Goal: Entertainment & Leisure: Consume media (video, audio)

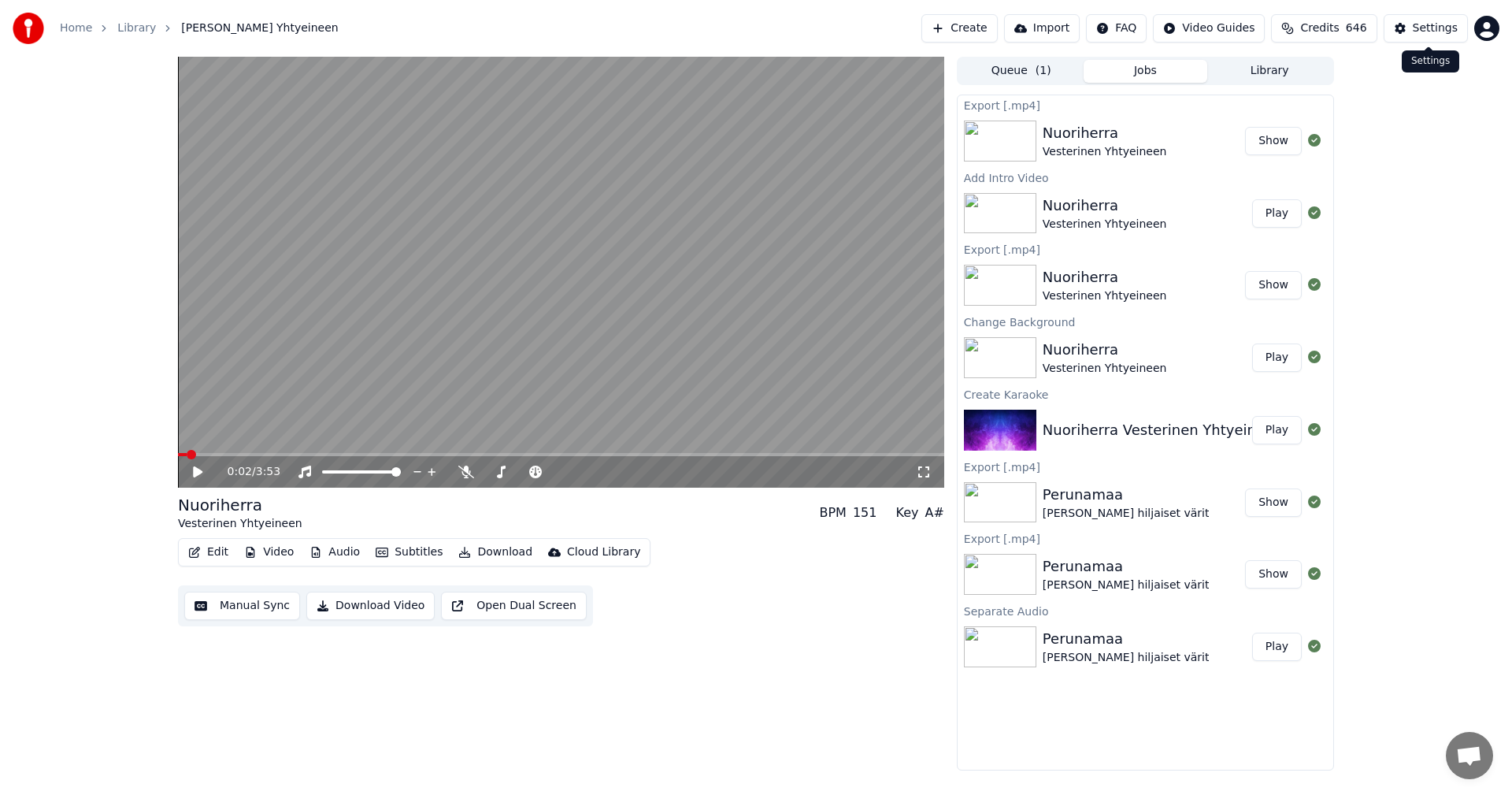
click at [1430, 29] on div "Settings" at bounding box center [1436, 28] width 45 height 16
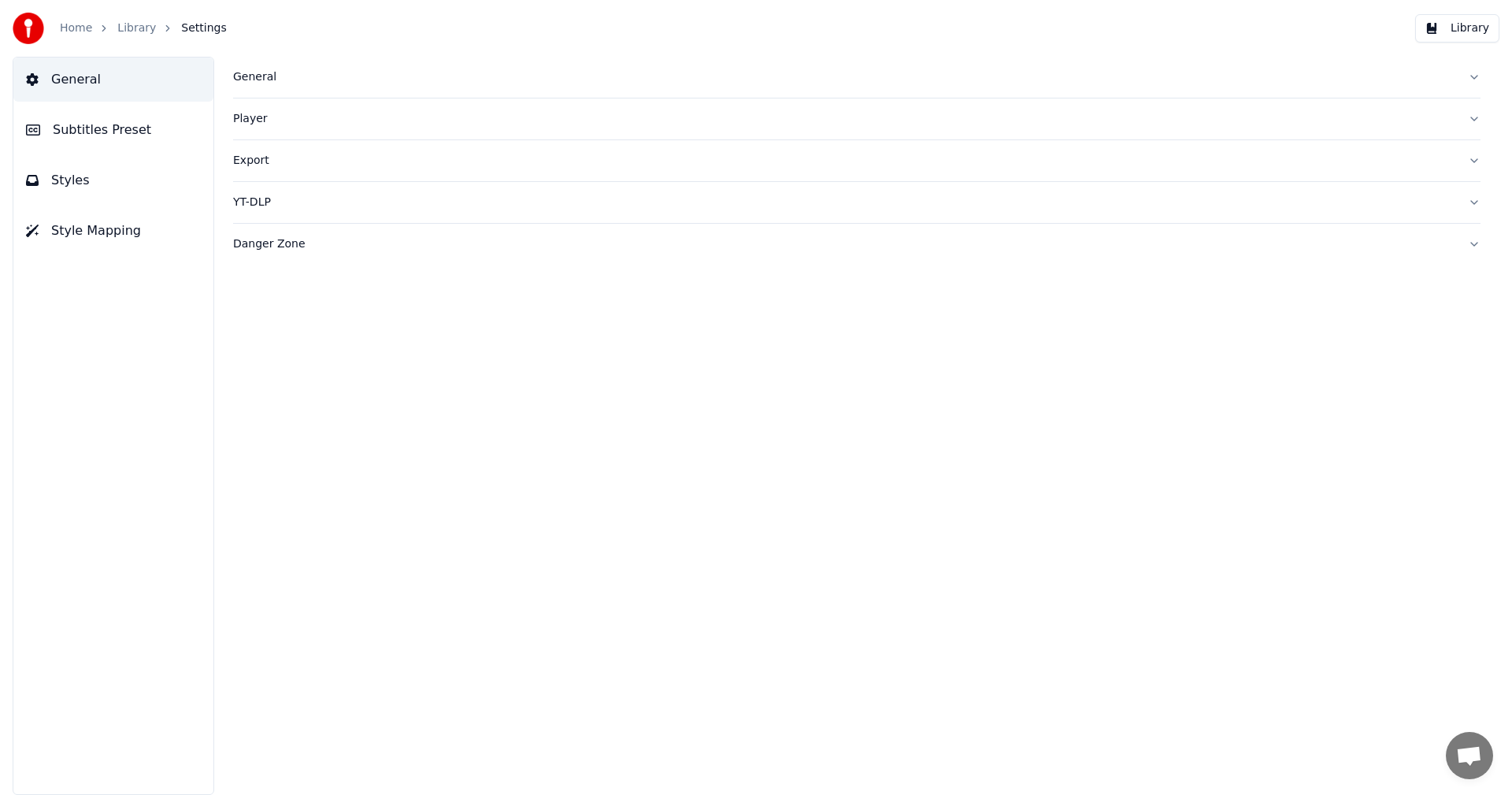
click at [257, 71] on div "General" at bounding box center [845, 76] width 1223 height 16
click at [80, 32] on link "Home" at bounding box center [75, 28] width 33 height 16
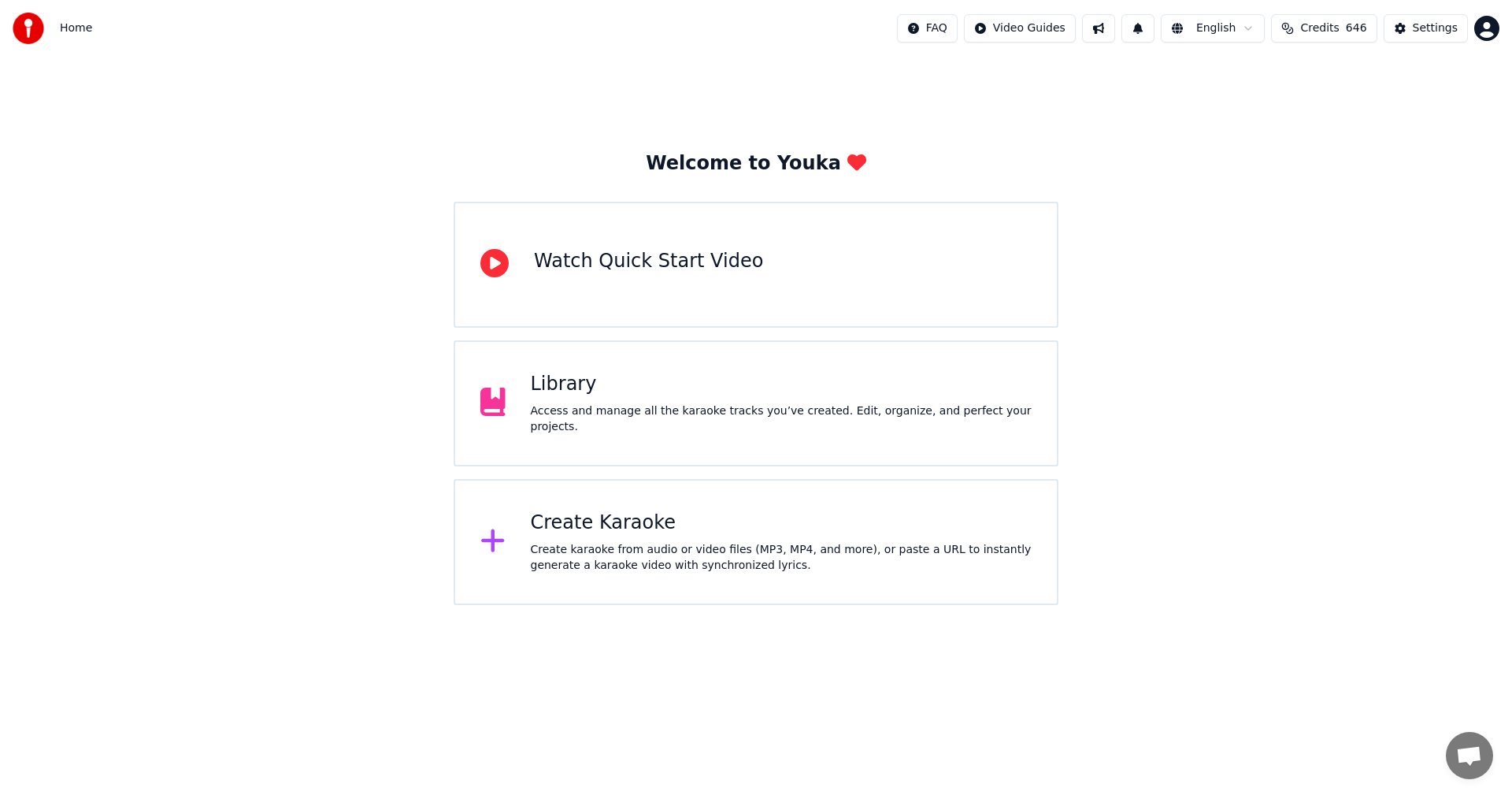
click at [593, 526] on div "Create Karaoke" at bounding box center [782, 523] width 502 height 25
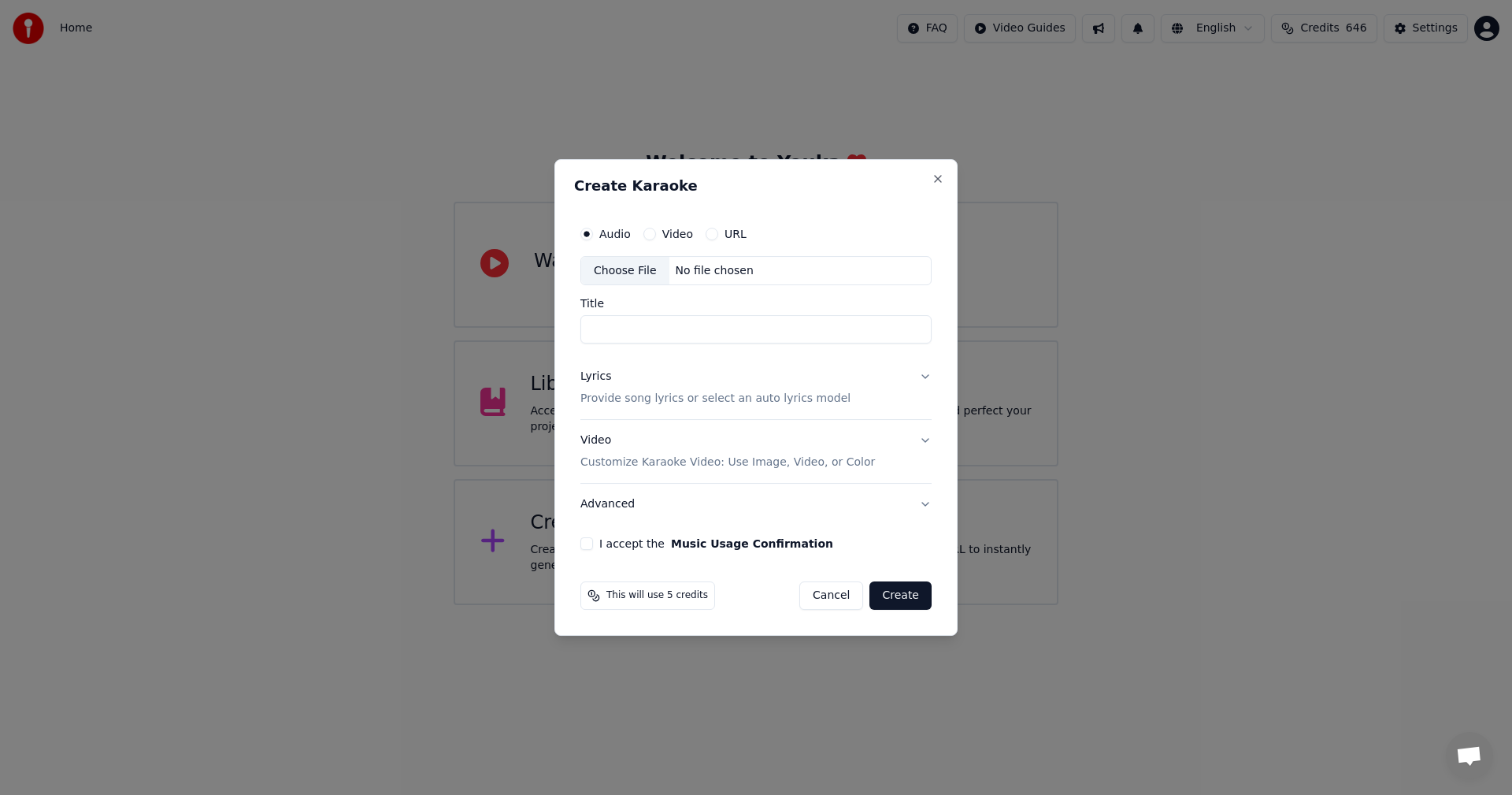
click at [618, 265] on div "Choose File" at bounding box center [625, 271] width 88 height 28
type input "**********"
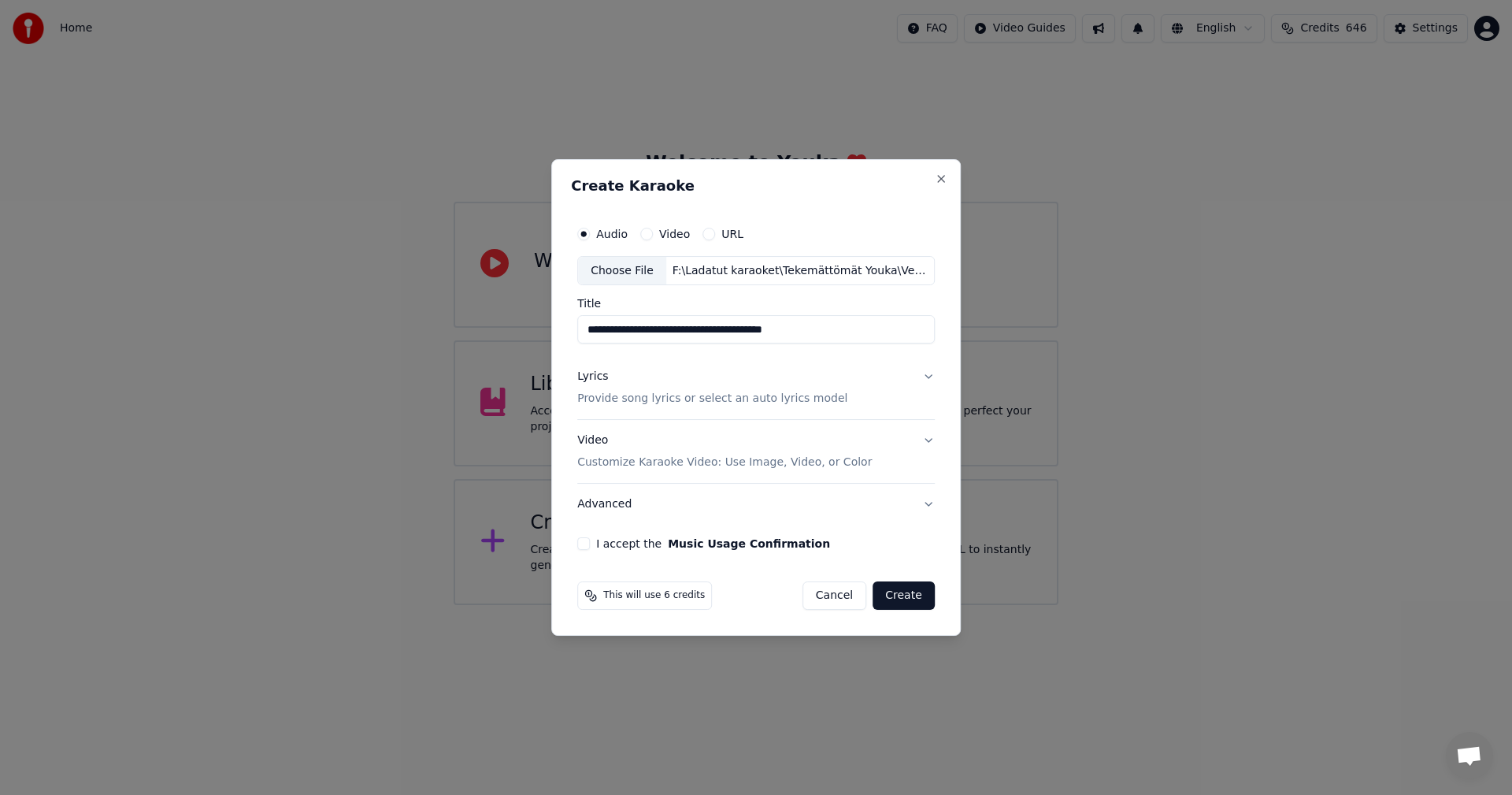
click at [596, 382] on div "Lyrics" at bounding box center [592, 377] width 31 height 16
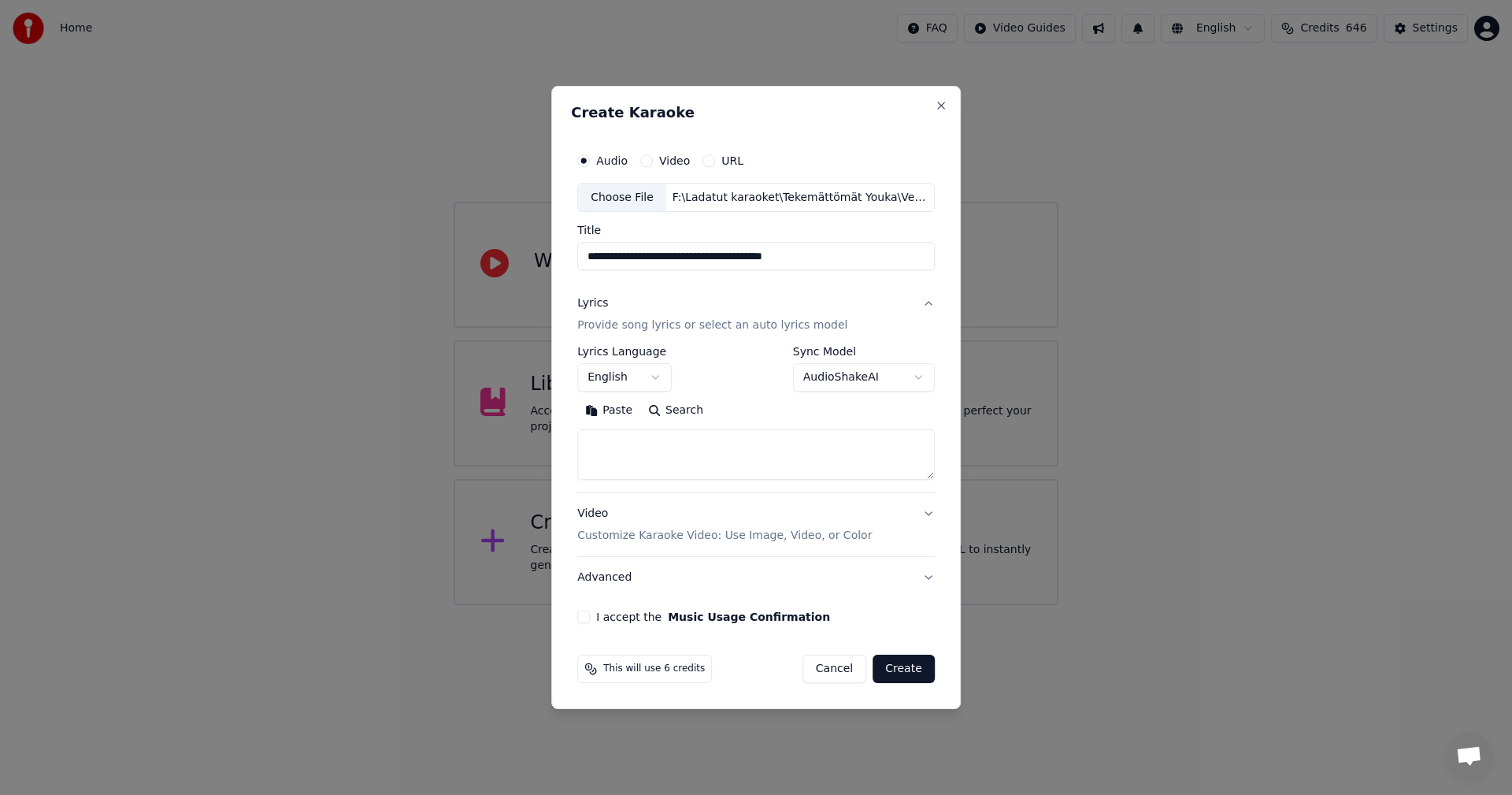
click at [624, 411] on button "Paste" at bounding box center [609, 411] width 63 height 25
click at [662, 380] on body "**********" at bounding box center [756, 303] width 1512 height 605
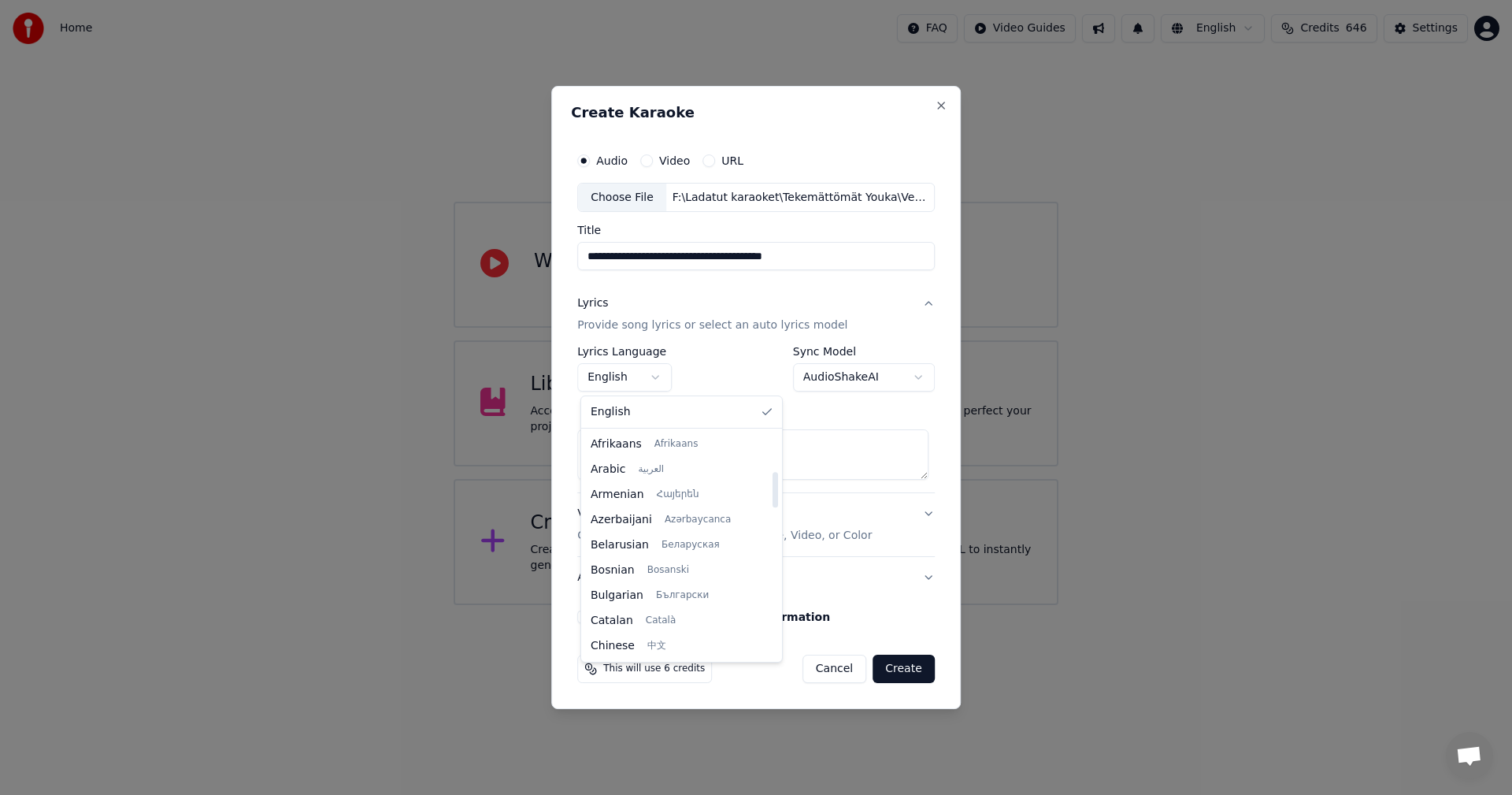
scroll to position [252, 0]
type textarea "**********"
select select "**"
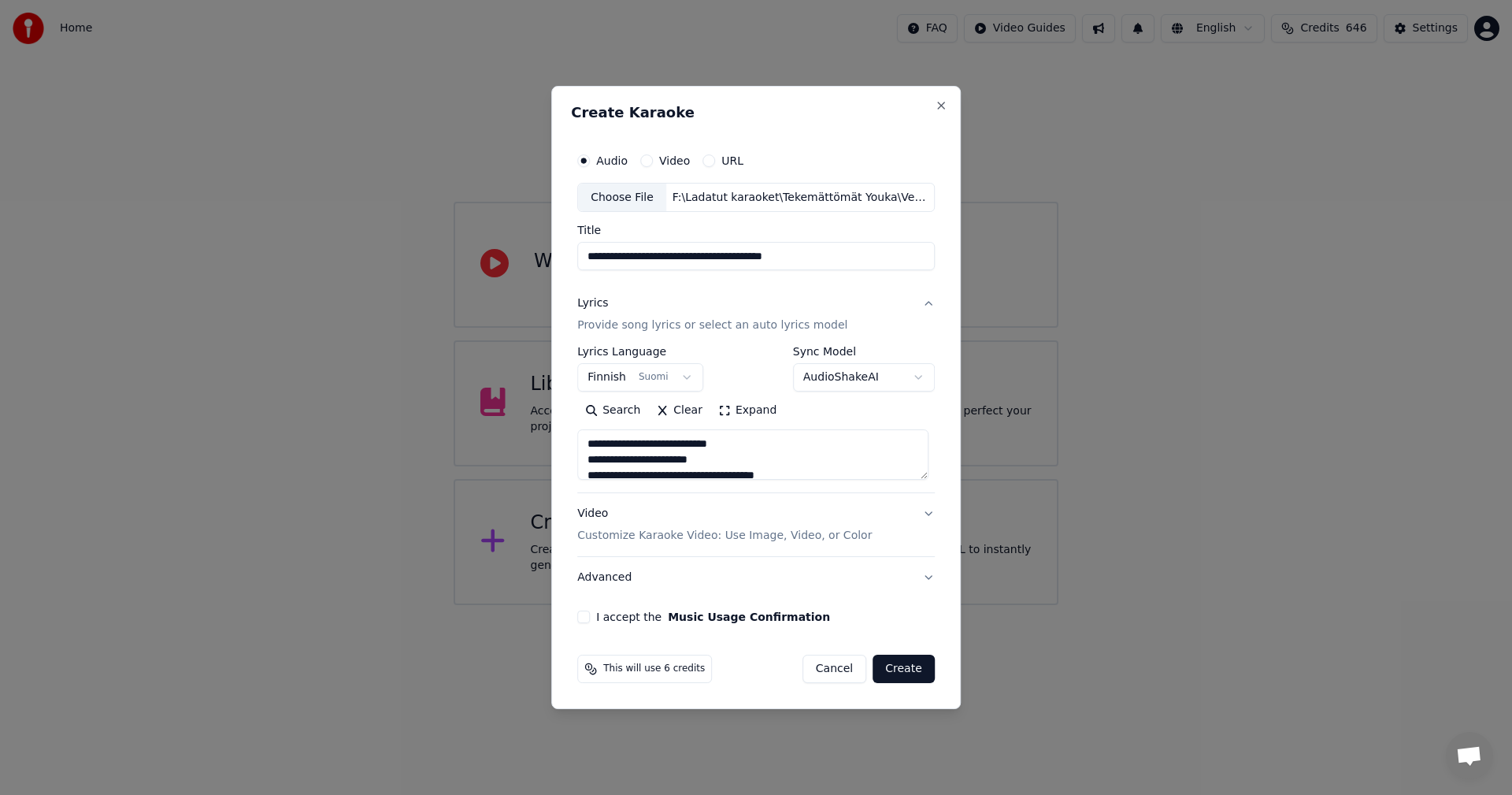
click at [586, 615] on button "I accept the Music Usage Confirmation" at bounding box center [583, 617] width 13 height 13
click at [916, 668] on button "Create" at bounding box center [903, 668] width 62 height 28
type textarea "**********"
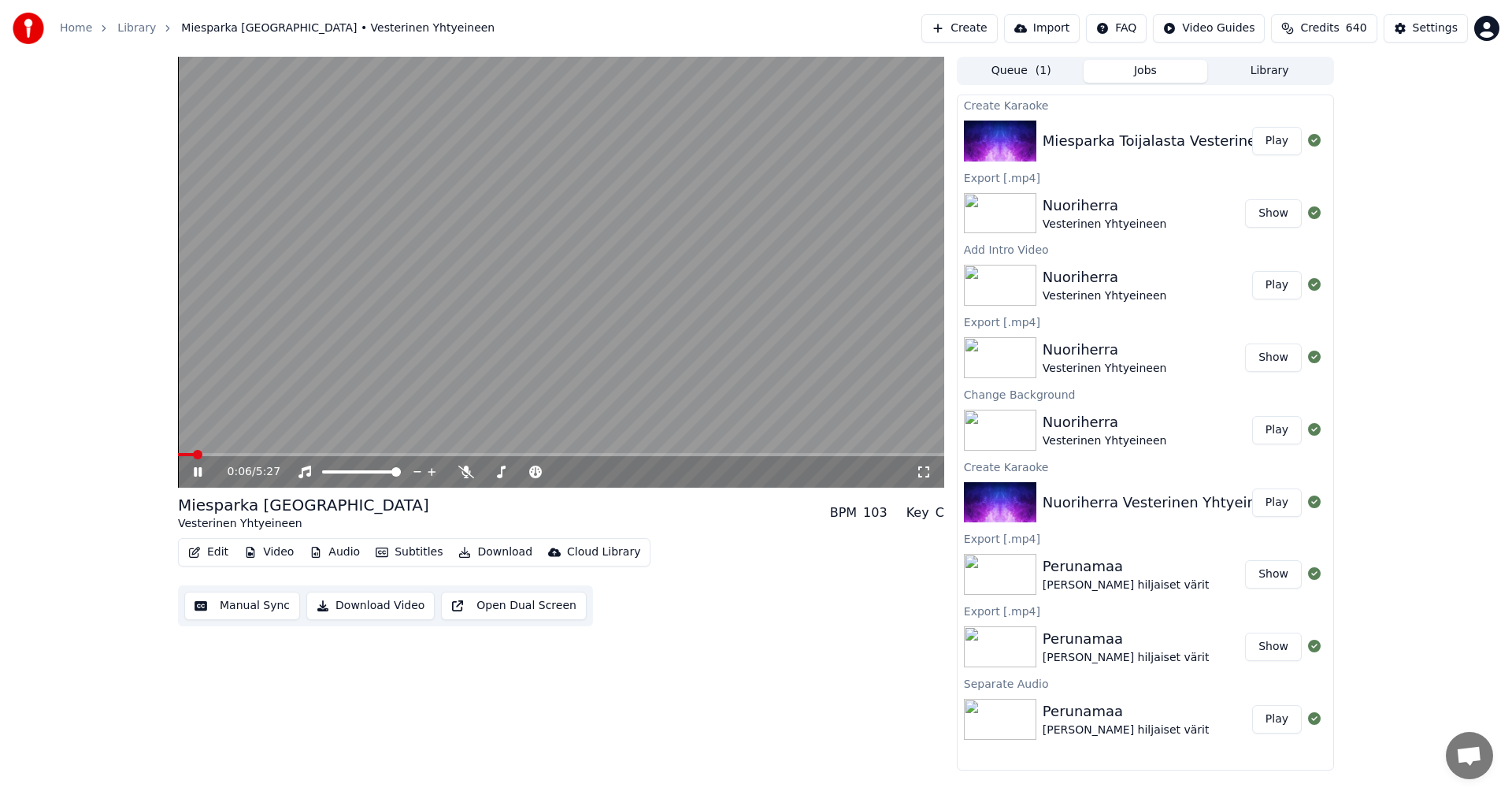
click at [202, 474] on icon at bounding box center [197, 472] width 7 height 9
click at [279, 557] on button "Video" at bounding box center [269, 553] width 62 height 22
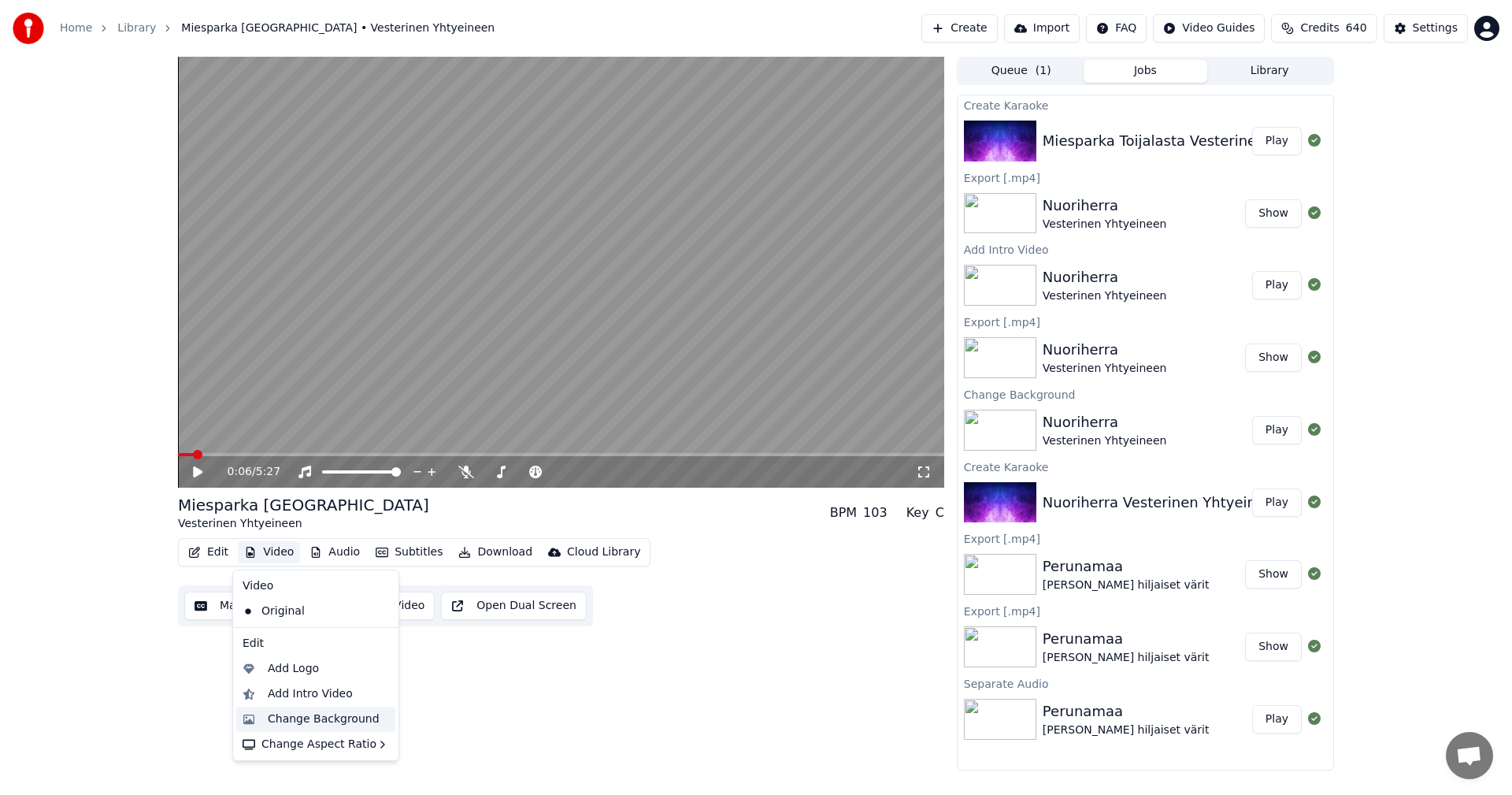
click at [289, 717] on div "Change Background" at bounding box center [324, 719] width 112 height 16
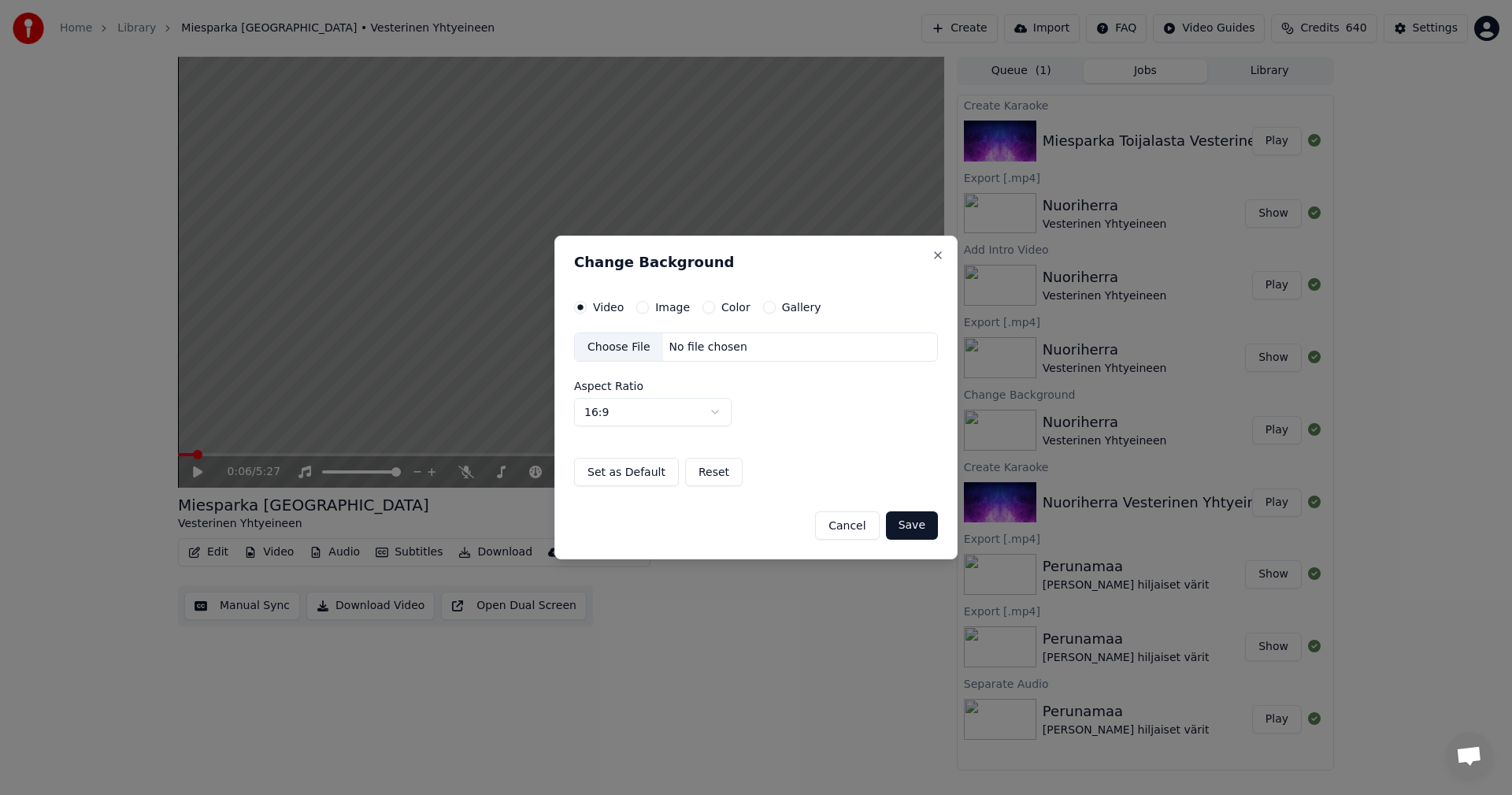
click at [642, 306] on button "Image" at bounding box center [643, 307] width 13 height 13
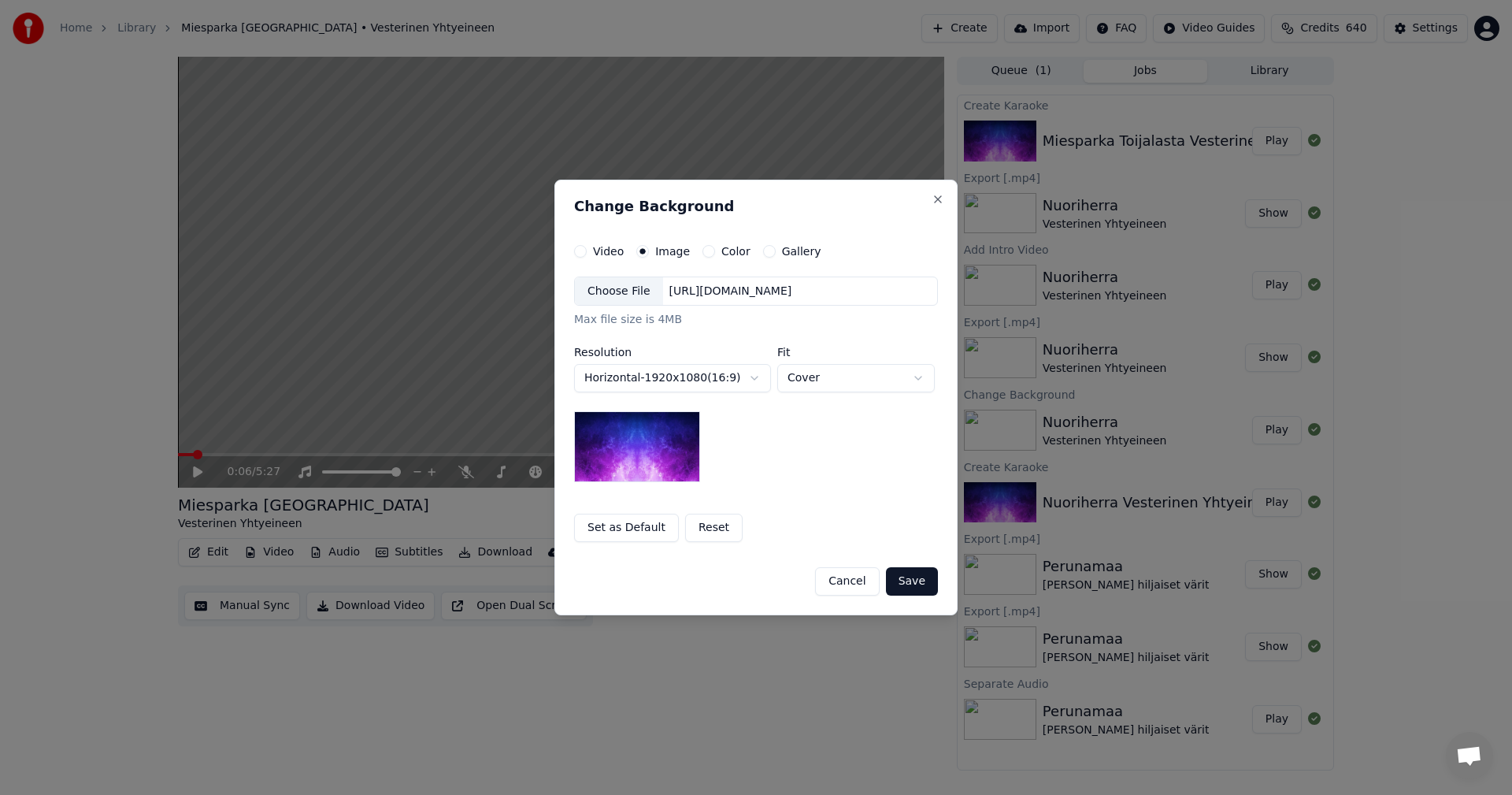
click at [626, 295] on div "Choose File" at bounding box center [619, 291] width 88 height 28
click at [923, 589] on button "Save" at bounding box center [912, 581] width 52 height 28
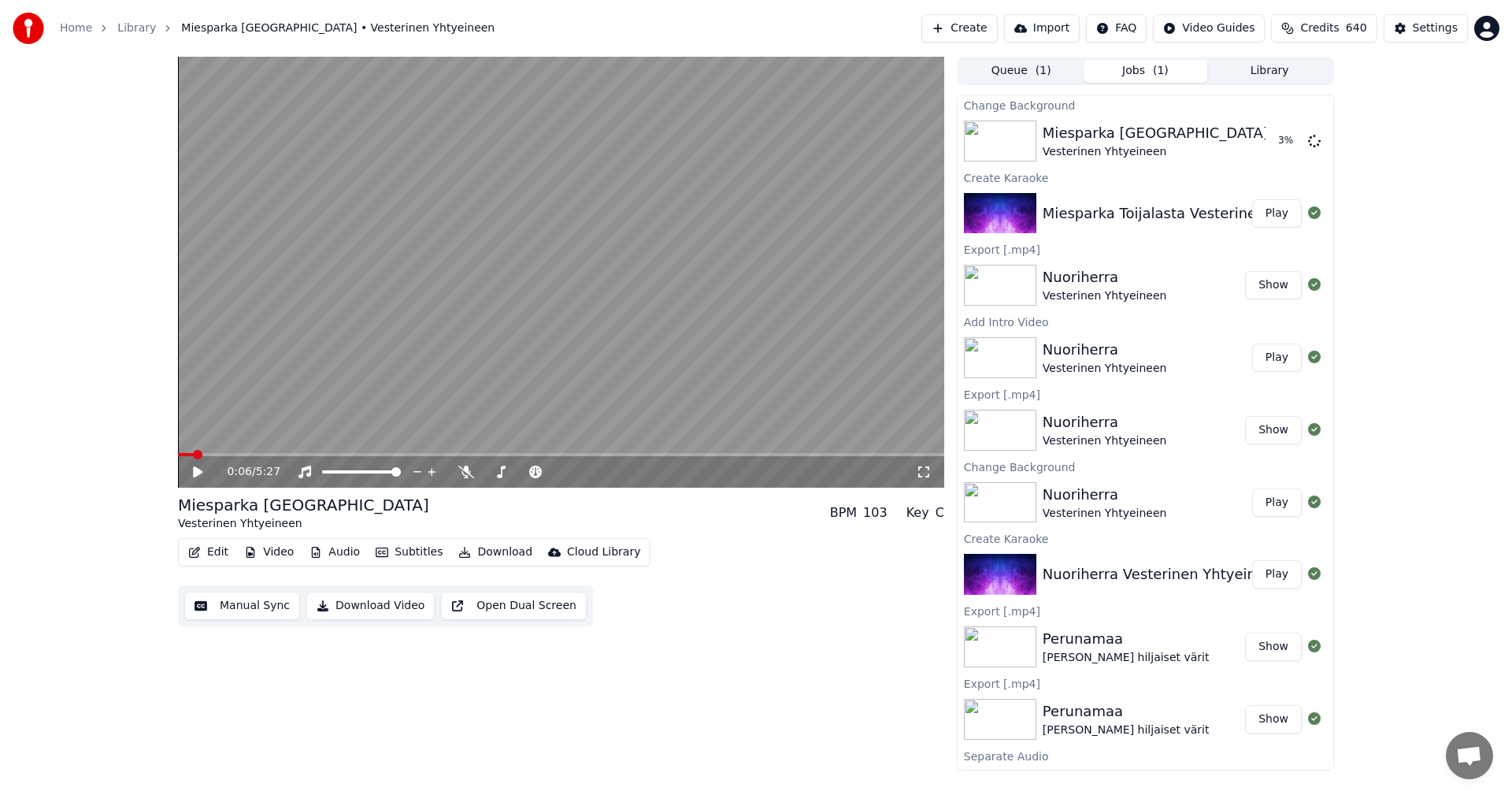
click at [217, 554] on button "Edit" at bounding box center [208, 553] width 53 height 22
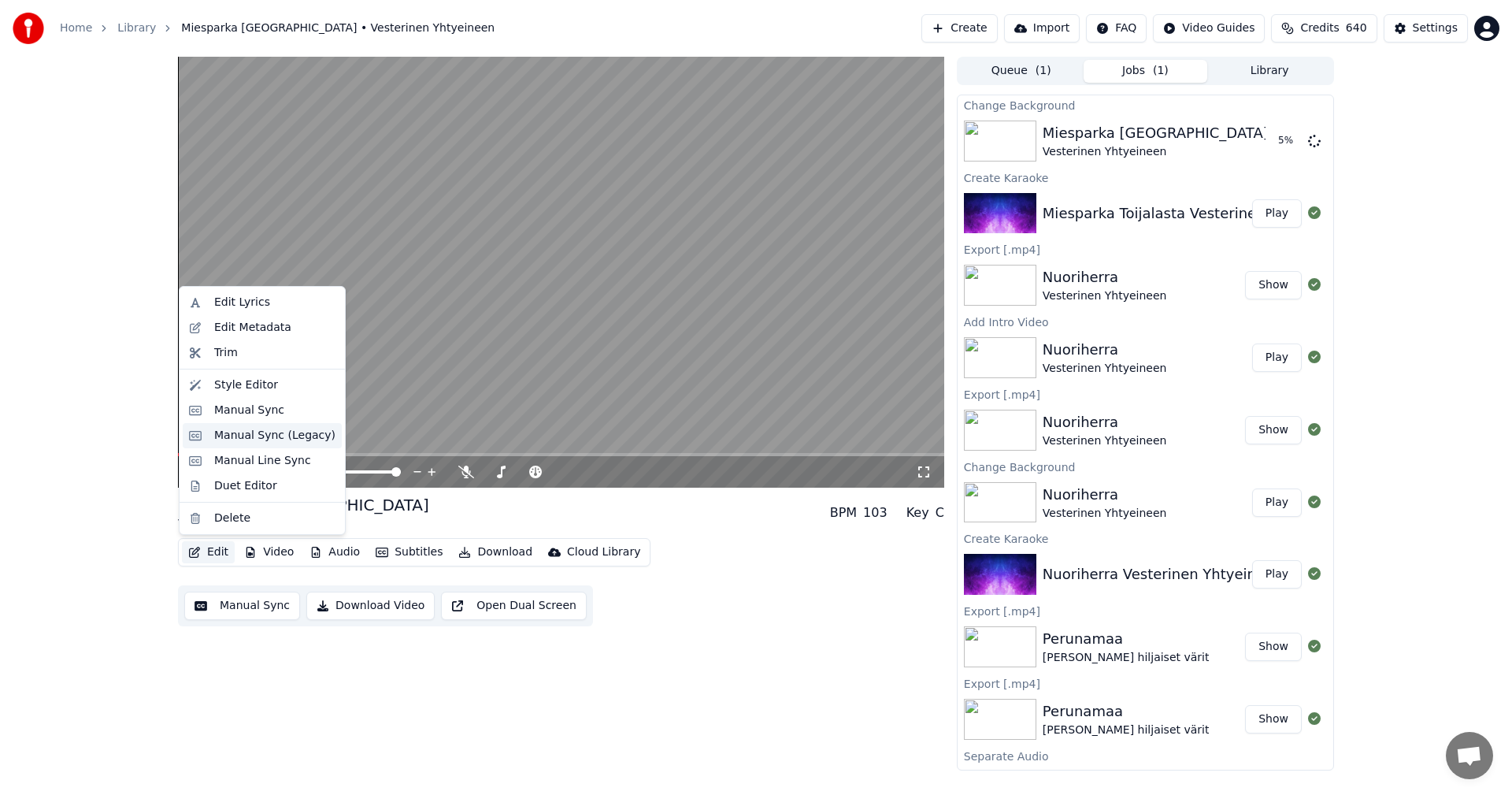
click at [292, 434] on div "Manual Sync (Legacy)" at bounding box center [274, 436] width 121 height 16
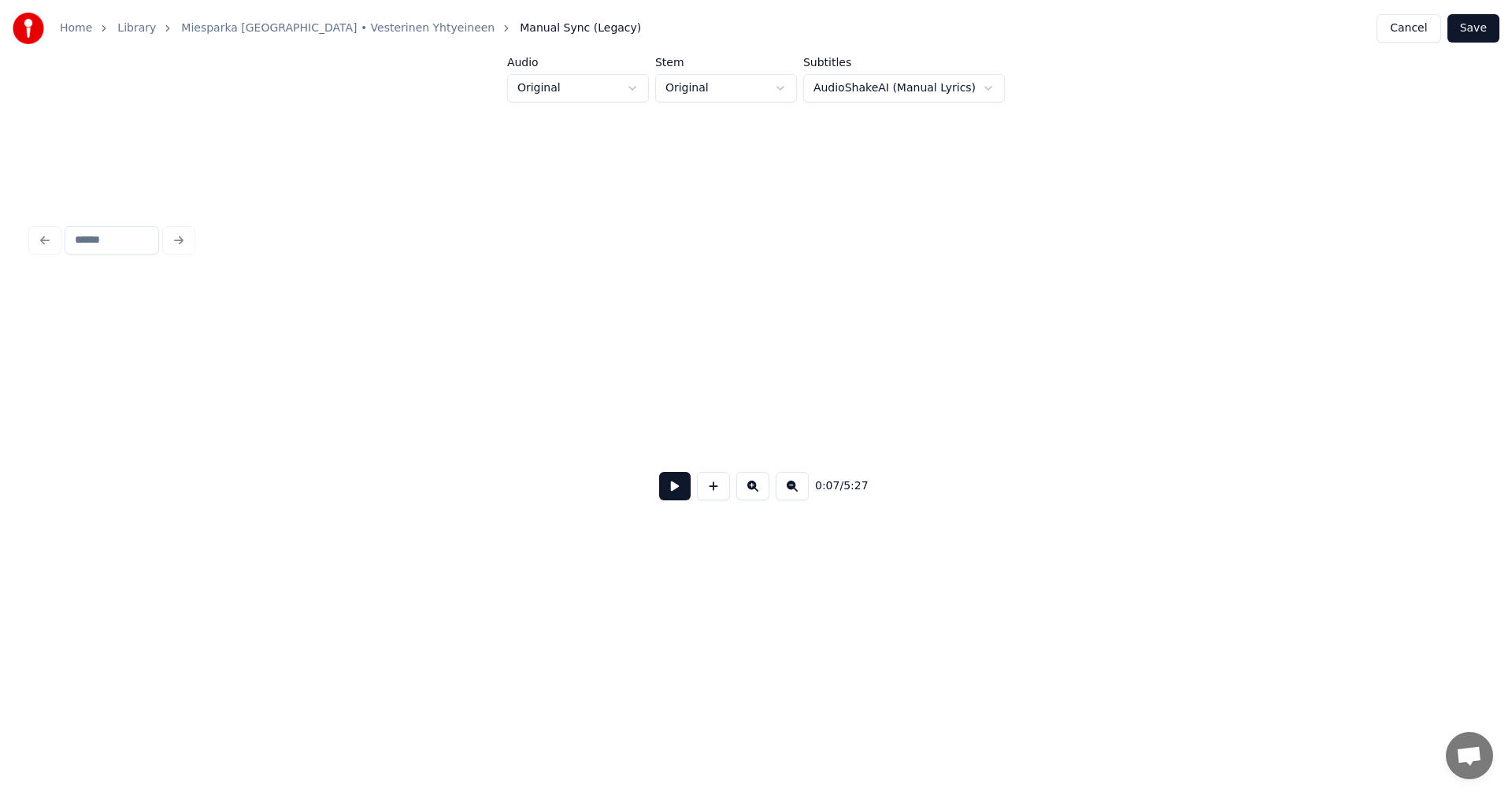
scroll to position [0, 1574]
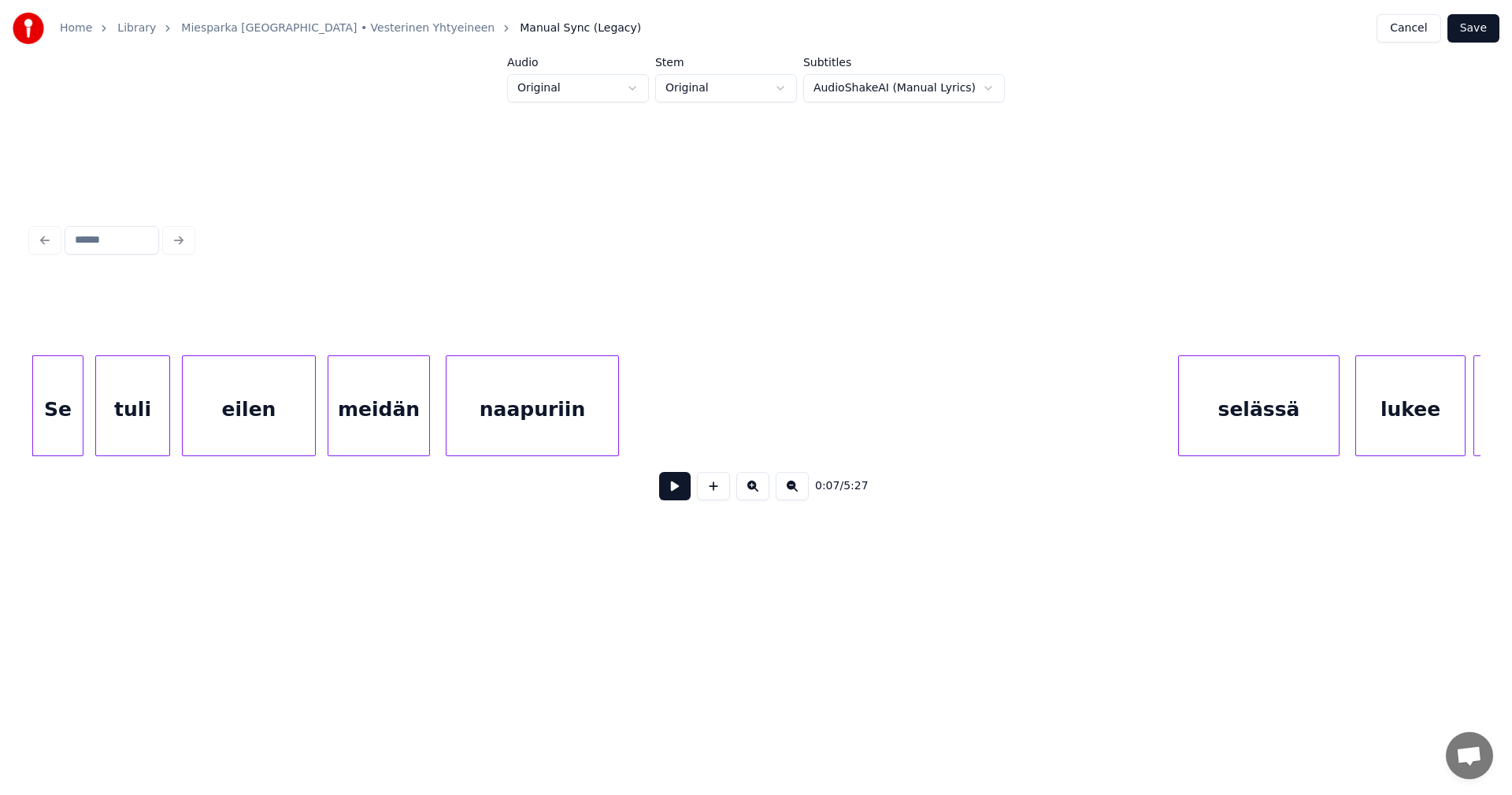
click at [675, 492] on button at bounding box center [675, 486] width 32 height 28
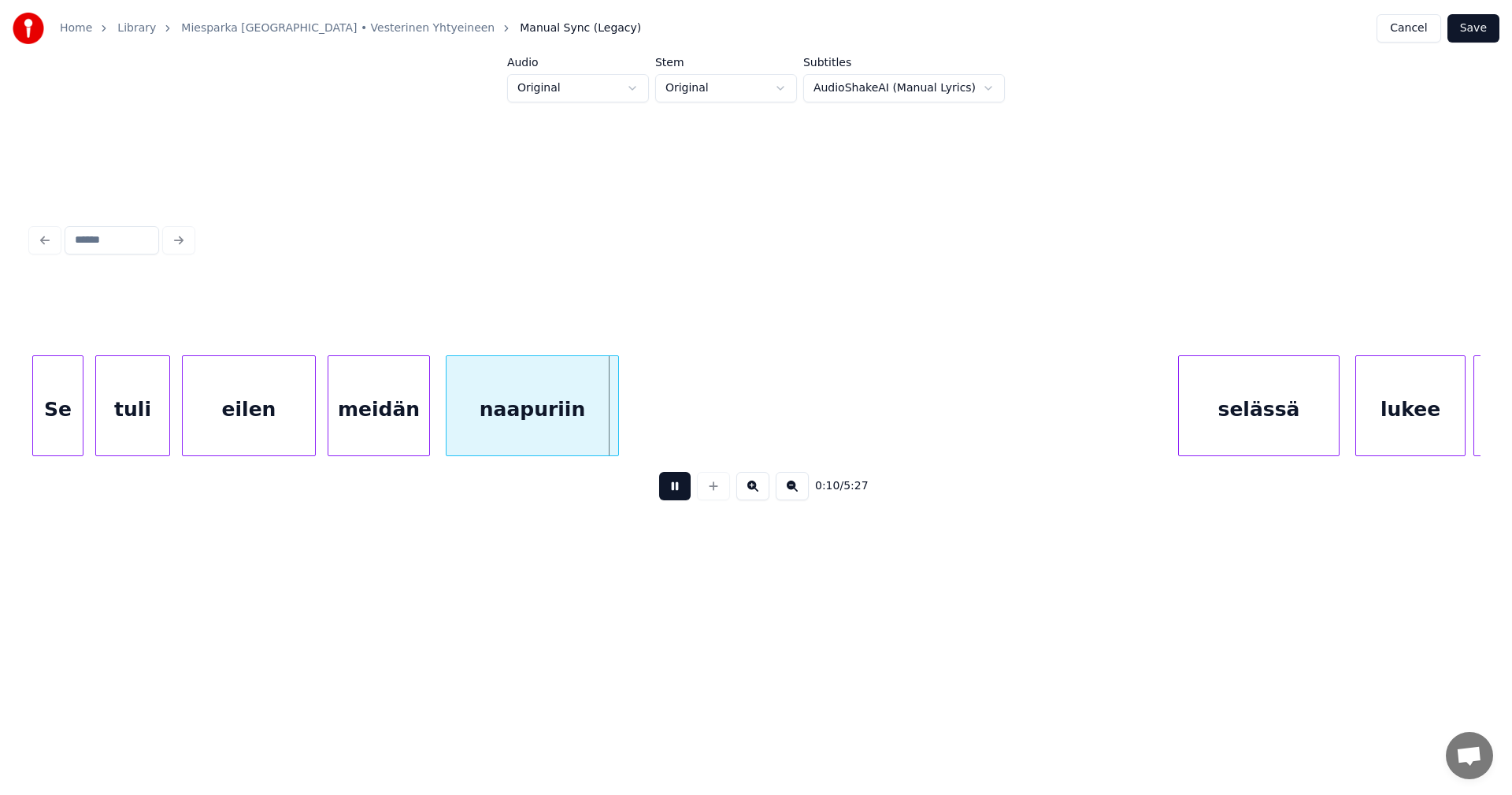
click at [675, 491] on button at bounding box center [675, 486] width 32 height 28
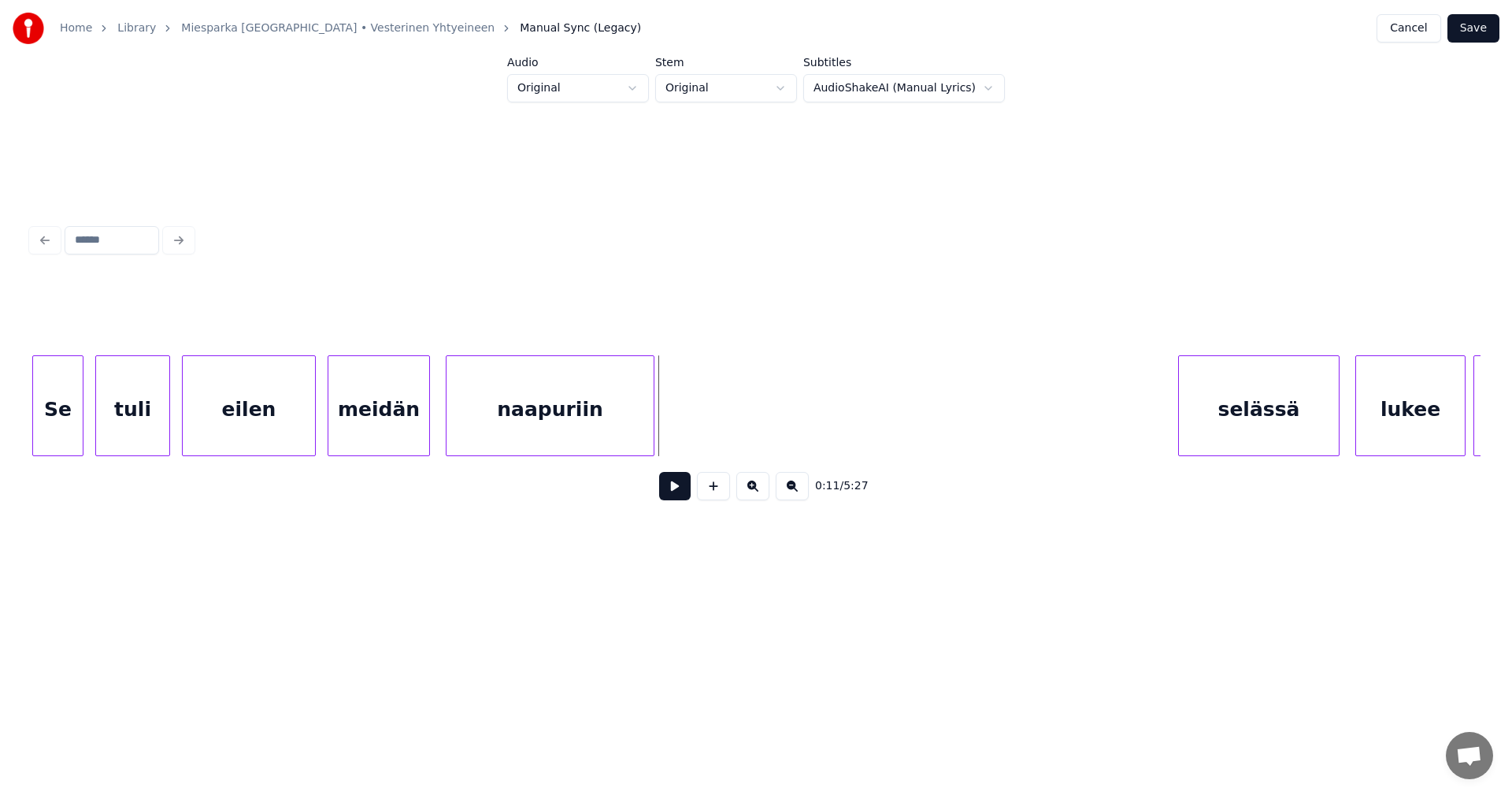
click at [650, 424] on div at bounding box center [650, 406] width 5 height 100
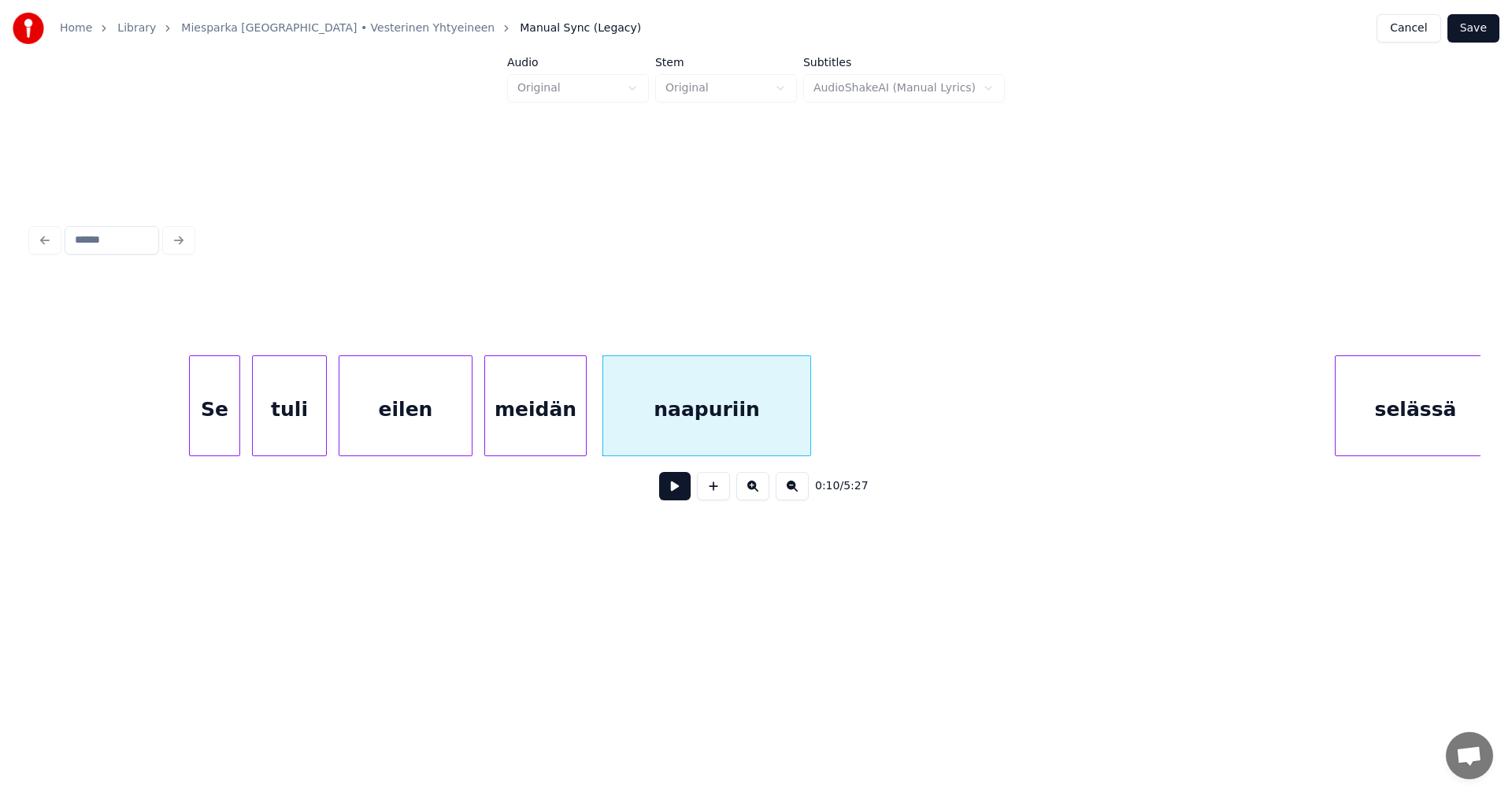
scroll to position [0, 1417]
click at [203, 421] on div "Se" at bounding box center [202, 410] width 49 height 107
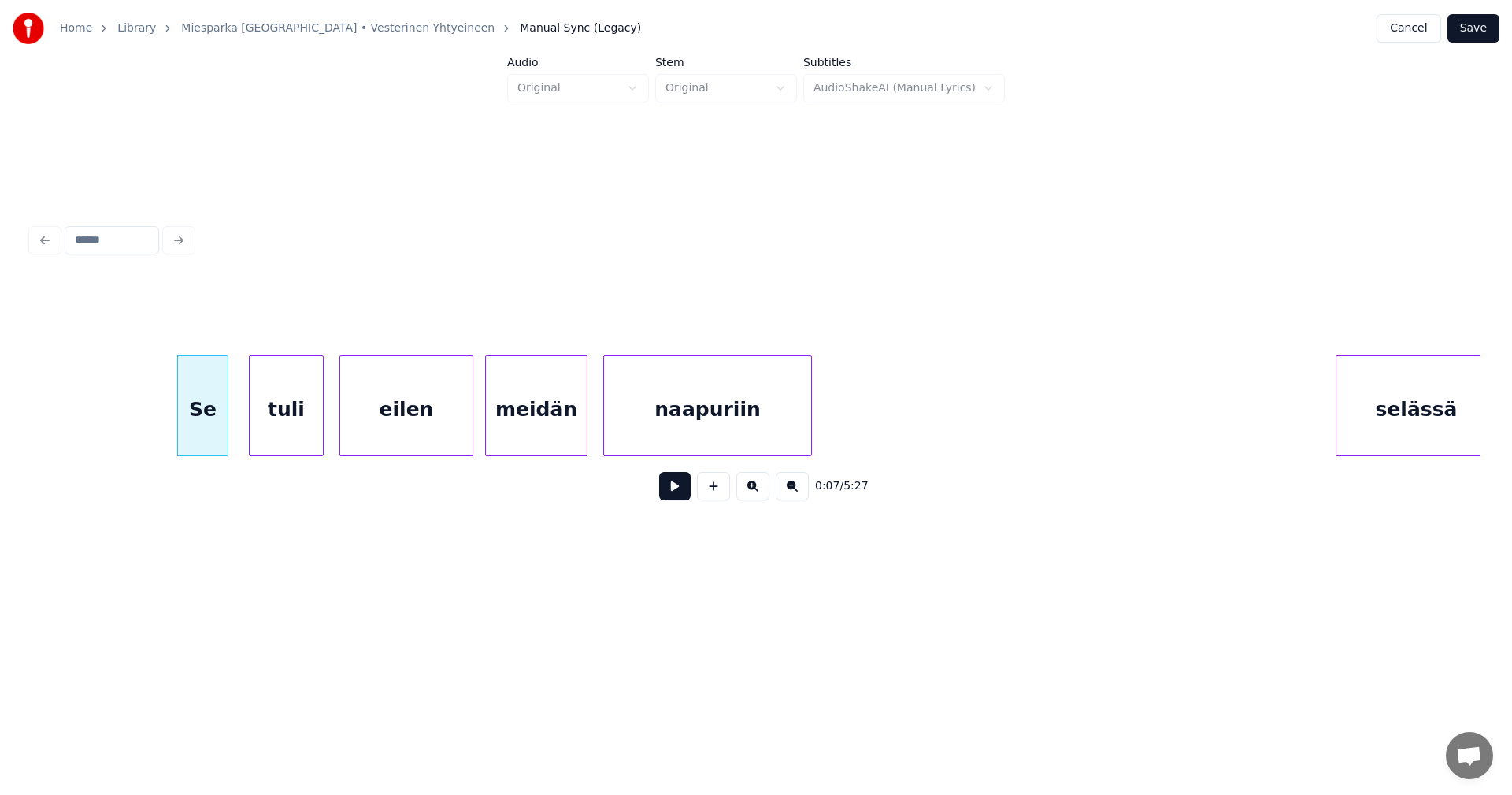
click at [305, 430] on div "tuli" at bounding box center [286, 410] width 74 height 107
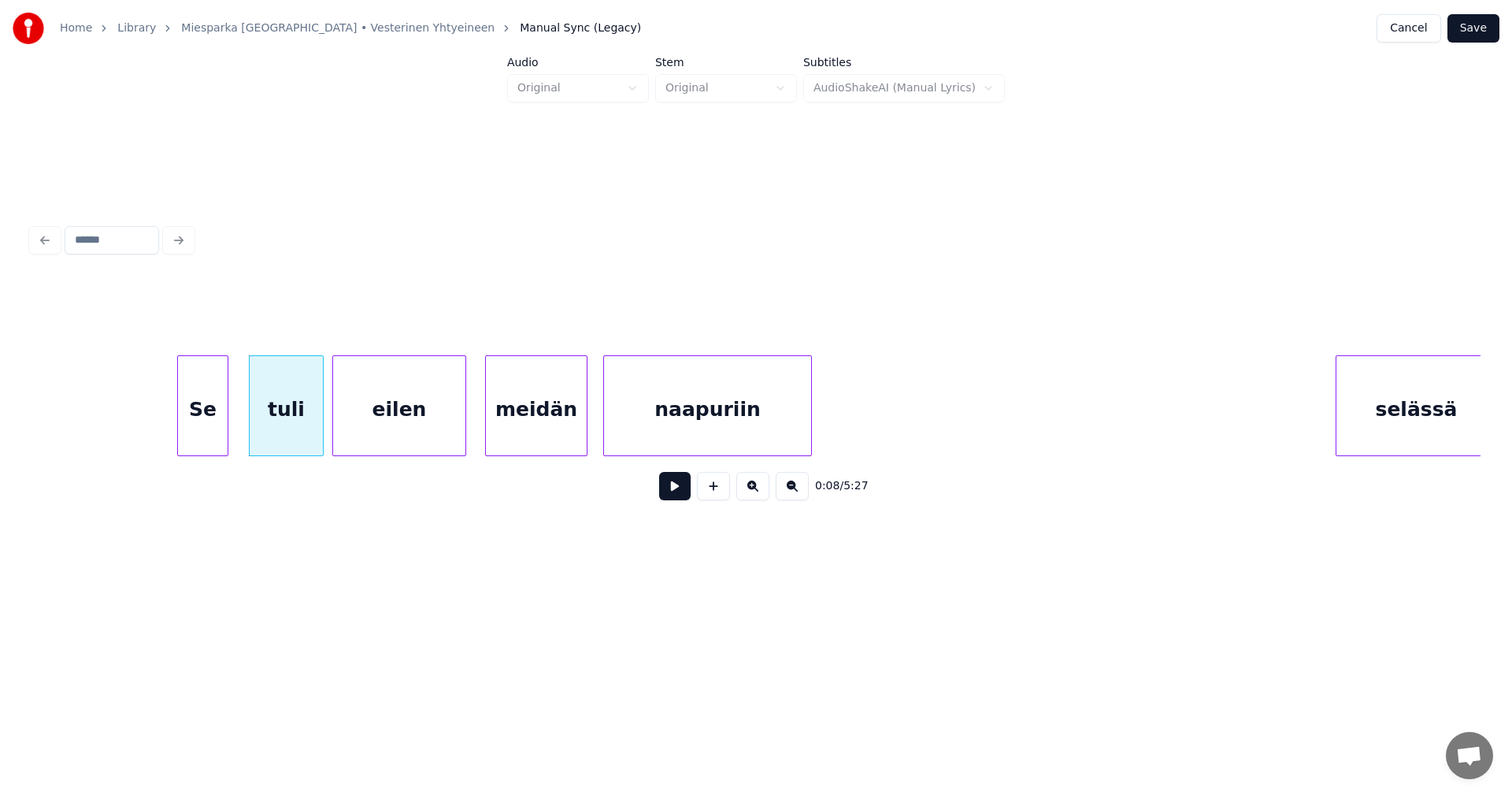
click at [395, 425] on div "eilen" at bounding box center [399, 410] width 132 height 107
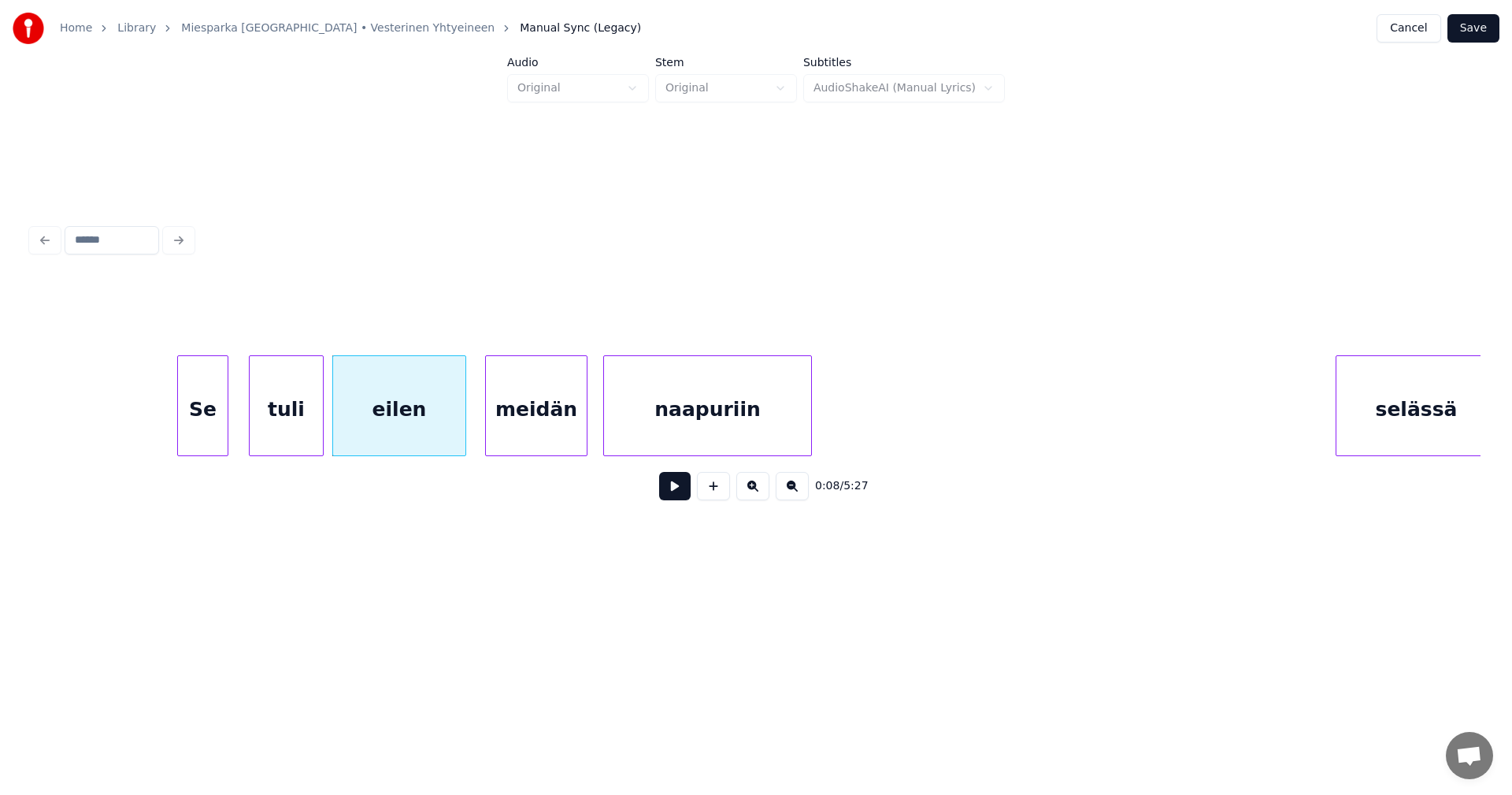
click at [212, 422] on div "Se" at bounding box center [202, 410] width 49 height 107
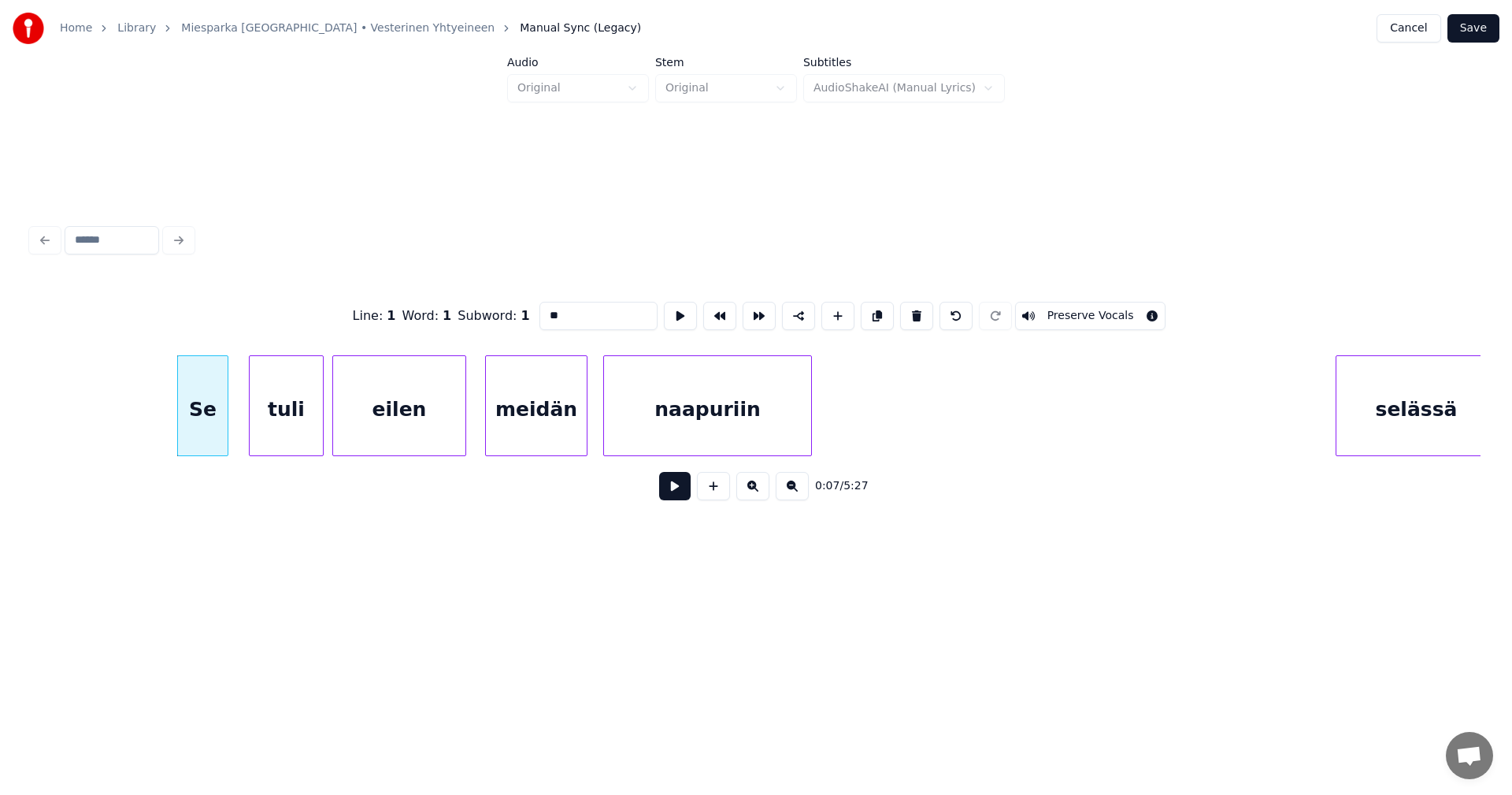
click at [679, 485] on button at bounding box center [675, 486] width 32 height 28
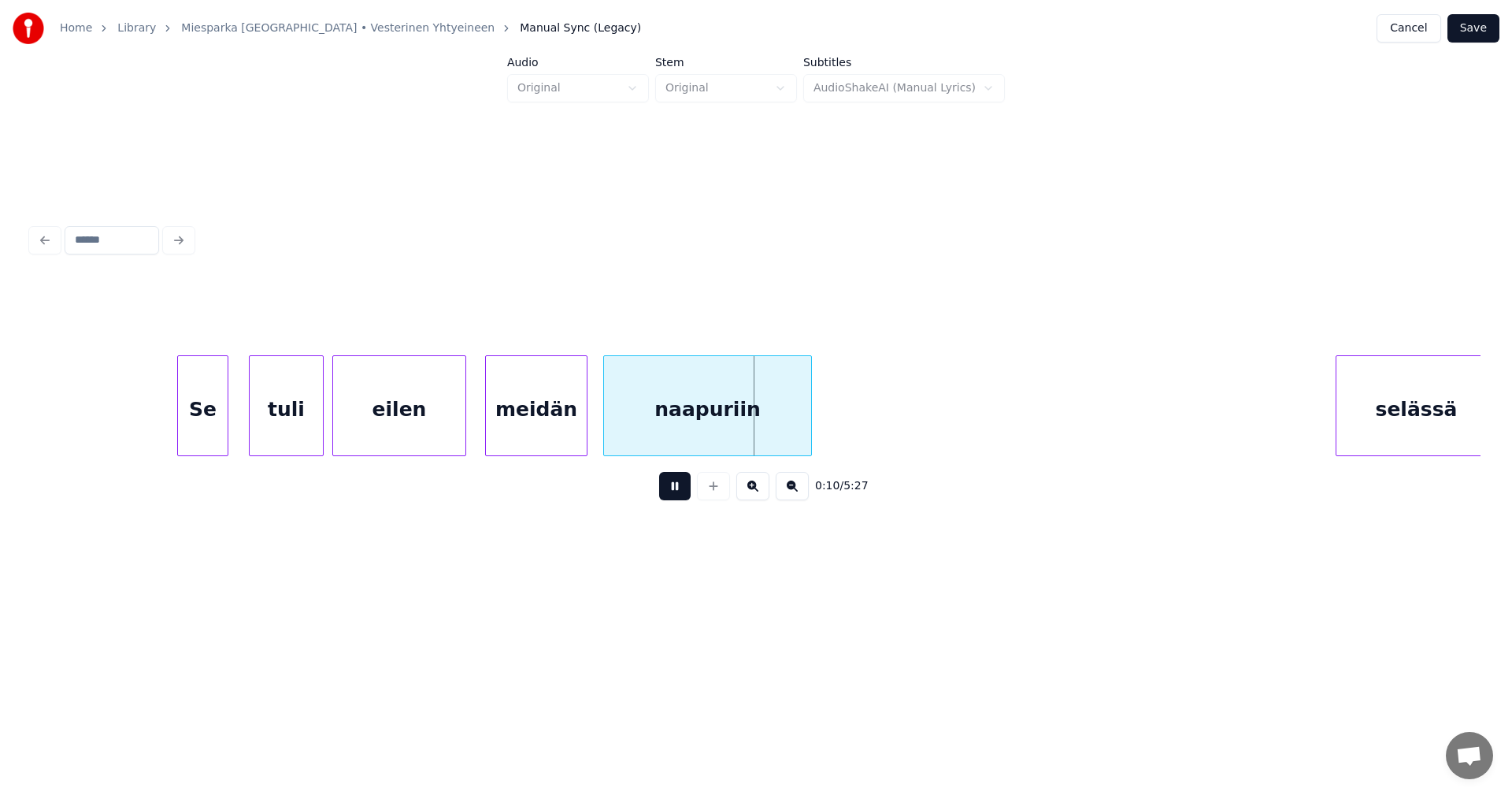
click at [679, 485] on button at bounding box center [675, 486] width 32 height 28
click at [554, 438] on div "meidän" at bounding box center [536, 410] width 100 height 107
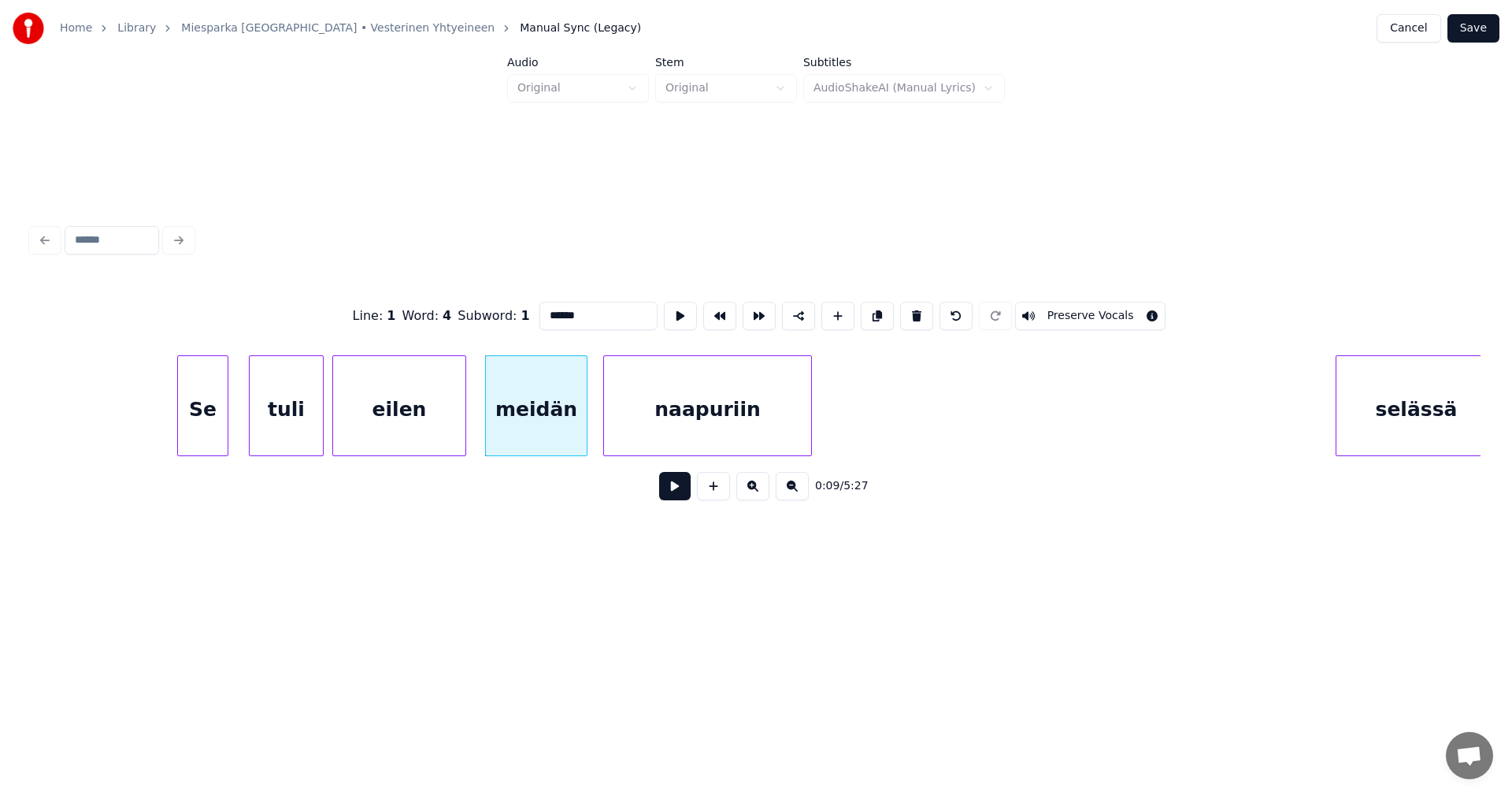
click at [674, 497] on button at bounding box center [675, 486] width 32 height 28
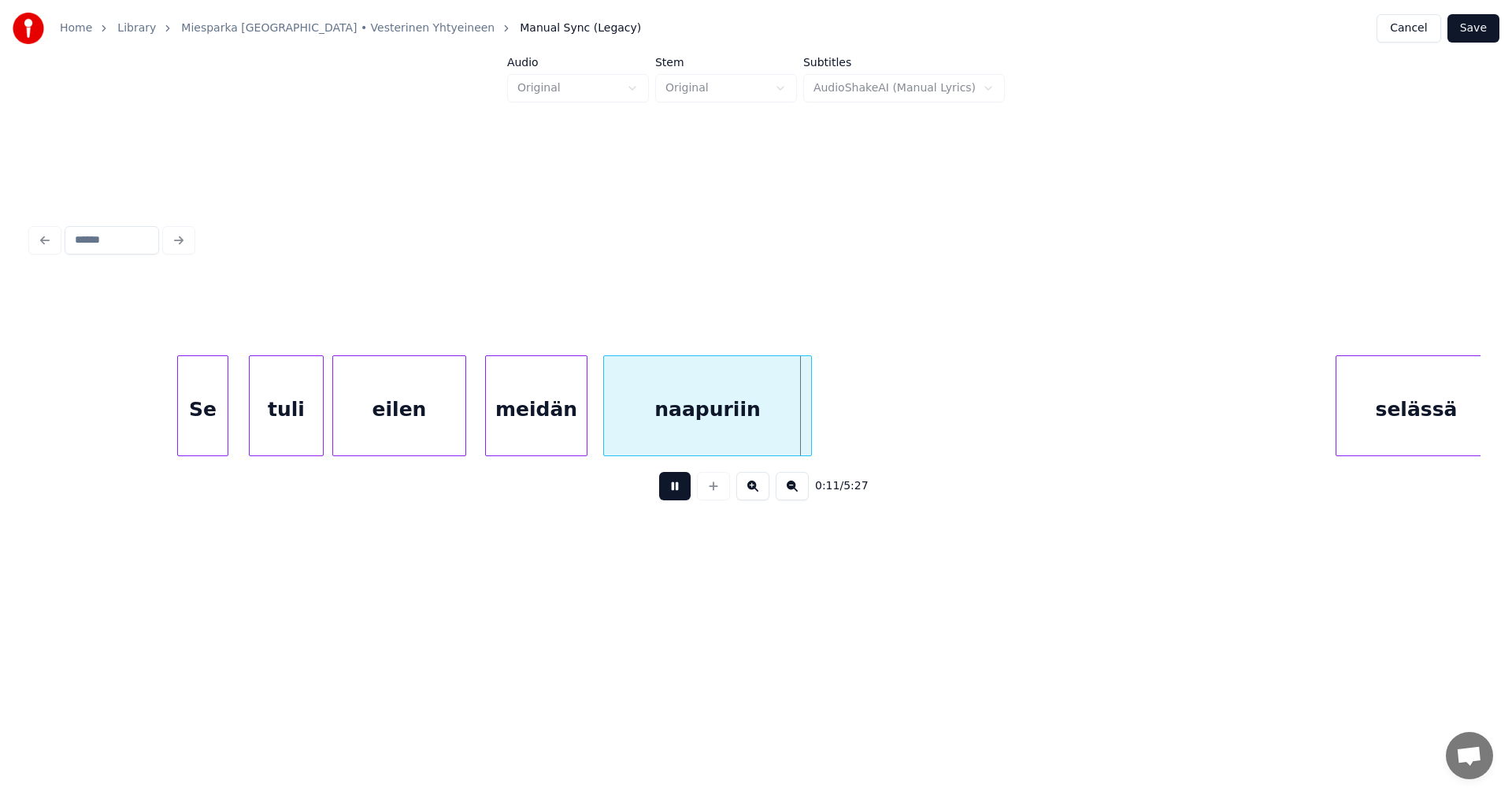
click at [674, 497] on button at bounding box center [675, 486] width 32 height 28
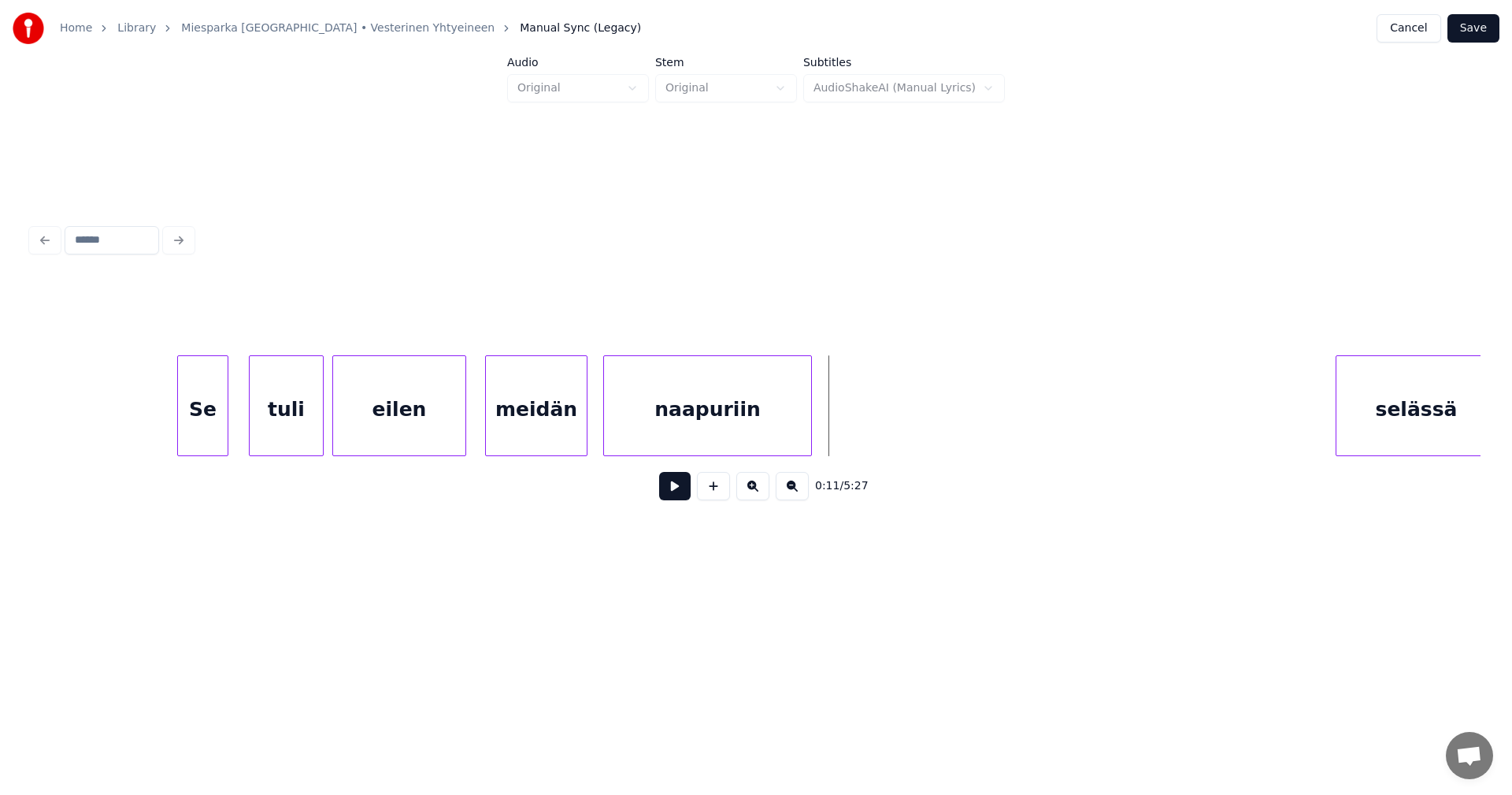
click at [1476, 34] on button "Save" at bounding box center [1474, 28] width 52 height 28
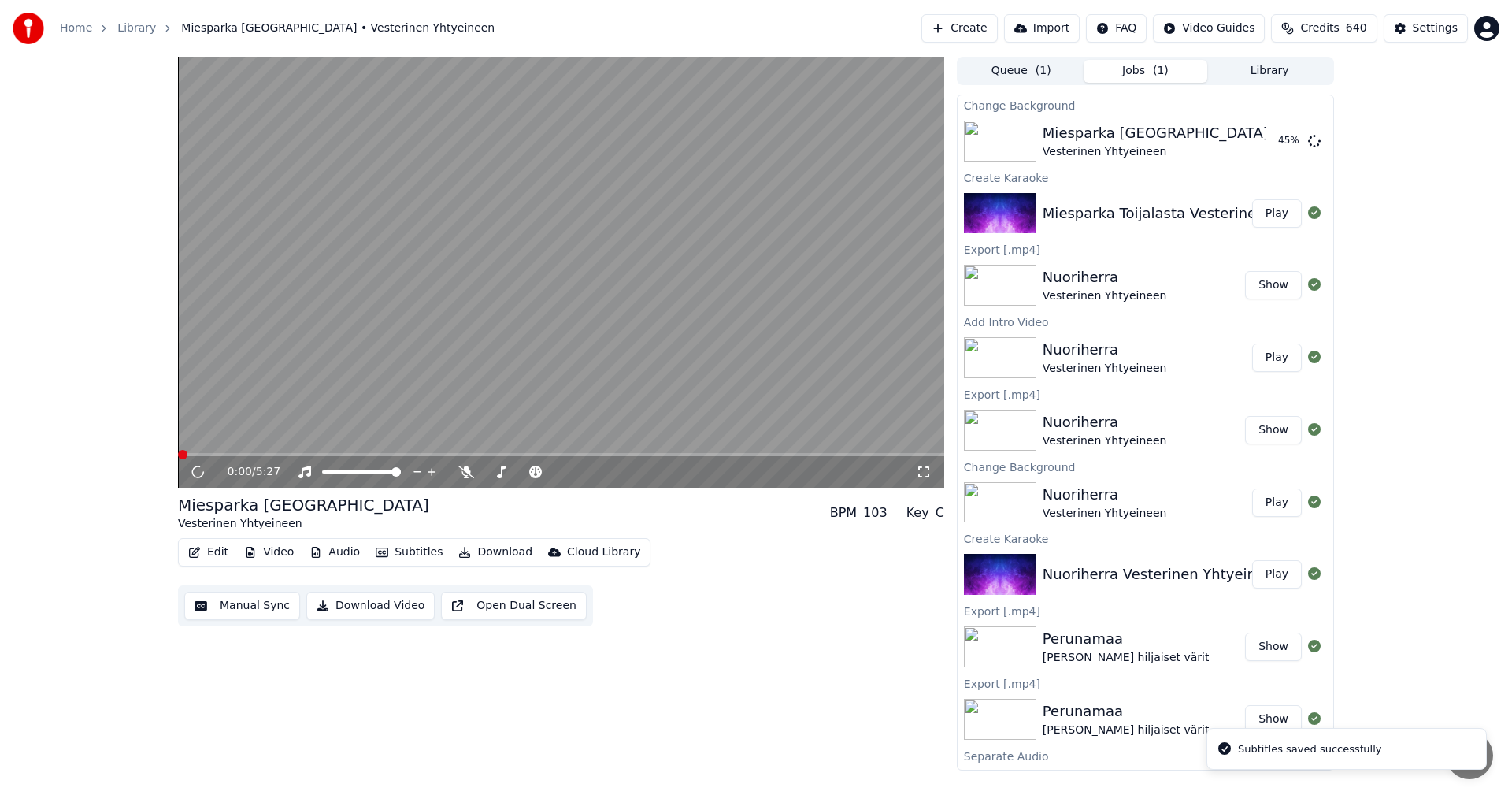
click at [218, 547] on button "Edit" at bounding box center [208, 553] width 53 height 22
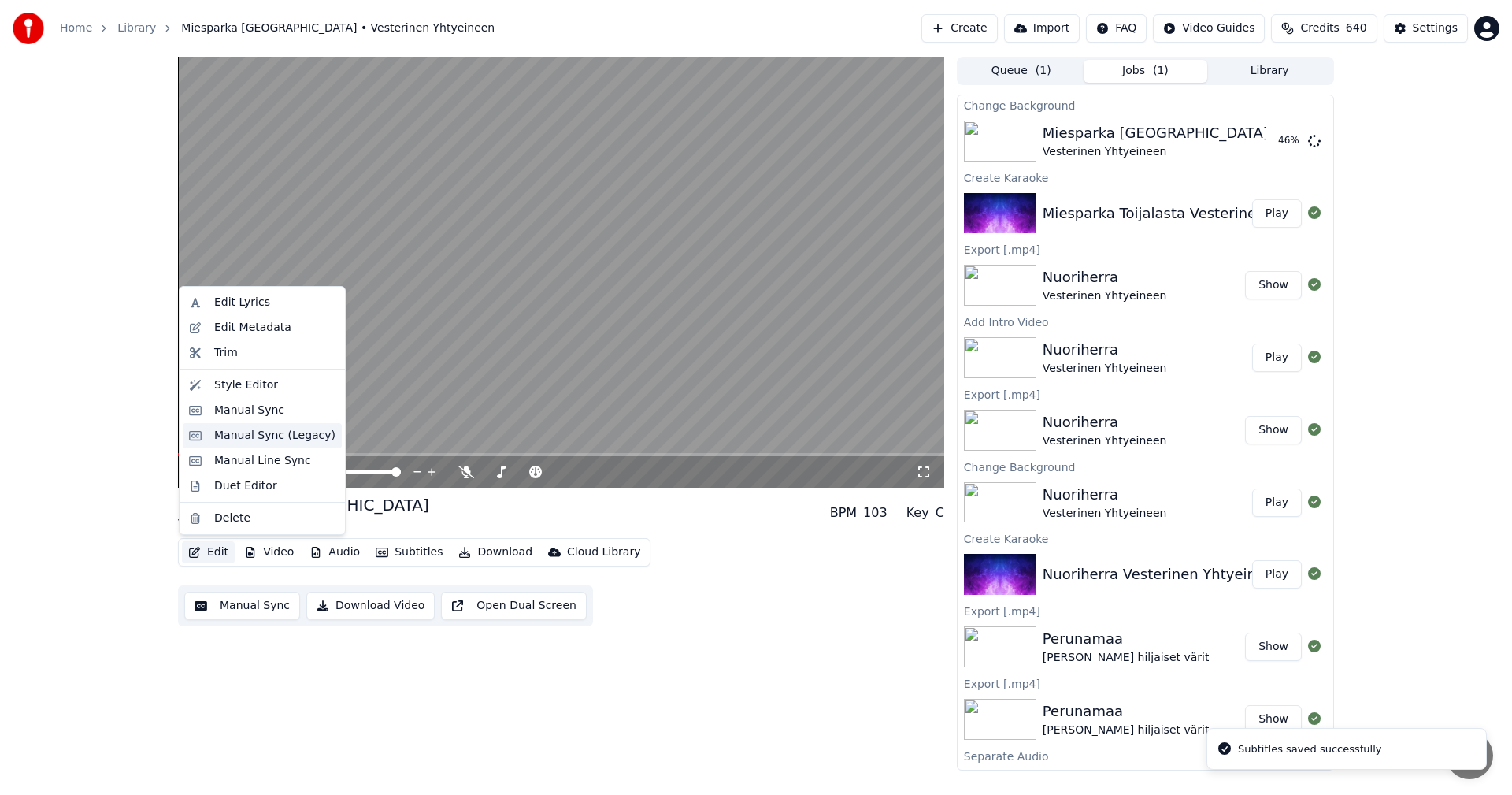
click at [261, 440] on div "Manual Sync (Legacy)" at bounding box center [274, 436] width 121 height 16
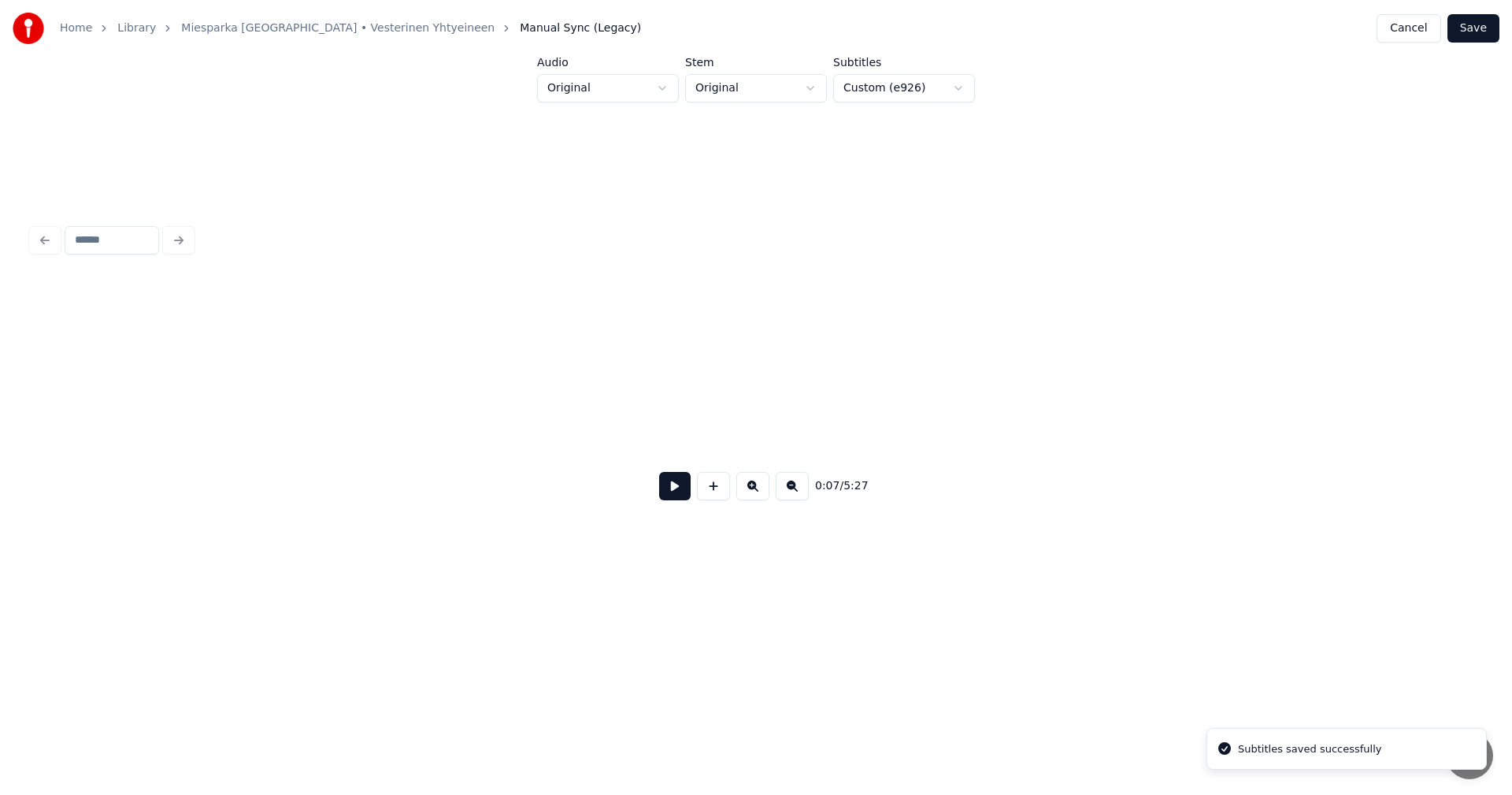
scroll to position [0, 1562]
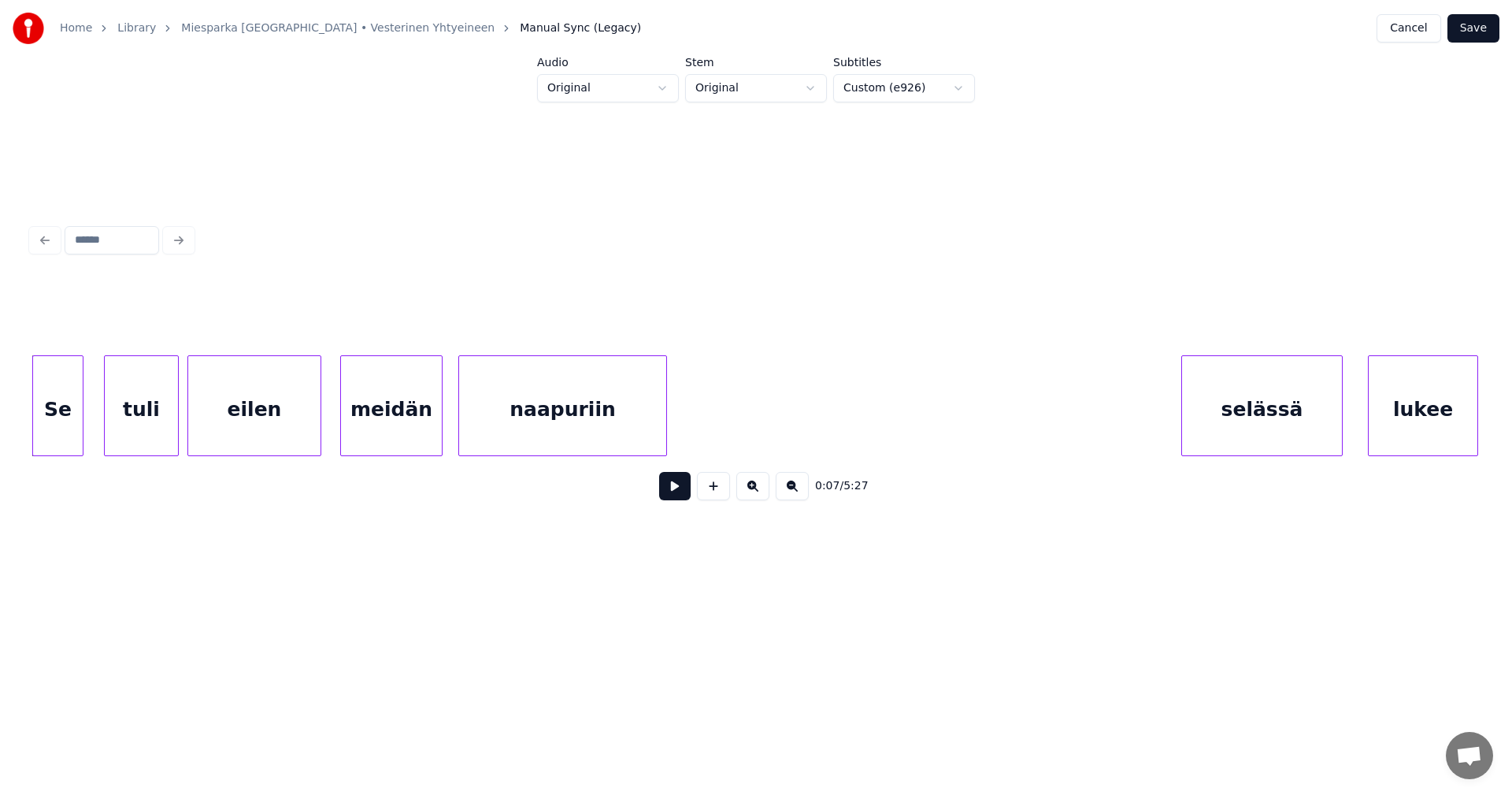
click at [1246, 415] on div "selässä" at bounding box center [1263, 410] width 160 height 107
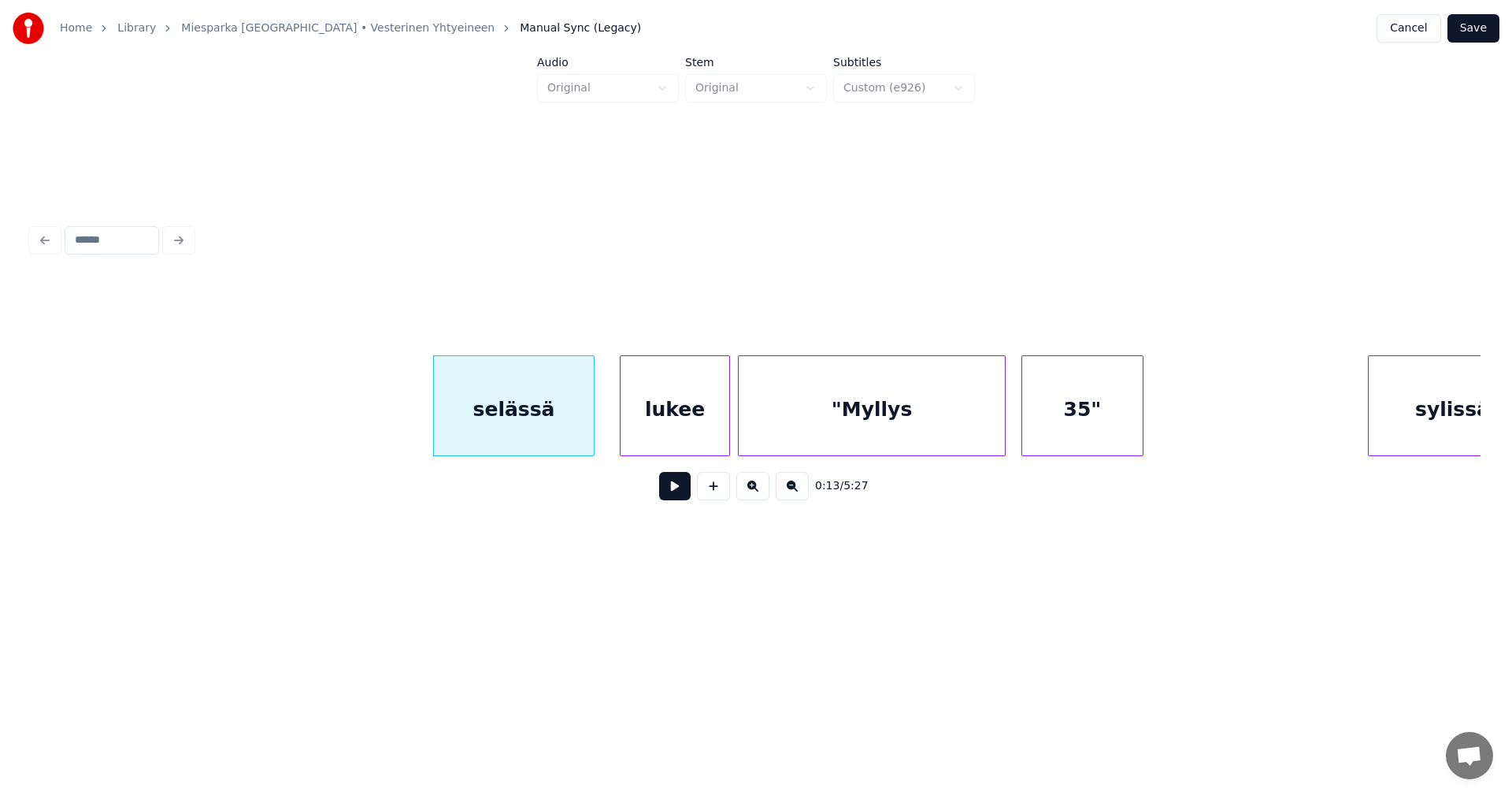
scroll to position [0, 2318]
click at [510, 387] on div "selässä" at bounding box center [506, 410] width 160 height 107
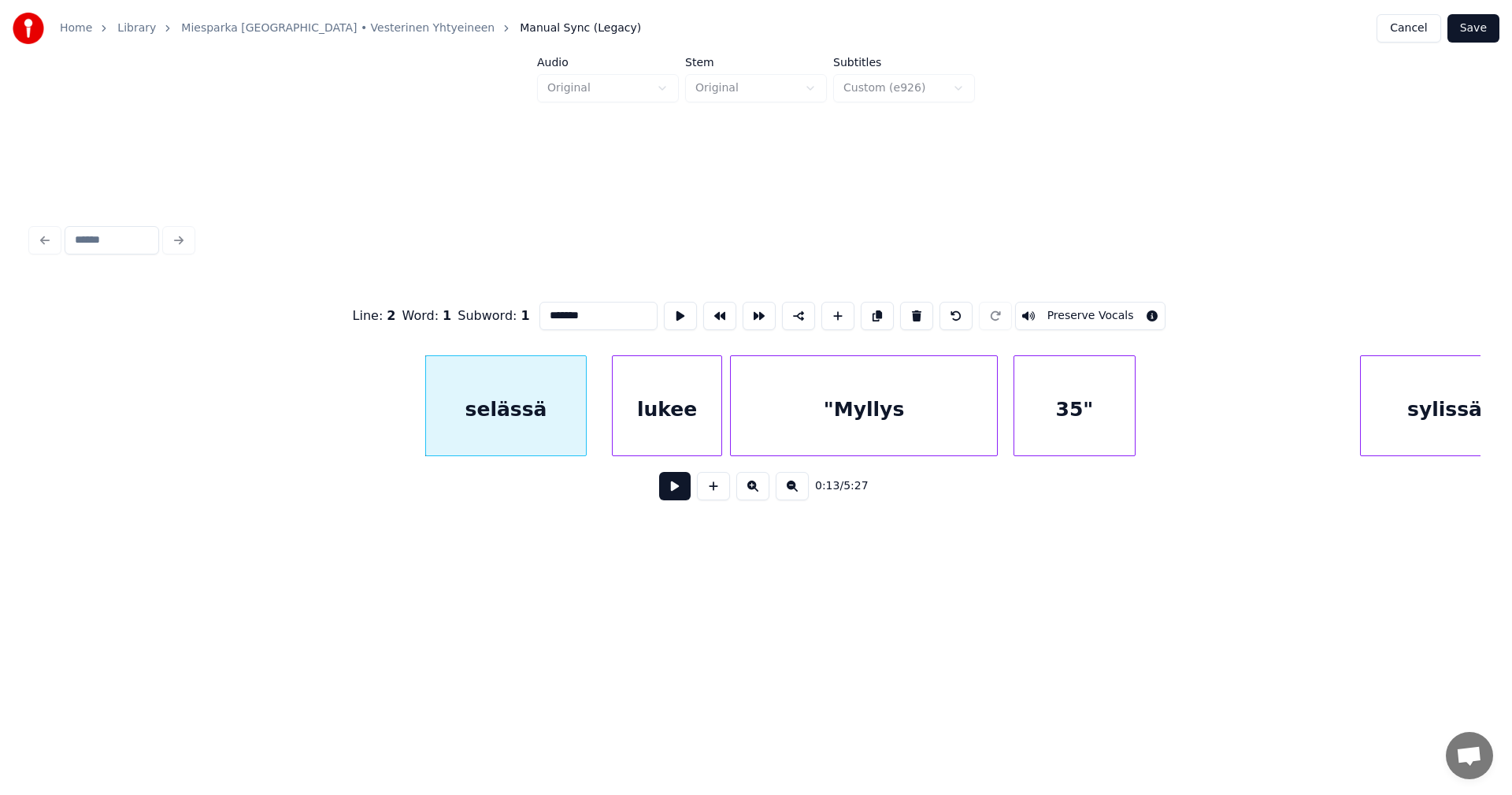
click at [678, 490] on button at bounding box center [675, 486] width 32 height 28
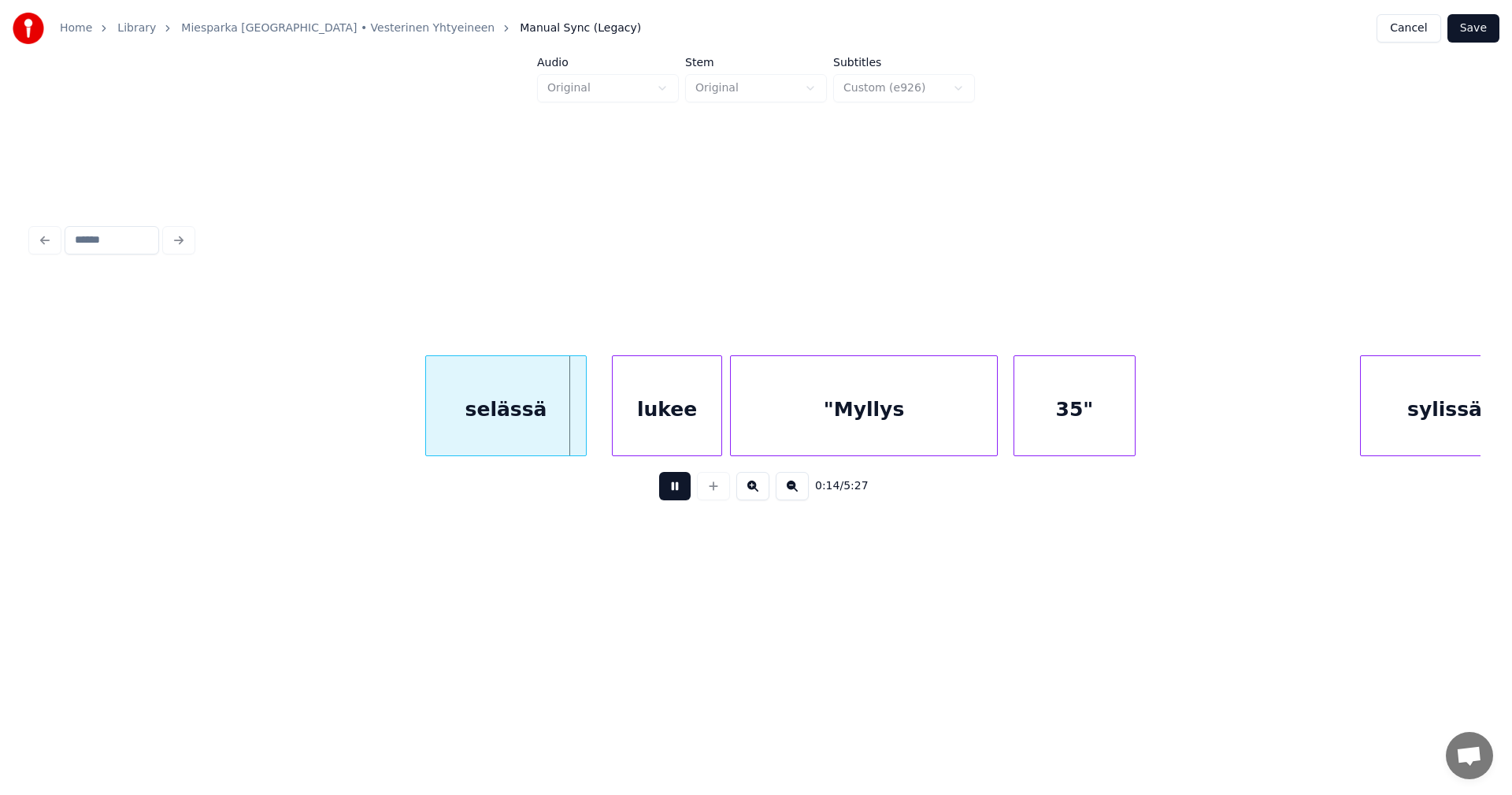
click at [678, 490] on button at bounding box center [675, 486] width 32 height 28
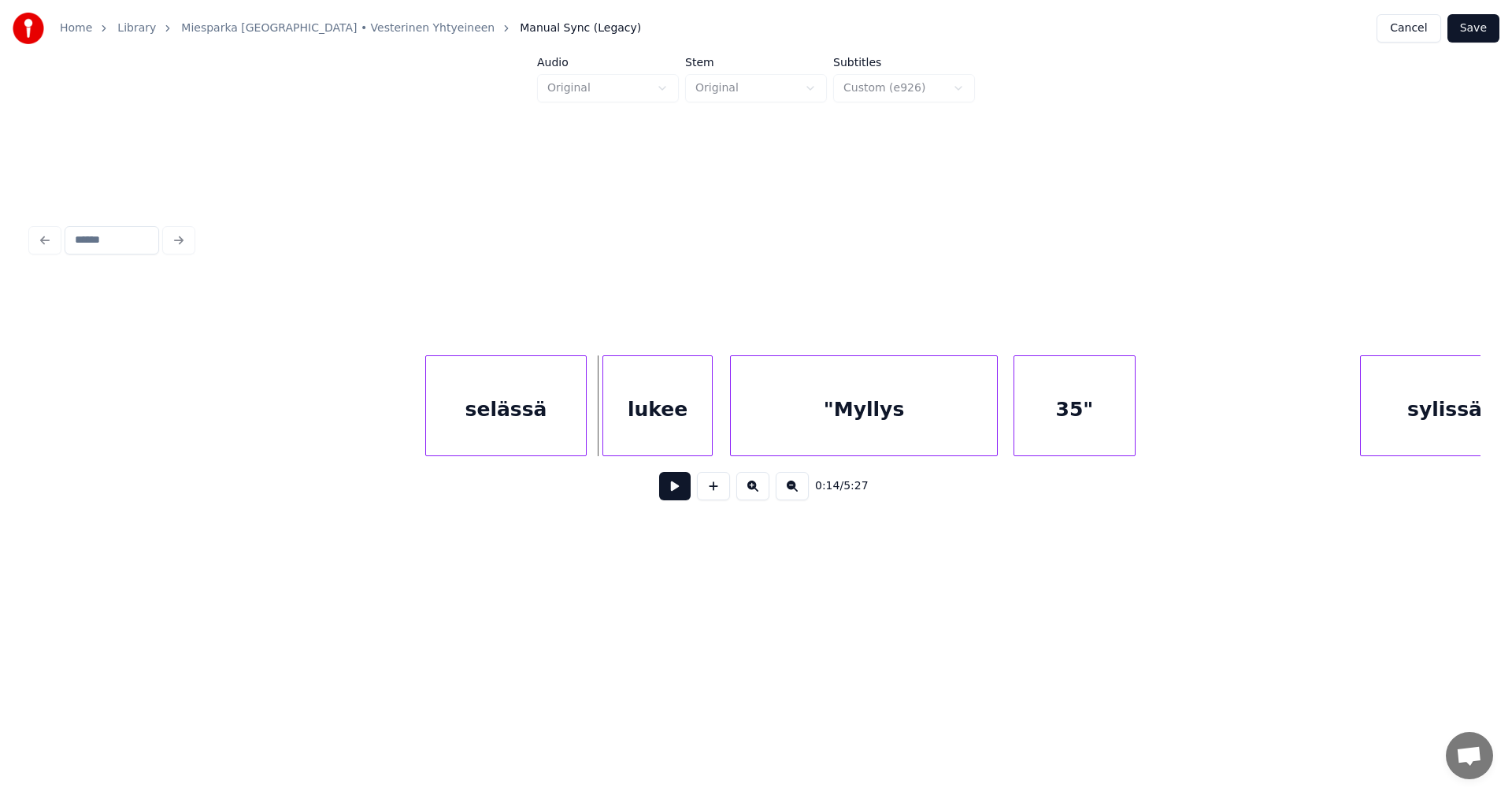
click at [644, 440] on div "lukee" at bounding box center [657, 410] width 109 height 107
click at [669, 495] on button at bounding box center [675, 486] width 32 height 28
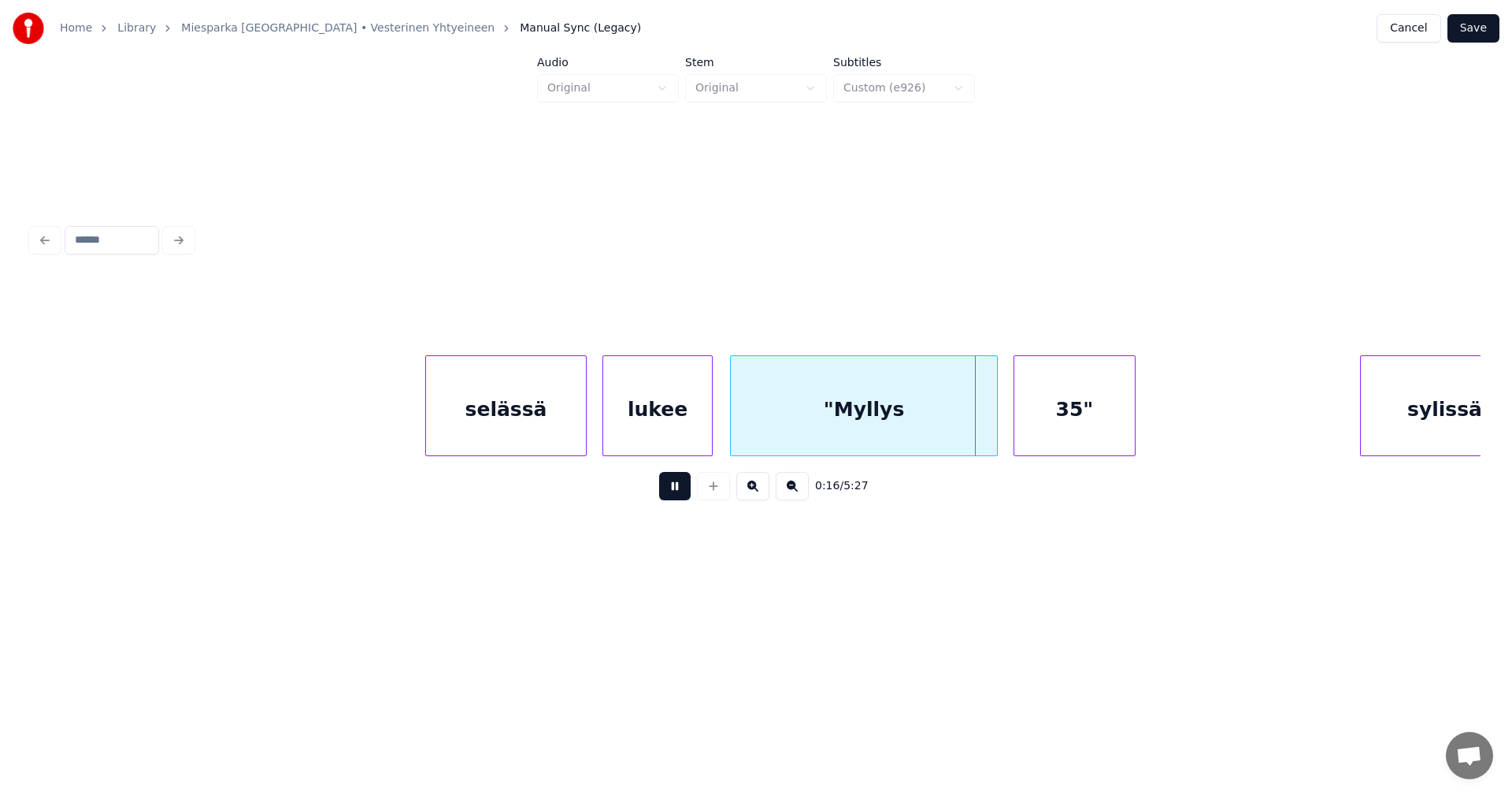
click at [669, 494] on button at bounding box center [675, 486] width 32 height 28
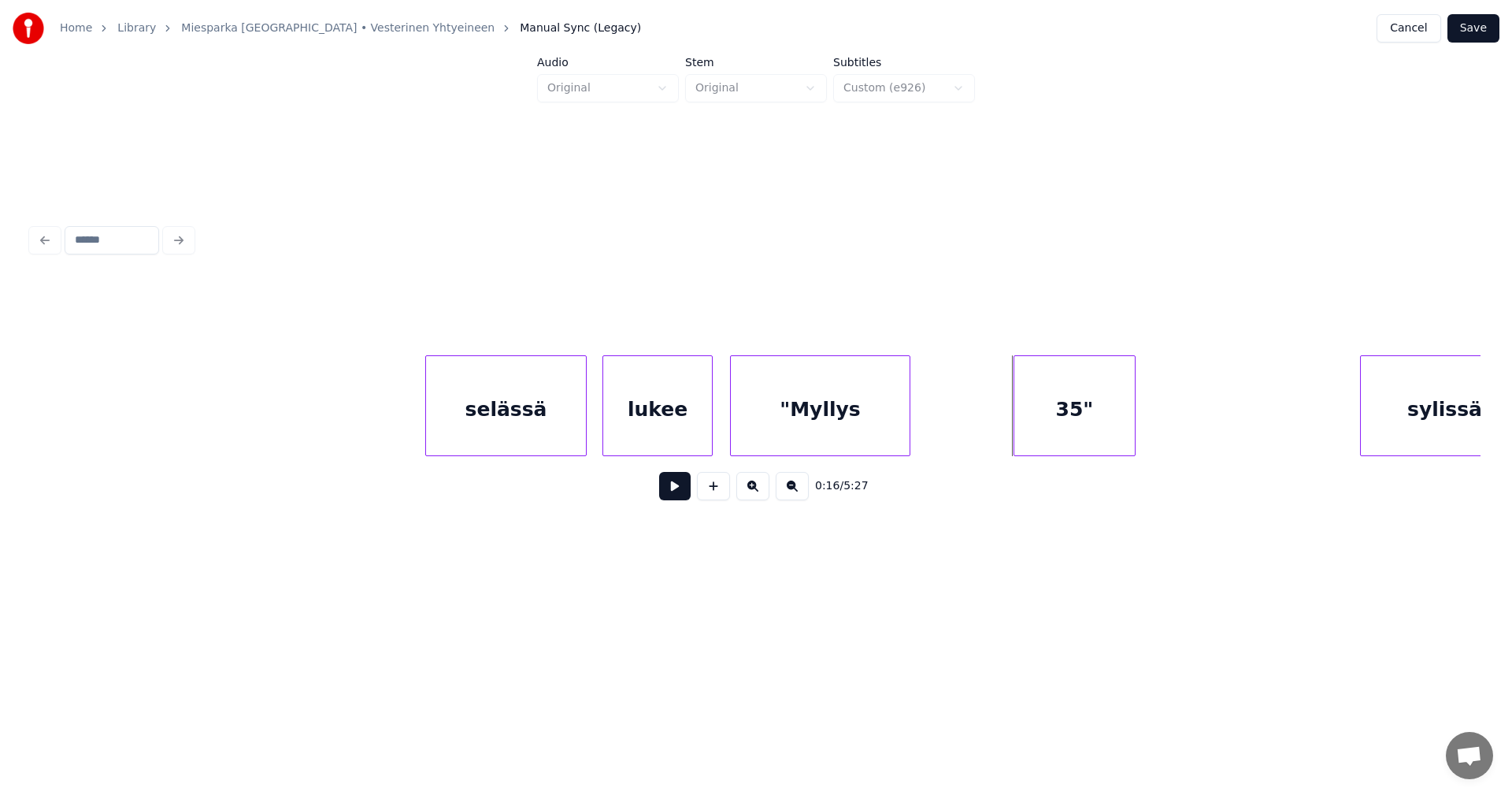
click at [907, 420] on div at bounding box center [907, 406] width 5 height 100
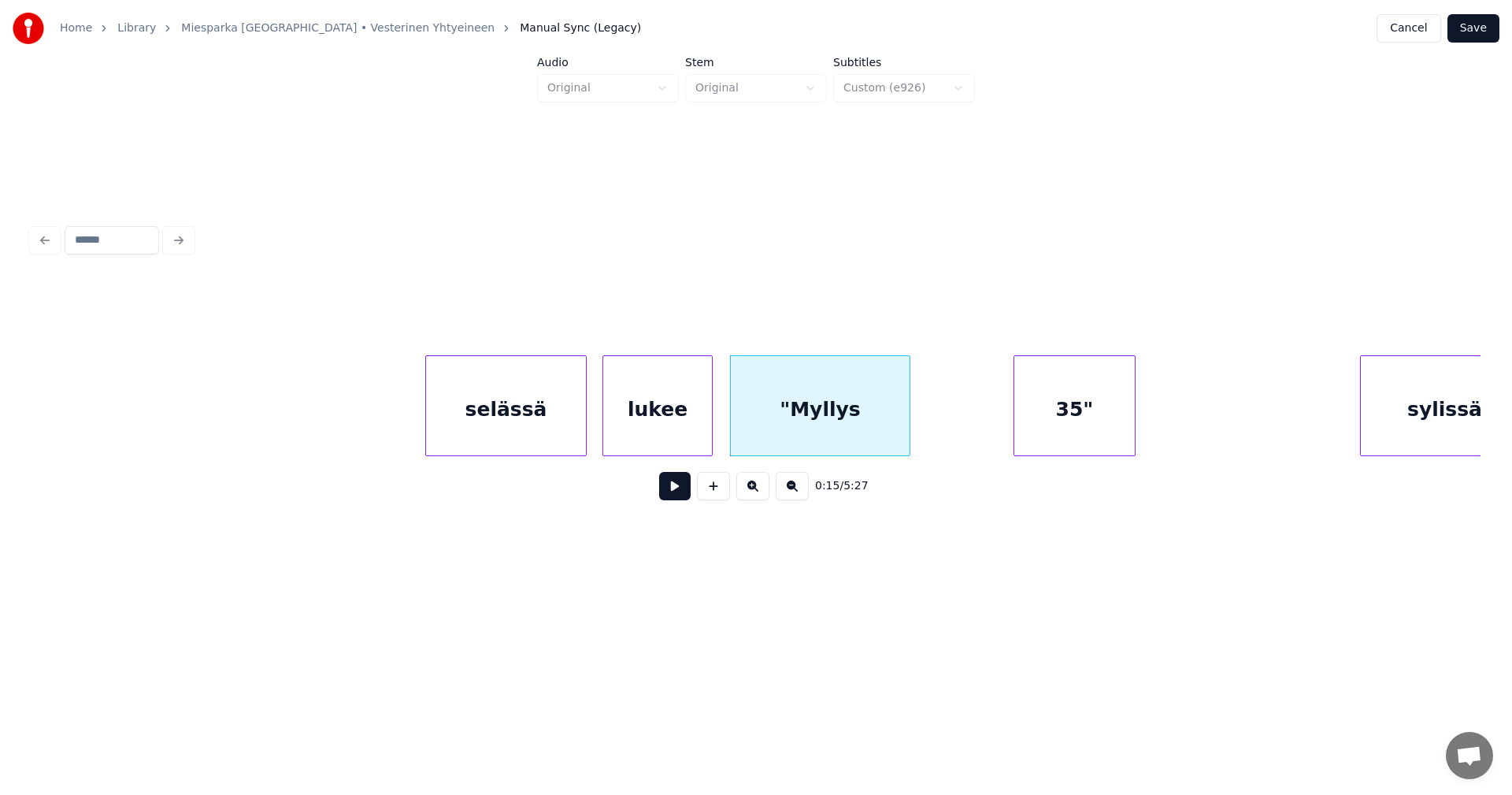
click at [664, 500] on button at bounding box center [675, 486] width 32 height 28
click at [672, 497] on button at bounding box center [675, 486] width 32 height 28
click at [830, 430] on div at bounding box center [830, 406] width 5 height 100
click at [852, 430] on div at bounding box center [850, 406] width 5 height 100
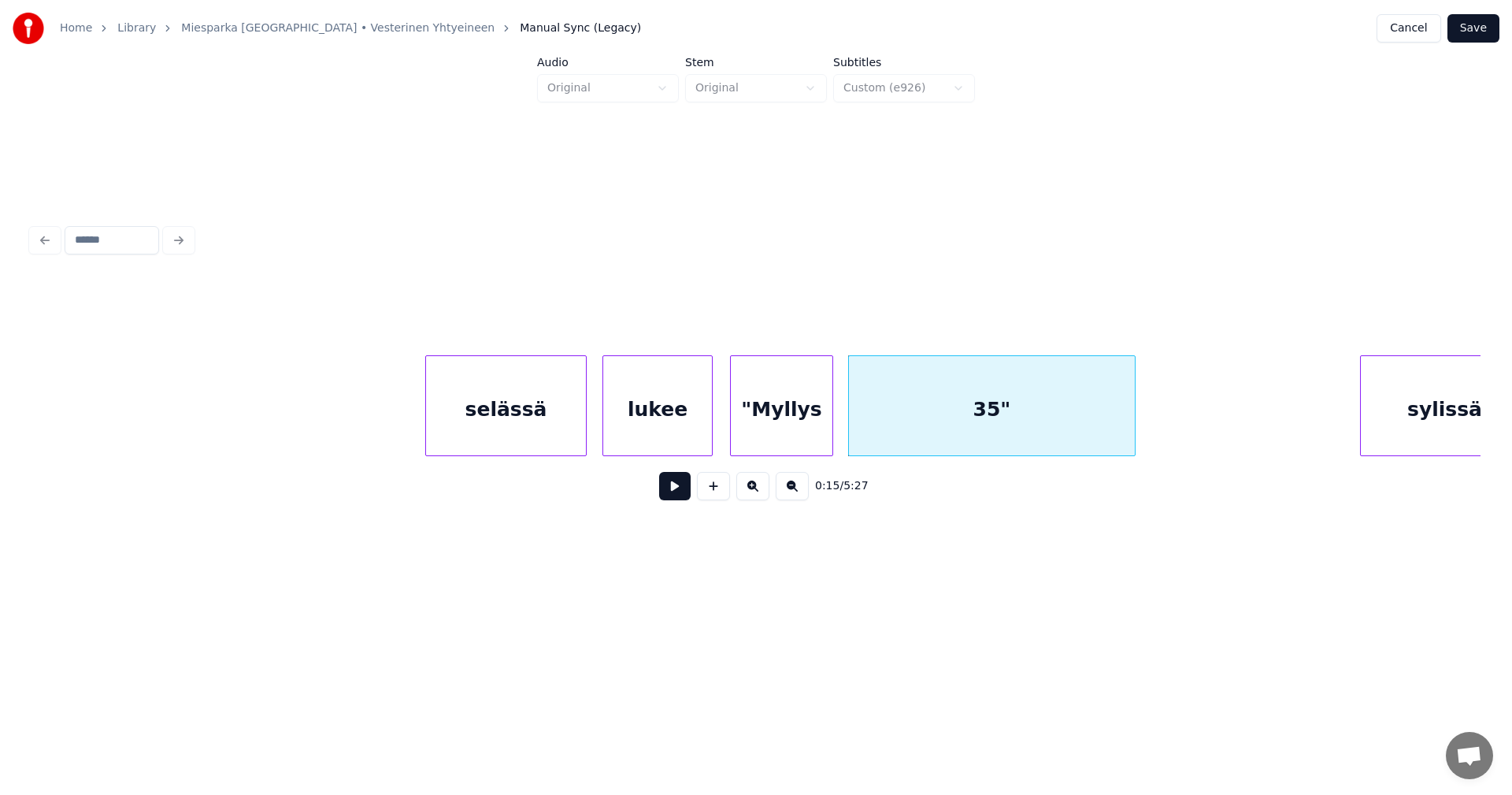
click at [679, 499] on button at bounding box center [675, 486] width 32 height 28
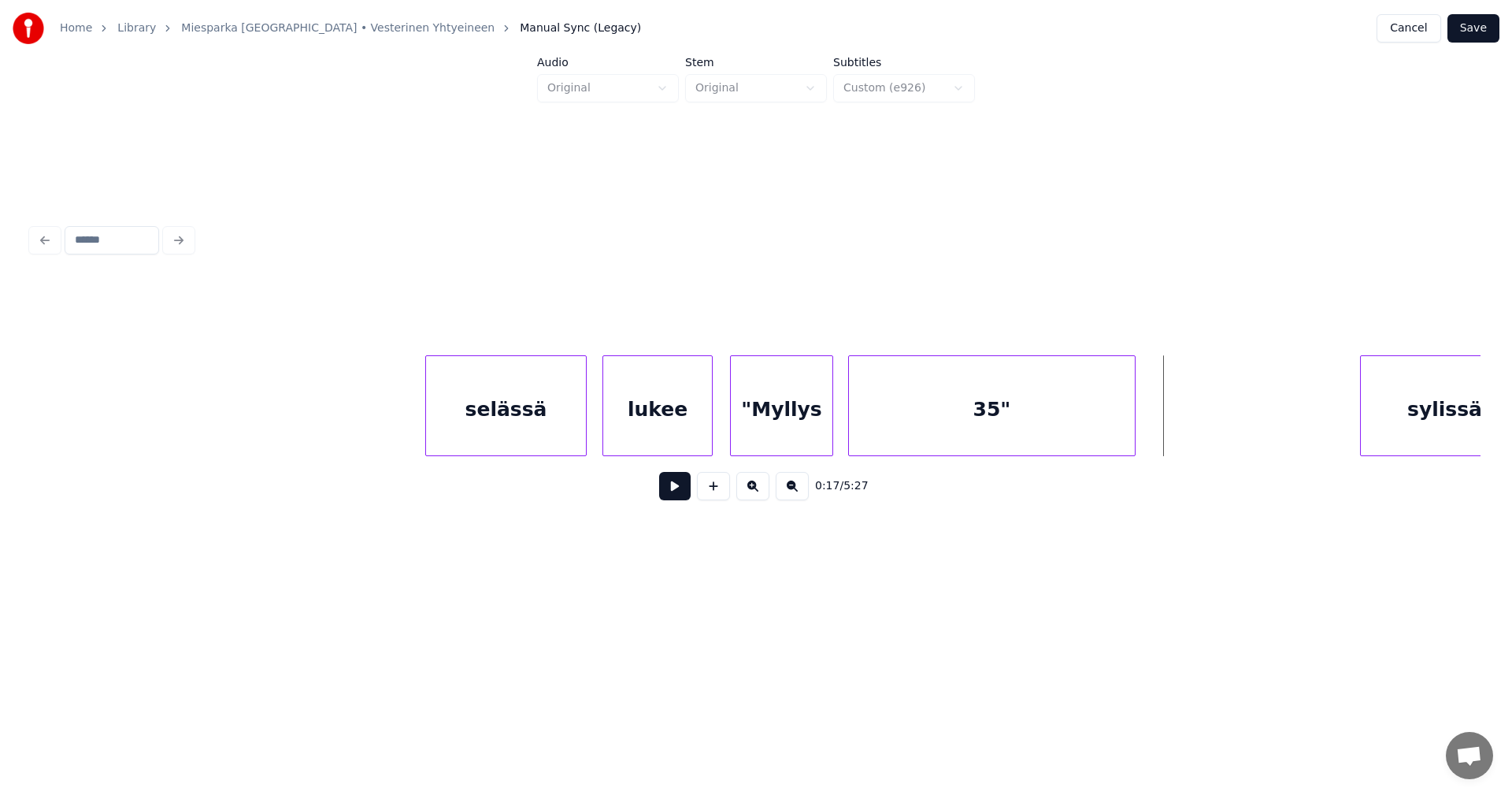
click at [1486, 34] on button "Save" at bounding box center [1474, 28] width 52 height 28
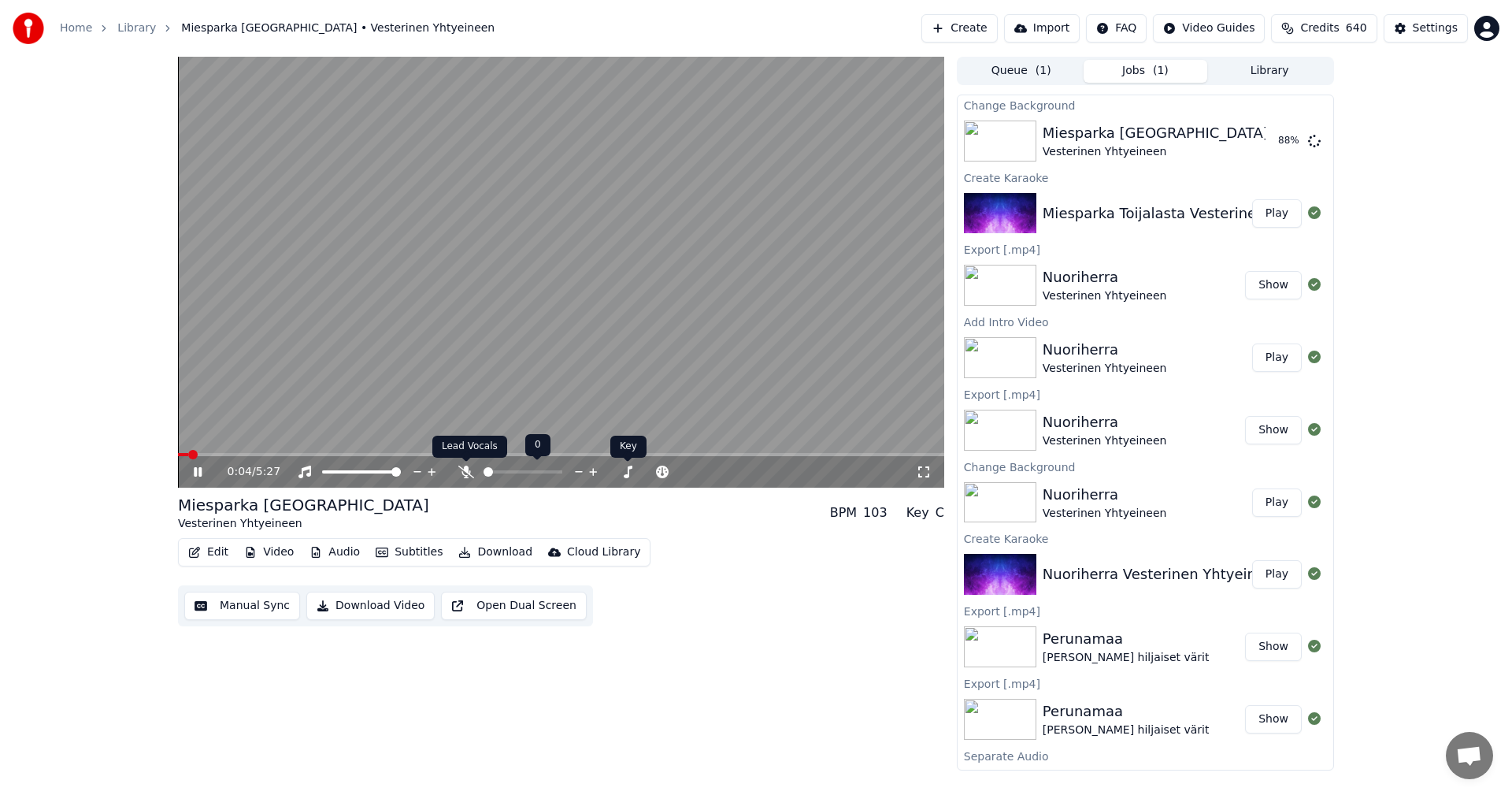
click at [467, 471] on icon at bounding box center [466, 472] width 16 height 13
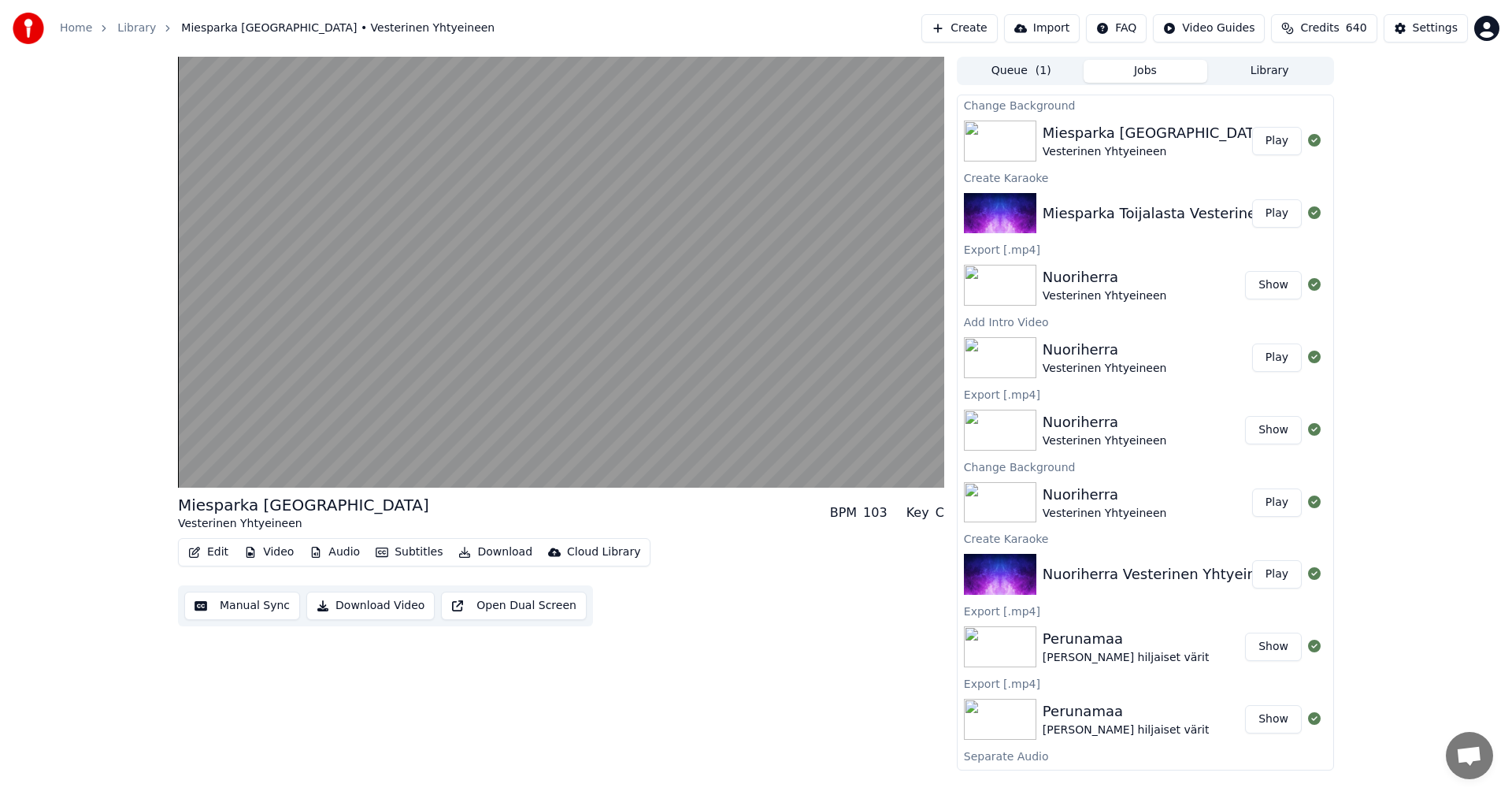
click at [1267, 141] on button "Play" at bounding box center [1277, 141] width 49 height 28
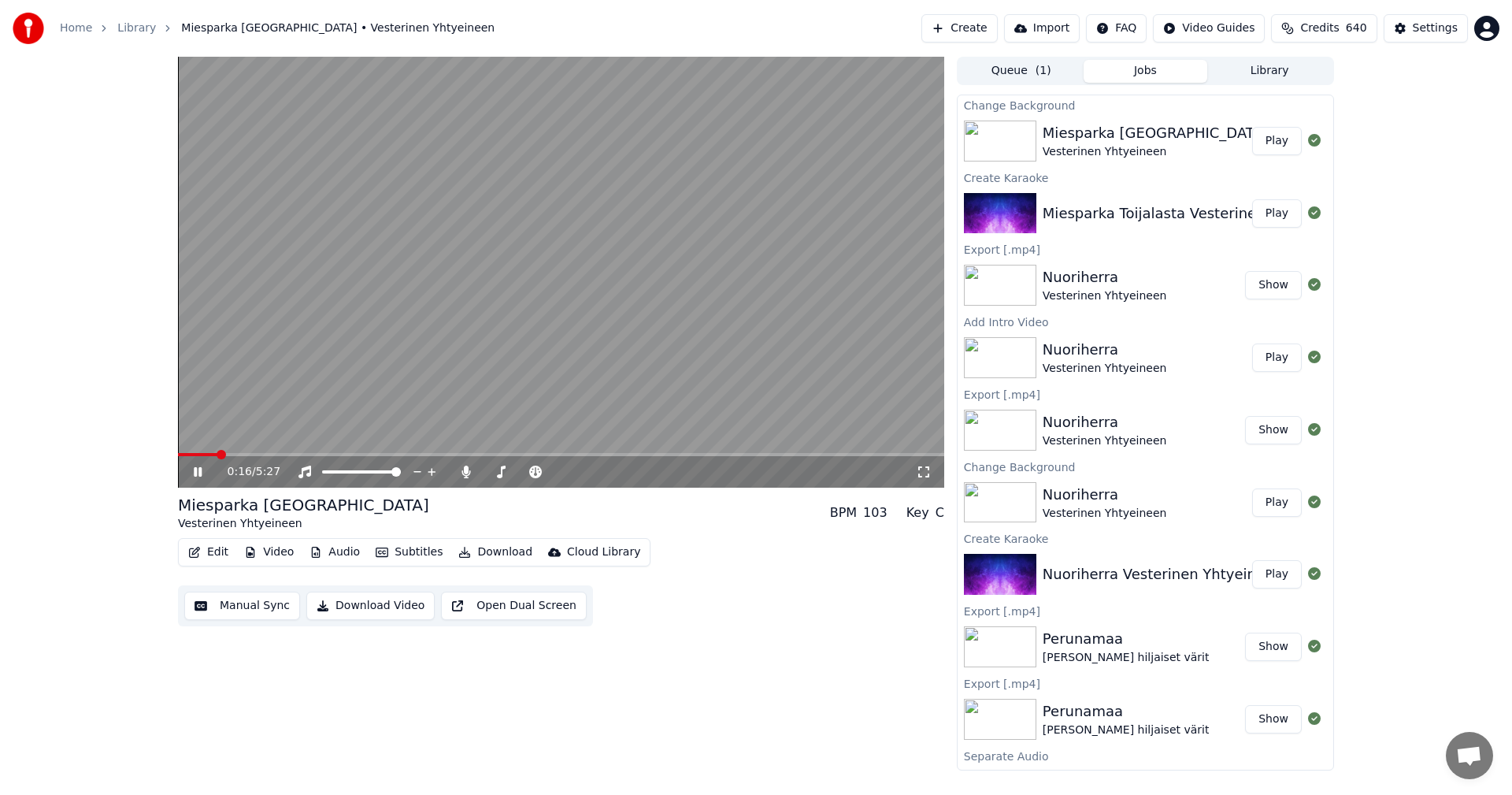
click at [196, 475] on icon at bounding box center [197, 472] width 7 height 9
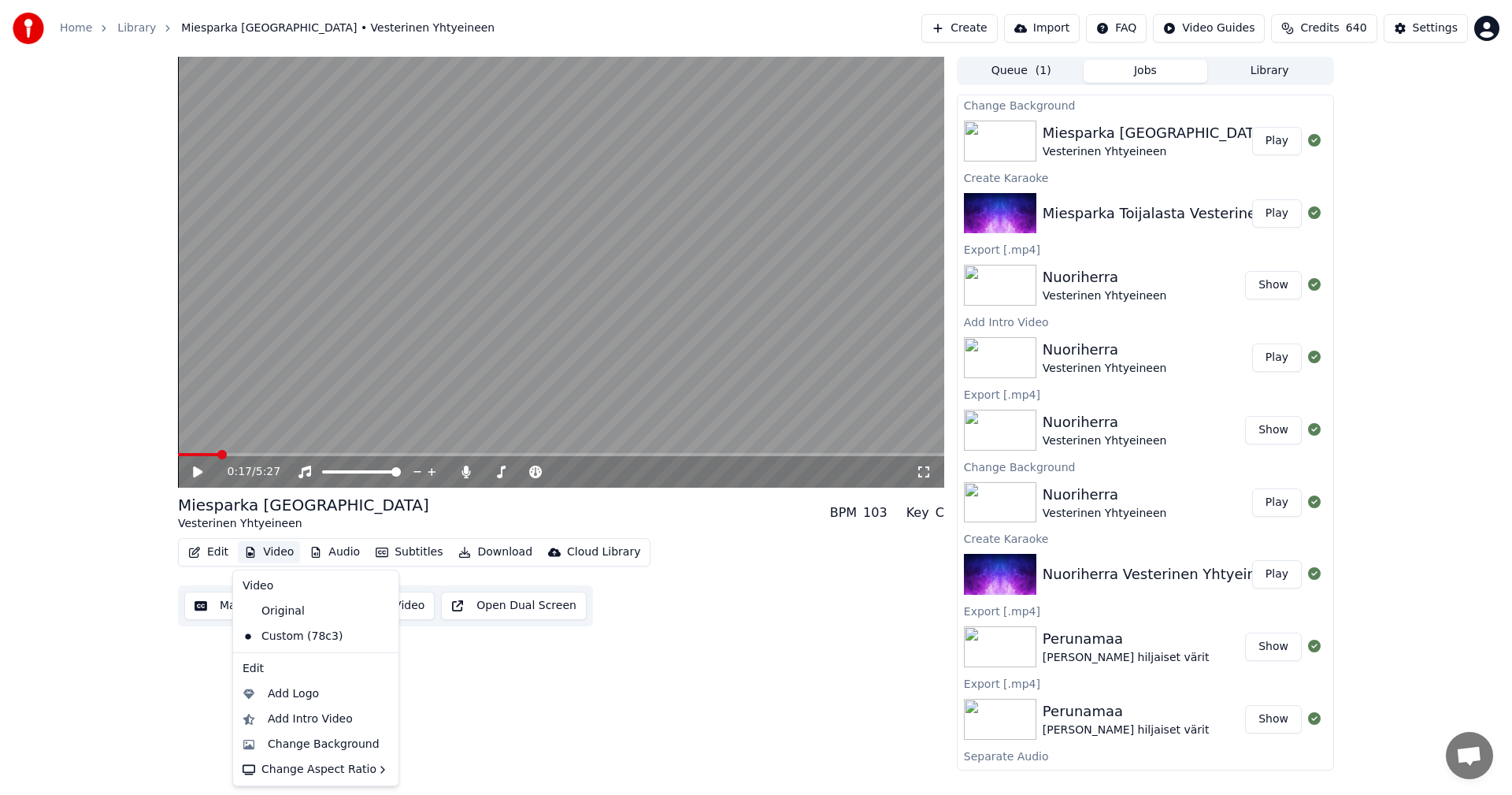
click at [265, 547] on button "Video" at bounding box center [269, 553] width 62 height 22
click at [317, 751] on div "Change Background" at bounding box center [324, 744] width 112 height 16
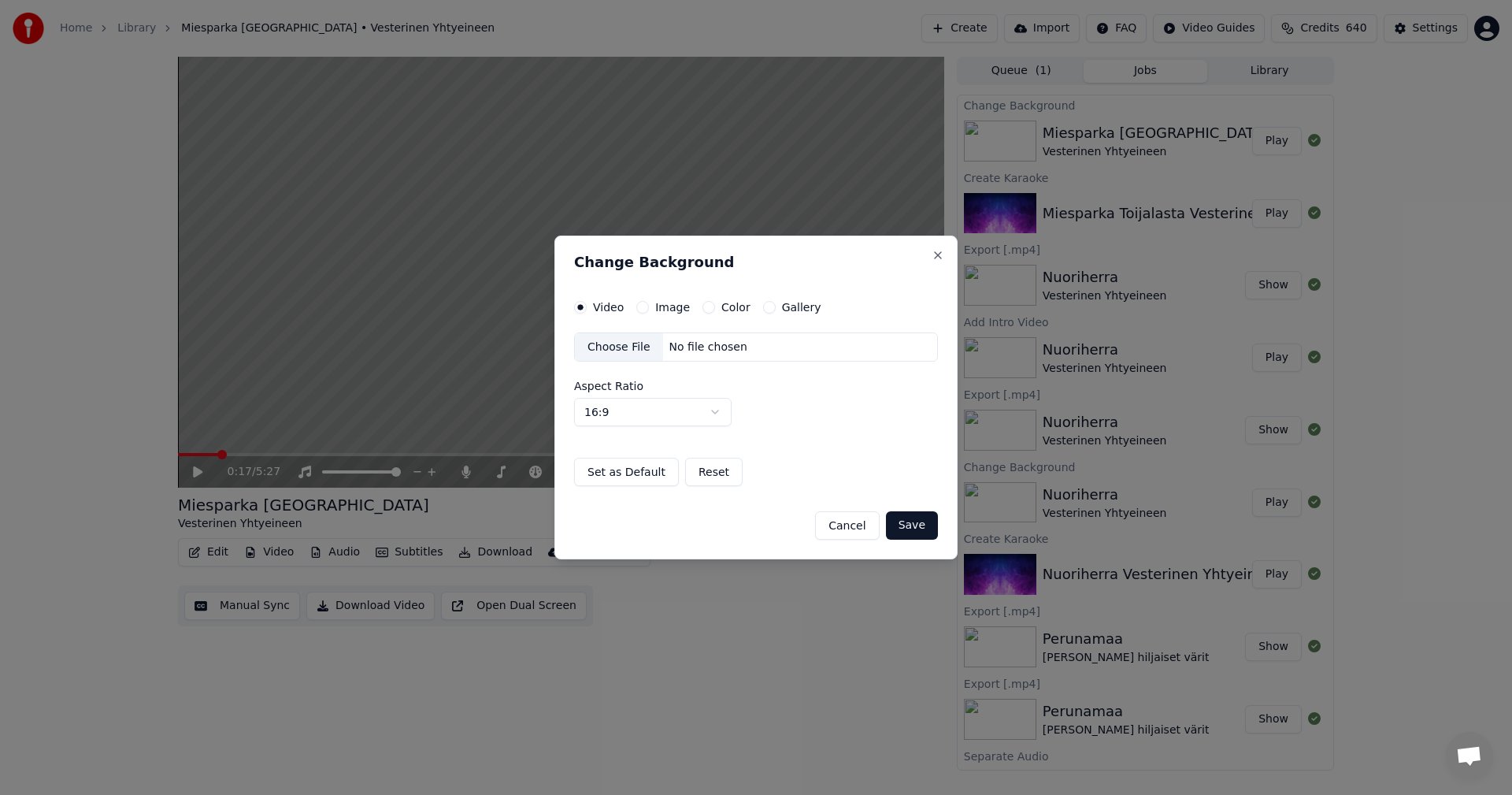
click at [640, 307] on button "Image" at bounding box center [643, 307] width 13 height 13
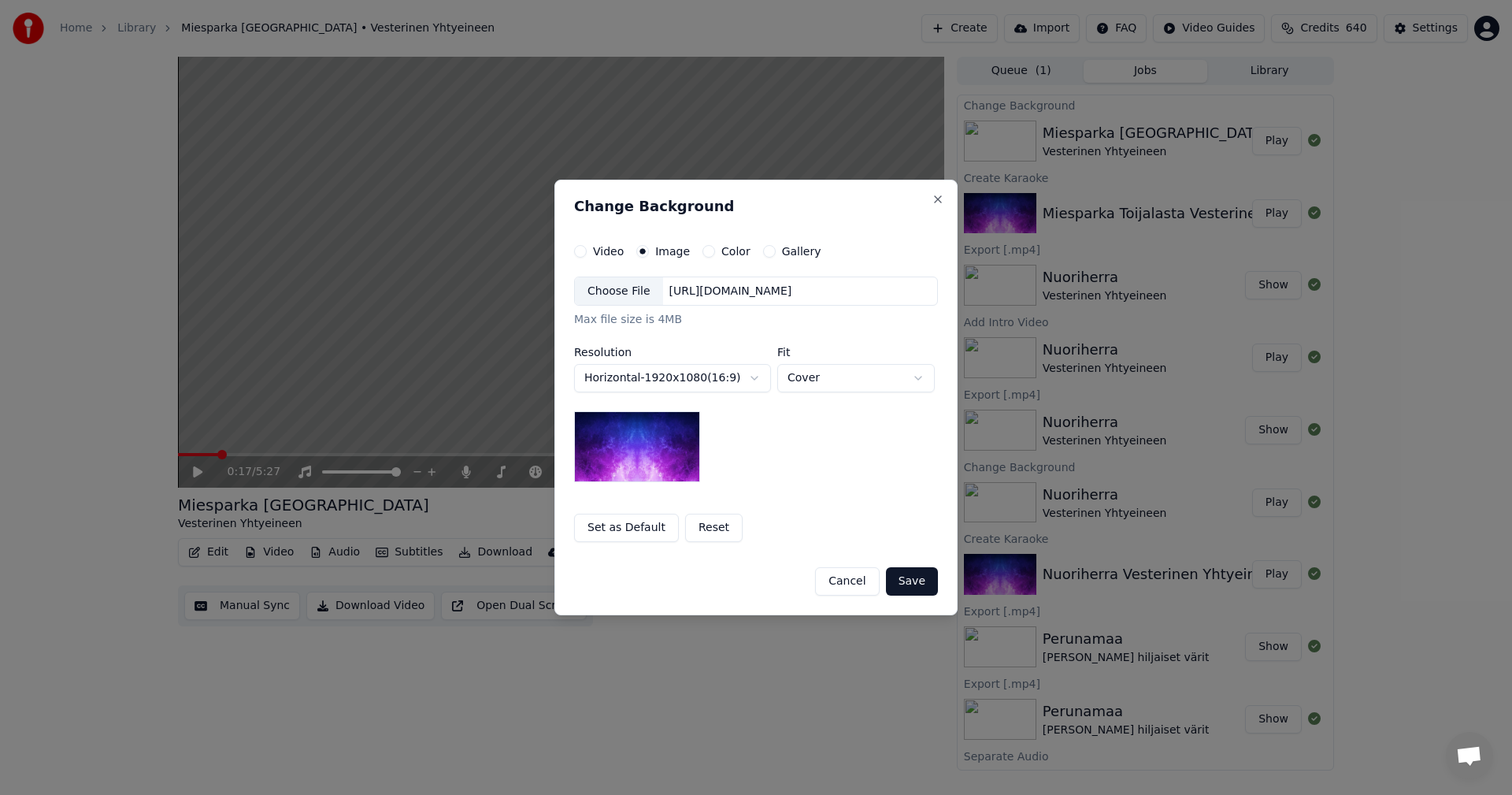
click at [634, 294] on div "Choose File" at bounding box center [619, 291] width 88 height 28
click at [916, 586] on button "Save" at bounding box center [912, 581] width 52 height 28
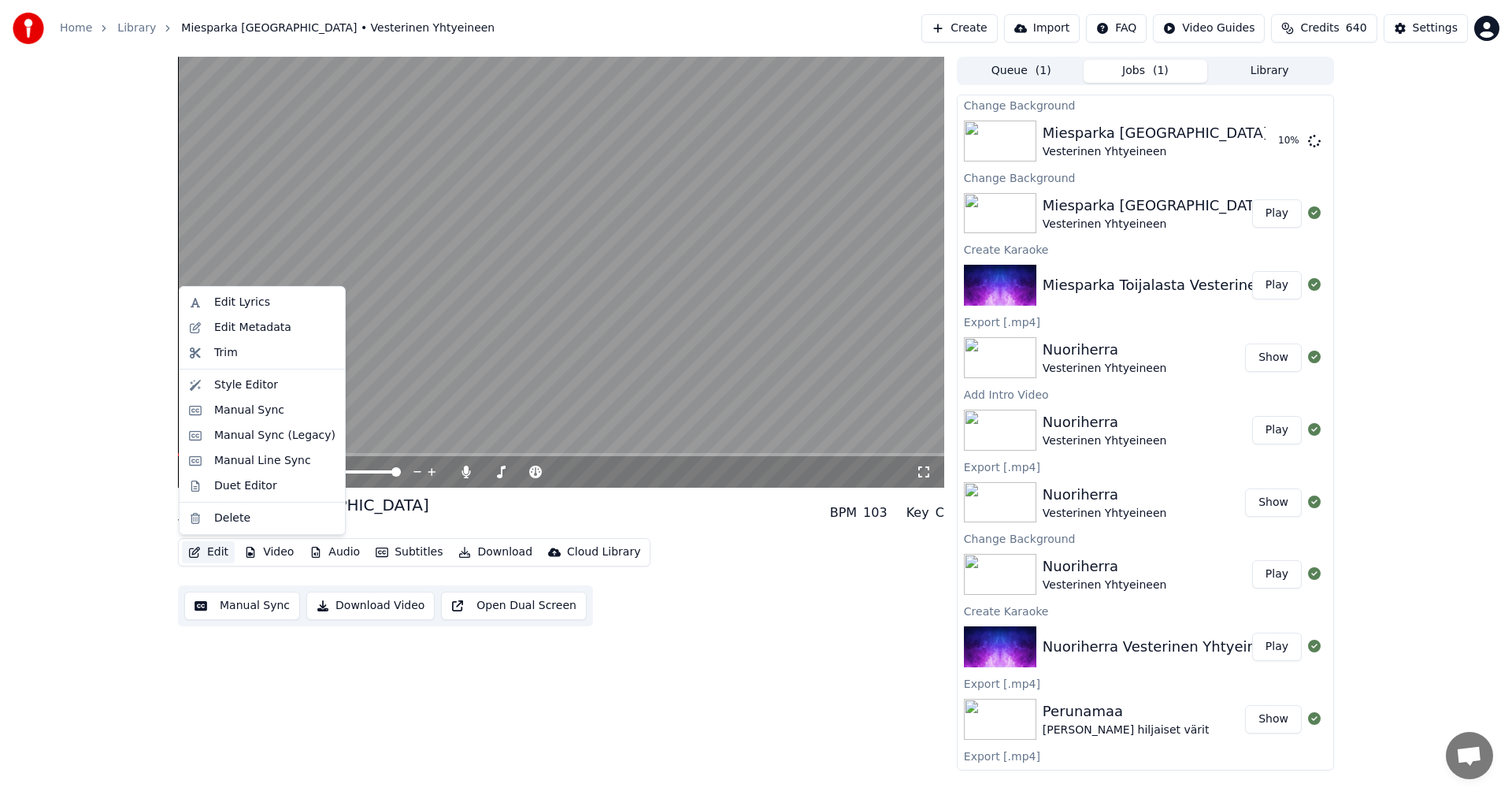
click at [215, 555] on button "Edit" at bounding box center [208, 553] width 53 height 22
click at [269, 439] on div "Manual Sync (Legacy)" at bounding box center [274, 436] width 121 height 16
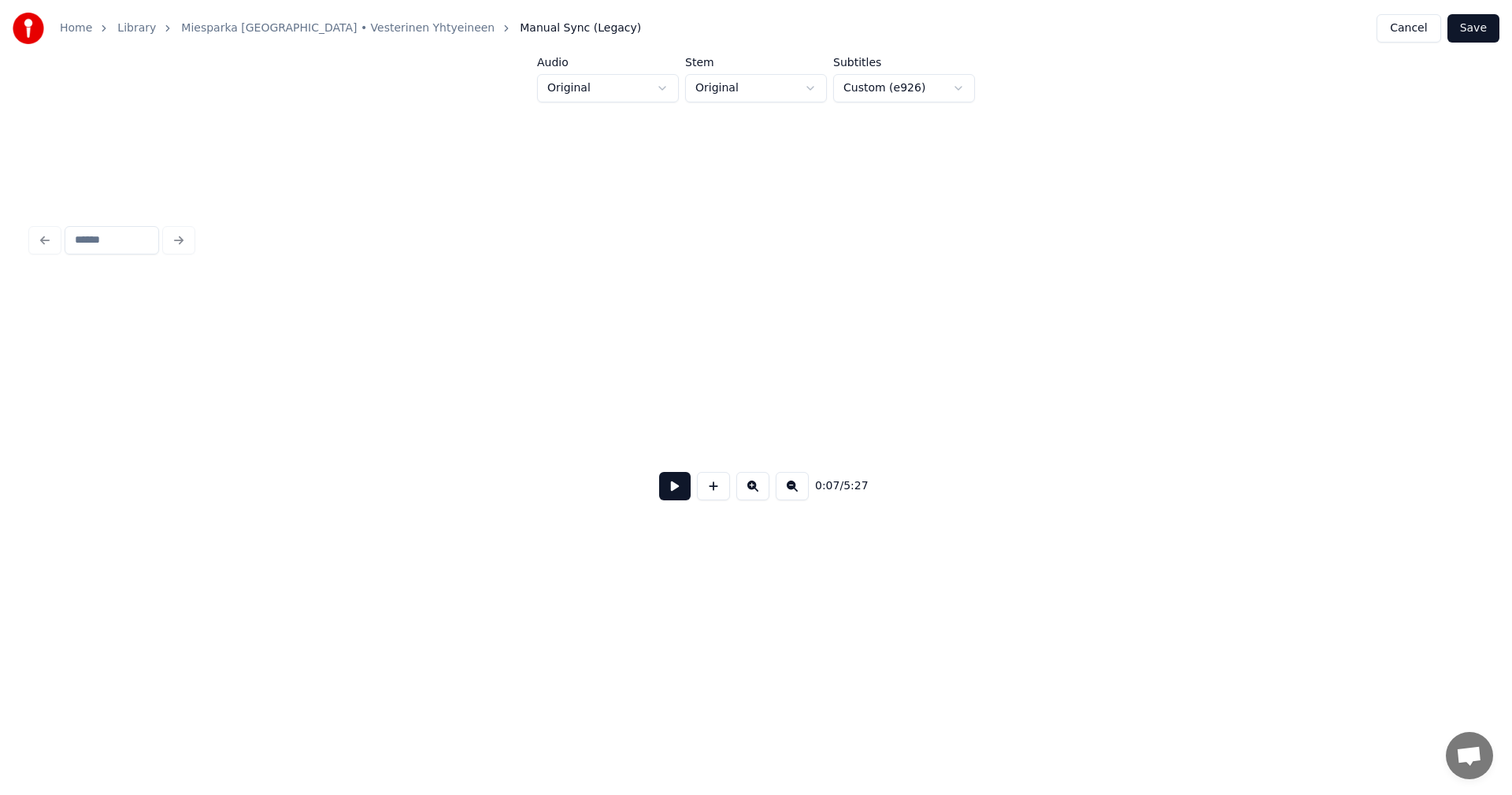
scroll to position [0, 1562]
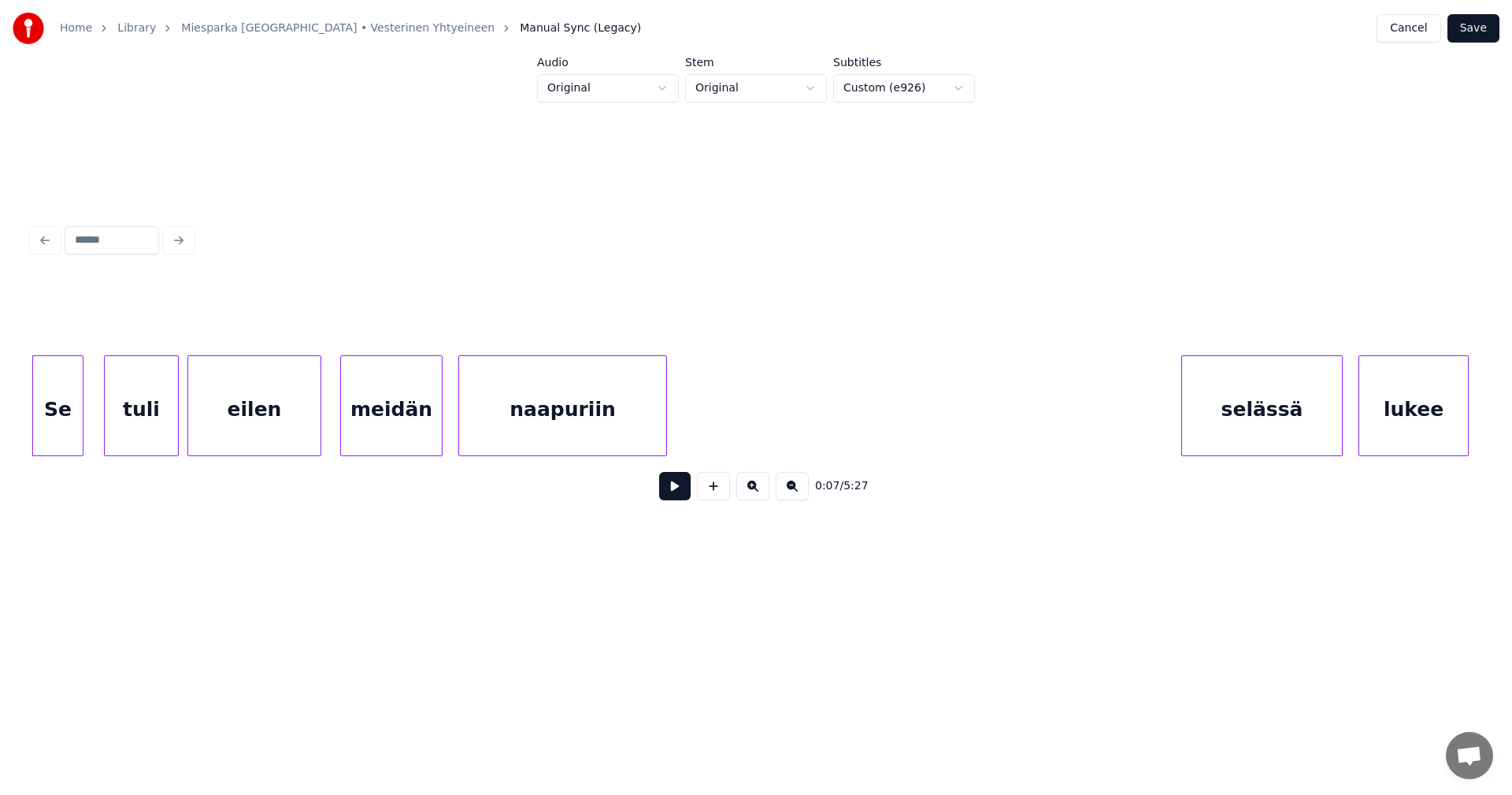
click at [681, 495] on button at bounding box center [675, 486] width 32 height 28
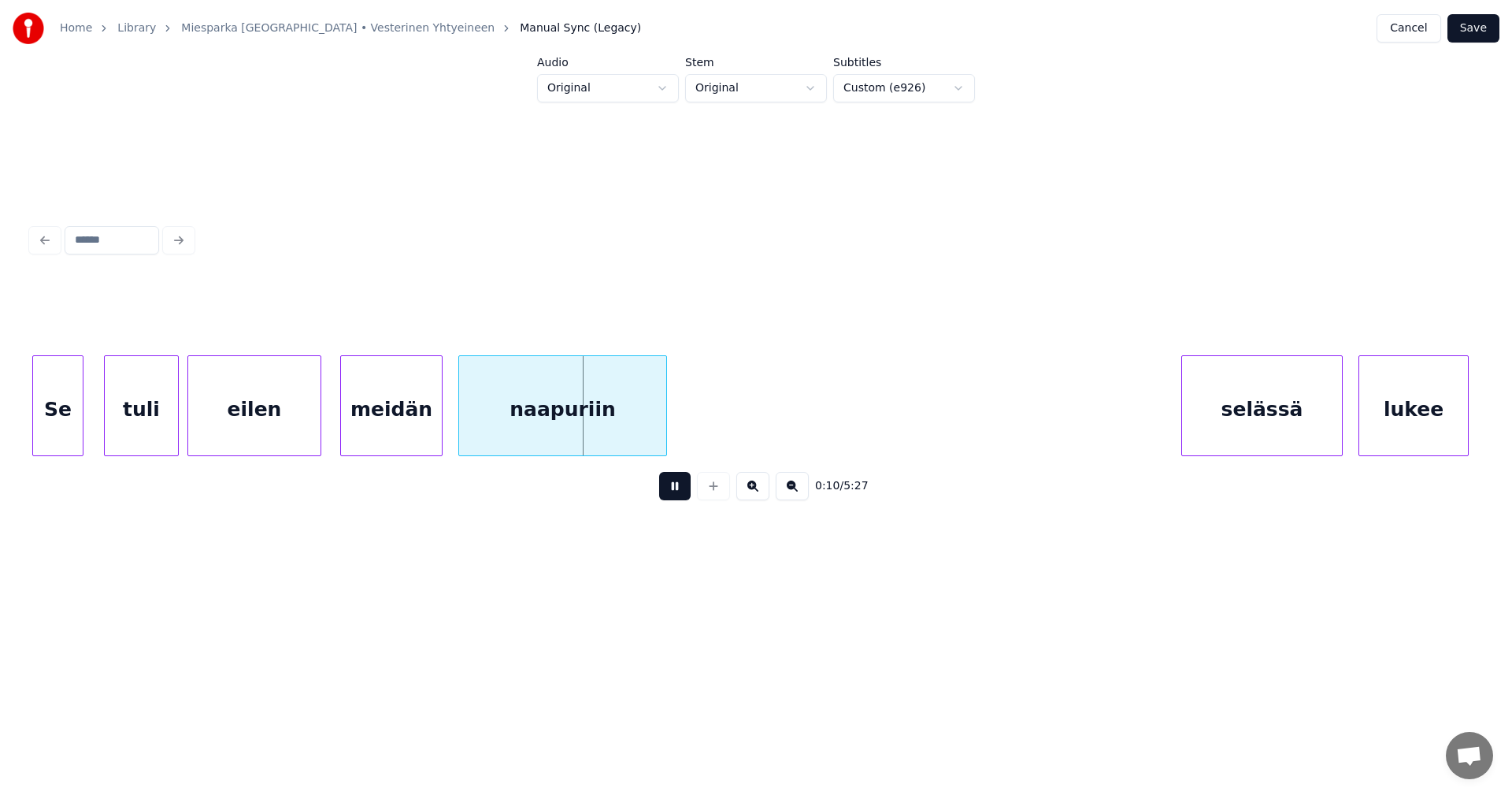
drag, startPoint x: 679, startPoint y: 495, endPoint x: 652, endPoint y: 491, distance: 27.3
click at [678, 494] on button at bounding box center [675, 486] width 32 height 28
click at [495, 418] on div "naapuriin" at bounding box center [562, 410] width 207 height 107
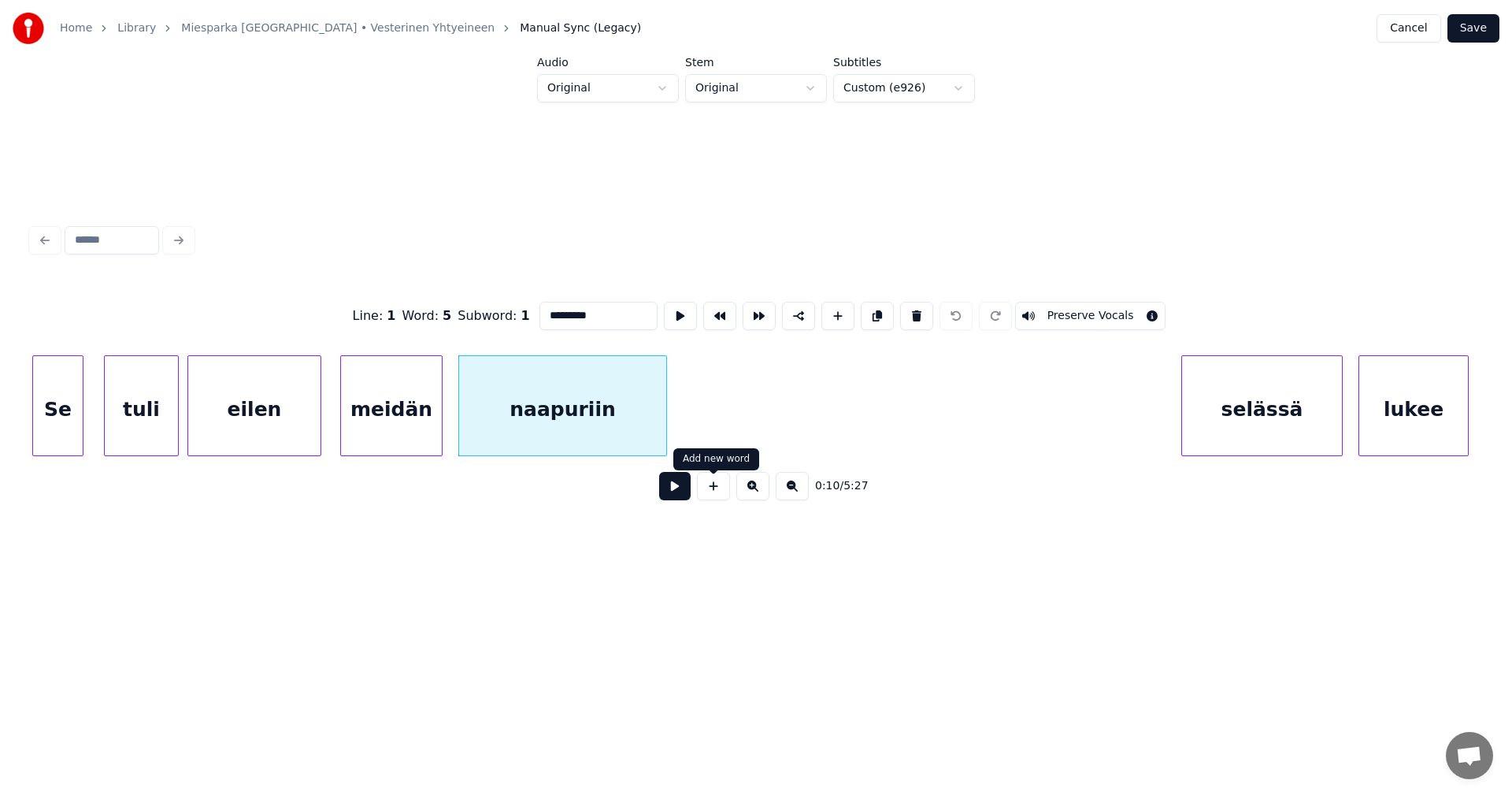
click at [667, 495] on button at bounding box center [675, 486] width 32 height 28
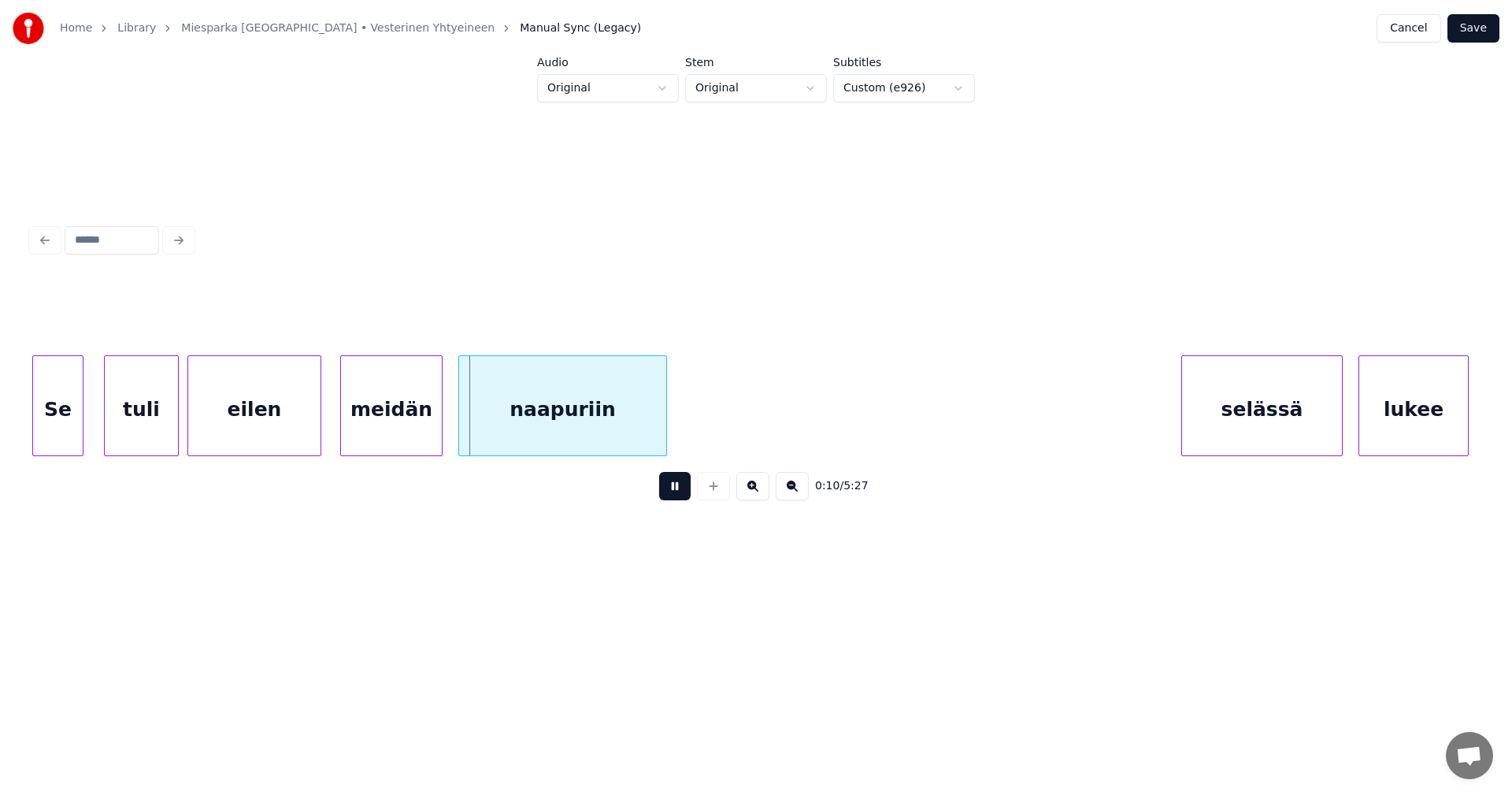
click at [662, 494] on button at bounding box center [675, 486] width 32 height 28
click at [334, 414] on div at bounding box center [332, 406] width 5 height 100
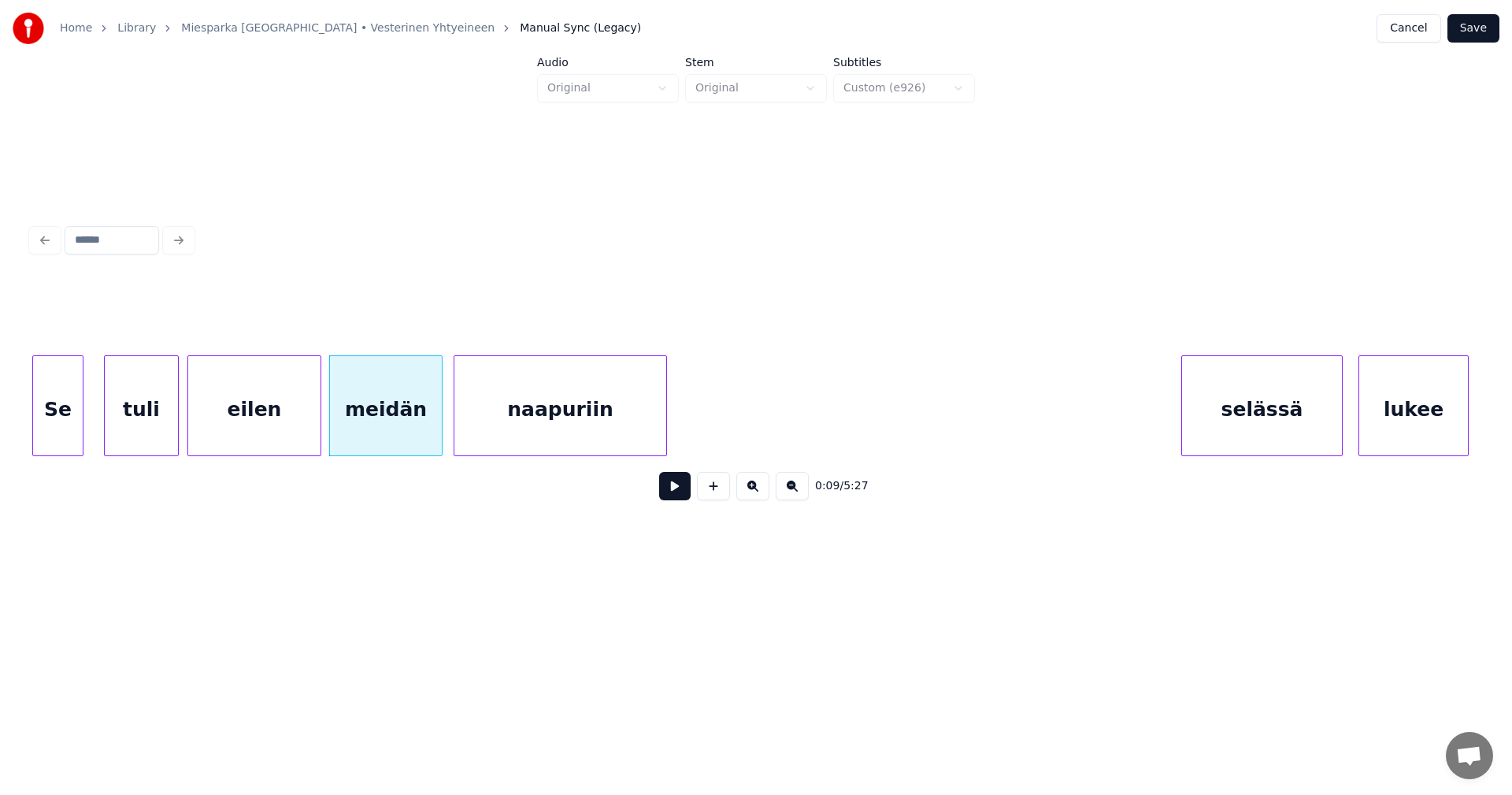
click at [457, 418] on div at bounding box center [456, 406] width 5 height 100
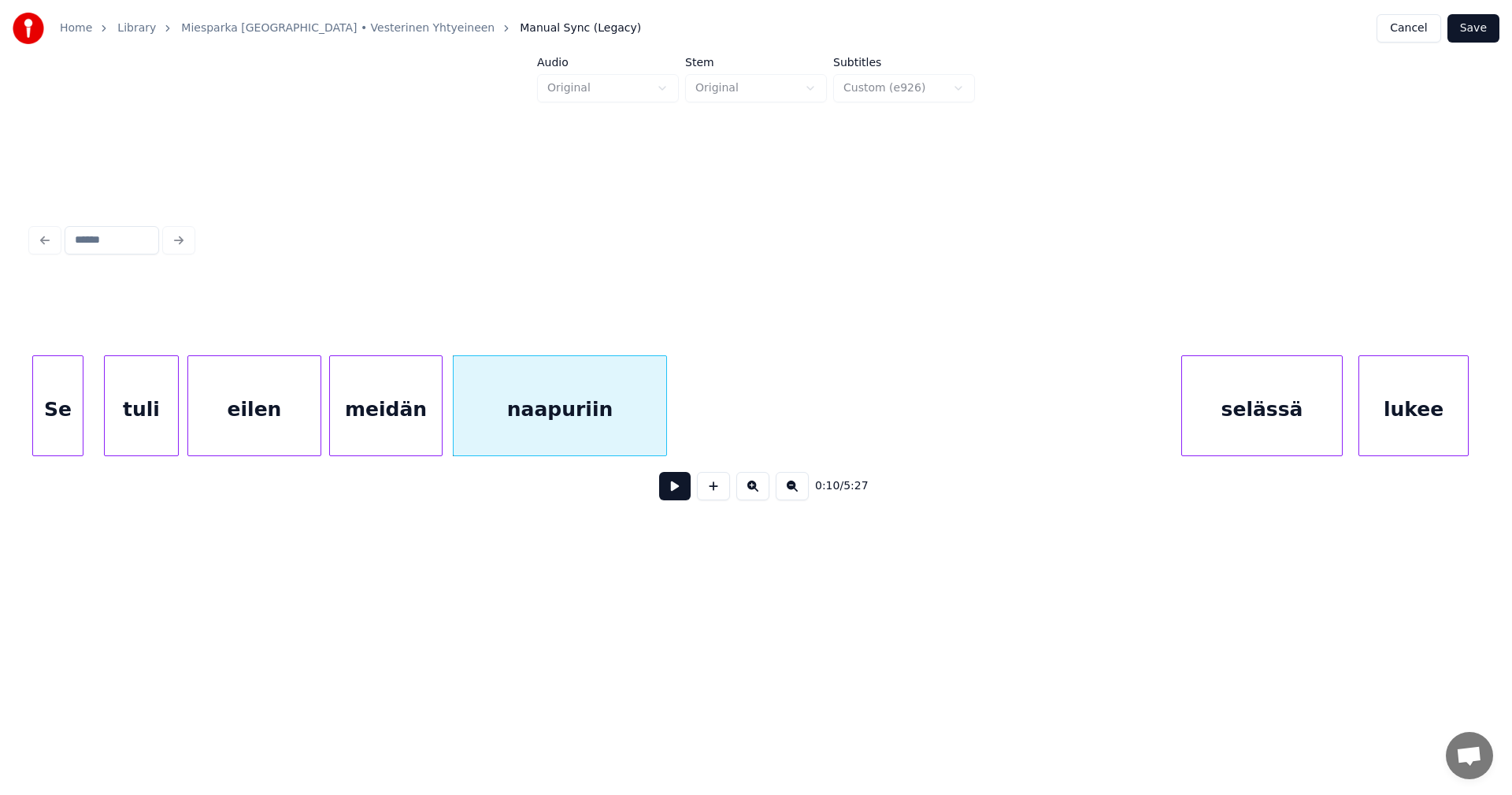
click at [65, 438] on div "Se" at bounding box center [58, 410] width 49 height 107
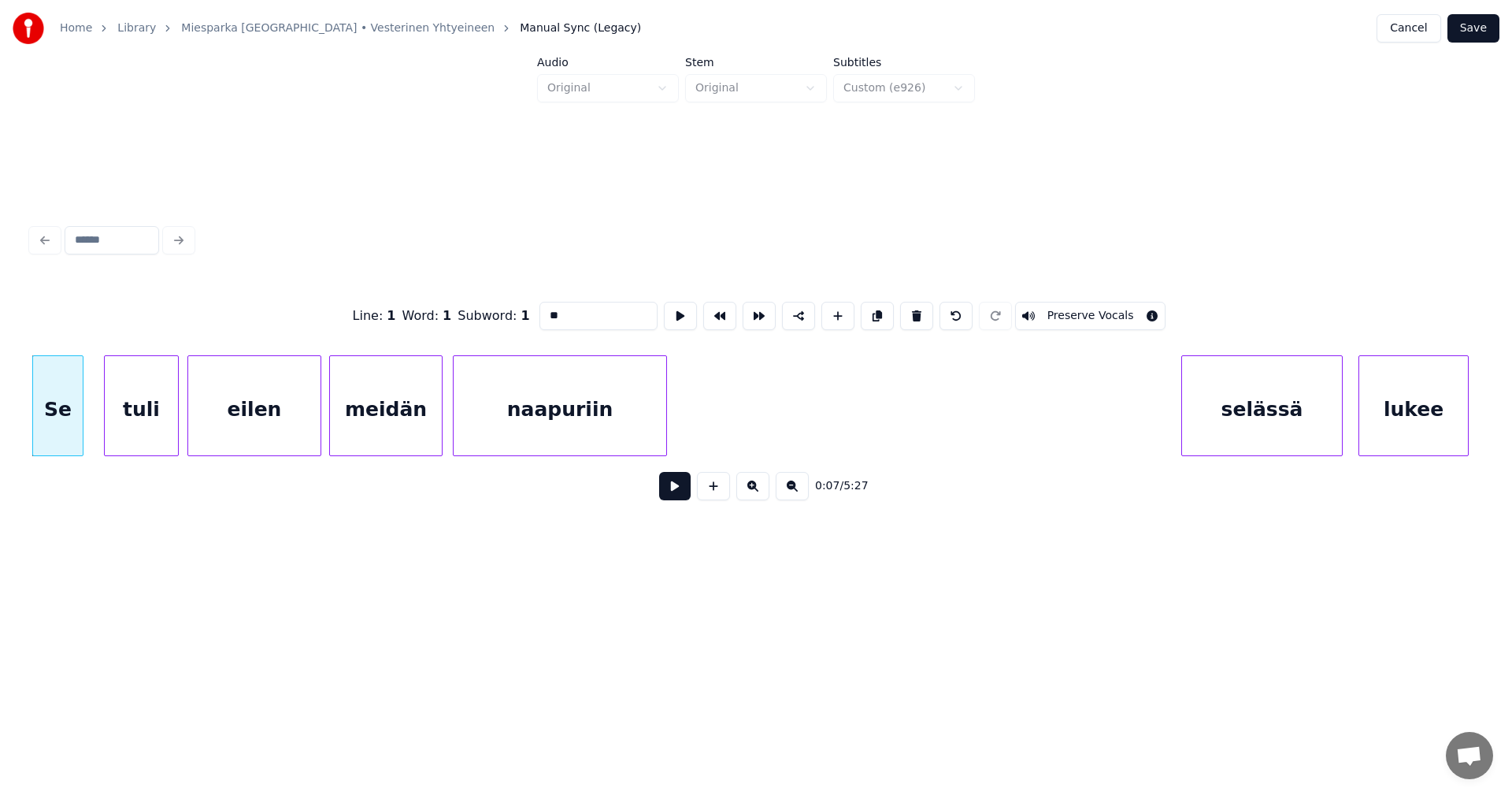
click at [668, 493] on button at bounding box center [675, 486] width 32 height 28
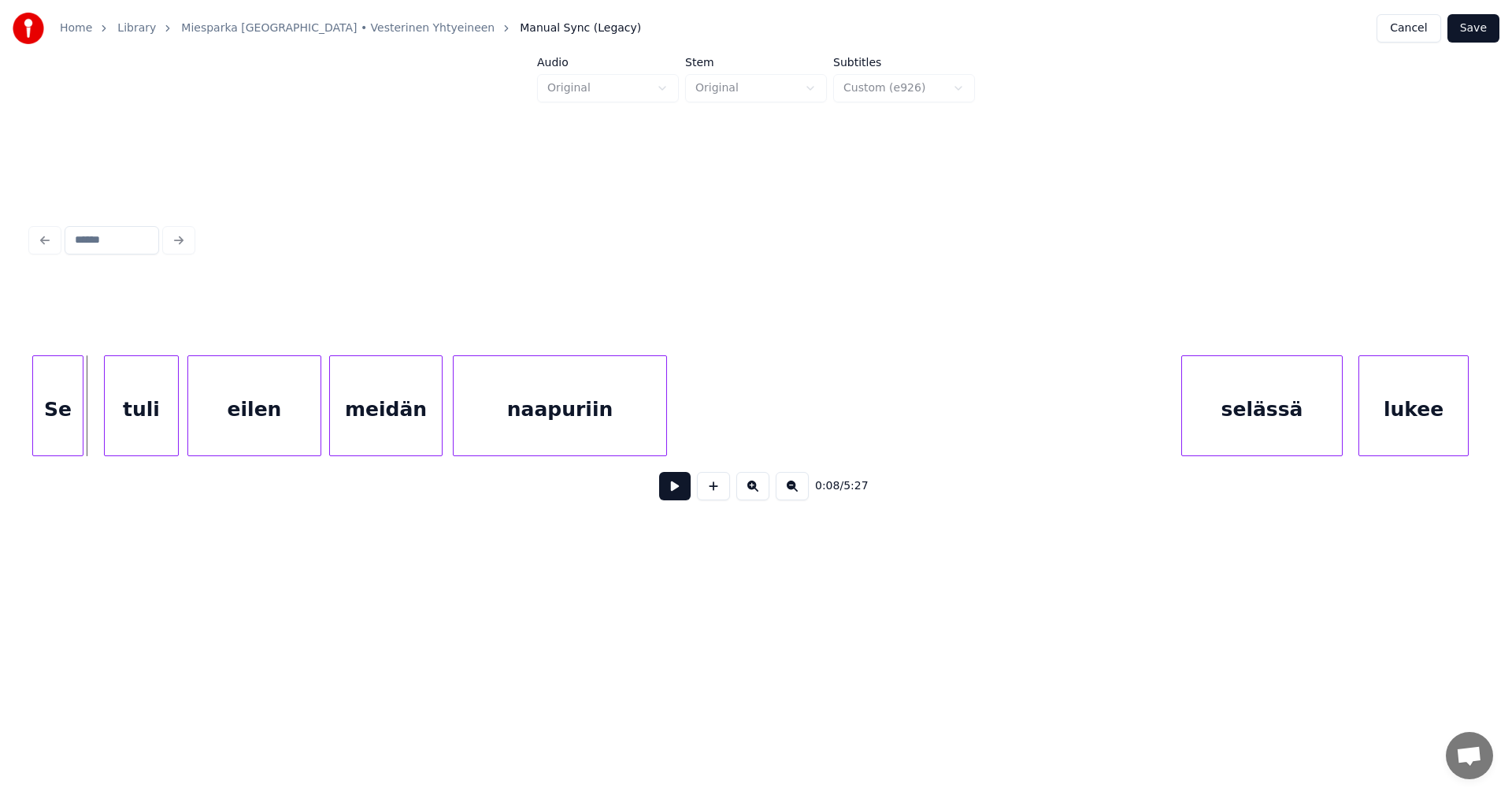
click at [675, 495] on button at bounding box center [675, 486] width 32 height 28
click at [672, 495] on button at bounding box center [675, 486] width 32 height 28
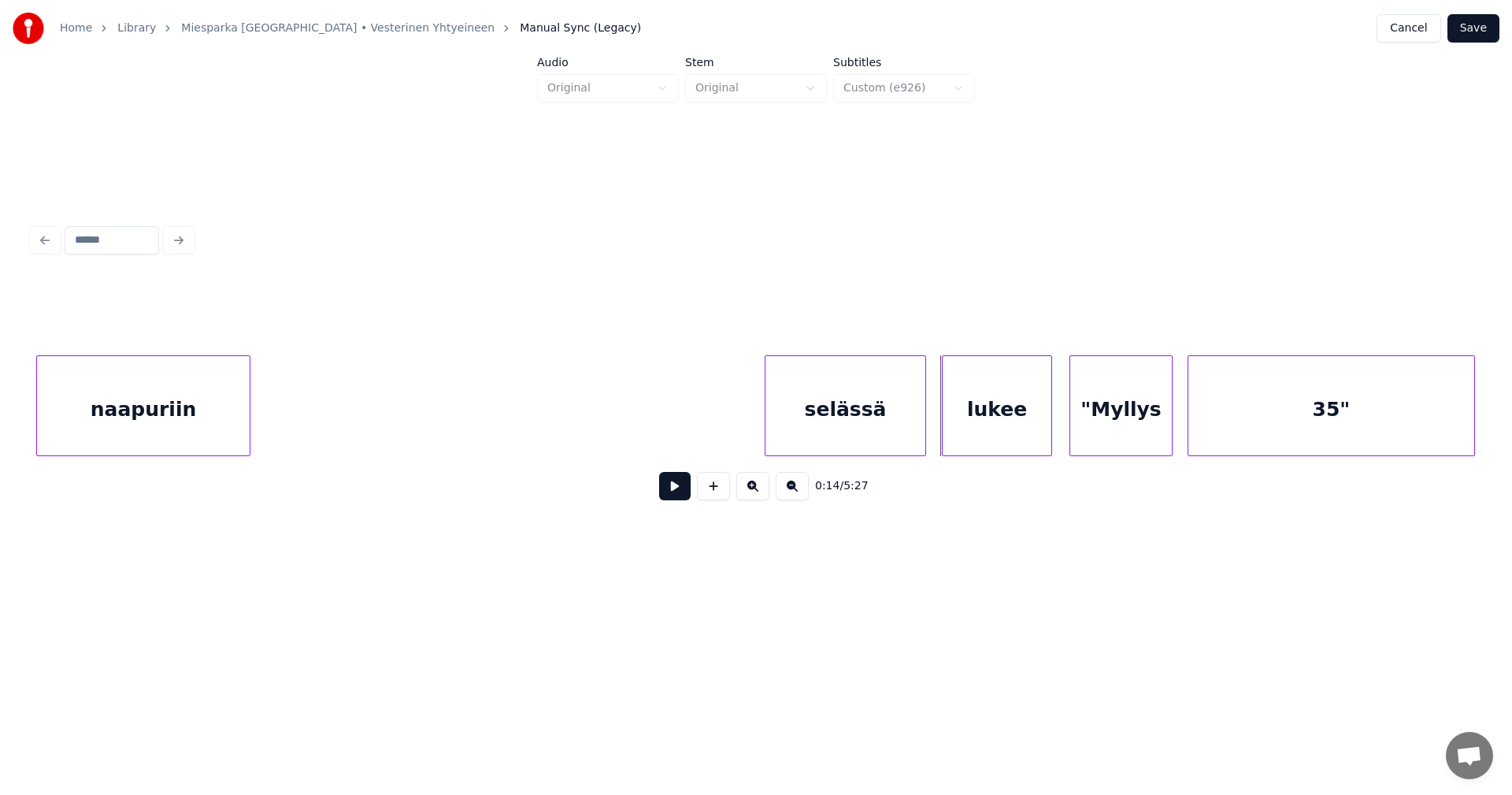
scroll to position [0, 2003]
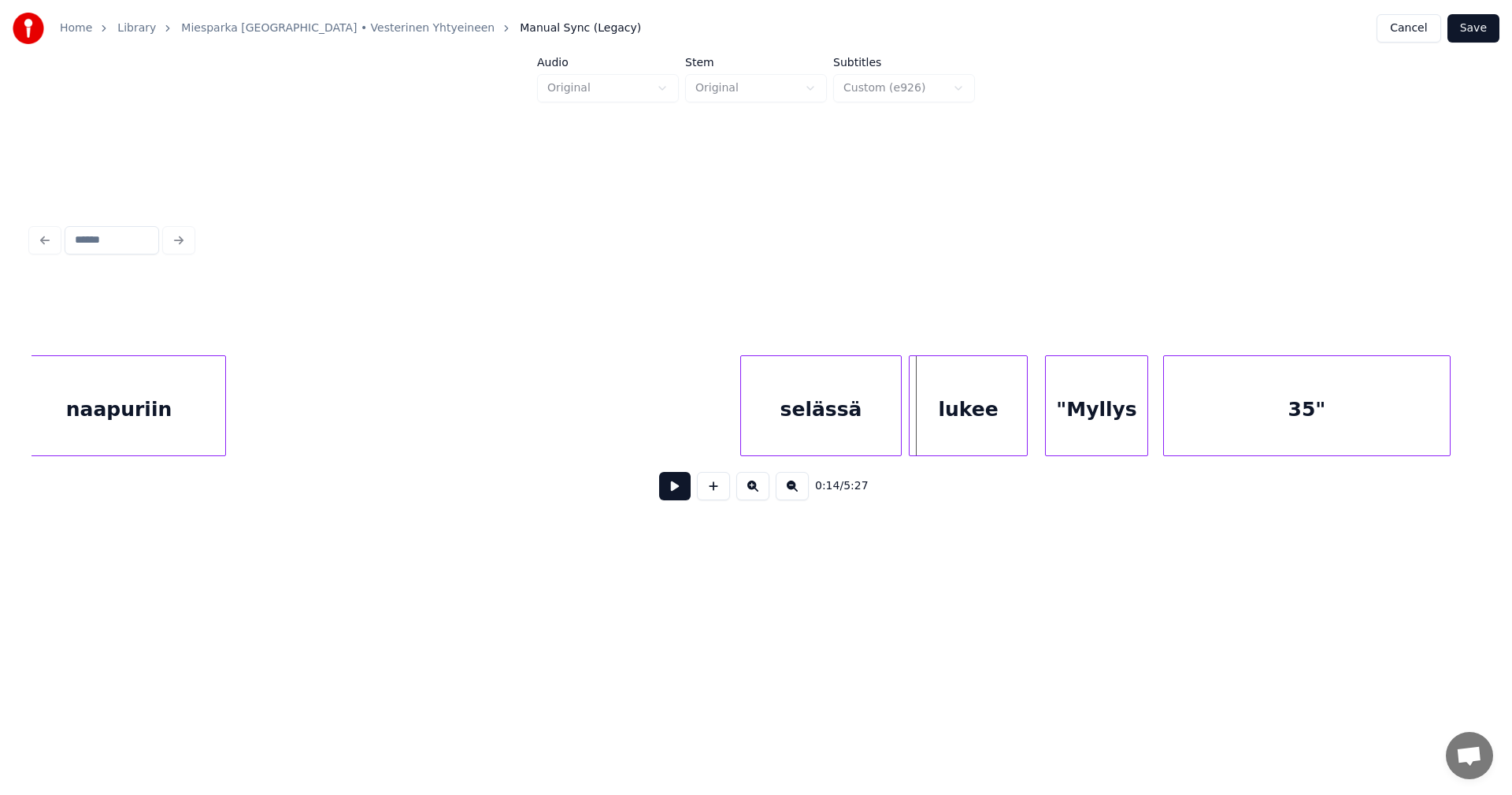
click at [912, 426] on div at bounding box center [912, 406] width 5 height 100
click at [1044, 422] on div at bounding box center [1044, 406] width 5 height 100
click at [676, 497] on button at bounding box center [675, 486] width 32 height 28
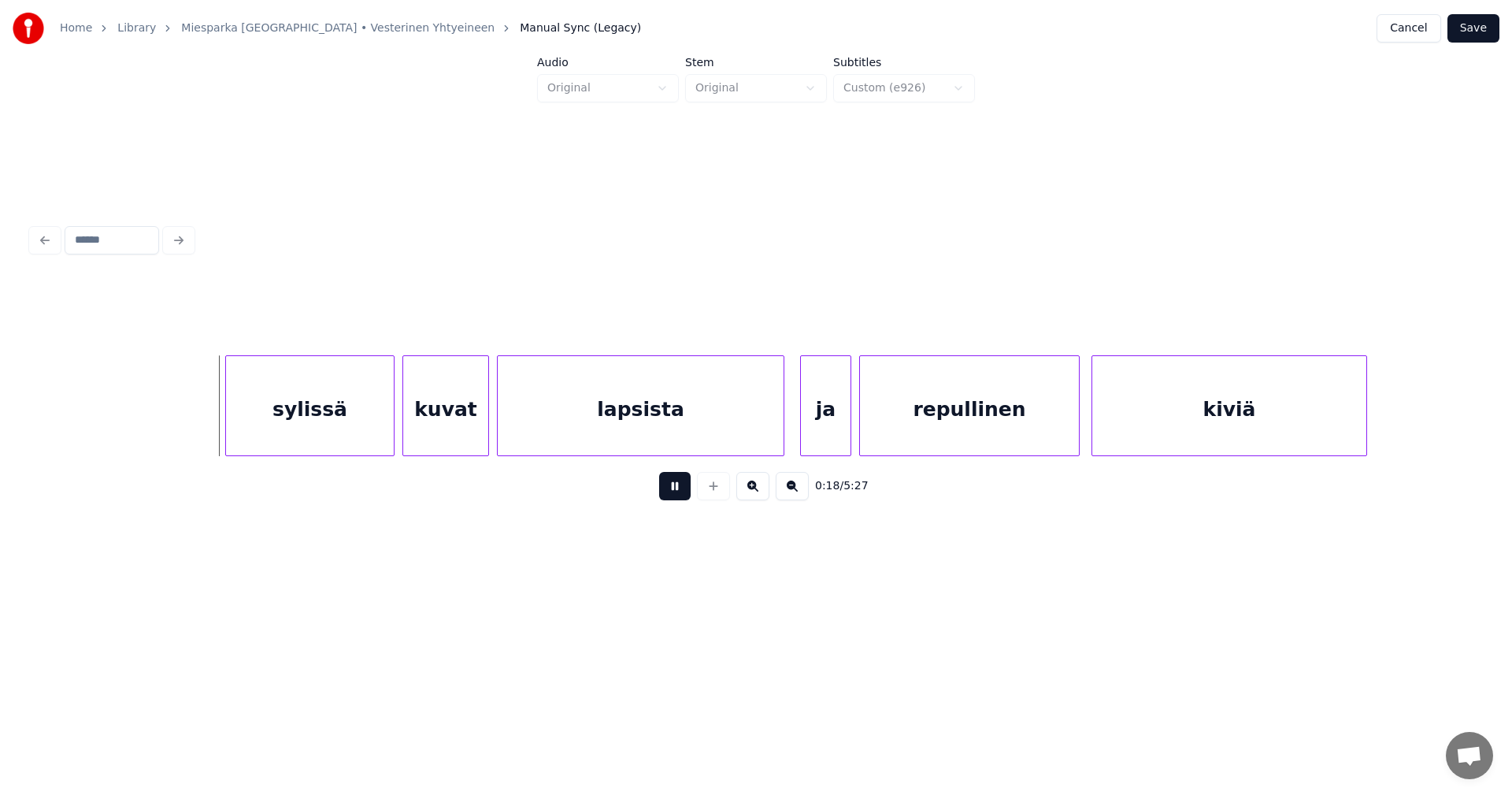
drag, startPoint x: 675, startPoint y: 494, endPoint x: 459, endPoint y: 502, distance: 216.1
click at [672, 494] on button at bounding box center [675, 486] width 32 height 28
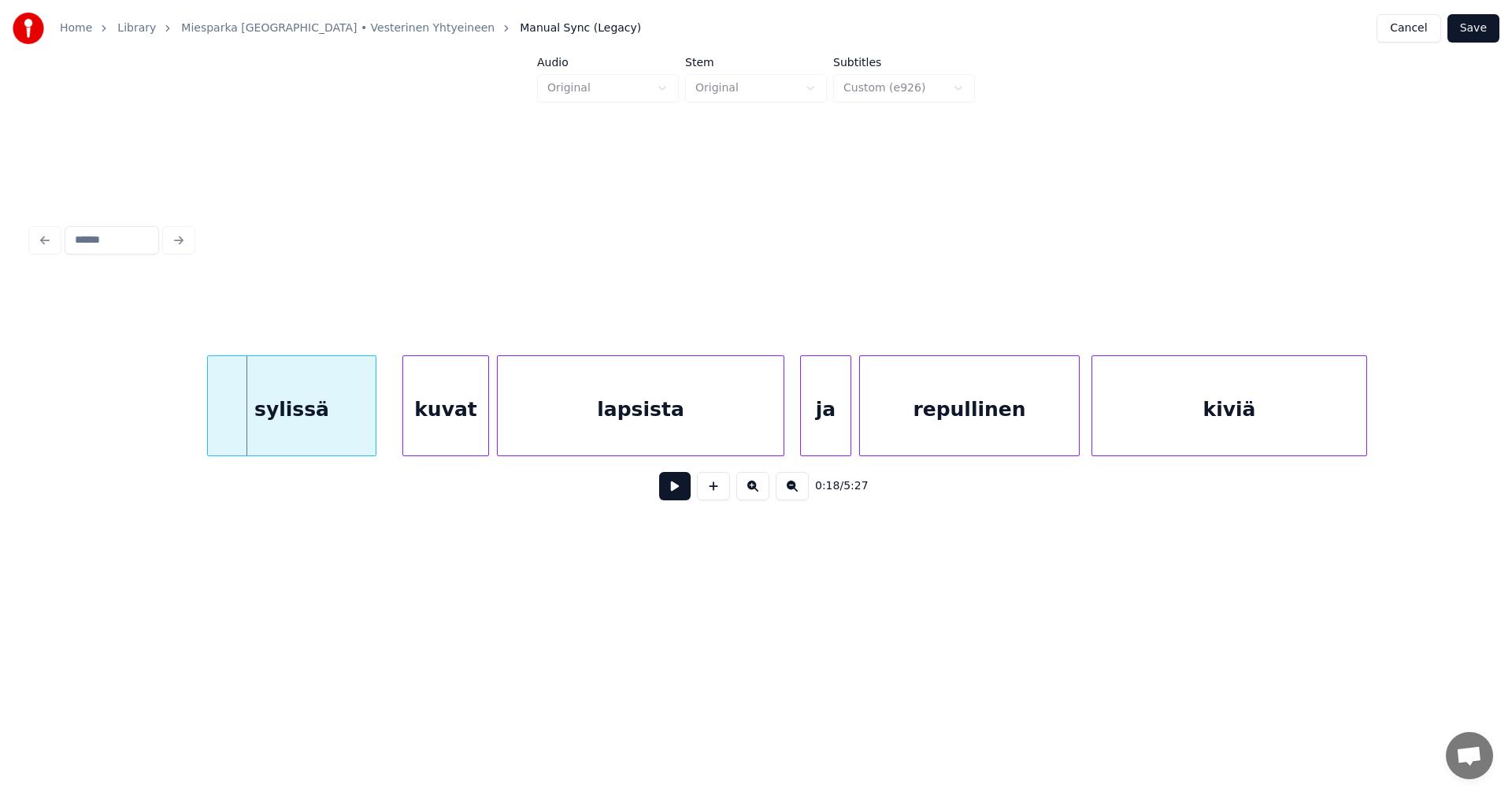
click at [278, 414] on div "sylissä" at bounding box center [291, 410] width 167 height 107
click at [421, 425] on div "kuvat" at bounding box center [441, 410] width 85 height 107
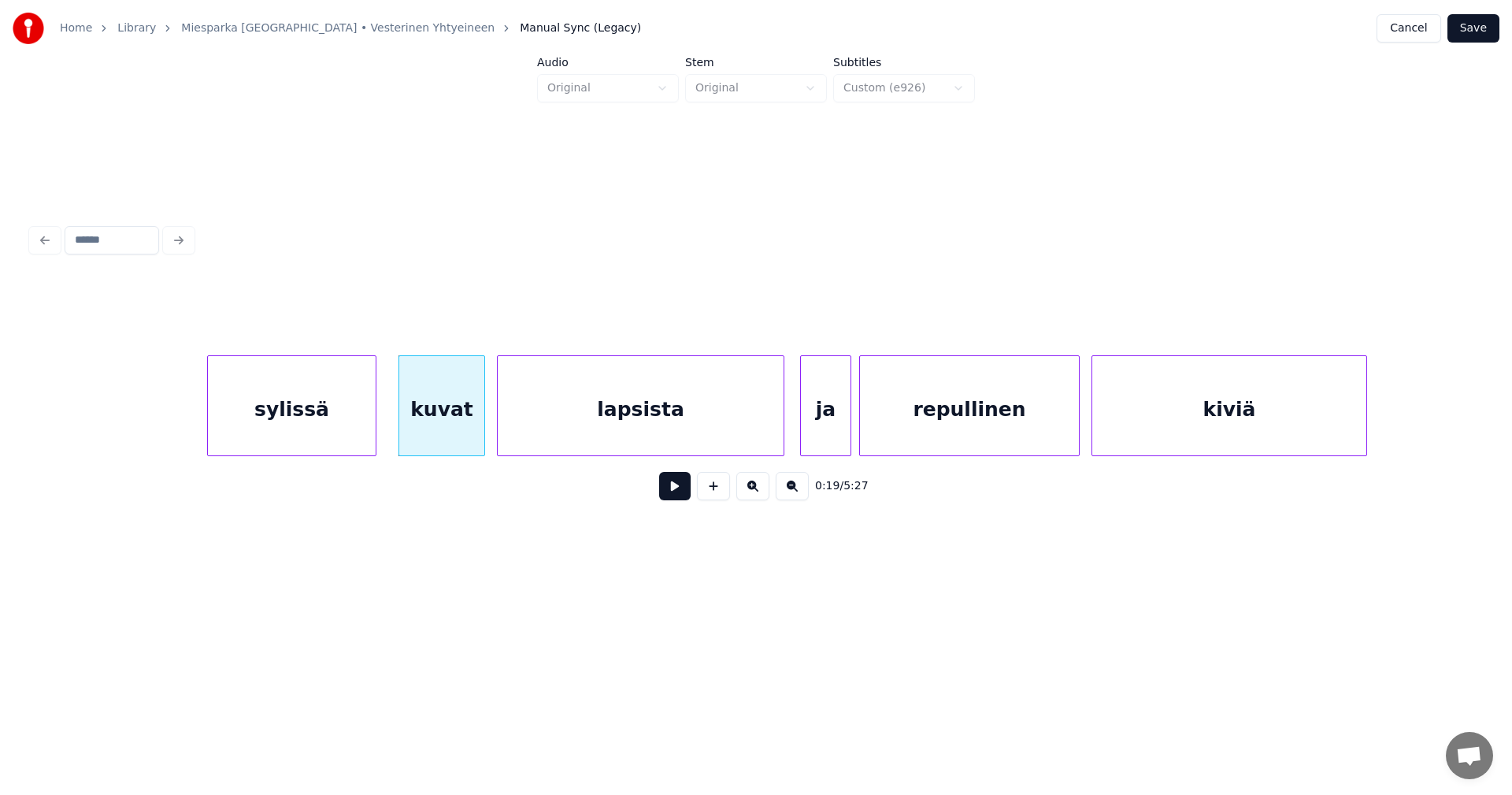
click at [355, 438] on div "sylissä" at bounding box center [291, 410] width 167 height 107
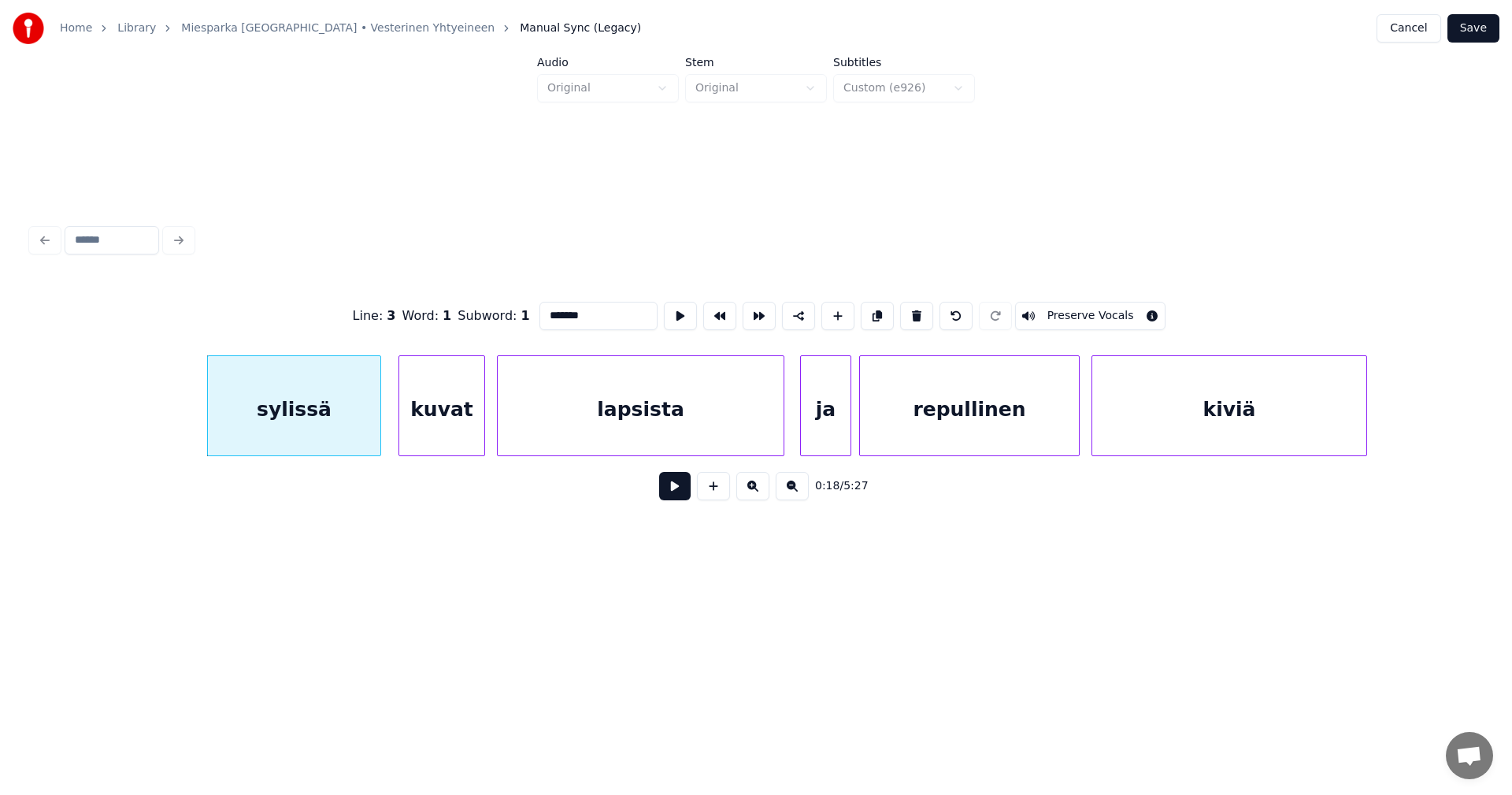
click at [378, 425] on div at bounding box center [378, 406] width 5 height 100
click at [672, 495] on button at bounding box center [675, 486] width 32 height 28
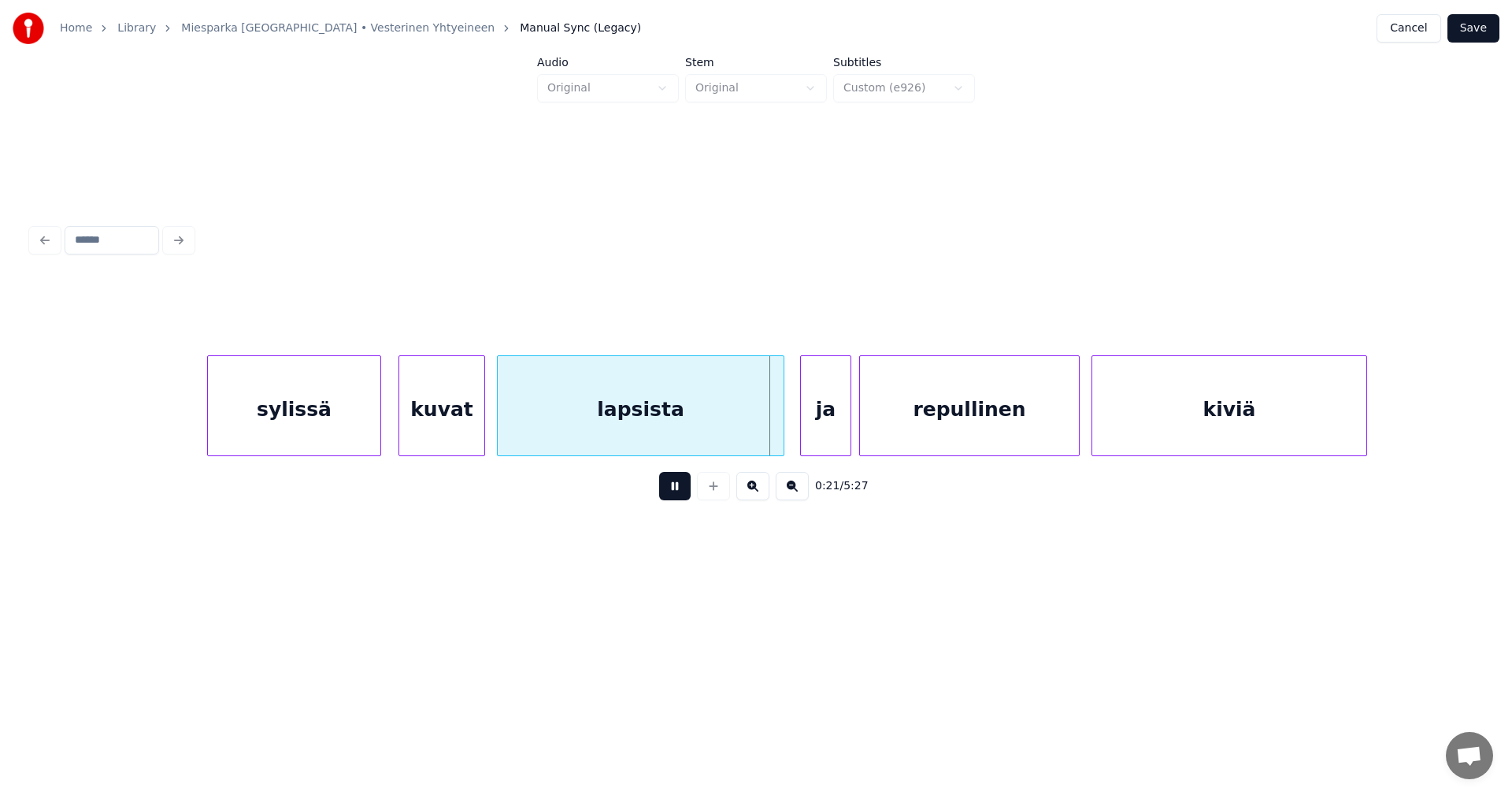
click at [672, 495] on button at bounding box center [675, 486] width 32 height 28
click at [776, 425] on div at bounding box center [777, 406] width 5 height 100
click at [813, 424] on div "ja" at bounding box center [820, 410] width 49 height 107
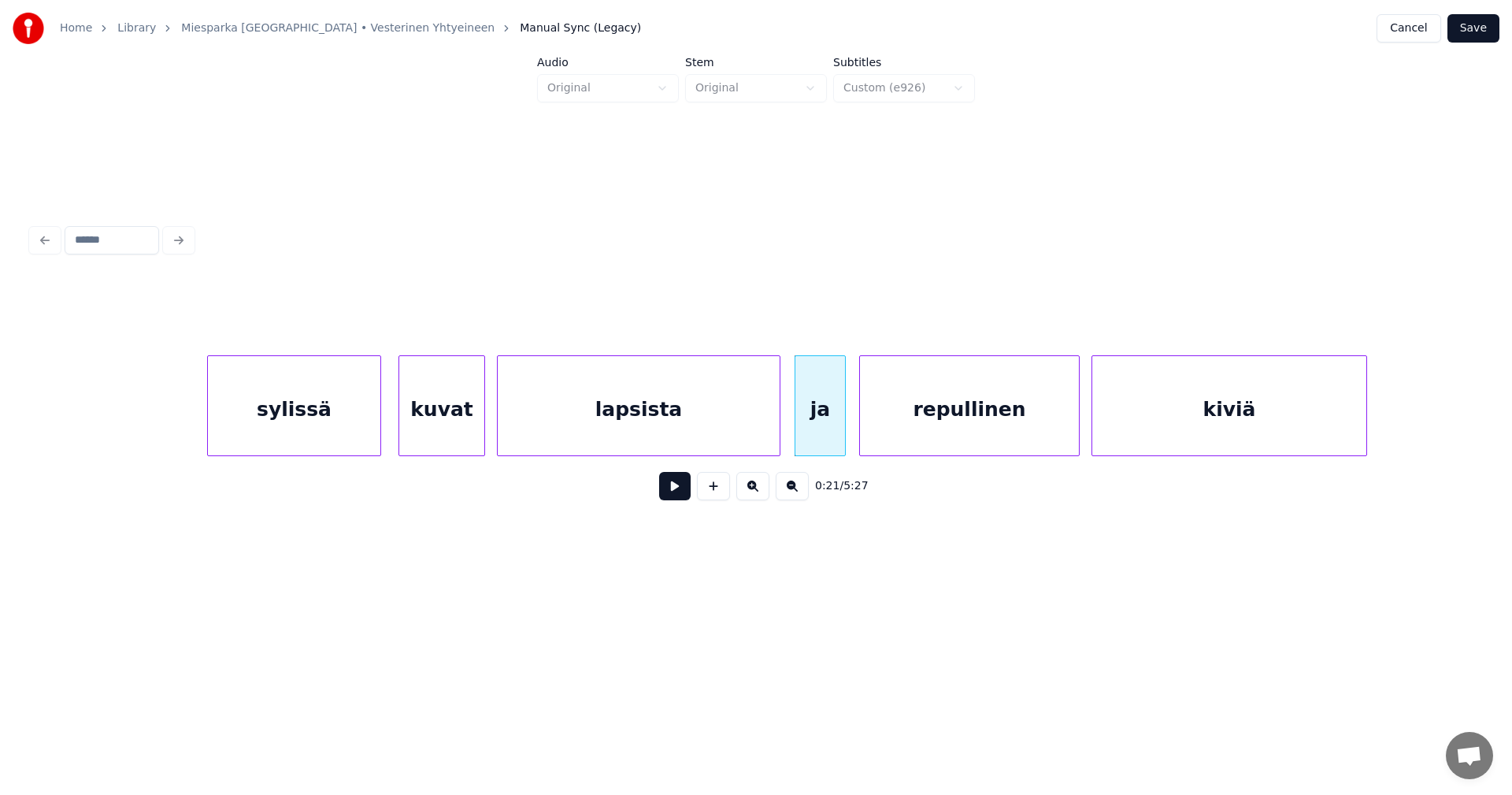
click at [674, 495] on button at bounding box center [675, 486] width 32 height 28
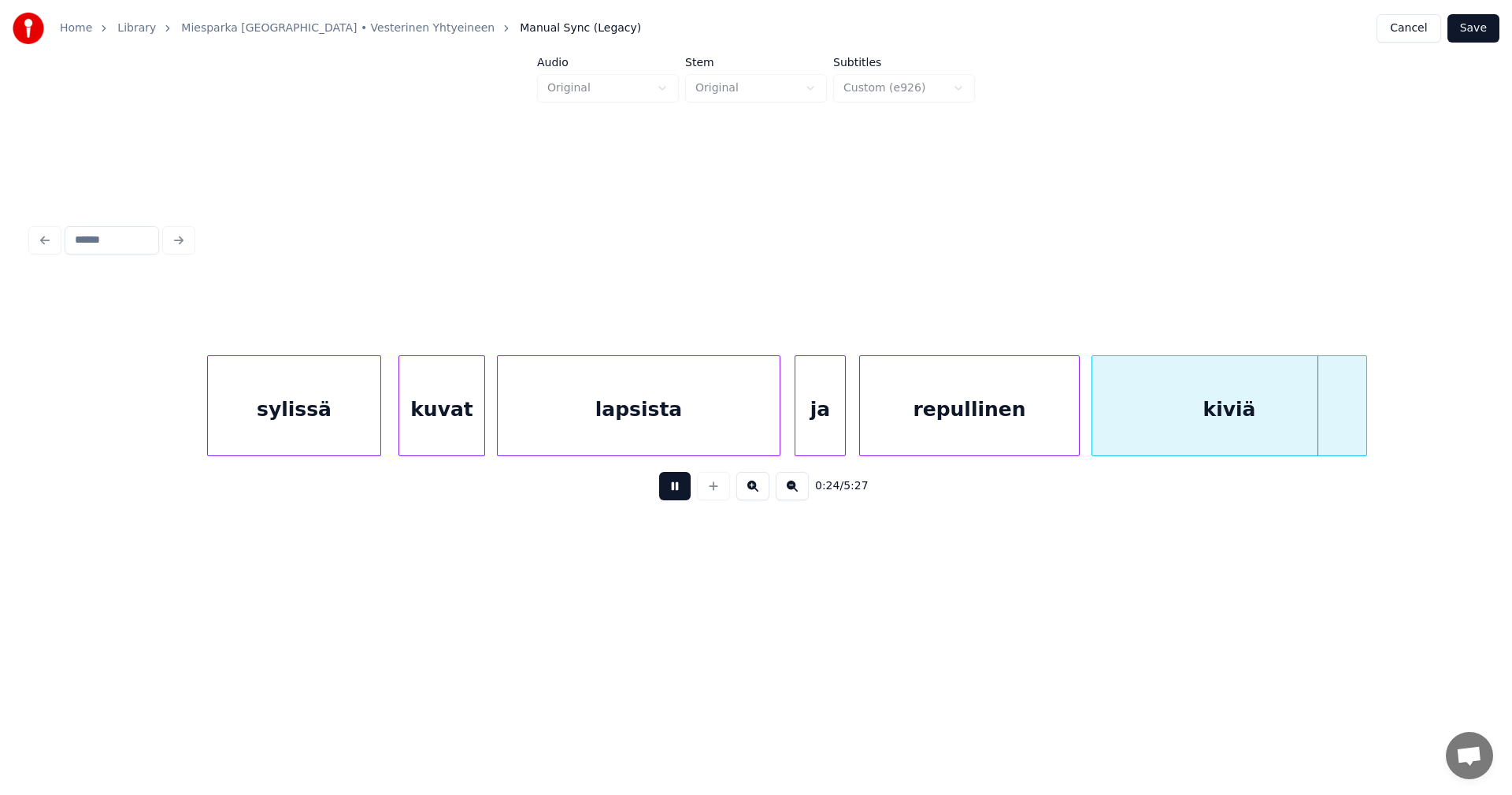
click at [672, 493] on button at bounding box center [675, 486] width 32 height 28
click at [1479, 23] on button "Save" at bounding box center [1474, 28] width 52 height 28
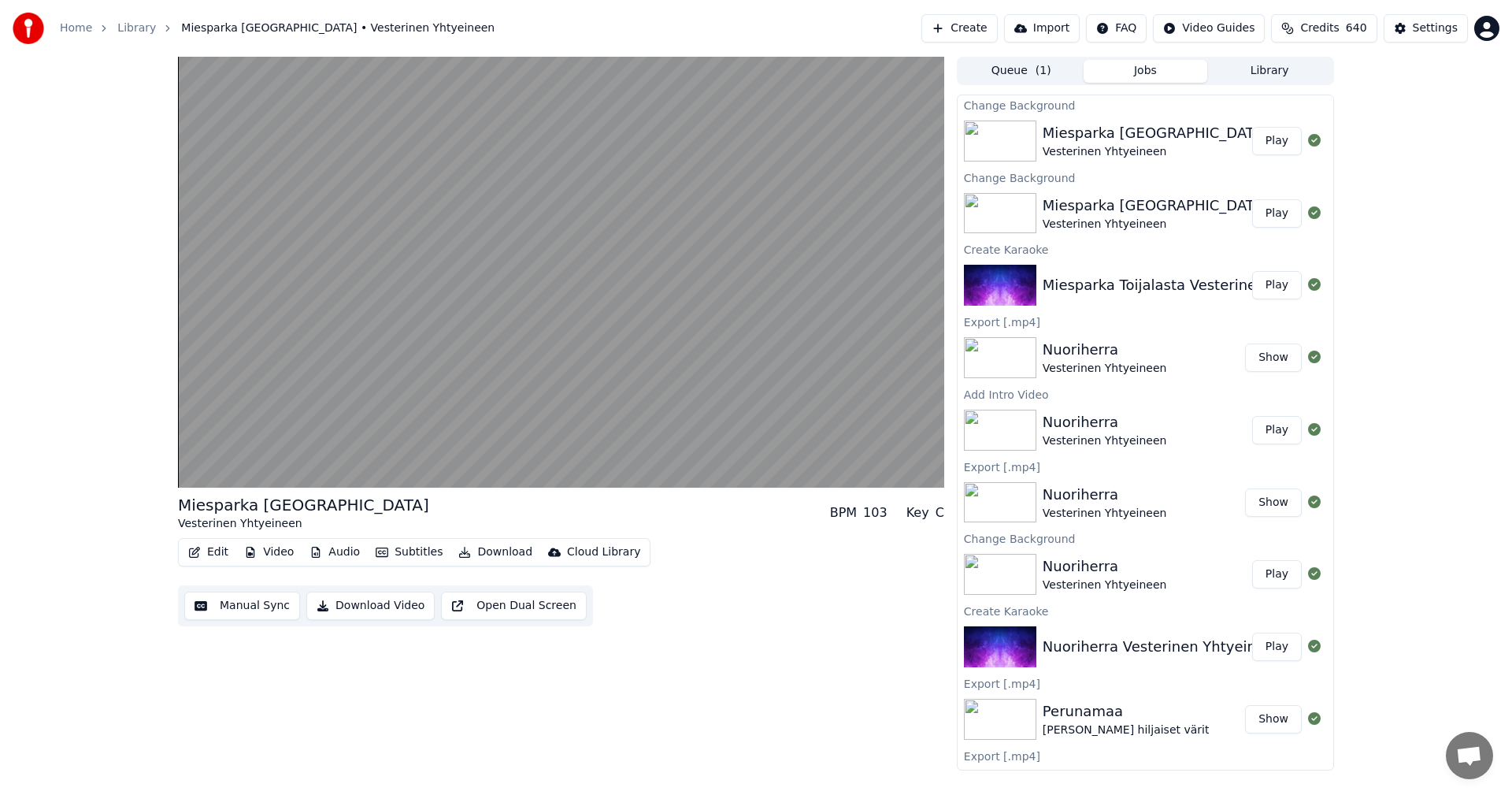
click at [1261, 141] on button "Play" at bounding box center [1277, 141] width 49 height 28
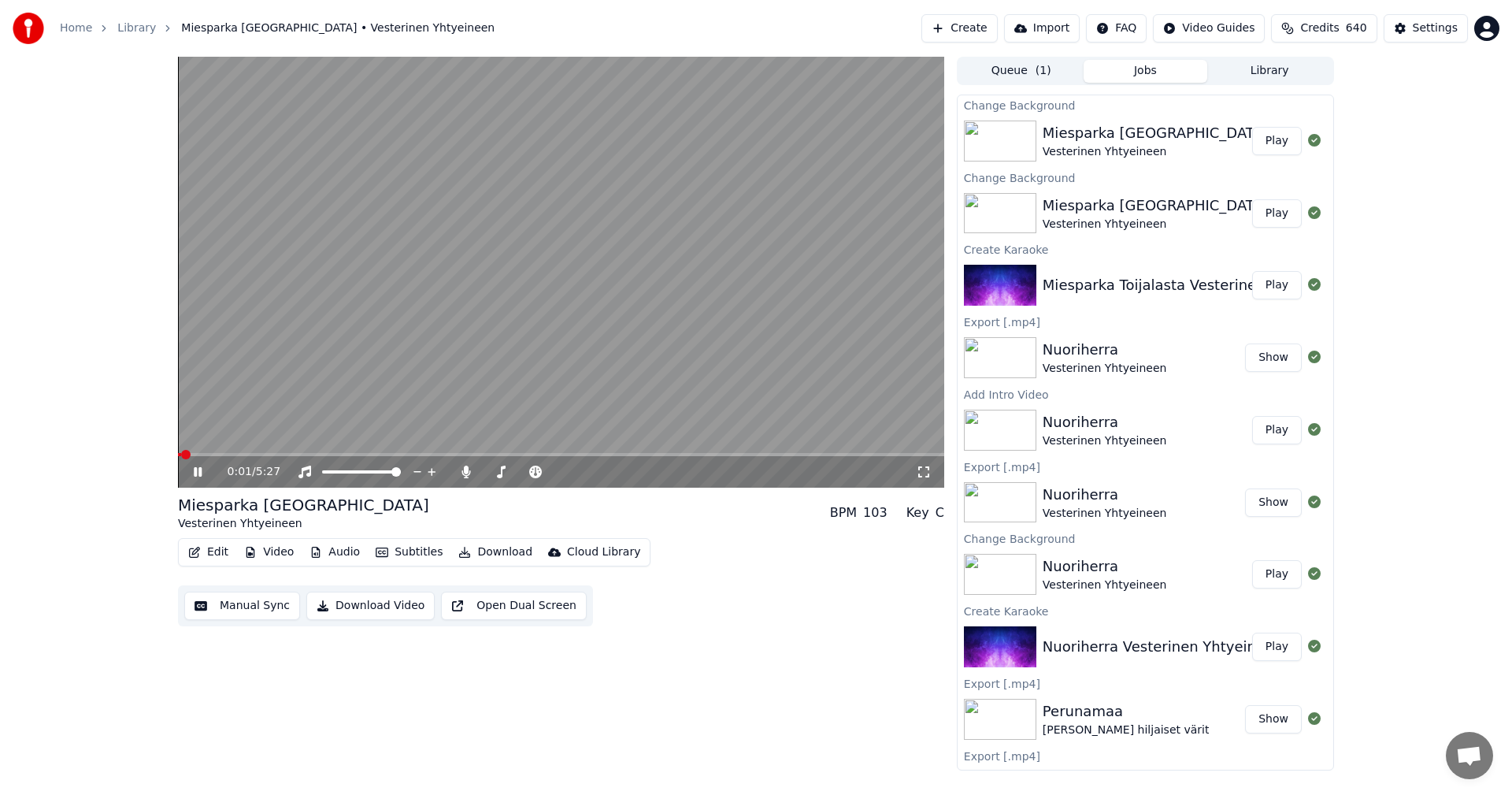
click at [238, 456] on span at bounding box center [561, 454] width 767 height 3
click at [200, 471] on icon at bounding box center [197, 472] width 7 height 9
click at [222, 552] on button "Edit" at bounding box center [208, 553] width 53 height 22
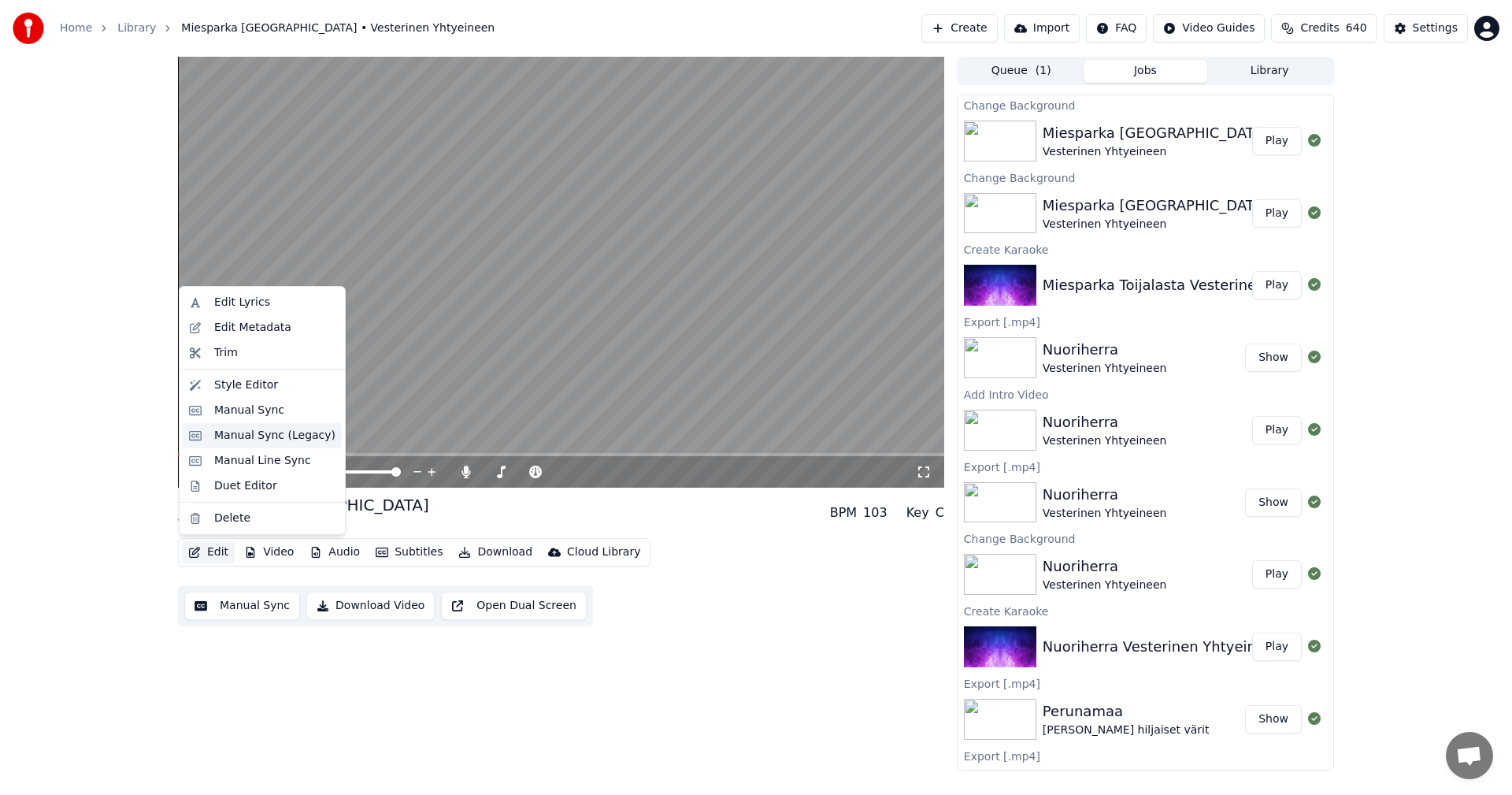
click at [279, 440] on div "Manual Sync (Legacy)" at bounding box center [274, 436] width 121 height 16
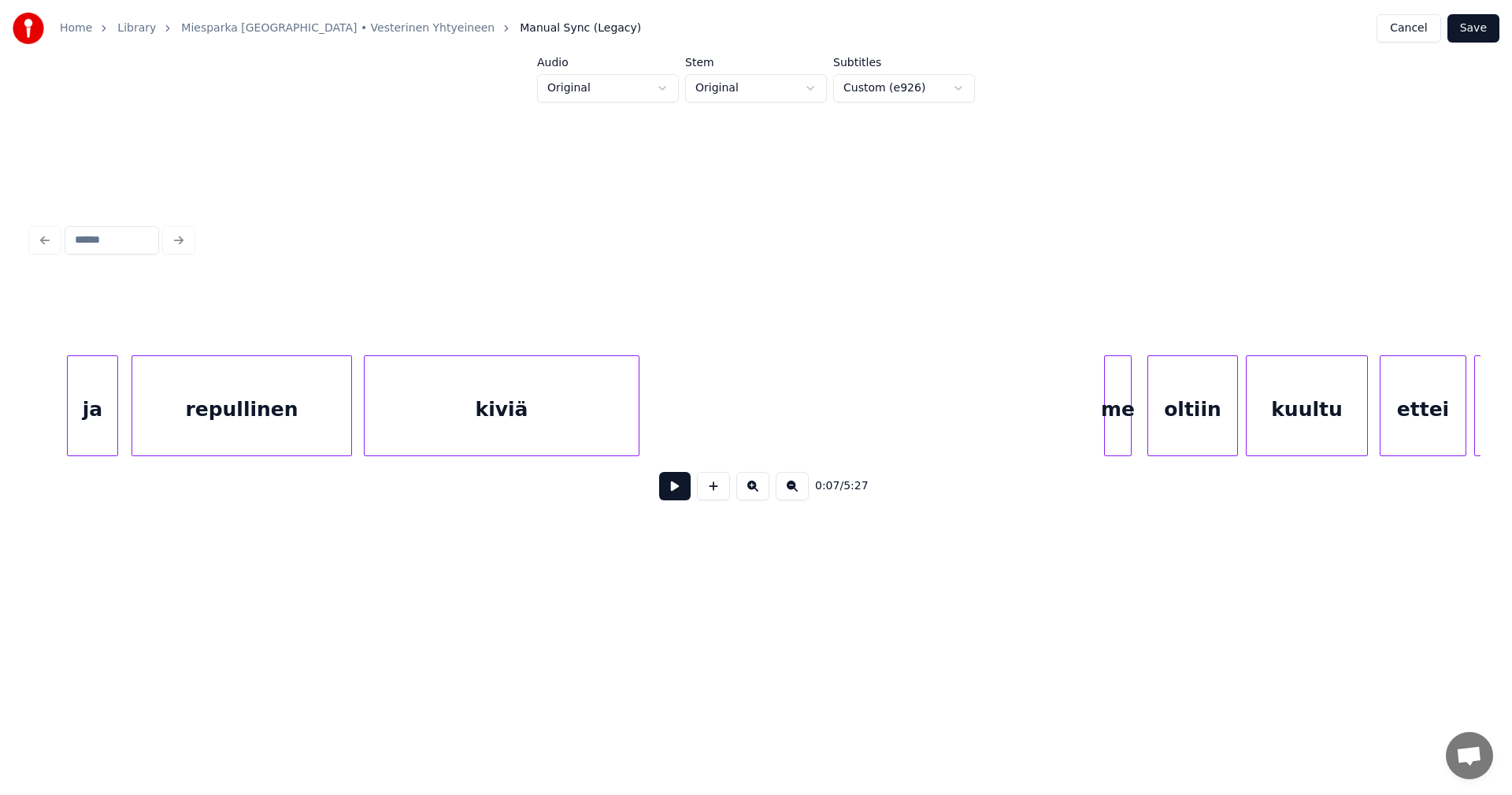
scroll to position [0, 4645]
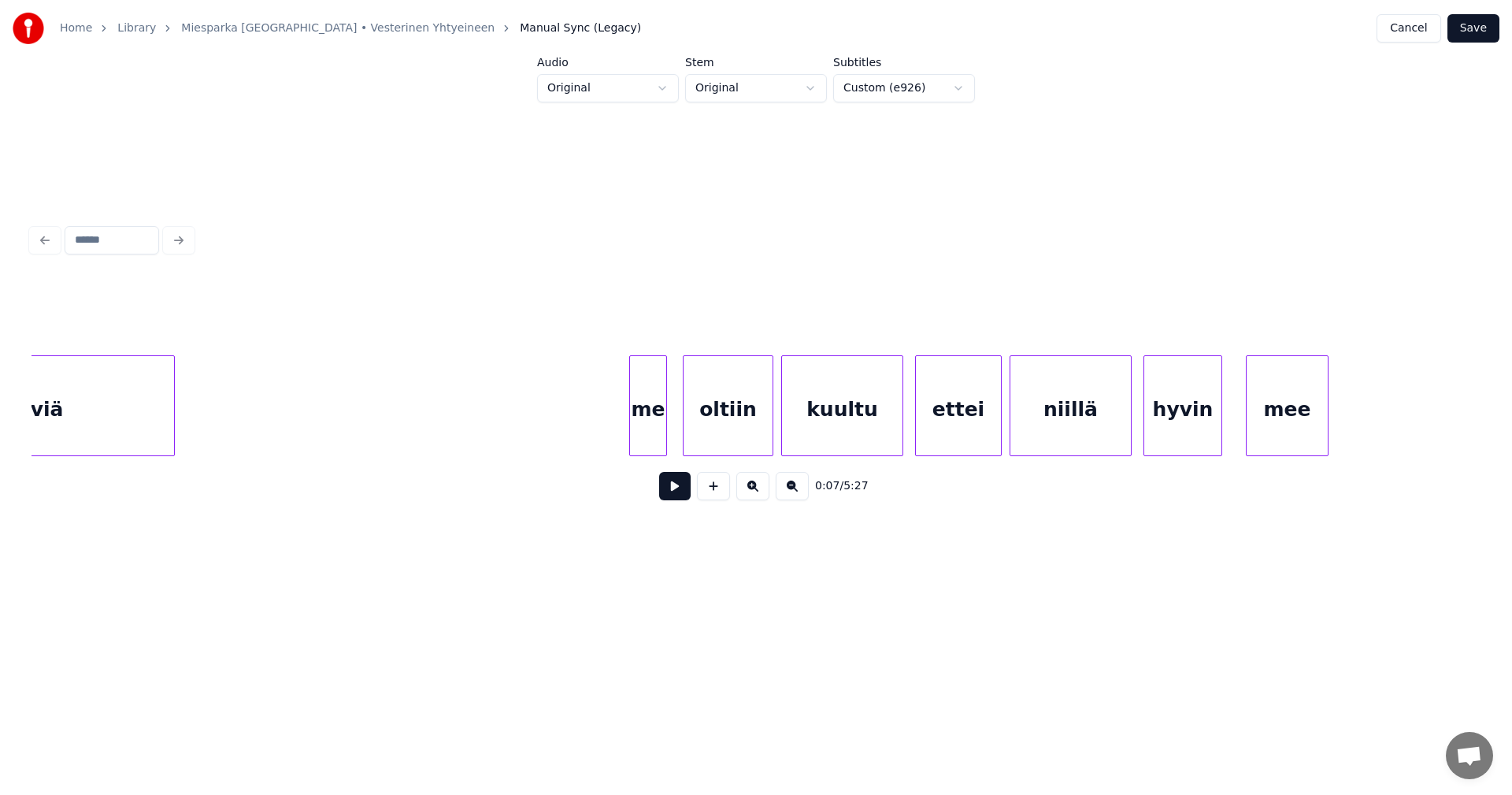
click at [633, 437] on div at bounding box center [632, 406] width 5 height 100
click at [669, 500] on button at bounding box center [675, 486] width 32 height 28
click at [669, 496] on button at bounding box center [675, 486] width 32 height 28
click at [722, 440] on div "oltiin" at bounding box center [723, 410] width 89 height 107
click at [796, 428] on div "kuultu" at bounding box center [840, 410] width 121 height 107
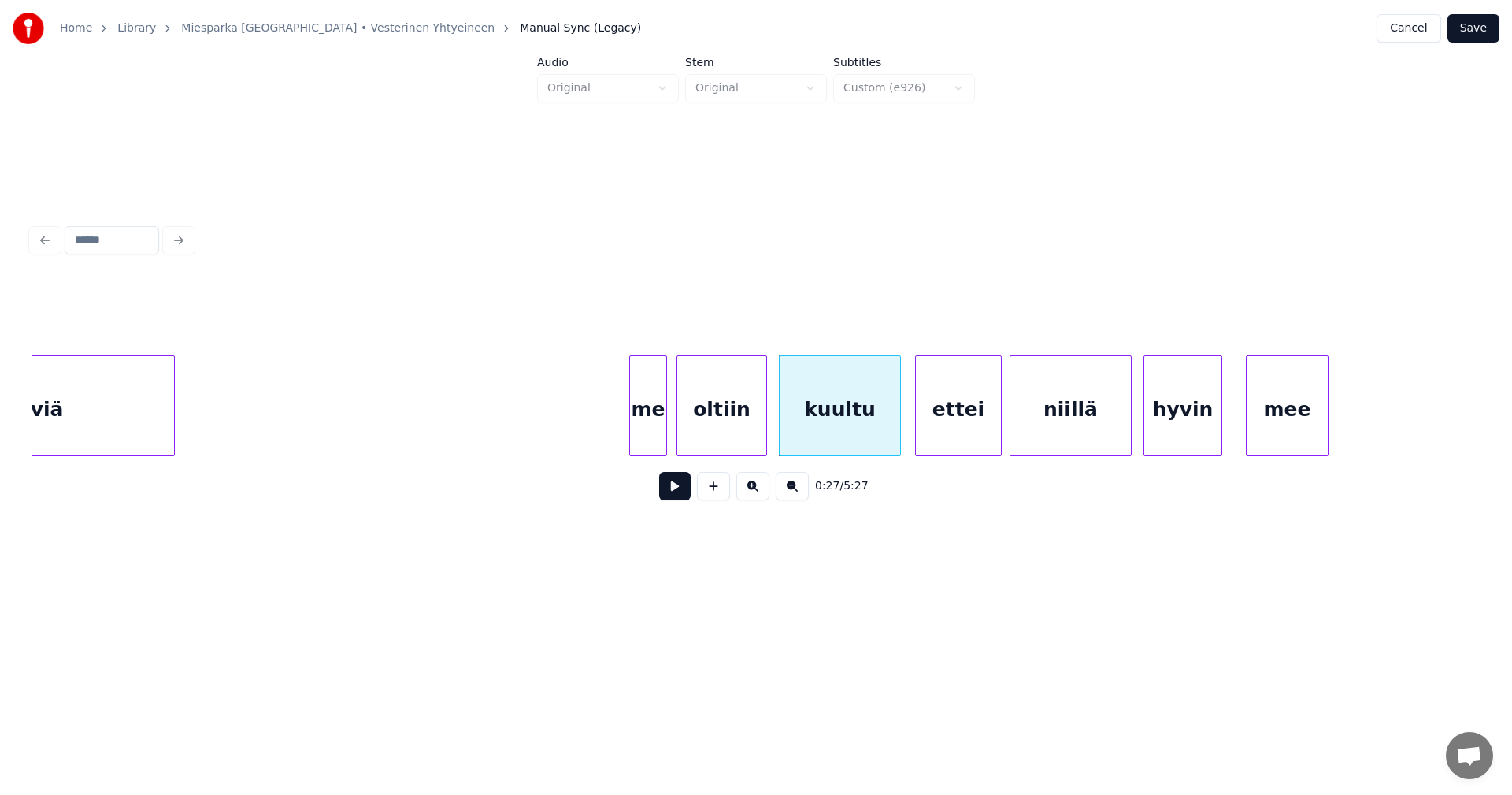
click at [682, 496] on button at bounding box center [675, 486] width 32 height 28
drag, startPoint x: 682, startPoint y: 496, endPoint x: 1281, endPoint y: 438, distance: 601.8
click at [695, 500] on div "0:30 / 5:27" at bounding box center [756, 486] width 1424 height 34
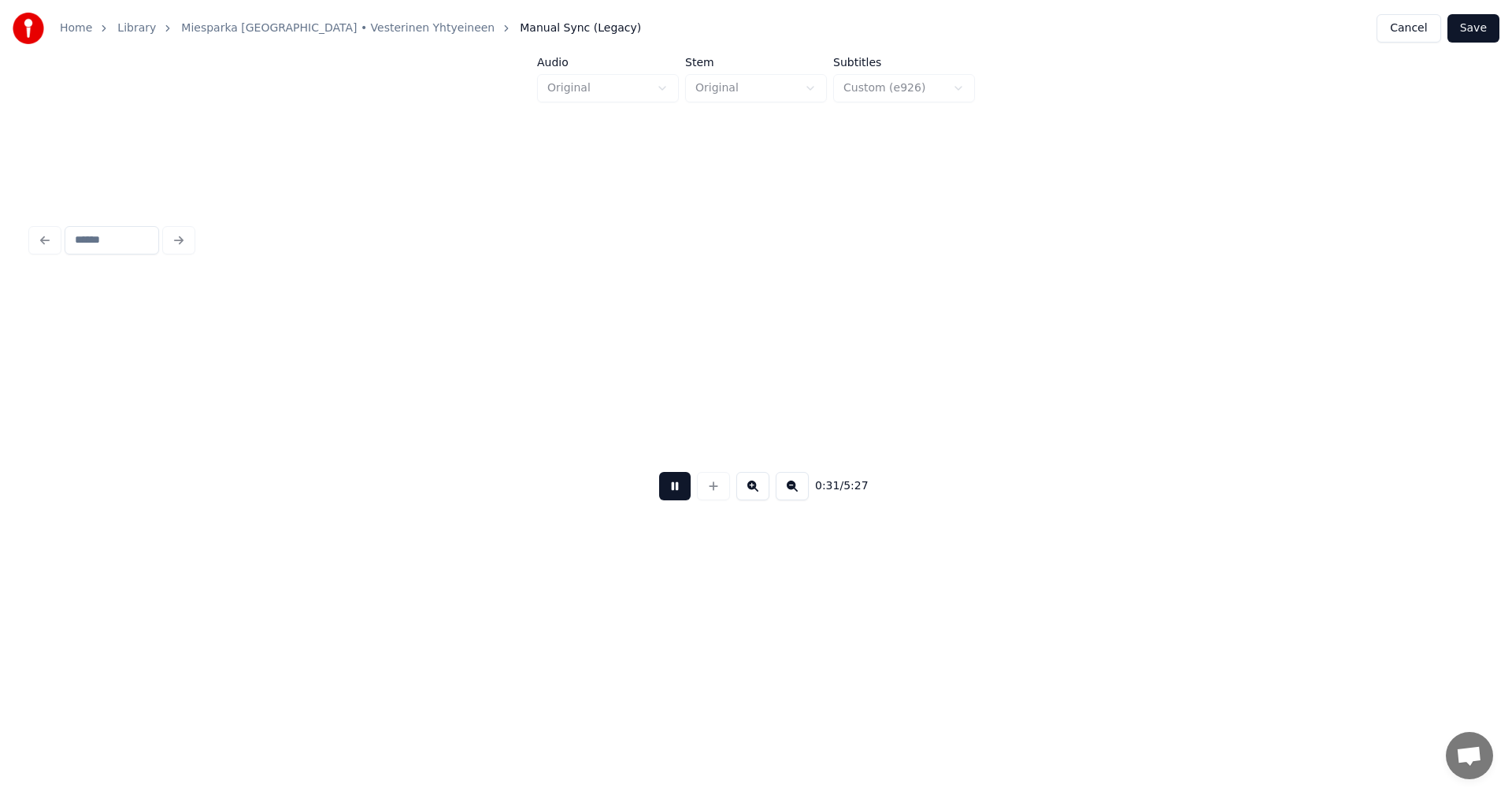
scroll to position [0, 6096]
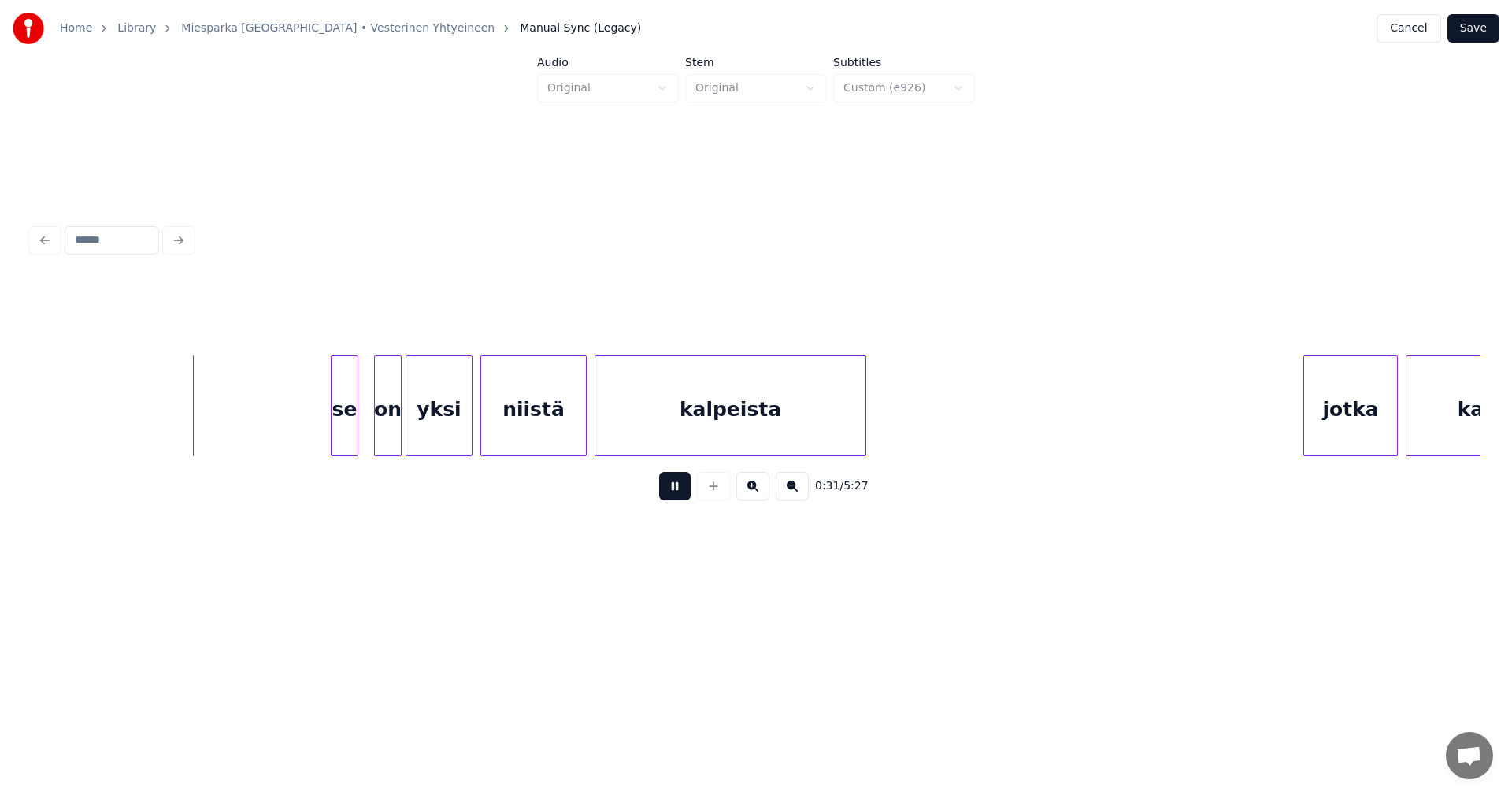
click at [676, 490] on button at bounding box center [675, 486] width 32 height 28
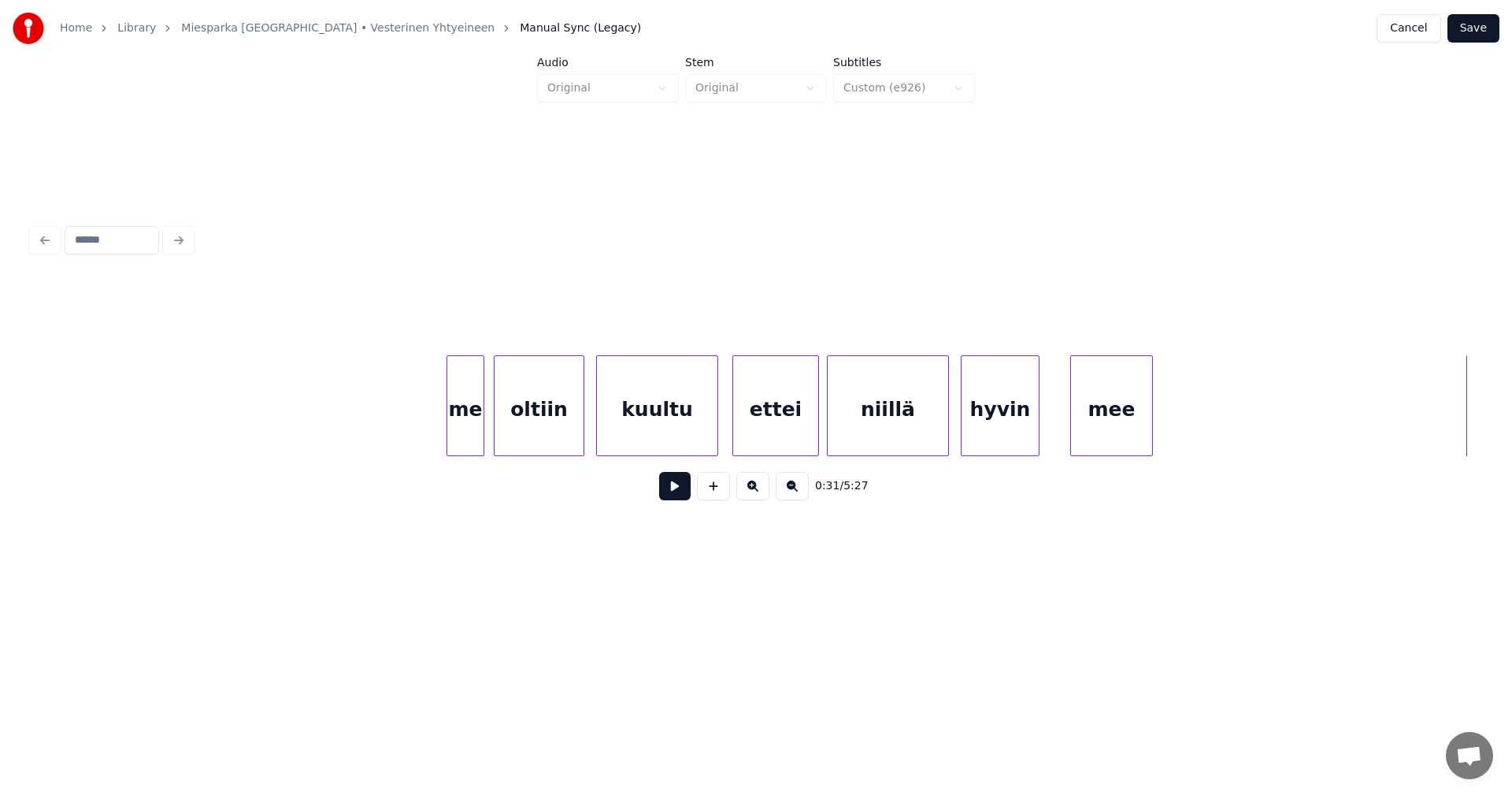
click at [1152, 418] on div "mee" at bounding box center [1111, 406] width 83 height 101
click at [1058, 432] on div at bounding box center [1060, 406] width 5 height 100
click at [1064, 434] on div at bounding box center [1065, 406] width 5 height 100
click at [1003, 433] on div "hyvin" at bounding box center [1000, 410] width 77 height 107
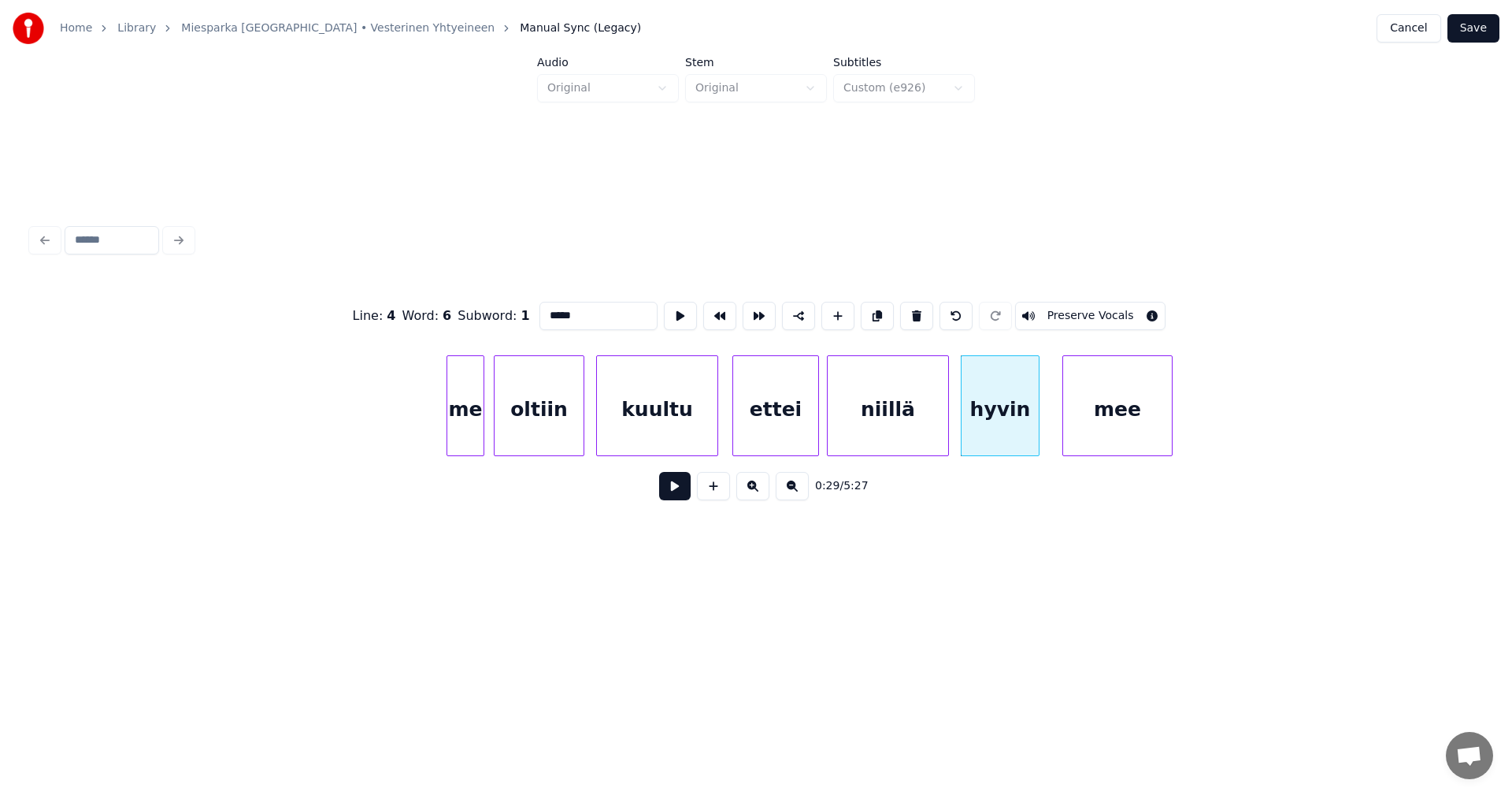
click at [678, 500] on button at bounding box center [675, 486] width 32 height 28
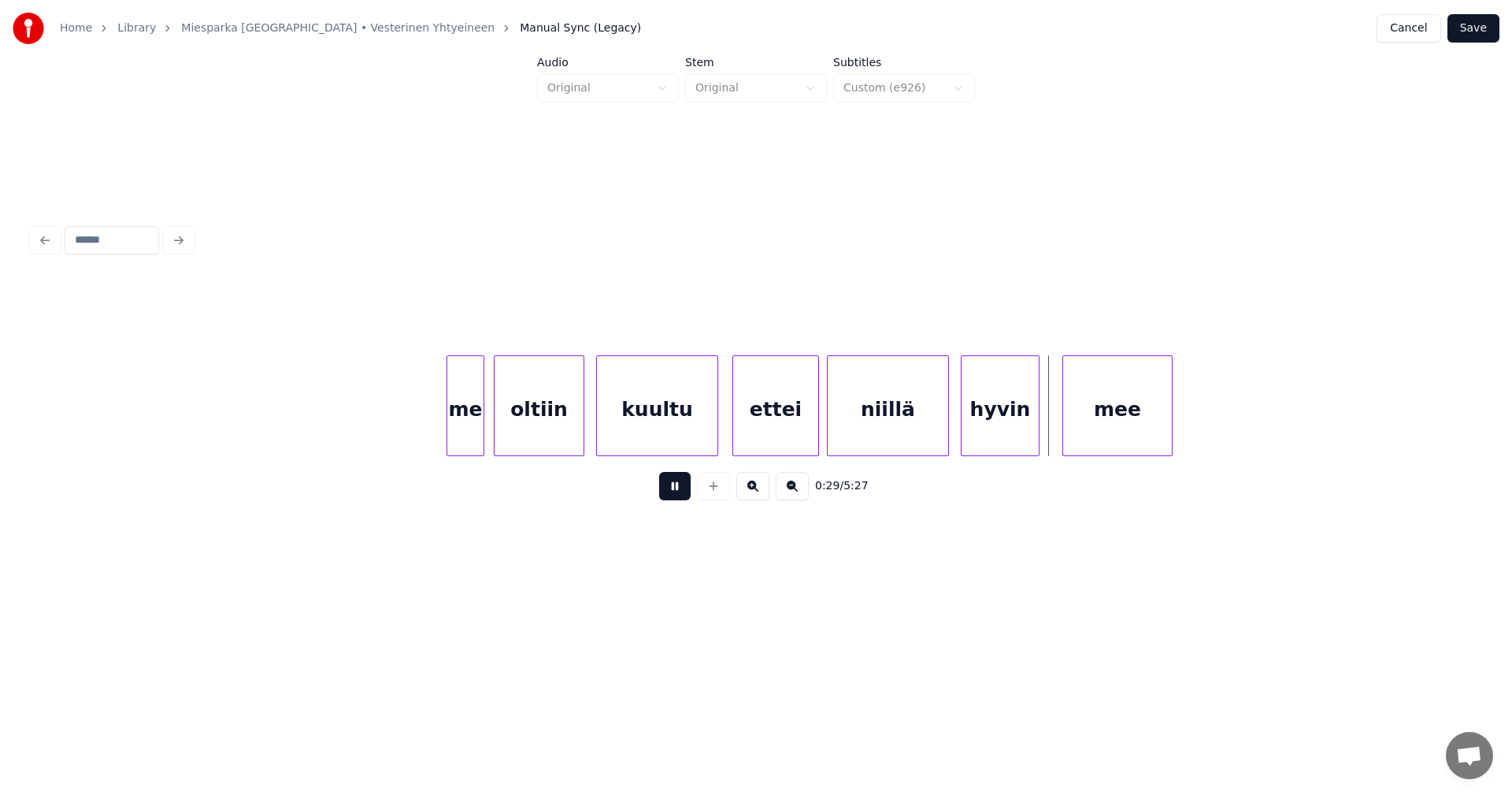
click at [678, 500] on button at bounding box center [675, 486] width 32 height 28
click at [1043, 424] on div at bounding box center [1043, 406] width 5 height 100
click at [447, 416] on div "me" at bounding box center [465, 406] width 38 height 101
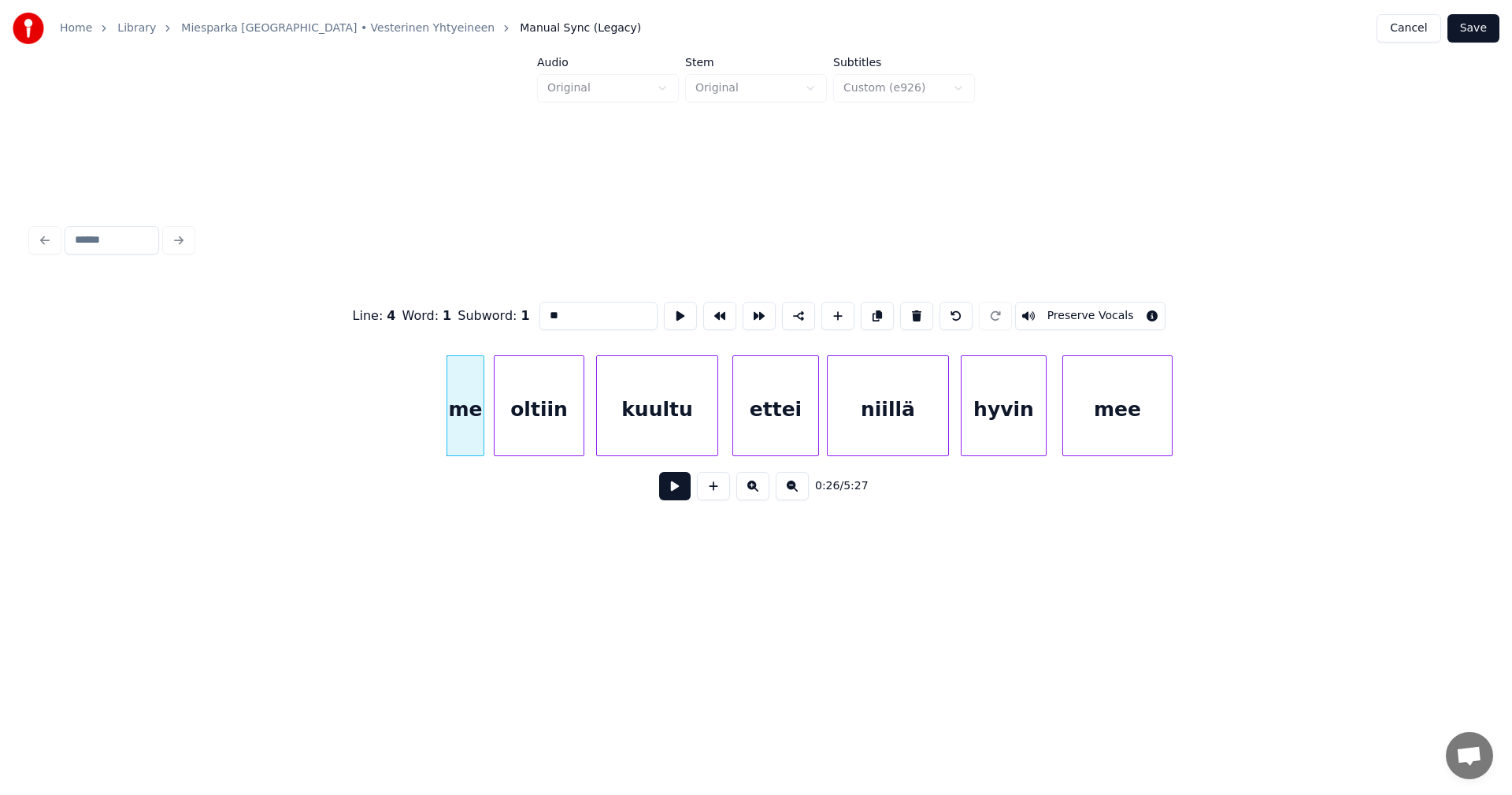
click at [667, 490] on button at bounding box center [675, 486] width 32 height 28
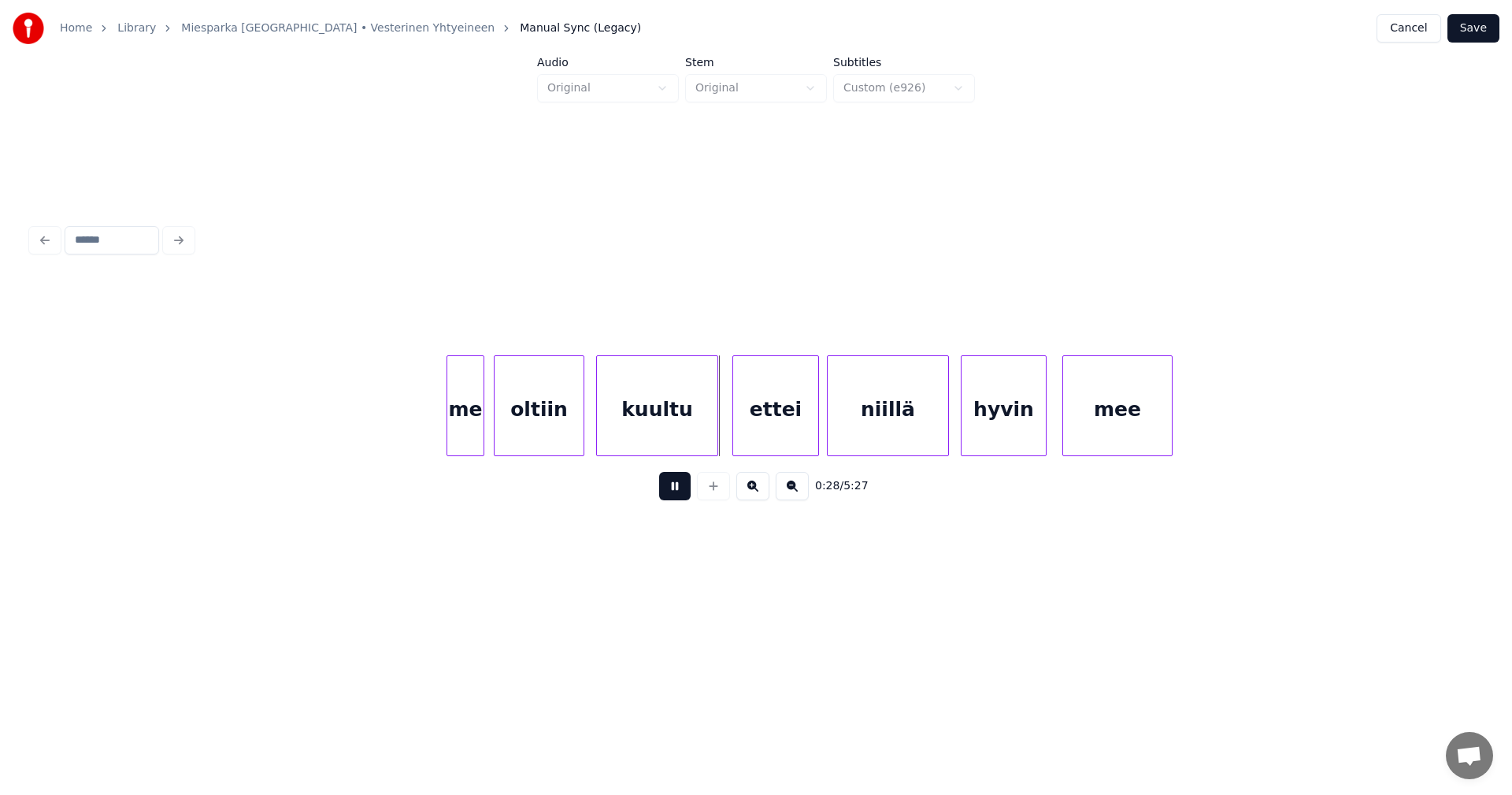
click at [669, 490] on button at bounding box center [675, 486] width 32 height 28
click at [685, 432] on div "kuultu" at bounding box center [658, 410] width 121 height 107
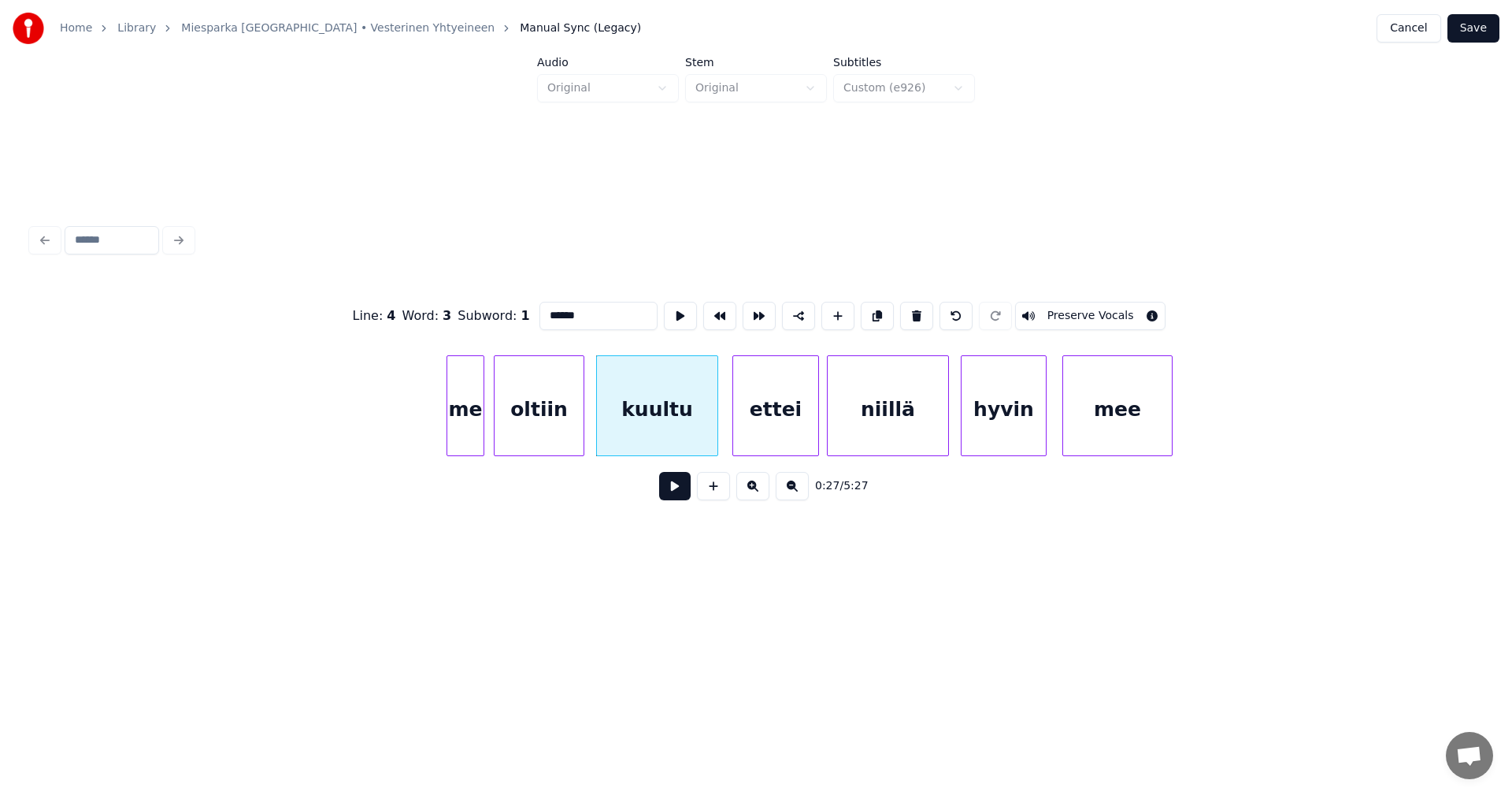
click at [674, 488] on button at bounding box center [675, 486] width 32 height 28
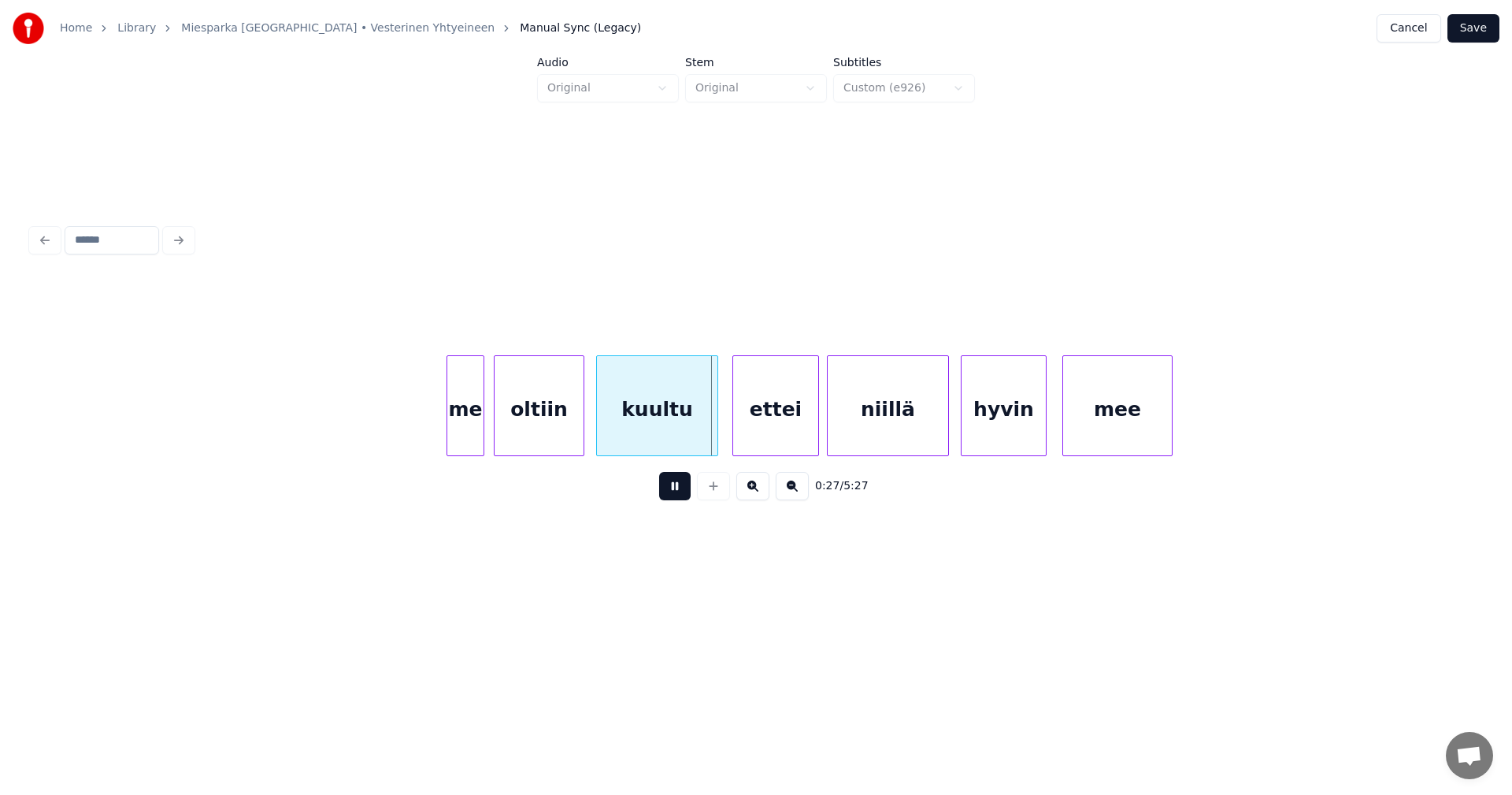
click at [674, 488] on button at bounding box center [675, 486] width 32 height 28
click at [762, 445] on div "ettei" at bounding box center [771, 410] width 85 height 107
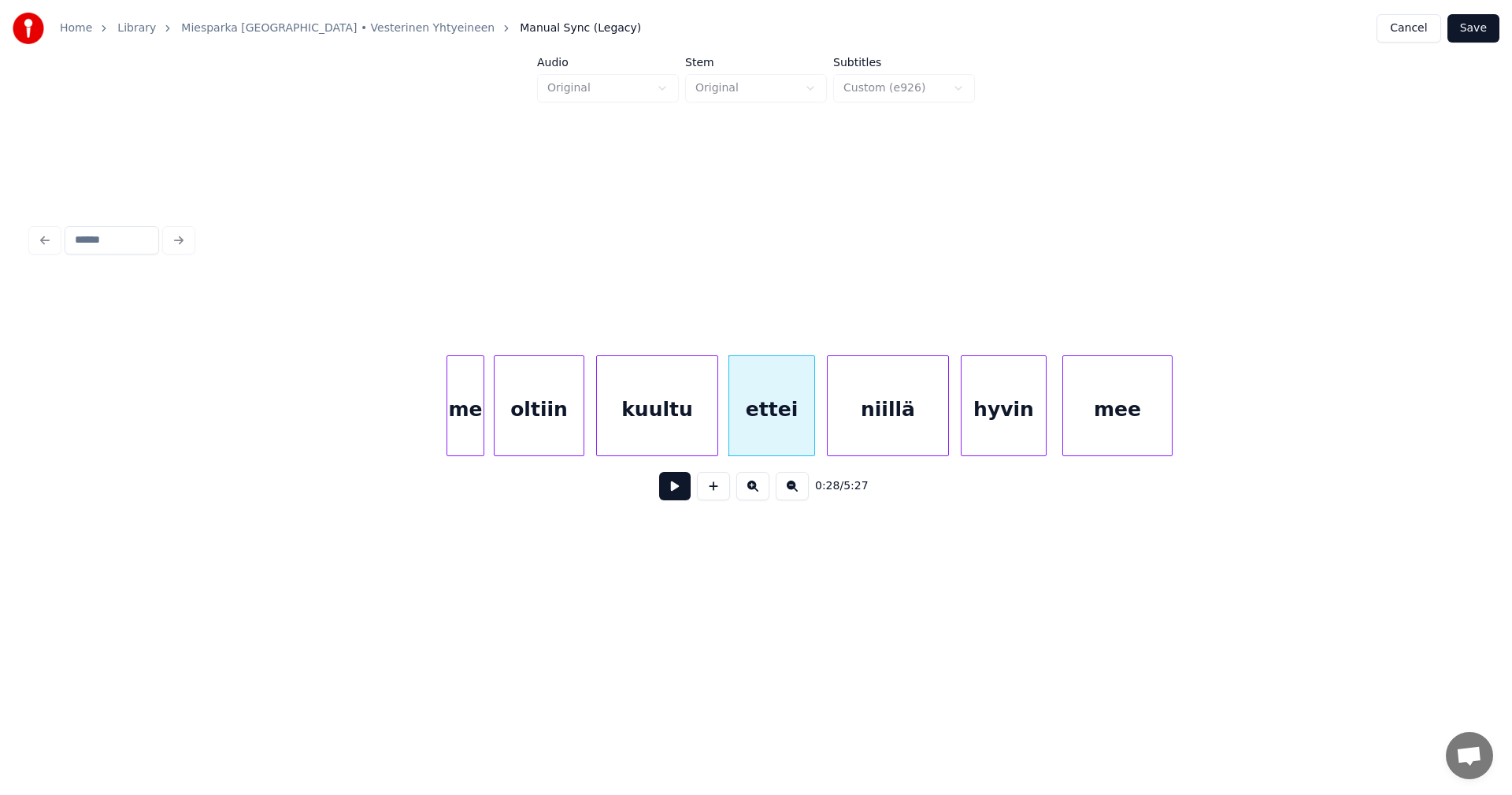
click at [676, 495] on button at bounding box center [675, 486] width 32 height 28
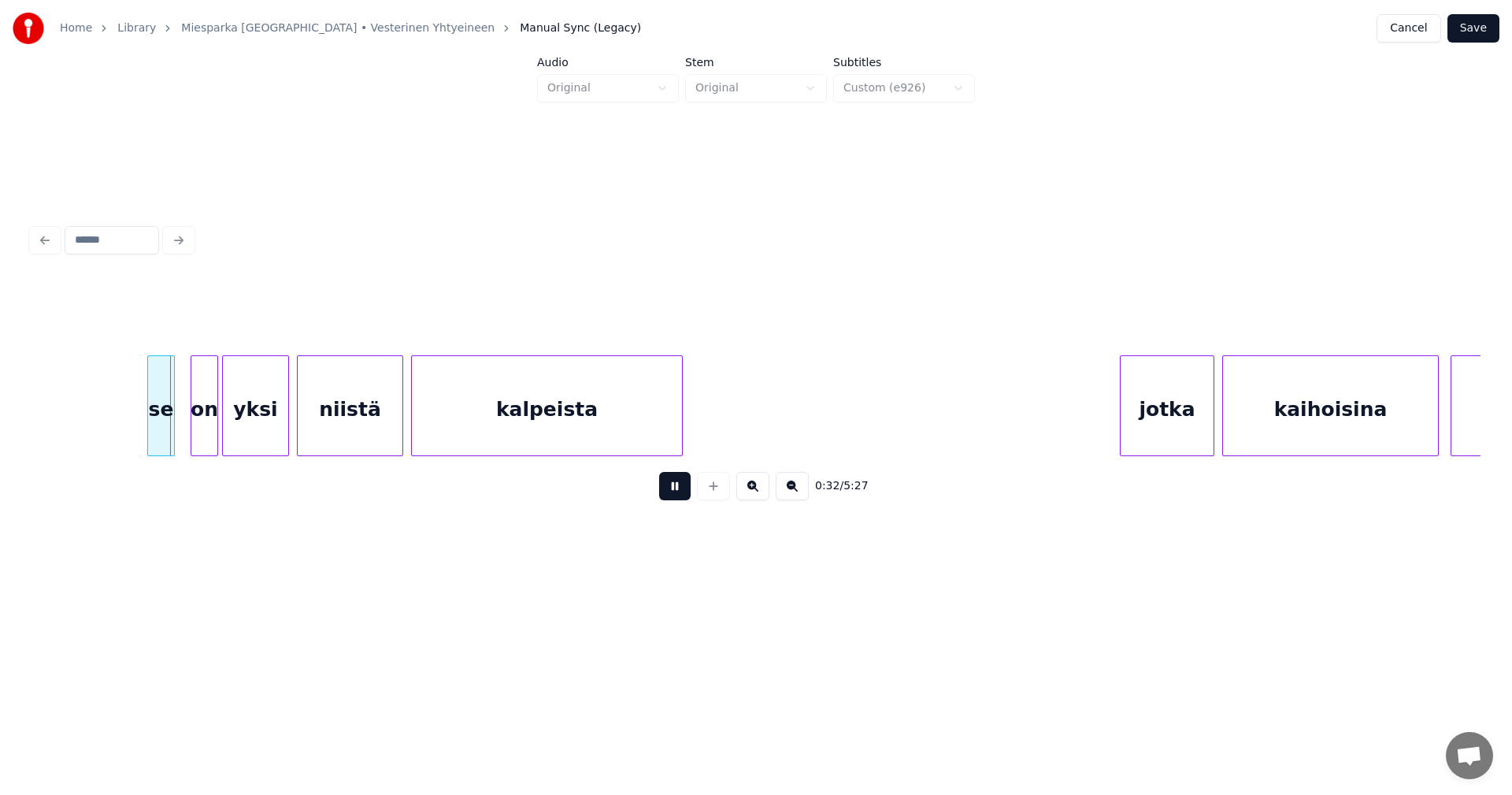
click at [676, 495] on button at bounding box center [675, 486] width 32 height 28
click at [153, 406] on div "se" at bounding box center [158, 410] width 26 height 107
click at [138, 409] on div at bounding box center [139, 406] width 5 height 100
click at [194, 413] on div "on" at bounding box center [196, 410] width 26 height 107
click at [251, 424] on div "yksi" at bounding box center [251, 410] width 65 height 107
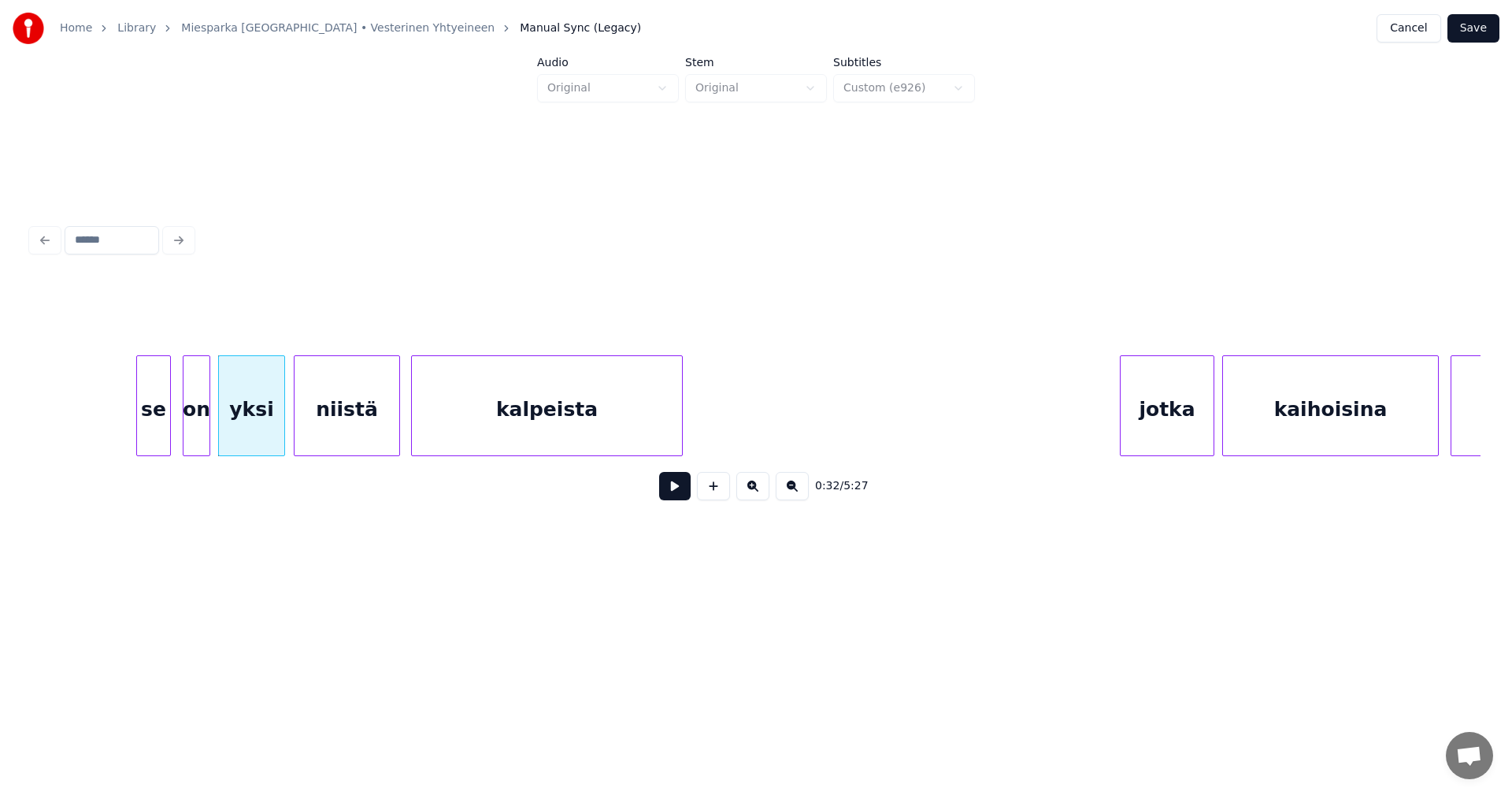
click at [340, 427] on div "niistä" at bounding box center [347, 410] width 105 height 107
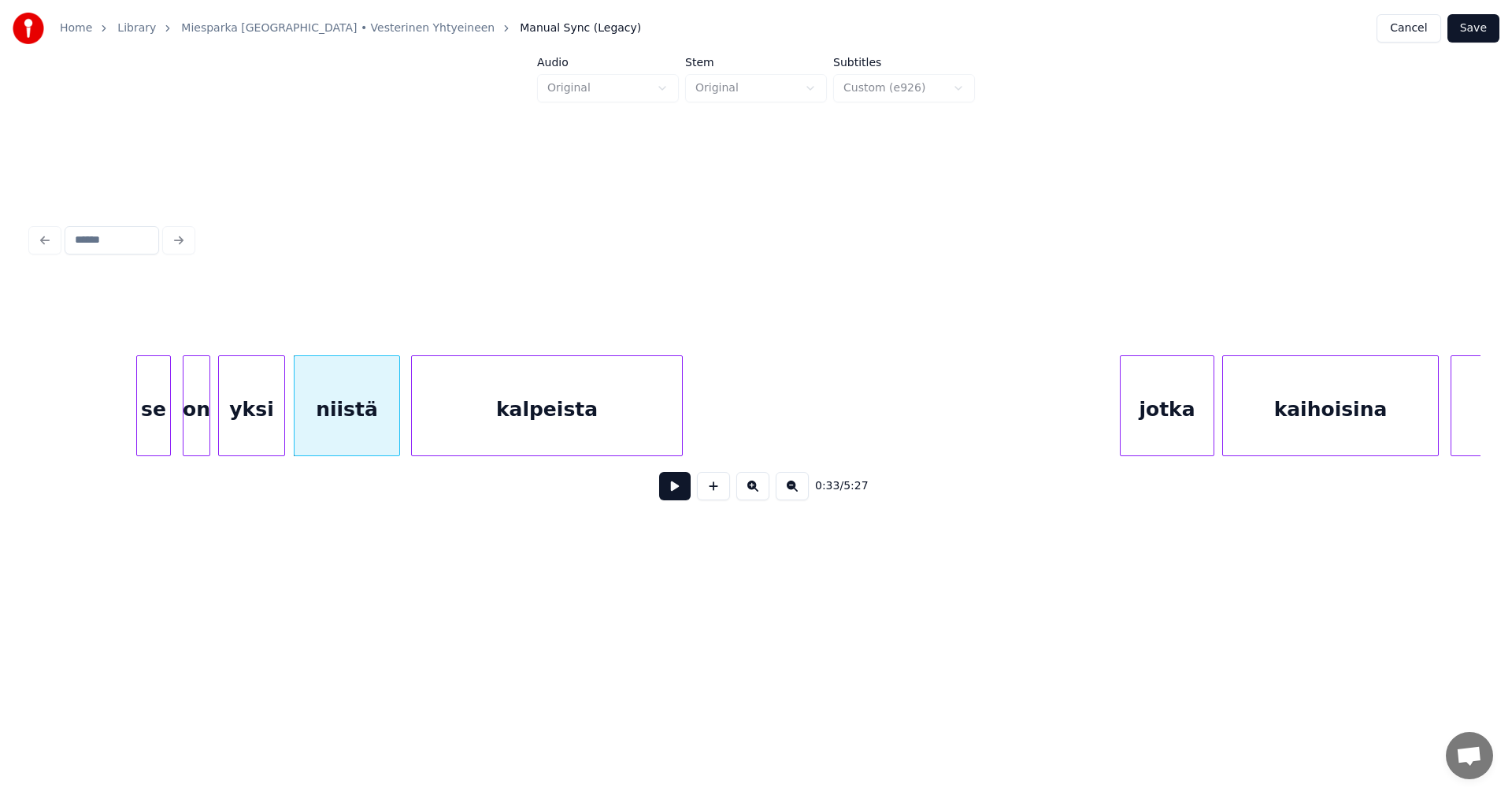
click at [164, 435] on div "se" at bounding box center [154, 410] width 33 height 107
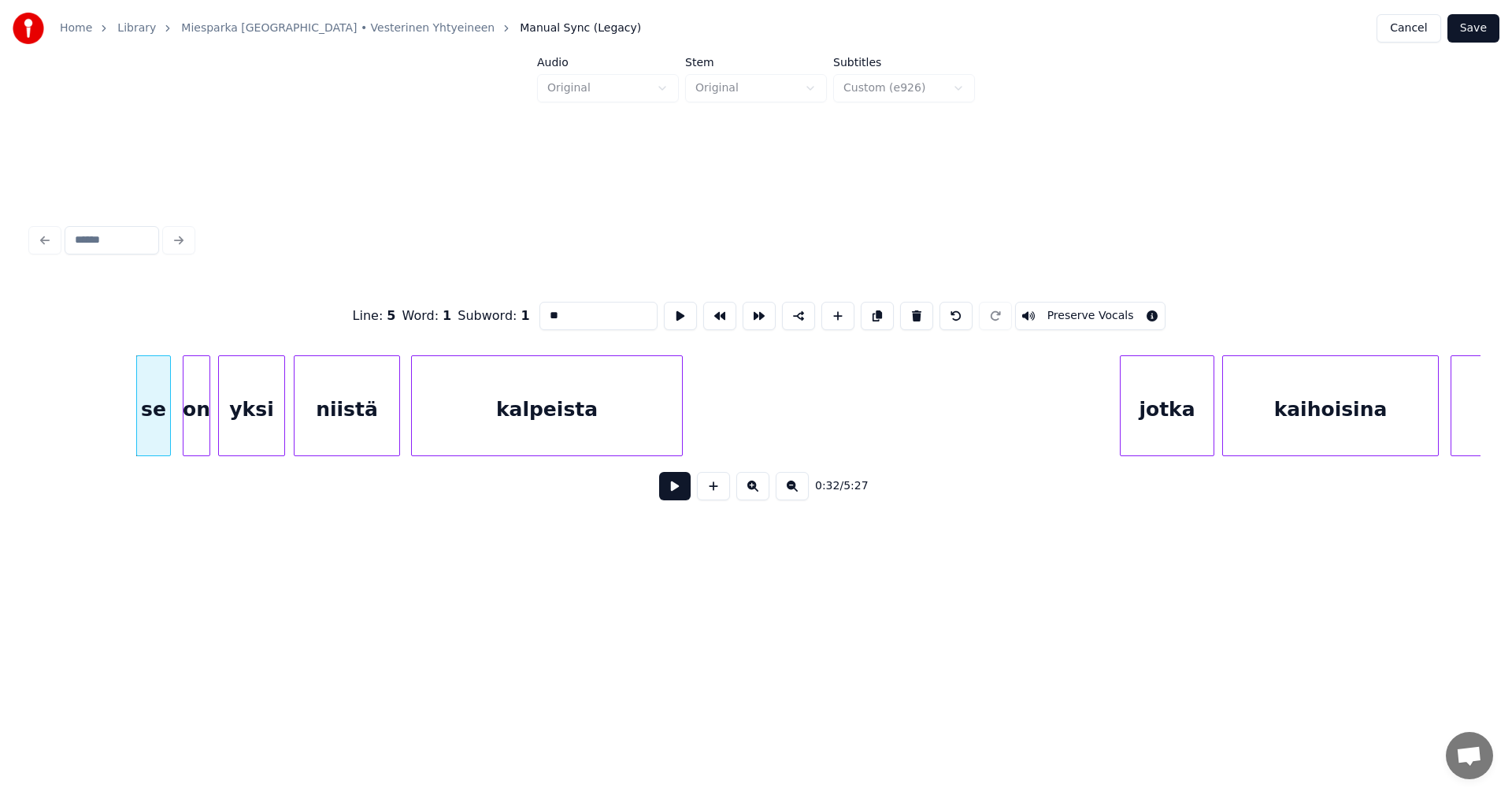
click at [667, 490] on button at bounding box center [675, 486] width 32 height 28
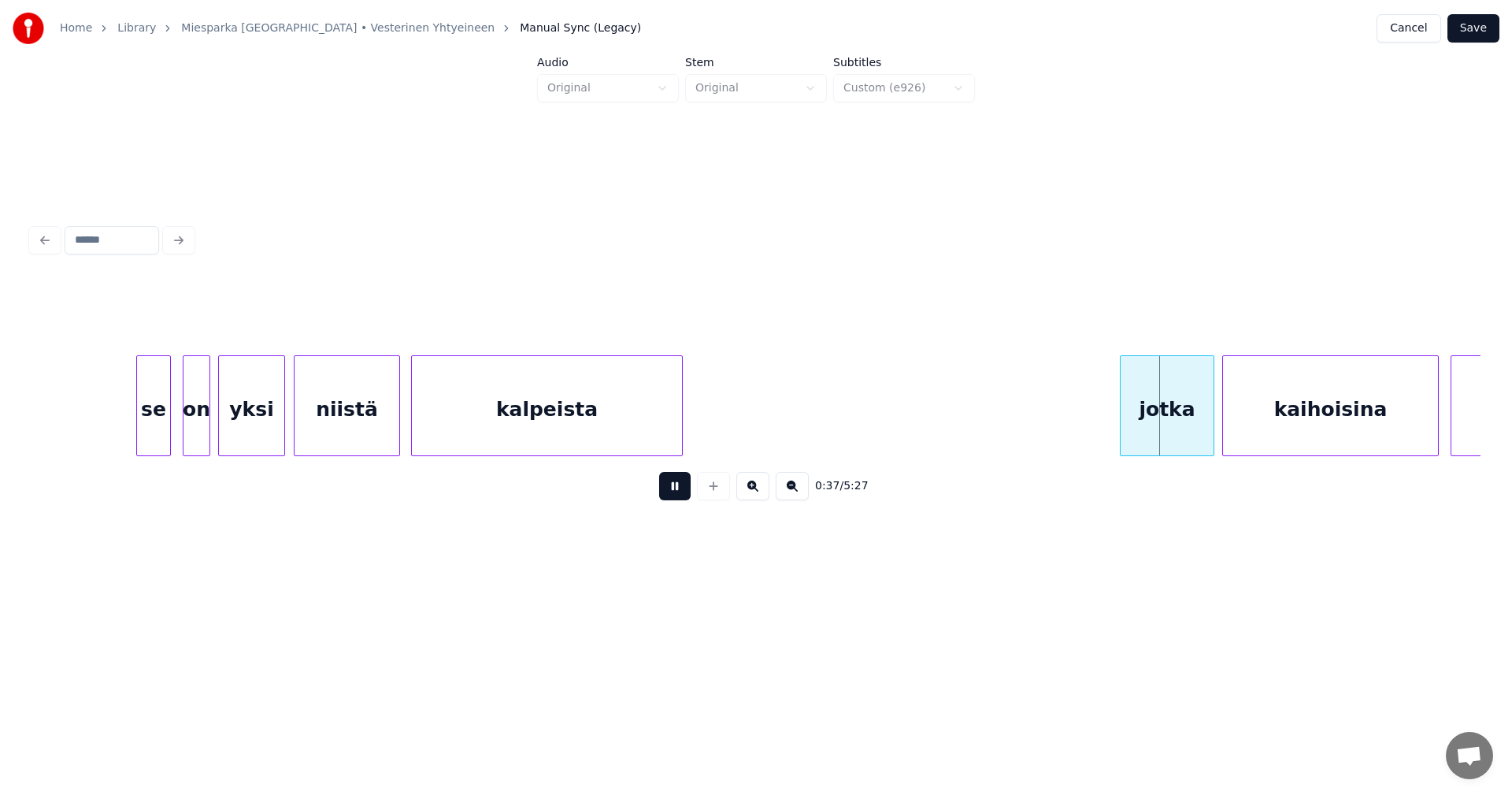
click at [674, 486] on button at bounding box center [675, 486] width 32 height 28
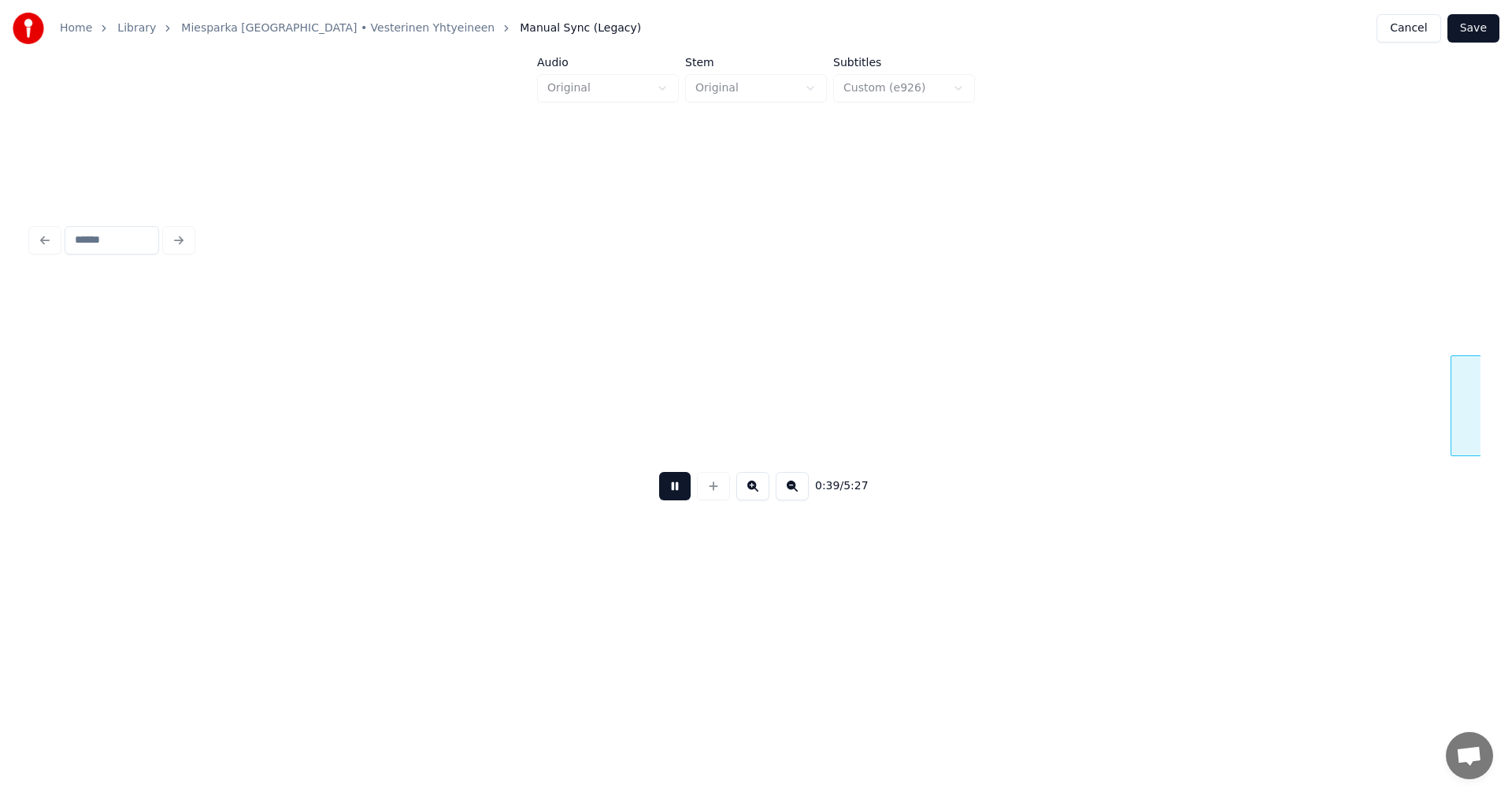
scroll to position [0, 7729]
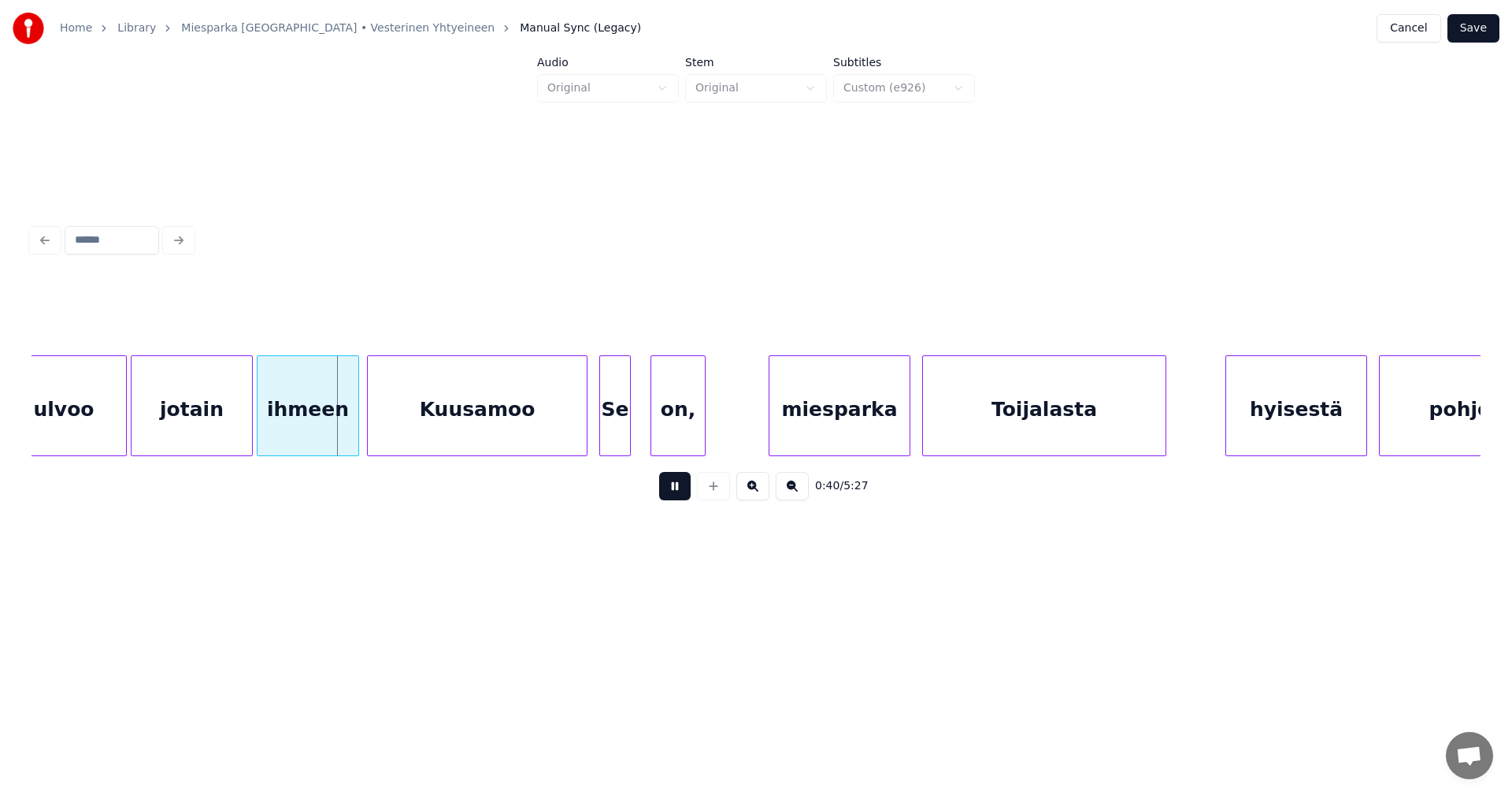
click at [674, 486] on button at bounding box center [675, 486] width 32 height 28
click at [169, 418] on div "jotain" at bounding box center [192, 410] width 121 height 107
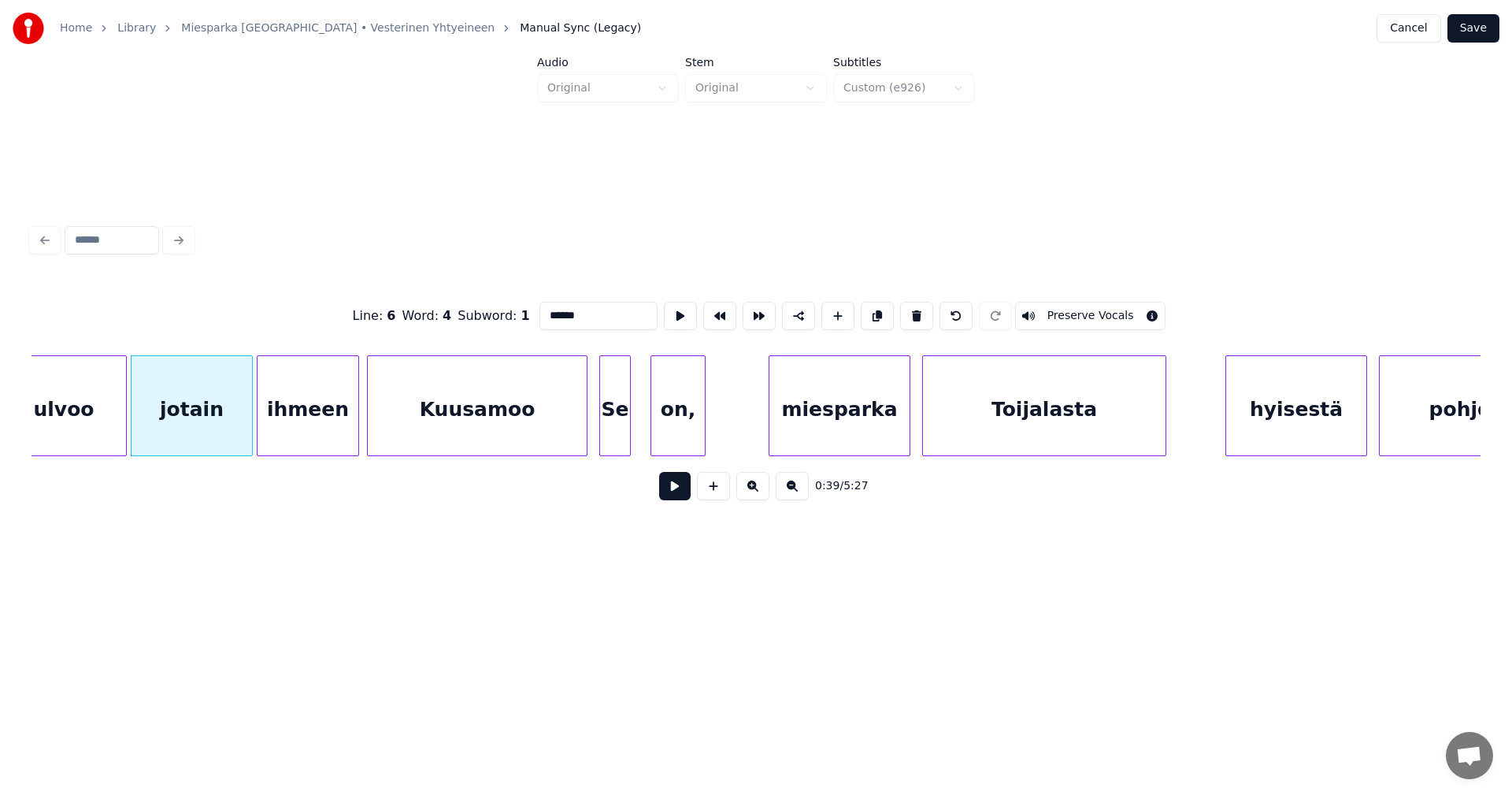
click at [677, 485] on button at bounding box center [675, 486] width 32 height 28
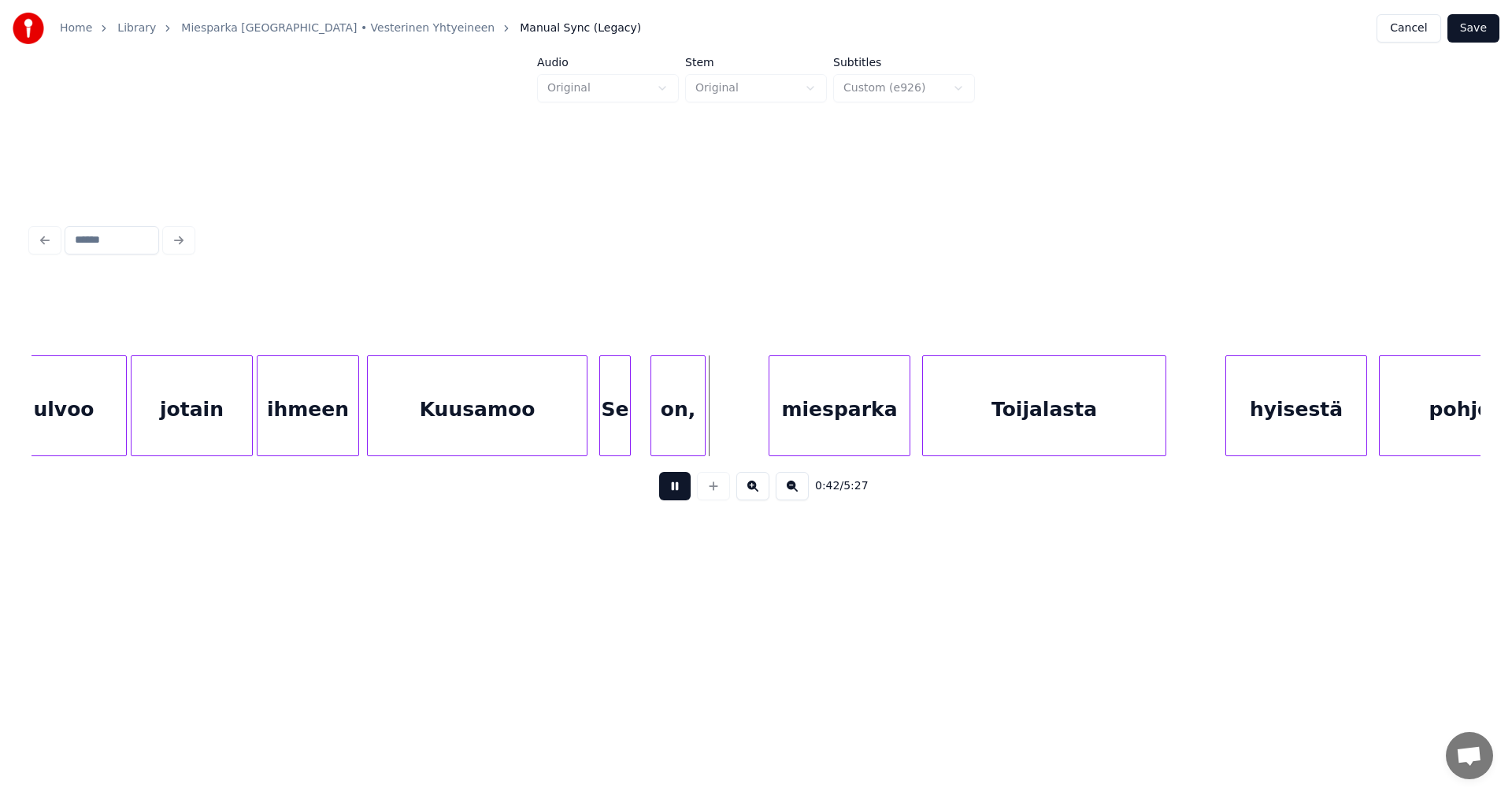
click at [674, 485] on button at bounding box center [675, 486] width 32 height 28
click at [623, 437] on div "Se" at bounding box center [615, 410] width 30 height 107
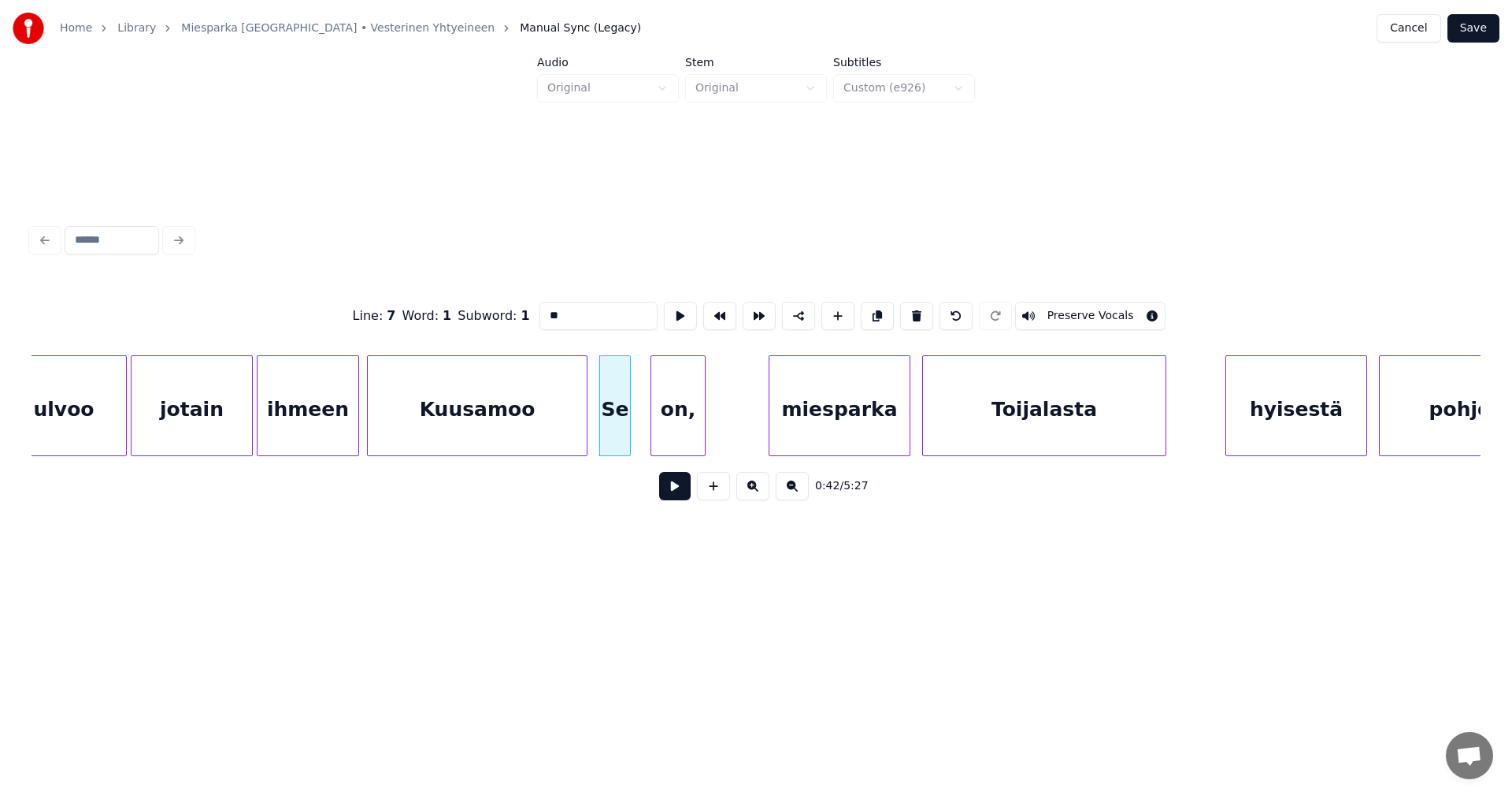
click at [532, 418] on div "Kuusamoo" at bounding box center [476, 410] width 219 height 107
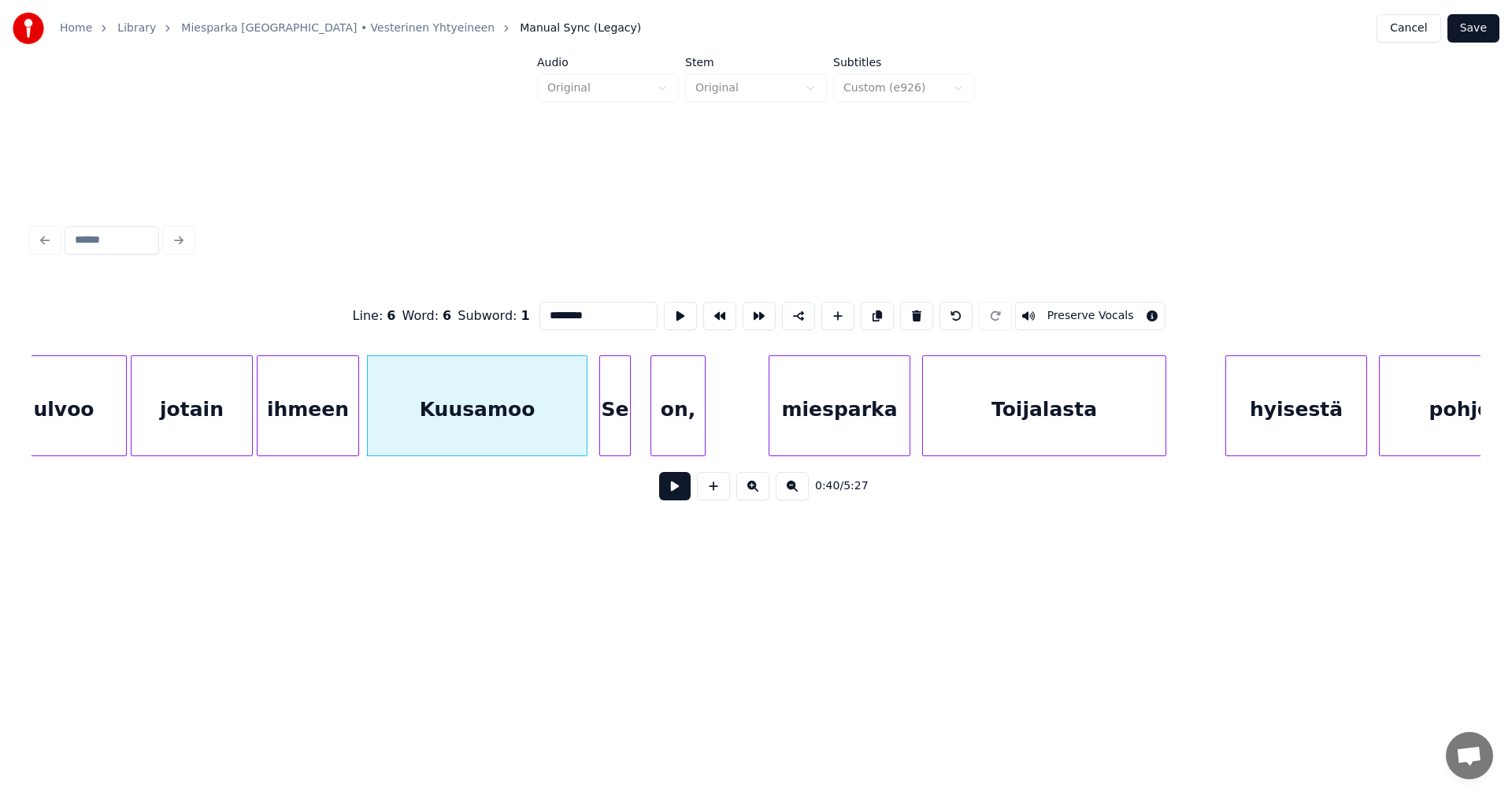
click at [613, 435] on div "Se" at bounding box center [615, 410] width 30 height 107
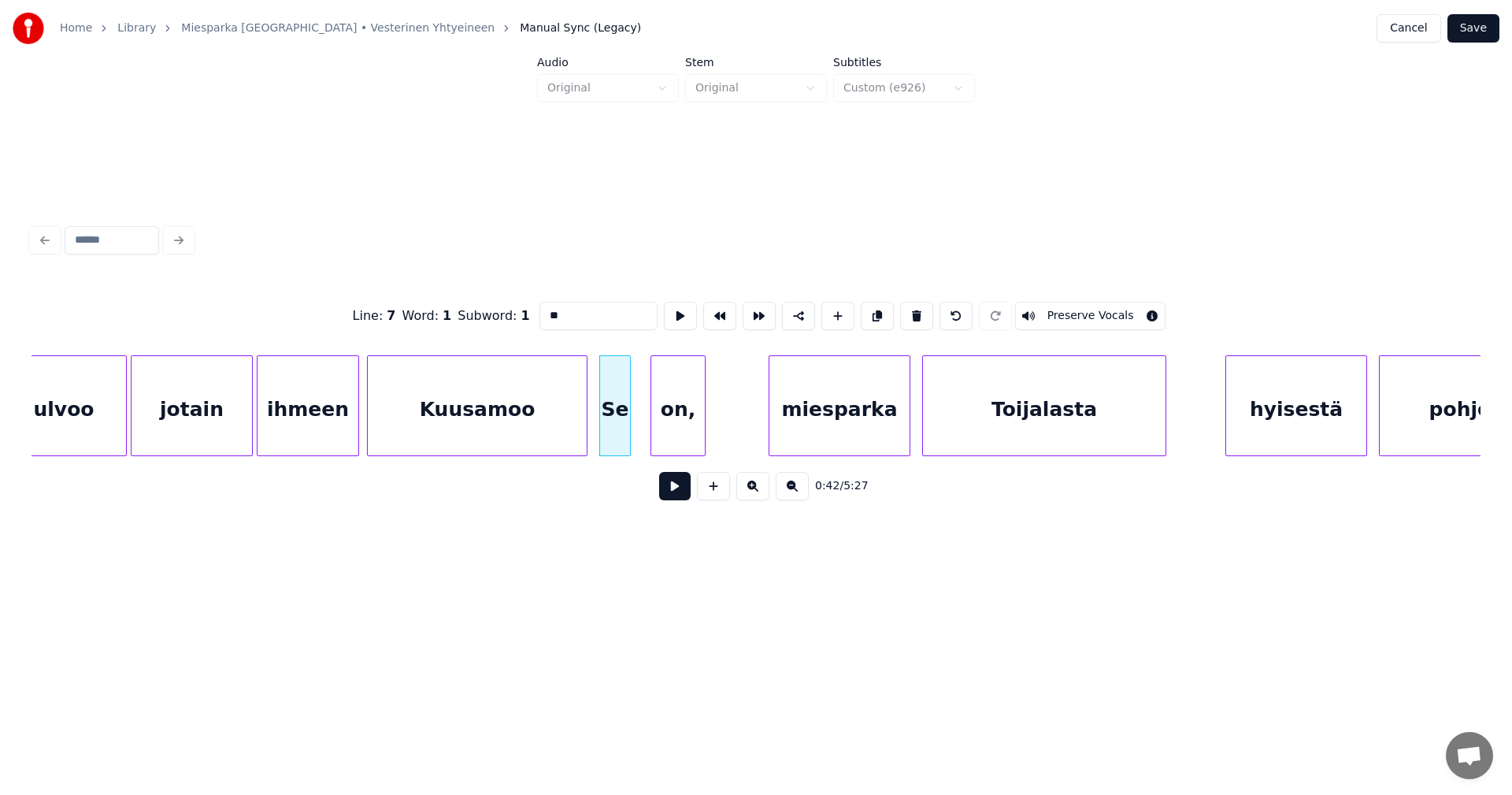
click at [552, 436] on div "Kuusamoo" at bounding box center [476, 410] width 219 height 107
type input "********"
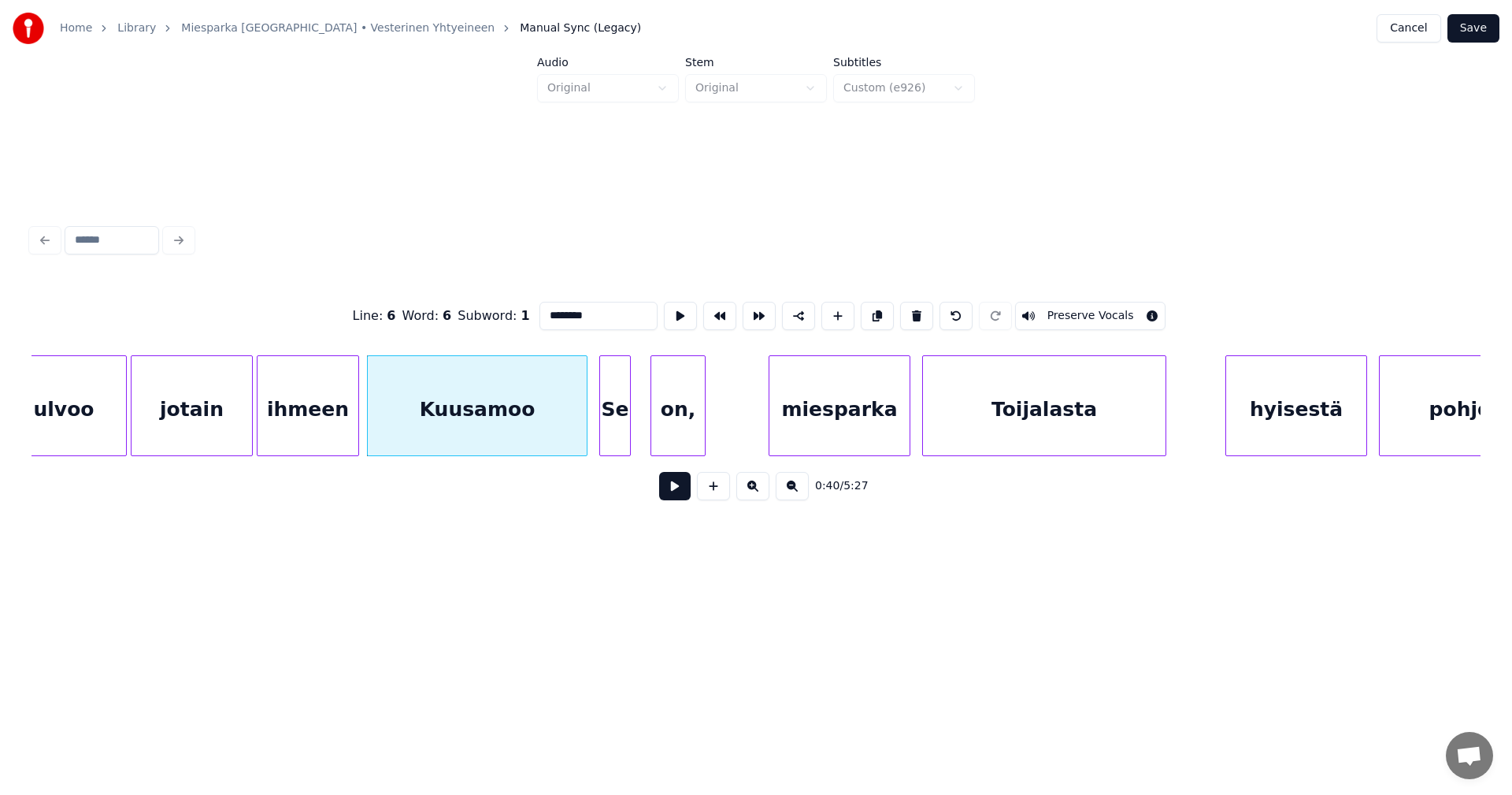
click at [671, 490] on button at bounding box center [675, 486] width 32 height 28
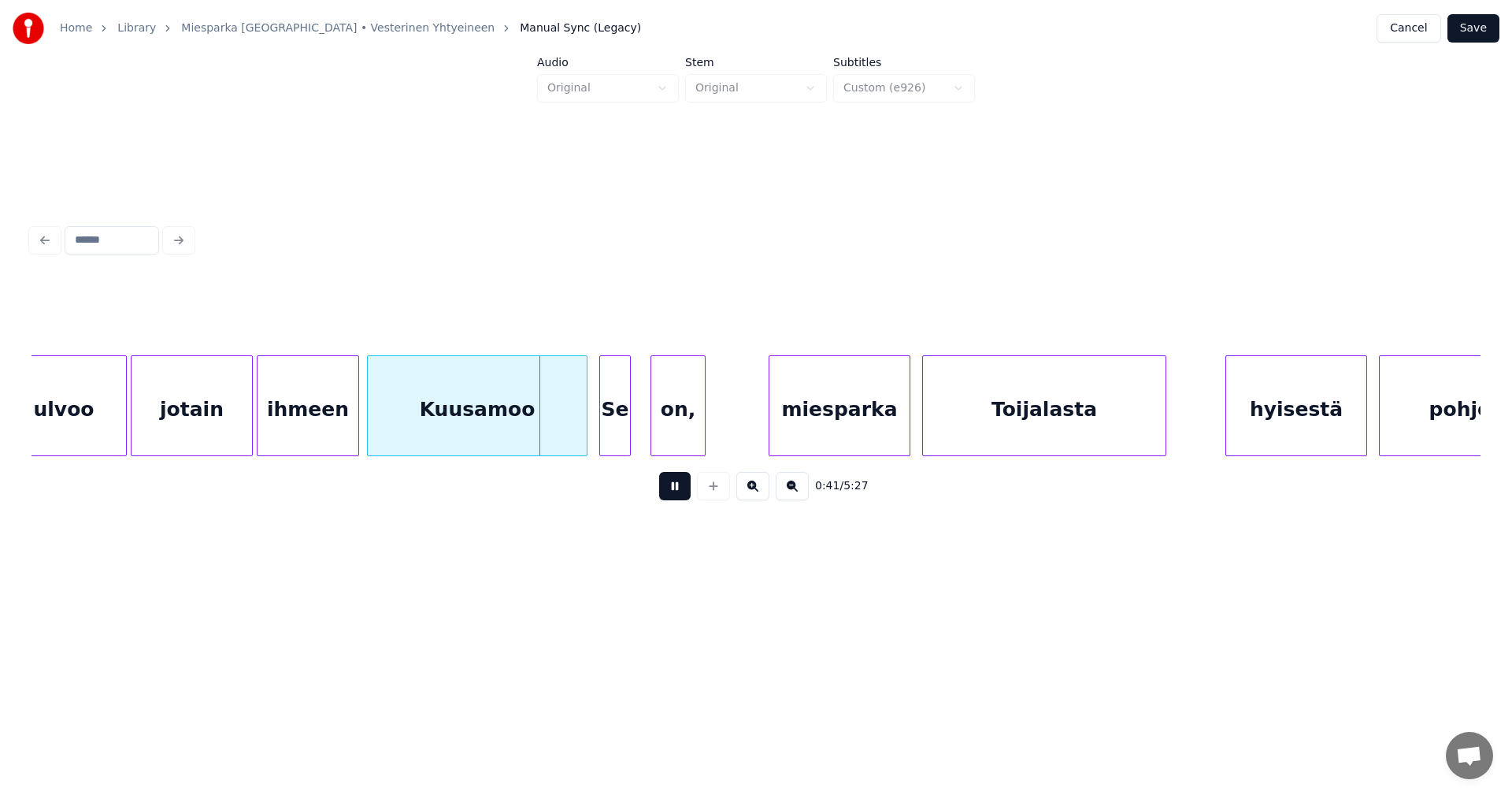
click at [671, 490] on button at bounding box center [675, 486] width 32 height 28
click at [676, 489] on button at bounding box center [675, 486] width 32 height 28
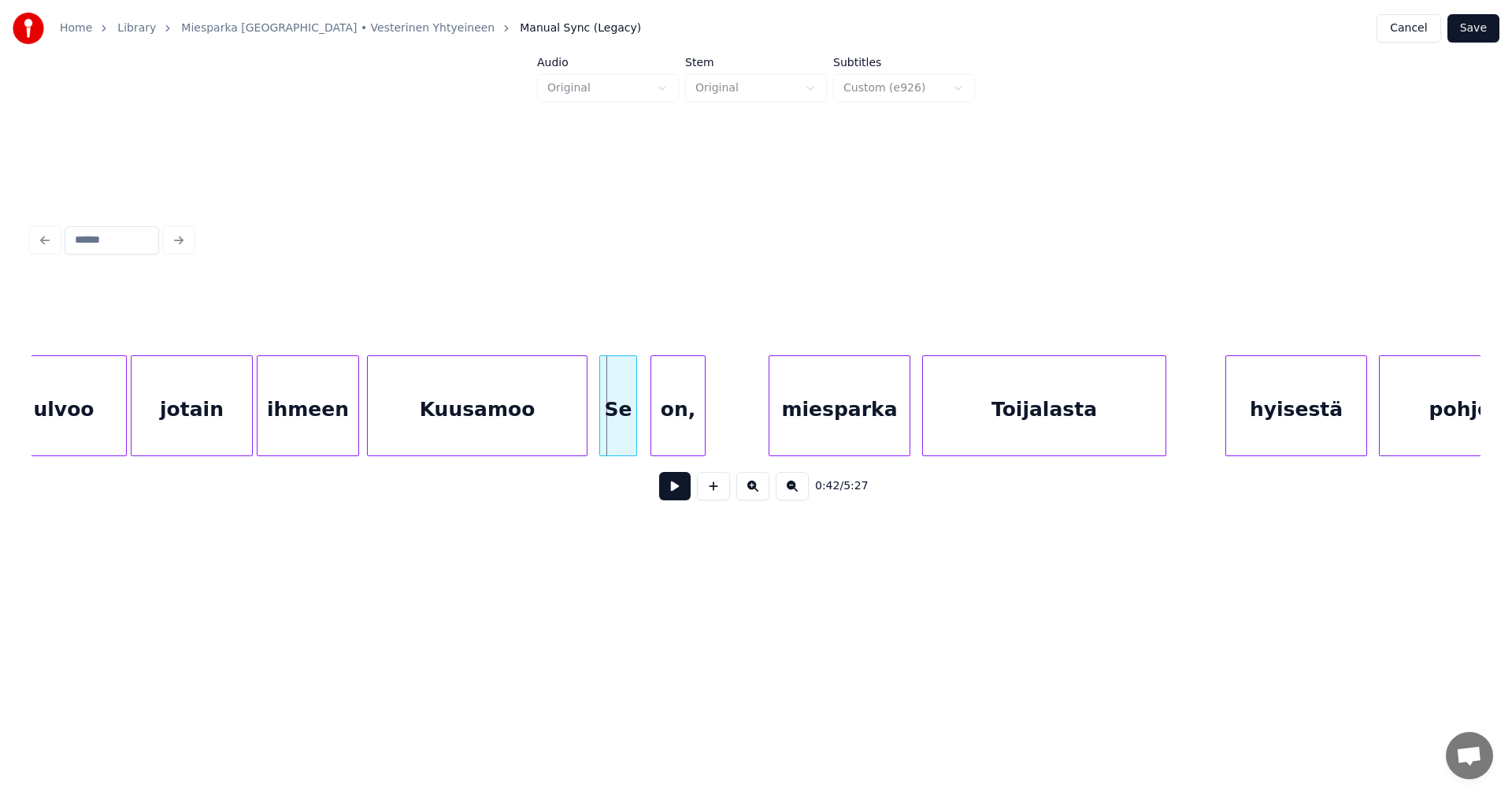
click at [632, 428] on div at bounding box center [634, 406] width 5 height 100
click at [515, 440] on div "Kuusamoo" at bounding box center [476, 410] width 219 height 107
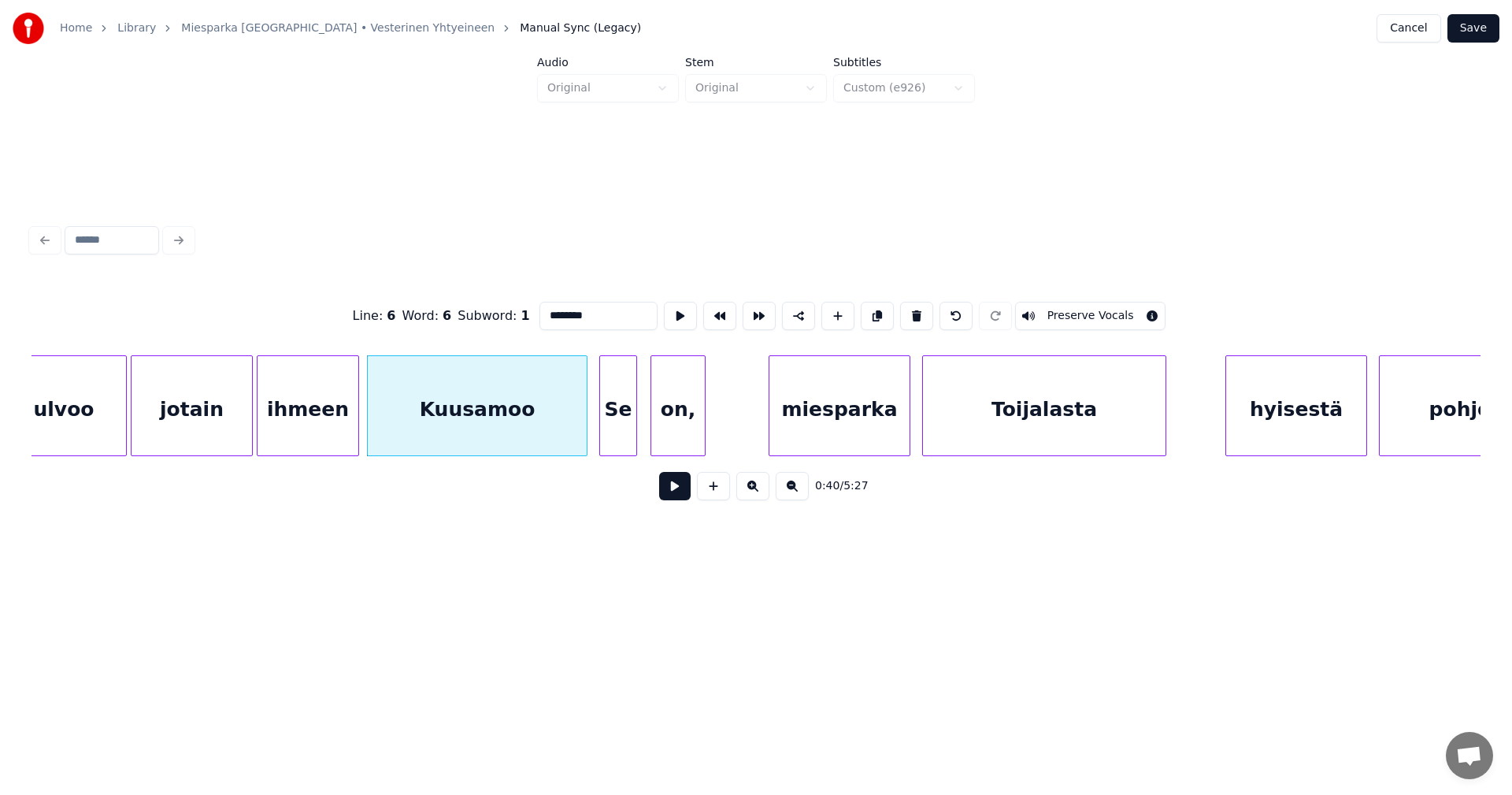
click at [672, 498] on button at bounding box center [675, 486] width 32 height 28
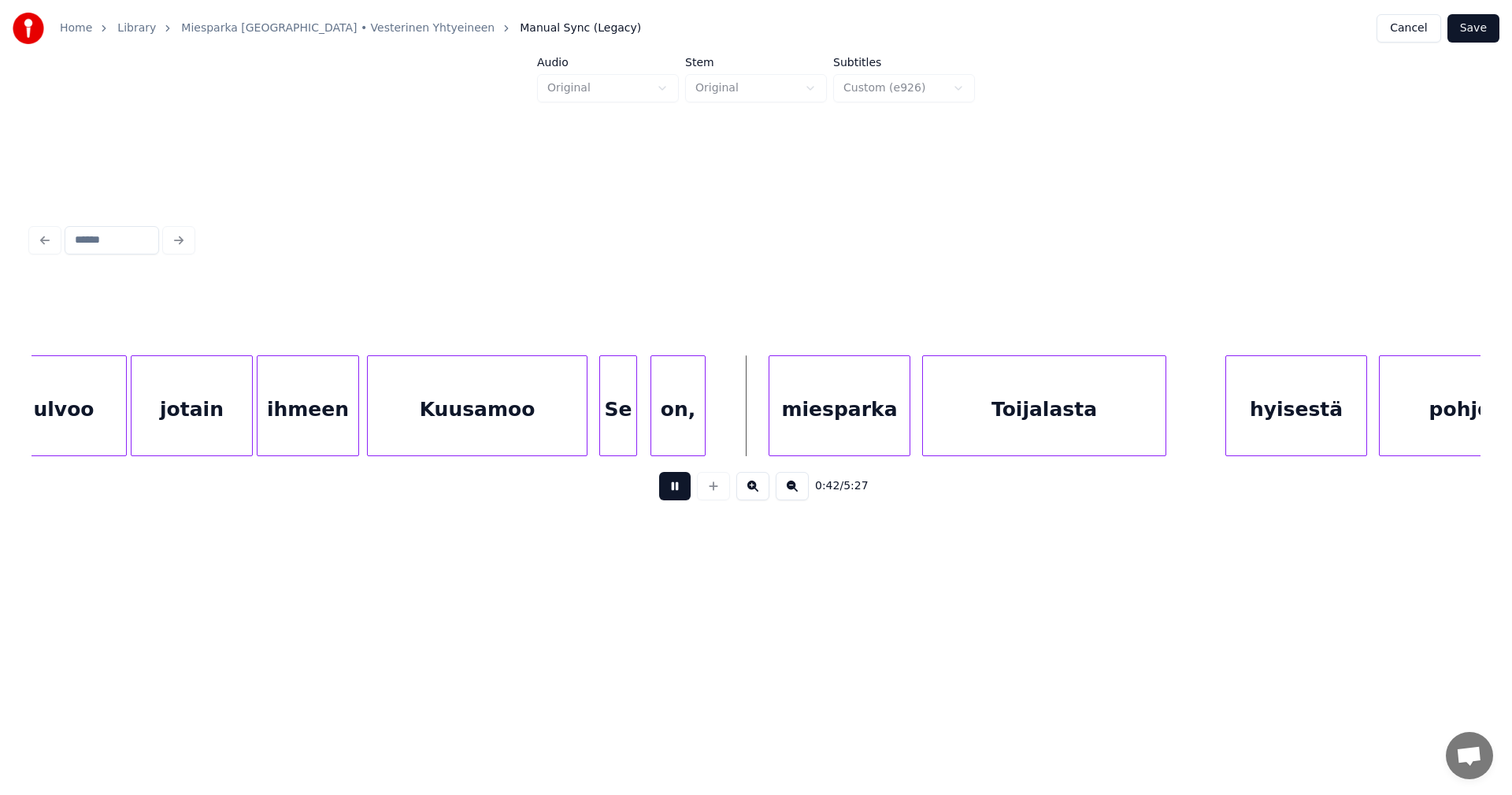
click at [674, 493] on button at bounding box center [675, 486] width 32 height 28
click at [628, 434] on div "Se" at bounding box center [618, 410] width 36 height 107
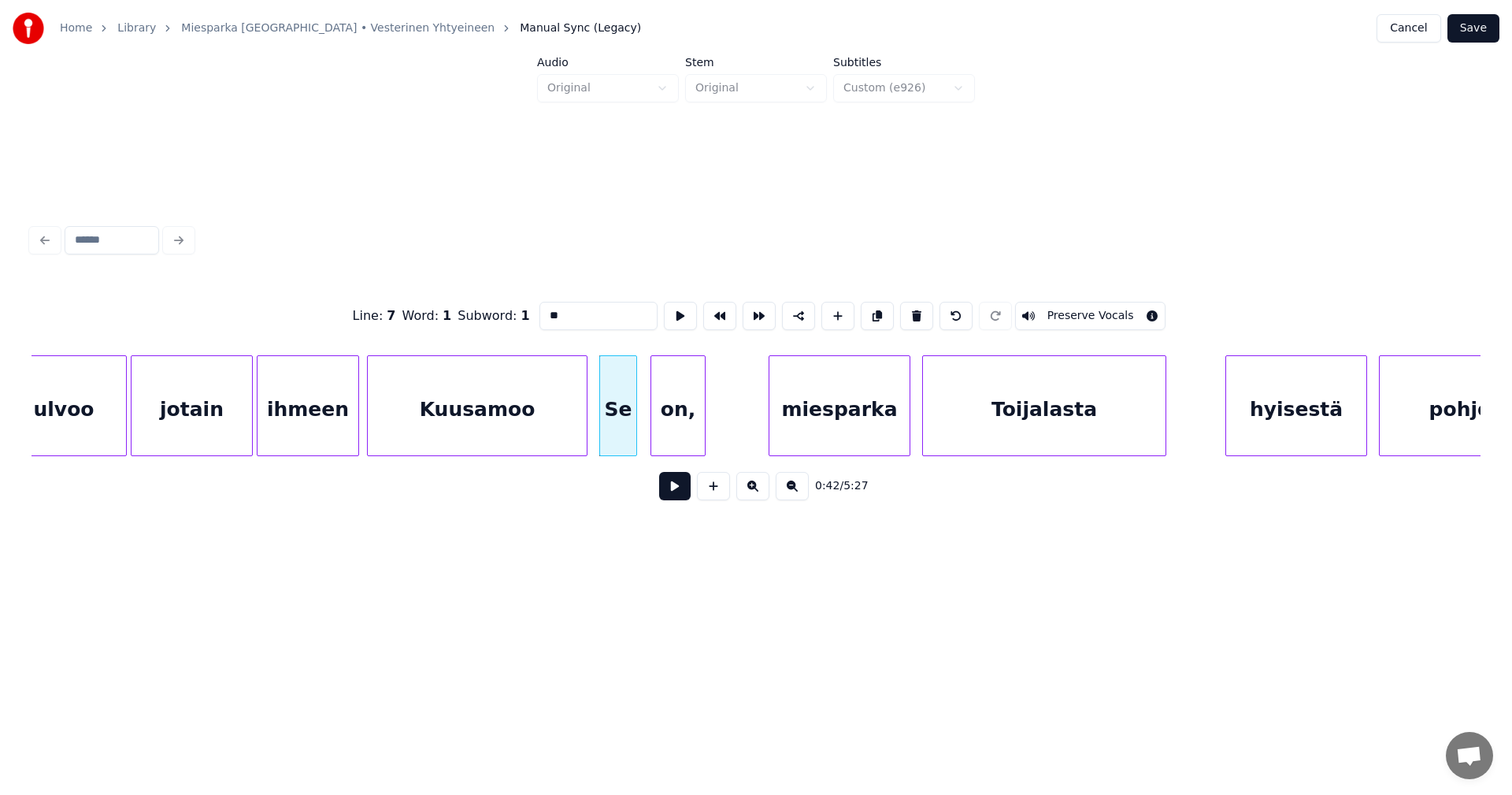
click at [810, 421] on div "miesparka" at bounding box center [839, 410] width 140 height 107
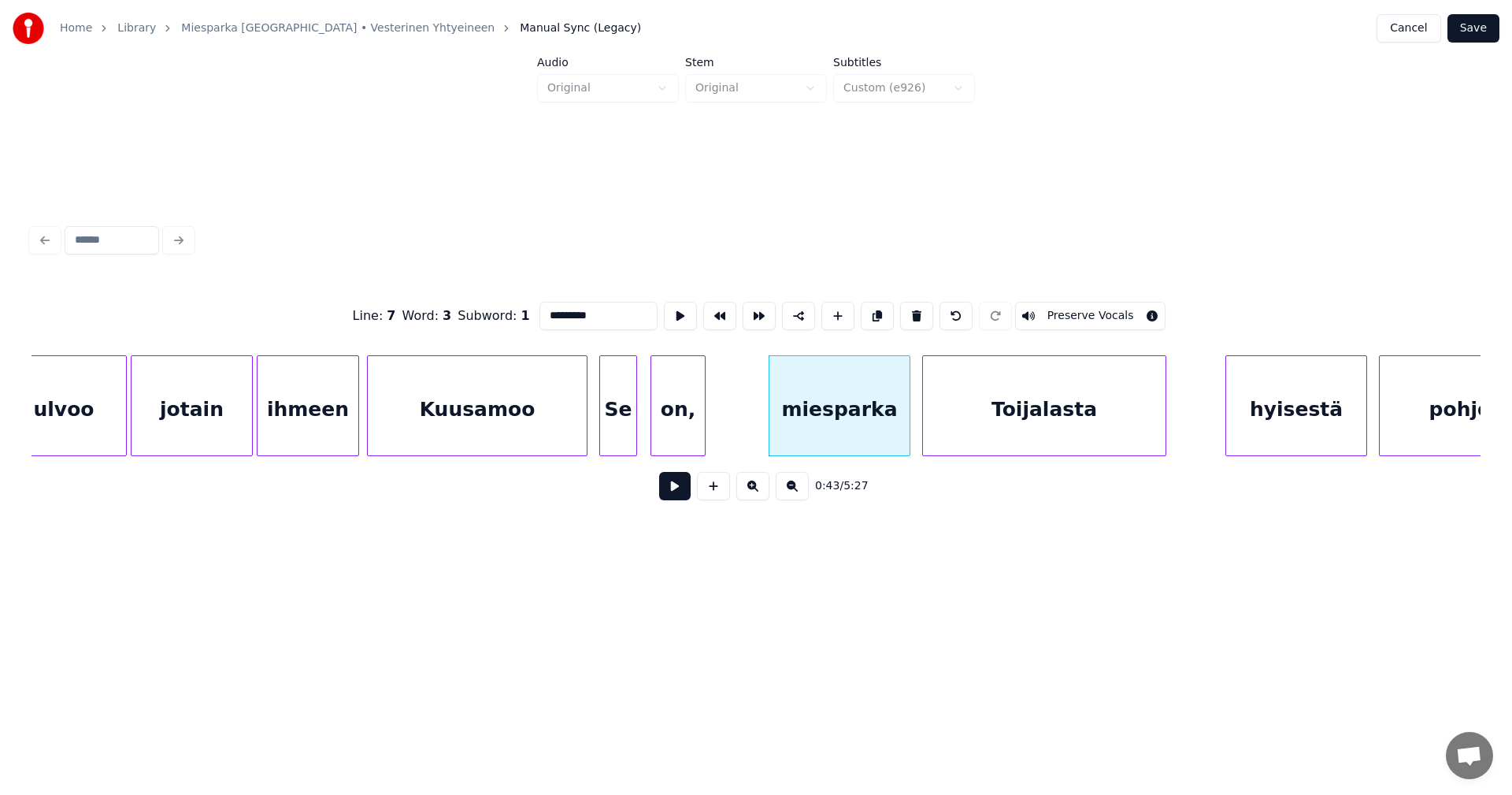
click at [625, 425] on div "Se" at bounding box center [618, 410] width 36 height 107
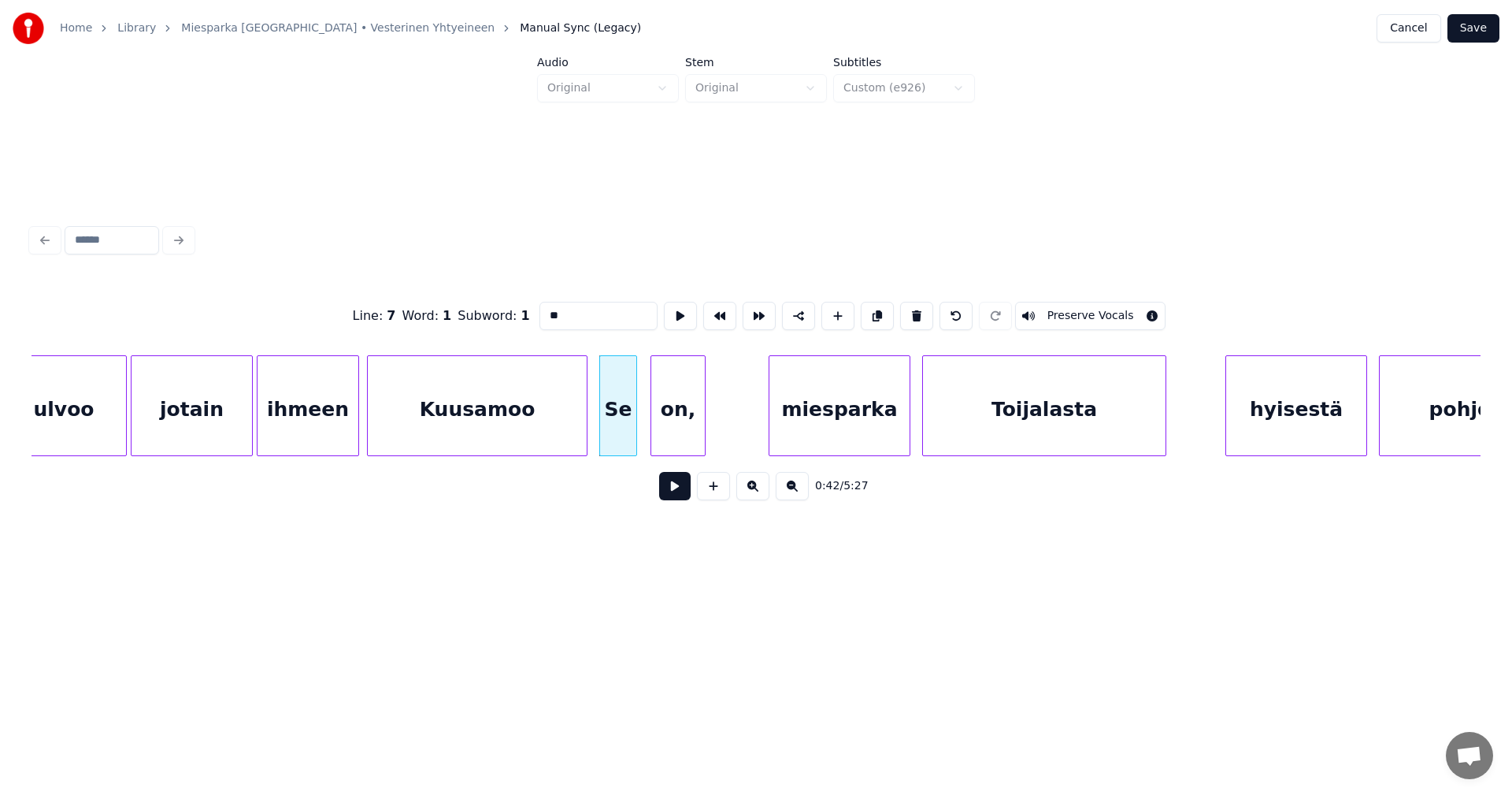
click at [618, 401] on div "Se" at bounding box center [618, 410] width 36 height 107
click at [908, 310] on button at bounding box center [917, 316] width 33 height 28
type input "********"
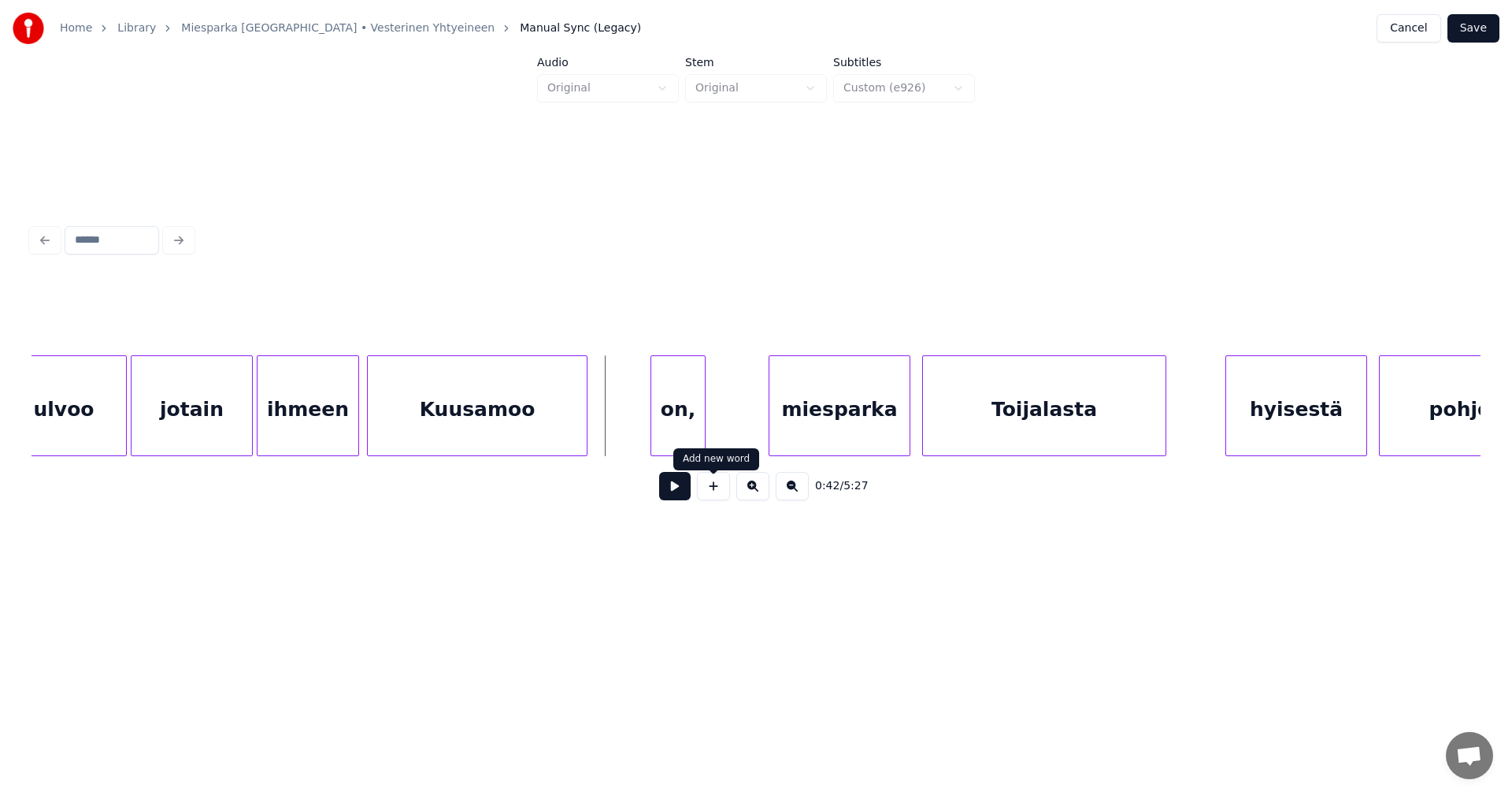
drag, startPoint x: 716, startPoint y: 494, endPoint x: 706, endPoint y: 484, distance: 14.1
click at [716, 493] on button at bounding box center [714, 486] width 33 height 28
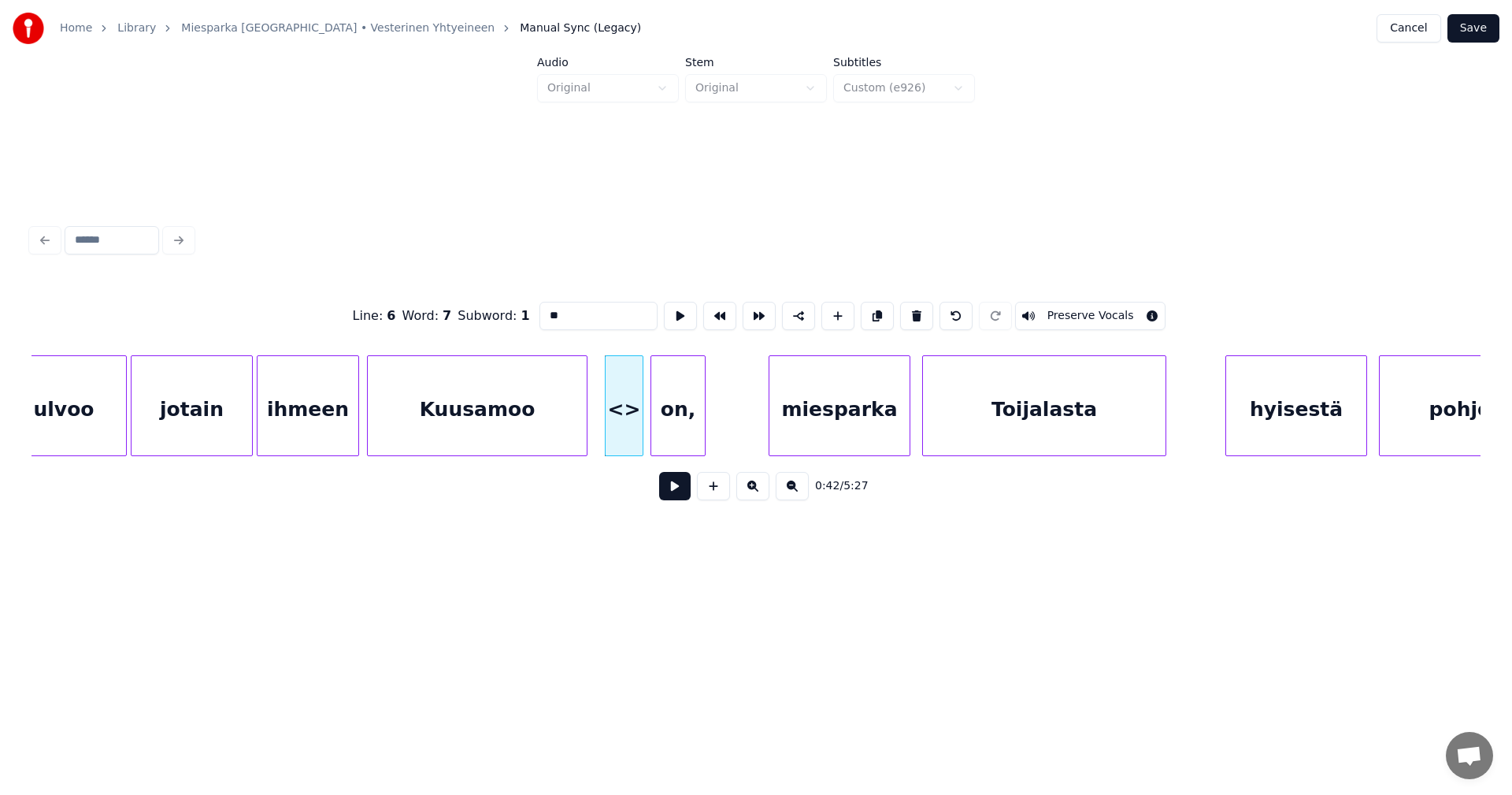
click at [640, 437] on div at bounding box center [640, 406] width 5 height 100
click at [609, 433] on div "<>" at bounding box center [623, 406] width 38 height 101
click at [541, 438] on div "Kuusamoo" at bounding box center [476, 410] width 219 height 107
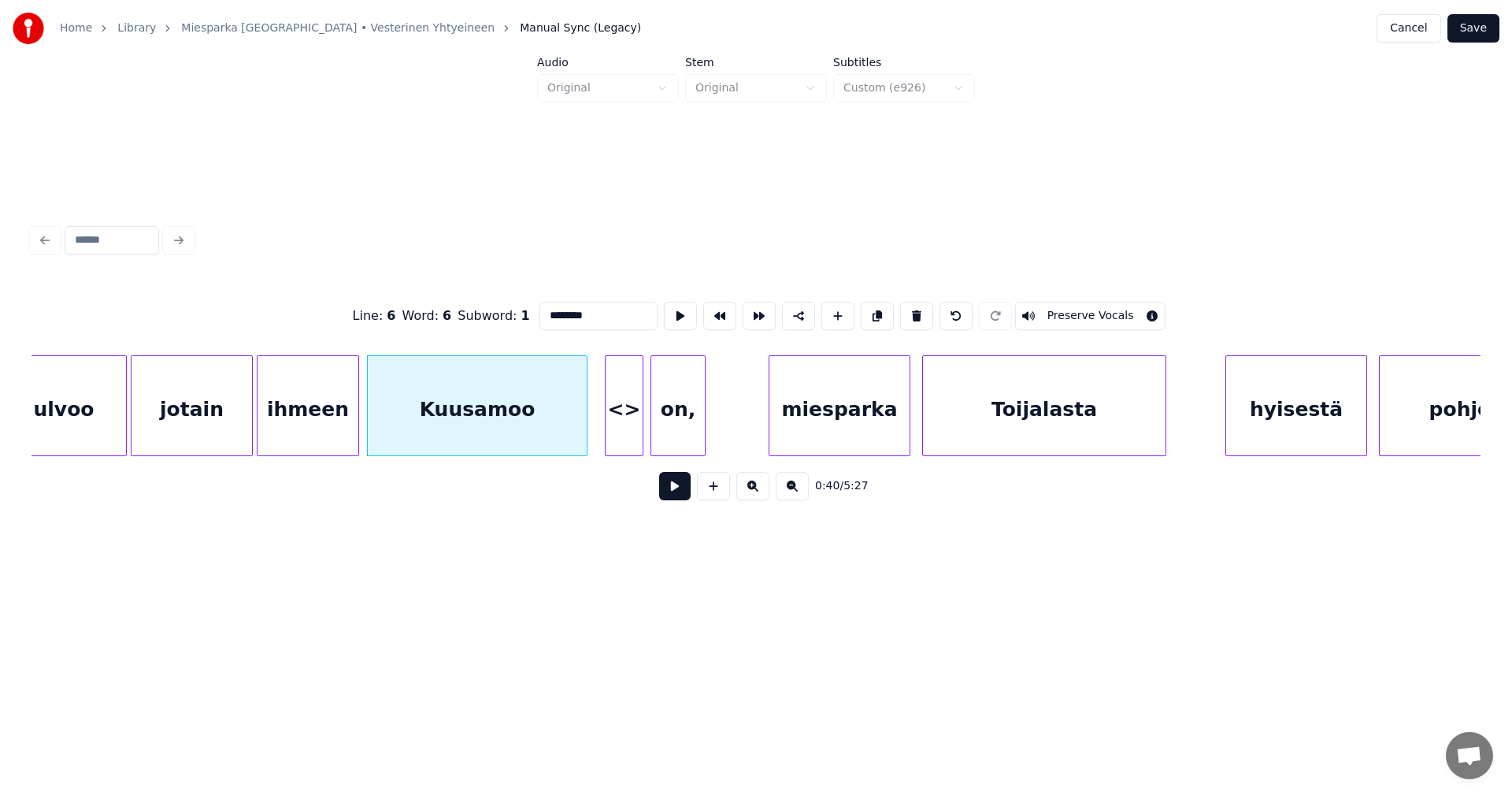
click at [630, 439] on div "<>" at bounding box center [624, 410] width 37 height 107
type input "**"
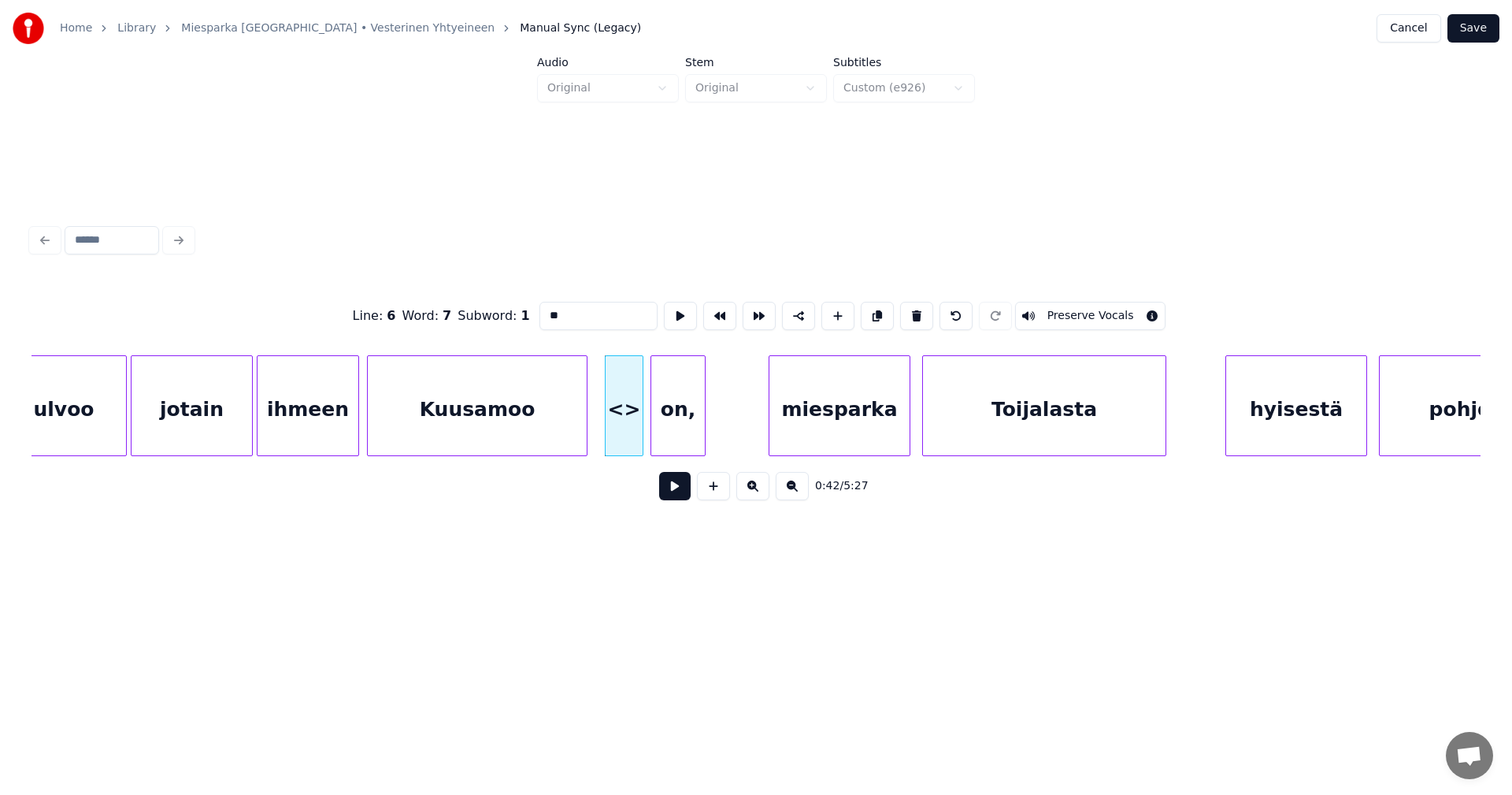
drag, startPoint x: 538, startPoint y: 321, endPoint x: 525, endPoint y: 326, distance: 13.9
click at [525, 326] on div "Line : 6 Word : 7 Subword : 1 ** Preserve Vocals" at bounding box center [756, 316] width 1449 height 79
click at [679, 416] on div "on," at bounding box center [678, 410] width 54 height 107
click at [921, 311] on button at bounding box center [917, 316] width 33 height 28
type input "**"
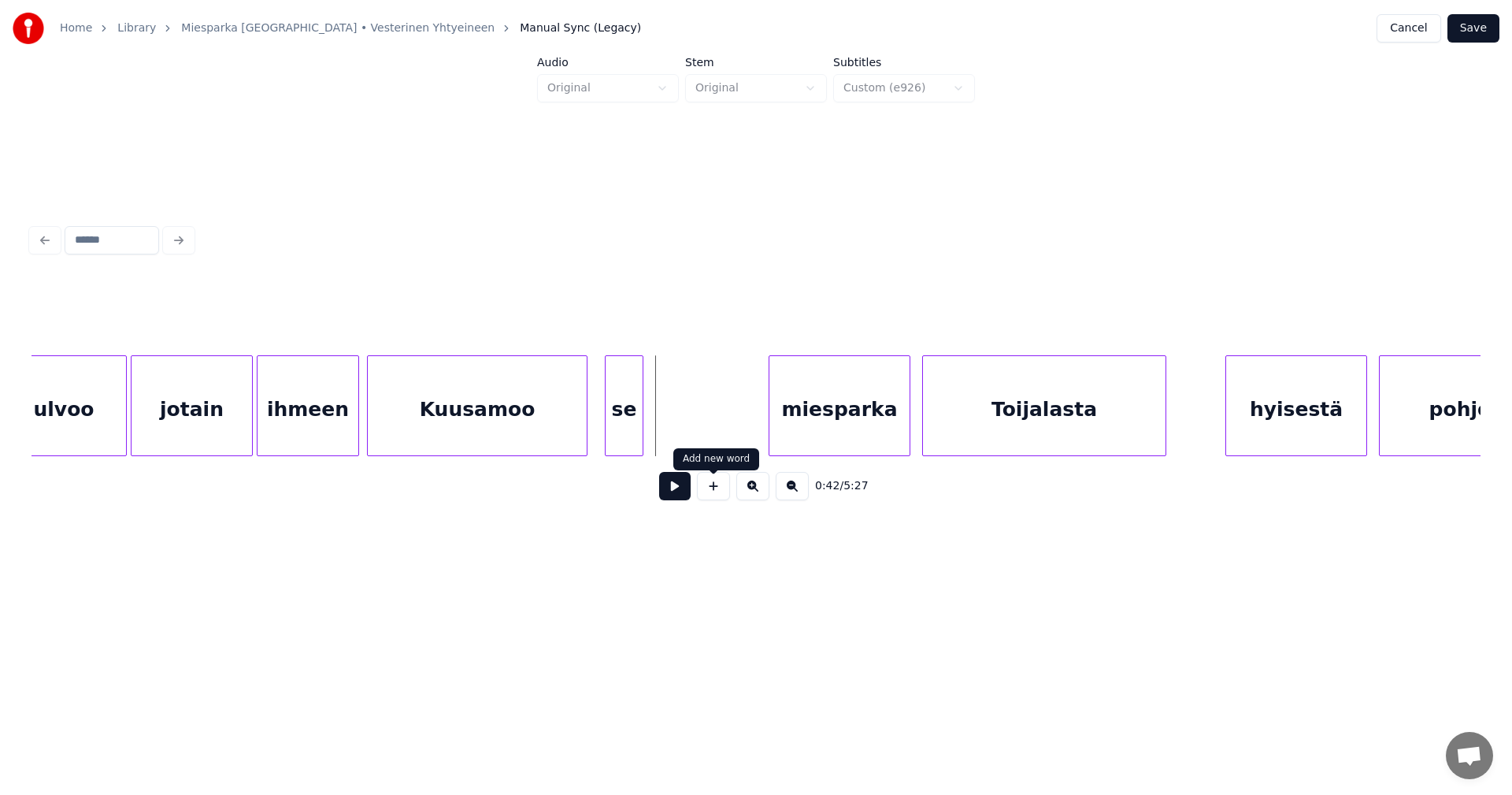
click at [716, 495] on button at bounding box center [714, 486] width 33 height 28
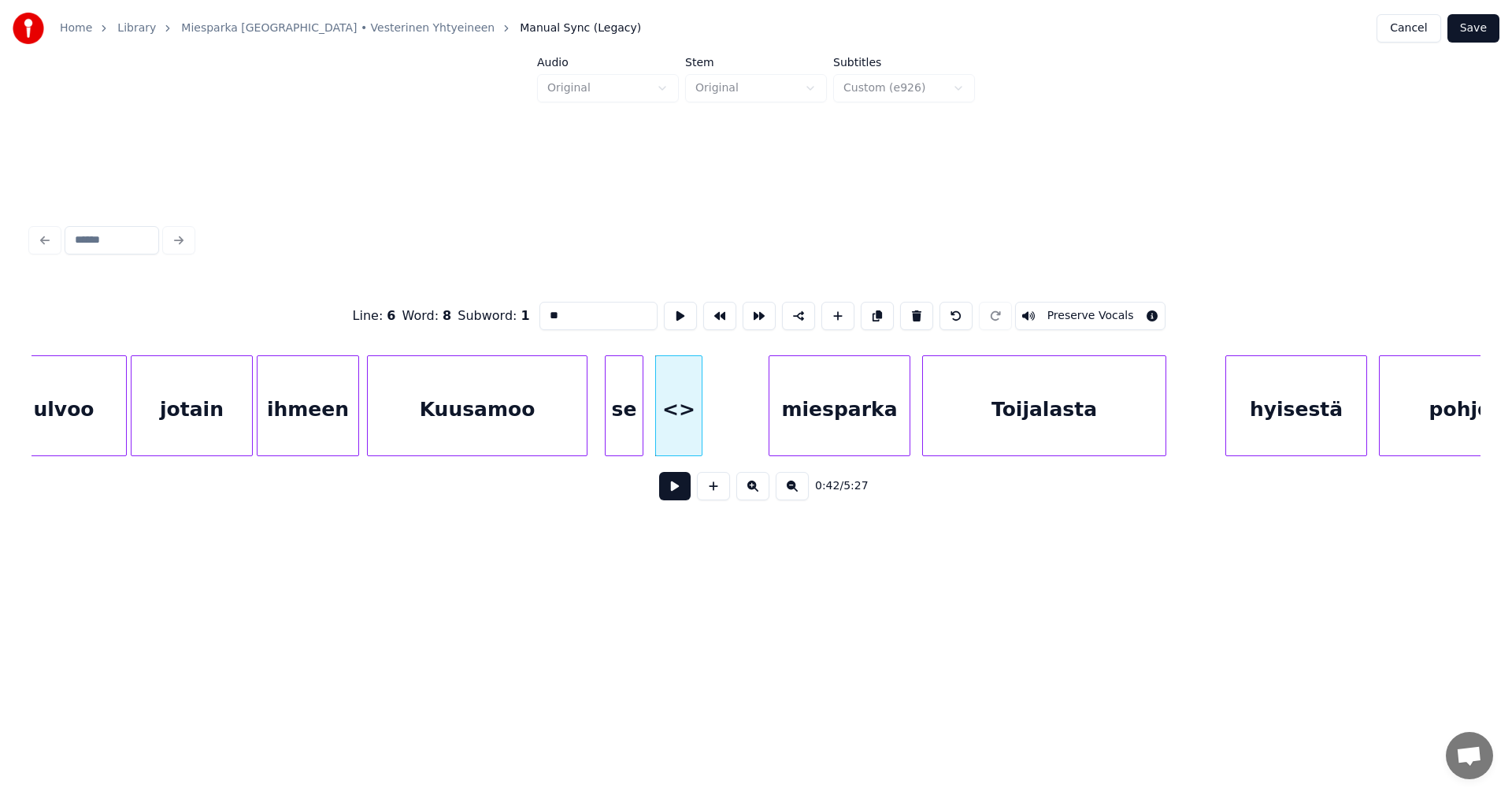
click at [700, 427] on div at bounding box center [699, 406] width 5 height 100
drag, startPoint x: 579, startPoint y: 314, endPoint x: 543, endPoint y: 318, distance: 36.2
click at [540, 316] on input "**" at bounding box center [598, 316] width 118 height 28
click at [521, 412] on div "Kuusamoo" at bounding box center [476, 410] width 219 height 107
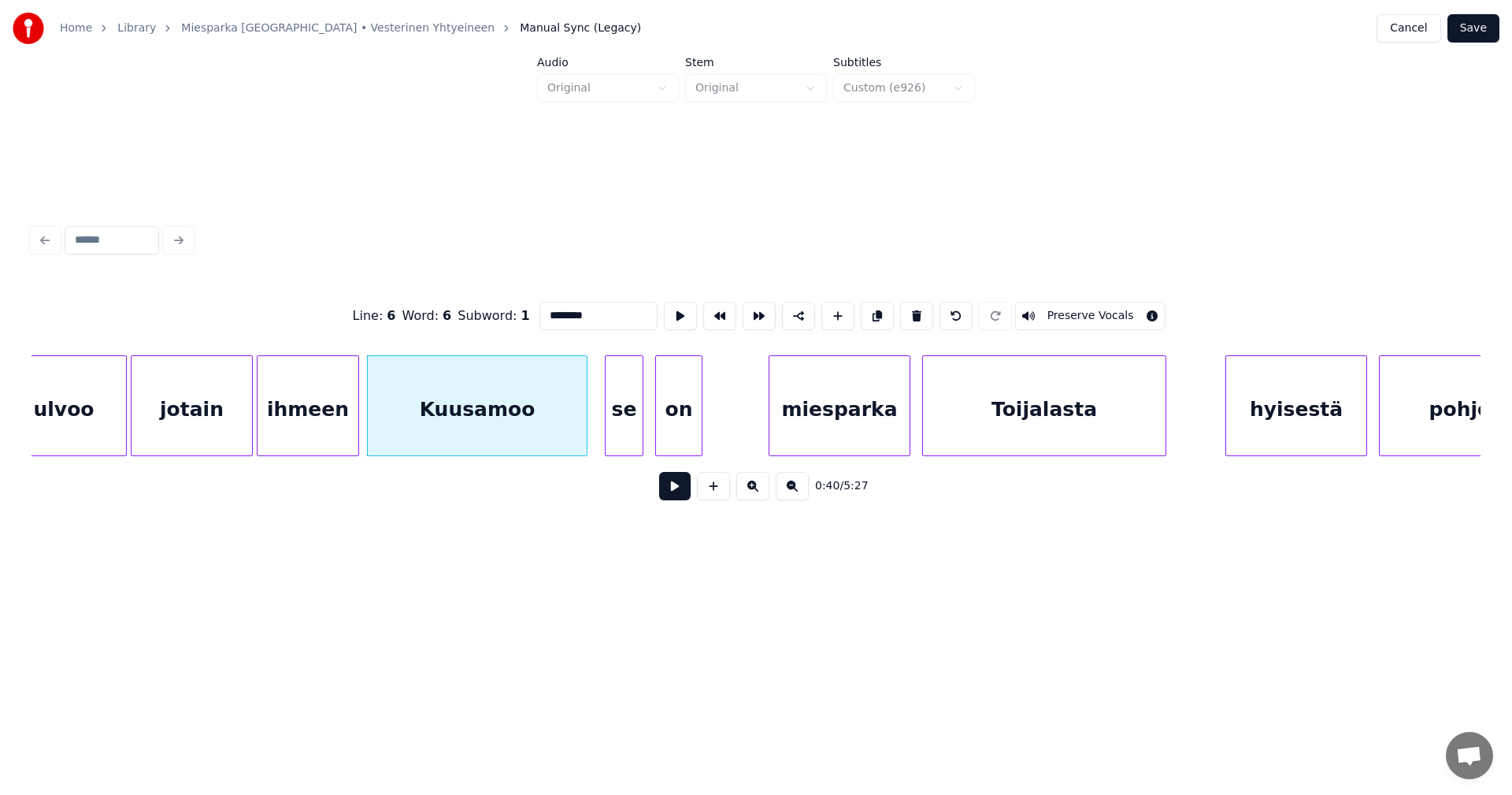
type input "********"
click at [666, 495] on button at bounding box center [675, 486] width 32 height 28
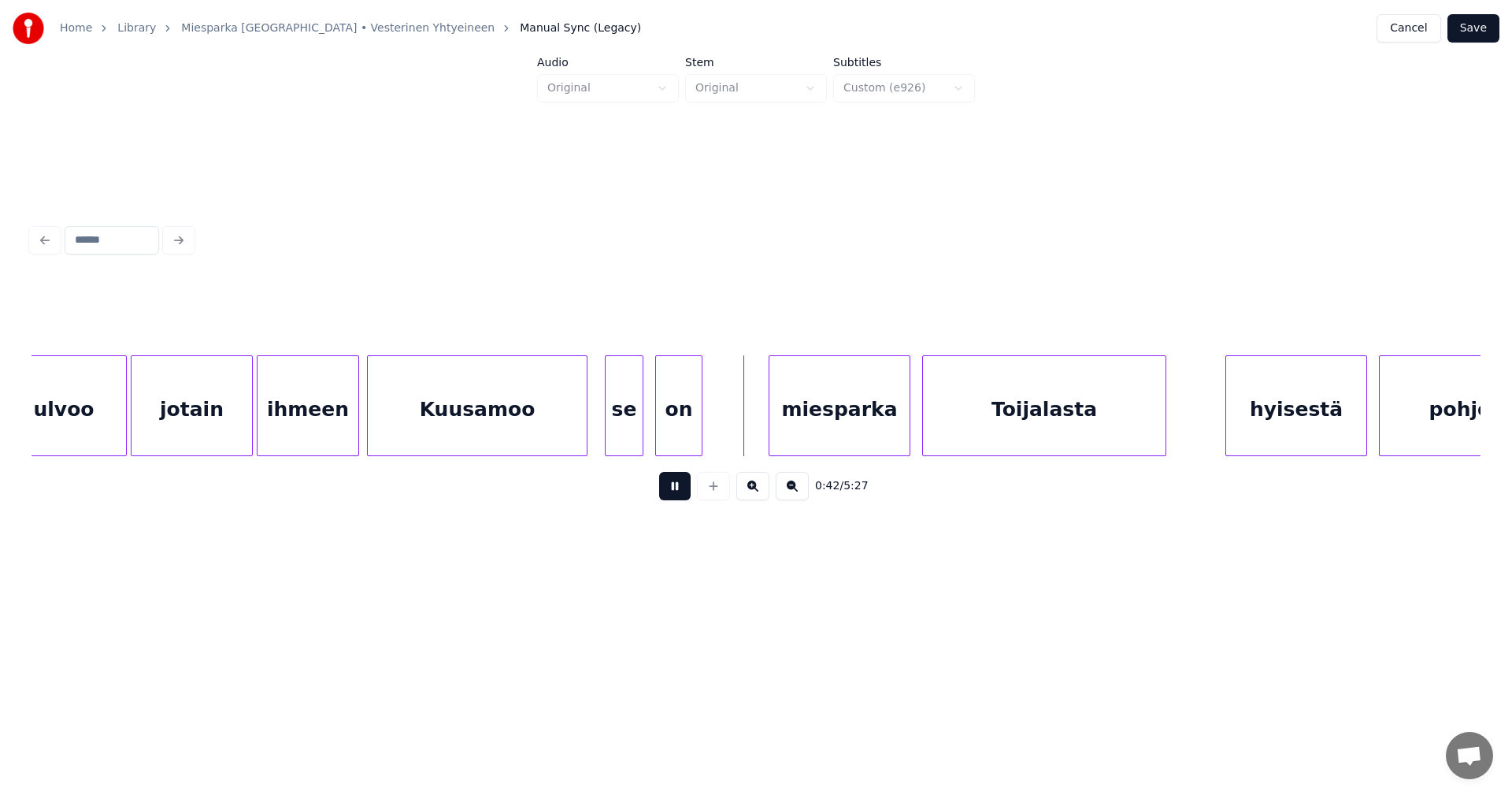
drag, startPoint x: 669, startPoint y: 494, endPoint x: 816, endPoint y: 457, distance: 151.6
click at [670, 494] on button at bounding box center [675, 486] width 32 height 28
click at [800, 433] on div "miesparka" at bounding box center [832, 410] width 140 height 107
click at [804, 433] on div "miesparka" at bounding box center [827, 410] width 140 height 107
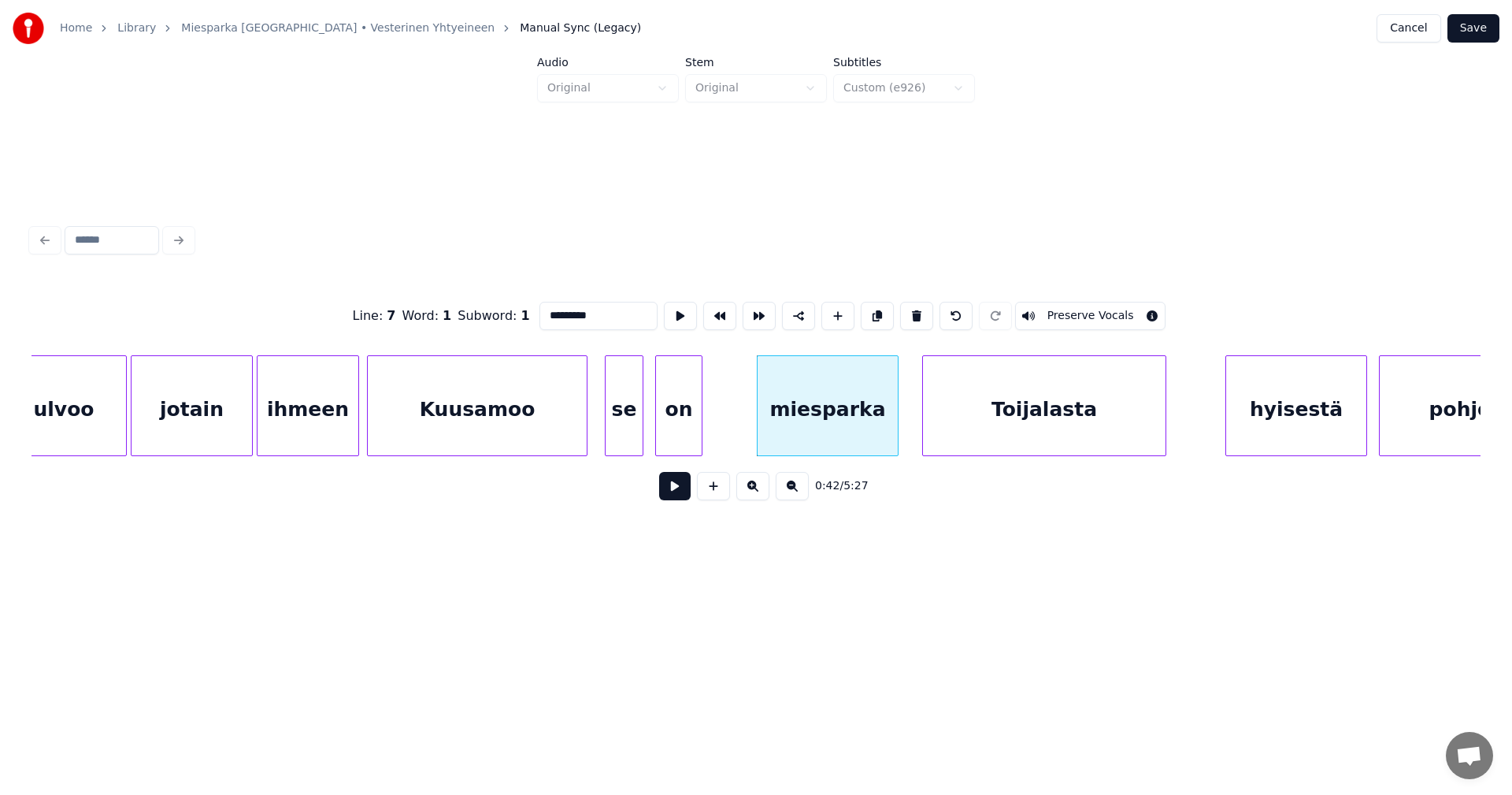
click at [689, 397] on div "on" at bounding box center [678, 410] width 46 height 107
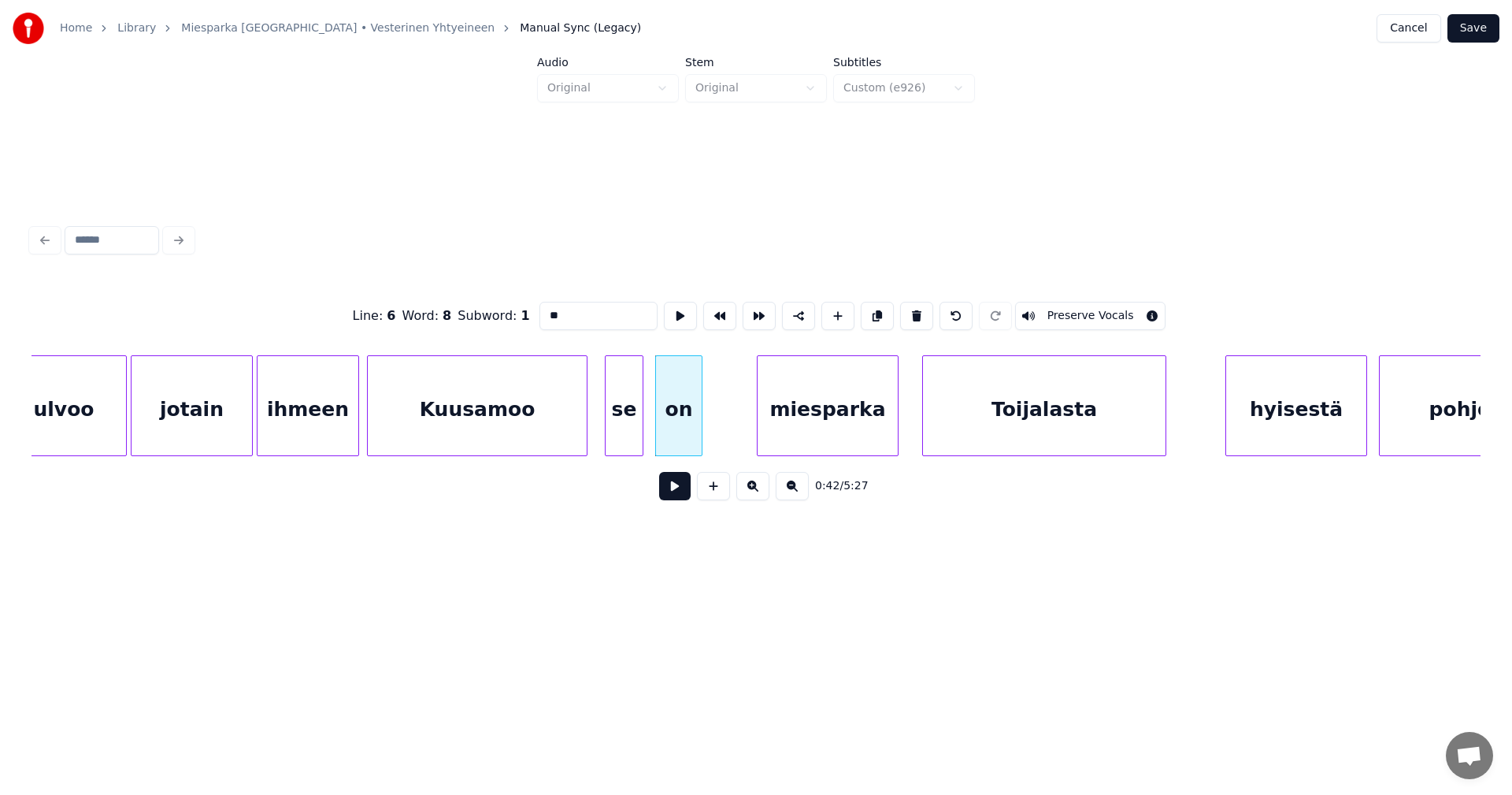
click at [840, 427] on div "miesparka" at bounding box center [827, 410] width 140 height 107
type input "*********"
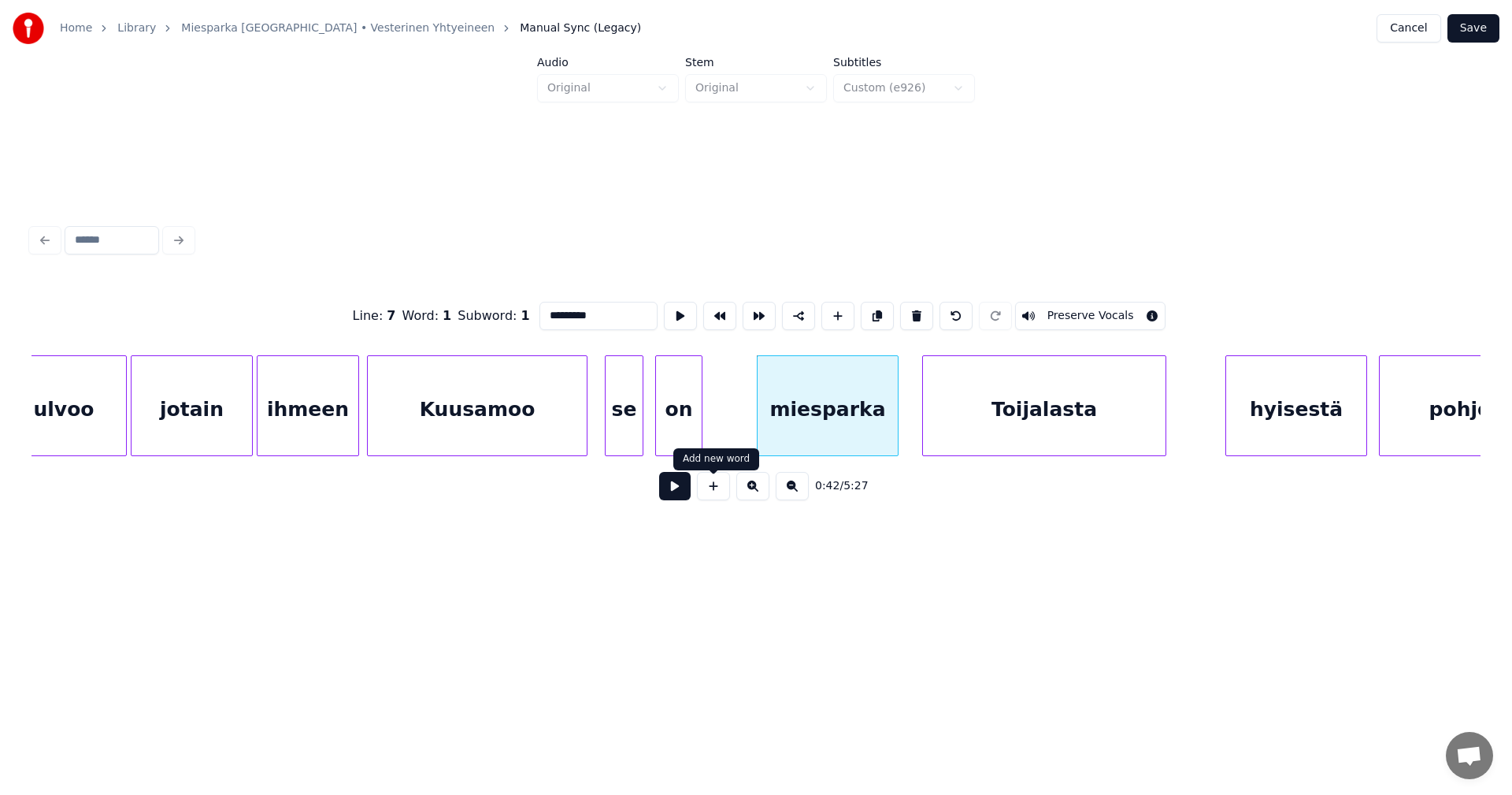
click at [677, 496] on button at bounding box center [675, 486] width 32 height 28
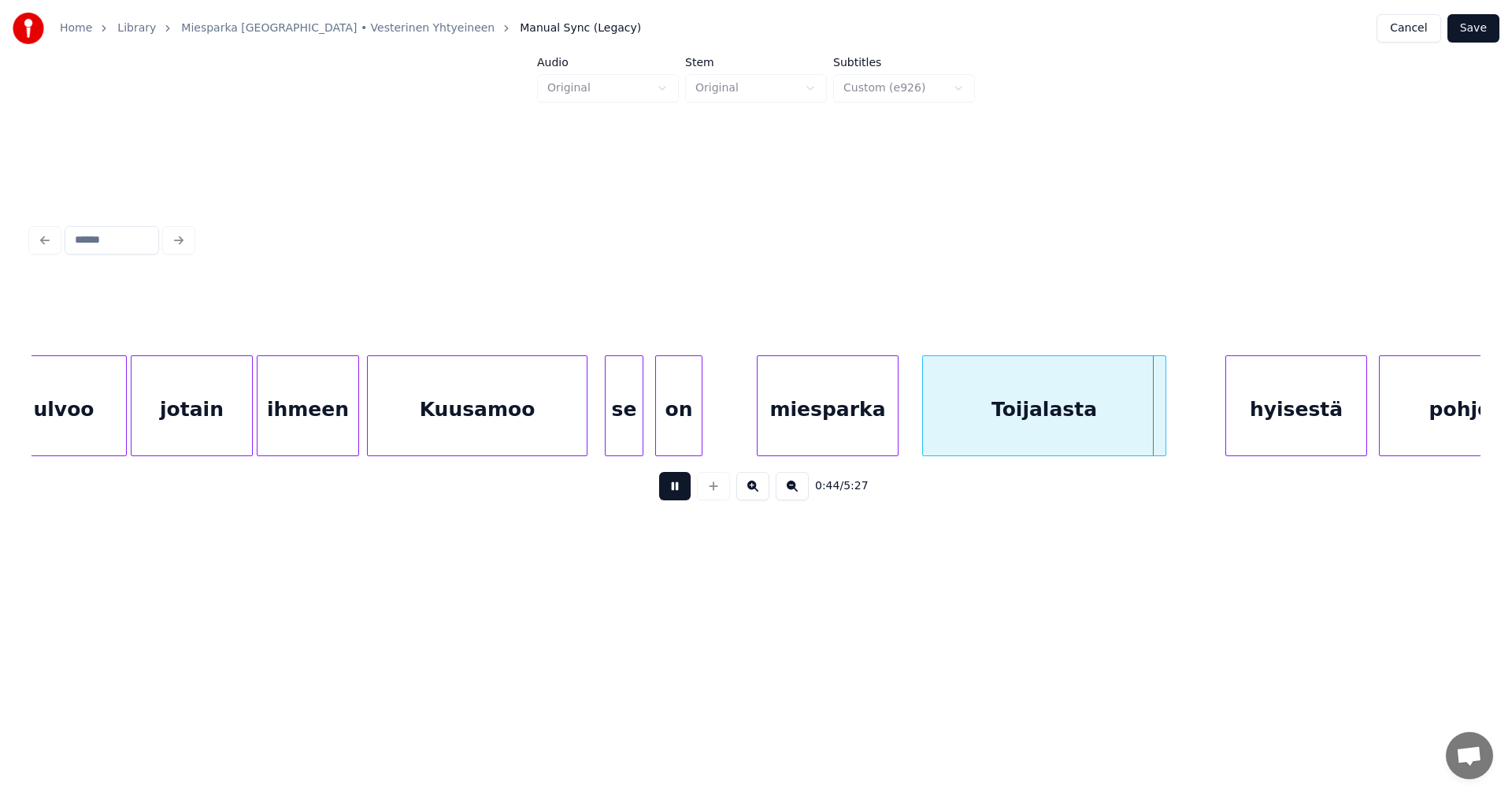
click at [677, 493] on button at bounding box center [675, 486] width 32 height 28
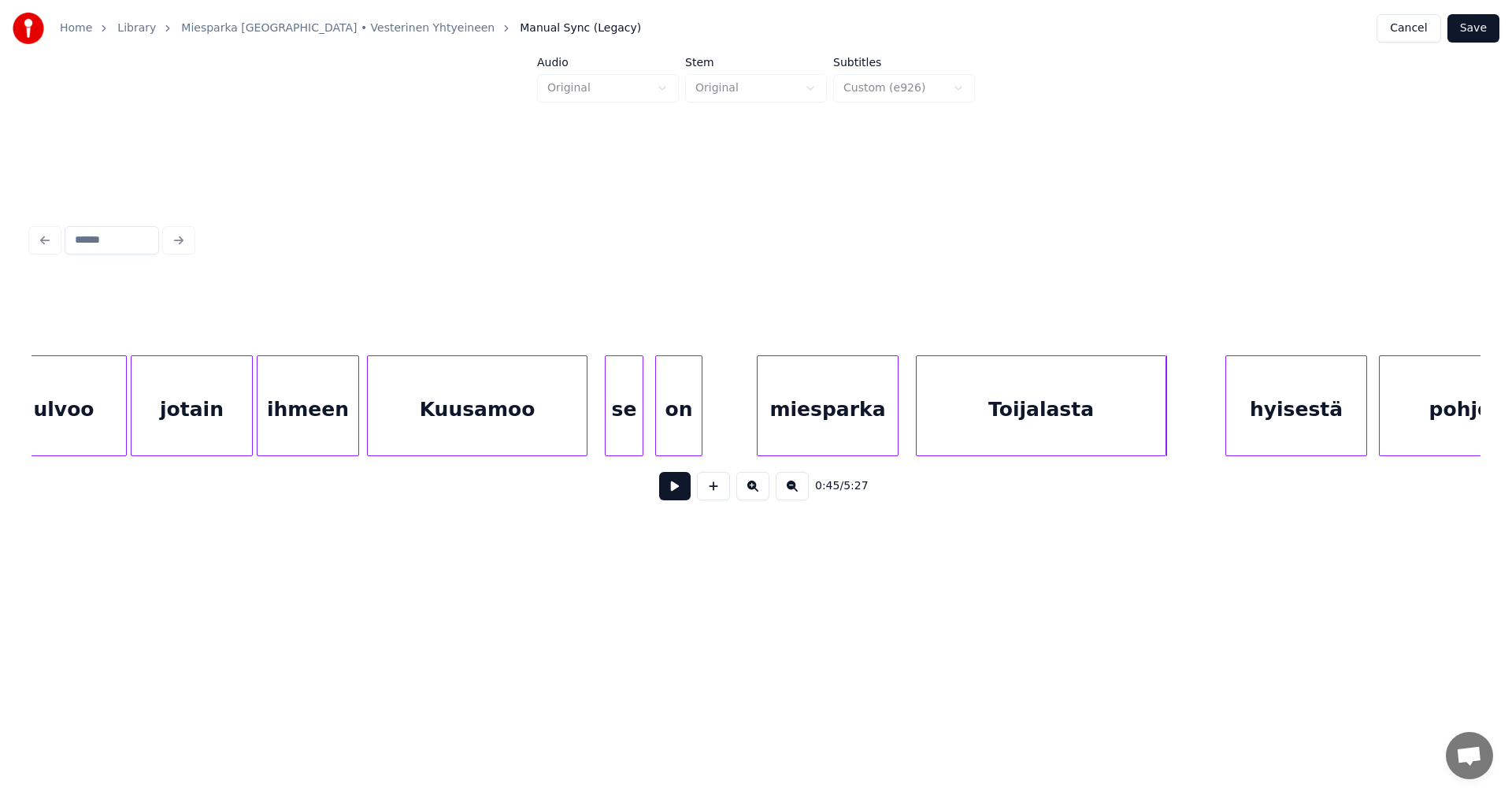
click at [920, 422] on div at bounding box center [918, 406] width 5 height 100
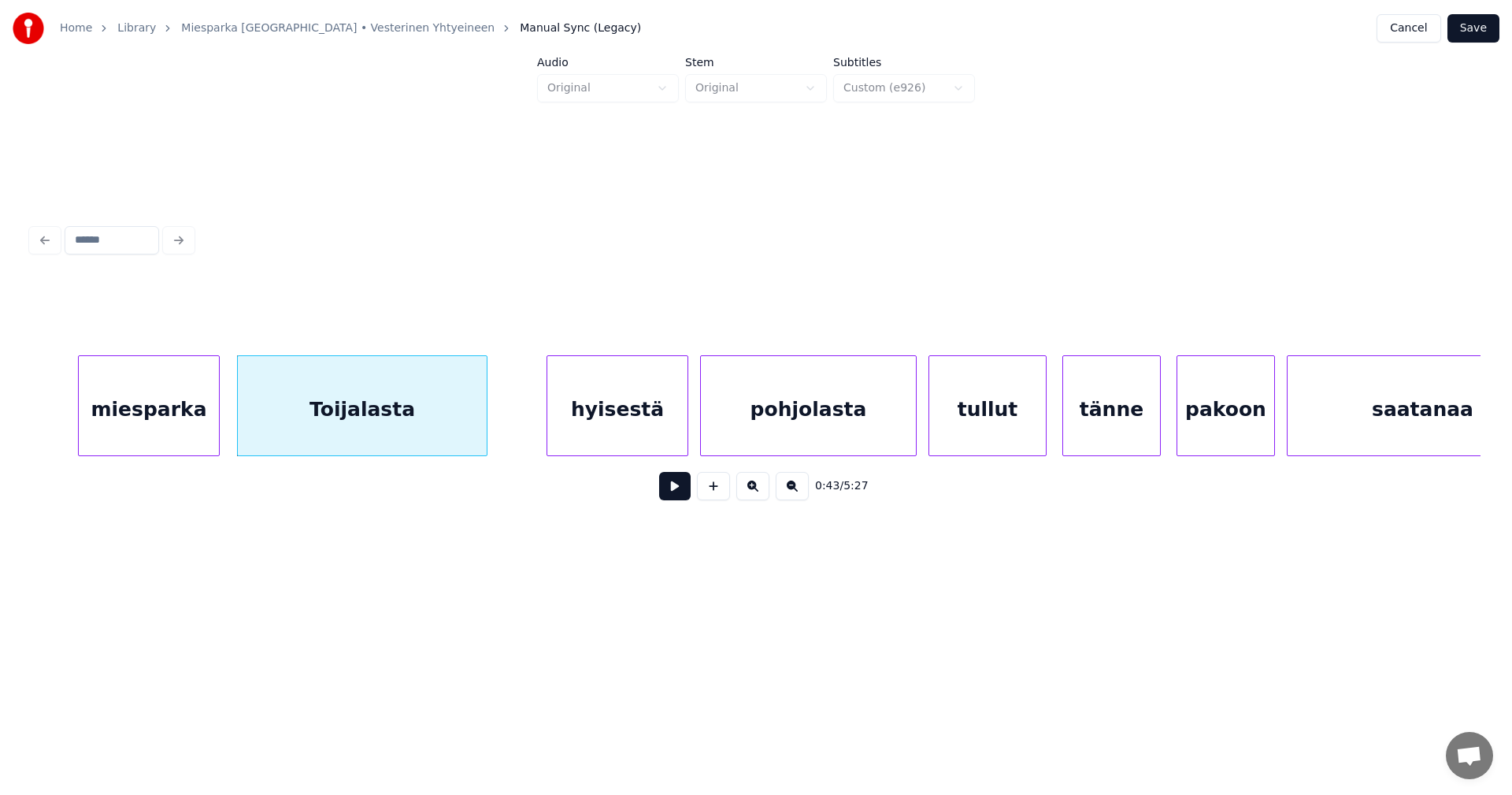
scroll to position [0, 8423]
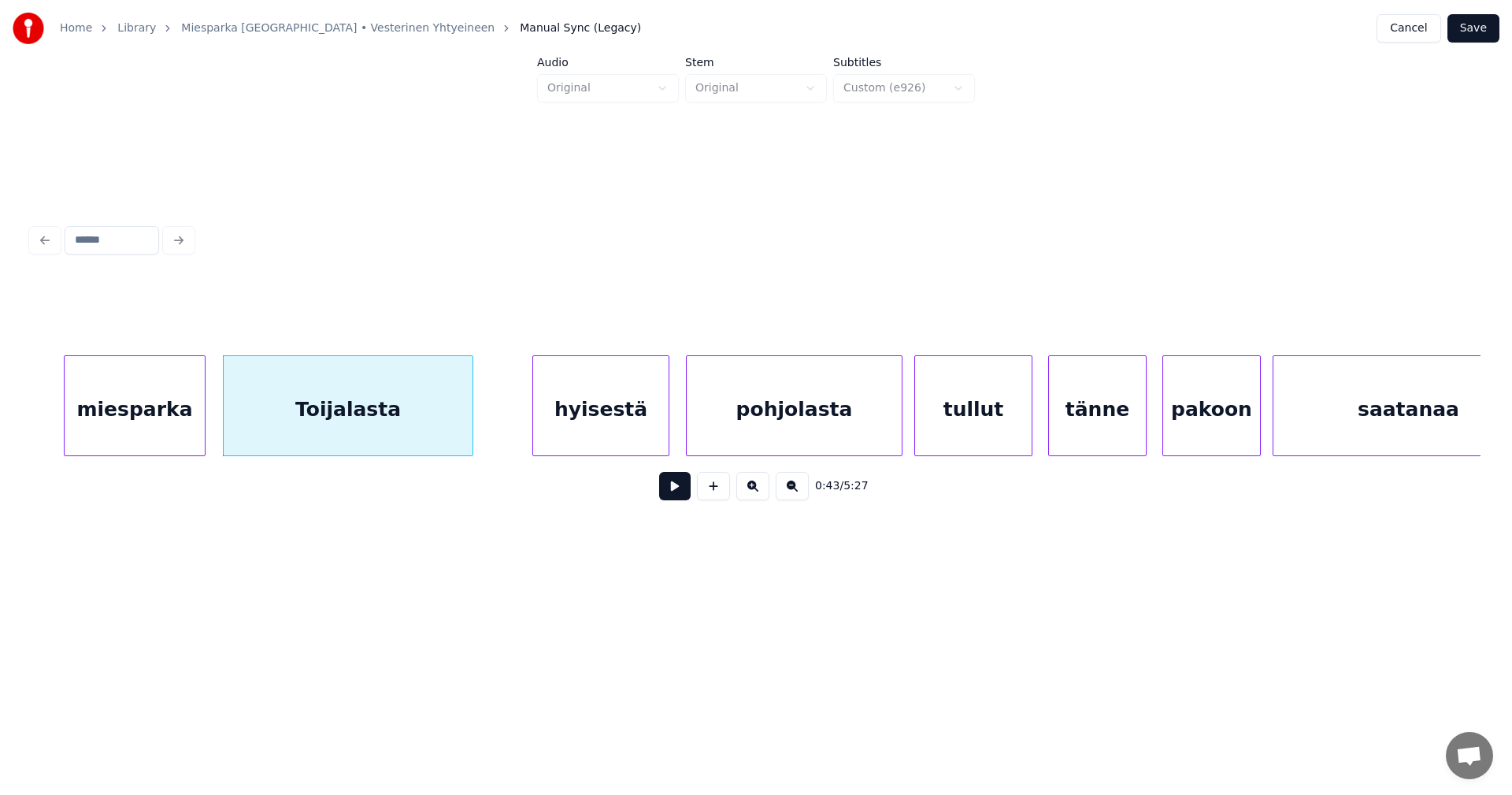
click at [664, 411] on div at bounding box center [666, 406] width 5 height 100
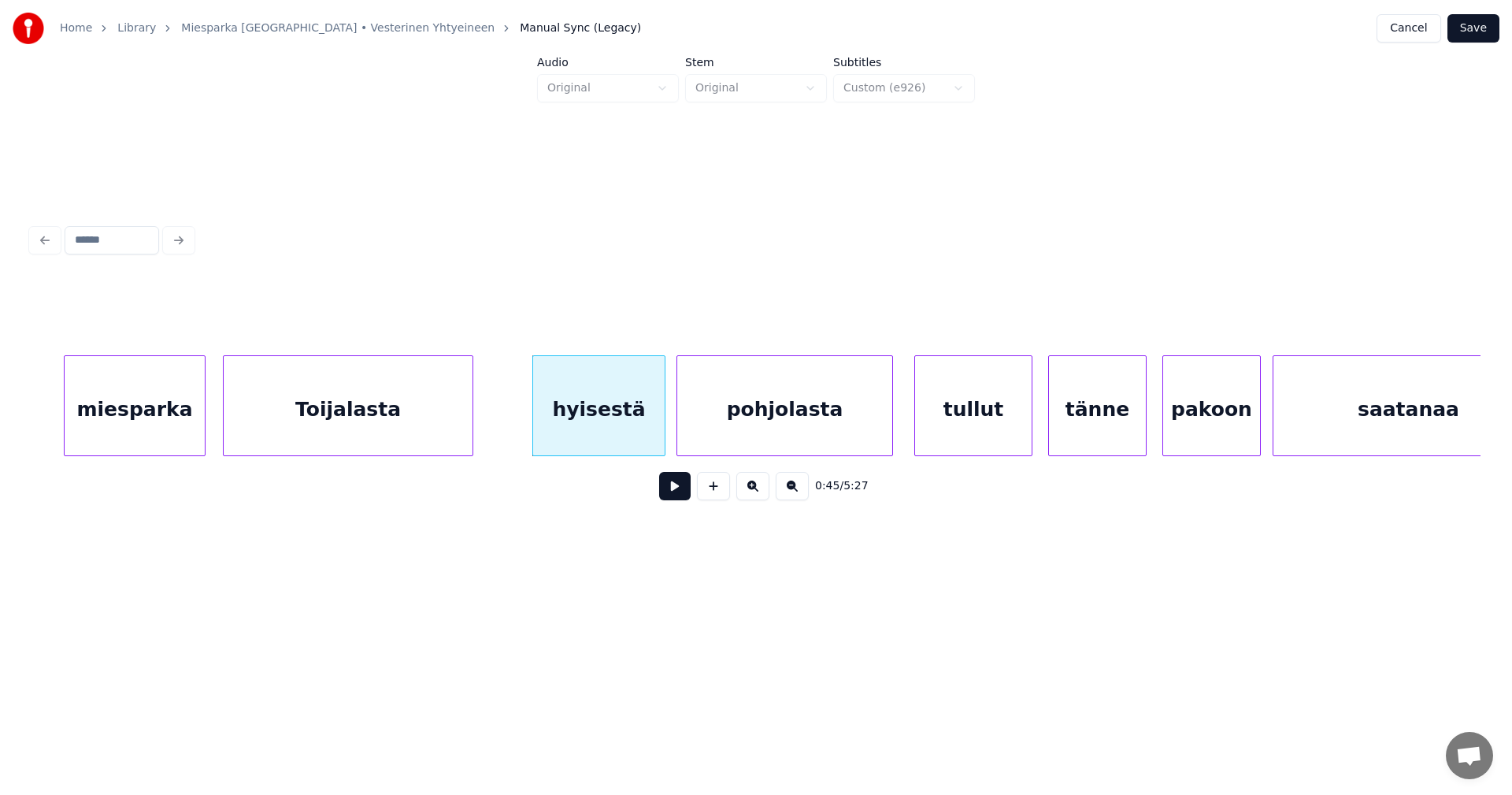
click at [722, 418] on div "pohjolasta" at bounding box center [784, 410] width 215 height 107
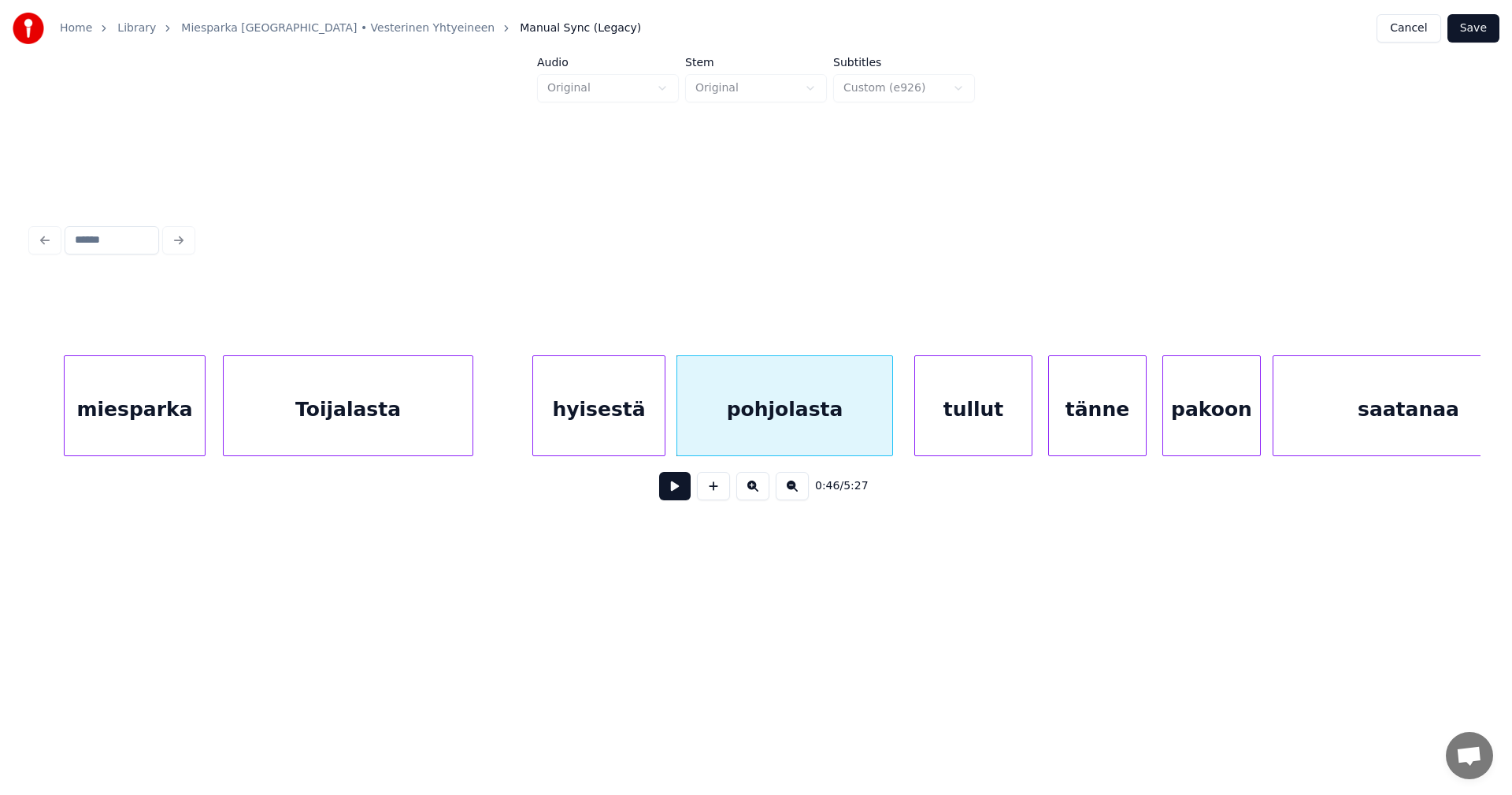
click at [644, 427] on div "hyisestä" at bounding box center [598, 410] width 131 height 107
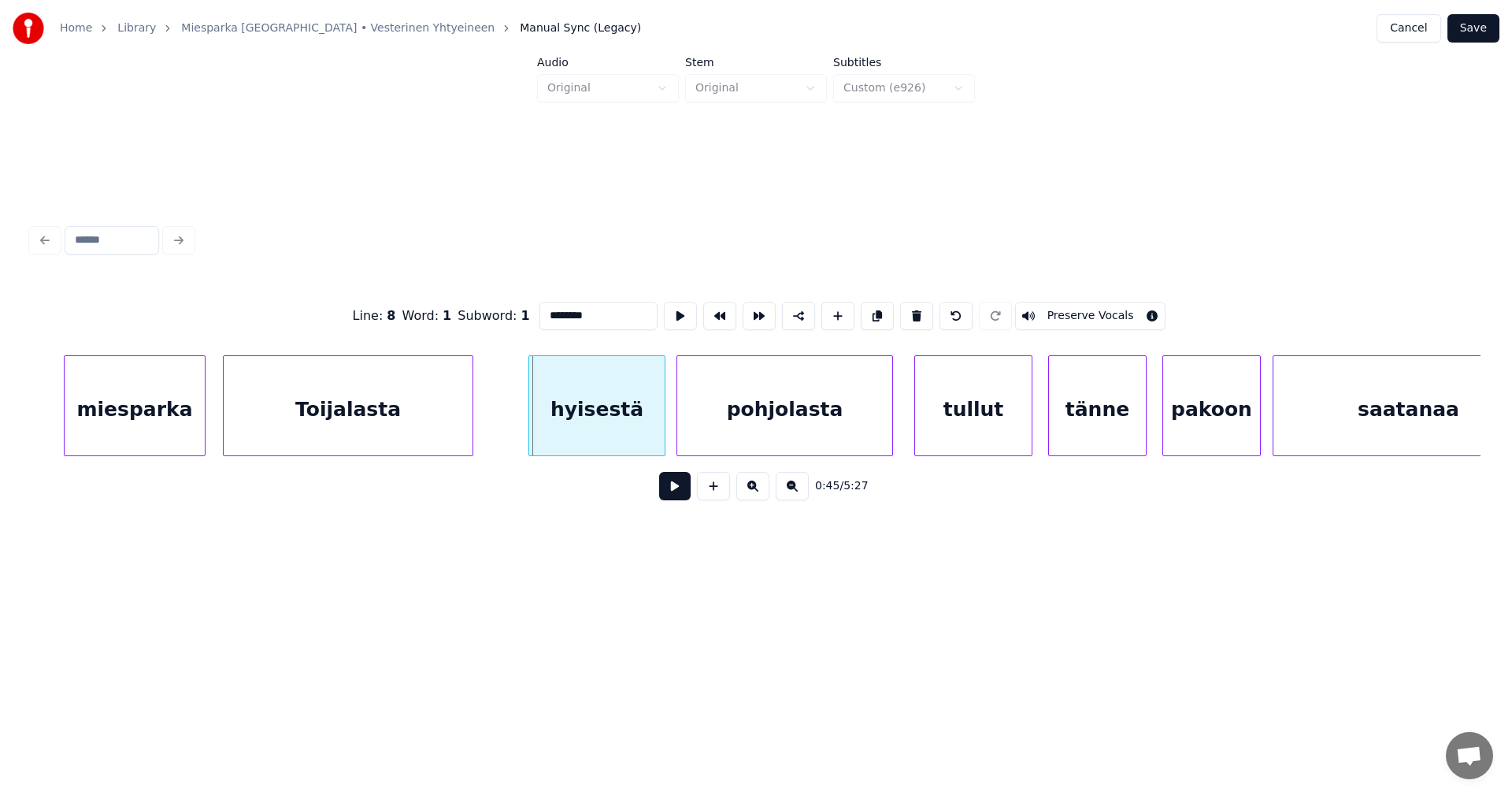
click at [529, 413] on div at bounding box center [531, 406] width 5 height 100
click at [677, 497] on button at bounding box center [675, 486] width 32 height 28
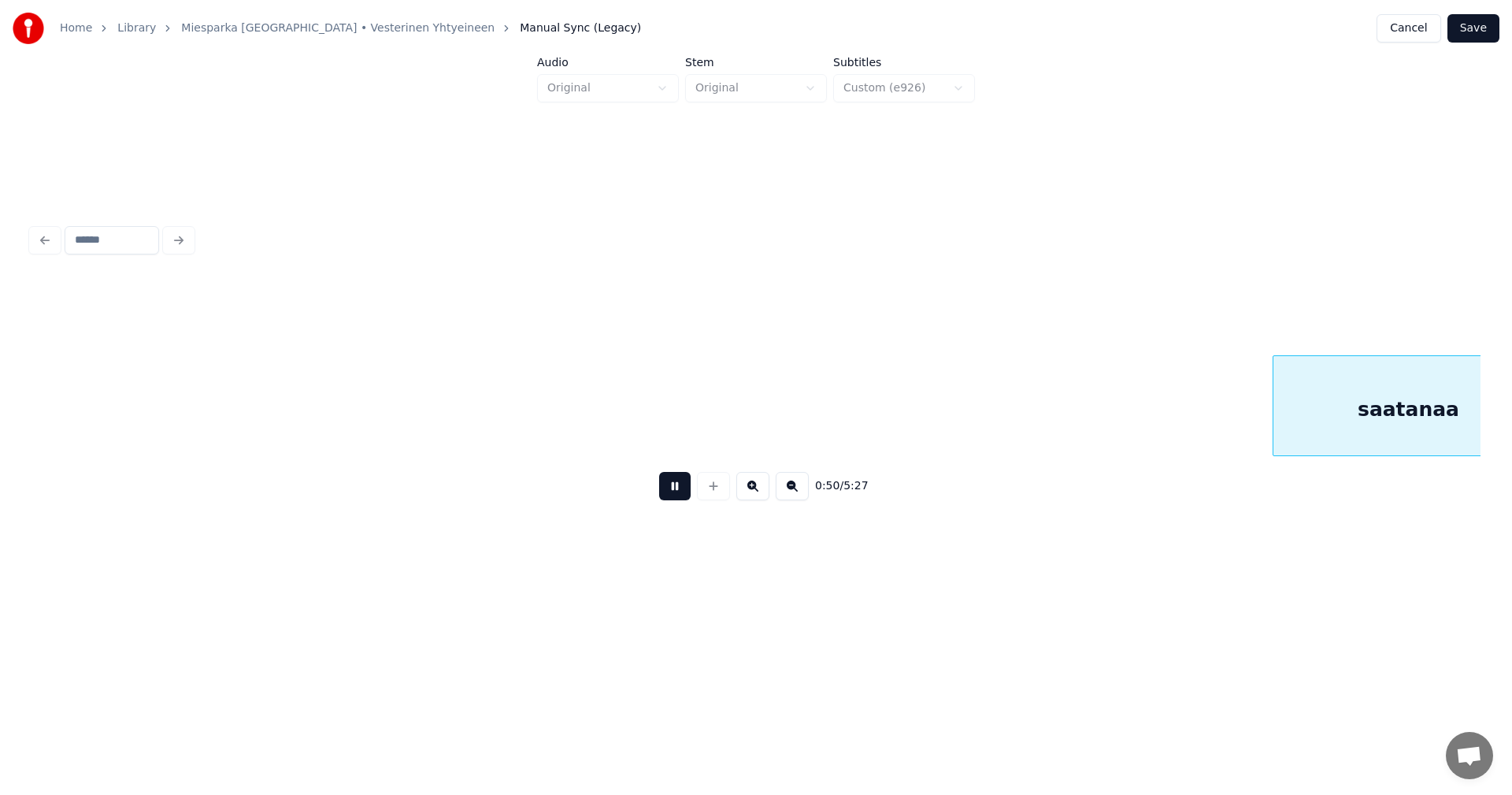
scroll to position [0, 9872]
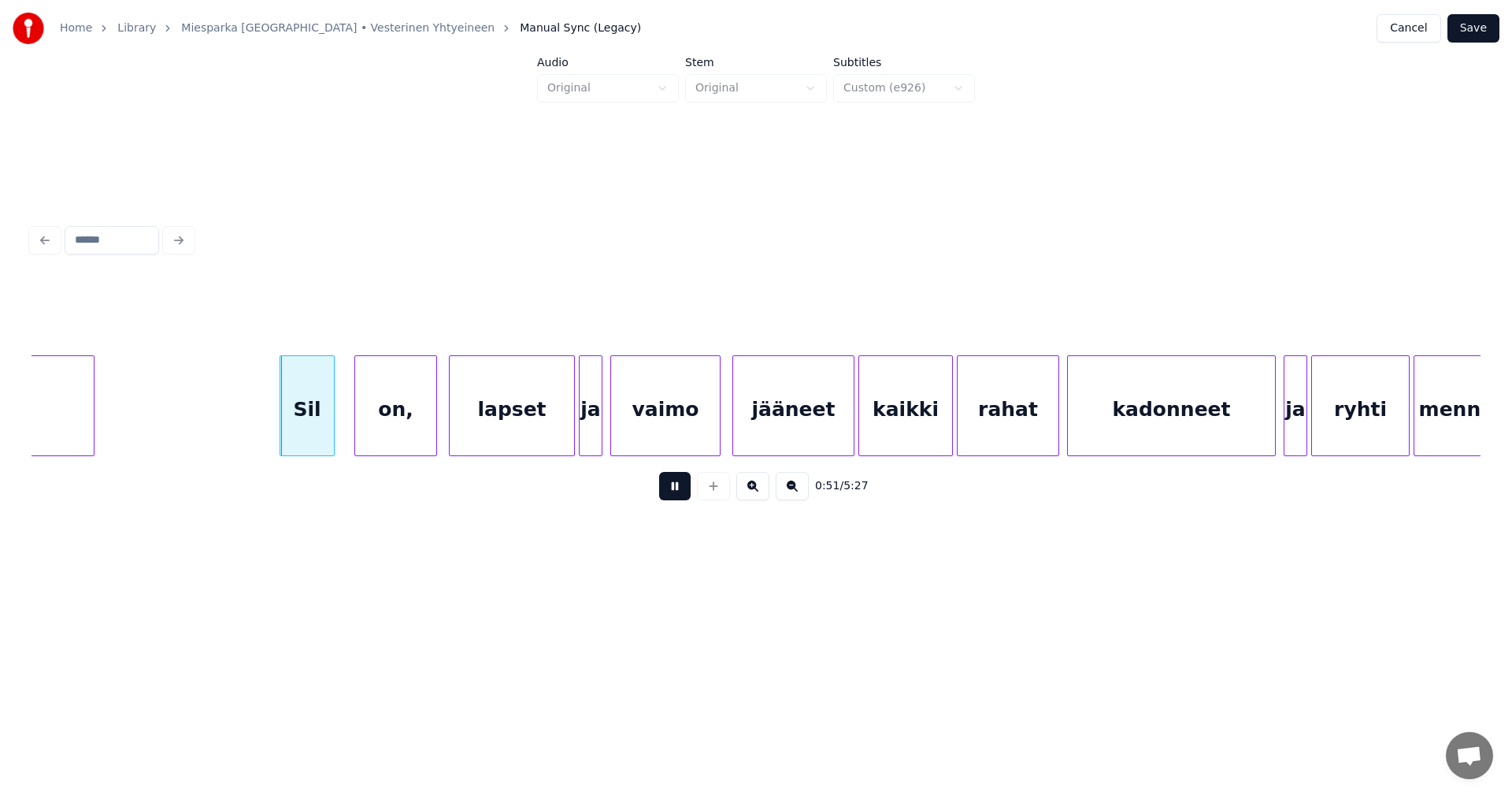
drag, startPoint x: 675, startPoint y: 493, endPoint x: 459, endPoint y: 460, distance: 218.5
click at [673, 492] on button at bounding box center [675, 486] width 32 height 28
click at [312, 422] on div "Sil" at bounding box center [297, 410] width 54 height 107
click at [378, 427] on div "on," at bounding box center [379, 410] width 81 height 107
click at [295, 425] on div "Sil" at bounding box center [297, 410] width 54 height 107
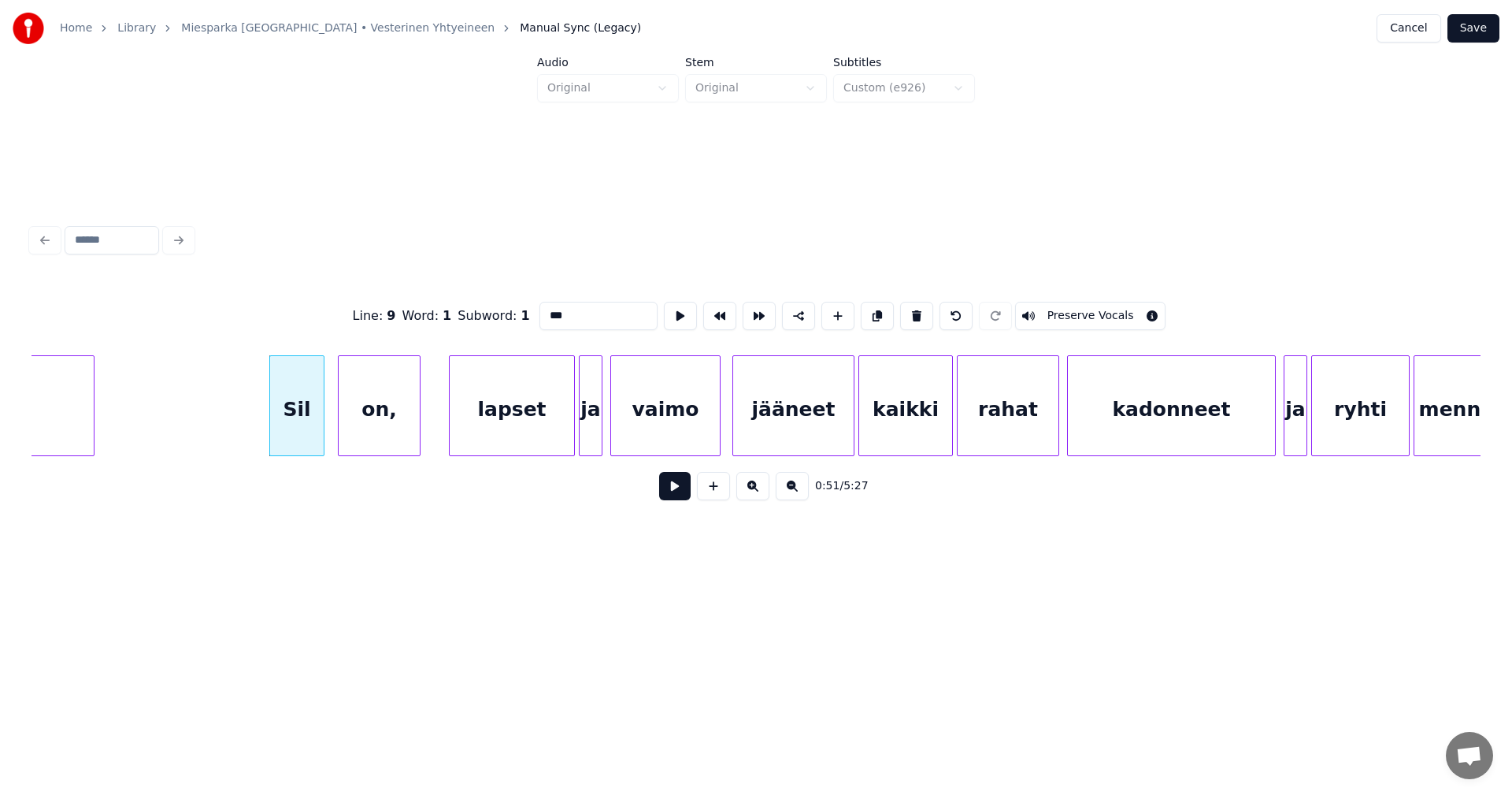
click at [680, 495] on button at bounding box center [675, 486] width 32 height 28
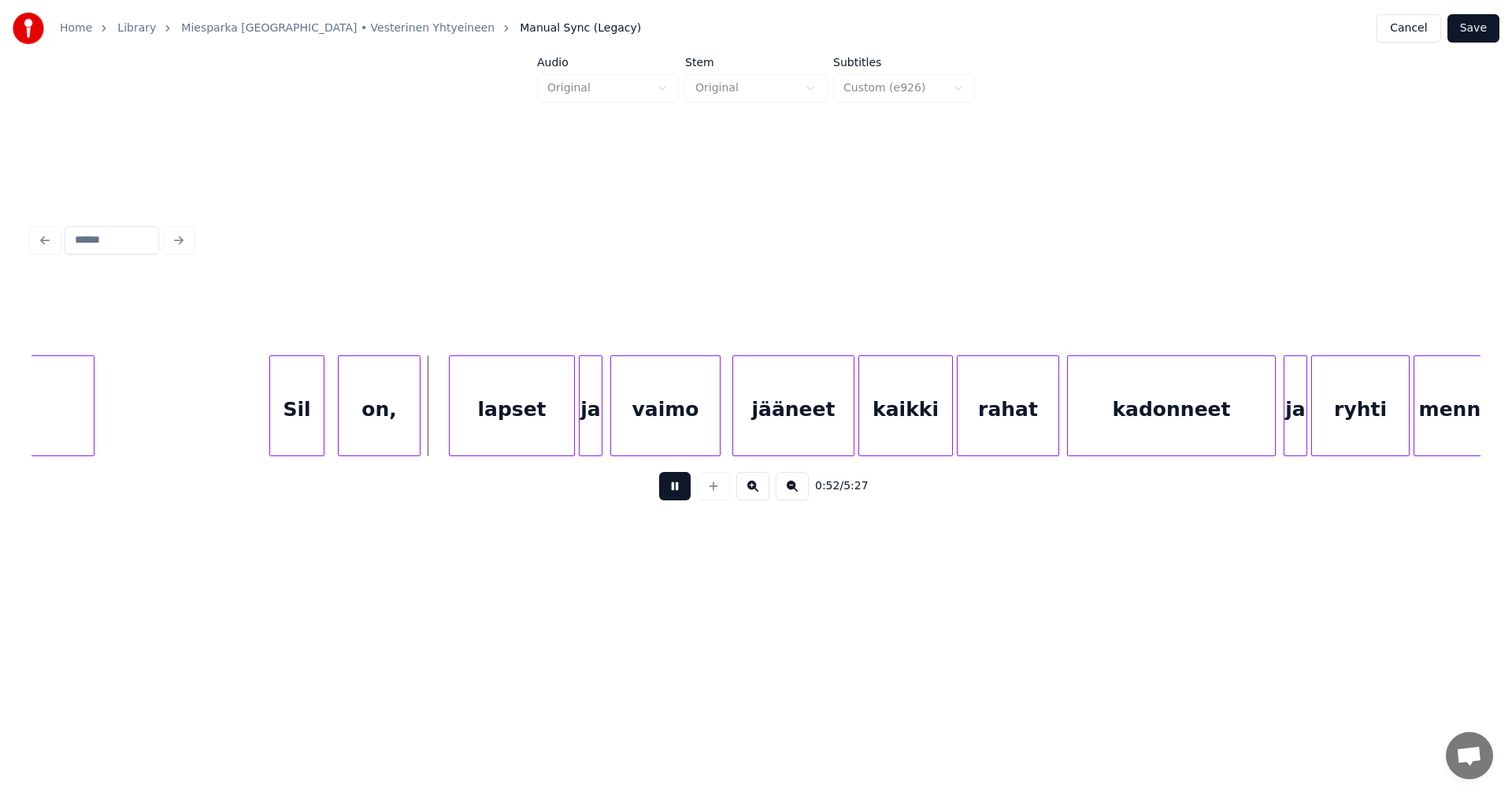
click at [674, 492] on button at bounding box center [675, 486] width 32 height 28
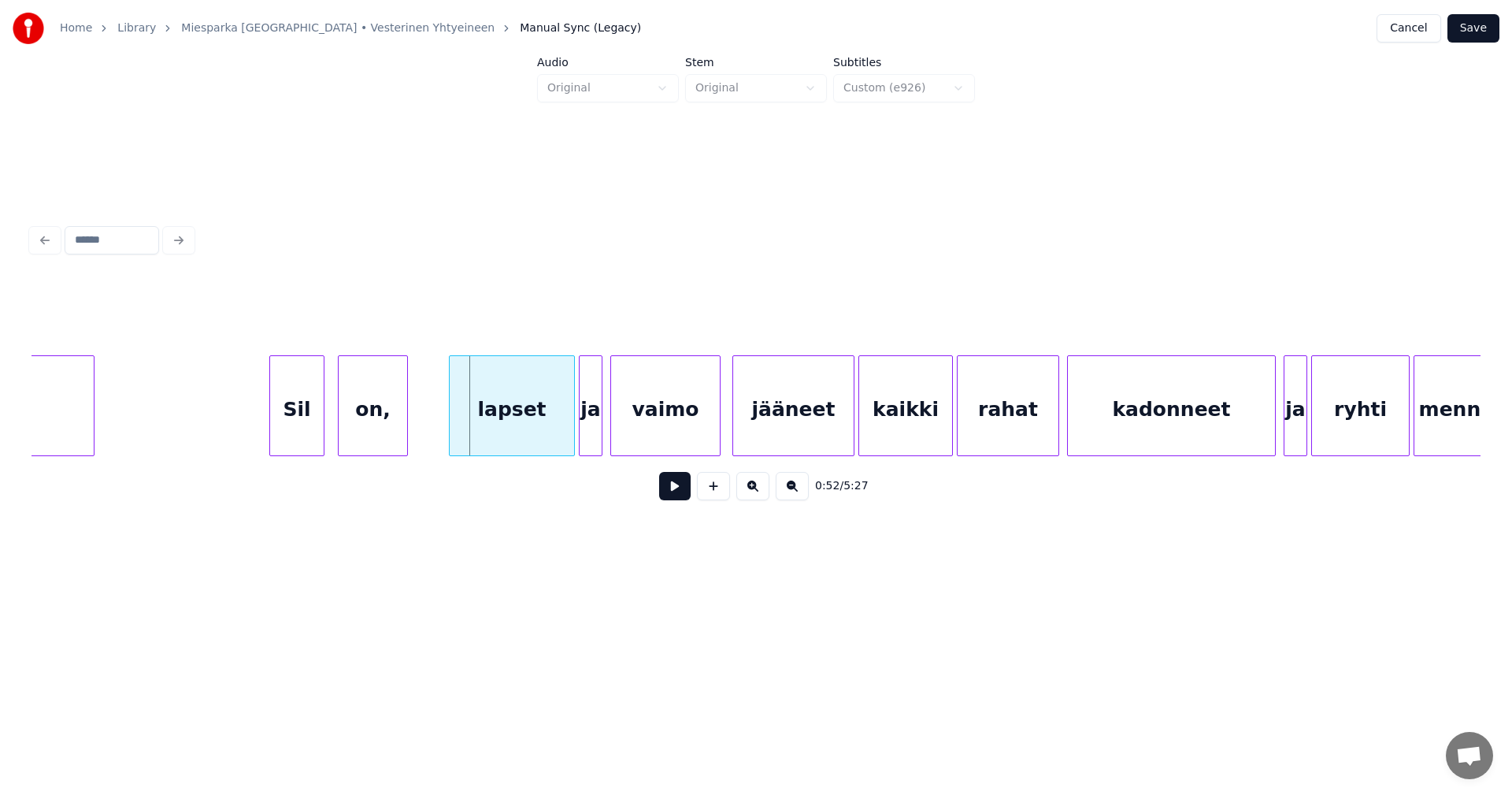
click at [408, 424] on div "on," at bounding box center [372, 406] width 70 height 101
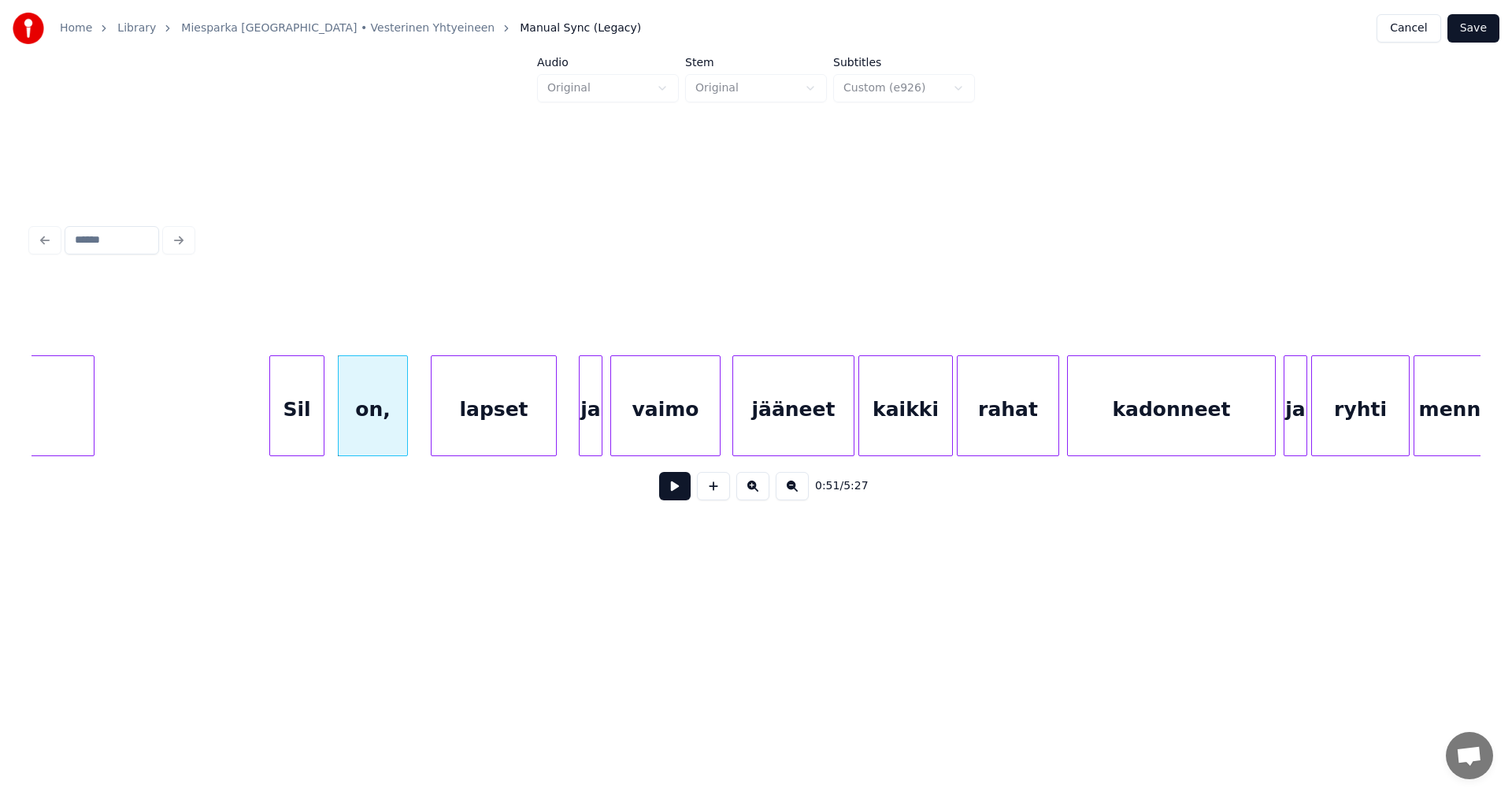
click at [454, 424] on div "lapset" at bounding box center [494, 410] width 125 height 107
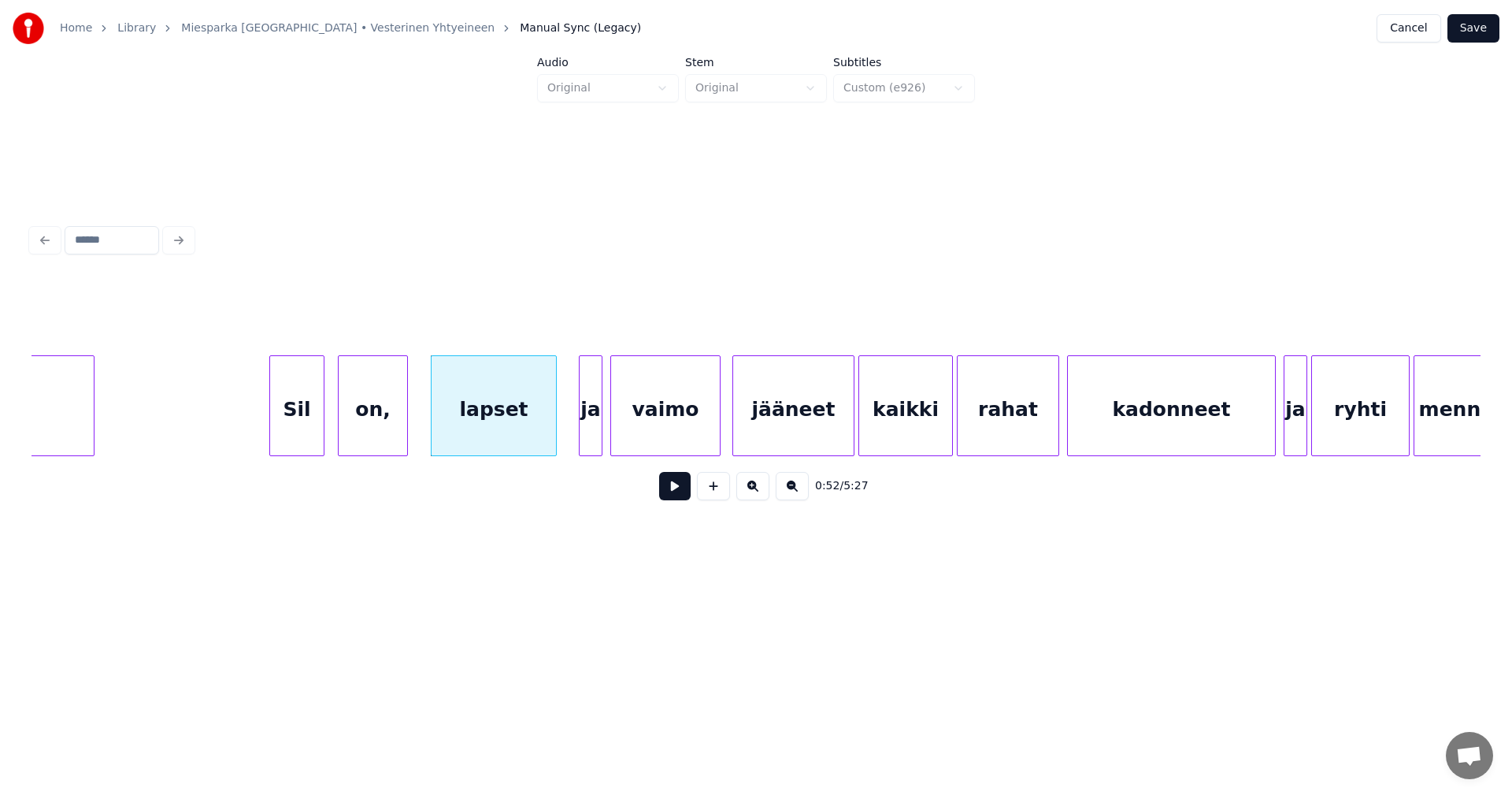
click at [311, 424] on div "Sil" at bounding box center [297, 410] width 54 height 107
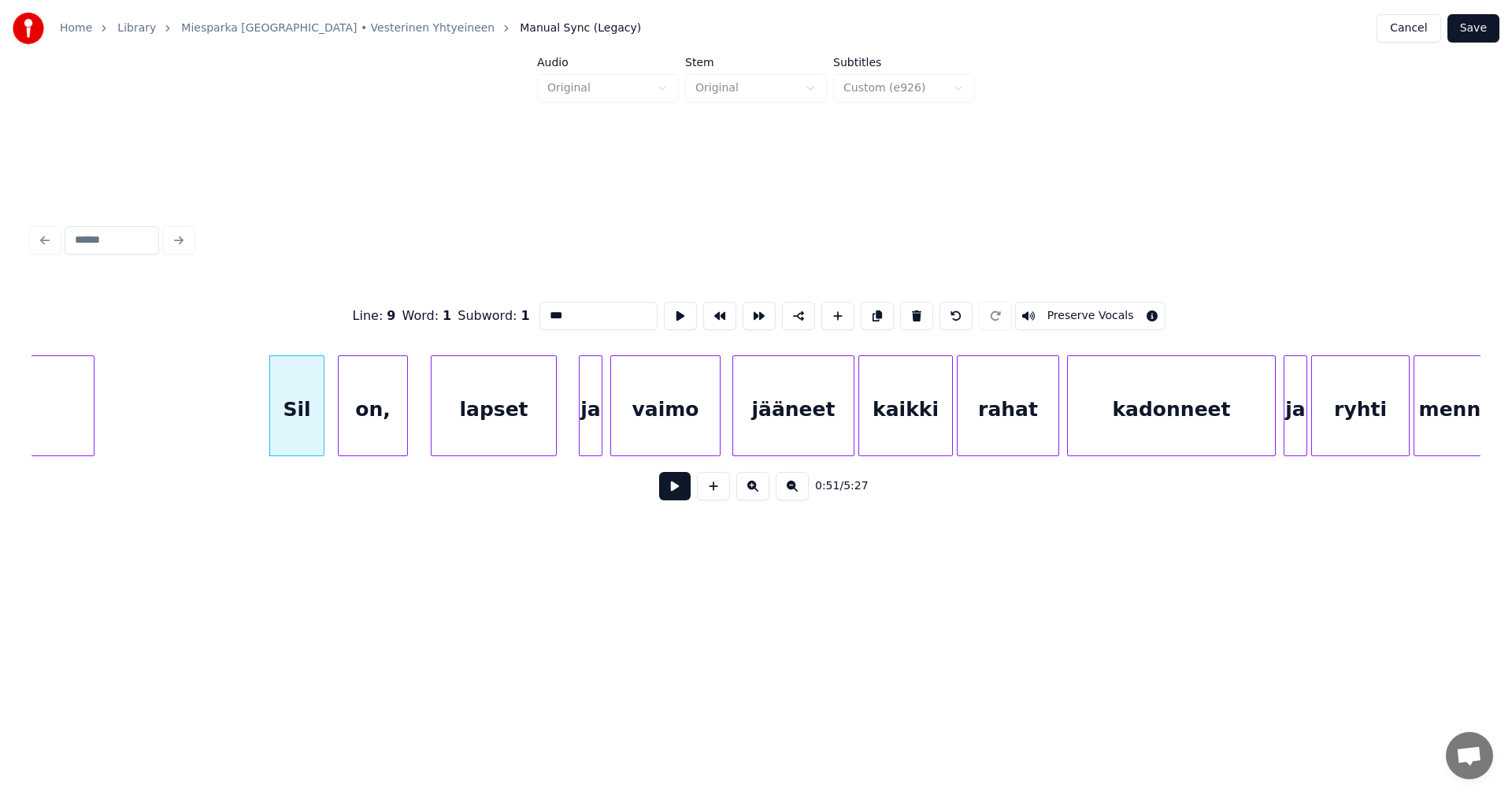
click at [670, 491] on button at bounding box center [675, 486] width 32 height 28
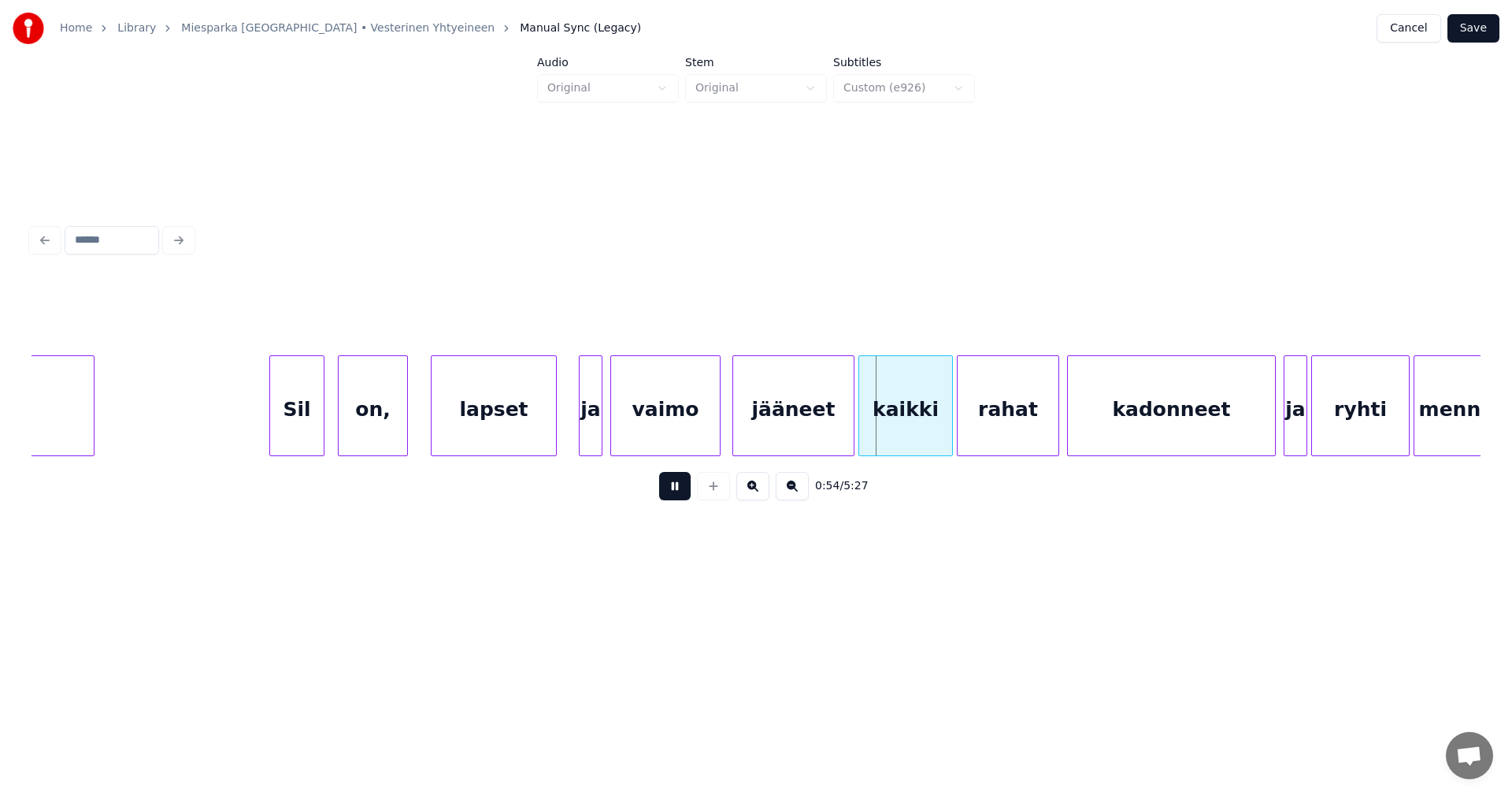
click at [670, 491] on button at bounding box center [675, 486] width 32 height 28
click at [571, 428] on div at bounding box center [569, 406] width 5 height 100
click at [484, 424] on div "lapset" at bounding box center [494, 410] width 125 height 107
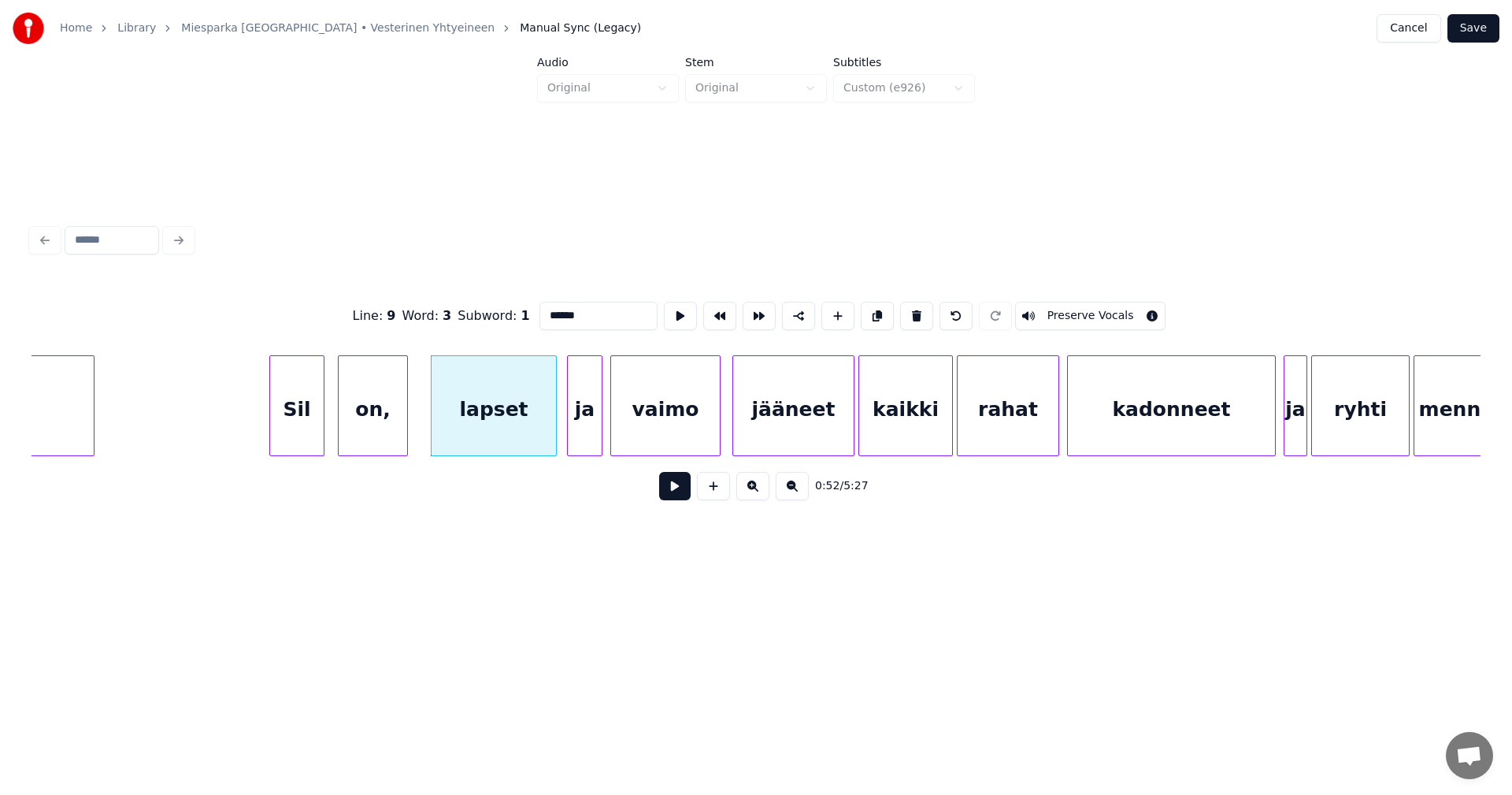
click at [399, 418] on div "on," at bounding box center [373, 410] width 69 height 107
type input "***"
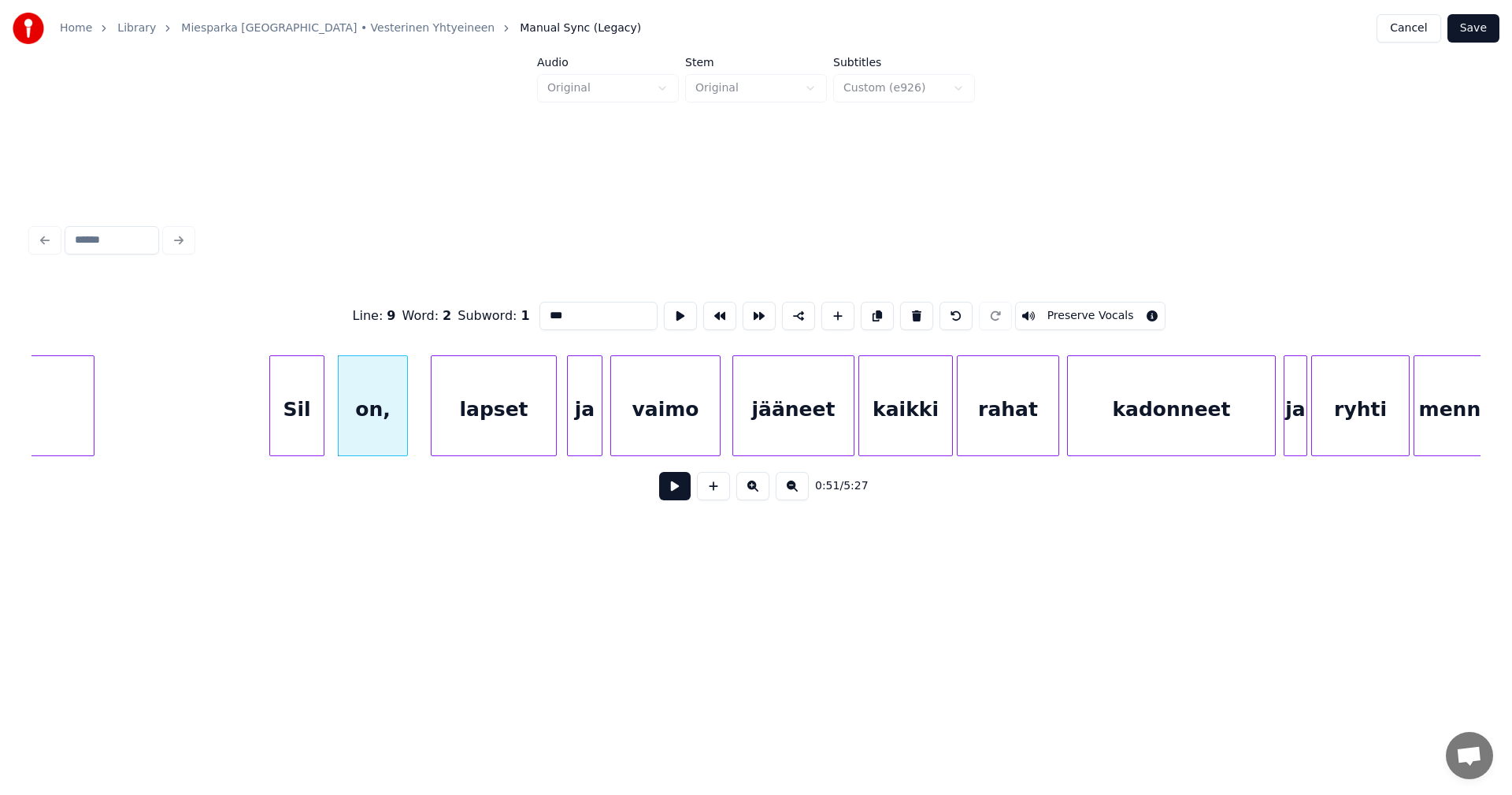
click at [675, 496] on button at bounding box center [675, 486] width 32 height 28
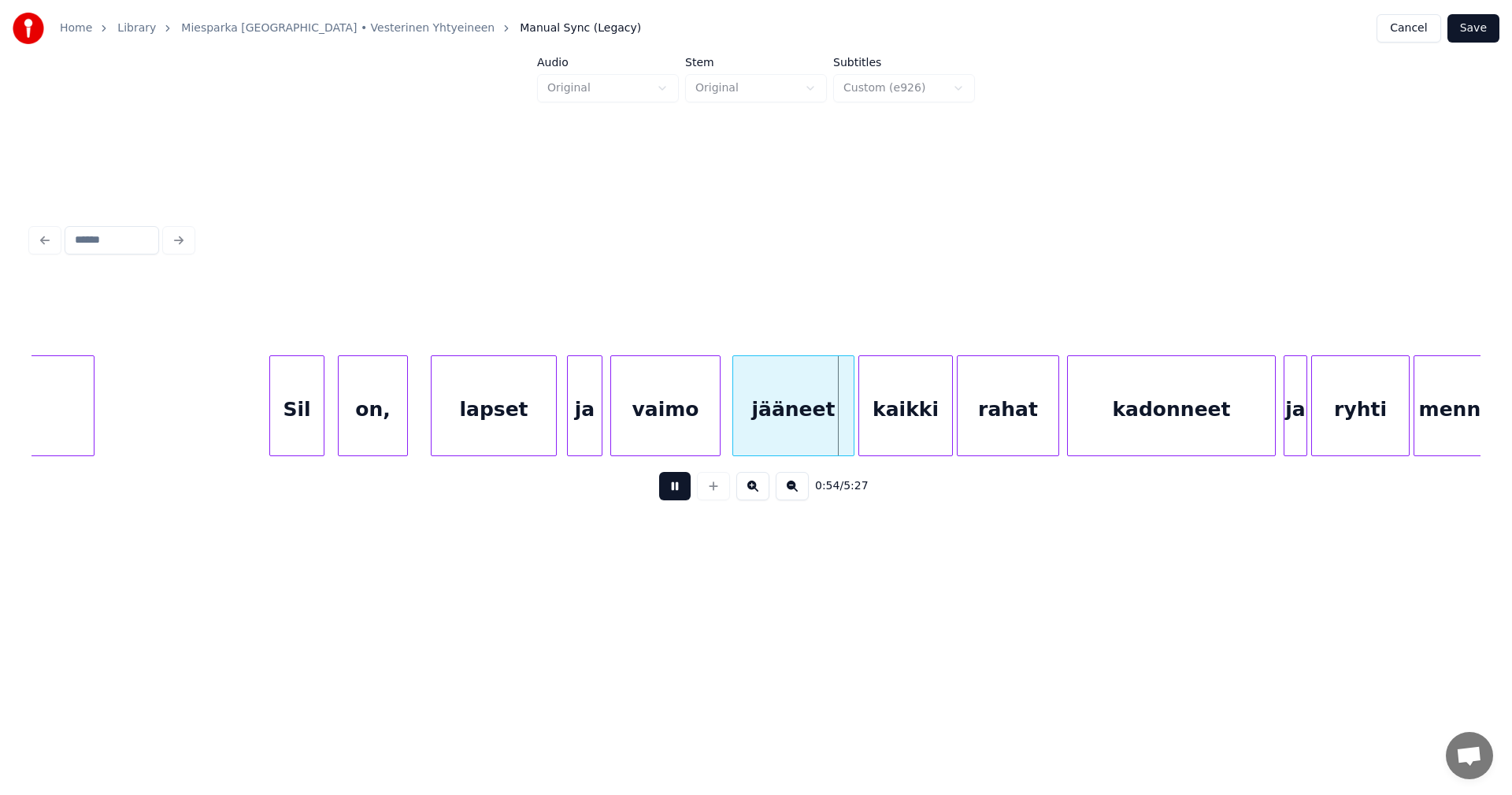
click at [675, 493] on button at bounding box center [675, 486] width 32 height 28
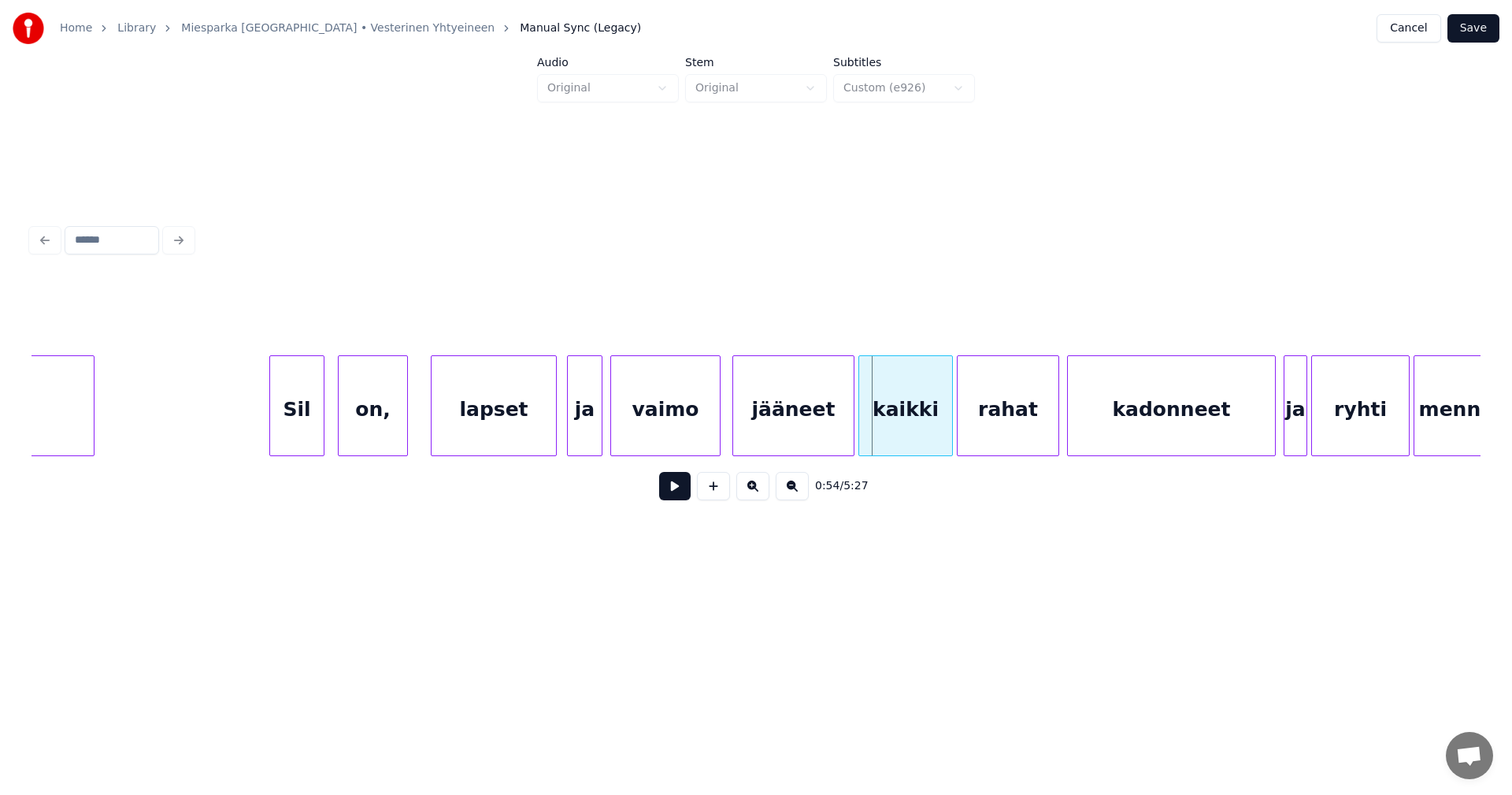
click at [854, 438] on div "jääneet" at bounding box center [793, 406] width 122 height 101
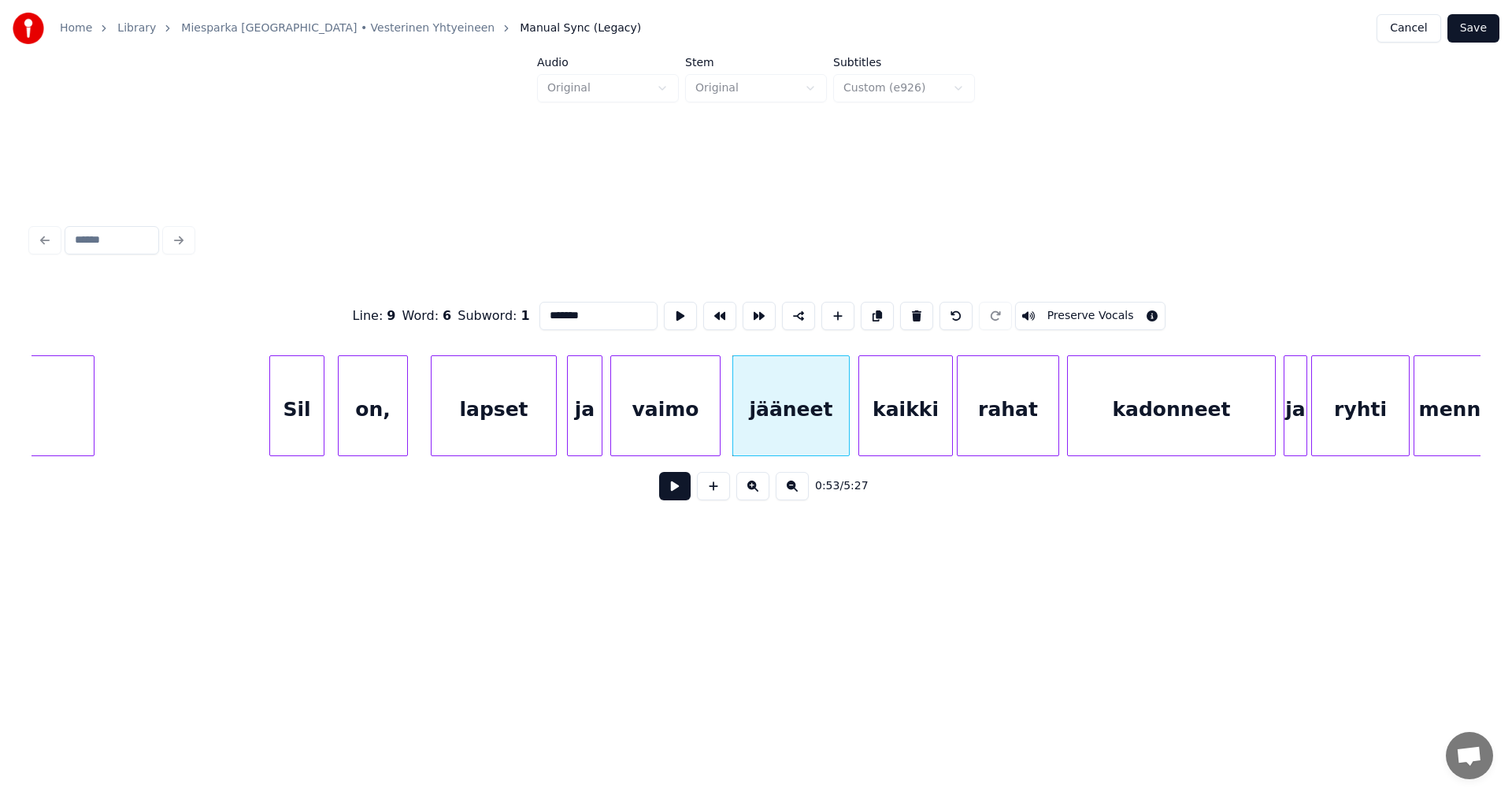
click at [849, 439] on div at bounding box center [846, 406] width 5 height 100
click at [672, 485] on button at bounding box center [675, 486] width 32 height 28
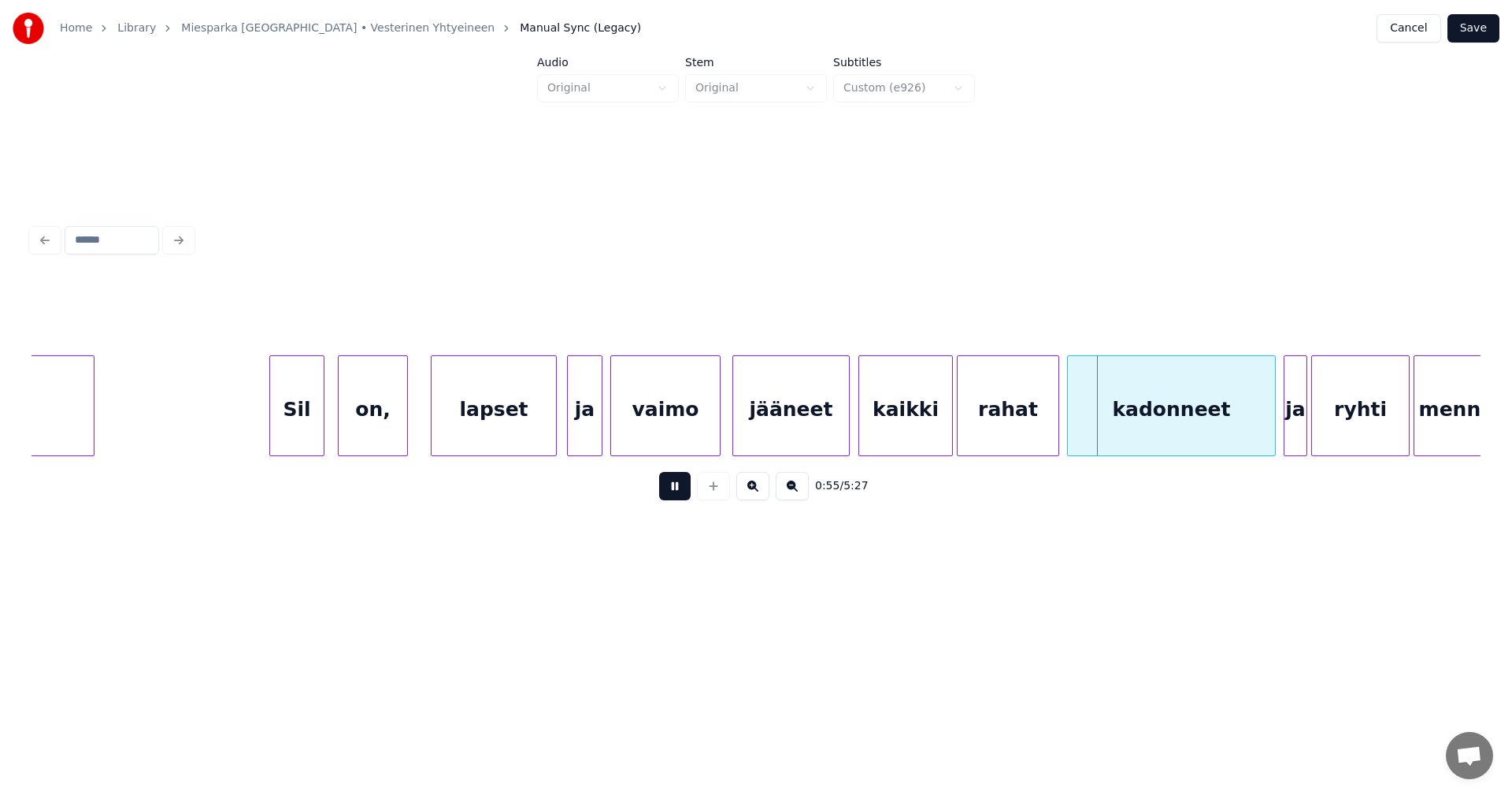
drag, startPoint x: 672, startPoint y: 485, endPoint x: 854, endPoint y: 457, distance: 184.1
click at [675, 485] on button at bounding box center [675, 486] width 32 height 28
click at [949, 426] on div at bounding box center [947, 406] width 5 height 100
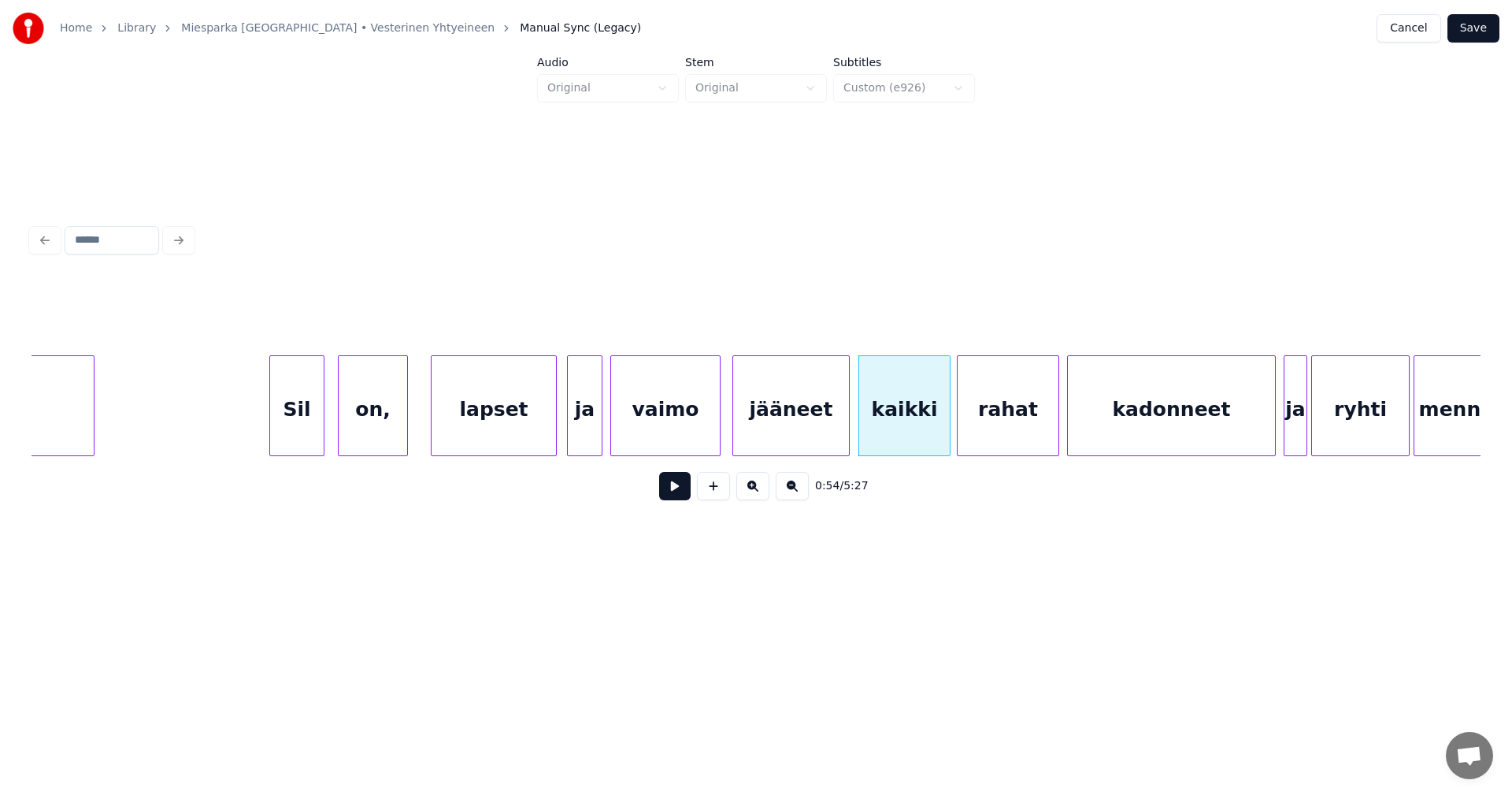
click at [677, 495] on button at bounding box center [675, 486] width 32 height 28
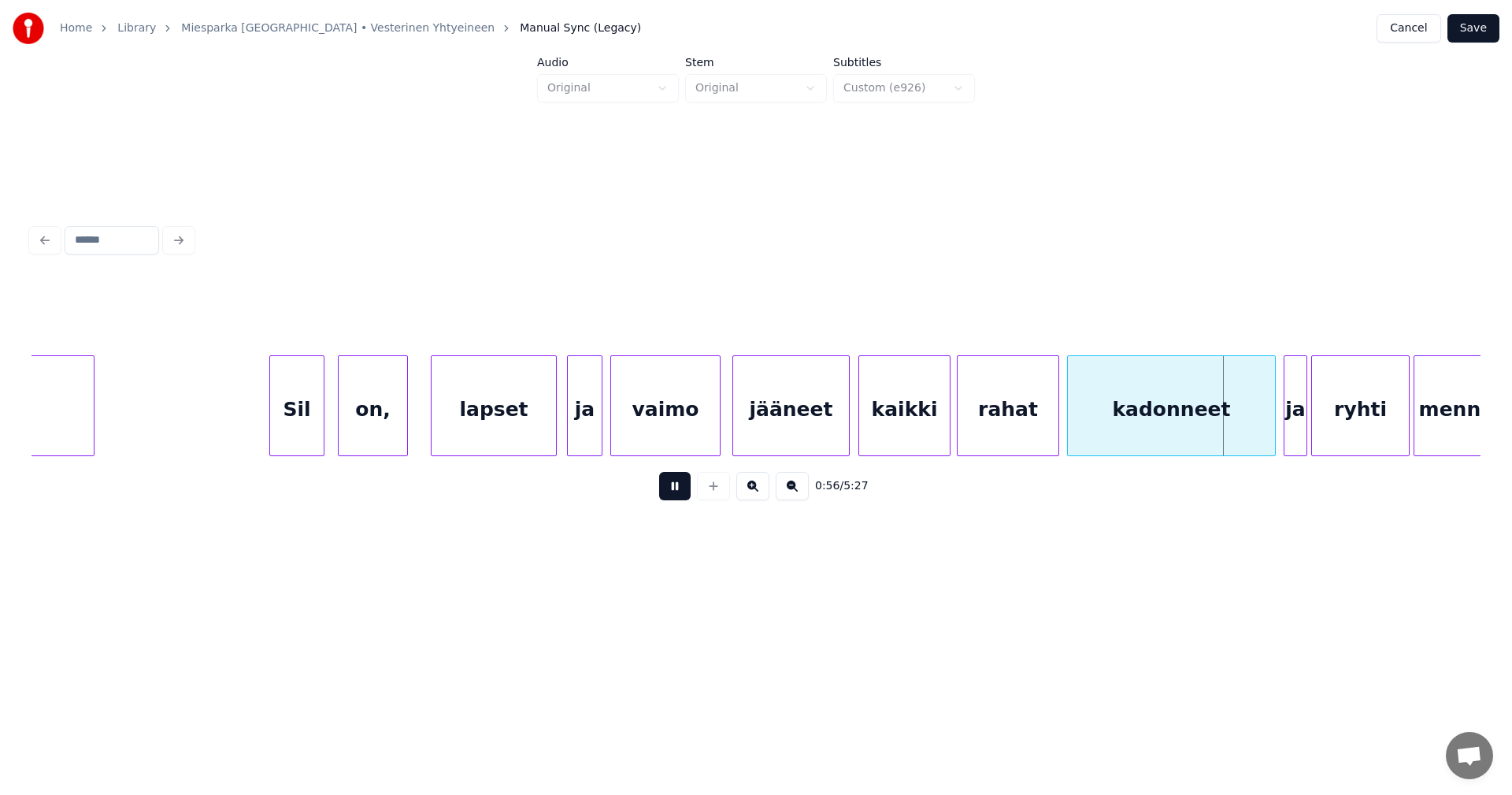
click at [687, 490] on button at bounding box center [675, 486] width 32 height 28
click at [1264, 436] on div at bounding box center [1264, 406] width 5 height 100
click at [1279, 436] on div at bounding box center [1278, 406] width 5 height 100
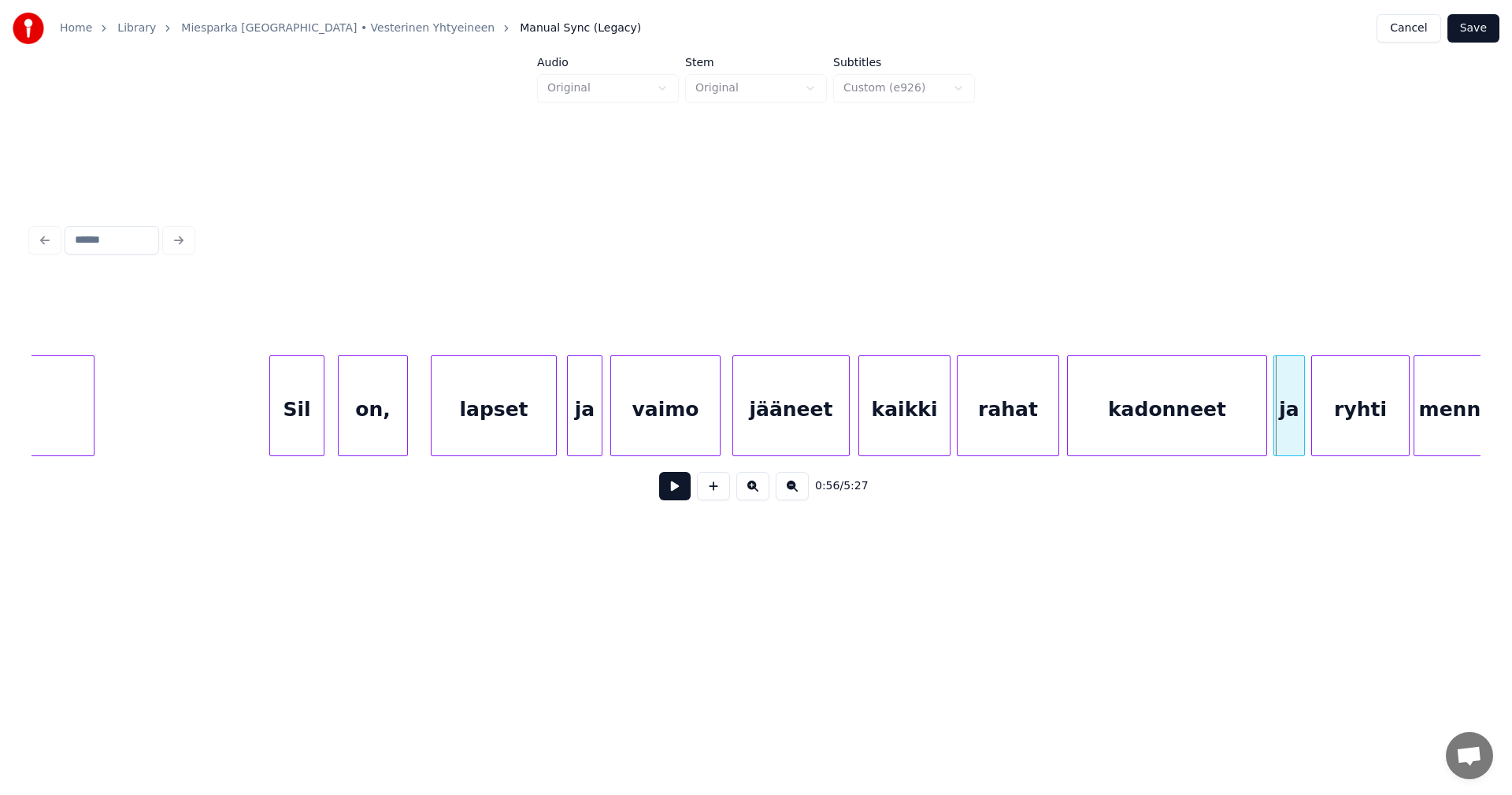
click at [1290, 423] on div "ja" at bounding box center [1290, 410] width 30 height 107
click at [686, 491] on button at bounding box center [675, 486] width 32 height 28
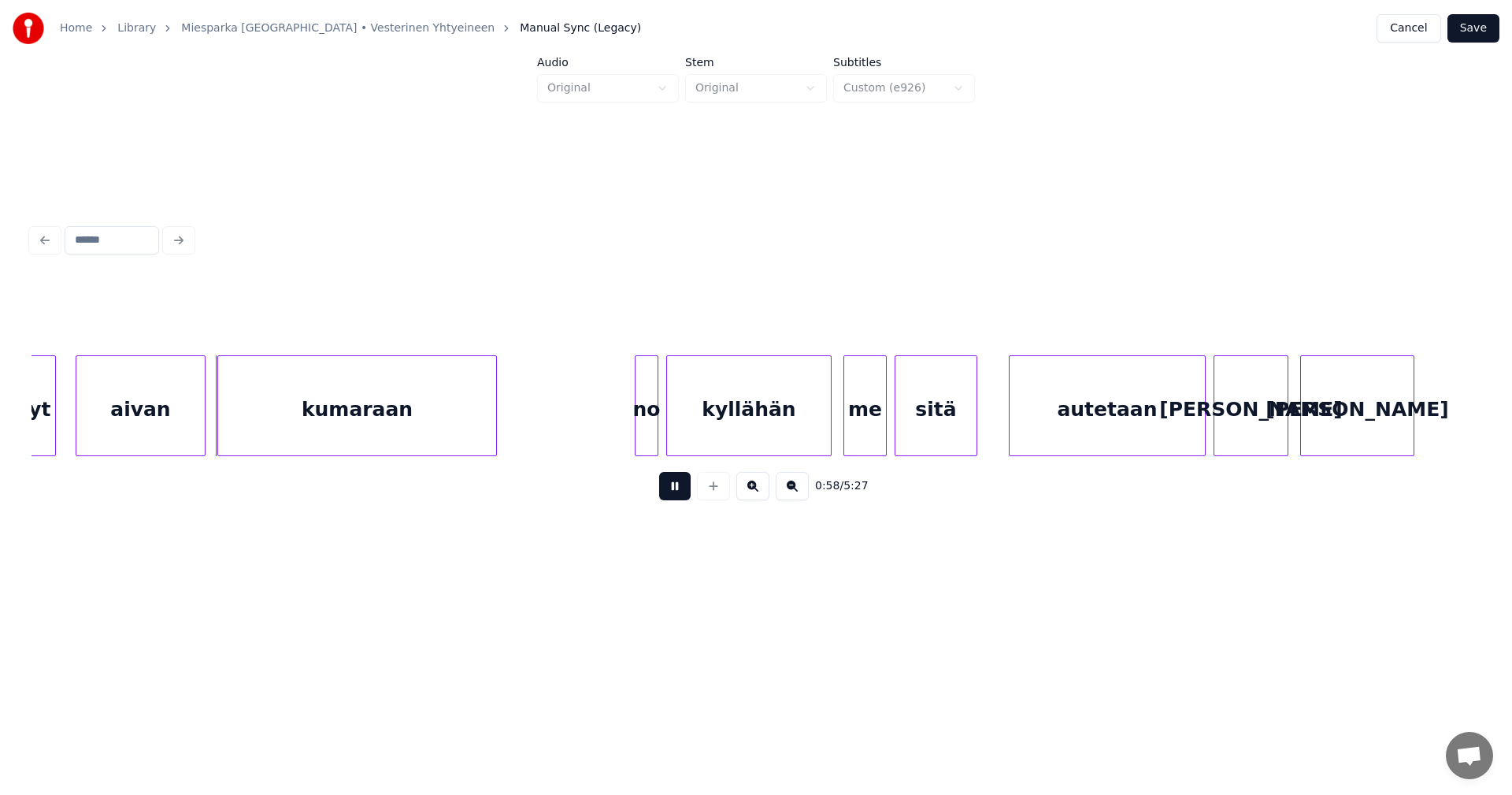
drag, startPoint x: 686, startPoint y: 490, endPoint x: 488, endPoint y: 470, distance: 199.0
click at [684, 489] on button at bounding box center [675, 486] width 32 height 28
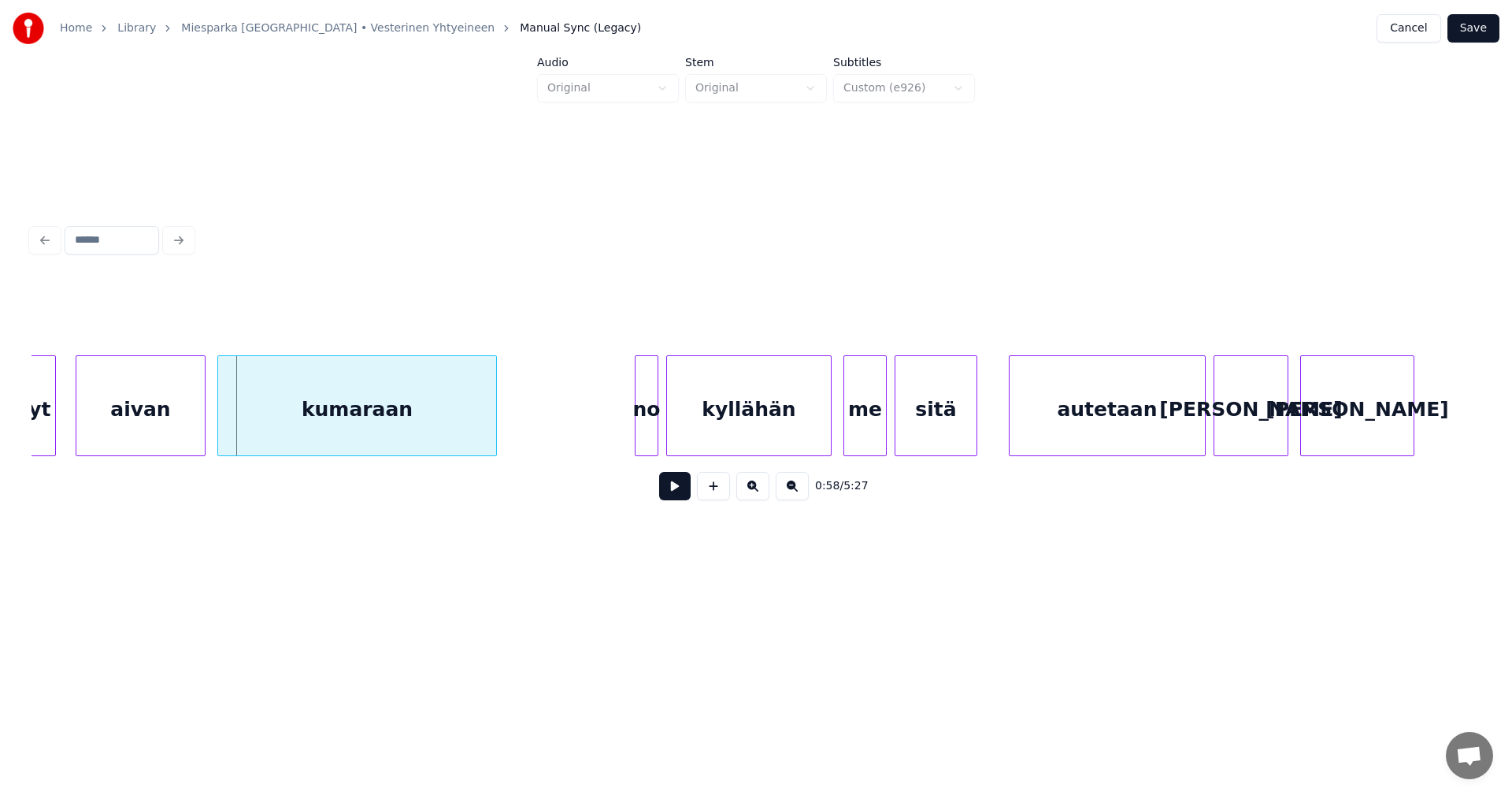
click at [170, 416] on div "aivan" at bounding box center [140, 410] width 128 height 107
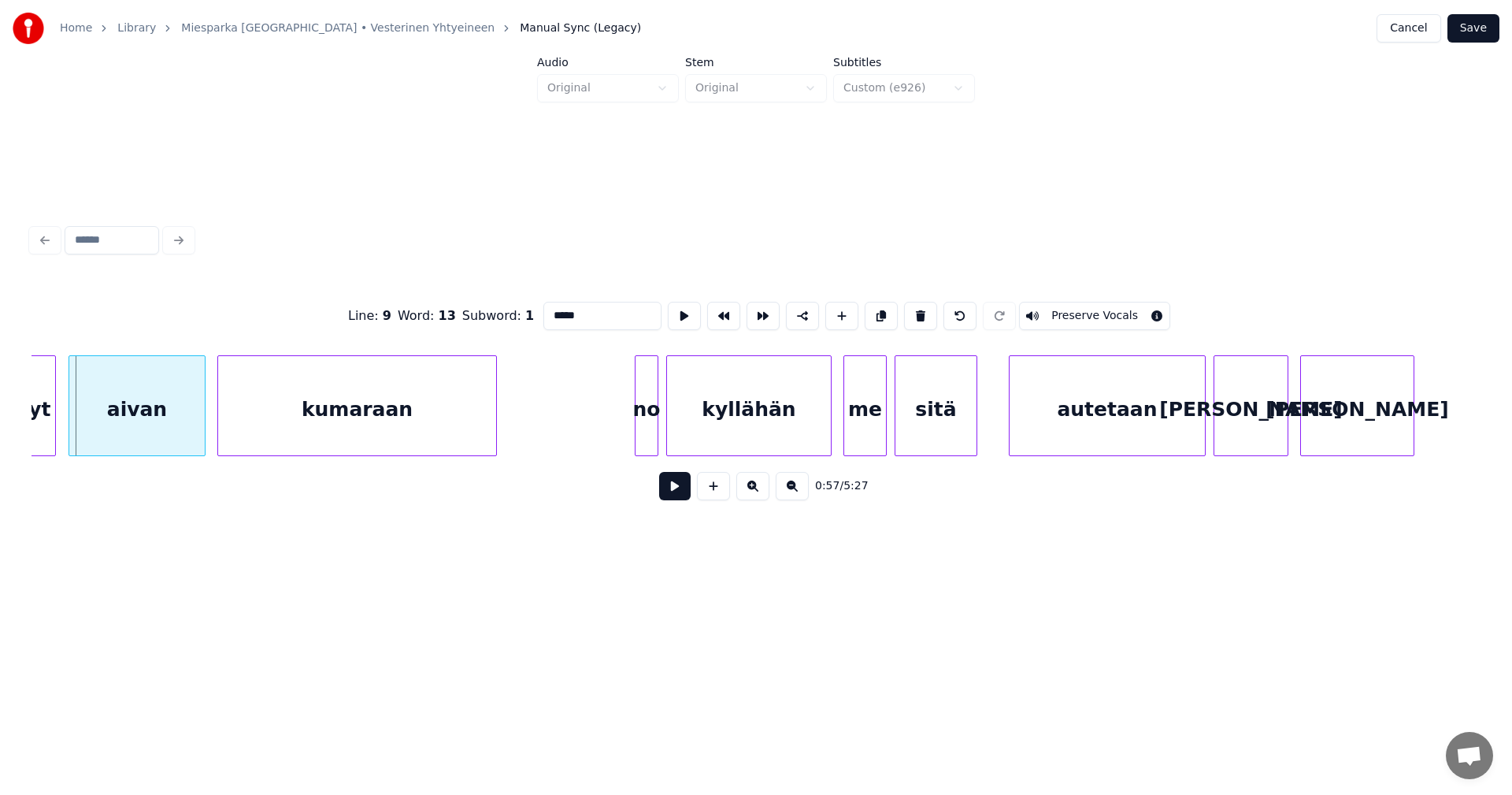
click at [72, 418] on div at bounding box center [71, 406] width 5 height 100
click at [683, 496] on button at bounding box center [675, 486] width 32 height 28
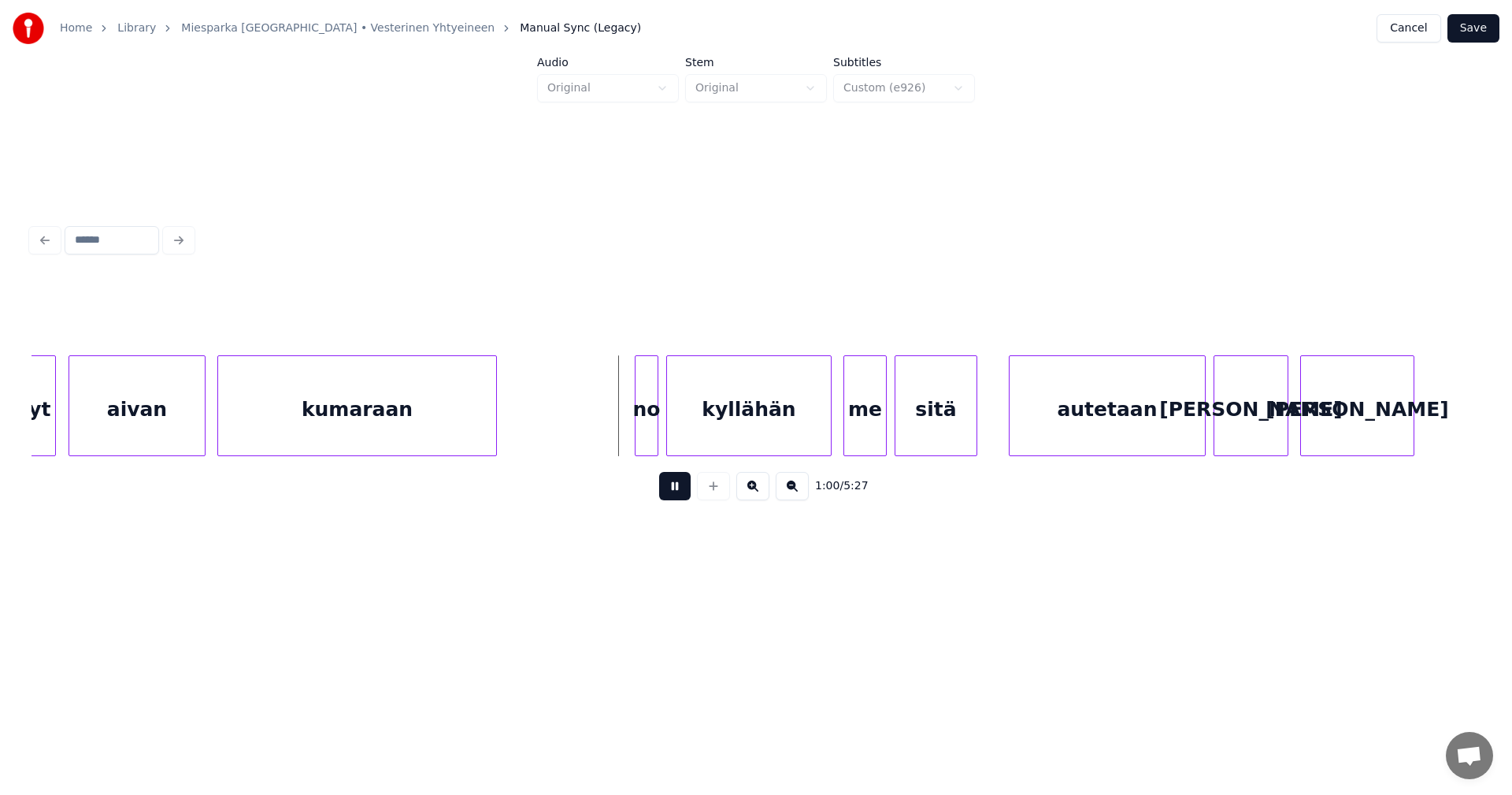
click at [688, 491] on button at bounding box center [675, 486] width 32 height 28
click at [631, 420] on div at bounding box center [629, 406] width 5 height 100
click at [676, 491] on button at bounding box center [675, 486] width 32 height 28
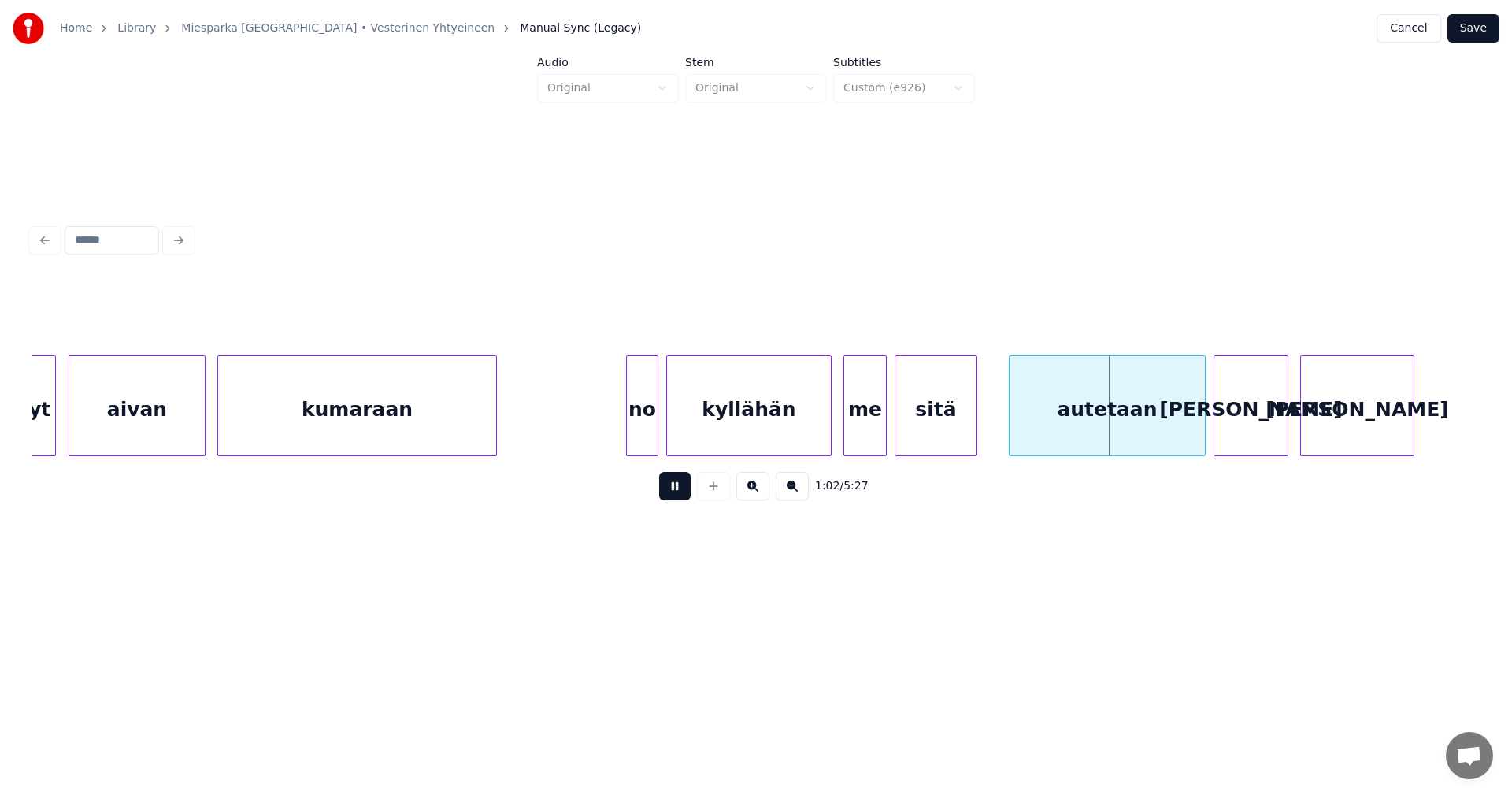
click at [677, 491] on button at bounding box center [675, 486] width 32 height 28
click at [947, 443] on div "sitä" at bounding box center [935, 410] width 81 height 107
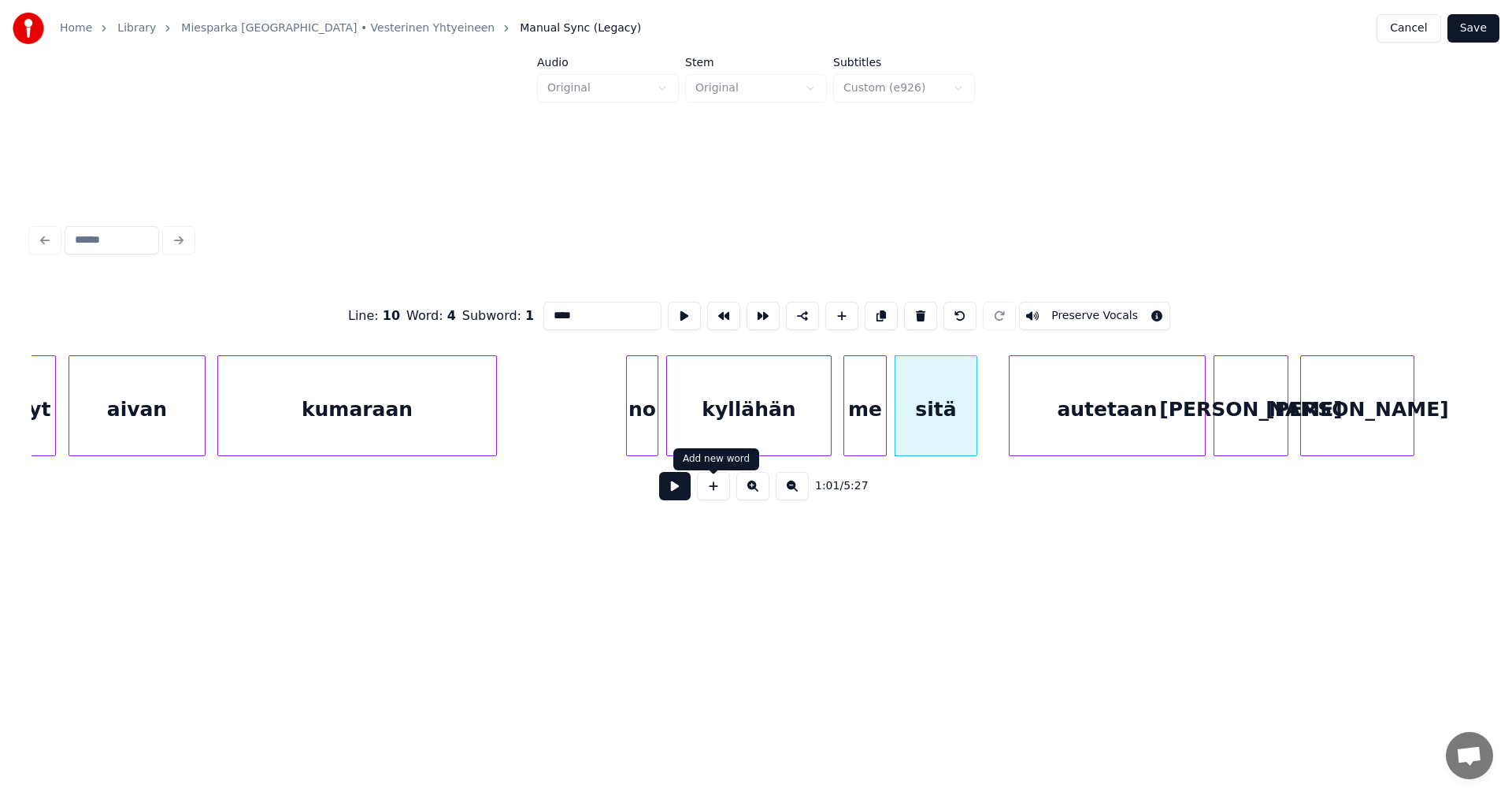
click at [687, 488] on button at bounding box center [675, 486] width 32 height 28
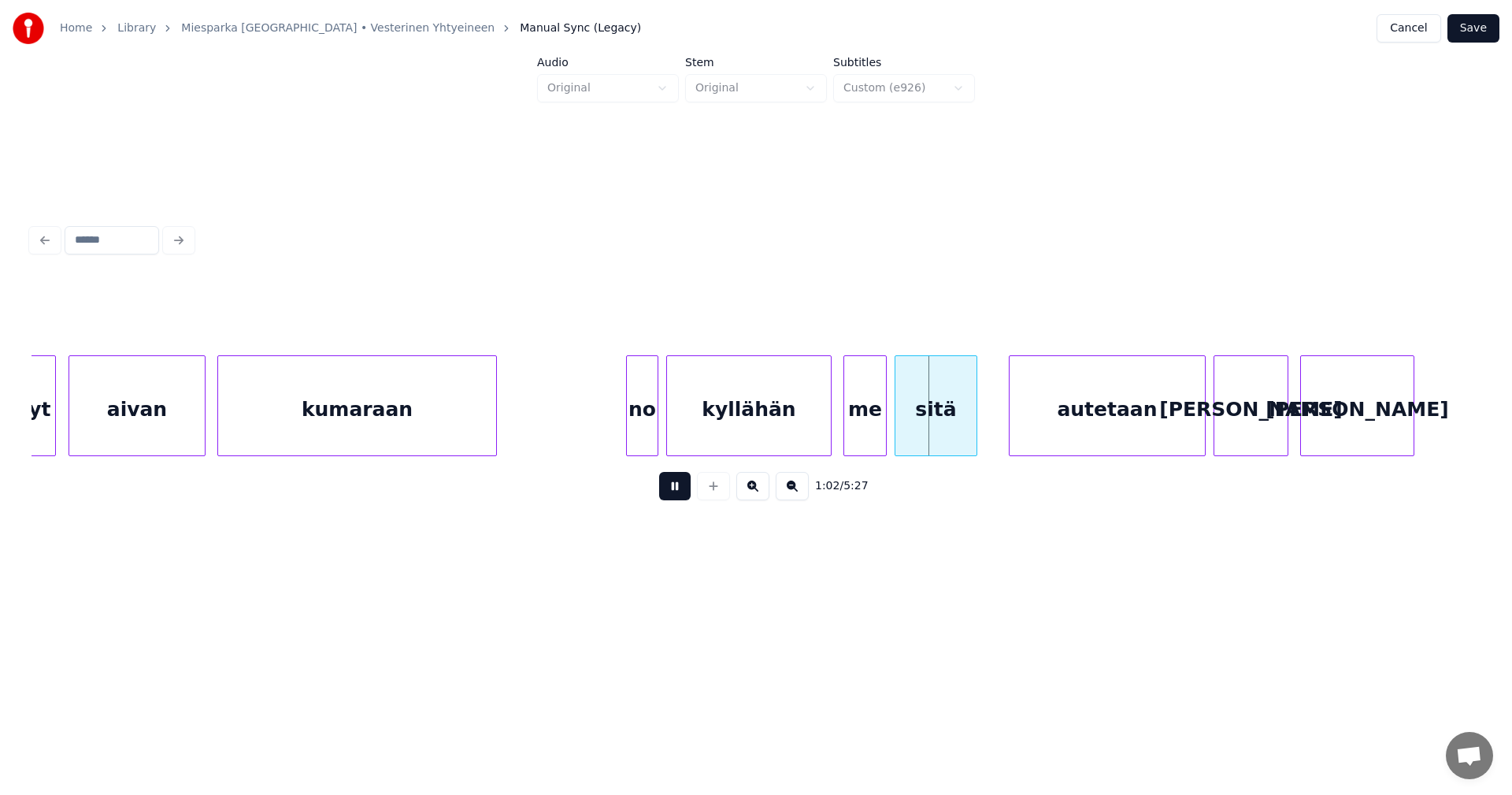
click at [687, 488] on button at bounding box center [675, 486] width 32 height 28
click at [1037, 429] on div "autetaan" at bounding box center [1091, 410] width 195 height 107
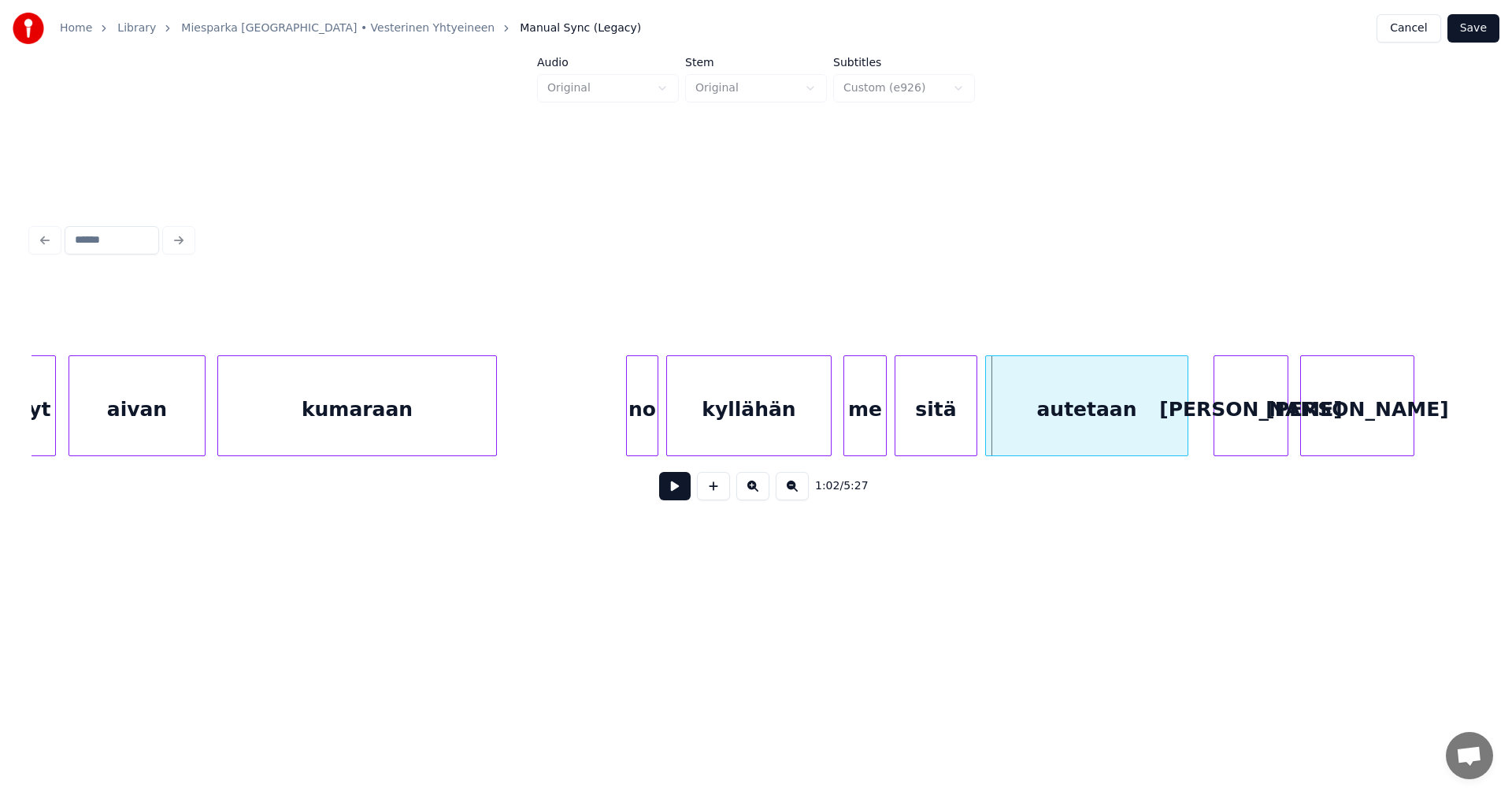
click at [987, 430] on div at bounding box center [988, 406] width 5 height 100
click at [679, 494] on button at bounding box center [675, 486] width 32 height 28
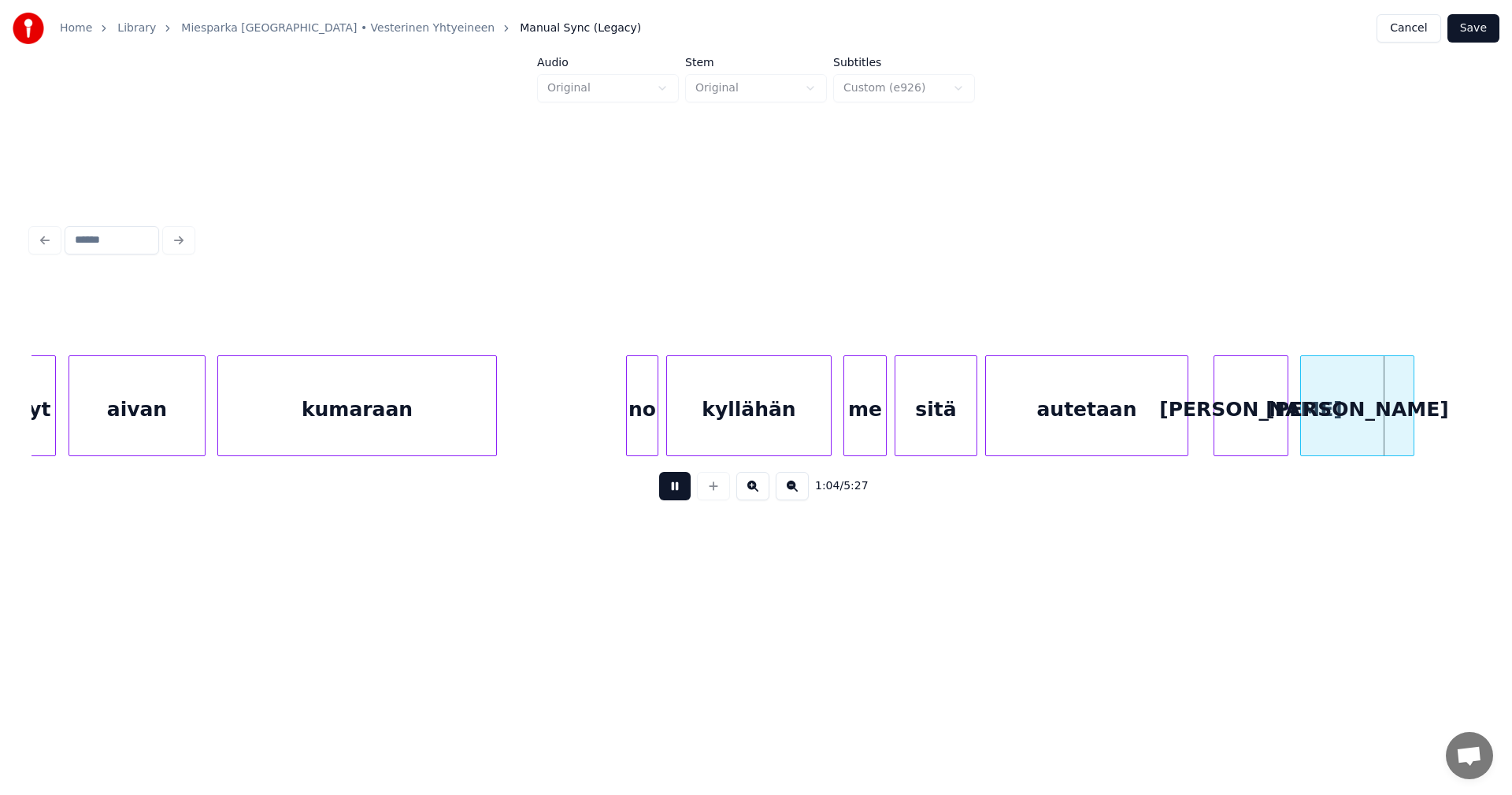
click at [679, 494] on button at bounding box center [675, 486] width 32 height 28
click at [1430, 437] on div at bounding box center [1427, 406] width 5 height 100
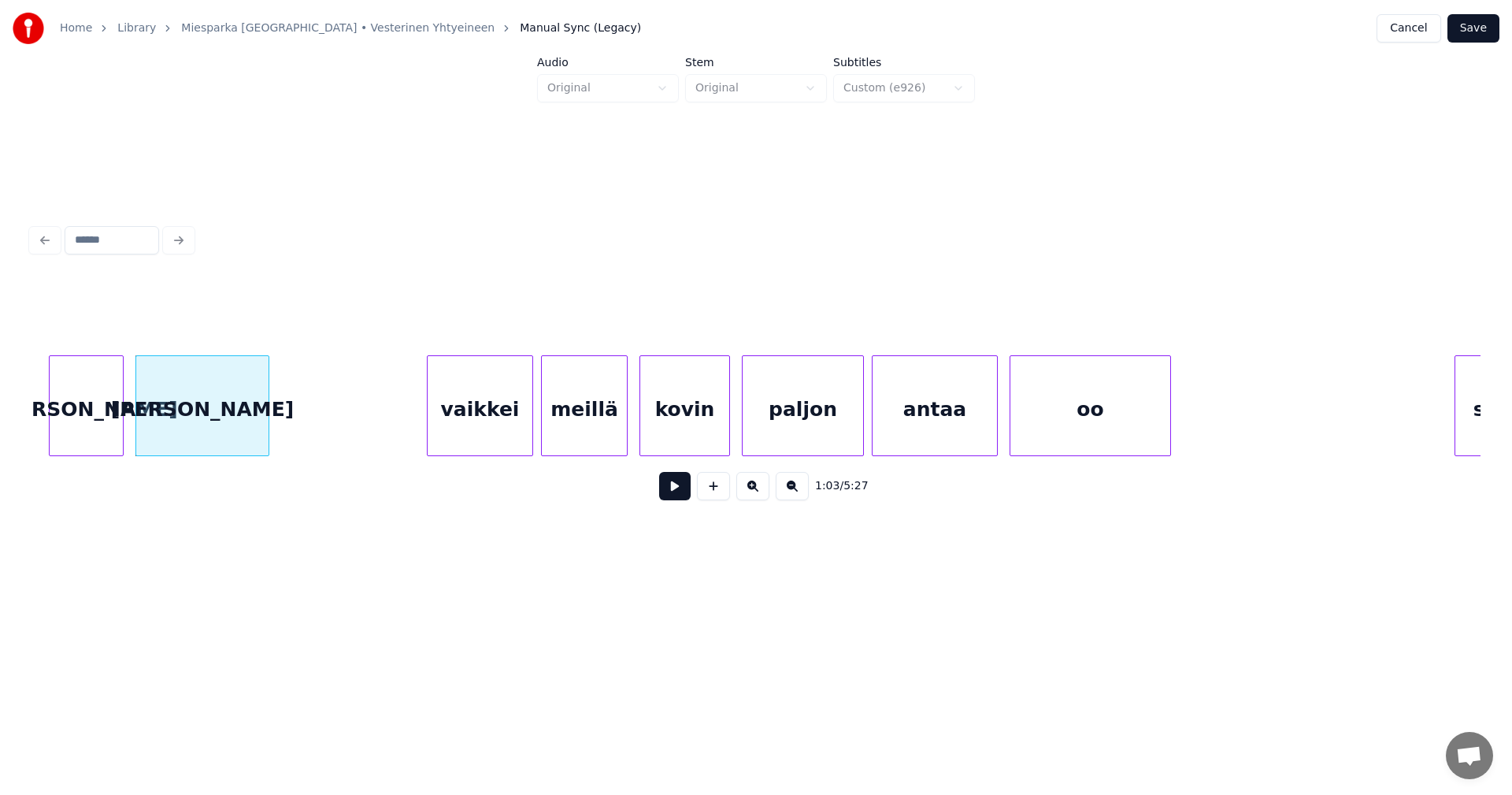
scroll to position [0, 12491]
click at [496, 409] on div "vaikkei" at bounding box center [470, 410] width 105 height 107
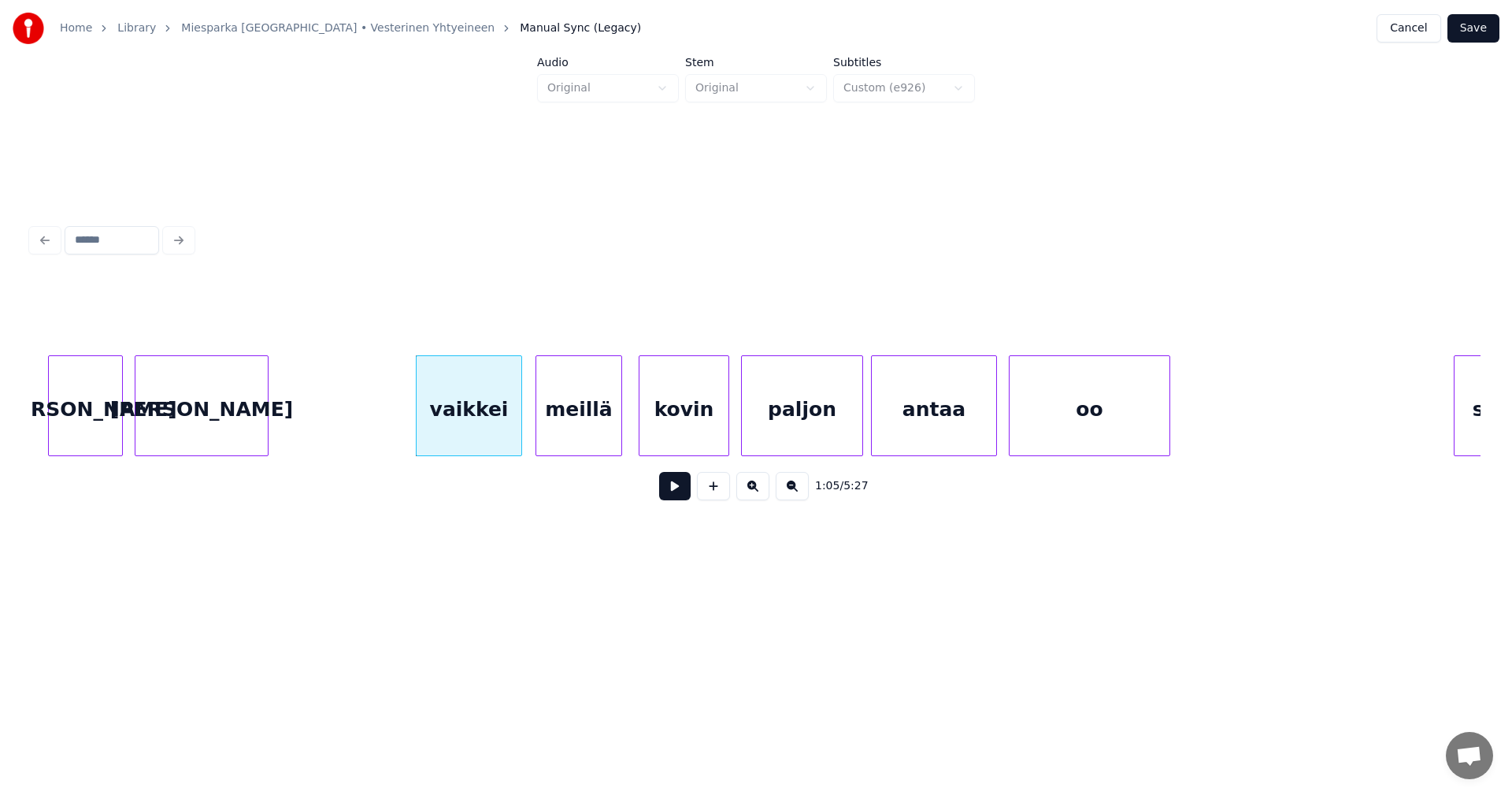
click at [600, 425] on div "meillä" at bounding box center [578, 410] width 85 height 107
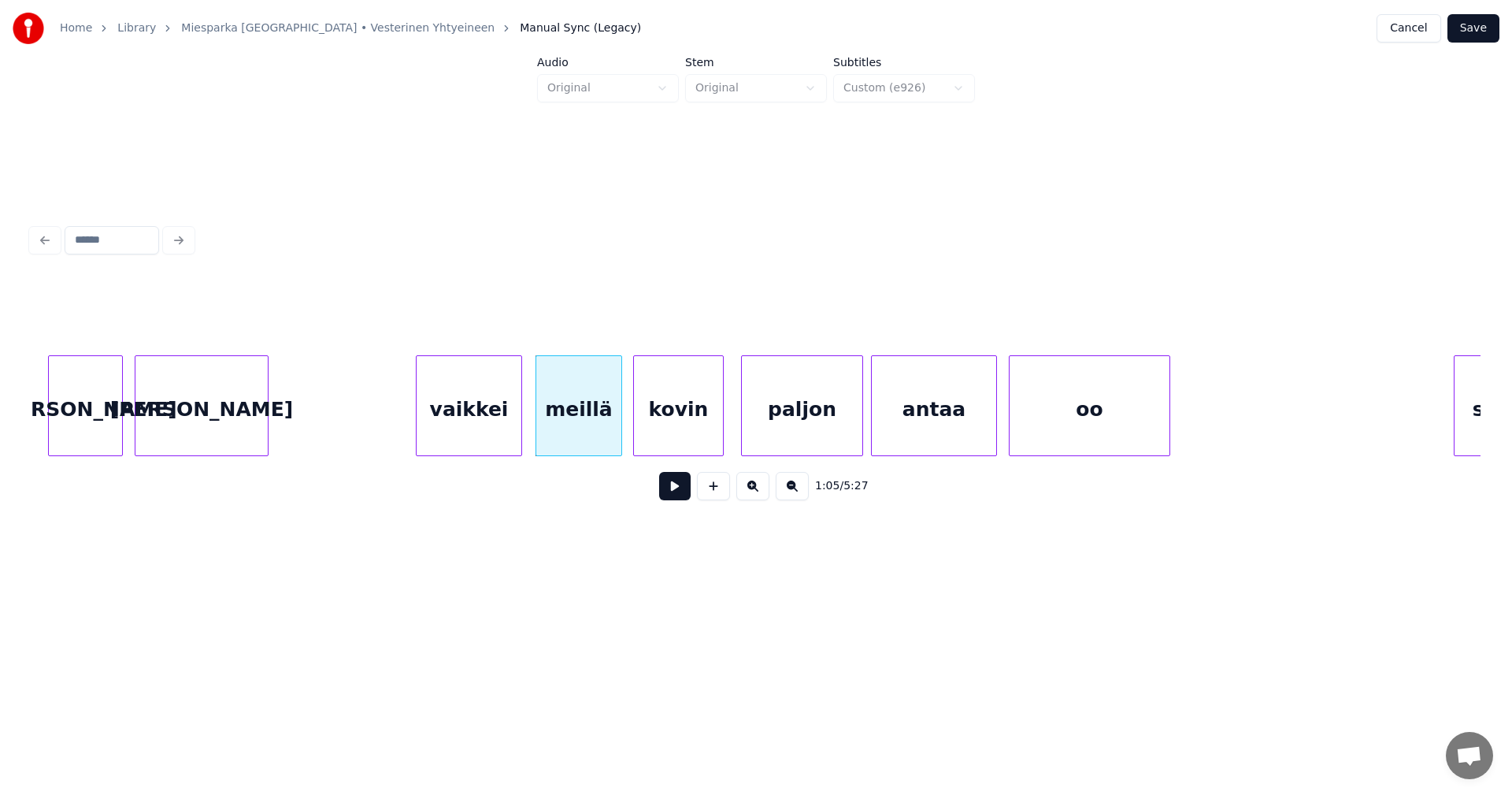
click at [678, 424] on div "kovin" at bounding box center [678, 410] width 89 height 107
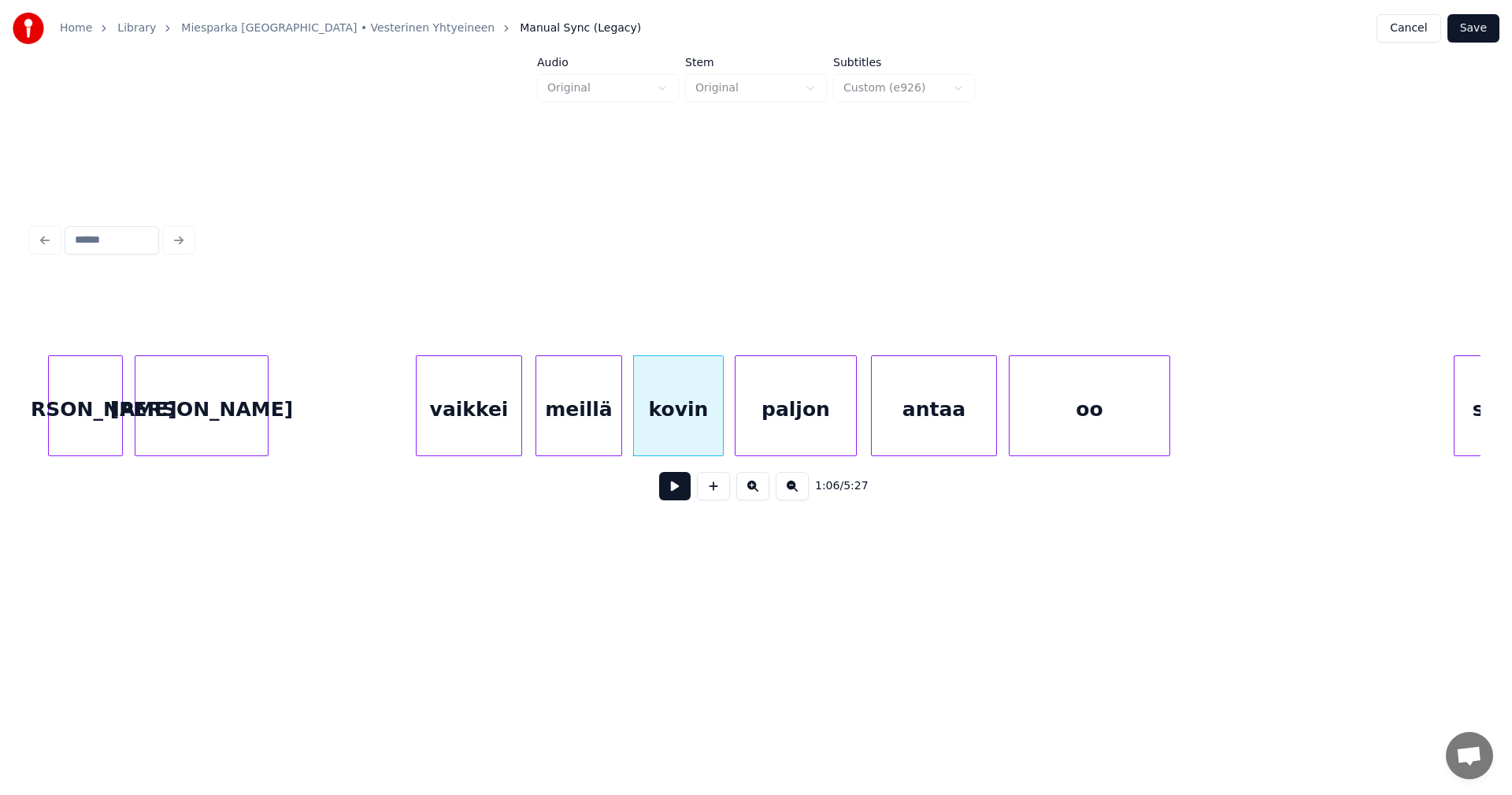
click at [765, 425] on div "paljon" at bounding box center [796, 410] width 121 height 107
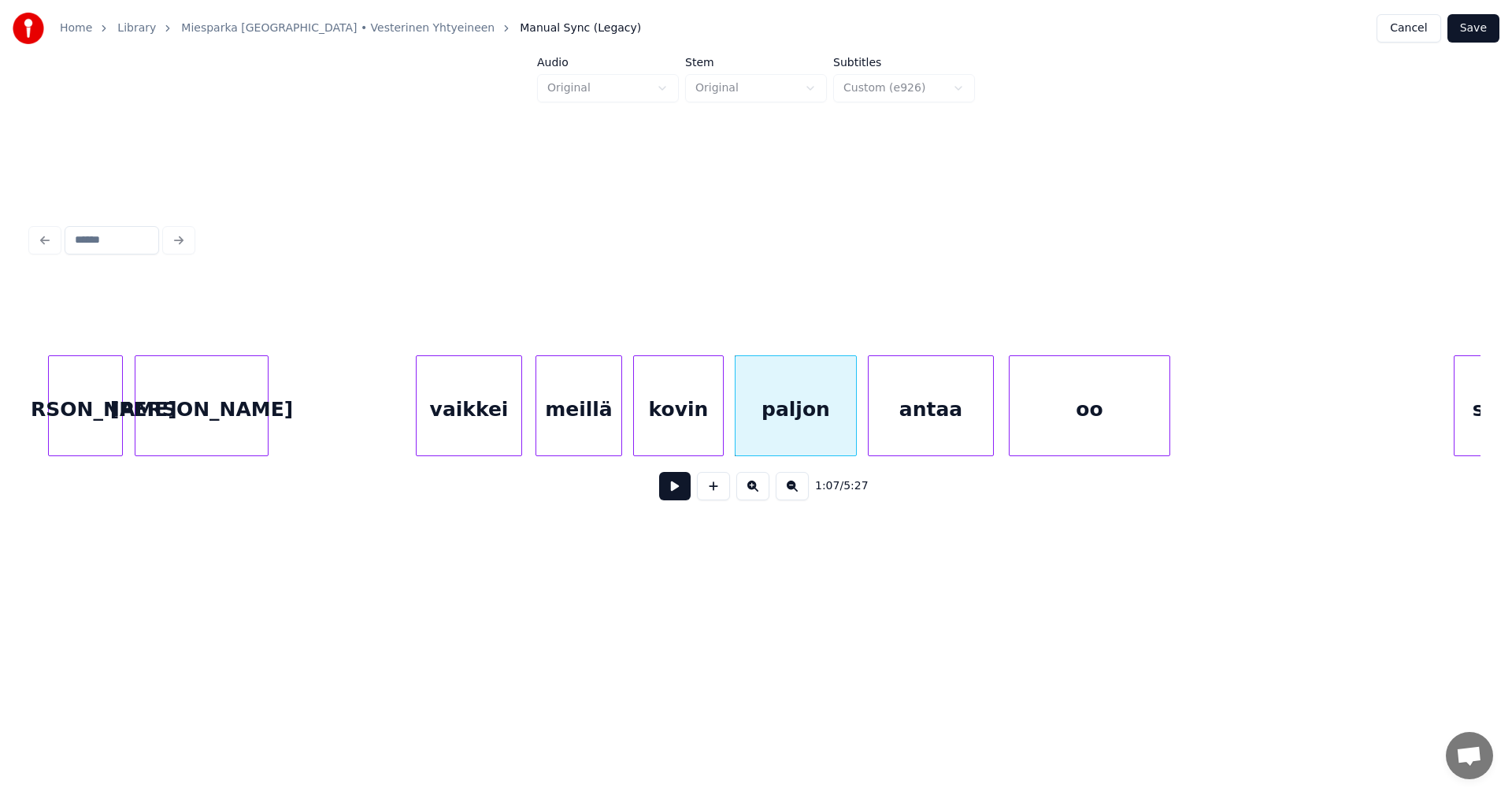
click at [905, 423] on div "antaa" at bounding box center [931, 410] width 125 height 107
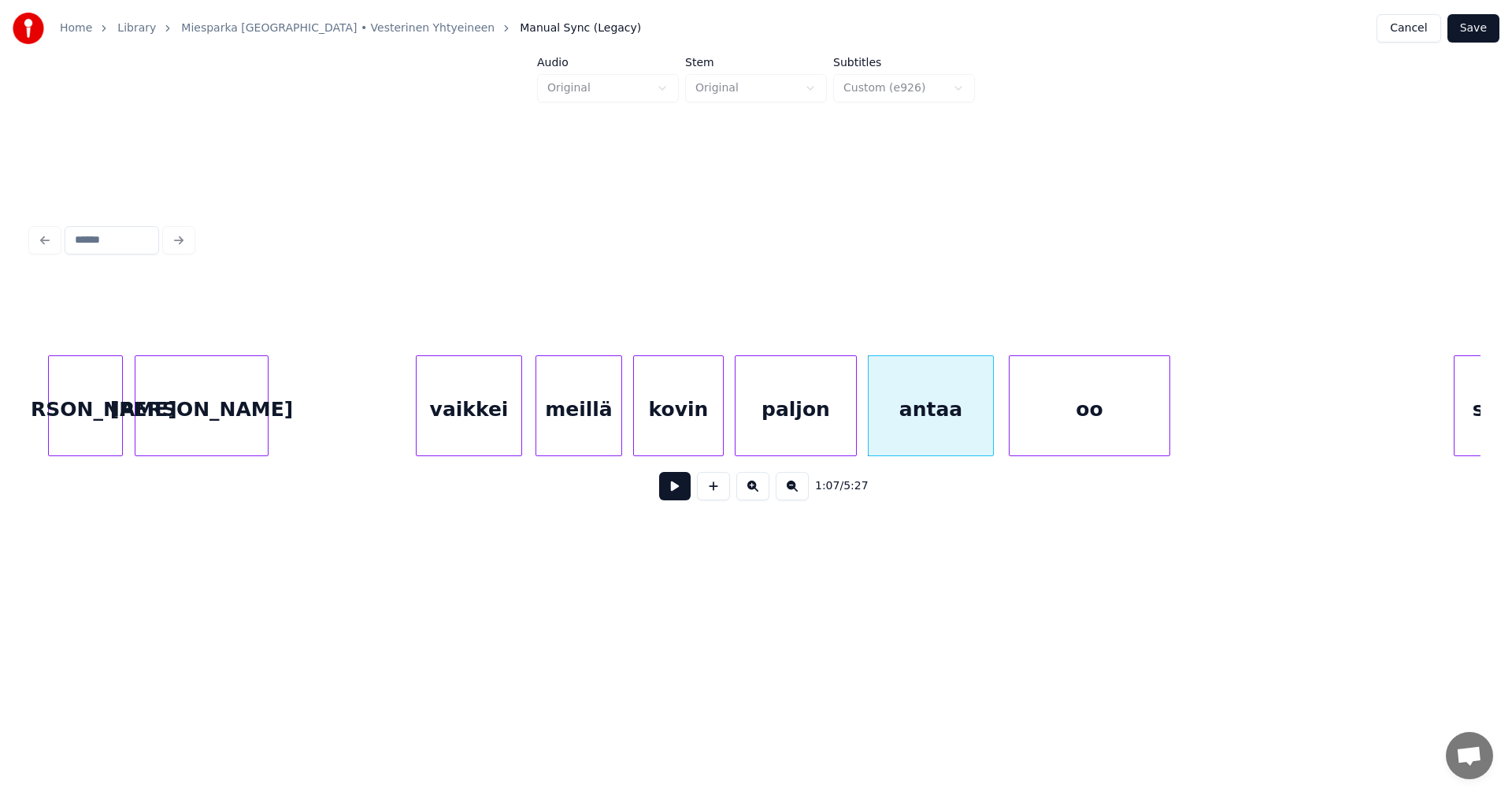
click at [489, 435] on div "vaikkei" at bounding box center [469, 410] width 105 height 107
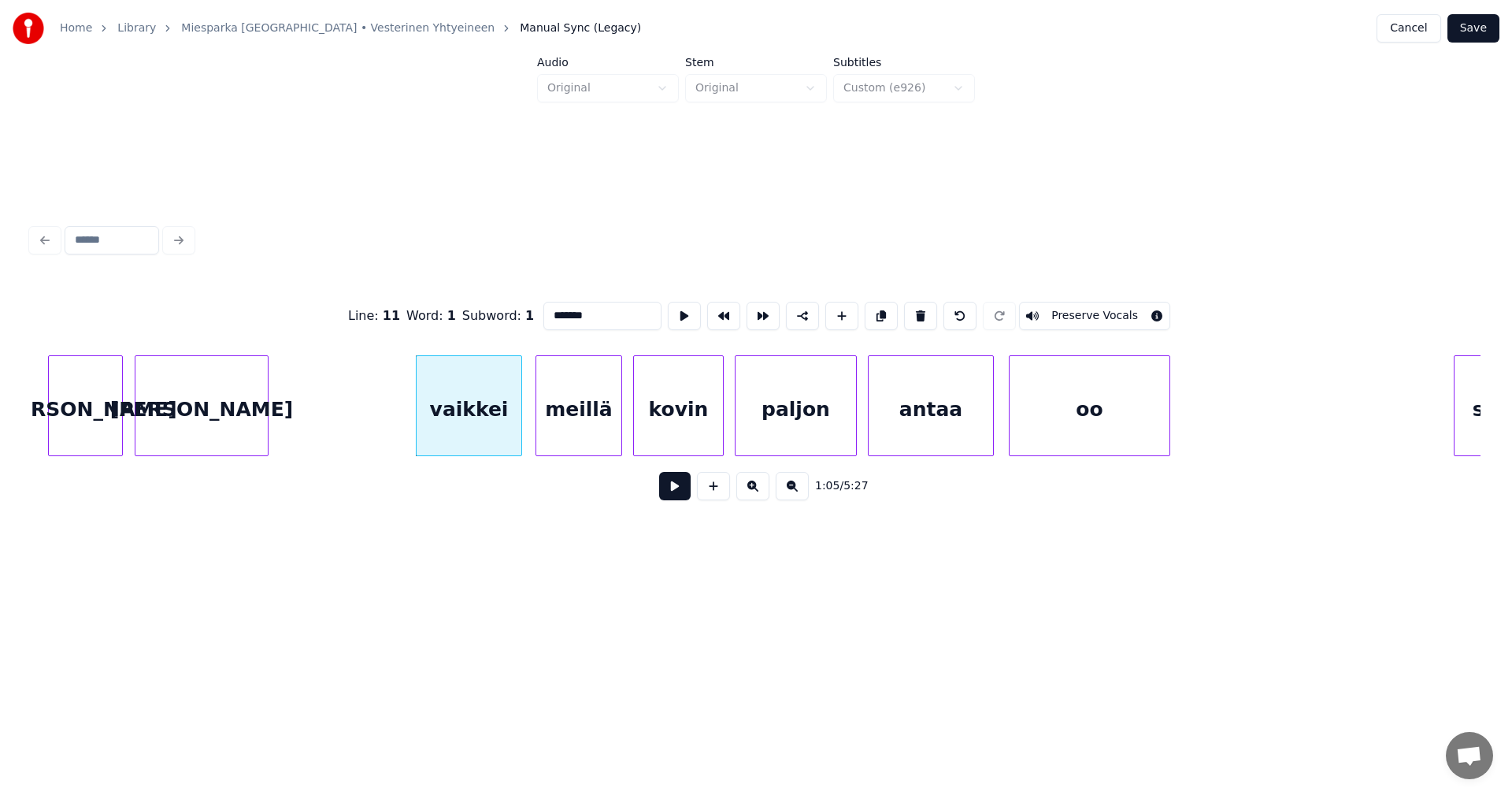
click at [676, 489] on button at bounding box center [675, 486] width 32 height 28
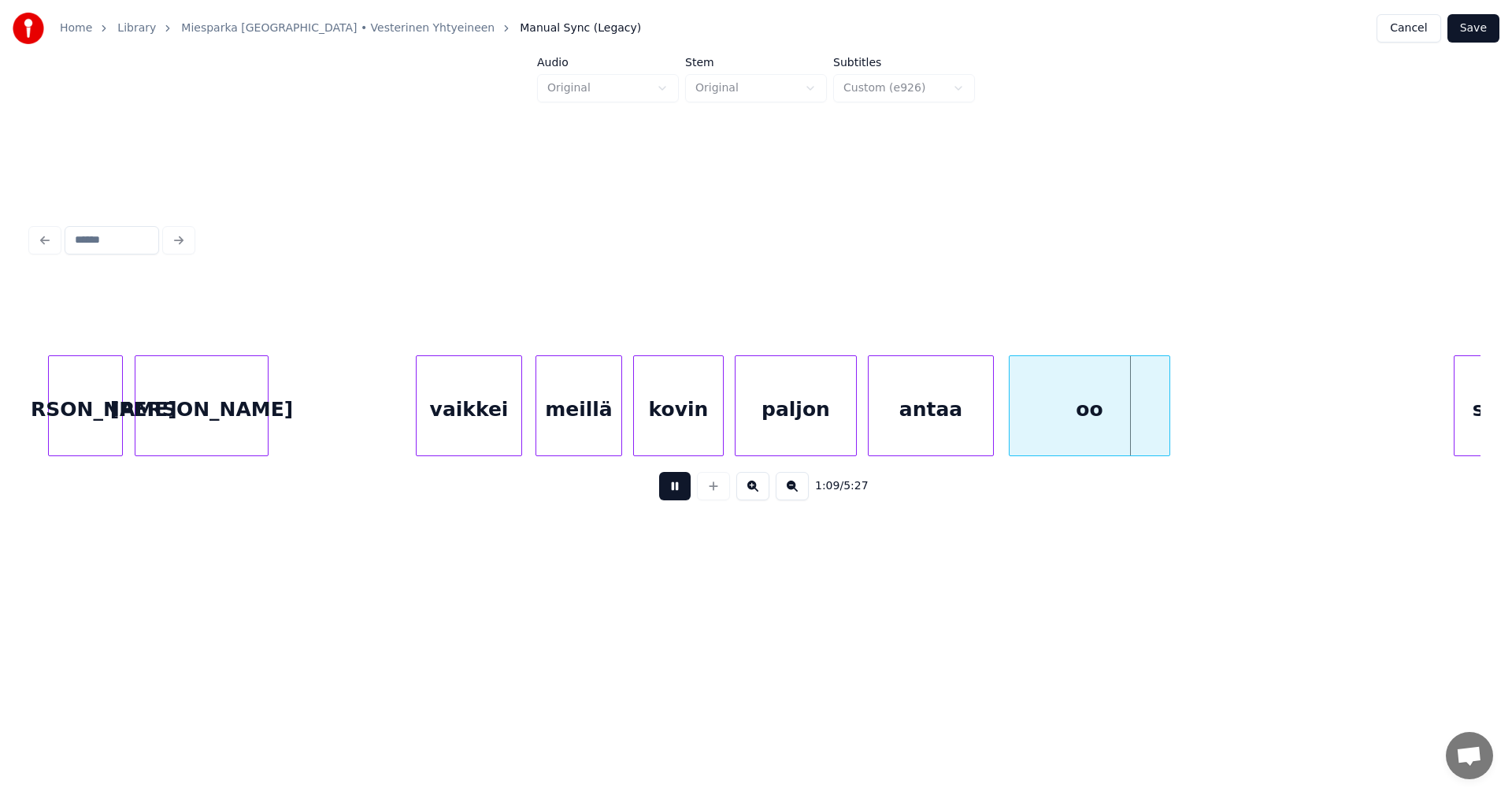
click at [676, 490] on button at bounding box center [675, 486] width 32 height 28
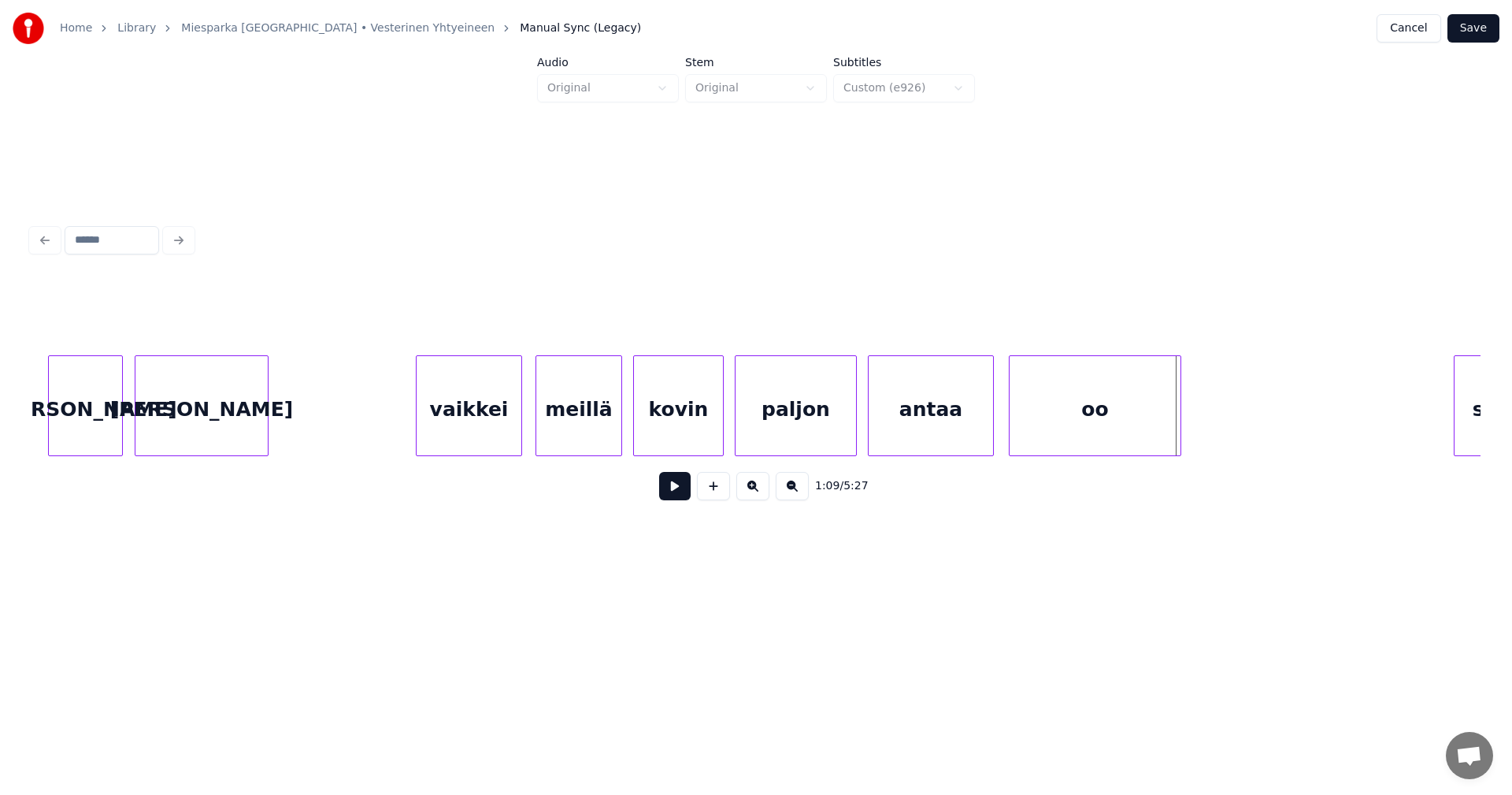
click at [1177, 440] on div at bounding box center [1178, 406] width 5 height 100
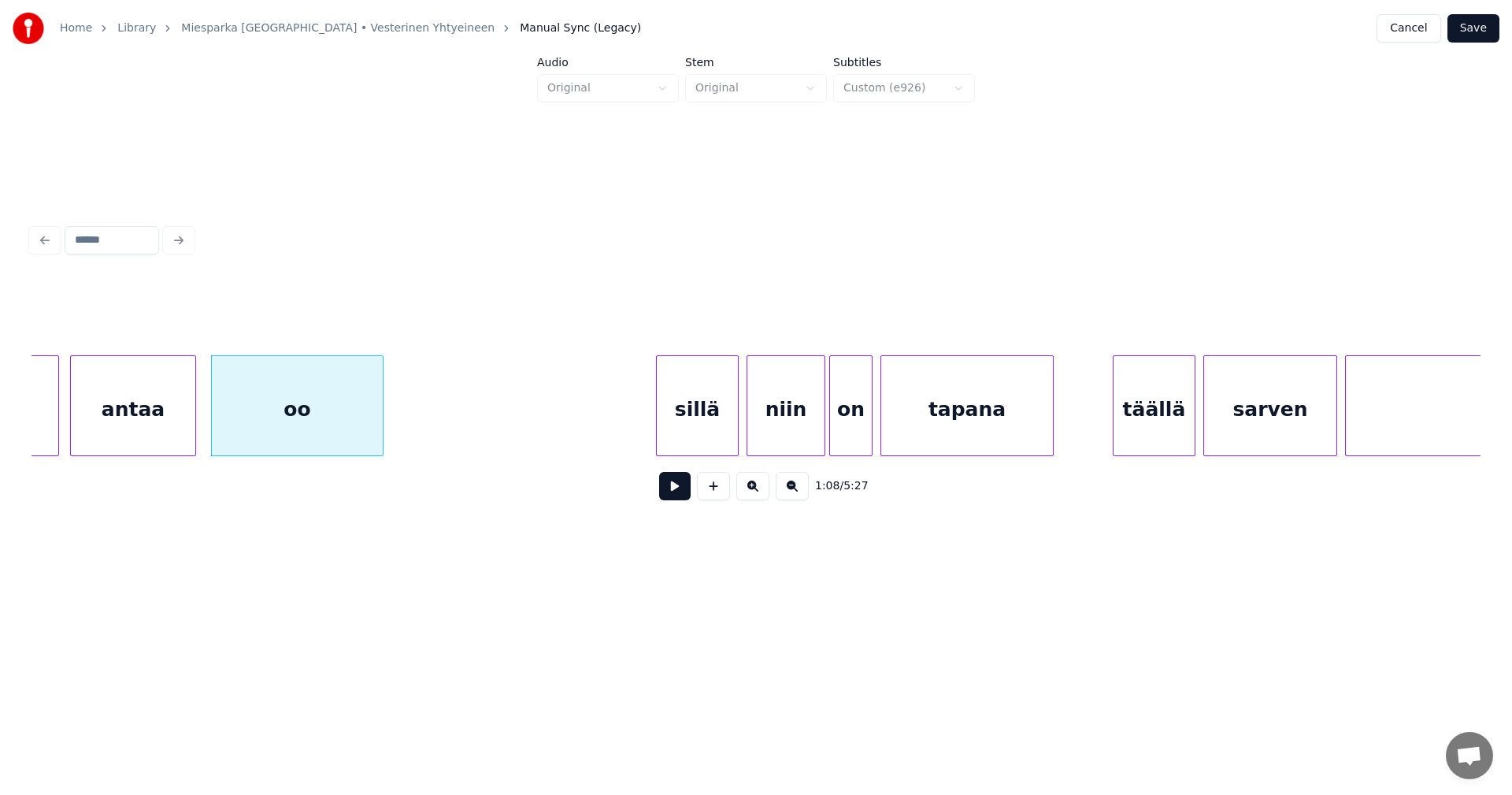
scroll to position [0, 13309]
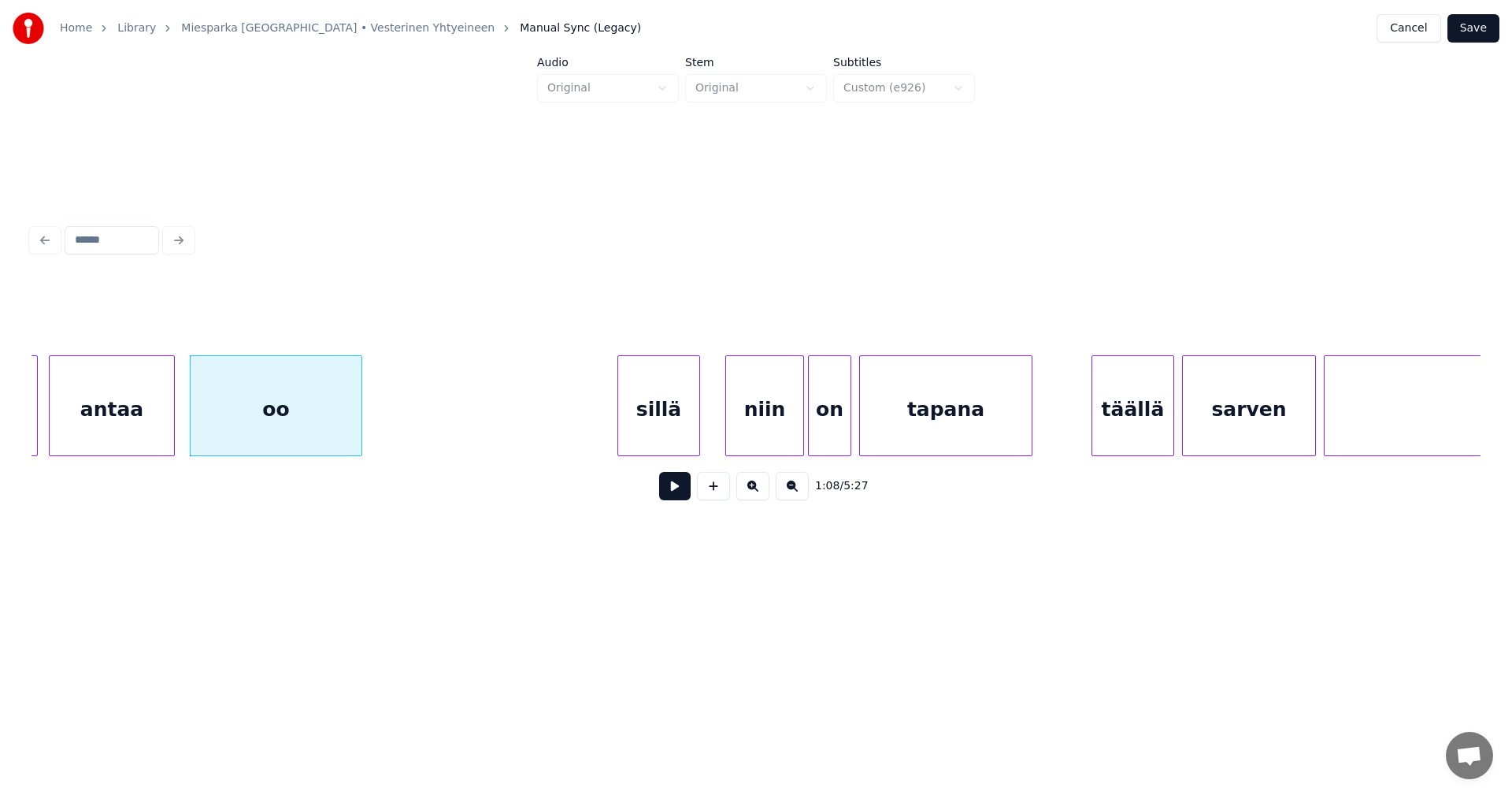
click at [668, 414] on div "sillä" at bounding box center [658, 410] width 81 height 107
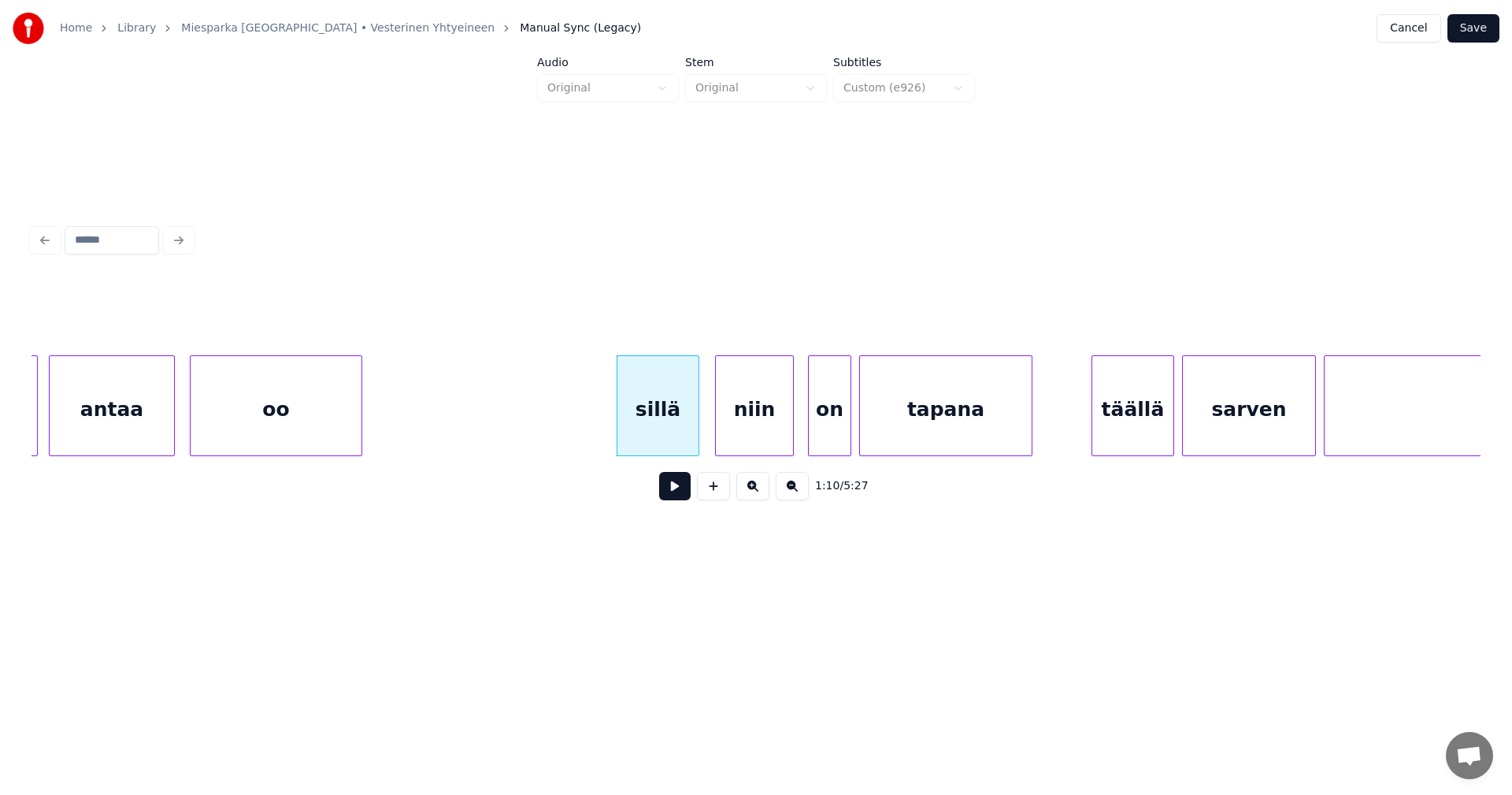
click at [753, 422] on div "niin" at bounding box center [754, 410] width 77 height 107
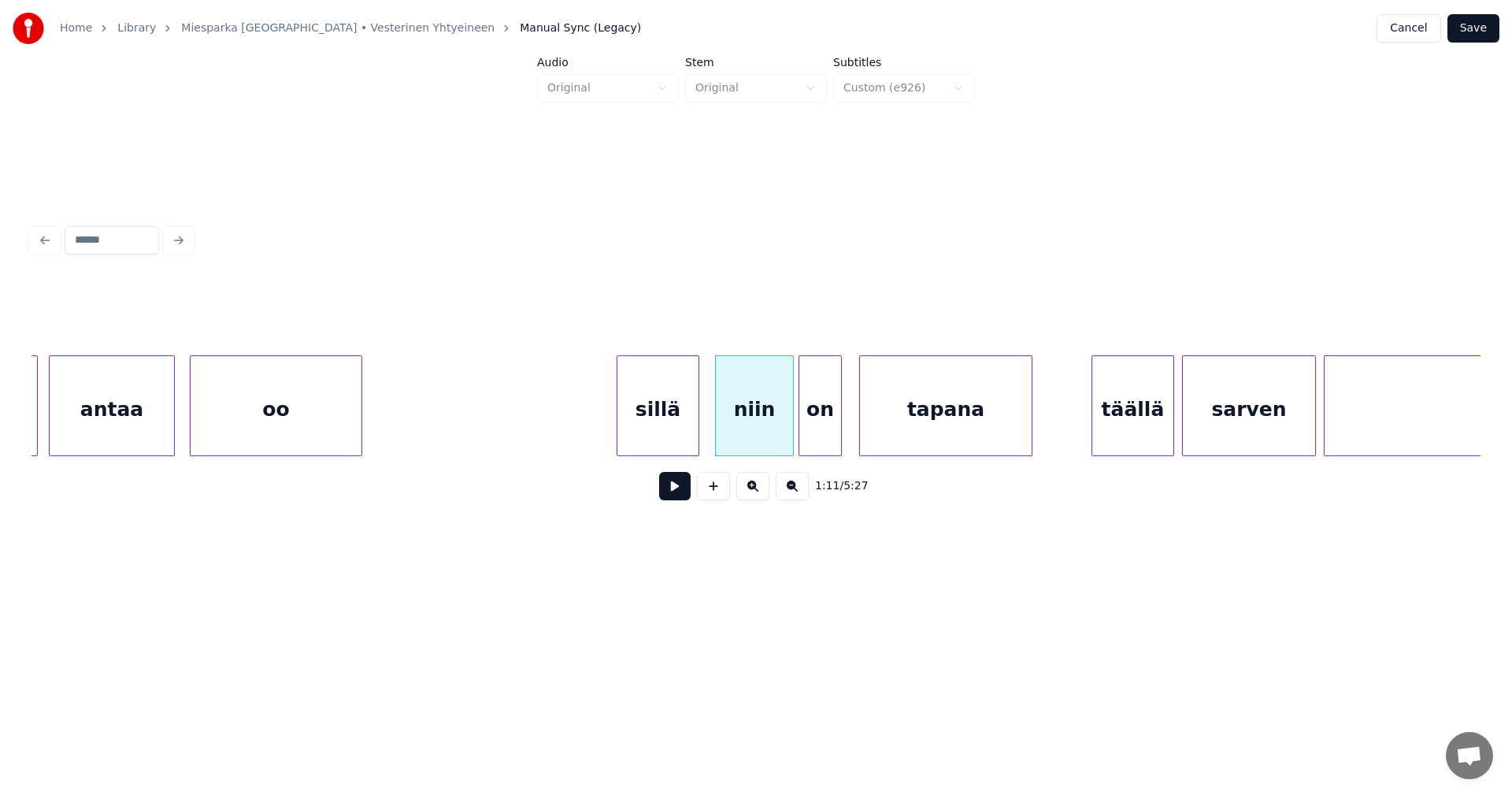
click at [828, 428] on div "on" at bounding box center [820, 410] width 42 height 107
click at [671, 441] on div "sillä" at bounding box center [658, 410] width 81 height 107
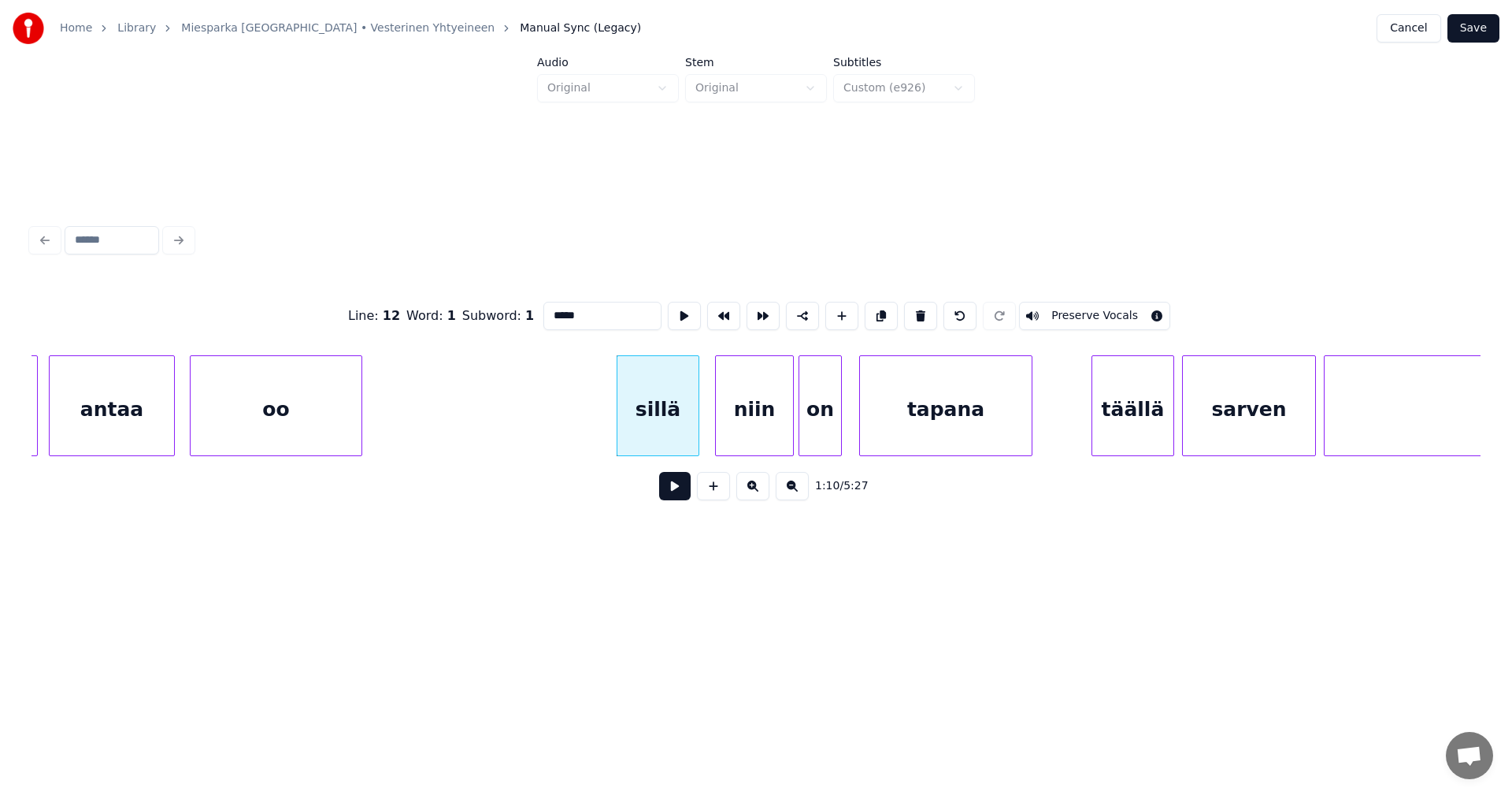
click at [675, 489] on button at bounding box center [675, 486] width 32 height 28
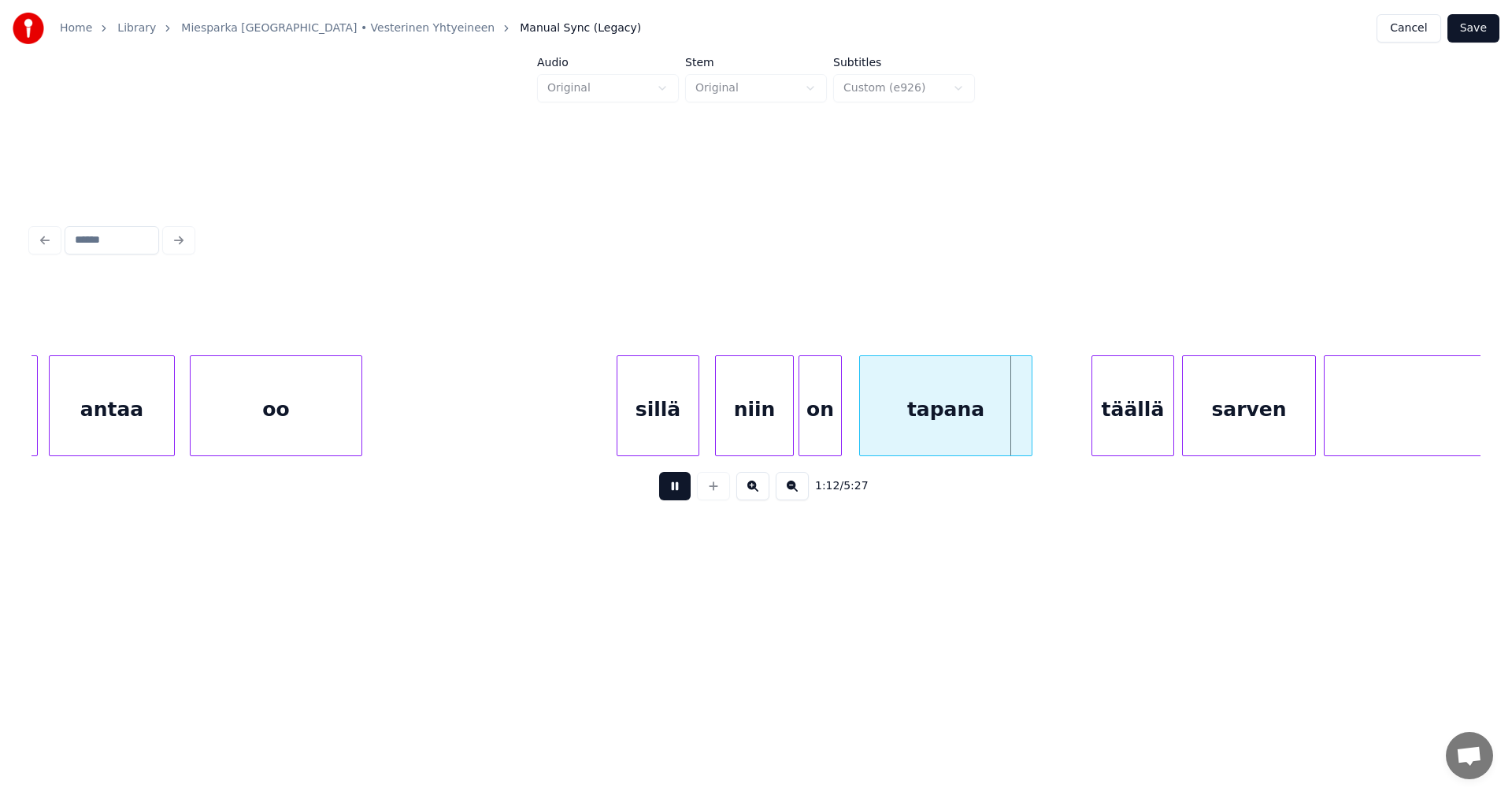
click at [675, 489] on button at bounding box center [675, 486] width 32 height 28
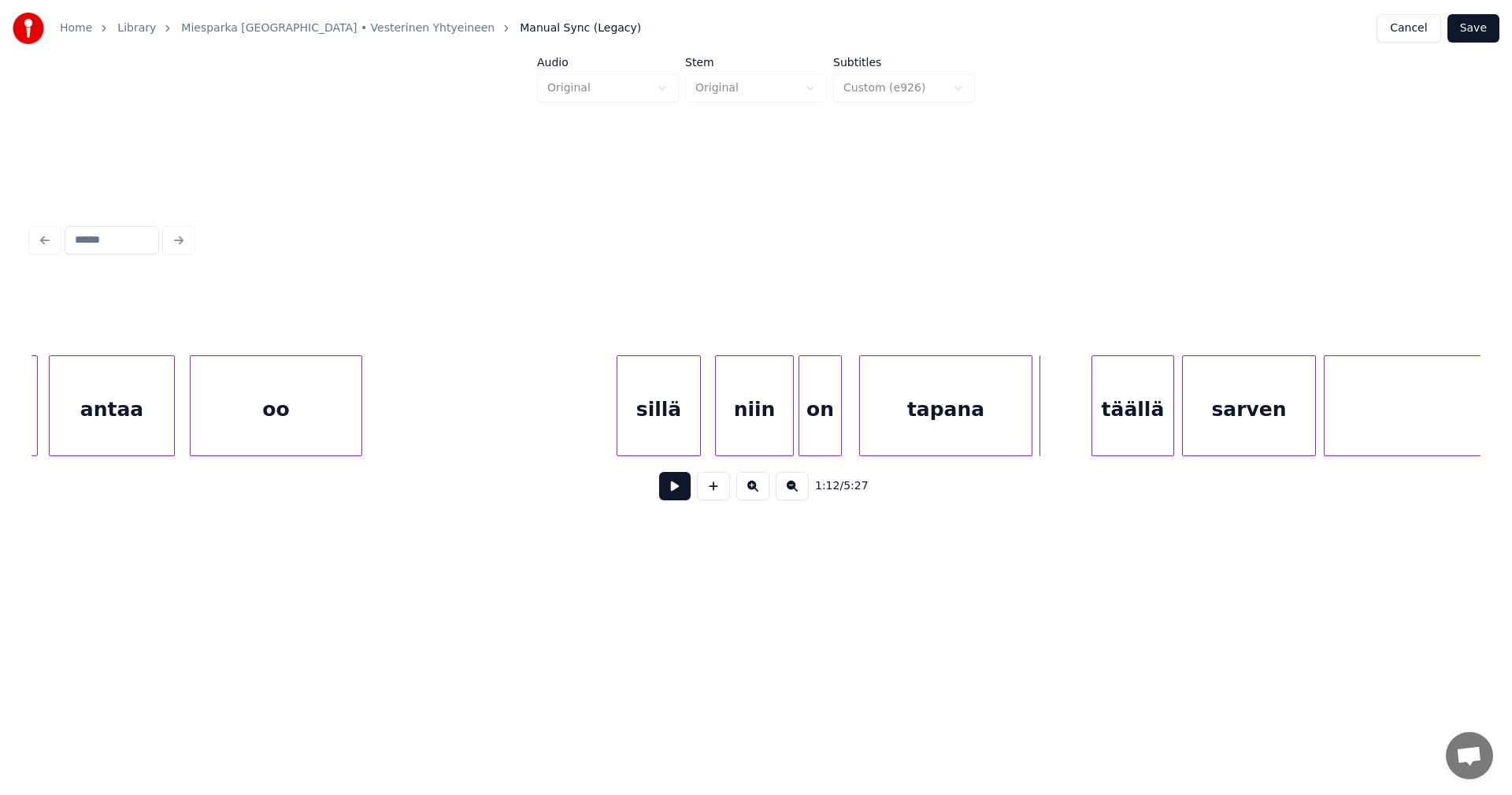
click at [700, 427] on div at bounding box center [697, 406] width 5 height 100
click at [739, 428] on div "niin" at bounding box center [754, 410] width 77 height 107
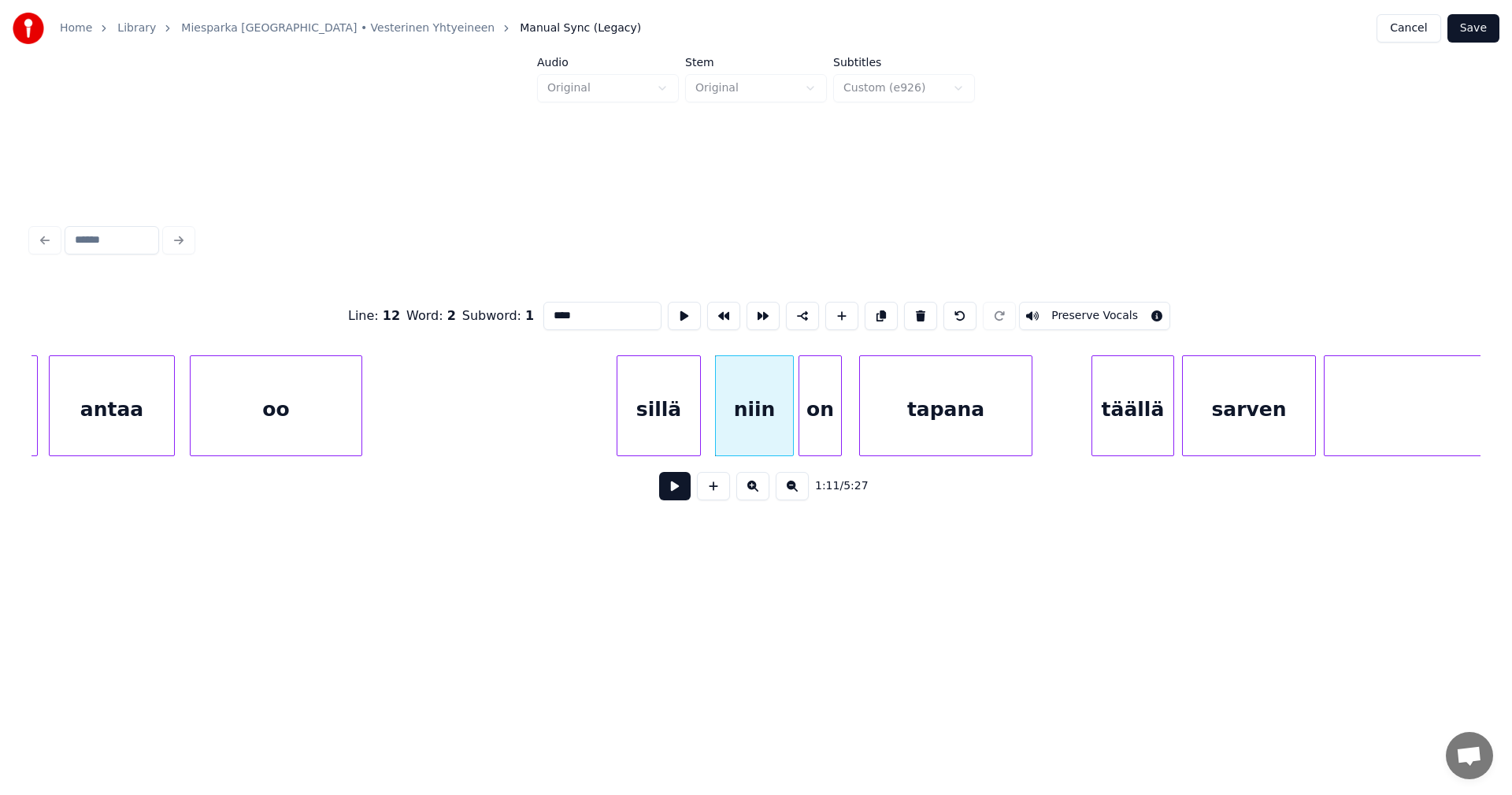
click at [679, 491] on button at bounding box center [675, 486] width 32 height 28
drag, startPoint x: 679, startPoint y: 491, endPoint x: 695, endPoint y: 472, distance: 24.8
click at [683, 488] on button at bounding box center [675, 486] width 32 height 28
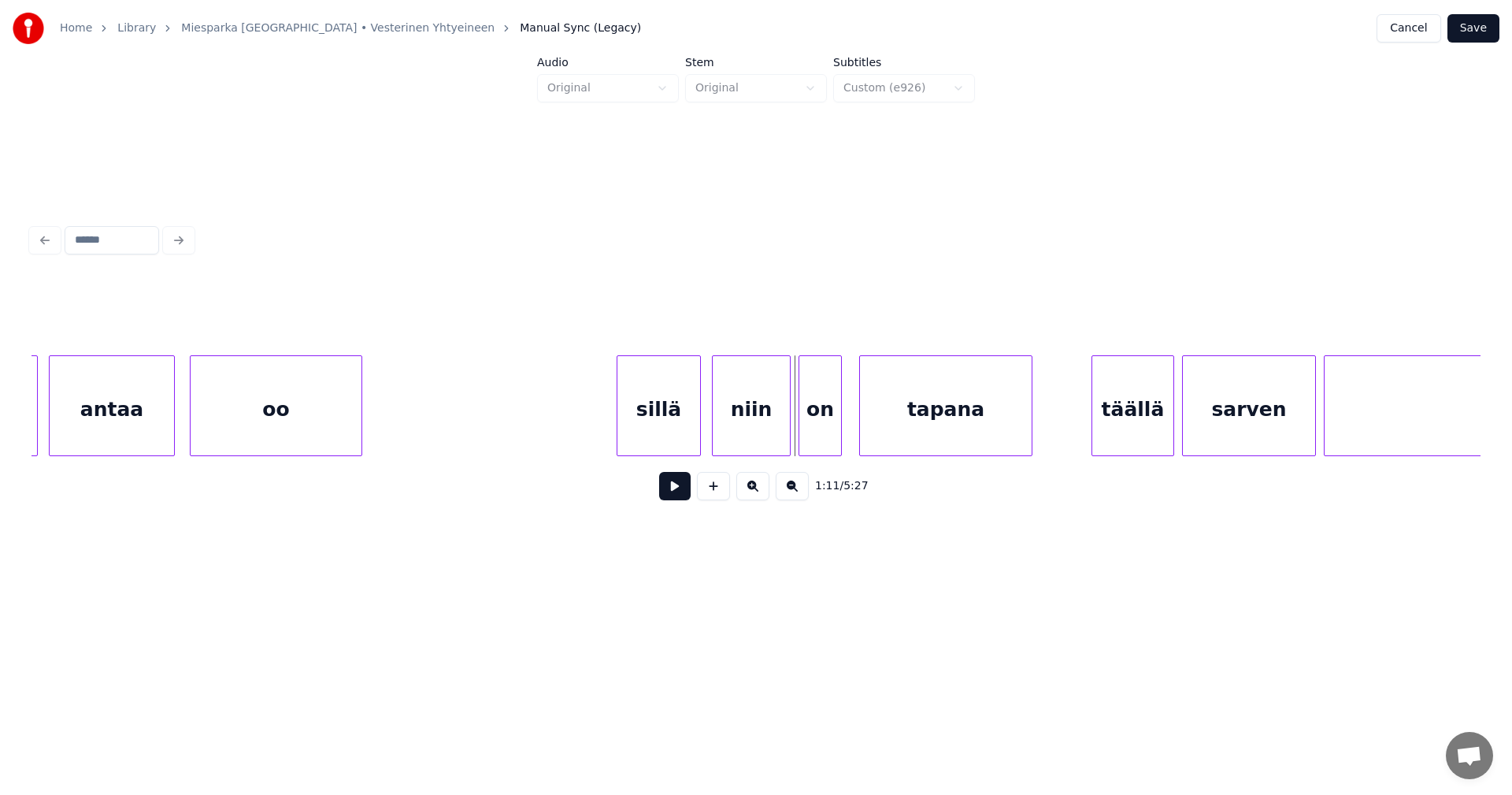
click at [747, 404] on div "niin" at bounding box center [751, 410] width 77 height 107
click at [711, 414] on div at bounding box center [712, 406] width 5 height 100
click at [687, 421] on div "sillä" at bounding box center [659, 410] width 83 height 107
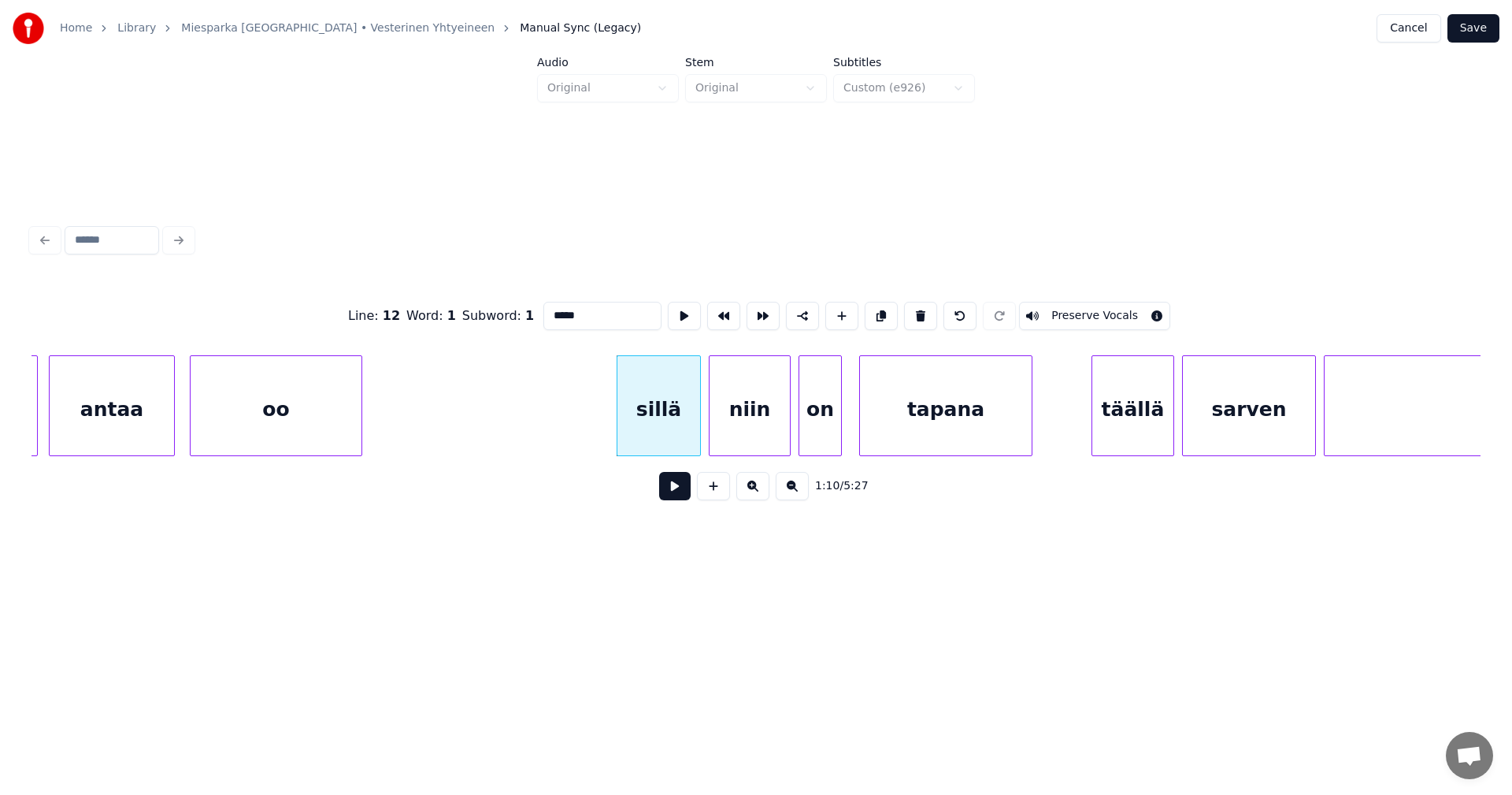
click at [673, 488] on button at bounding box center [675, 486] width 32 height 28
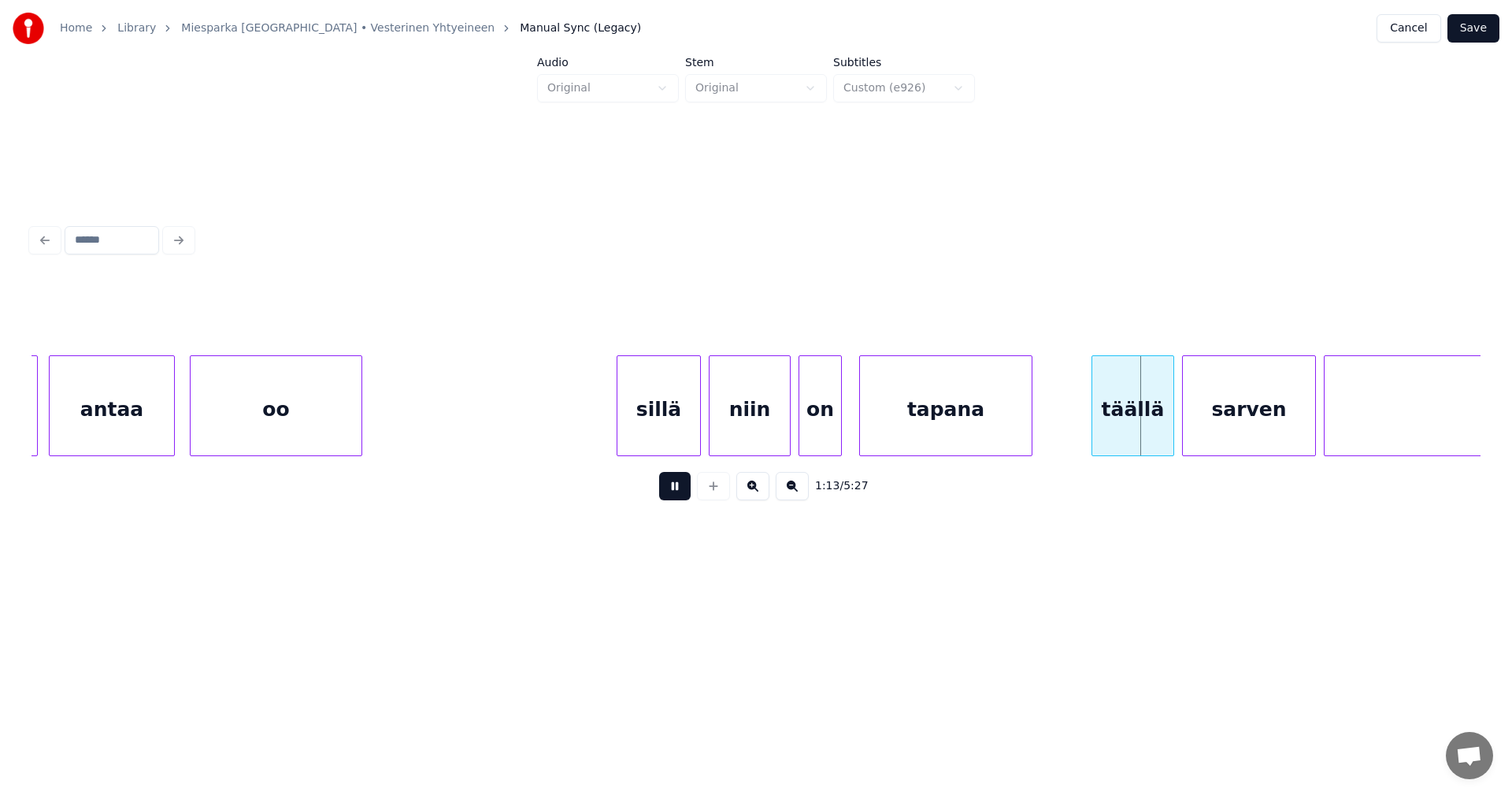
click at [675, 487] on button at bounding box center [675, 486] width 32 height 28
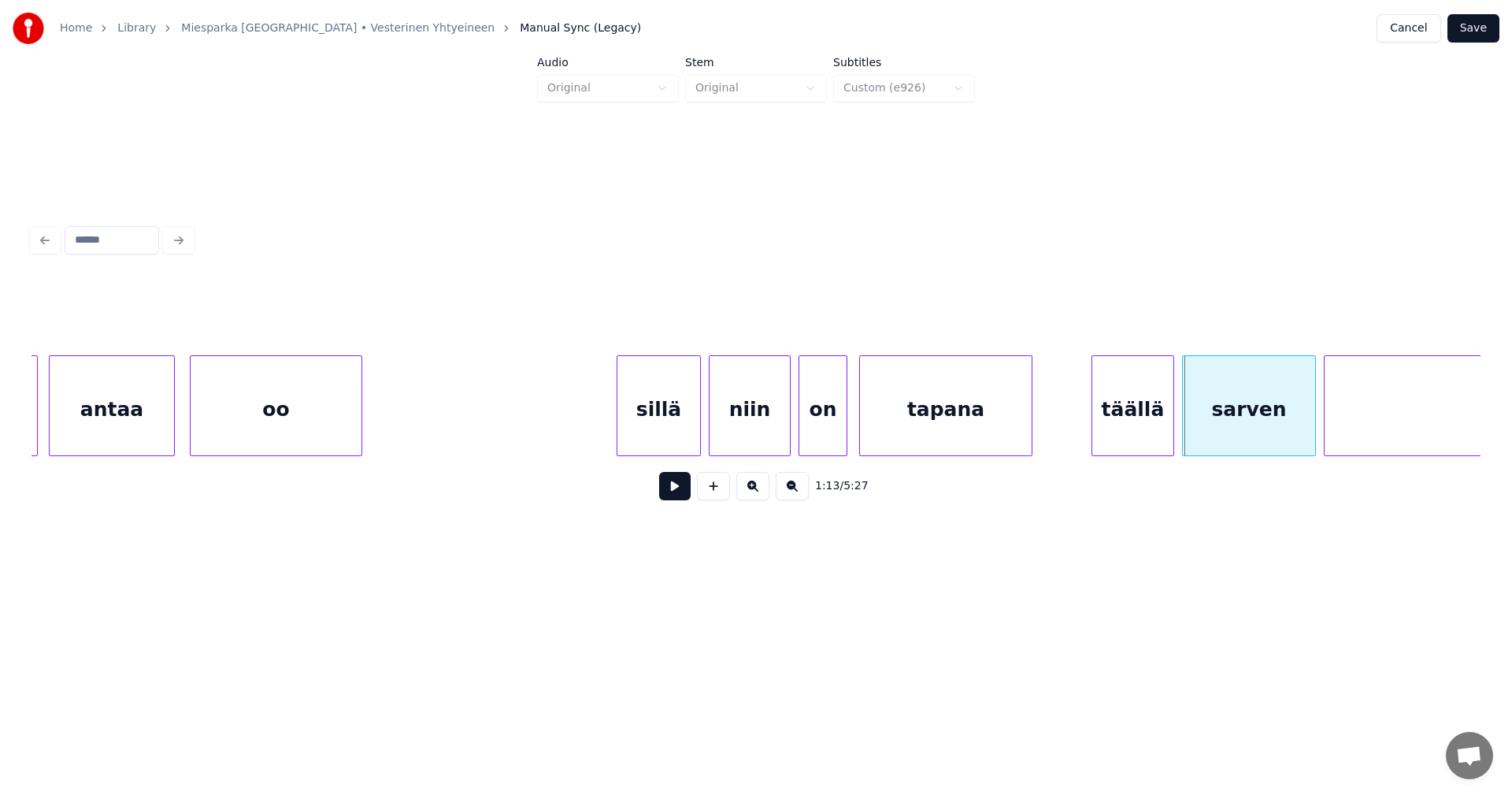
click at [843, 433] on div at bounding box center [844, 406] width 5 height 100
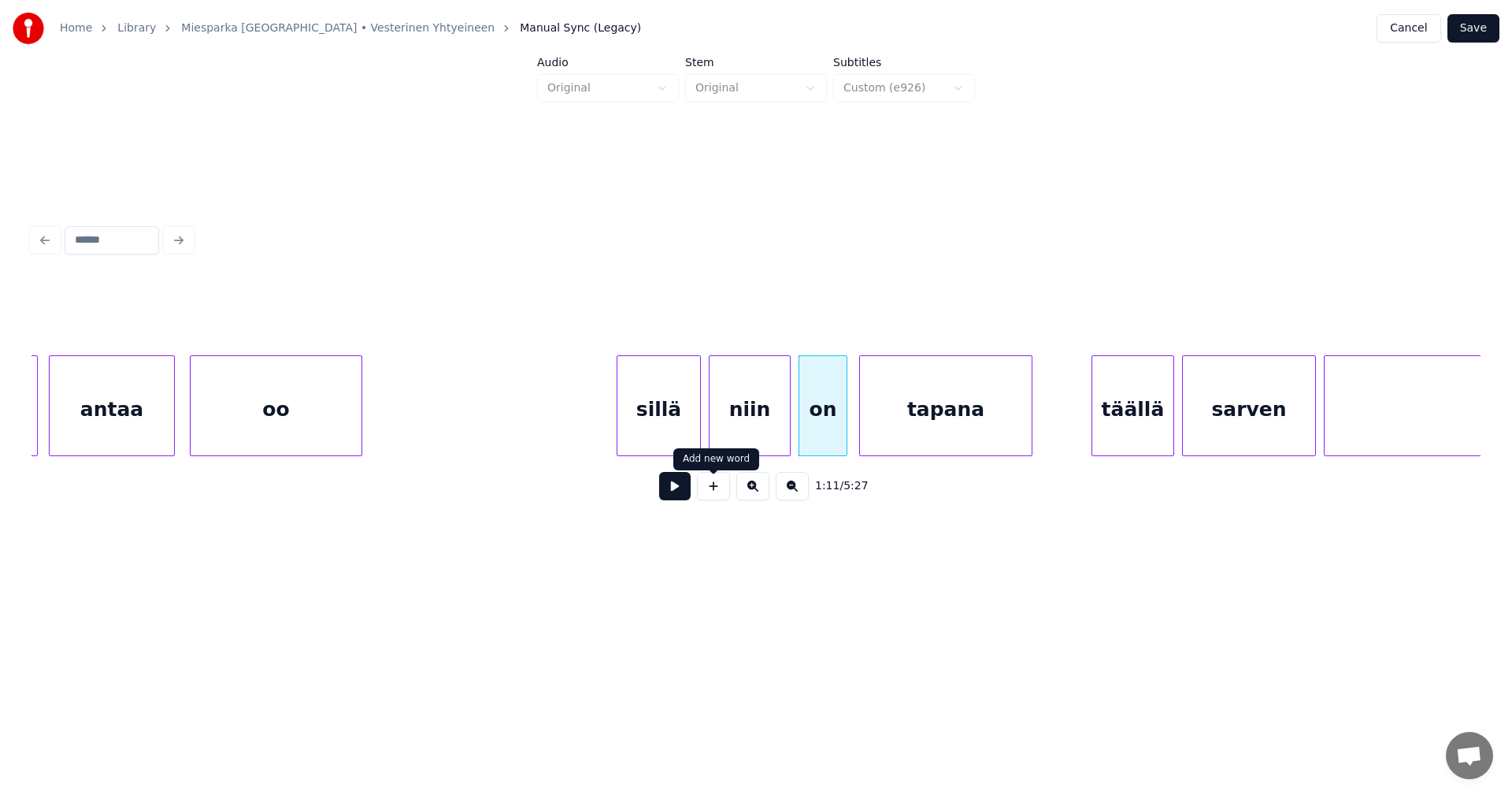
click at [689, 487] on button at bounding box center [675, 486] width 32 height 28
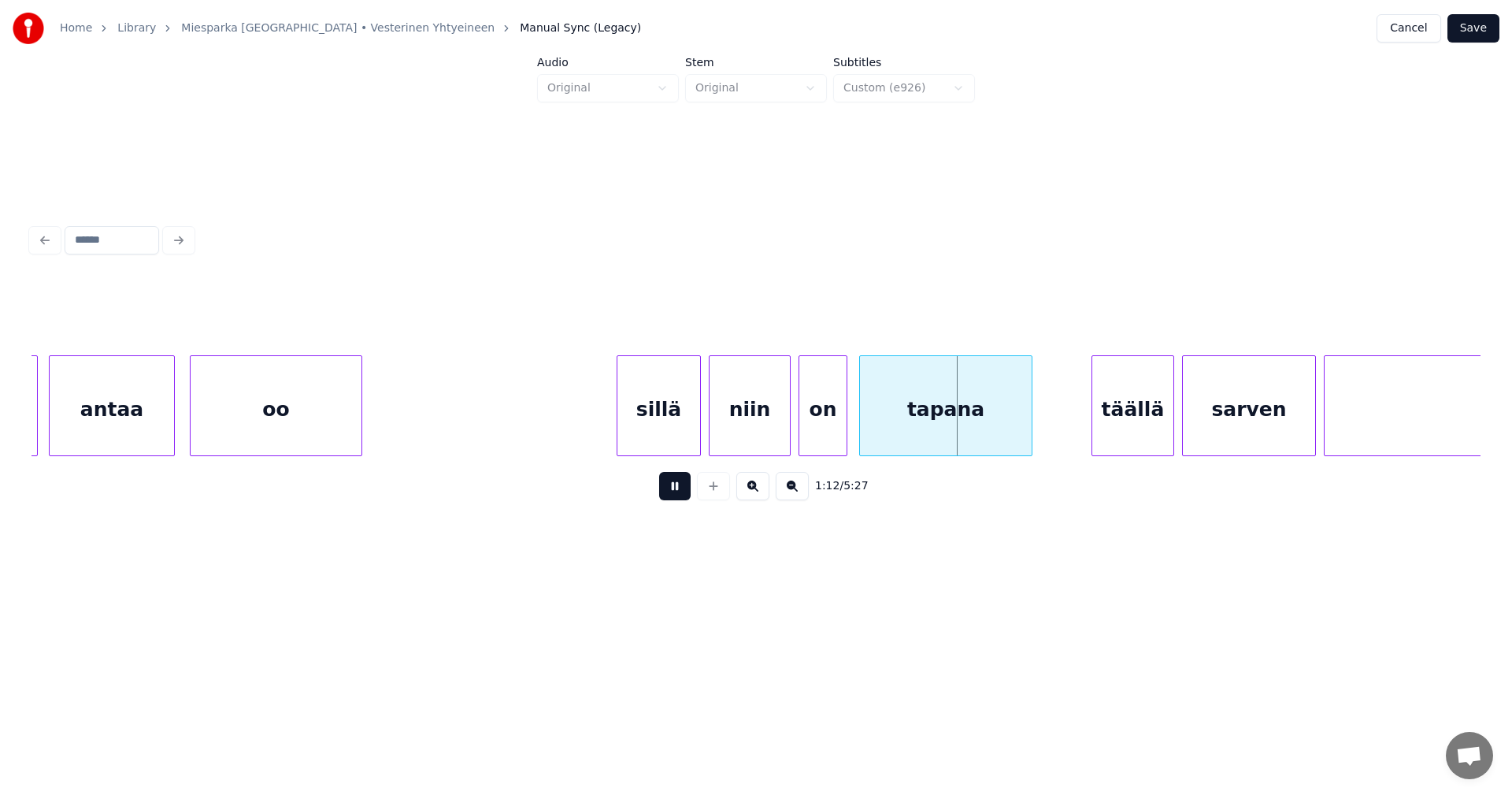
click at [685, 488] on button at bounding box center [675, 486] width 32 height 28
click at [818, 424] on div "on" at bounding box center [823, 410] width 47 height 107
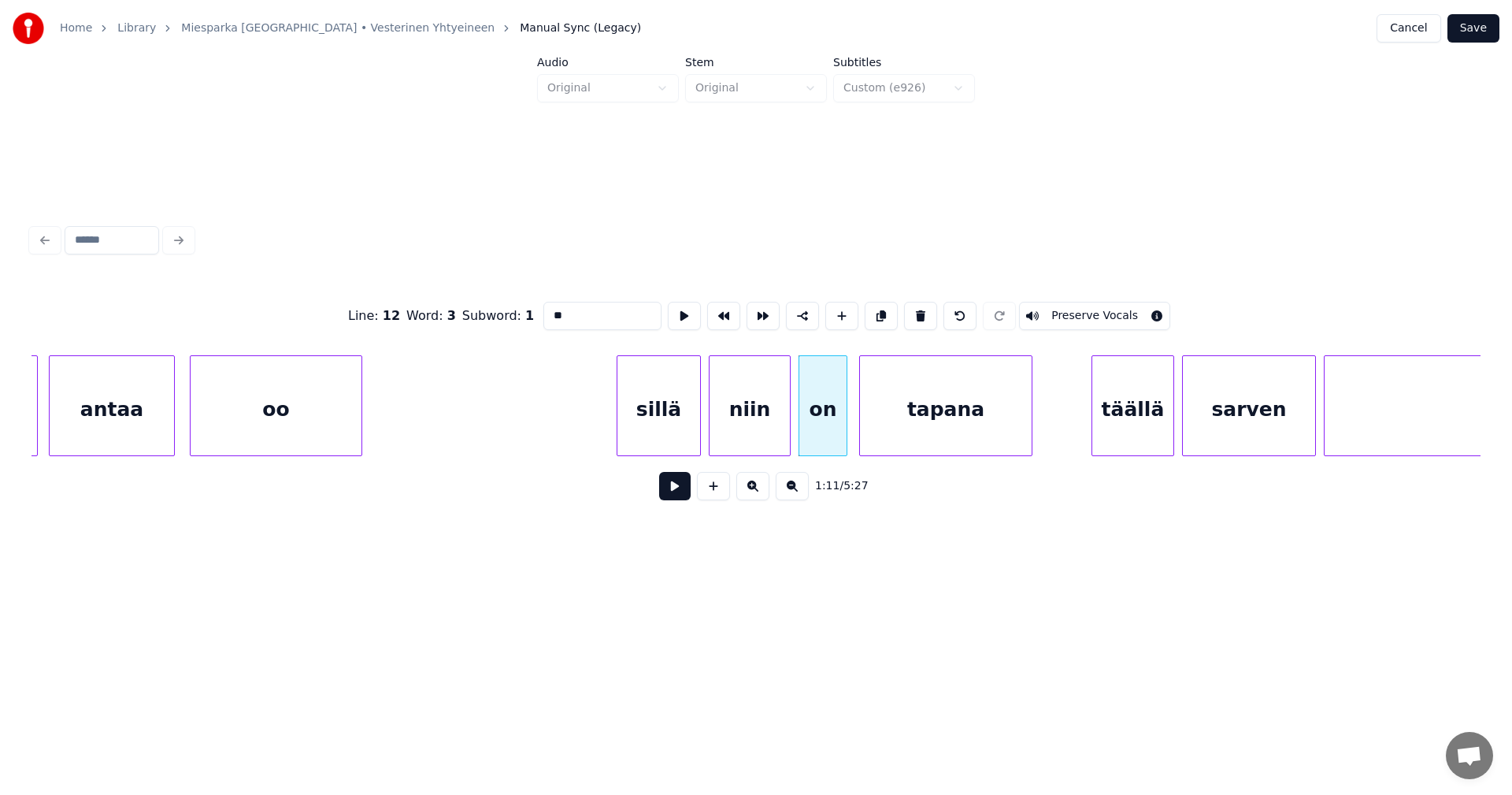
click at [682, 495] on button at bounding box center [675, 486] width 32 height 28
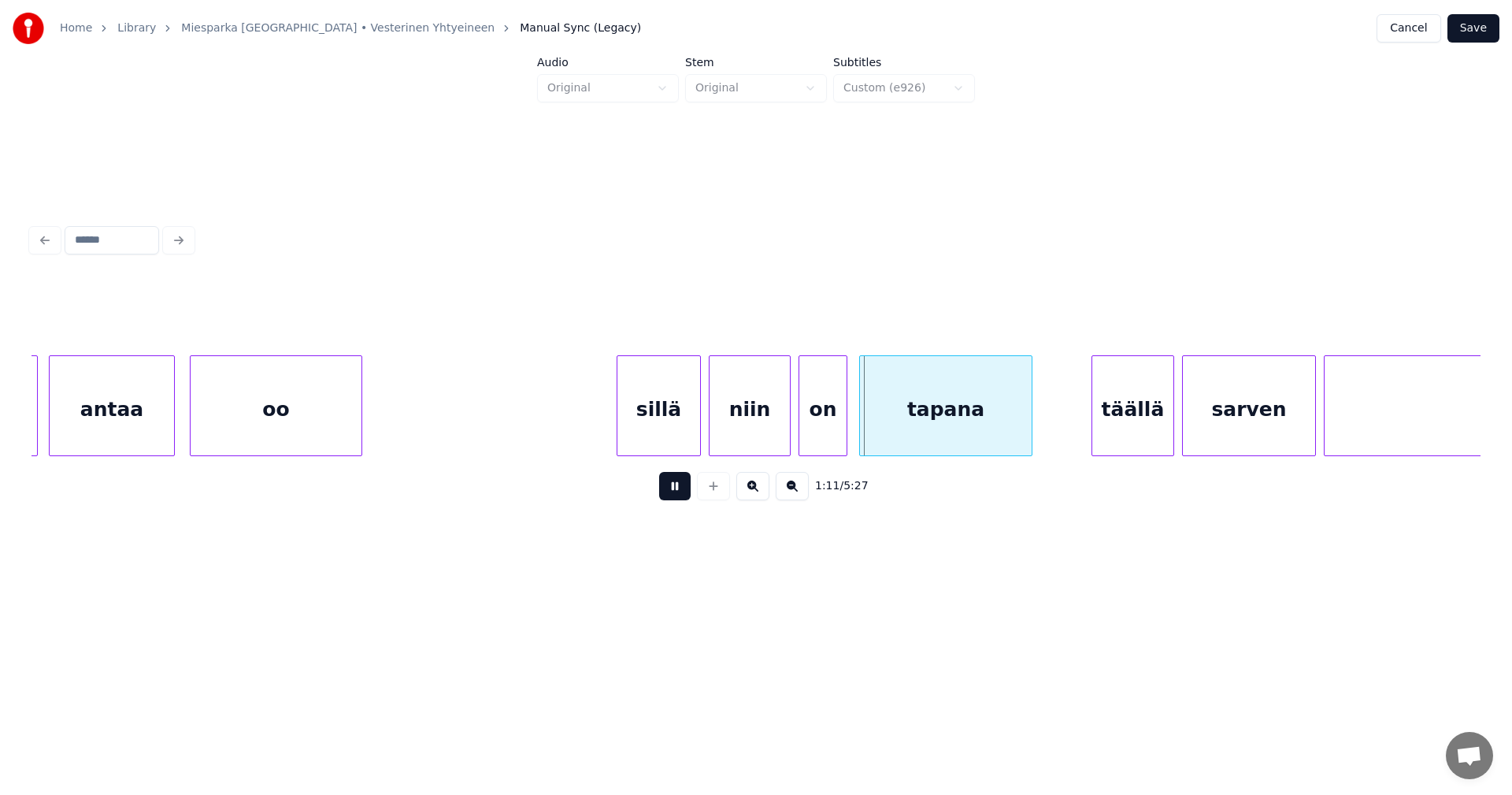
drag, startPoint x: 682, startPoint y: 495, endPoint x: 711, endPoint y: 463, distance: 43.2
click at [685, 492] on button at bounding box center [675, 486] width 32 height 28
click at [743, 434] on div "niin" at bounding box center [750, 410] width 80 height 107
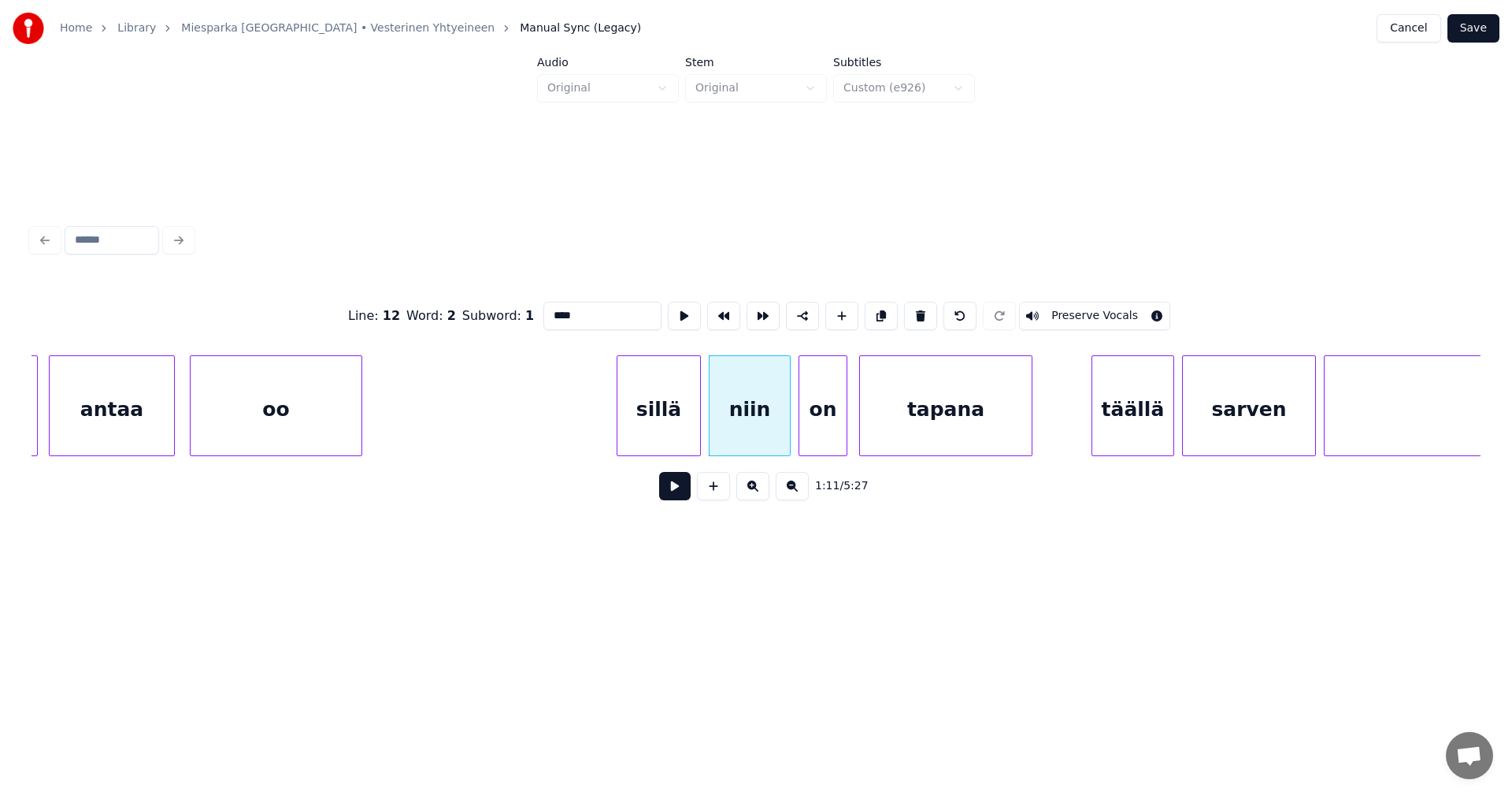
click at [666, 495] on button at bounding box center [675, 486] width 32 height 28
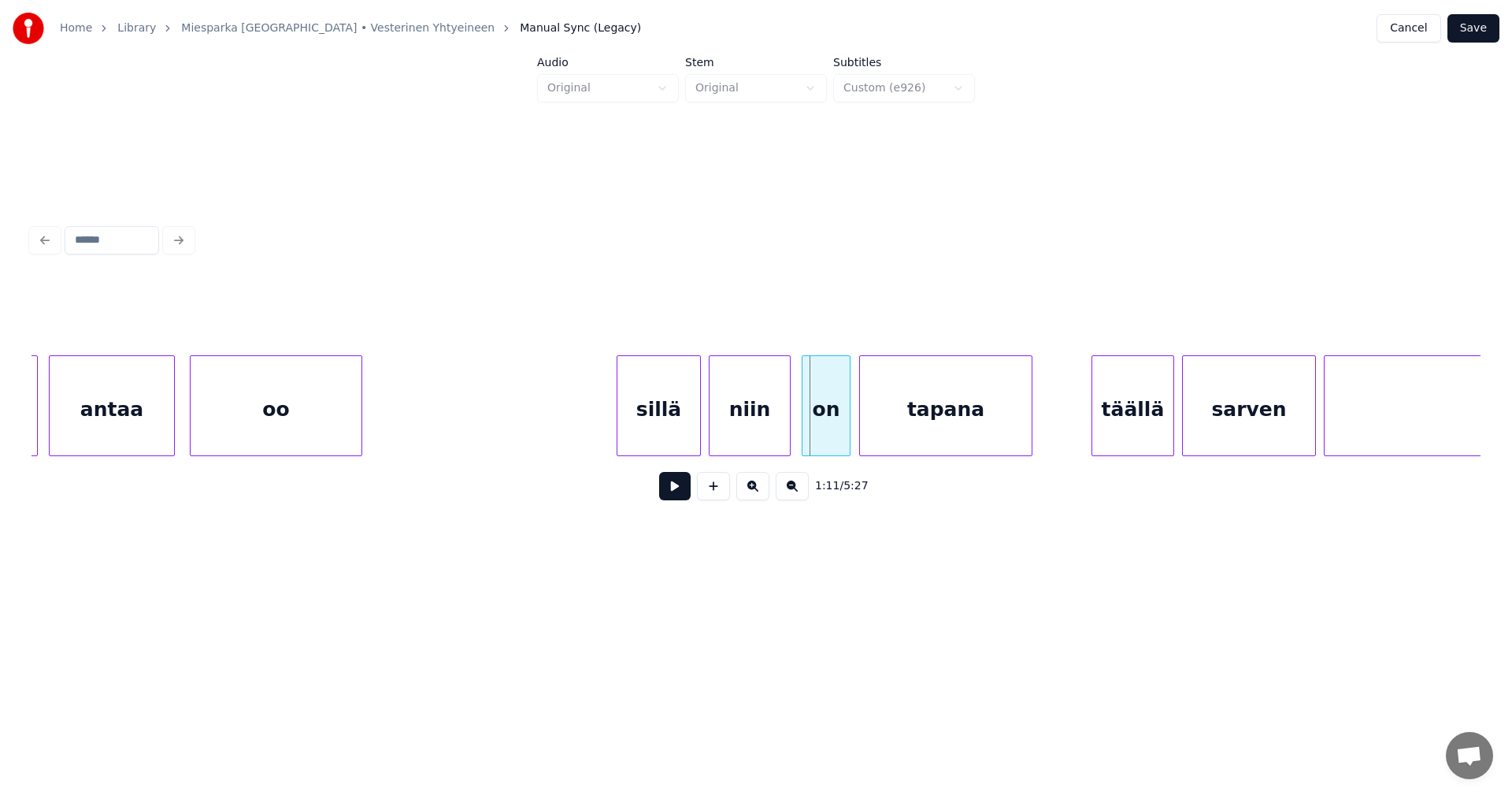
click at [817, 427] on div "on" at bounding box center [826, 410] width 47 height 107
click at [809, 424] on div at bounding box center [810, 406] width 5 height 100
click at [793, 425] on div at bounding box center [791, 406] width 5 height 100
click at [679, 490] on button at bounding box center [675, 486] width 32 height 28
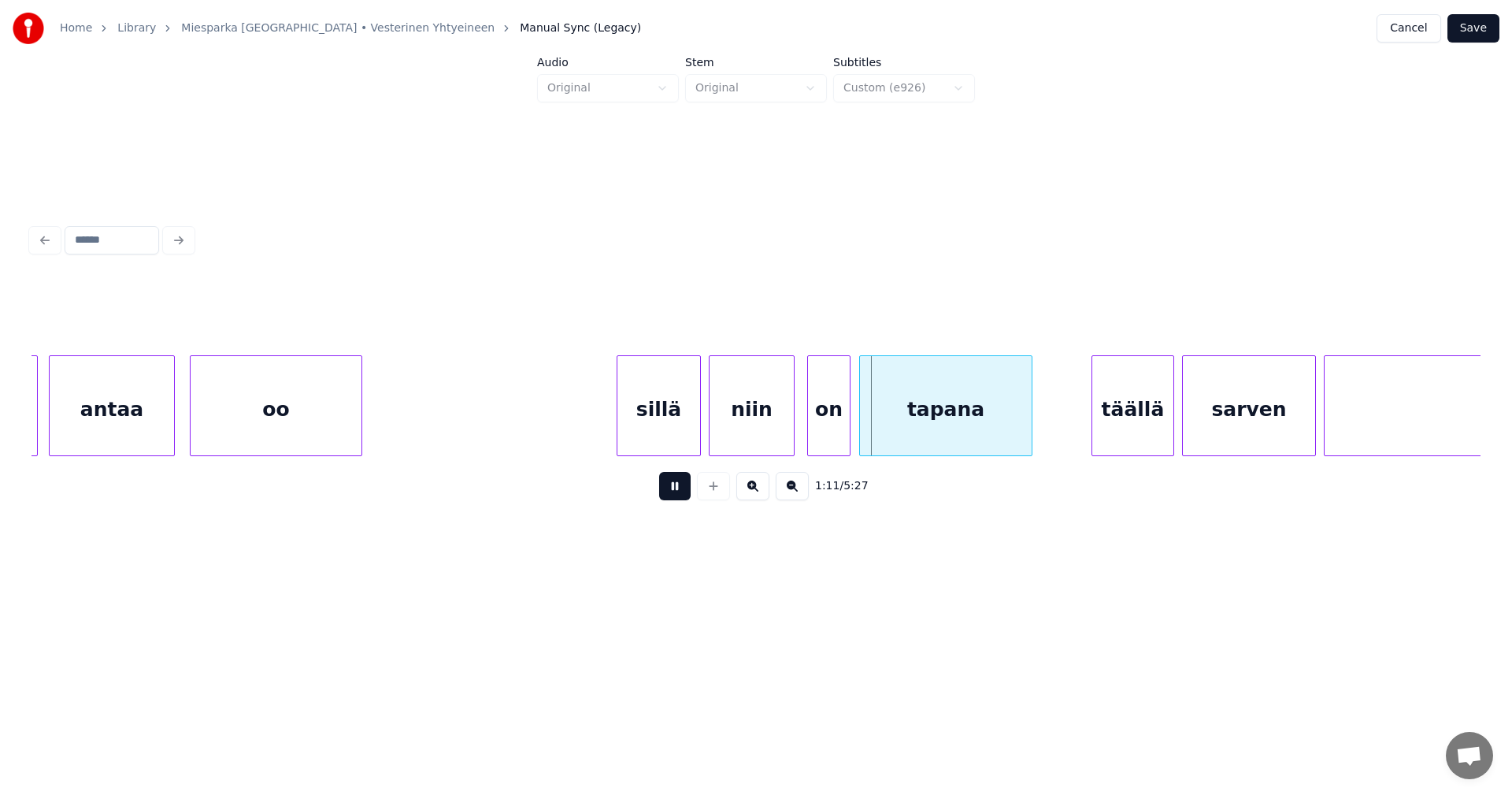
click at [679, 490] on button at bounding box center [675, 486] width 32 height 28
click at [820, 429] on div "on" at bounding box center [828, 410] width 42 height 107
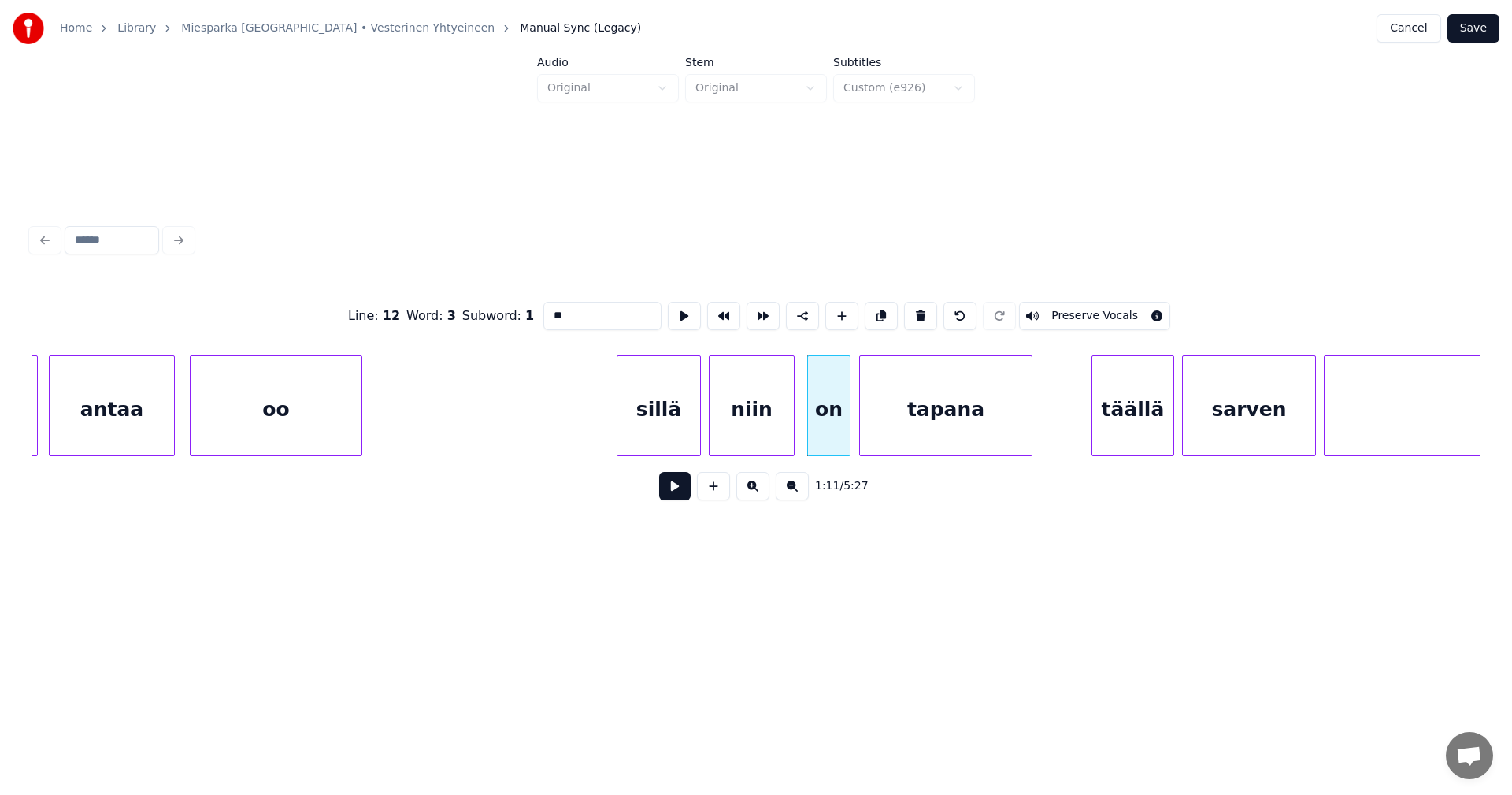
click at [679, 500] on button at bounding box center [675, 486] width 32 height 28
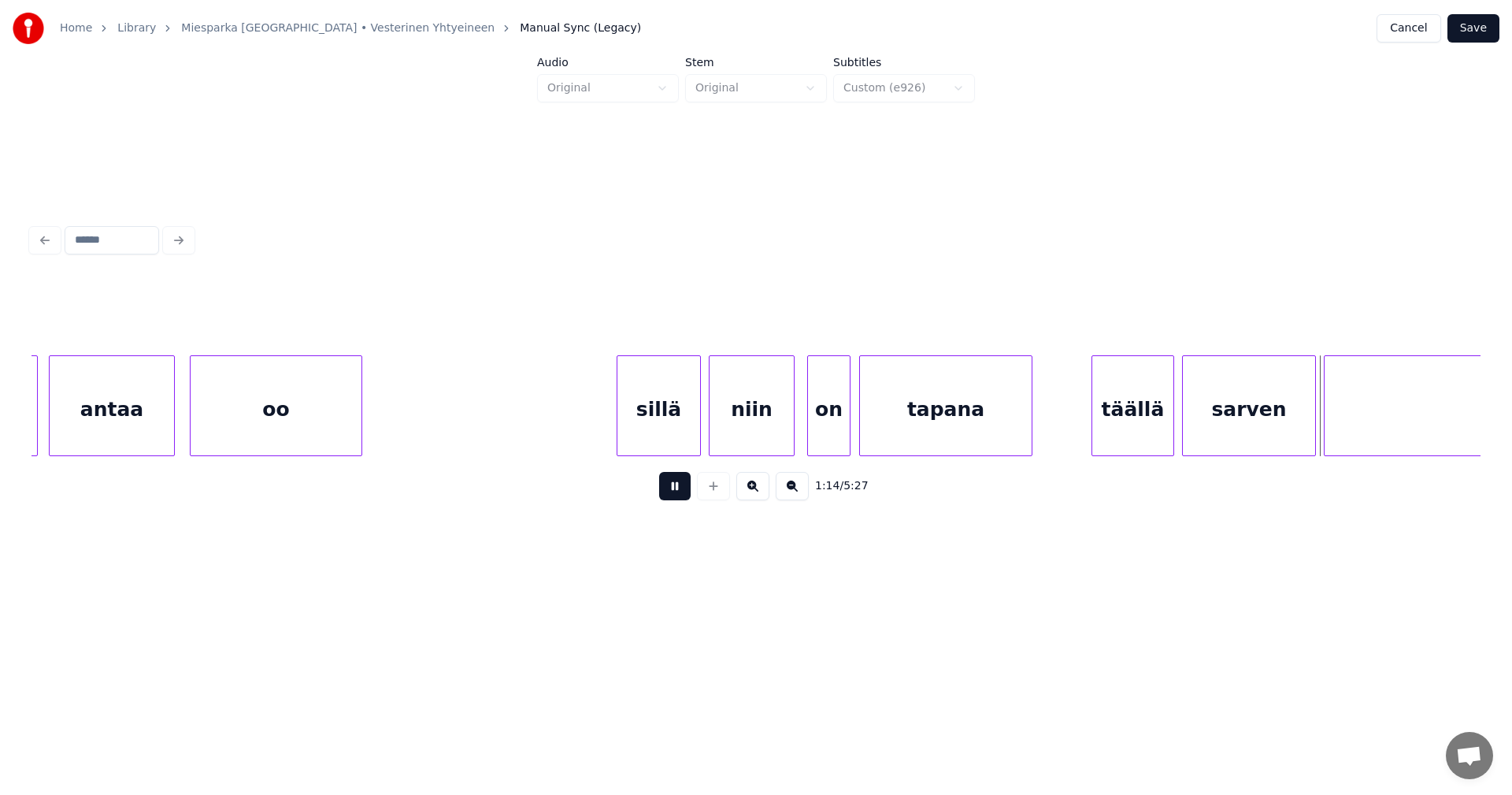
click at [679, 497] on button at bounding box center [675, 486] width 32 height 28
click at [732, 434] on div "niin" at bounding box center [752, 410] width 85 height 107
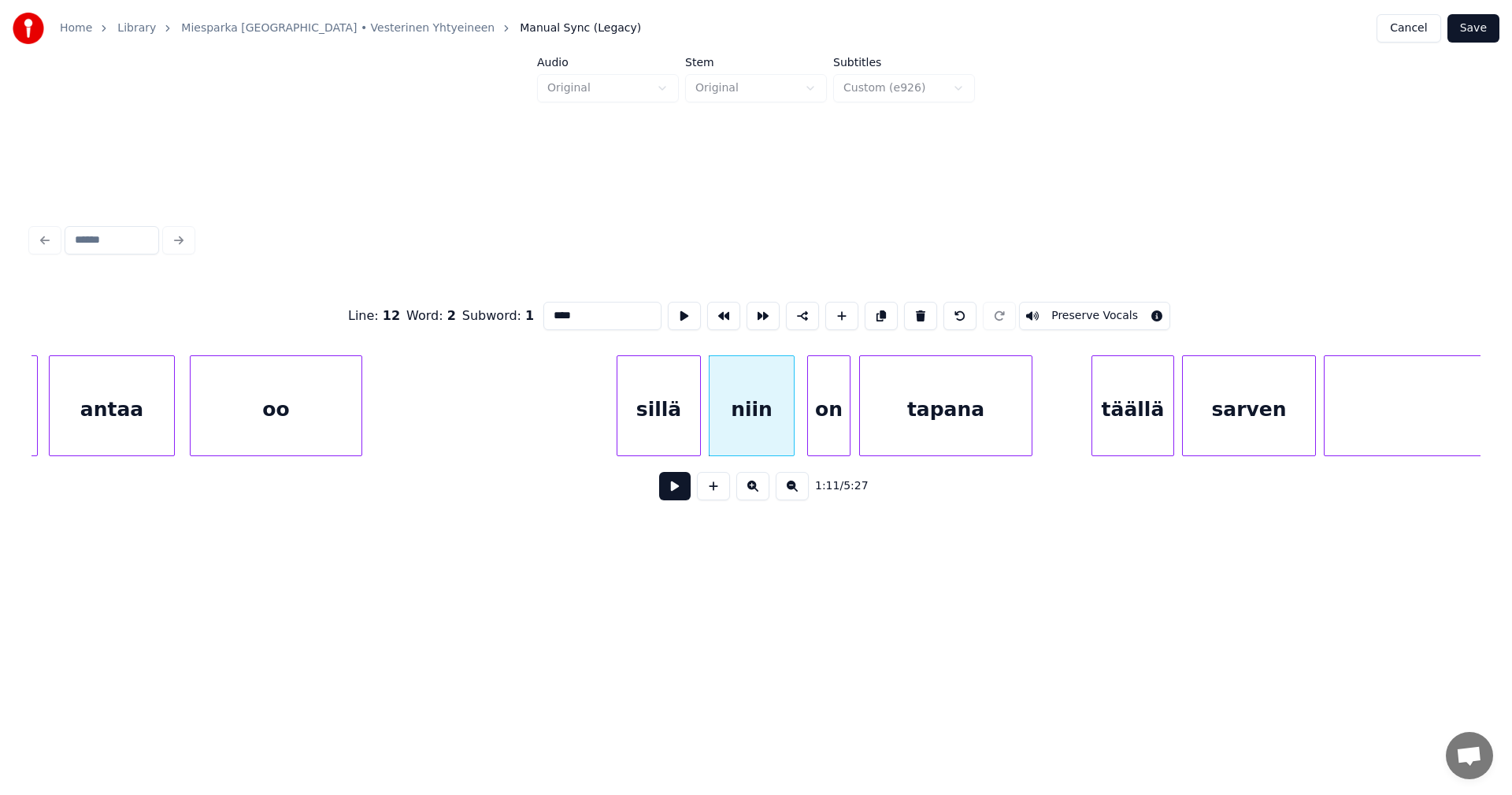
click at [669, 496] on button at bounding box center [675, 486] width 32 height 28
drag, startPoint x: 669, startPoint y: 496, endPoint x: 689, endPoint y: 478, distance: 26.9
click at [673, 492] on button at bounding box center [675, 486] width 32 height 28
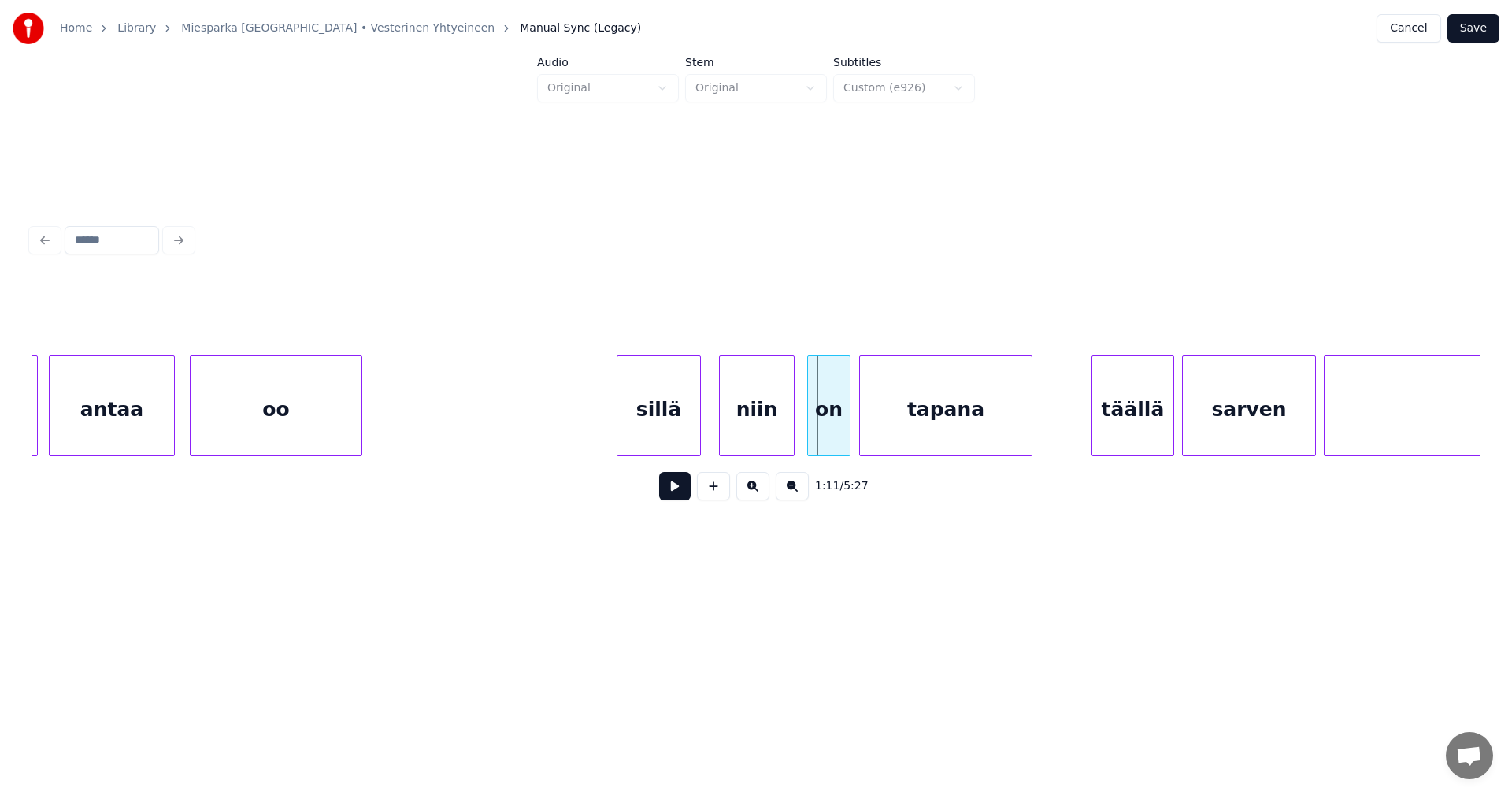
click at [721, 435] on div at bounding box center [722, 406] width 5 height 100
click at [707, 435] on div at bounding box center [707, 406] width 5 height 100
click at [672, 489] on button at bounding box center [675, 486] width 32 height 28
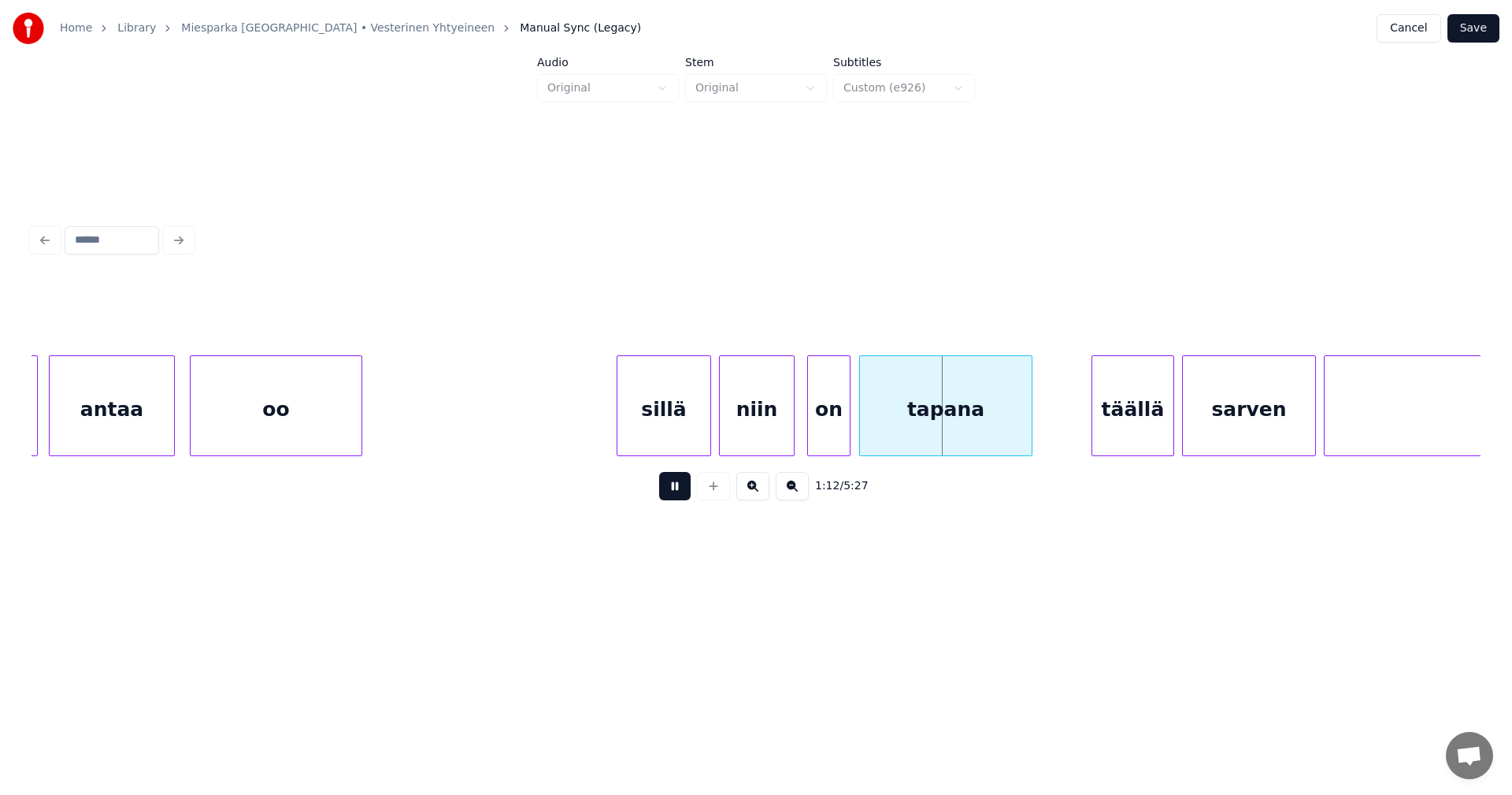
click at [672, 489] on button at bounding box center [675, 486] width 32 height 28
click at [815, 441] on div "on" at bounding box center [828, 410] width 42 height 107
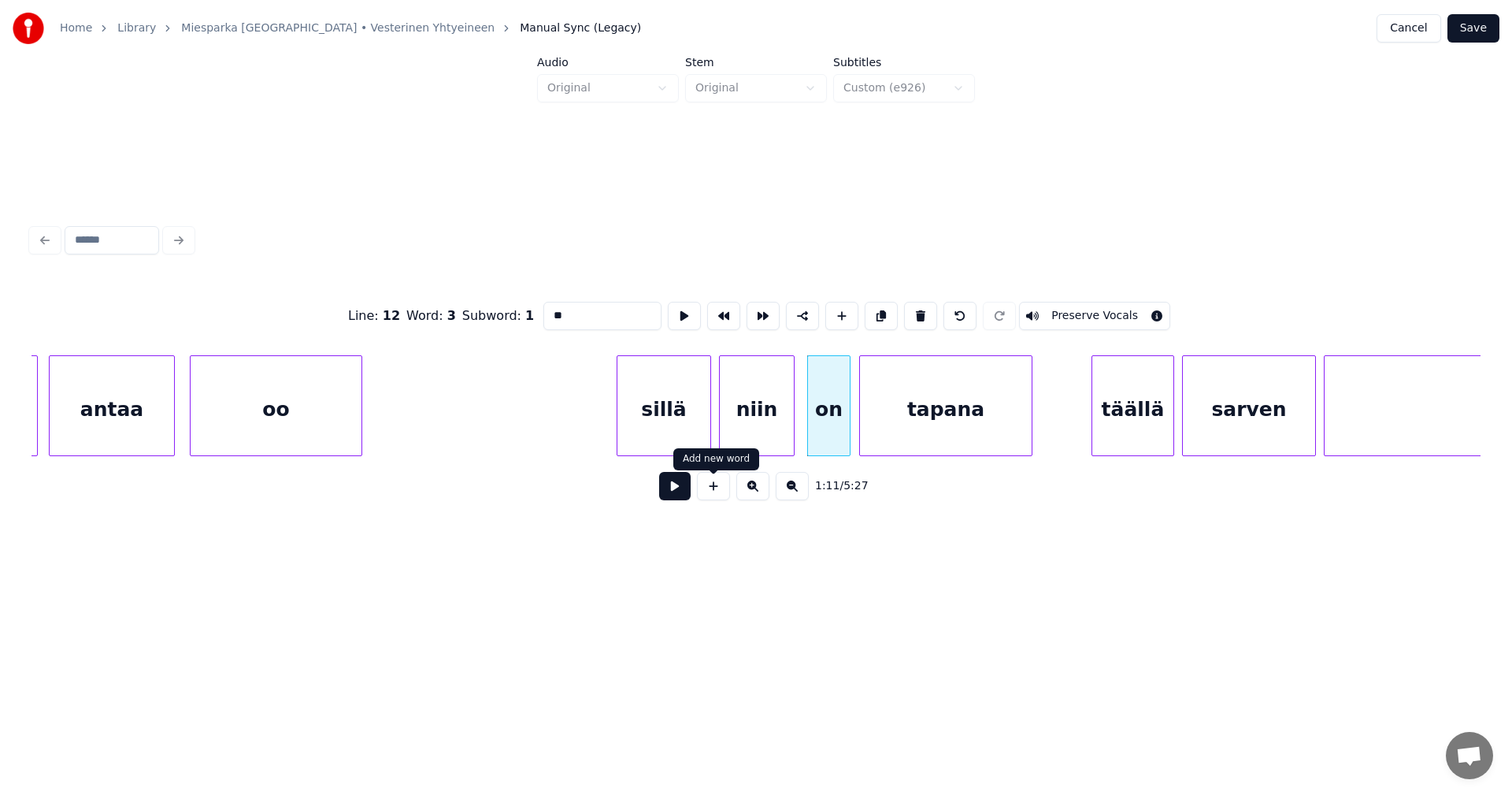
click at [677, 492] on button at bounding box center [675, 486] width 32 height 28
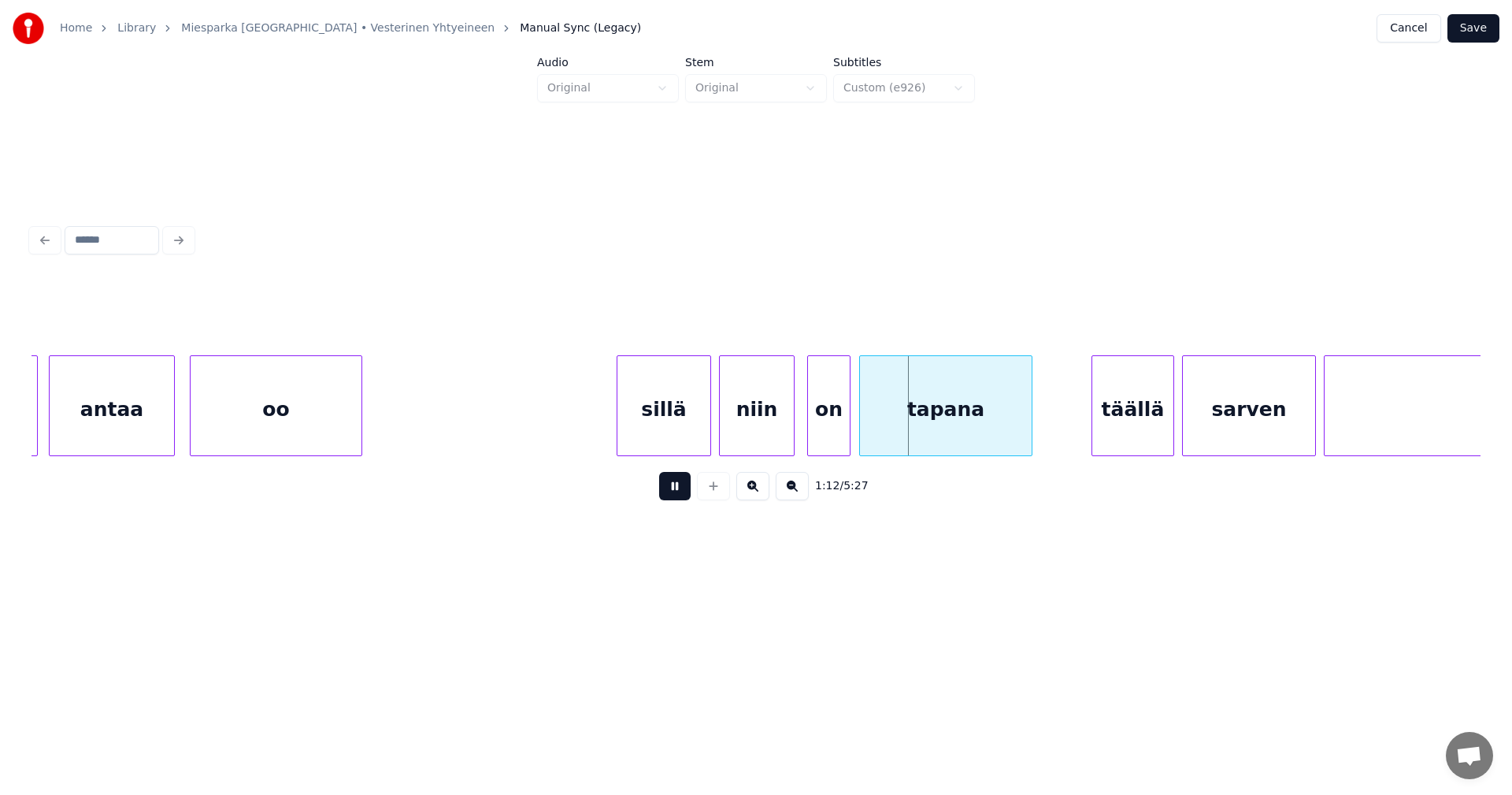
click at [677, 492] on button at bounding box center [675, 486] width 32 height 28
click at [817, 426] on div "on" at bounding box center [825, 410] width 42 height 107
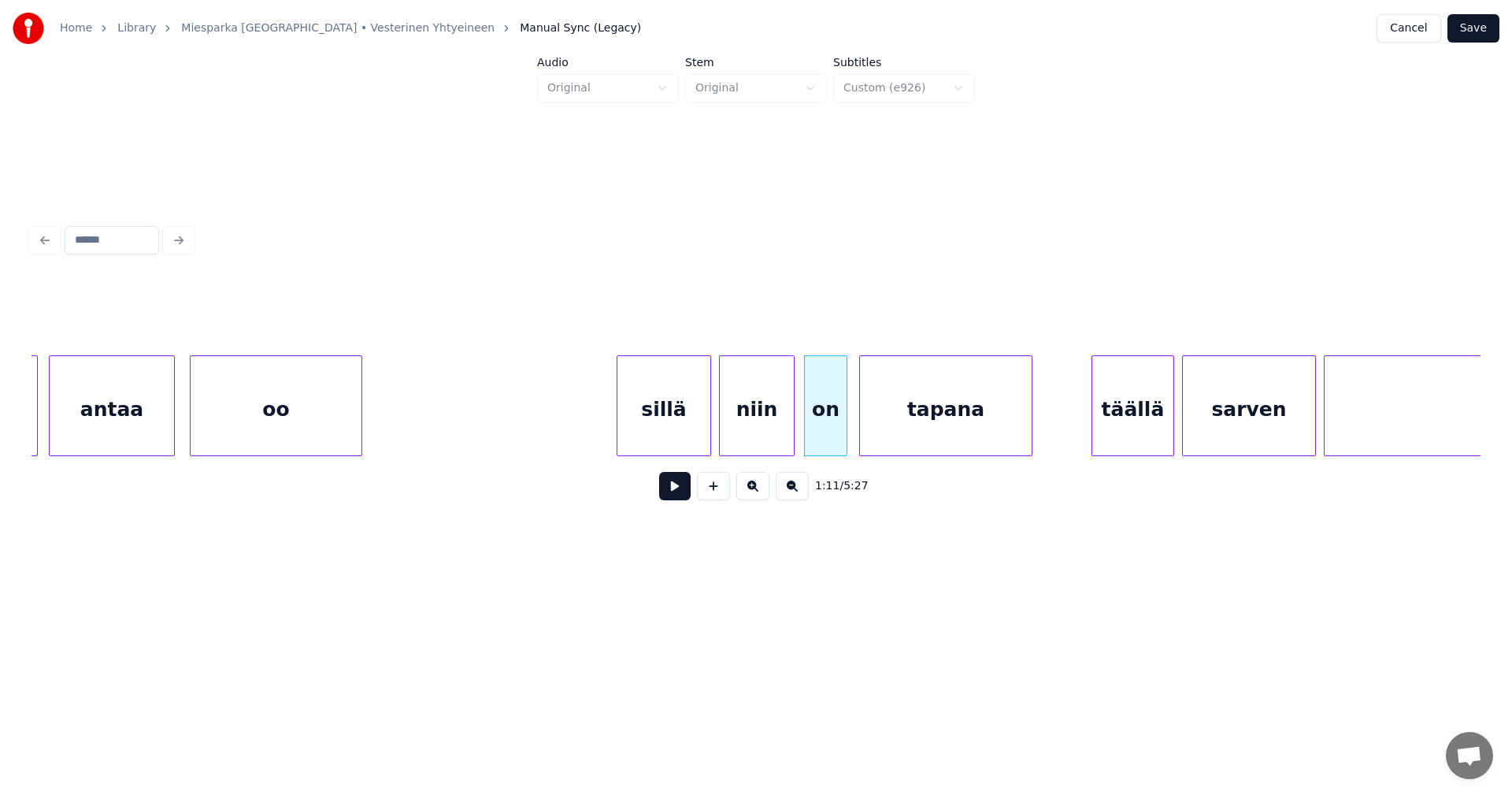
click at [672, 491] on button at bounding box center [675, 486] width 32 height 28
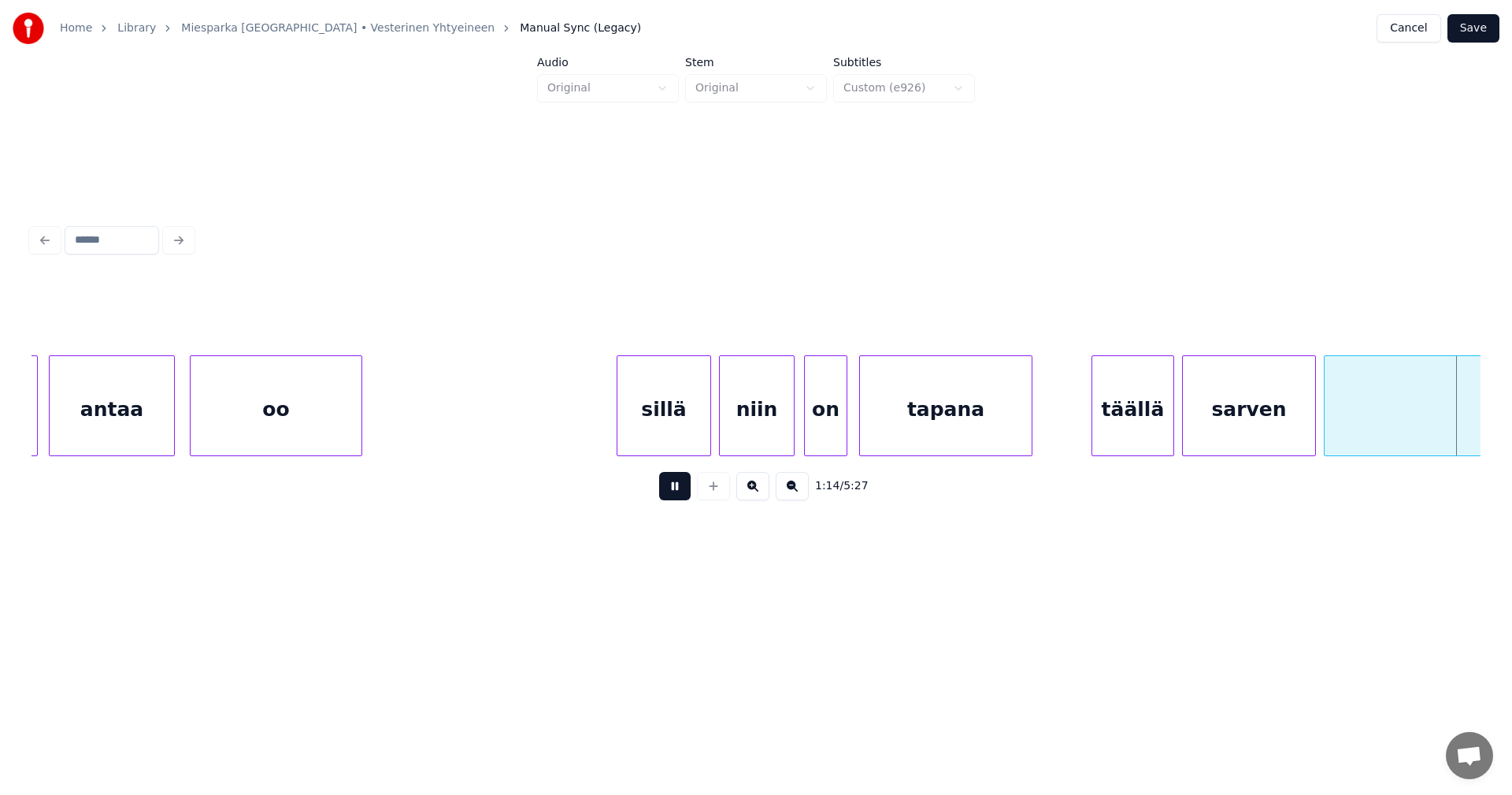
scroll to position [0, 14760]
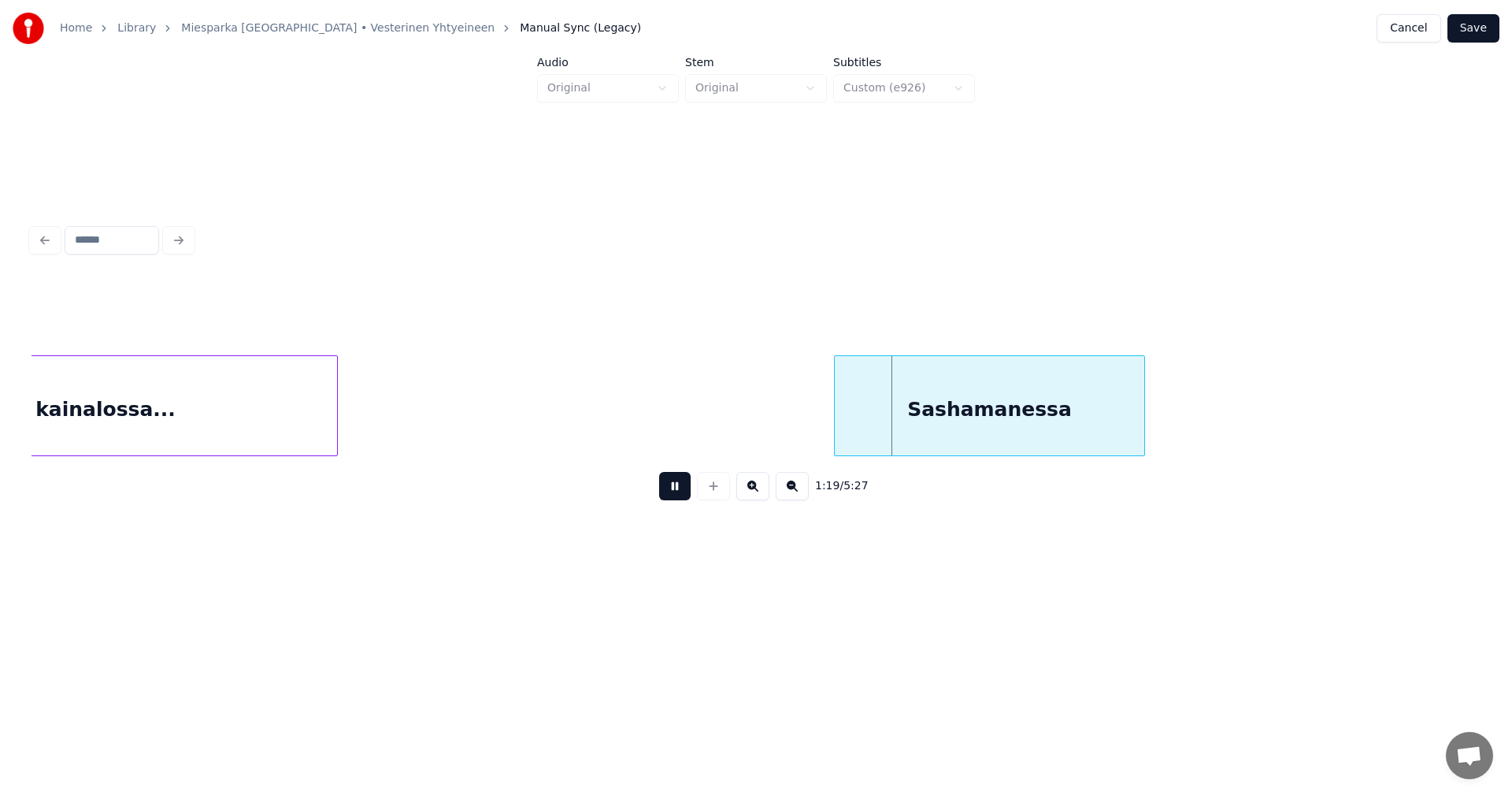
drag, startPoint x: 676, startPoint y: 488, endPoint x: 756, endPoint y: 445, distance: 90.8
click at [676, 485] on button at bounding box center [675, 486] width 32 height 28
click at [823, 421] on div at bounding box center [822, 406] width 5 height 100
click at [930, 411] on div "Sashamanessa" at bounding box center [982, 410] width 325 height 107
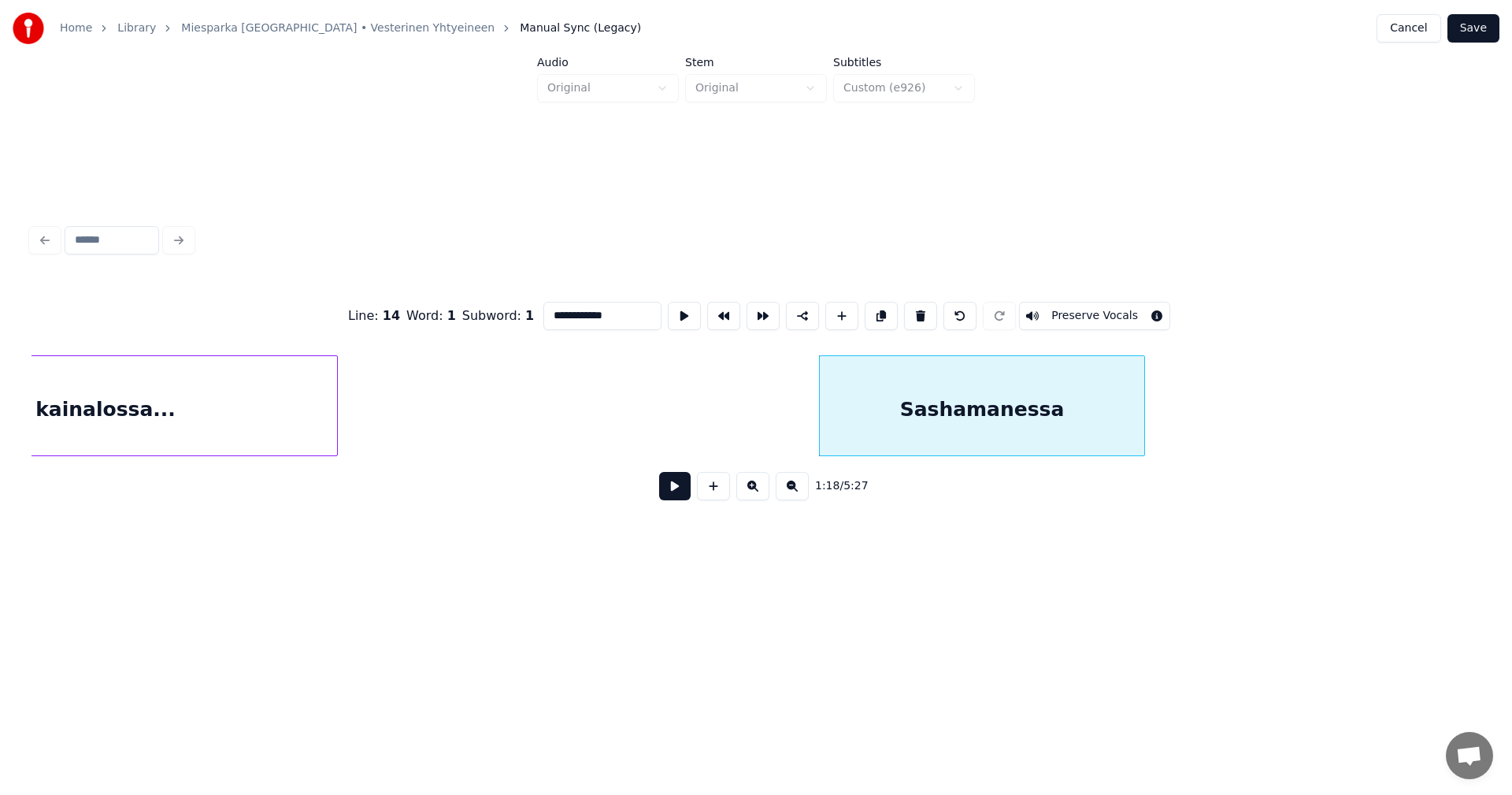
click at [934, 415] on div "Sashamanessa" at bounding box center [982, 410] width 325 height 107
click at [555, 312] on input "**********" at bounding box center [602, 316] width 118 height 28
type input "**********"
click at [674, 499] on button at bounding box center [675, 486] width 32 height 28
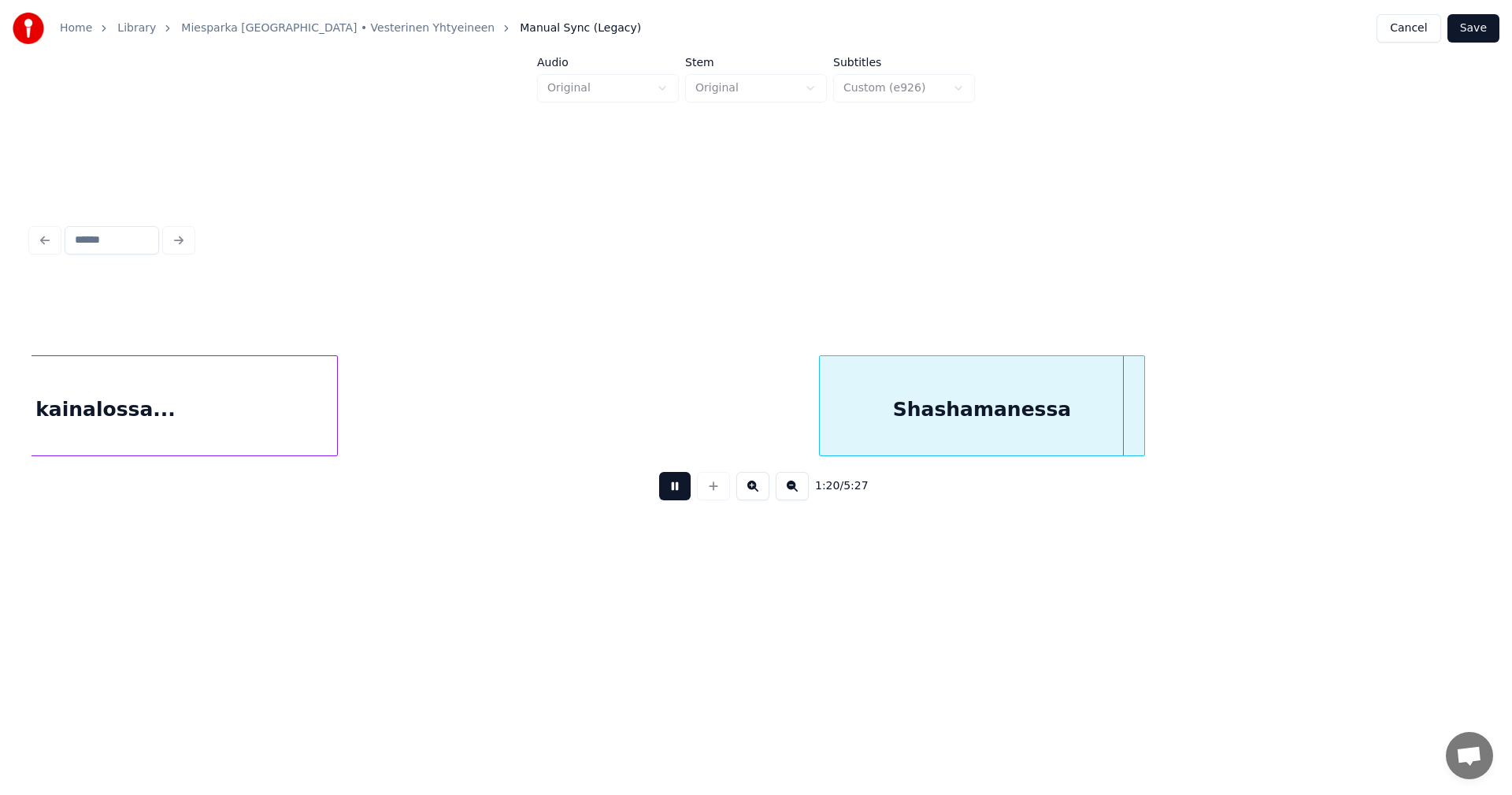
drag, startPoint x: 675, startPoint y: 497, endPoint x: 695, endPoint y: 499, distance: 20.1
click at [677, 497] on button at bounding box center [675, 486] width 32 height 28
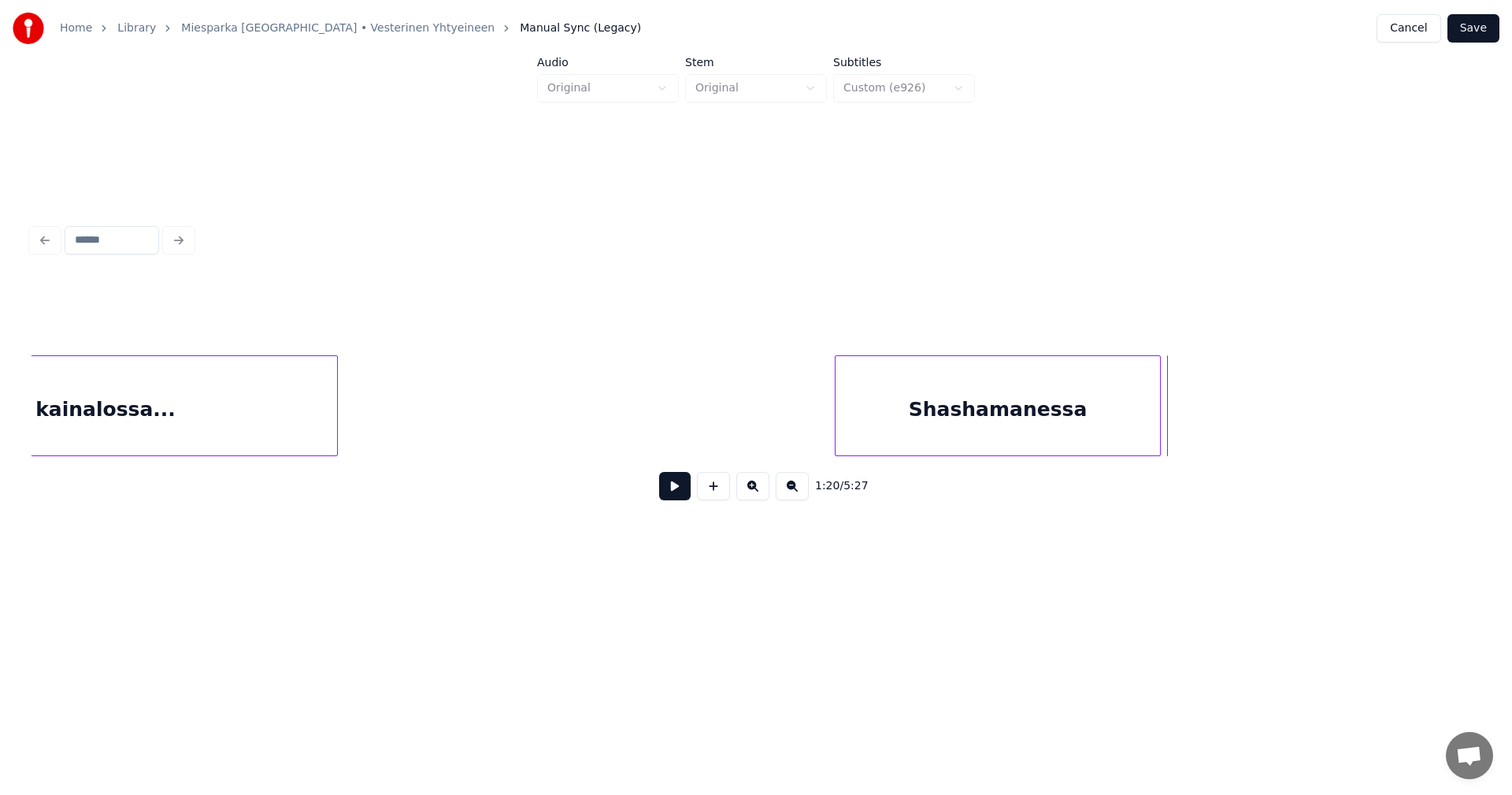
click at [1155, 433] on div "Shashamanessa" at bounding box center [997, 410] width 325 height 107
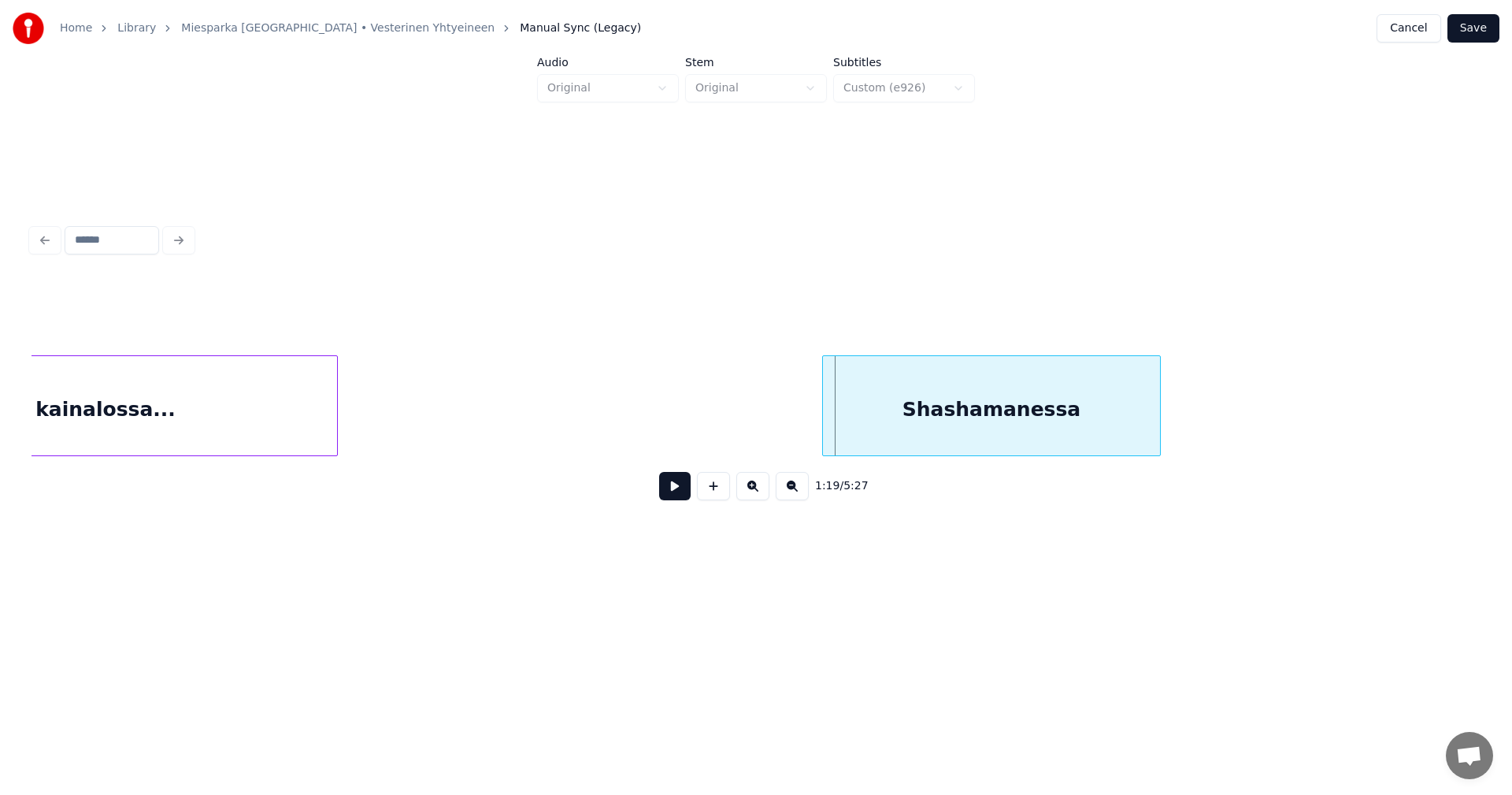
click at [826, 434] on div at bounding box center [825, 406] width 5 height 100
click at [675, 494] on button at bounding box center [675, 486] width 32 height 28
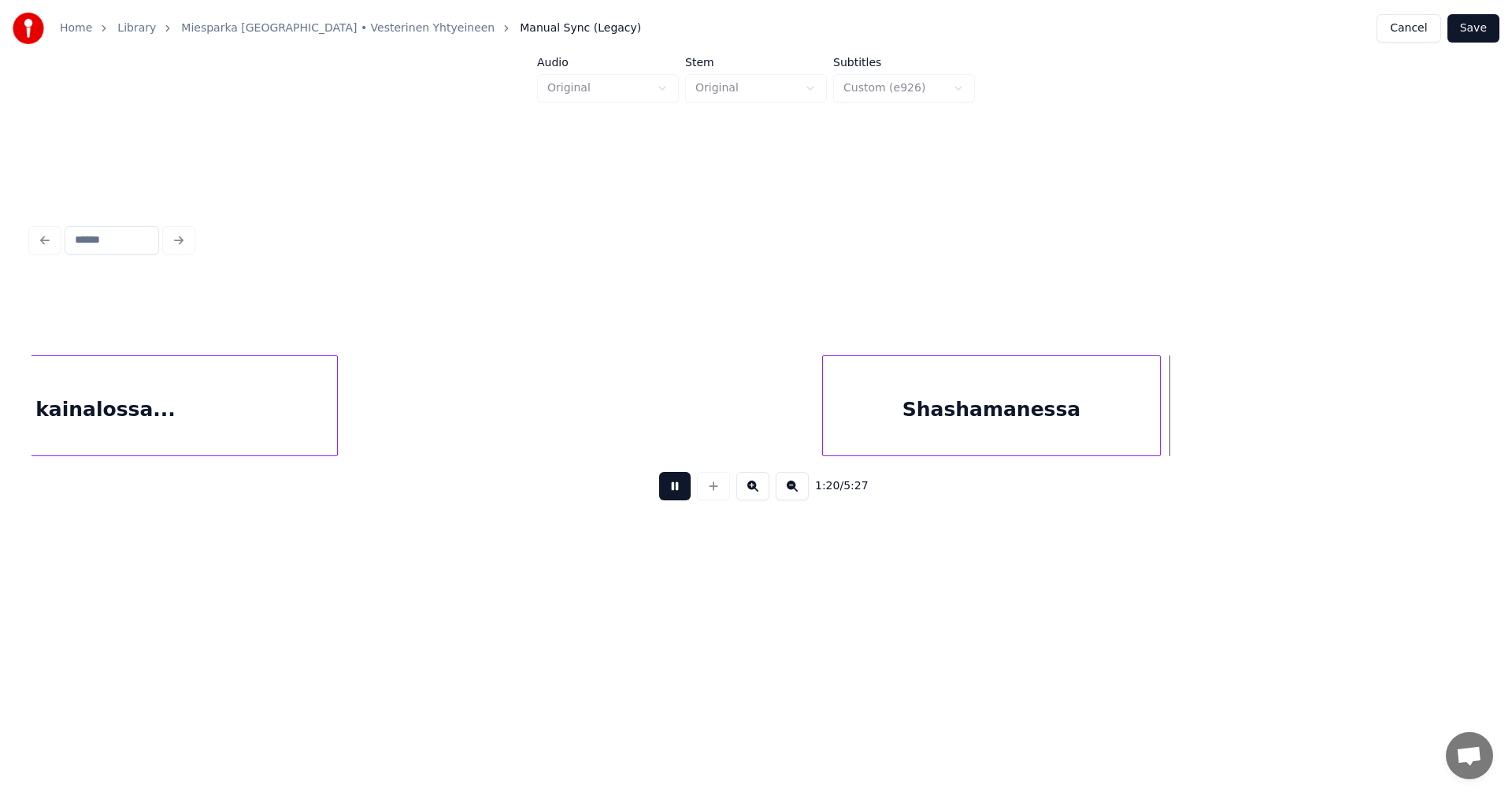
click at [676, 493] on button at bounding box center [675, 486] width 32 height 28
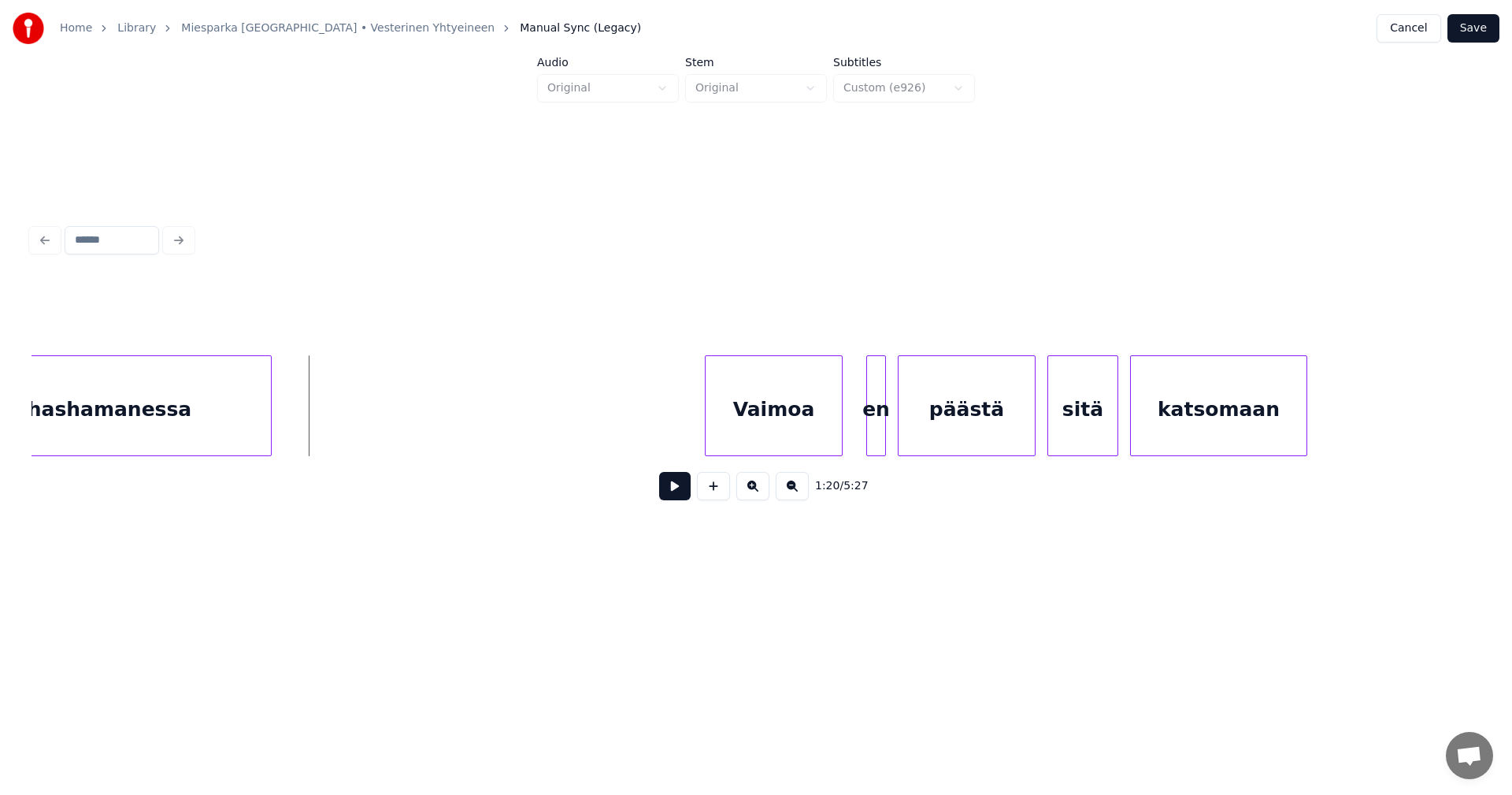
scroll to position [0, 15935]
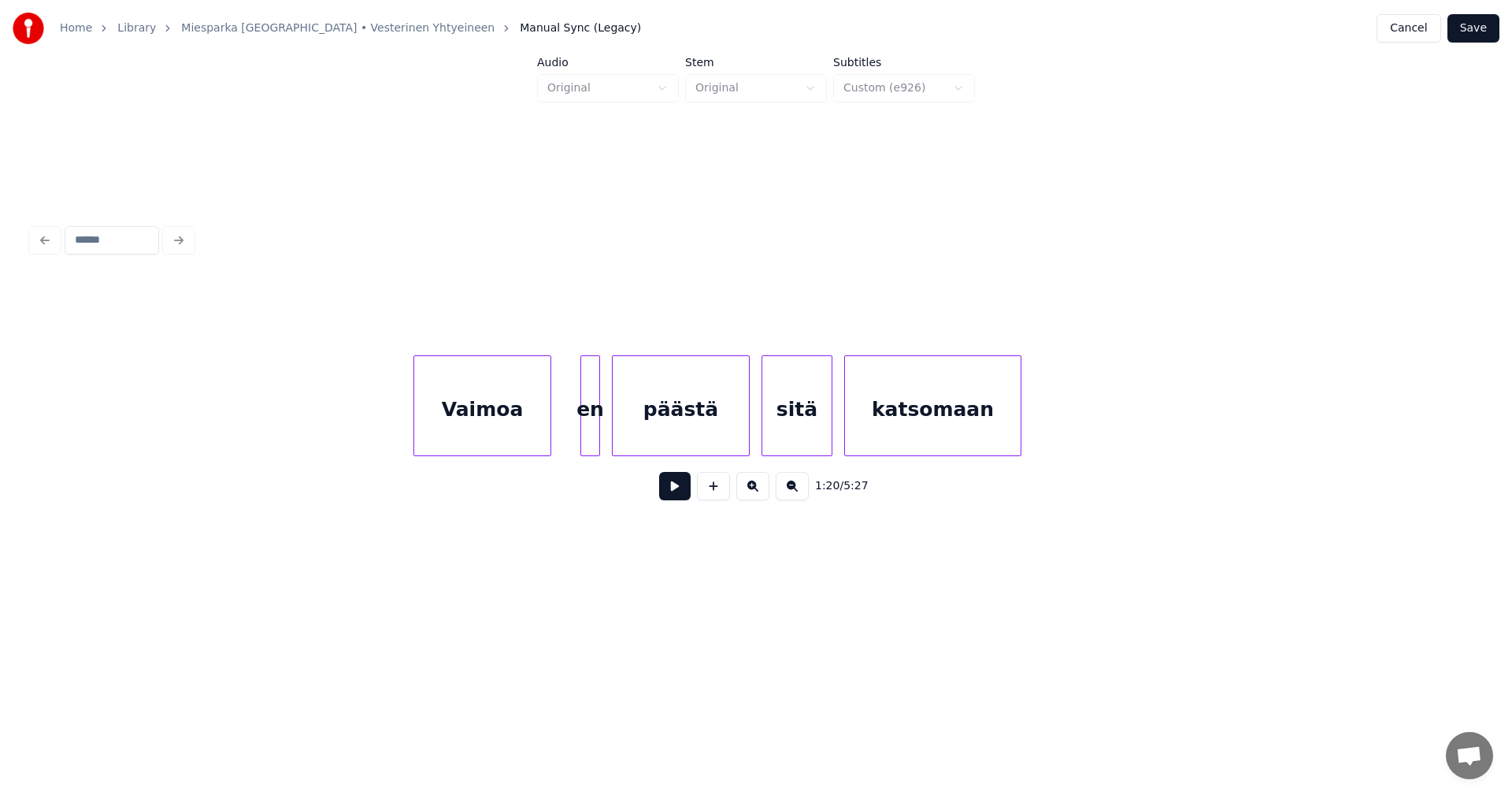
click at [470, 436] on div "Vaimoa" at bounding box center [482, 410] width 136 height 107
click at [670, 495] on button at bounding box center [675, 486] width 32 height 28
click at [564, 431] on div at bounding box center [564, 406] width 5 height 100
click at [518, 439] on div "Vaimoa" at bounding box center [482, 410] width 136 height 107
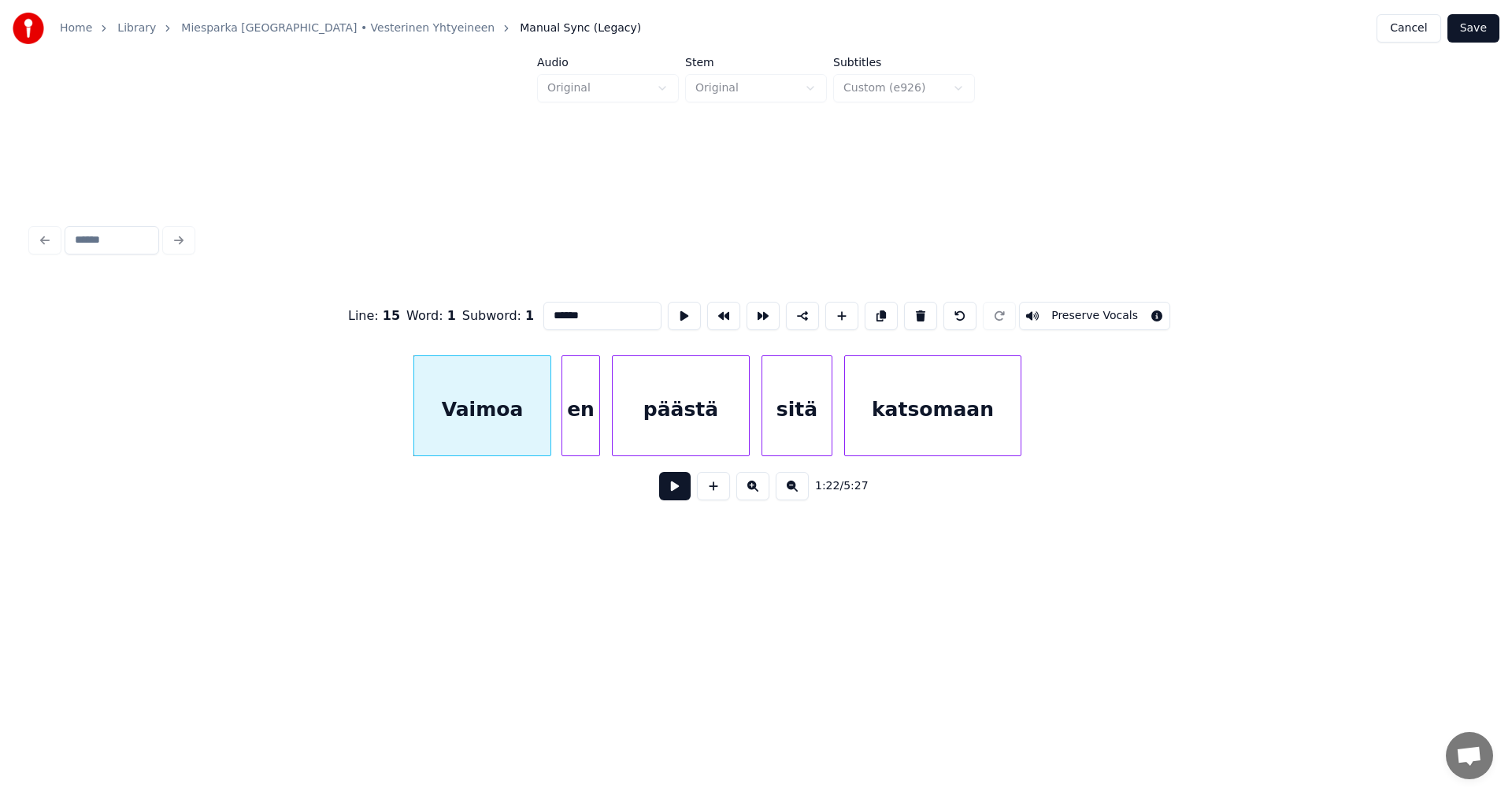
click at [673, 493] on button at bounding box center [675, 486] width 32 height 28
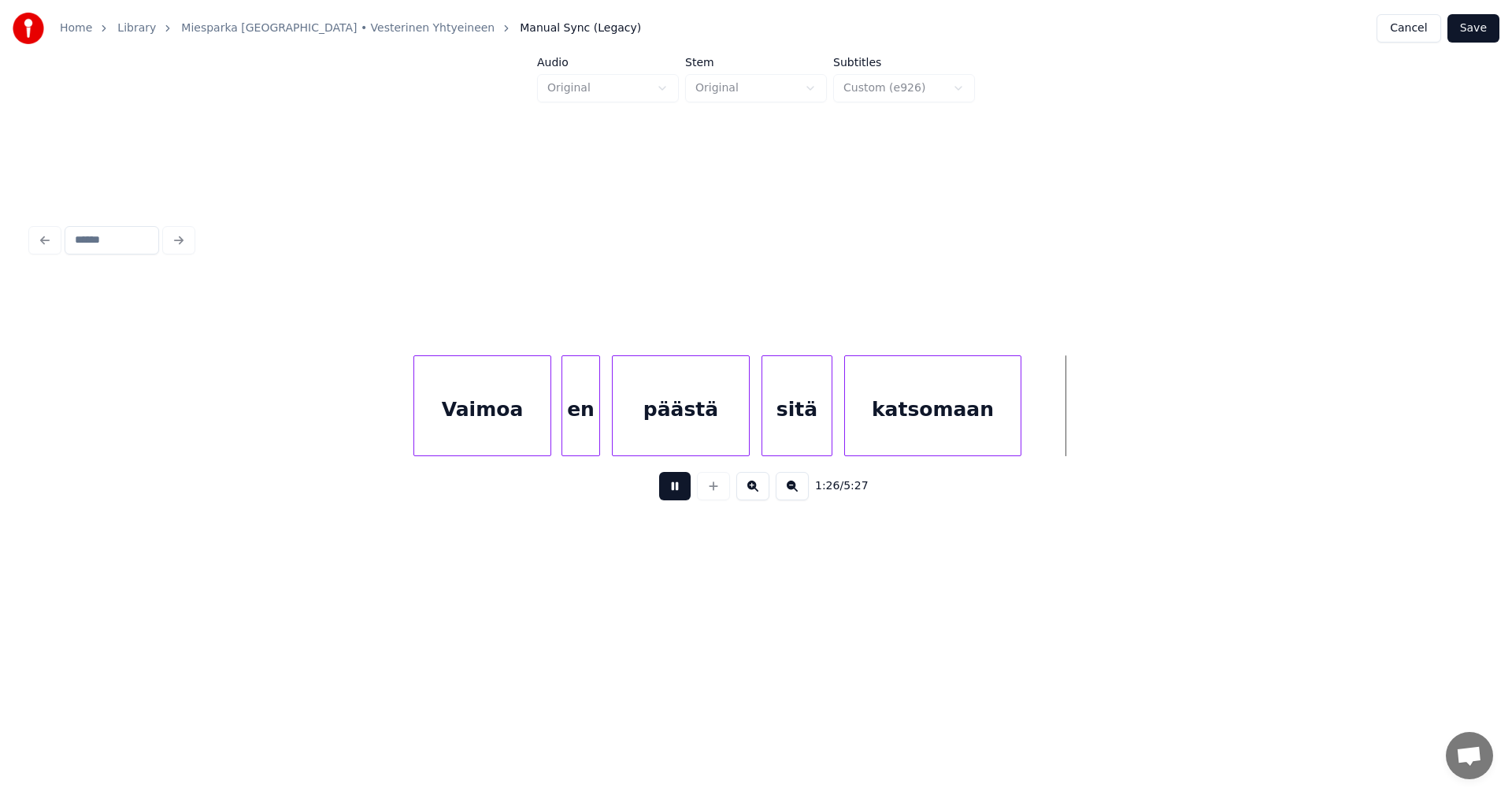
click at [675, 493] on button at bounding box center [675, 486] width 32 height 28
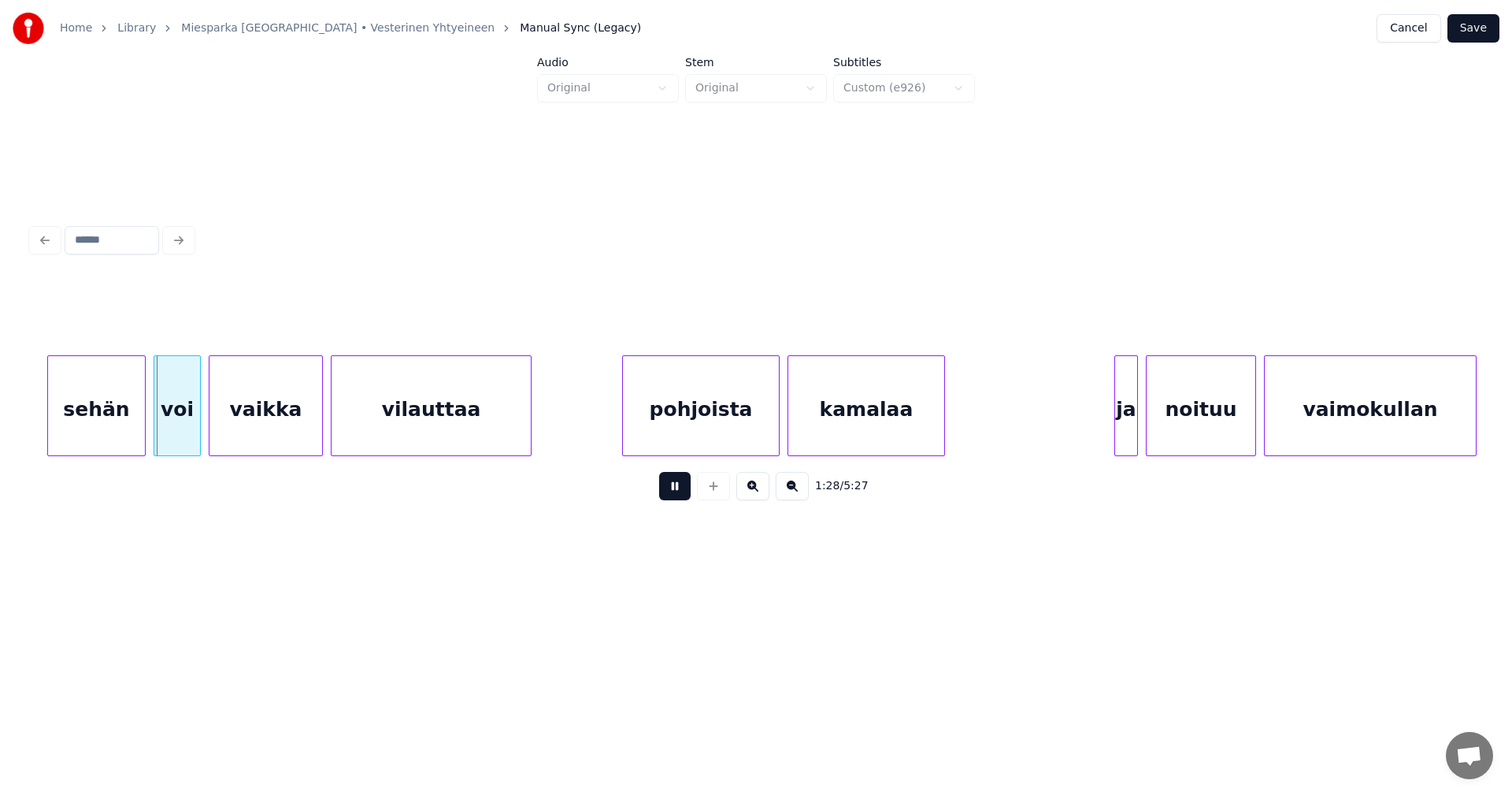
click at [675, 493] on button at bounding box center [675, 486] width 32 height 28
click at [107, 418] on div "sehän" at bounding box center [89, 410] width 97 height 107
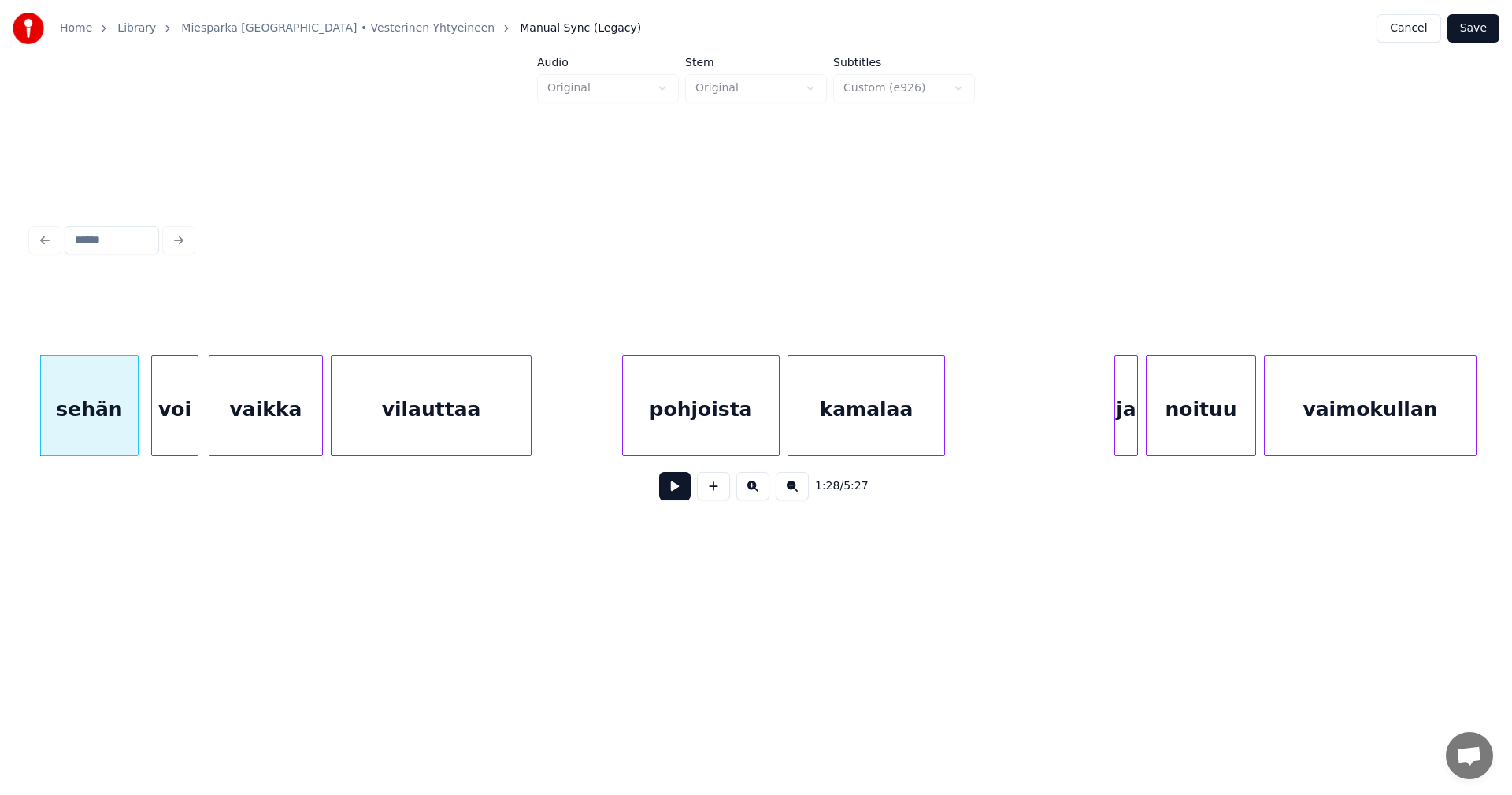
click at [170, 421] on div "voi" at bounding box center [174, 410] width 46 height 107
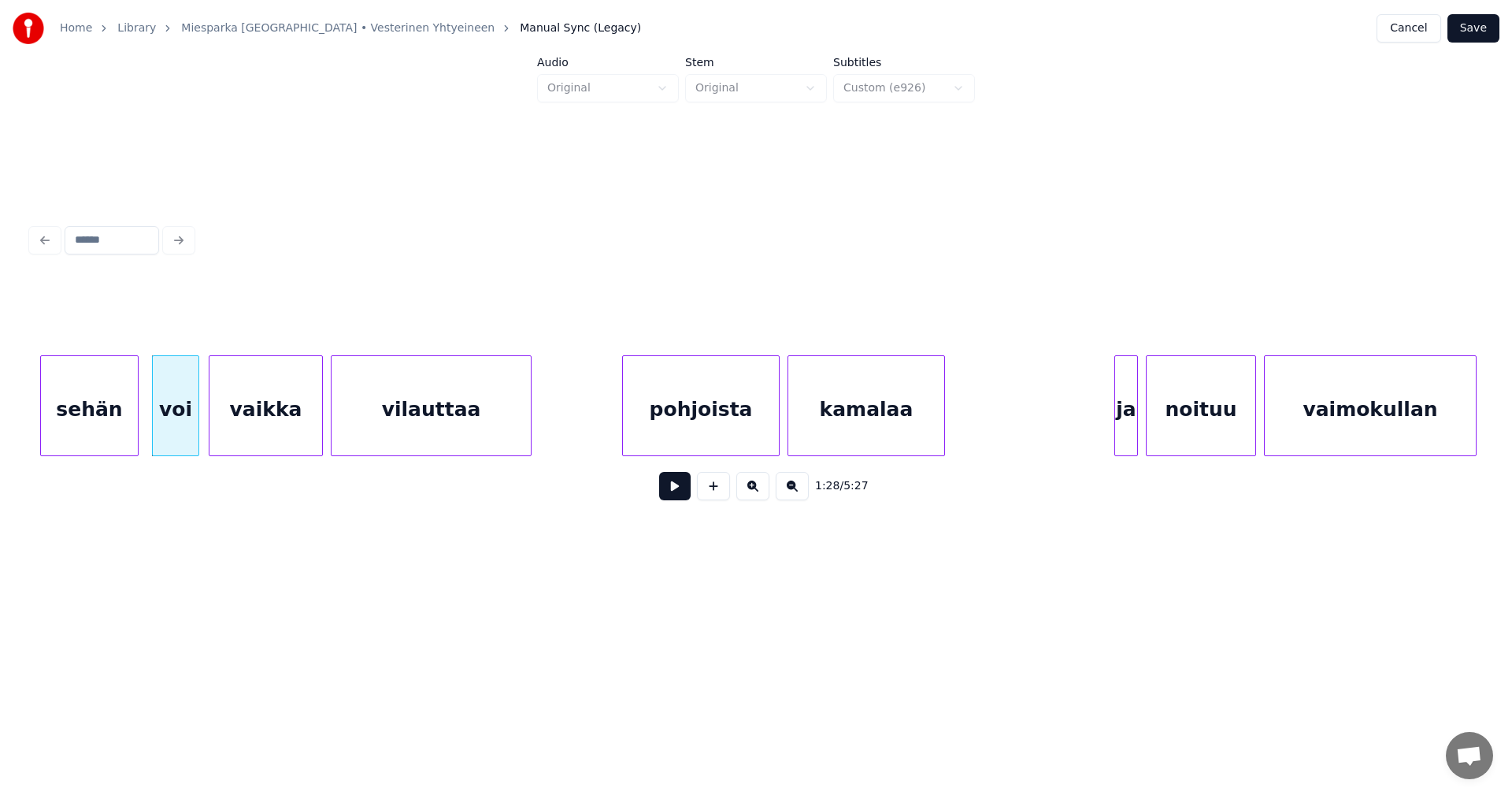
click at [665, 491] on button at bounding box center [675, 486] width 32 height 28
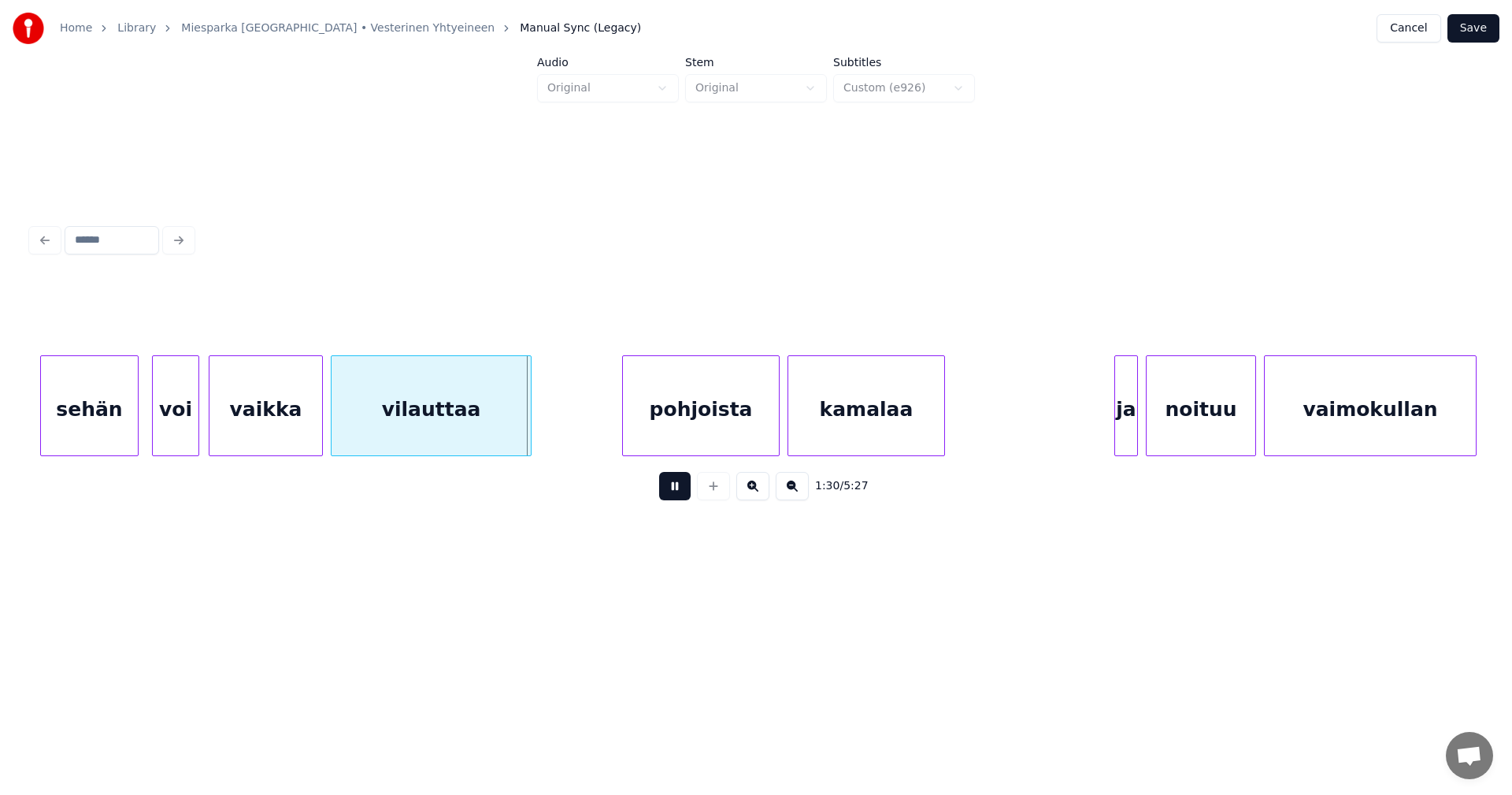
click at [664, 492] on button at bounding box center [675, 486] width 32 height 28
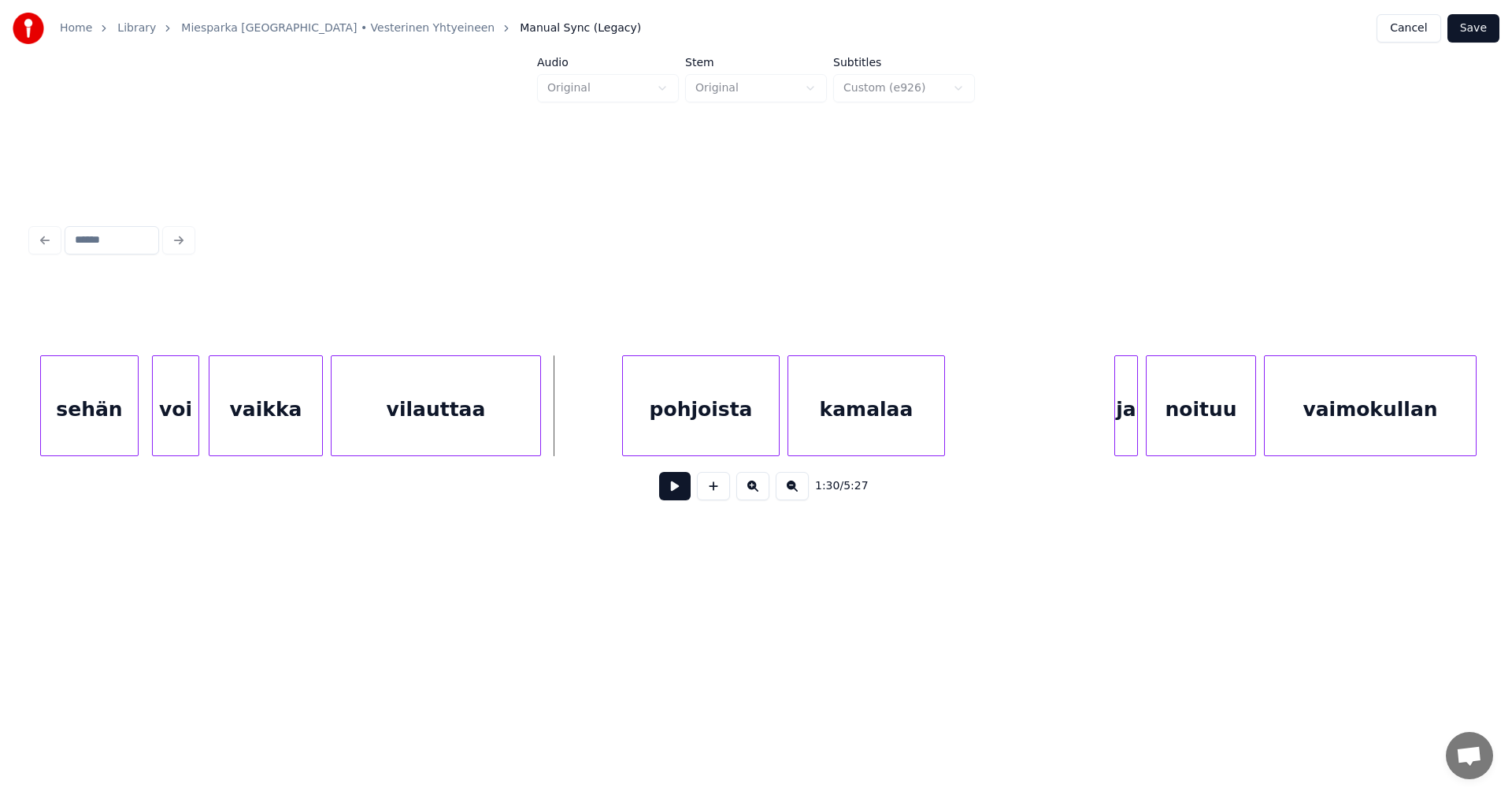
click at [537, 435] on div at bounding box center [538, 406] width 5 height 100
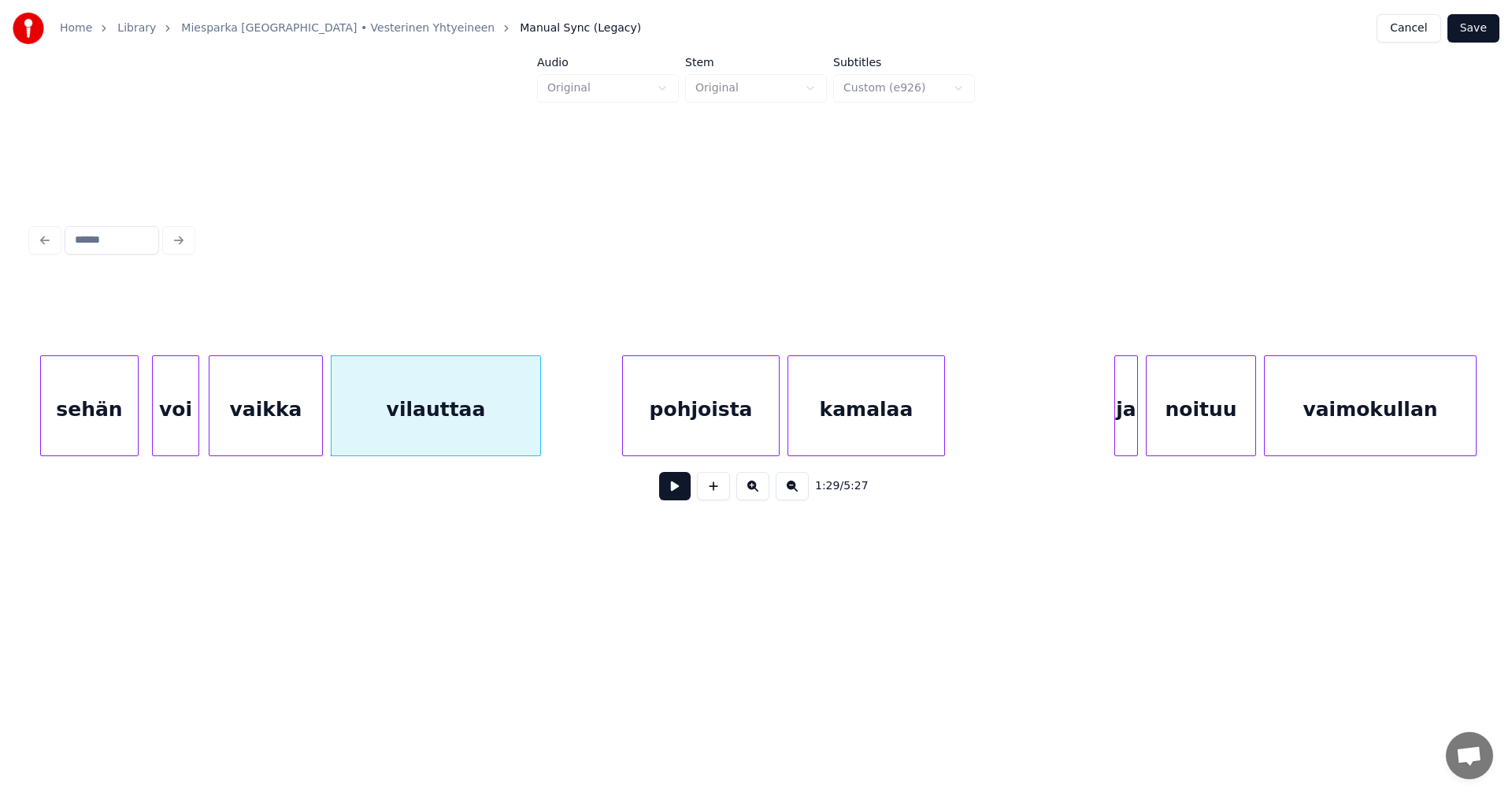
click at [683, 432] on div "pohjoista" at bounding box center [702, 410] width 156 height 107
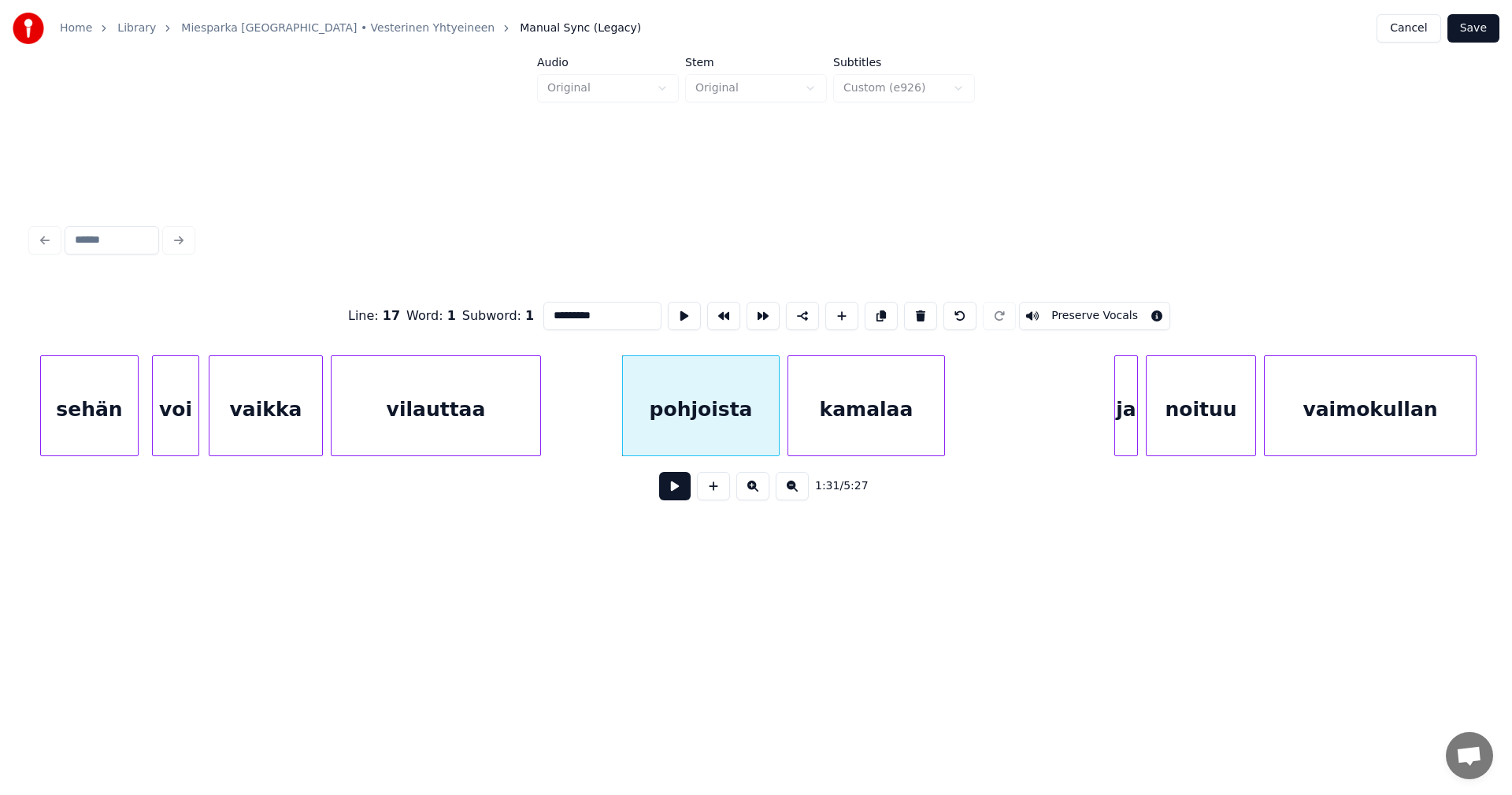
click at [675, 485] on button at bounding box center [675, 486] width 32 height 28
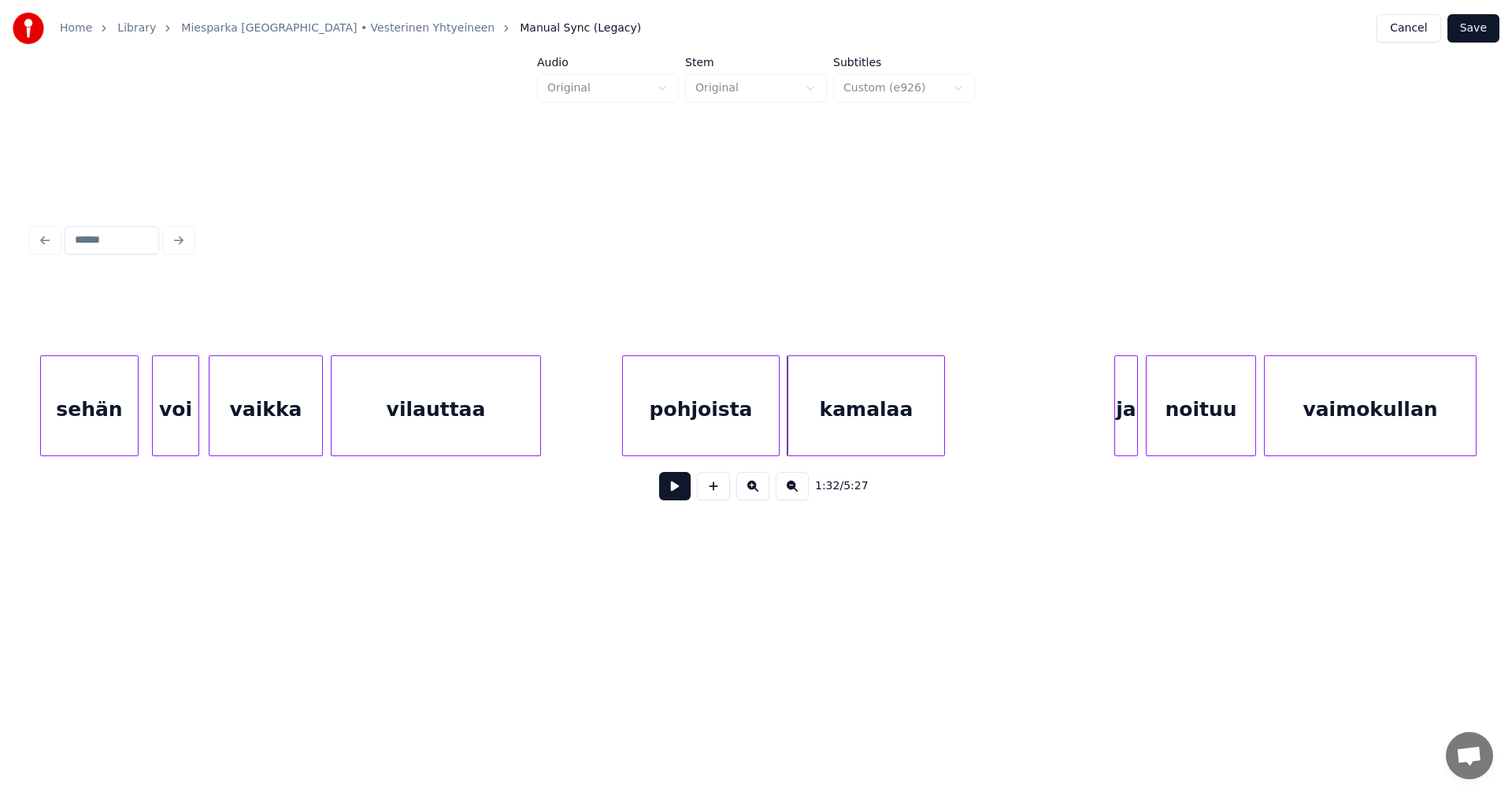
click at [676, 493] on button at bounding box center [675, 486] width 32 height 28
drag, startPoint x: 676, startPoint y: 493, endPoint x: 712, endPoint y: 493, distance: 36.0
click at [680, 493] on button at bounding box center [675, 486] width 32 height 28
click at [947, 426] on div at bounding box center [944, 406] width 5 height 100
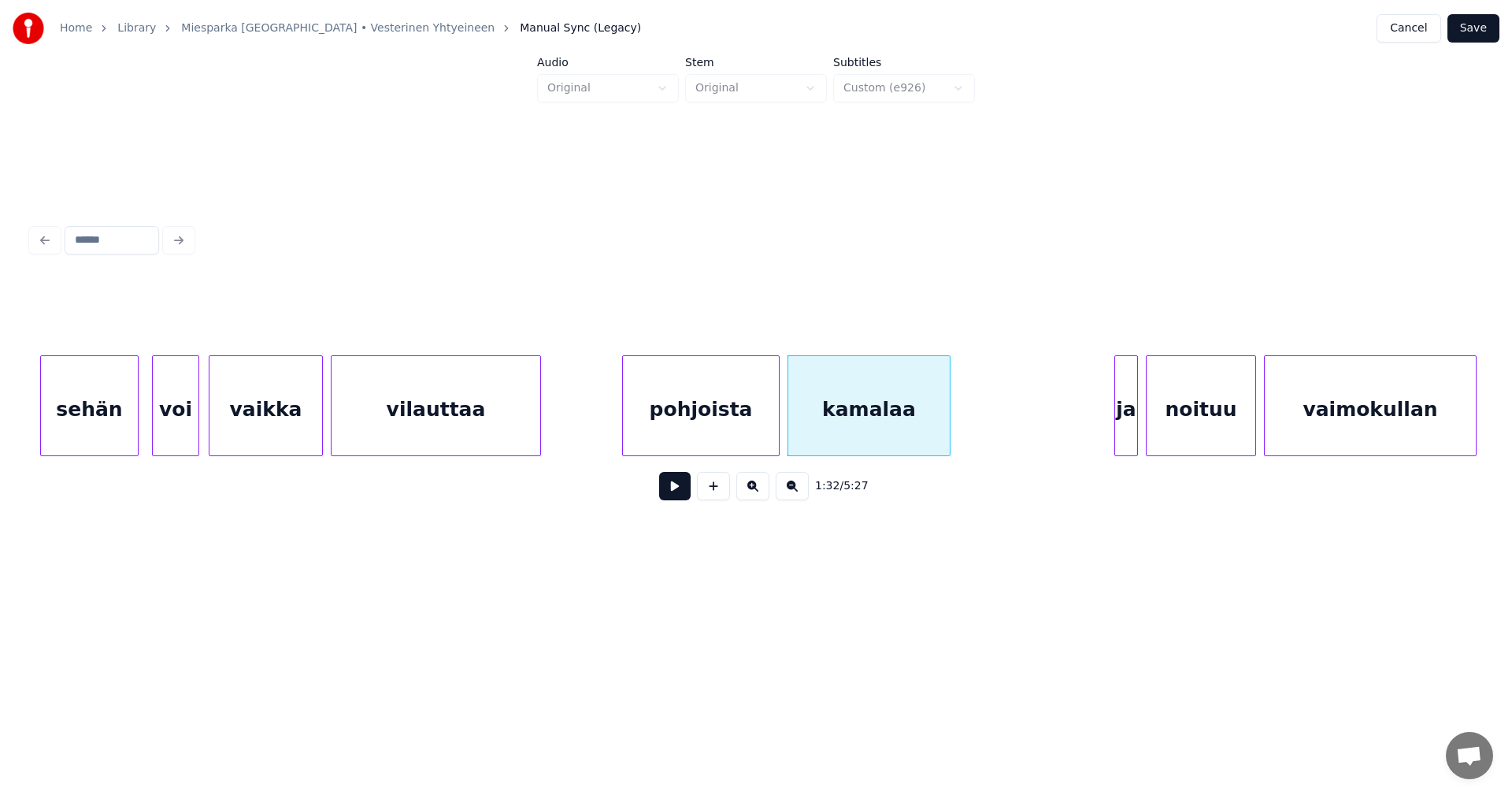
click at [675, 500] on button at bounding box center [675, 486] width 32 height 28
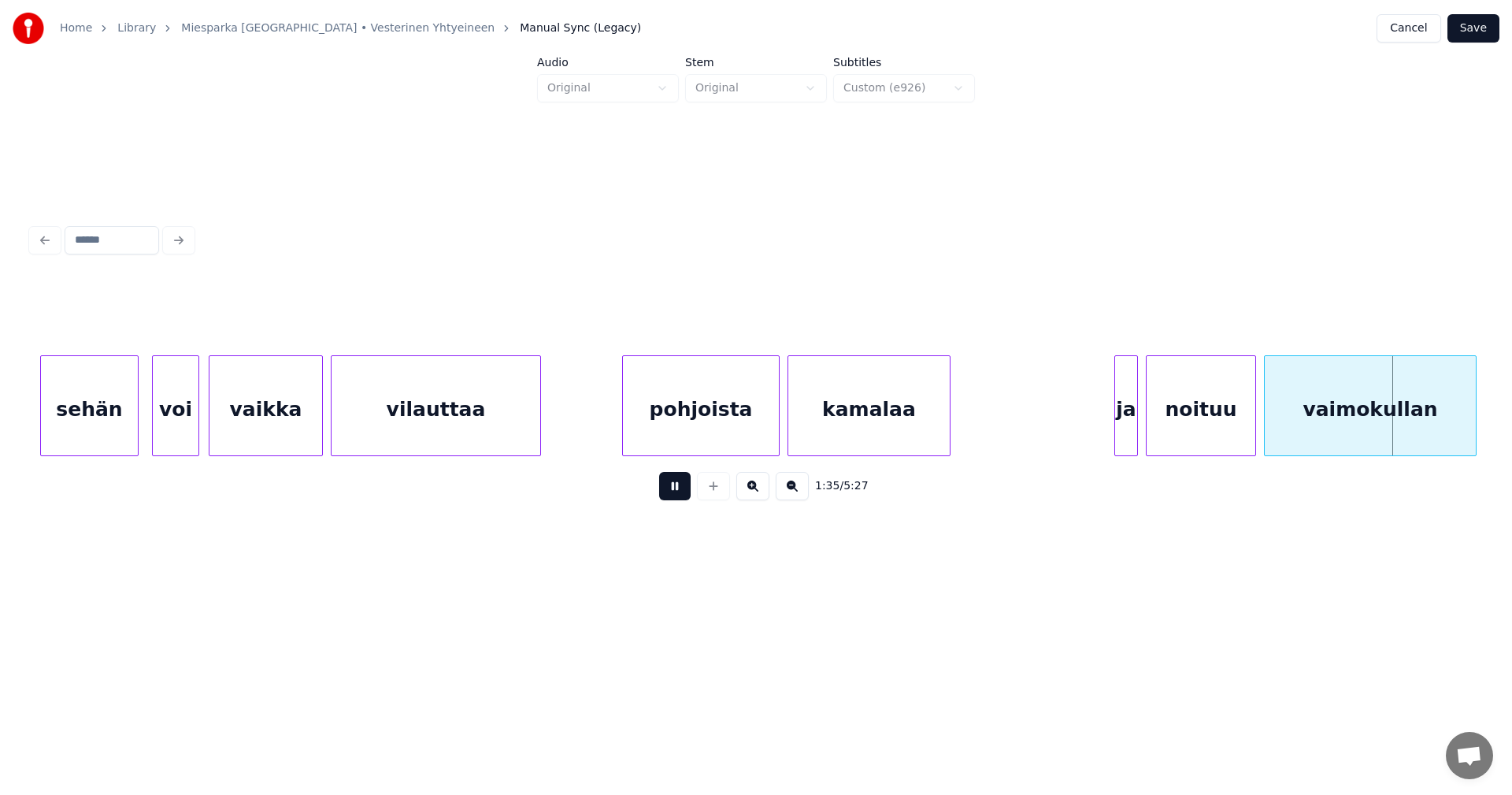
click at [676, 496] on button at bounding box center [675, 486] width 32 height 28
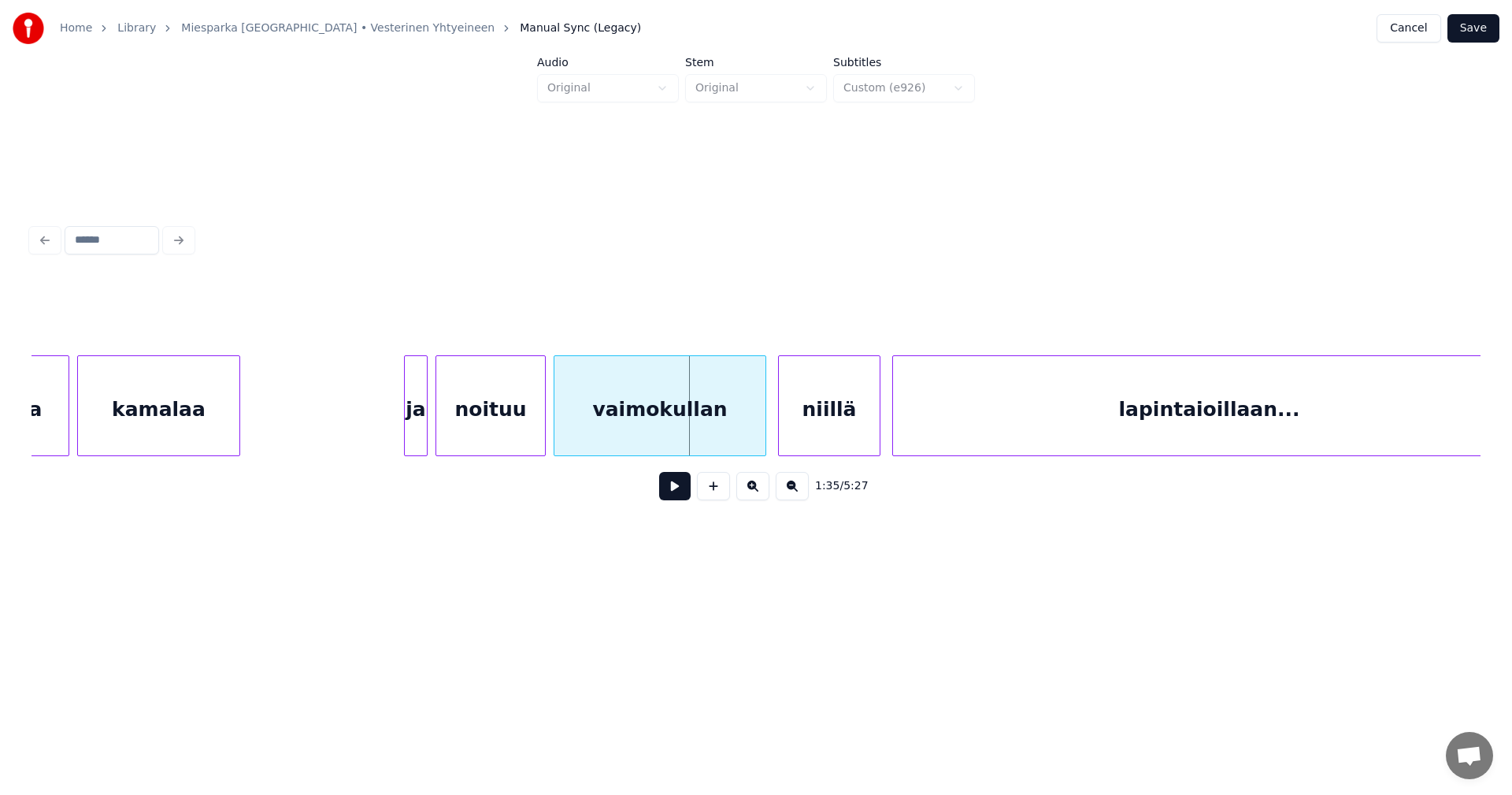
scroll to position [0, 18111]
click at [452, 411] on div "noituu" at bounding box center [476, 410] width 109 height 107
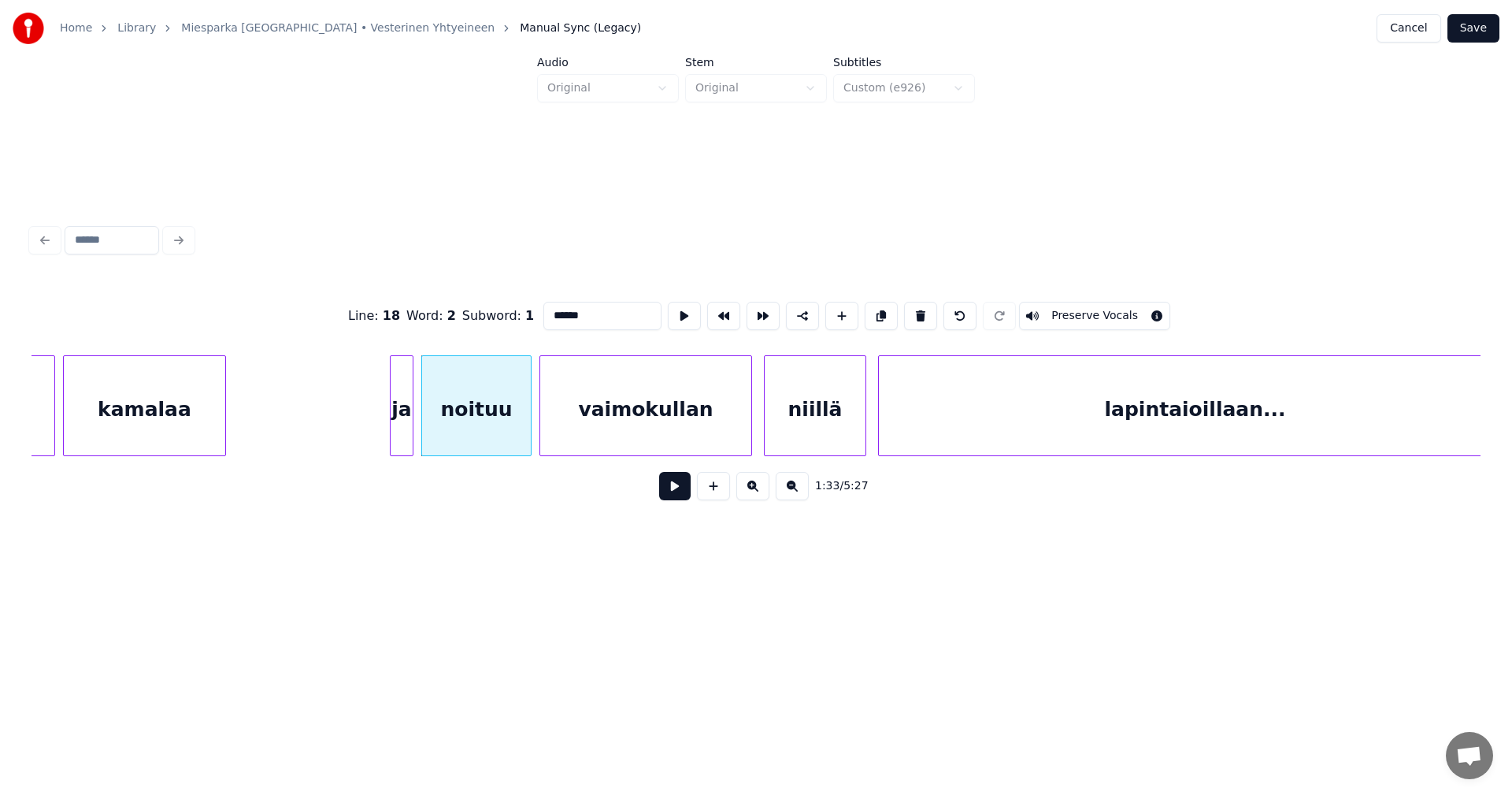
click at [679, 497] on button at bounding box center [675, 486] width 32 height 28
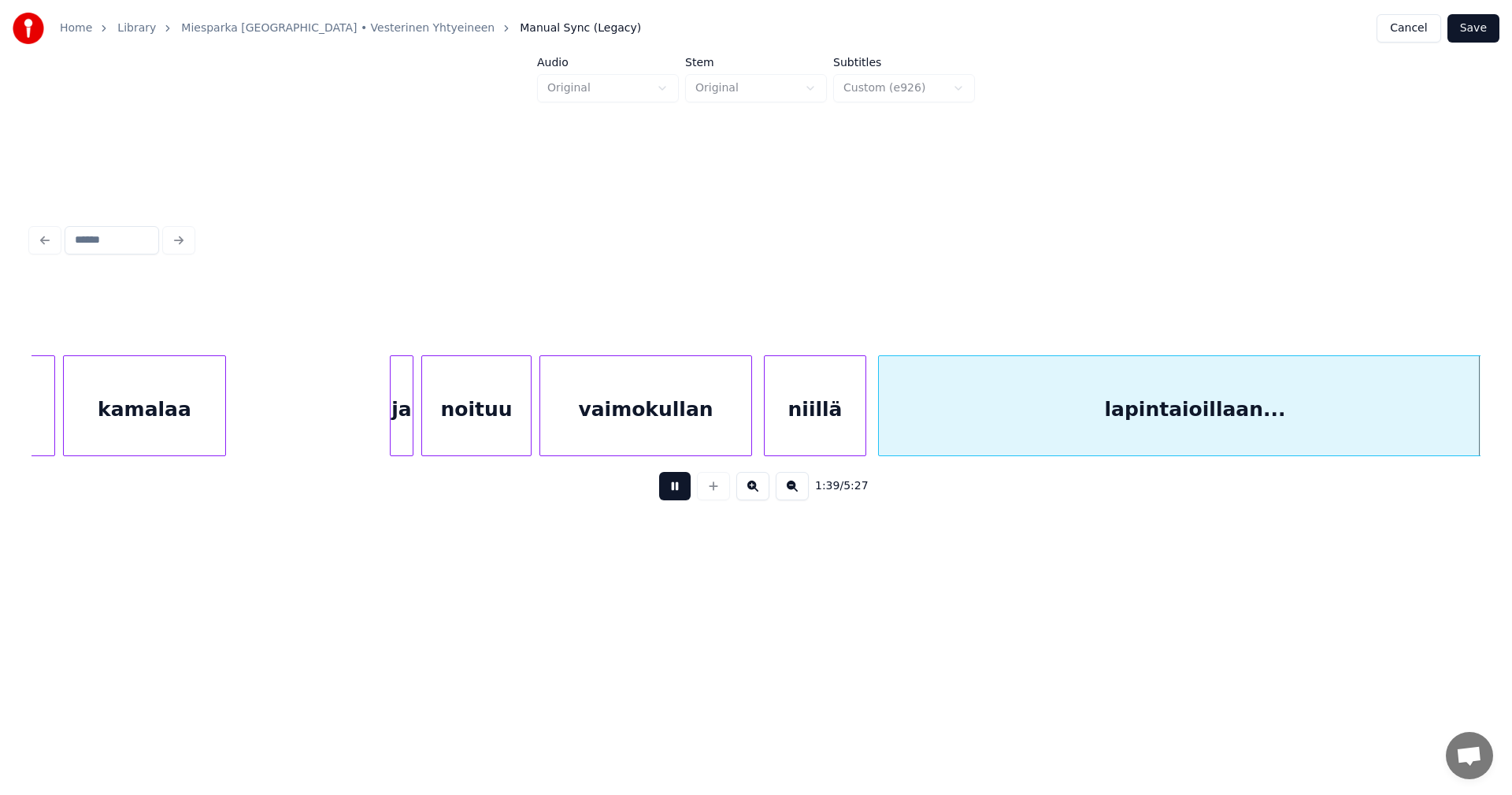
scroll to position [0, 19561]
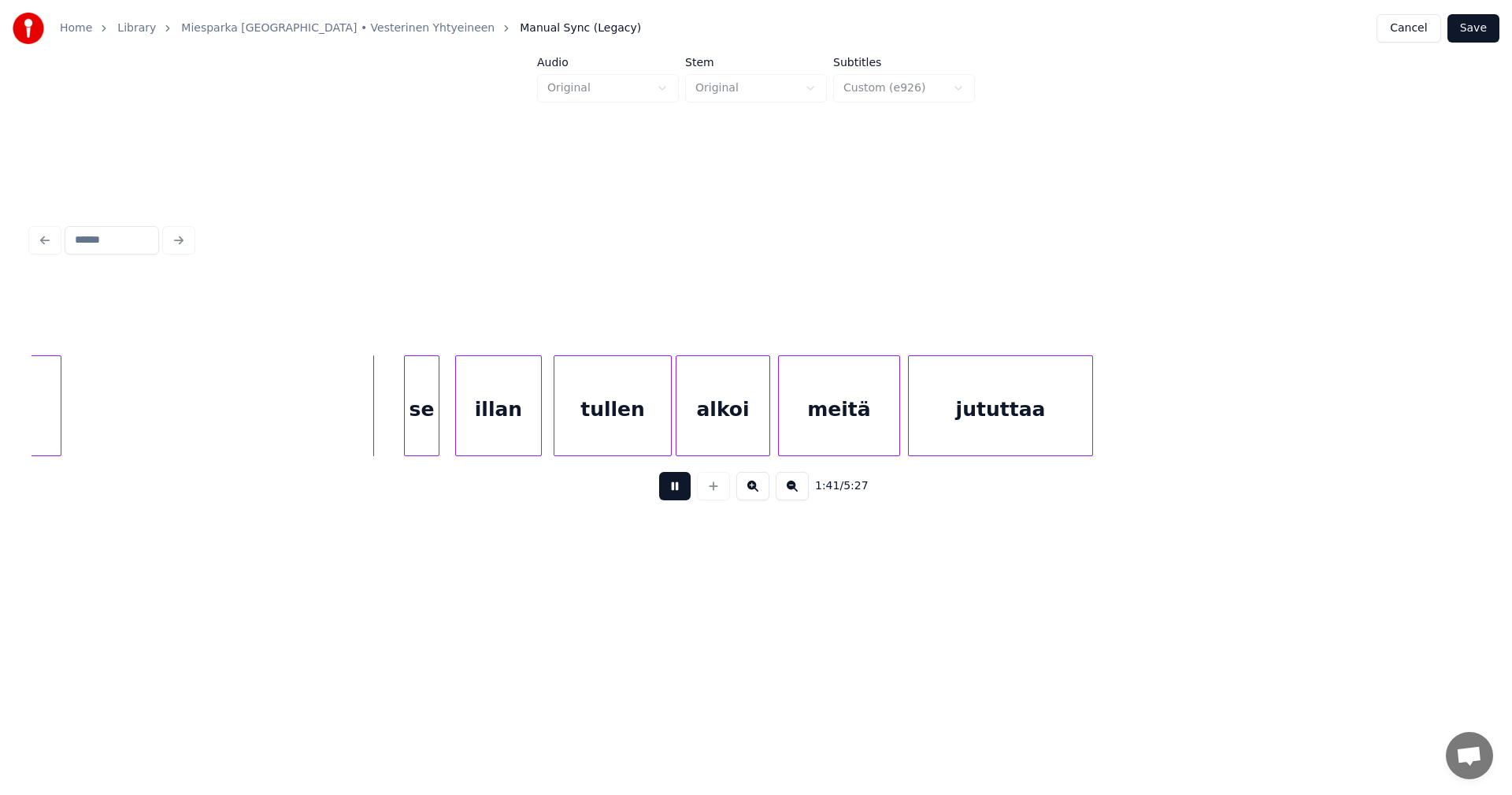
click at [679, 495] on button at bounding box center [675, 486] width 32 height 28
click at [407, 431] on div "se" at bounding box center [421, 406] width 35 height 101
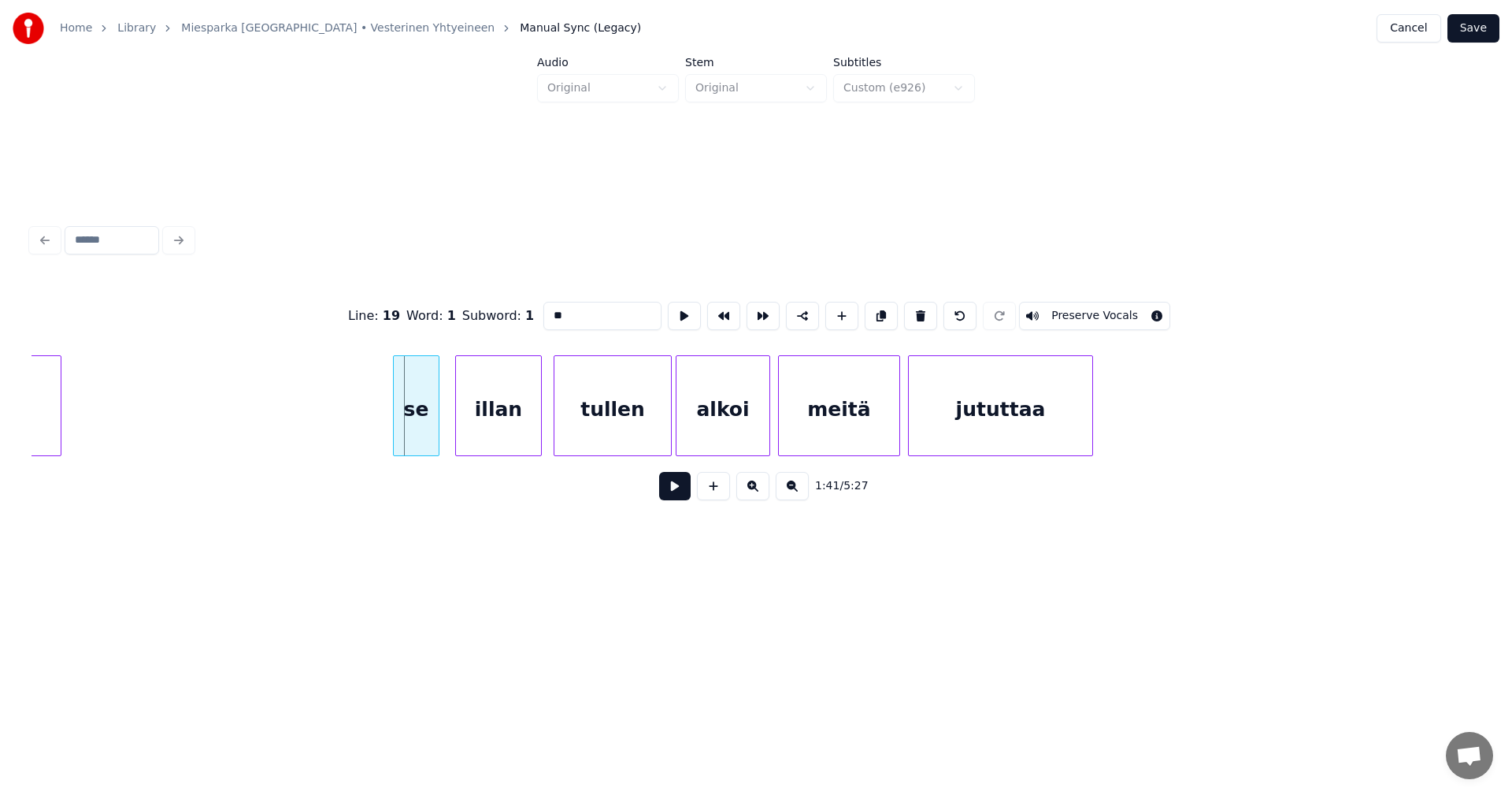
click at [395, 431] on div at bounding box center [395, 406] width 5 height 100
click at [488, 441] on div "illan" at bounding box center [490, 410] width 85 height 107
click at [600, 436] on div "tullen" at bounding box center [608, 410] width 116 height 107
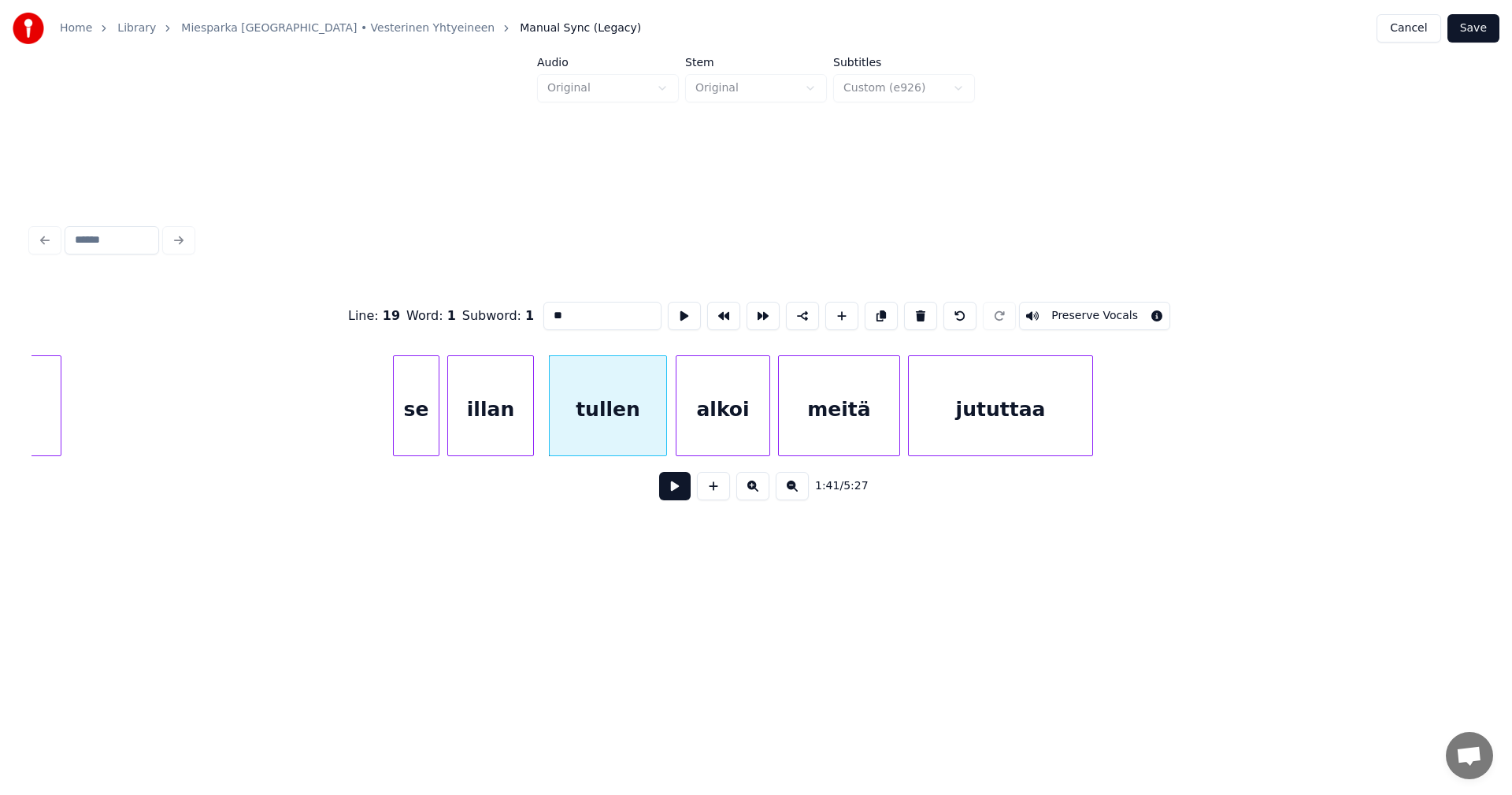
click at [683, 495] on button at bounding box center [675, 486] width 32 height 28
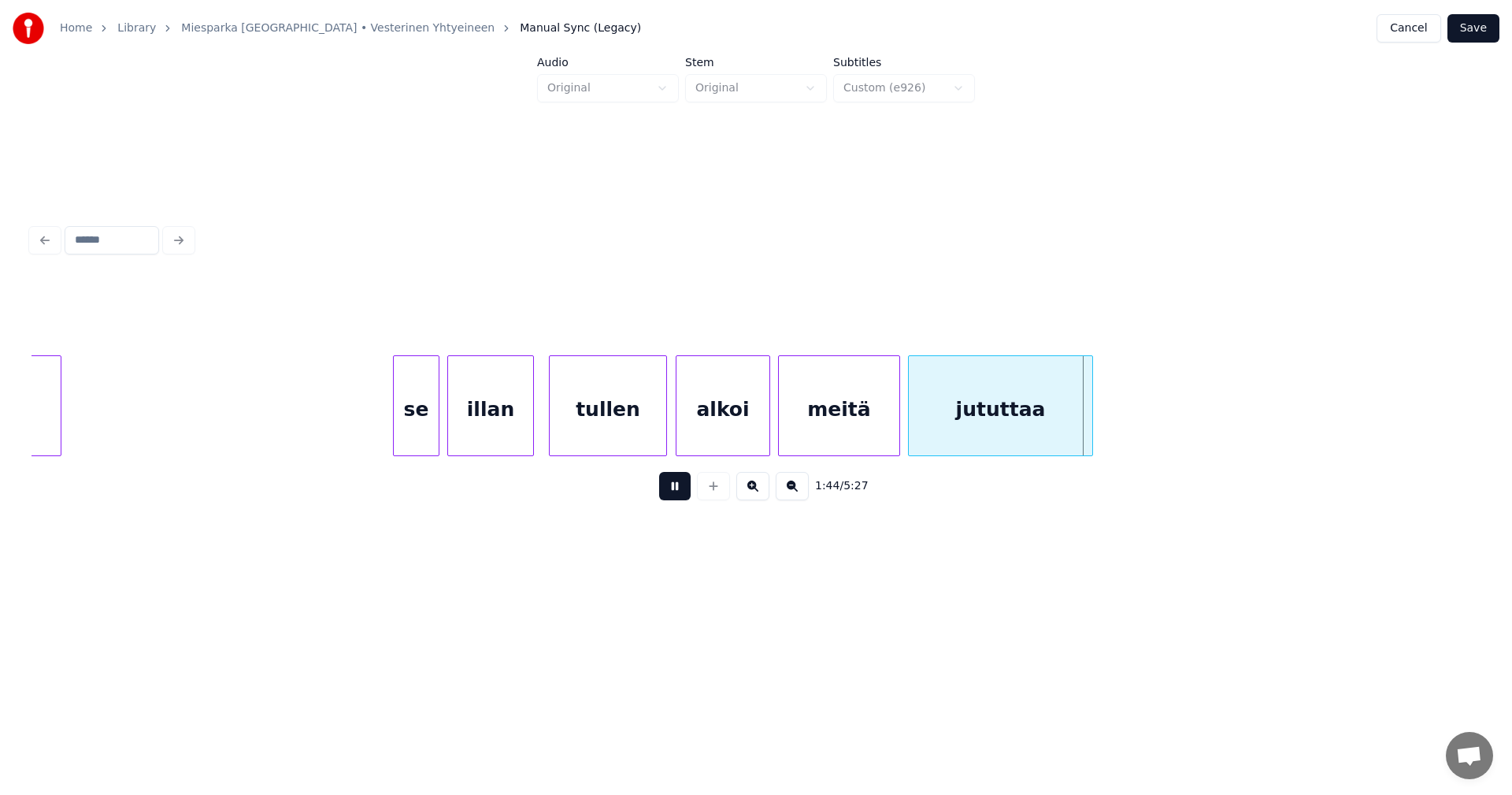
drag, startPoint x: 683, startPoint y: 495, endPoint x: 922, endPoint y: 490, distance: 239.1
click at [684, 495] on button at bounding box center [675, 486] width 32 height 28
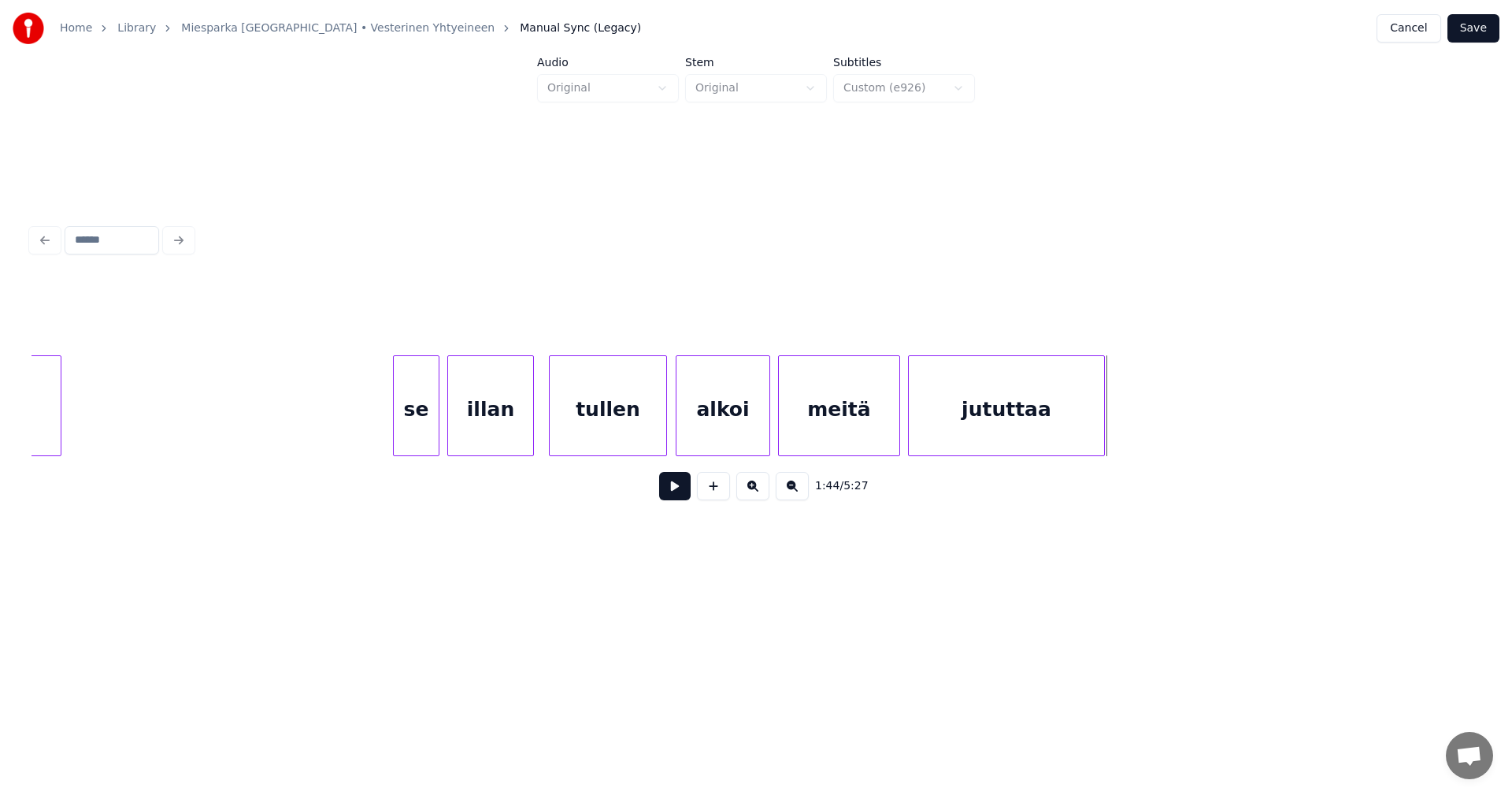
click at [1103, 439] on div at bounding box center [1102, 406] width 5 height 100
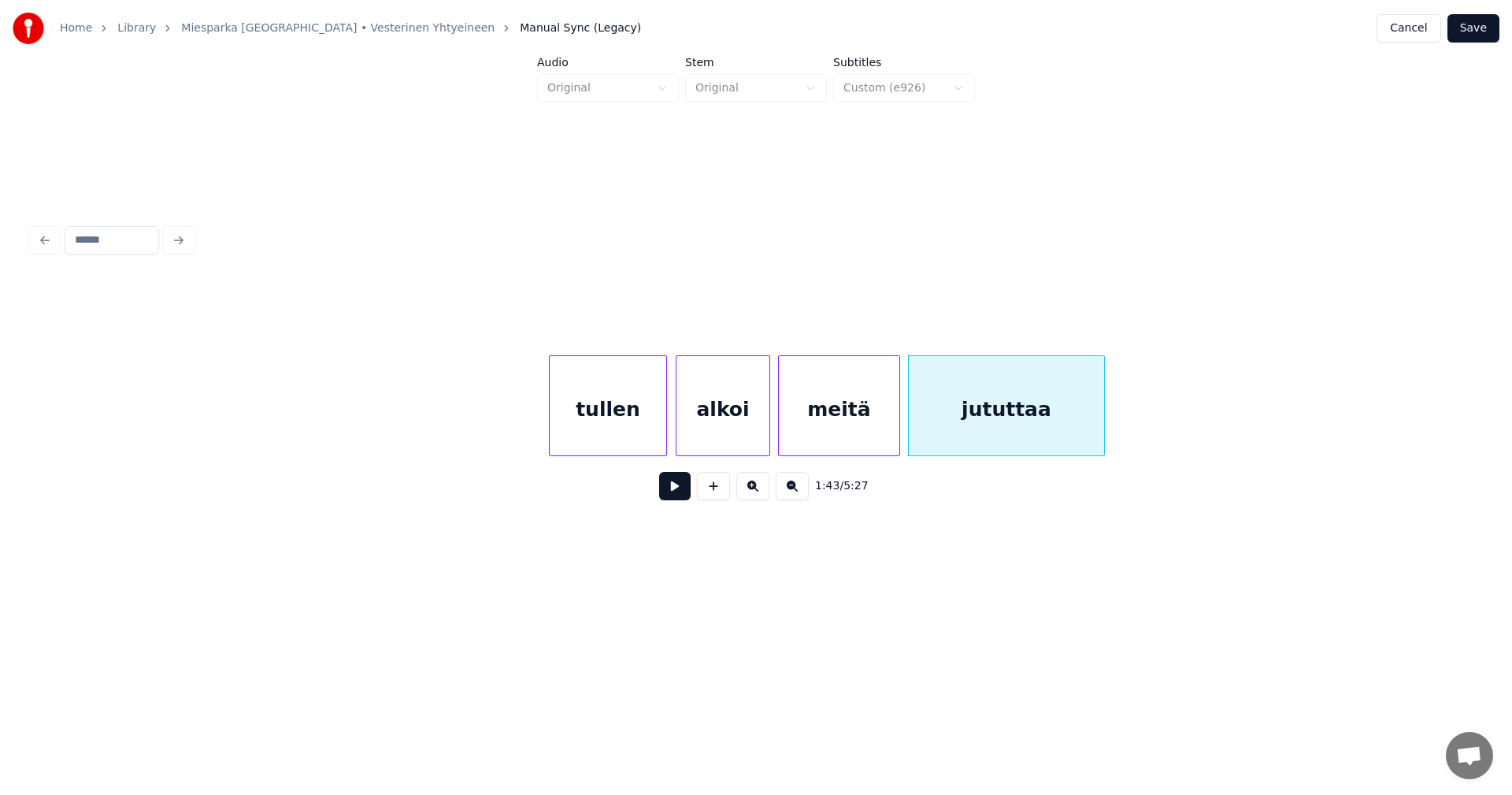
scroll to position [0, 20829]
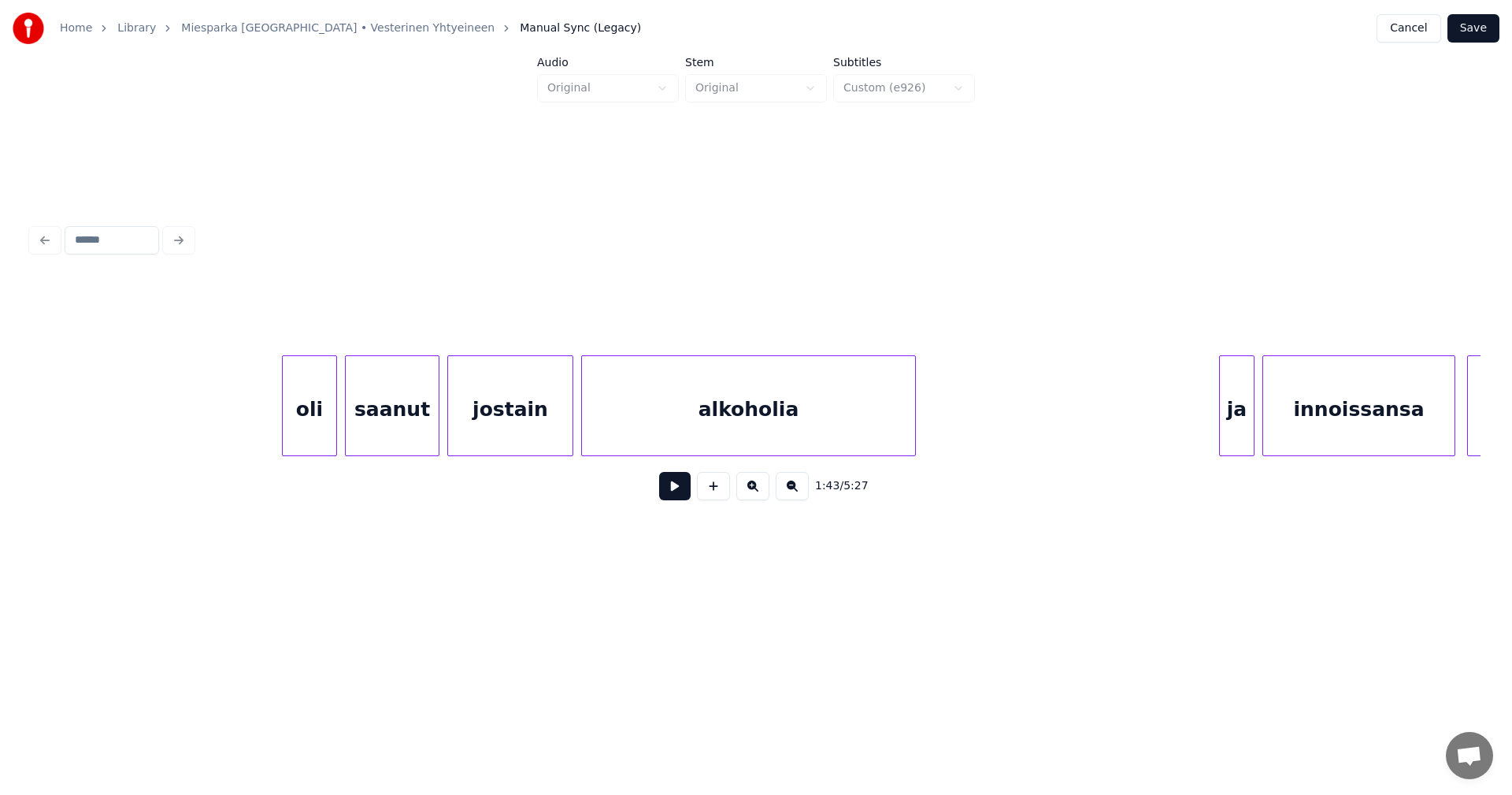
click at [315, 419] on div "oli" at bounding box center [310, 410] width 54 height 107
click at [278, 433] on div at bounding box center [280, 406] width 5 height 100
click at [669, 499] on button at bounding box center [675, 486] width 32 height 28
click at [679, 494] on button at bounding box center [675, 486] width 32 height 28
click at [929, 431] on div at bounding box center [928, 406] width 5 height 100
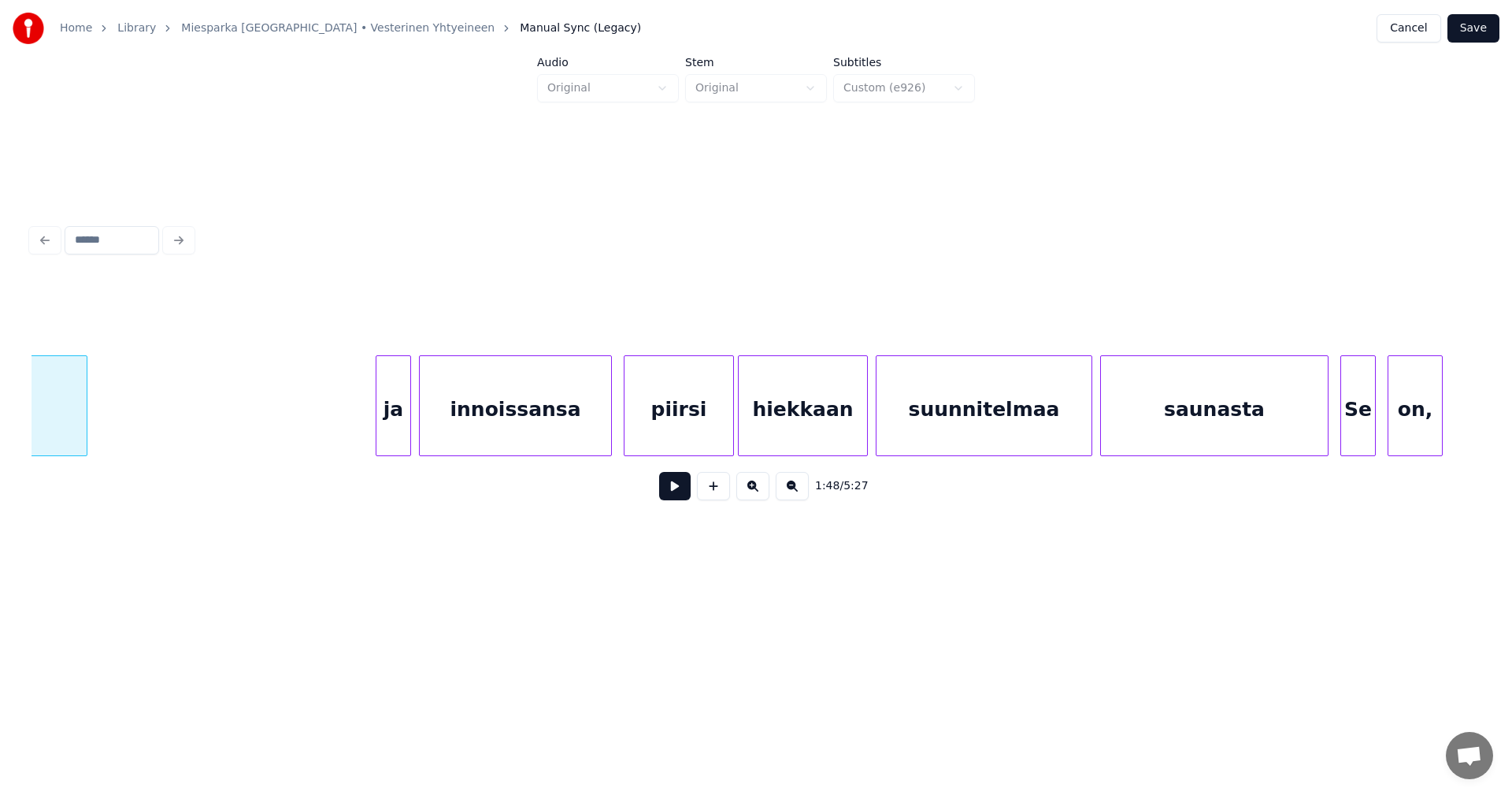
scroll to position [0, 21680]
click at [378, 417] on div "ja" at bounding box center [386, 410] width 33 height 107
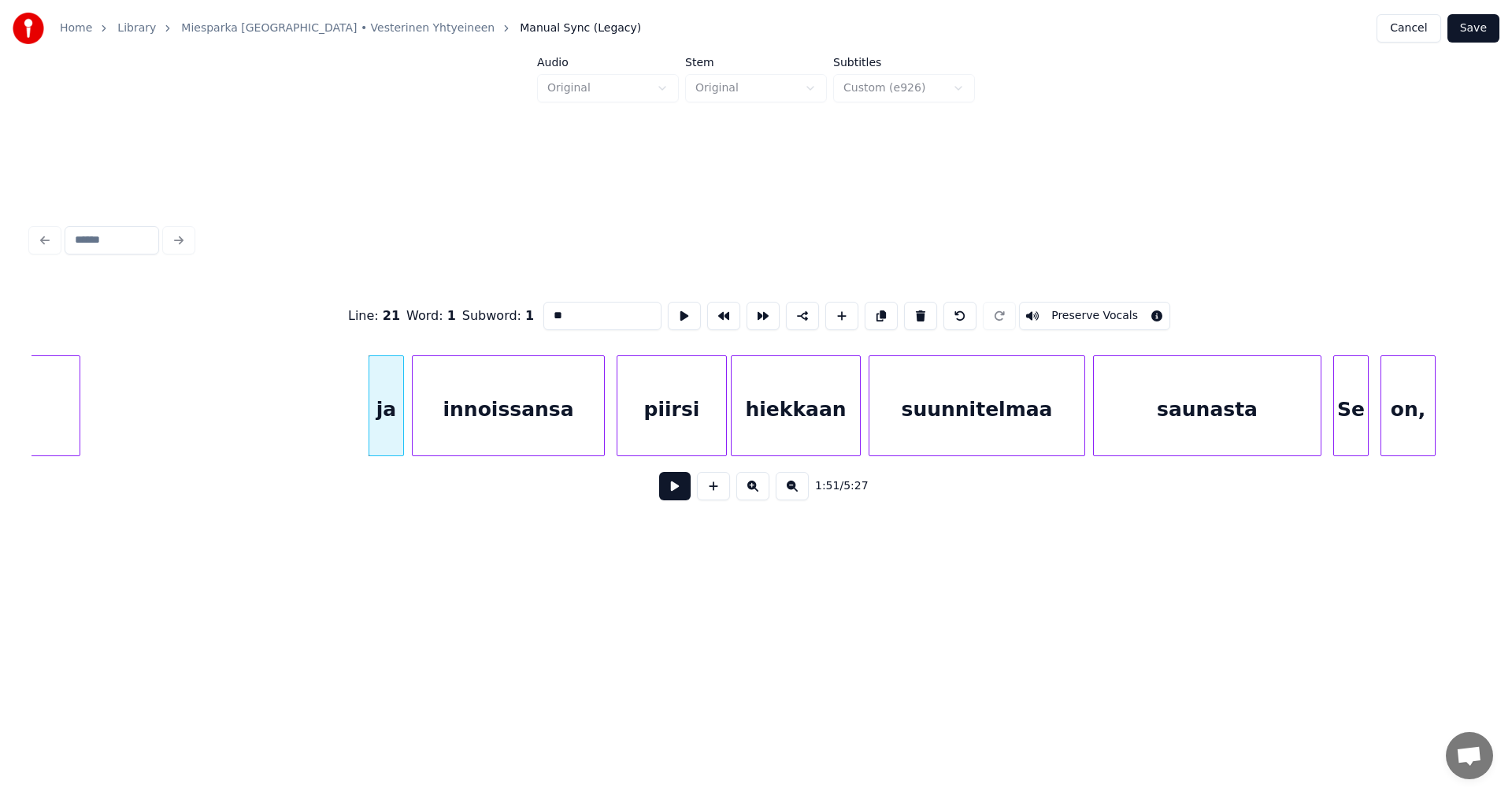
click at [675, 492] on button at bounding box center [675, 486] width 32 height 28
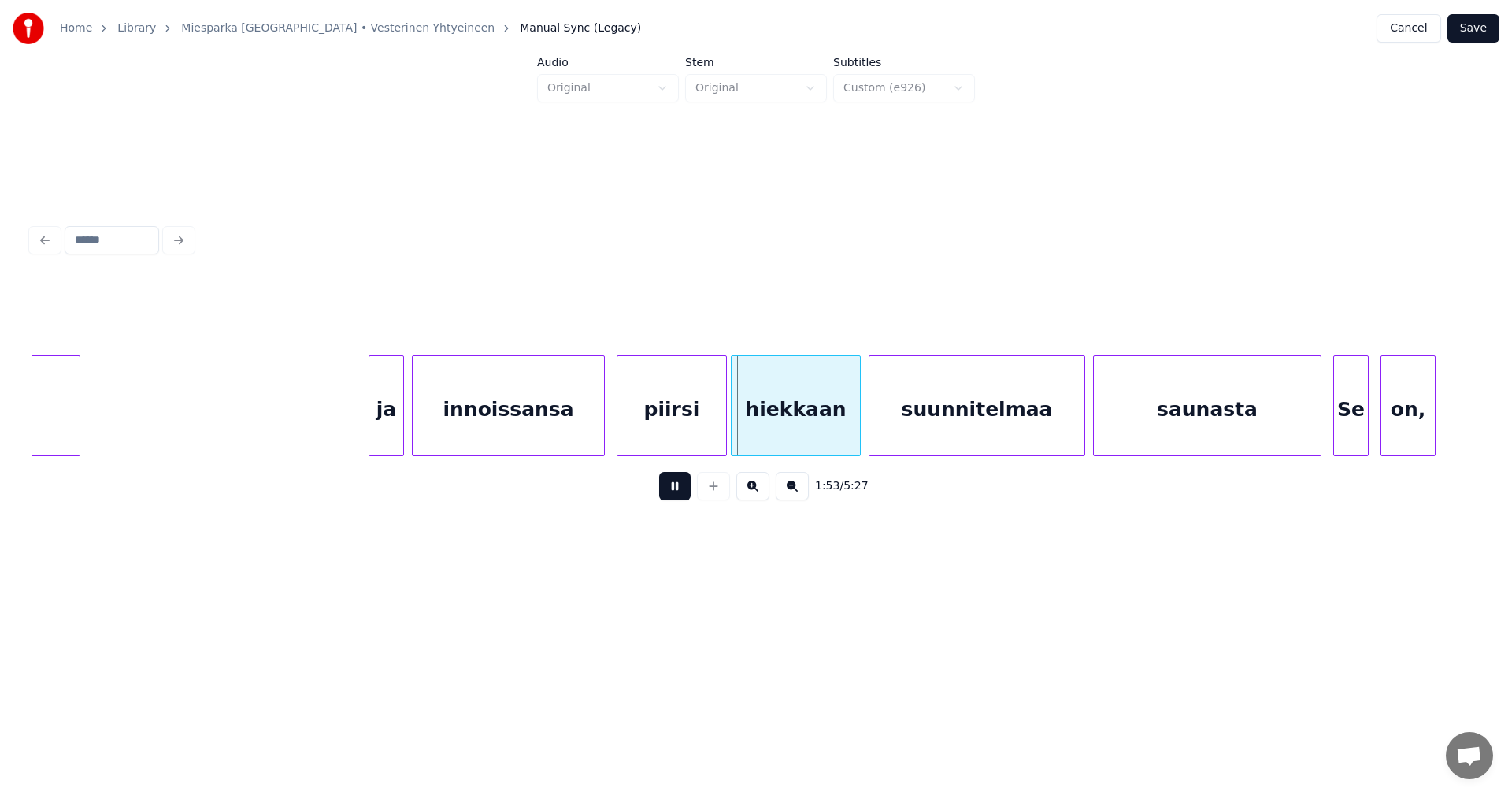
drag, startPoint x: 678, startPoint y: 491, endPoint x: 699, endPoint y: 444, distance: 51.5
click at [678, 488] on button at bounding box center [675, 486] width 32 height 28
click at [713, 432] on div "piirsi" at bounding box center [672, 410] width 109 height 107
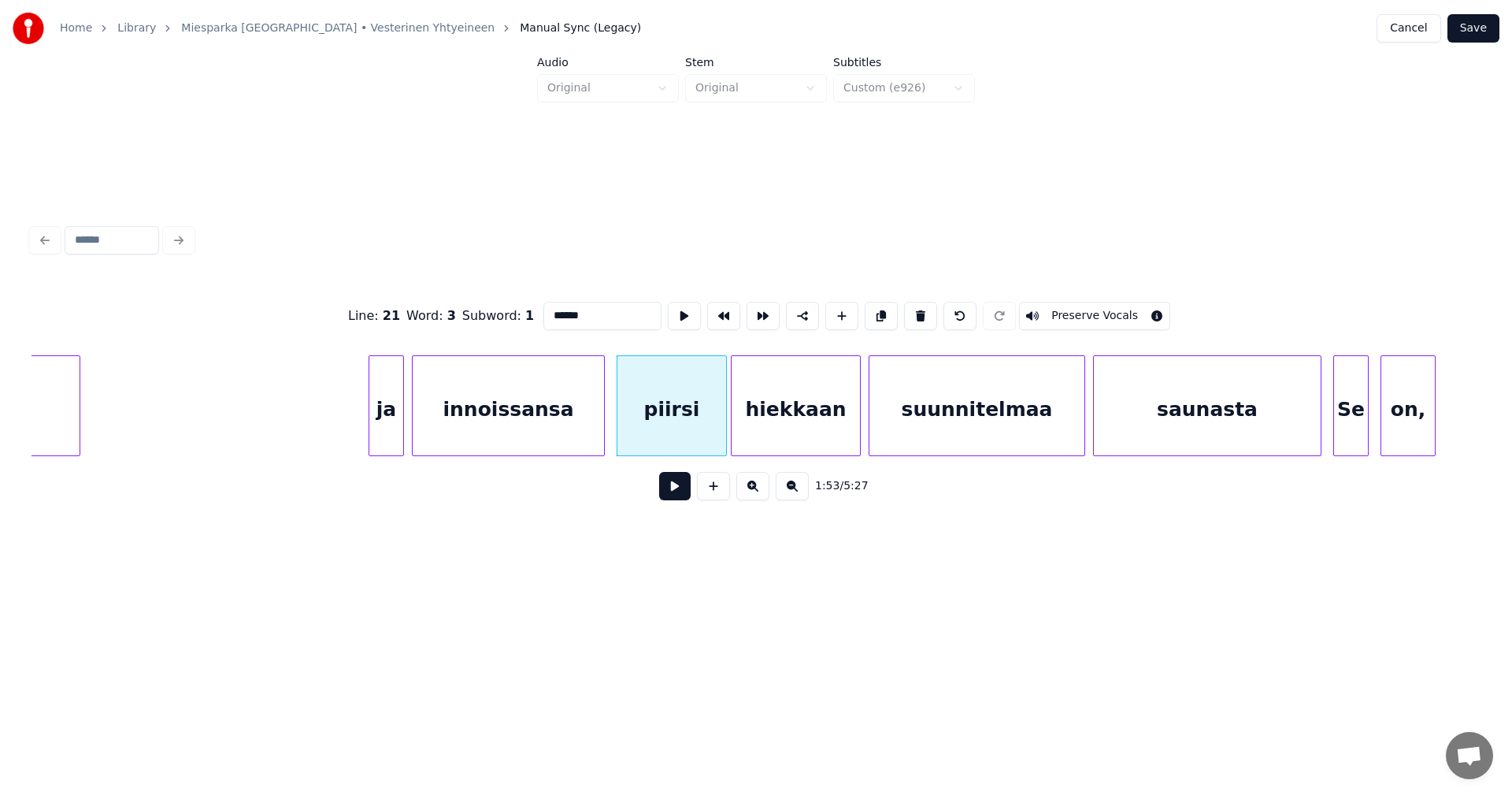
click at [684, 492] on button at bounding box center [675, 486] width 32 height 28
click at [674, 490] on button at bounding box center [675, 486] width 32 height 28
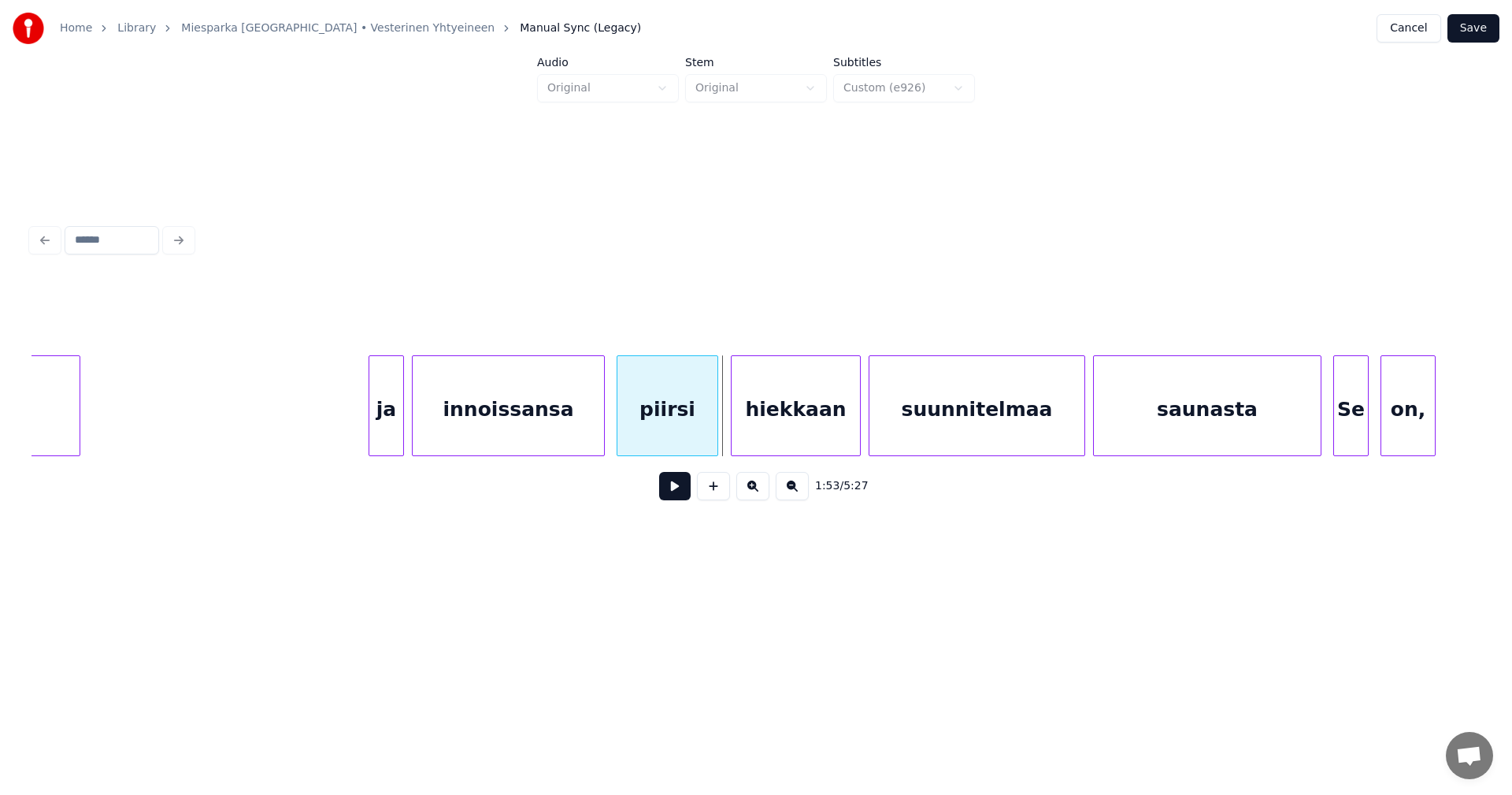
click at [716, 436] on div at bounding box center [715, 406] width 5 height 100
click at [761, 437] on div "hiekkaan" at bounding box center [792, 410] width 128 height 107
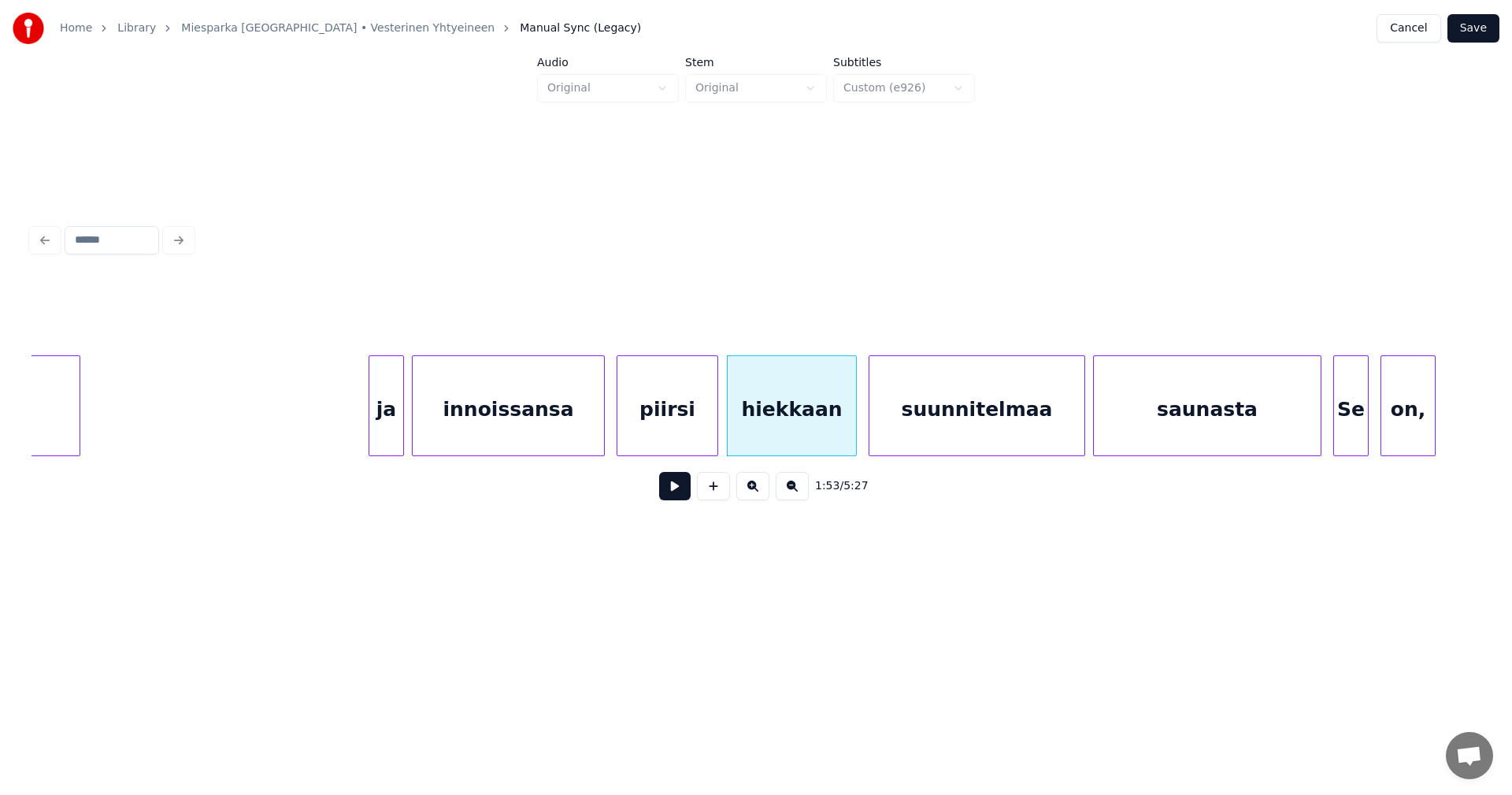
click at [662, 495] on button at bounding box center [675, 486] width 32 height 28
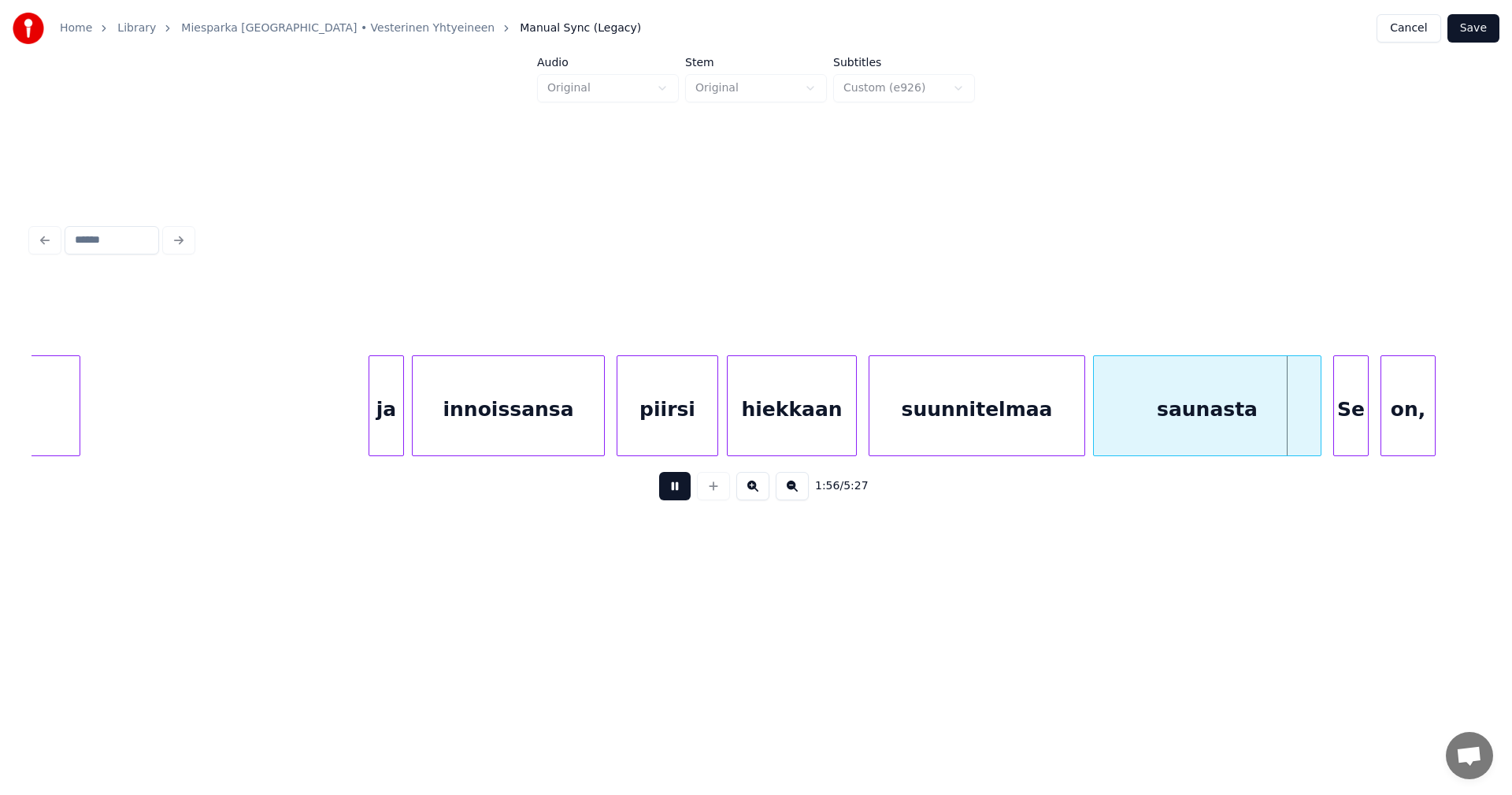
click at [669, 492] on button at bounding box center [675, 486] width 32 height 28
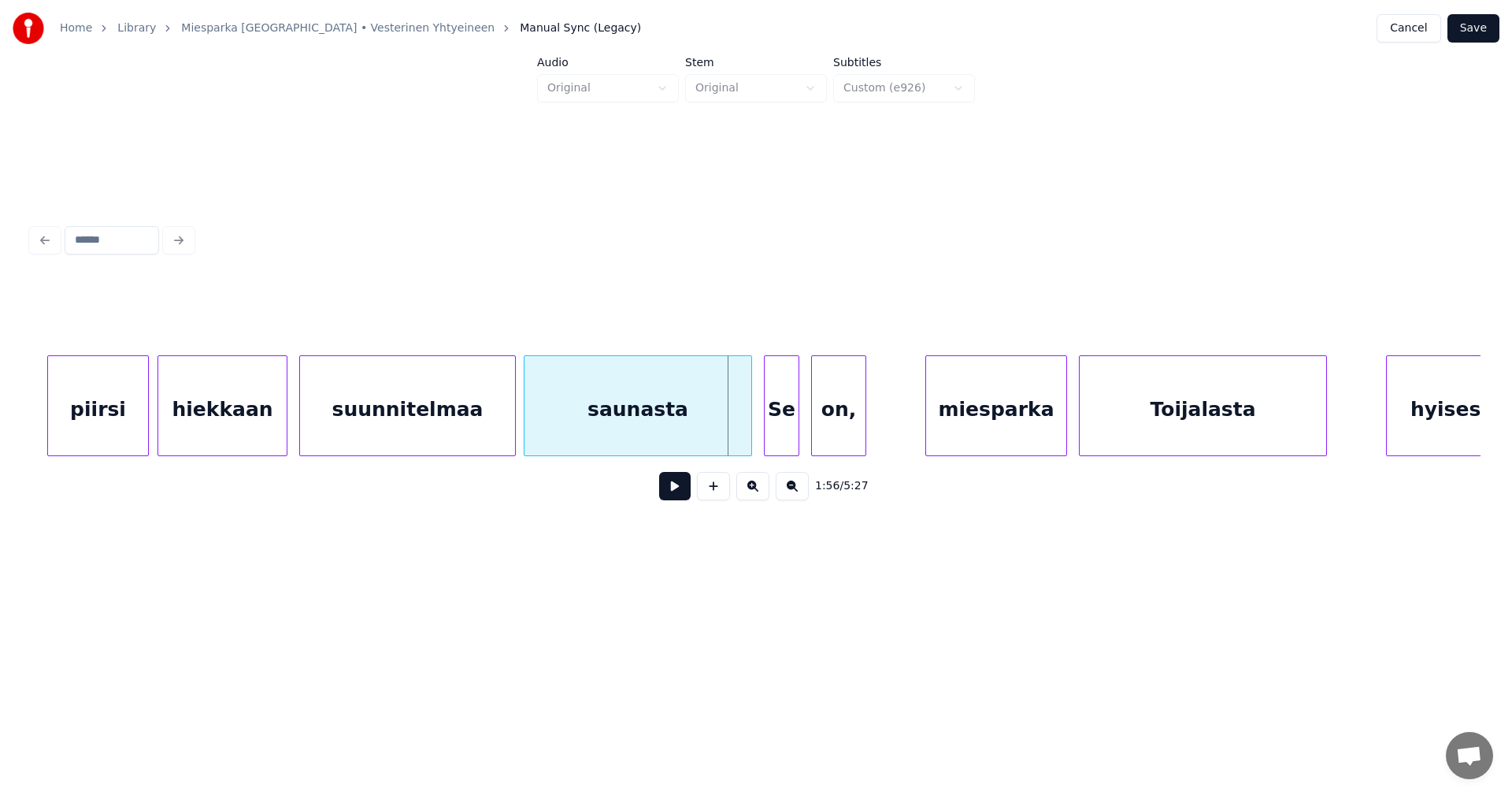
scroll to position [0, 22279]
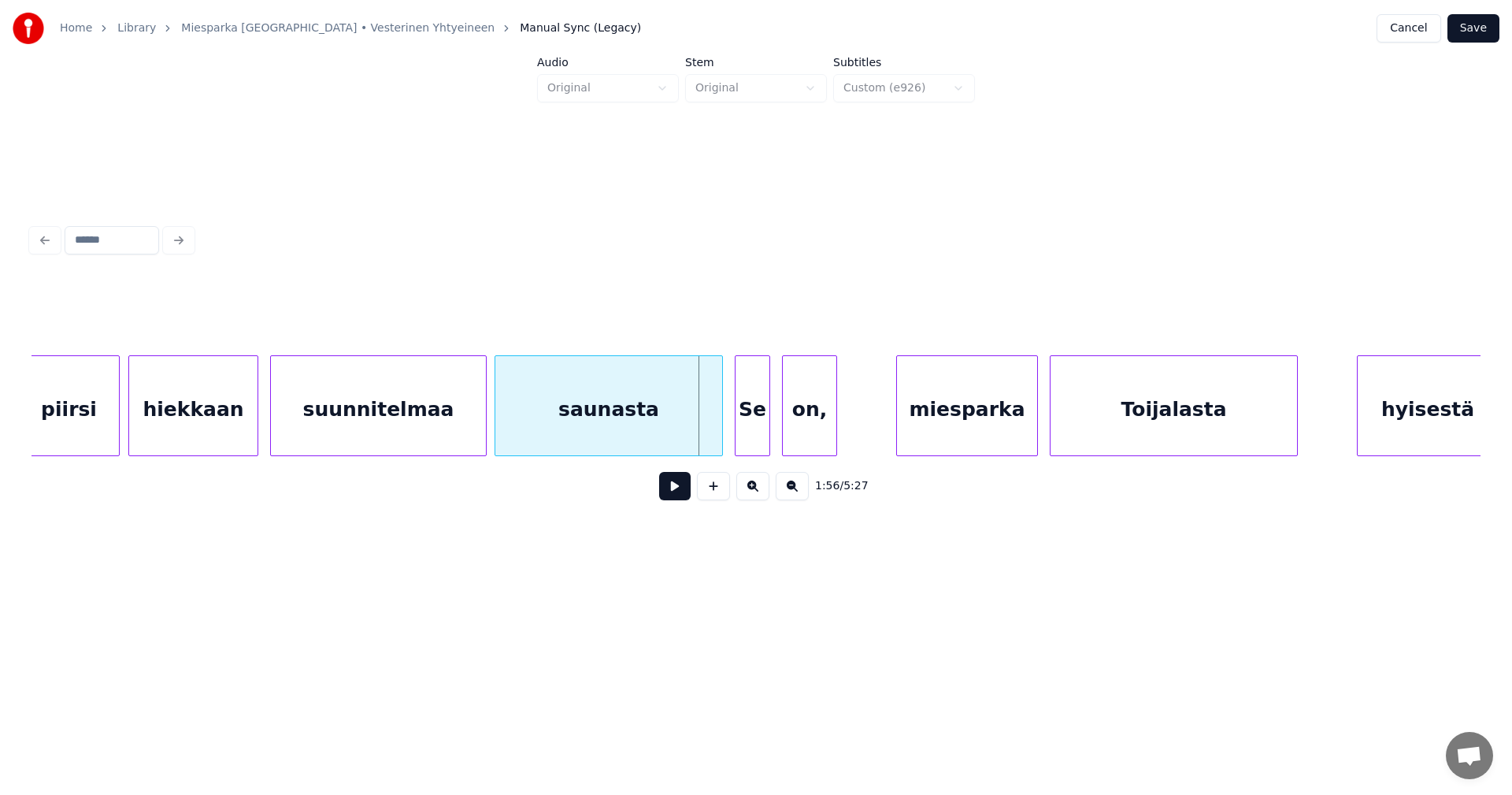
click at [687, 431] on div "saunasta" at bounding box center [609, 410] width 227 height 107
click at [756, 436] on div "Se" at bounding box center [753, 410] width 33 height 107
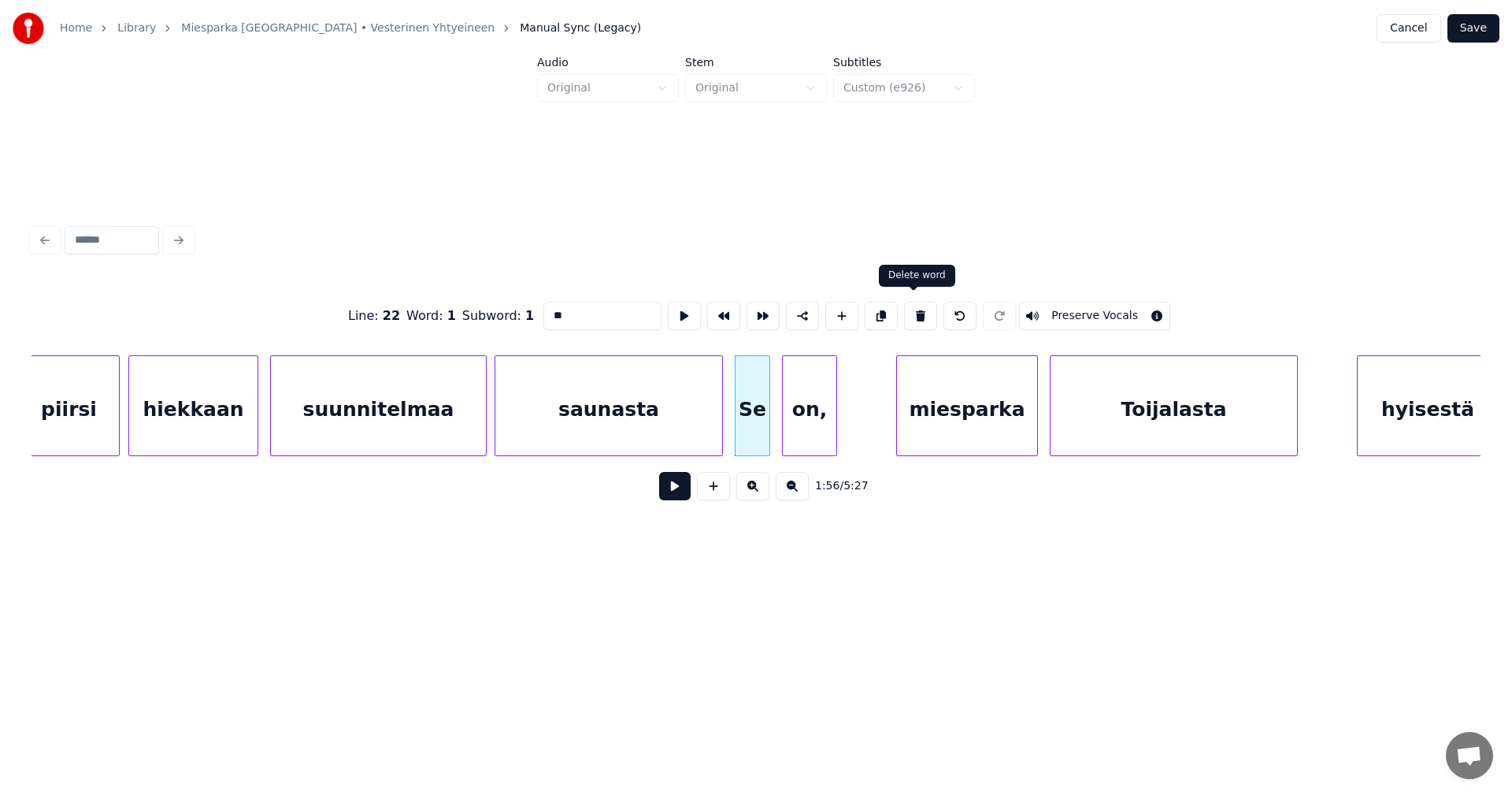
click at [913, 316] on button at bounding box center [921, 316] width 33 height 28
type input "***"
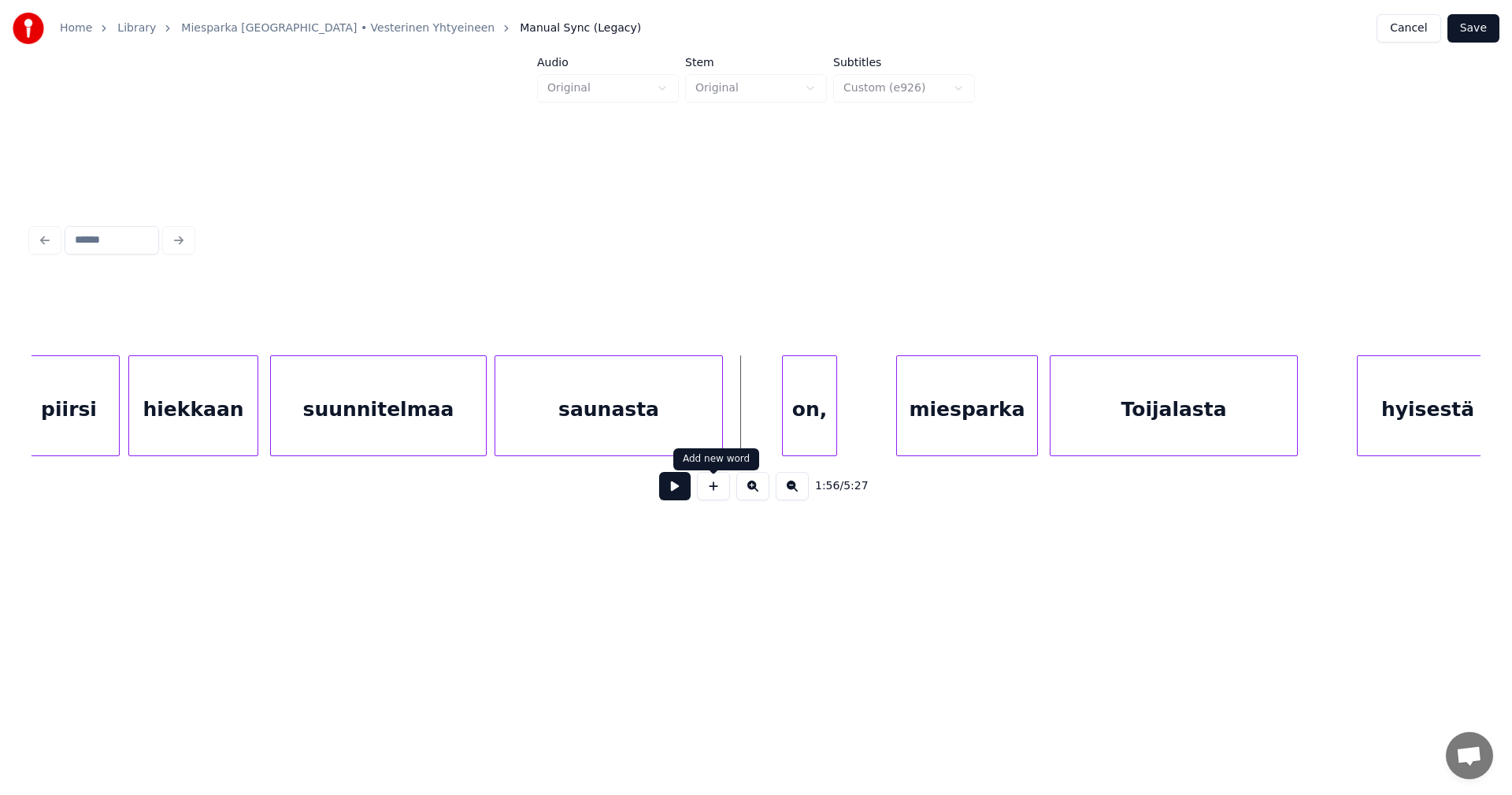
click at [715, 493] on button at bounding box center [714, 486] width 33 height 28
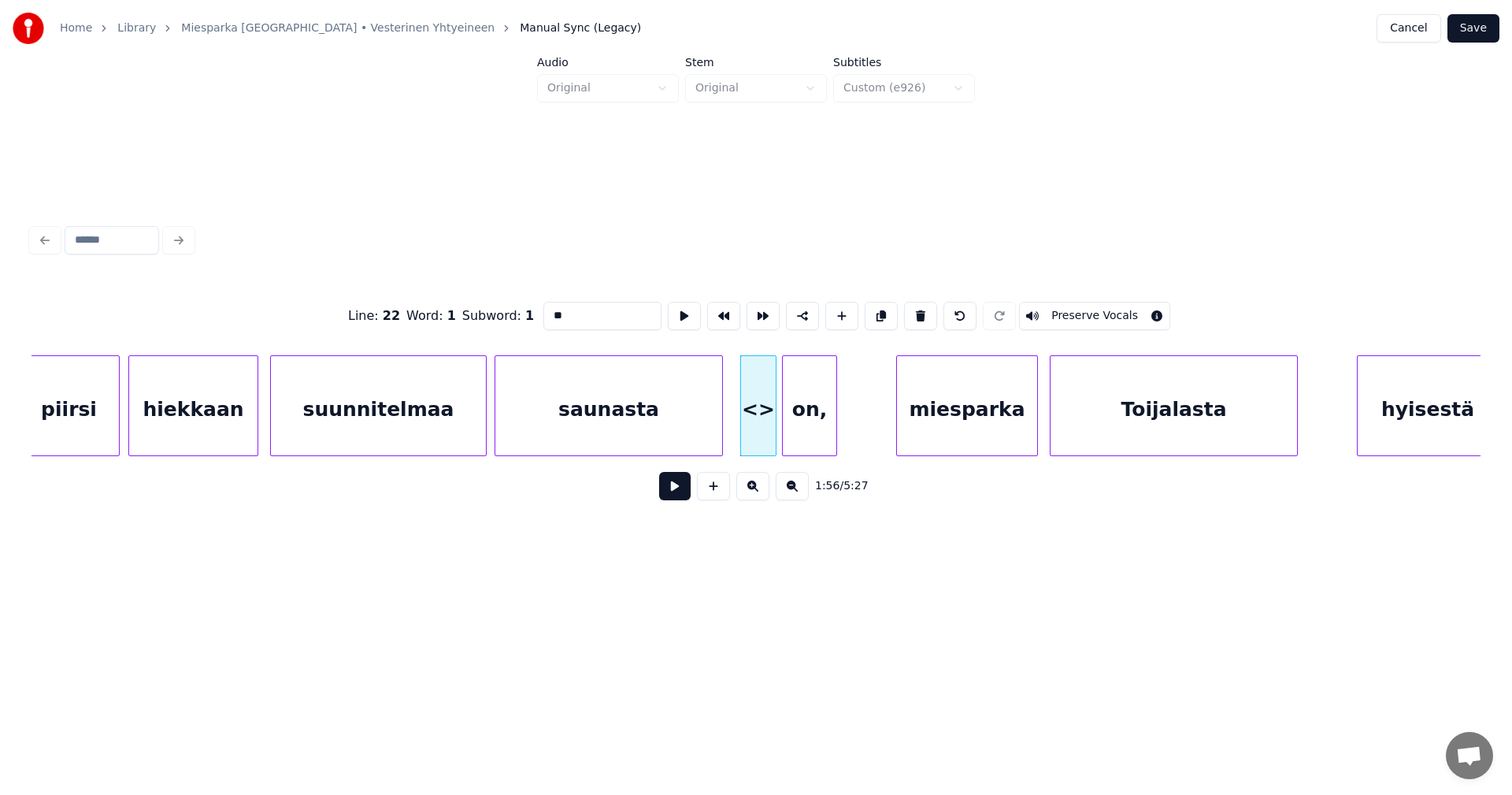
click at [773, 436] on div at bounding box center [773, 406] width 5 height 100
click at [736, 437] on div at bounding box center [735, 406] width 5 height 100
click at [757, 426] on div "<>" at bounding box center [755, 410] width 43 height 107
drag, startPoint x: 570, startPoint y: 312, endPoint x: 531, endPoint y: 317, distance: 39.3
click at [531, 317] on div "Line : 22 Word : 1 Subword : 1 ** Preserve Vocals" at bounding box center [756, 316] width 1449 height 79
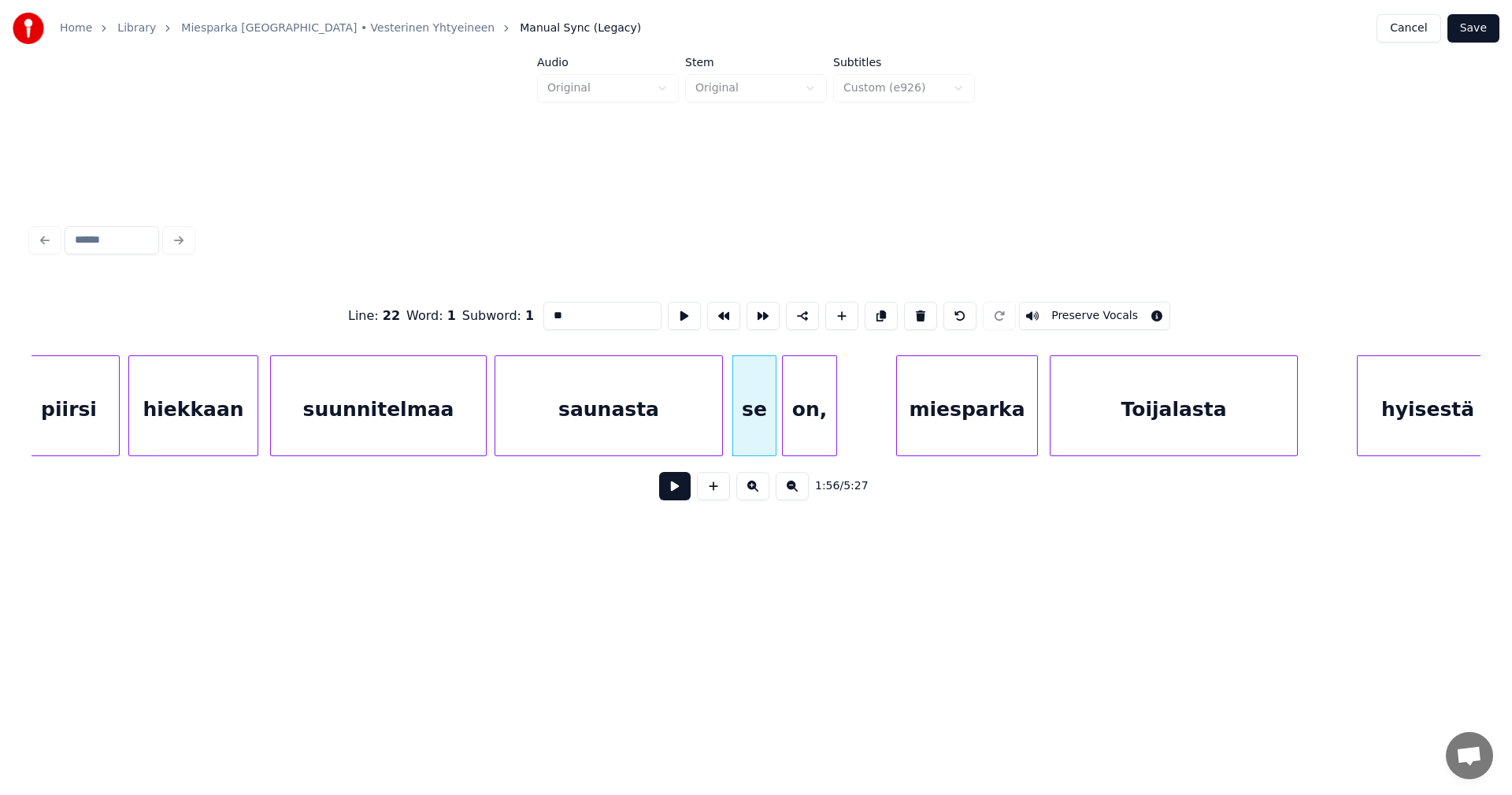
click at [643, 428] on div "saunasta" at bounding box center [609, 410] width 227 height 107
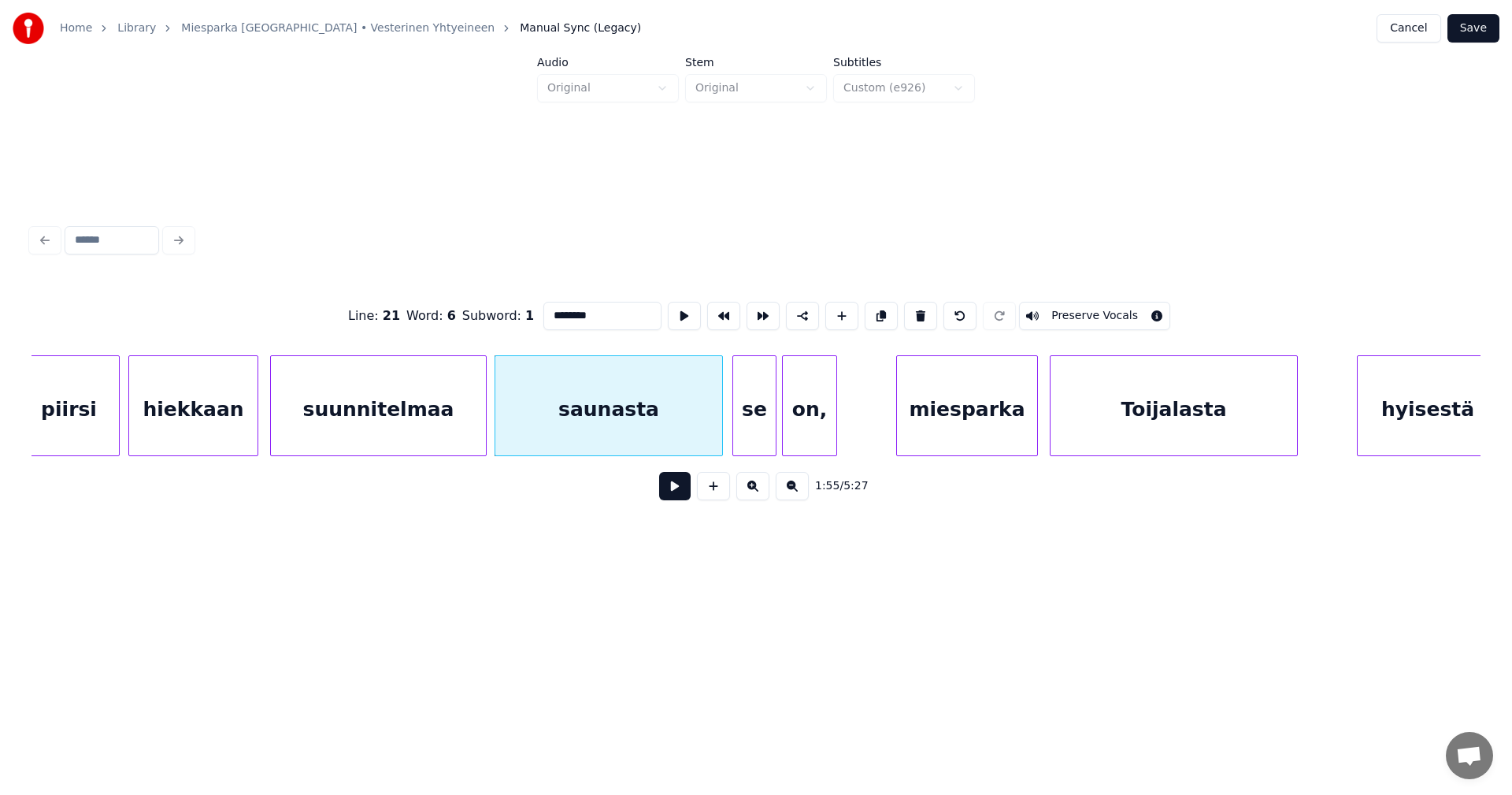
click at [759, 423] on div "se" at bounding box center [755, 410] width 43 height 107
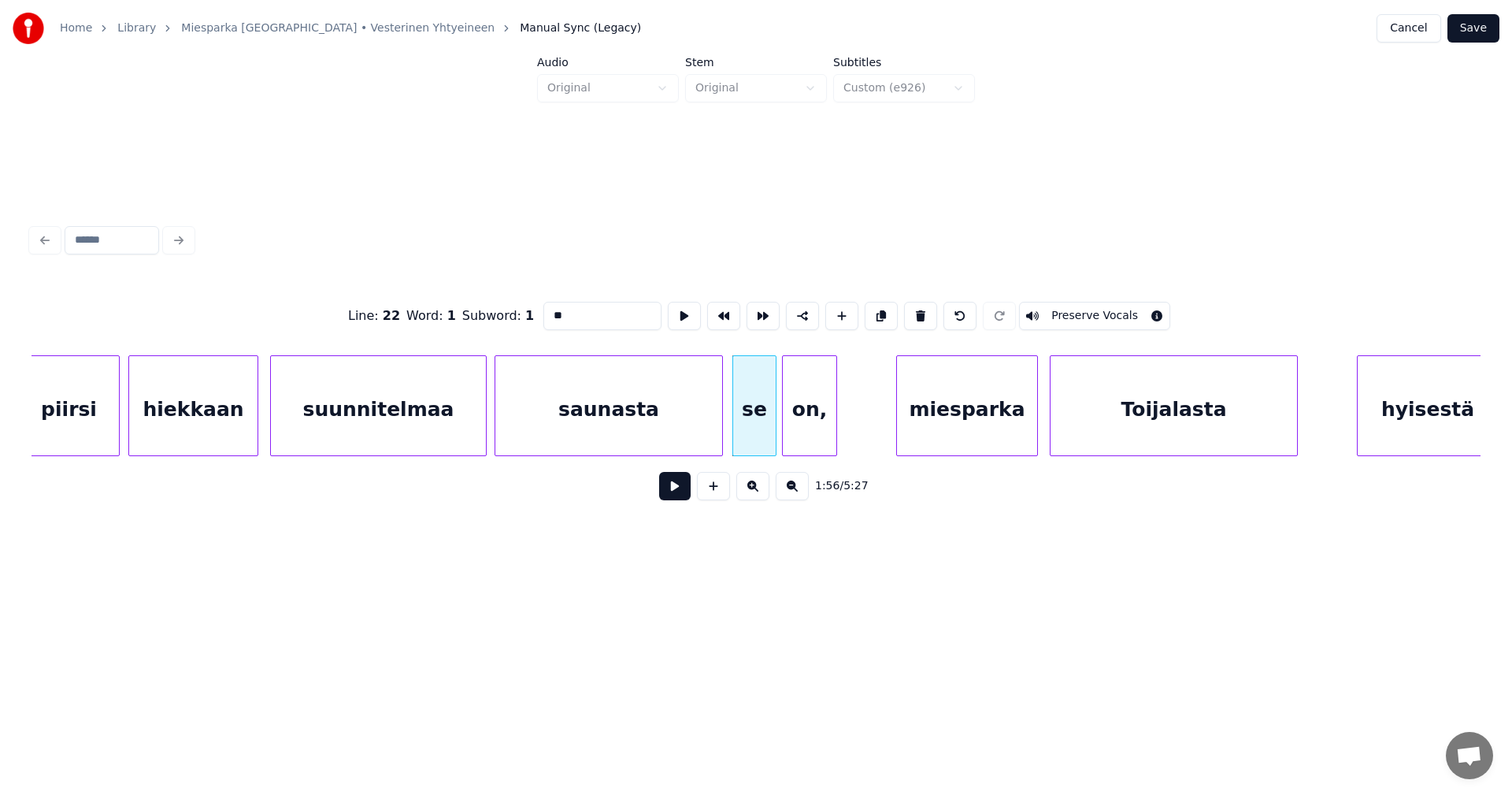
click at [439, 436] on div "suunnitelmaa" at bounding box center [378, 410] width 215 height 107
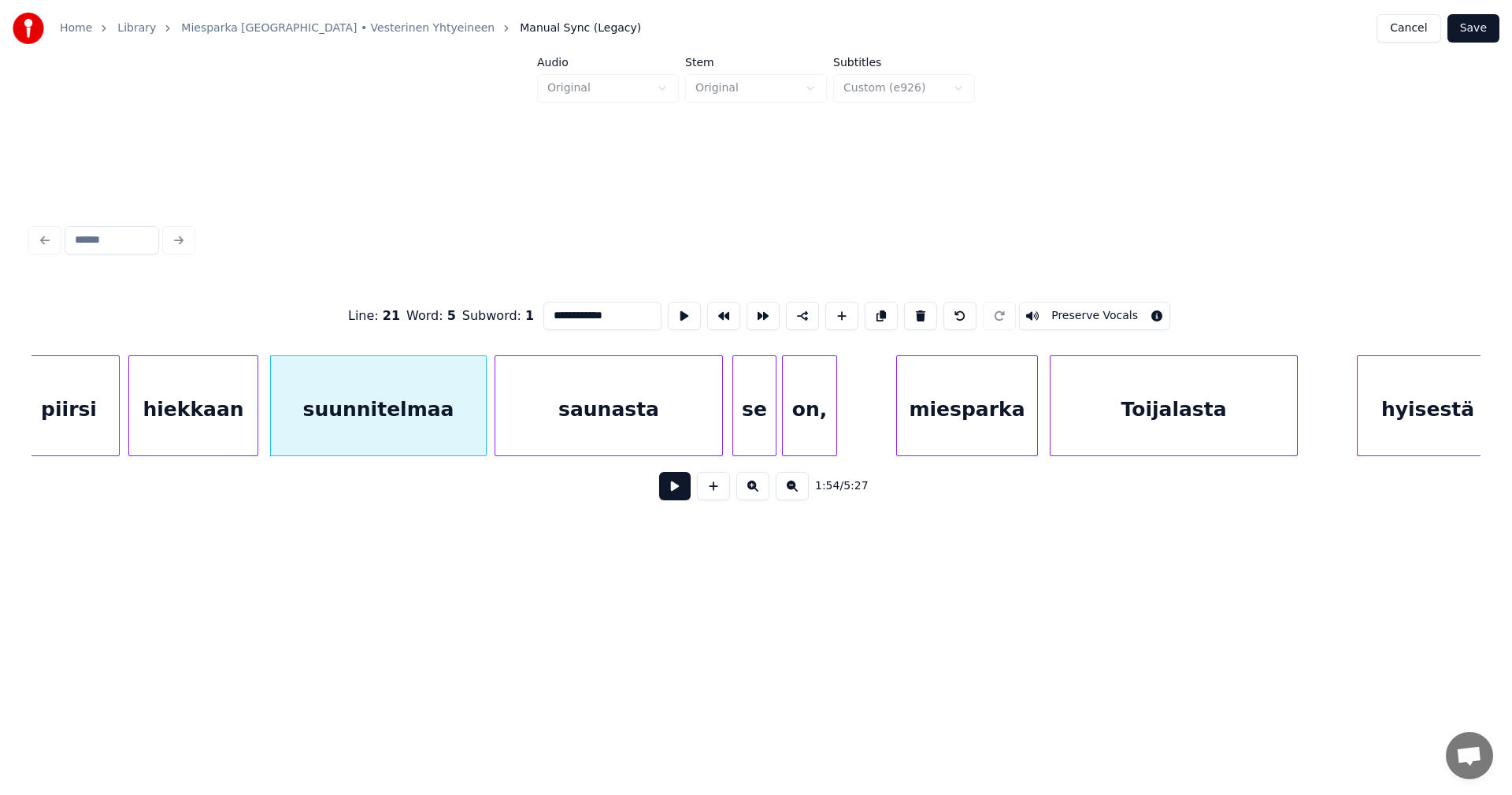
click at [571, 432] on div "saunasta" at bounding box center [609, 410] width 227 height 107
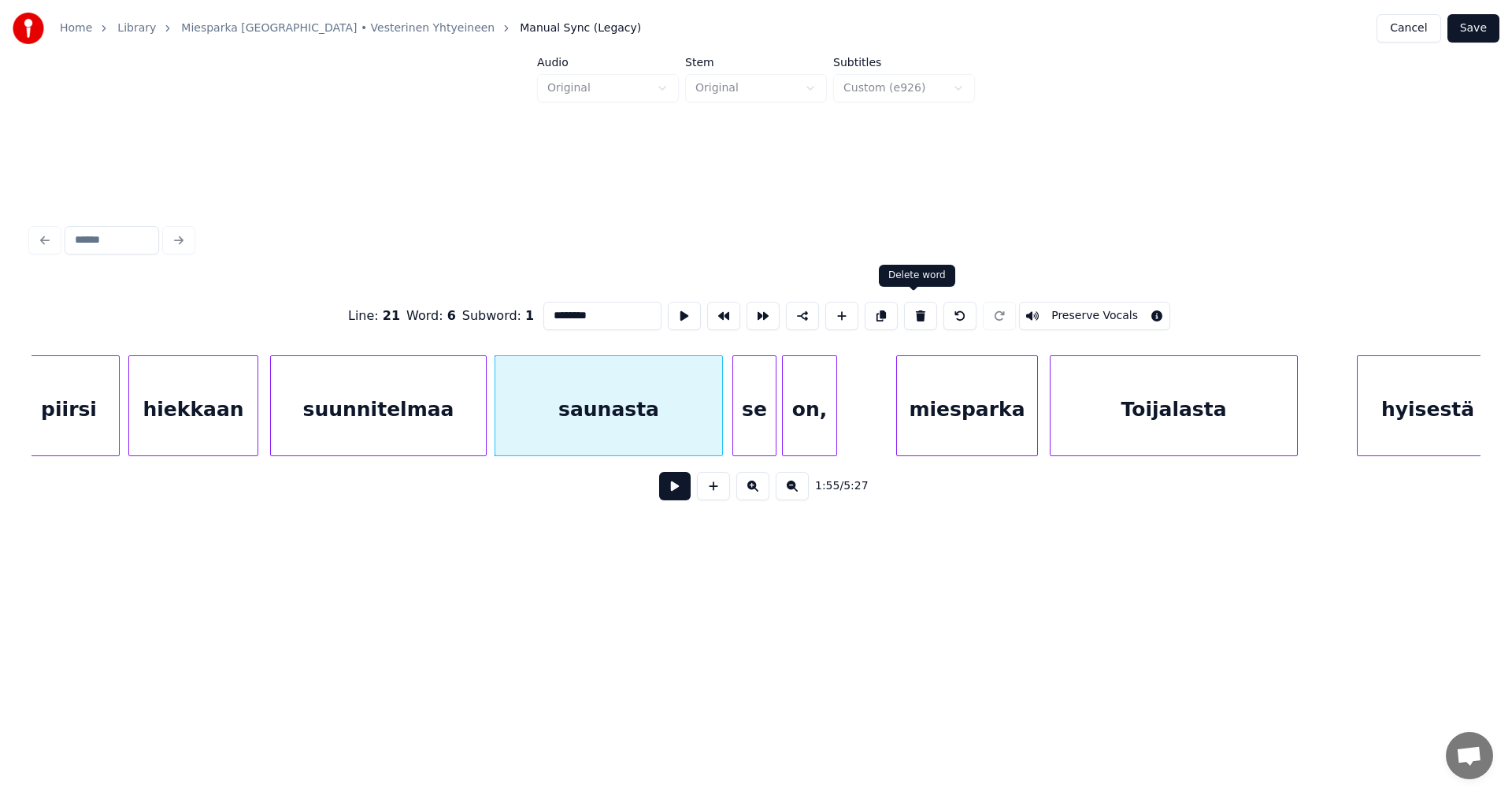
click at [916, 307] on button at bounding box center [921, 316] width 33 height 28
type input "***"
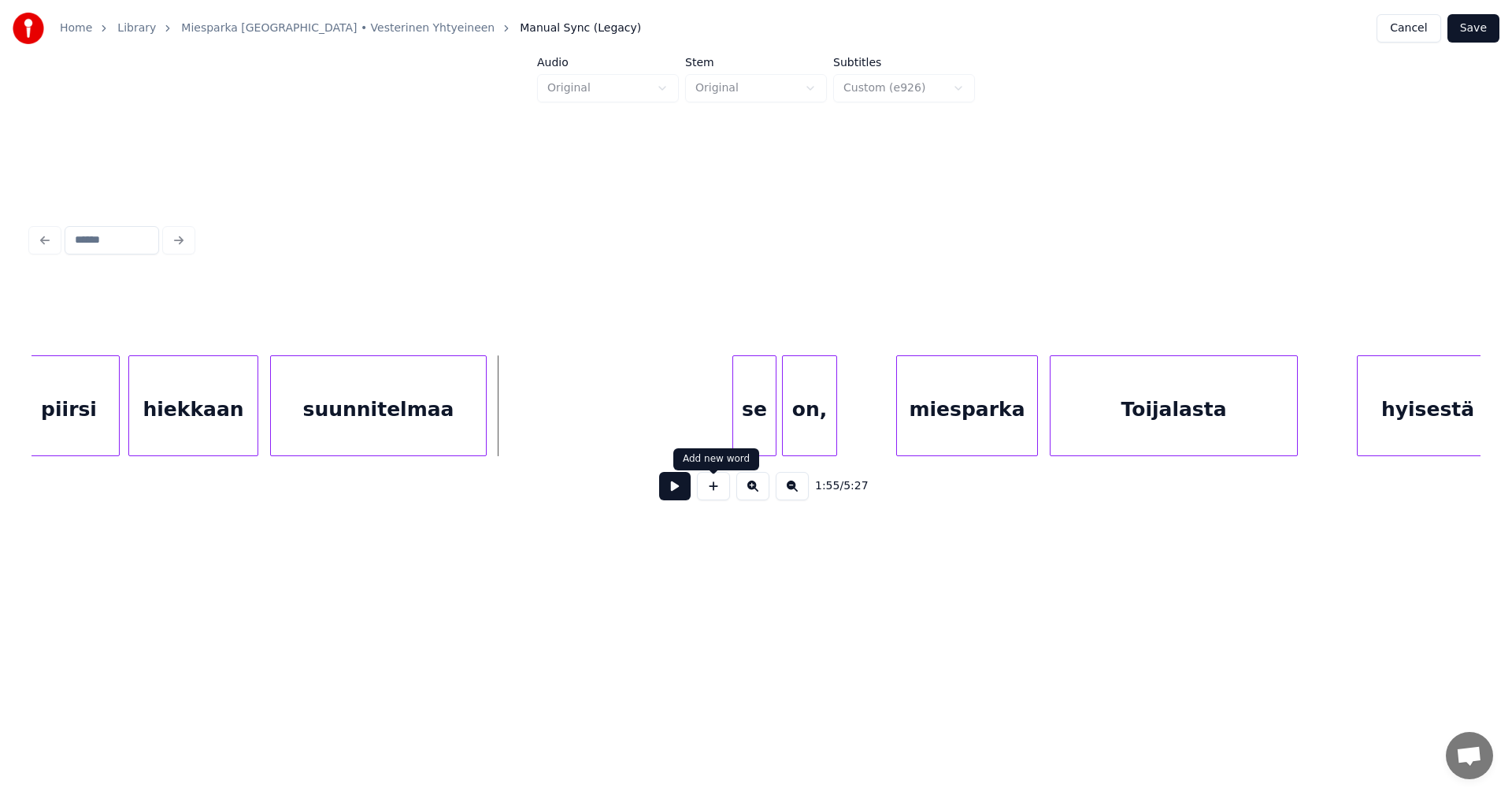
click at [726, 490] on button at bounding box center [714, 486] width 33 height 28
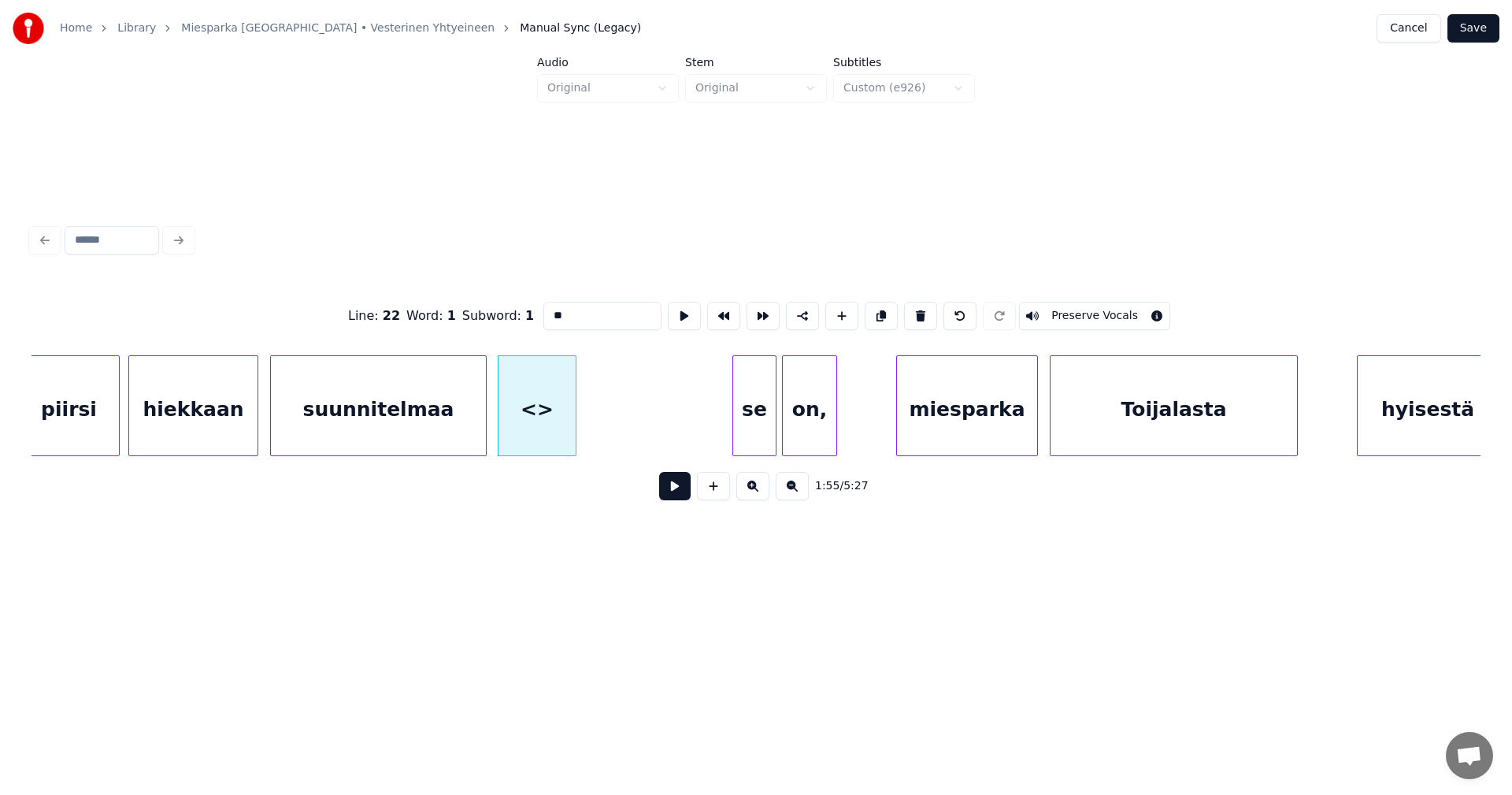
drag, startPoint x: 587, startPoint y: 317, endPoint x: 535, endPoint y: 320, distance: 52.1
click at [535, 320] on div "Line : 22 Word : 1 Subword : 1 ** Preserve Vocals" at bounding box center [756, 316] width 1449 height 79
click at [562, 311] on input "********" at bounding box center [602, 316] width 118 height 28
type input "********"
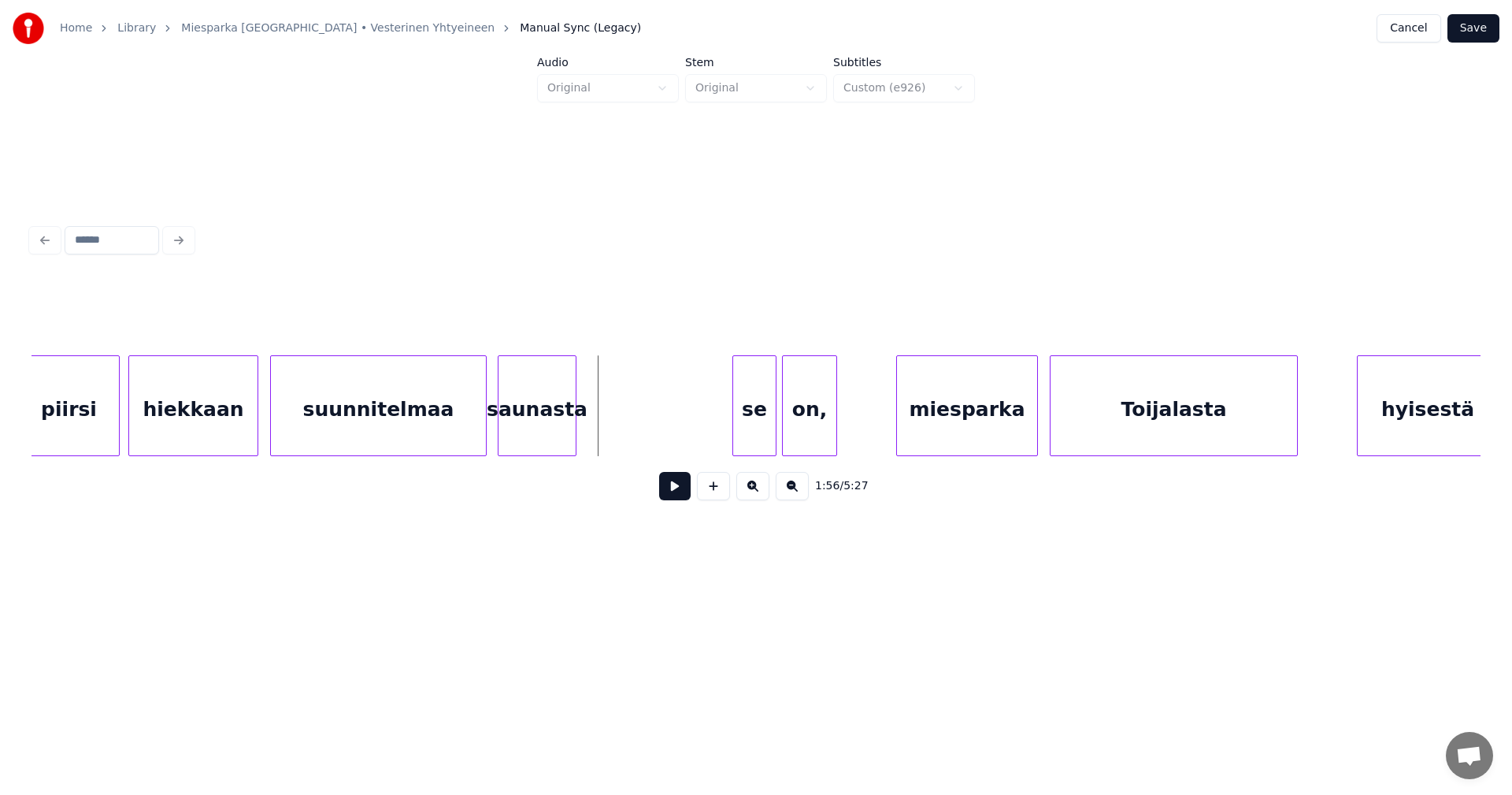
click at [473, 417] on div "suunnitelmaa" at bounding box center [378, 410] width 215 height 107
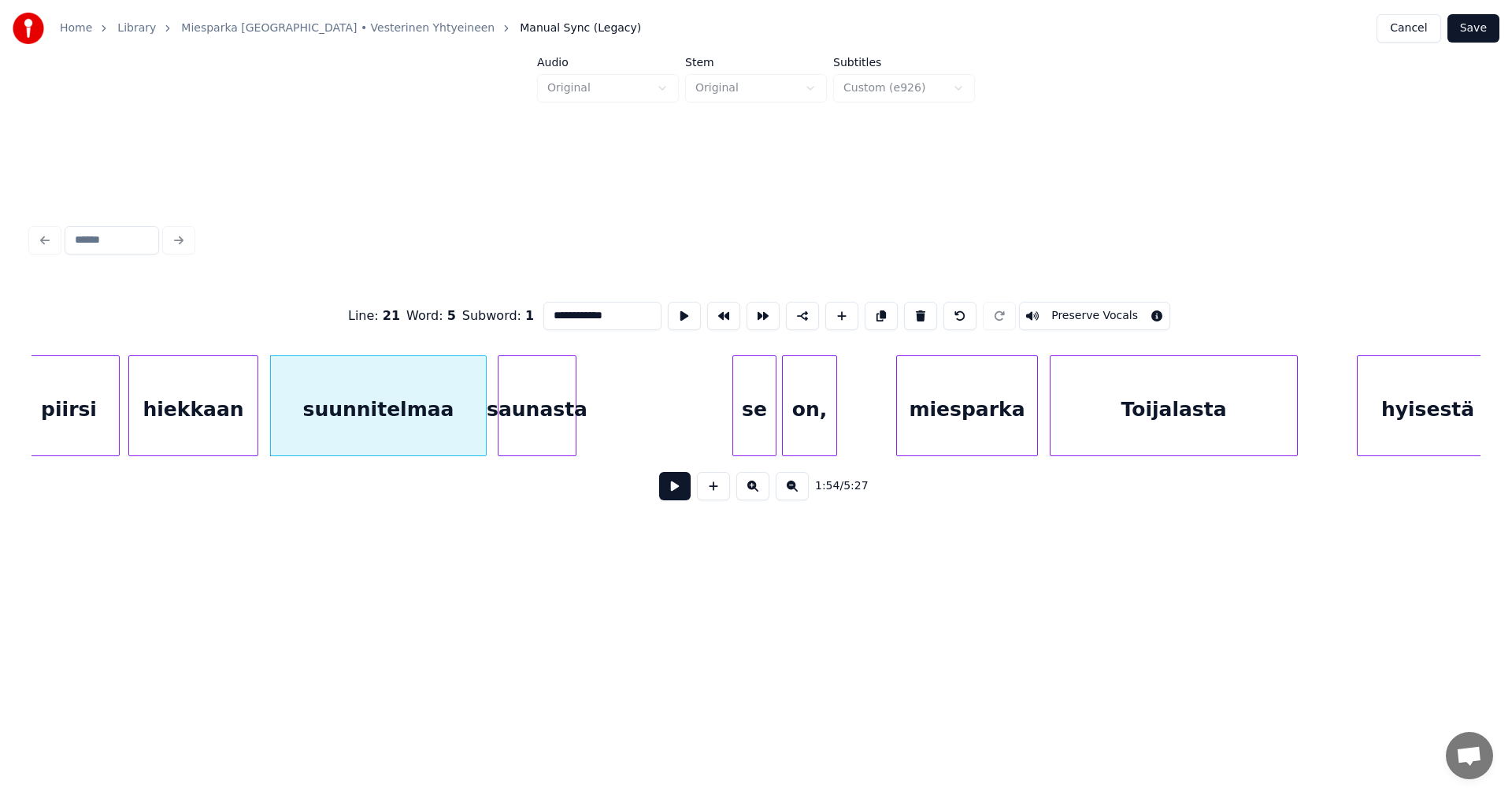
click at [545, 427] on div "saunasta" at bounding box center [537, 410] width 77 height 107
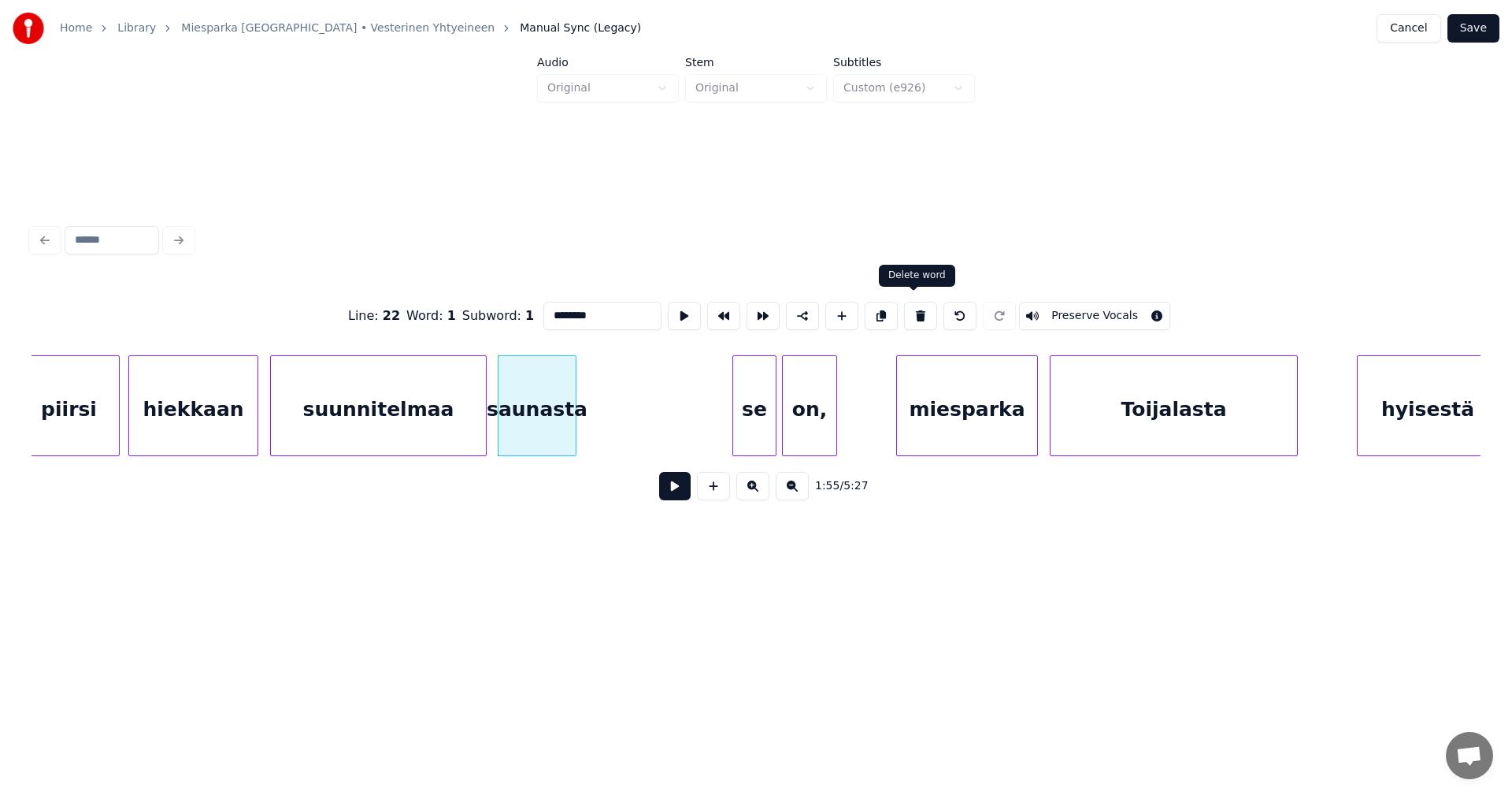
click at [915, 314] on button at bounding box center [921, 316] width 33 height 28
type input "***"
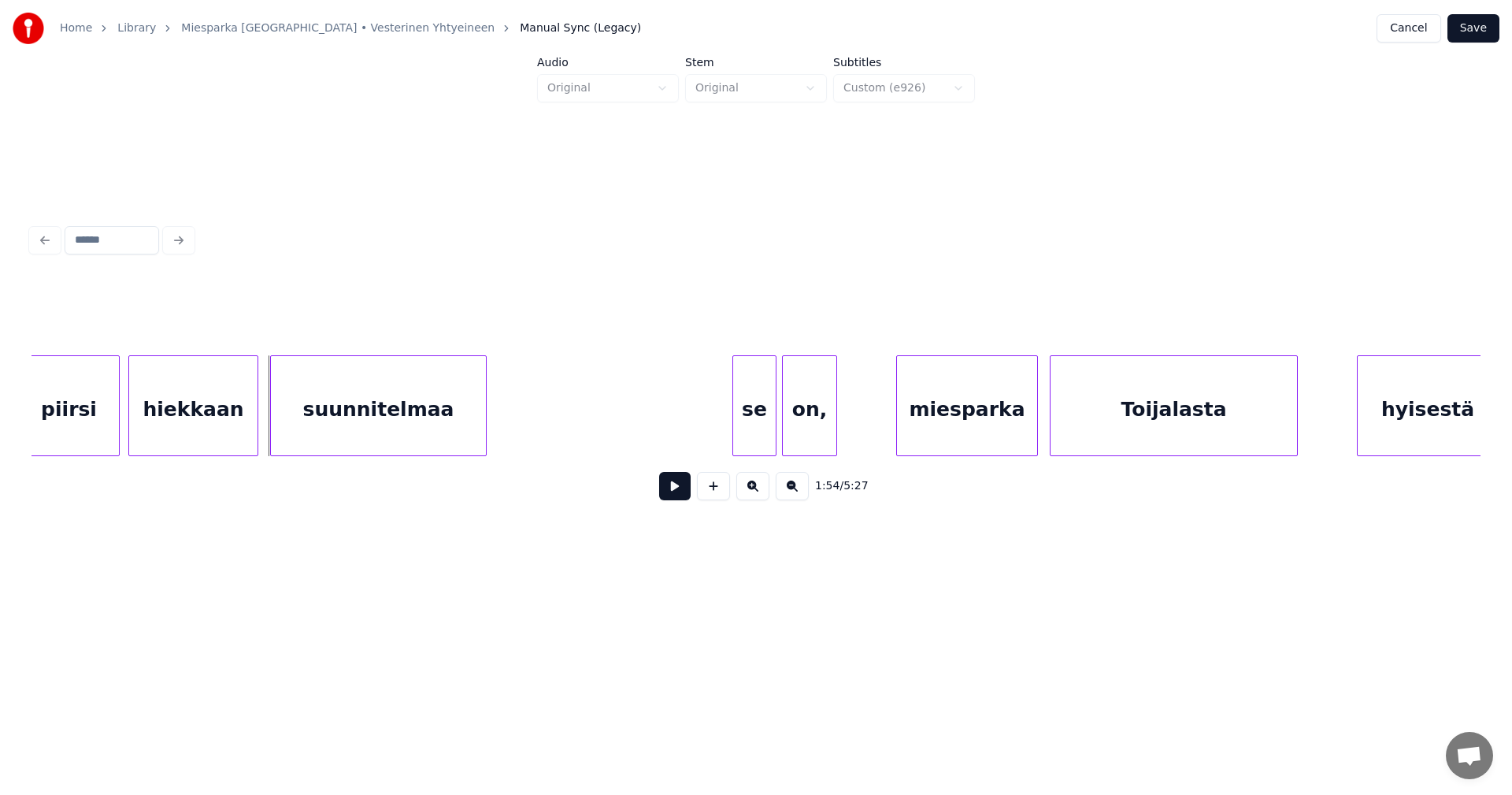
click at [717, 495] on button at bounding box center [714, 486] width 33 height 28
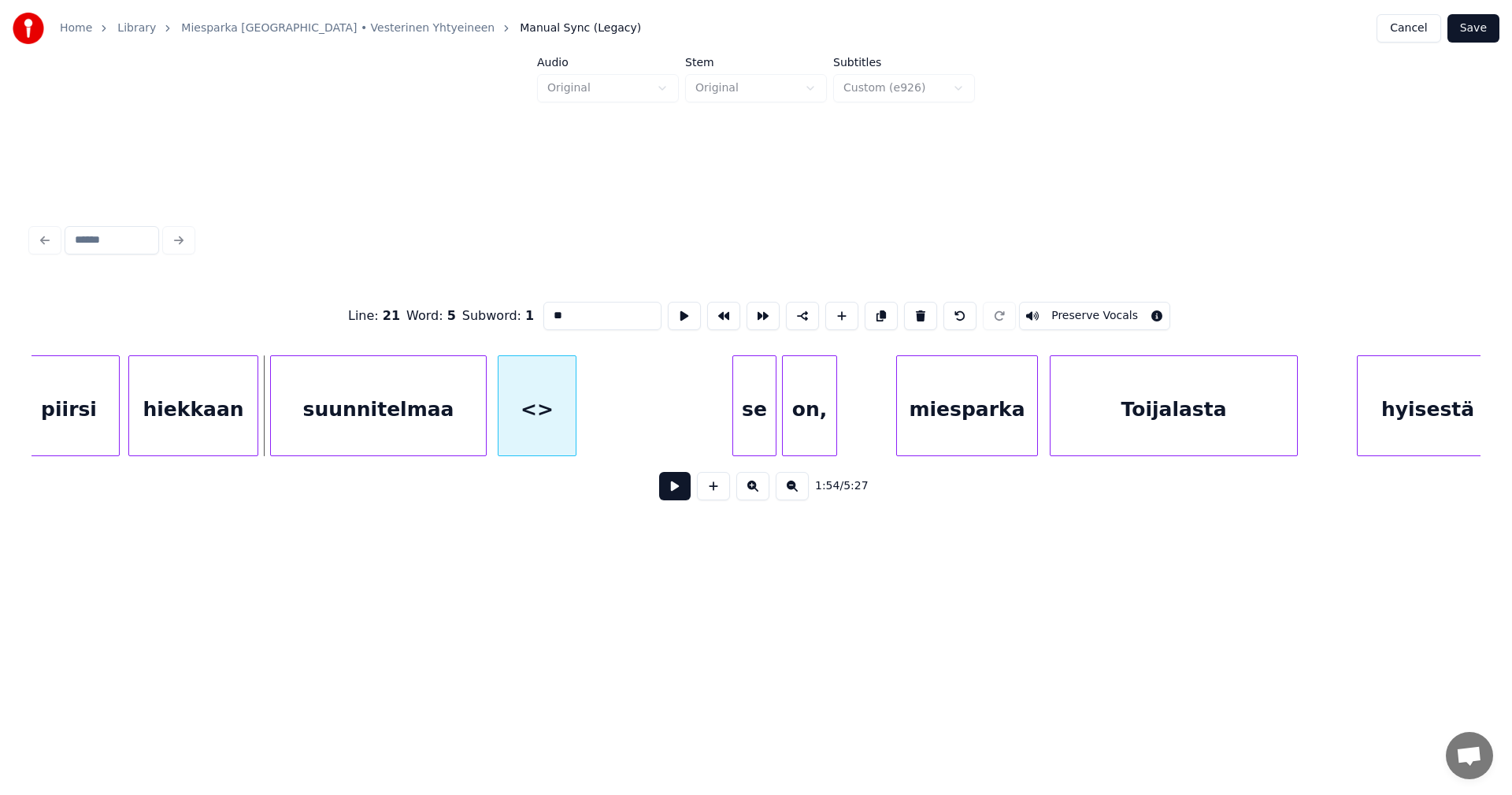
click at [541, 434] on div "<>" at bounding box center [537, 410] width 77 height 107
click at [713, 439] on div at bounding box center [713, 406] width 5 height 100
click at [645, 435] on div "<>" at bounding box center [607, 410] width 217 height 107
drag, startPoint x: 569, startPoint y: 316, endPoint x: 541, endPoint y: 339, distance: 36.2
click at [543, 317] on input "**" at bounding box center [602, 316] width 118 height 28
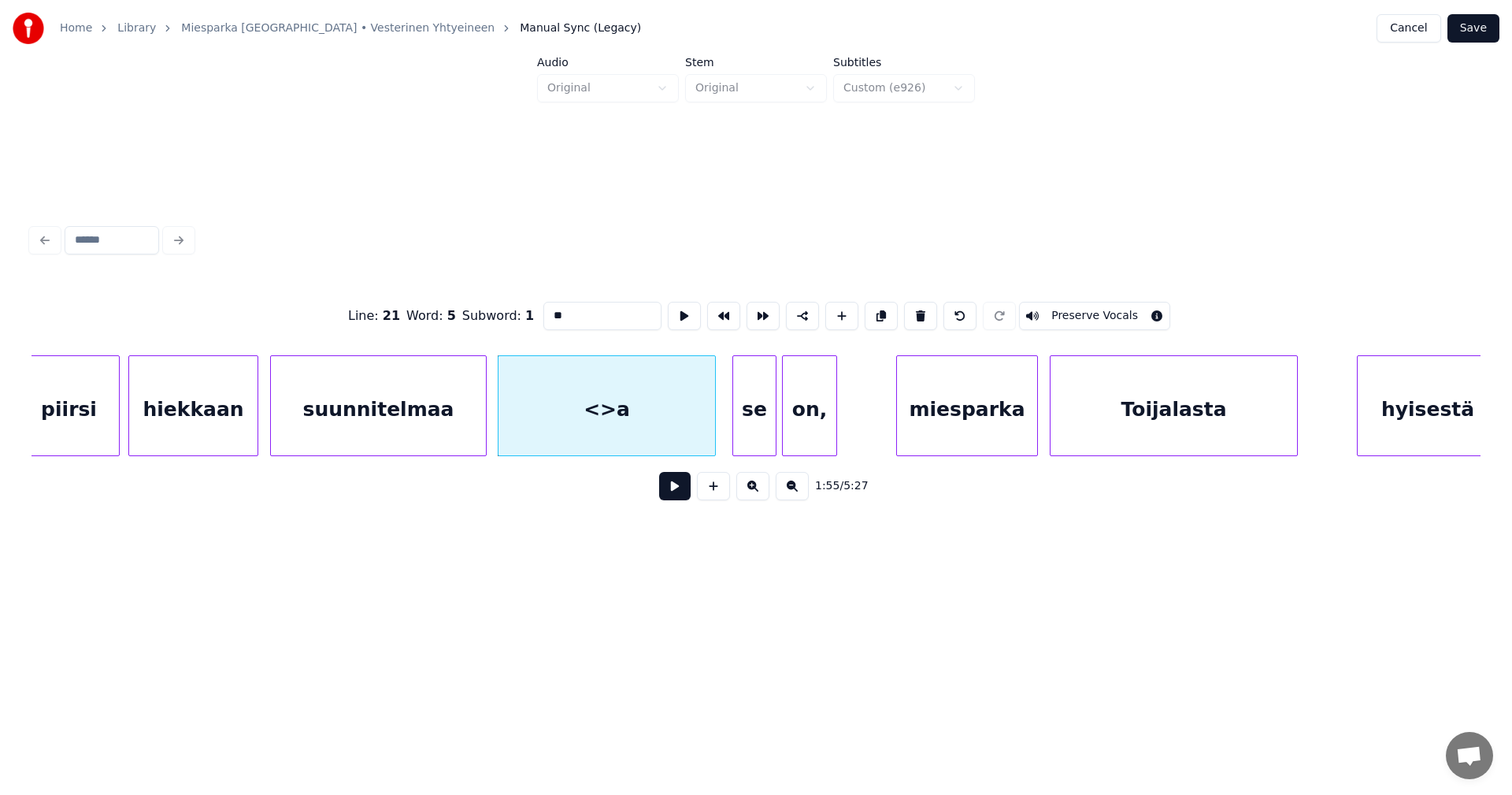
click at [750, 424] on div "se" at bounding box center [755, 410] width 43 height 107
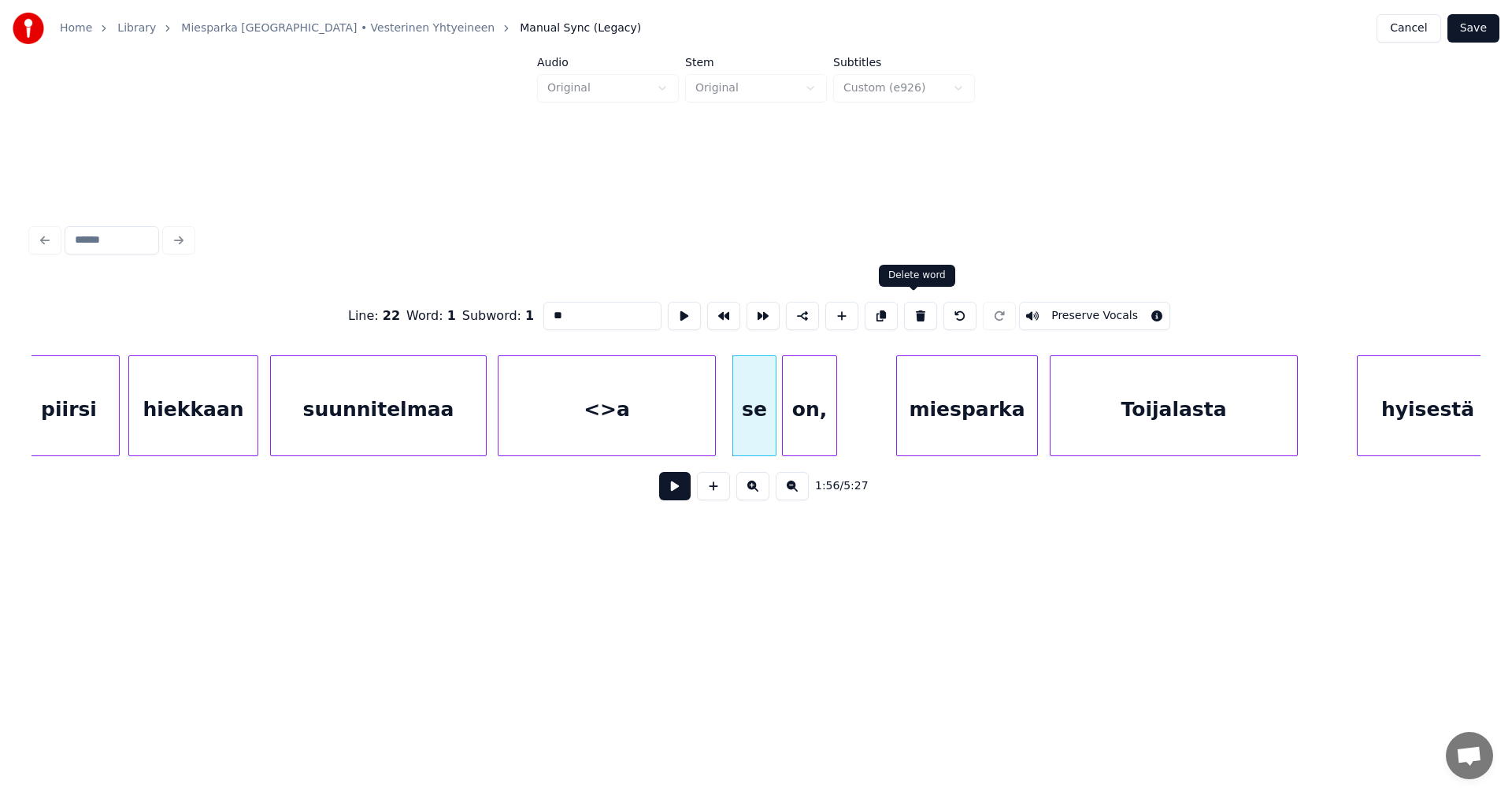
click at [917, 311] on button at bounding box center [921, 316] width 33 height 28
type input "**"
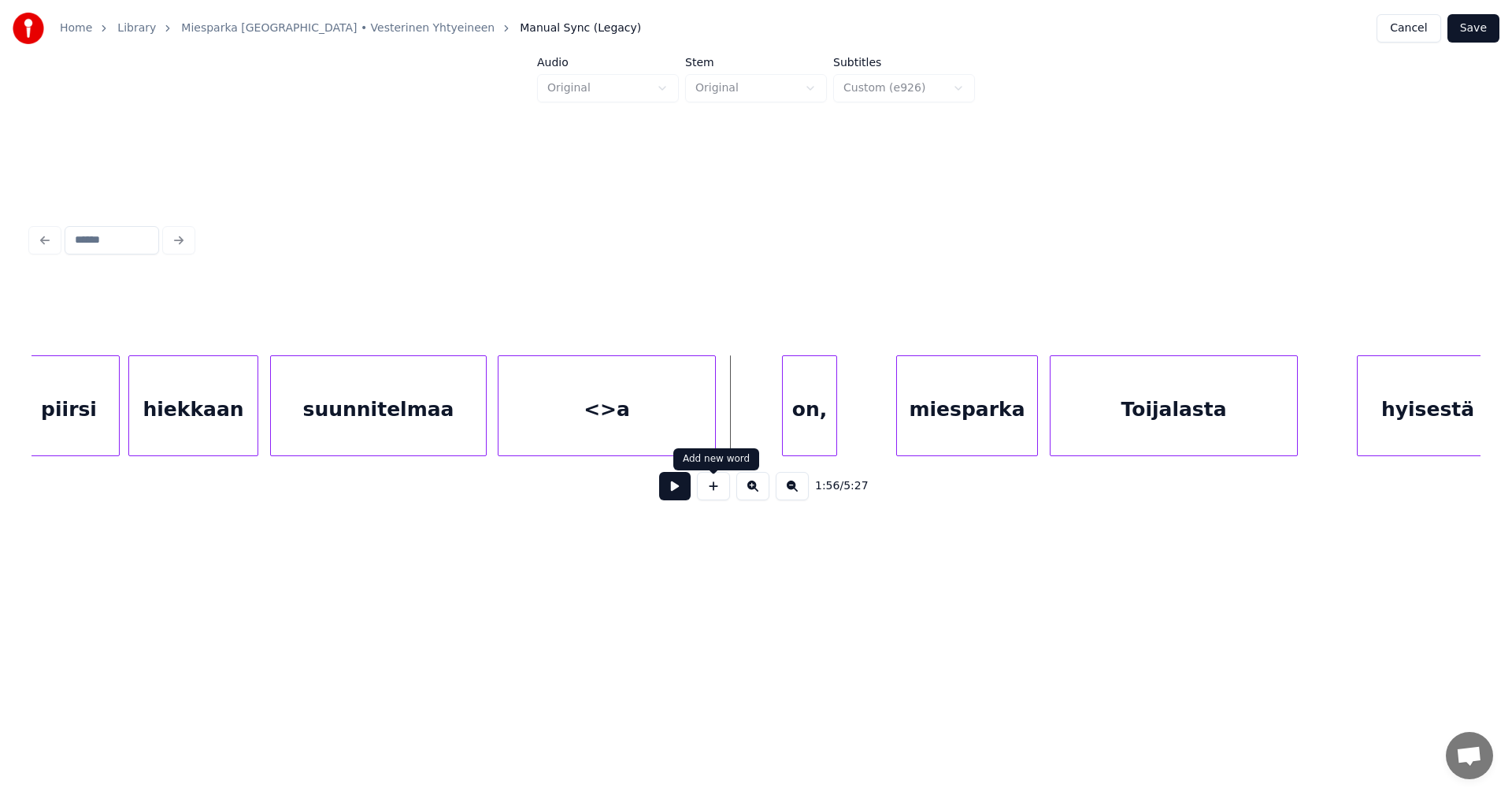
click at [711, 498] on button at bounding box center [714, 486] width 33 height 28
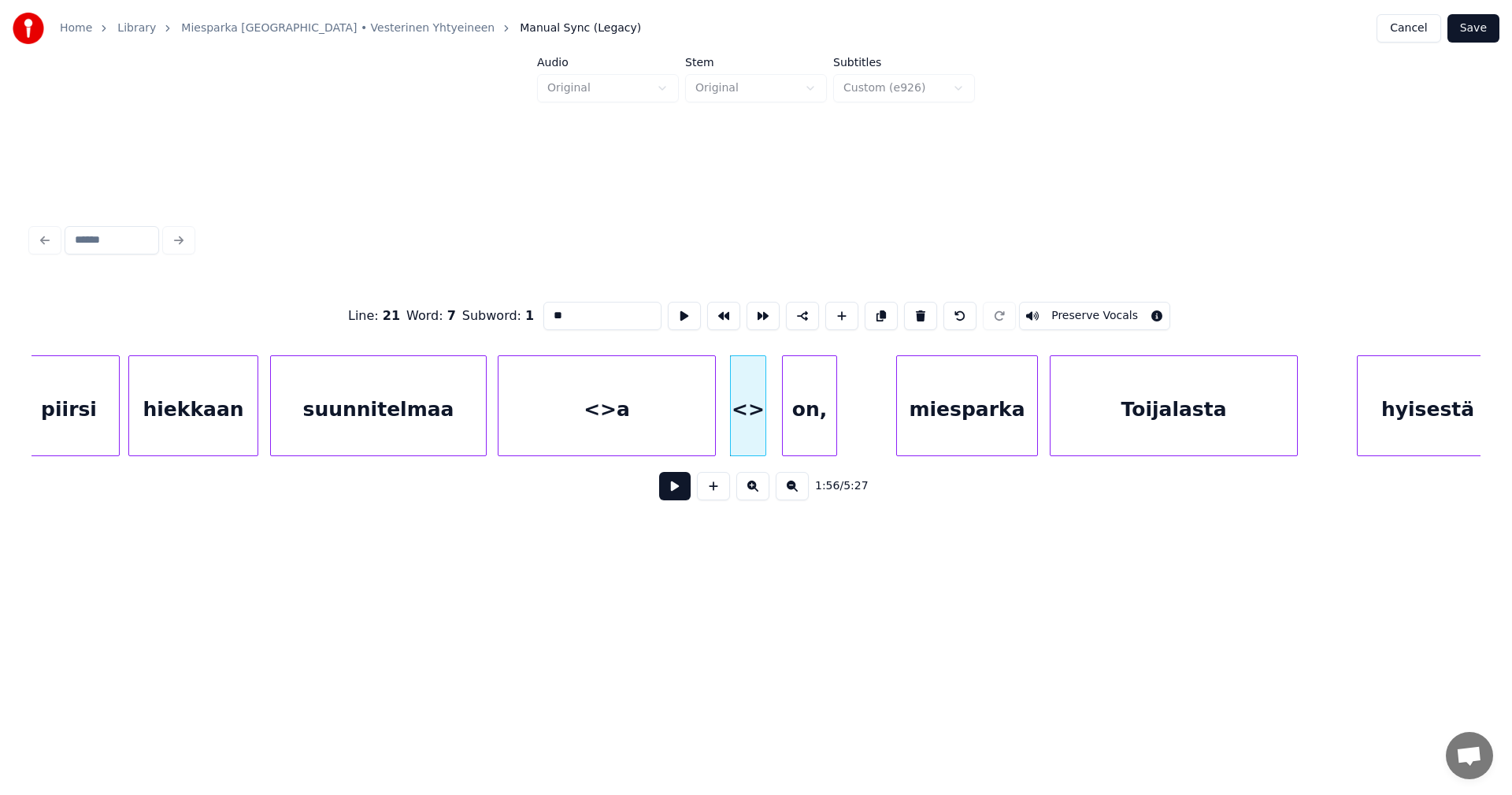
click at [766, 424] on div at bounding box center [763, 406] width 5 height 100
drag, startPoint x: 574, startPoint y: 310, endPoint x: 543, endPoint y: 311, distance: 31.0
click at [543, 311] on input "**" at bounding box center [602, 316] width 118 height 28
click at [819, 424] on div "on," at bounding box center [810, 410] width 54 height 107
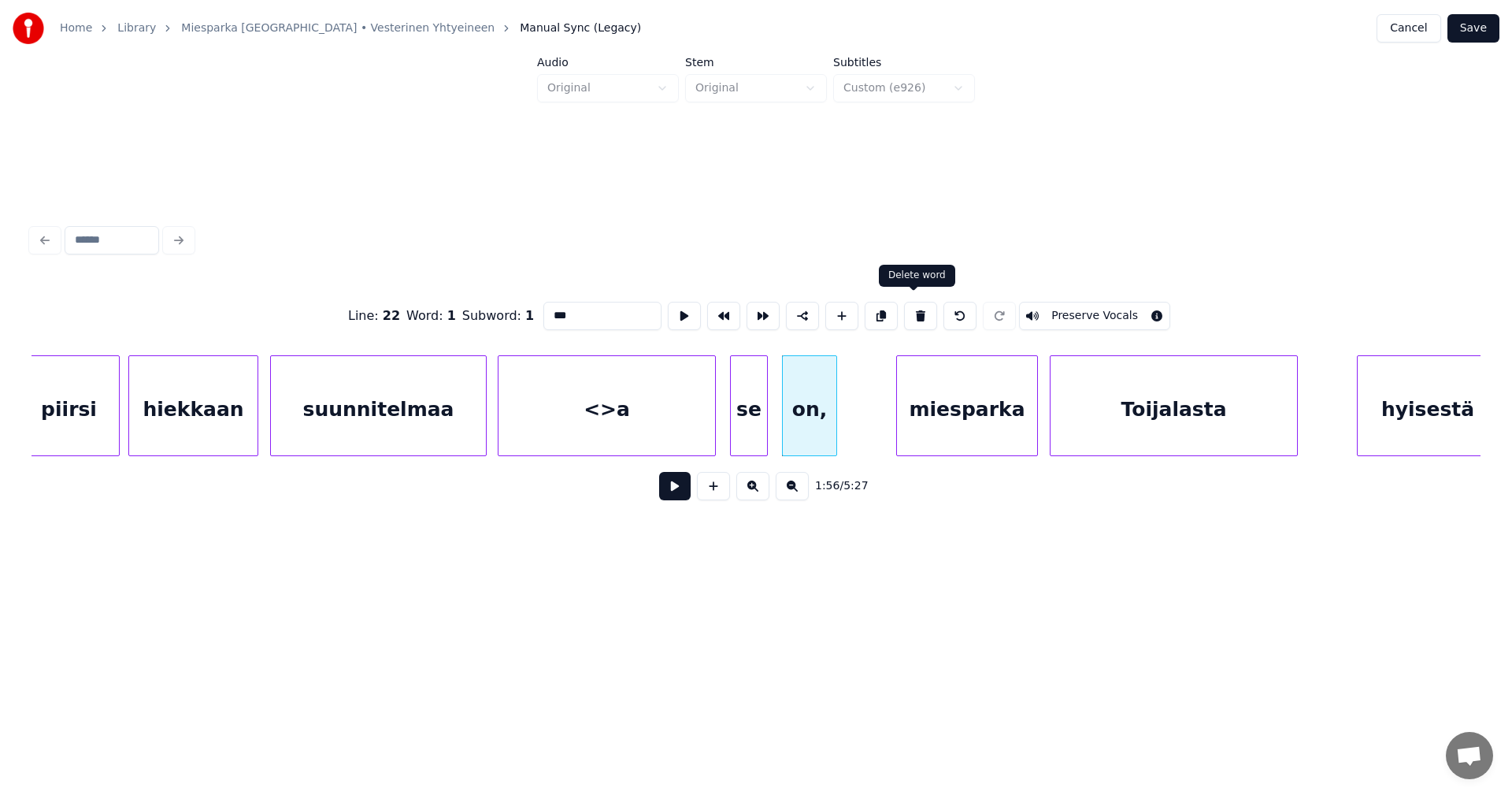
click at [911, 316] on button at bounding box center [921, 316] width 33 height 28
type input "**"
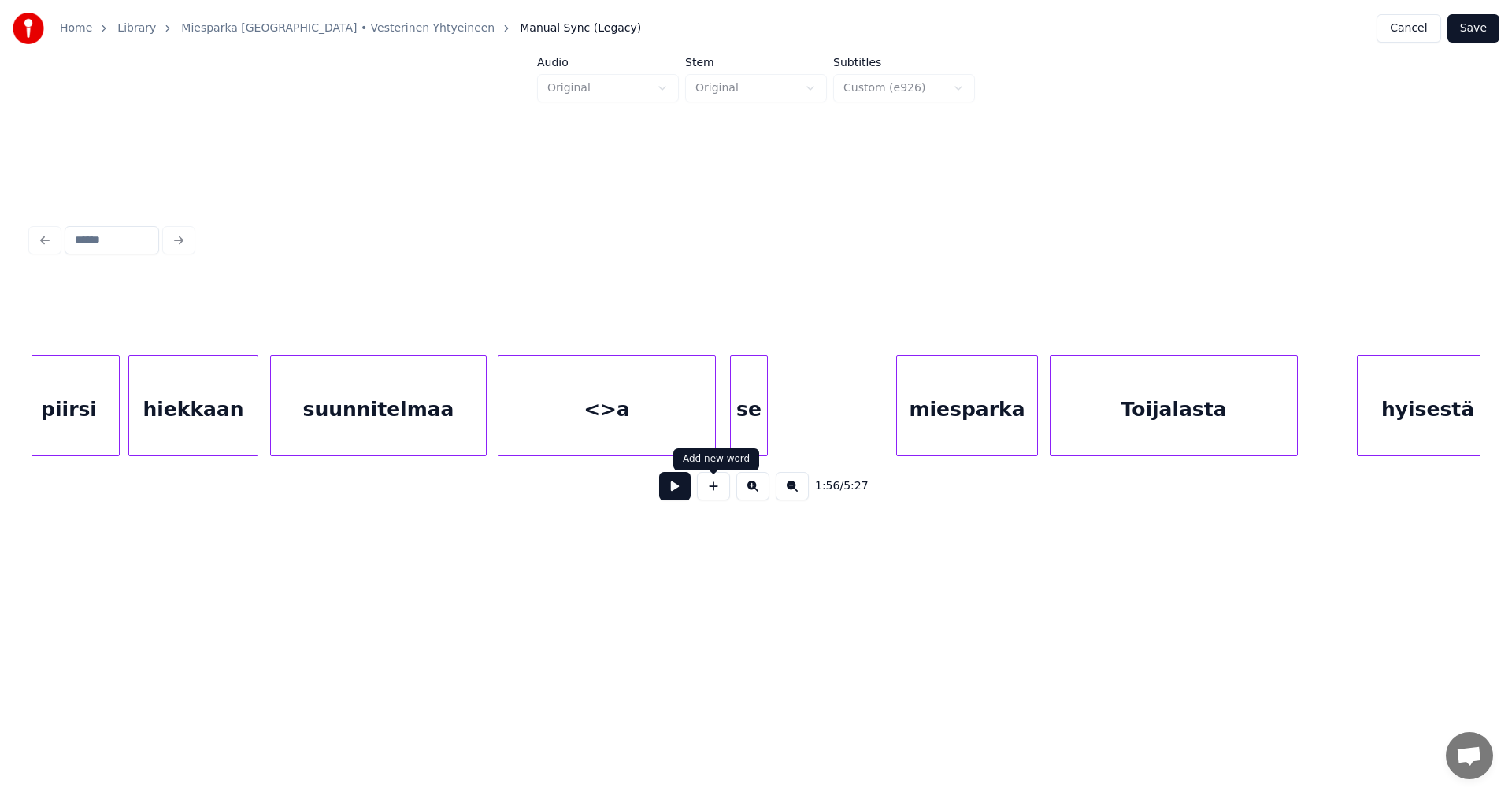
click at [716, 495] on button at bounding box center [714, 486] width 33 height 28
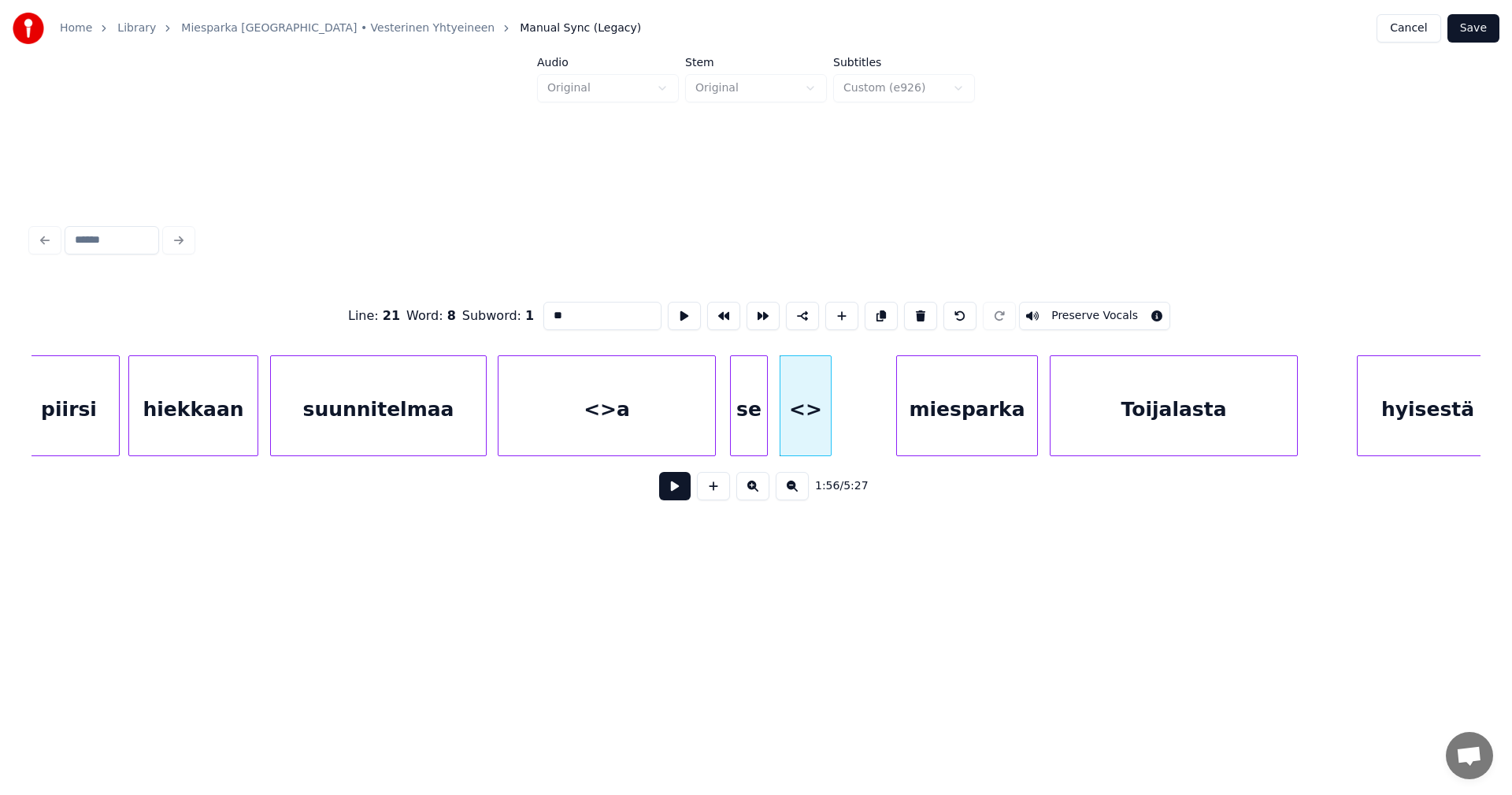
click at [826, 418] on div at bounding box center [828, 406] width 5 height 100
drag, startPoint x: 575, startPoint y: 312, endPoint x: 540, endPoint y: 319, distance: 35.7
click at [543, 317] on input "**" at bounding box center [602, 316] width 118 height 28
click at [582, 440] on div "<>a" at bounding box center [607, 410] width 217 height 107
type input "**"
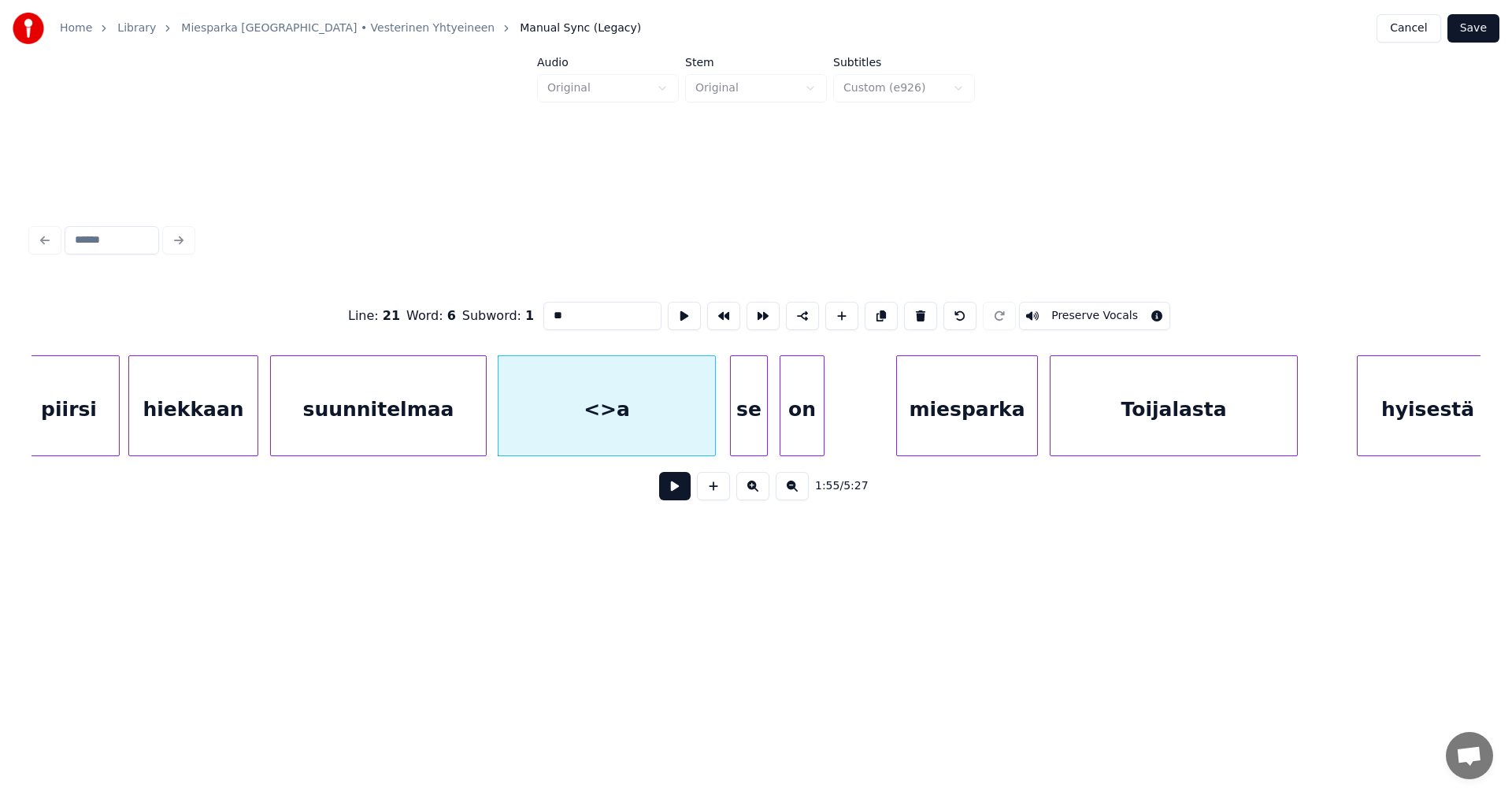
drag, startPoint x: 571, startPoint y: 311, endPoint x: 535, endPoint y: 315, distance: 36.2
click at [535, 314] on div "Line : 21 Word : 6 Subword : 1 ** Preserve Vocals" at bounding box center [756, 316] width 1449 height 79
click at [408, 411] on div "suunnitelmaa" at bounding box center [378, 410] width 215 height 107
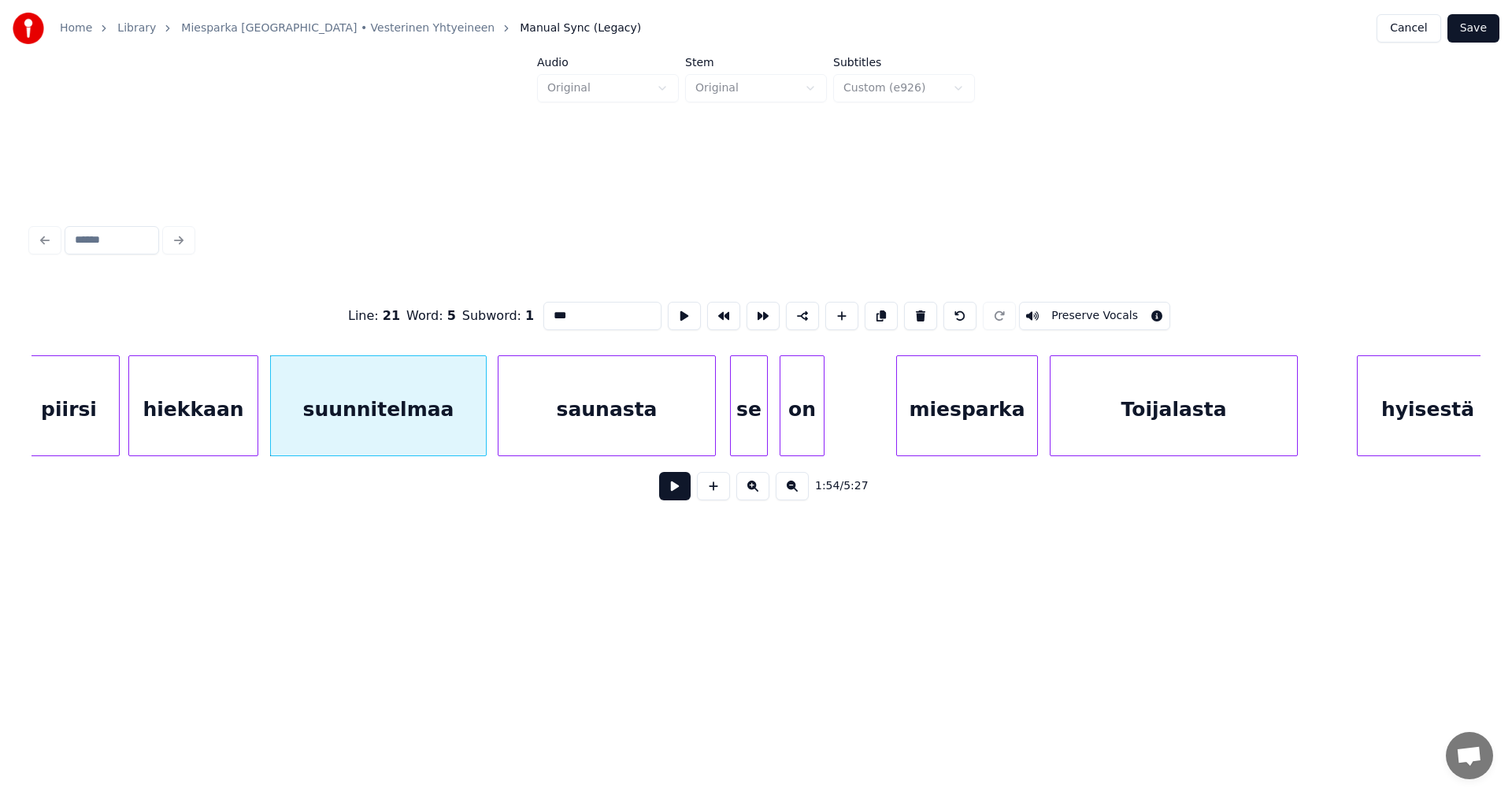
type input "***"
click at [661, 491] on button at bounding box center [675, 486] width 32 height 28
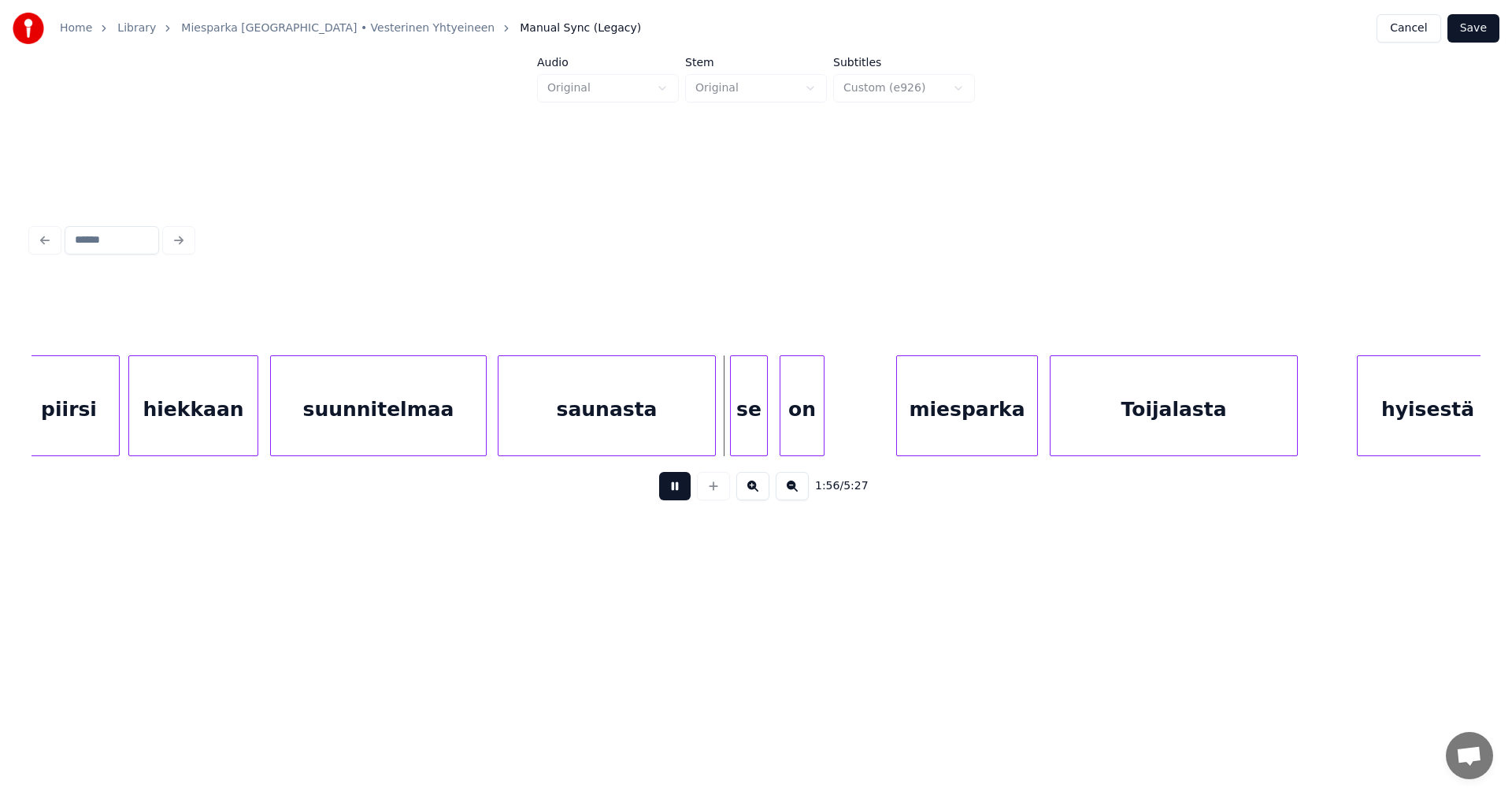
click at [674, 492] on button at bounding box center [675, 486] width 32 height 28
drag, startPoint x: 674, startPoint y: 492, endPoint x: 960, endPoint y: 444, distance: 290.0
click at [675, 492] on button at bounding box center [675, 486] width 32 height 28
click at [955, 440] on div "miesparka" at bounding box center [957, 410] width 140 height 107
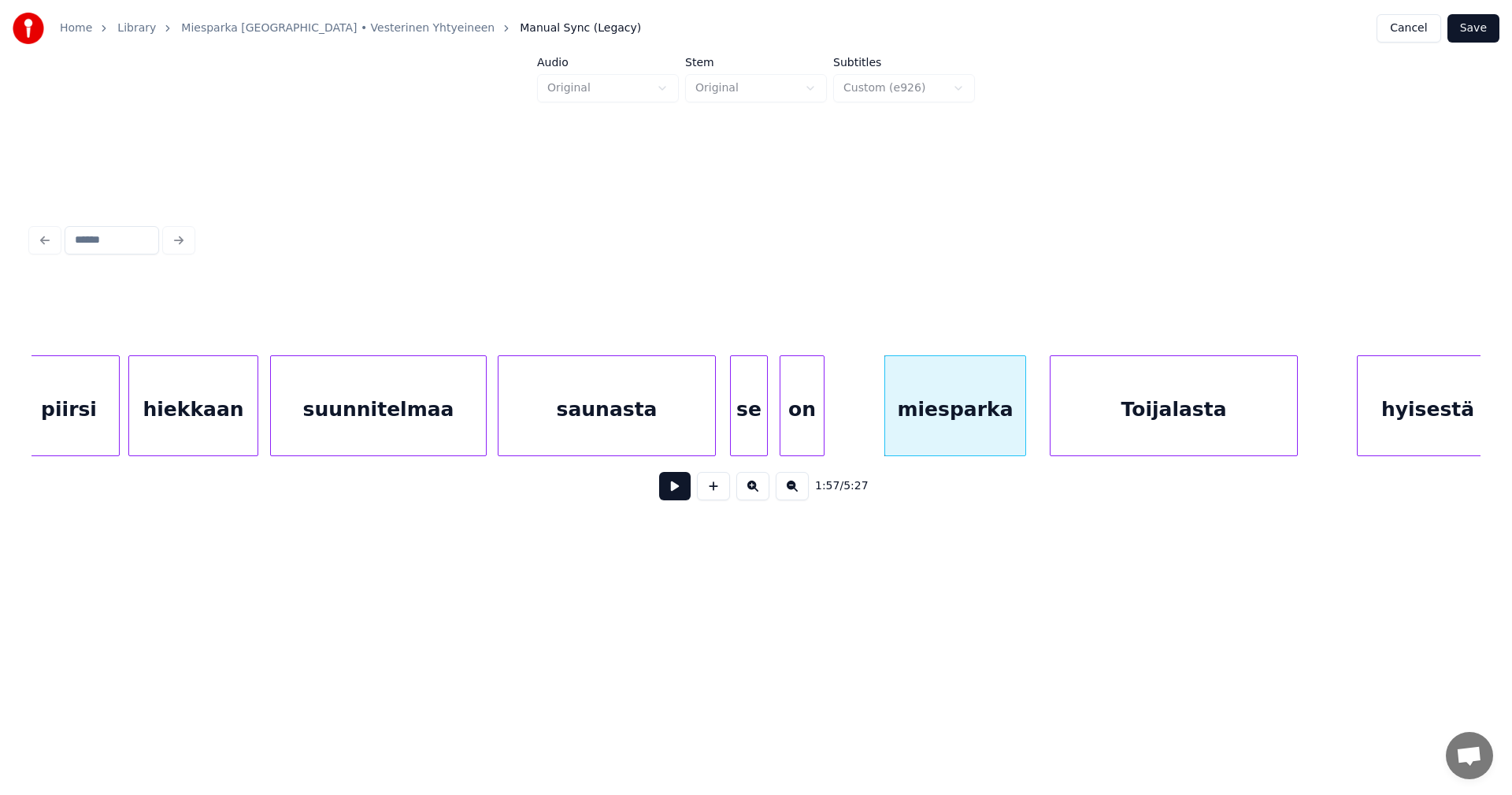
click at [679, 418] on div "saunasta" at bounding box center [607, 410] width 217 height 107
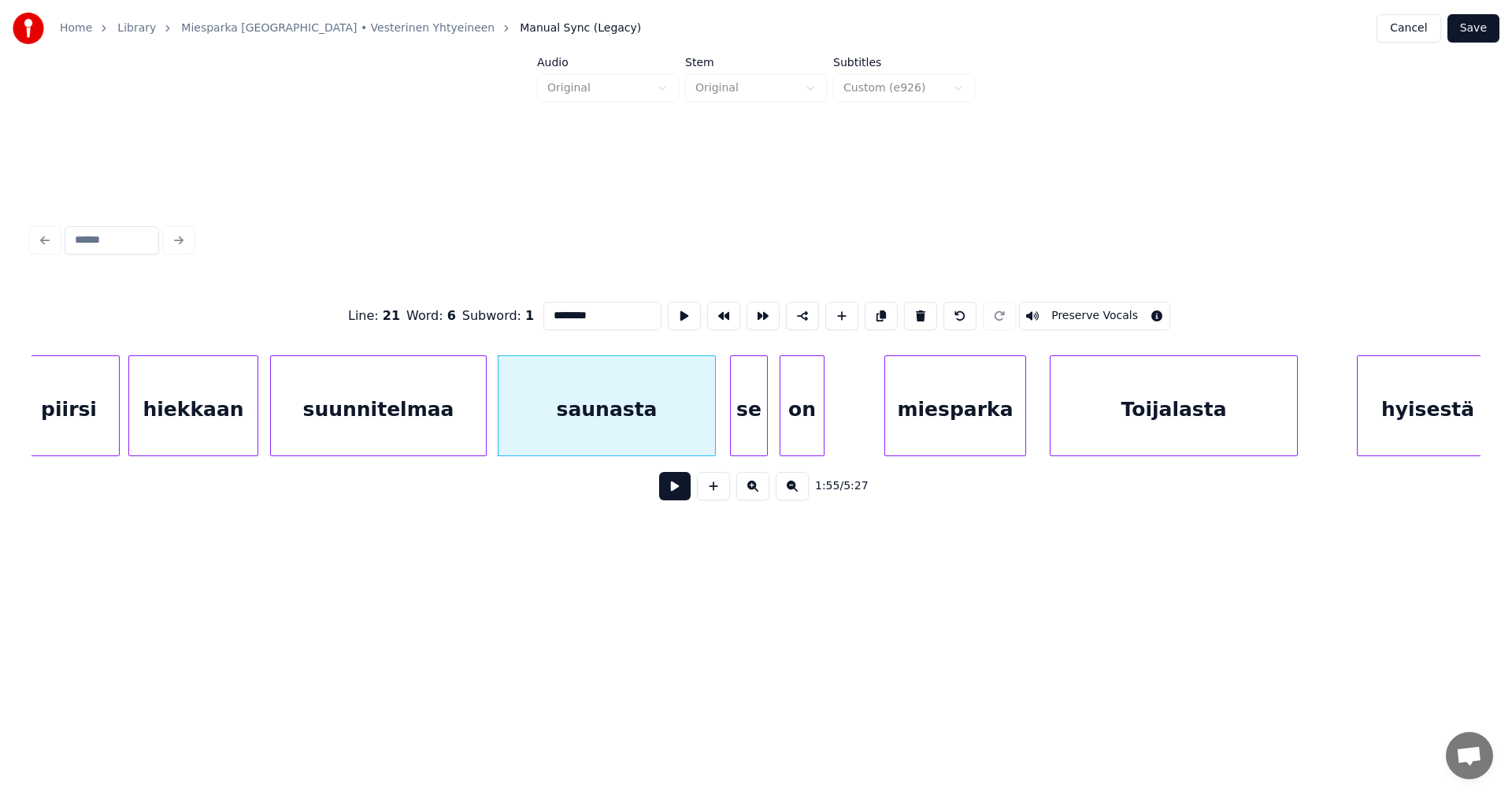
click at [754, 419] on div "se" at bounding box center [749, 410] width 36 height 107
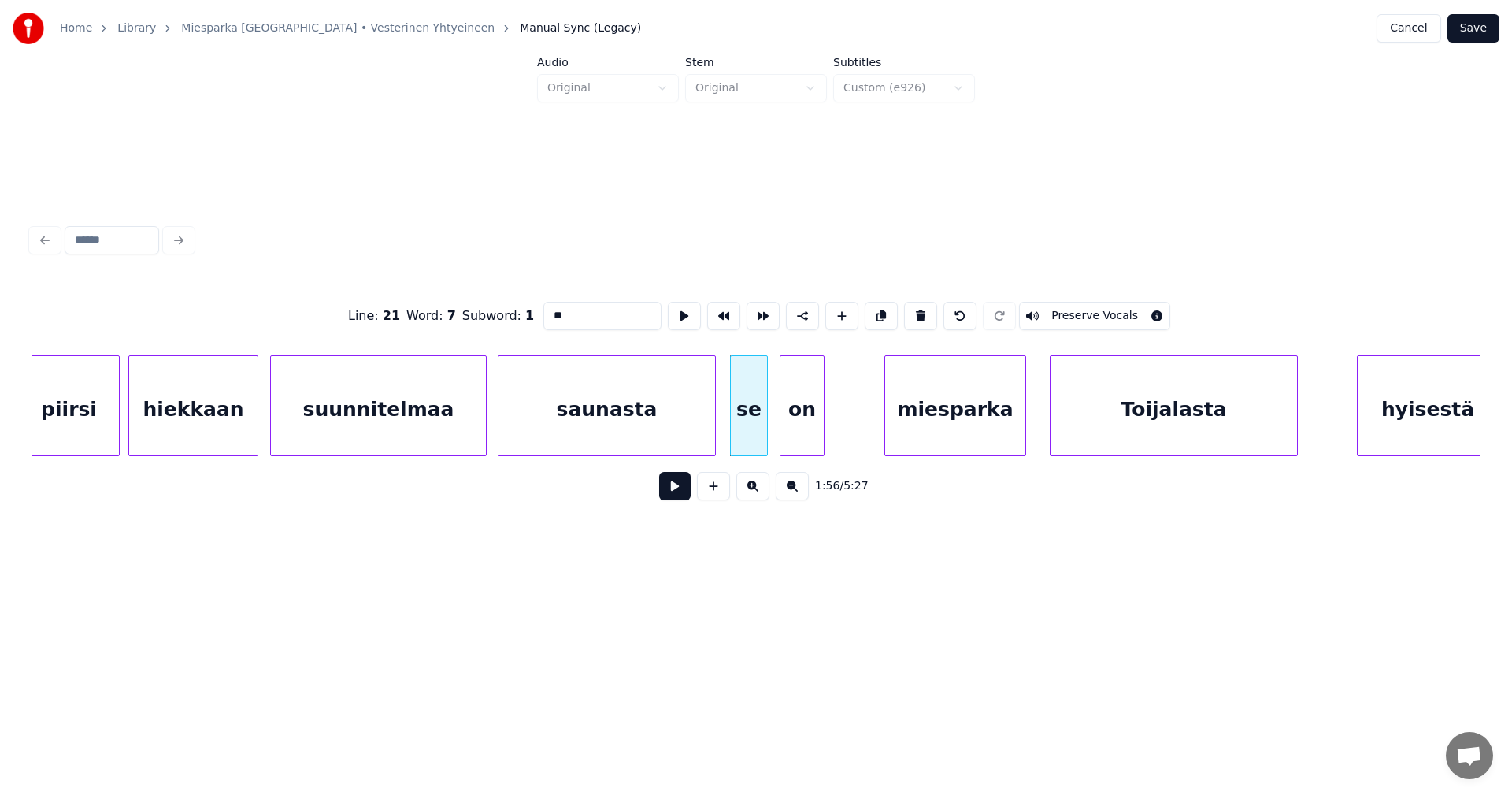
click at [801, 420] on div "on" at bounding box center [802, 410] width 44 height 107
click at [915, 424] on div "miesparka" at bounding box center [955, 410] width 140 height 107
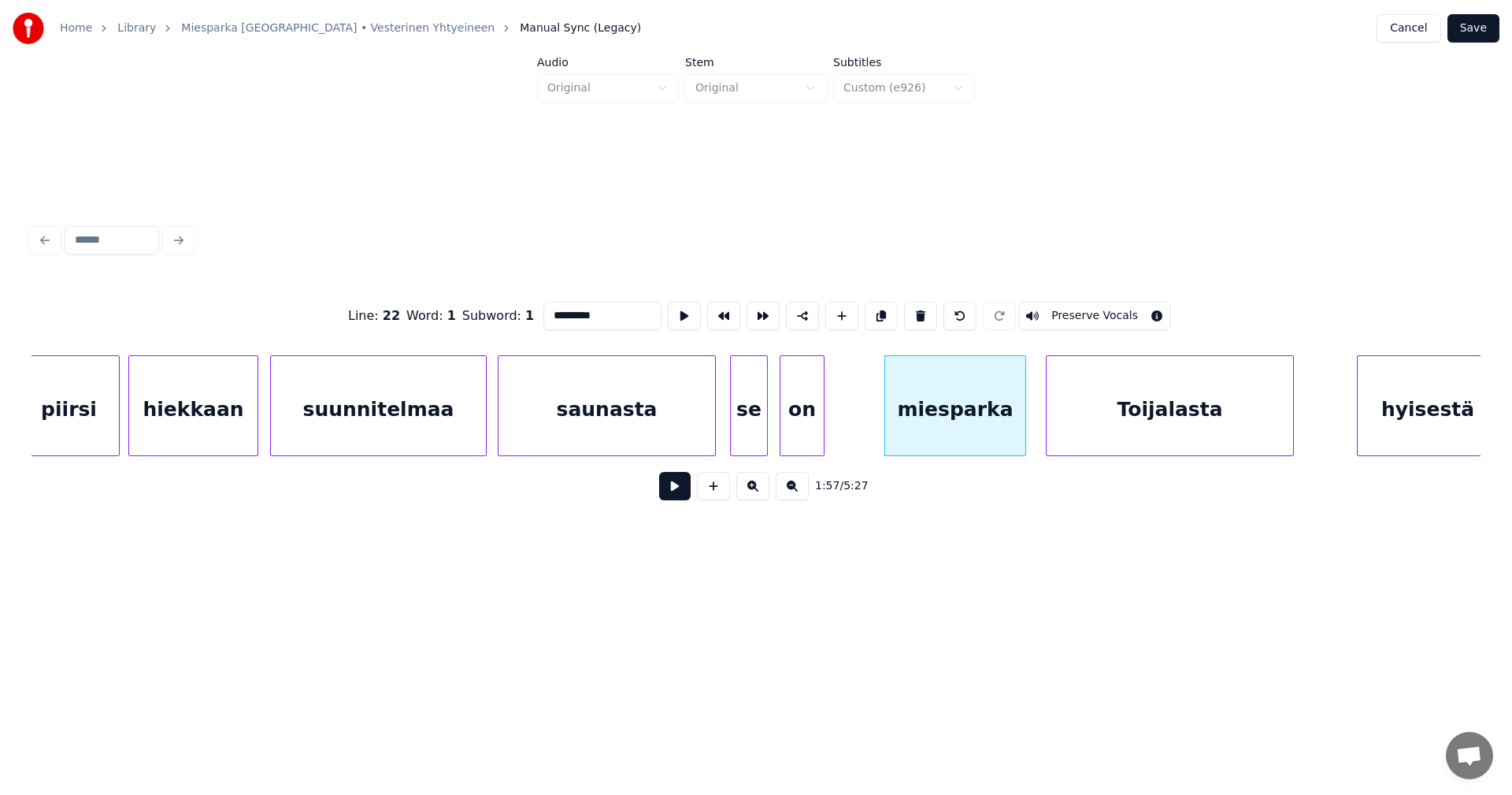
click at [1101, 426] on div "Toijalasta" at bounding box center [1170, 410] width 247 height 107
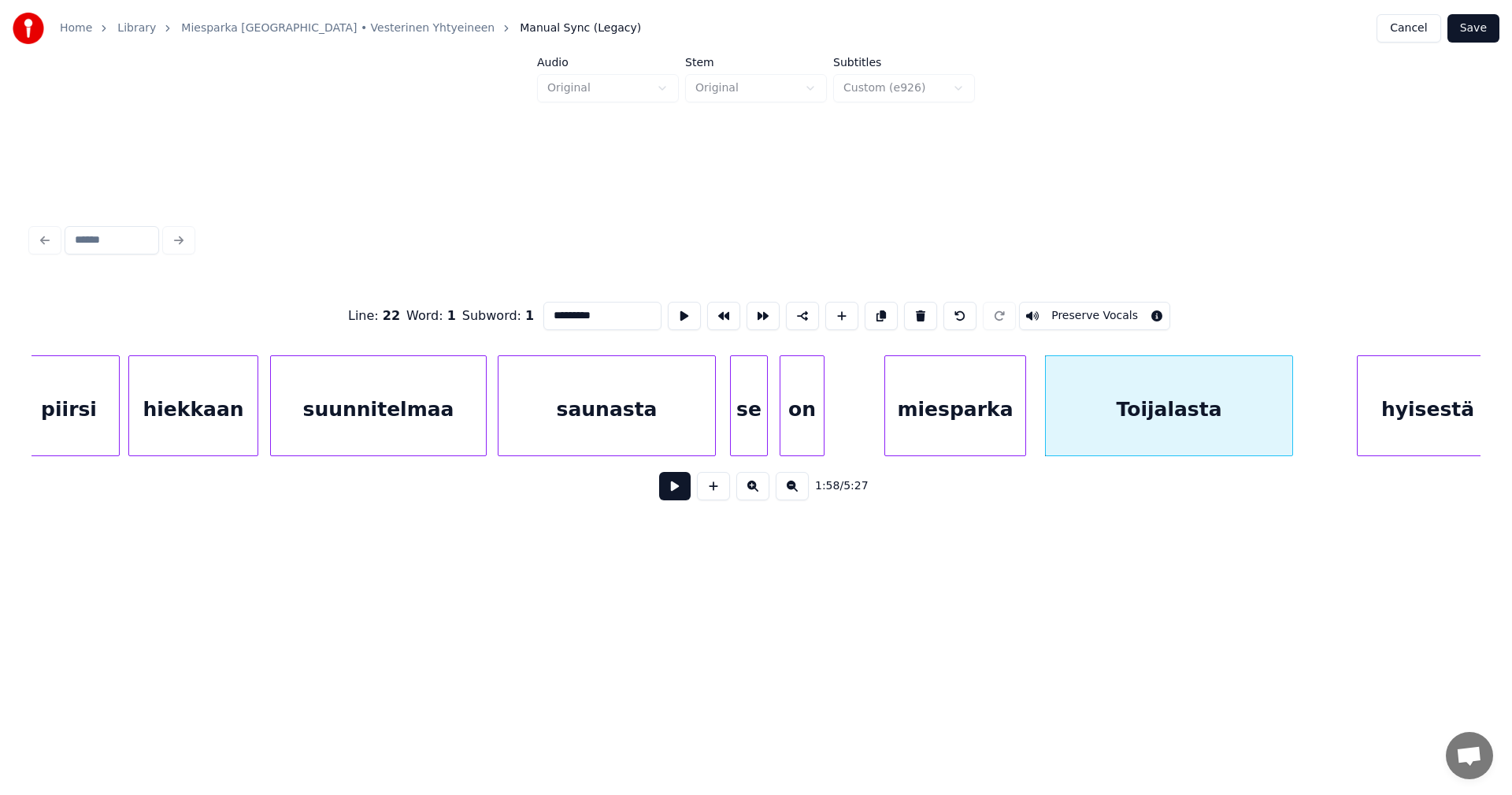
click at [702, 425] on div "saunasta" at bounding box center [607, 410] width 217 height 107
type input "********"
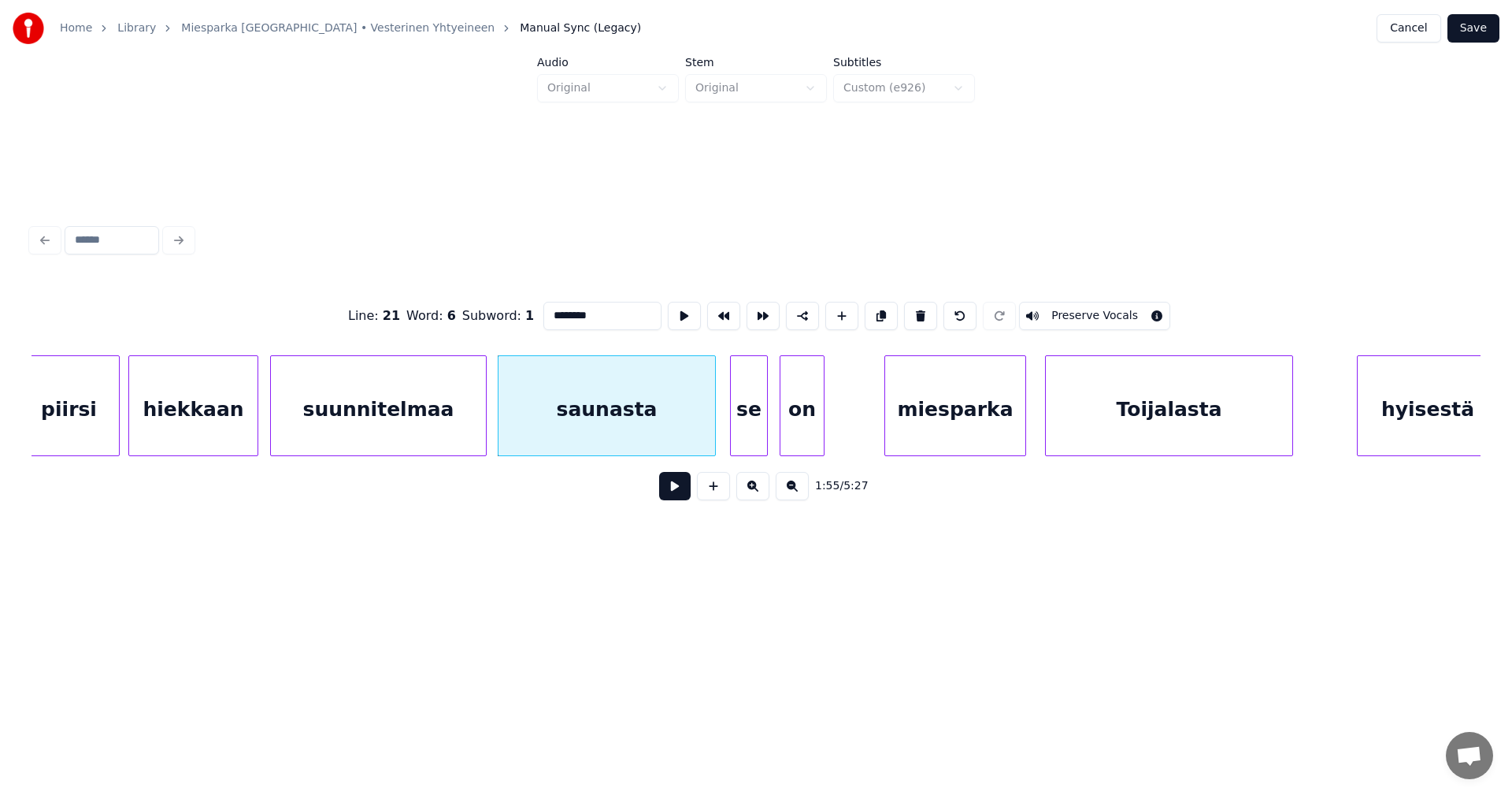
click at [679, 490] on button at bounding box center [675, 486] width 32 height 28
click at [675, 490] on button at bounding box center [675, 486] width 32 height 28
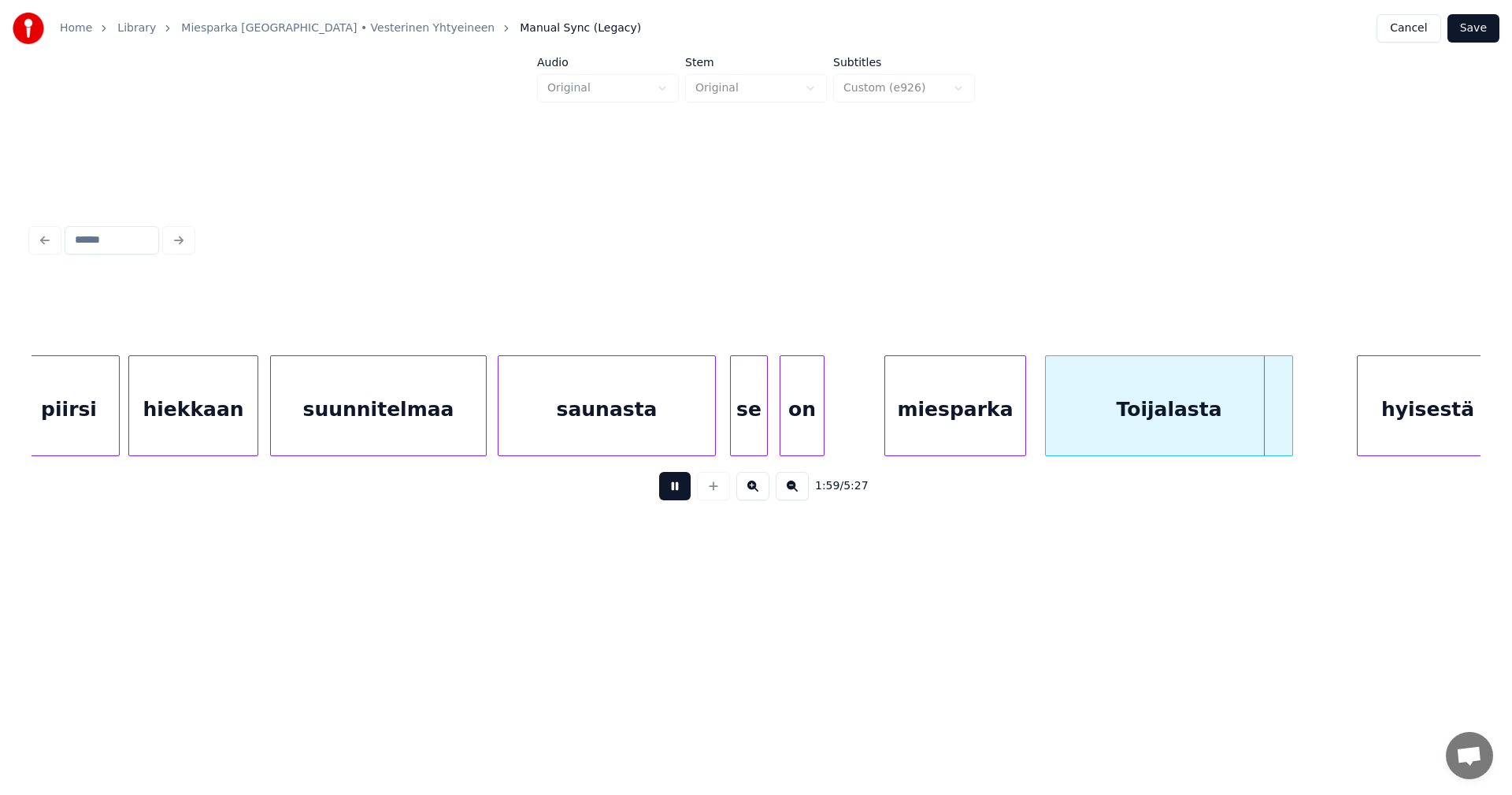
click at [675, 490] on button at bounding box center [675, 486] width 32 height 28
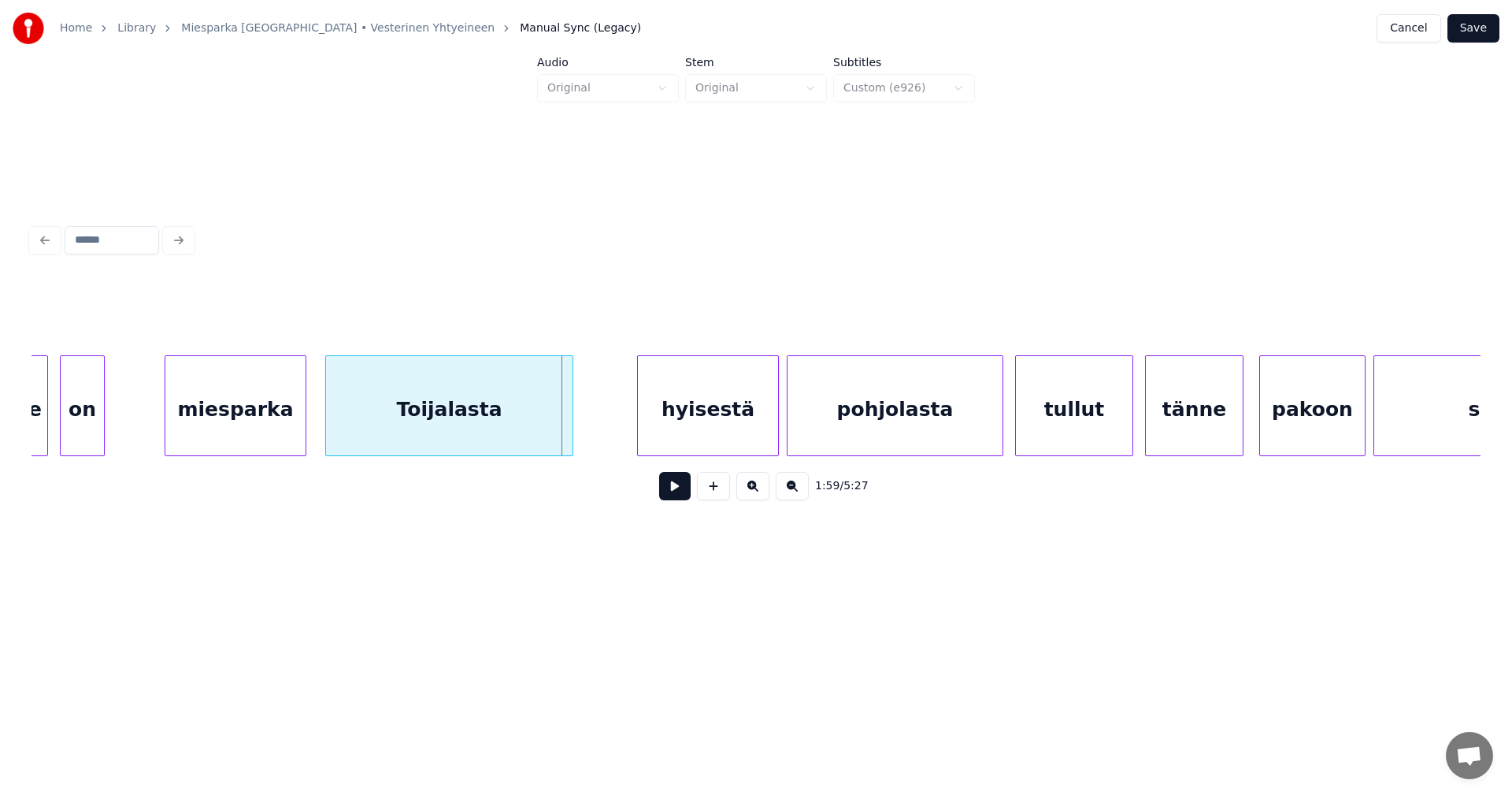
scroll to position [0, 23003]
click at [734, 405] on div "hyisestä" at bounding box center [694, 410] width 140 height 107
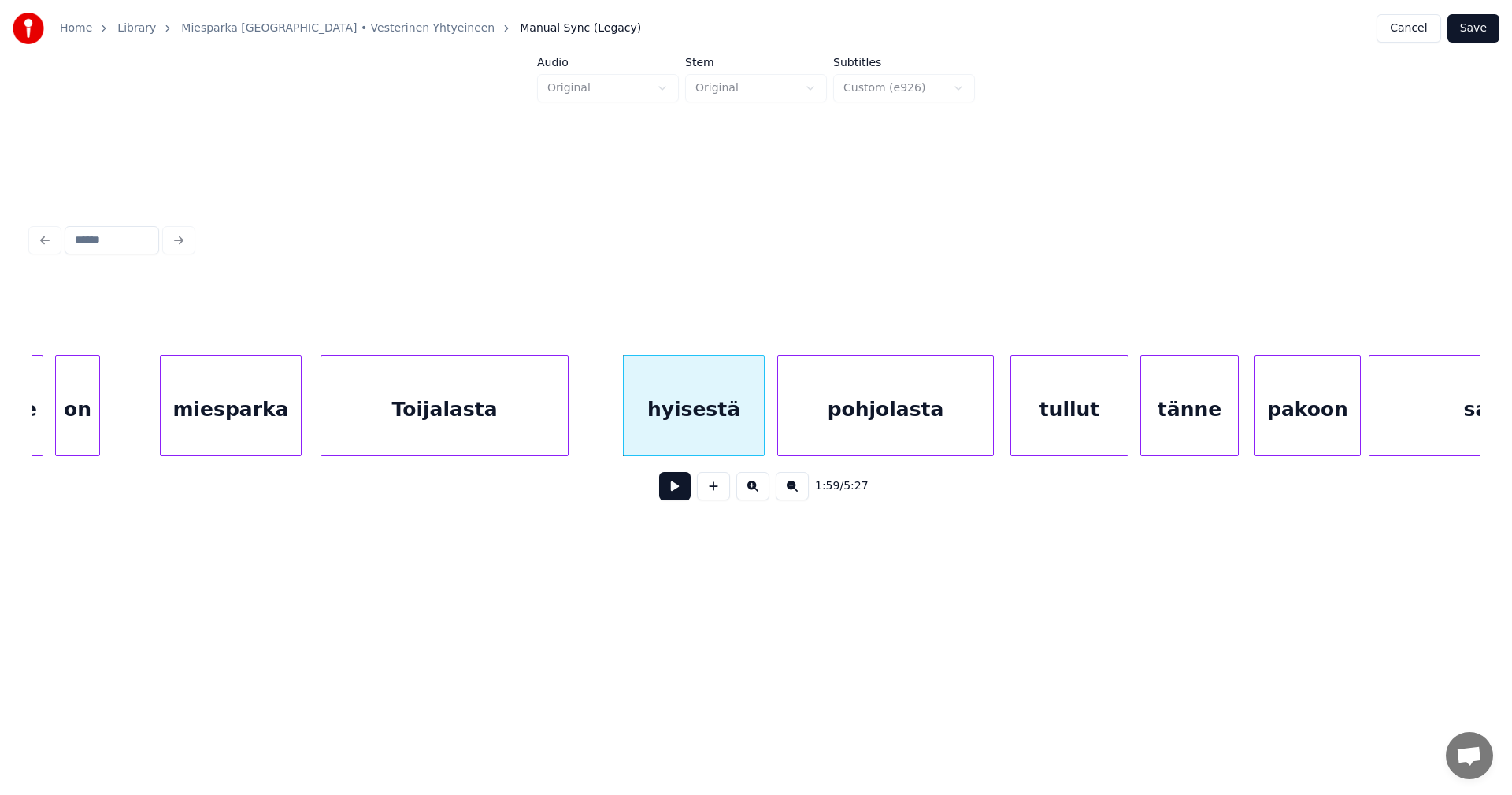
click at [848, 417] on div "pohjolasta" at bounding box center [885, 410] width 215 height 107
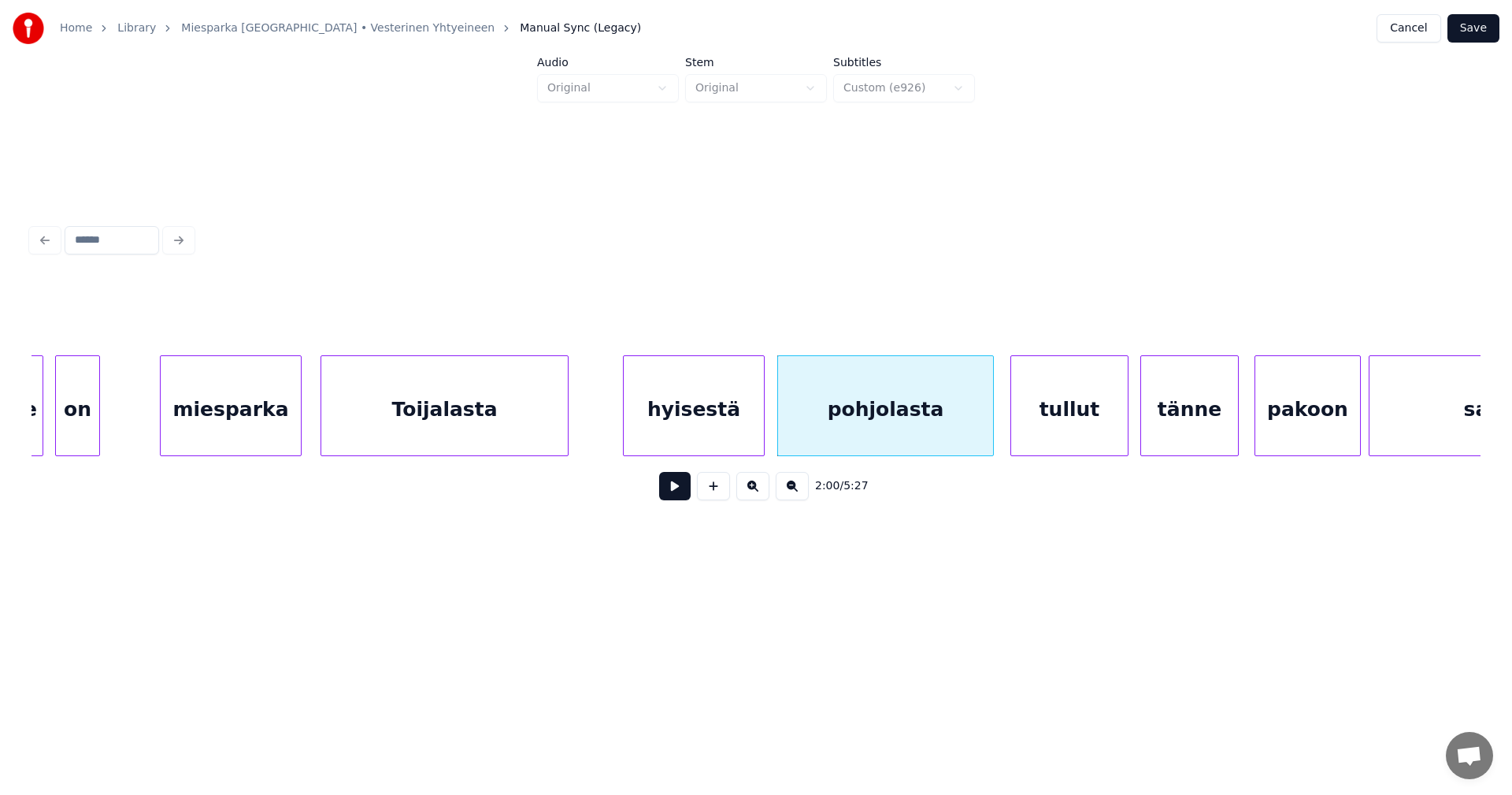
click at [754, 422] on div "hyisestä" at bounding box center [693, 410] width 140 height 107
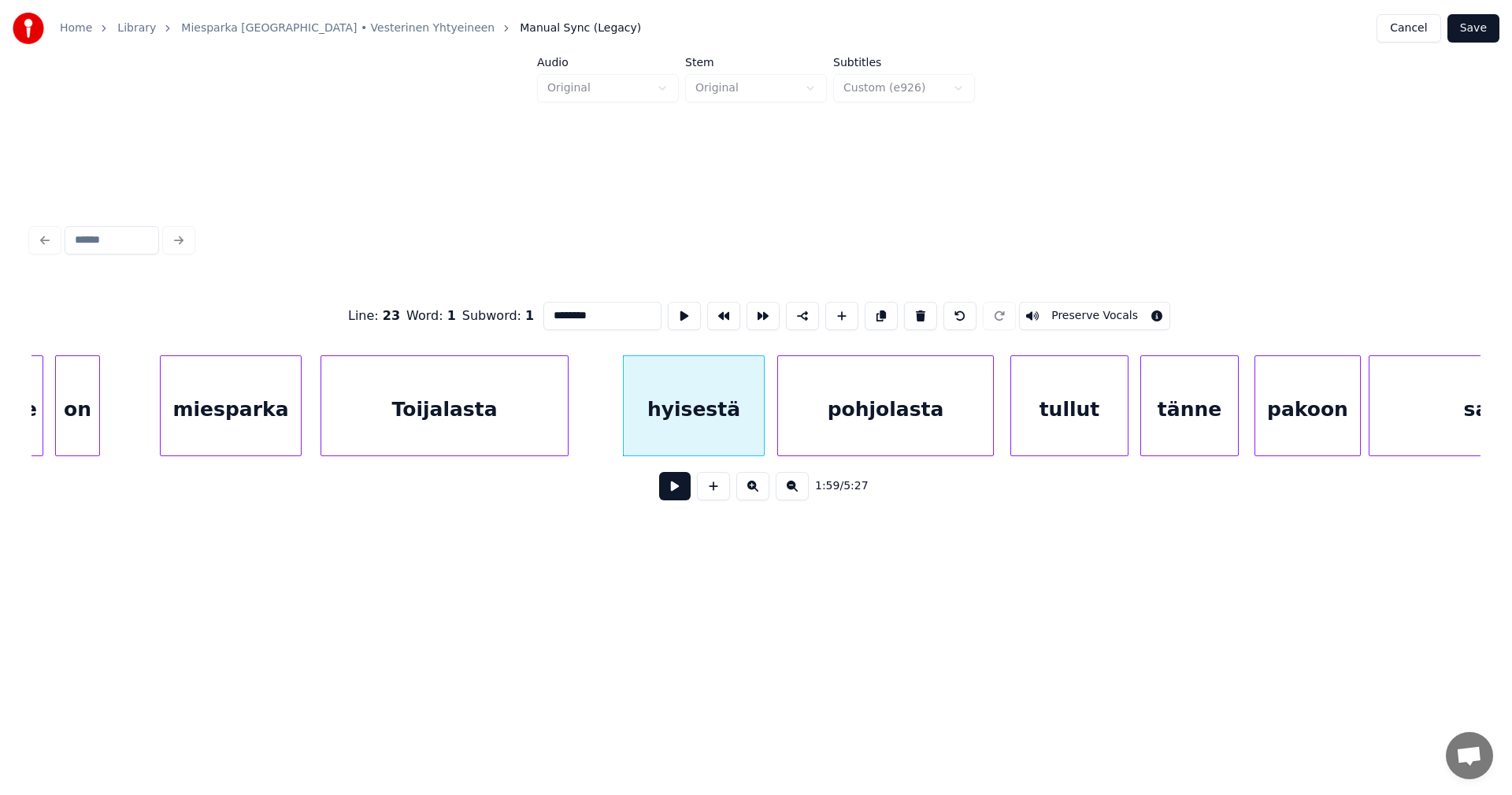
click at [676, 496] on button at bounding box center [675, 486] width 32 height 28
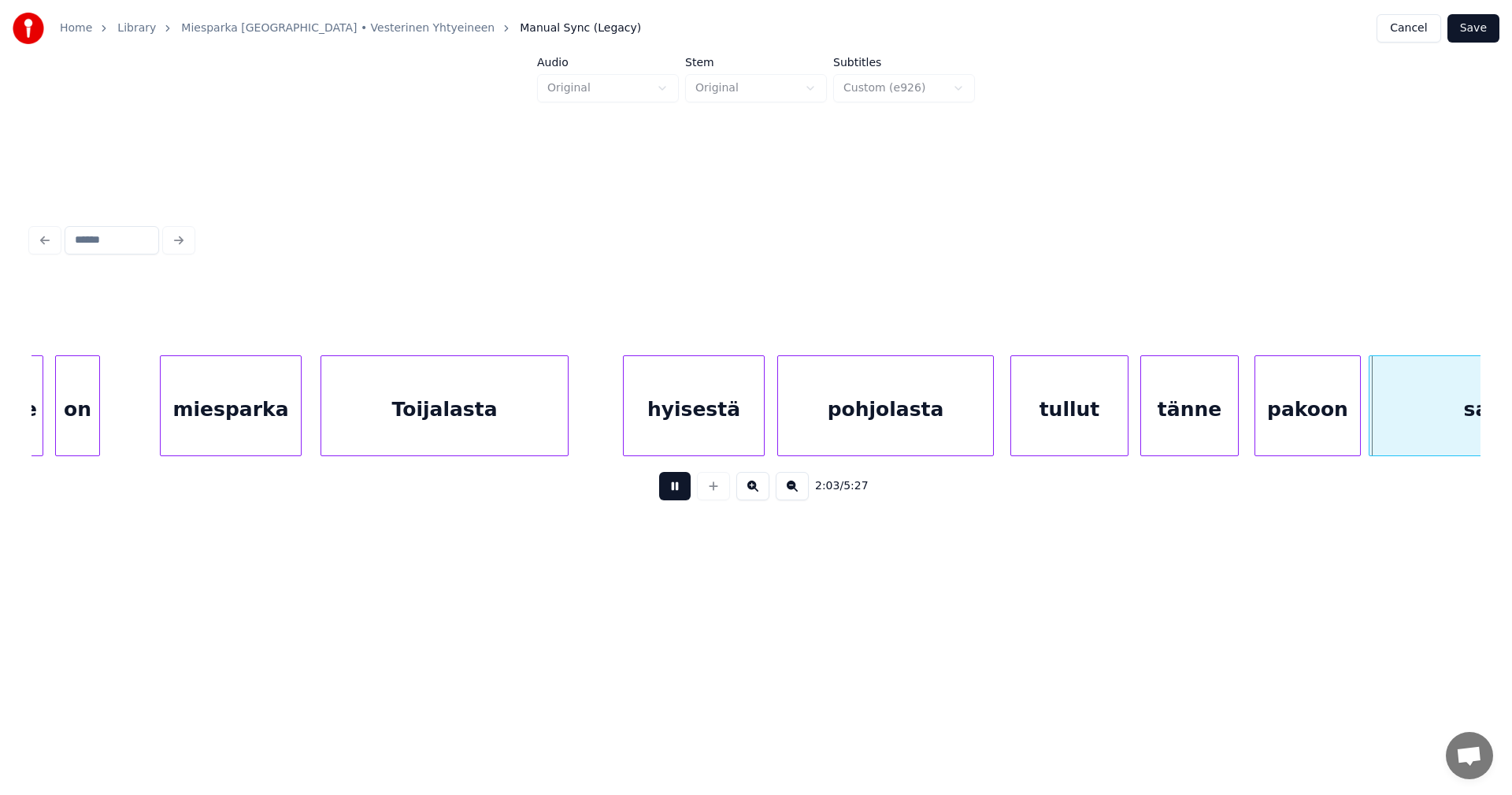
click at [676, 492] on button at bounding box center [675, 486] width 32 height 28
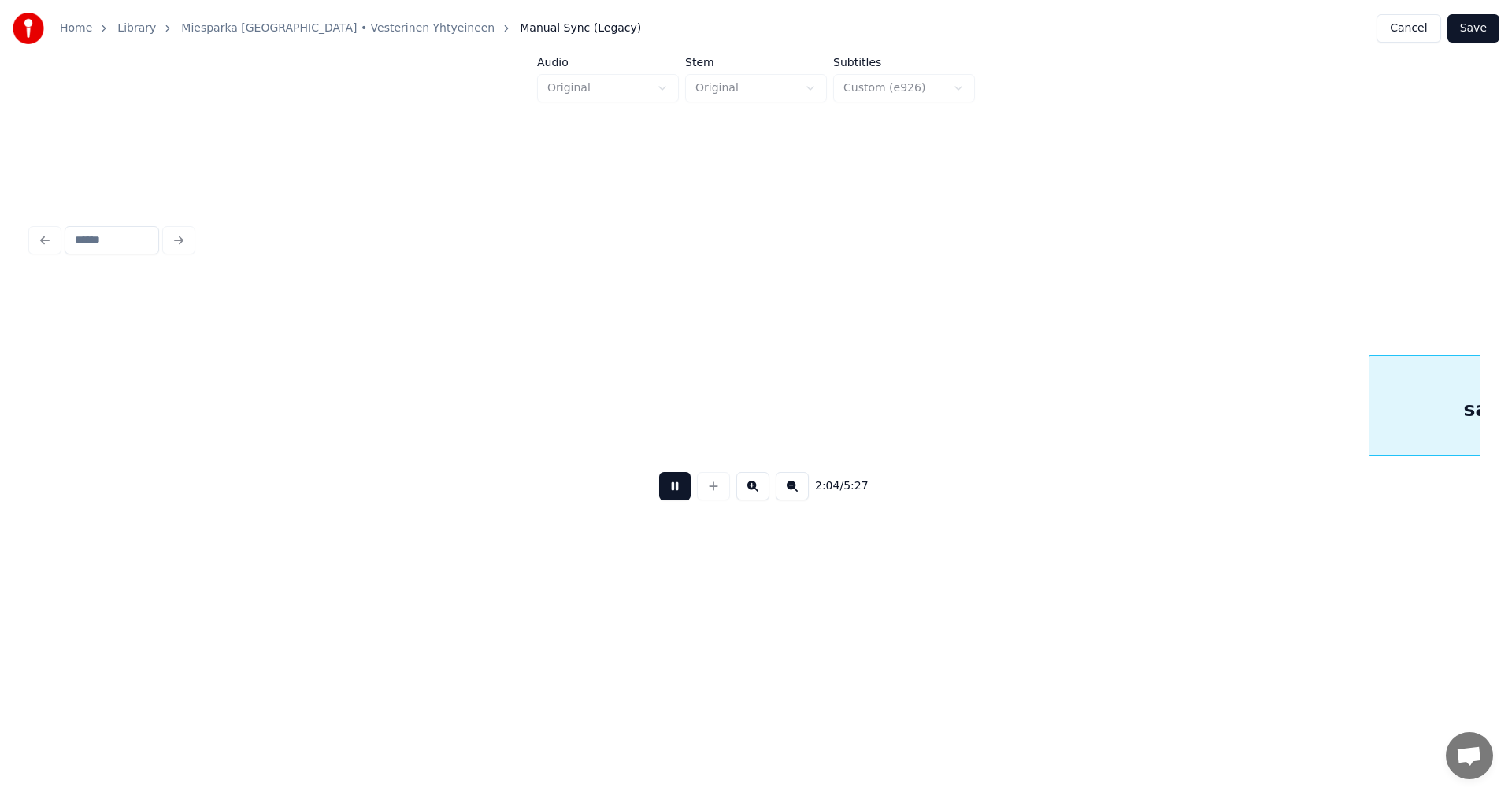
scroll to position [0, 24453]
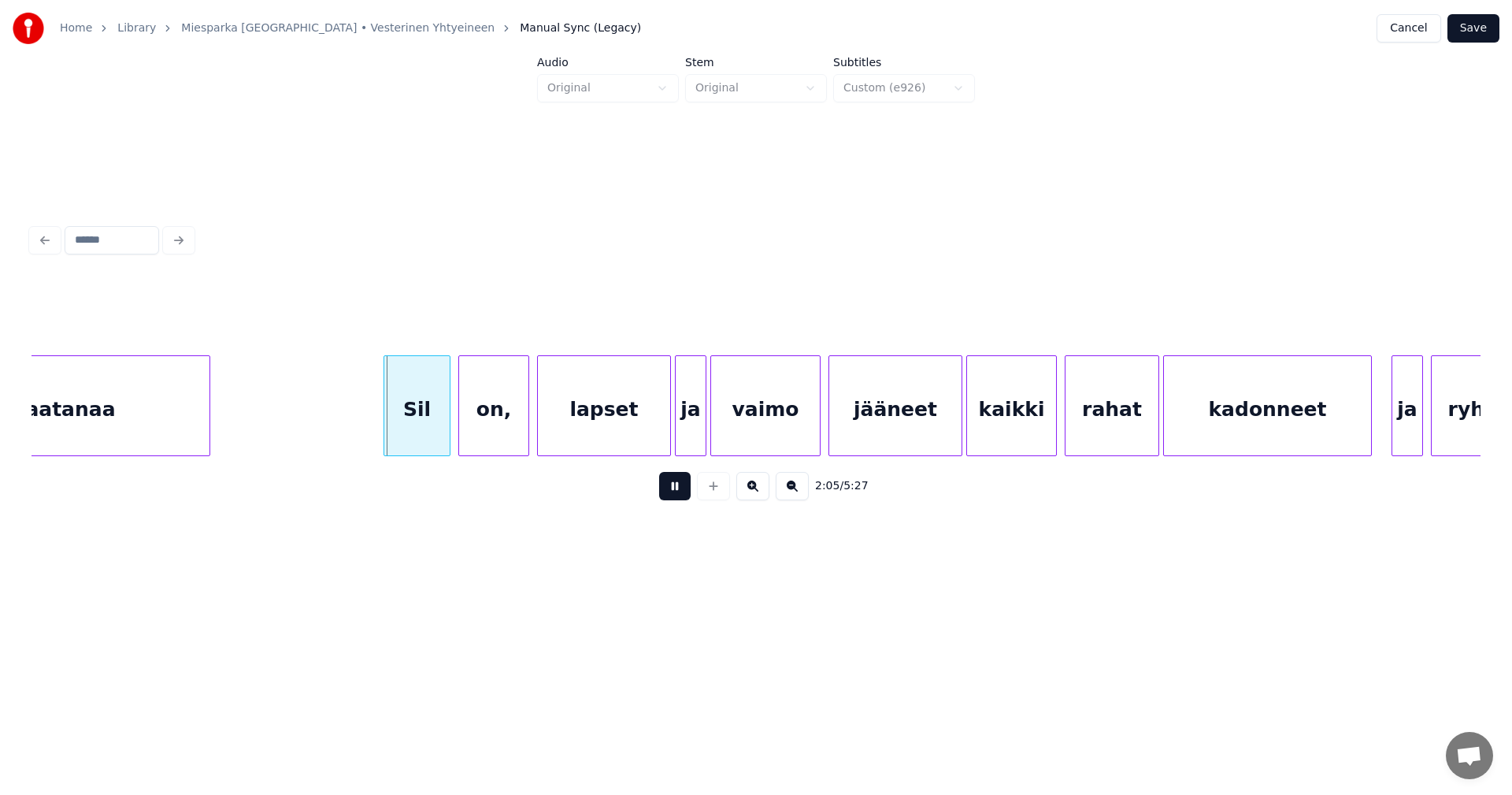
click at [678, 491] on button at bounding box center [675, 486] width 32 height 28
click at [425, 420] on div "Sil" at bounding box center [409, 410] width 65 height 107
click at [484, 424] on div "on," at bounding box center [489, 410] width 69 height 107
click at [423, 429] on div "Sil" at bounding box center [409, 410] width 65 height 107
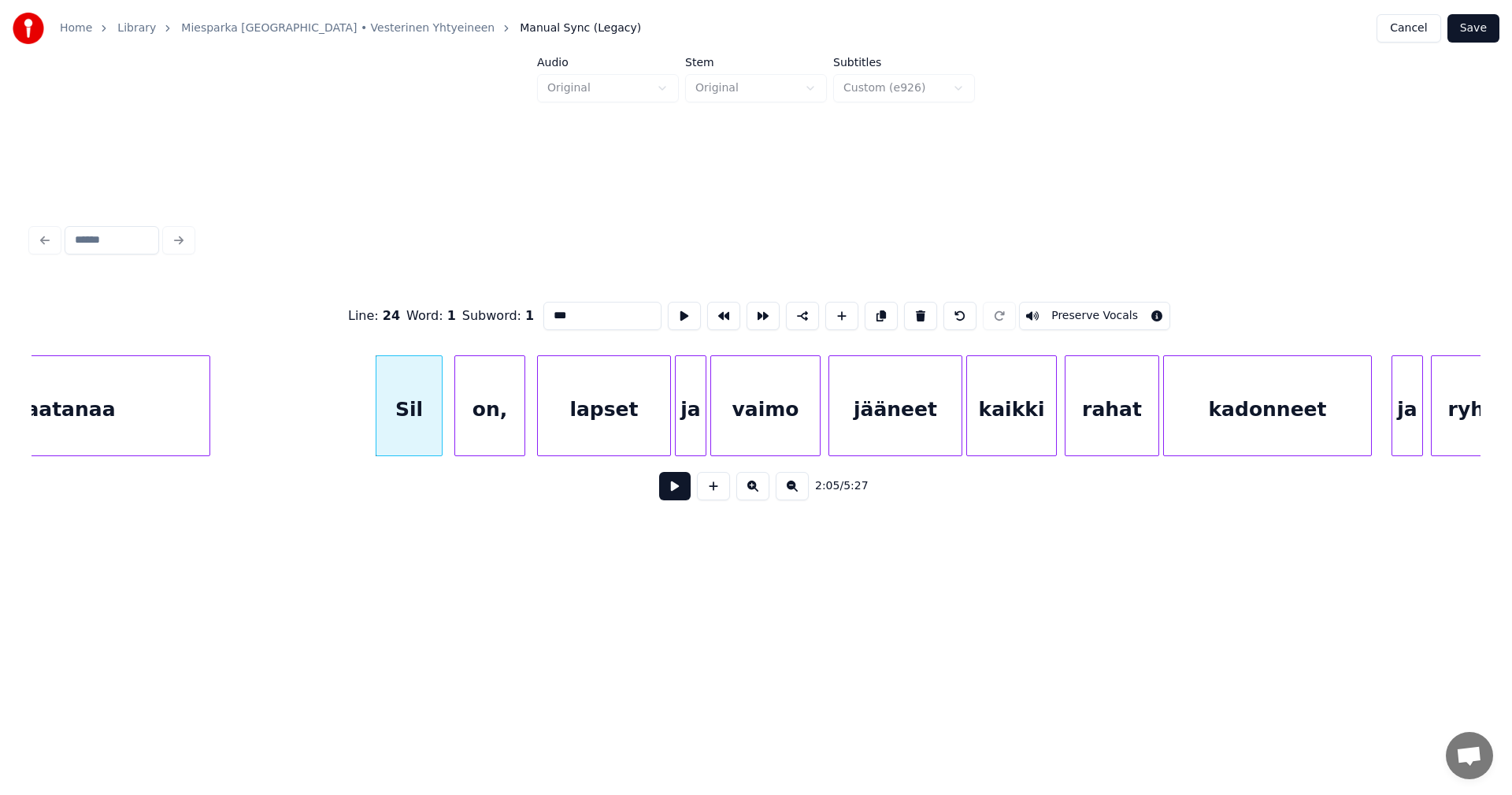
click at [680, 495] on button at bounding box center [675, 486] width 32 height 28
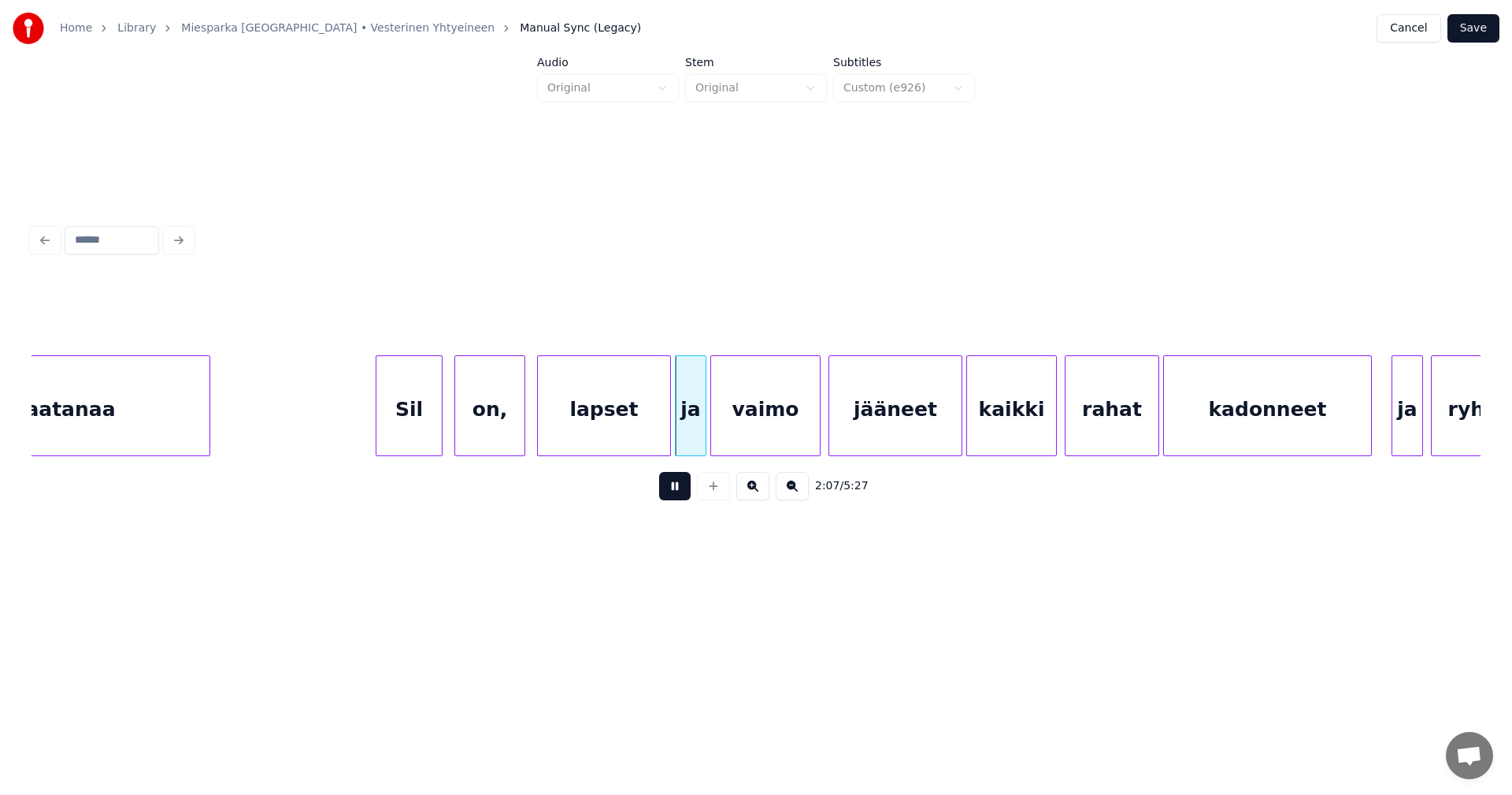
click at [680, 495] on button at bounding box center [675, 486] width 32 height 28
click at [655, 434] on div at bounding box center [657, 406] width 5 height 100
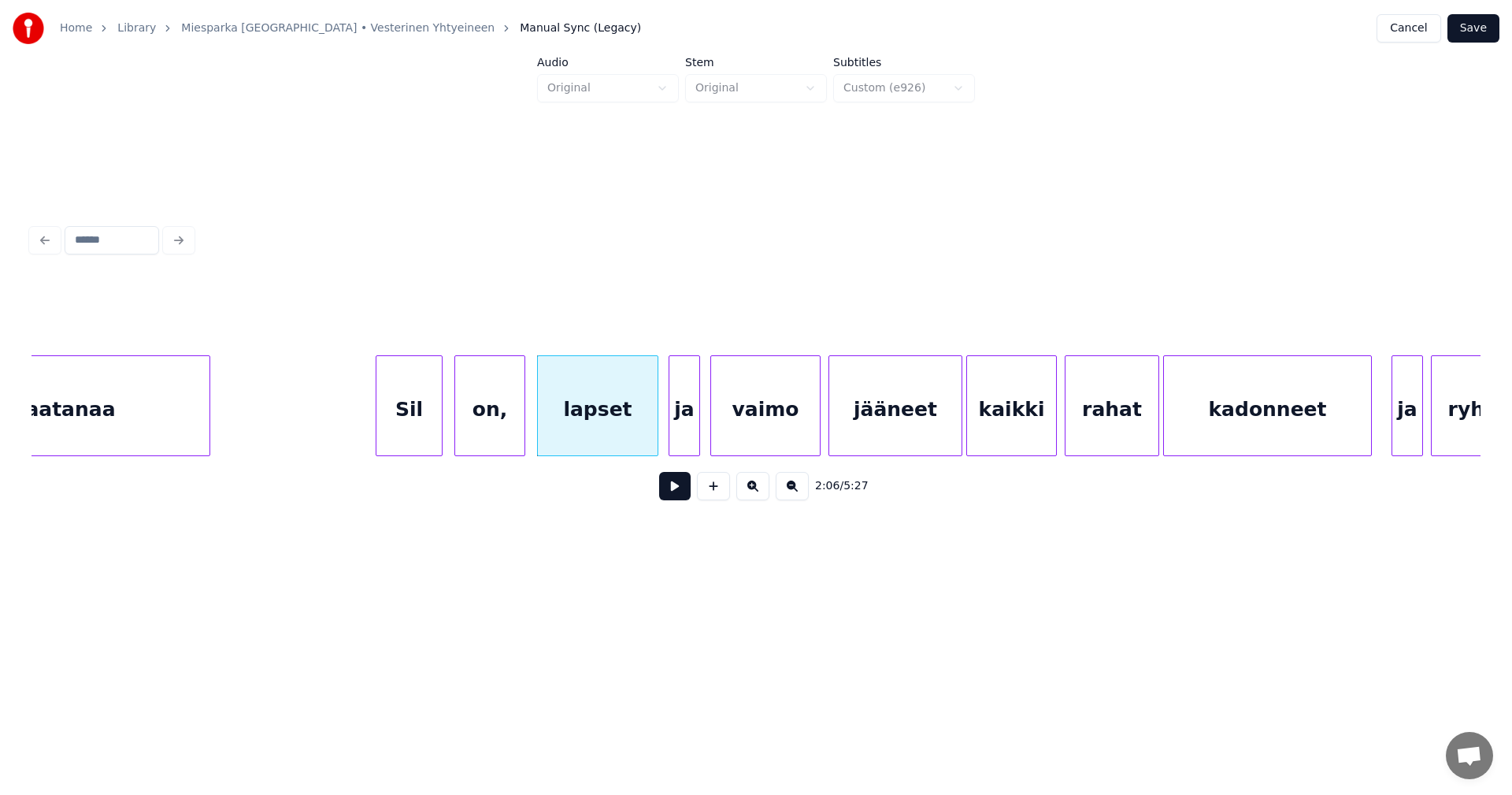
click at [688, 436] on div "ja" at bounding box center [684, 410] width 30 height 107
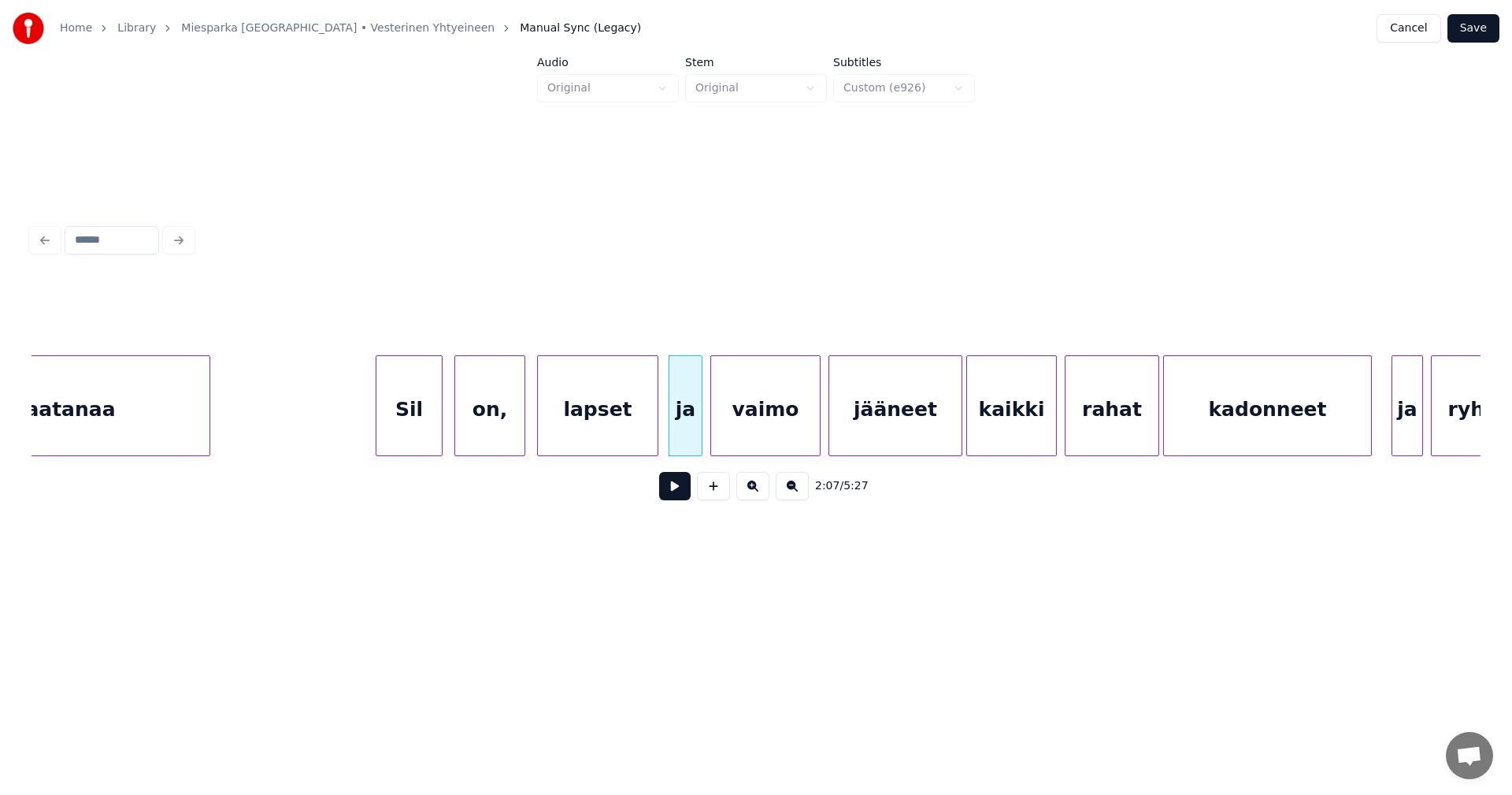
click at [701, 434] on div at bounding box center [699, 406] width 5 height 100
click at [682, 486] on button at bounding box center [675, 486] width 32 height 28
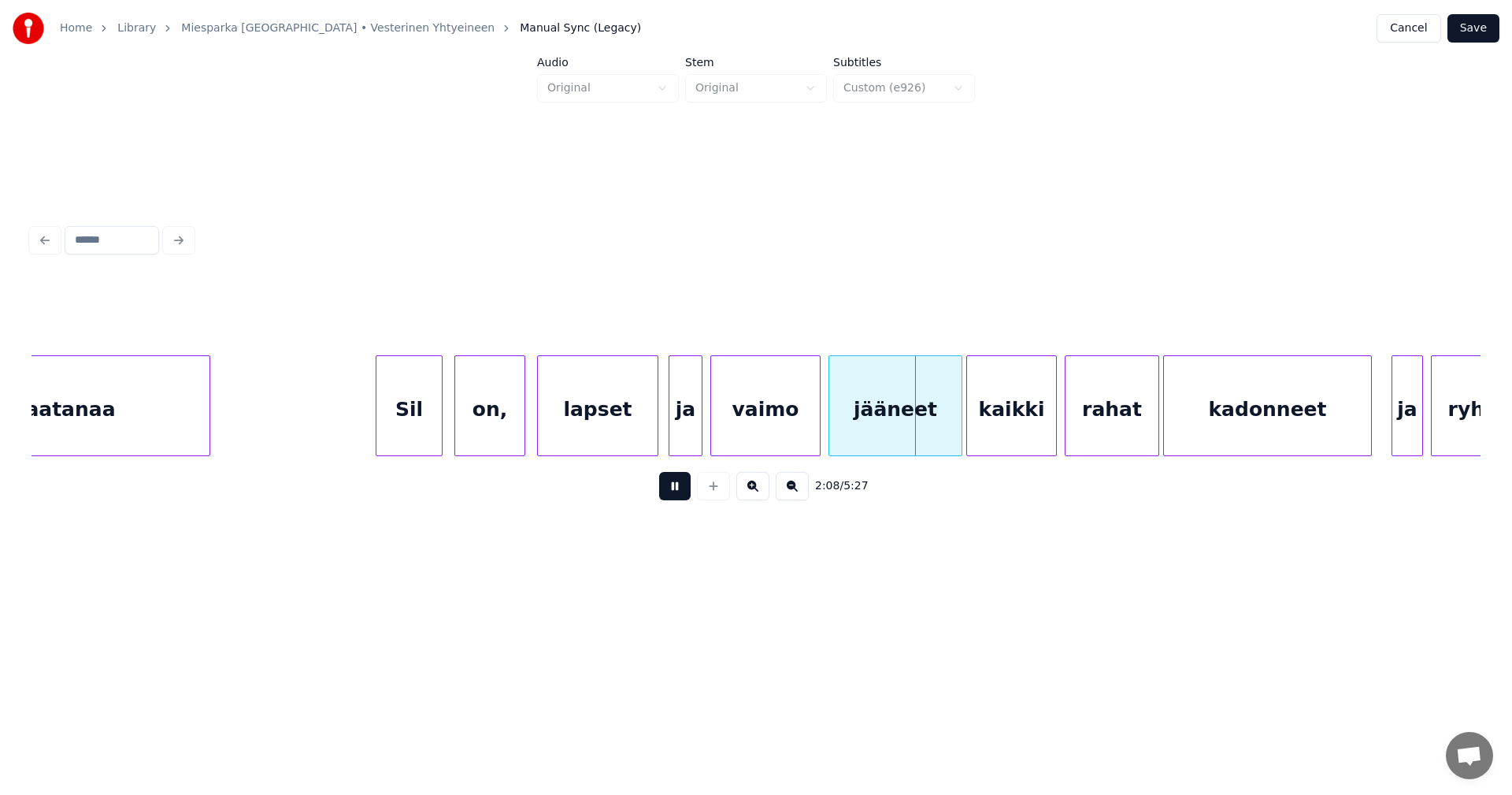
click at [682, 486] on button at bounding box center [675, 486] width 32 height 28
click at [946, 428] on div at bounding box center [948, 406] width 5 height 100
click at [990, 430] on div "kaikki" at bounding box center [1007, 410] width 89 height 107
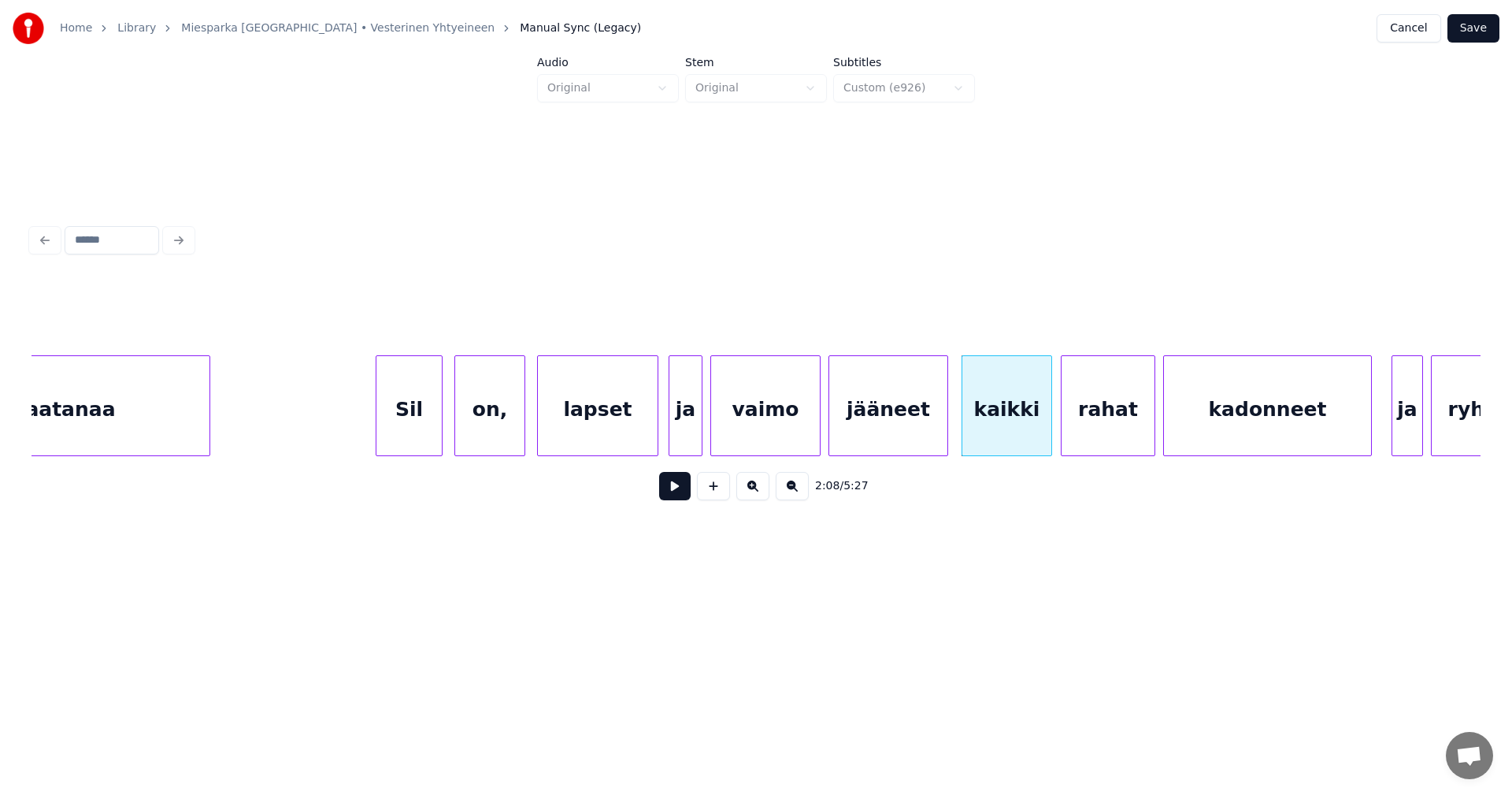
click at [1100, 434] on div "rahat" at bounding box center [1108, 410] width 93 height 107
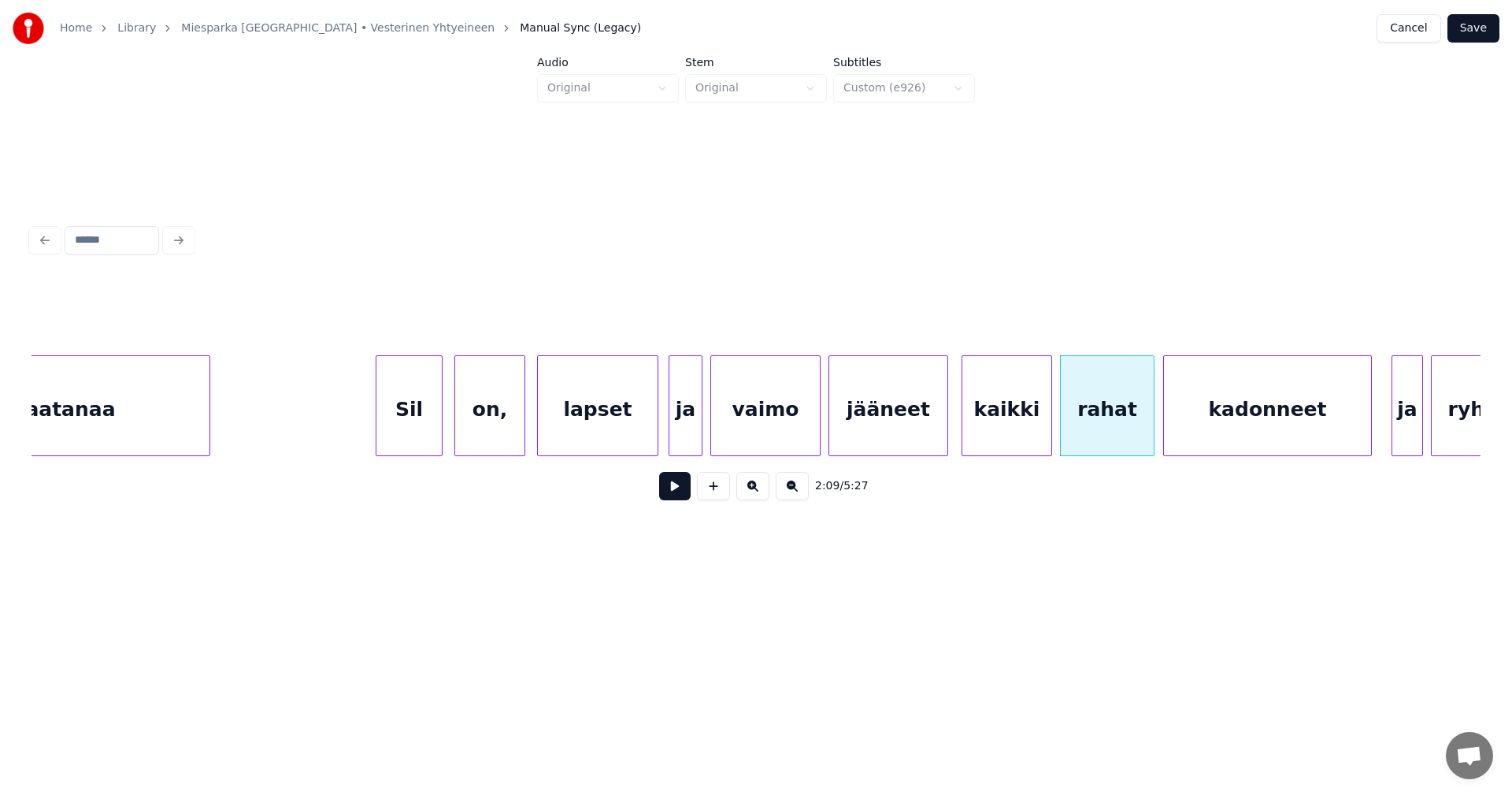
click at [1100, 435] on div "rahat" at bounding box center [1107, 410] width 93 height 107
click at [1009, 438] on div "kaikki" at bounding box center [1007, 410] width 89 height 107
type input "******"
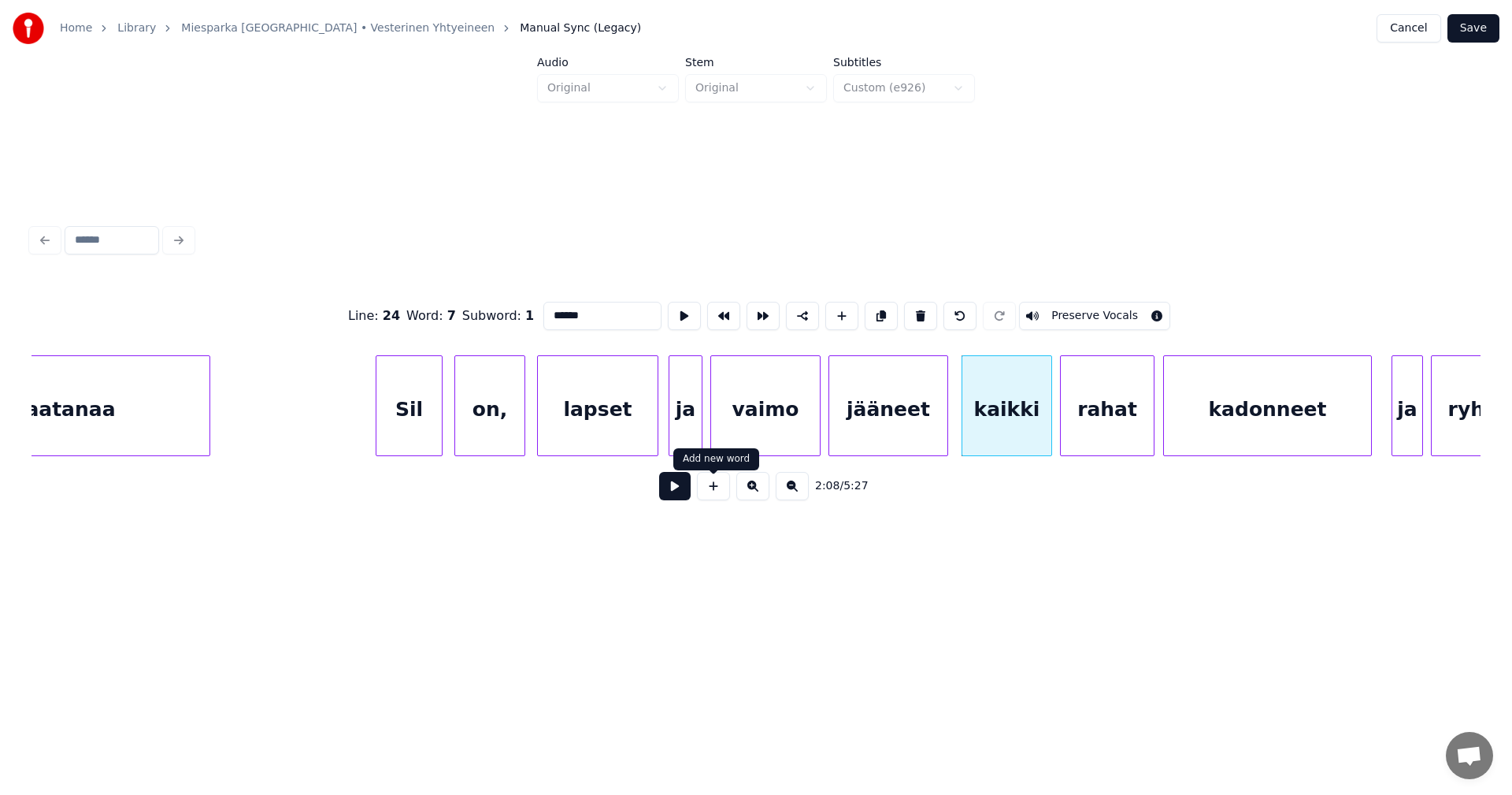
click at [685, 485] on button at bounding box center [675, 486] width 32 height 28
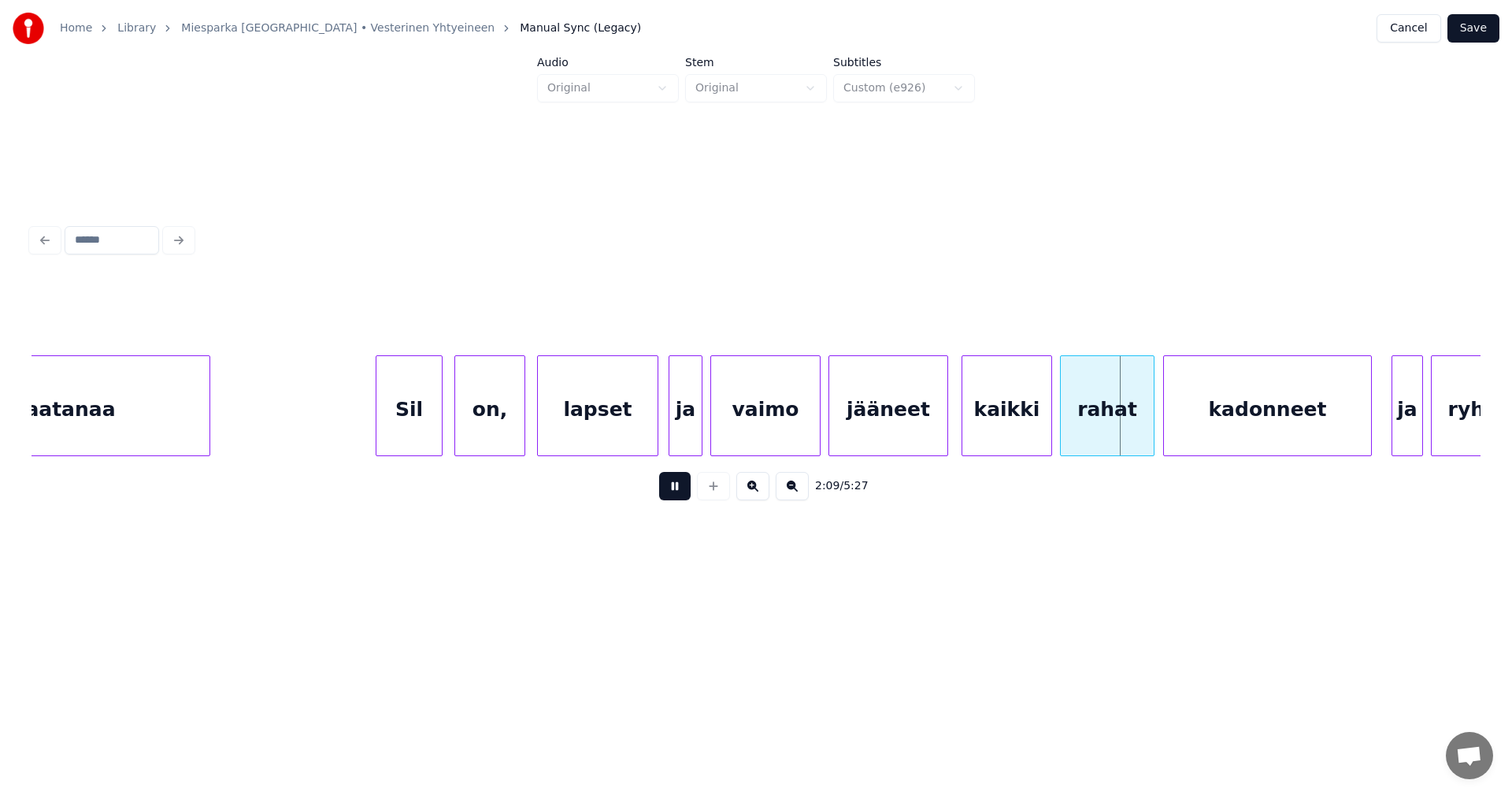
click at [685, 485] on button at bounding box center [675, 486] width 32 height 28
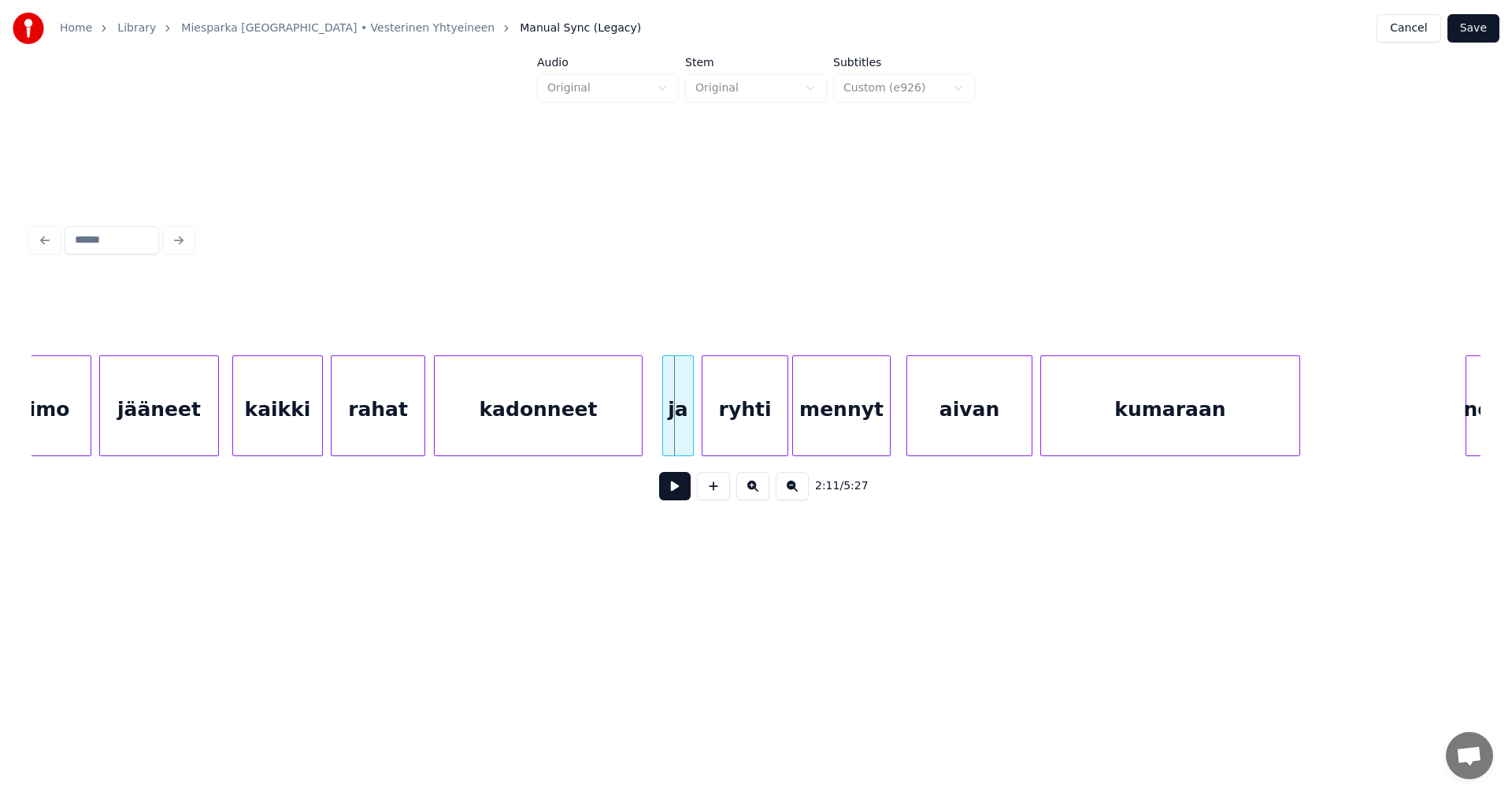
scroll to position [0, 25209]
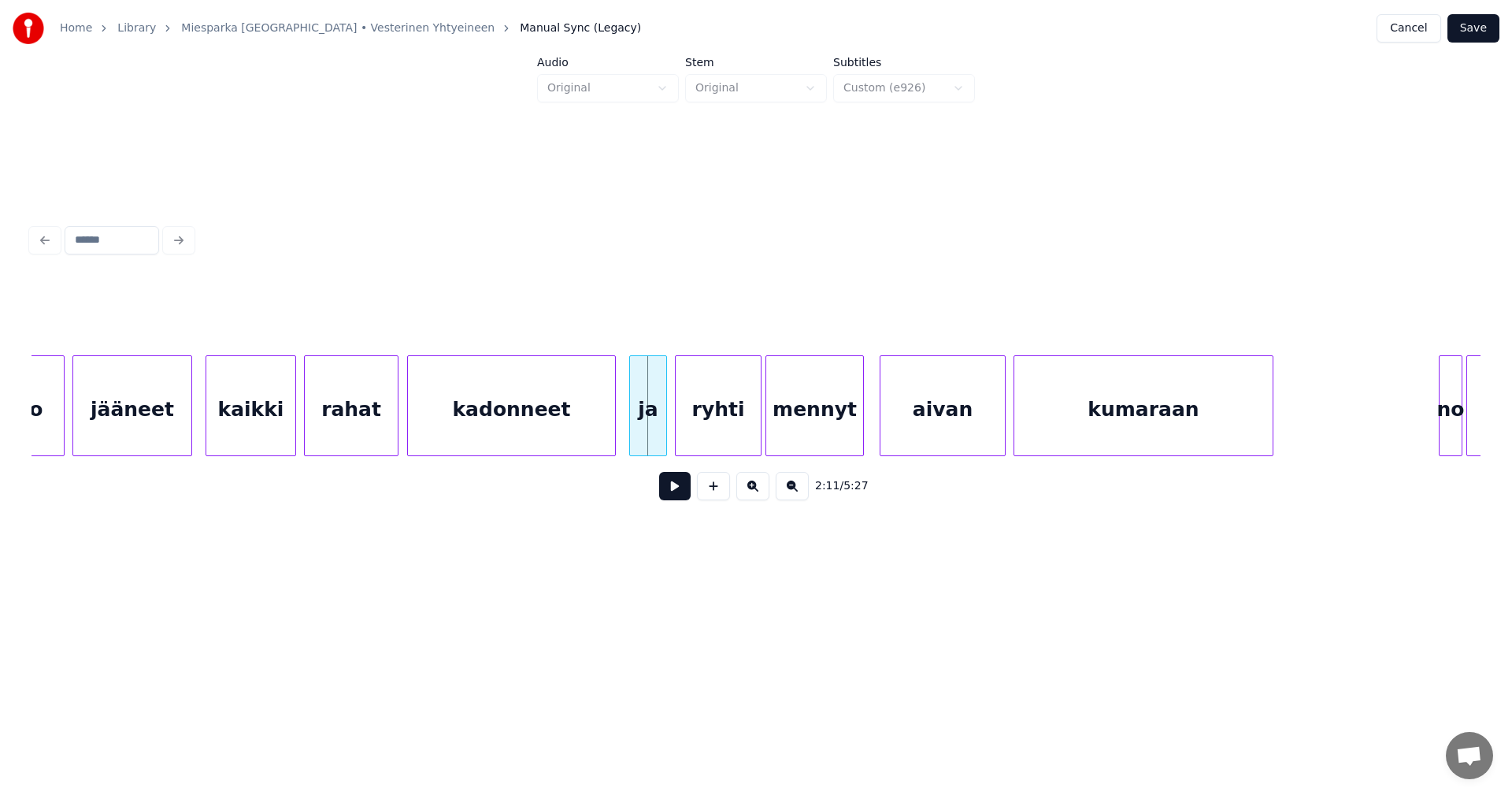
click at [629, 417] on div "ja" at bounding box center [648, 406] width 38 height 101
click at [669, 492] on button at bounding box center [675, 486] width 32 height 28
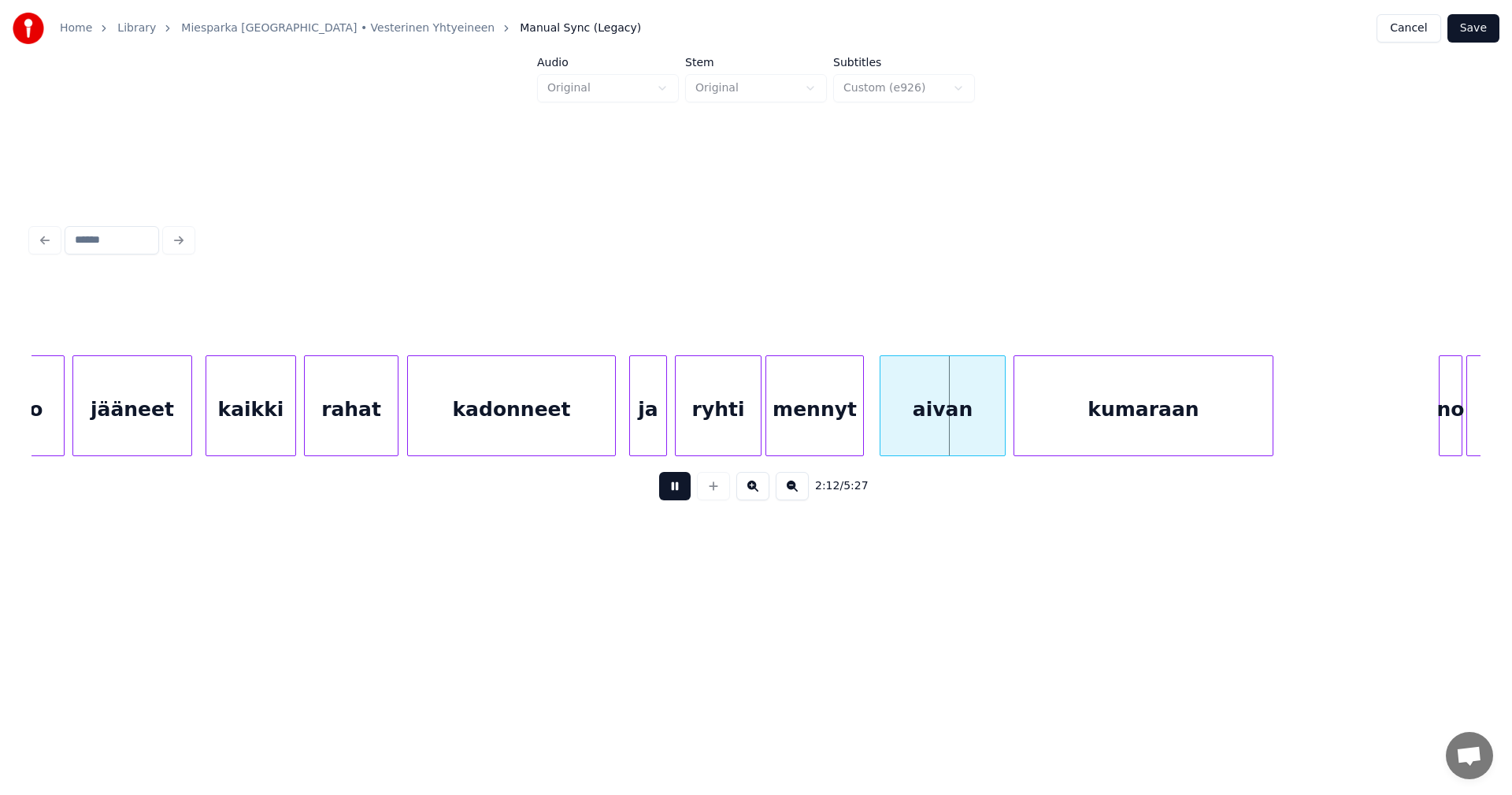
drag, startPoint x: 675, startPoint y: 490, endPoint x: 775, endPoint y: 451, distance: 107.3
click at [679, 490] on button at bounding box center [675, 486] width 32 height 28
click at [846, 428] on div at bounding box center [848, 406] width 5 height 100
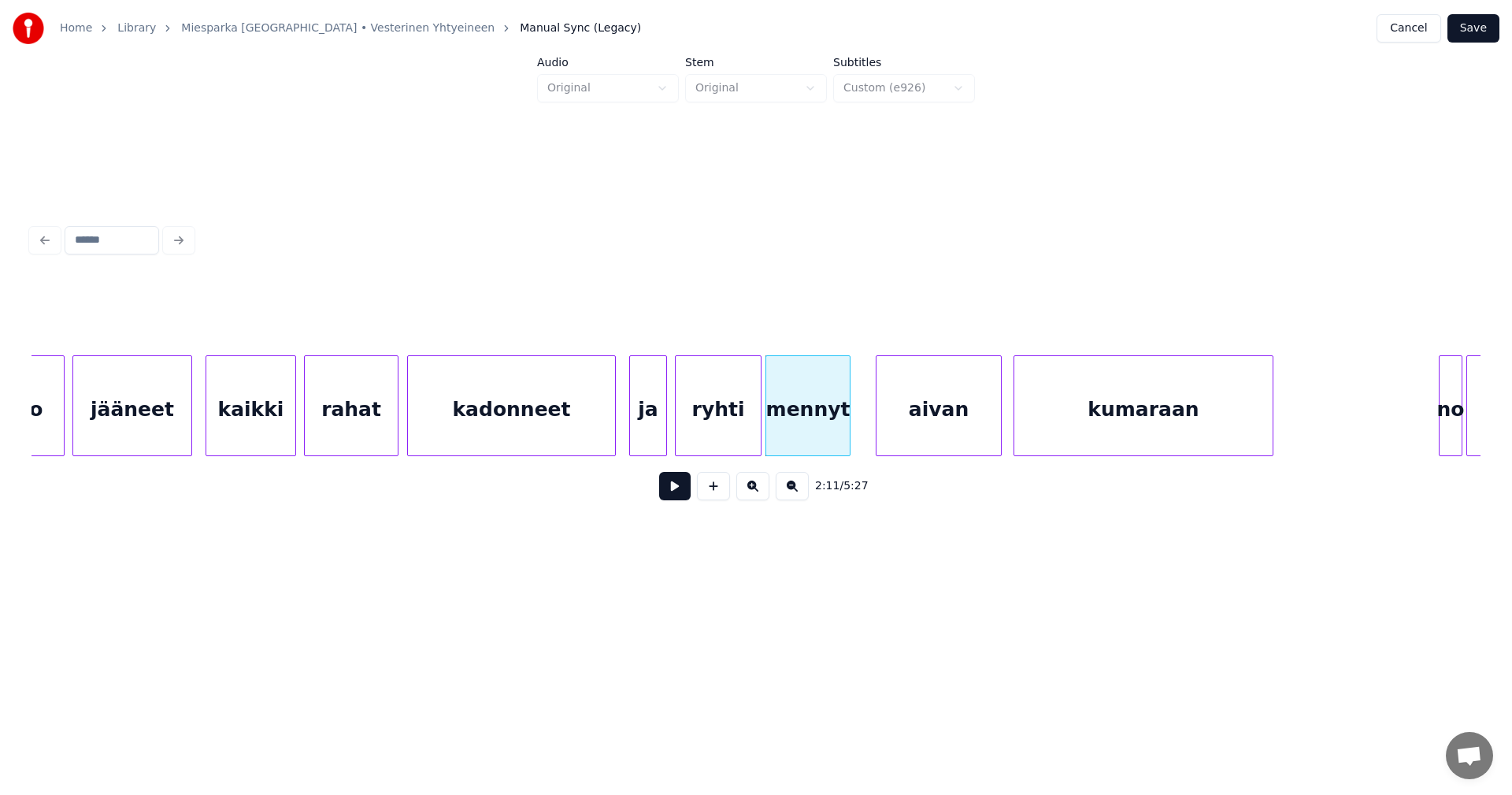
click at [901, 428] on div "aivan" at bounding box center [939, 410] width 125 height 107
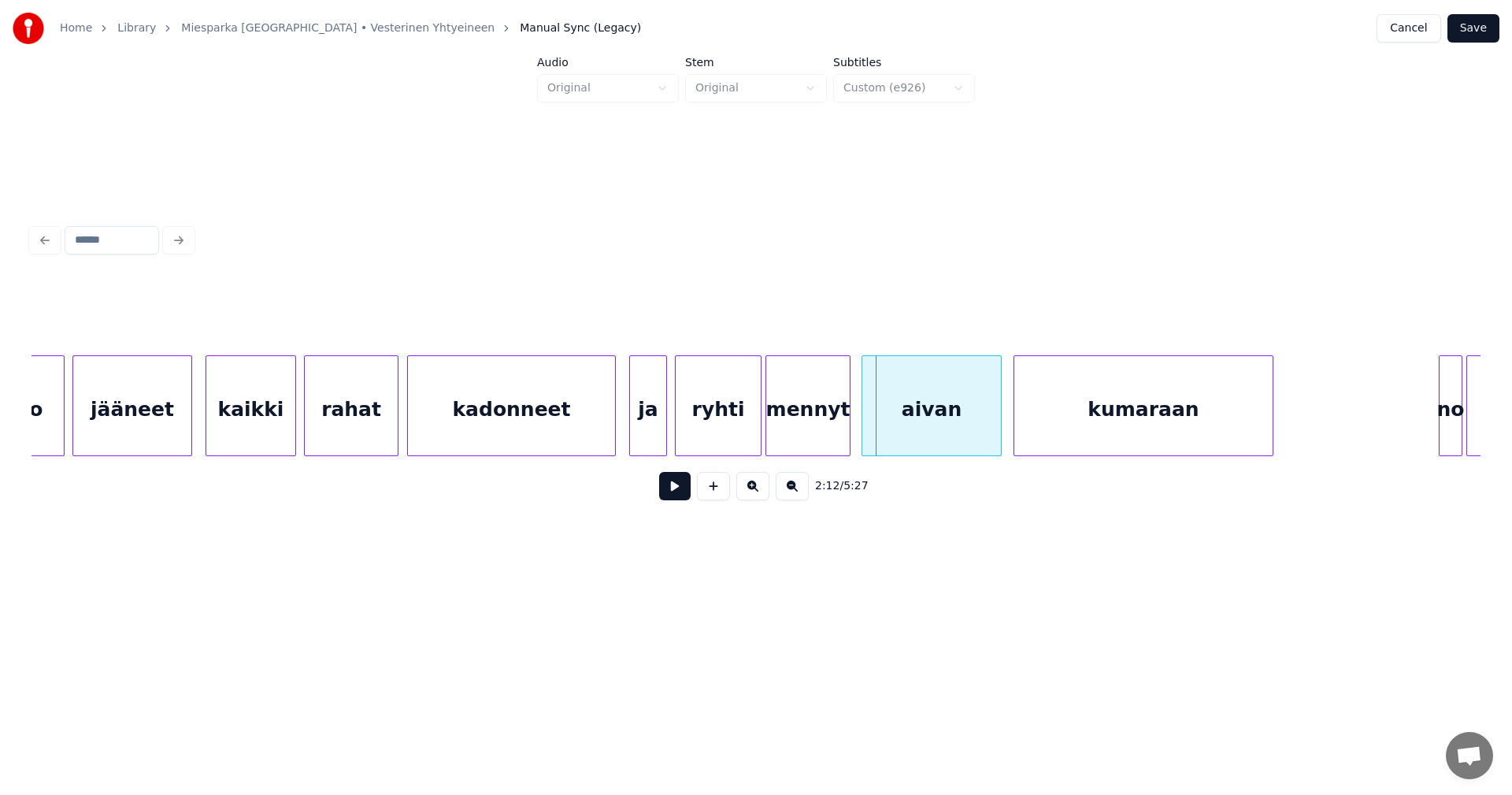
click at [863, 433] on div at bounding box center [864, 406] width 5 height 100
click at [689, 491] on button at bounding box center [675, 486] width 32 height 28
click at [689, 492] on button at bounding box center [675, 486] width 32 height 28
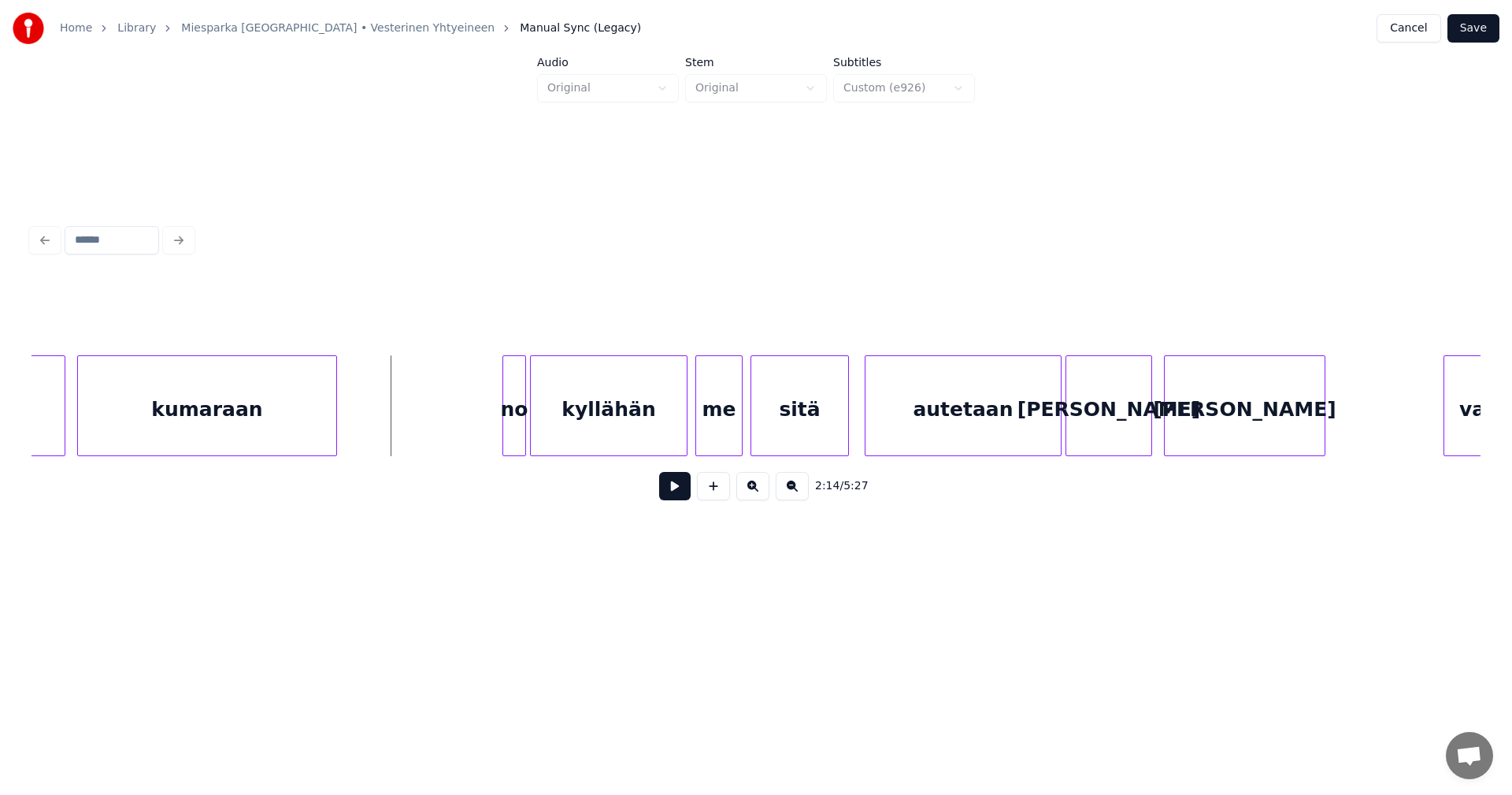
scroll to position [0, 26154]
click at [504, 413] on div "no" at bounding box center [501, 410] width 22 height 107
click at [677, 496] on button at bounding box center [675, 486] width 32 height 28
click at [683, 495] on button at bounding box center [675, 486] width 32 height 28
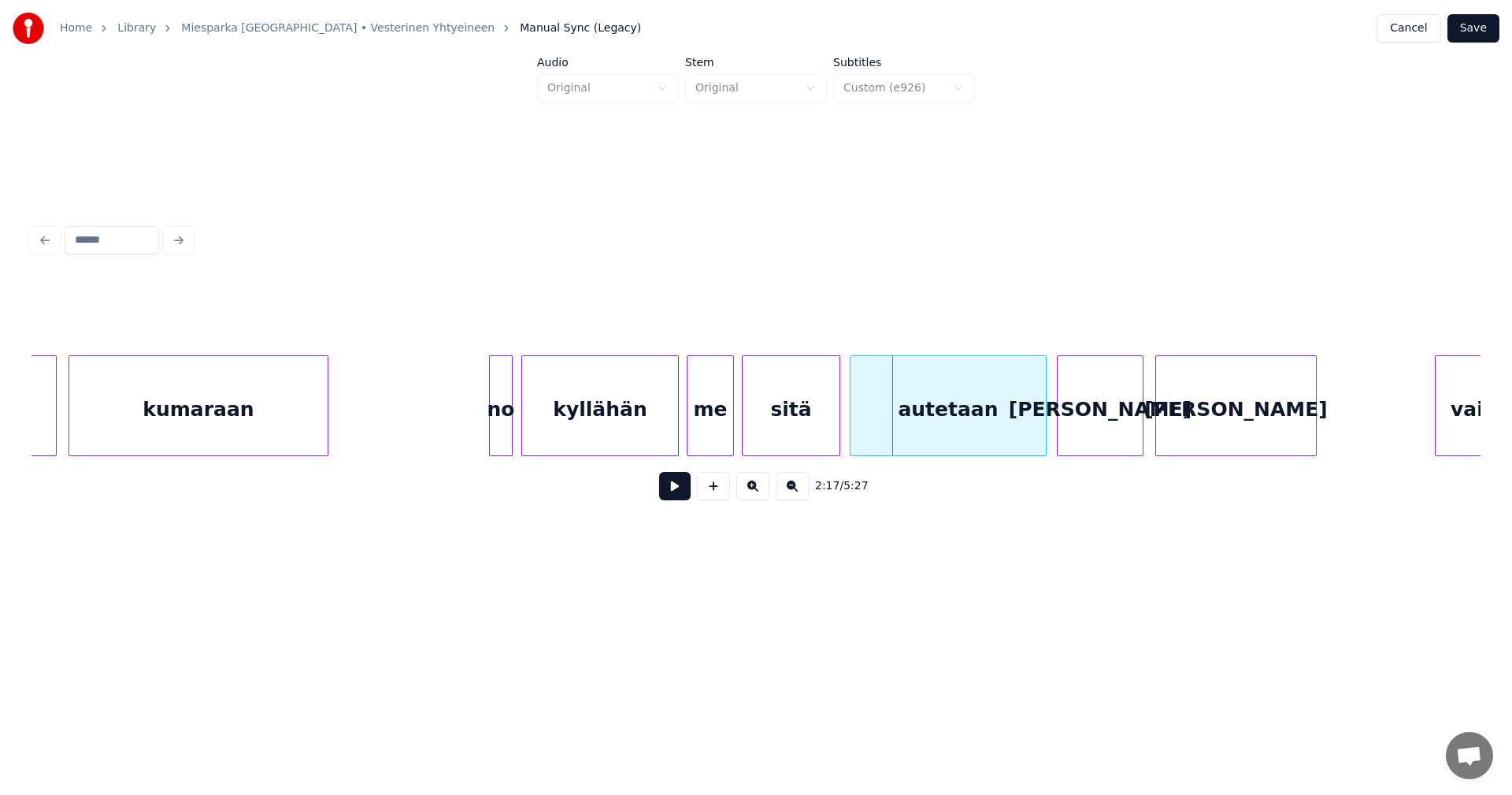
click at [903, 434] on div "autetaan" at bounding box center [948, 410] width 195 height 107
click at [670, 490] on button at bounding box center [675, 486] width 32 height 28
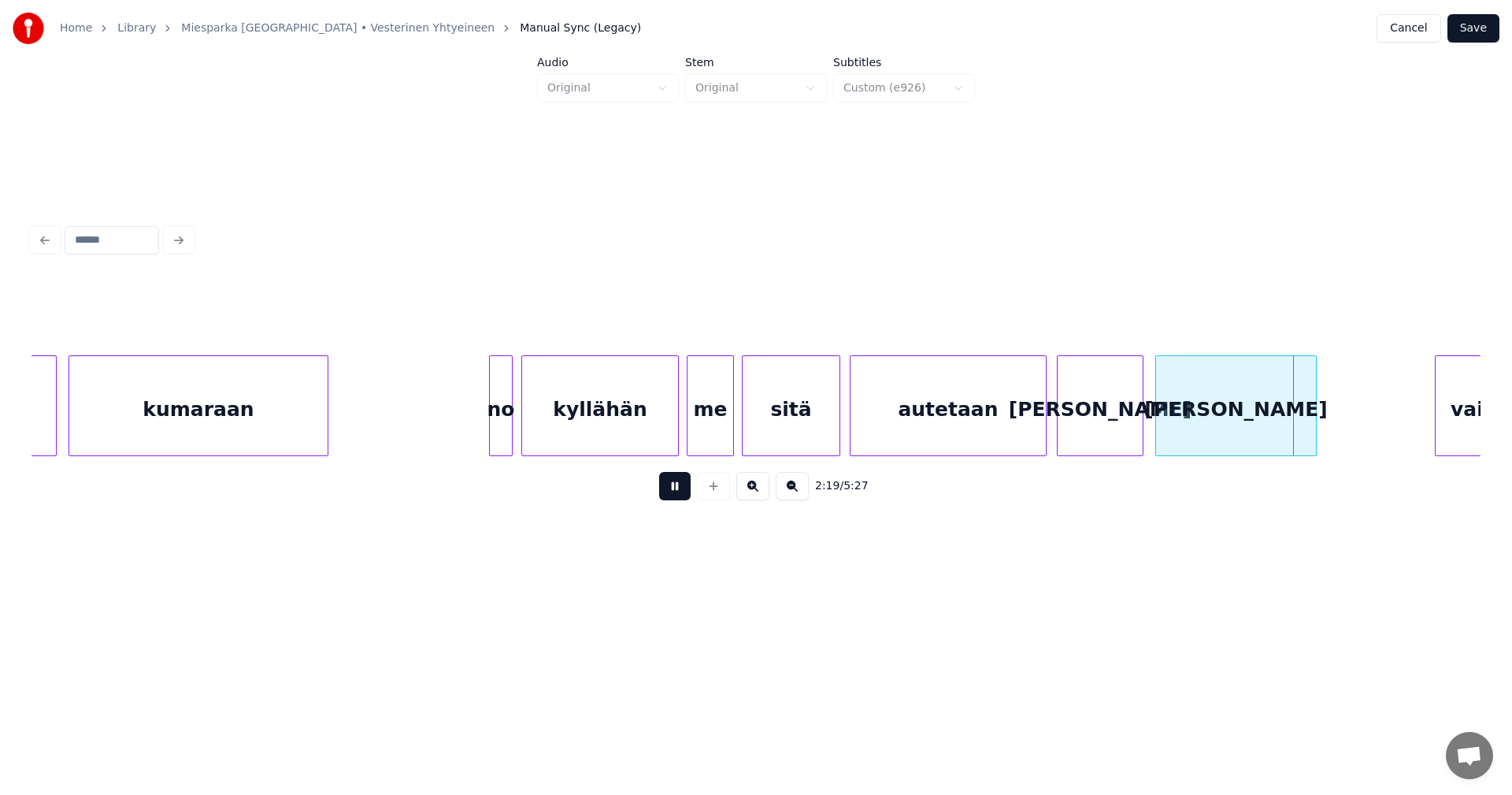
click at [683, 490] on button at bounding box center [675, 486] width 32 height 28
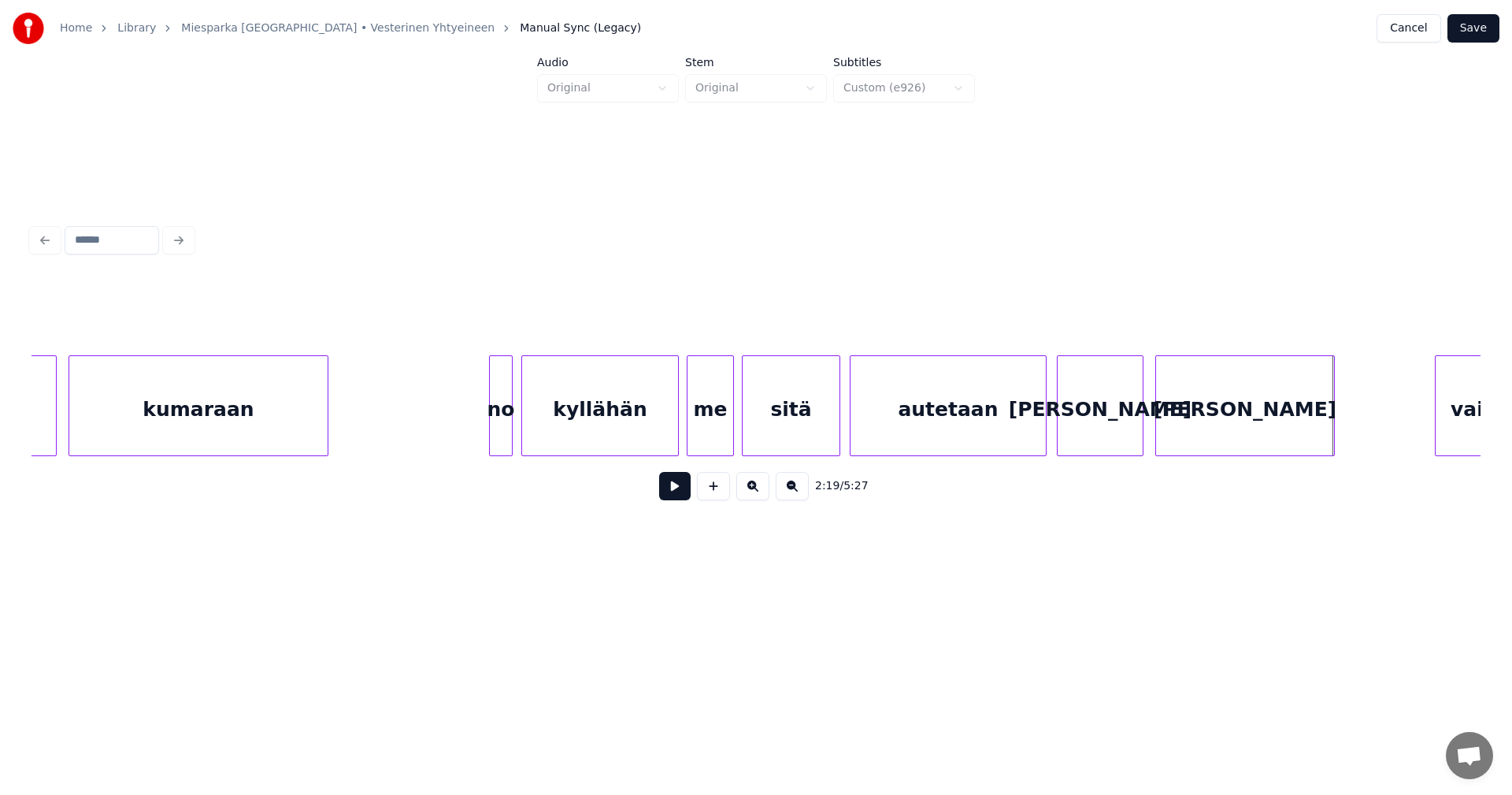
click at [1331, 439] on div at bounding box center [1331, 406] width 5 height 100
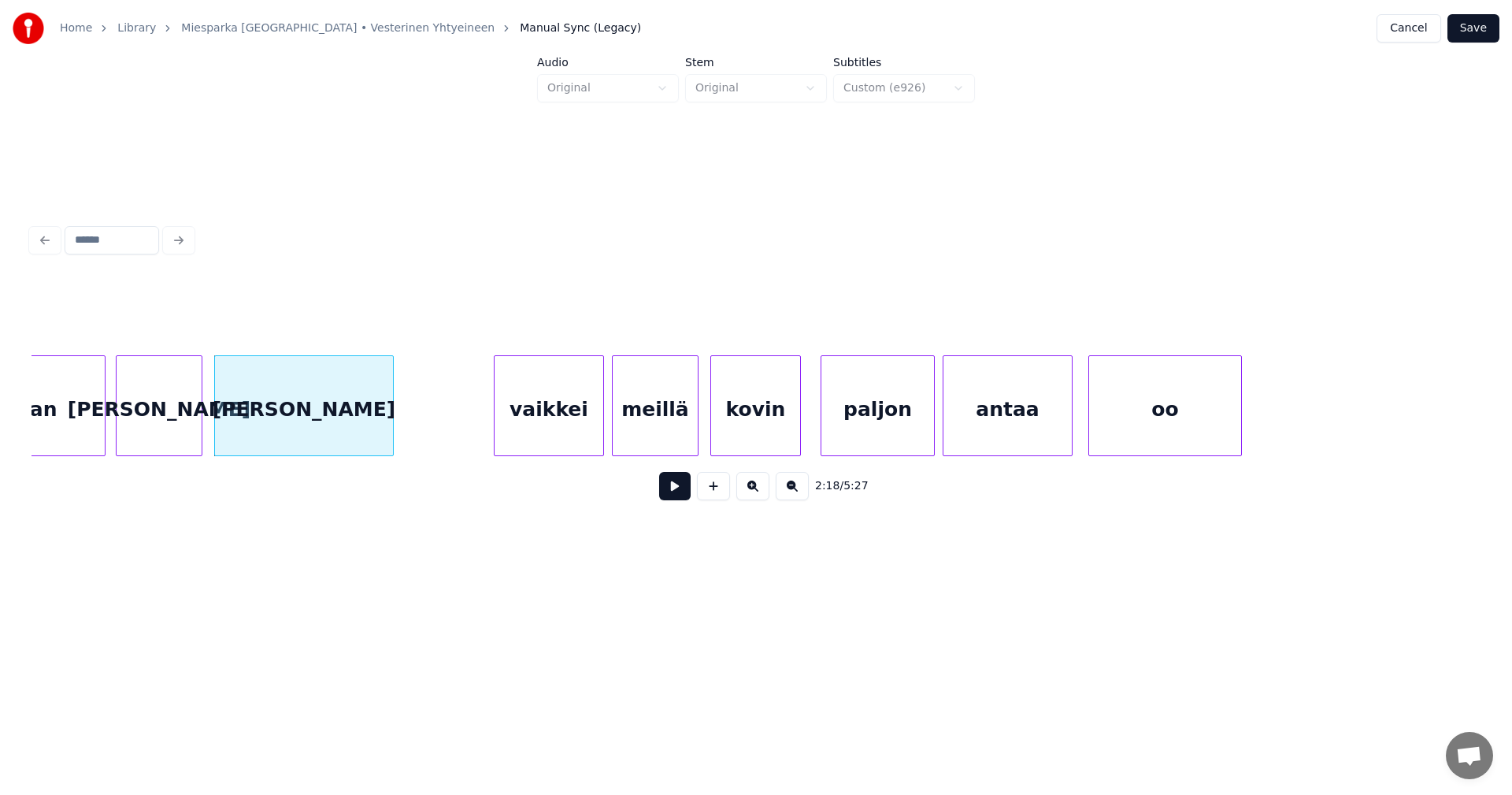
scroll to position [0, 27131]
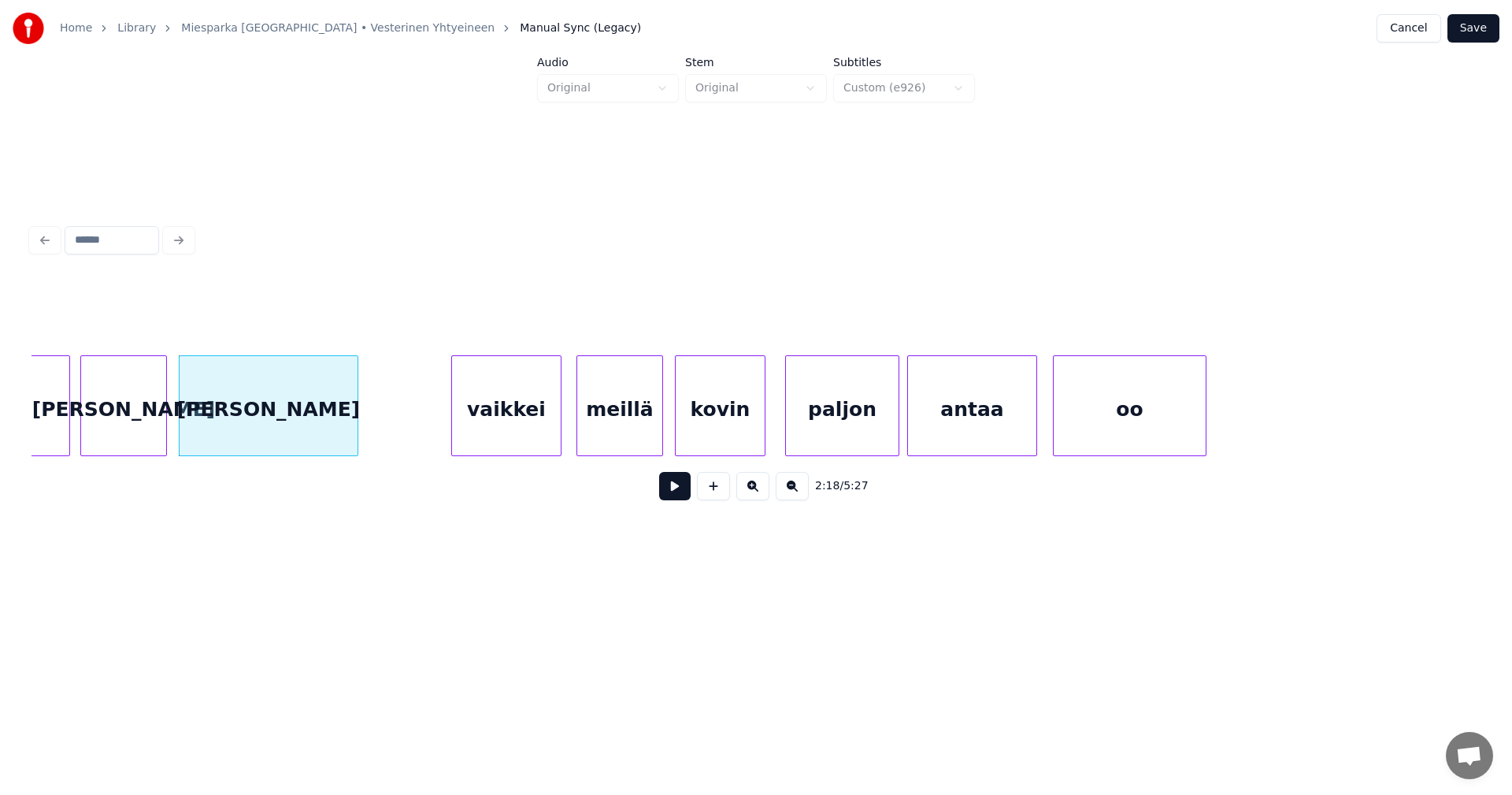
click at [529, 402] on div "vaikkei" at bounding box center [506, 410] width 109 height 107
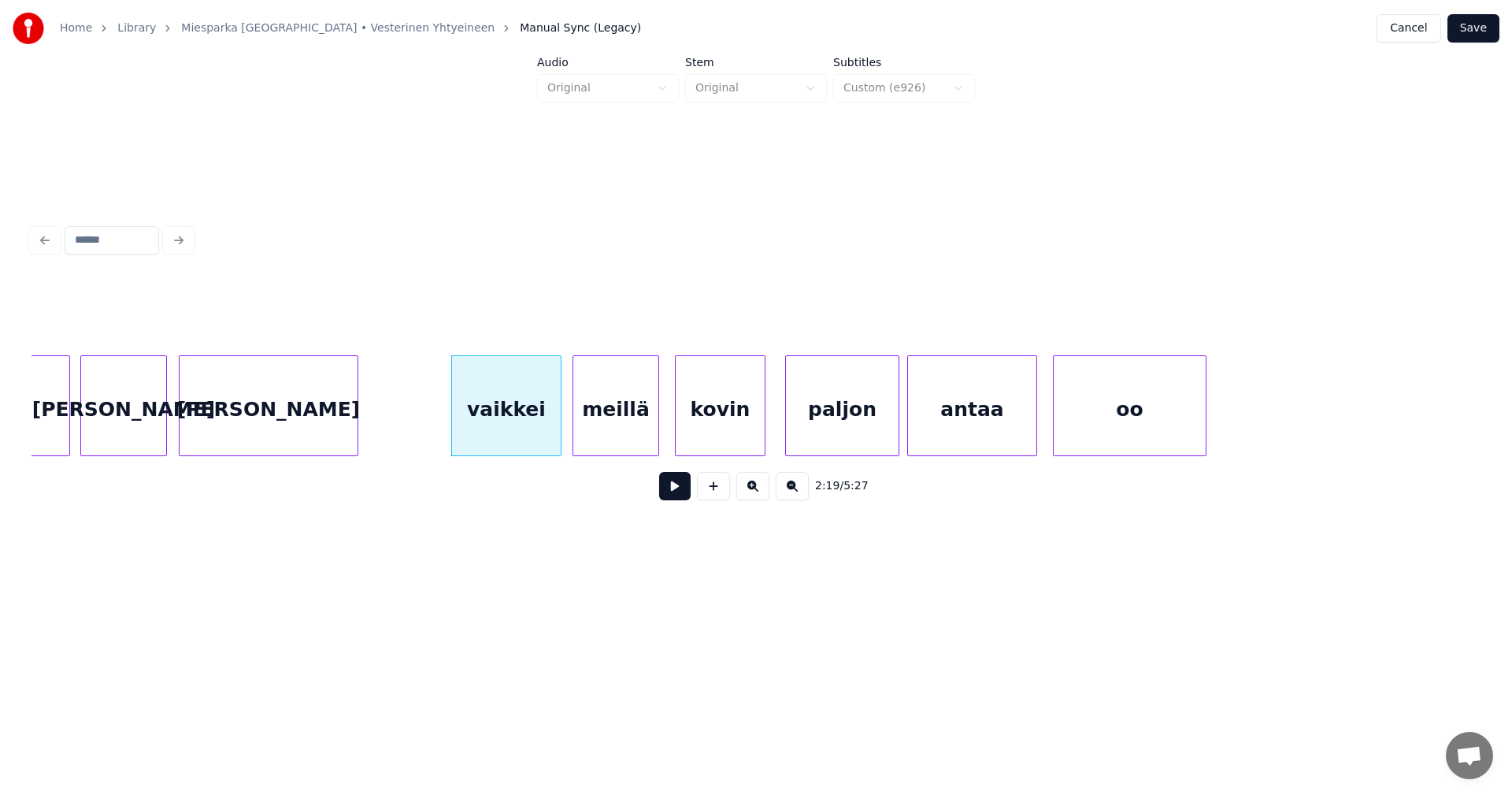
click at [623, 418] on div "meillä" at bounding box center [615, 410] width 85 height 107
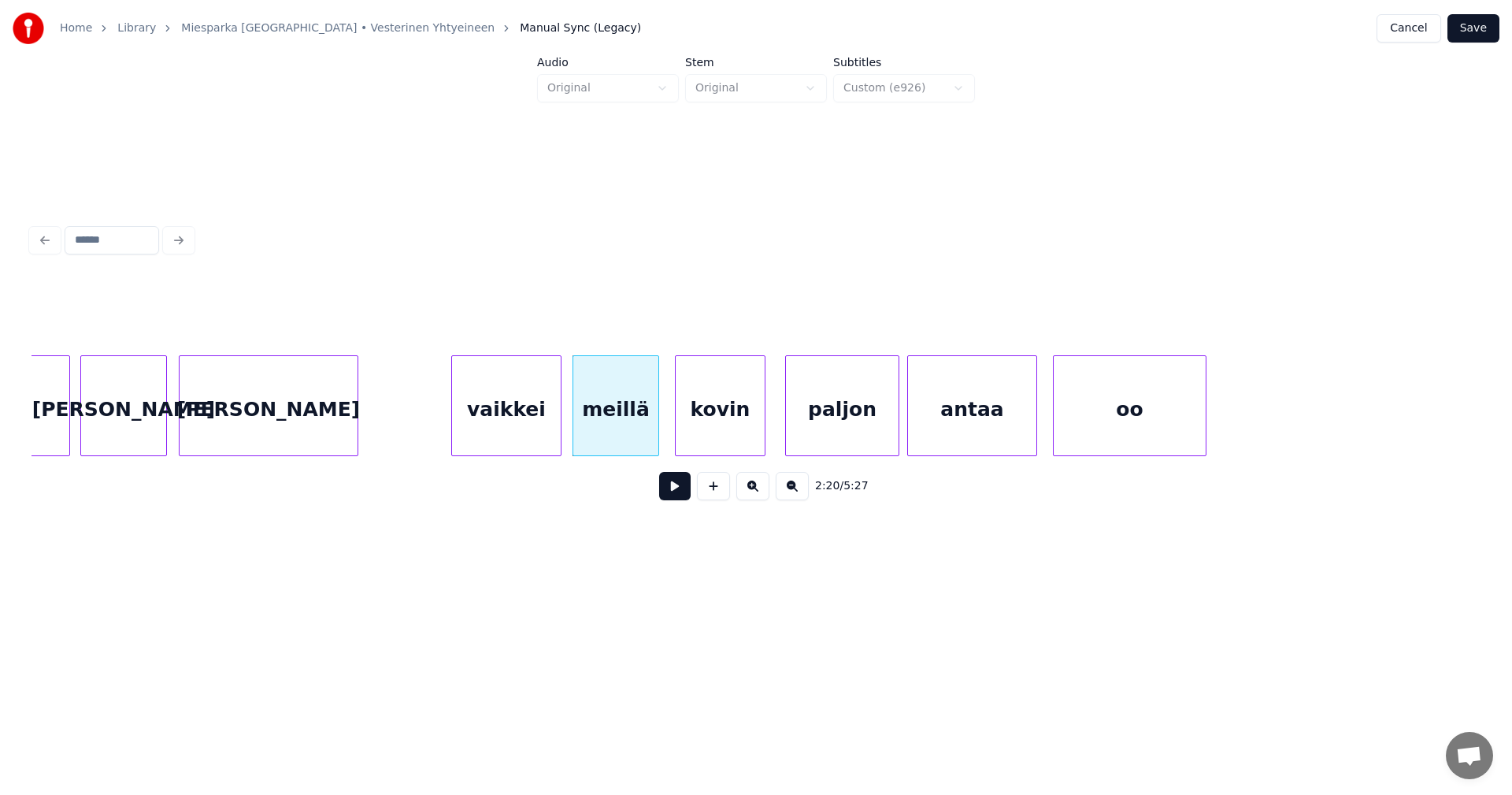
click at [675, 499] on button at bounding box center [675, 486] width 32 height 28
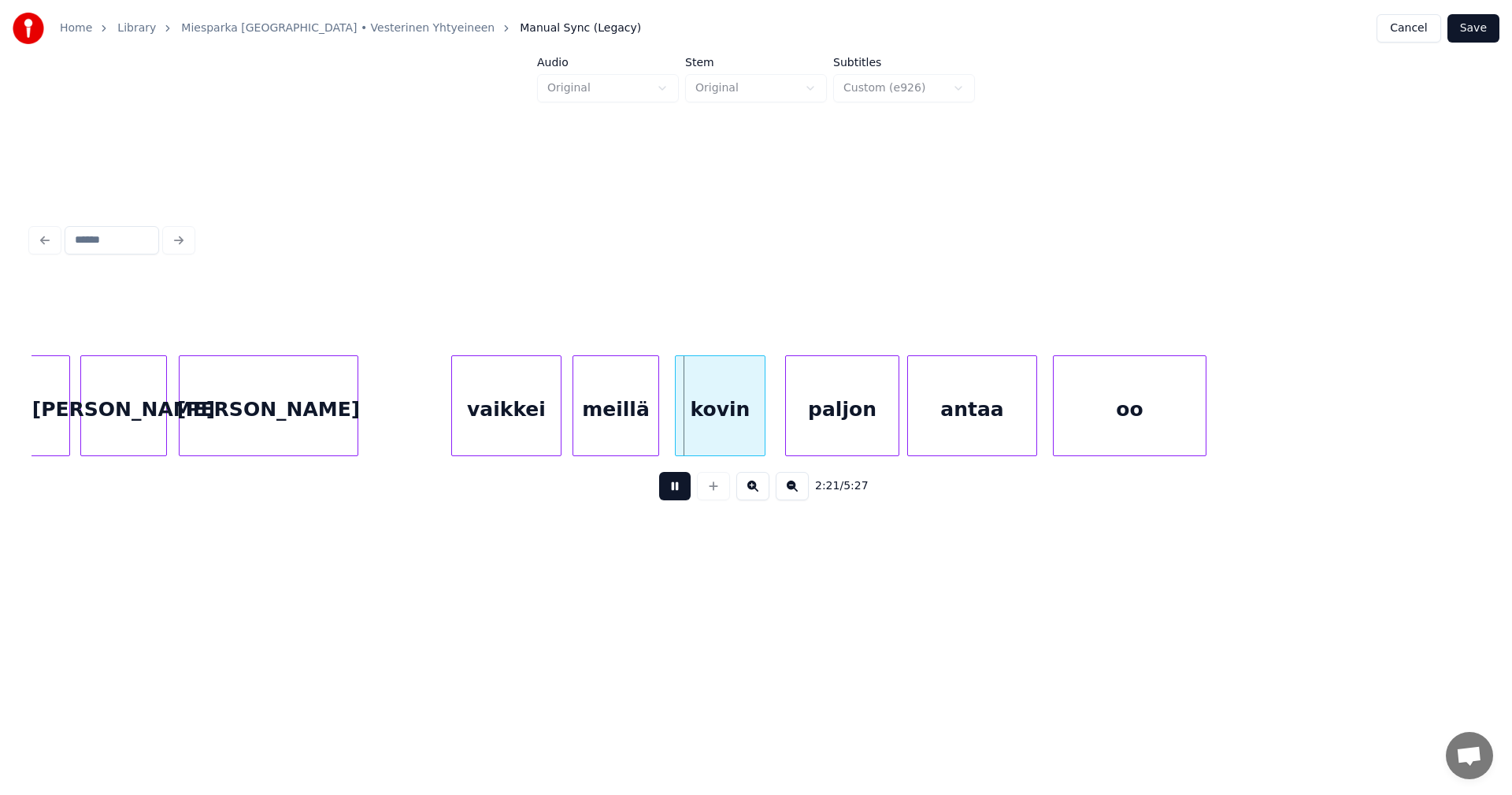
drag, startPoint x: 675, startPoint y: 499, endPoint x: 720, endPoint y: 447, distance: 68.8
click at [679, 497] on button at bounding box center [675, 486] width 32 height 28
click at [738, 439] on div "kovin" at bounding box center [716, 410] width 89 height 107
click at [767, 436] on div at bounding box center [766, 406] width 5 height 100
click at [816, 433] on div "paljon" at bounding box center [836, 410] width 113 height 107
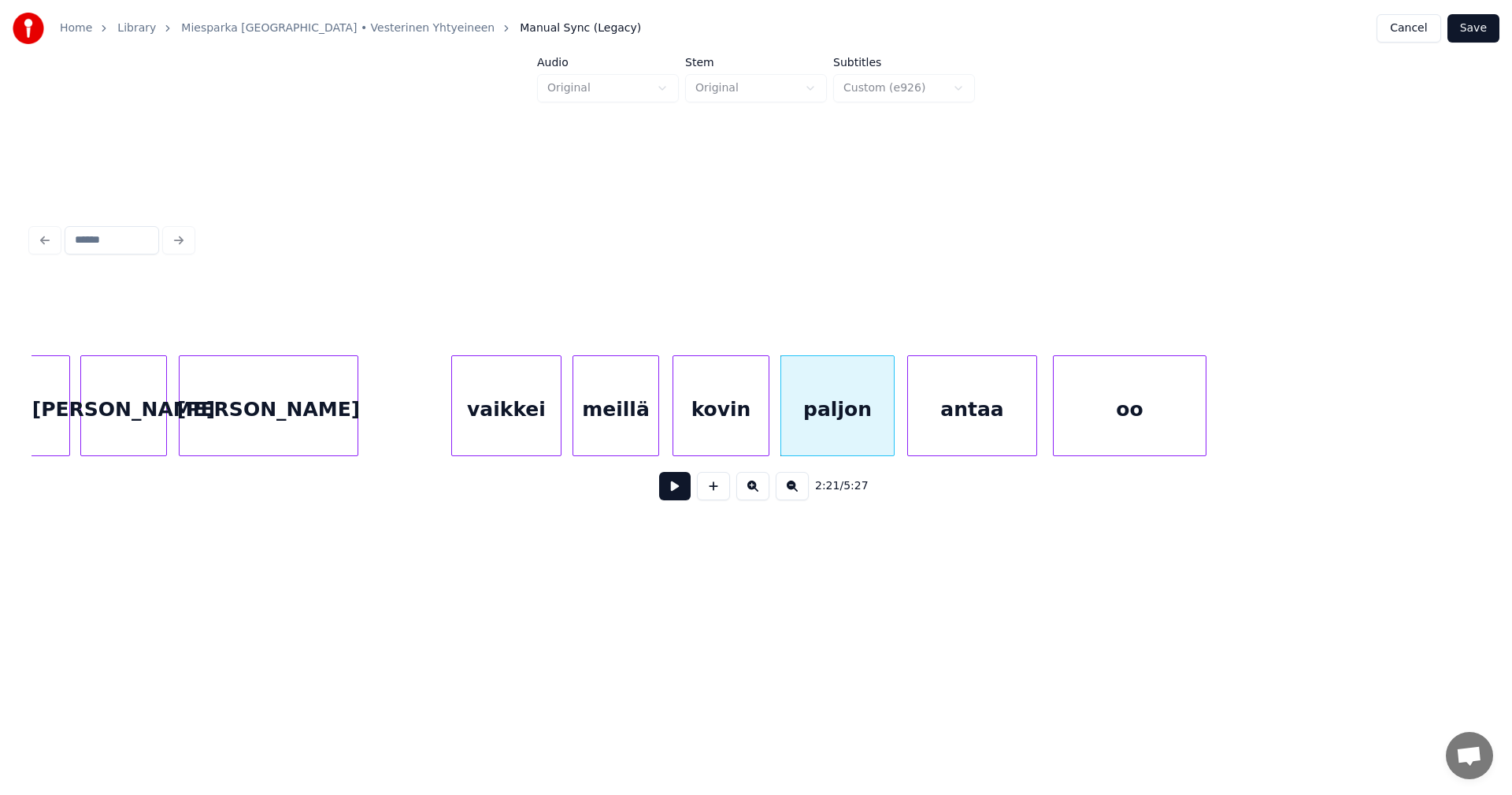
click at [764, 432] on div at bounding box center [766, 406] width 5 height 100
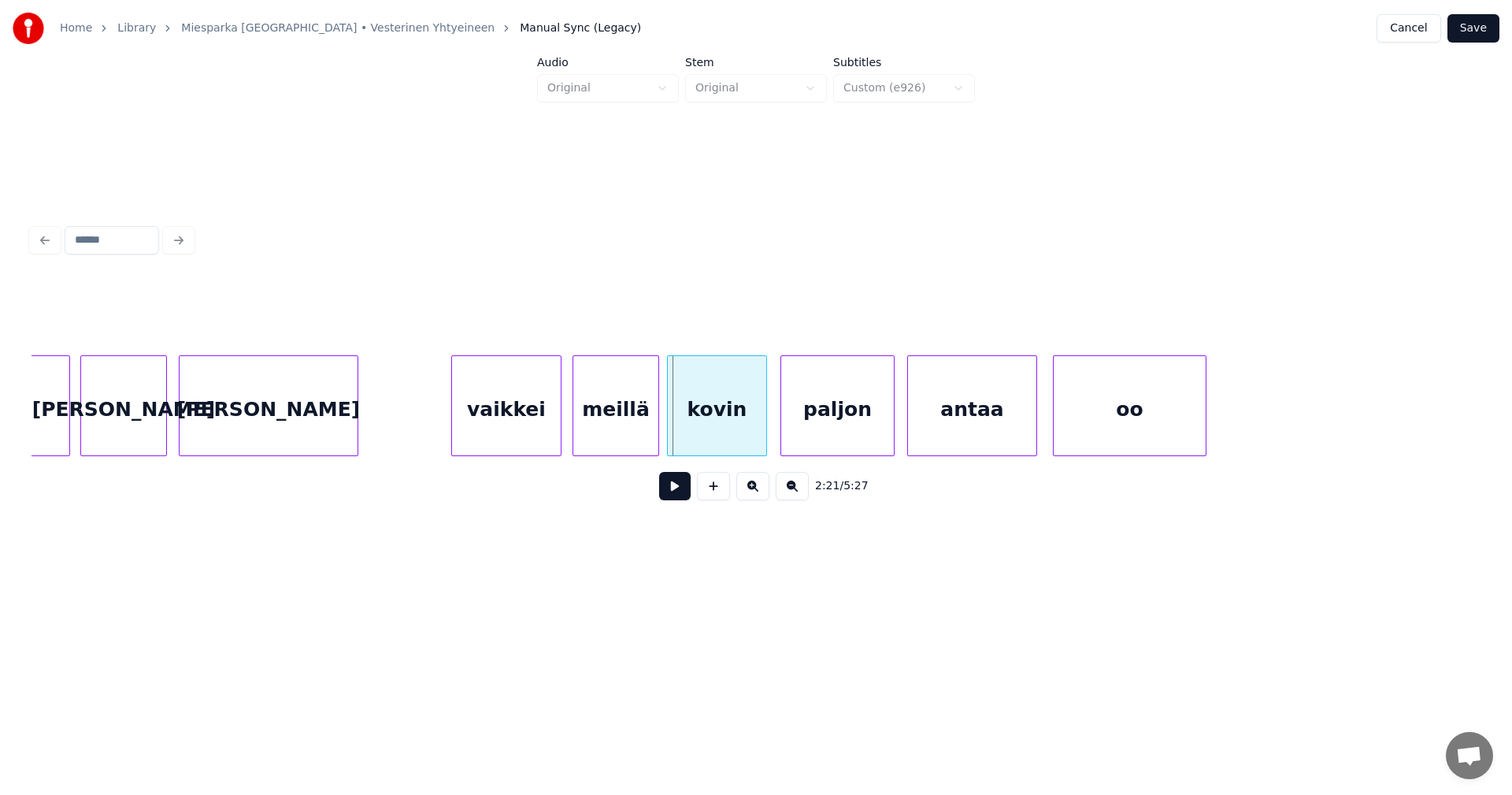
click at [669, 434] on div at bounding box center [670, 406] width 5 height 100
click at [667, 490] on button at bounding box center [675, 486] width 32 height 28
click at [677, 488] on button at bounding box center [675, 486] width 32 height 28
click at [1227, 430] on div at bounding box center [1226, 406] width 5 height 100
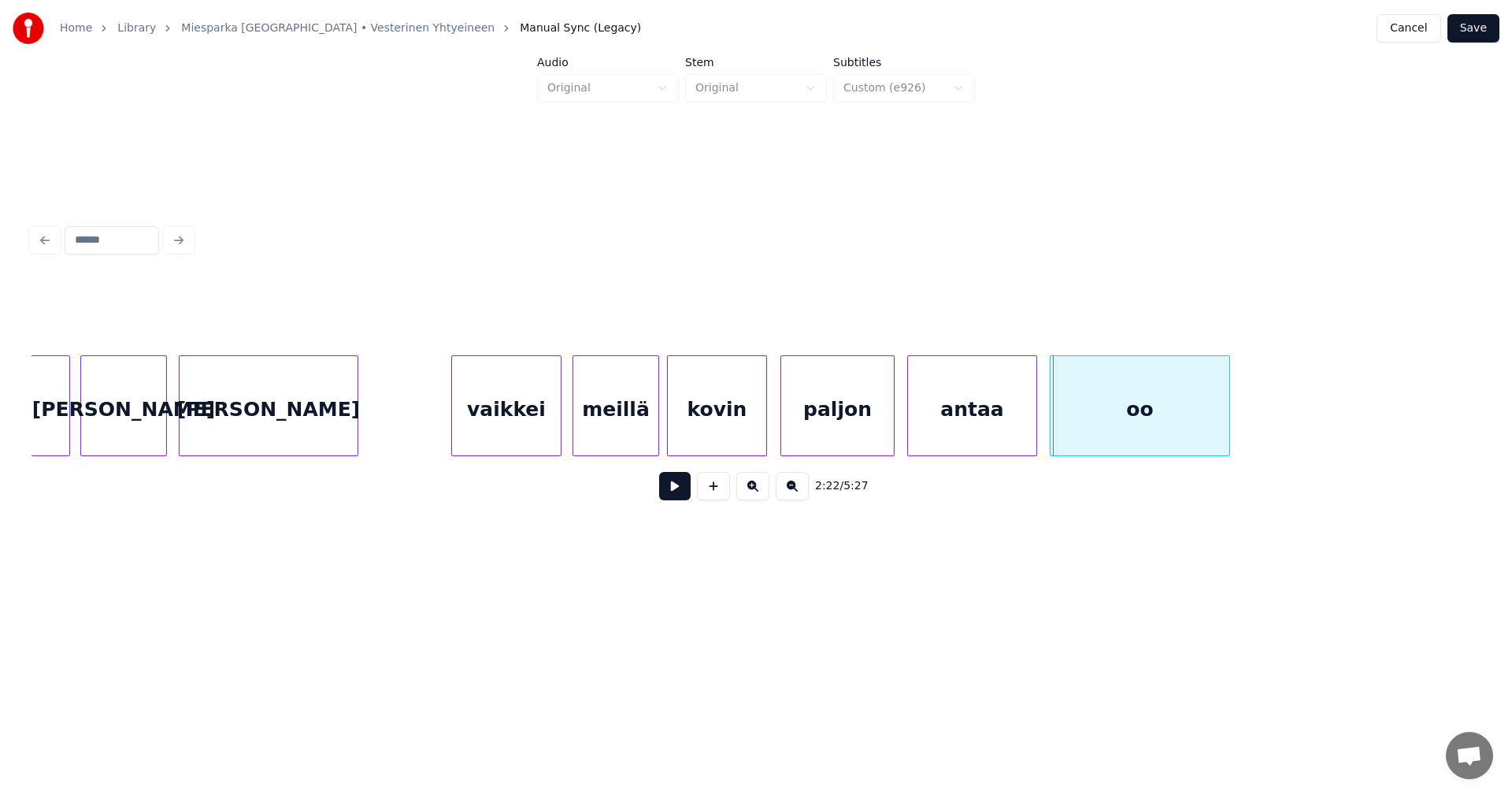
click at [1052, 423] on div at bounding box center [1052, 406] width 5 height 100
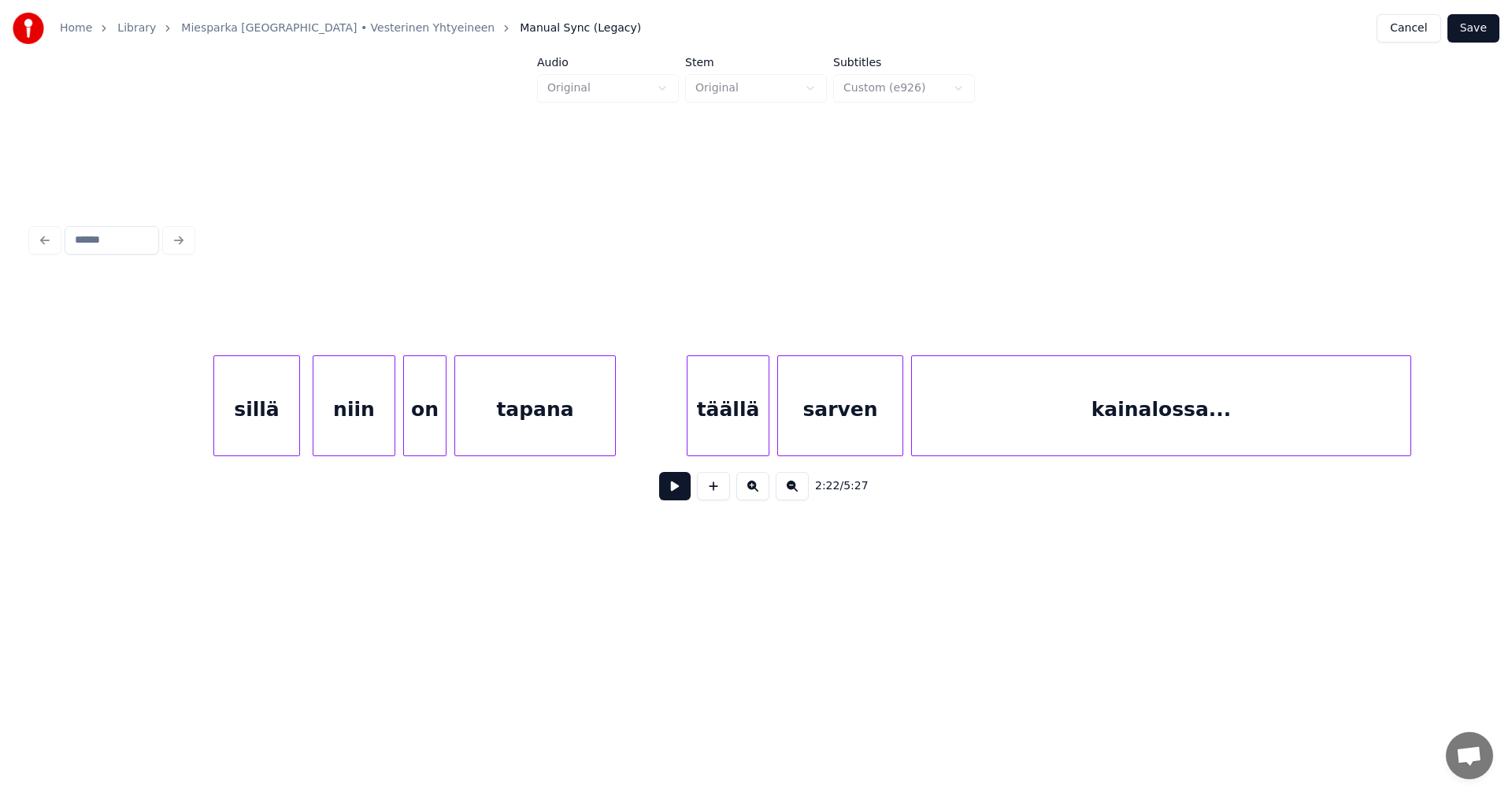
click at [285, 420] on div "sillä" at bounding box center [256, 410] width 85 height 107
click at [202, 421] on div at bounding box center [204, 406] width 5 height 100
click at [339, 424] on div "niin" at bounding box center [350, 410] width 81 height 107
click at [423, 425] on div "on" at bounding box center [420, 410] width 42 height 107
click at [494, 428] on div "tapana" at bounding box center [531, 410] width 160 height 107
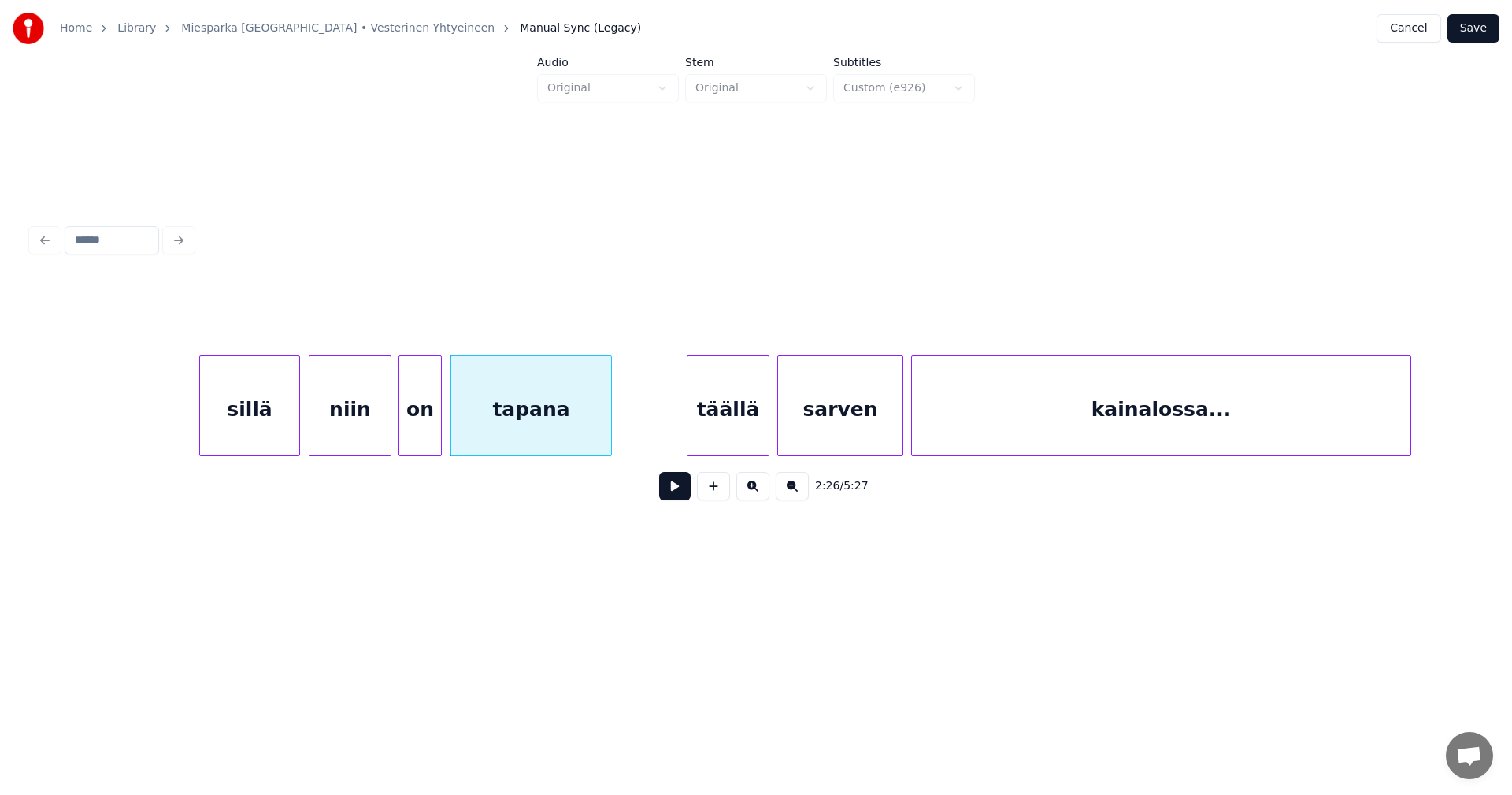
click at [283, 428] on div "sillä" at bounding box center [249, 410] width 100 height 107
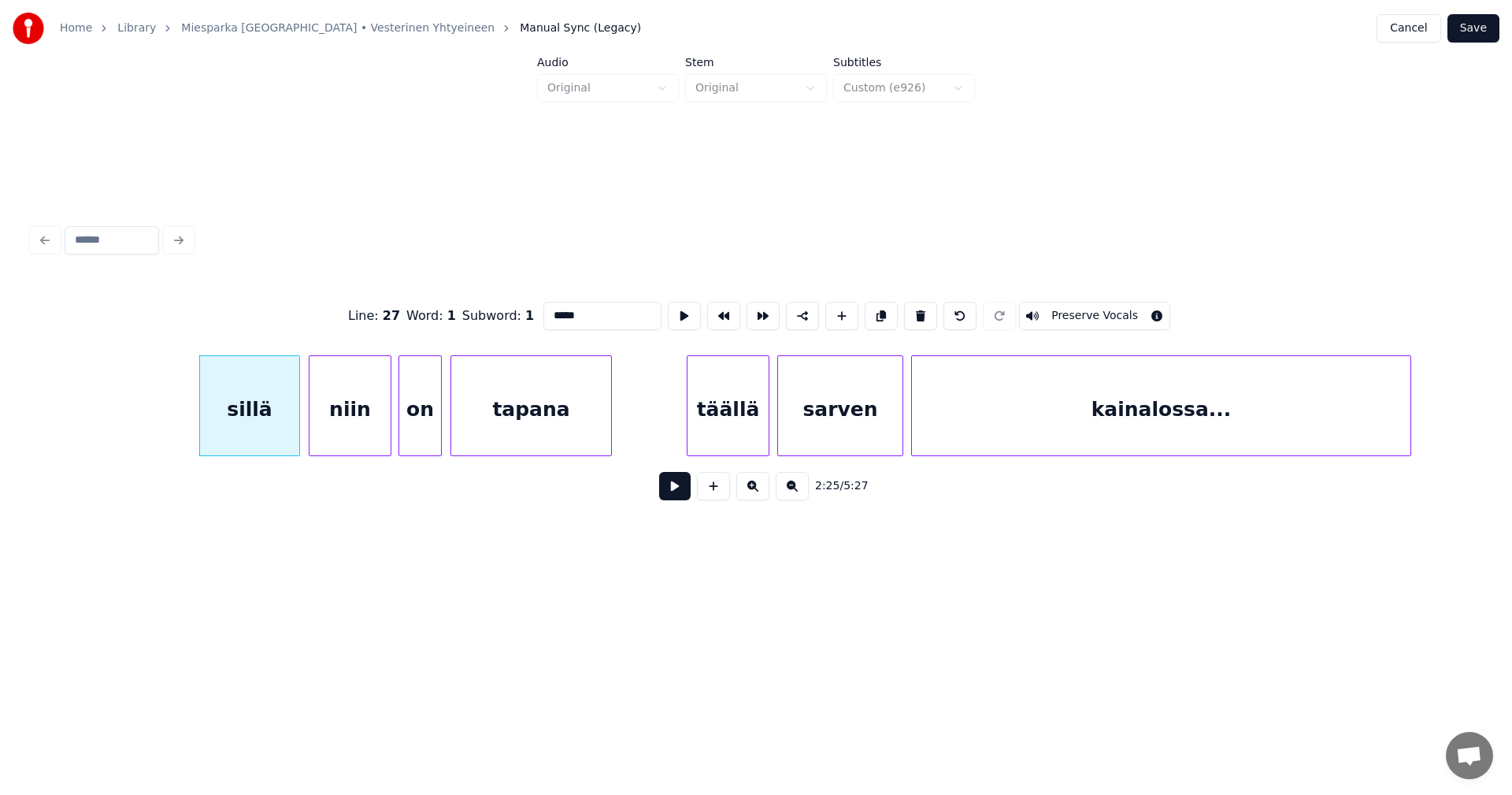
click at [681, 492] on button at bounding box center [675, 486] width 32 height 28
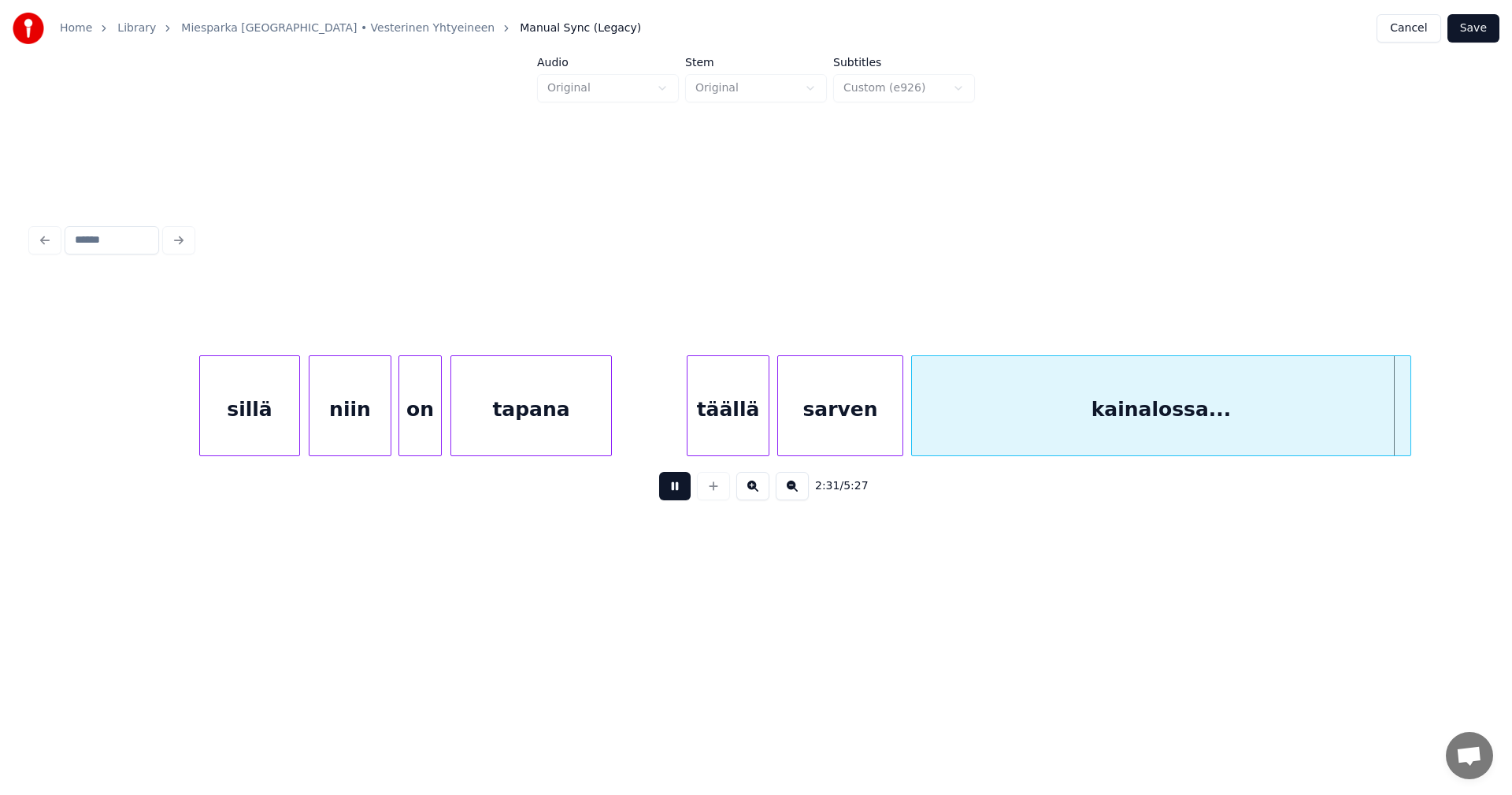
click at [683, 492] on button at bounding box center [675, 486] width 32 height 28
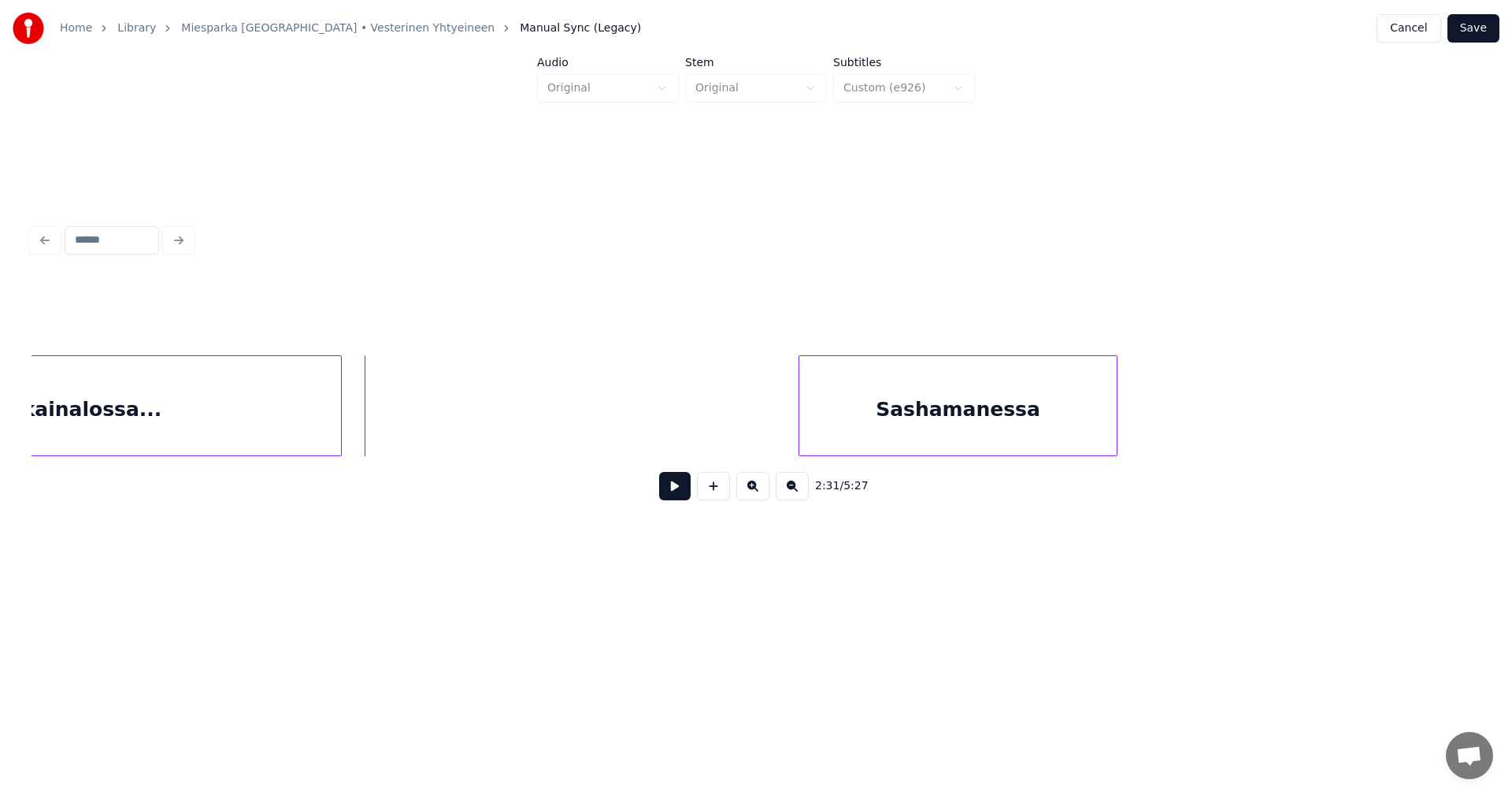
scroll to position [0, 29471]
click at [349, 423] on div at bounding box center [346, 406] width 5 height 100
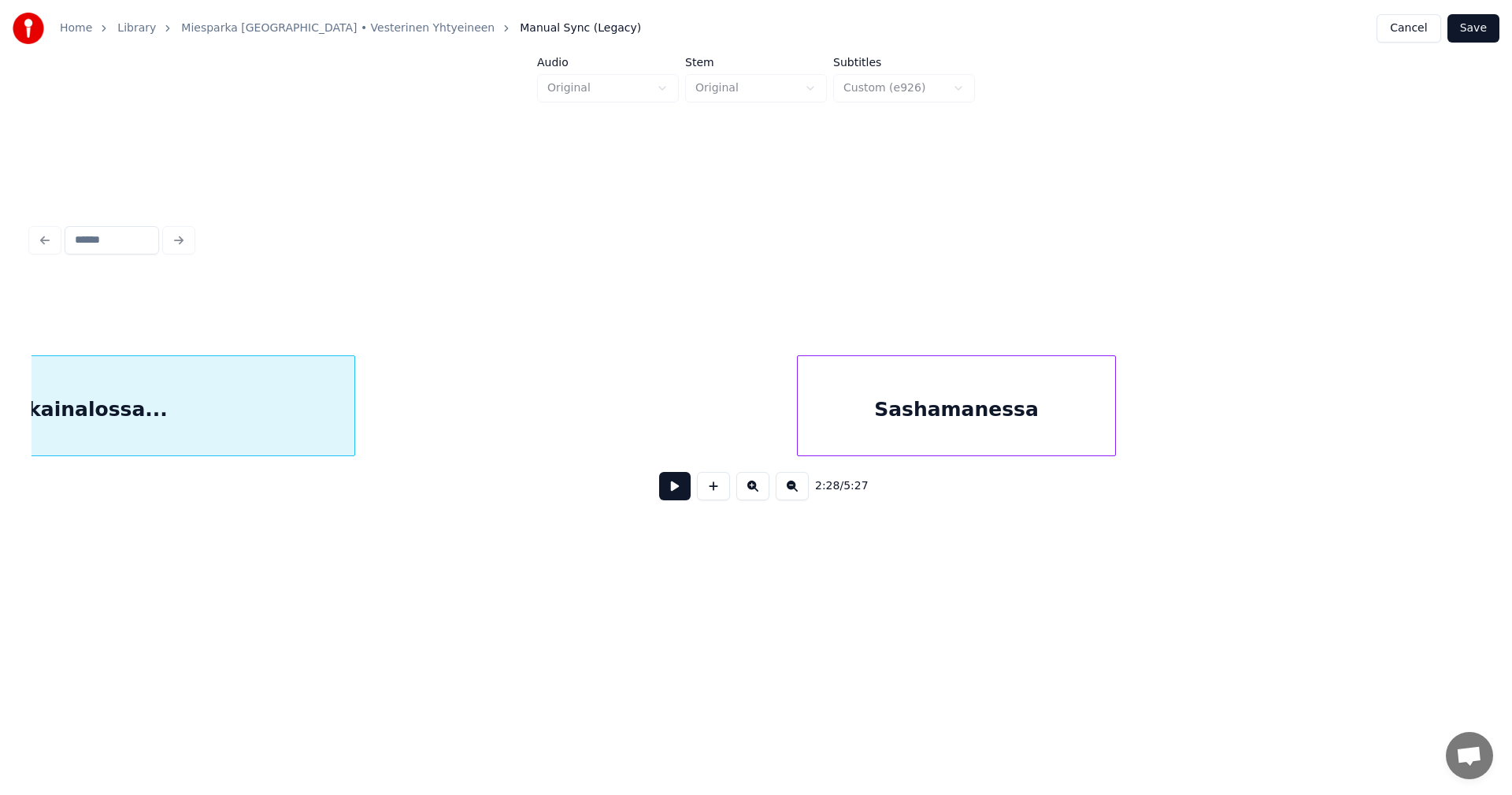
scroll to position [0, 29279]
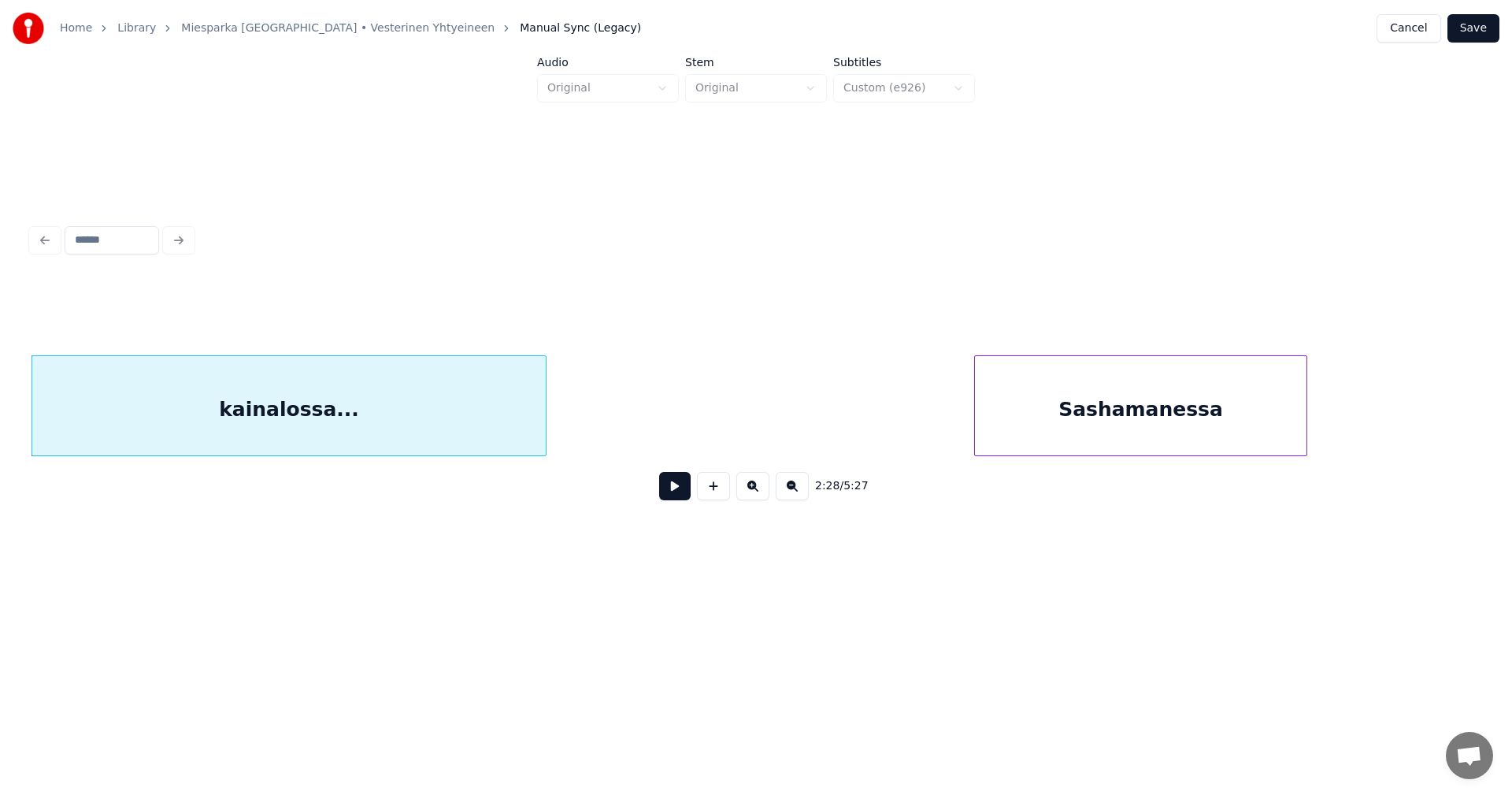
click at [977, 423] on div at bounding box center [977, 406] width 5 height 100
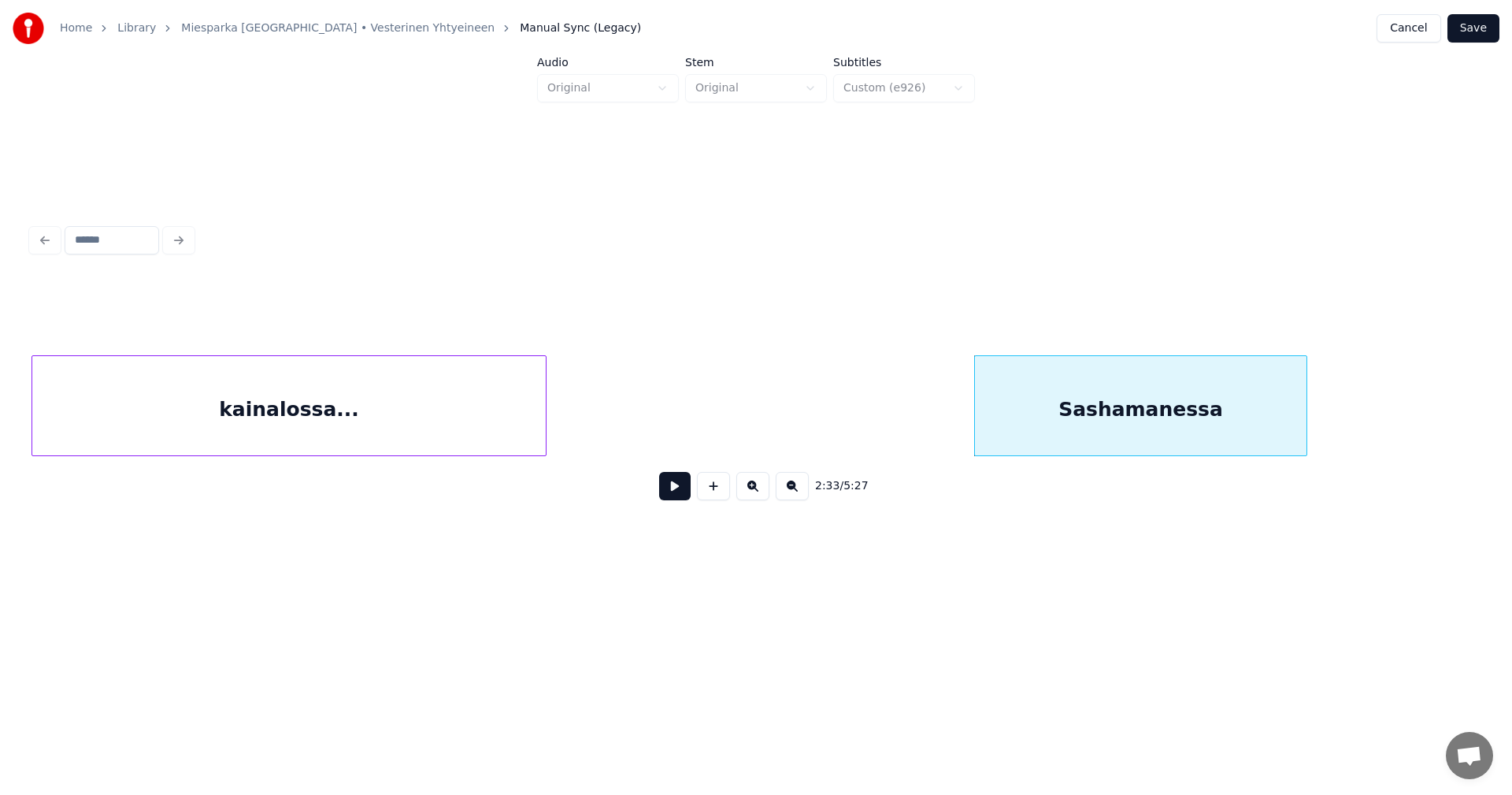
click at [1093, 415] on div "Sashamanessa" at bounding box center [1141, 410] width 331 height 107
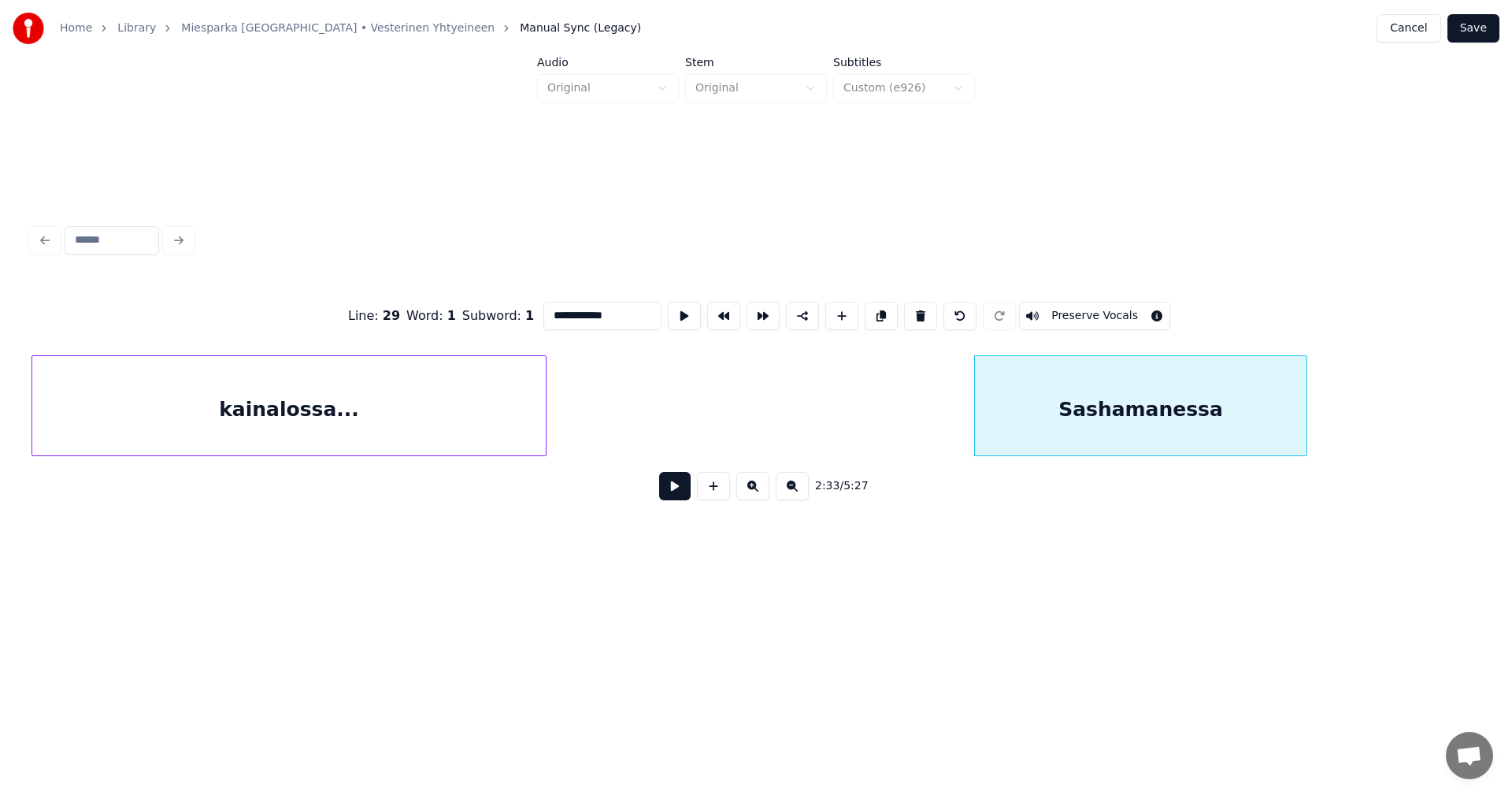
click at [555, 311] on input "**********" at bounding box center [602, 316] width 118 height 28
click at [1330, 430] on div at bounding box center [1327, 406] width 5 height 100
type input "**********"
click at [682, 492] on button at bounding box center [675, 486] width 32 height 28
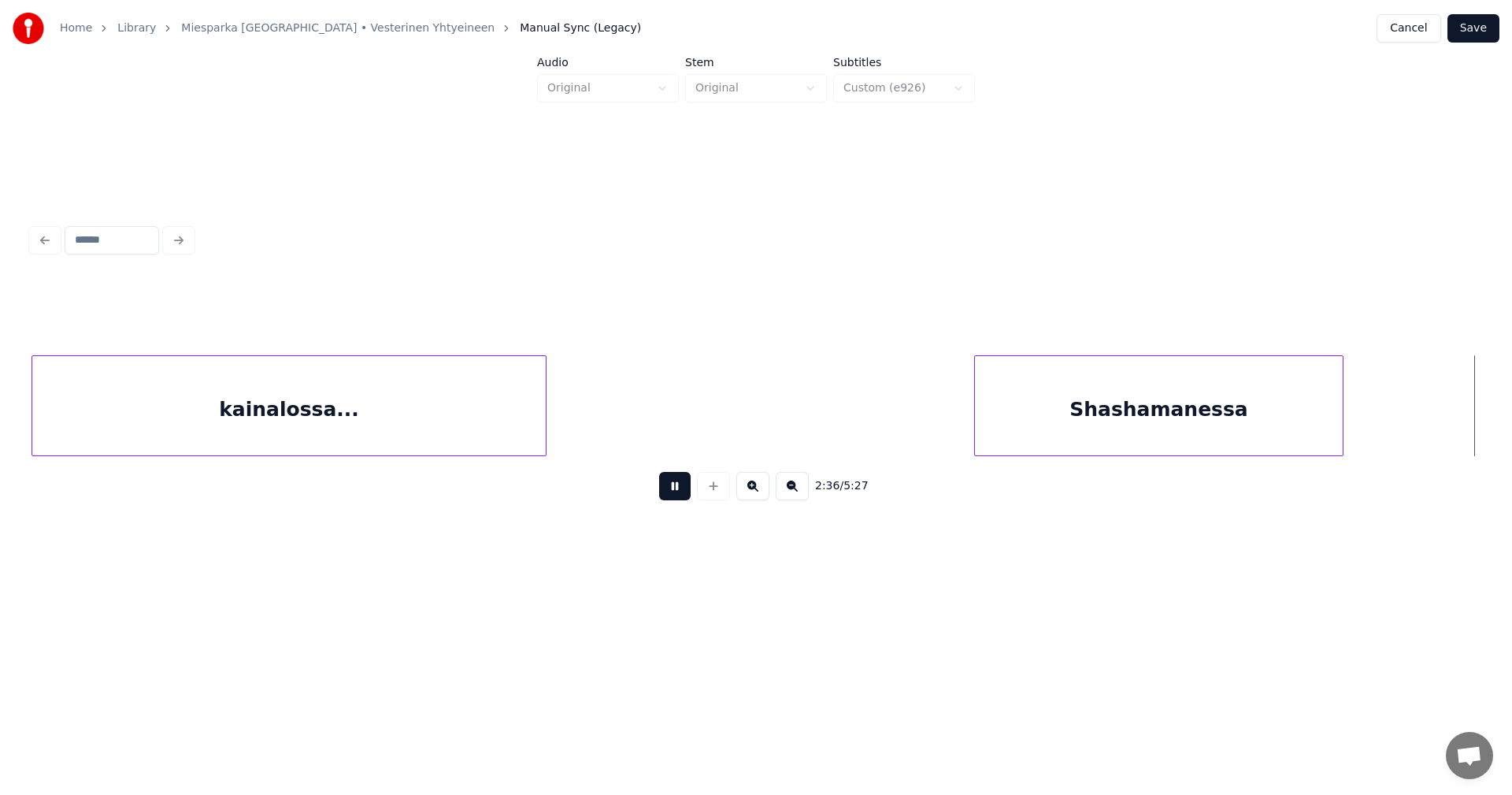
scroll to position [0, 30730]
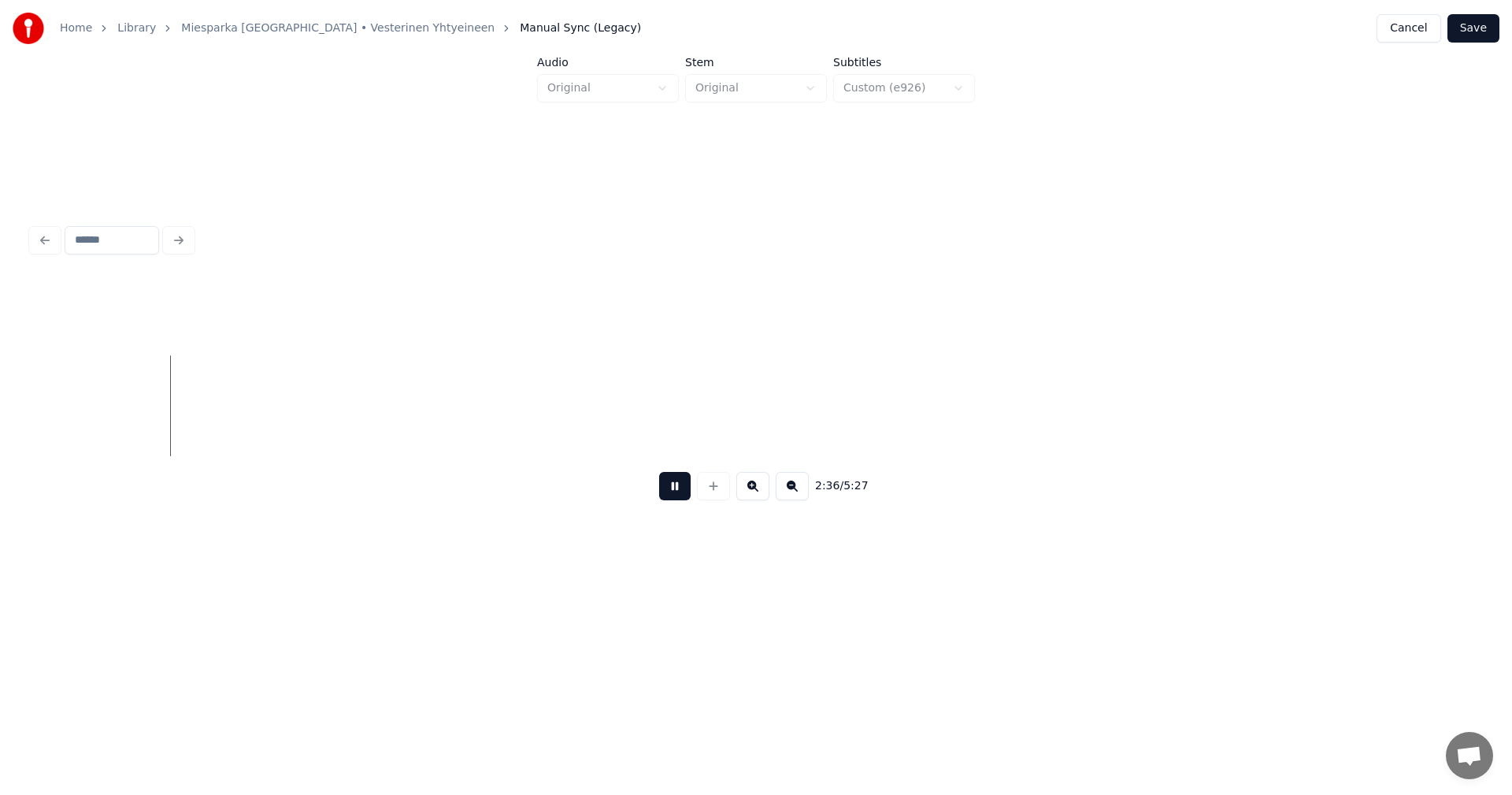
click at [681, 490] on button at bounding box center [675, 486] width 32 height 28
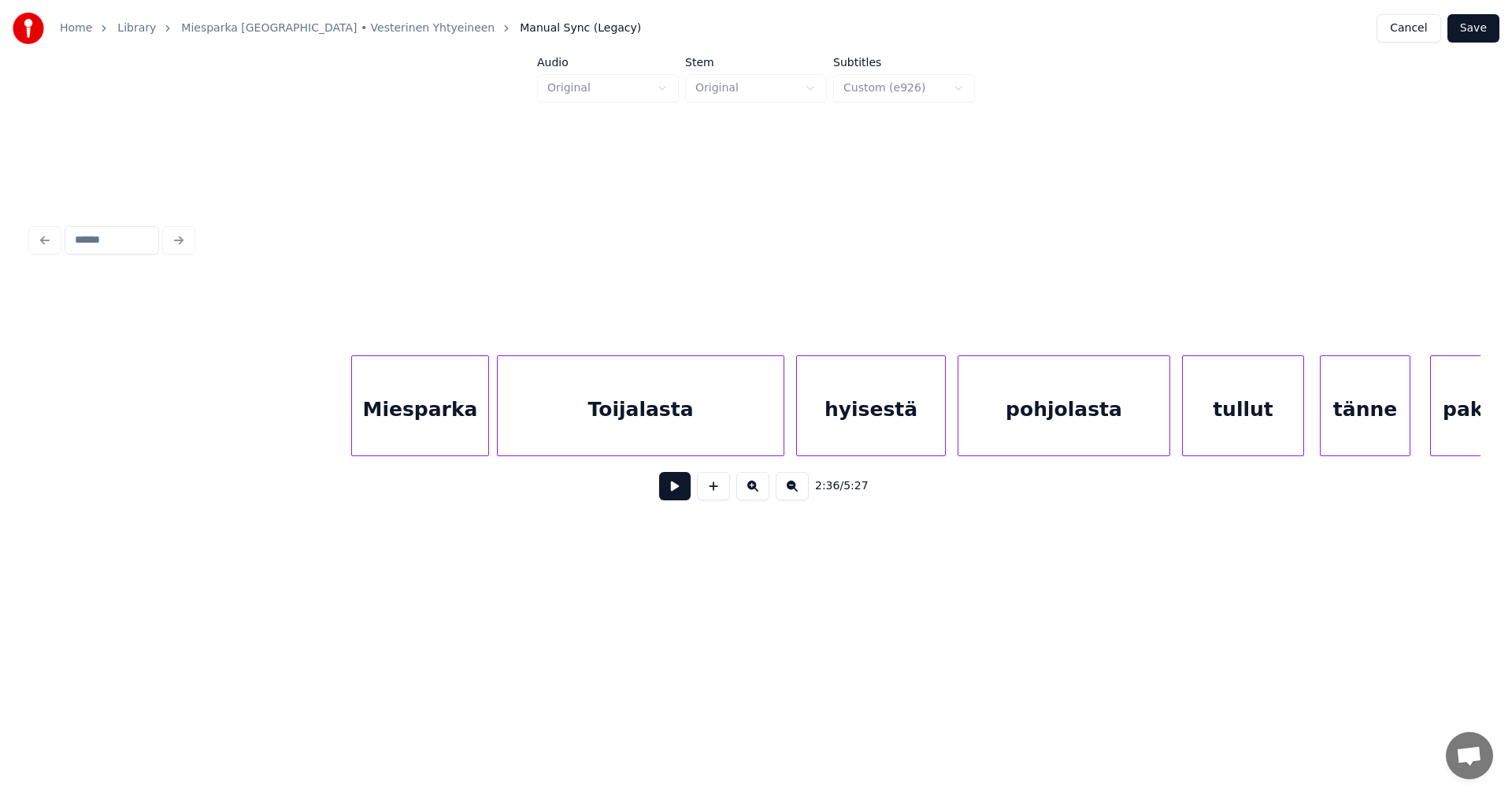
scroll to position [0, 37552]
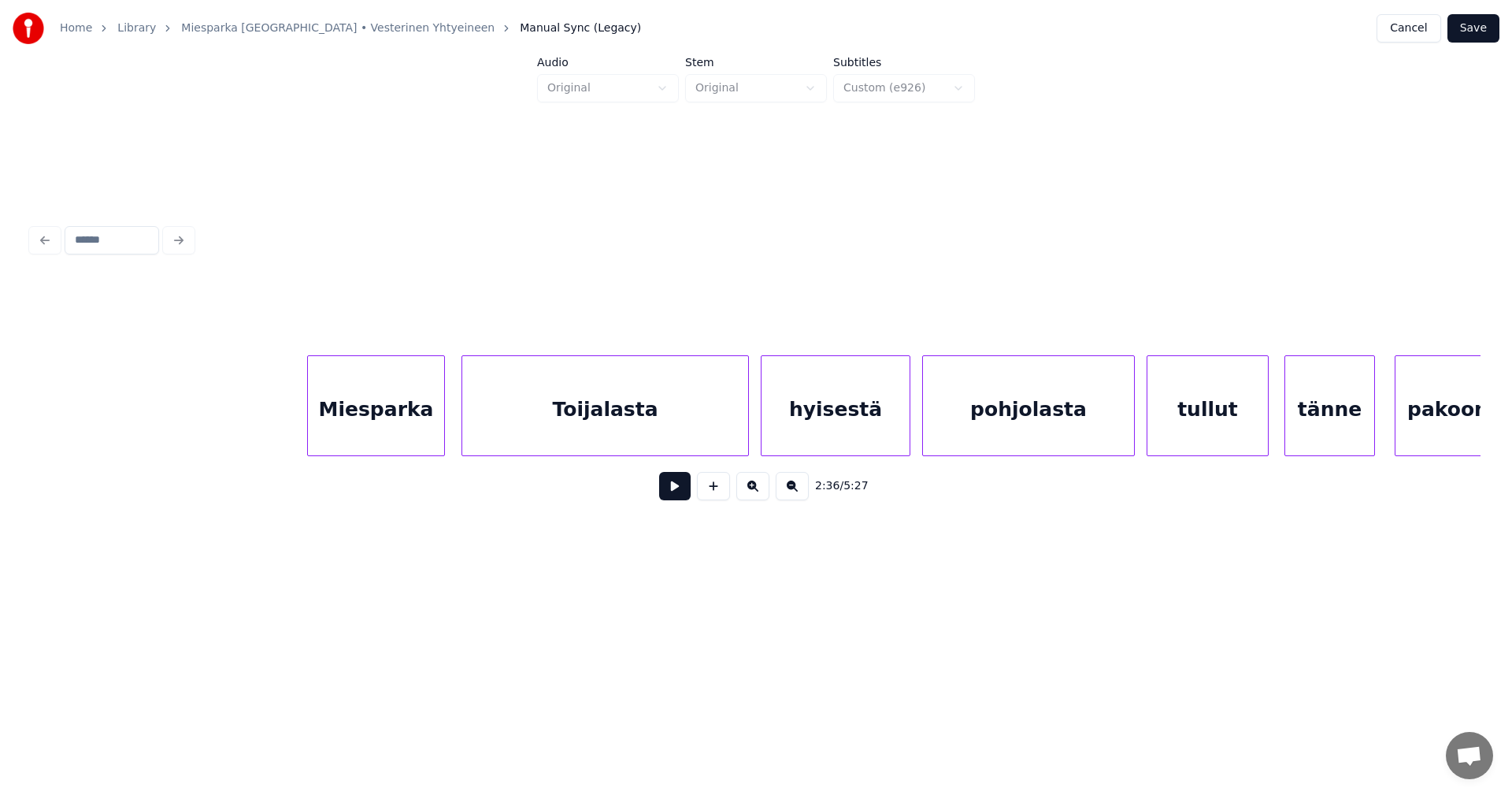
click at [404, 425] on div "Miesparka" at bounding box center [376, 410] width 136 height 107
click at [301, 422] on div at bounding box center [301, 406] width 5 height 100
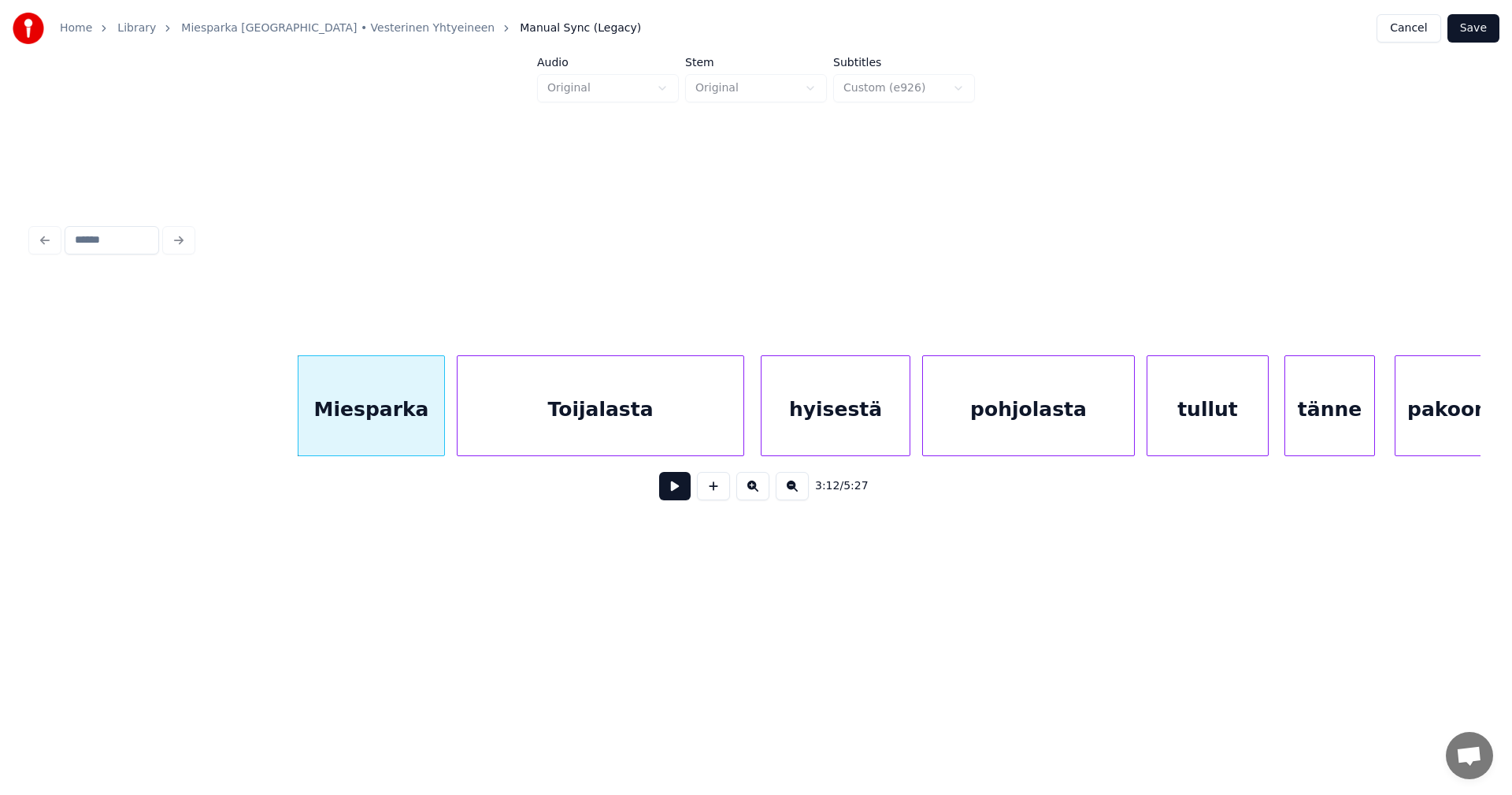
click at [677, 439] on div "Toijalasta" at bounding box center [600, 410] width 286 height 107
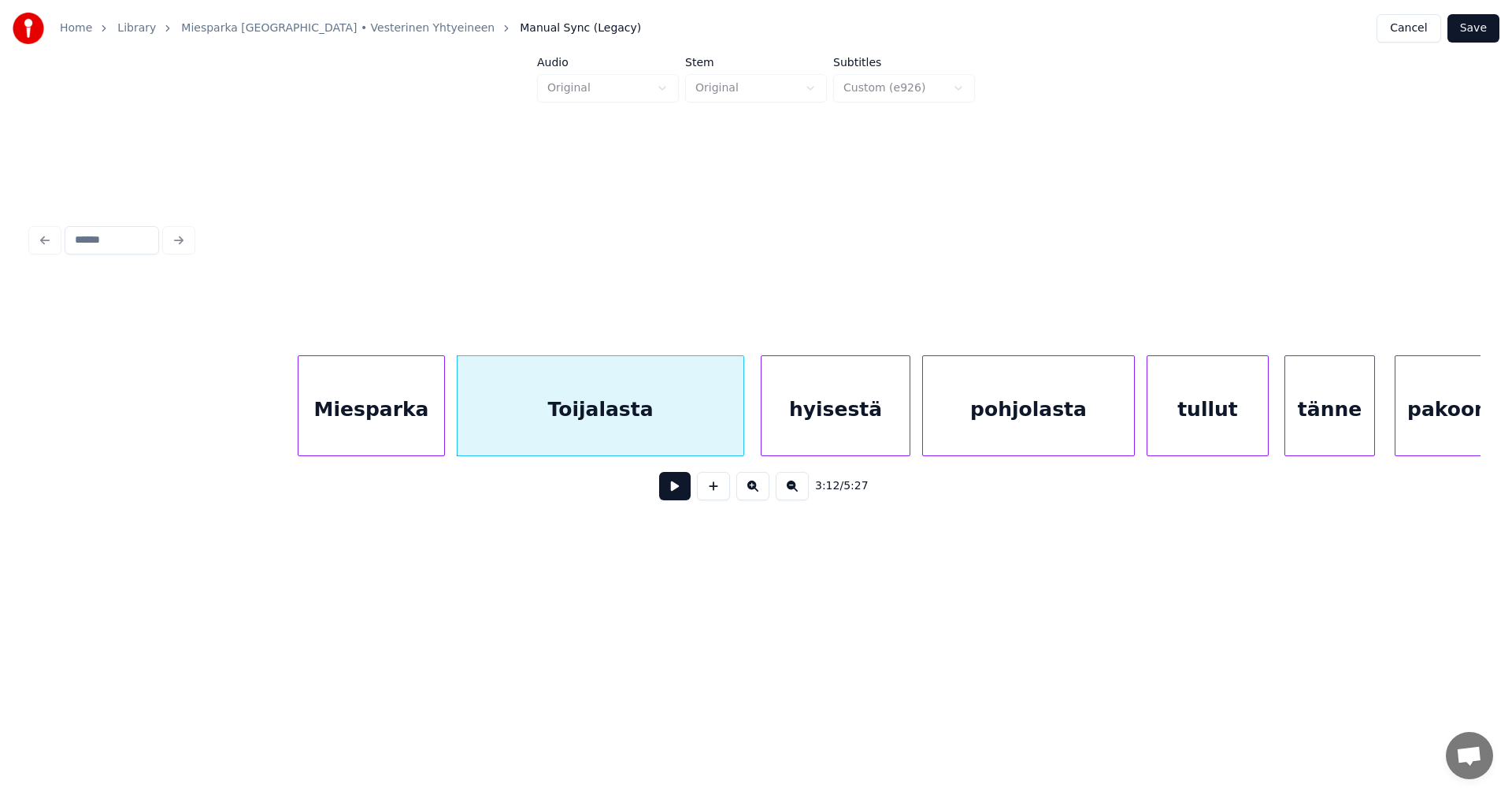
click at [411, 403] on div "Miesparka" at bounding box center [371, 410] width 146 height 107
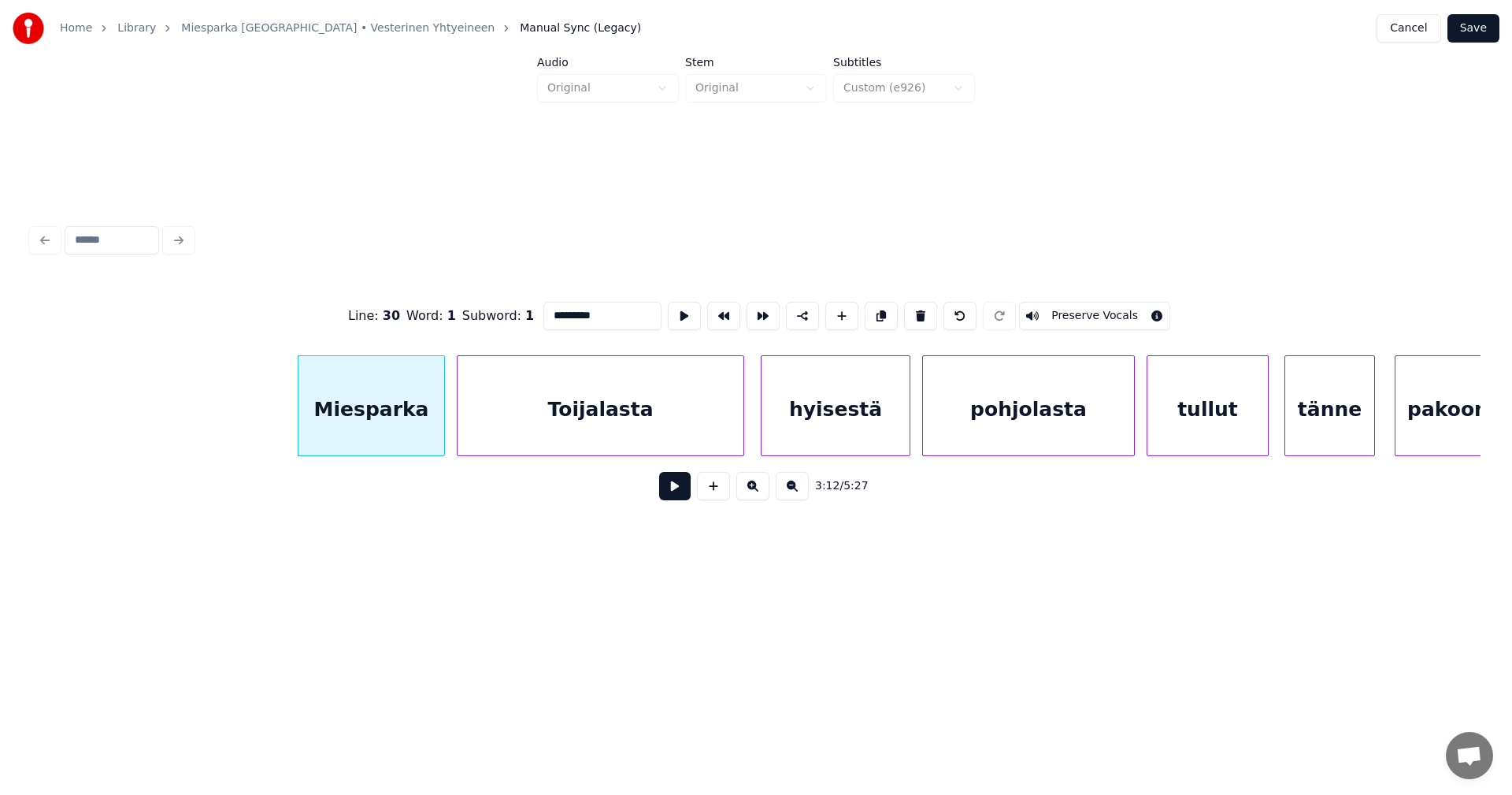
click at [670, 496] on button at bounding box center [675, 486] width 32 height 28
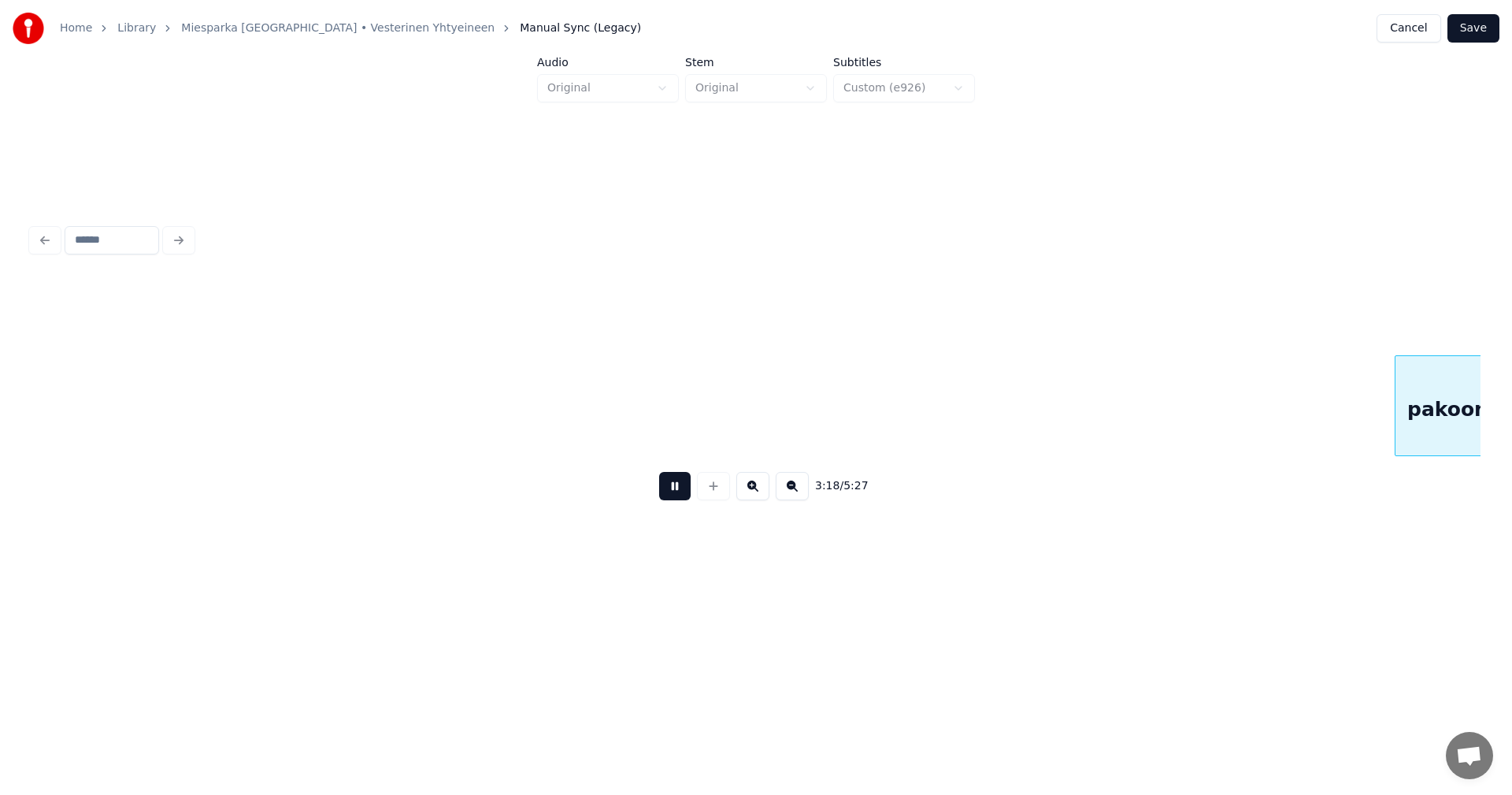
scroll to position [0, 39003]
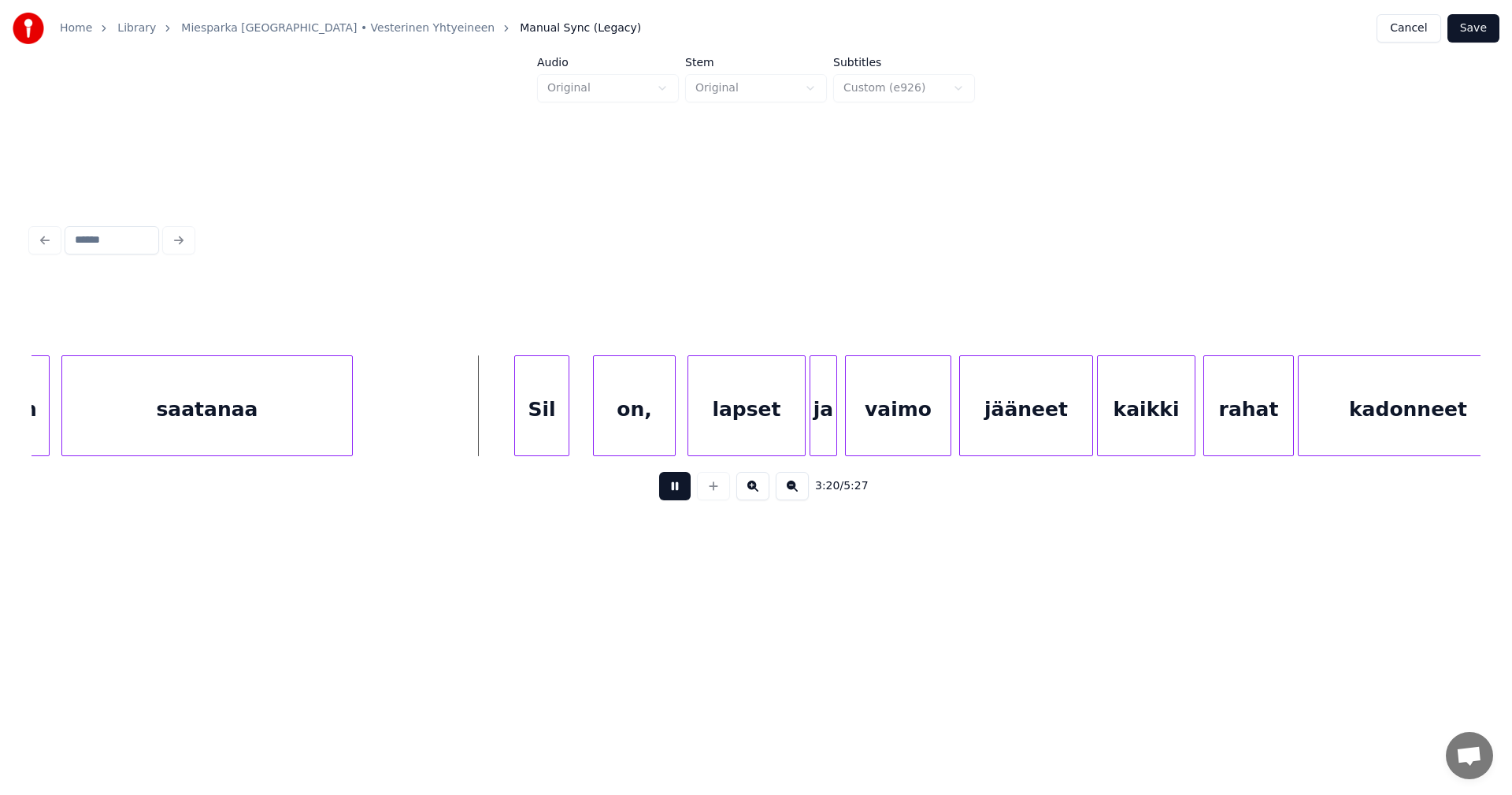
click at [678, 492] on button at bounding box center [675, 486] width 32 height 28
click at [527, 427] on div "Sil" at bounding box center [523, 410] width 54 height 107
click at [591, 434] on div "on," at bounding box center [604, 410] width 81 height 107
click at [536, 438] on div "Sil" at bounding box center [523, 410] width 54 height 107
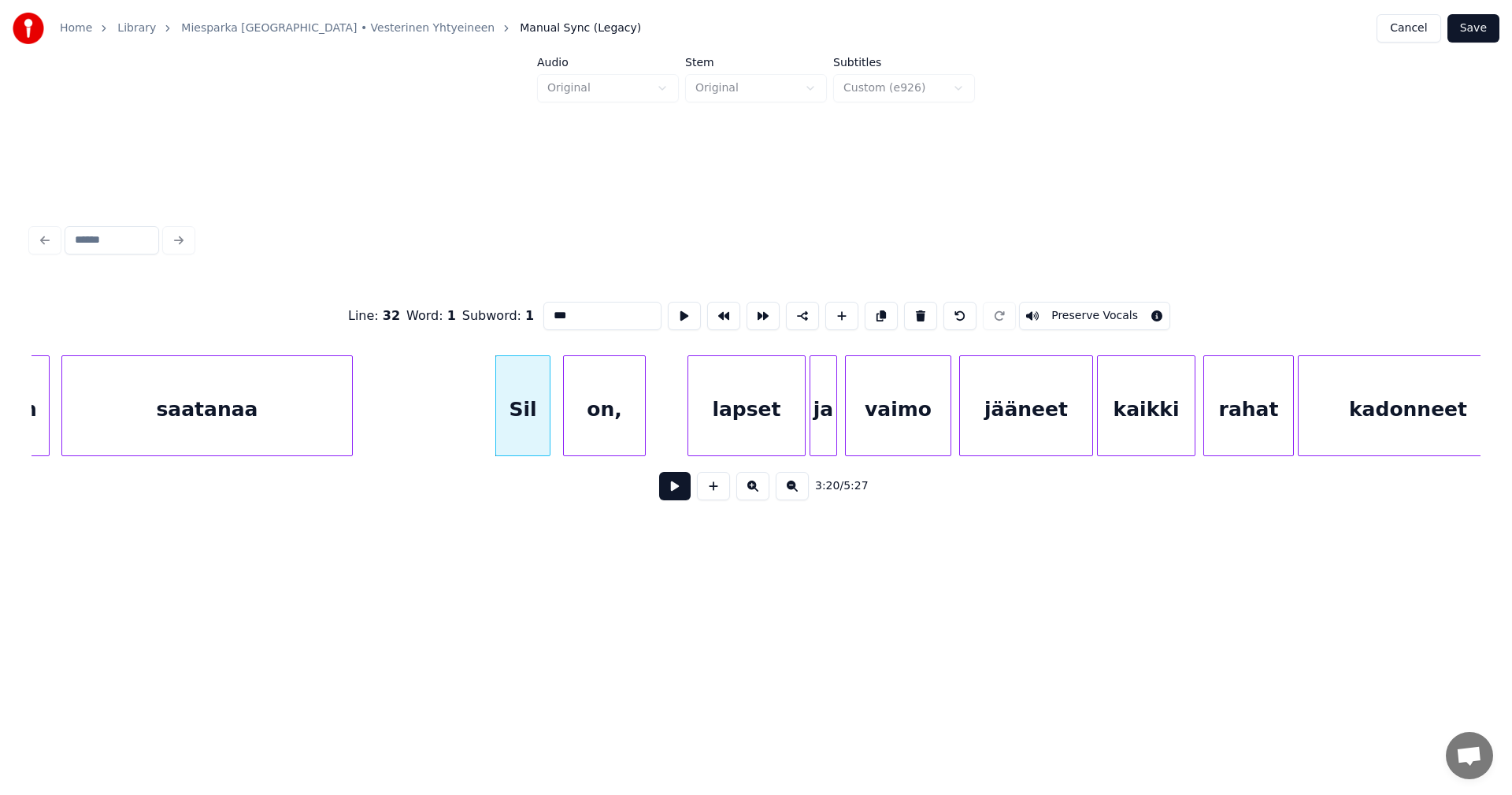
click at [676, 498] on button at bounding box center [675, 486] width 32 height 28
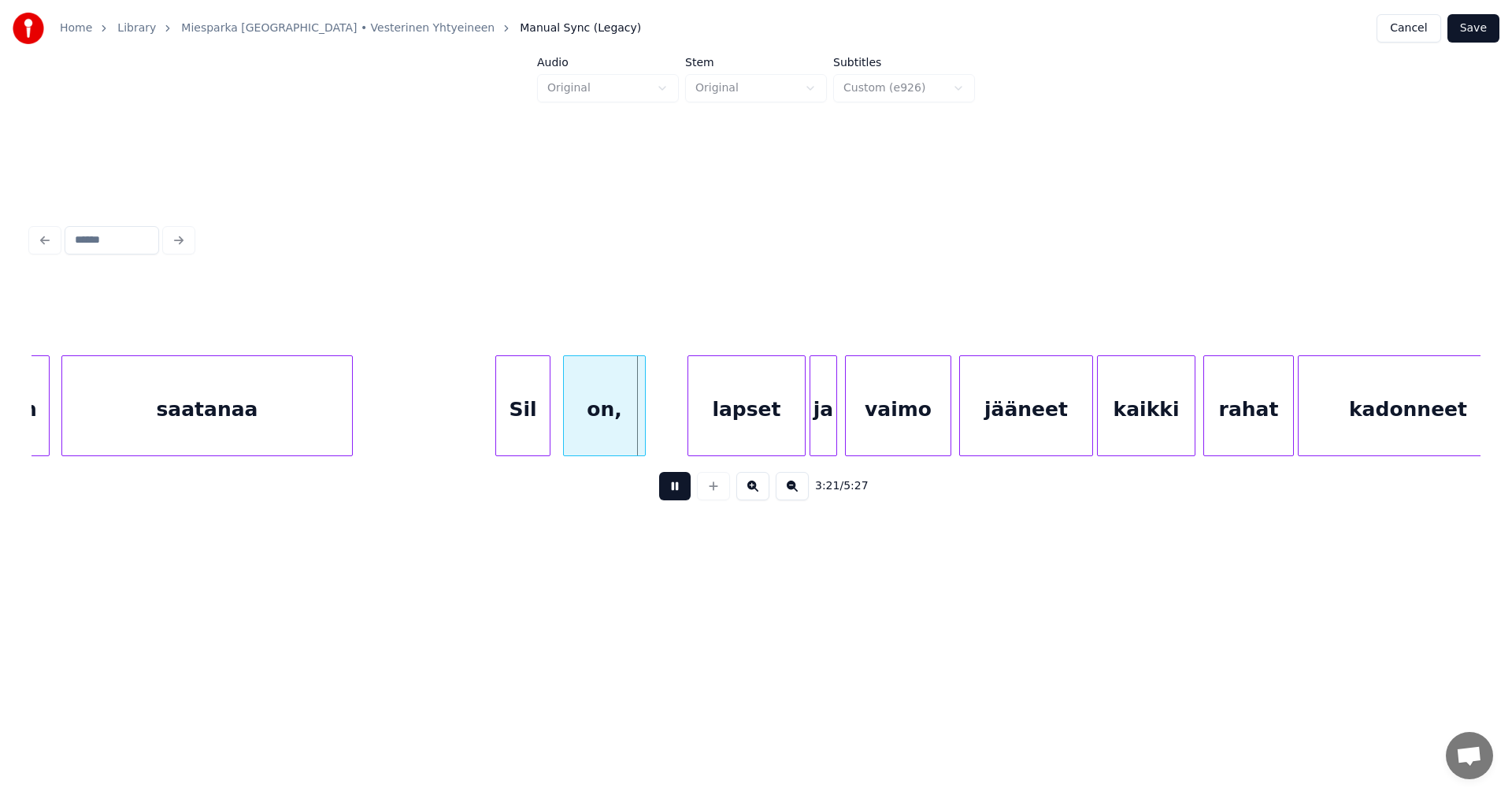
click at [676, 498] on button at bounding box center [675, 486] width 32 height 28
click at [731, 440] on div "lapset" at bounding box center [733, 410] width 116 height 107
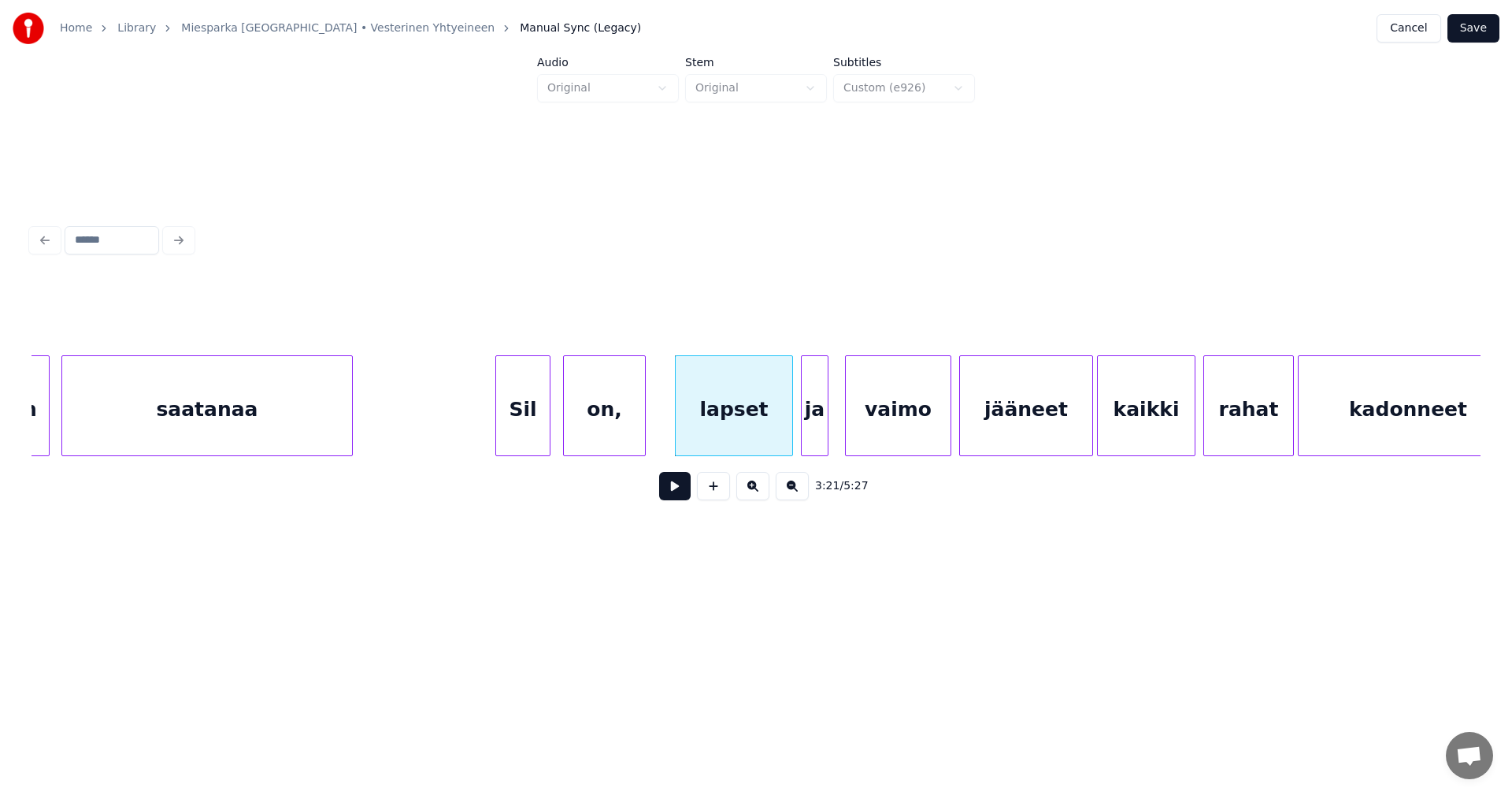
click at [810, 440] on div "ja" at bounding box center [815, 410] width 26 height 107
click at [860, 444] on div "vaimo" at bounding box center [895, 410] width 105 height 107
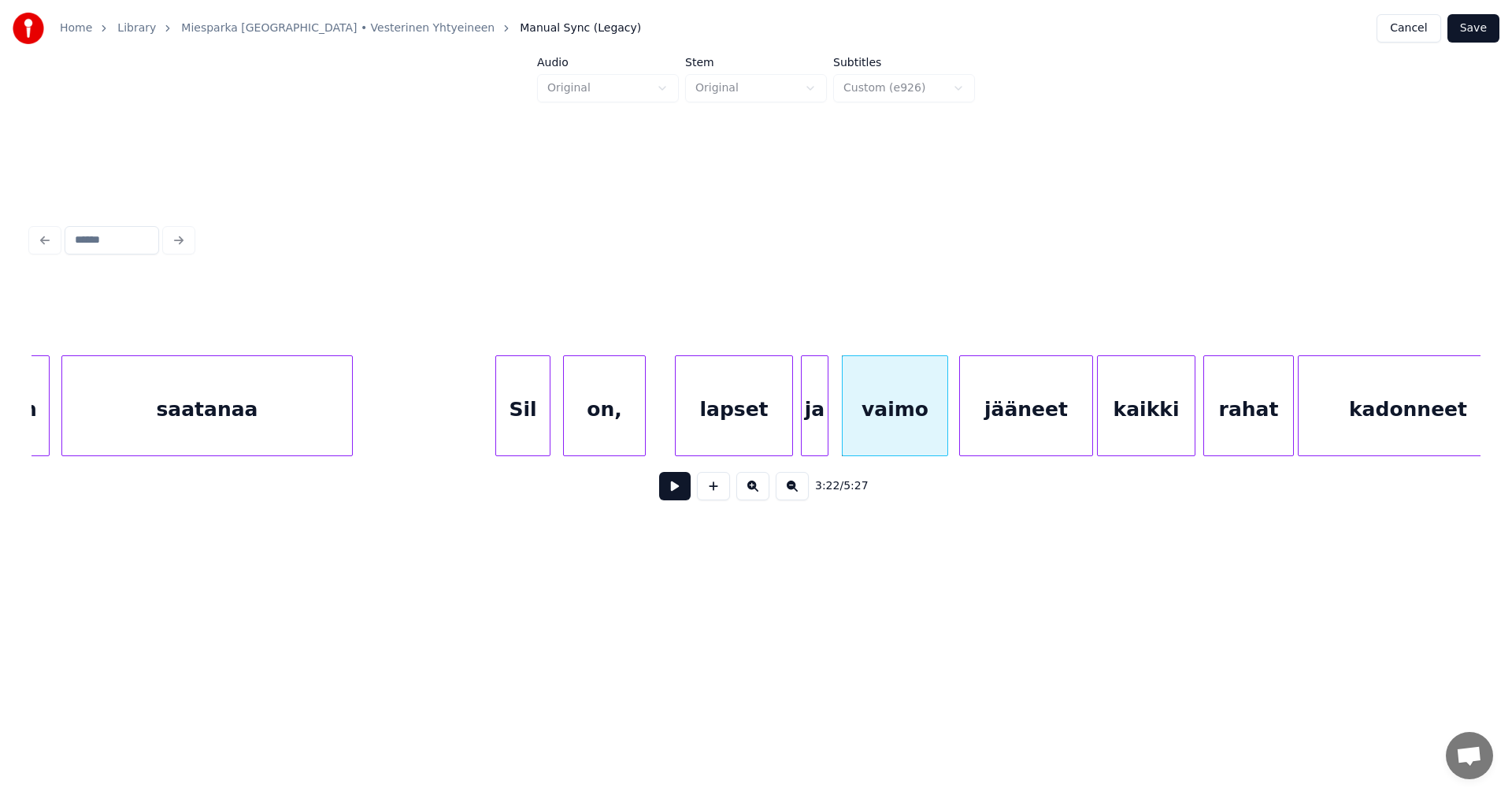
click at [750, 428] on div "lapset" at bounding box center [733, 410] width 116 height 107
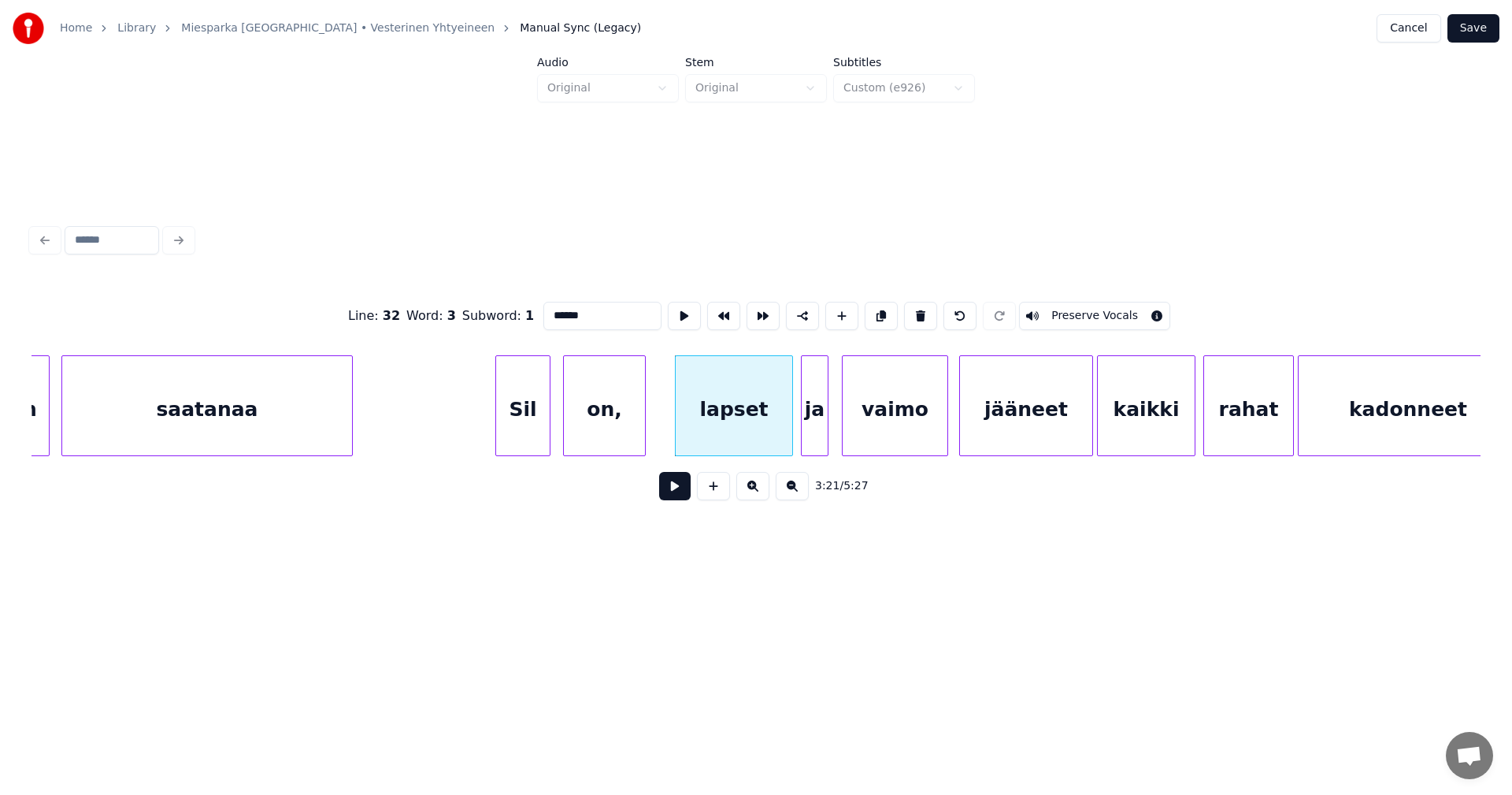
click at [681, 497] on button at bounding box center [675, 486] width 32 height 28
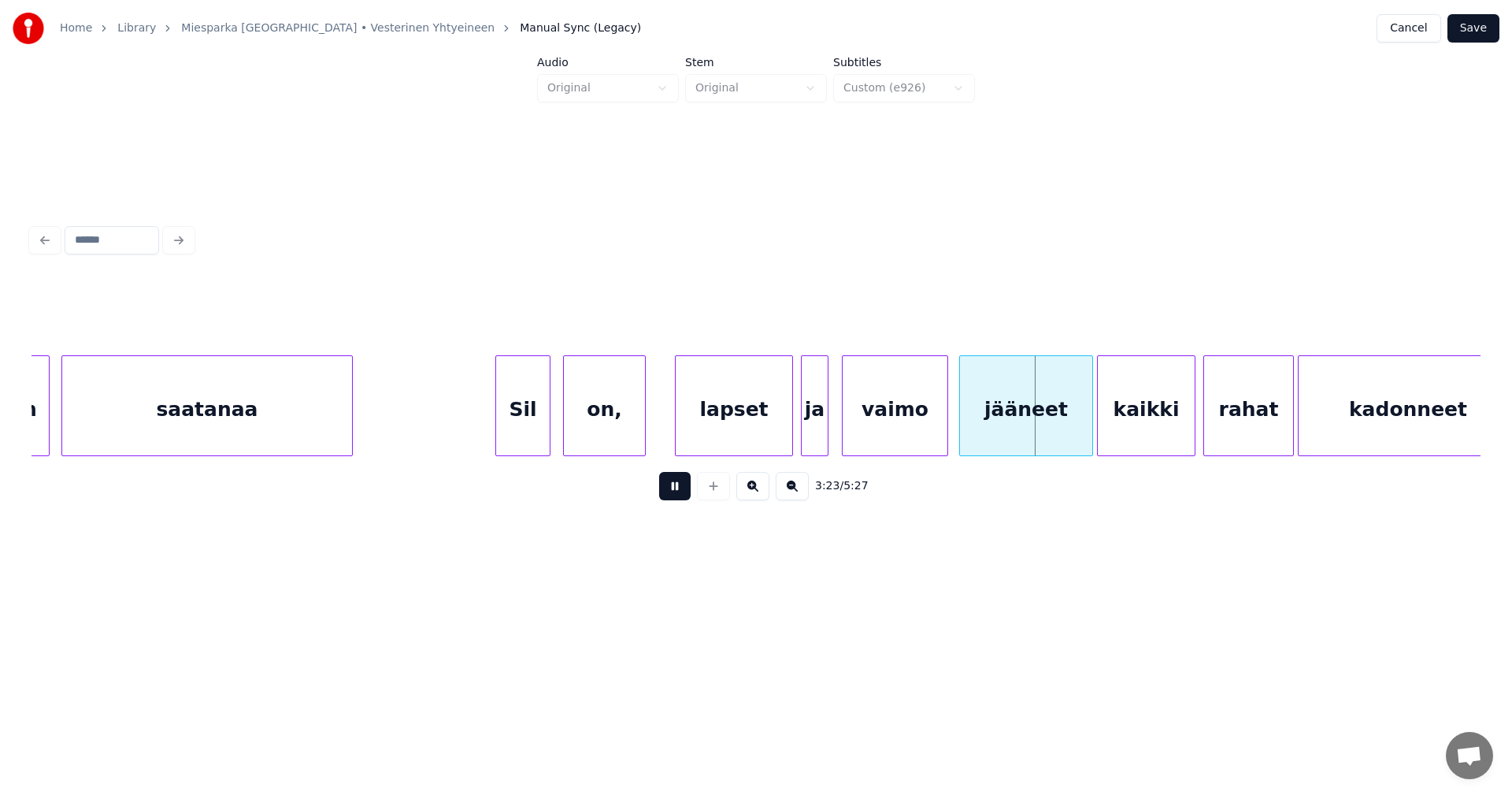
click at [681, 495] on button at bounding box center [675, 486] width 32 height 28
click at [1088, 434] on div at bounding box center [1087, 406] width 5 height 100
click at [1158, 435] on div "kaikki" at bounding box center [1146, 410] width 97 height 107
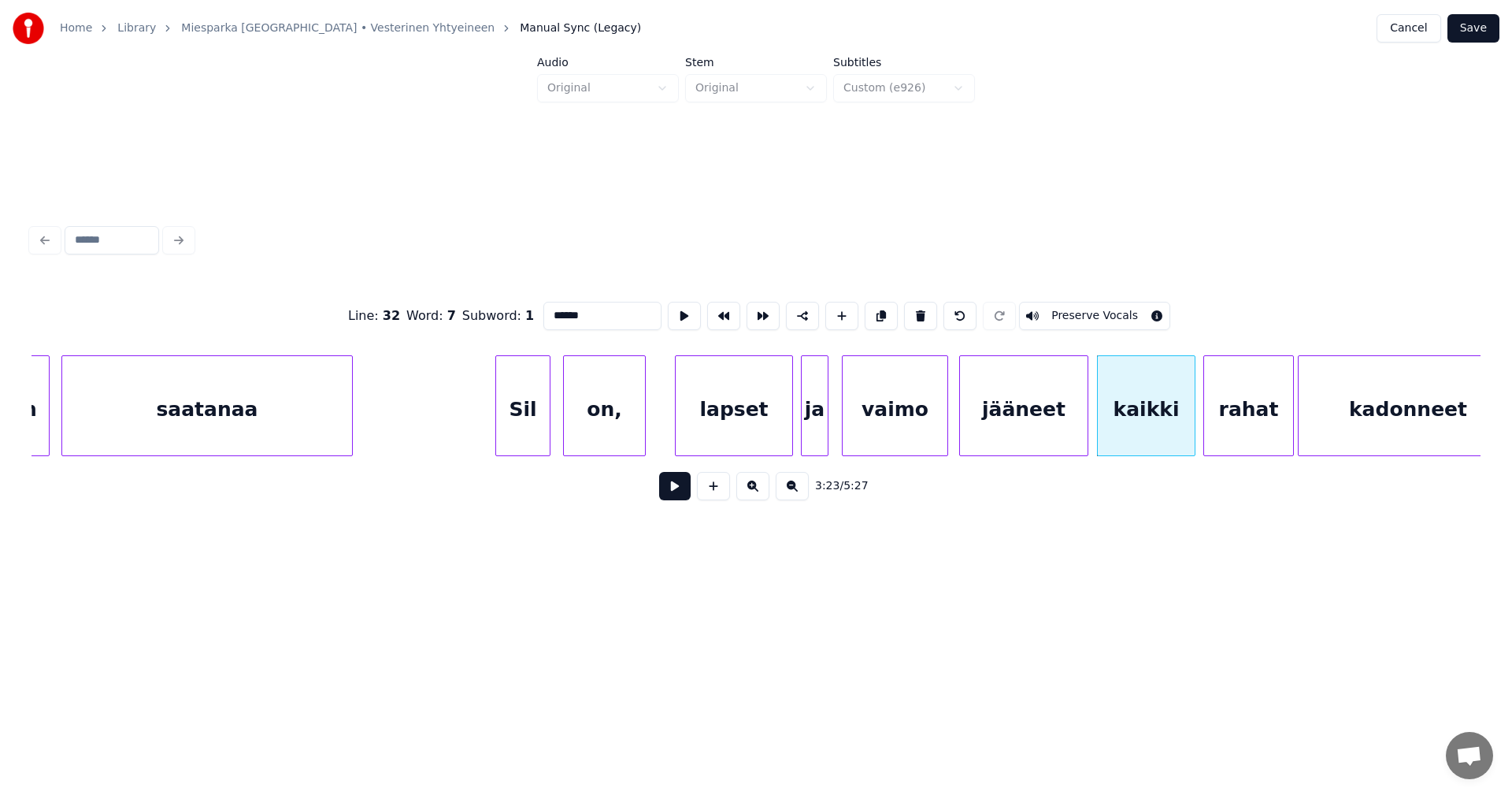
click at [1085, 434] on div at bounding box center [1085, 406] width 5 height 100
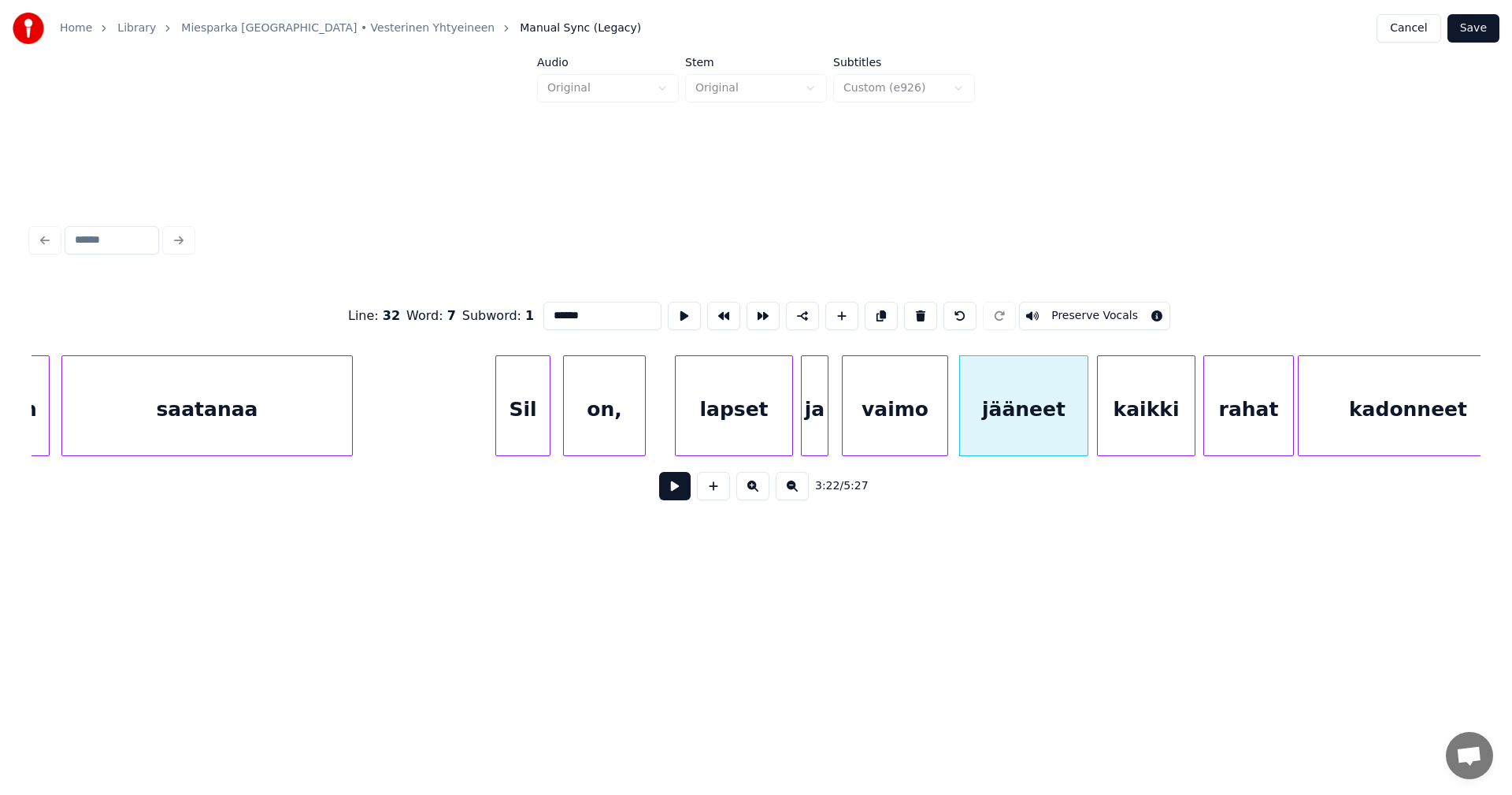
click at [1148, 432] on div "kaikki" at bounding box center [1146, 410] width 97 height 107
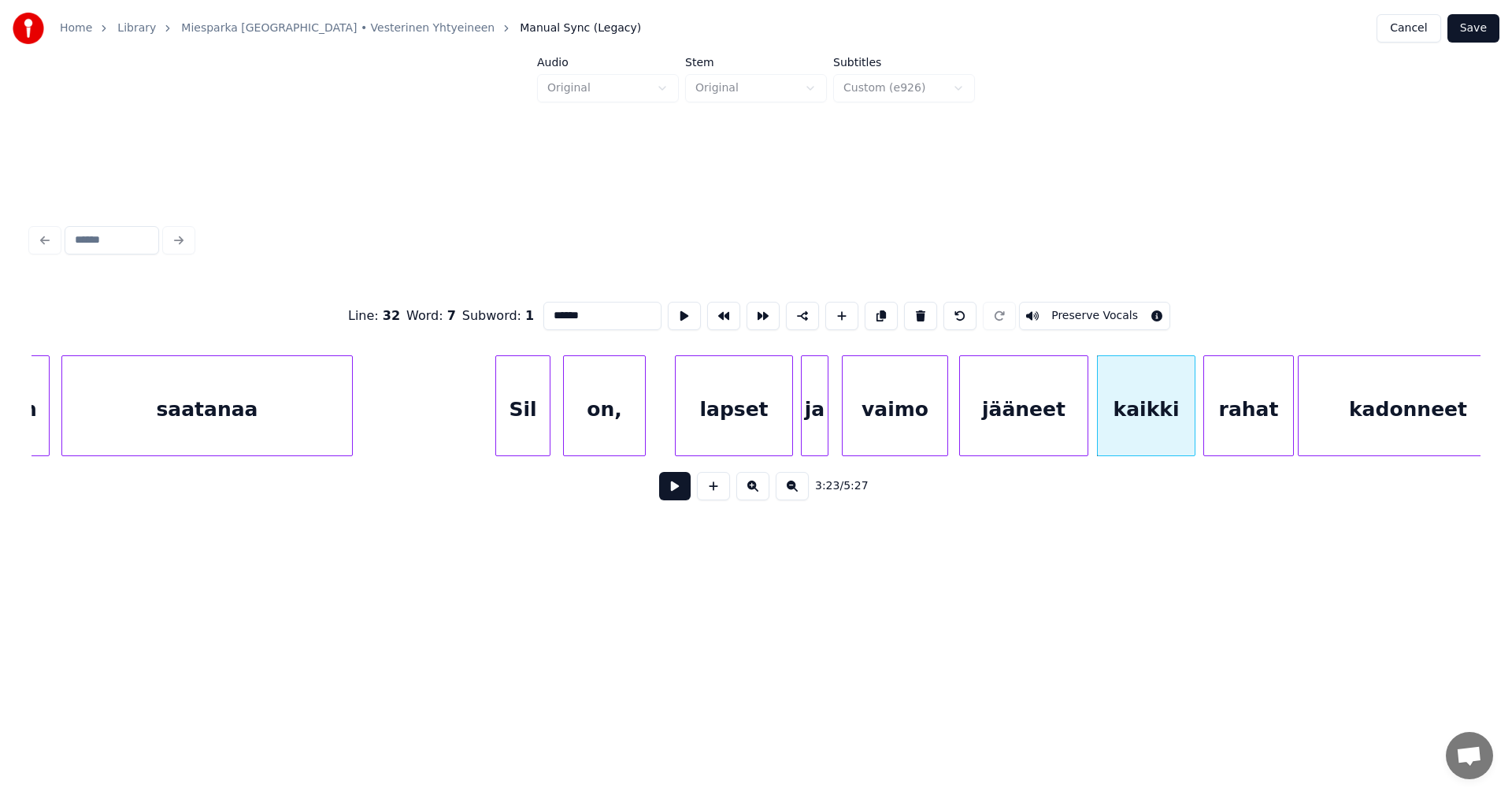
click at [682, 500] on button at bounding box center [675, 486] width 32 height 28
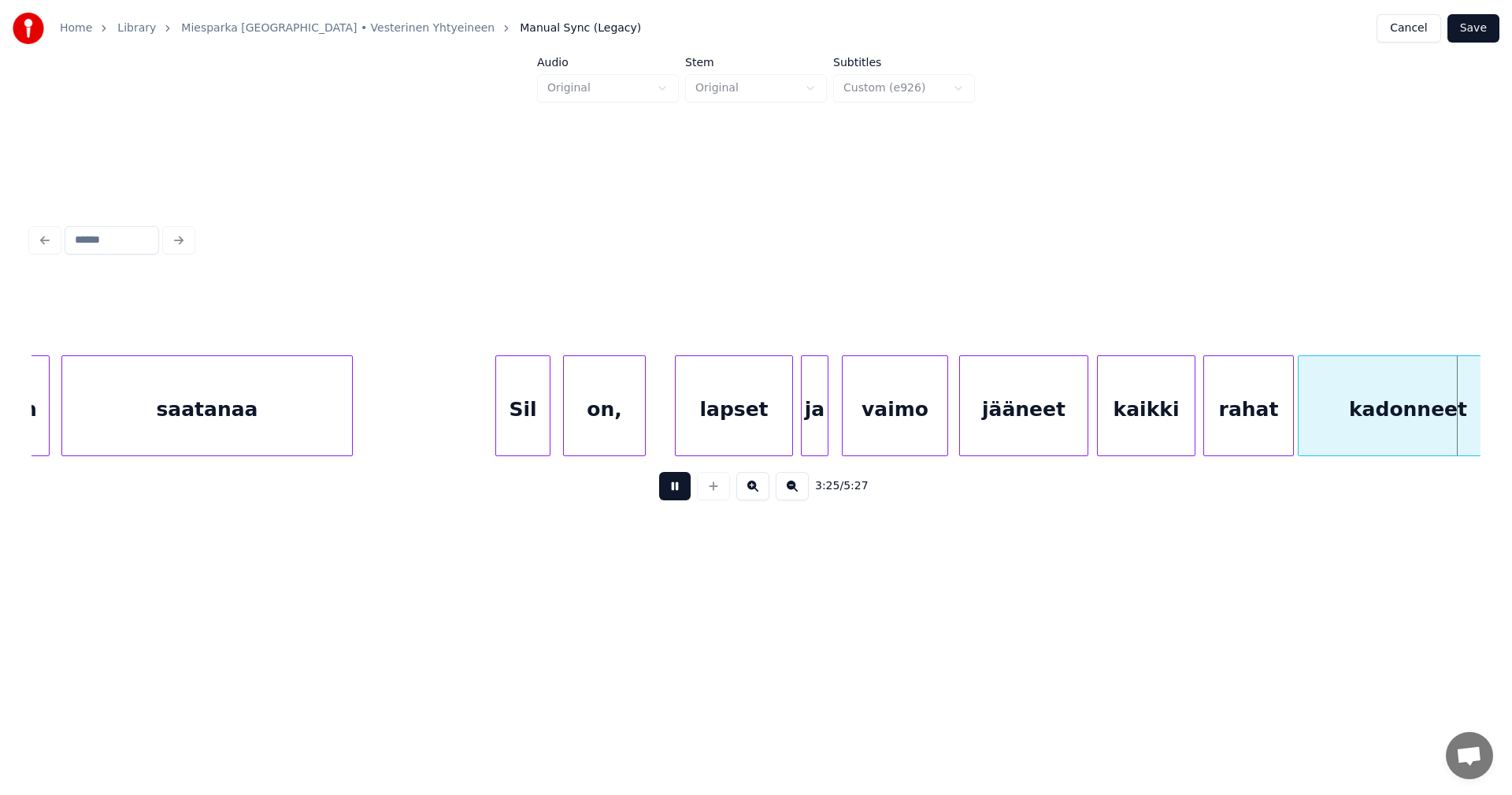
scroll to position [0, 40455]
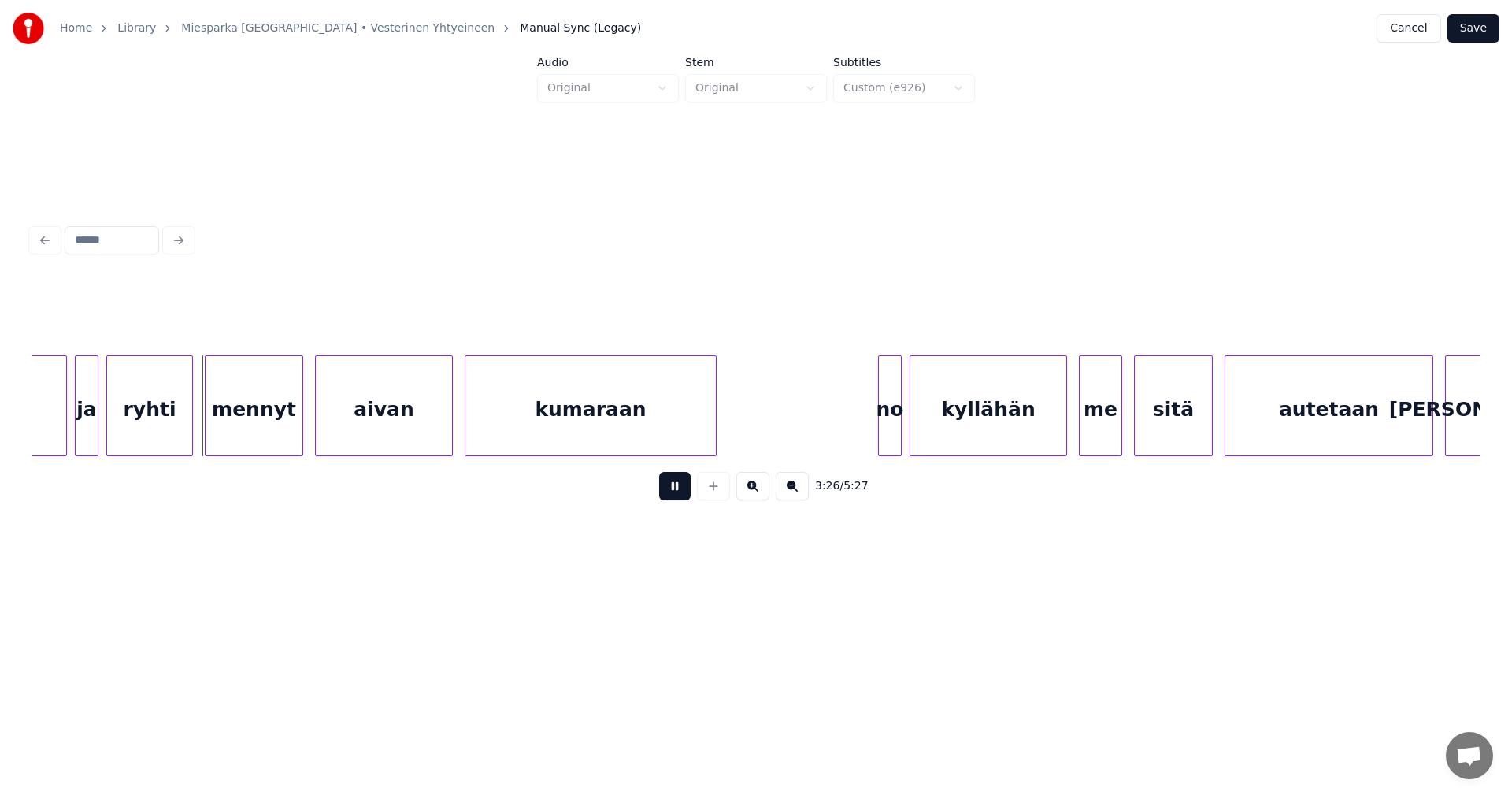
click at [685, 499] on button at bounding box center [675, 486] width 32 height 28
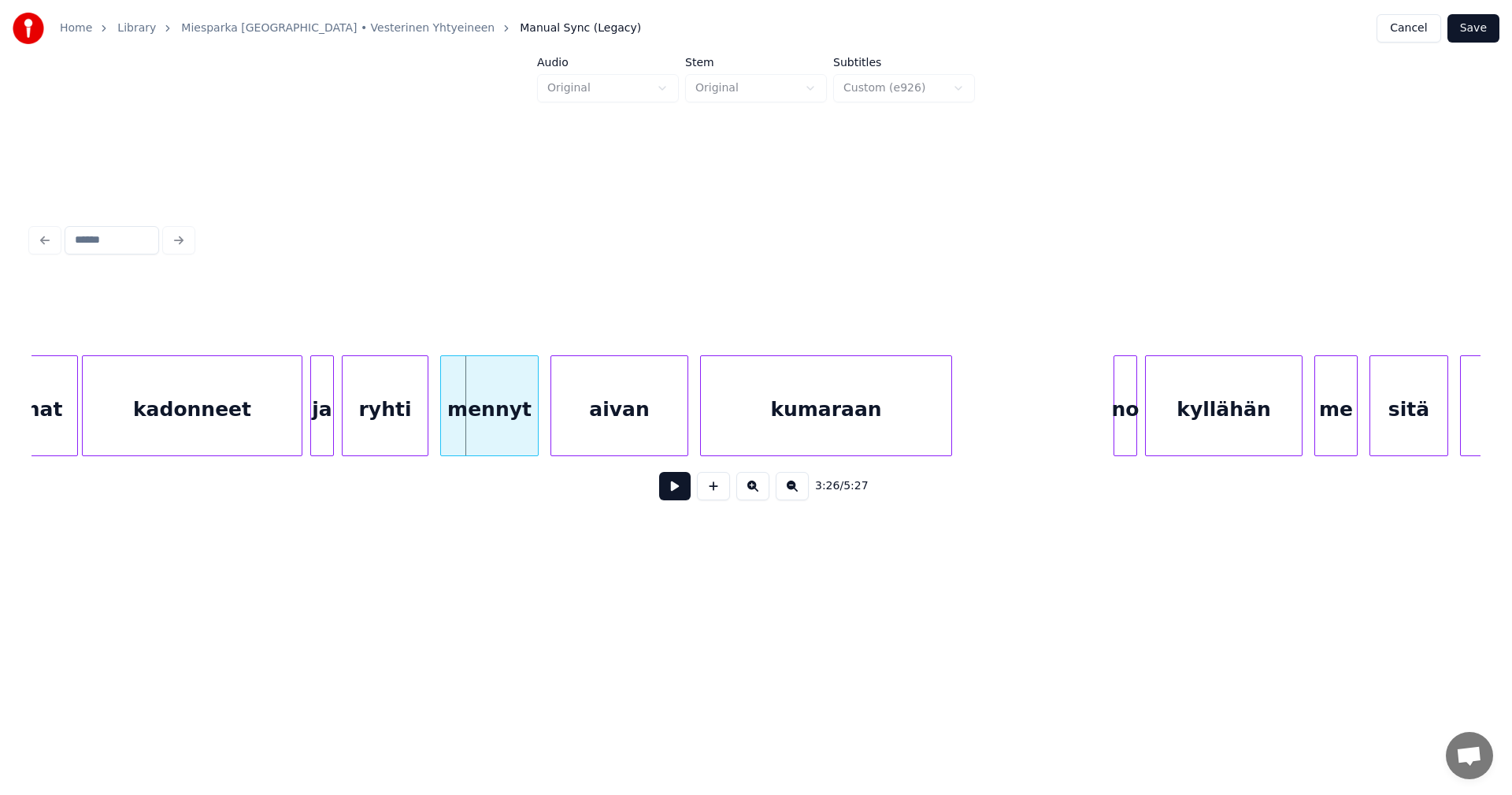
scroll to position [0, 40202]
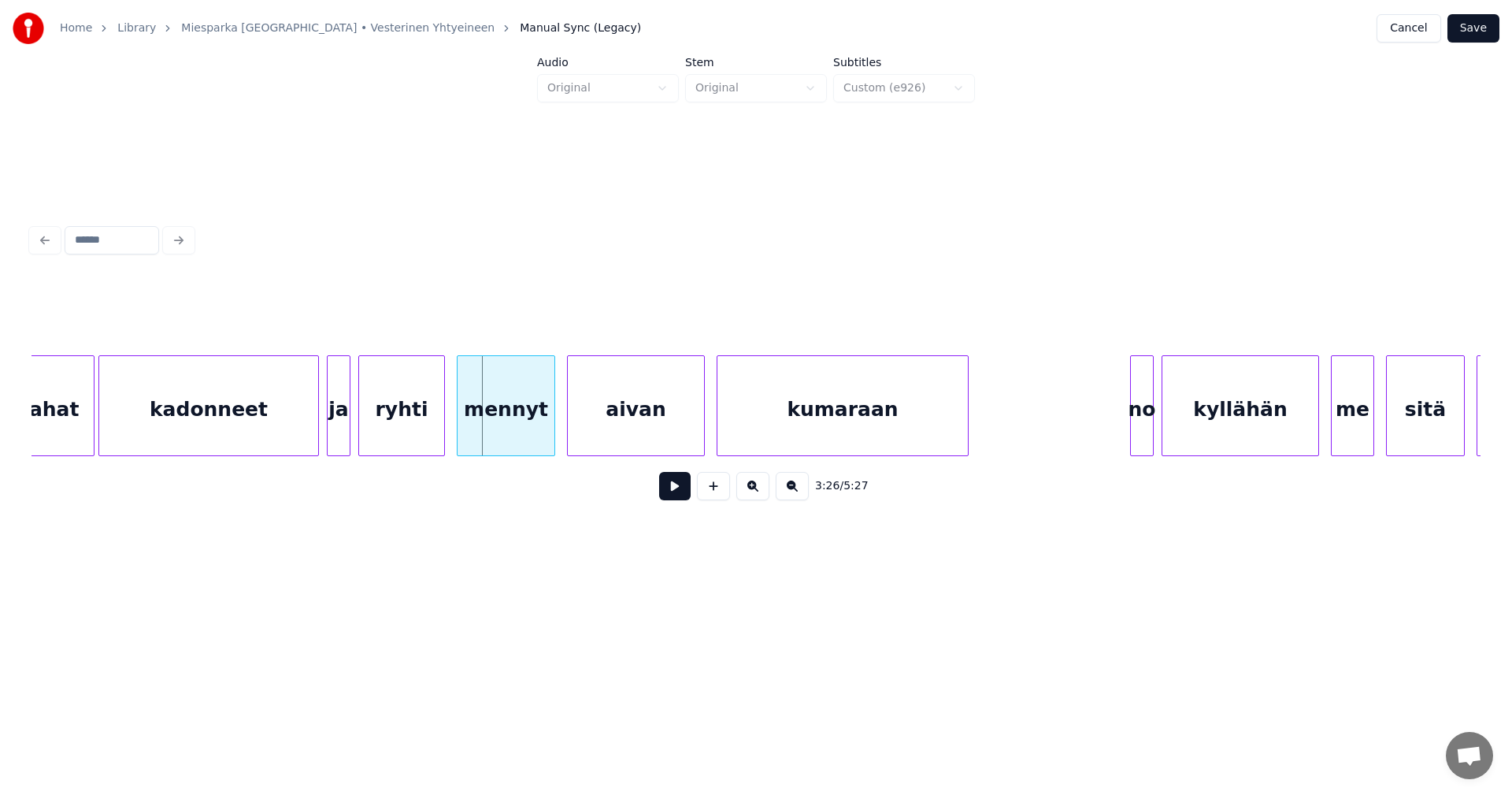
click at [205, 433] on div "kadonneet" at bounding box center [208, 410] width 219 height 107
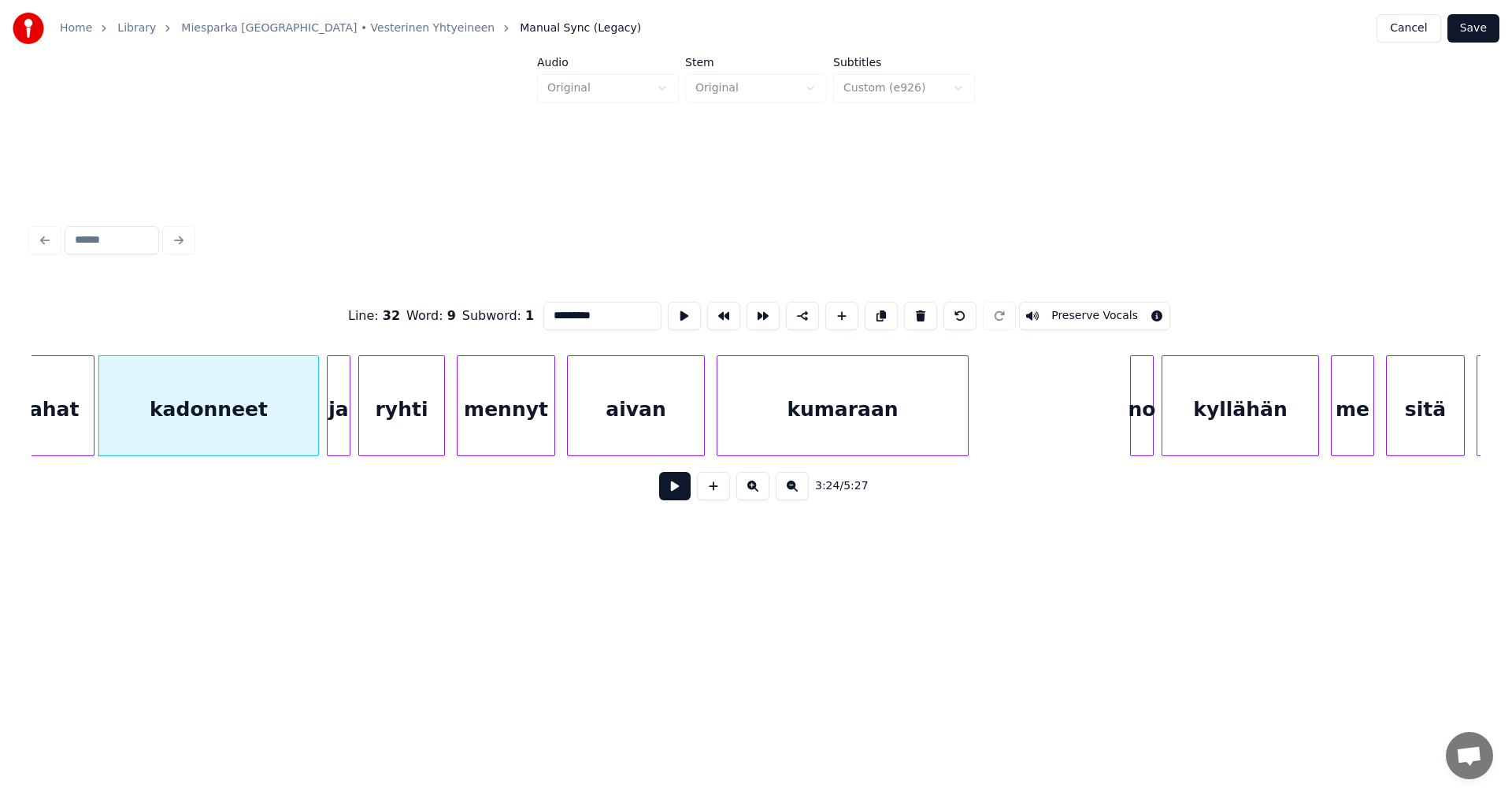
click at [679, 490] on button at bounding box center [675, 486] width 32 height 28
click at [677, 490] on button at bounding box center [675, 486] width 32 height 28
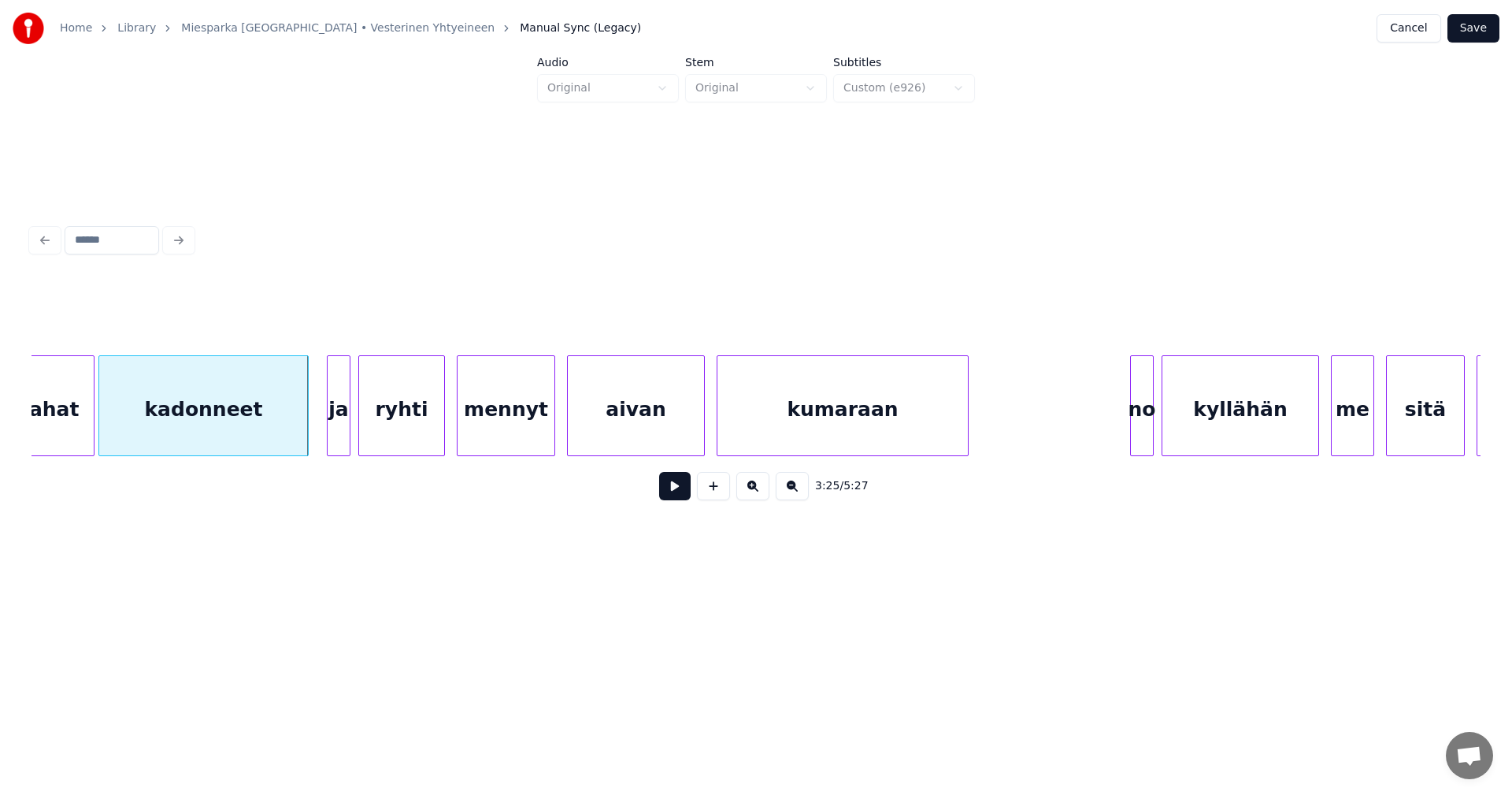
click at [304, 430] on div at bounding box center [305, 406] width 5 height 100
click at [320, 424] on div at bounding box center [321, 406] width 5 height 100
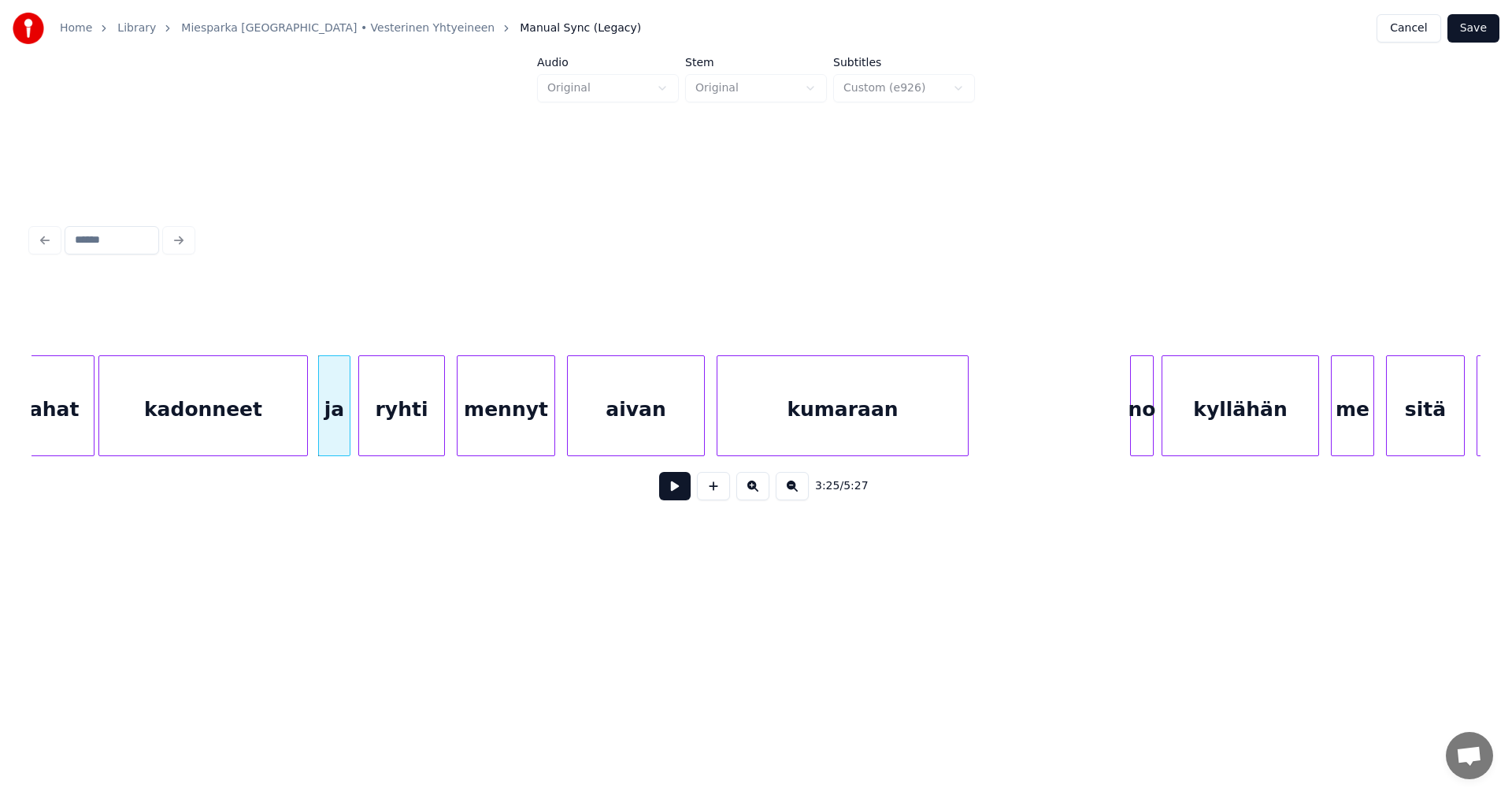
click at [679, 497] on button at bounding box center [675, 486] width 32 height 28
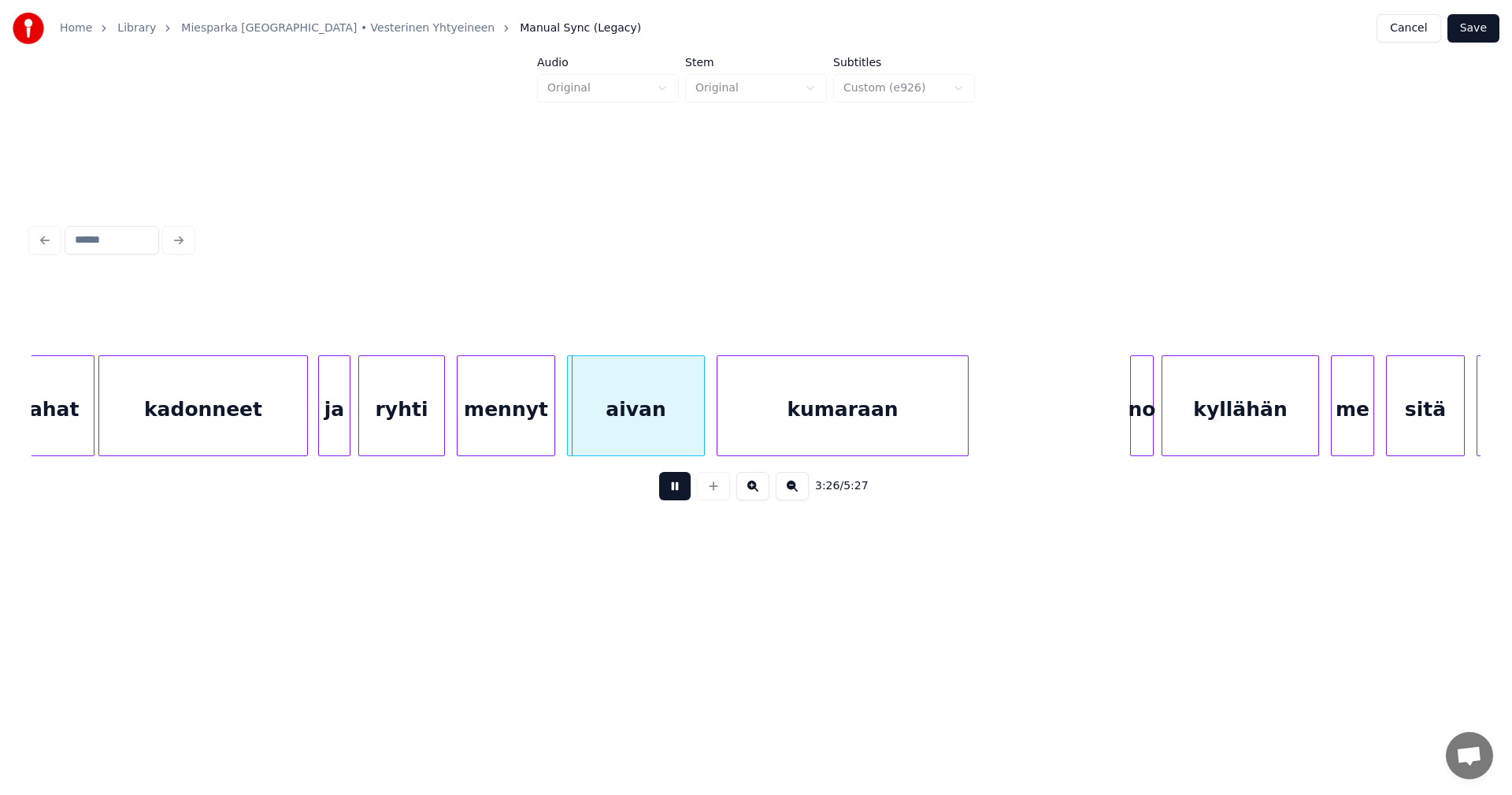
click at [679, 497] on button at bounding box center [675, 486] width 32 height 28
click at [539, 431] on div at bounding box center [538, 406] width 5 height 100
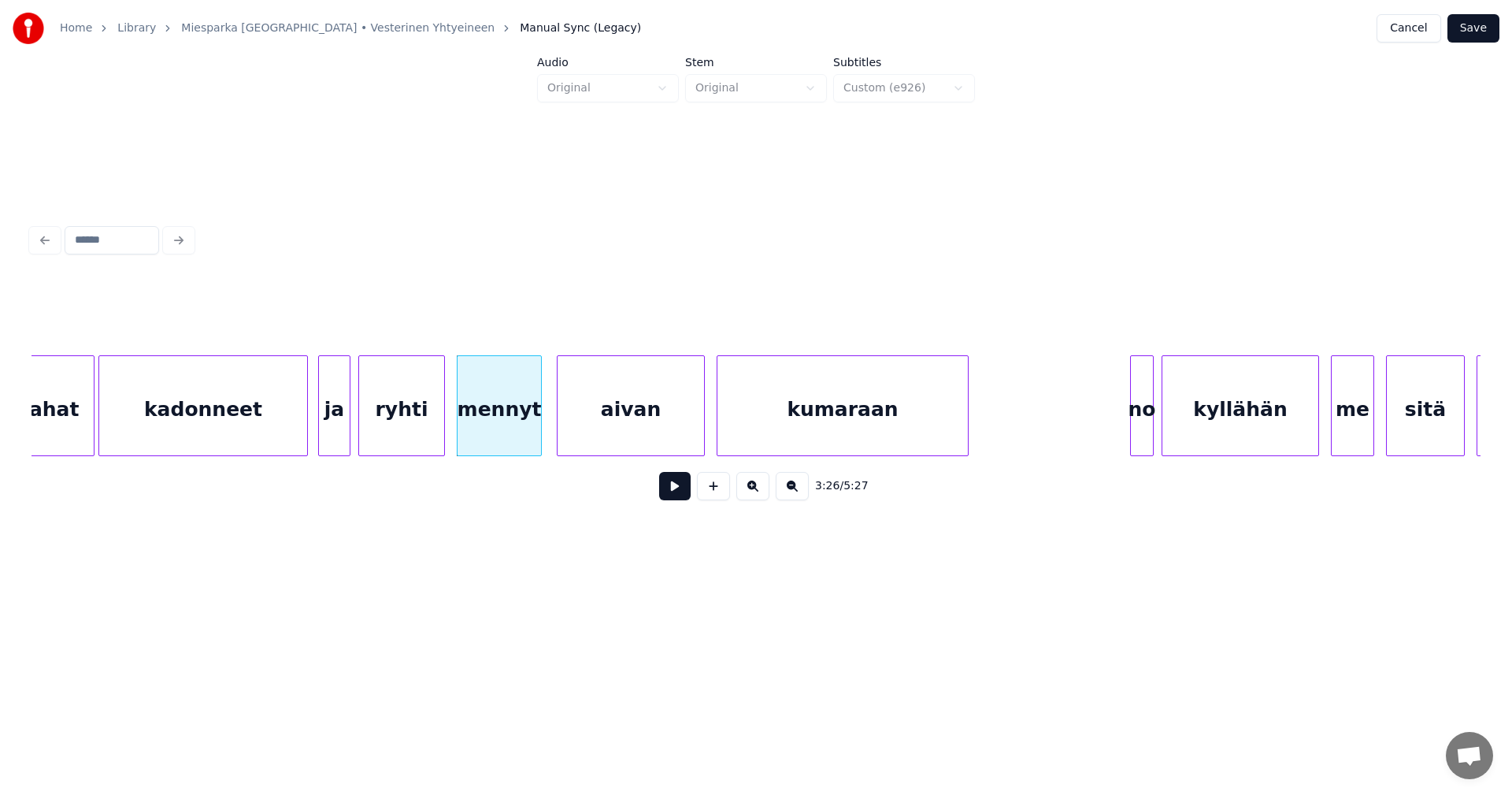
click at [559, 431] on div at bounding box center [559, 406] width 5 height 100
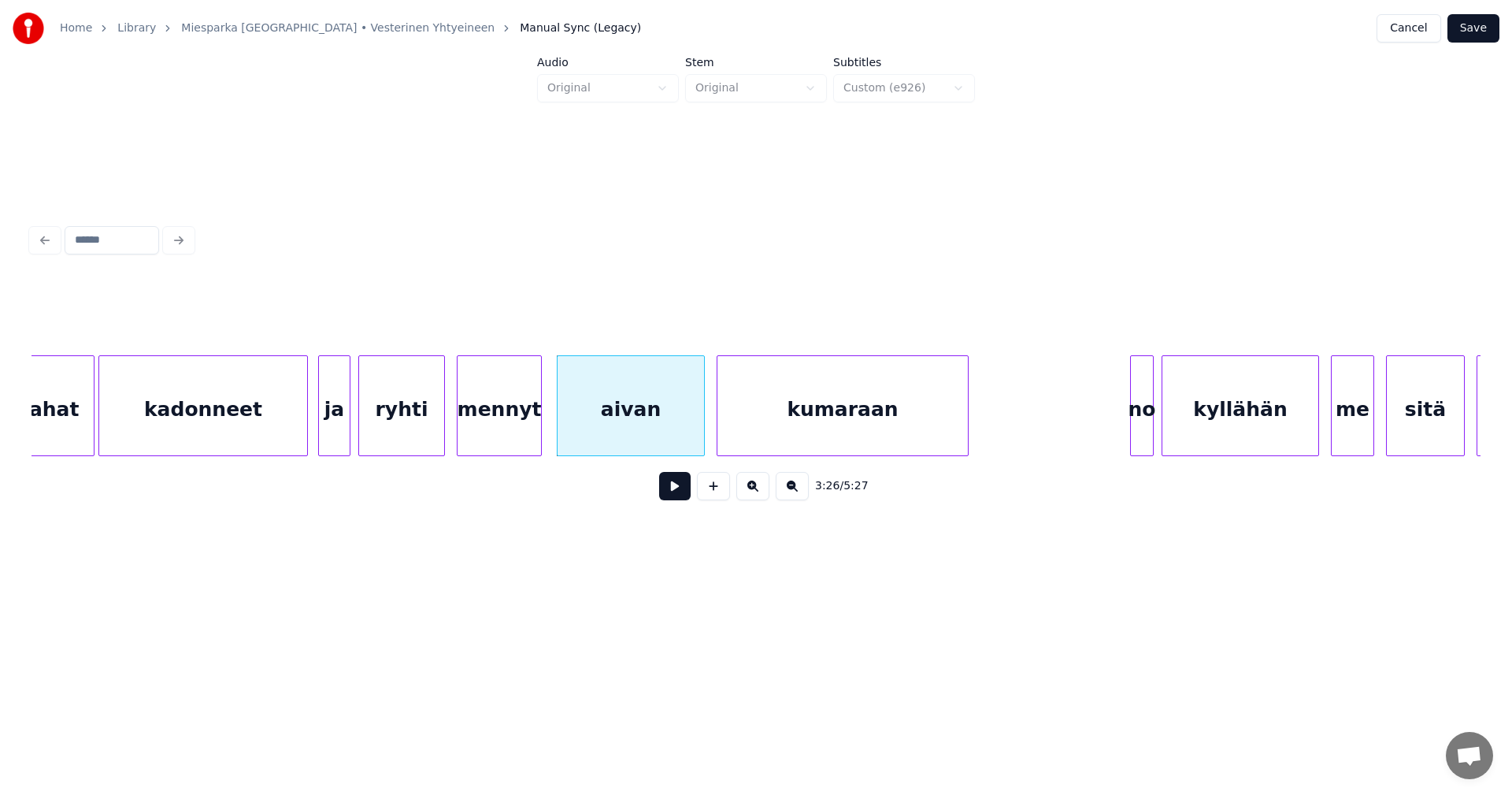
click at [672, 490] on button at bounding box center [675, 486] width 32 height 28
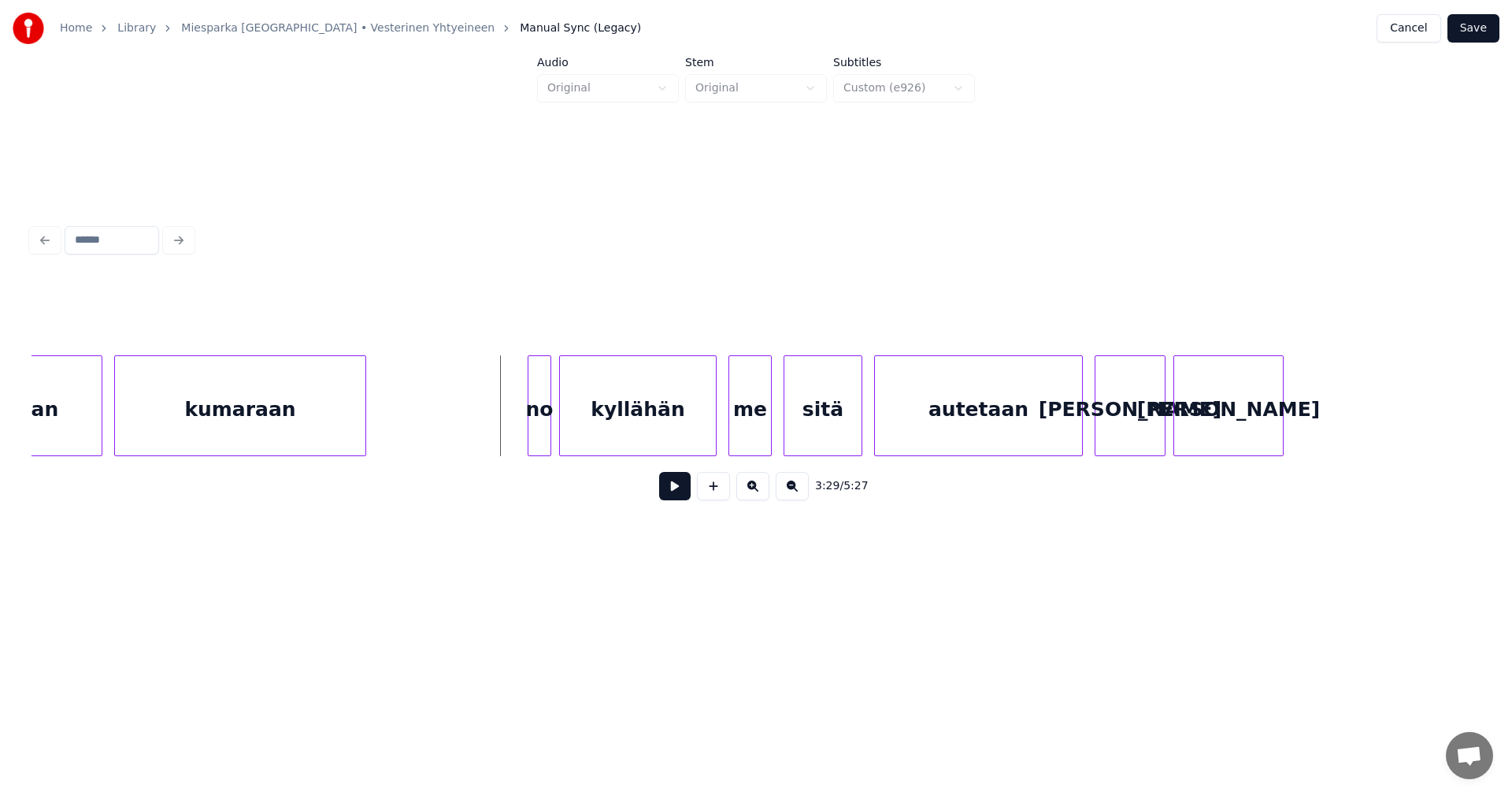
scroll to position [0, 40832]
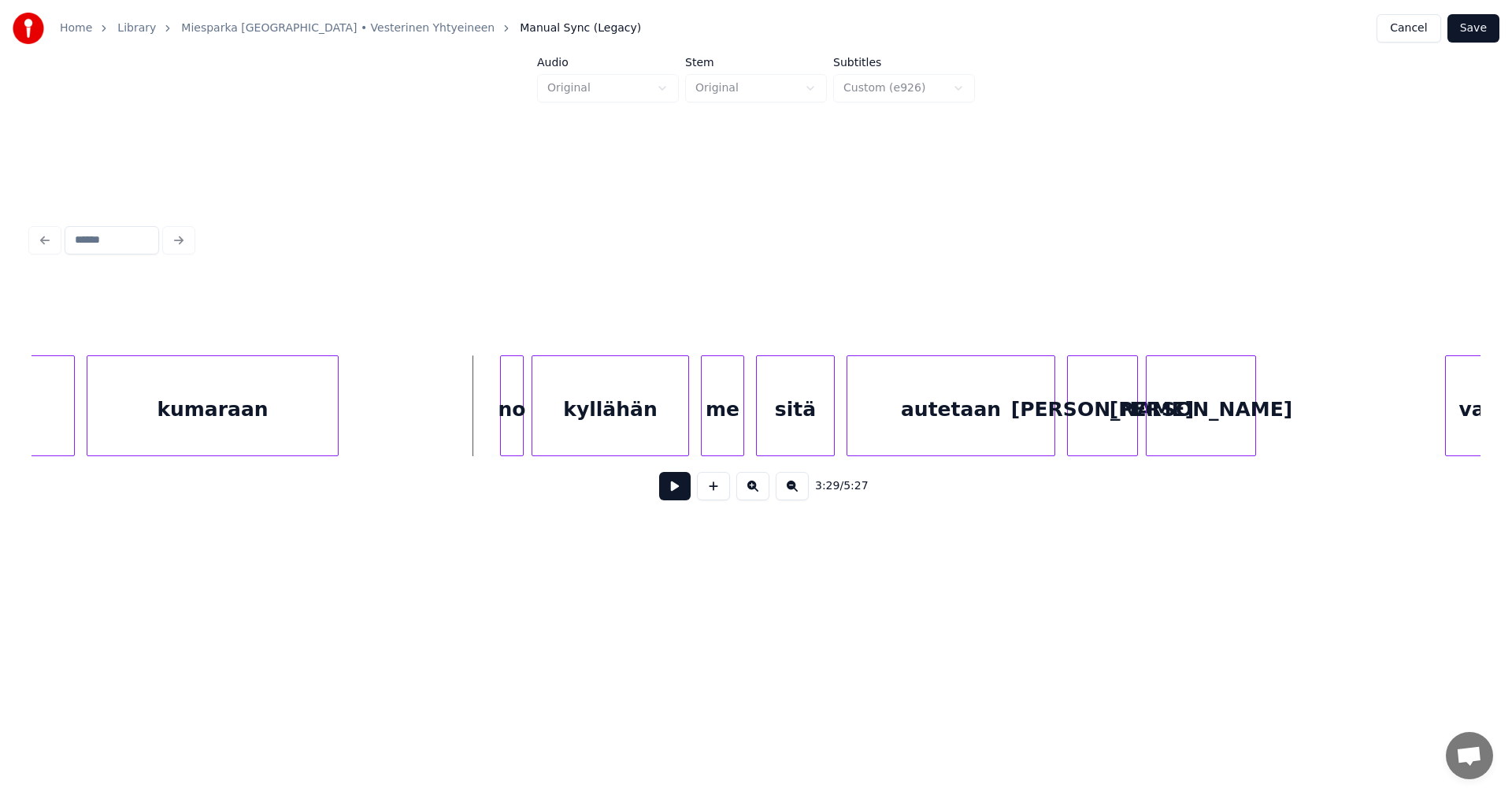
click at [505, 414] on div "no" at bounding box center [512, 410] width 22 height 107
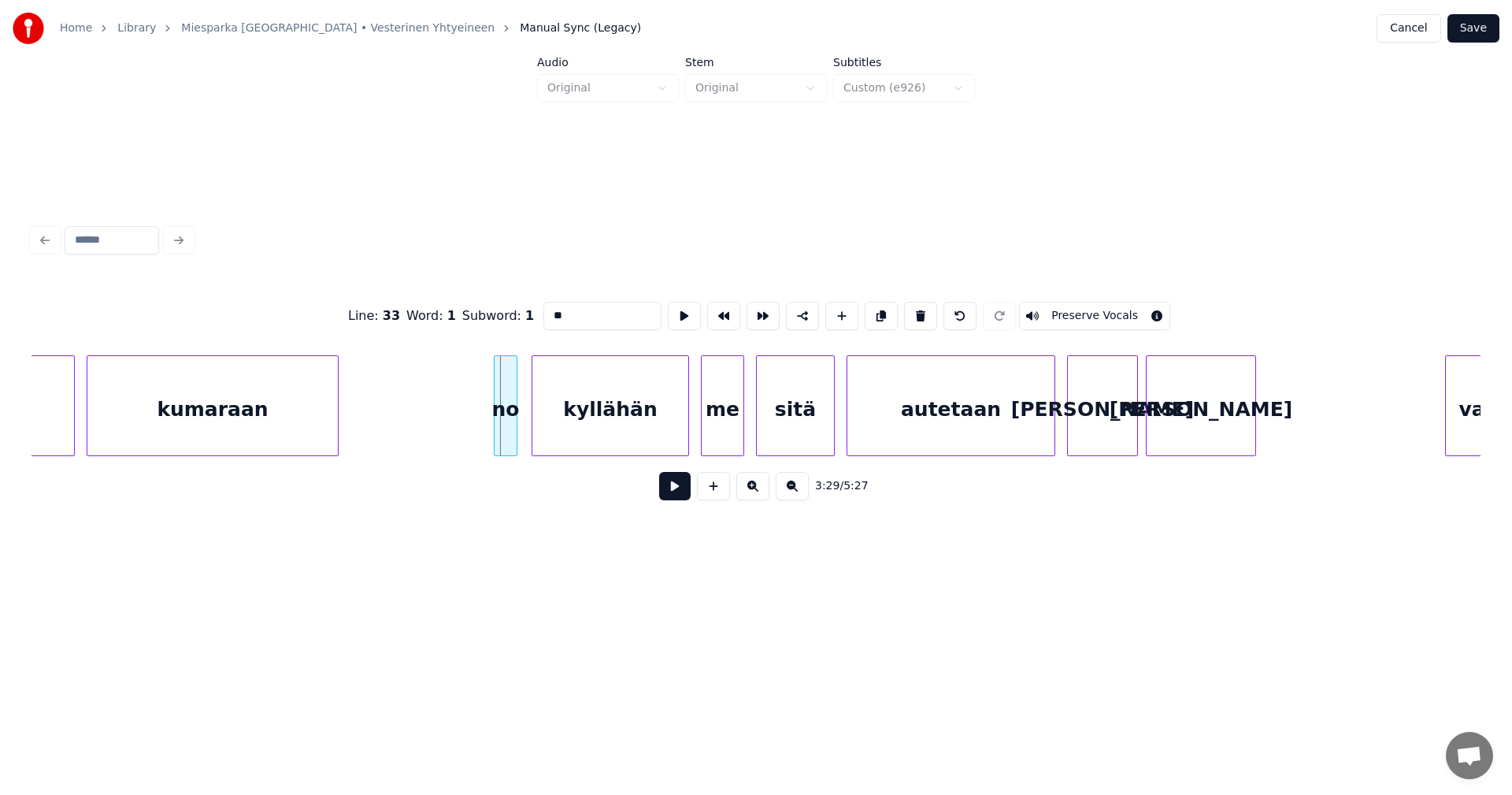
click at [506, 418] on div "no" at bounding box center [506, 410] width 22 height 107
click at [490, 418] on div at bounding box center [492, 406] width 5 height 100
click at [590, 424] on div "kyllähän" at bounding box center [605, 410] width 156 height 107
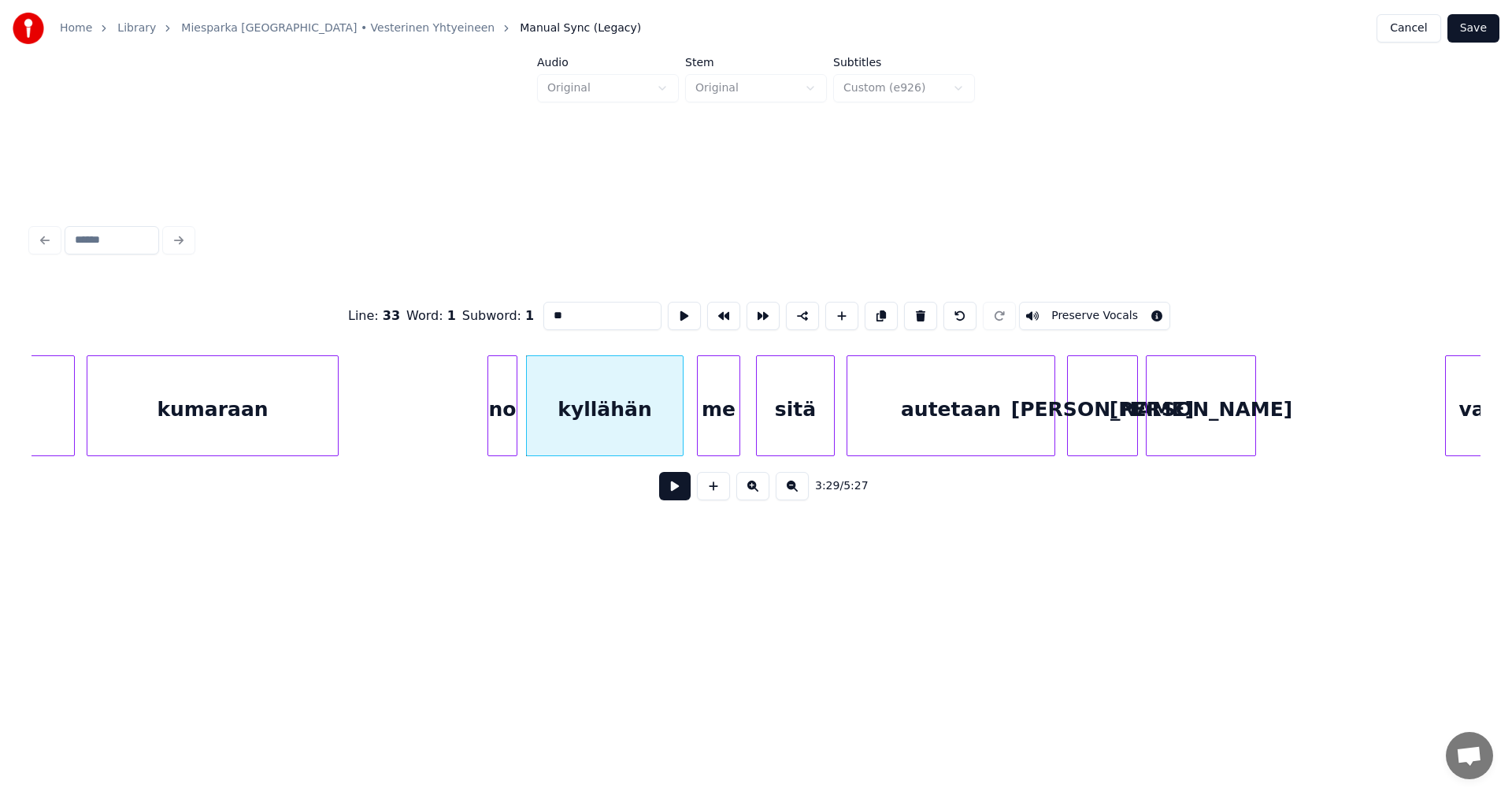
click at [718, 424] on div "me" at bounding box center [718, 410] width 42 height 107
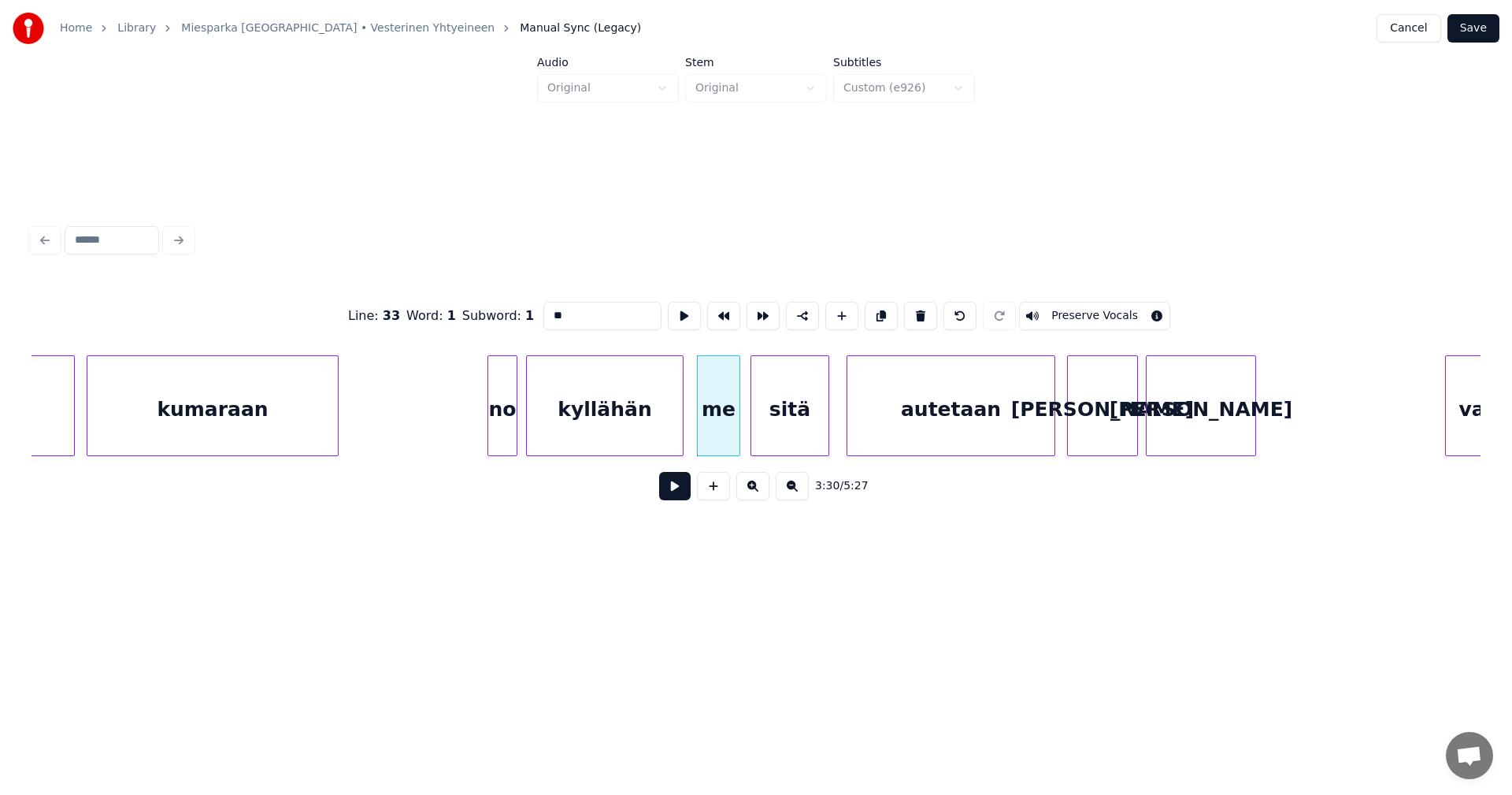
click at [797, 425] on div "sitä" at bounding box center [790, 410] width 77 height 107
click at [897, 426] on div "autetaan" at bounding box center [945, 410] width 207 height 107
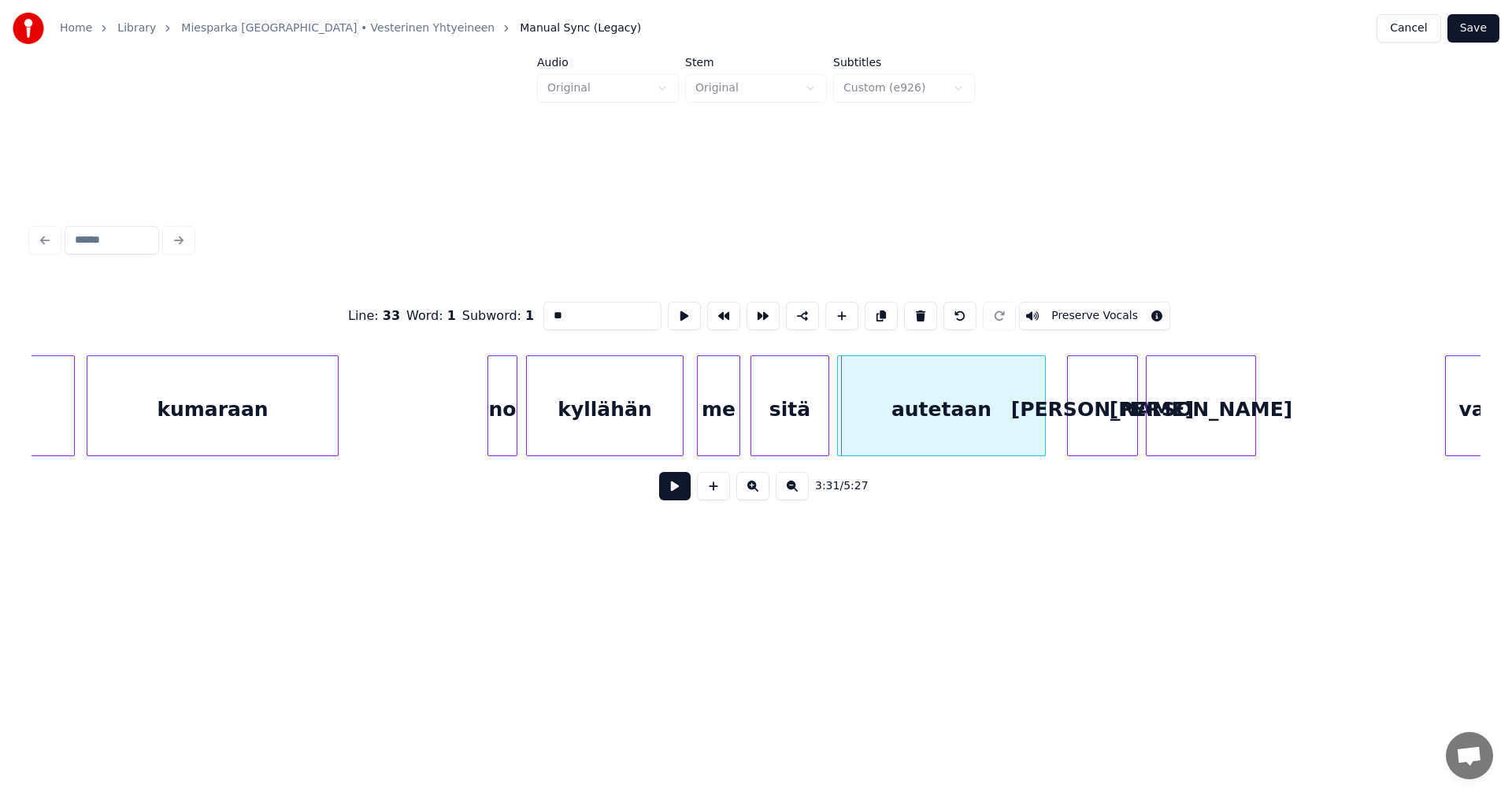
click at [895, 432] on div "autetaan" at bounding box center [942, 410] width 207 height 107
click at [515, 435] on div at bounding box center [514, 406] width 5 height 100
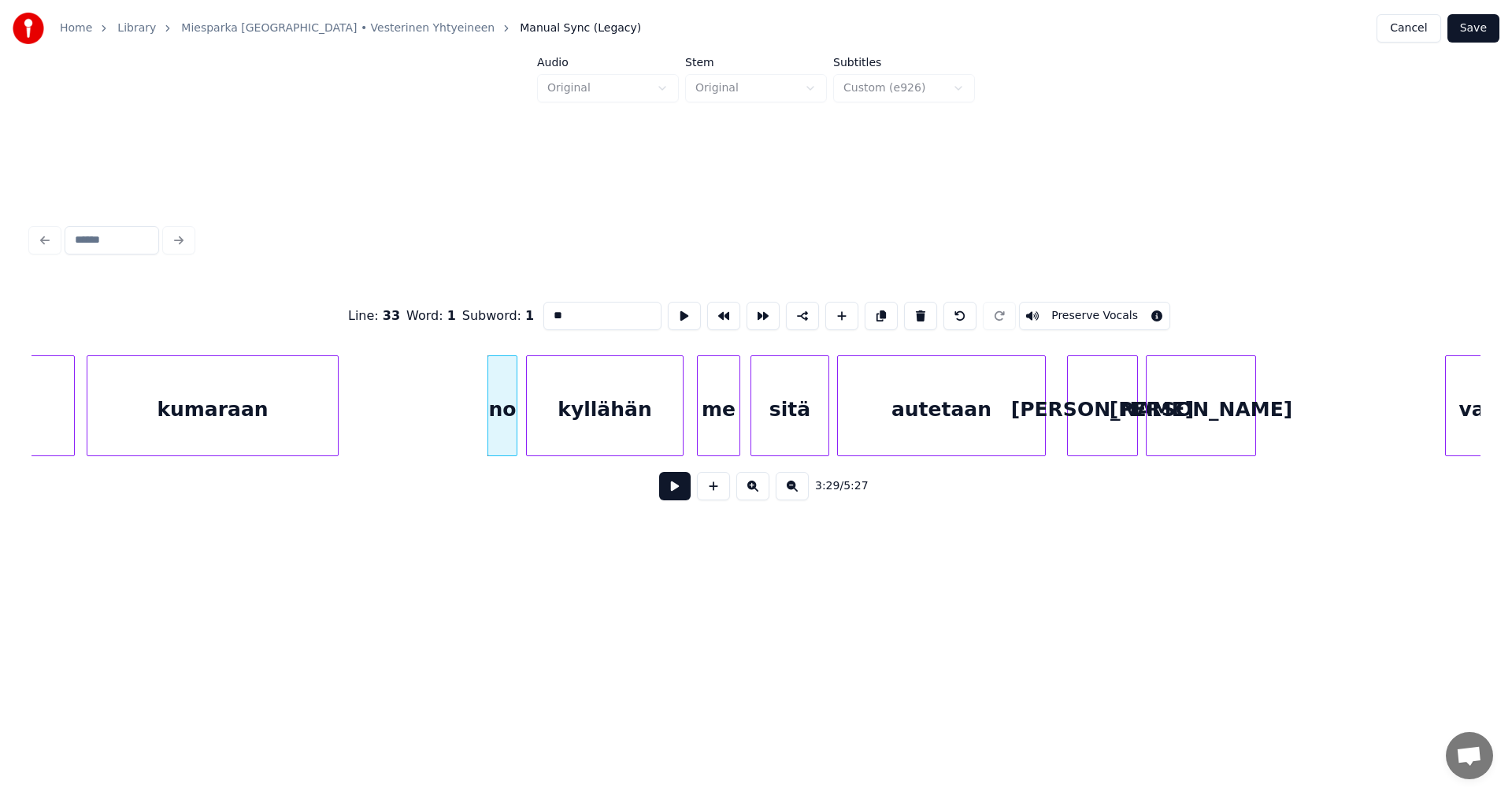
click at [688, 495] on button at bounding box center [675, 486] width 32 height 28
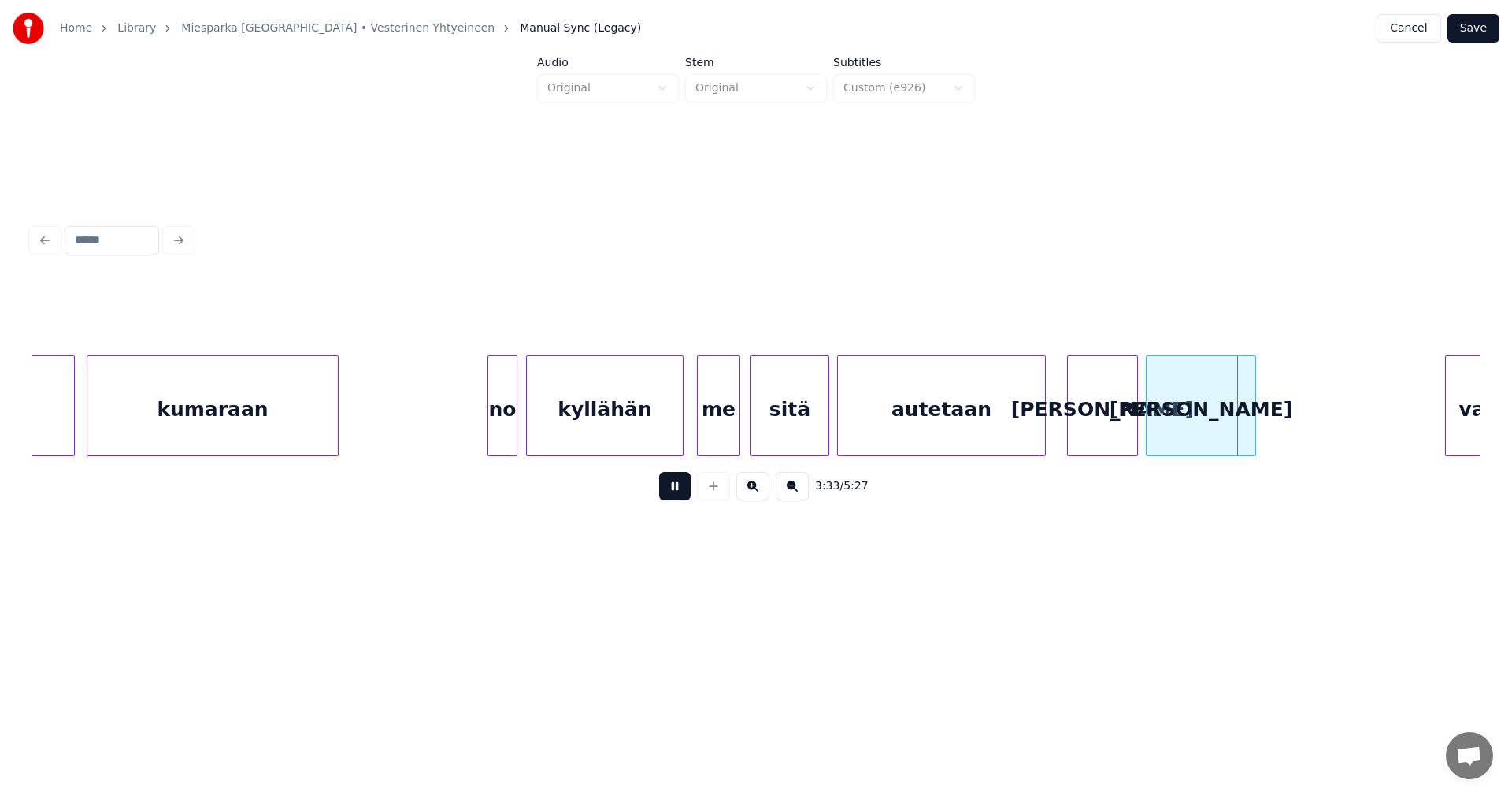
drag, startPoint x: 689, startPoint y: 495, endPoint x: 850, endPoint y: 495, distance: 161.0
click at [695, 495] on div "3:33 / 5:27" at bounding box center [756, 486] width 1424 height 34
click at [672, 491] on button at bounding box center [675, 486] width 32 height 28
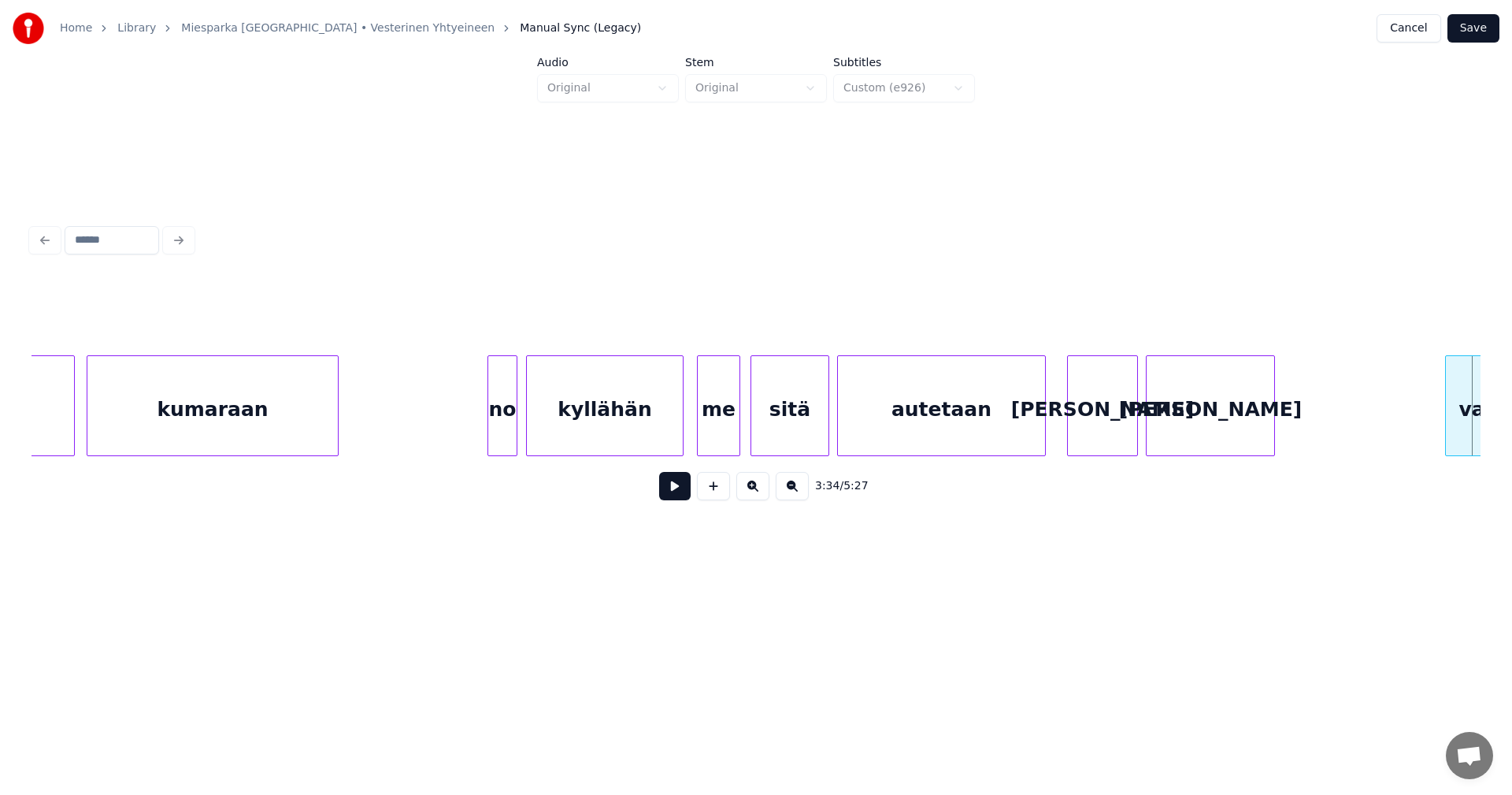
click at [1274, 436] on div at bounding box center [1271, 406] width 5 height 100
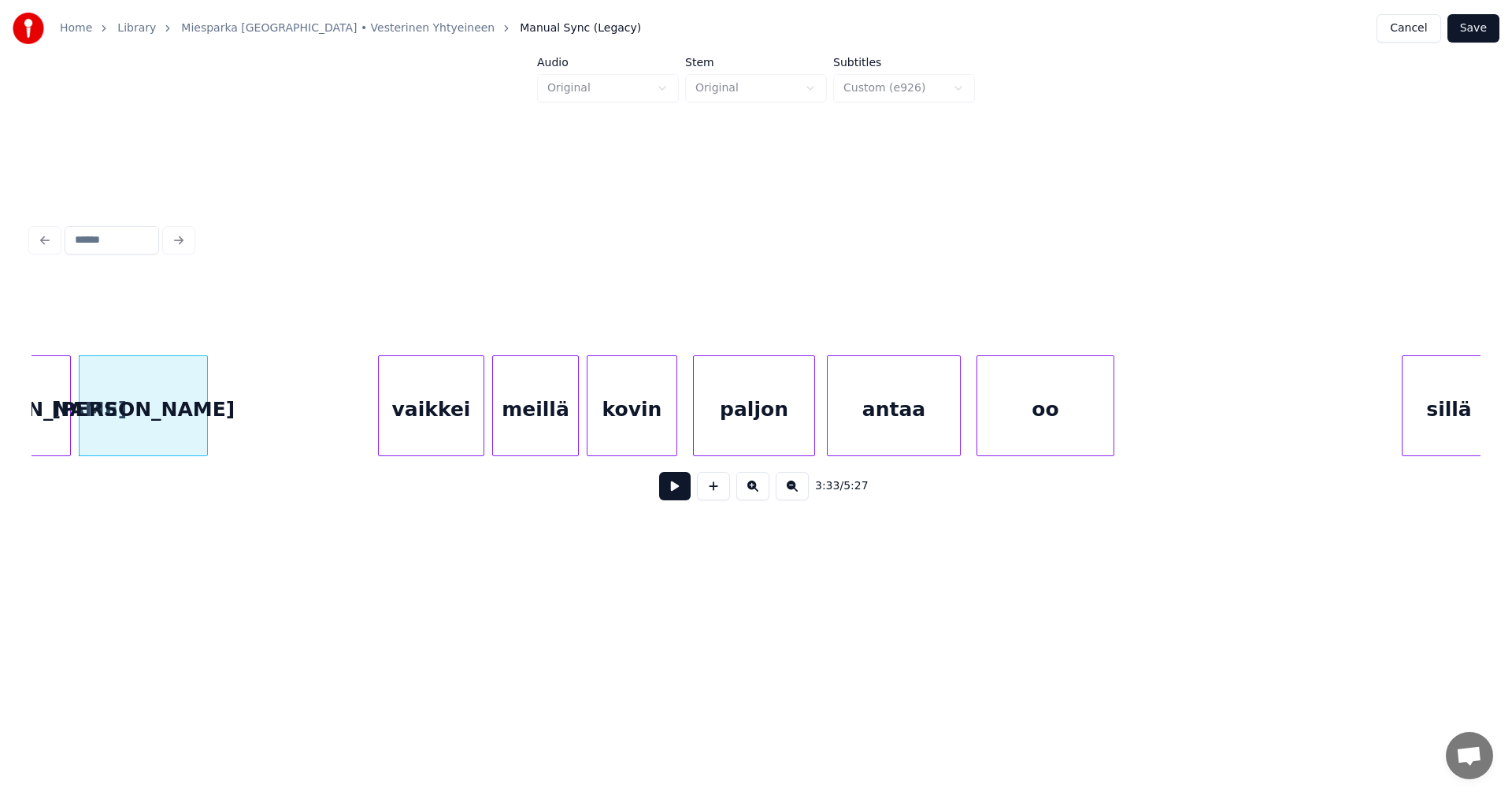
scroll to position [0, 41904]
click at [424, 414] on div "vaikkei" at bounding box center [419, 410] width 105 height 107
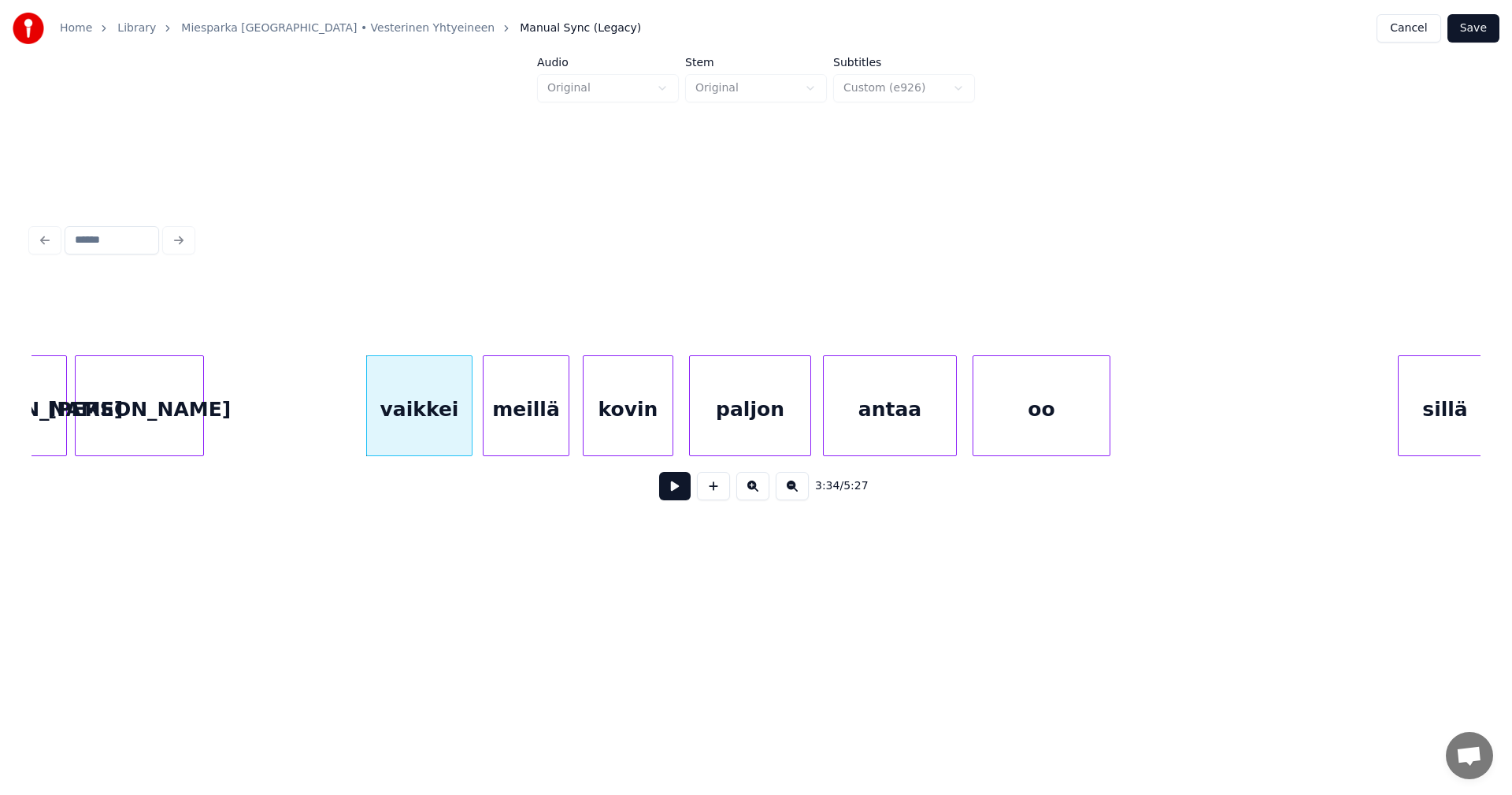
click at [518, 415] on div "meillä" at bounding box center [526, 410] width 85 height 107
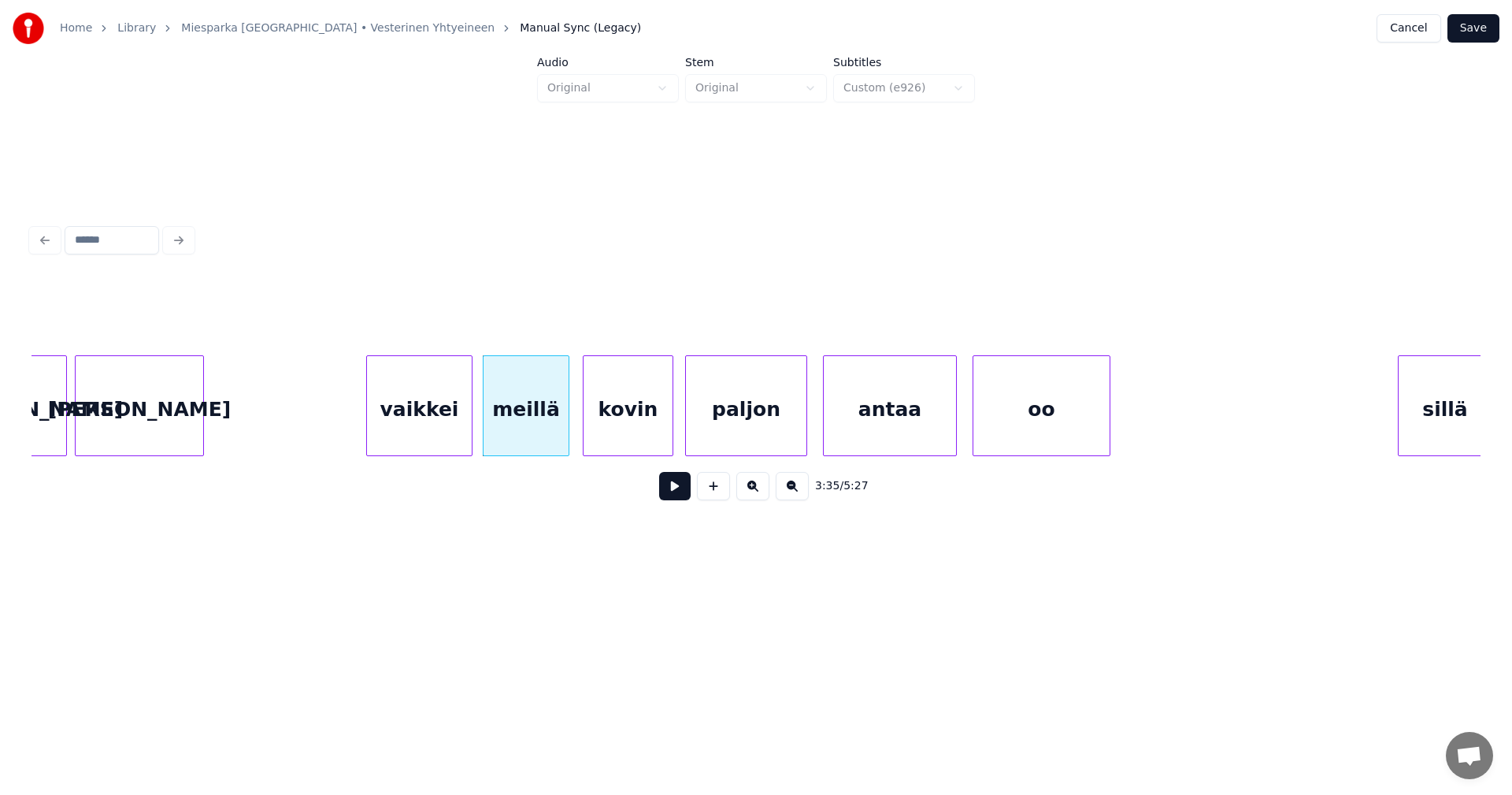
click at [725, 427] on div "paljon" at bounding box center [746, 410] width 121 height 107
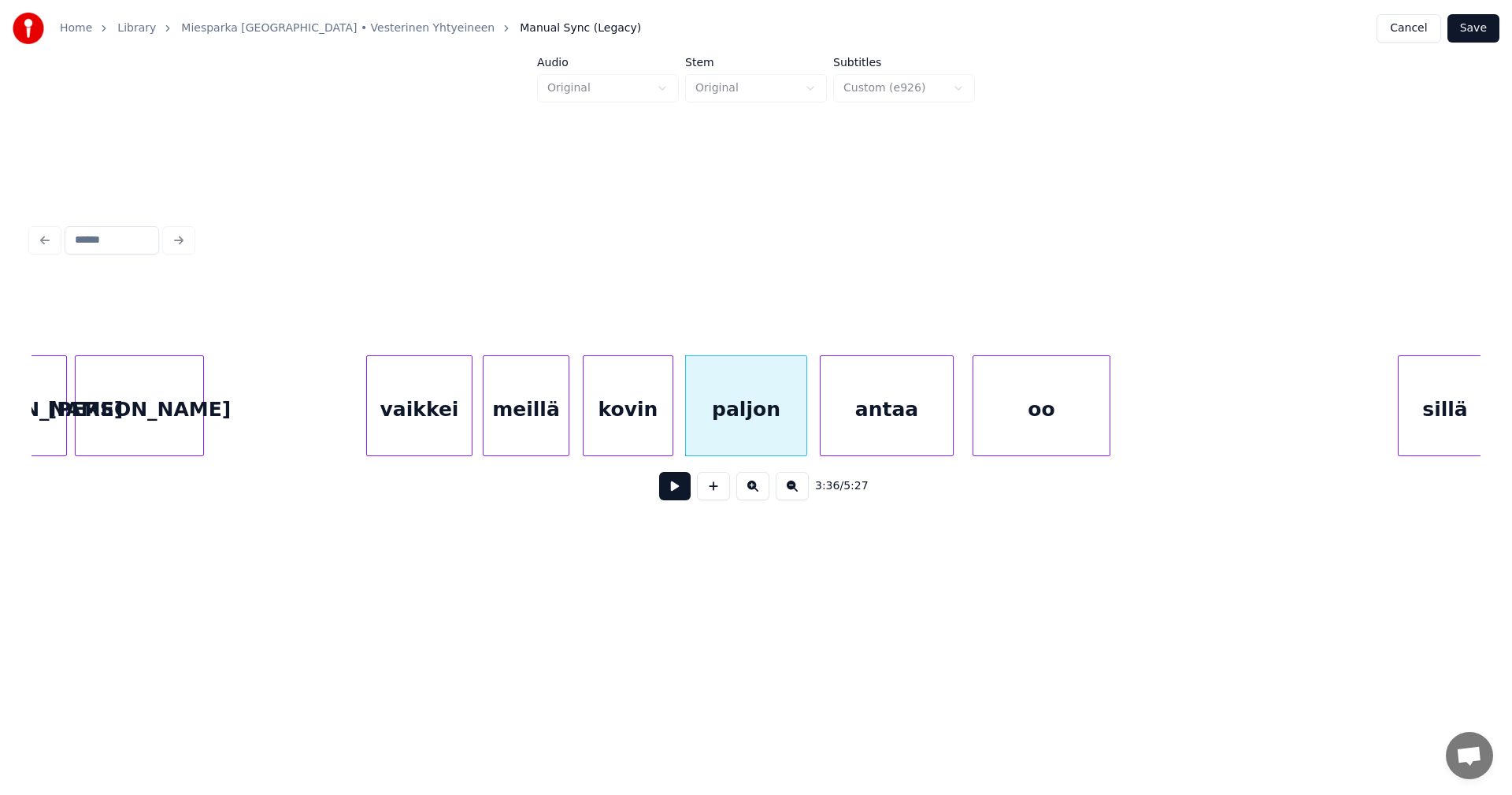
click at [844, 424] on div "antaa" at bounding box center [887, 410] width 132 height 107
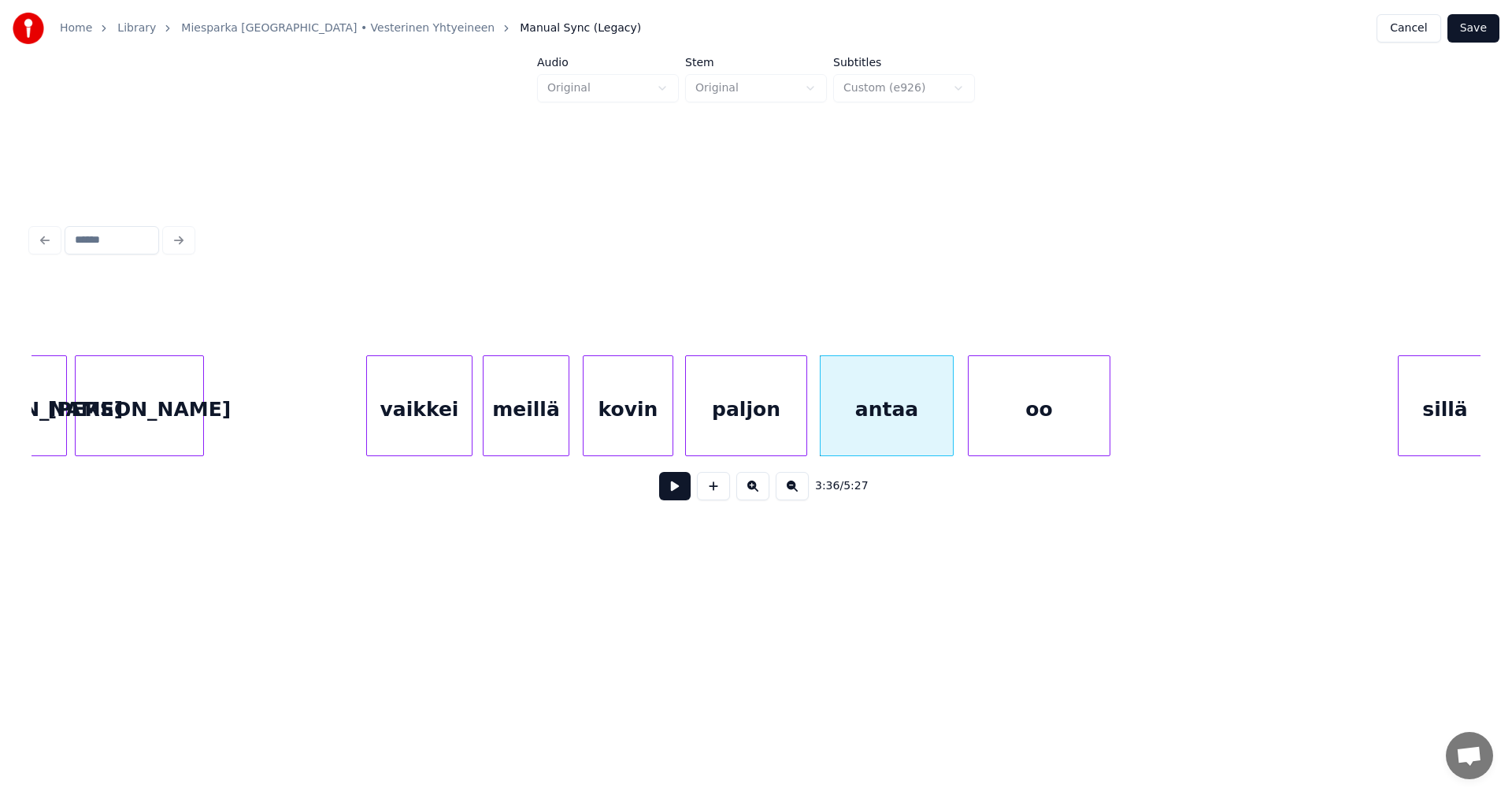
click at [970, 422] on div at bounding box center [970, 406] width 5 height 100
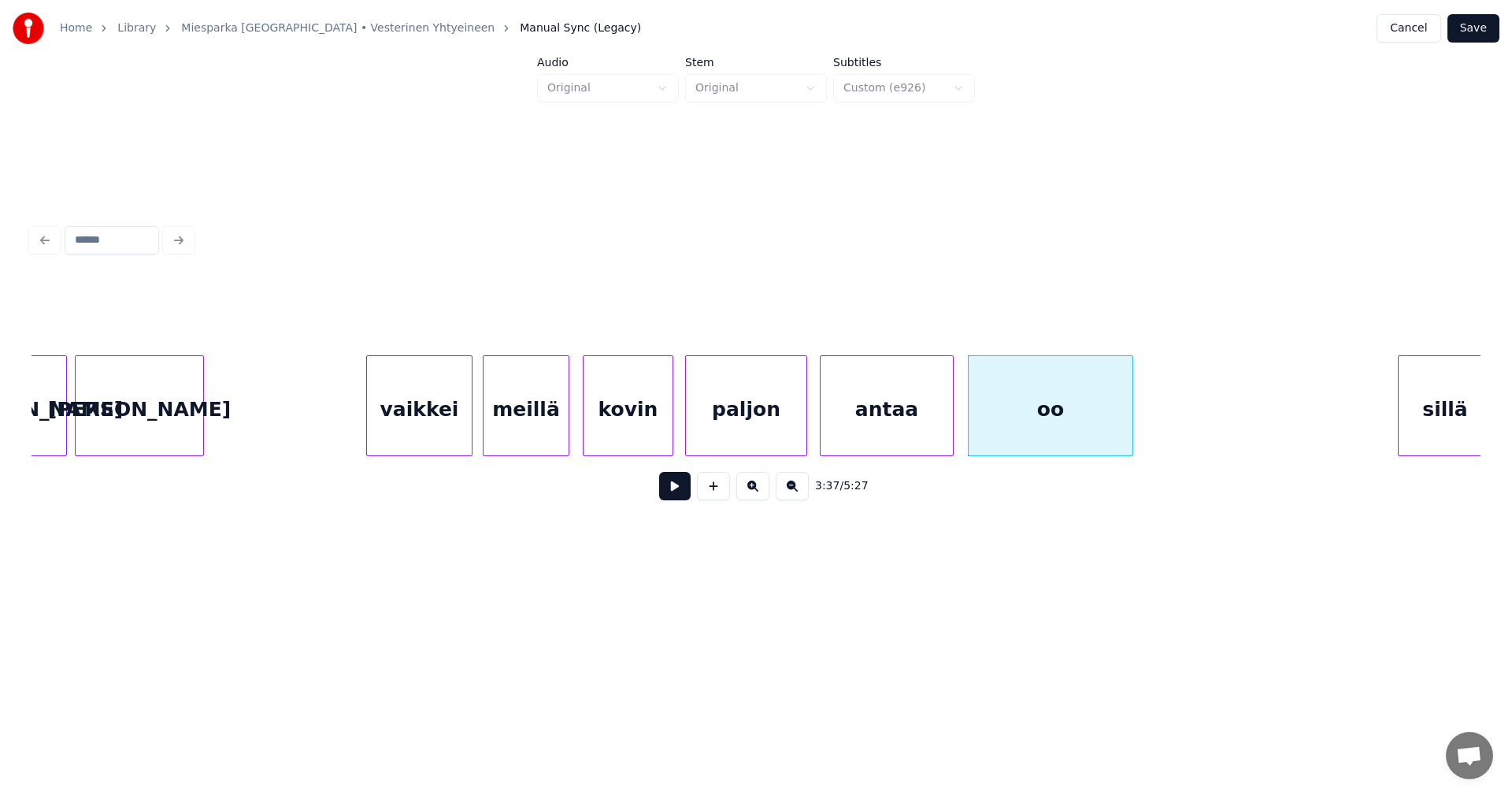
click at [1130, 423] on div at bounding box center [1130, 406] width 5 height 100
click at [434, 432] on div "vaikkei" at bounding box center [419, 410] width 105 height 107
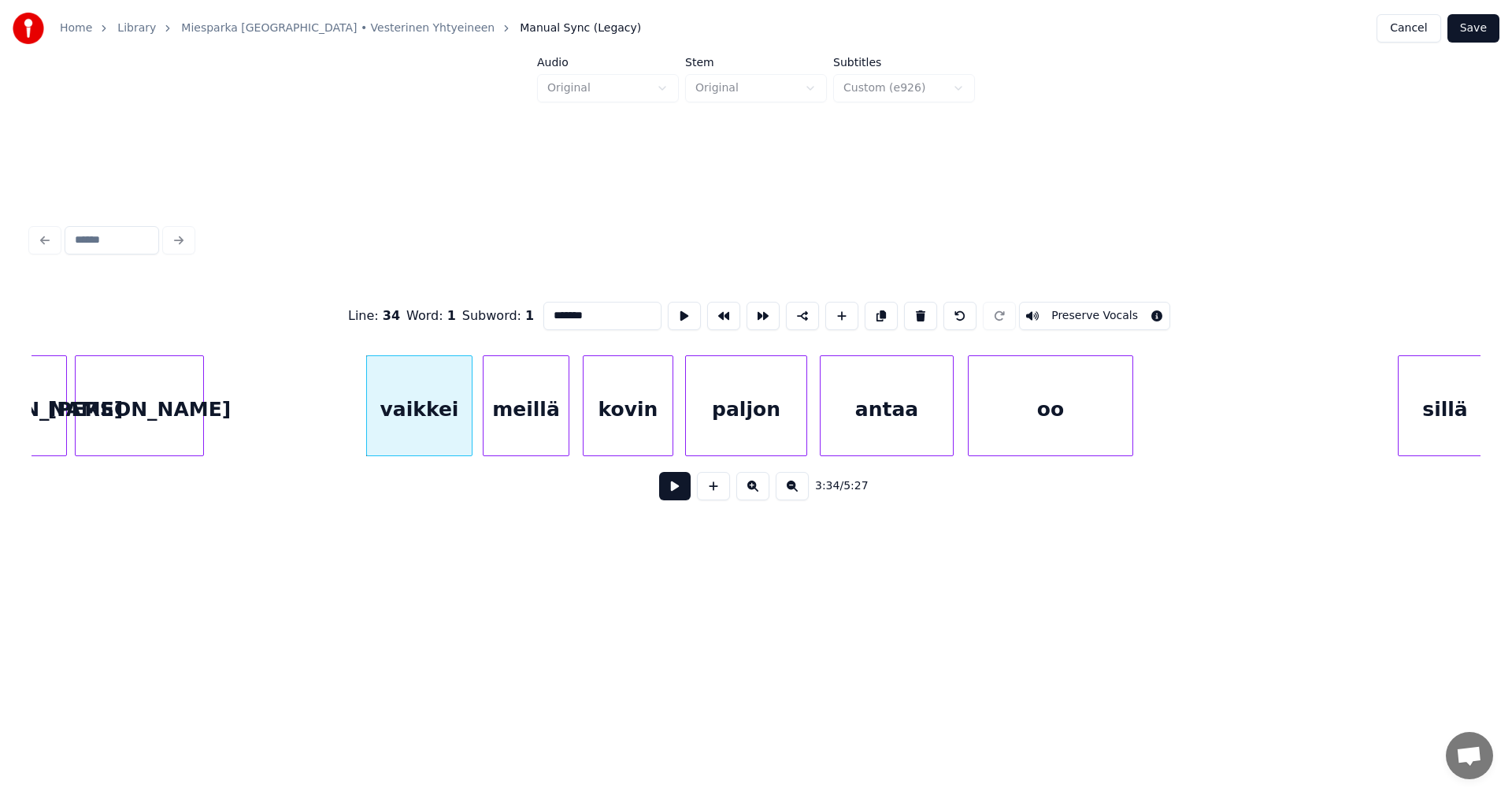
click at [680, 492] on button at bounding box center [675, 486] width 32 height 28
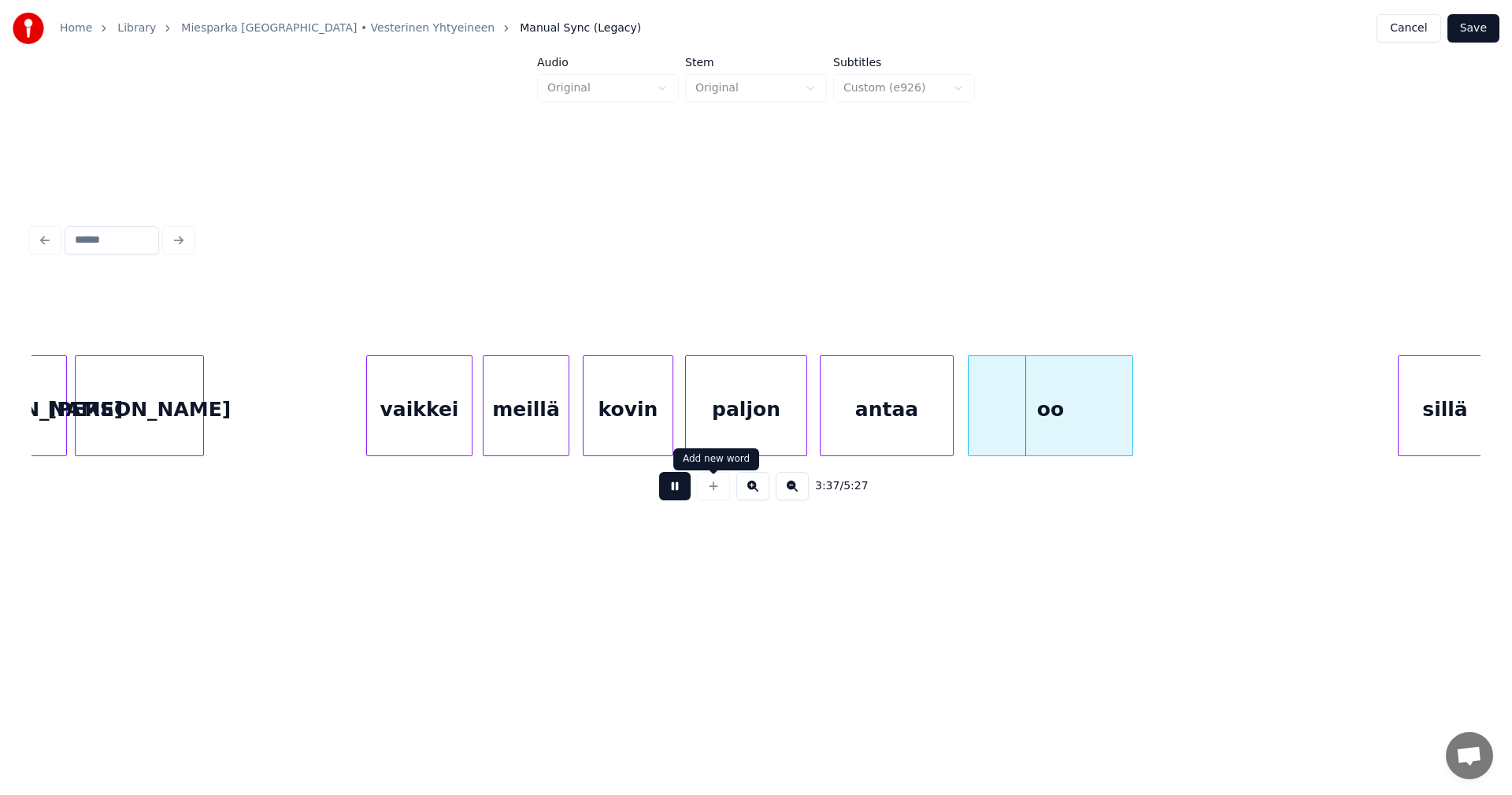
drag, startPoint x: 721, startPoint y: 489, endPoint x: 769, endPoint y: 465, distance: 53.7
click at [753, 477] on div "3:37 / 5:27" at bounding box center [756, 486] width 1424 height 34
click at [869, 426] on div "antaa" at bounding box center [887, 410] width 132 height 107
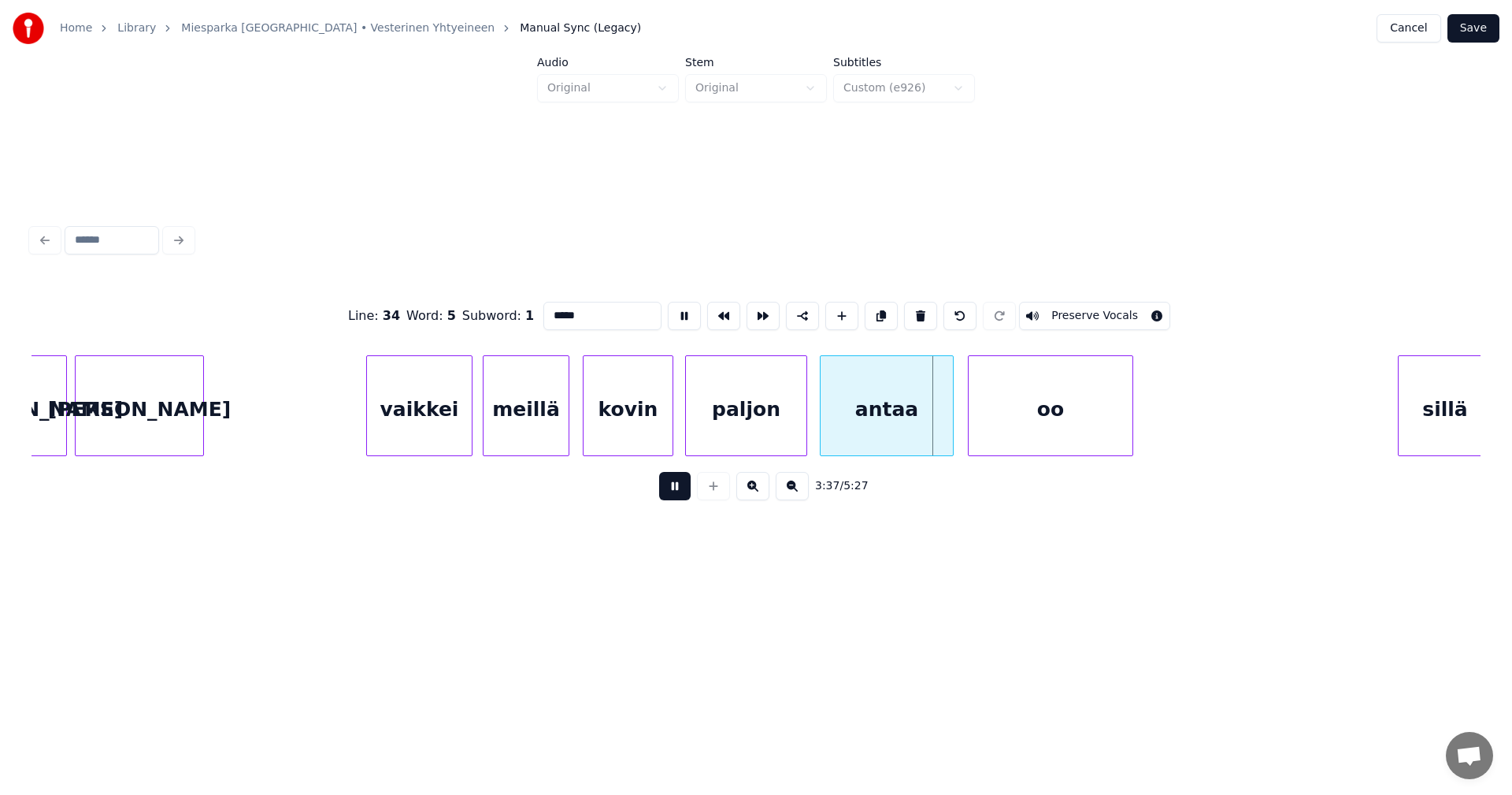
click at [672, 493] on button at bounding box center [675, 486] width 32 height 28
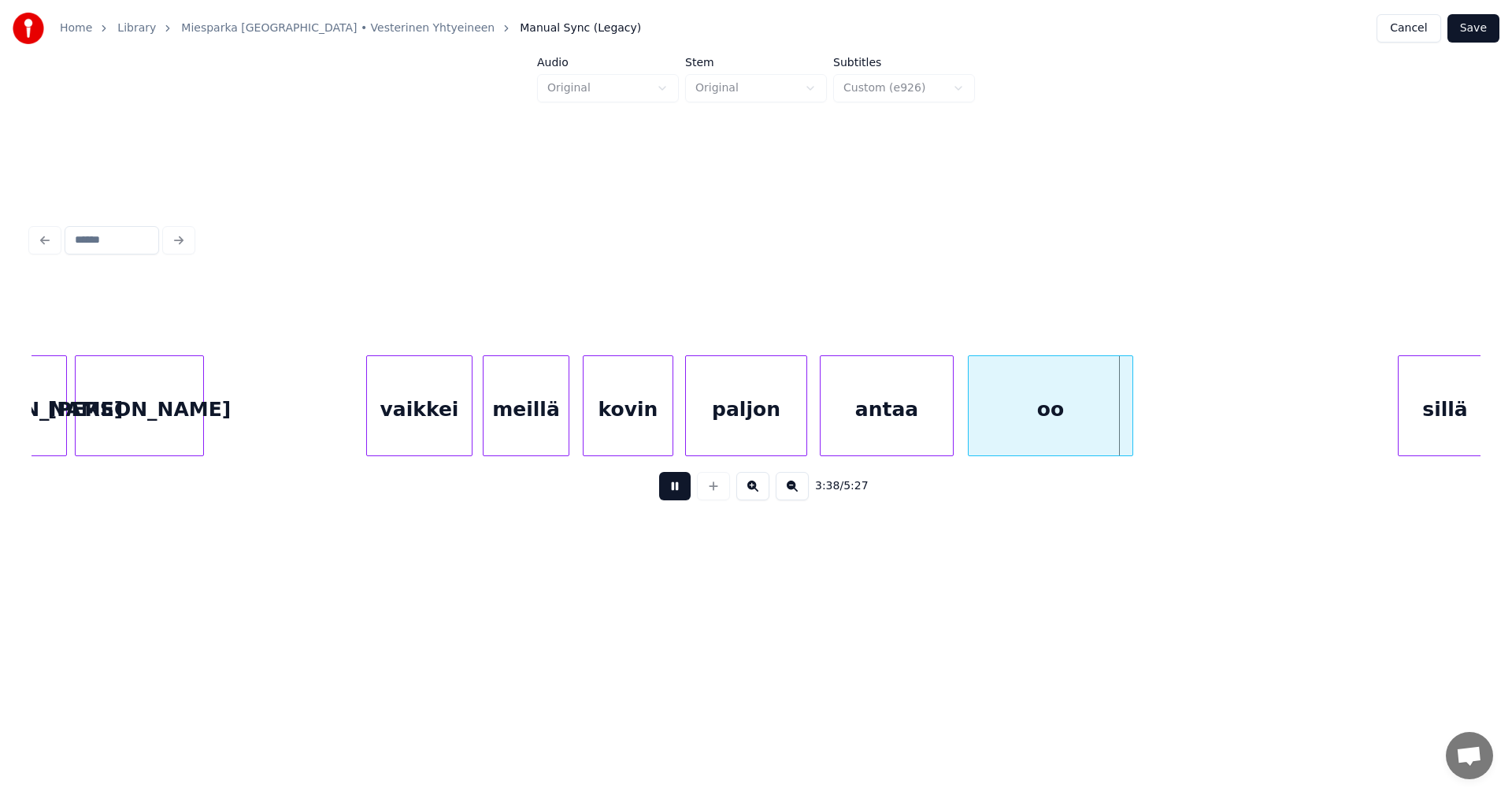
click at [675, 492] on button at bounding box center [675, 486] width 32 height 28
click at [872, 418] on div "antaa" at bounding box center [887, 410] width 132 height 107
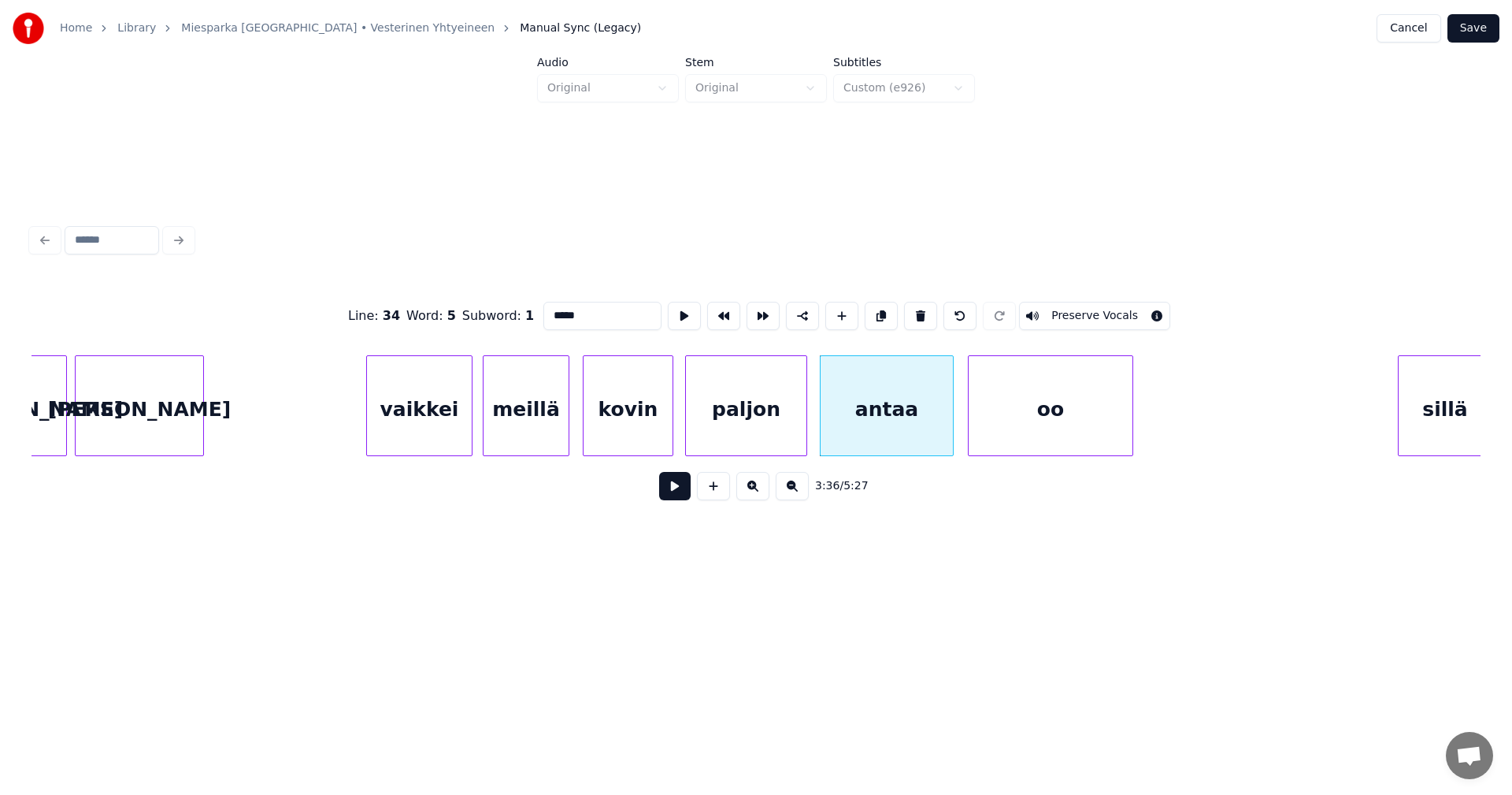
click at [675, 492] on button at bounding box center [675, 486] width 32 height 28
click at [682, 490] on button at bounding box center [675, 486] width 32 height 28
click at [944, 419] on div at bounding box center [943, 406] width 5 height 100
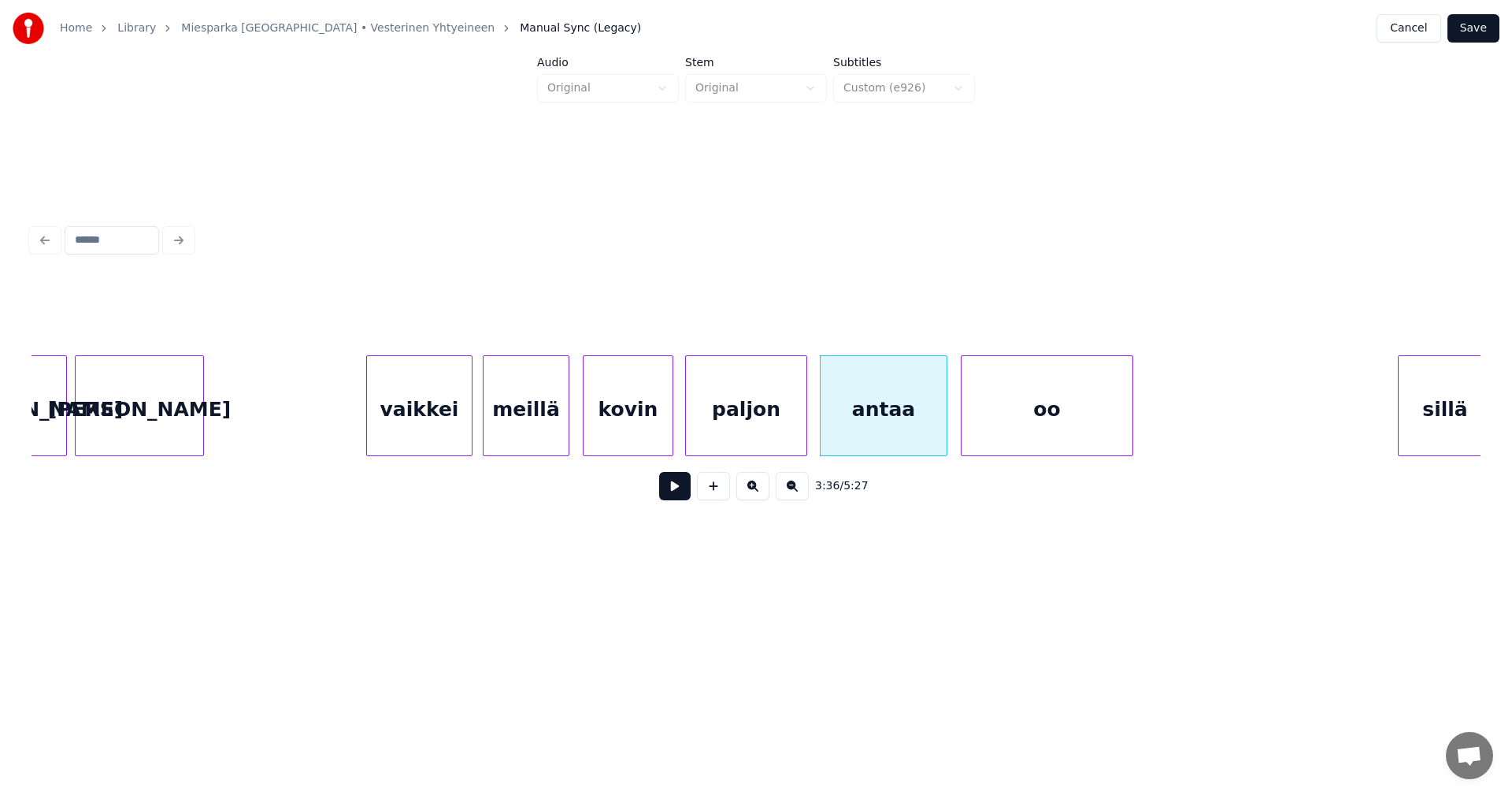
click at [962, 419] on div at bounding box center [964, 406] width 5 height 100
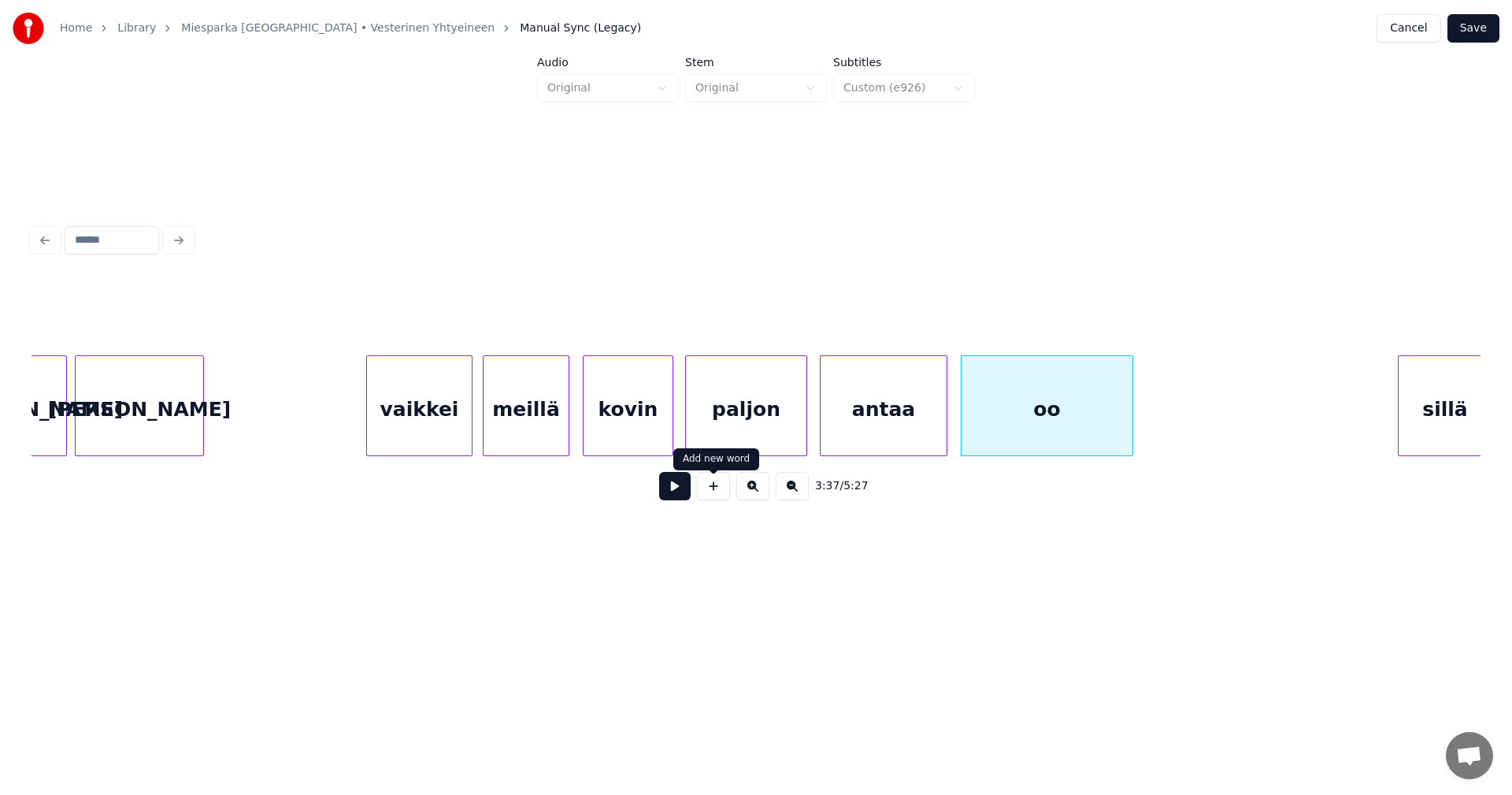
click at [860, 440] on div "antaa" at bounding box center [883, 410] width 126 height 107
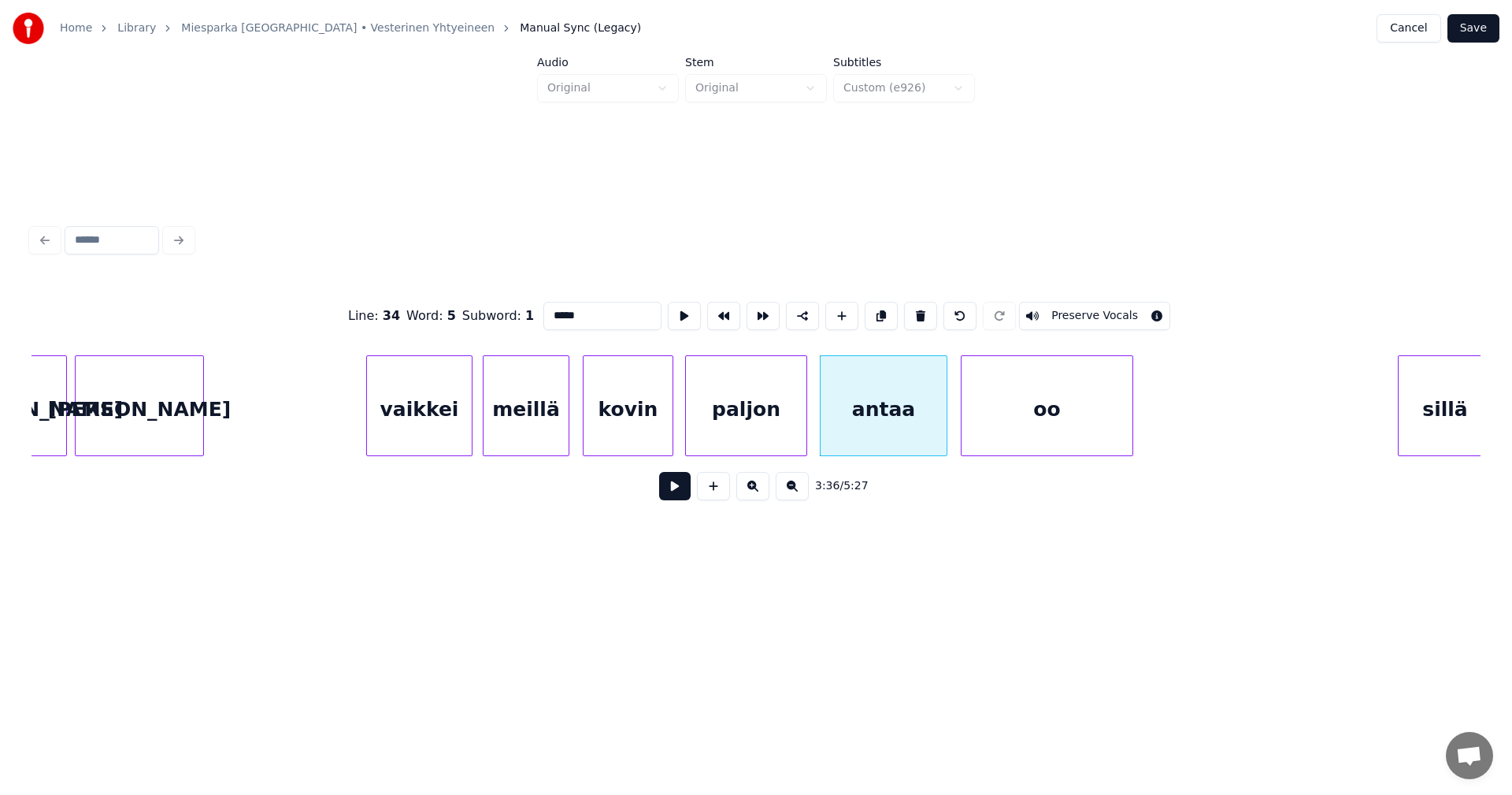
click at [663, 492] on button at bounding box center [675, 486] width 32 height 28
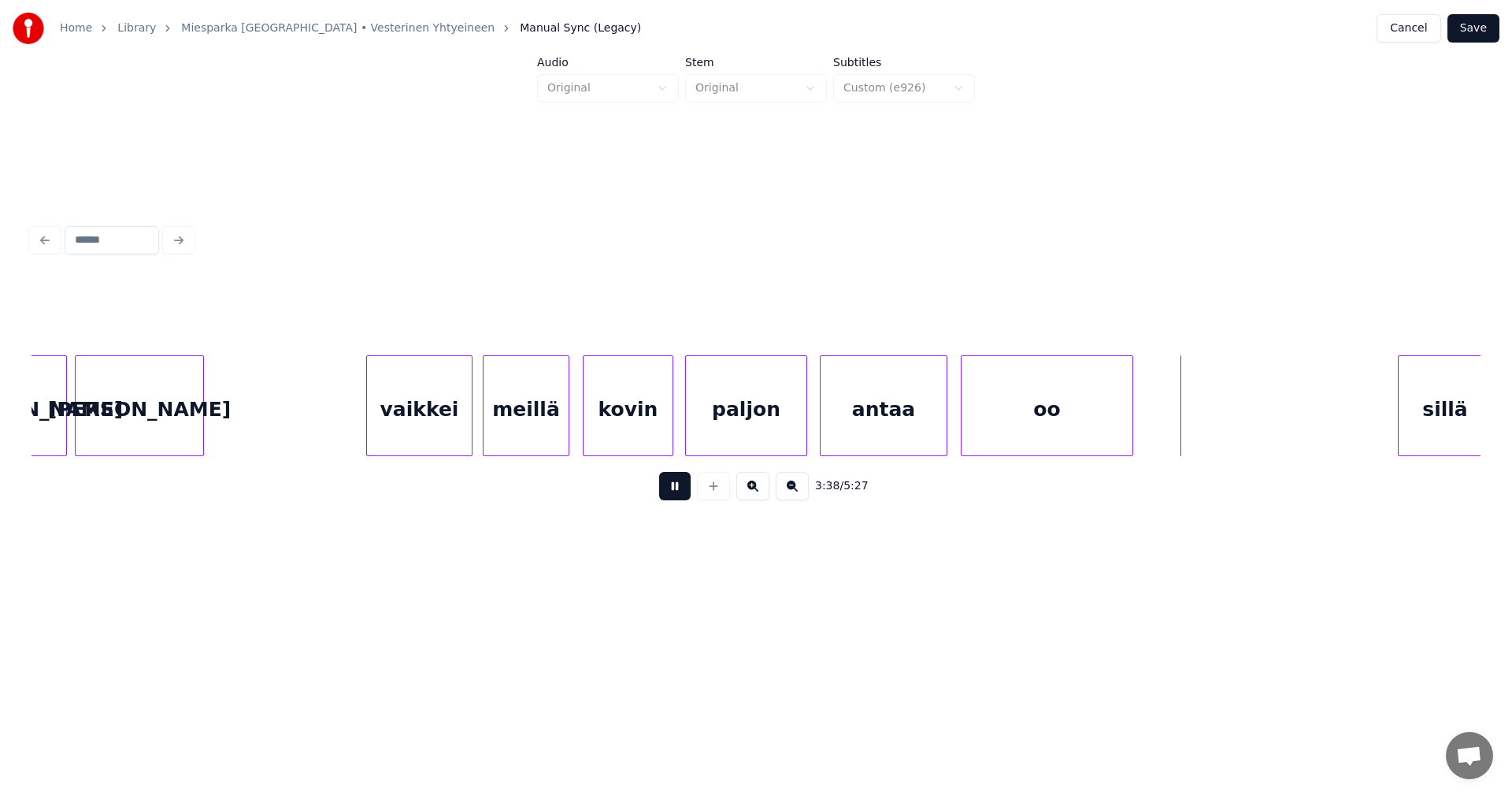
click at [676, 492] on button at bounding box center [675, 486] width 32 height 28
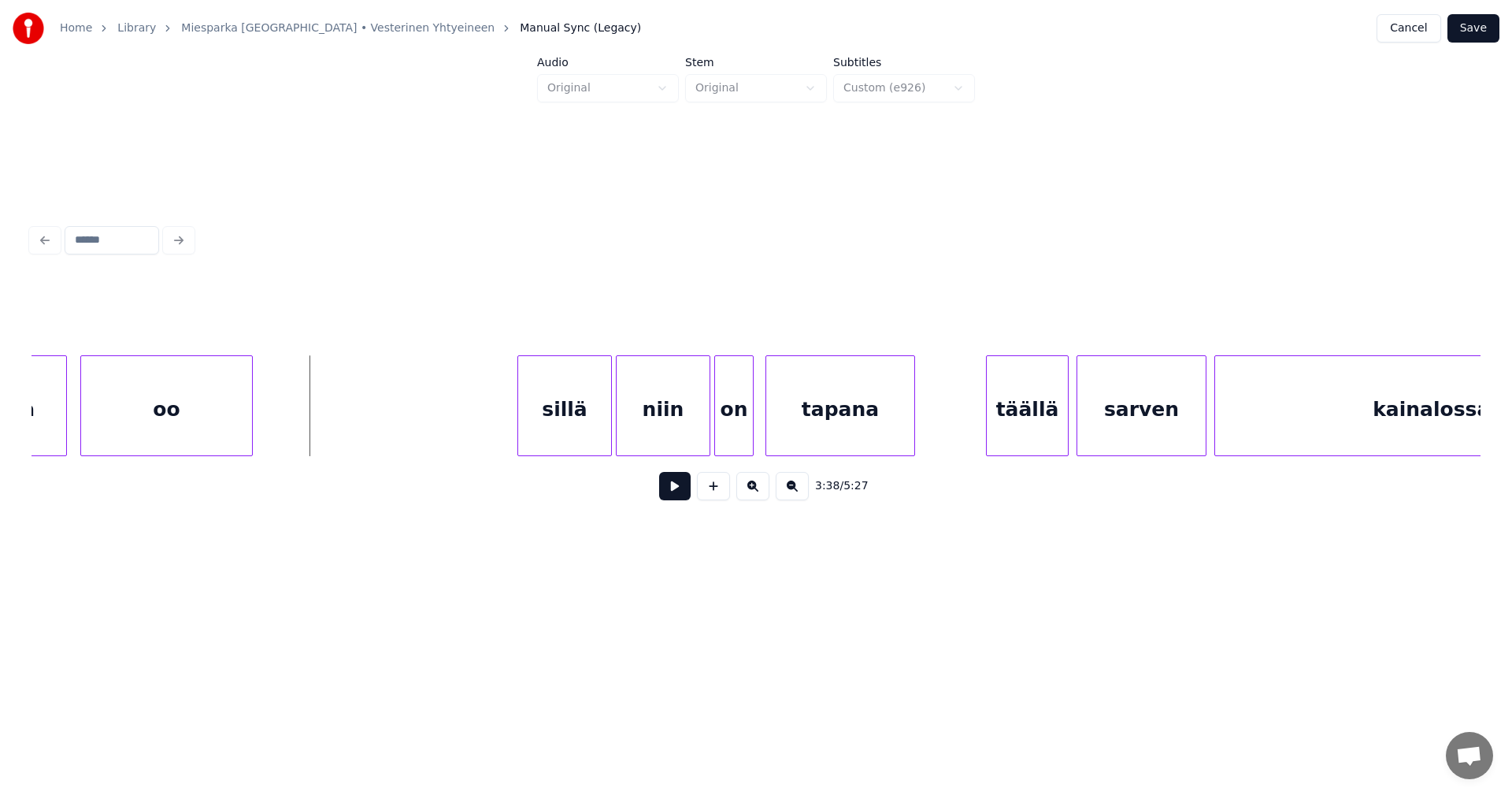
scroll to position [0, 42786]
click at [579, 425] on div "sillä" at bounding box center [557, 410] width 93 height 107
click at [499, 424] on div at bounding box center [501, 406] width 5 height 100
click at [657, 424] on div "niin" at bounding box center [657, 410] width 93 height 107
click at [578, 429] on div "sillä" at bounding box center [549, 410] width 109 height 107
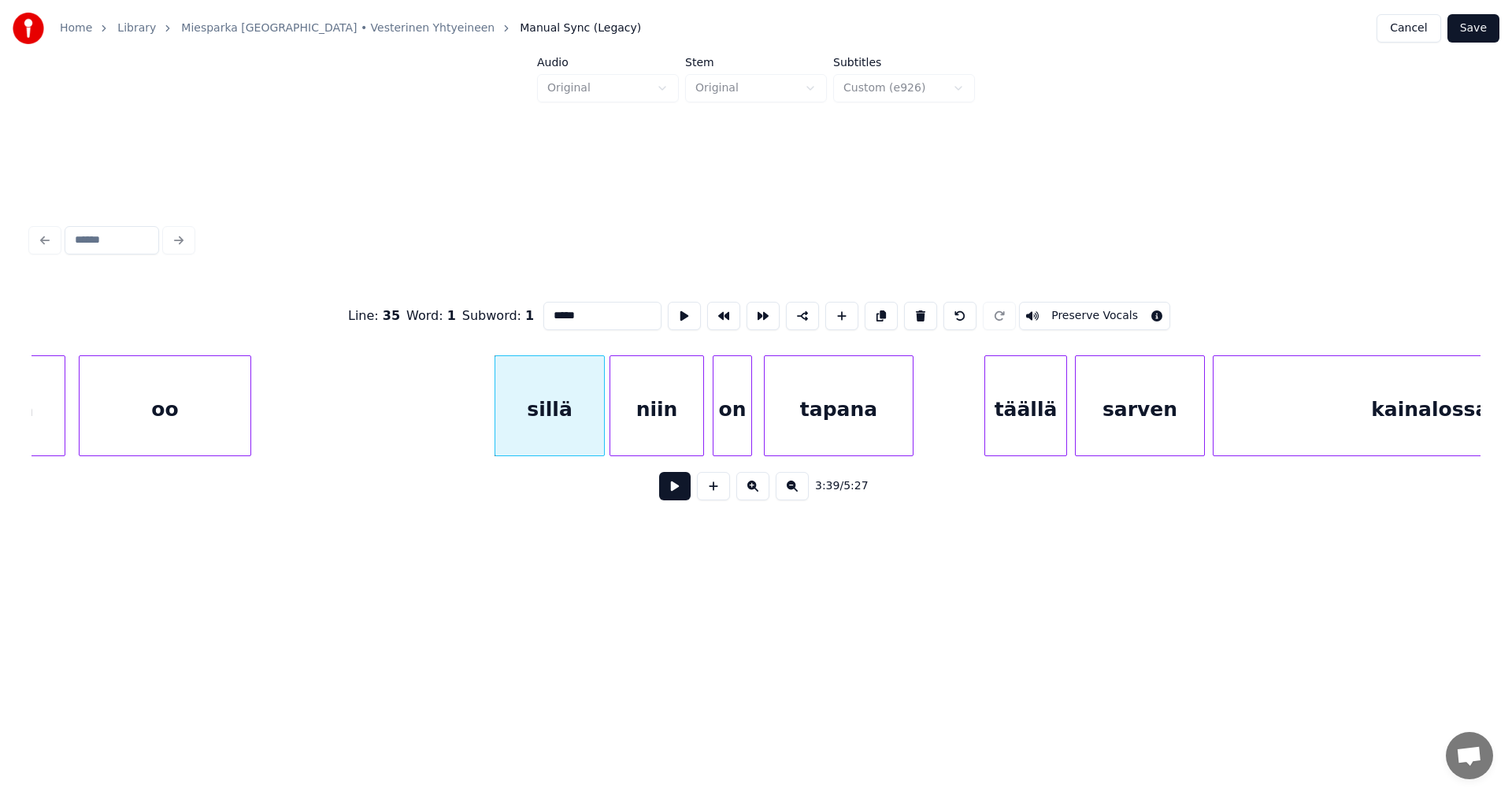
click at [681, 495] on button at bounding box center [675, 486] width 32 height 28
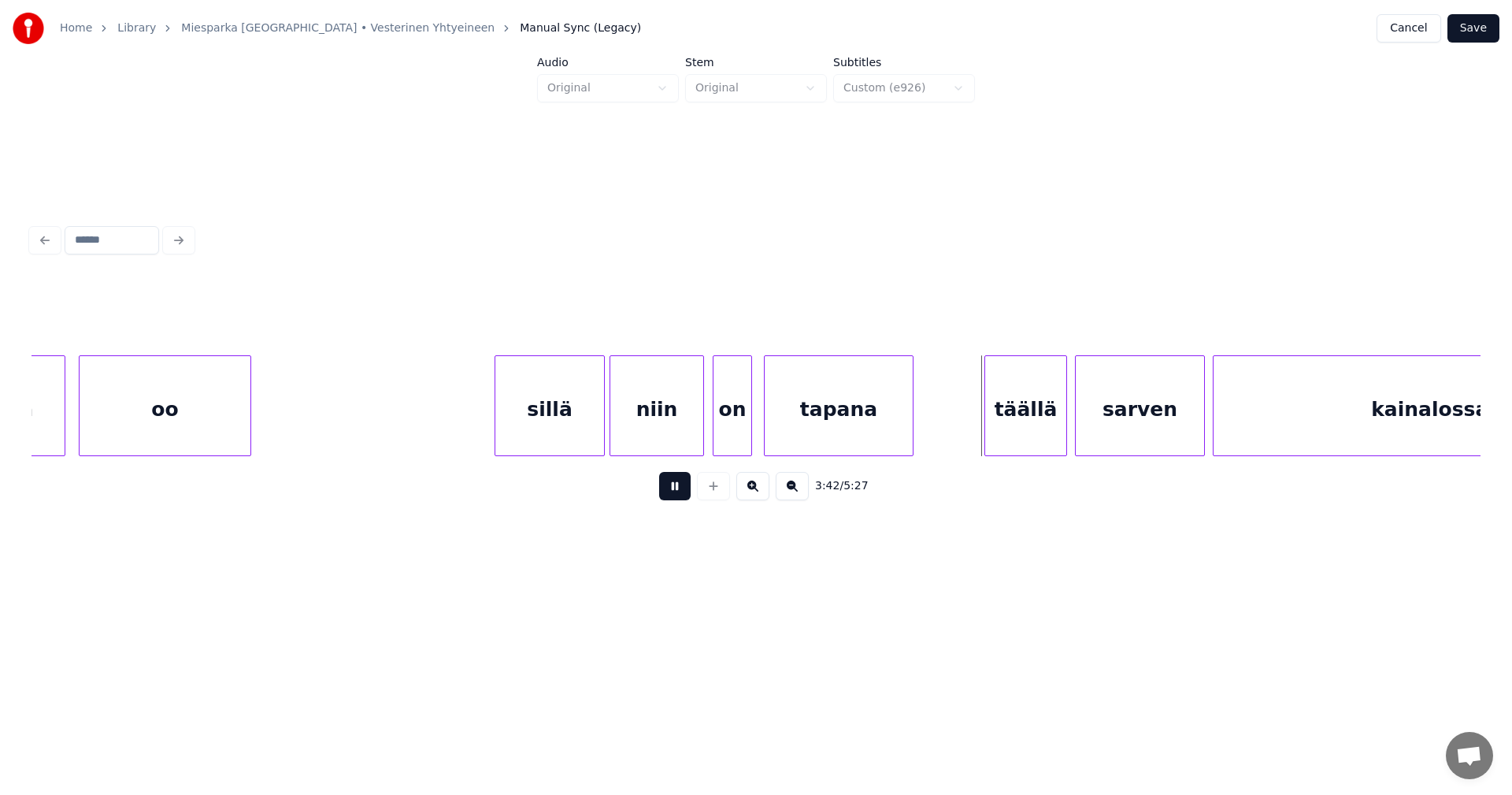
click at [686, 489] on button at bounding box center [675, 486] width 32 height 28
click at [1034, 422] on div "täällä" at bounding box center [1022, 410] width 81 height 107
click at [1104, 424] on div "sarven" at bounding box center [1136, 410] width 128 height 107
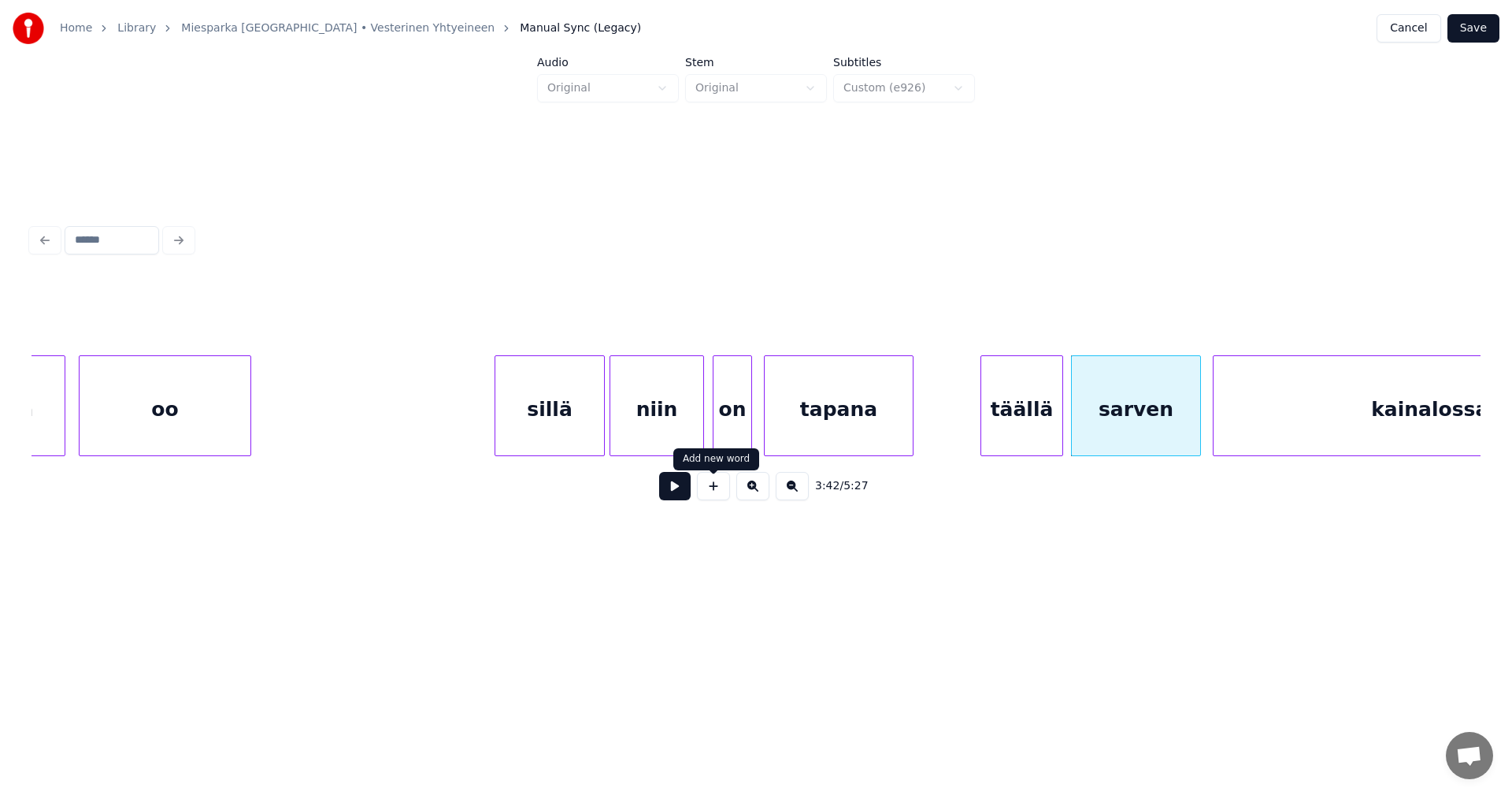
click at [687, 488] on button at bounding box center [675, 486] width 32 height 28
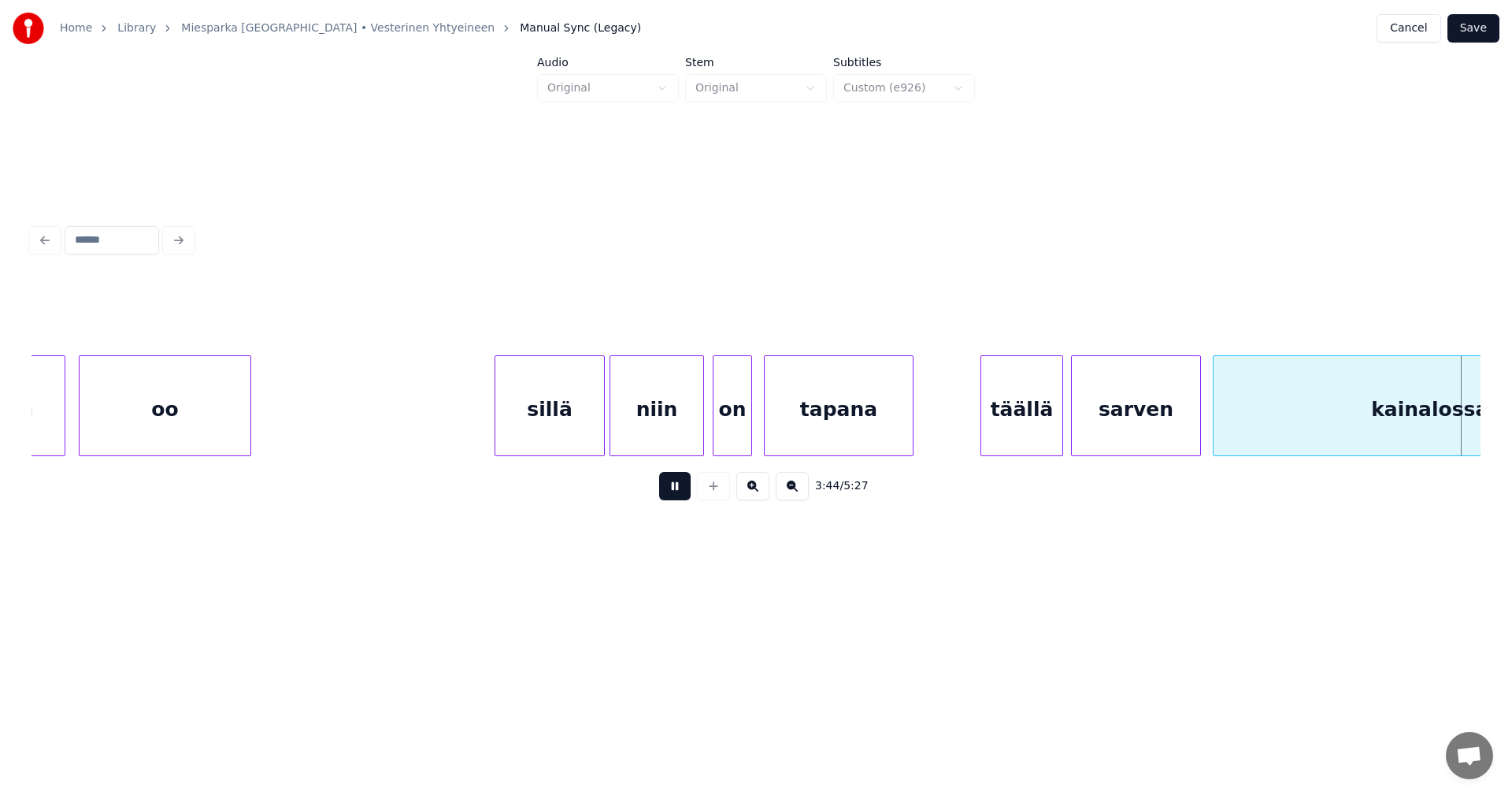
scroll to position [0, 44235]
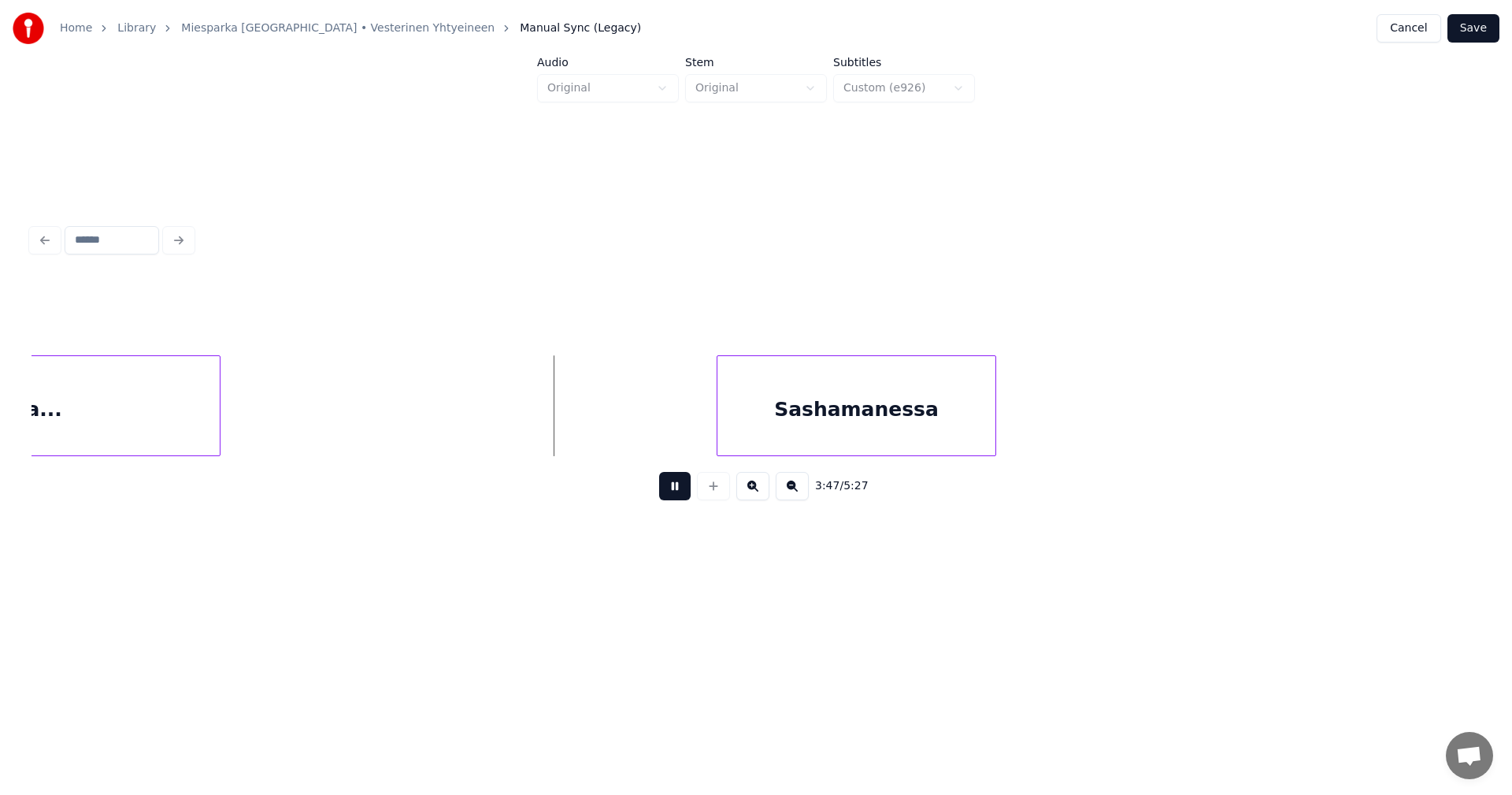
drag, startPoint x: 669, startPoint y: 492, endPoint x: 723, endPoint y: 456, distance: 64.9
click at [675, 487] on button at bounding box center [675, 486] width 32 height 28
click at [702, 436] on div at bounding box center [702, 406] width 5 height 100
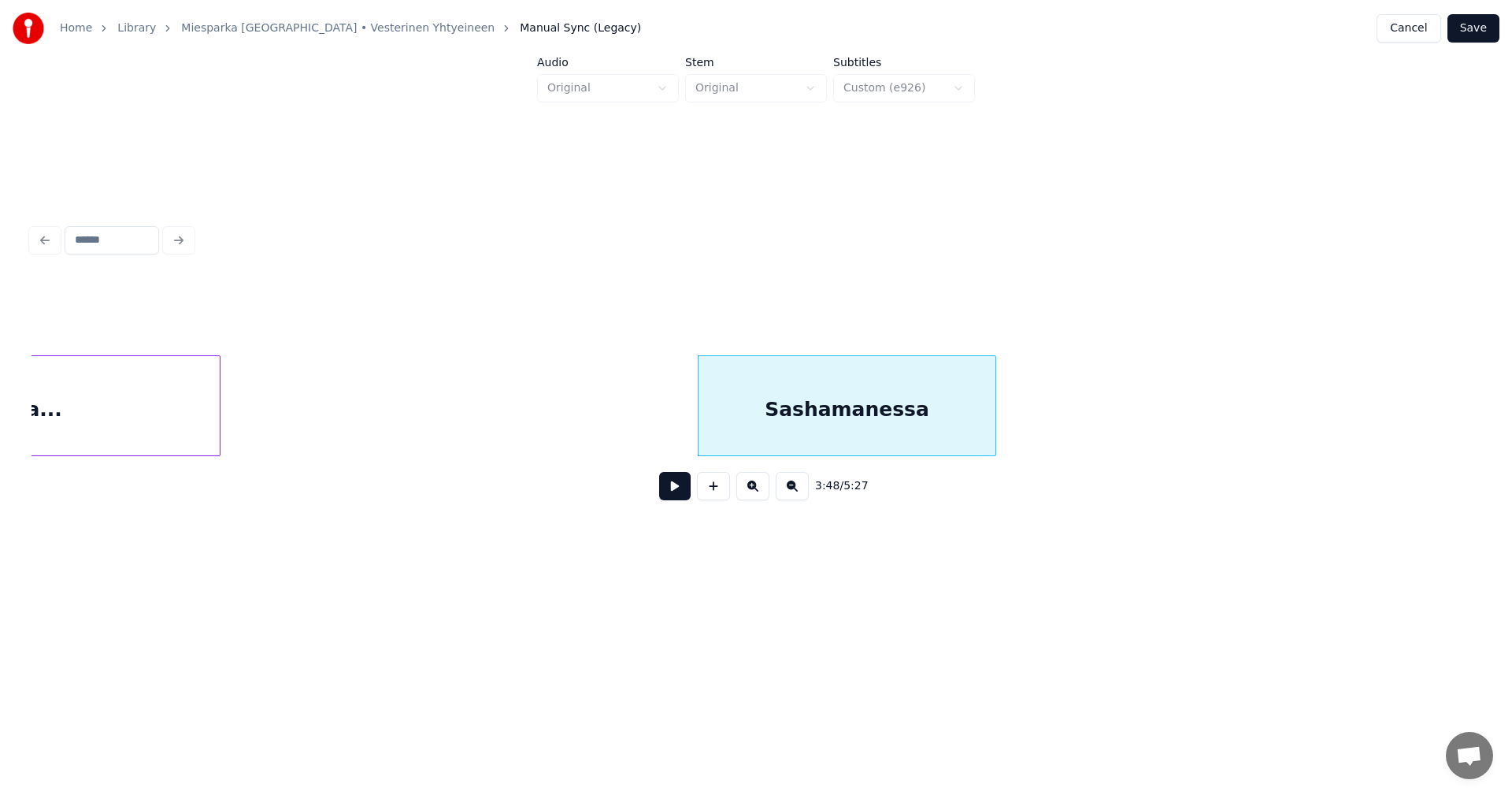
click at [793, 414] on div "Sashamanessa" at bounding box center [847, 410] width 297 height 107
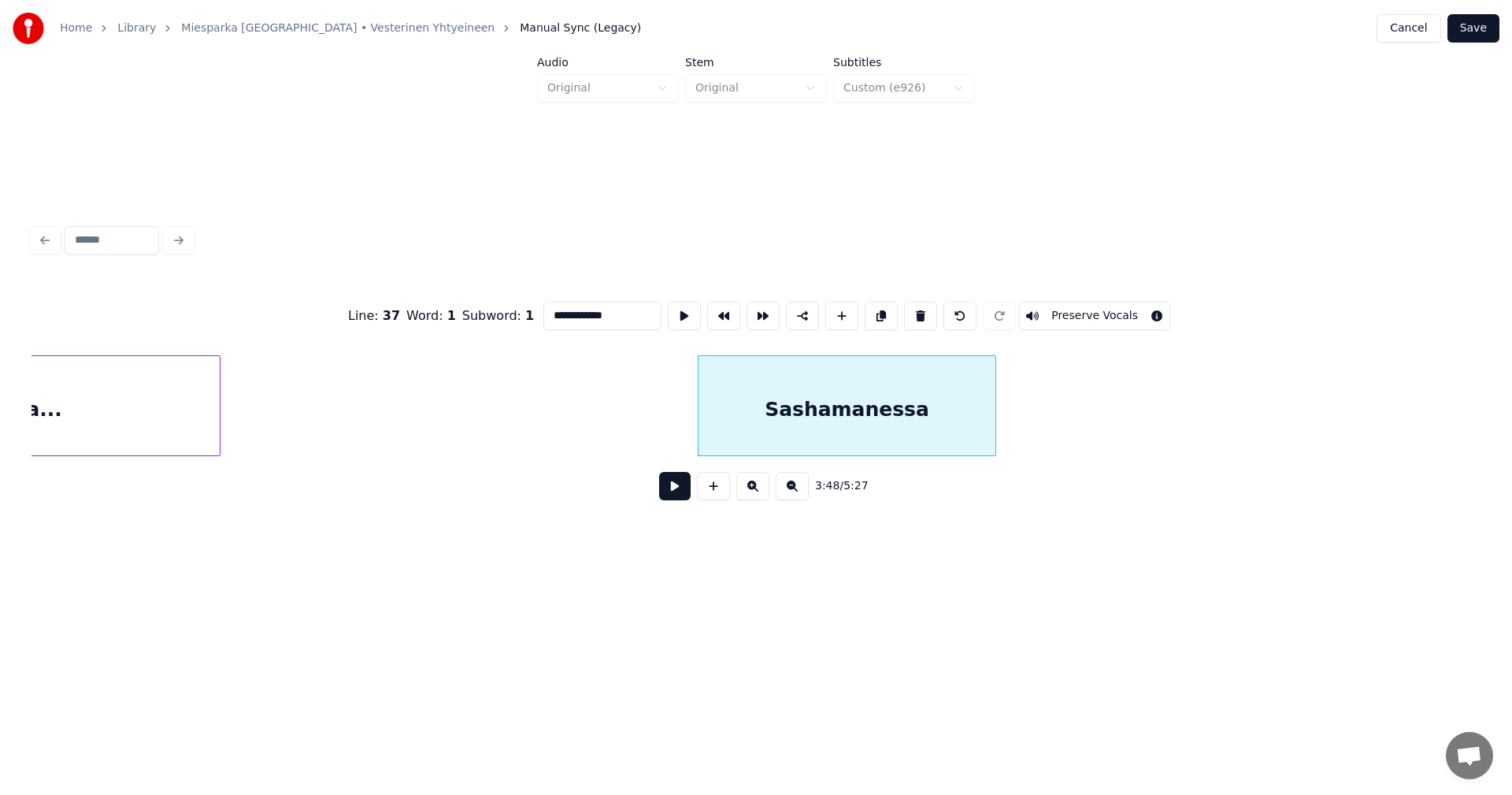
click at [551, 310] on input "**********" at bounding box center [602, 316] width 118 height 28
type input "**********"
click at [676, 495] on button at bounding box center [675, 486] width 32 height 28
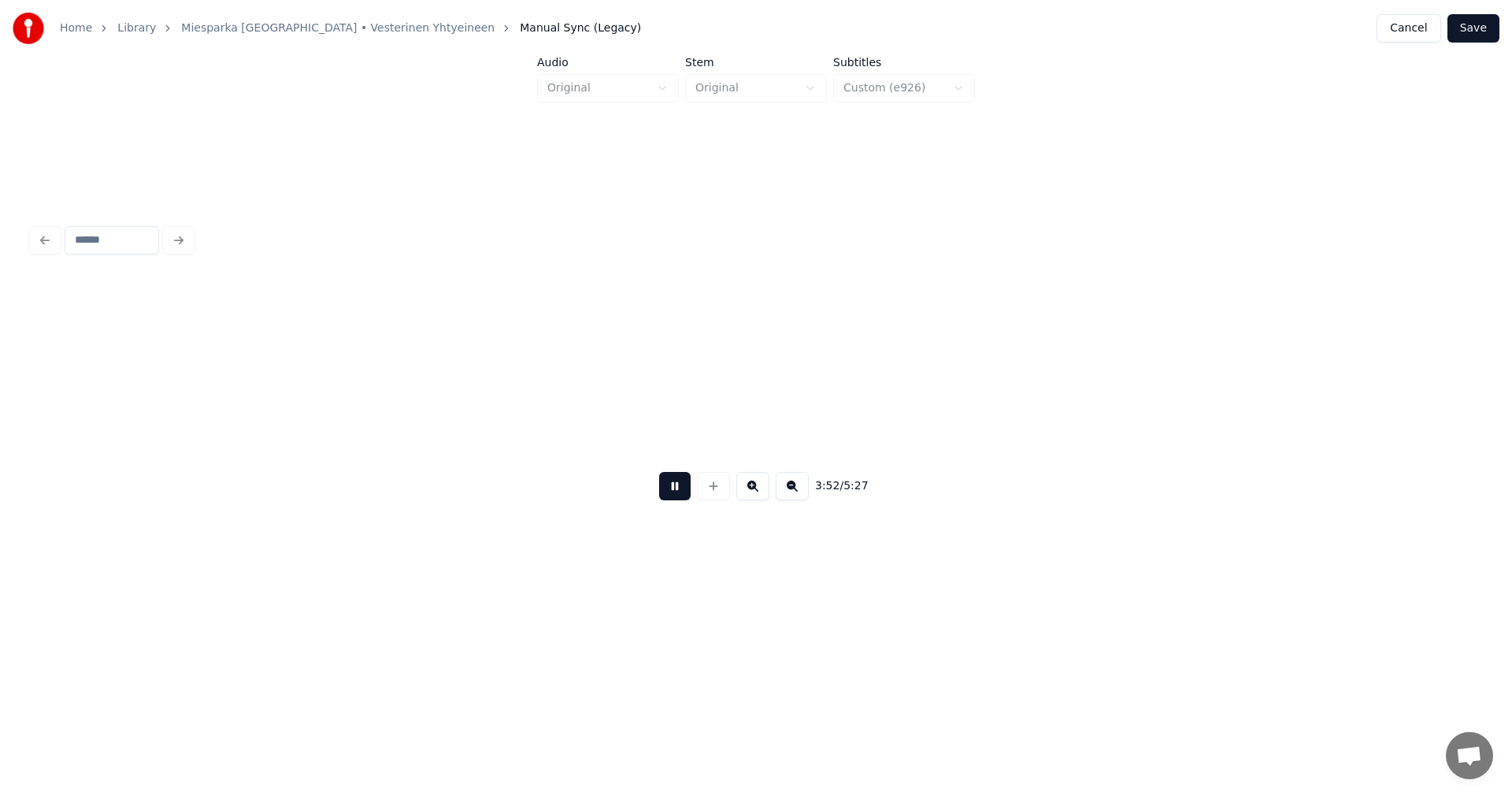
scroll to position [0, 45687]
click at [678, 489] on button at bounding box center [675, 486] width 32 height 28
click at [1470, 34] on button "Save" at bounding box center [1474, 28] width 52 height 28
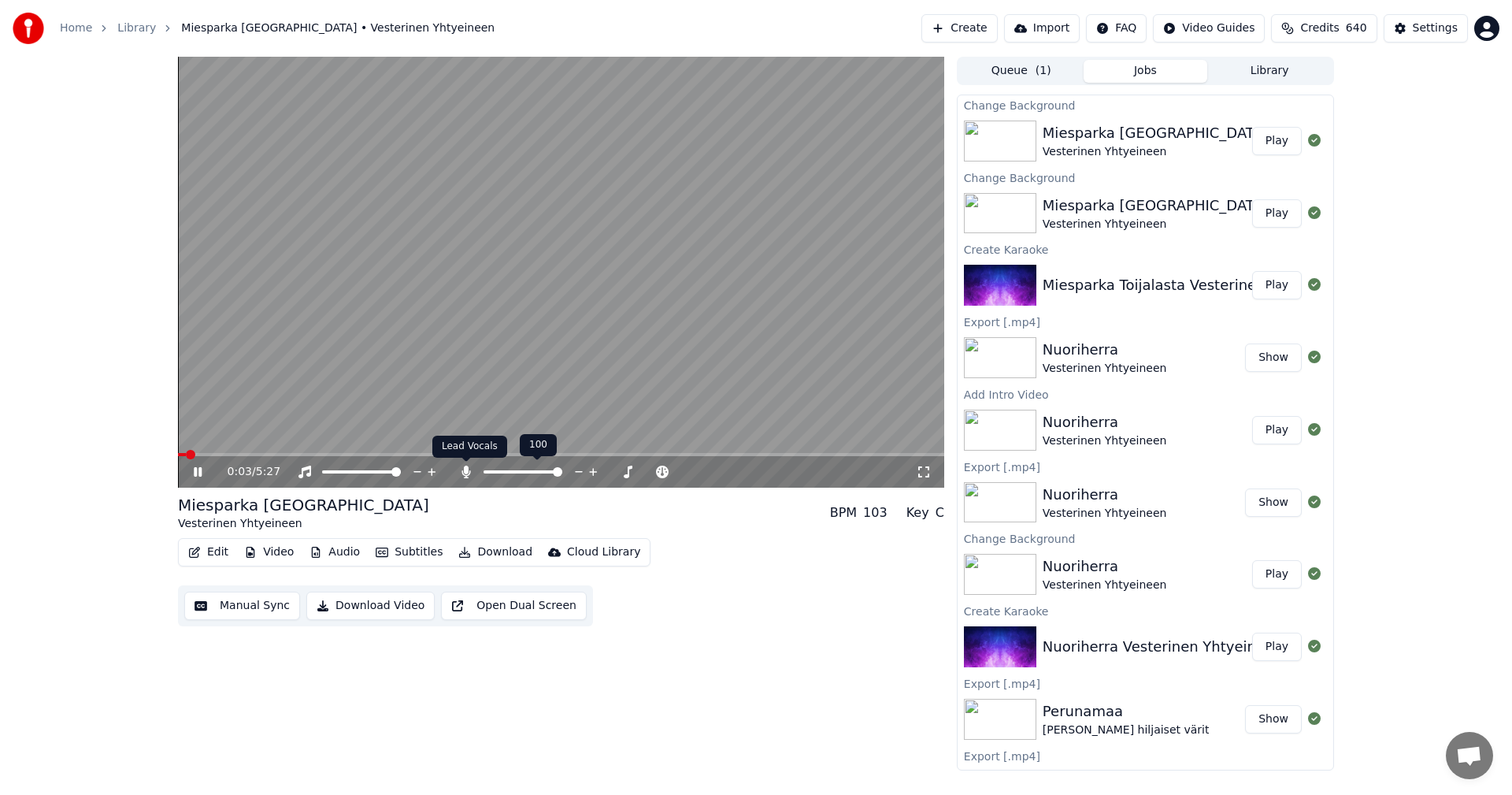
click at [467, 471] on icon at bounding box center [465, 472] width 8 height 13
click at [197, 475] on icon at bounding box center [197, 472] width 7 height 9
click at [198, 471] on icon at bounding box center [197, 472] width 9 height 11
click at [198, 471] on icon at bounding box center [209, 472] width 37 height 13
click at [200, 468] on icon at bounding box center [209, 472] width 37 height 13
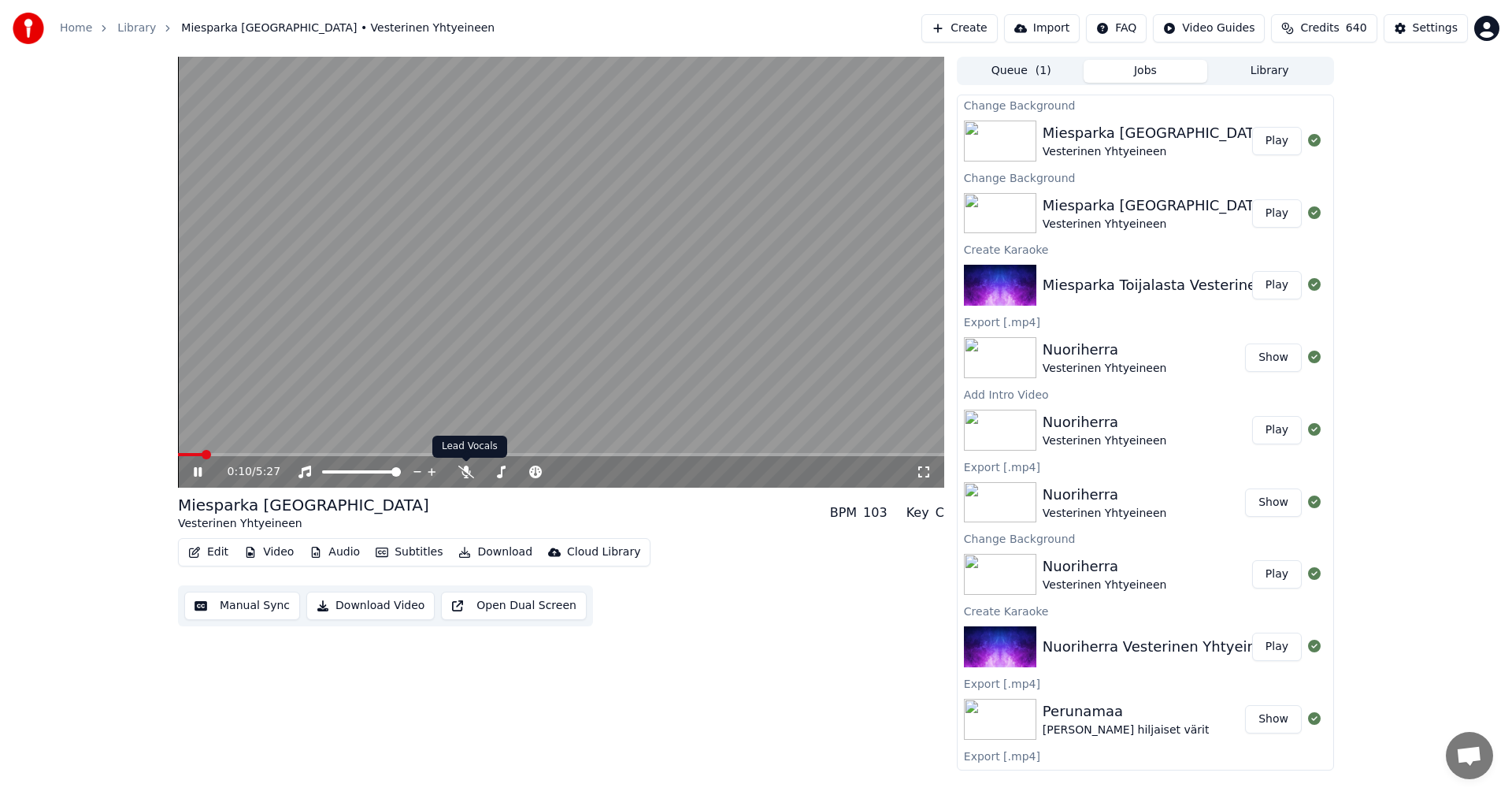
click at [457, 477] on div "0:10 / 5:27" at bounding box center [572, 472] width 689 height 16
click at [464, 474] on icon at bounding box center [466, 472] width 16 height 13
click at [197, 455] on span at bounding box center [193, 454] width 31 height 3
drag, startPoint x: 202, startPoint y: 478, endPoint x: 197, endPoint y: 499, distance: 21.6
click at [200, 476] on icon at bounding box center [209, 472] width 37 height 13
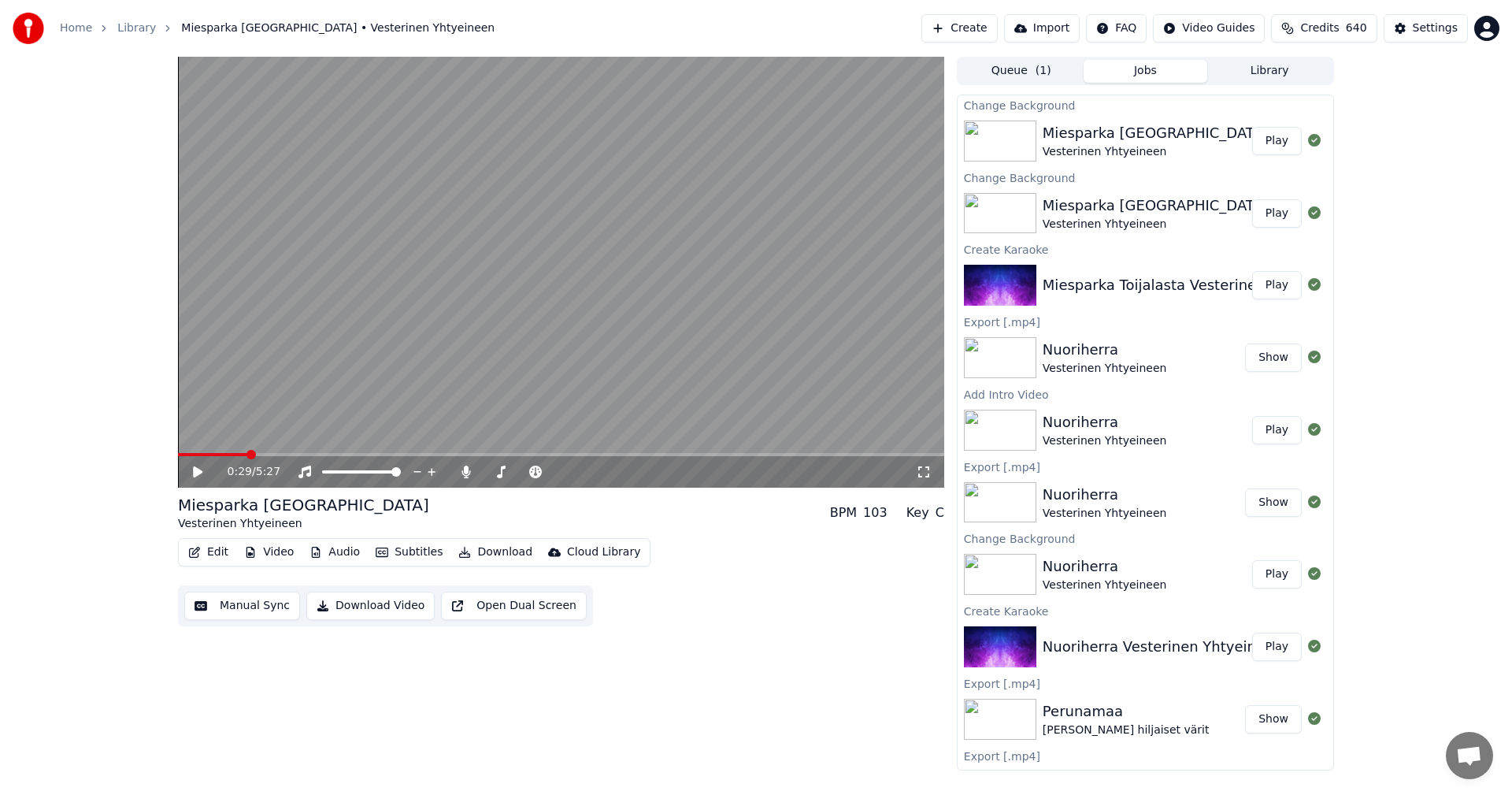
click at [208, 547] on button "Edit" at bounding box center [208, 553] width 53 height 22
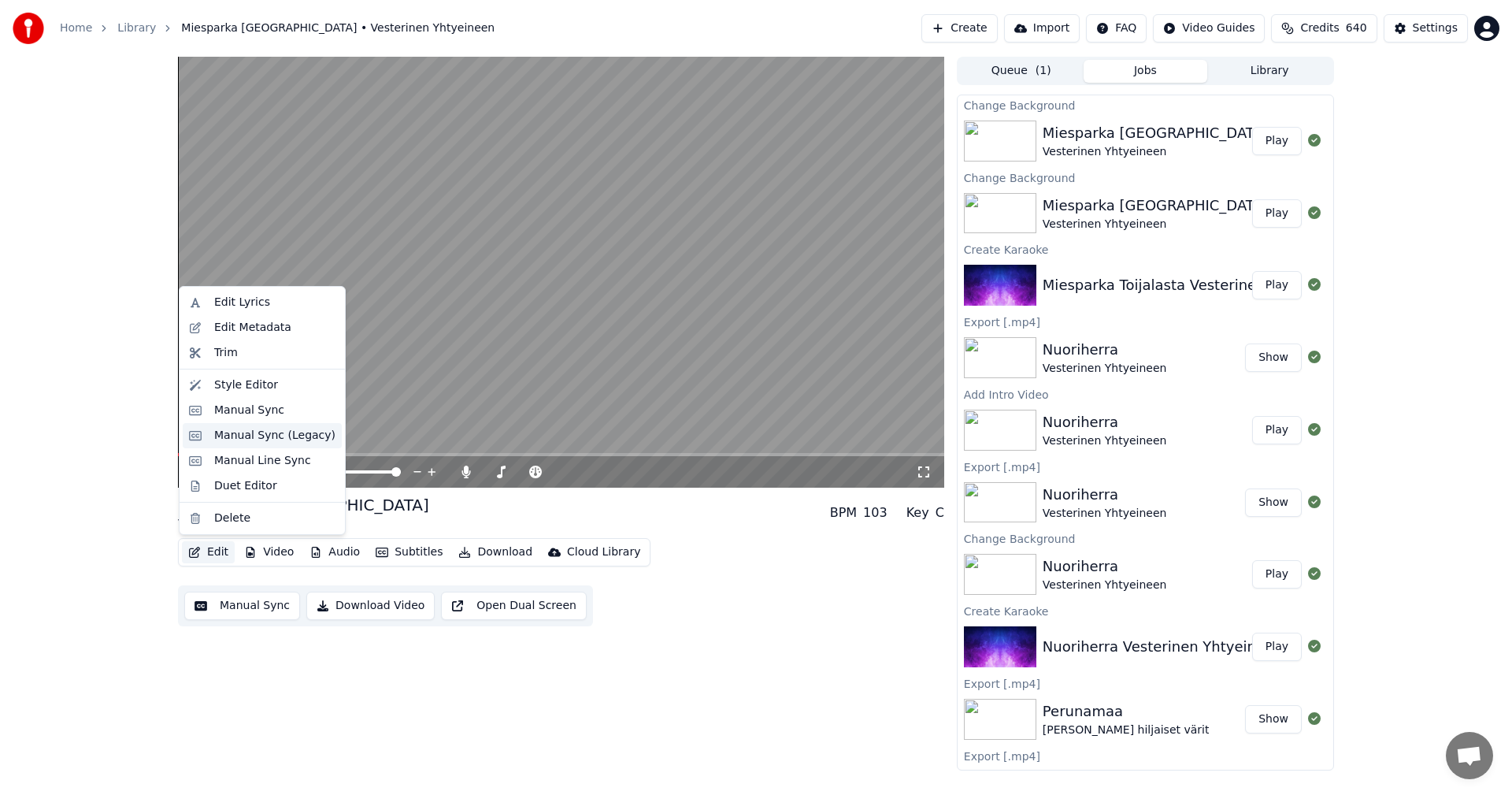
click at [269, 432] on div "Manual Sync (Legacy)" at bounding box center [274, 436] width 121 height 16
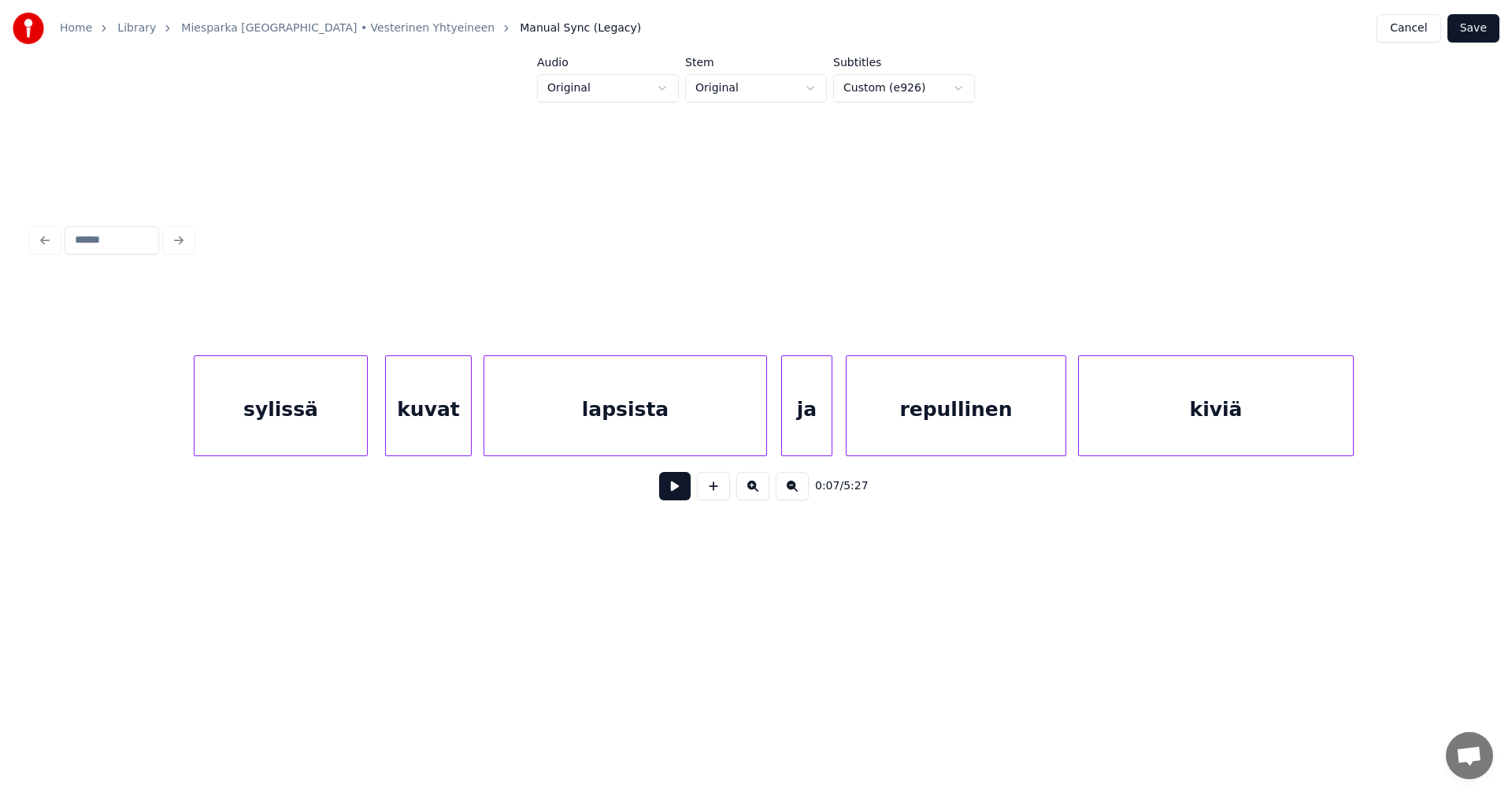
scroll to position [0, 3537]
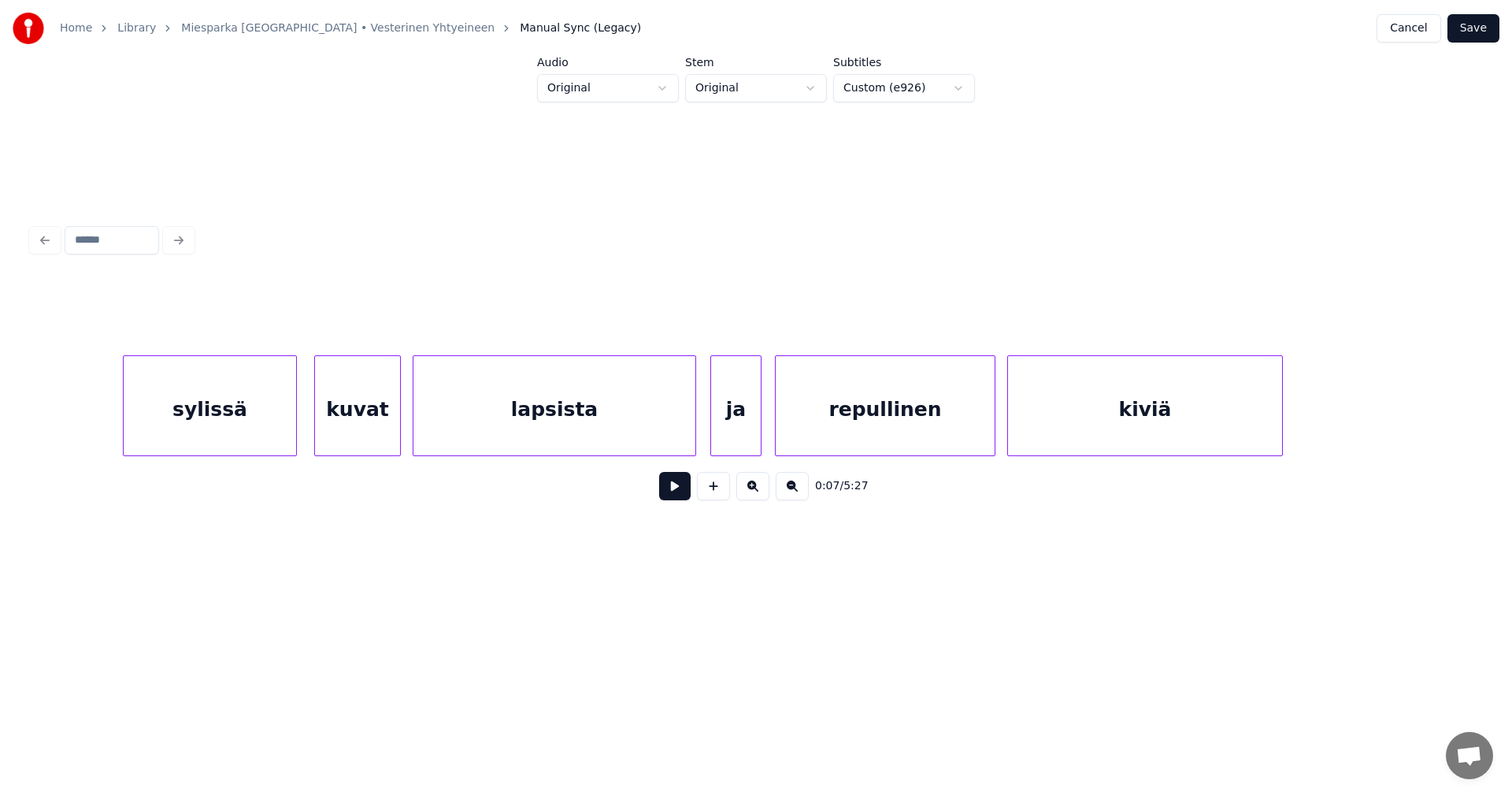
click at [480, 424] on div "lapsista" at bounding box center [554, 410] width 282 height 107
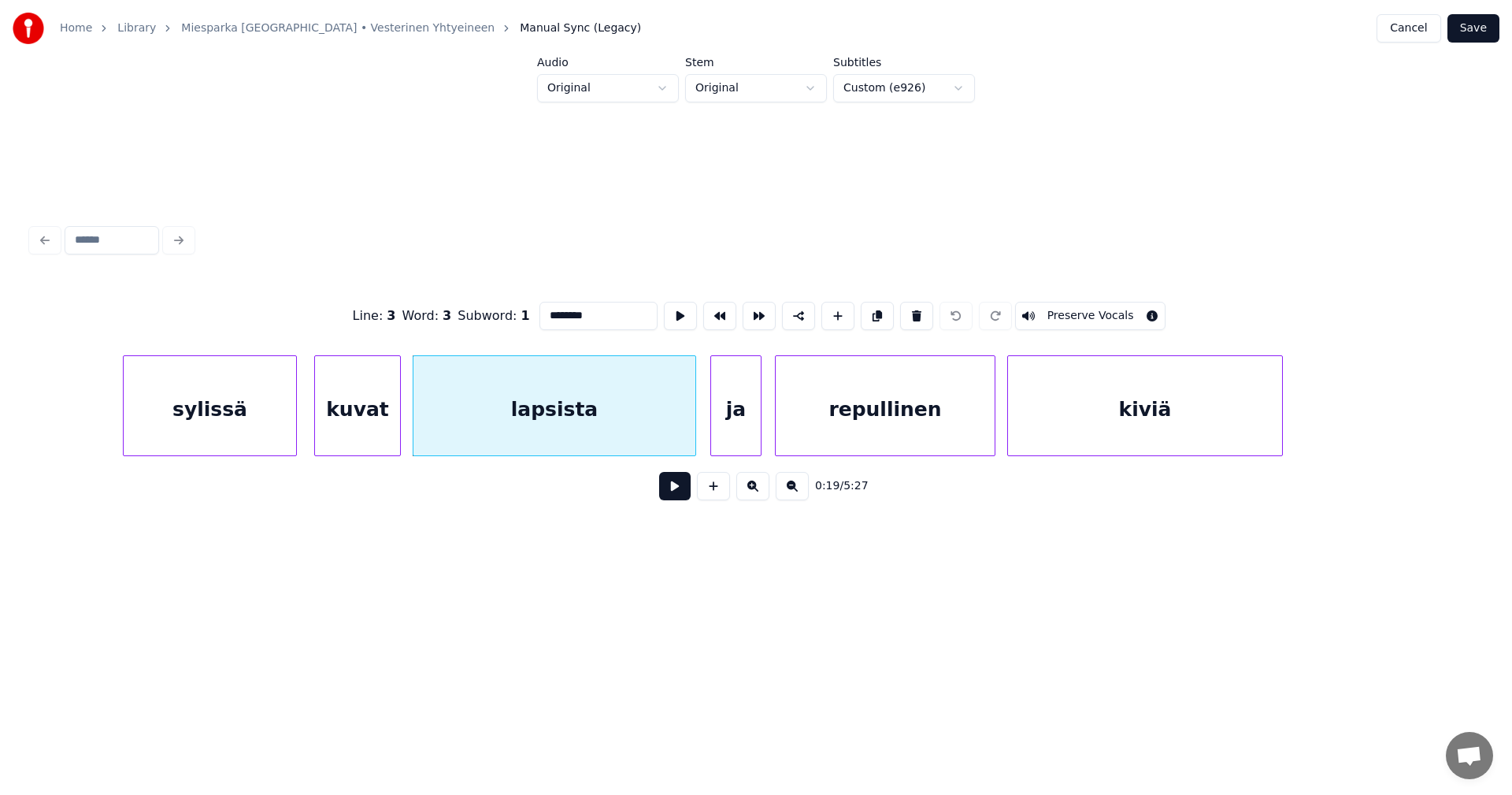
click at [679, 494] on button at bounding box center [675, 486] width 32 height 28
drag, startPoint x: 679, startPoint y: 491, endPoint x: 669, endPoint y: 430, distance: 61.8
click at [679, 482] on button at bounding box center [675, 486] width 32 height 28
click at [666, 422] on div "lapsista" at bounding box center [554, 410] width 282 height 107
click at [595, 305] on input "********" at bounding box center [598, 316] width 118 height 28
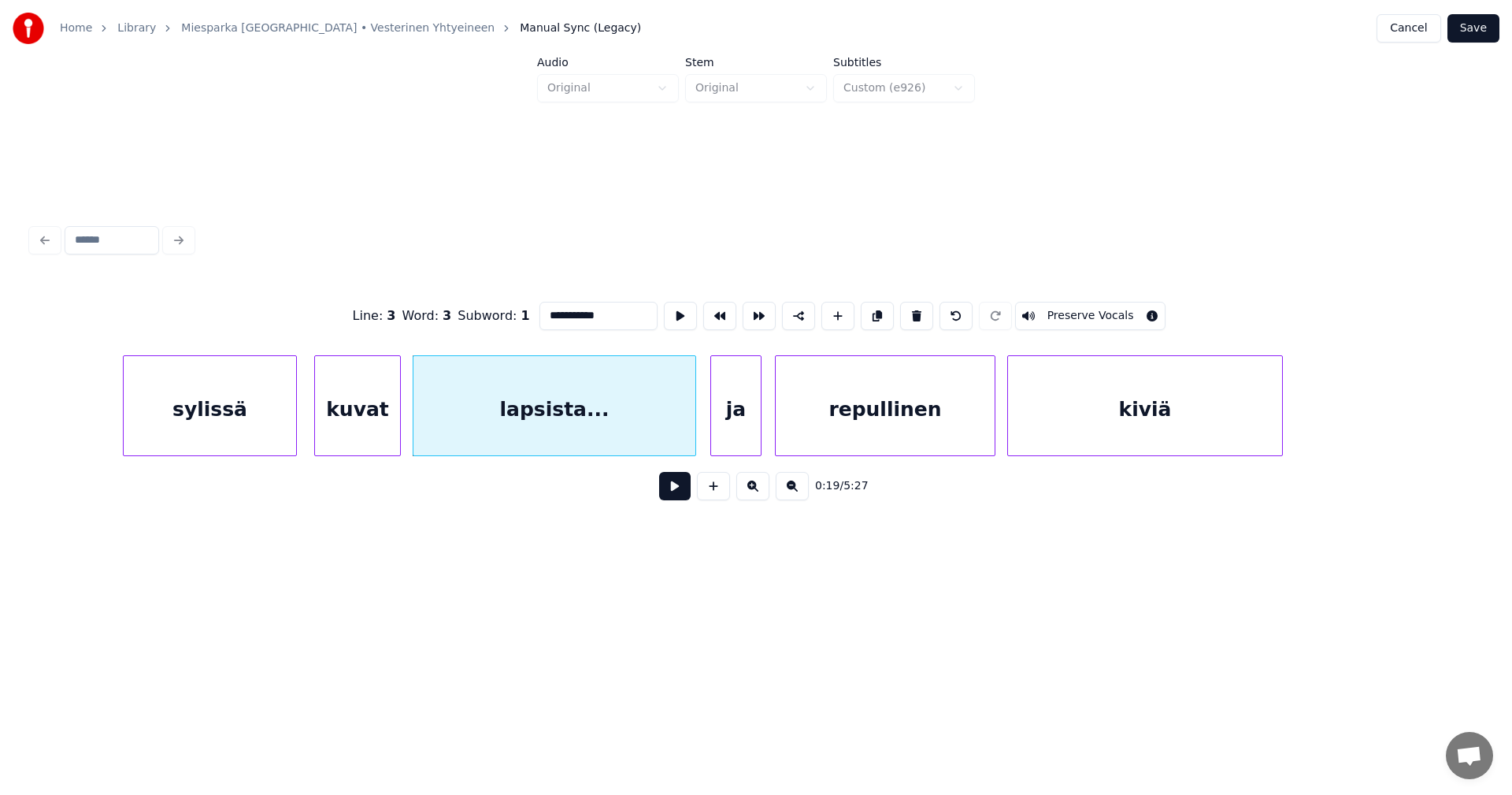
type input "**********"
click at [1493, 27] on button "Save" at bounding box center [1474, 28] width 52 height 28
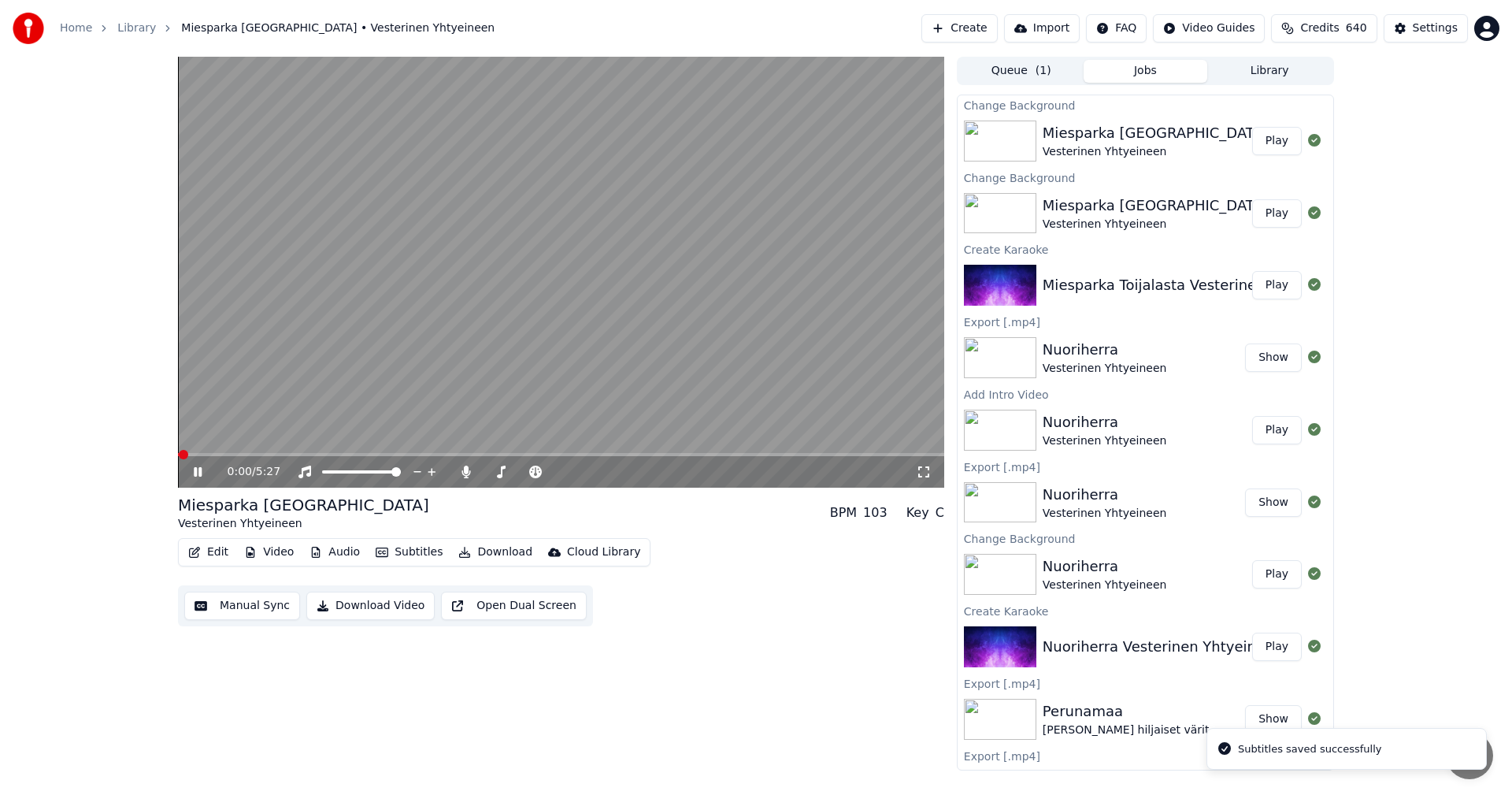
click at [263, 456] on span at bounding box center [561, 454] width 767 height 3
click at [212, 456] on span at bounding box center [226, 454] width 97 height 3
click at [225, 454] on span at bounding box center [202, 454] width 48 height 3
click at [469, 470] on icon at bounding box center [466, 472] width 16 height 13
click at [205, 452] on video at bounding box center [561, 272] width 767 height 431
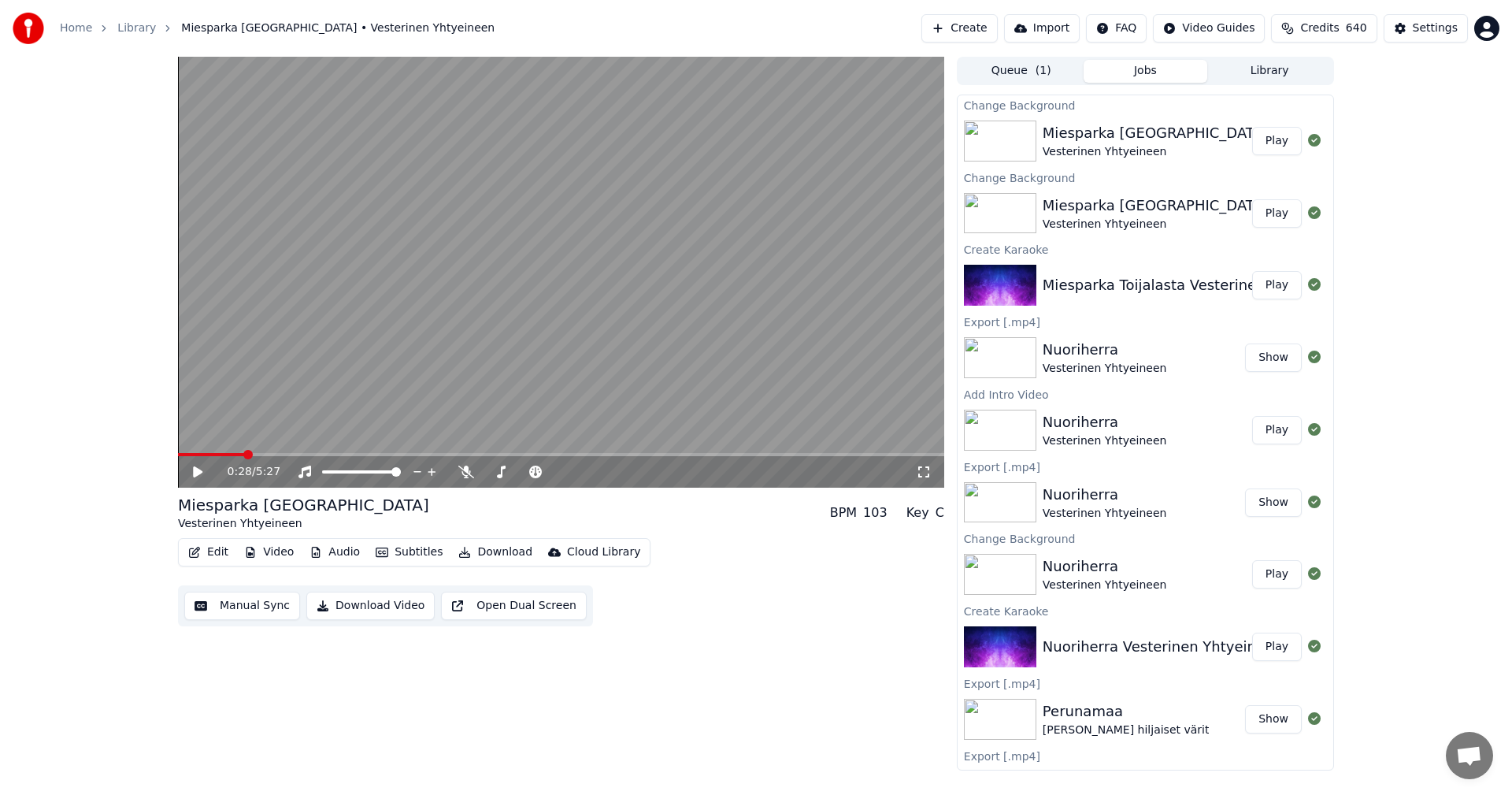
click at [202, 454] on span at bounding box center [210, 454] width 66 height 3
click at [199, 474] on icon at bounding box center [197, 472] width 9 height 11
click at [461, 468] on icon at bounding box center [466, 472] width 16 height 13
click at [199, 471] on icon at bounding box center [197, 472] width 7 height 9
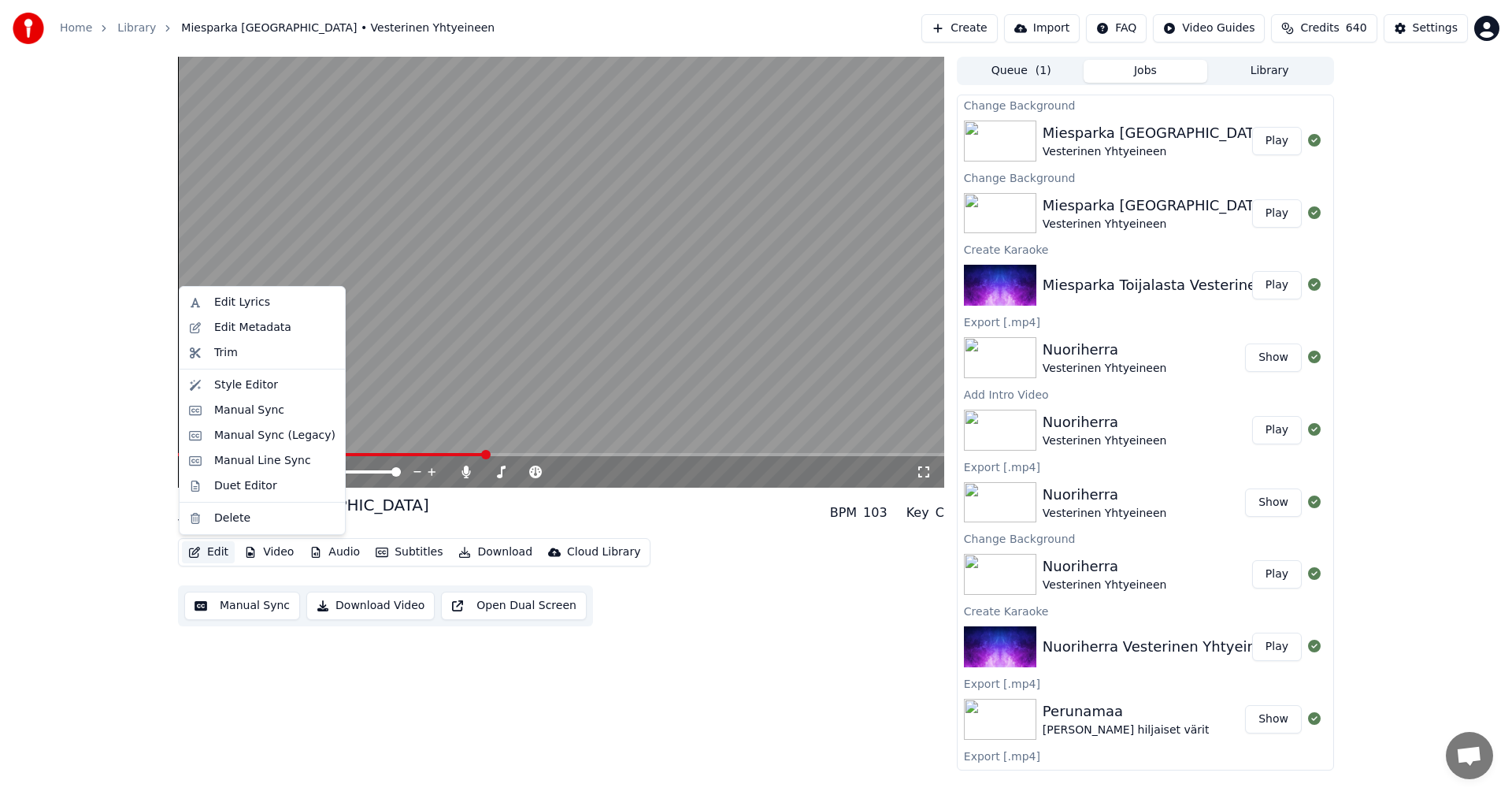
click at [220, 554] on button "Edit" at bounding box center [208, 553] width 53 height 22
click at [282, 430] on div "Manual Sync (Legacy)" at bounding box center [274, 436] width 121 height 16
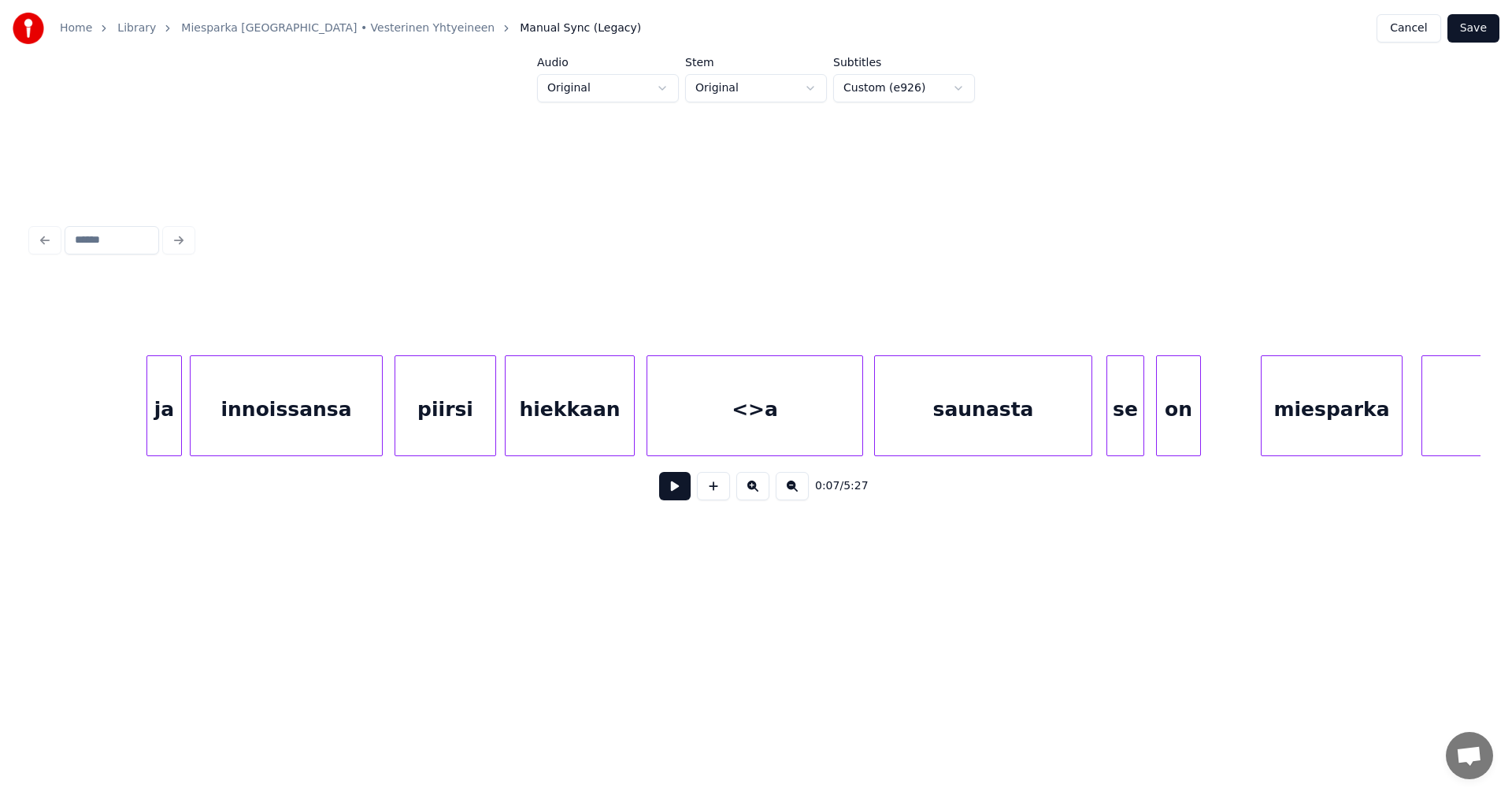
scroll to position [0, 22045]
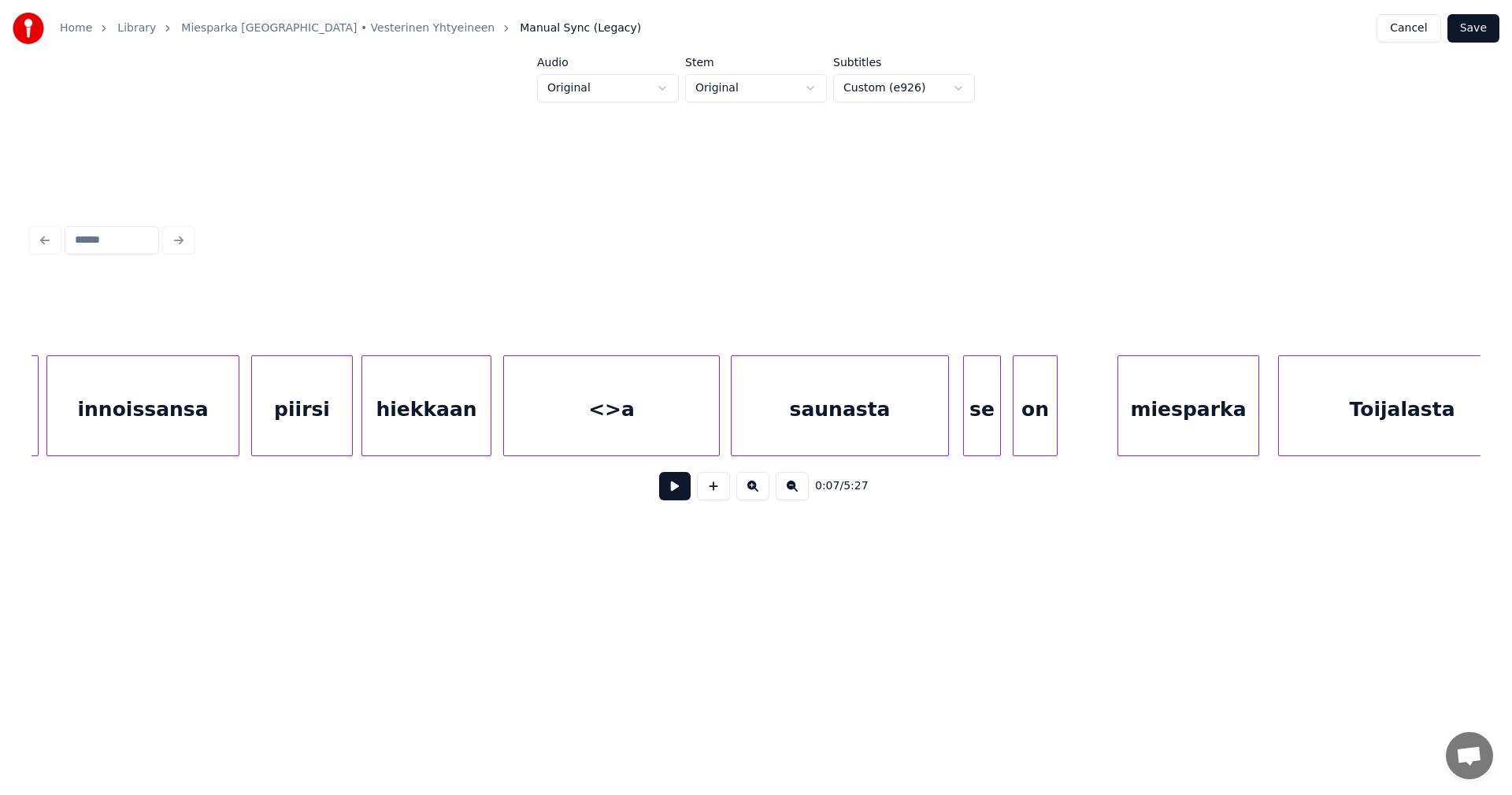
click at [582, 435] on div "<>a" at bounding box center [611, 410] width 215 height 107
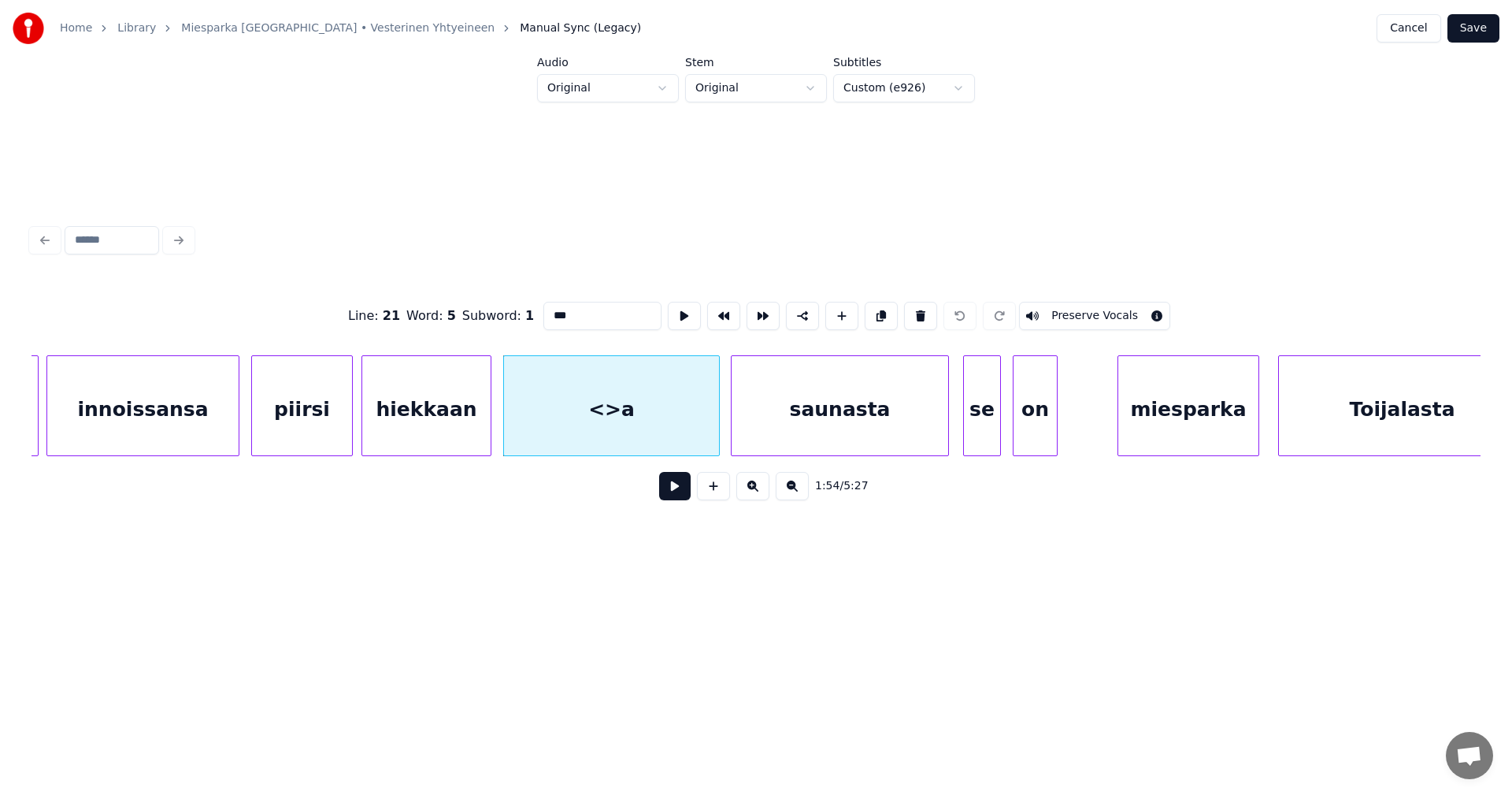
drag, startPoint x: 581, startPoint y: 309, endPoint x: 542, endPoint y: 317, distance: 39.8
click at [543, 317] on input "***" at bounding box center [602, 316] width 118 height 28
click at [632, 375] on div "suunnite" at bounding box center [611, 410] width 215 height 107
type input "********"
click at [669, 495] on button at bounding box center [675, 486] width 32 height 28
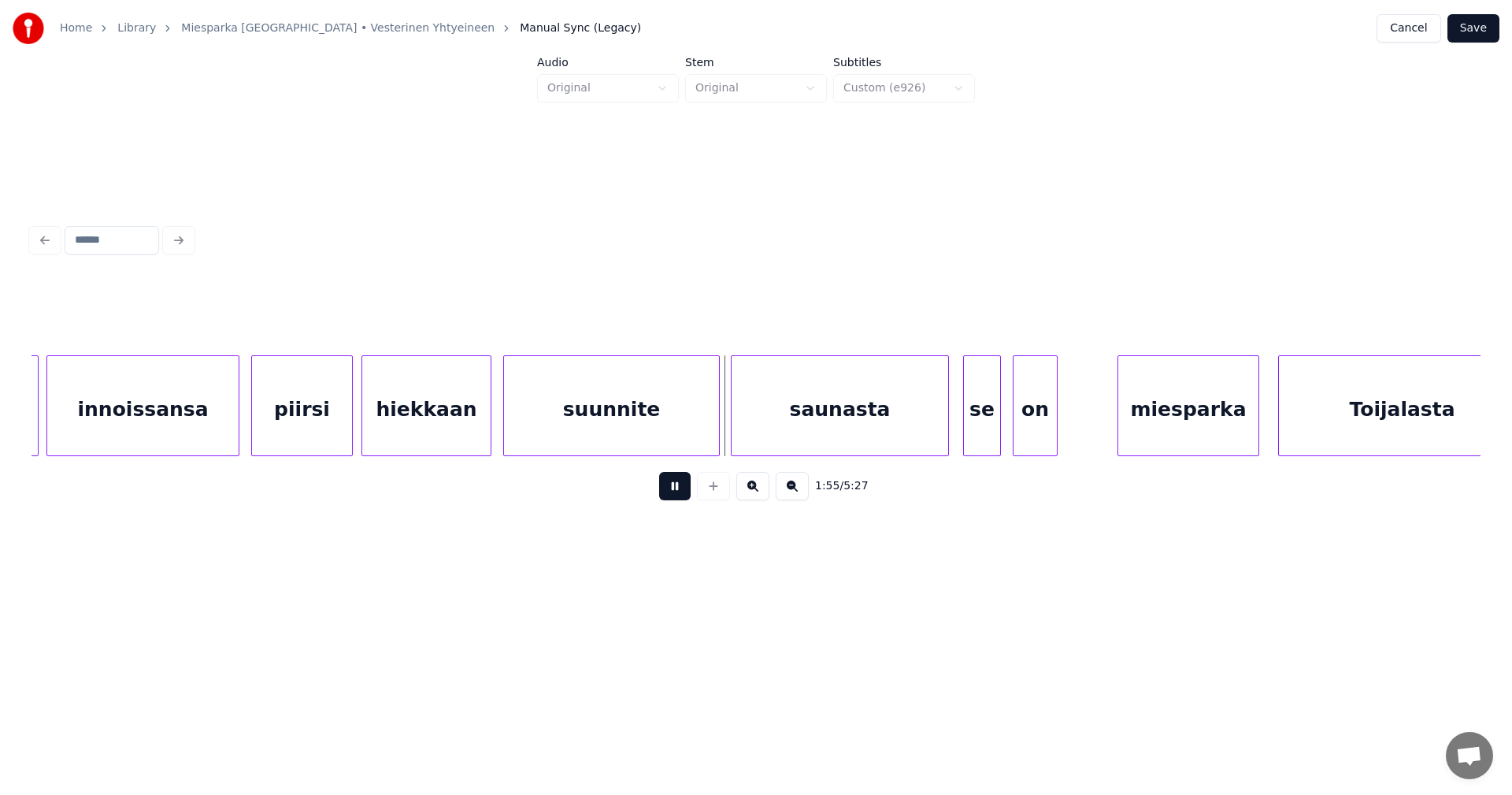
drag, startPoint x: 671, startPoint y: 492, endPoint x: 669, endPoint y: 408, distance: 84.0
click at [671, 490] on button at bounding box center [675, 486] width 32 height 28
click at [669, 408] on div "suunnite" at bounding box center [611, 410] width 215 height 107
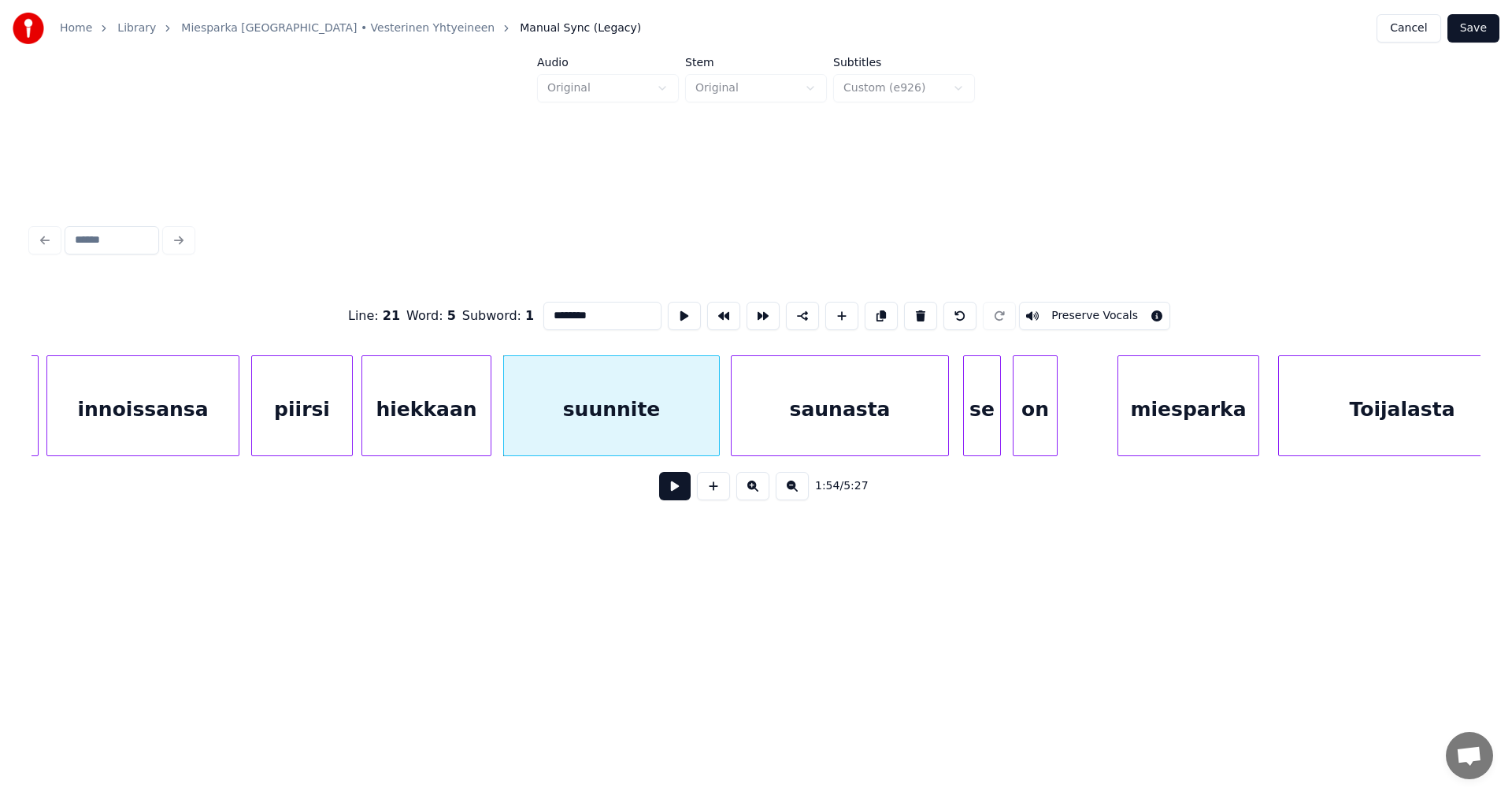
click at [595, 314] on input "********" at bounding box center [602, 316] width 118 height 28
type input "**********"
click at [1467, 29] on button "Save" at bounding box center [1474, 28] width 52 height 28
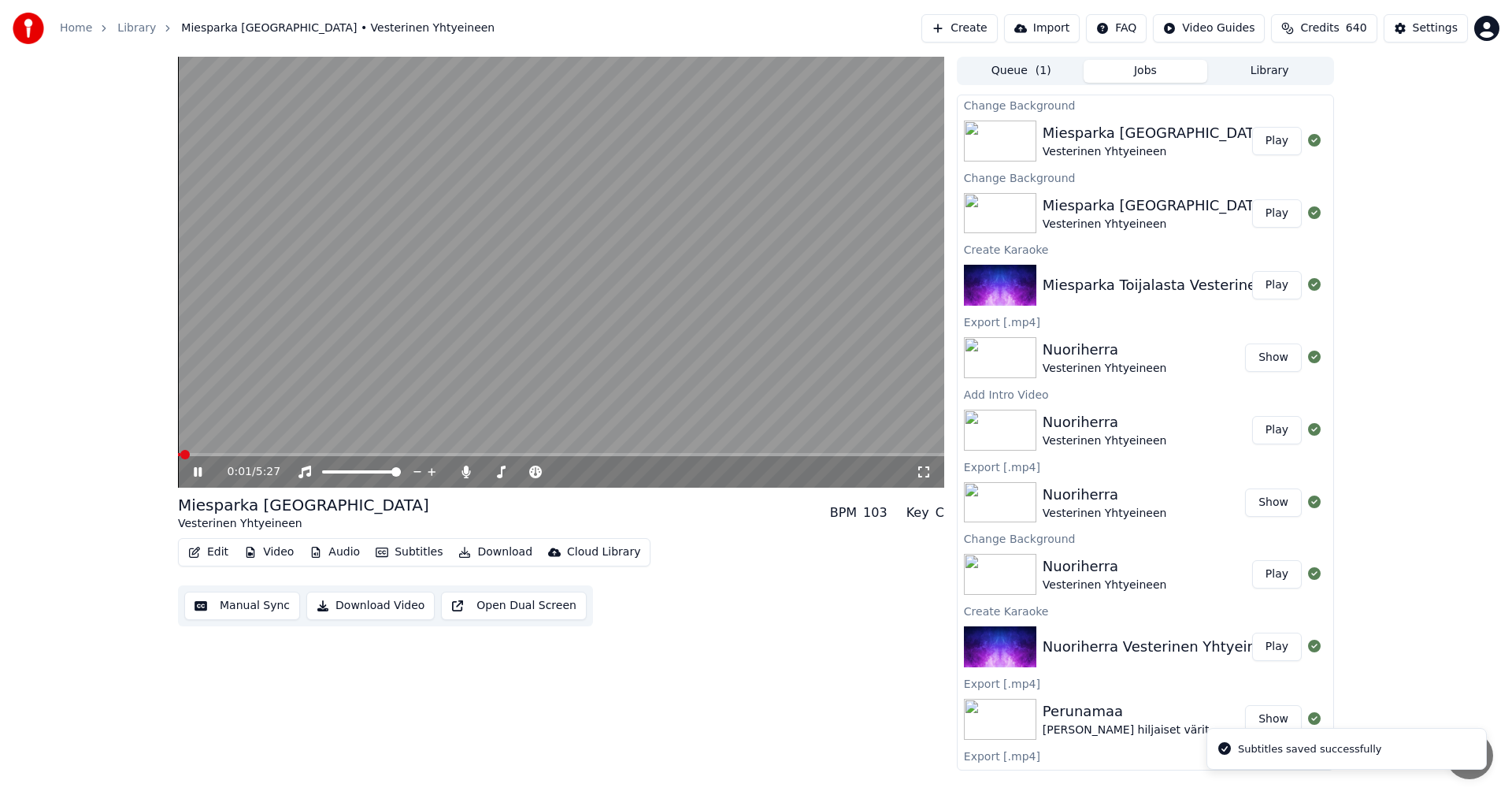
click at [462, 456] on span at bounding box center [561, 454] width 767 height 3
click at [485, 455] on span at bounding box center [561, 454] width 767 height 3
click at [519, 456] on span at bounding box center [561, 454] width 767 height 3
click at [390, 454] on span at bounding box center [365, 454] width 374 height 3
click at [464, 452] on video at bounding box center [561, 272] width 767 height 431
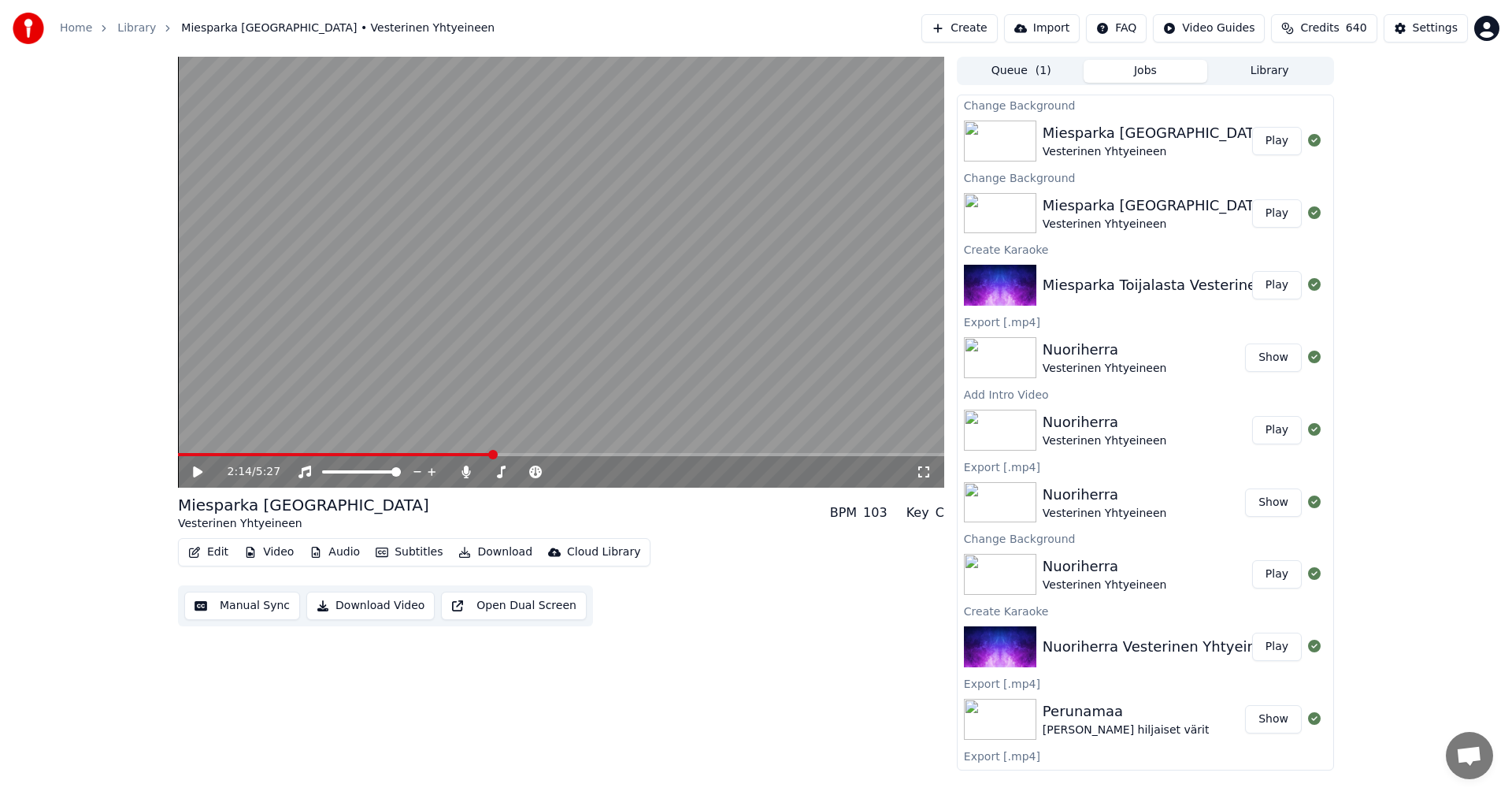
click at [201, 470] on icon at bounding box center [197, 472] width 9 height 11
click at [511, 454] on span at bounding box center [561, 454] width 767 height 3
click at [532, 454] on span at bounding box center [561, 454] width 767 height 3
click at [551, 454] on span at bounding box center [561, 454] width 767 height 3
click at [596, 454] on span at bounding box center [561, 454] width 767 height 3
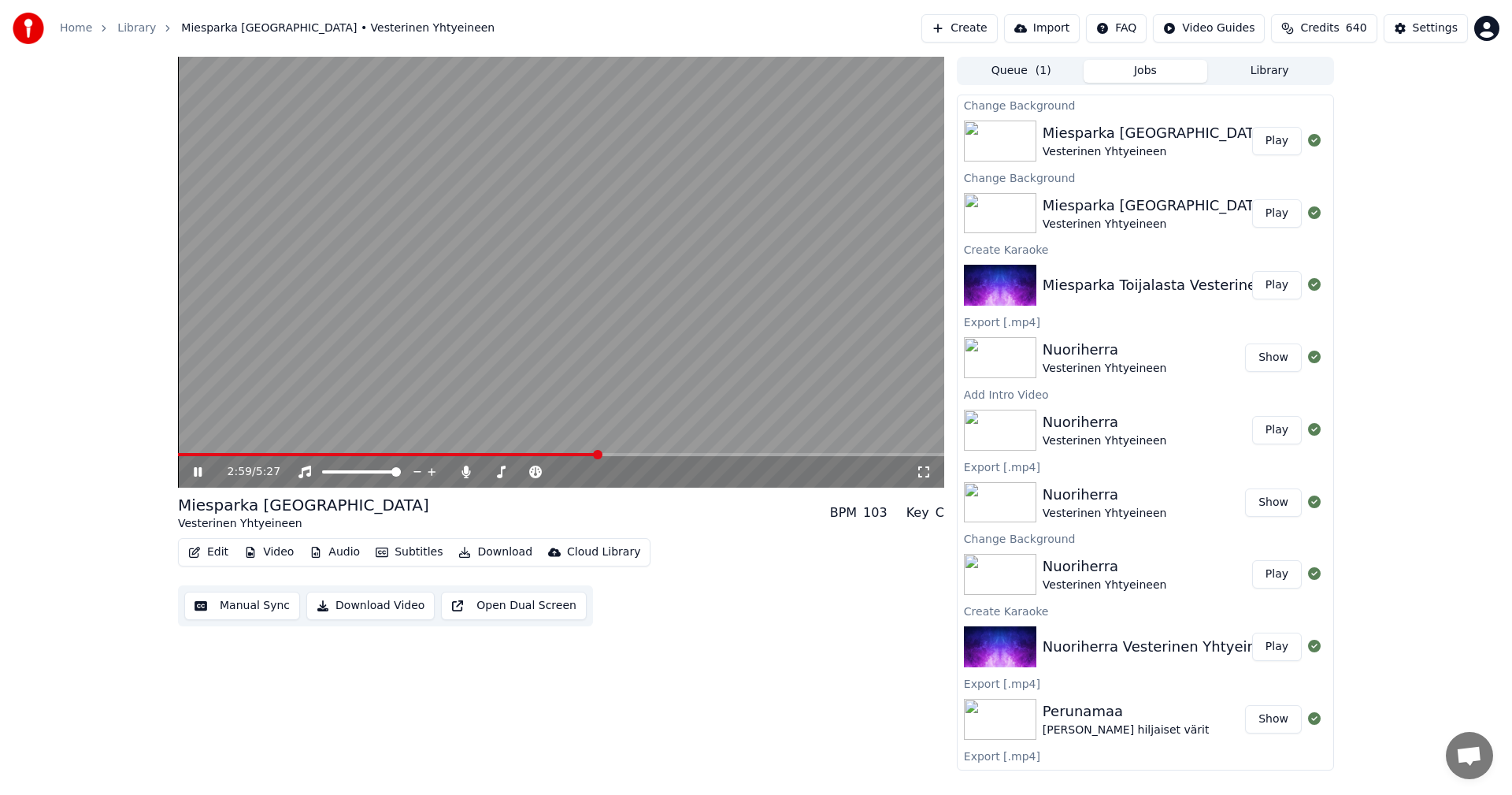
click at [637, 453] on span at bounding box center [561, 454] width 767 height 3
click at [195, 473] on icon at bounding box center [197, 472] width 7 height 9
click at [215, 551] on button "Edit" at bounding box center [208, 553] width 53 height 22
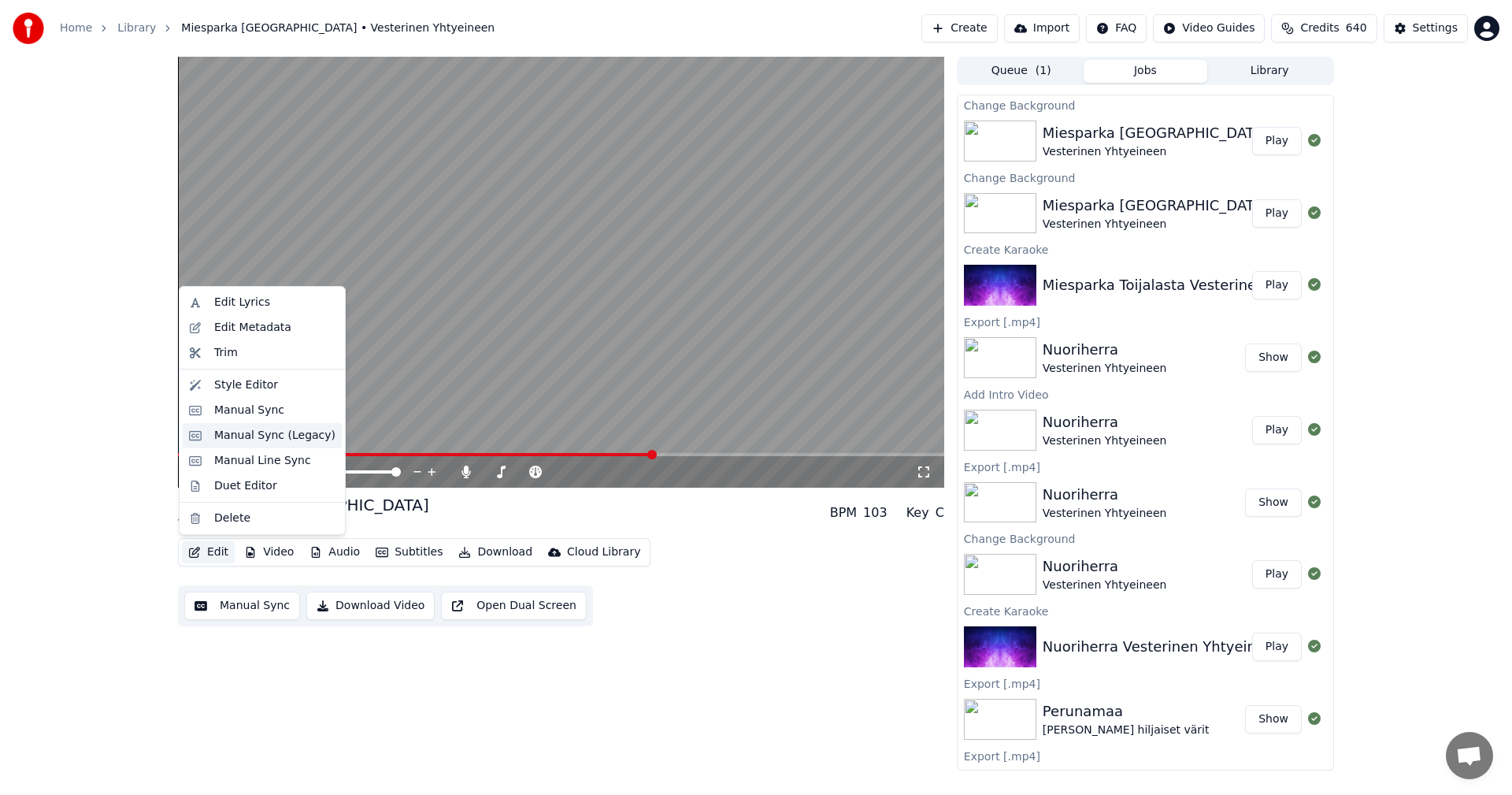
click at [300, 439] on div "Manual Sync (Legacy)" at bounding box center [274, 436] width 121 height 16
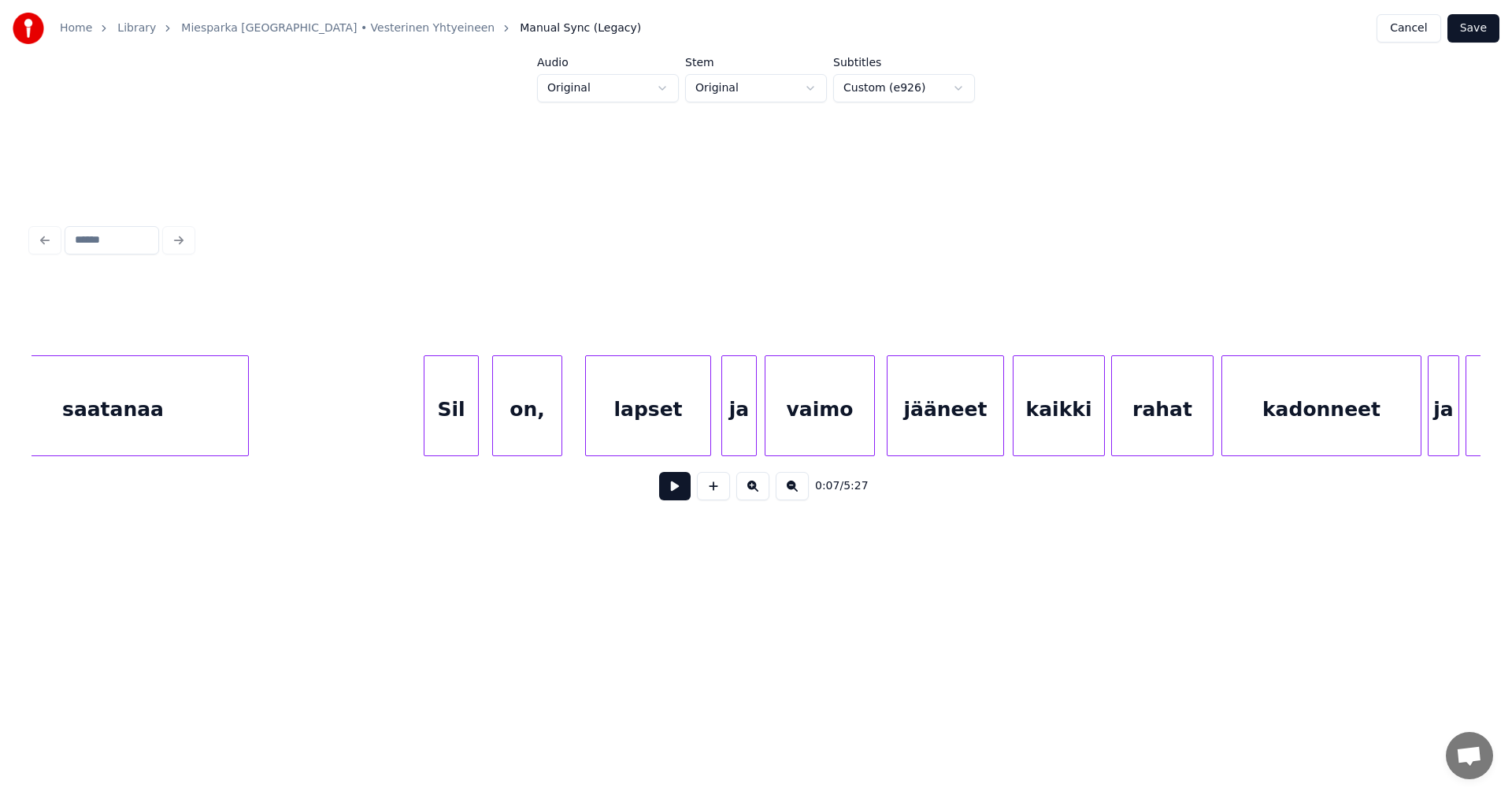
scroll to position [0, 9719]
click at [520, 426] on div "on," at bounding box center [527, 410] width 69 height 107
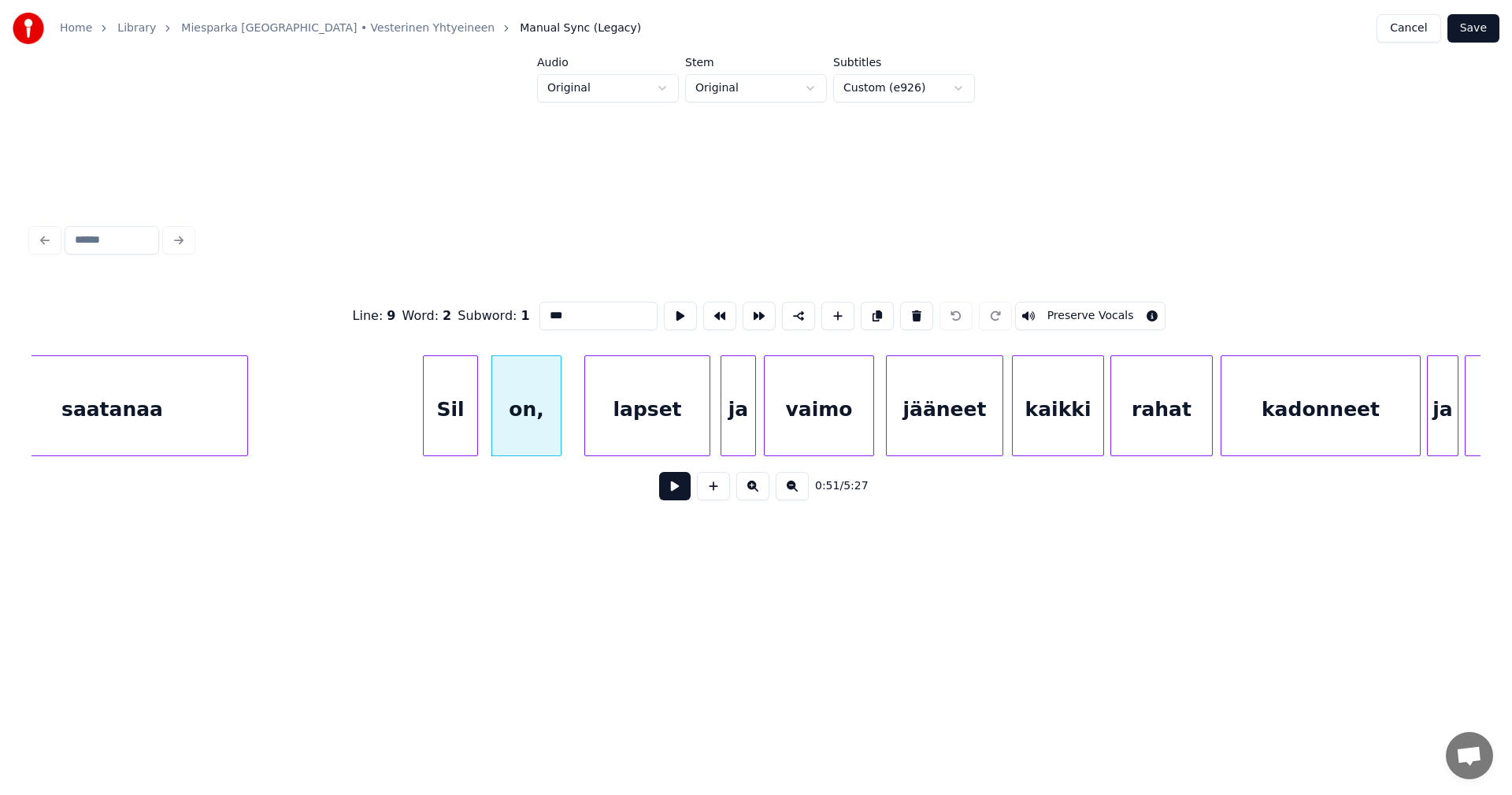
click at [587, 317] on input "***" at bounding box center [598, 316] width 118 height 28
click at [462, 439] on div "Sil" at bounding box center [450, 410] width 54 height 107
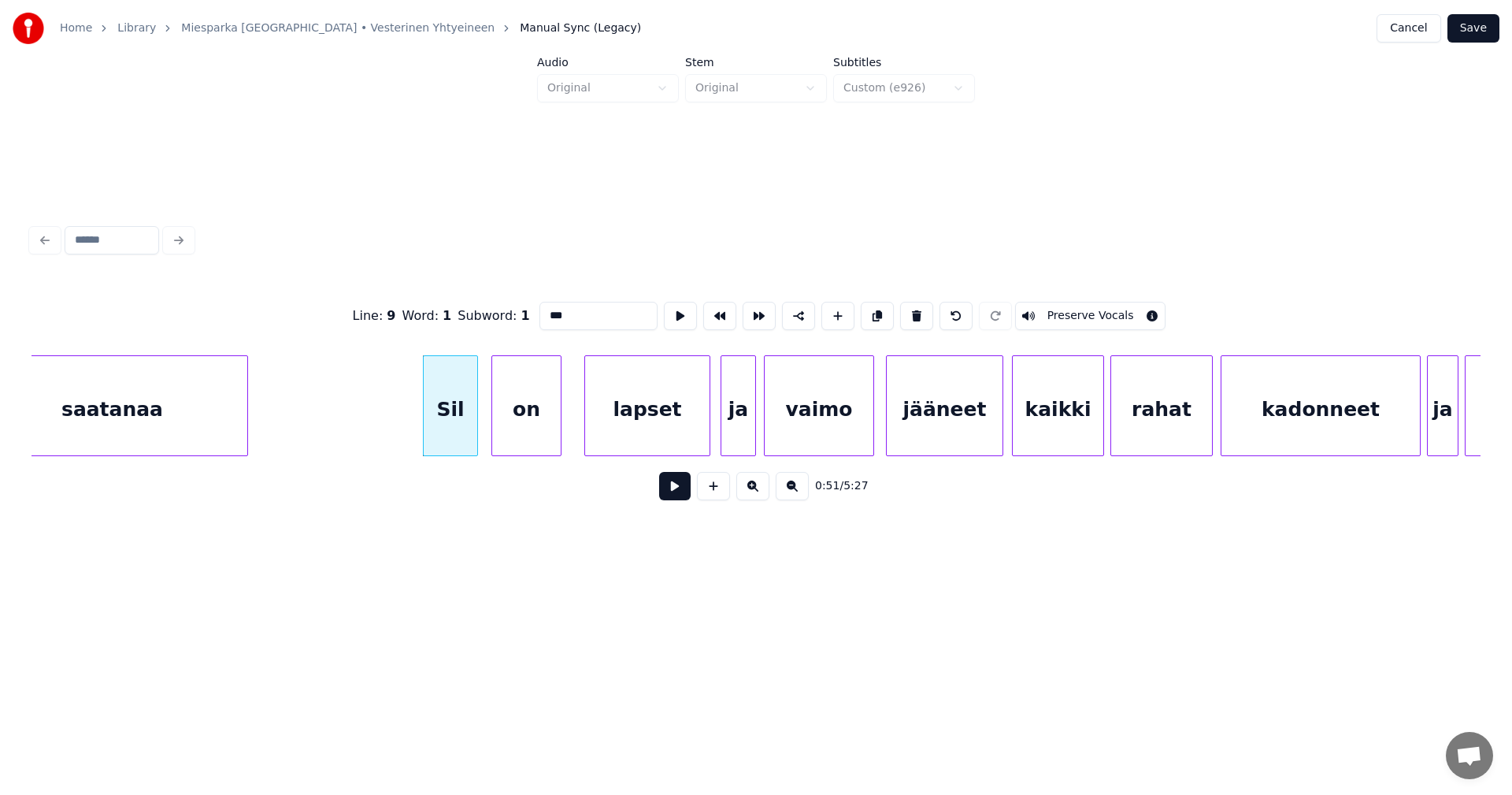
type input "***"
click at [674, 493] on button at bounding box center [675, 486] width 32 height 28
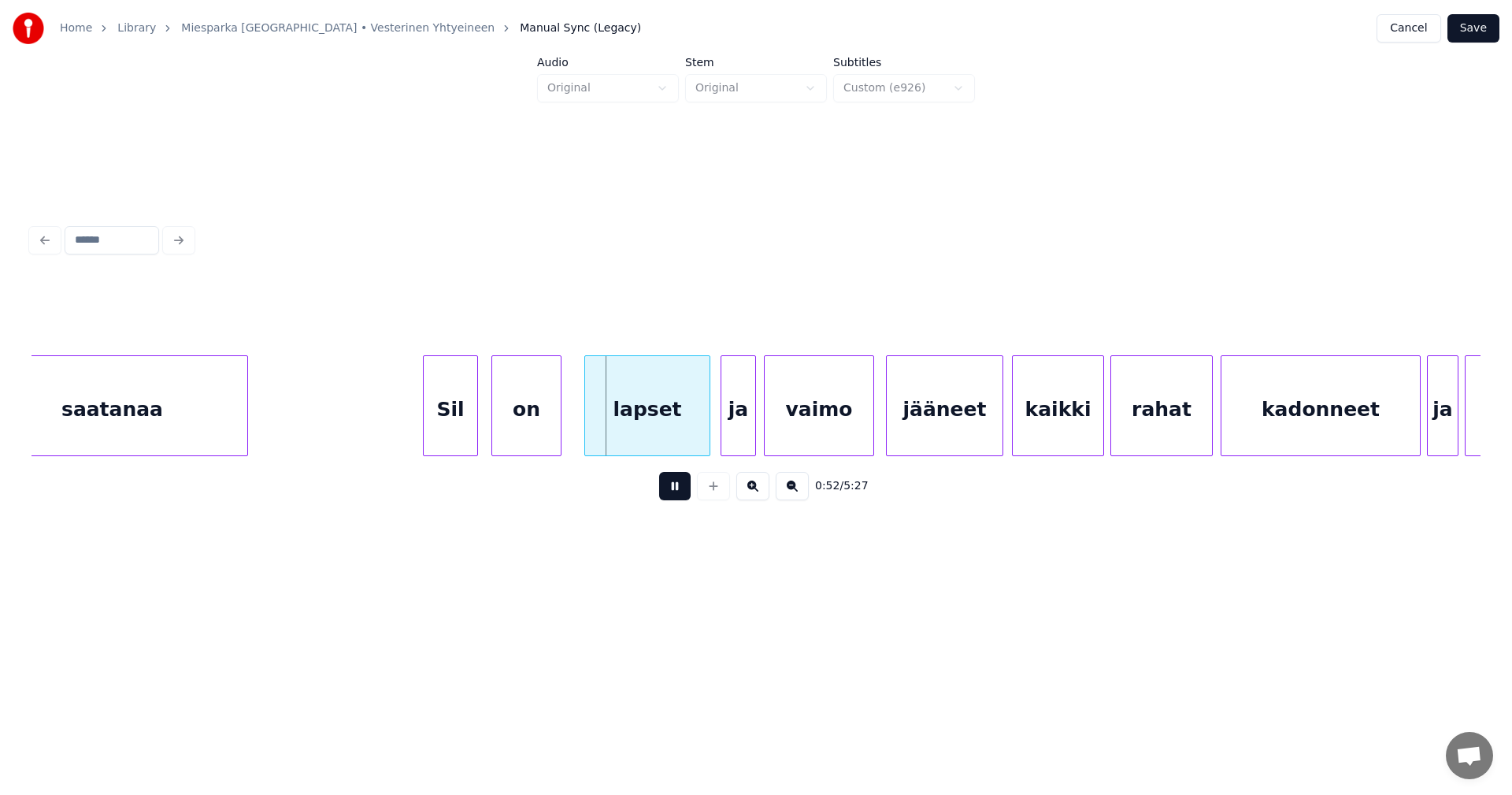
drag, startPoint x: 670, startPoint y: 493, endPoint x: 669, endPoint y: 469, distance: 24.0
click at [669, 492] on button at bounding box center [675, 486] width 32 height 28
click at [662, 439] on div "lapset" at bounding box center [643, 410] width 125 height 107
click at [446, 434] on div "Sil" at bounding box center [450, 410] width 54 height 107
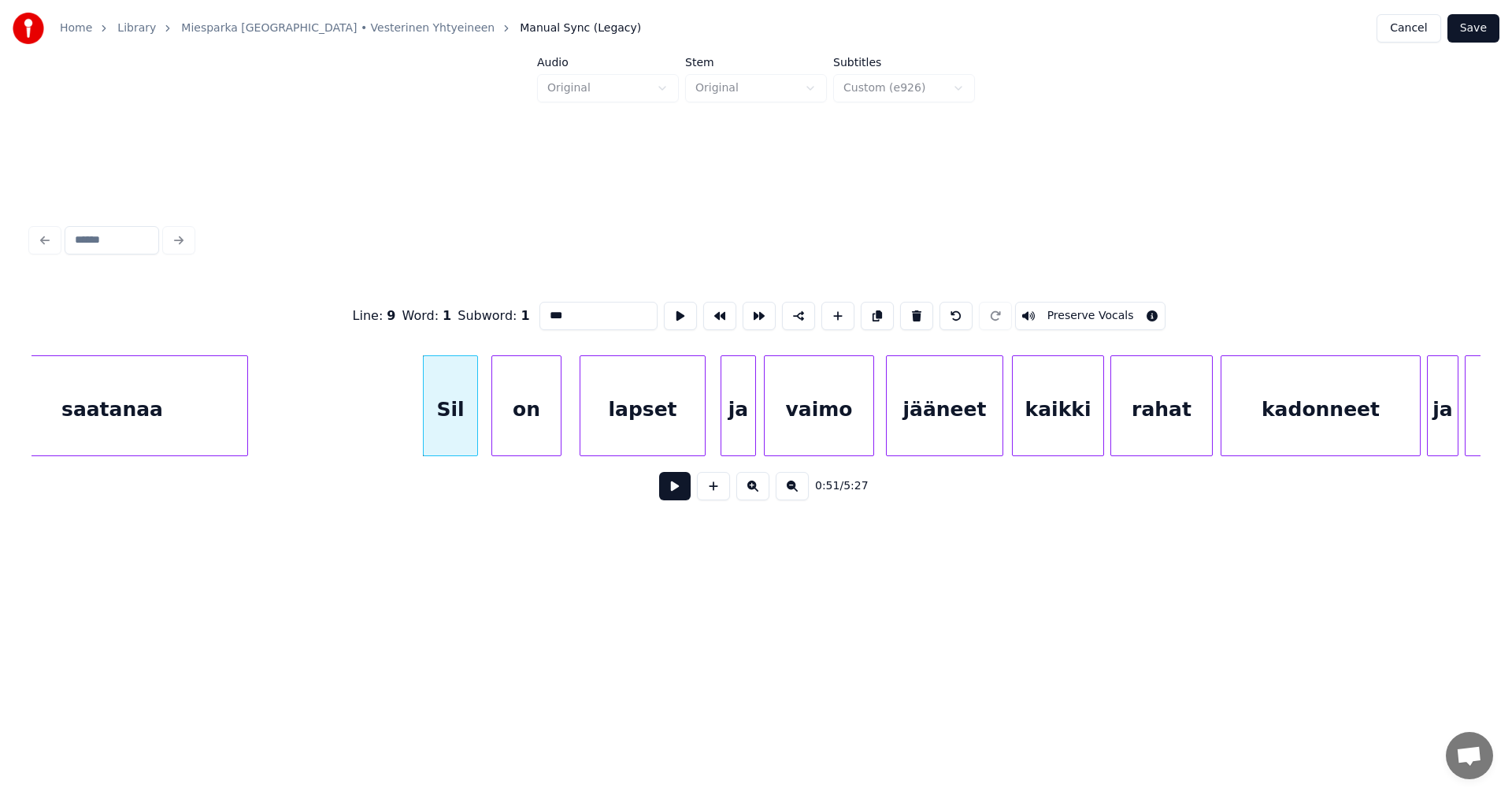
click at [674, 490] on button at bounding box center [675, 486] width 32 height 28
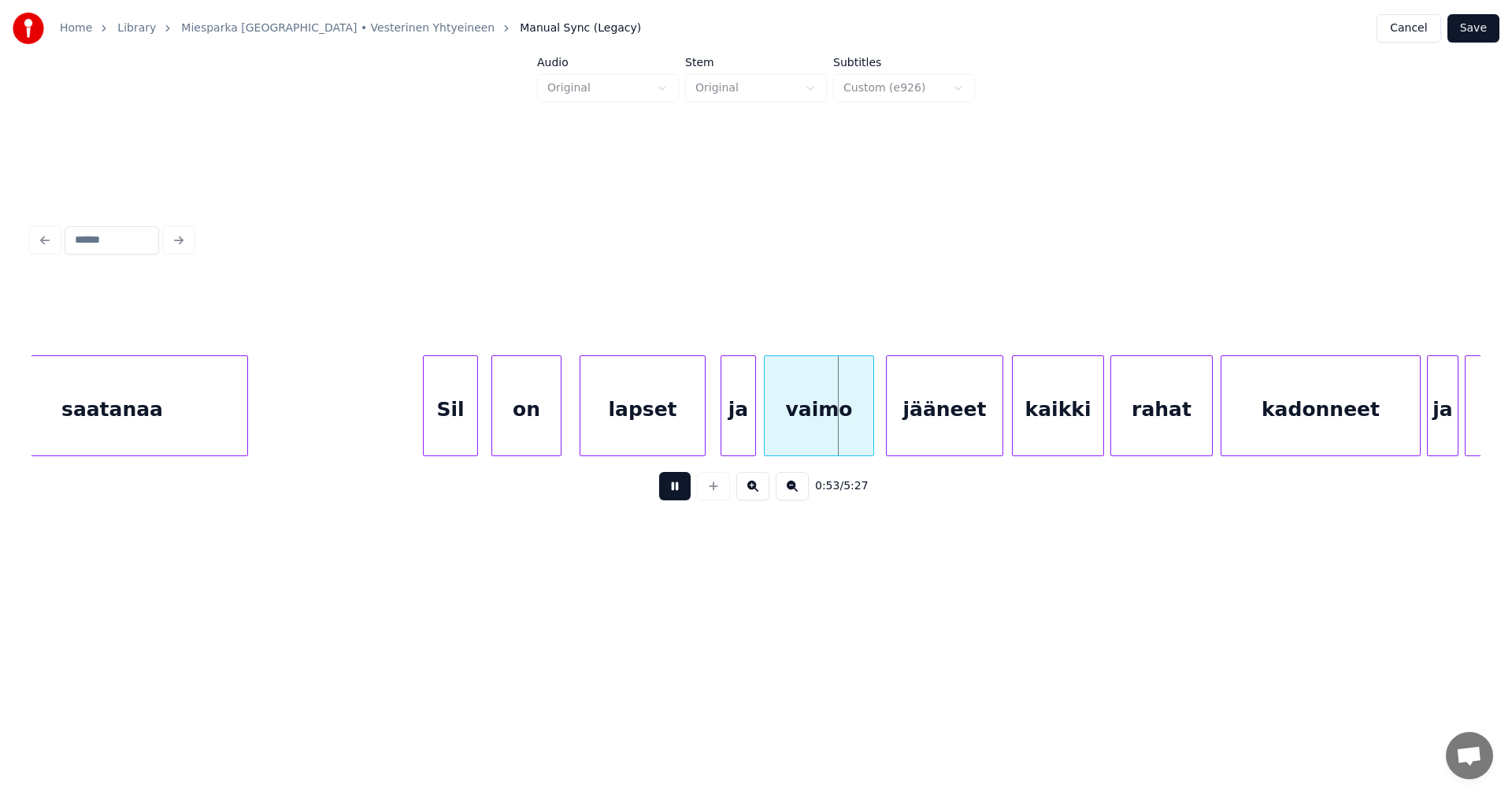
click at [674, 490] on button at bounding box center [675, 486] width 32 height 28
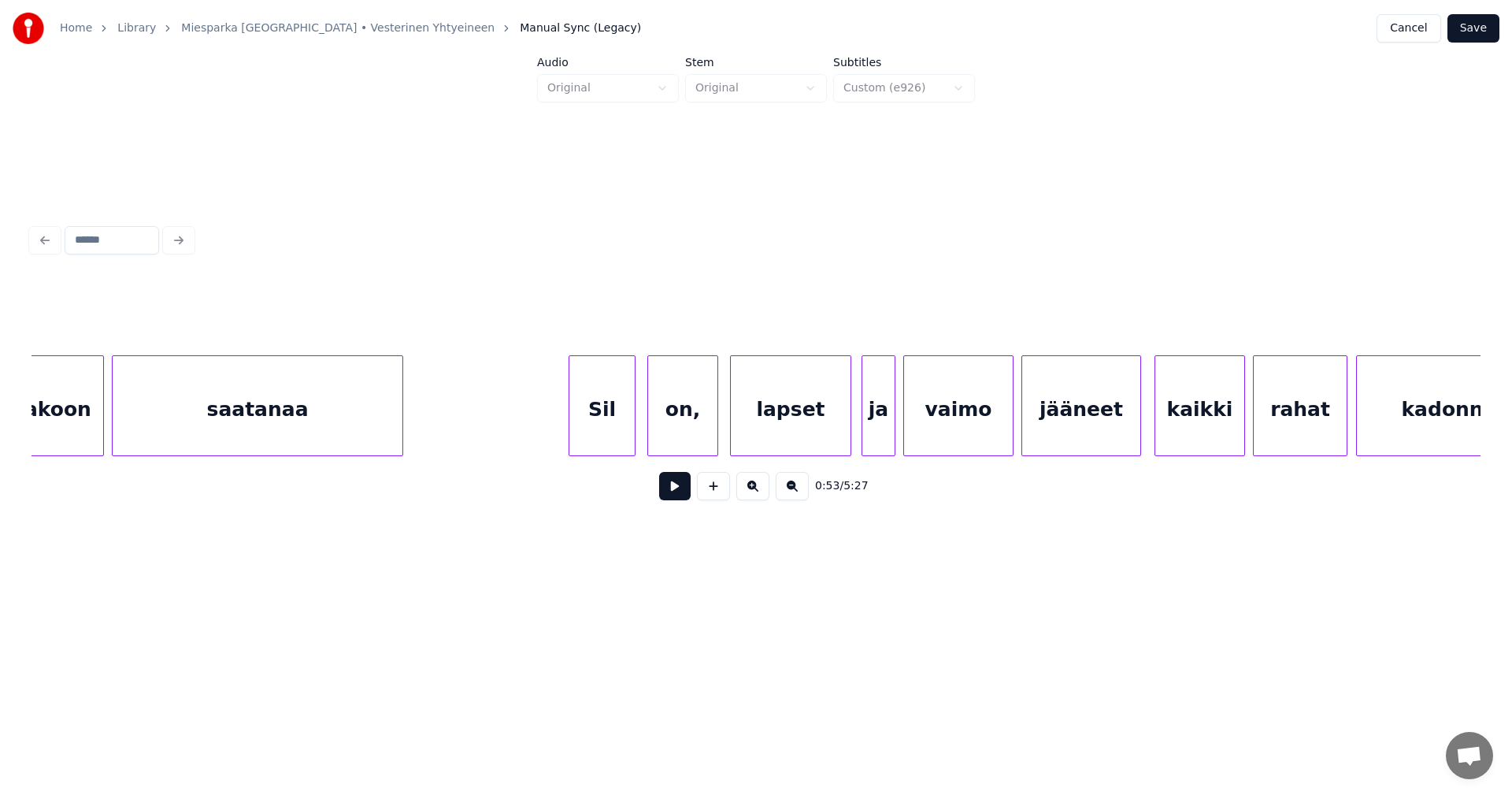
scroll to position [0, 24403]
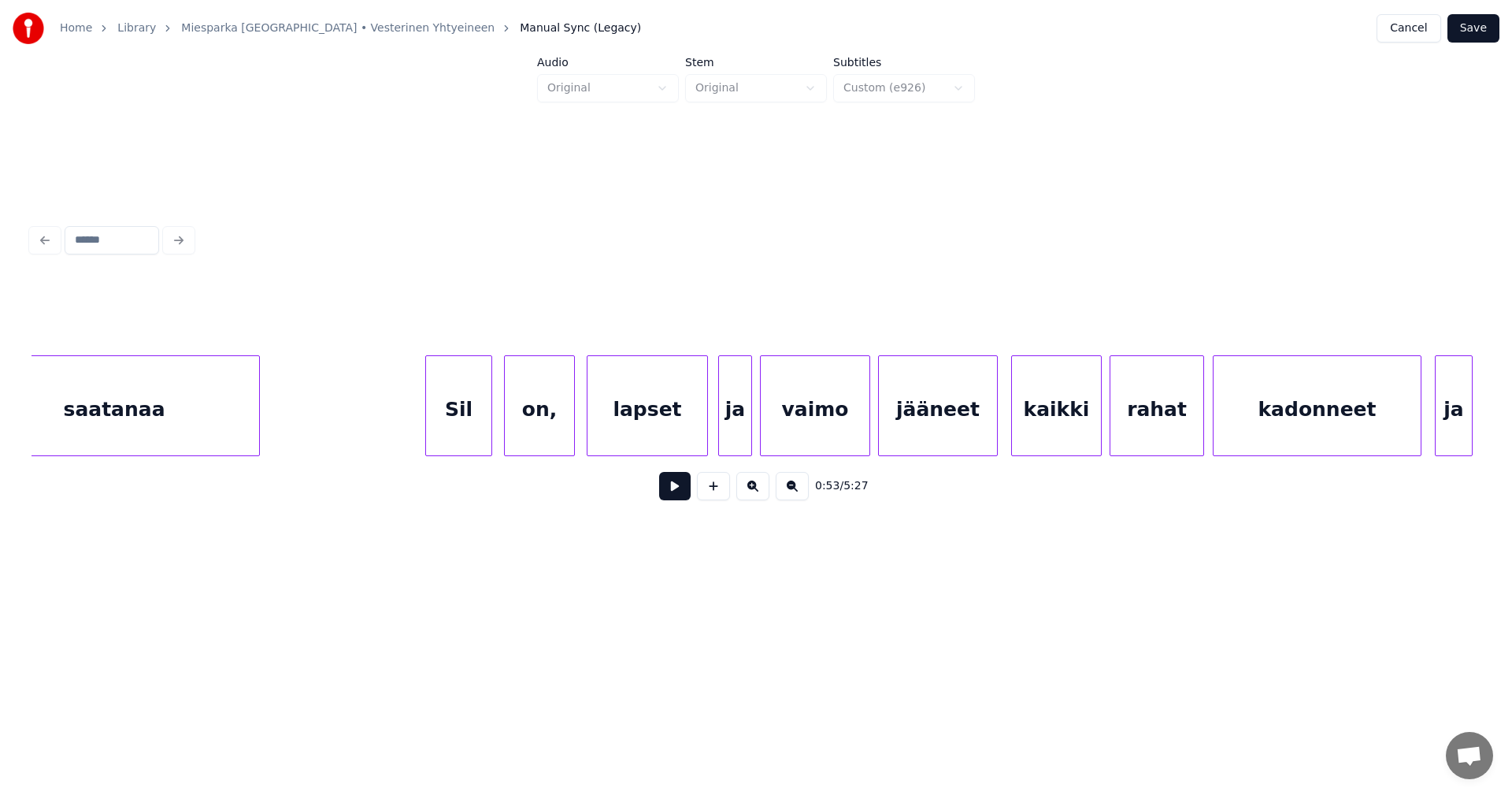
click at [571, 432] on div at bounding box center [571, 406] width 5 height 100
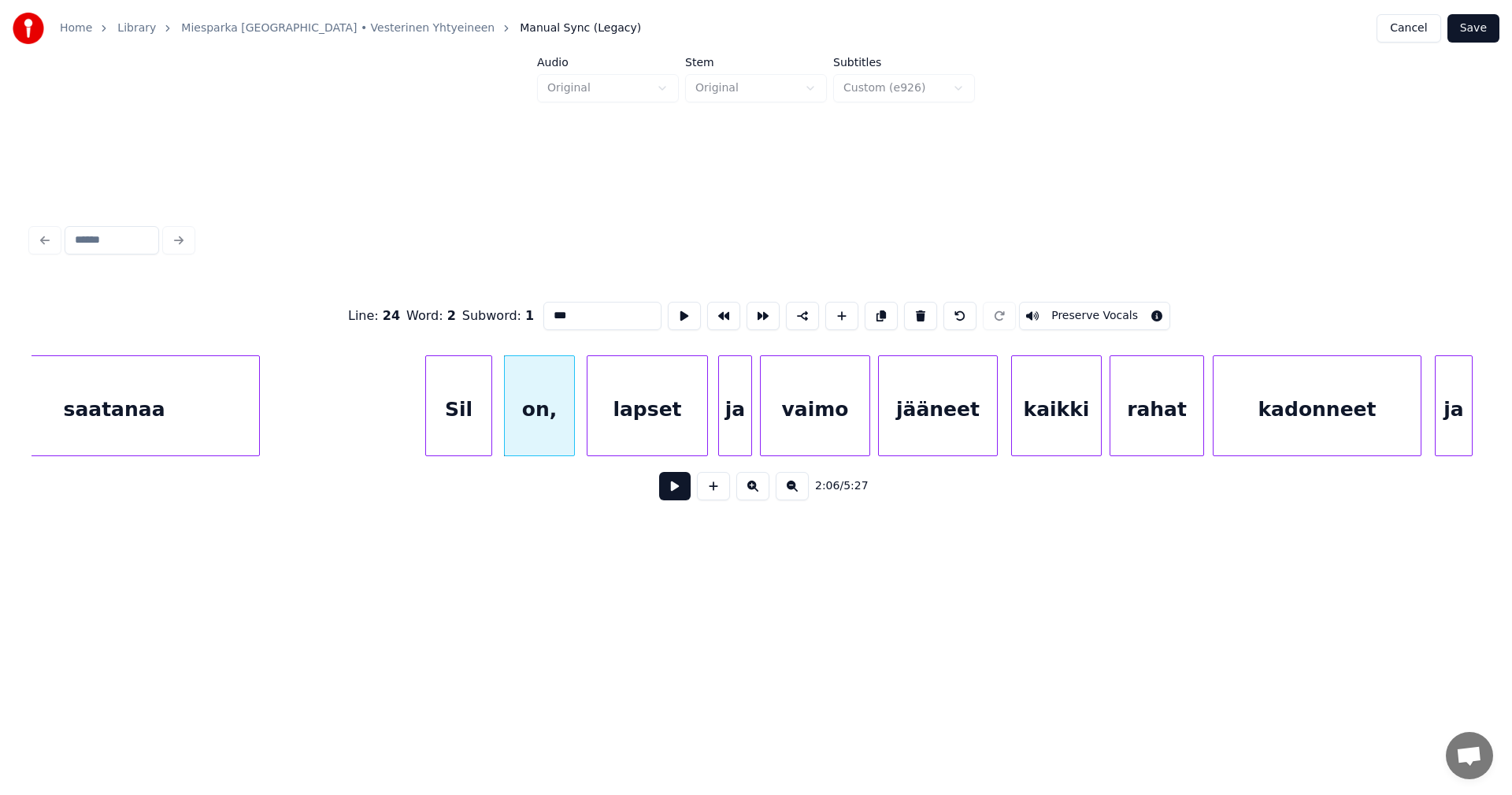
click at [589, 314] on input "***" at bounding box center [602, 316] width 118 height 28
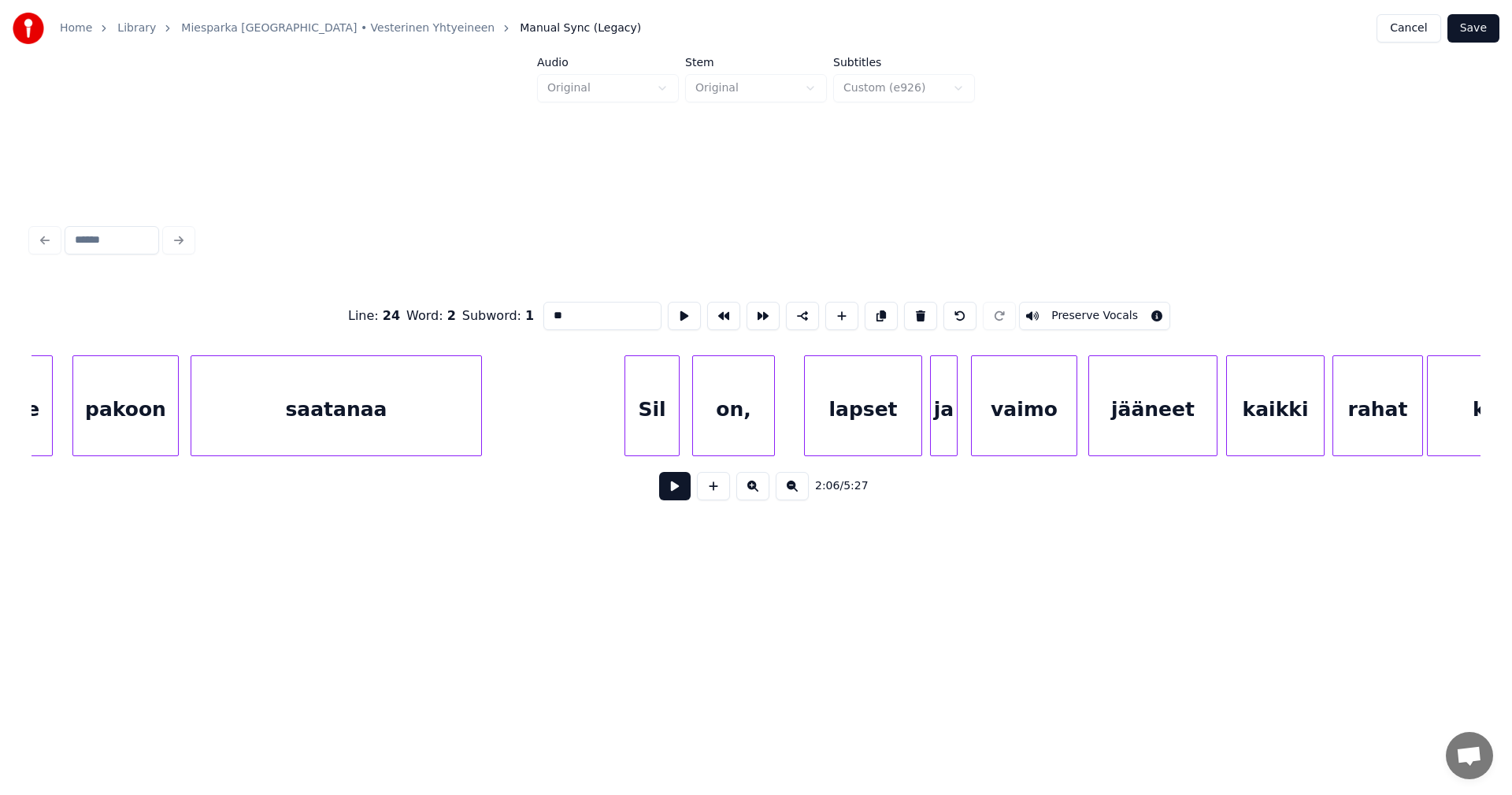
scroll to position [0, 38945]
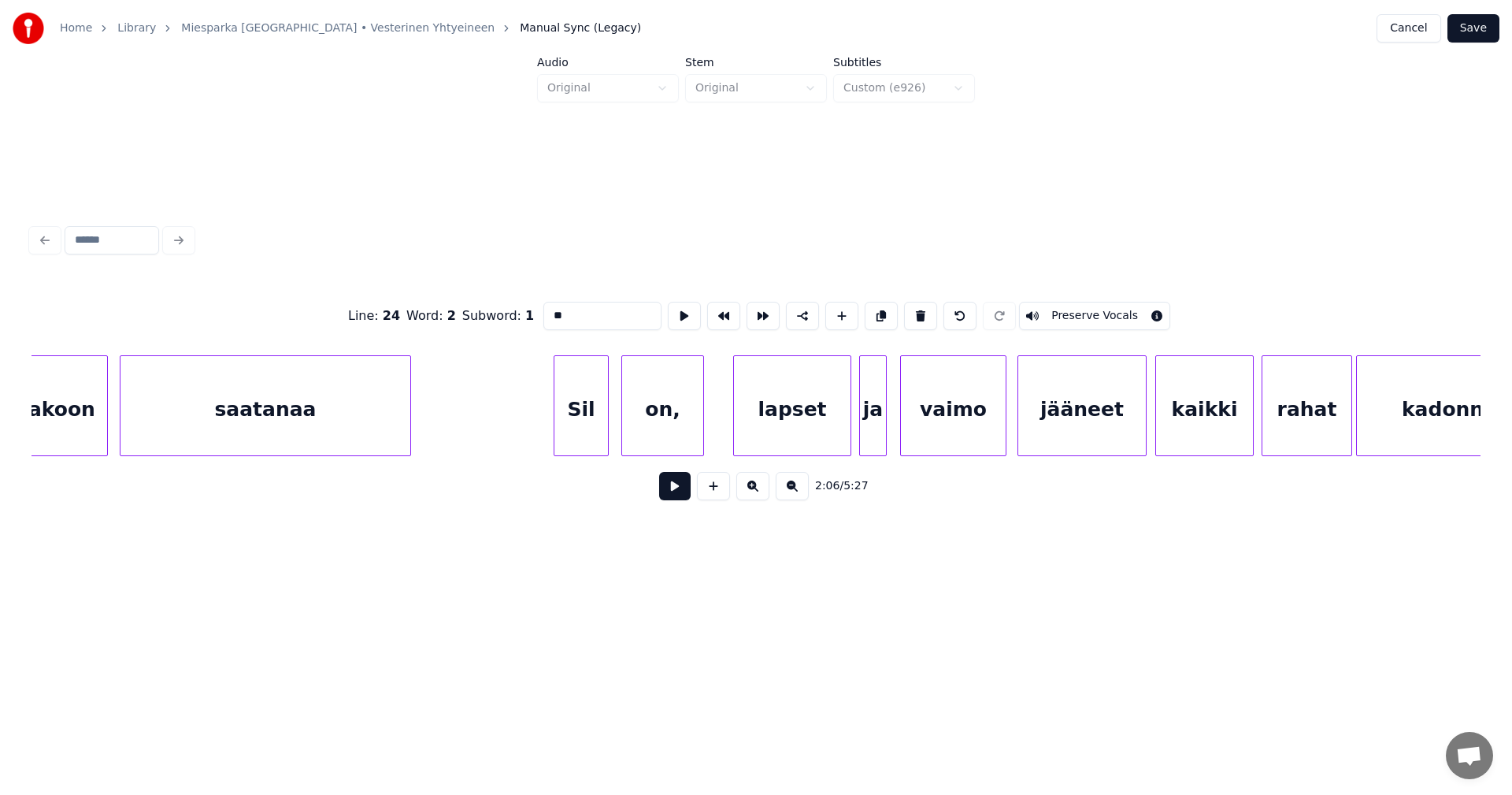
click at [689, 428] on div "on," at bounding box center [662, 410] width 81 height 107
click at [584, 418] on div "Sil" at bounding box center [582, 410] width 54 height 107
type input "***"
click at [676, 497] on button at bounding box center [675, 486] width 32 height 28
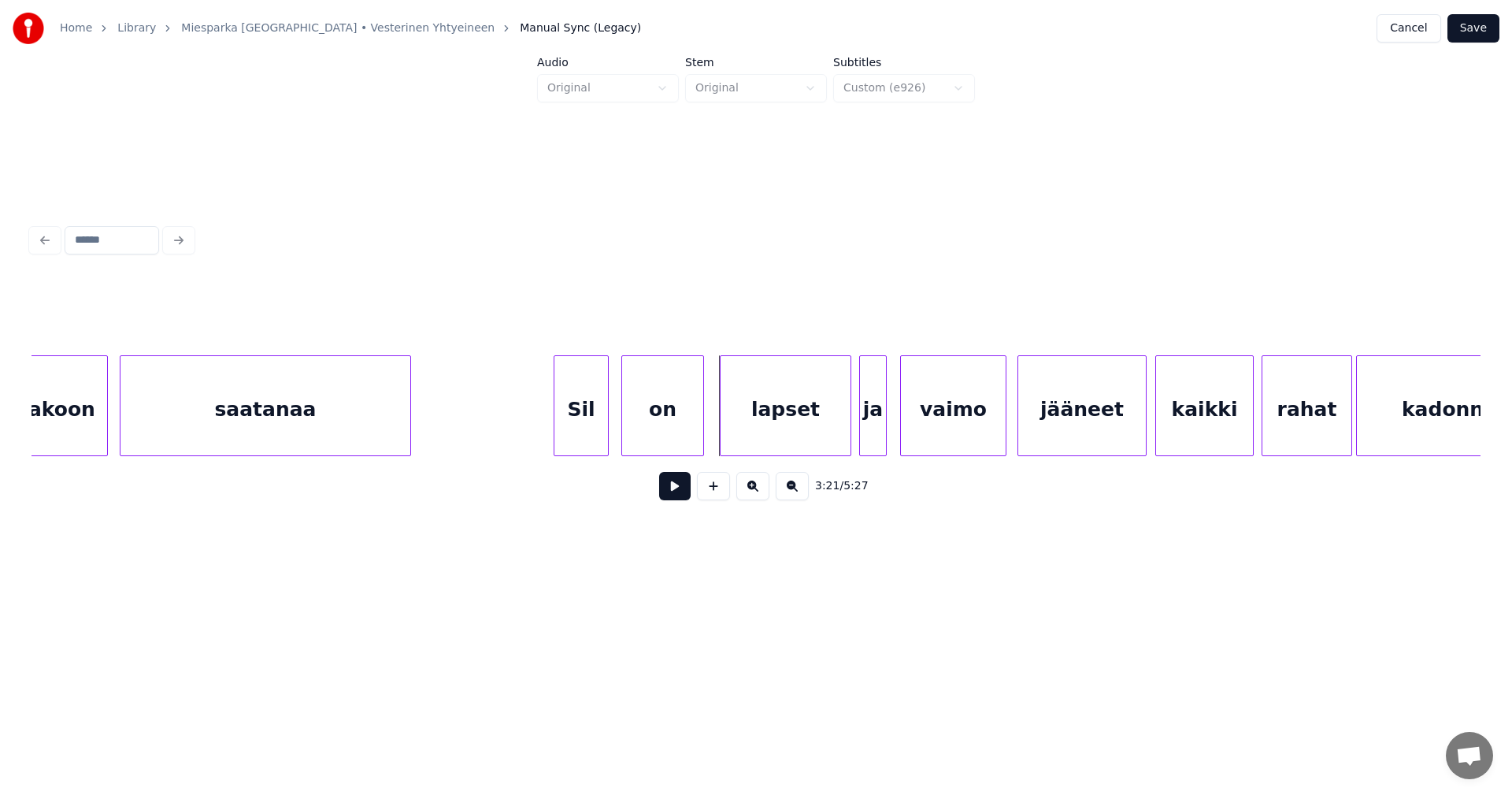
click at [721, 436] on div at bounding box center [723, 406] width 5 height 100
click at [593, 433] on div "Sil" at bounding box center [582, 410] width 54 height 107
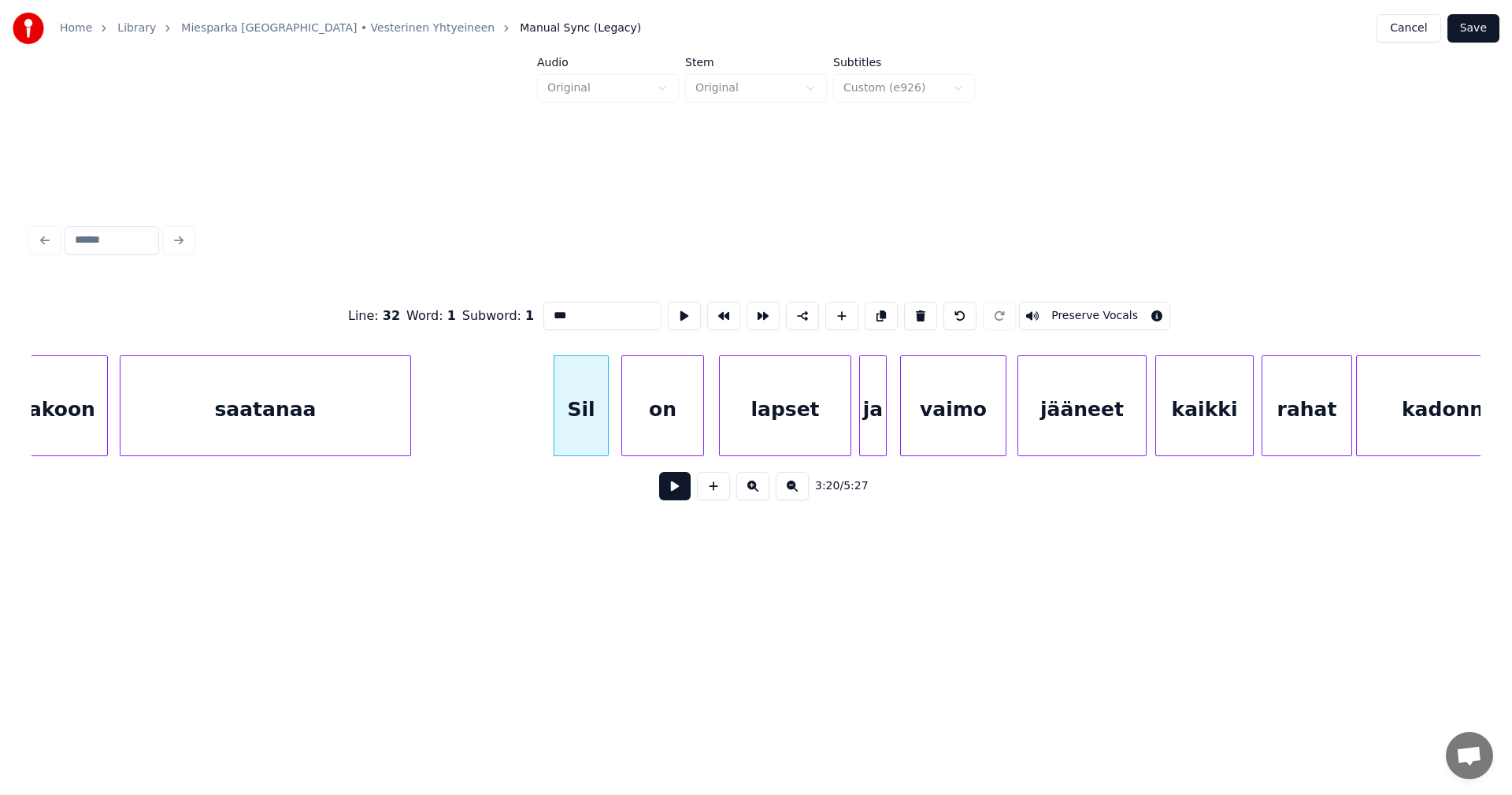
click at [670, 486] on button at bounding box center [675, 486] width 32 height 28
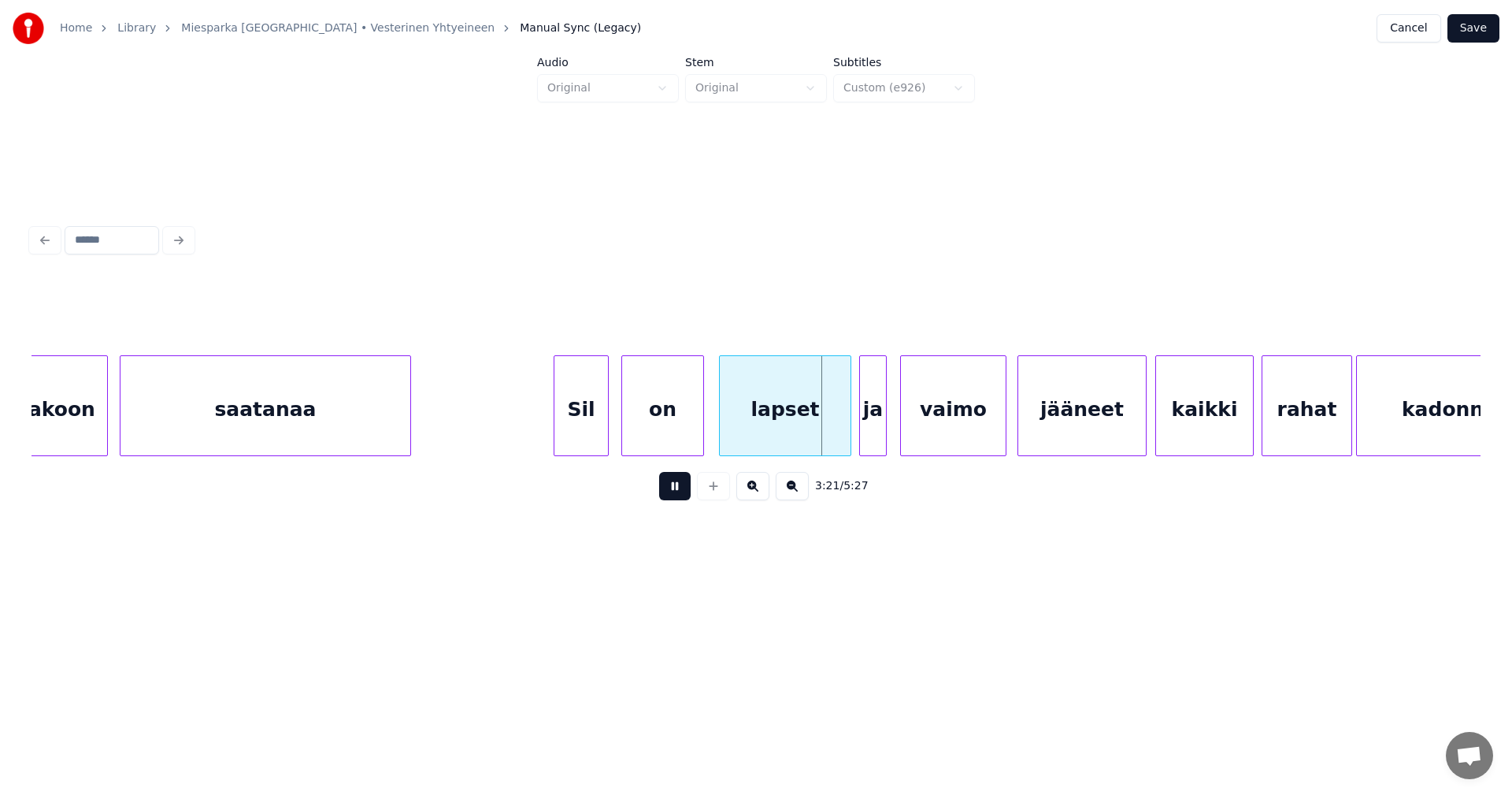
click at [675, 485] on button at bounding box center [675, 486] width 32 height 28
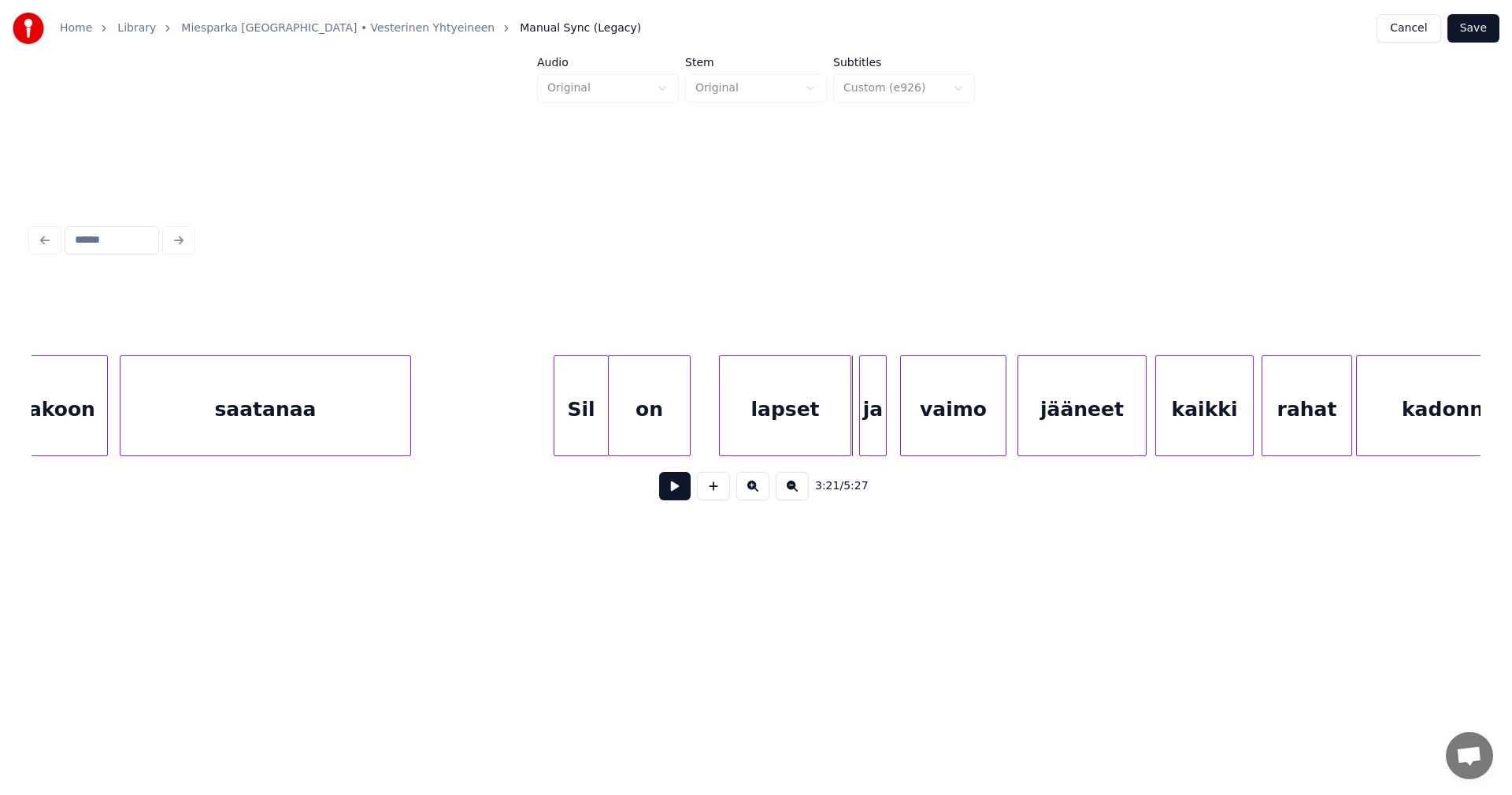
click at [685, 438] on div "on" at bounding box center [649, 410] width 81 height 107
click at [665, 437] on div "on" at bounding box center [662, 410] width 81 height 107
click at [686, 435] on div at bounding box center [688, 406] width 5 height 100
click at [595, 442] on div "Sil" at bounding box center [582, 410] width 54 height 107
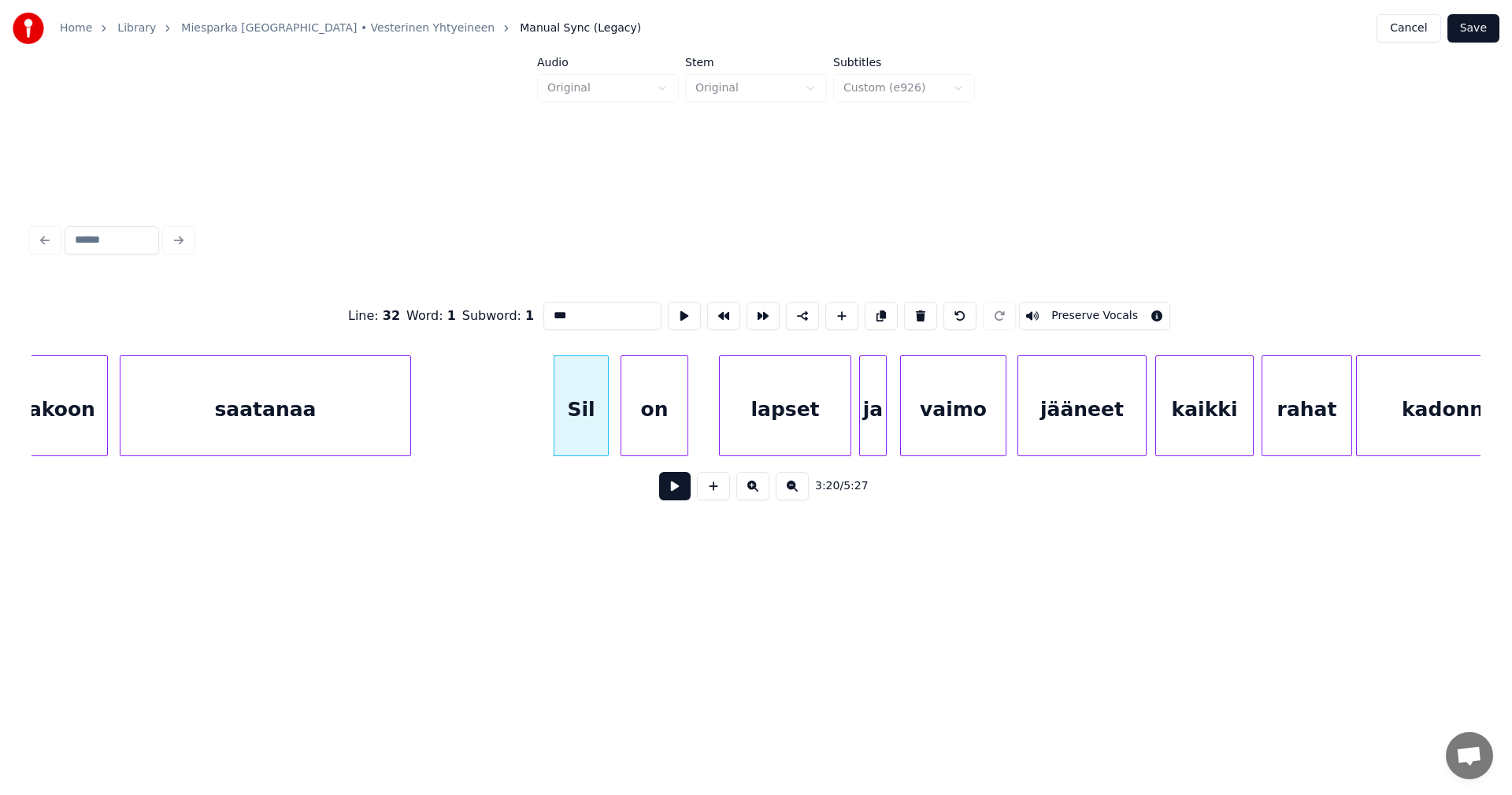
click at [663, 489] on button at bounding box center [675, 486] width 32 height 28
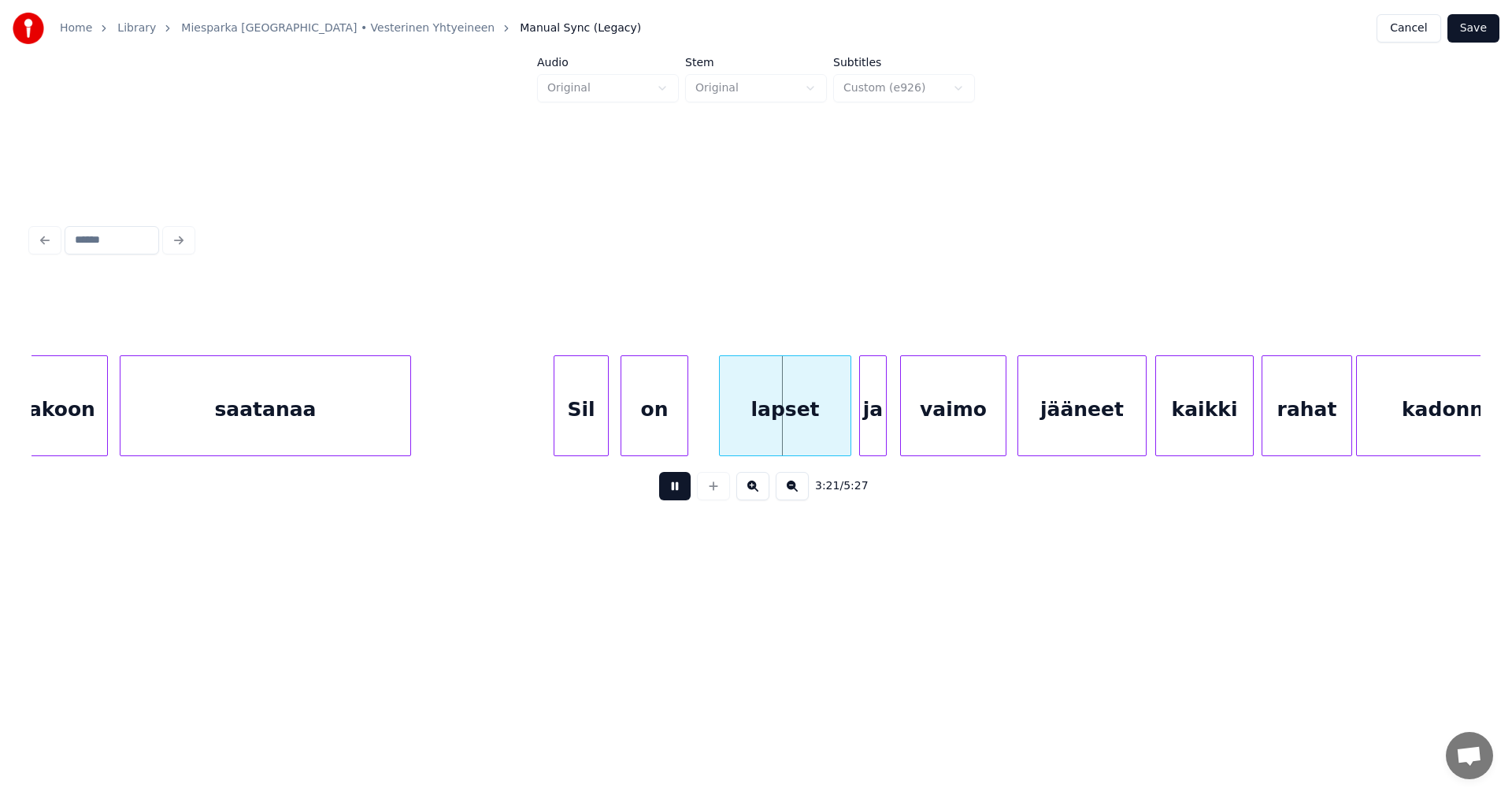
click at [665, 490] on button at bounding box center [675, 486] width 32 height 28
click at [662, 437] on div "on" at bounding box center [654, 410] width 66 height 107
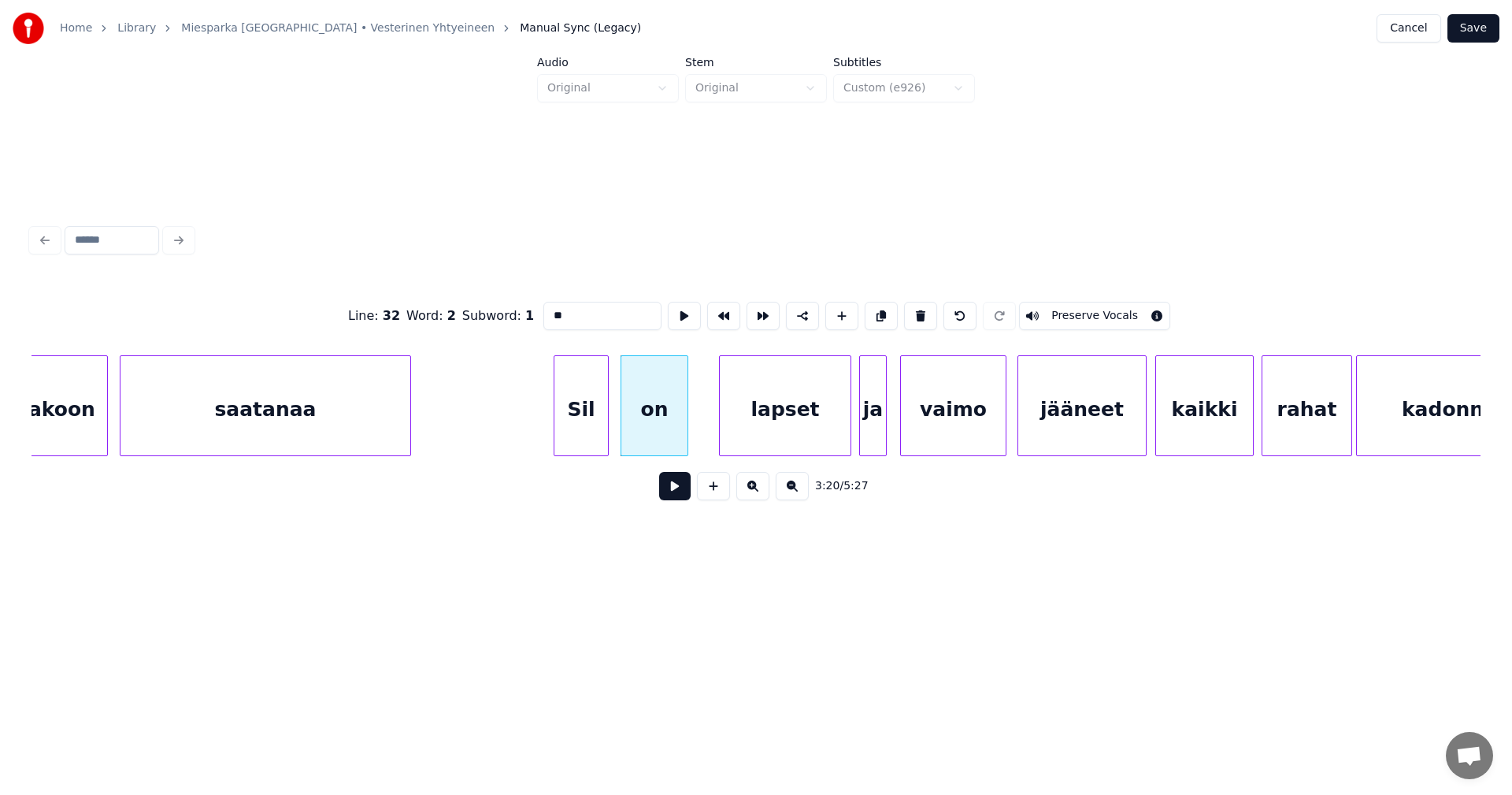
click at [586, 314] on input "**" at bounding box center [602, 316] width 118 height 28
type input "***"
click at [673, 490] on button at bounding box center [675, 486] width 32 height 28
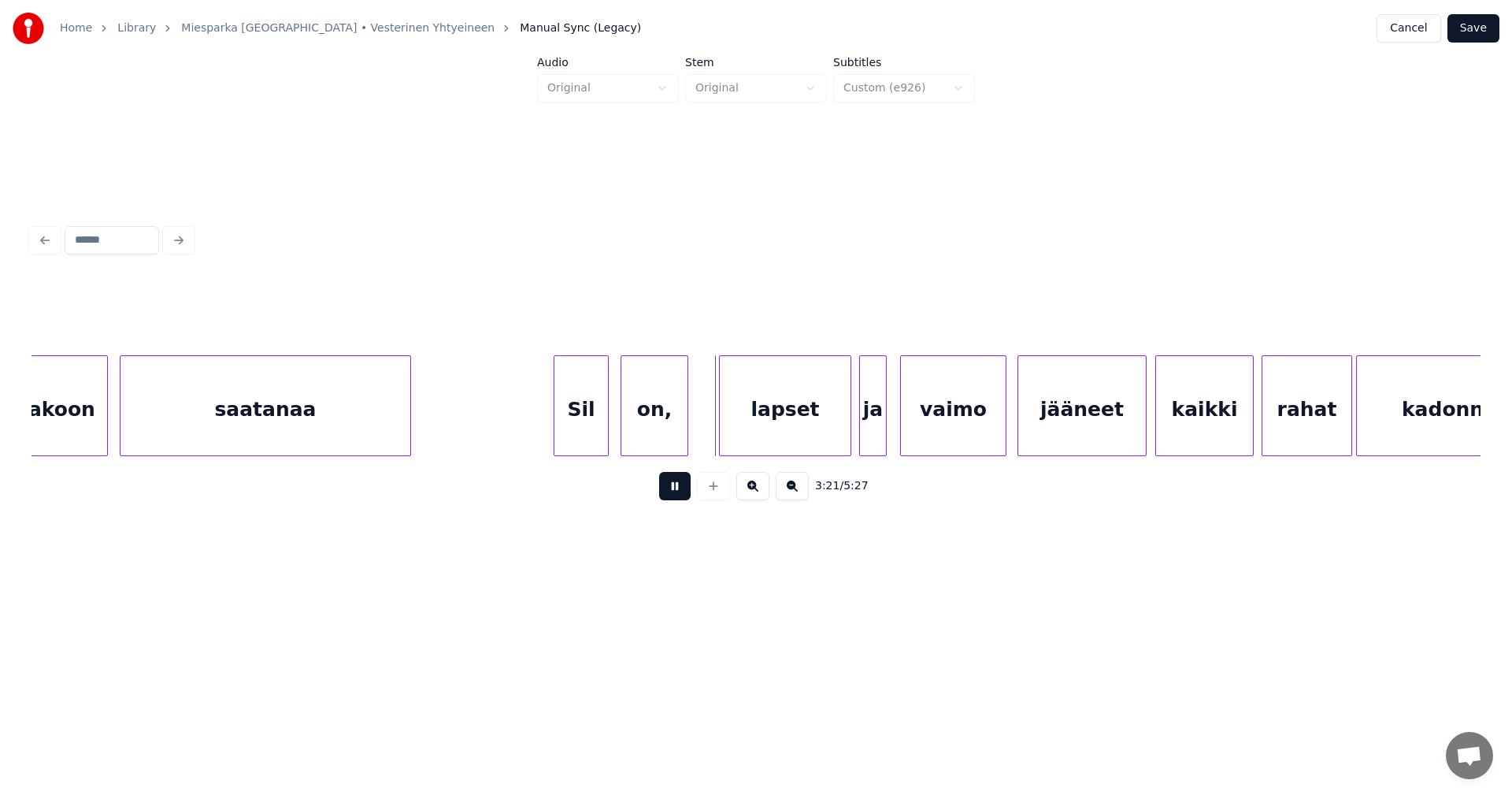
click at [673, 490] on button at bounding box center [675, 486] width 32 height 28
click at [587, 427] on div "Sil" at bounding box center [582, 410] width 54 height 107
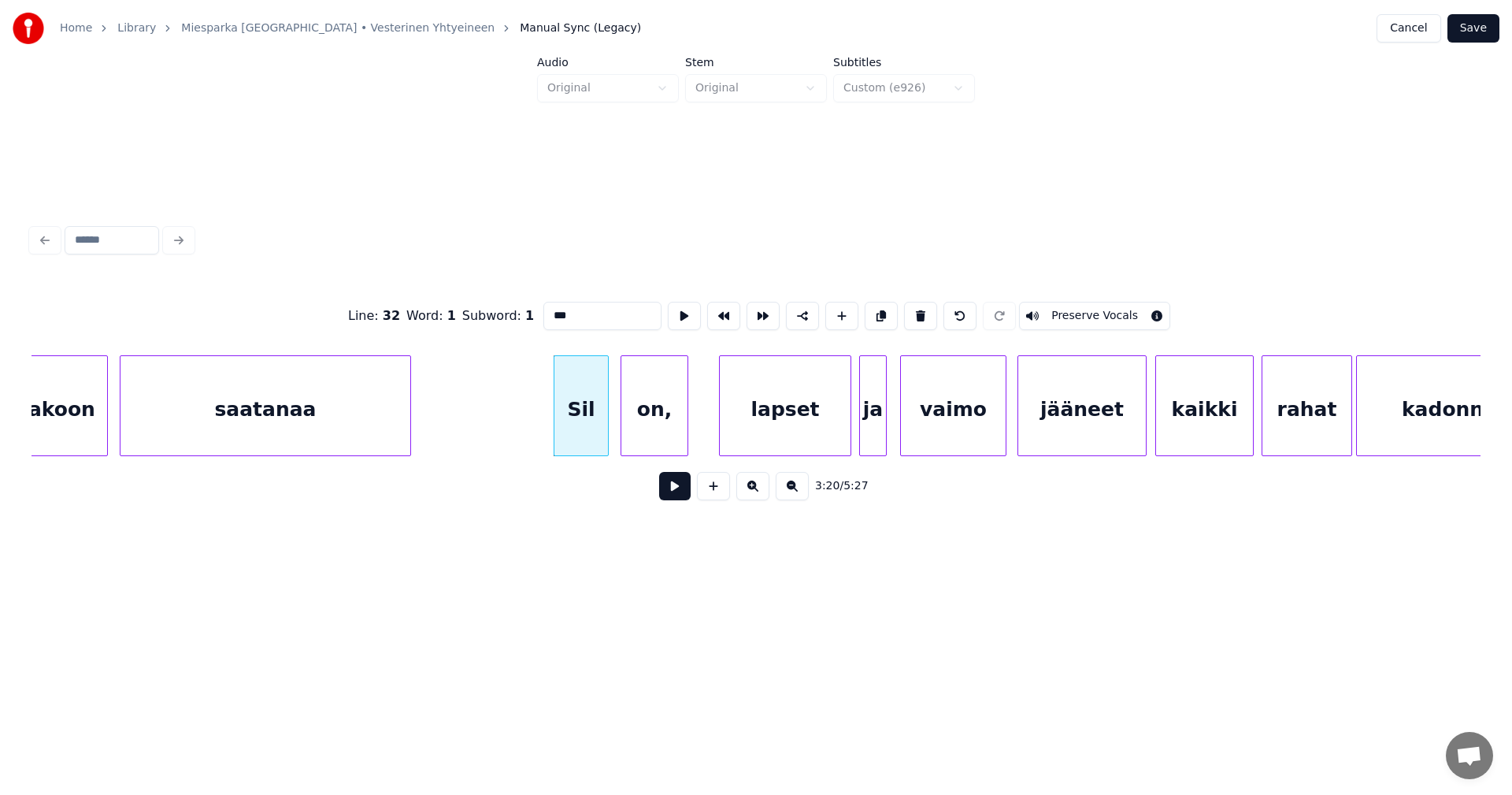
click at [666, 483] on button at bounding box center [675, 486] width 32 height 28
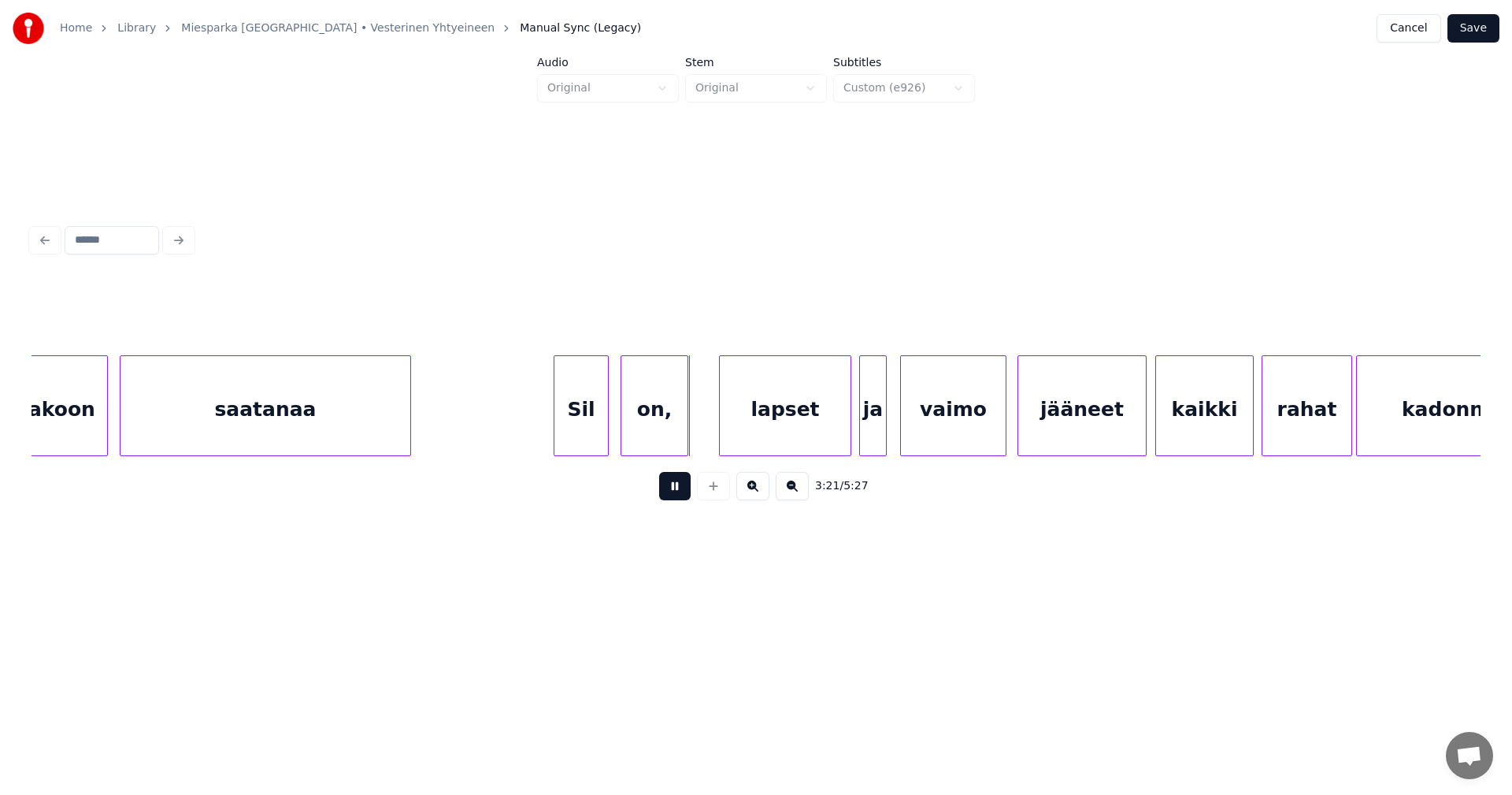
drag, startPoint x: 669, startPoint y: 486, endPoint x: 665, endPoint y: 475, distance: 11.7
click at [667, 478] on button at bounding box center [675, 486] width 32 height 28
click at [662, 445] on div "on," at bounding box center [654, 410] width 66 height 107
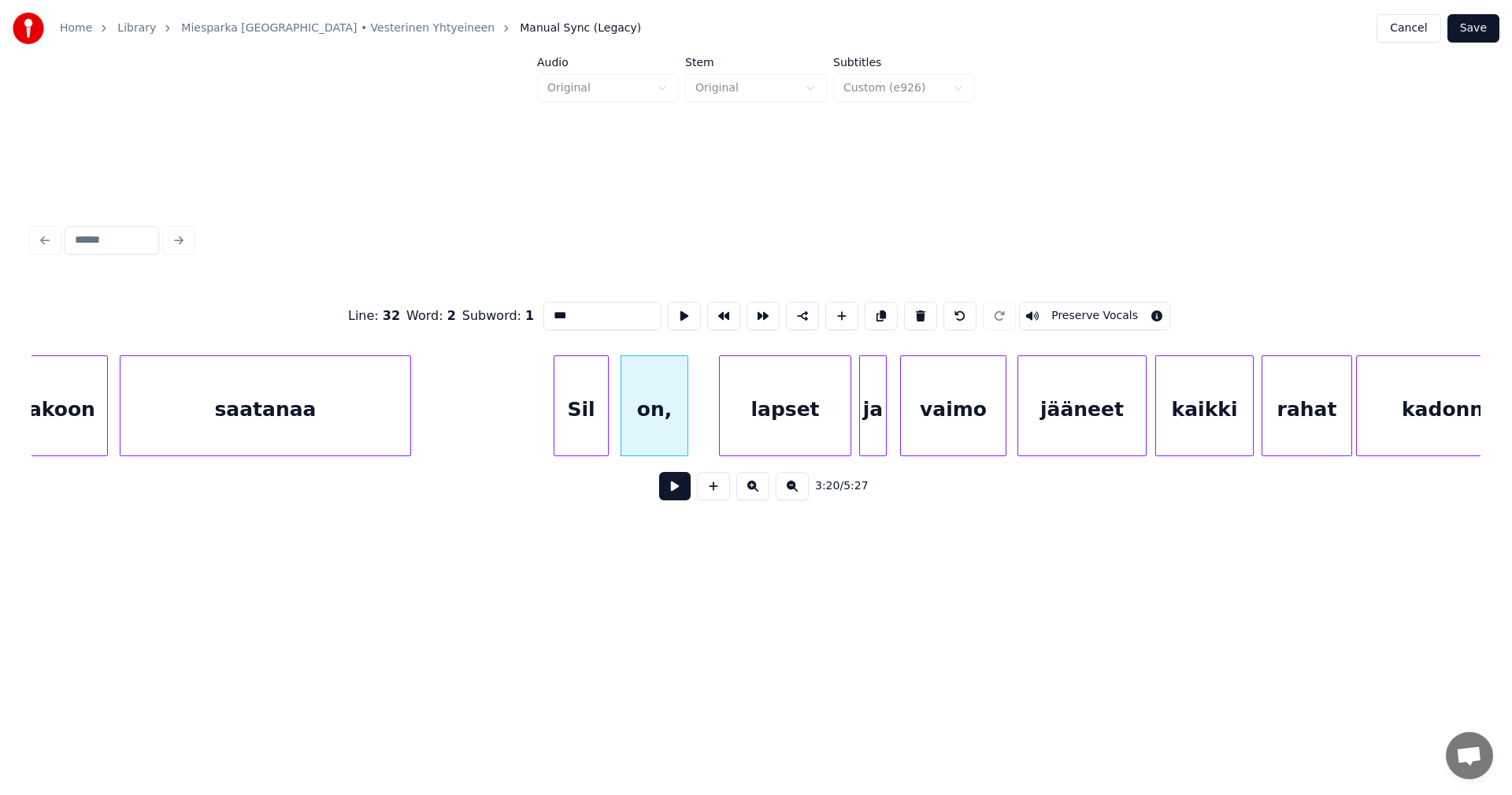
click at [666, 487] on button at bounding box center [675, 486] width 32 height 28
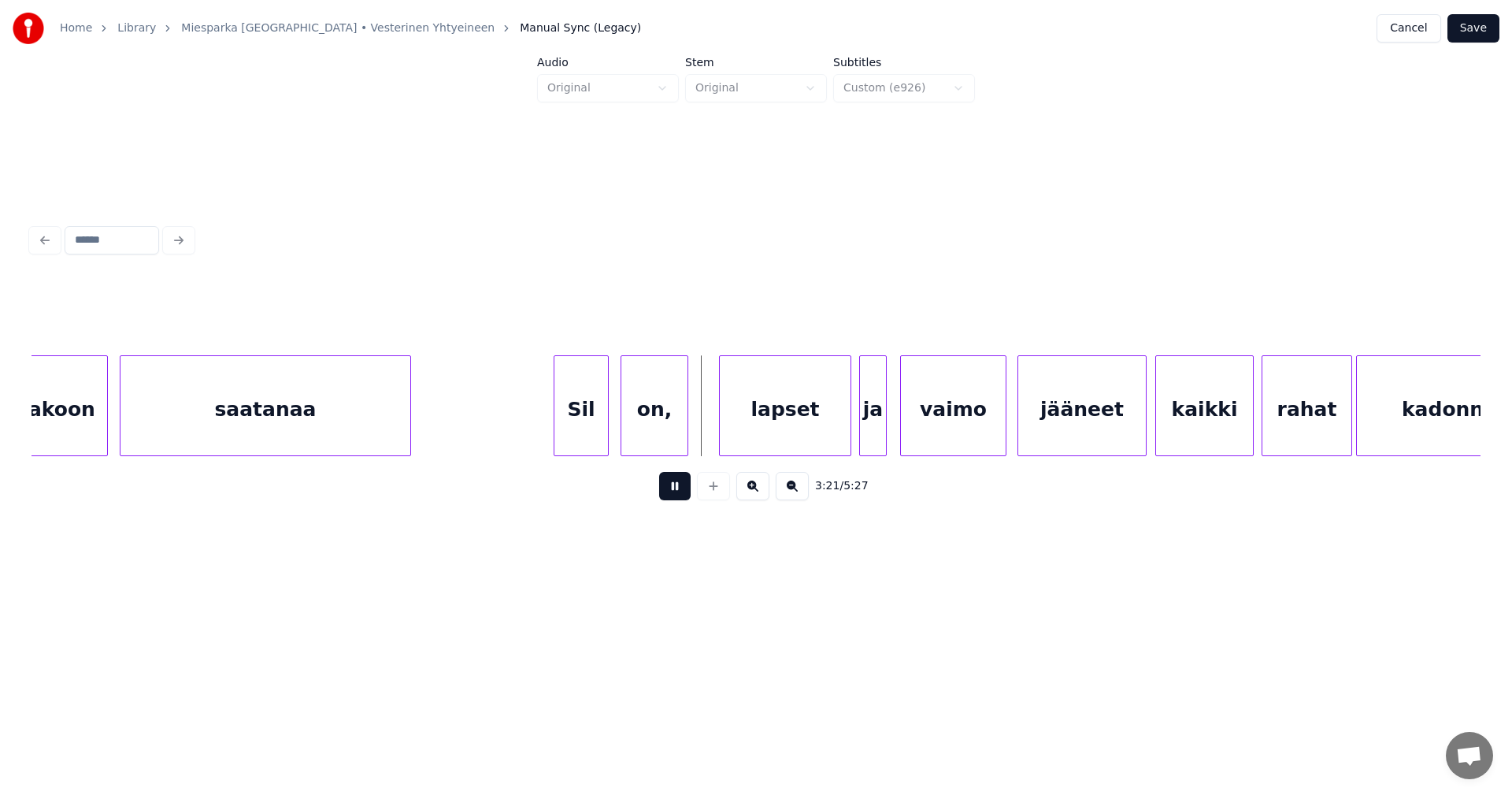
drag, startPoint x: 666, startPoint y: 487, endPoint x: 655, endPoint y: 450, distance: 38.6
click at [666, 485] on button at bounding box center [675, 486] width 32 height 28
click at [644, 429] on div "on," at bounding box center [654, 410] width 66 height 107
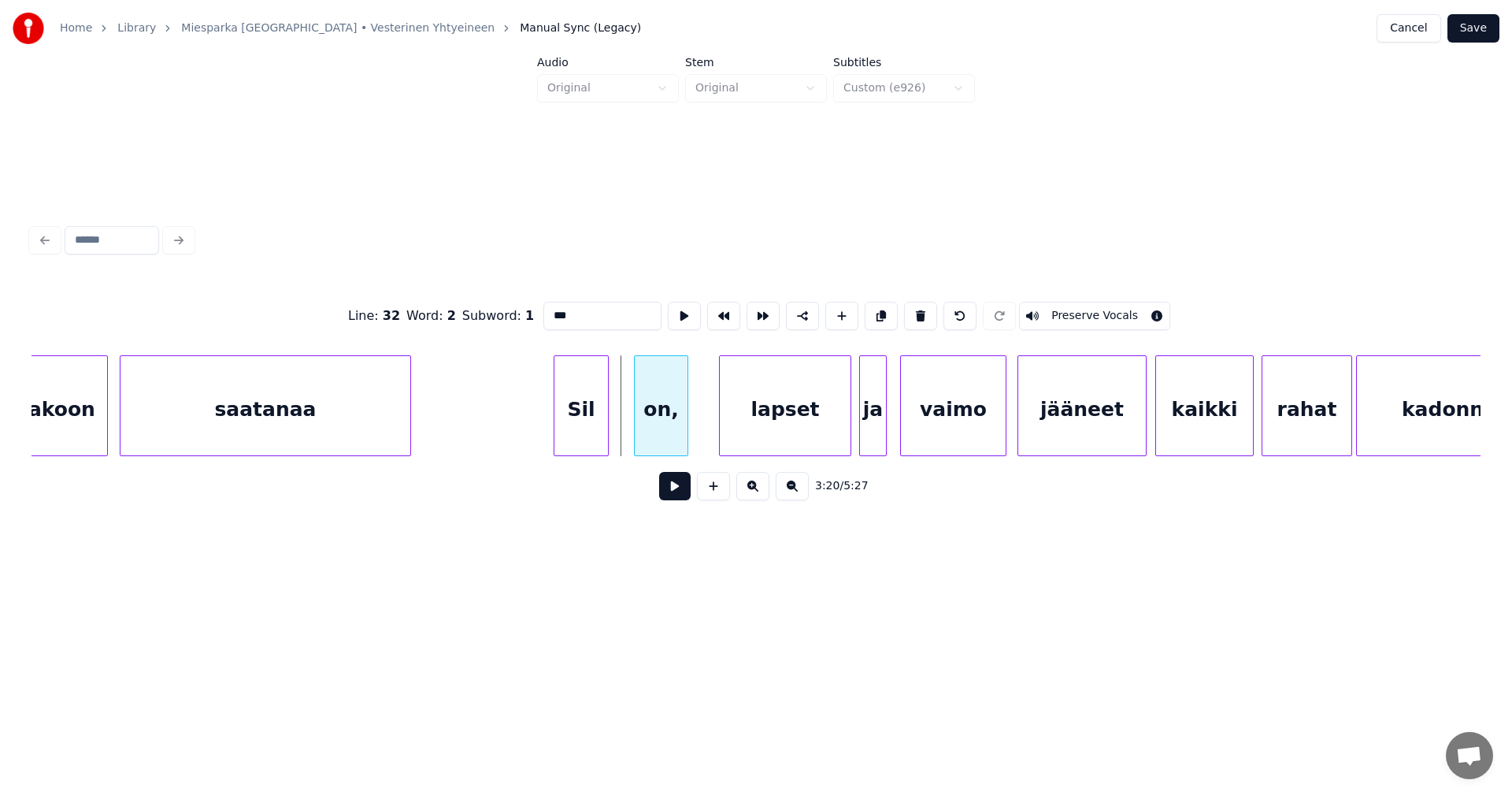
click at [637, 424] on div at bounding box center [636, 406] width 5 height 100
click at [618, 426] on div at bounding box center [620, 406] width 5 height 100
click at [669, 493] on button at bounding box center [675, 486] width 32 height 28
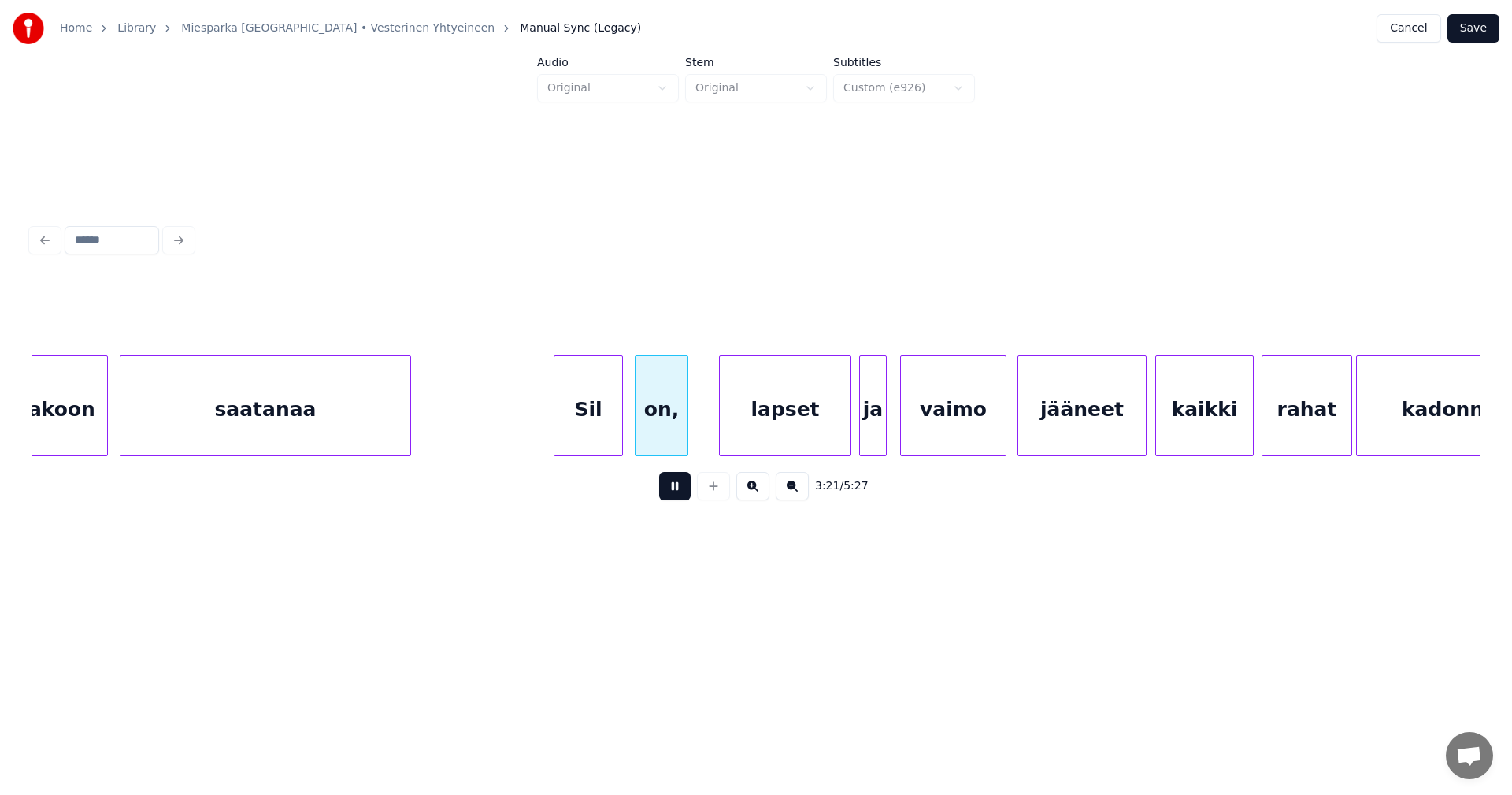
drag, startPoint x: 670, startPoint y: 492, endPoint x: 664, endPoint y: 459, distance: 33.5
click at [669, 490] on button at bounding box center [675, 486] width 32 height 28
click at [659, 438] on div "on," at bounding box center [662, 410] width 52 height 107
click at [675, 492] on button at bounding box center [675, 486] width 32 height 28
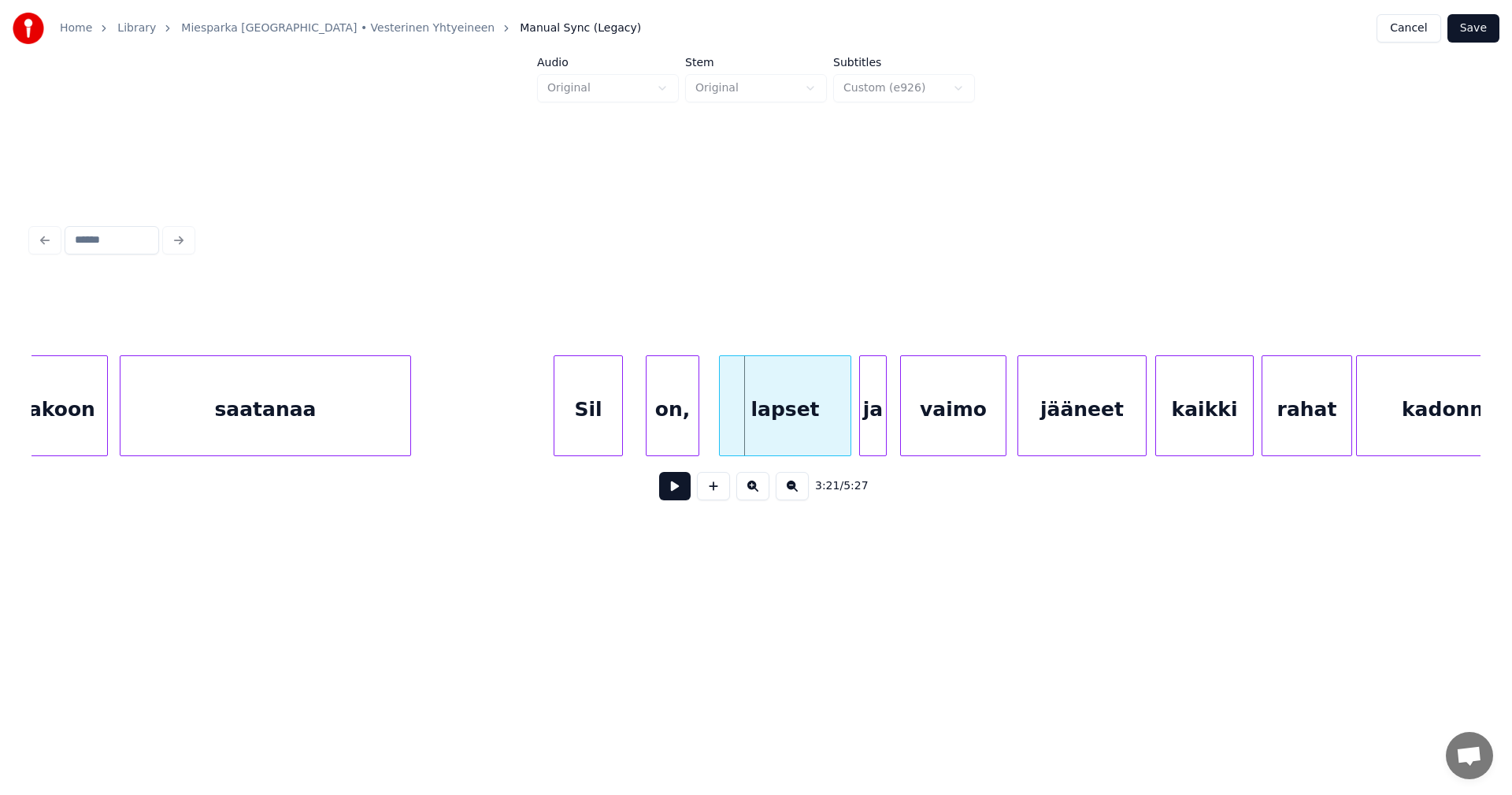
click at [665, 424] on div "on," at bounding box center [673, 410] width 52 height 107
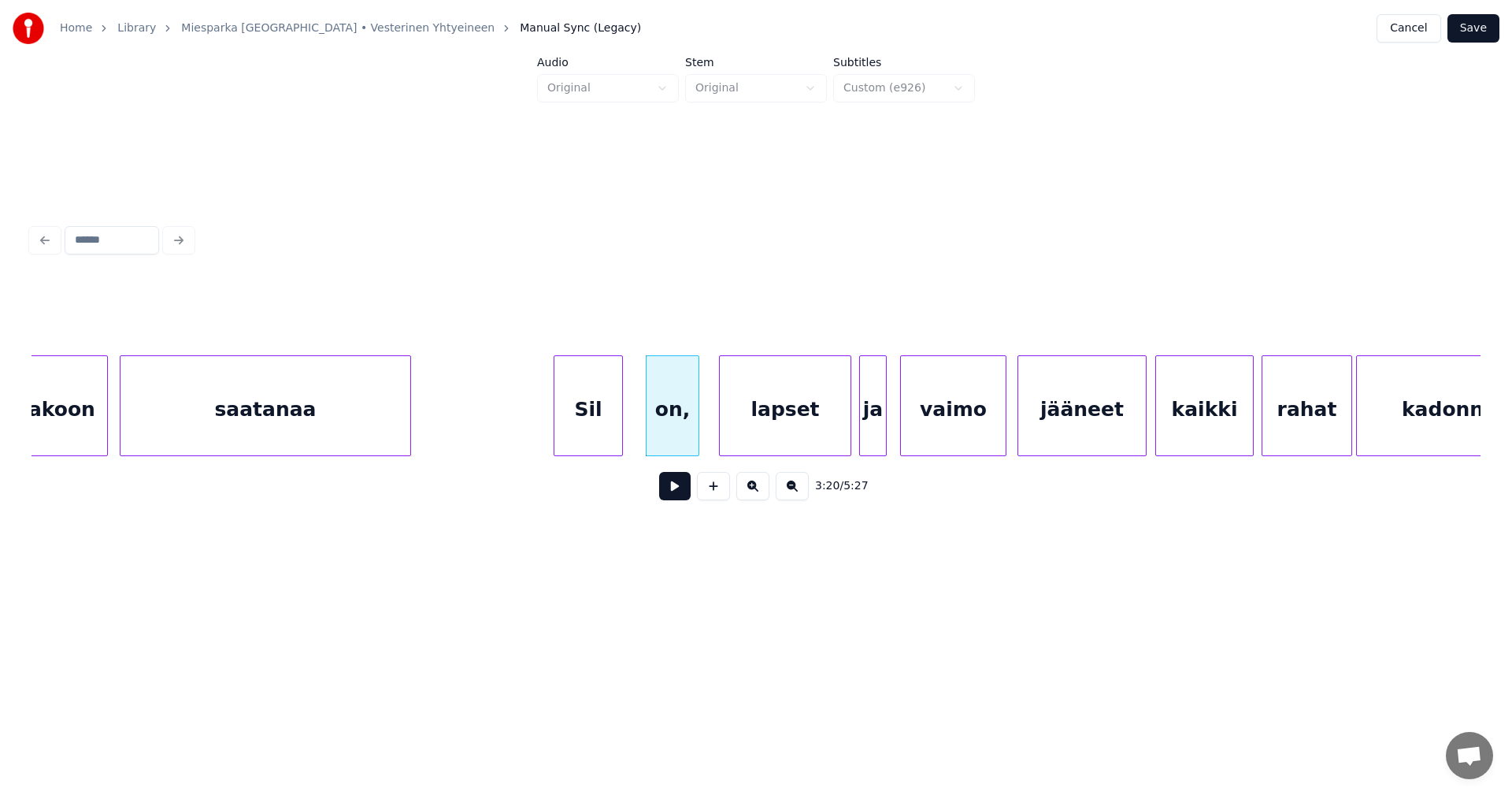
click at [669, 490] on button at bounding box center [675, 486] width 32 height 28
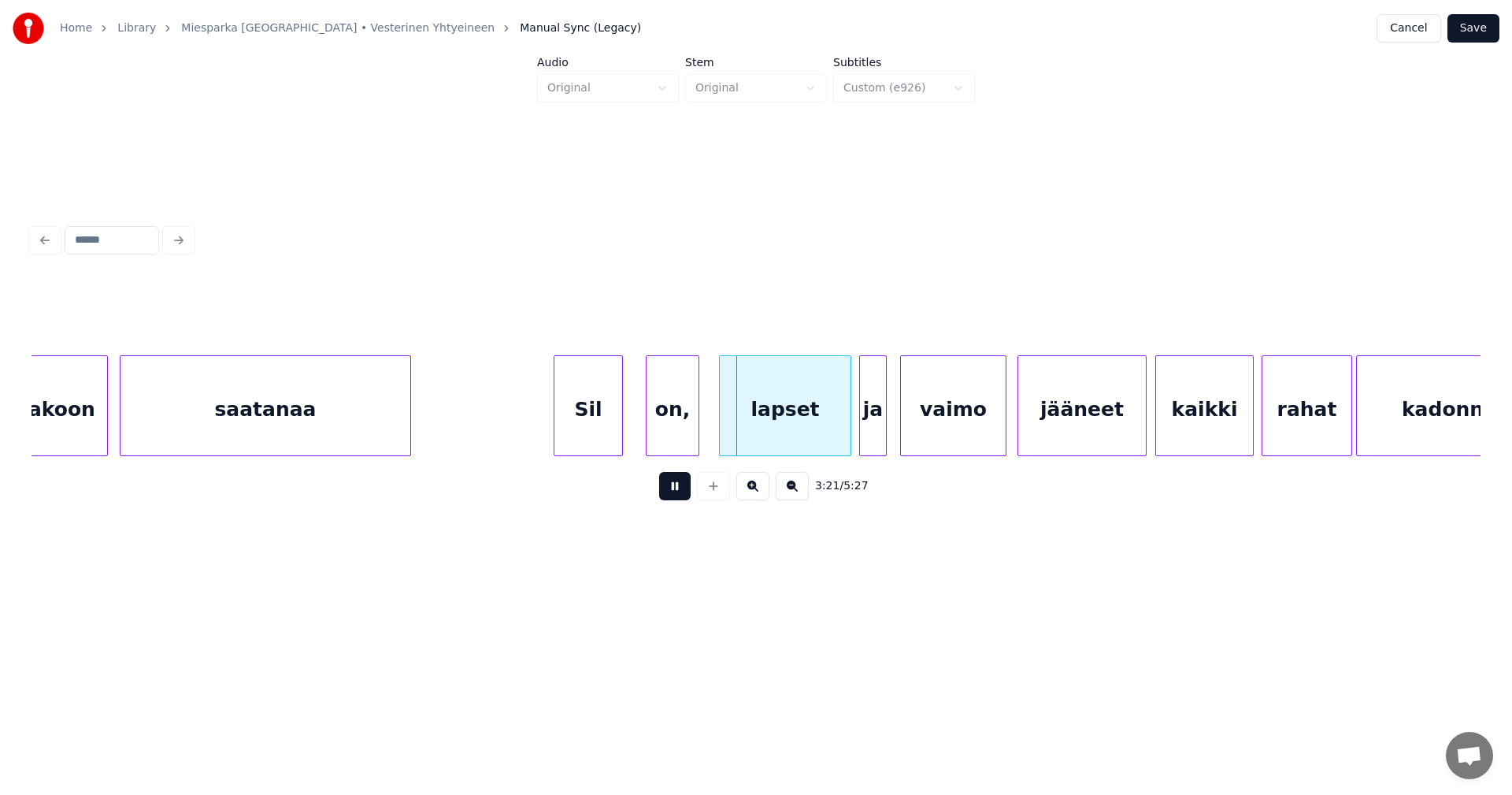
click at [670, 490] on button at bounding box center [675, 486] width 32 height 28
click at [628, 424] on div at bounding box center [630, 406] width 5 height 100
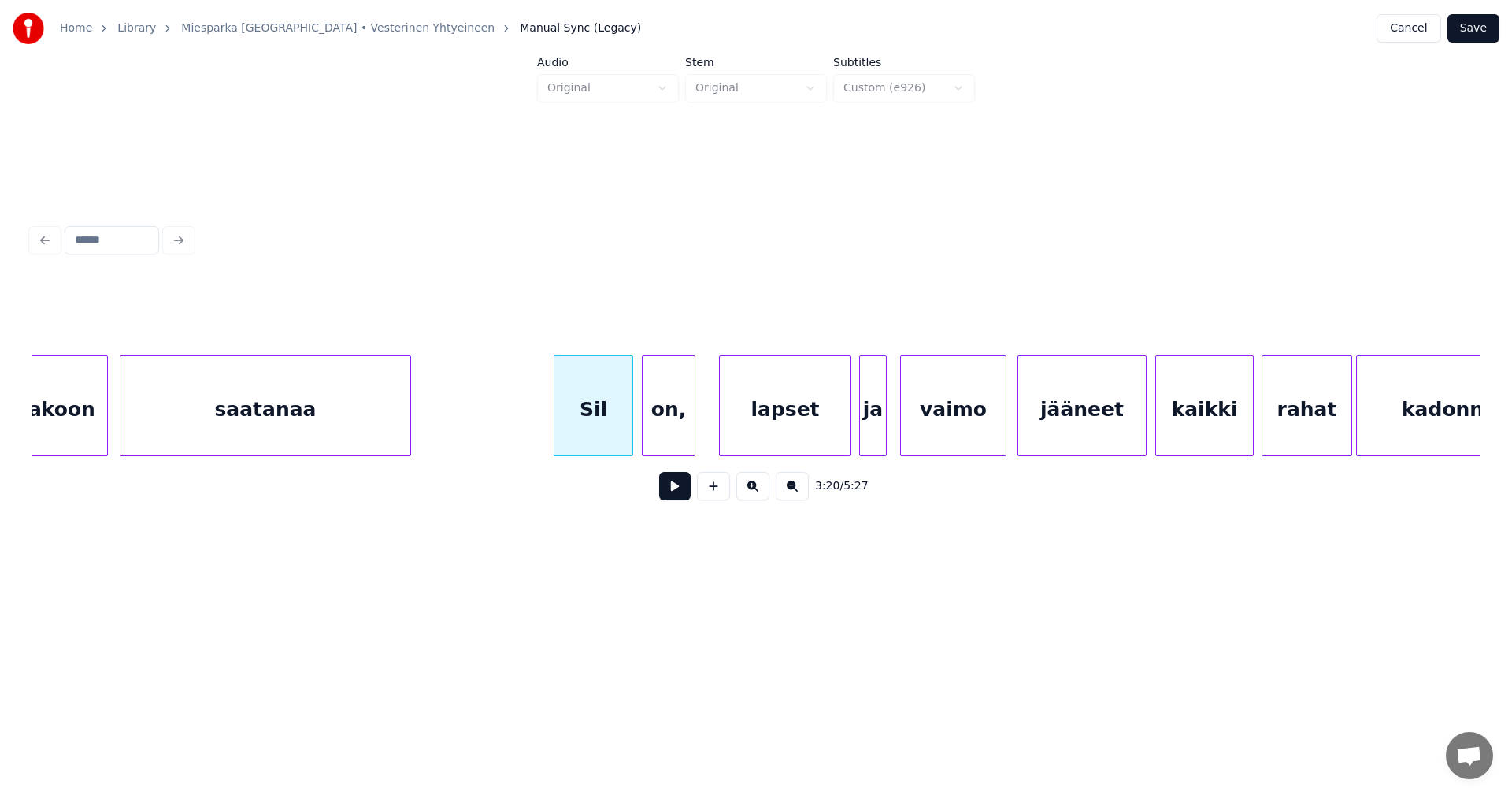
click at [642, 424] on div "on," at bounding box center [669, 406] width 54 height 101
click at [608, 431] on div "Sil" at bounding box center [594, 410] width 78 height 107
click at [683, 489] on button at bounding box center [675, 486] width 32 height 28
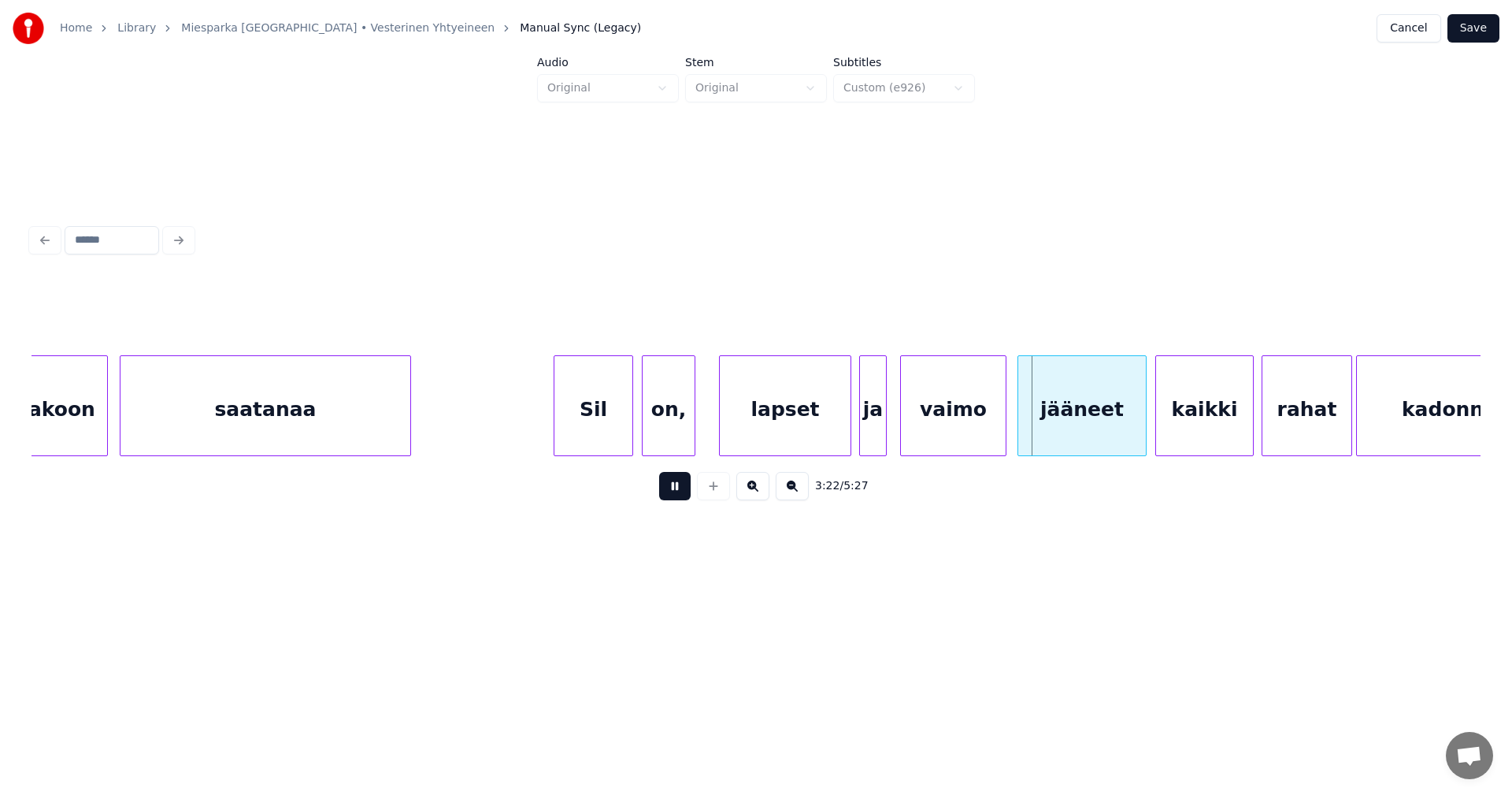
drag, startPoint x: 683, startPoint y: 489, endPoint x: 683, endPoint y: 465, distance: 24.0
click at [683, 487] on button at bounding box center [675, 486] width 32 height 28
click at [683, 428] on div "on," at bounding box center [669, 410] width 52 height 107
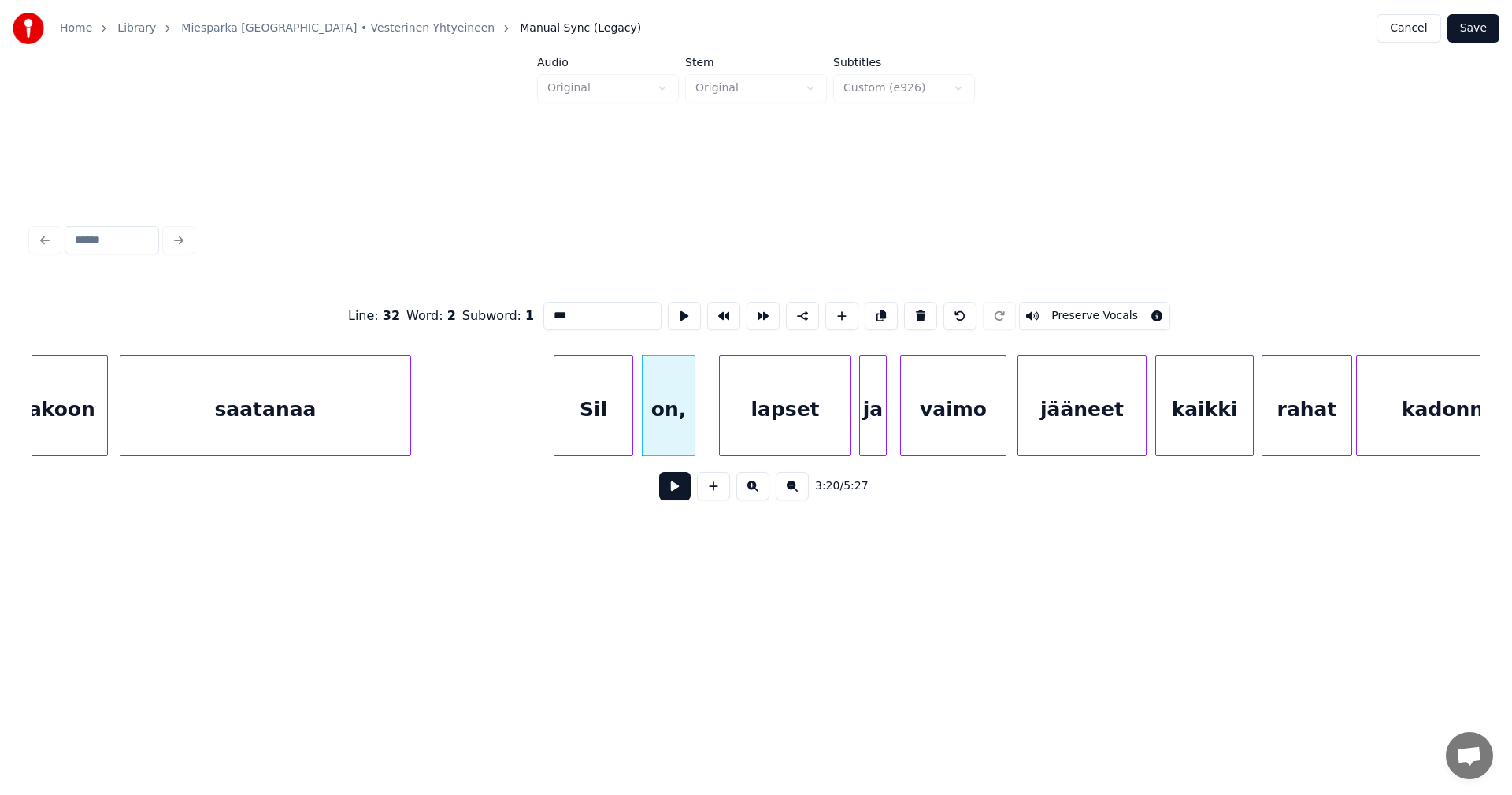
click at [677, 495] on button at bounding box center [675, 486] width 32 height 28
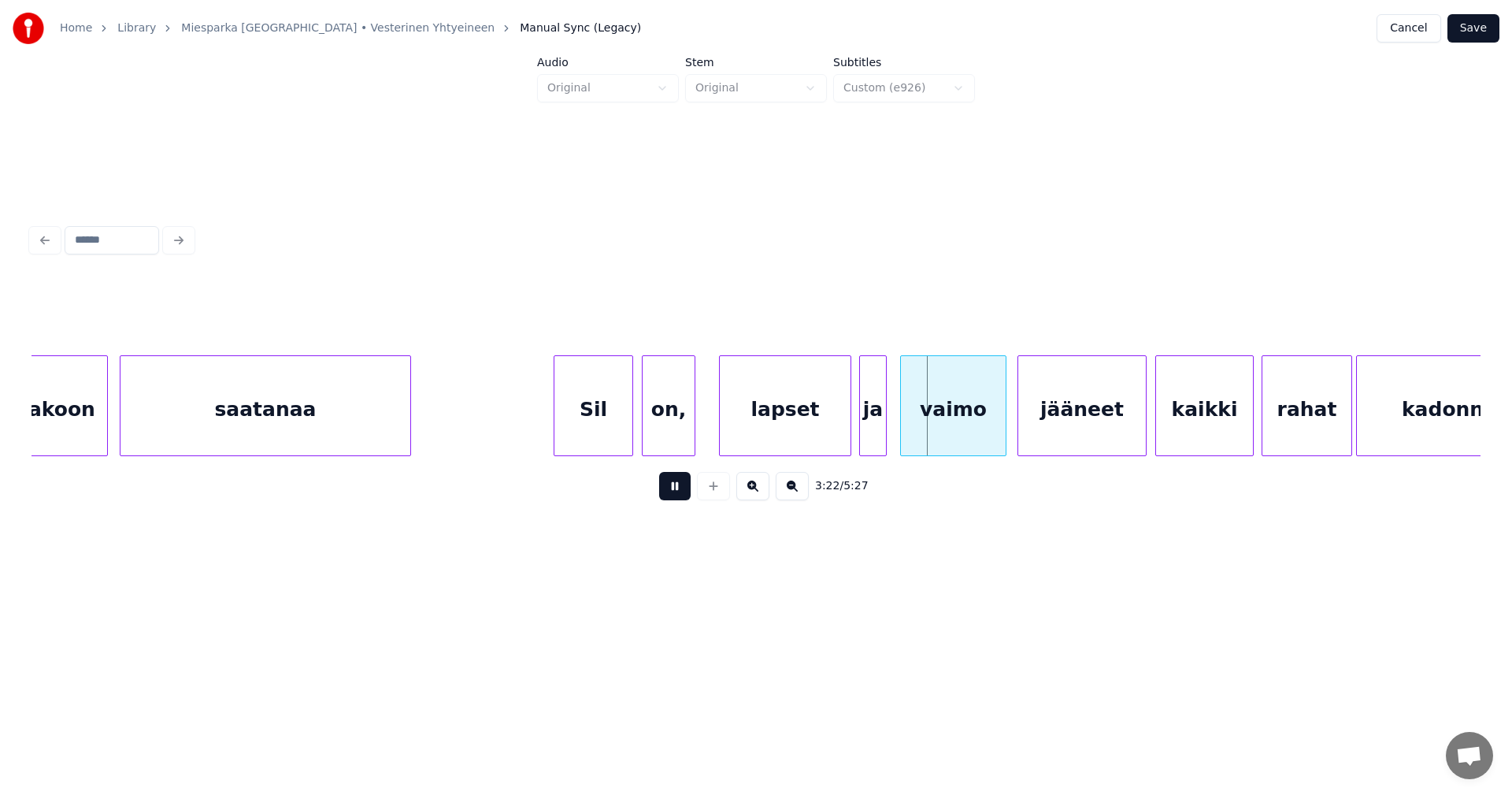
drag, startPoint x: 677, startPoint y: 495, endPoint x: 679, endPoint y: 440, distance: 55.0
click at [677, 494] on button at bounding box center [675, 486] width 32 height 28
click at [680, 427] on div "on," at bounding box center [669, 410] width 52 height 107
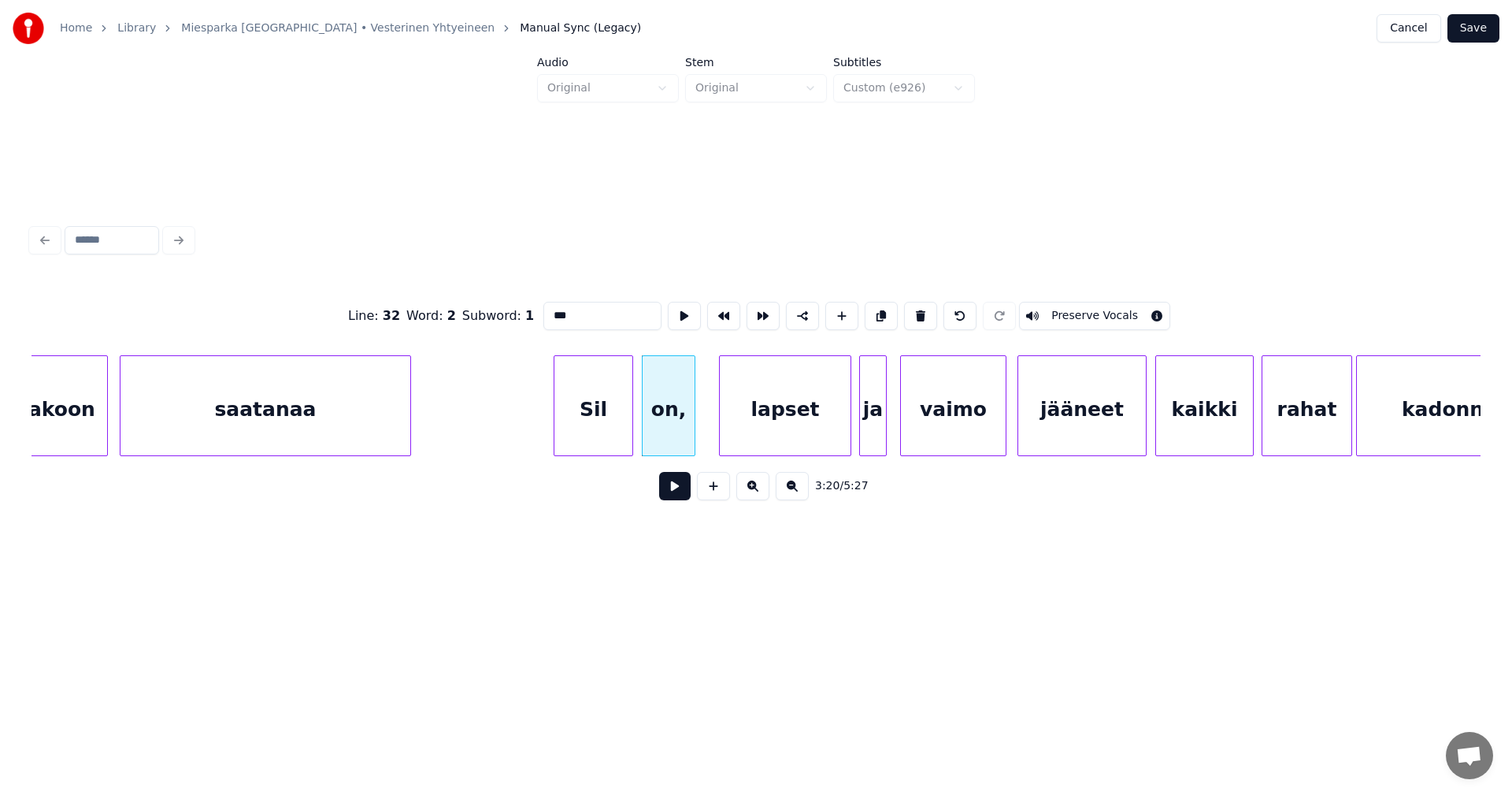
click at [580, 310] on input "***" at bounding box center [602, 316] width 118 height 28
click at [603, 431] on div "Sil" at bounding box center [594, 410] width 78 height 107
type input "***"
click at [669, 485] on button at bounding box center [675, 486] width 32 height 28
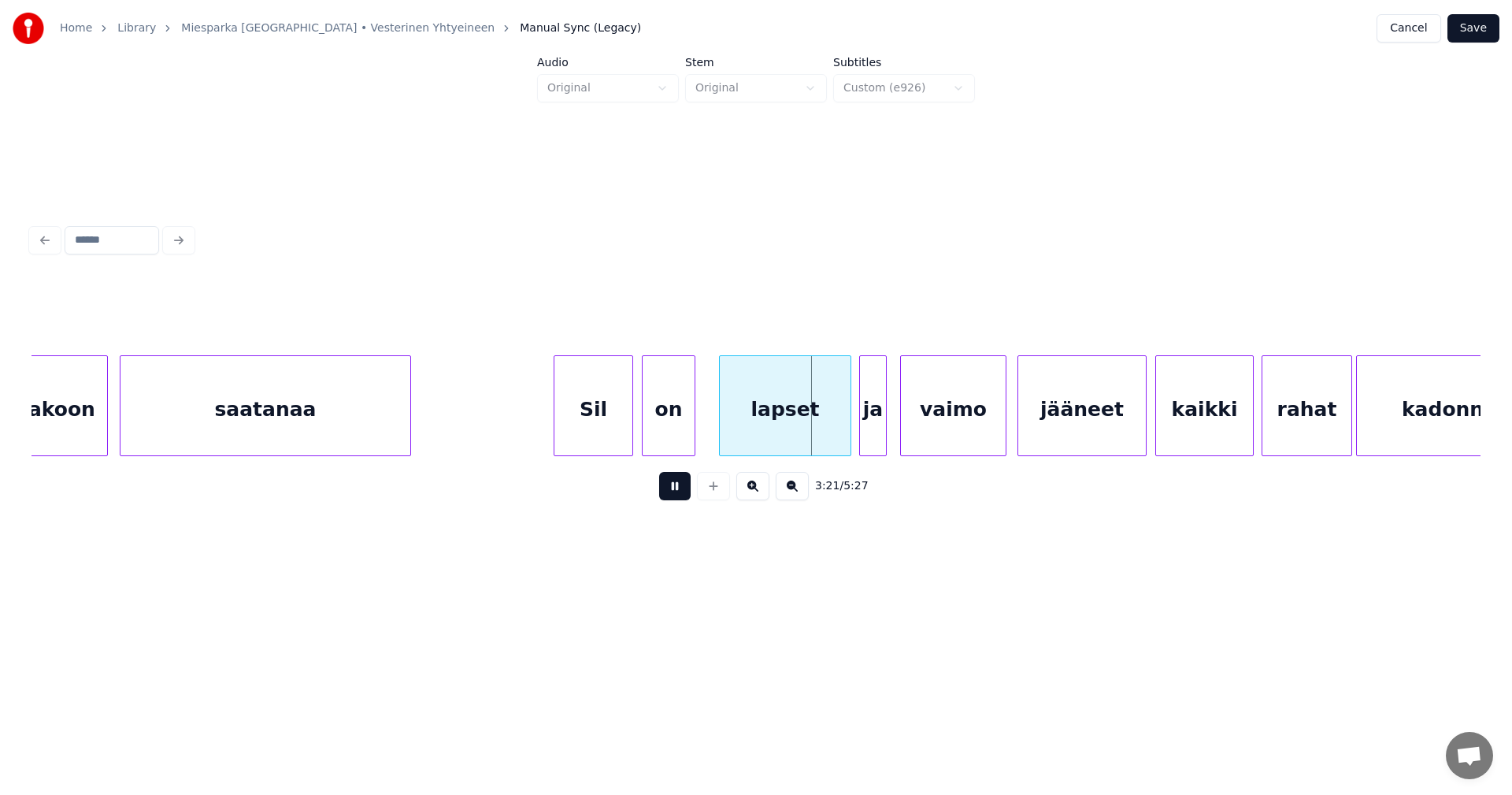
click at [669, 487] on button at bounding box center [675, 486] width 32 height 28
click at [1485, 29] on button "Save" at bounding box center [1474, 28] width 52 height 28
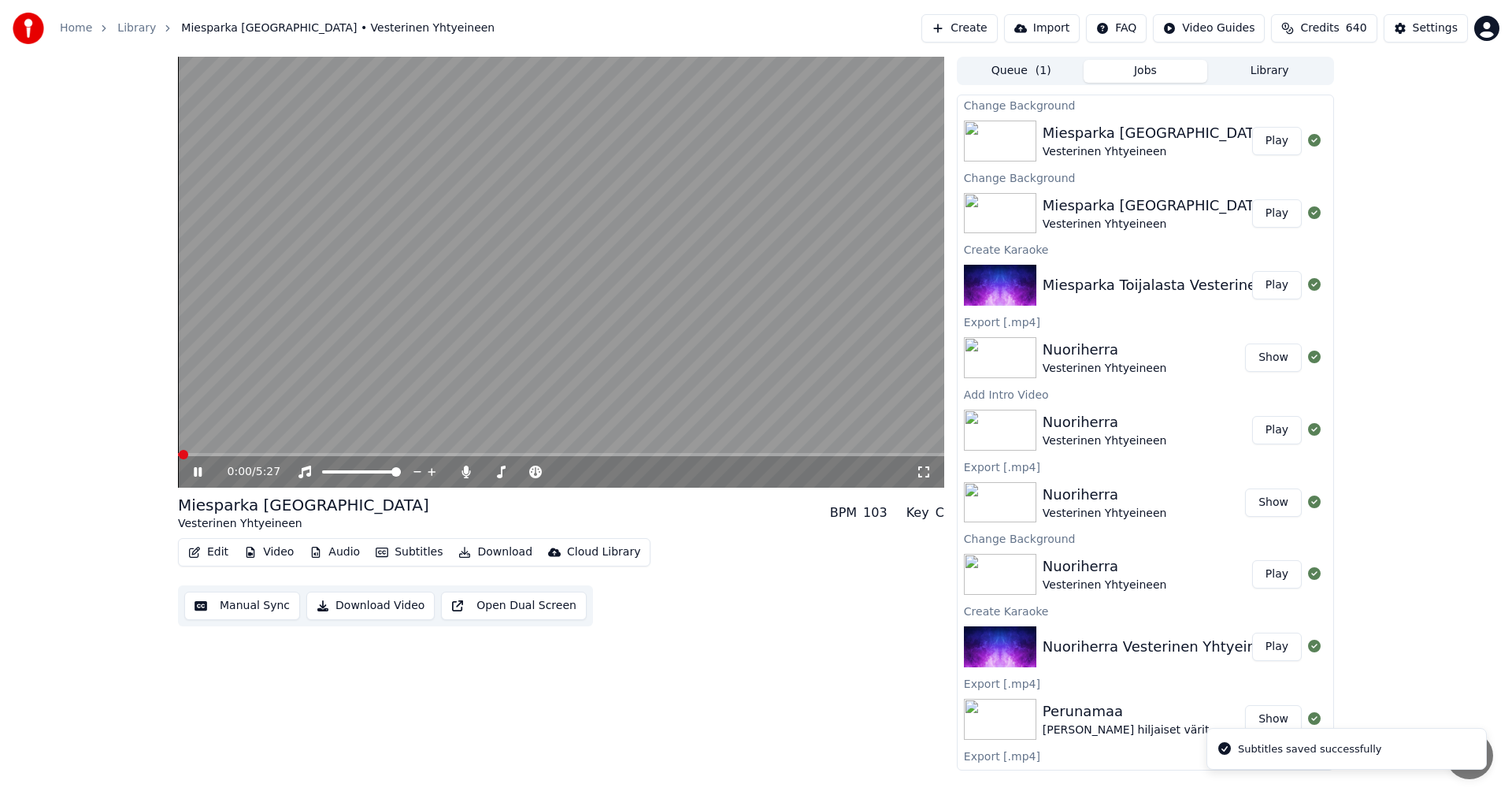
click at [270, 456] on span at bounding box center [561, 454] width 767 height 3
click at [587, 457] on div "2:38 / 5:27" at bounding box center [561, 472] width 767 height 32
click at [587, 454] on span at bounding box center [561, 454] width 767 height 3
click at [609, 455] on span at bounding box center [561, 454] width 767 height 3
click at [768, 454] on span at bounding box center [561, 454] width 767 height 3
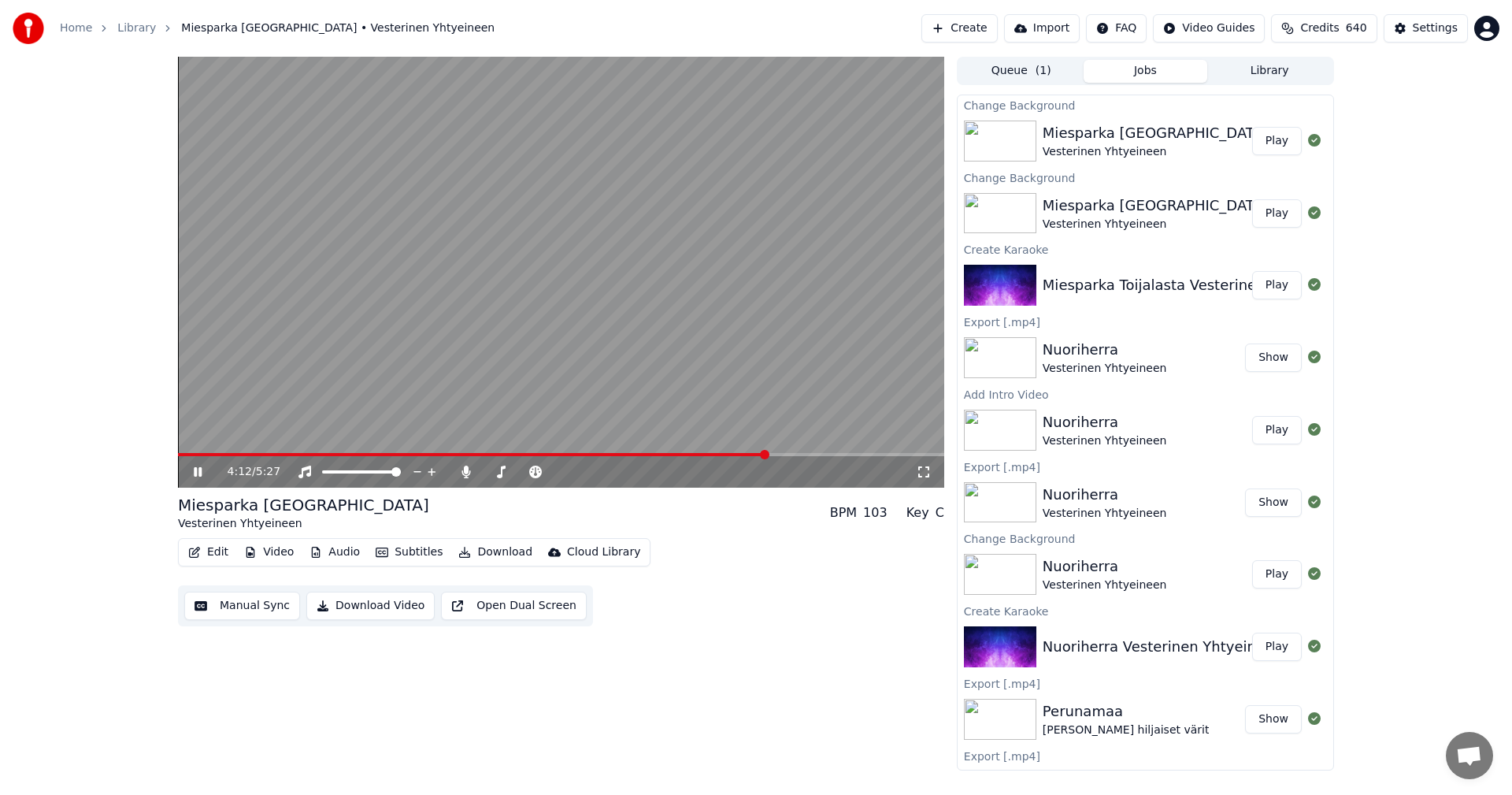
click at [783, 454] on span at bounding box center [561, 454] width 767 height 3
click at [796, 455] on span at bounding box center [561, 454] width 767 height 3
click at [809, 455] on span at bounding box center [561, 454] width 767 height 3
click at [828, 455] on span at bounding box center [561, 454] width 767 height 3
click at [849, 455] on span at bounding box center [561, 454] width 767 height 3
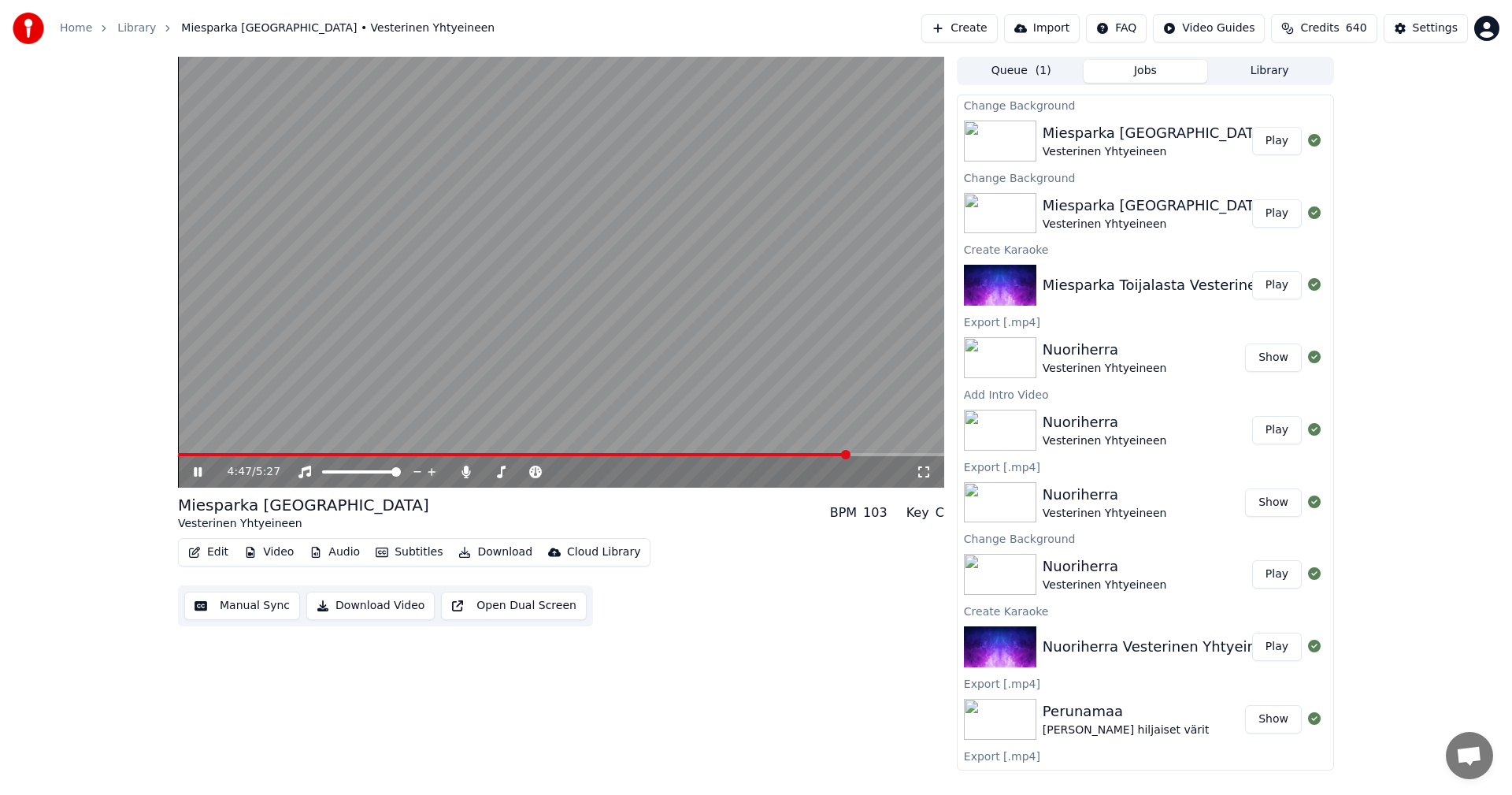
click at [868, 455] on span at bounding box center [561, 454] width 767 height 3
click at [879, 455] on span at bounding box center [561, 454] width 767 height 3
click at [895, 455] on span at bounding box center [561, 454] width 767 height 3
click at [910, 455] on span at bounding box center [561, 454] width 767 height 3
click at [194, 471] on icon at bounding box center [197, 472] width 7 height 9
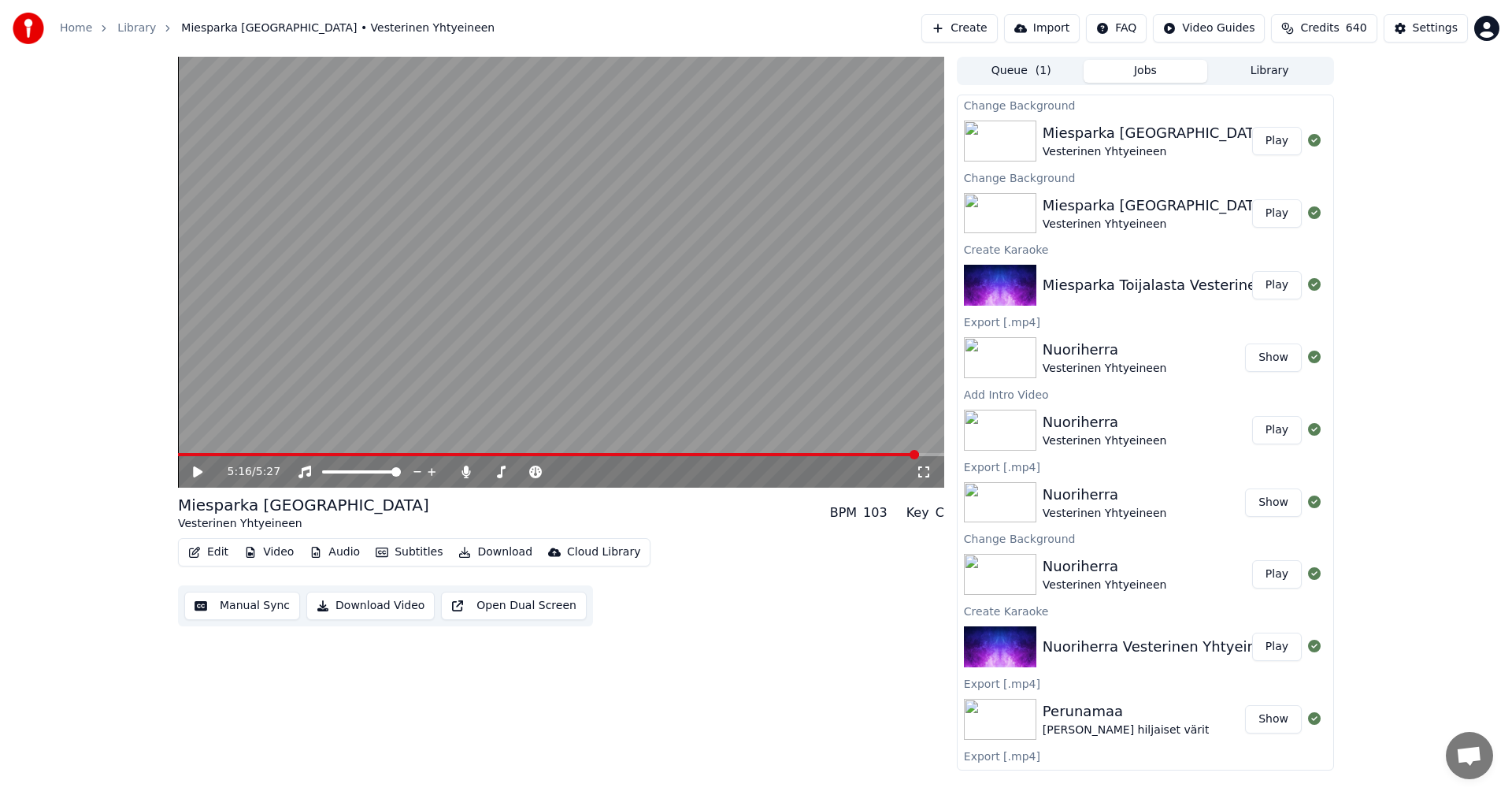
click at [207, 548] on button "Edit" at bounding box center [208, 553] width 53 height 22
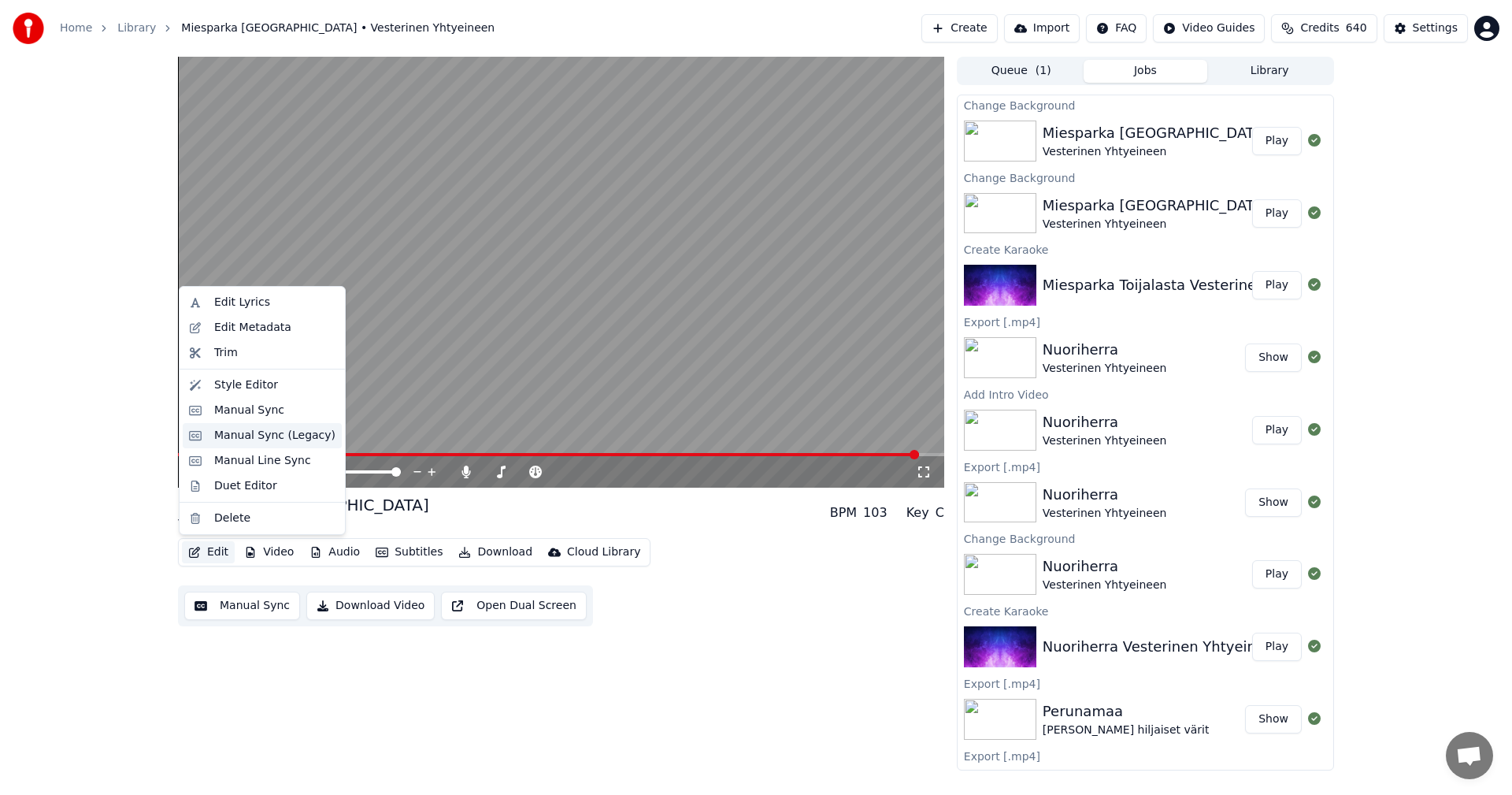
click at [278, 434] on div "Manual Sync (Legacy)" at bounding box center [274, 436] width 121 height 16
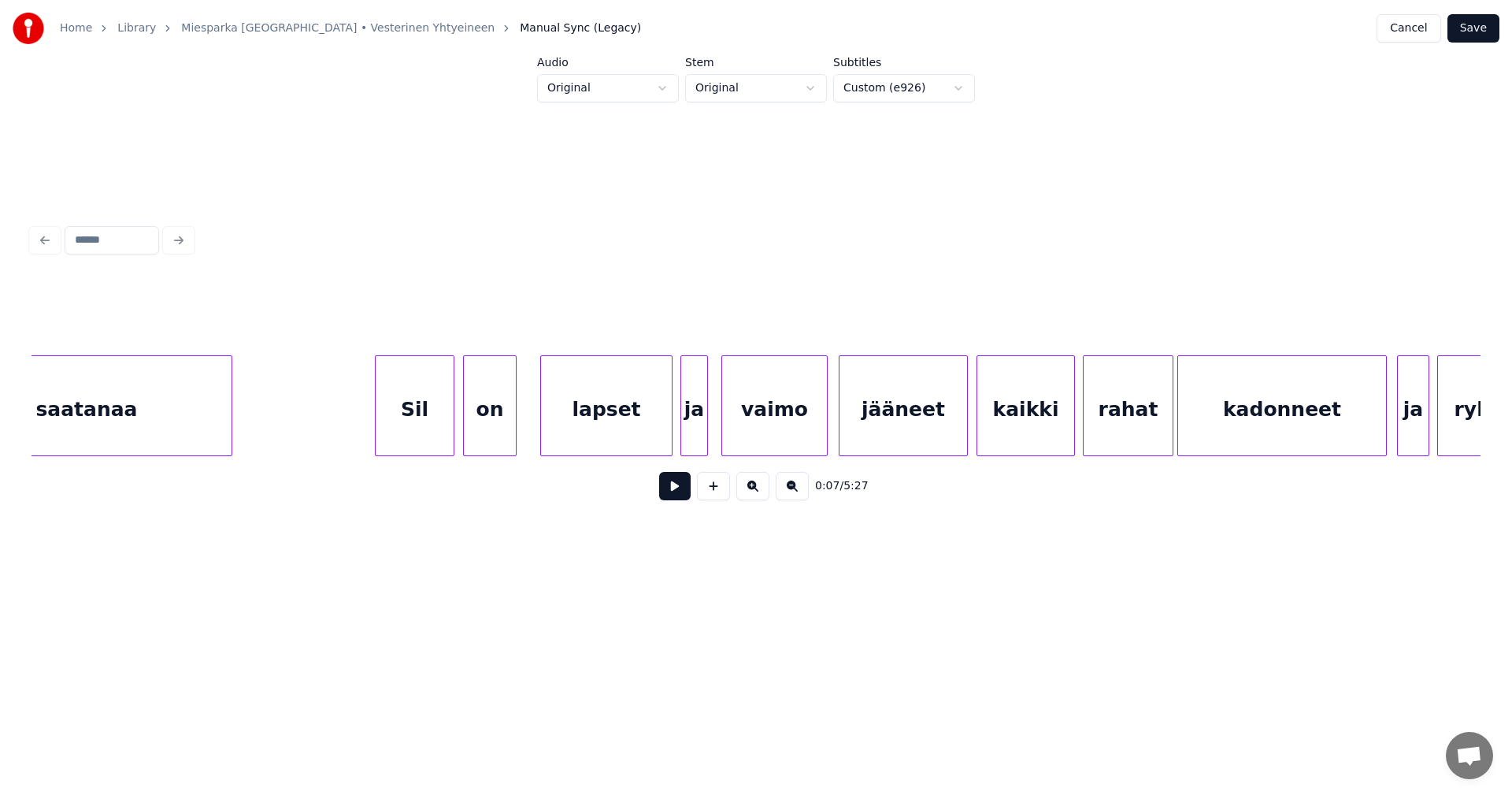
scroll to position [0, 39196]
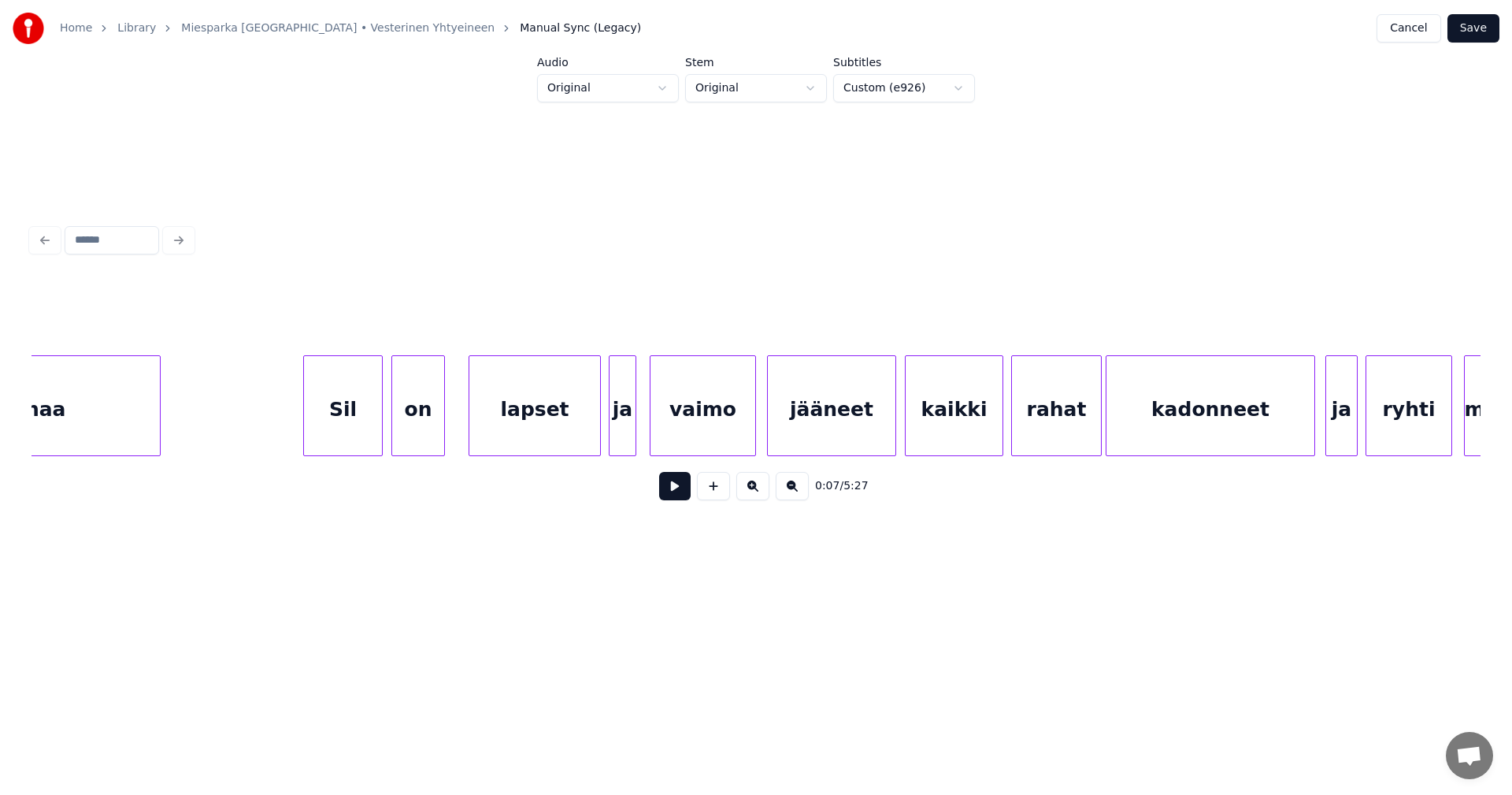
click at [1419, 34] on button "Cancel" at bounding box center [1409, 28] width 64 height 28
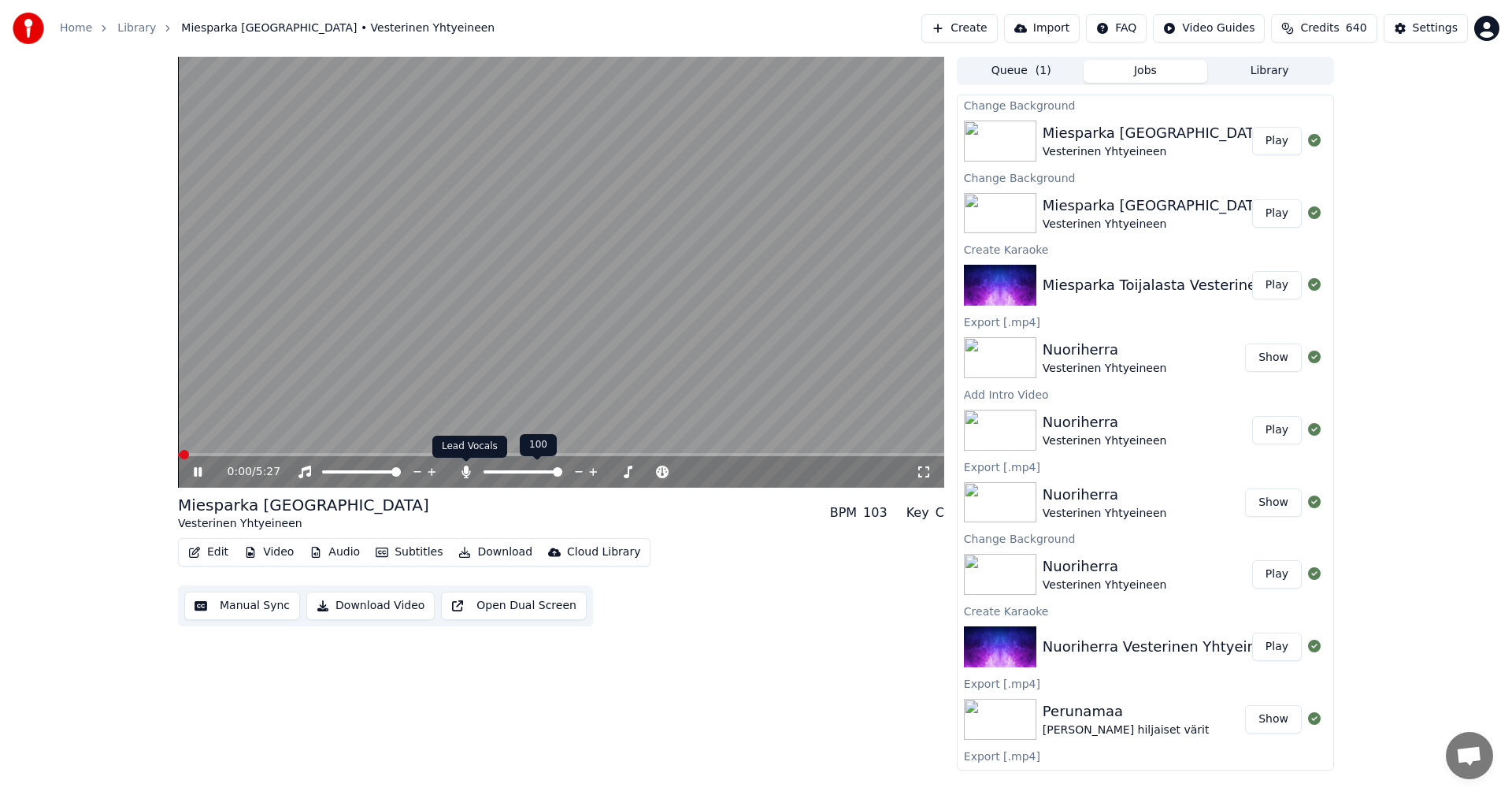
click at [465, 474] on icon at bounding box center [465, 472] width 8 height 13
click at [197, 471] on icon at bounding box center [197, 472] width 7 height 9
click at [503, 553] on button "Download" at bounding box center [495, 553] width 87 height 22
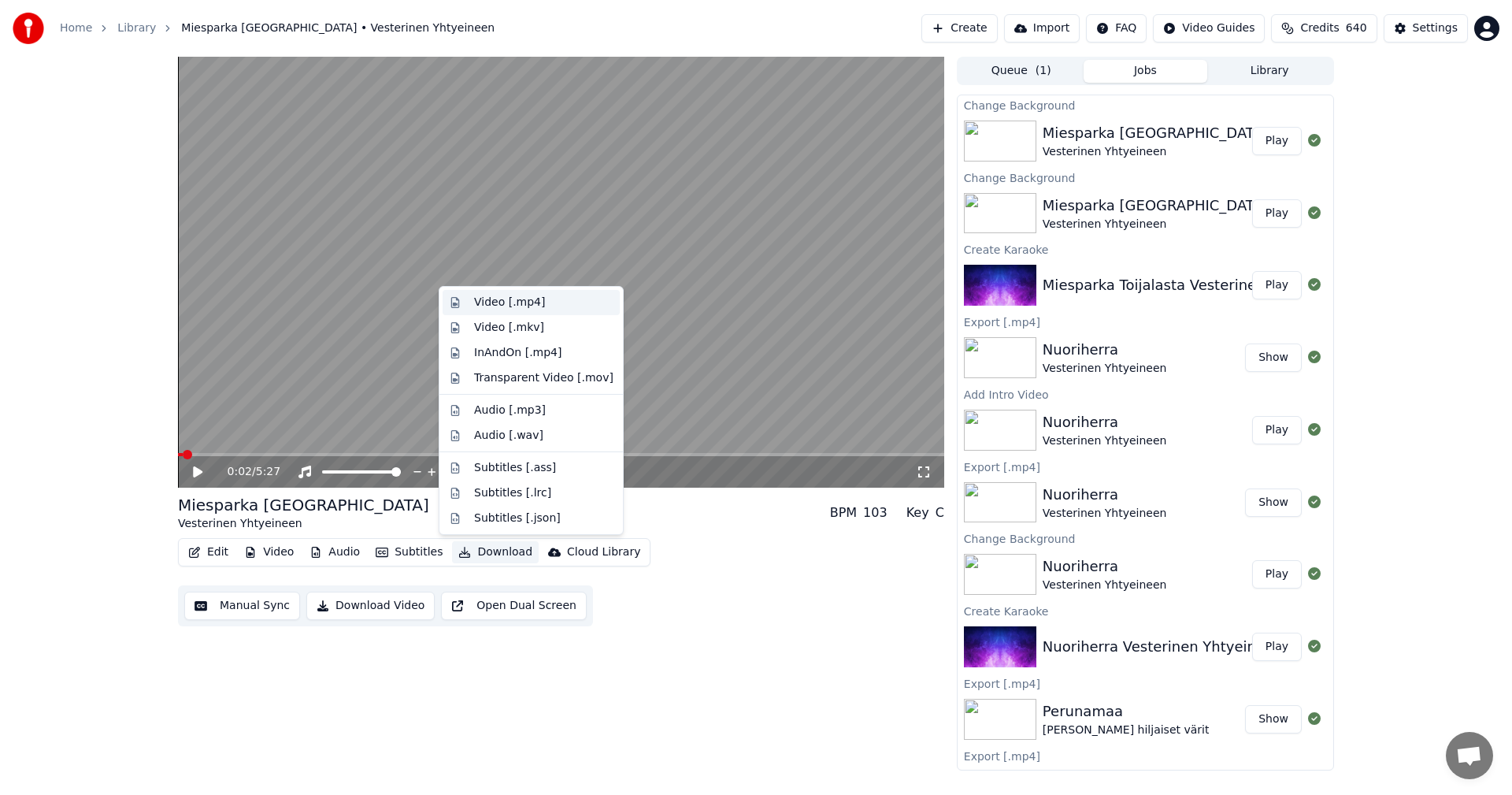
click at [531, 300] on div "Video [.mp4]" at bounding box center [510, 303] width 71 height 16
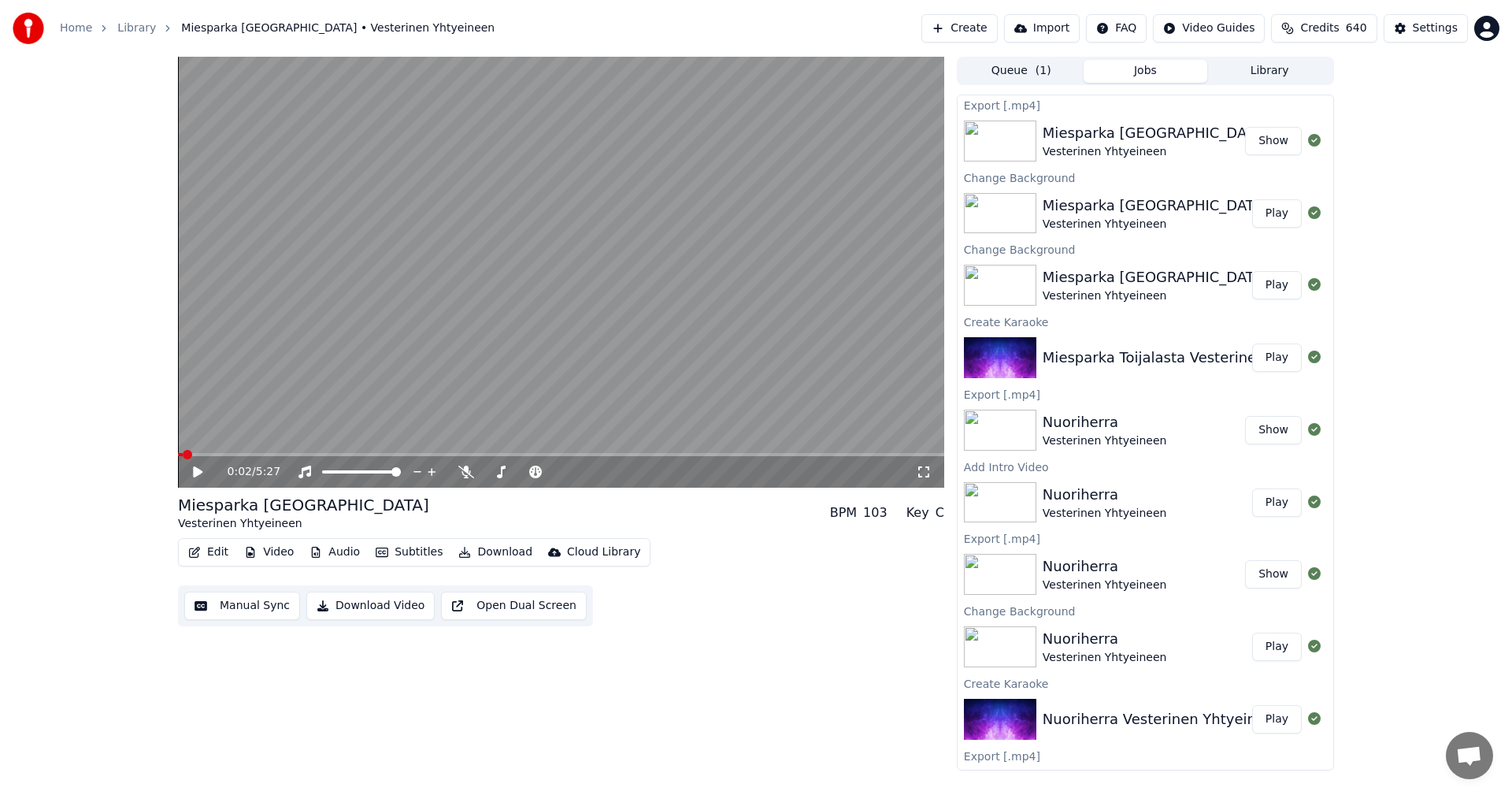
click at [275, 553] on button "Video" at bounding box center [269, 553] width 62 height 22
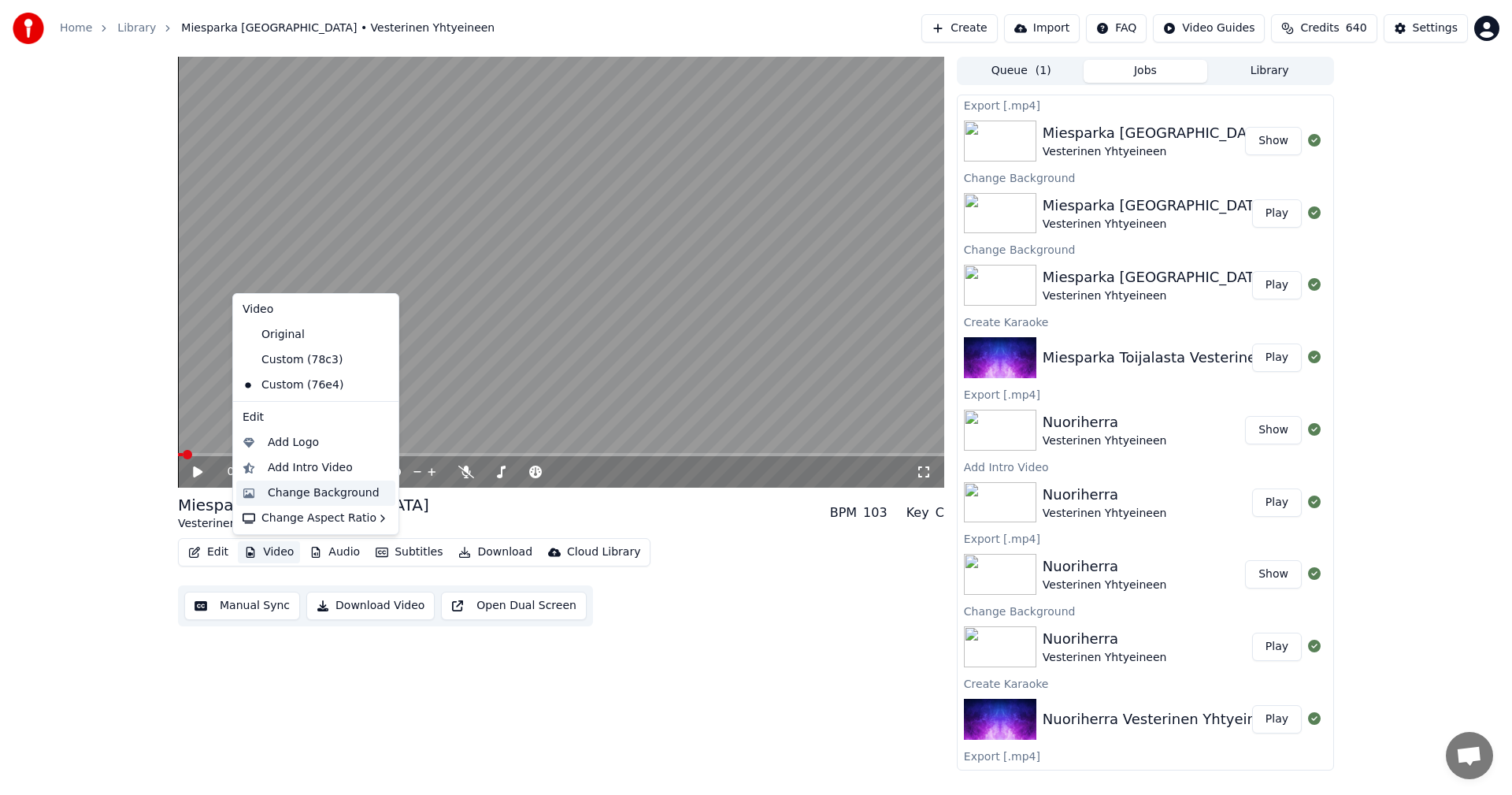
click at [302, 492] on div "Change Background" at bounding box center [324, 492] width 112 height 16
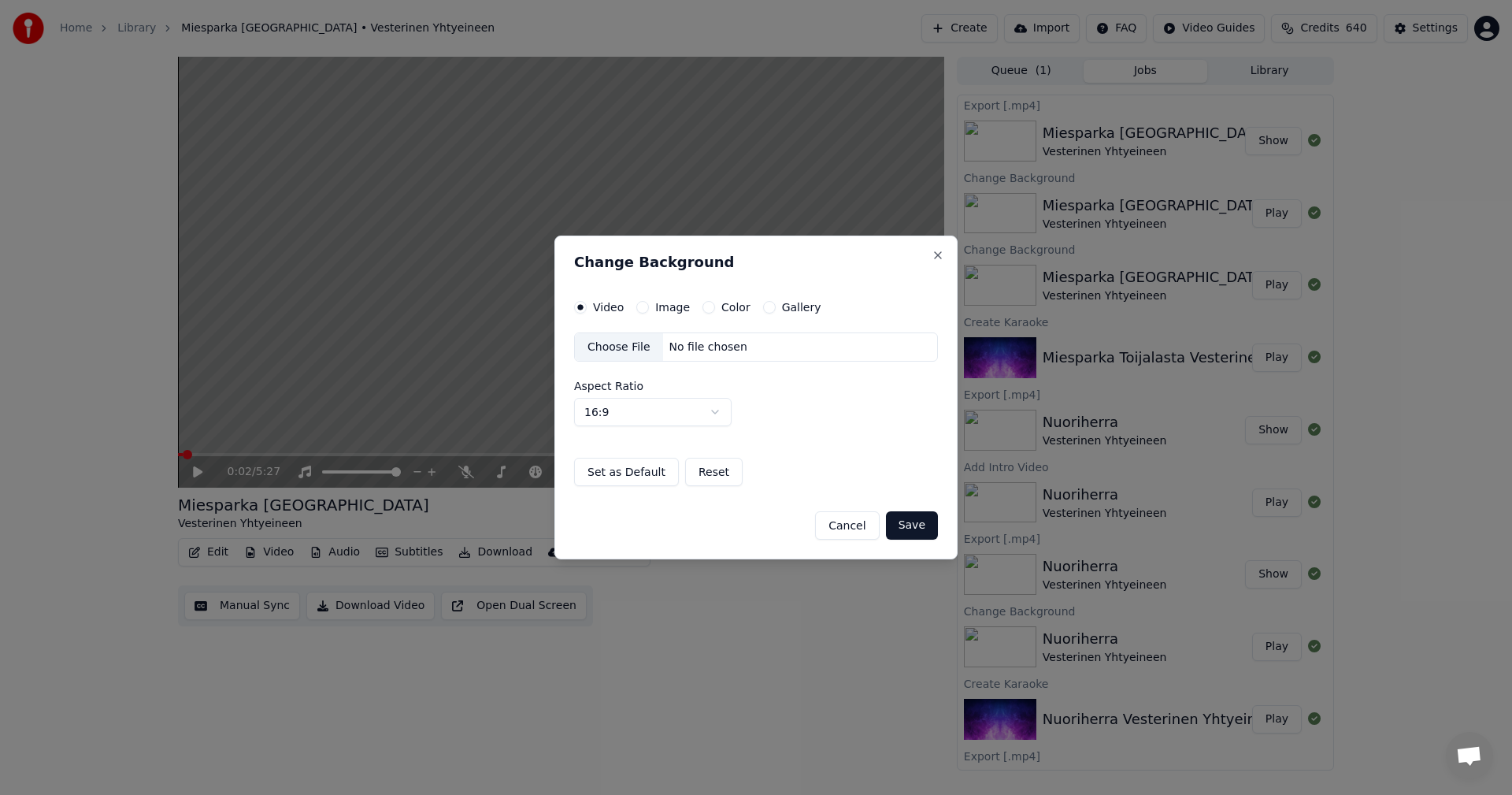
click at [643, 311] on button "Image" at bounding box center [643, 307] width 13 height 13
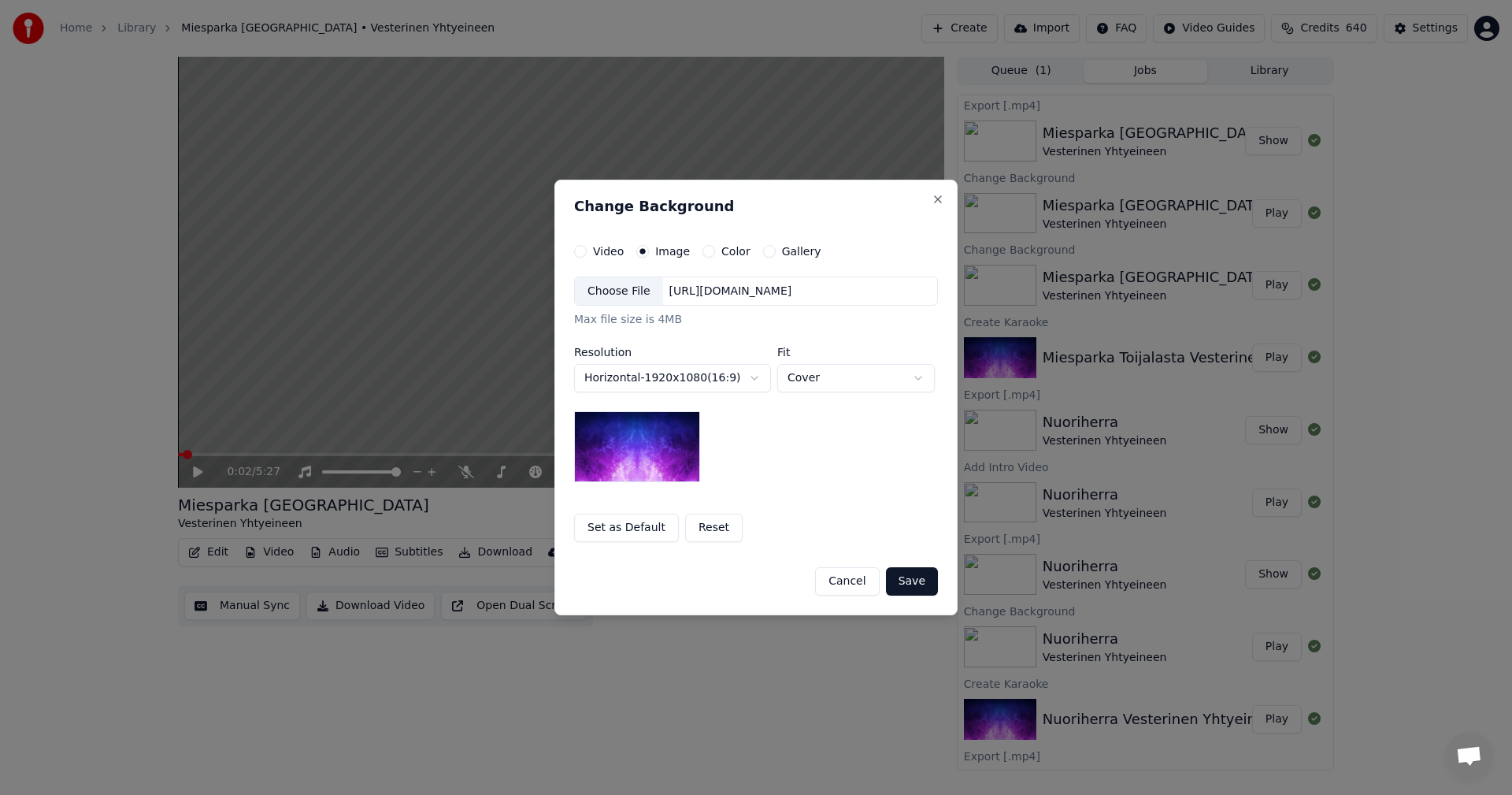
click at [622, 299] on div "Choose File" at bounding box center [619, 291] width 88 height 28
click at [917, 577] on button "Save" at bounding box center [912, 581] width 52 height 28
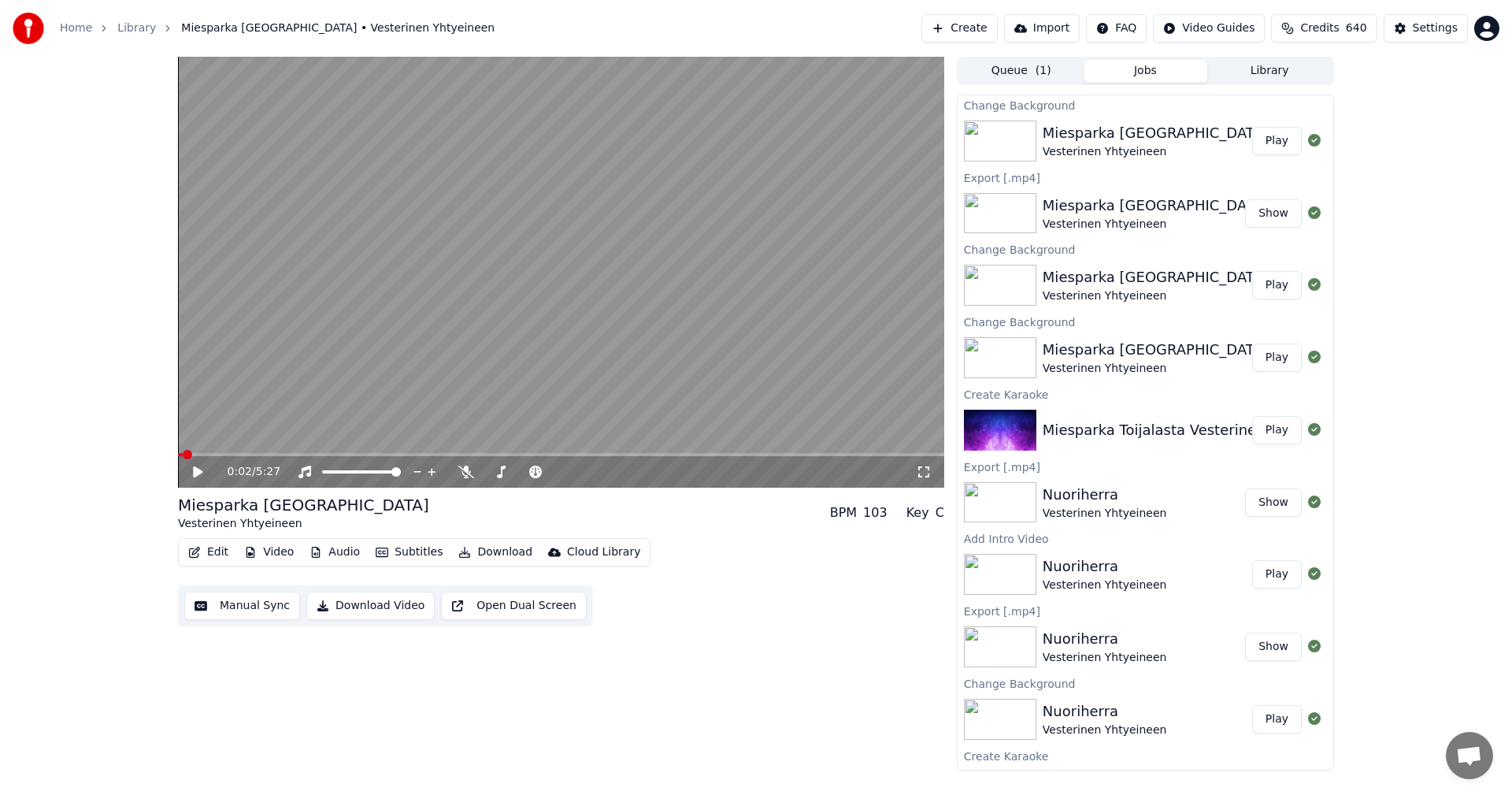
click at [1262, 133] on button "Play" at bounding box center [1277, 141] width 49 height 28
click at [260, 455] on span at bounding box center [561, 454] width 767 height 3
click at [199, 471] on icon at bounding box center [197, 472] width 7 height 9
click at [499, 552] on button "Download" at bounding box center [495, 553] width 87 height 22
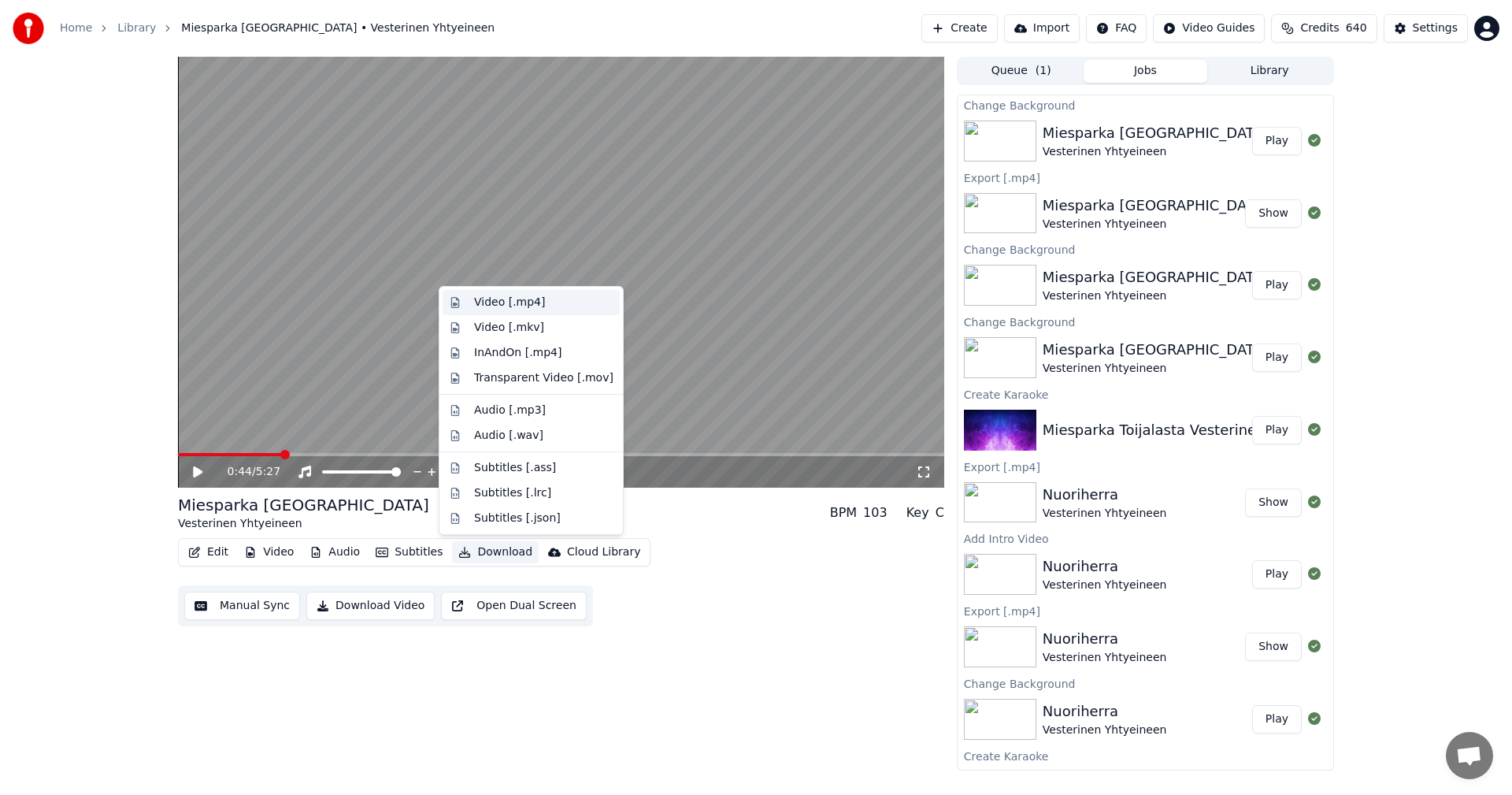
click at [536, 303] on div "Video [.mp4]" at bounding box center [510, 303] width 71 height 16
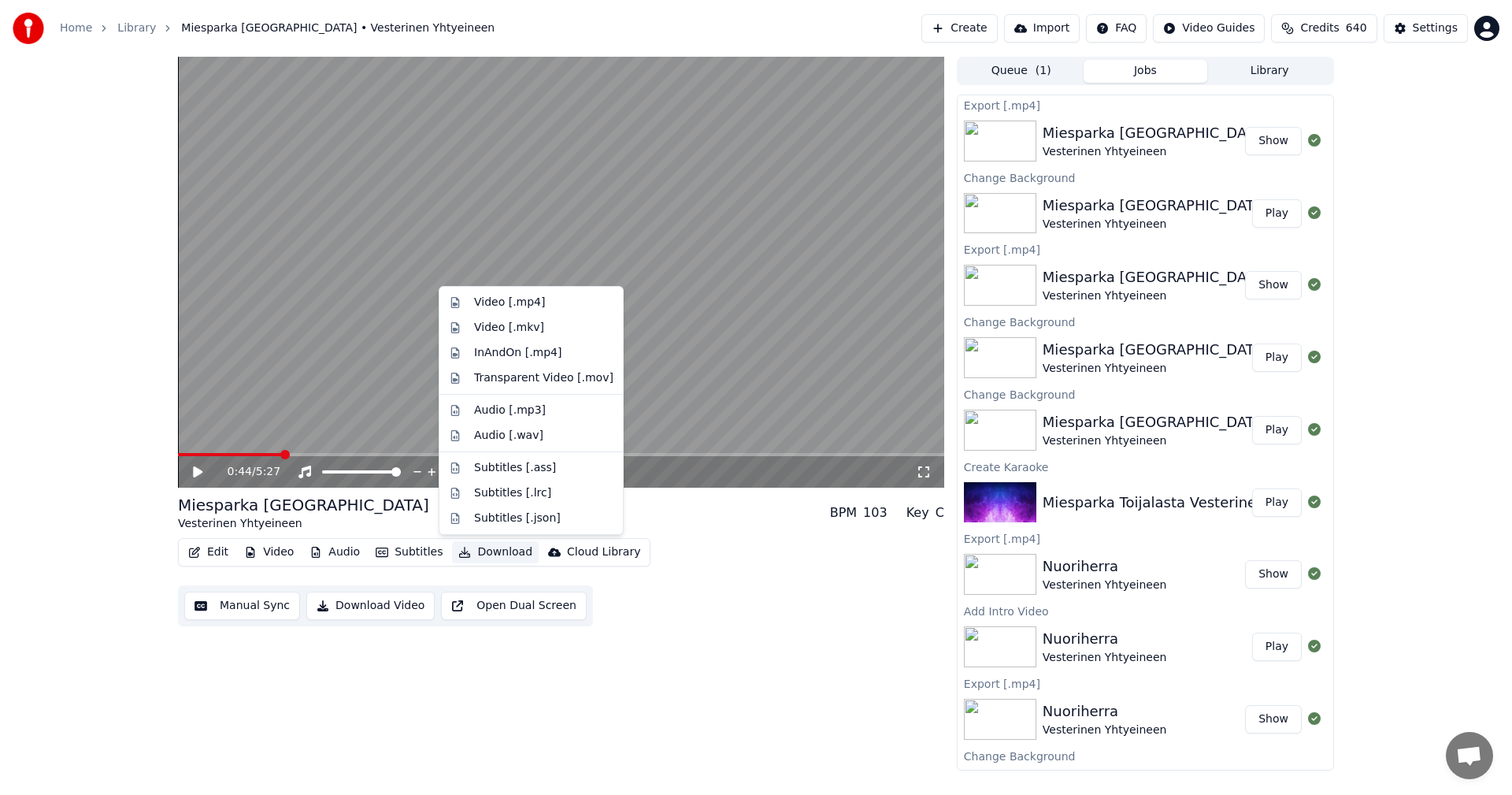
click at [499, 554] on button "Download" at bounding box center [495, 553] width 87 height 22
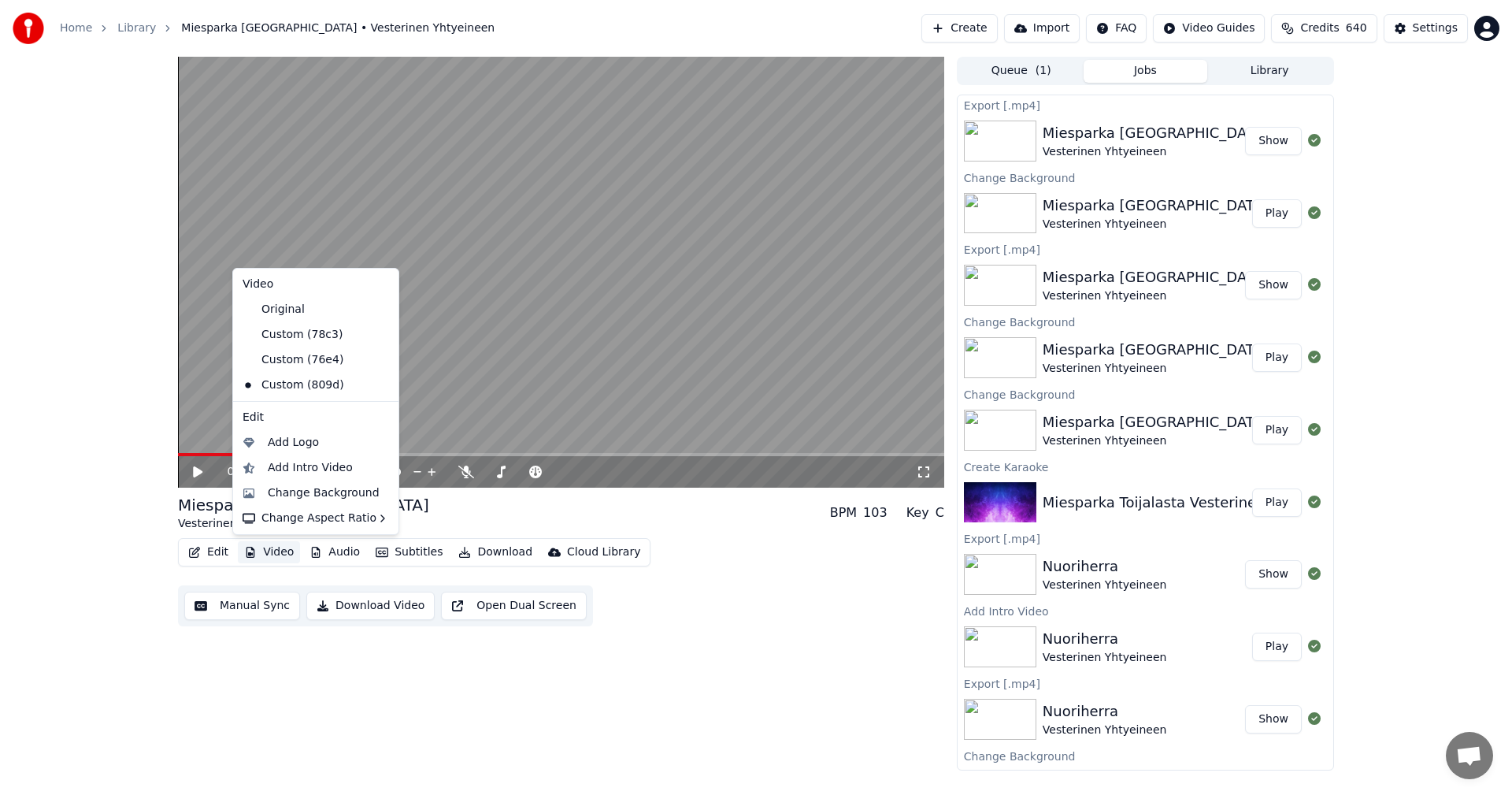
click at [289, 556] on button "Video" at bounding box center [269, 553] width 62 height 22
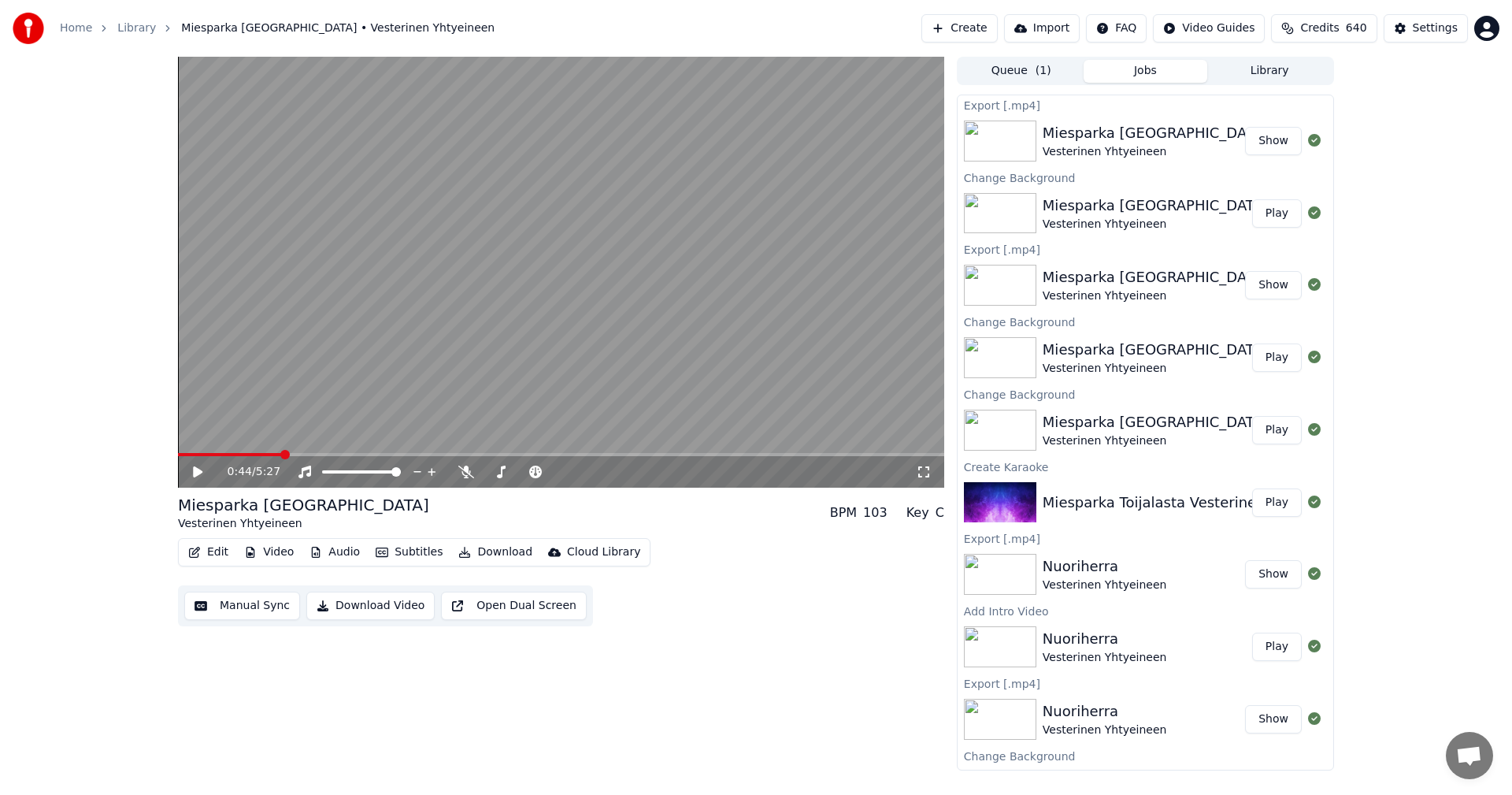
click at [289, 556] on button "Video" at bounding box center [269, 553] width 62 height 22
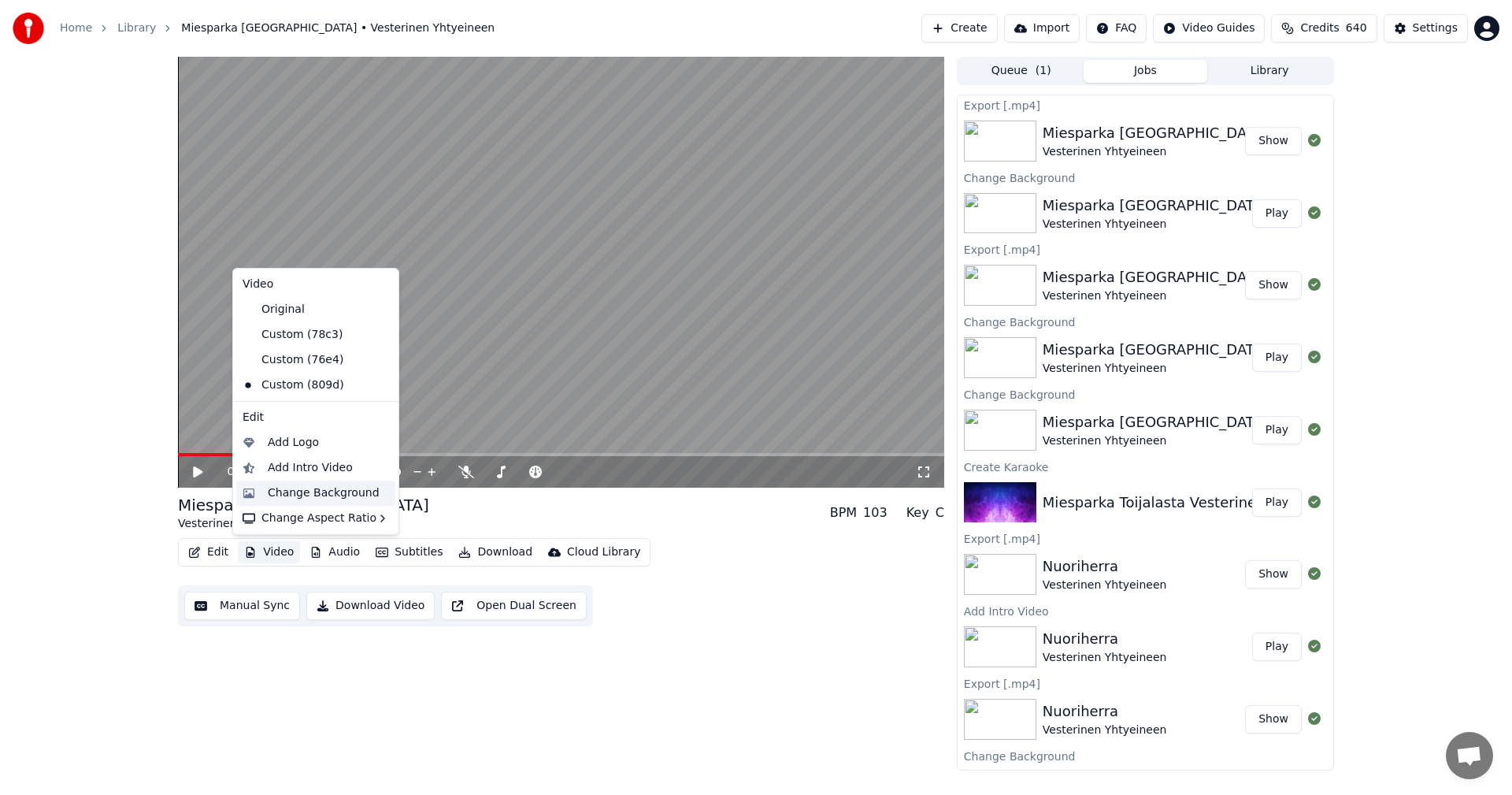
click at [315, 488] on div "Change Background" at bounding box center [324, 492] width 112 height 16
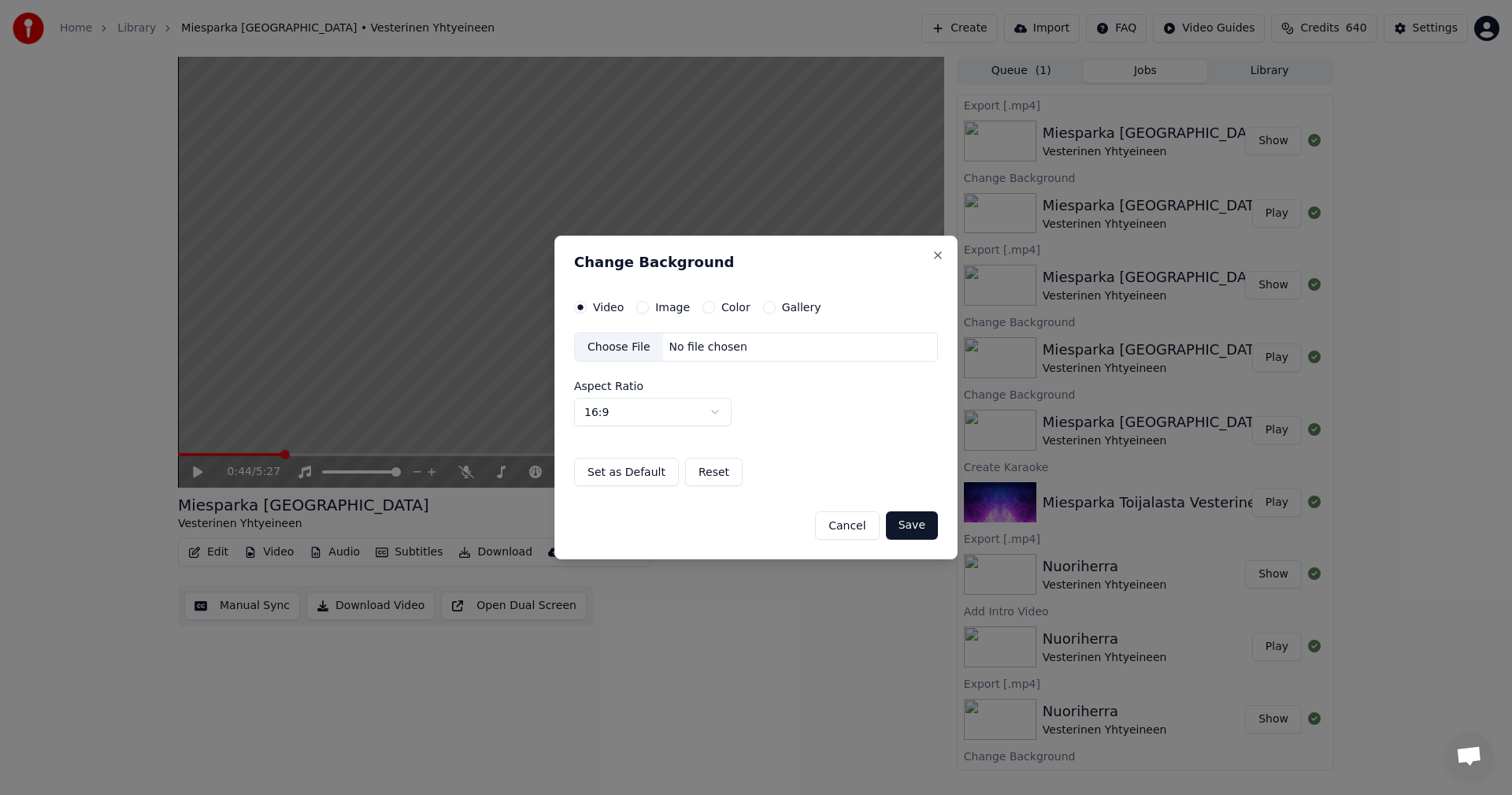
click at [705, 310] on button "Color" at bounding box center [709, 307] width 13 height 13
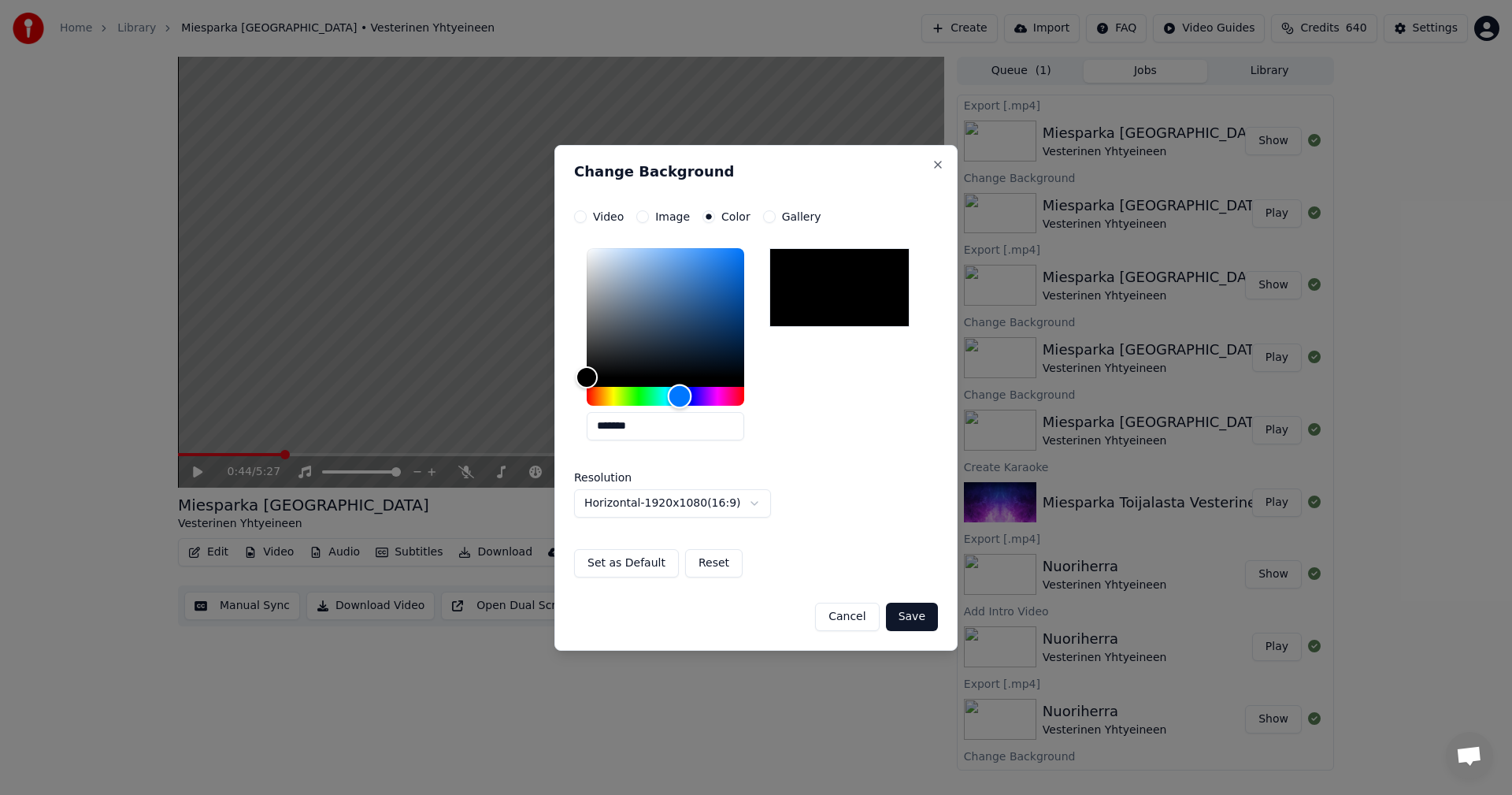
drag, startPoint x: 593, startPoint y: 402, endPoint x: 672, endPoint y: 391, distance: 79.8
click at [676, 391] on div "Hue" at bounding box center [680, 396] width 24 height 24
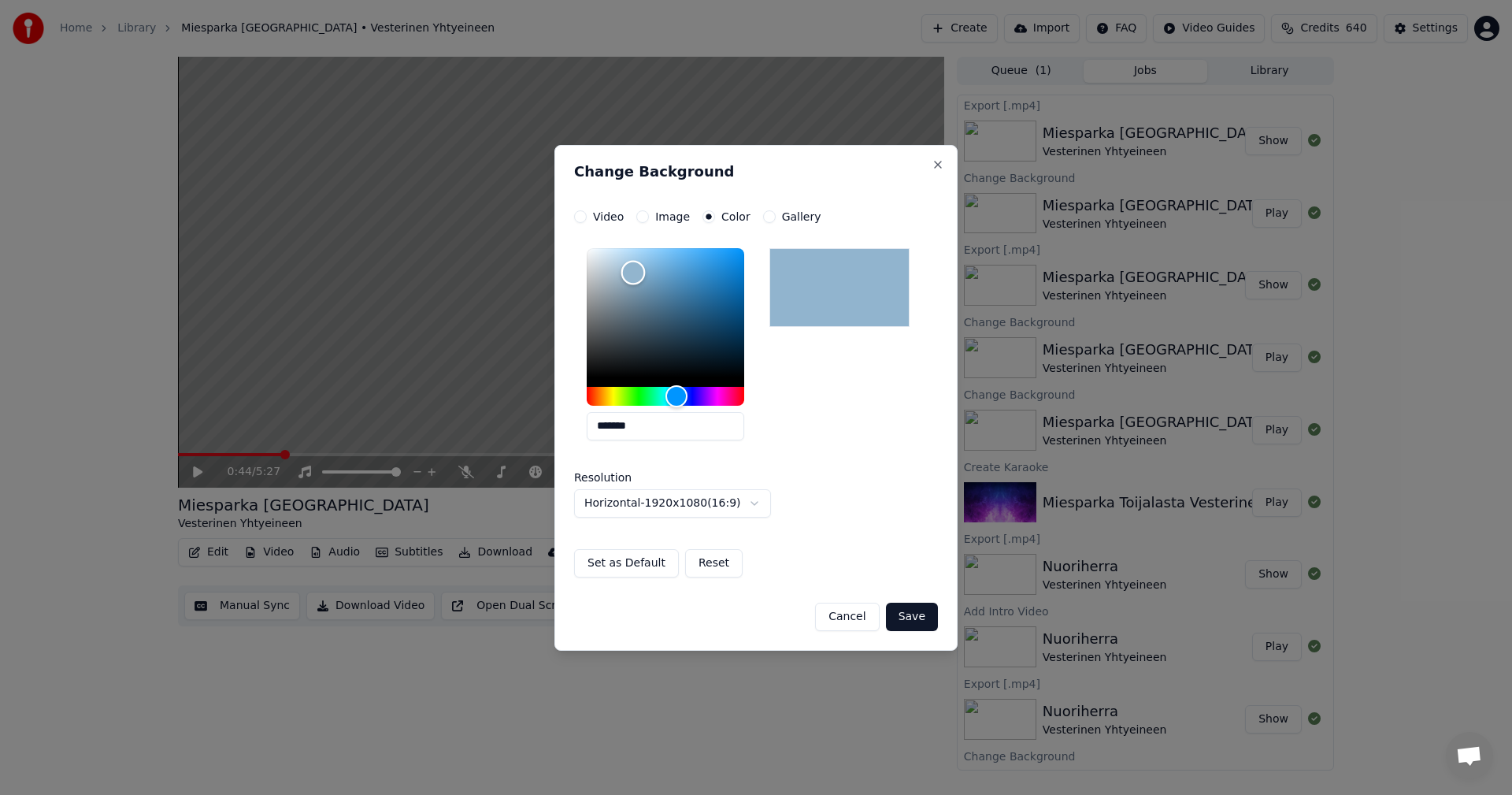
drag, startPoint x: 589, startPoint y: 375, endPoint x: 634, endPoint y: 273, distance: 111.5
click at [634, 273] on div "Color" at bounding box center [634, 273] width 24 height 24
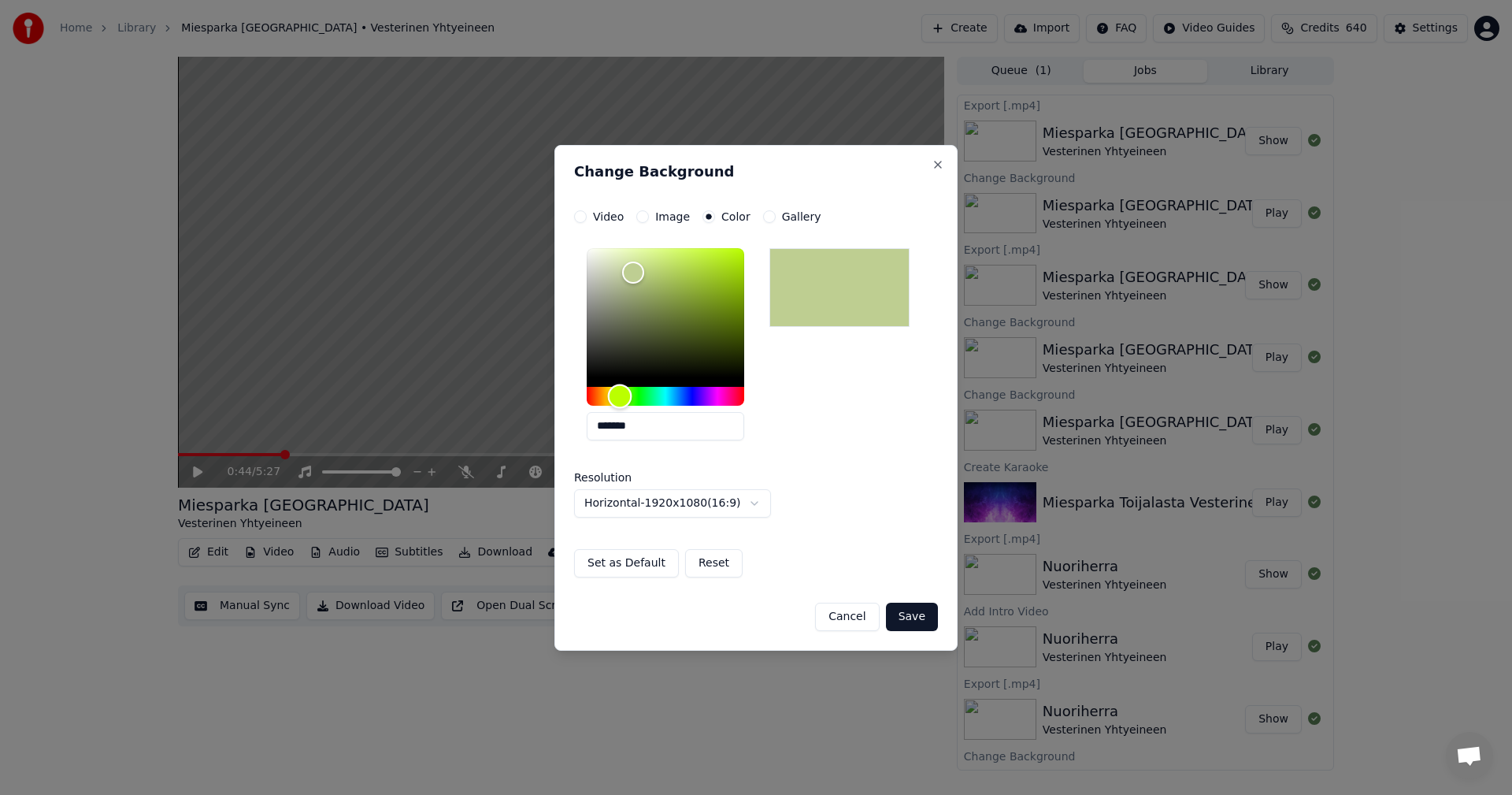
drag, startPoint x: 675, startPoint y: 398, endPoint x: 619, endPoint y: 398, distance: 56.0
click at [619, 399] on div "Hue" at bounding box center [620, 396] width 24 height 24
drag, startPoint x: 638, startPoint y: 272, endPoint x: 618, endPoint y: 254, distance: 26.9
click at [618, 254] on div "Color" at bounding box center [619, 255] width 24 height 24
click at [617, 403] on div "Hue" at bounding box center [620, 396] width 24 height 24
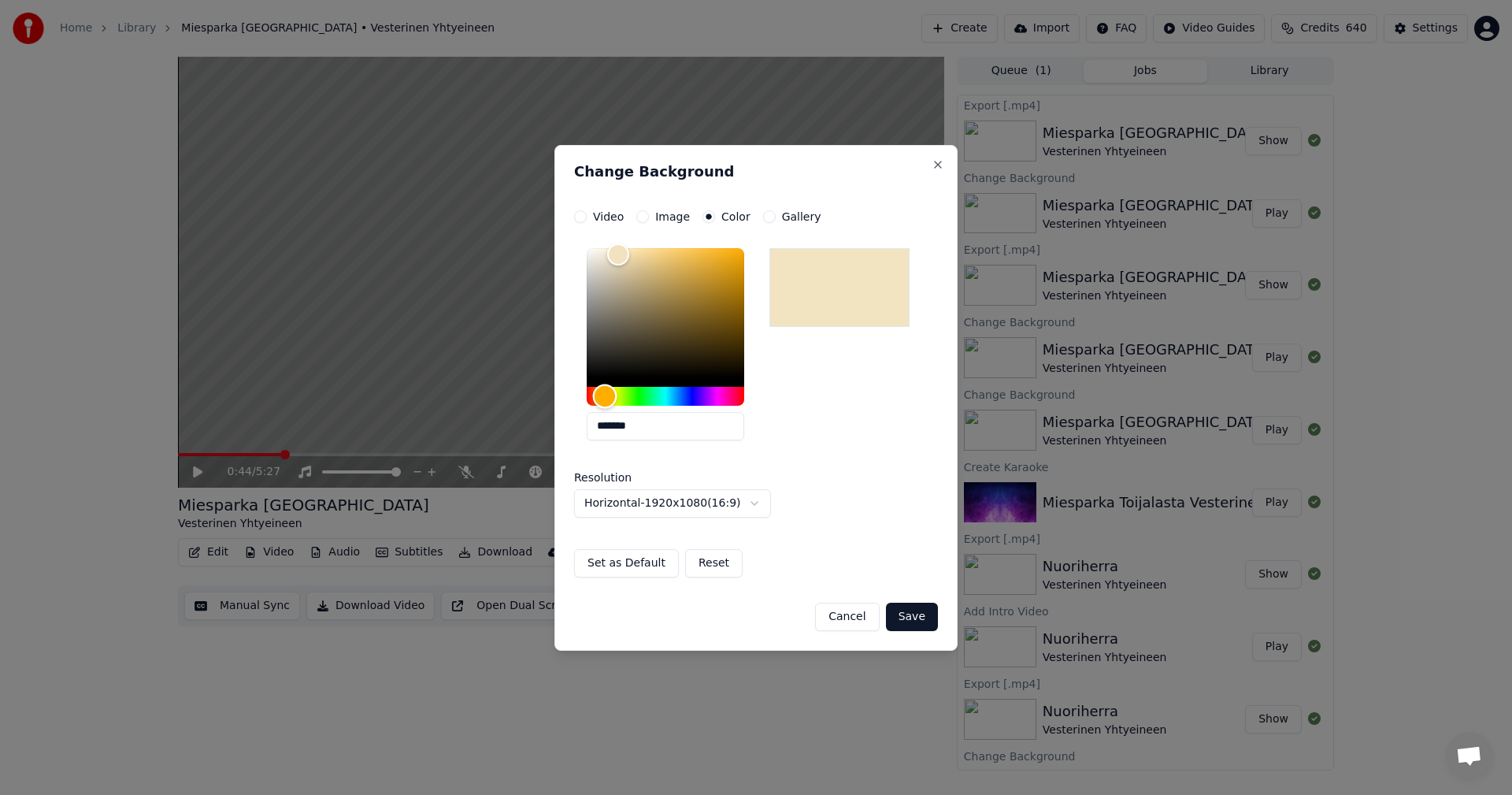
drag, startPoint x: 617, startPoint y: 403, endPoint x: 605, endPoint y: 408, distance: 13.0
click at [605, 408] on div "Hue" at bounding box center [605, 396] width 24 height 24
type input "*******"
drag, startPoint x: 624, startPoint y: 251, endPoint x: 606, endPoint y: 257, distance: 19.0
click at [606, 257] on div "Color" at bounding box center [606, 257] width 24 height 24
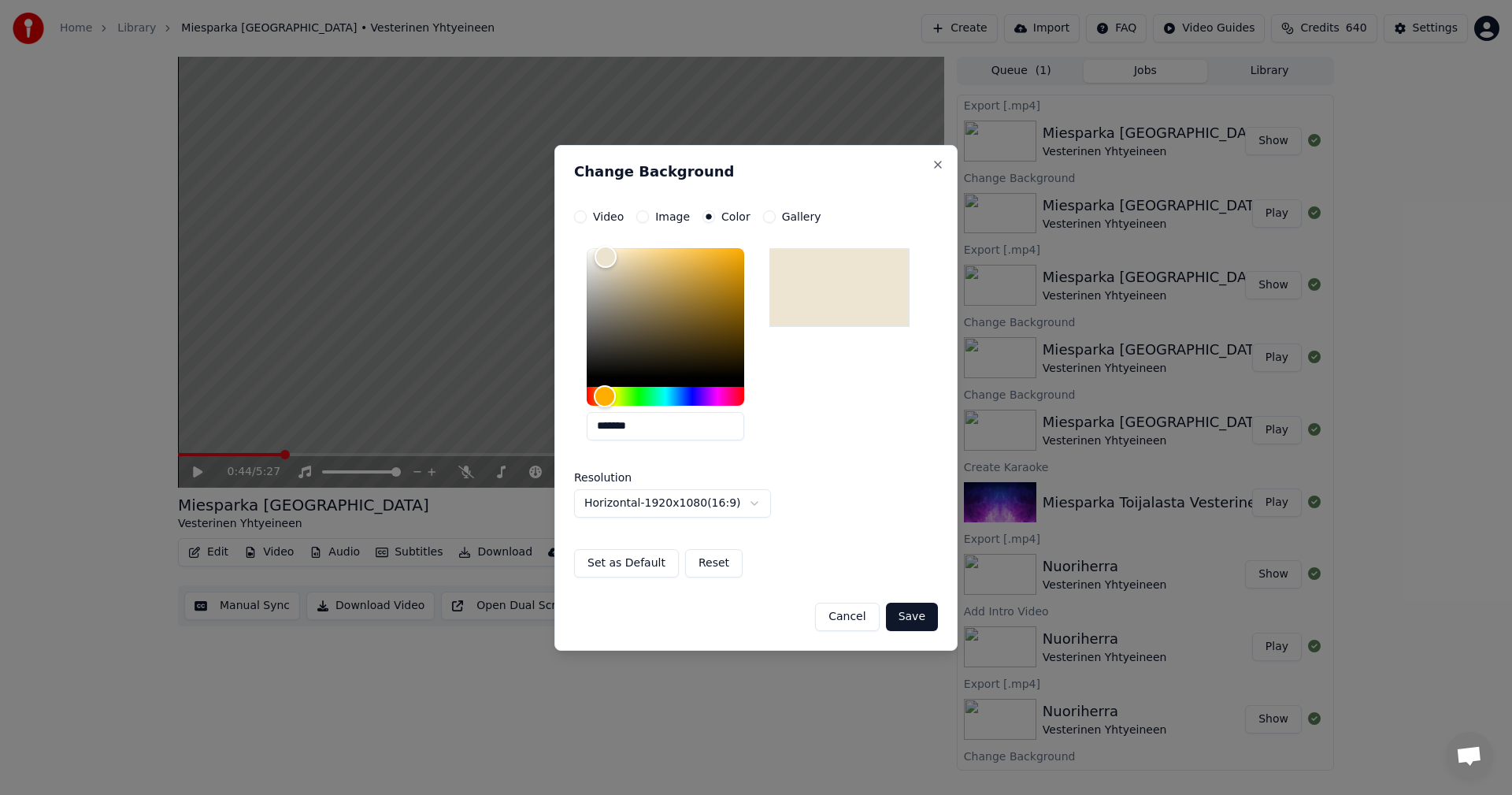
click at [904, 620] on button "Save" at bounding box center [912, 617] width 52 height 28
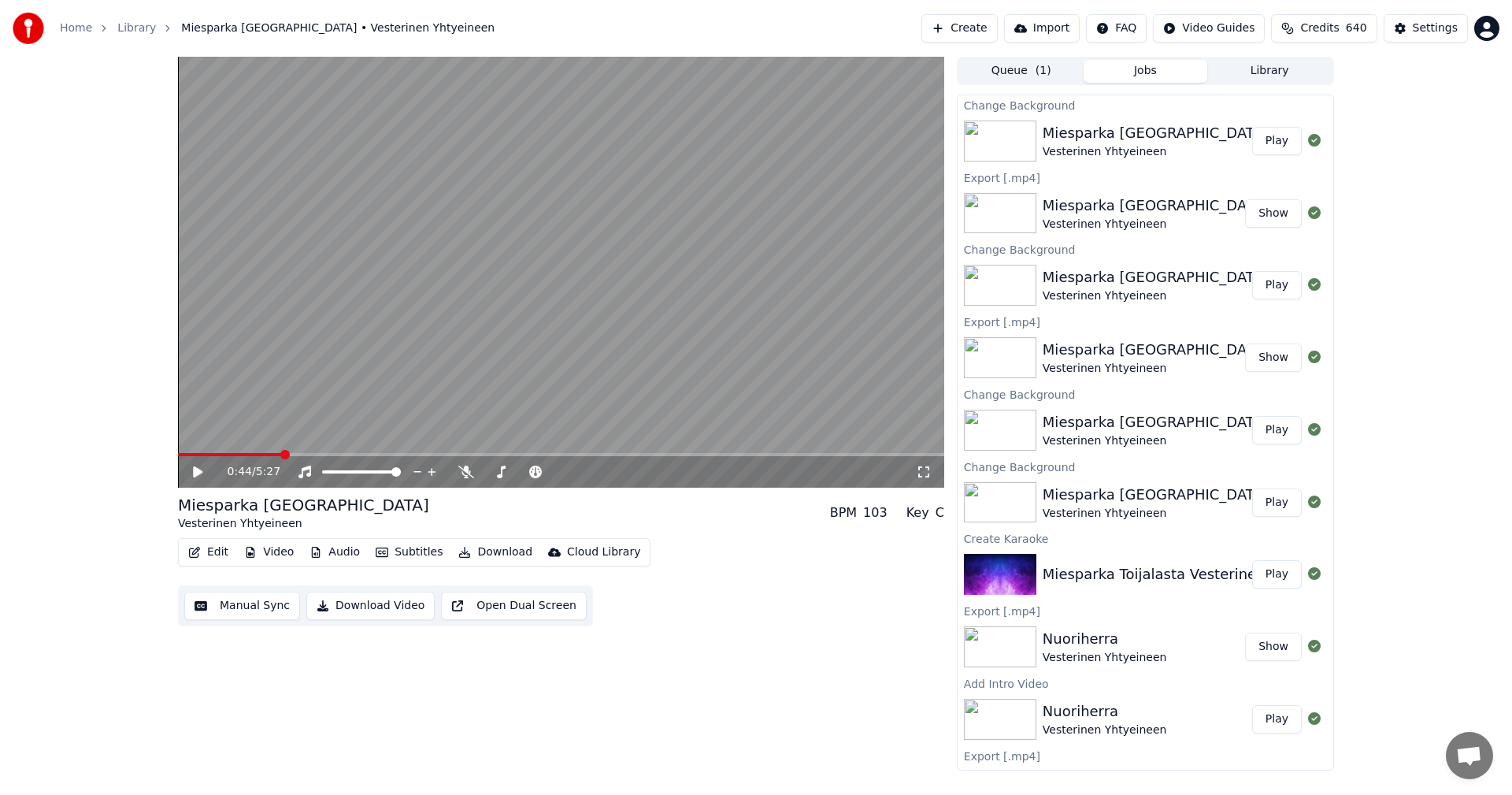
click at [1275, 135] on button "Play" at bounding box center [1277, 141] width 49 height 28
click at [223, 456] on span at bounding box center [561, 454] width 767 height 3
click at [197, 471] on icon at bounding box center [197, 472] width 7 height 9
click at [498, 552] on button "Download" at bounding box center [495, 553] width 87 height 22
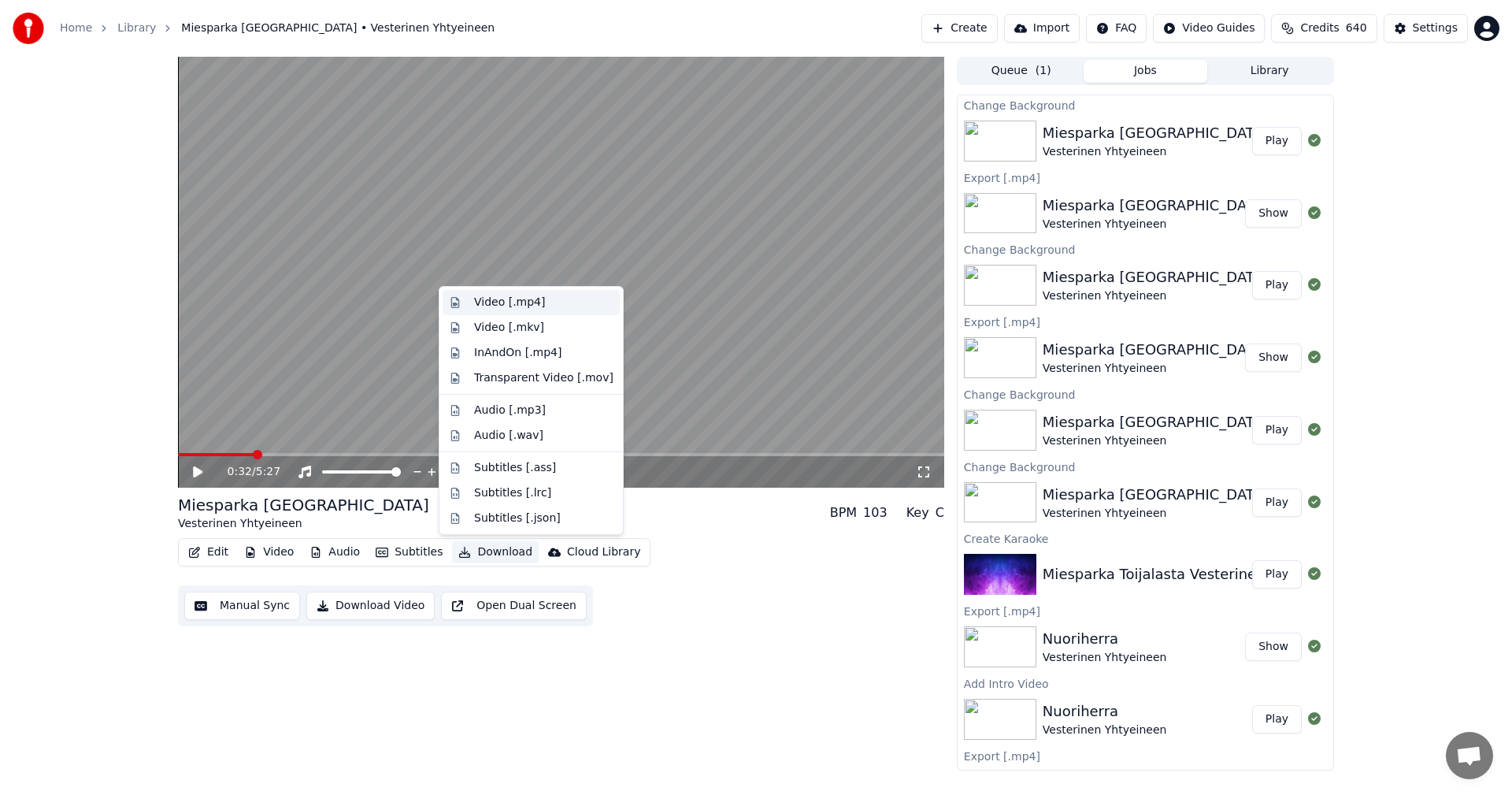
click at [513, 302] on div "Video [.mp4]" at bounding box center [510, 303] width 71 height 16
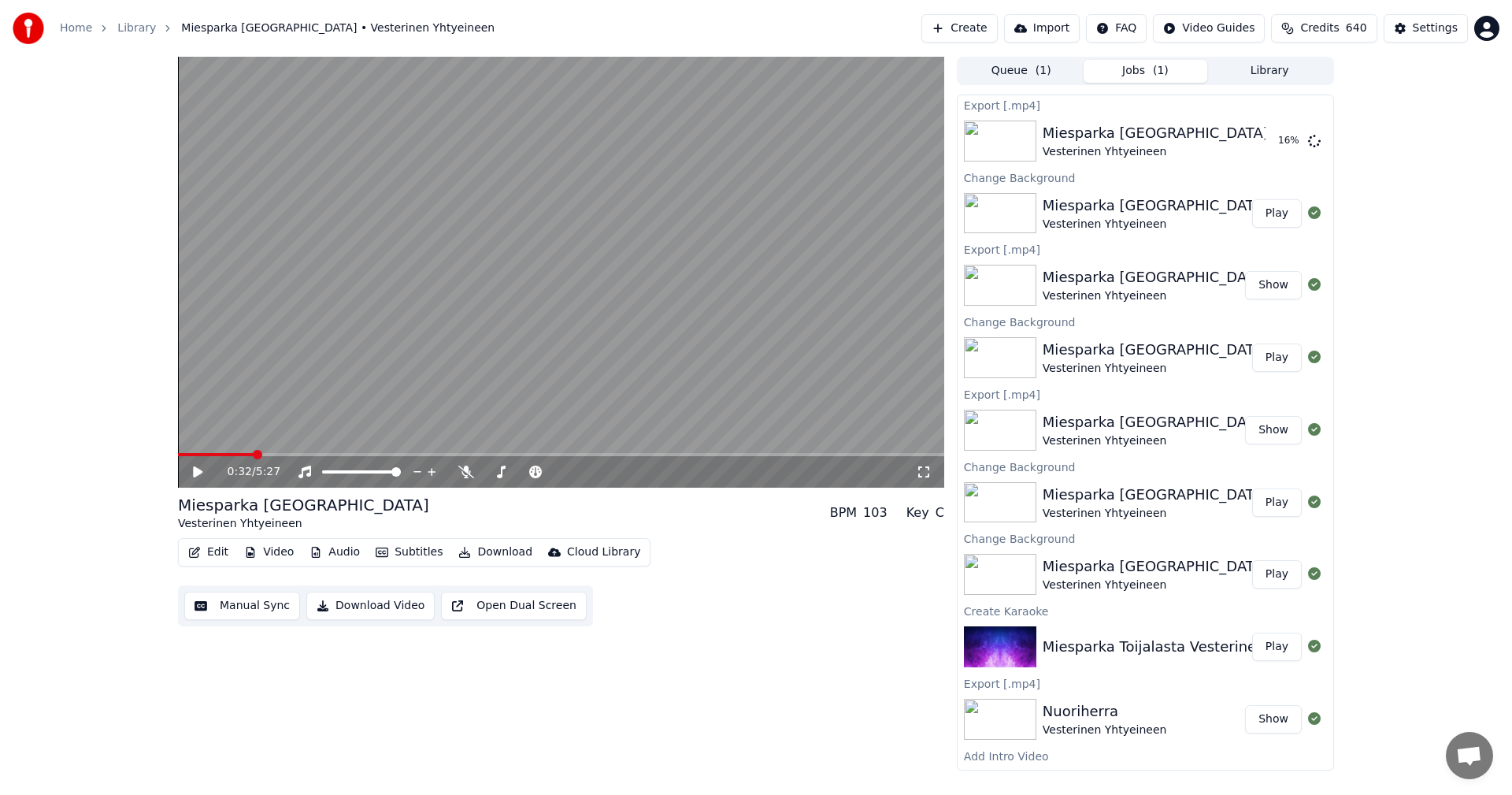
click at [197, 472] on icon at bounding box center [197, 472] width 9 height 11
click at [197, 472] on icon at bounding box center [197, 472] width 7 height 9
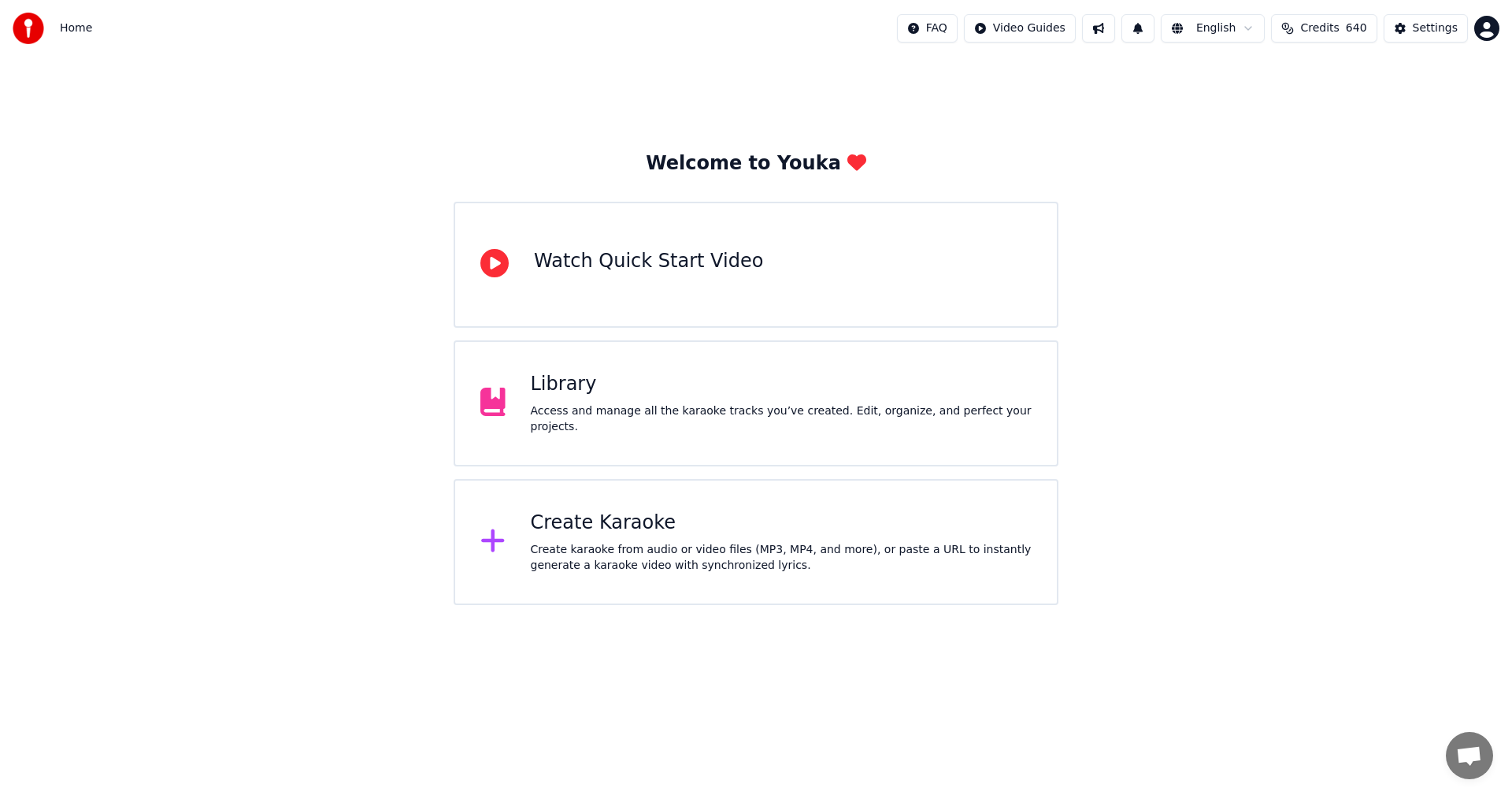
click at [549, 411] on div "Access and manage all the karaoke tracks you’ve created. Edit, organize, and pe…" at bounding box center [782, 419] width 502 height 32
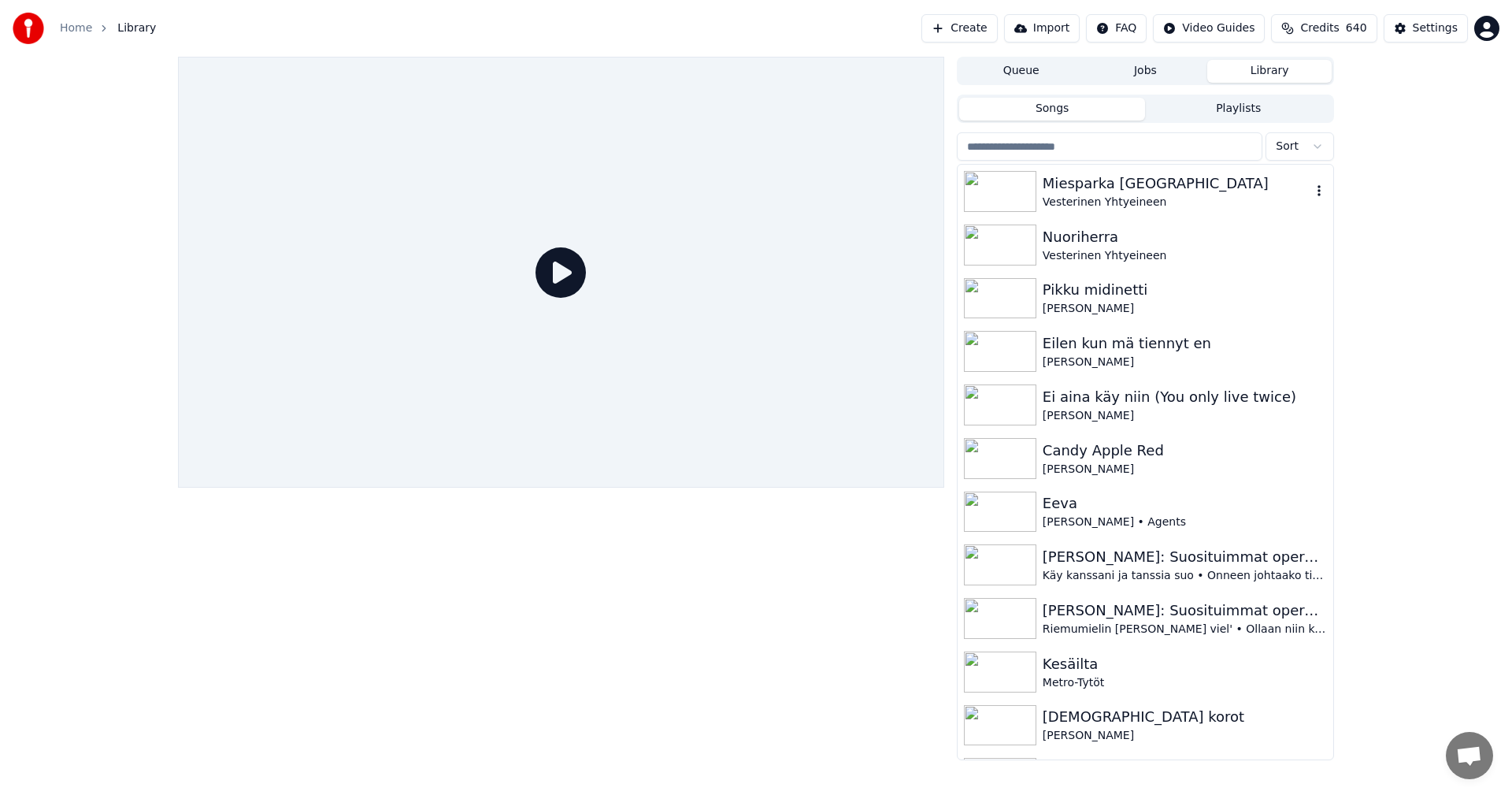
click at [1066, 195] on div "Vesterinen Yhtyeineen" at bounding box center [1177, 202] width 269 height 16
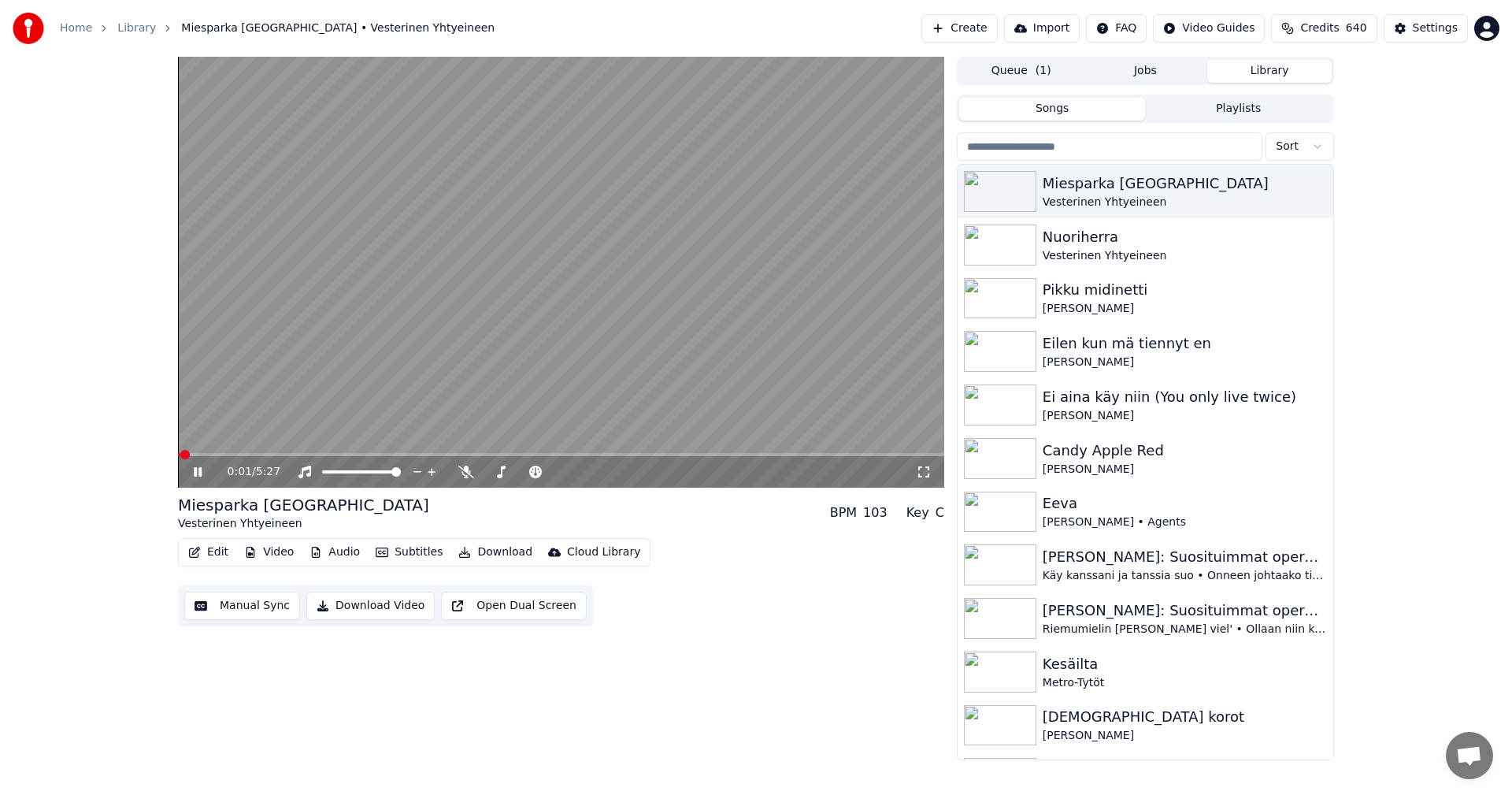
click at [262, 553] on button "Video" at bounding box center [269, 553] width 62 height 22
click at [121, 488] on div "0:02 / 5:27 Miesparka Toijalasta Vesterinen Yhtyeineen BPM 103 Key C Edit Video…" at bounding box center [756, 409] width 1512 height 704
click at [198, 473] on icon at bounding box center [209, 472] width 37 height 13
click at [274, 552] on button "Video" at bounding box center [269, 553] width 62 height 22
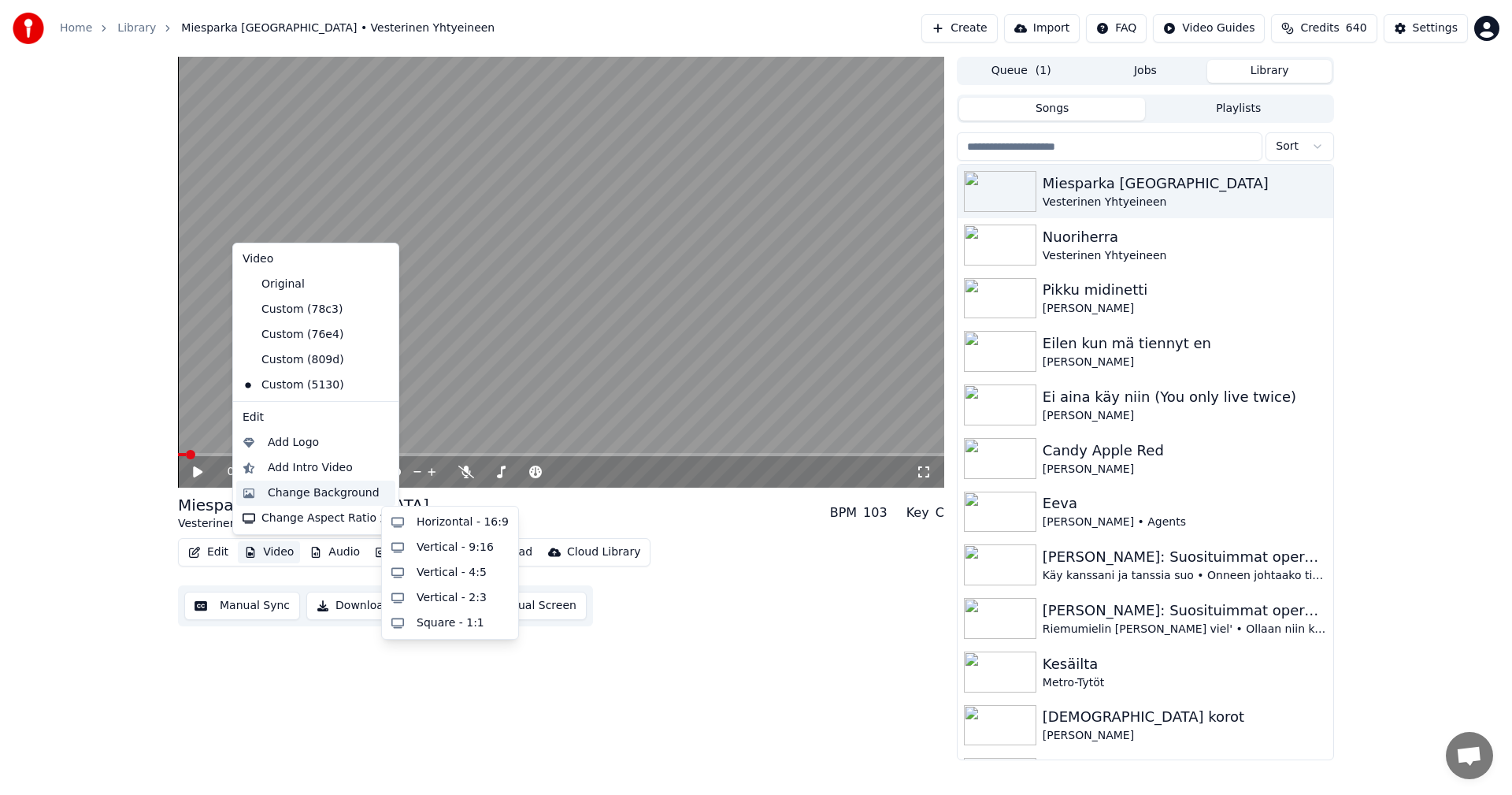
click at [322, 495] on div "Change Background" at bounding box center [324, 492] width 112 height 16
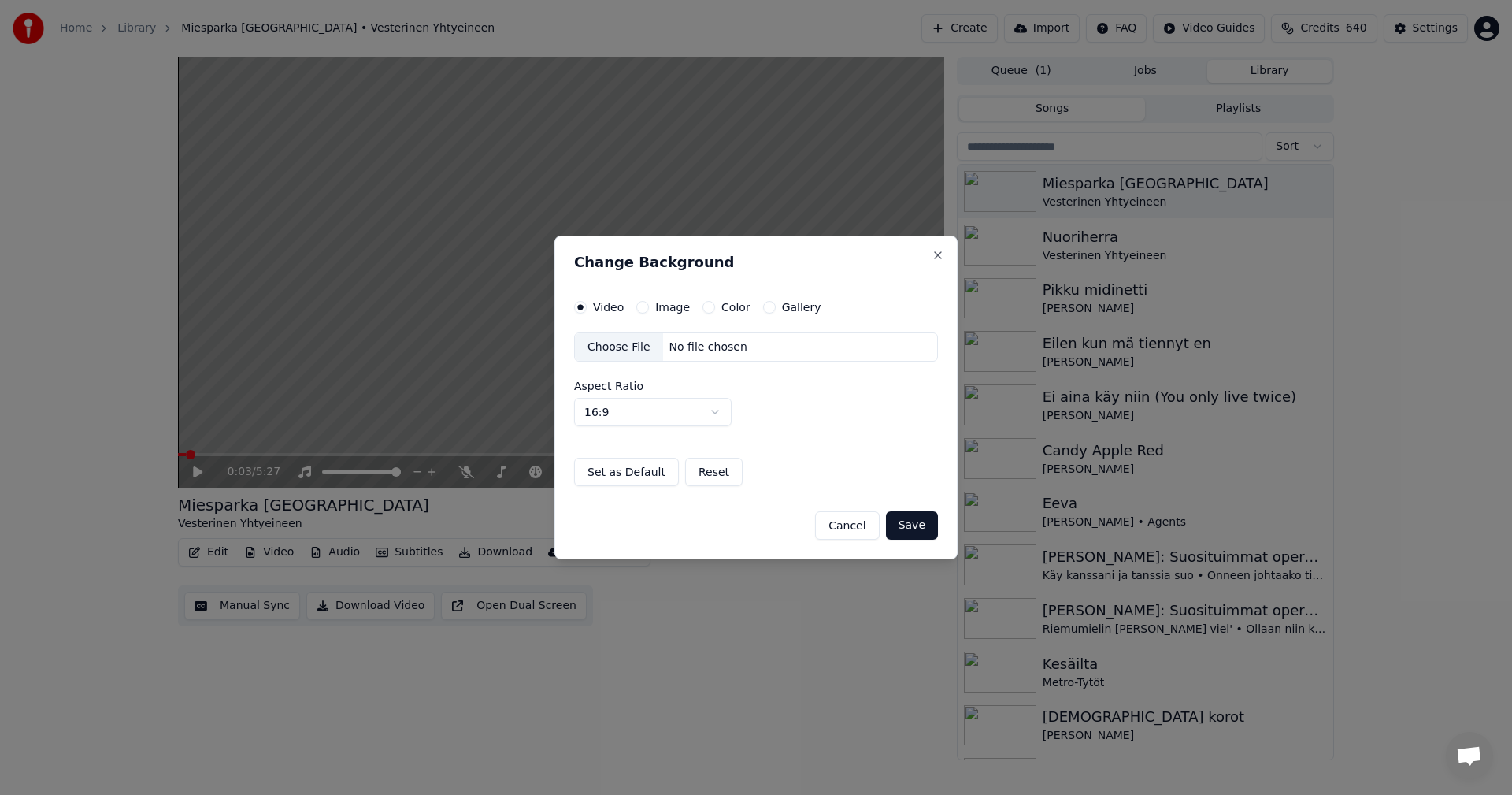
click at [644, 305] on button "Image" at bounding box center [643, 307] width 13 height 13
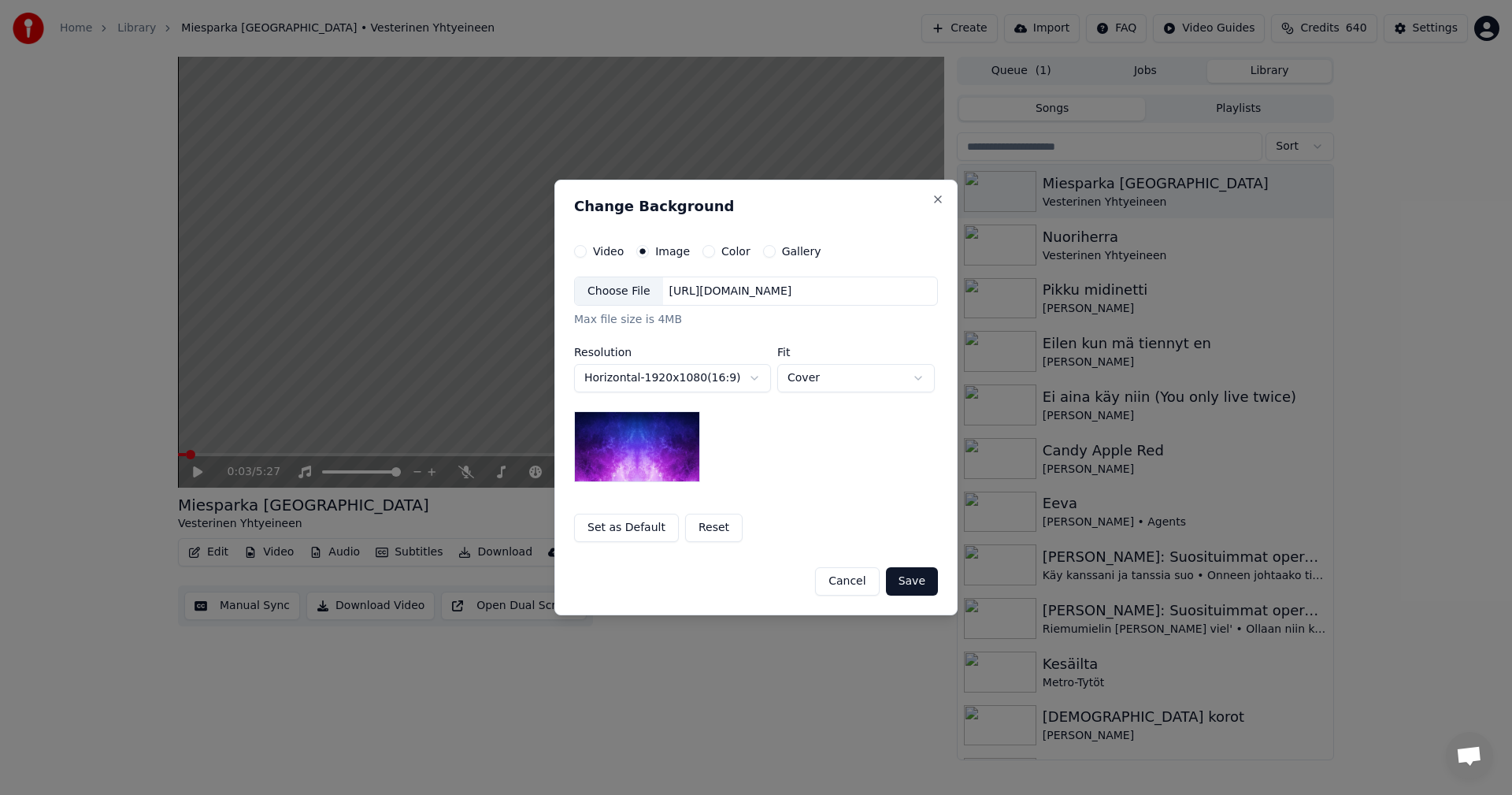
click at [628, 295] on div "Choose File" at bounding box center [619, 291] width 88 height 28
drag, startPoint x: 924, startPoint y: 581, endPoint x: 756, endPoint y: 577, distance: 168.0
click at [923, 580] on button "Save" at bounding box center [912, 581] width 52 height 28
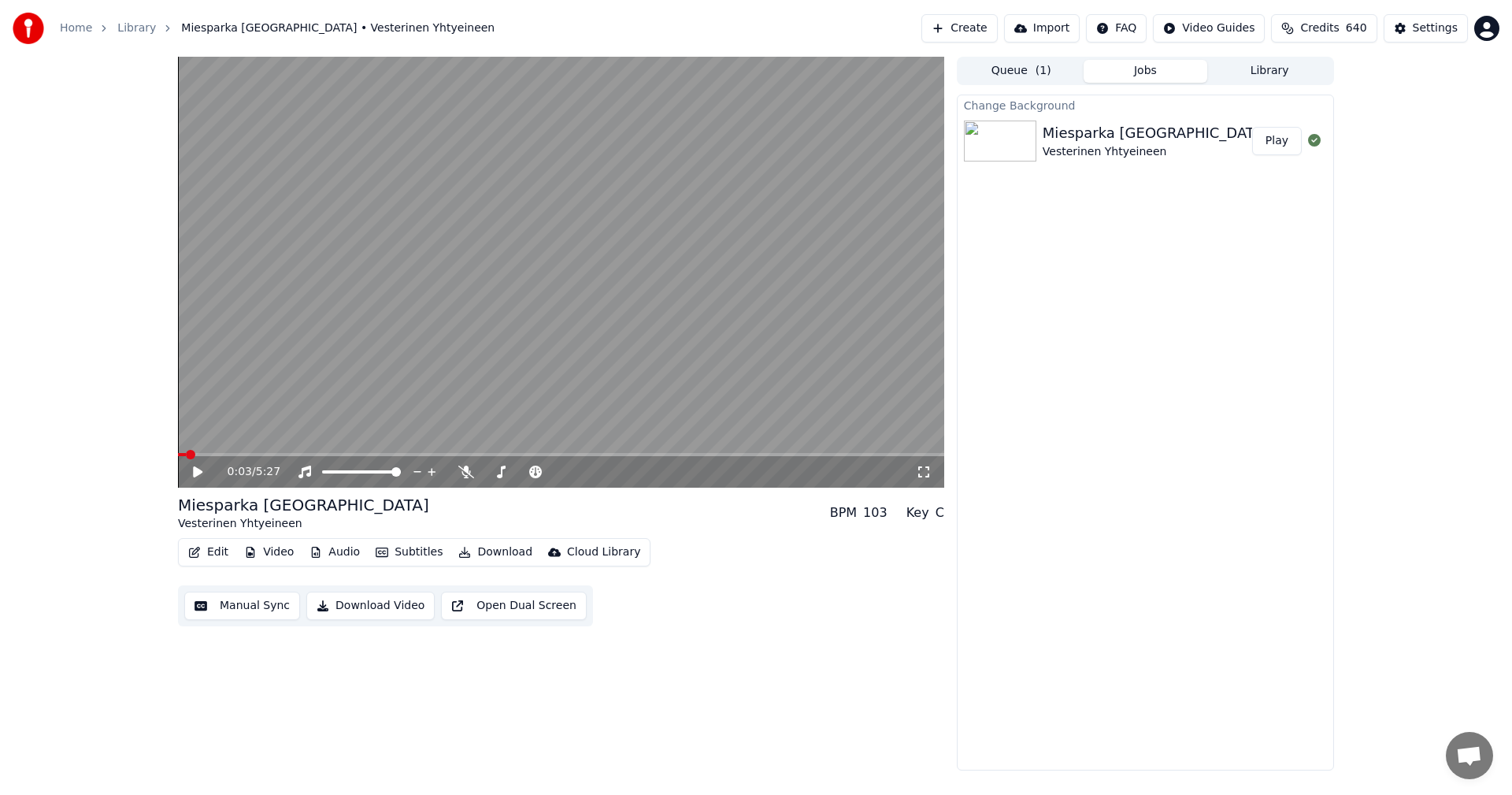
click at [1280, 142] on button "Play" at bounding box center [1277, 141] width 49 height 28
click at [197, 472] on icon at bounding box center [209, 472] width 37 height 13
click at [511, 553] on button "Download" at bounding box center [495, 553] width 87 height 22
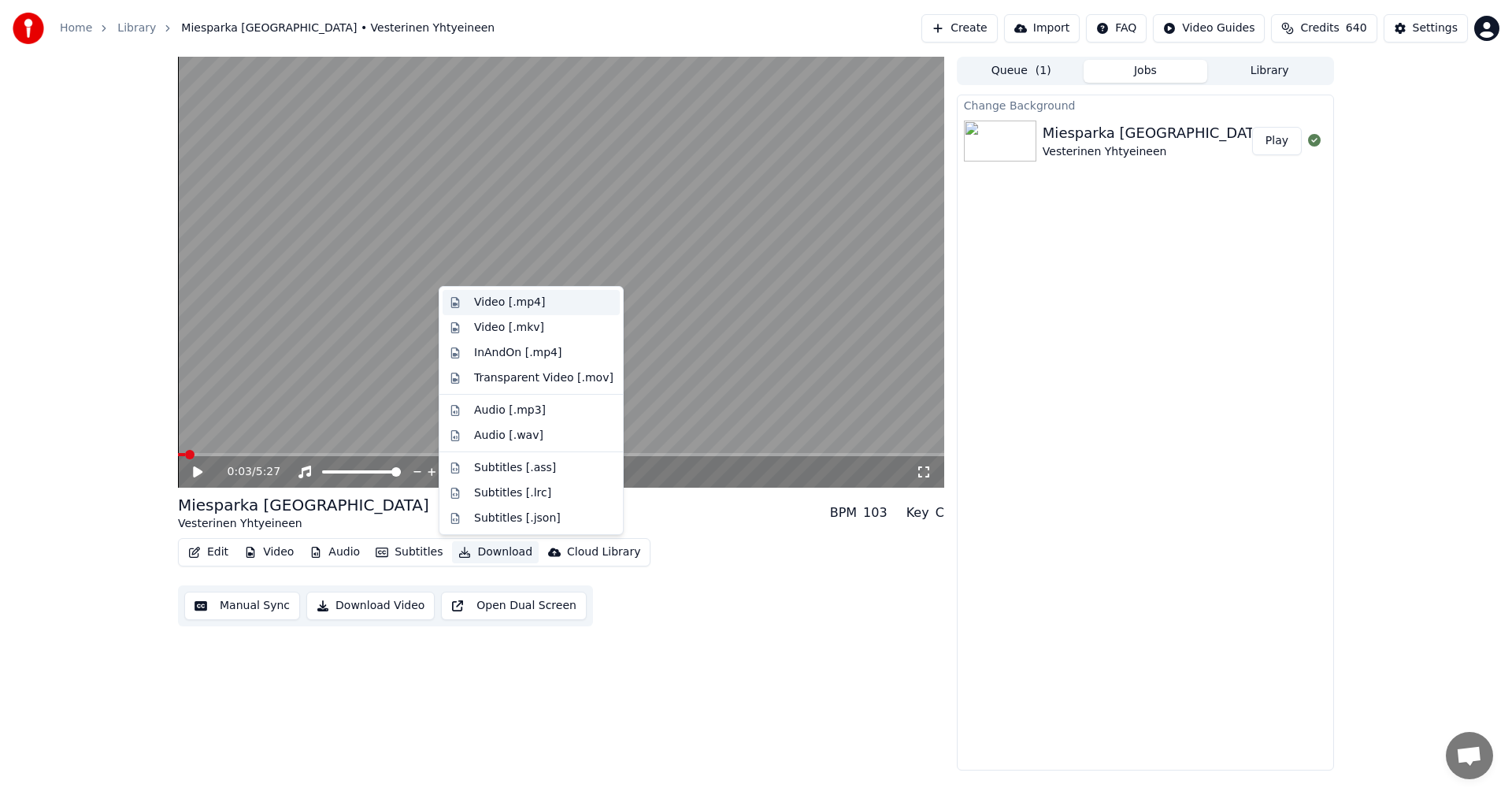
click at [519, 305] on div "Video [.mp4]" at bounding box center [510, 303] width 71 height 16
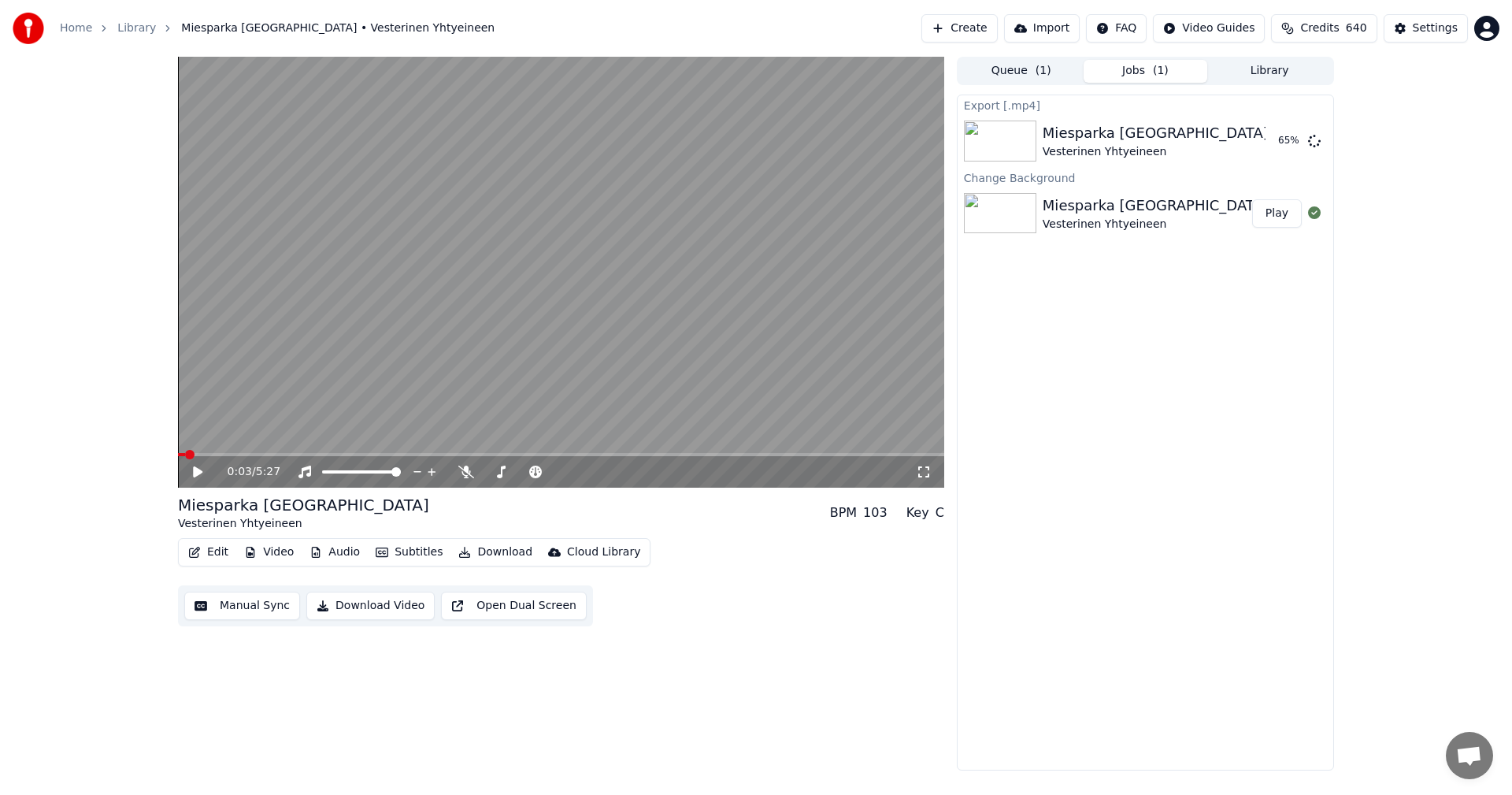
click at [193, 469] on icon at bounding box center [209, 472] width 37 height 13
click at [926, 474] on icon at bounding box center [923, 472] width 16 height 13
click at [186, 469] on div "0:16 / 5:27" at bounding box center [561, 472] width 754 height 16
click at [194, 473] on icon at bounding box center [197, 472] width 7 height 9
click at [1438, 28] on div "Settings" at bounding box center [1436, 28] width 45 height 16
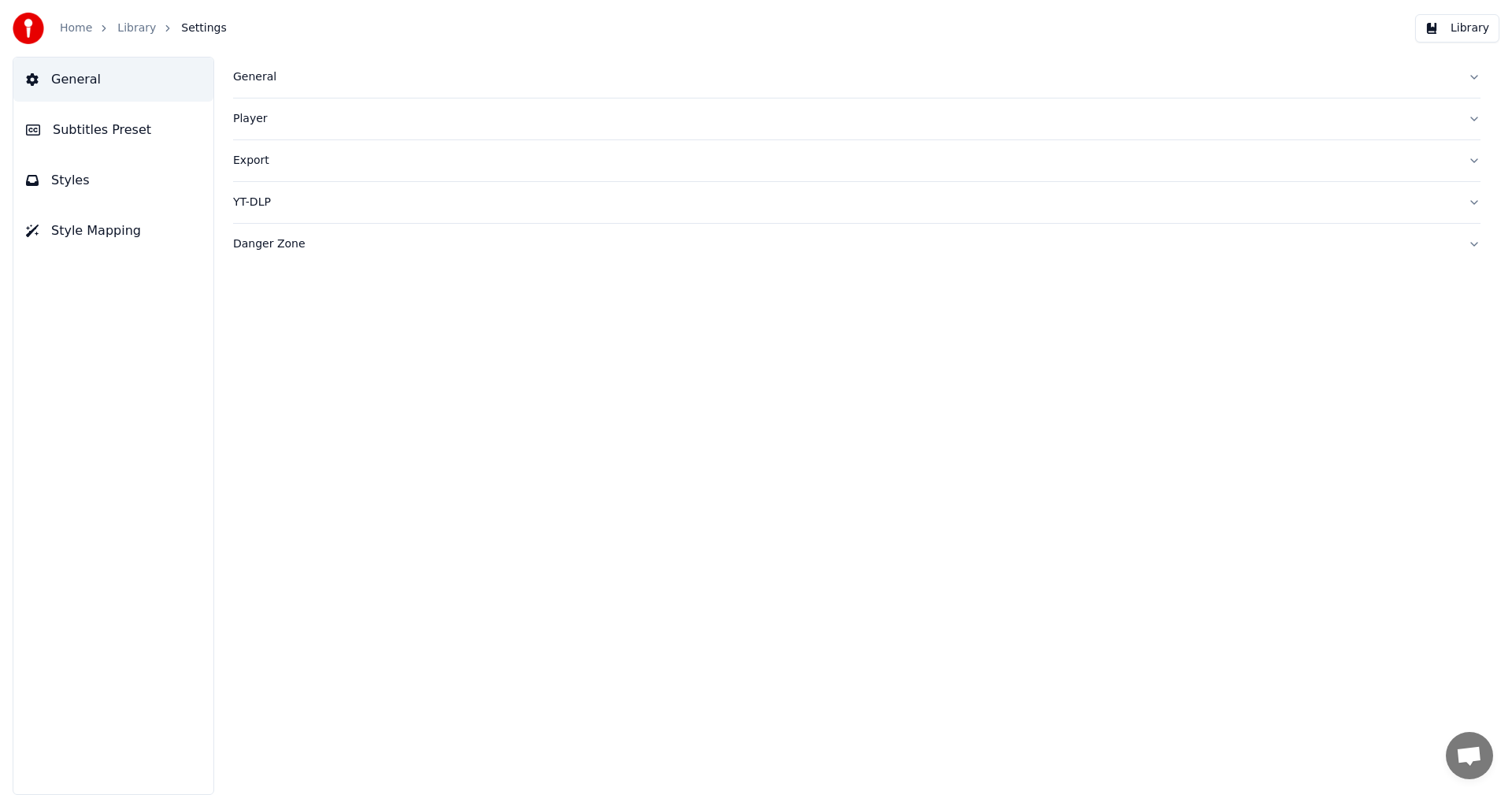
click at [257, 160] on div "Export" at bounding box center [845, 160] width 1223 height 16
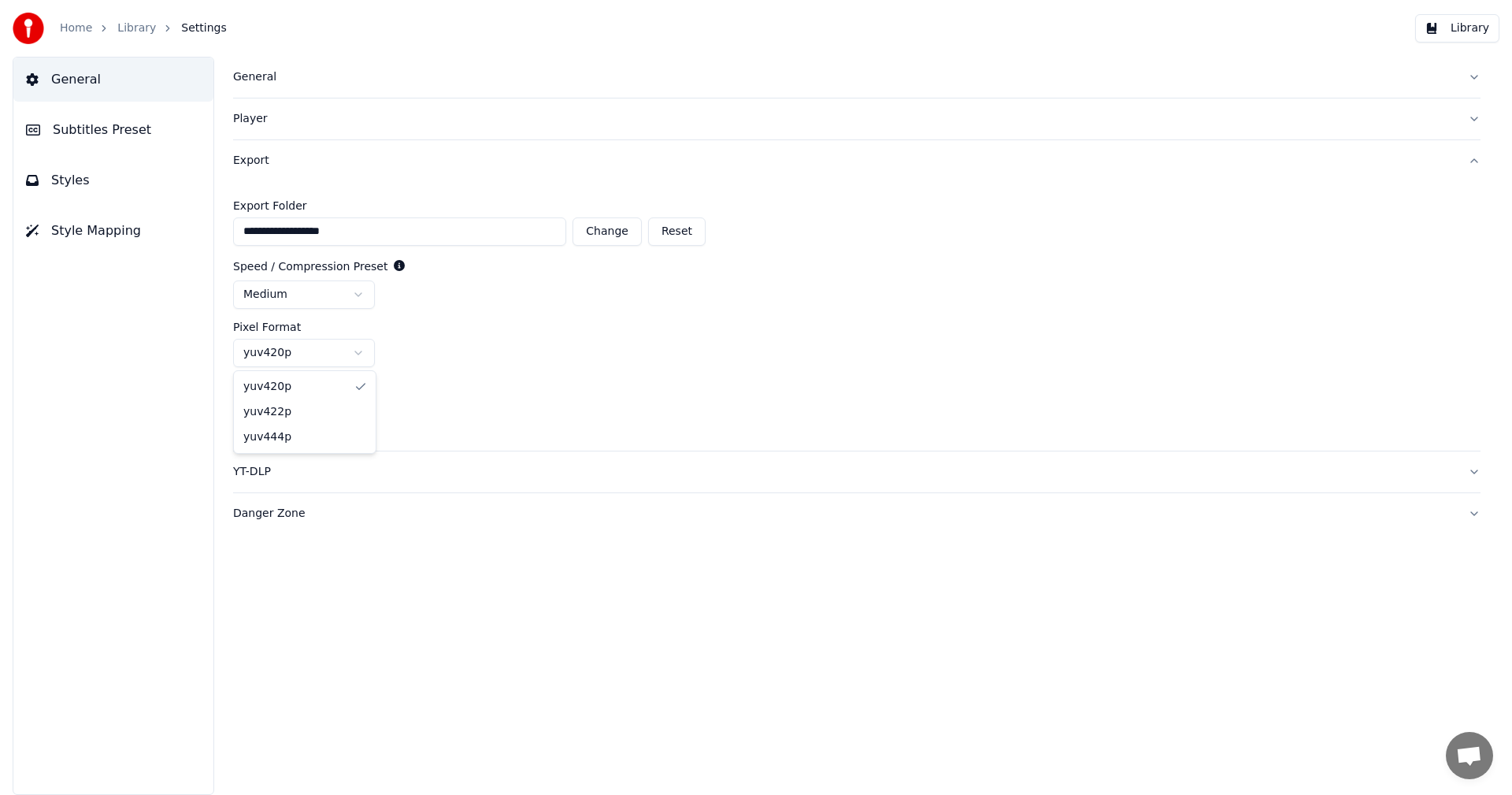
click at [365, 349] on html "**********" at bounding box center [756, 398] width 1512 height 795
click at [362, 353] on html "**********" at bounding box center [756, 398] width 1512 height 795
click at [278, 469] on div "YT-DLP" at bounding box center [845, 472] width 1223 height 16
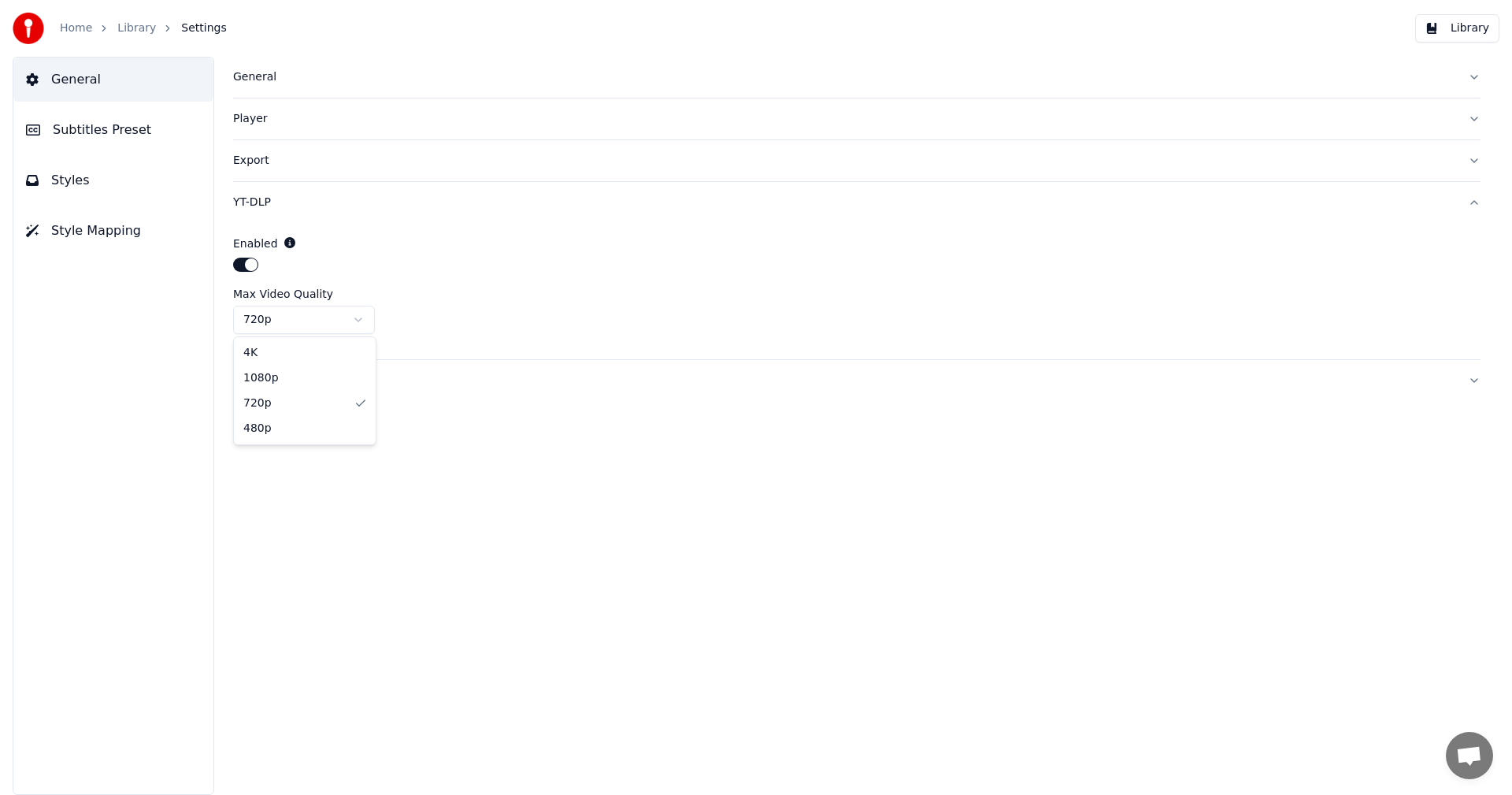
click at [362, 321] on html "Home Library Settings Library General Subtitles Preset Styles Style Mapping Gen…" at bounding box center [756, 398] width 1512 height 795
click at [457, 465] on div "General Player Export YT-DLP Enabled Max Video Quality 480p Danger Zone" at bounding box center [857, 425] width 1311 height 738
click at [528, 443] on div "General Player Export YT-DLP Enabled Max Video Quality 480p Danger Zone" at bounding box center [857, 425] width 1311 height 738
click at [125, 33] on link "Library" at bounding box center [136, 28] width 38 height 16
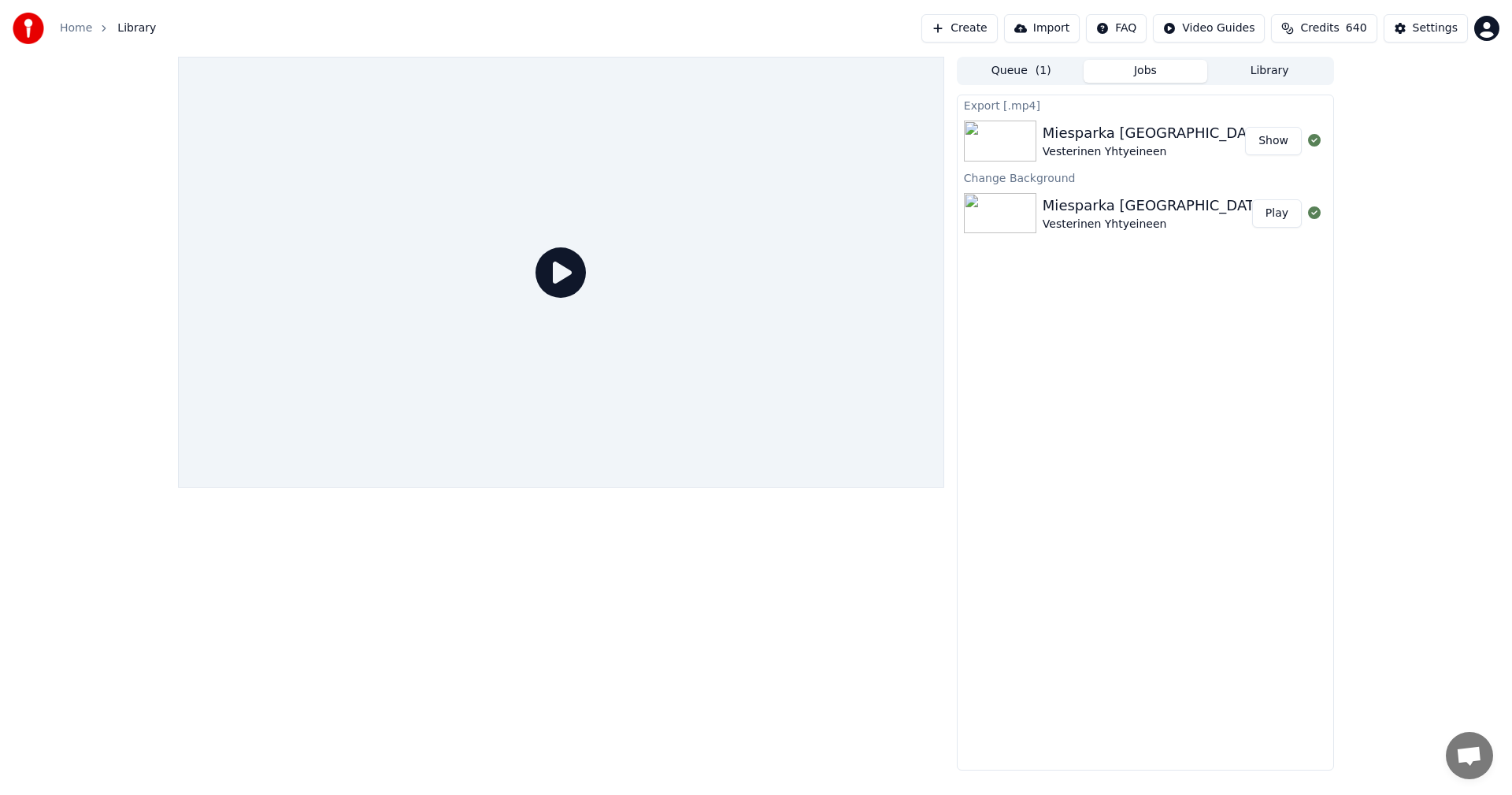
click at [1117, 137] on div "Miesparka [GEOGRAPHIC_DATA]" at bounding box center [1156, 133] width 226 height 22
click at [1282, 142] on button "Show" at bounding box center [1273, 141] width 57 height 28
click at [1282, 222] on button "Play" at bounding box center [1277, 213] width 49 height 28
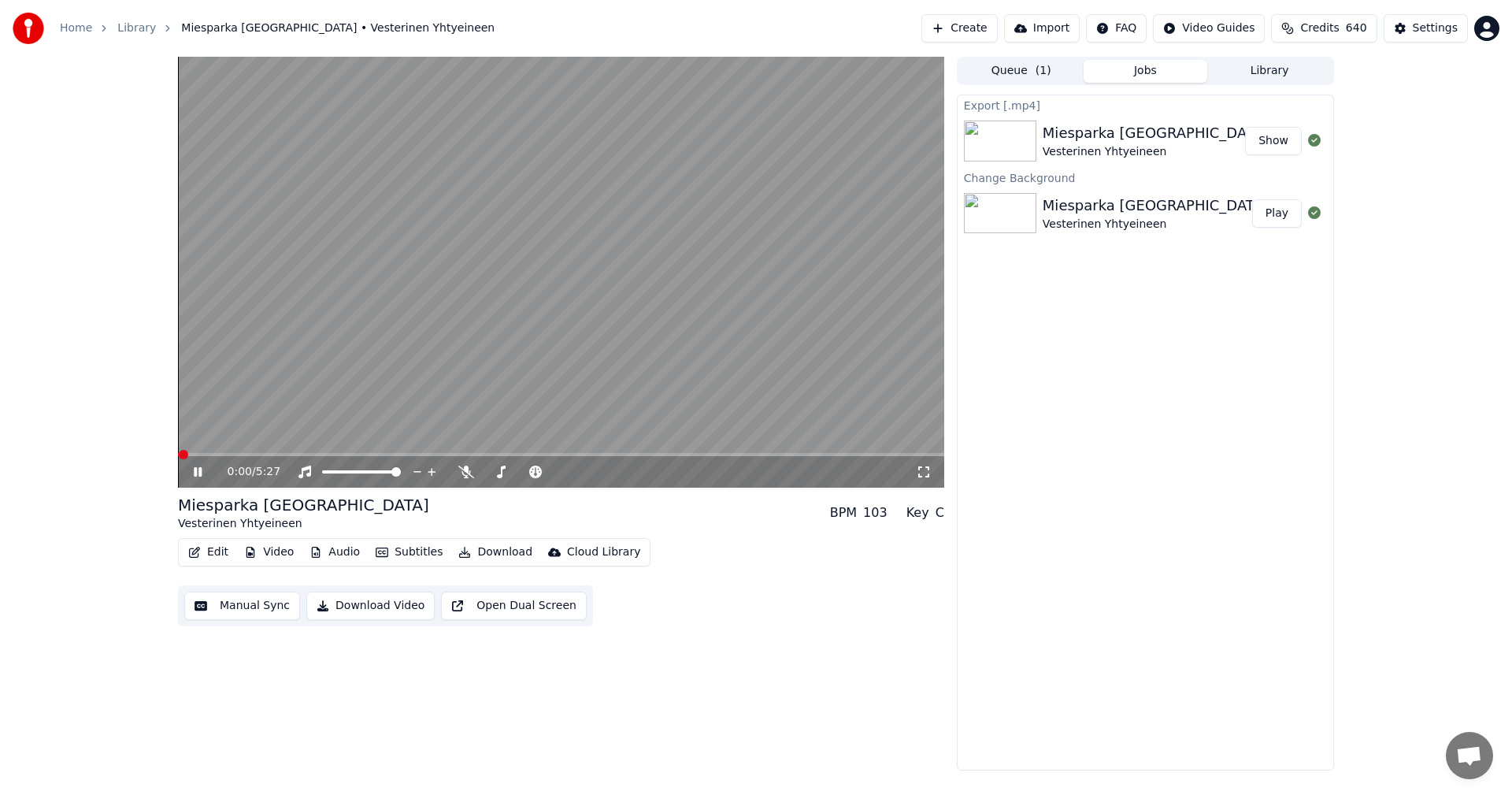
click at [218, 556] on button "Edit" at bounding box center [208, 553] width 53 height 22
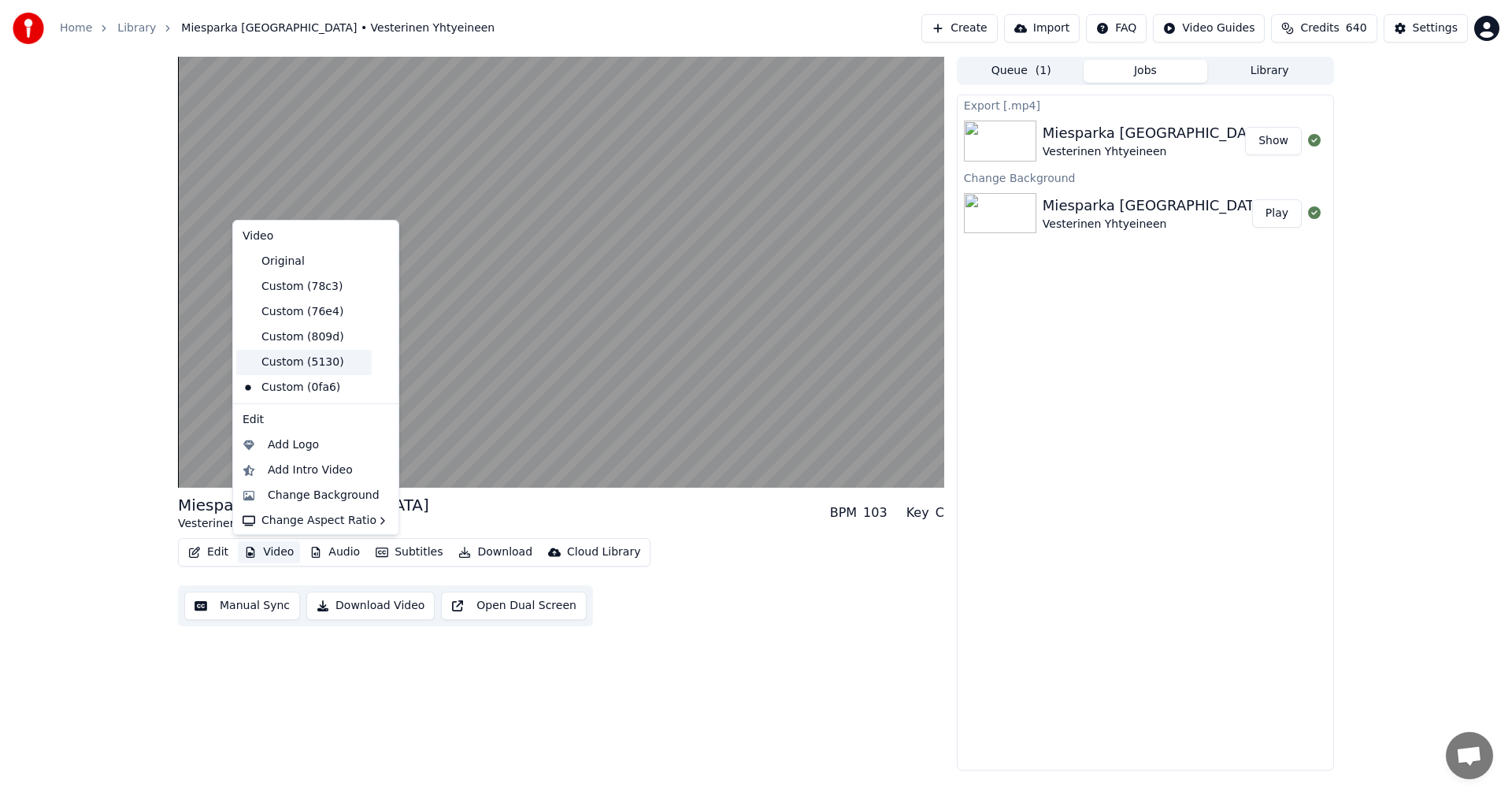
click at [304, 357] on div "Custom (5130)" at bounding box center [304, 362] width 136 height 25
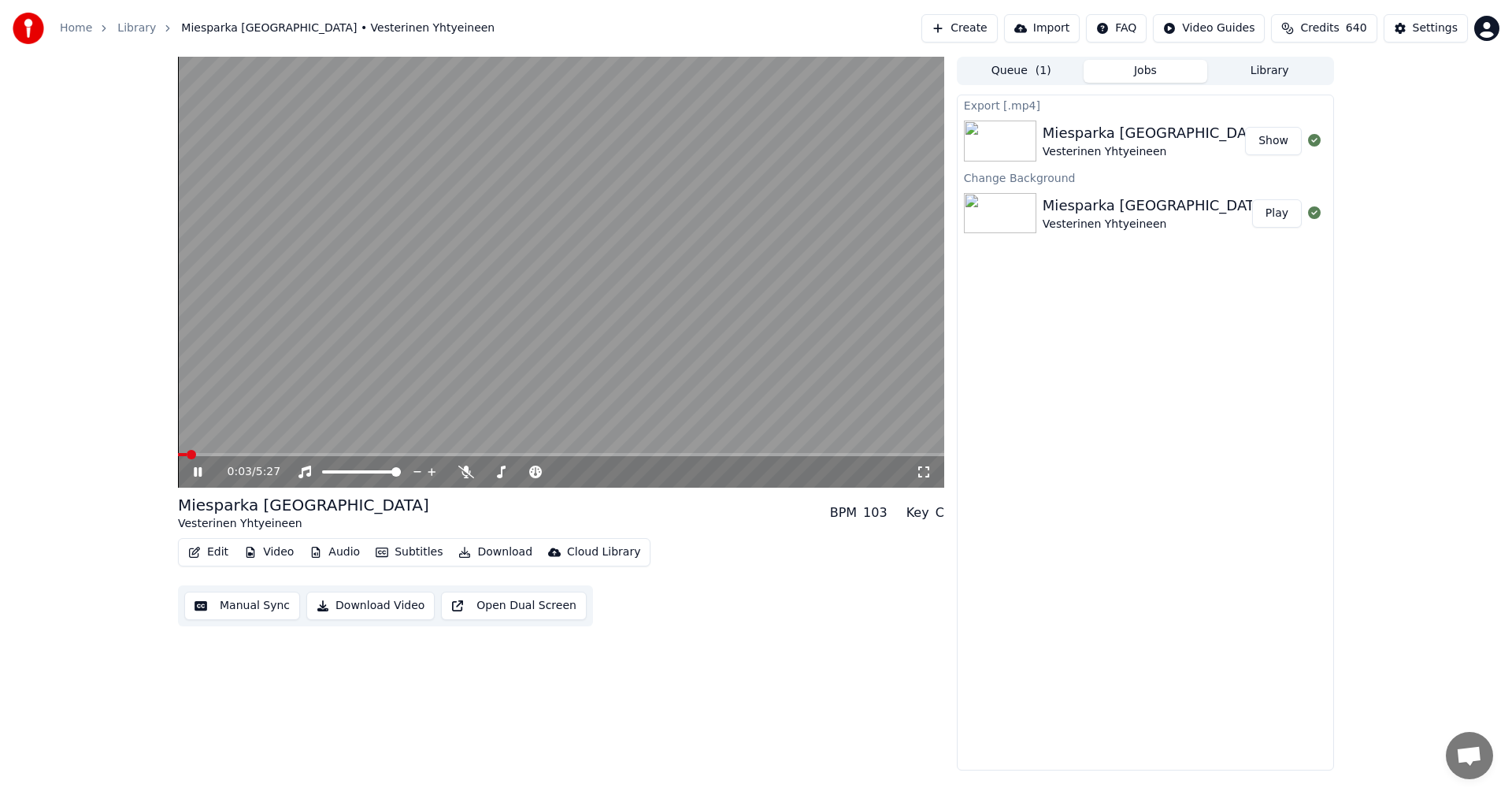
click at [271, 555] on button "Video" at bounding box center [269, 553] width 62 height 22
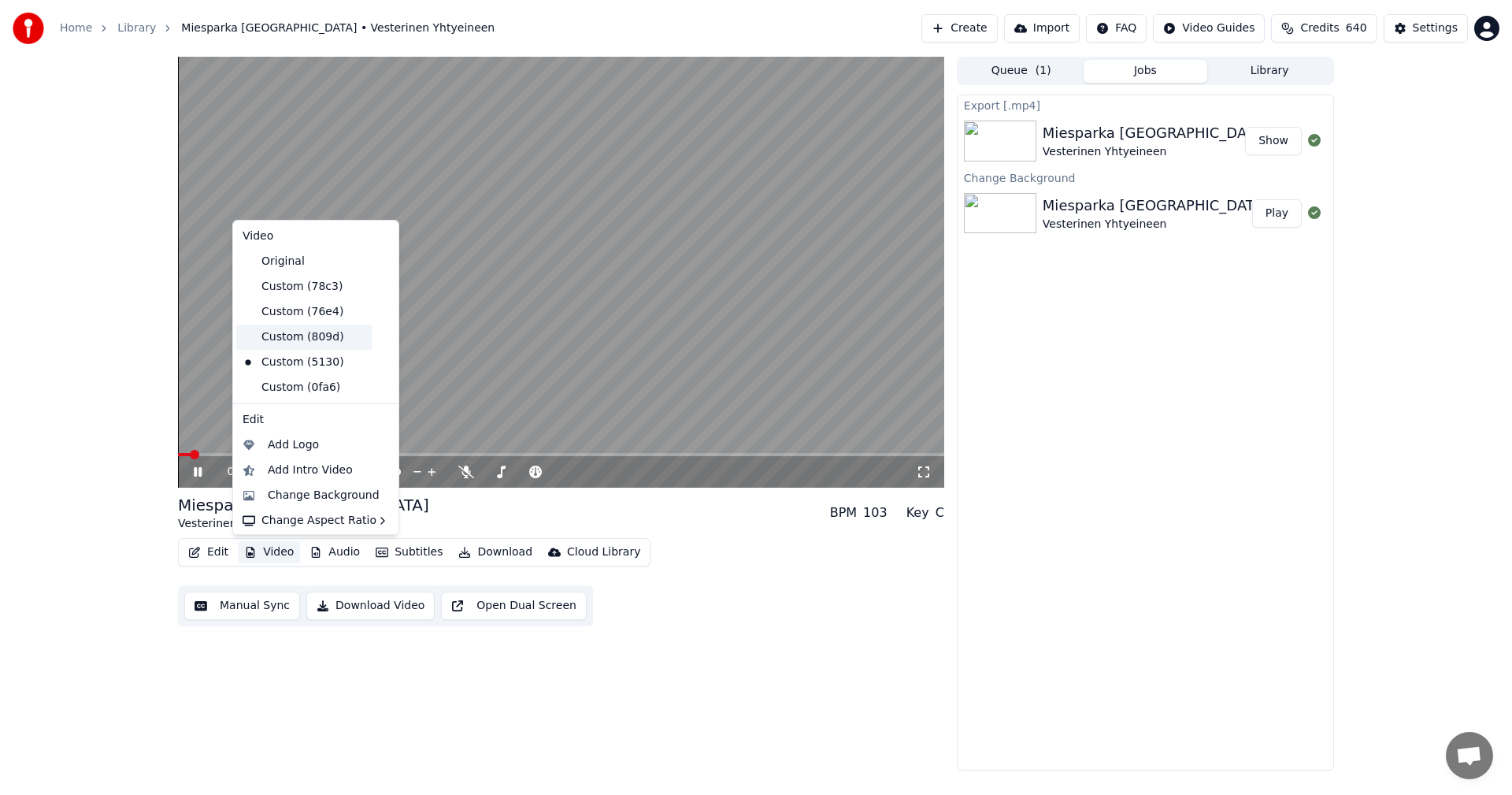
click at [327, 336] on div "Custom (809d)" at bounding box center [304, 337] width 136 height 25
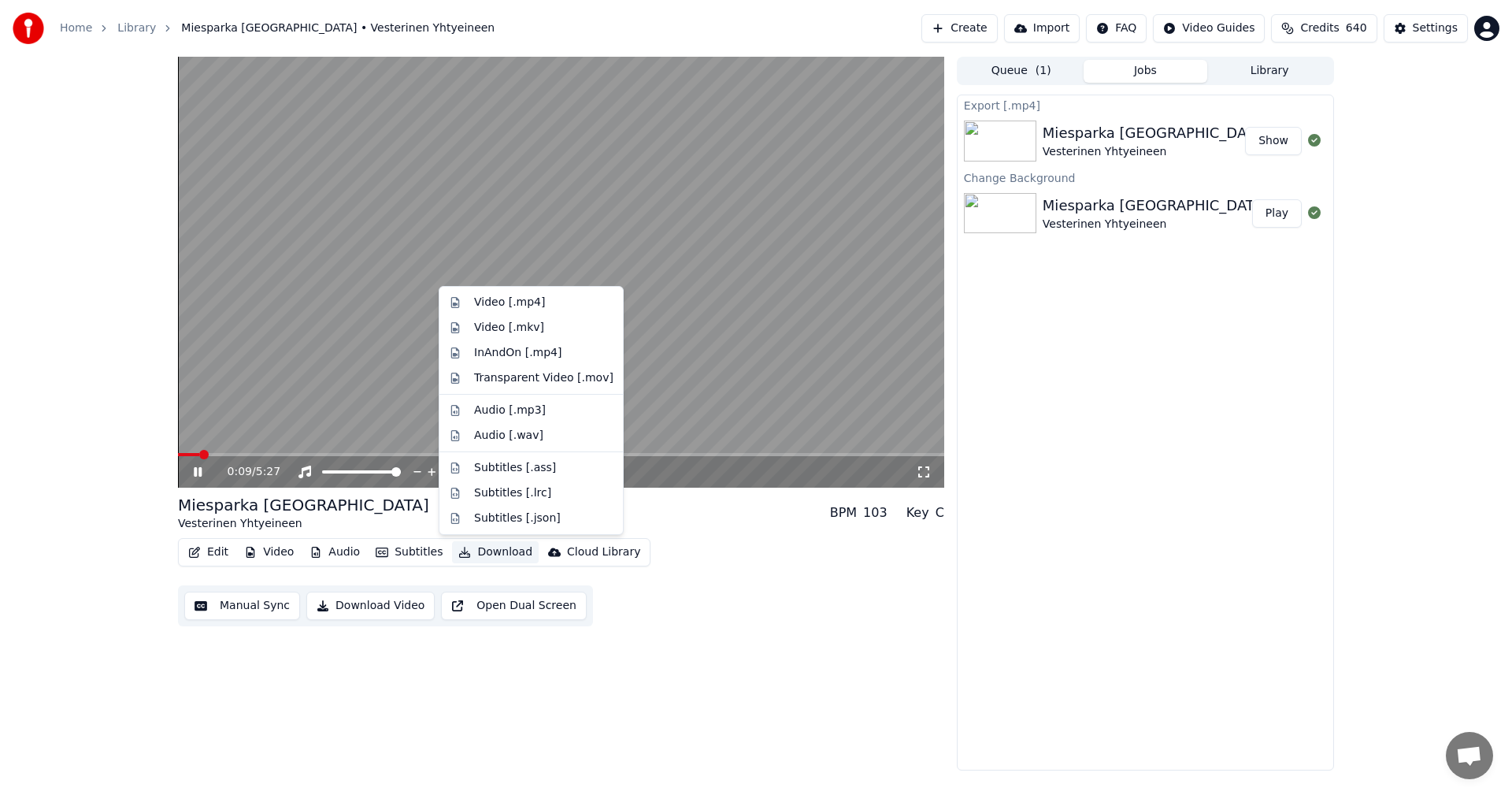
click at [495, 555] on button "Download" at bounding box center [495, 553] width 87 height 22
click at [544, 301] on div "Video [.mp4]" at bounding box center [544, 303] width 140 height 16
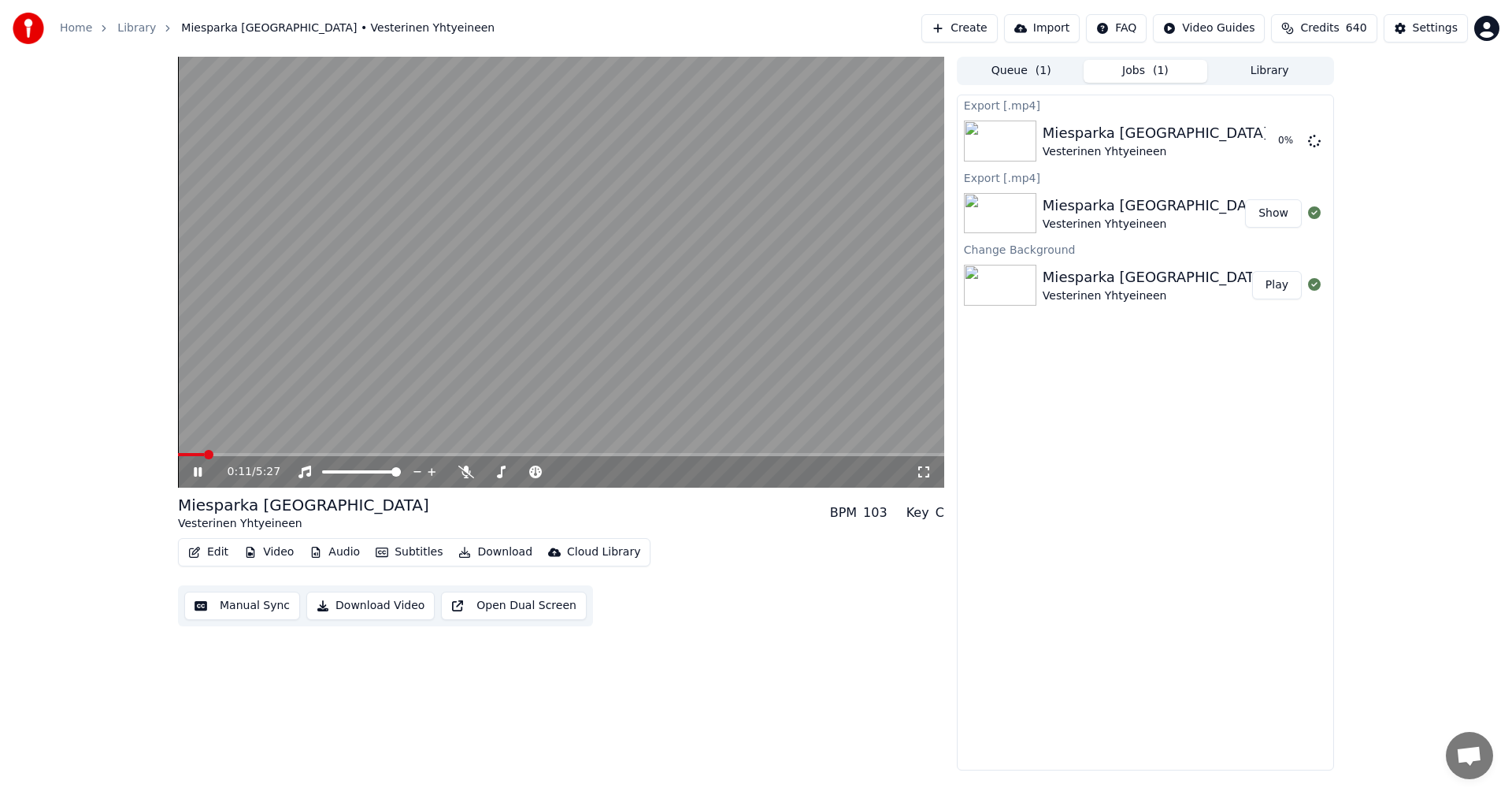
click at [192, 475] on icon at bounding box center [209, 472] width 37 height 13
click at [1416, 26] on button "Settings" at bounding box center [1425, 28] width 85 height 28
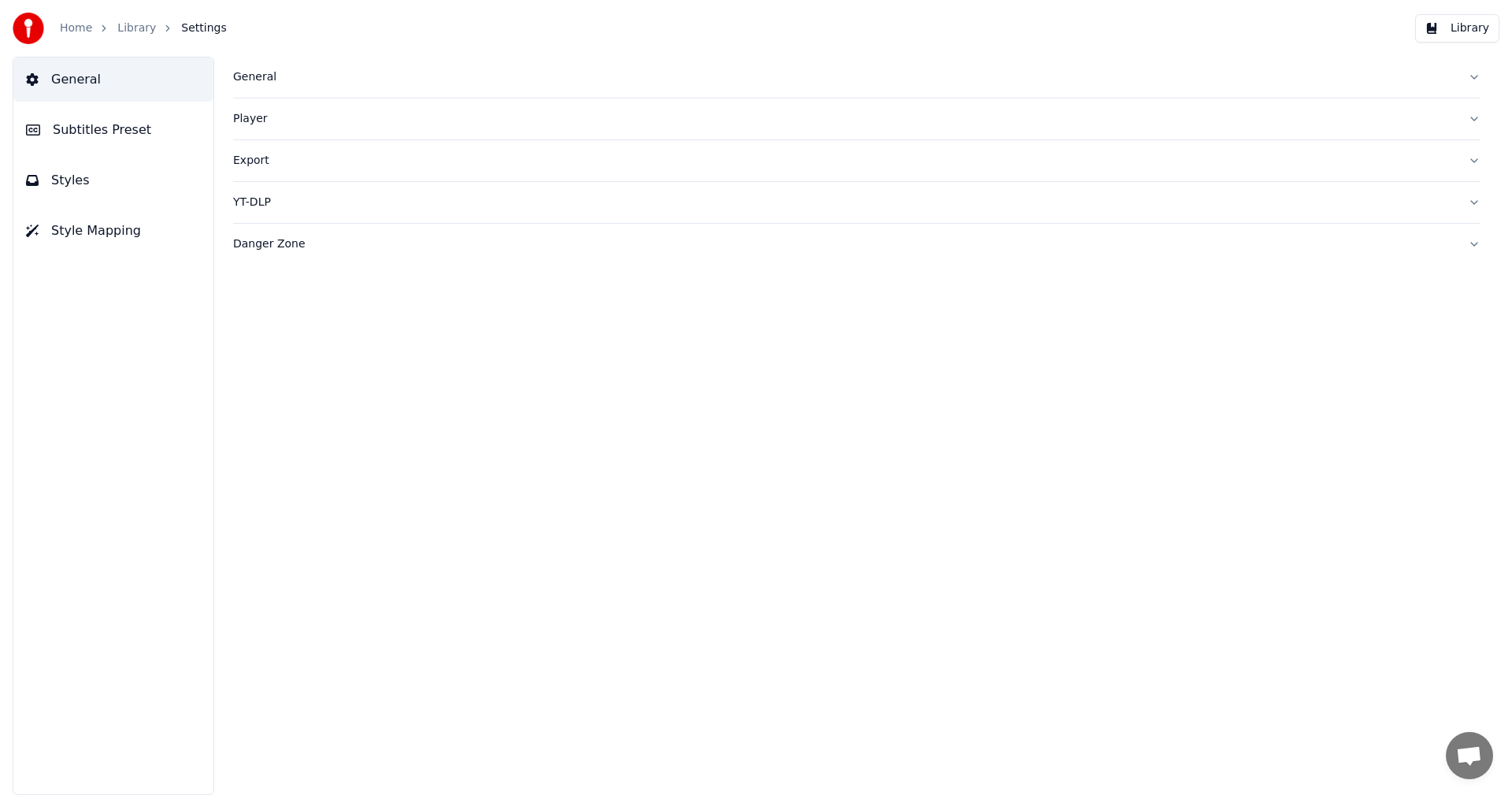
click at [262, 207] on div "YT-DLP" at bounding box center [845, 202] width 1223 height 16
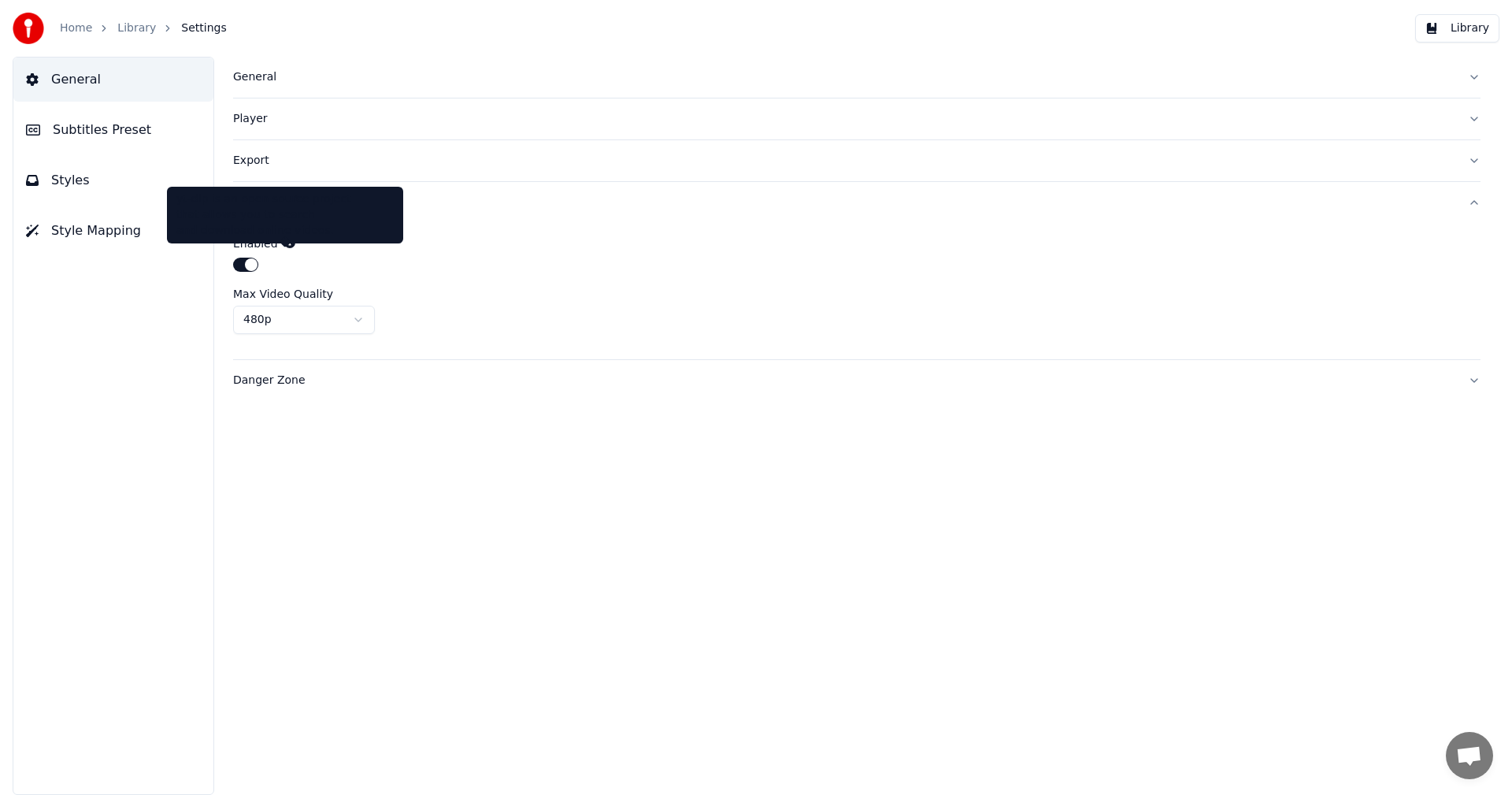
click at [285, 244] on icon at bounding box center [290, 243] width 11 height 11
click at [117, 28] on link "Library" at bounding box center [136, 28] width 38 height 16
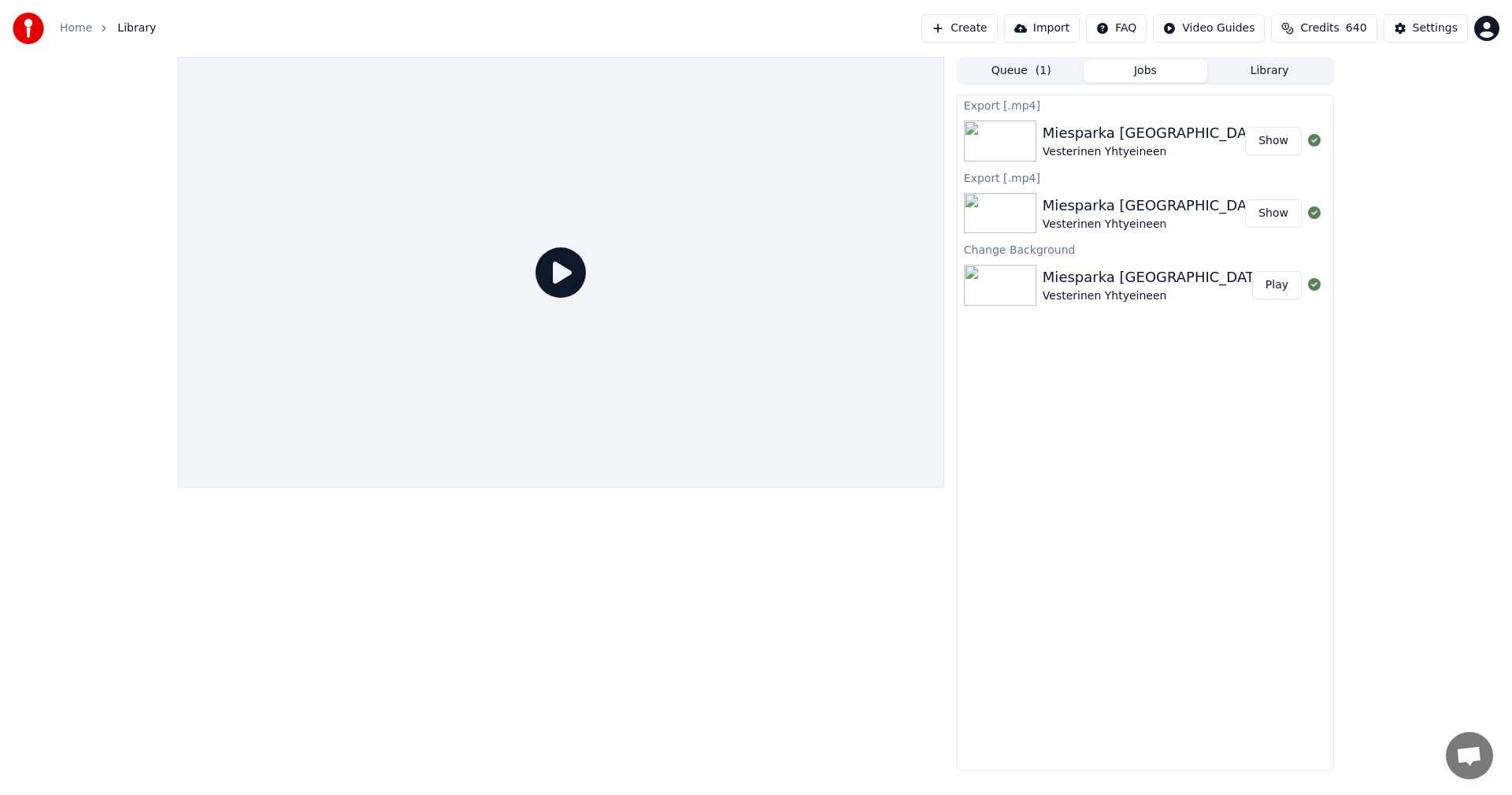
click at [1111, 288] on div "Miesparka [GEOGRAPHIC_DATA]" at bounding box center [1156, 277] width 226 height 22
click at [1295, 282] on button "Play" at bounding box center [1277, 285] width 49 height 28
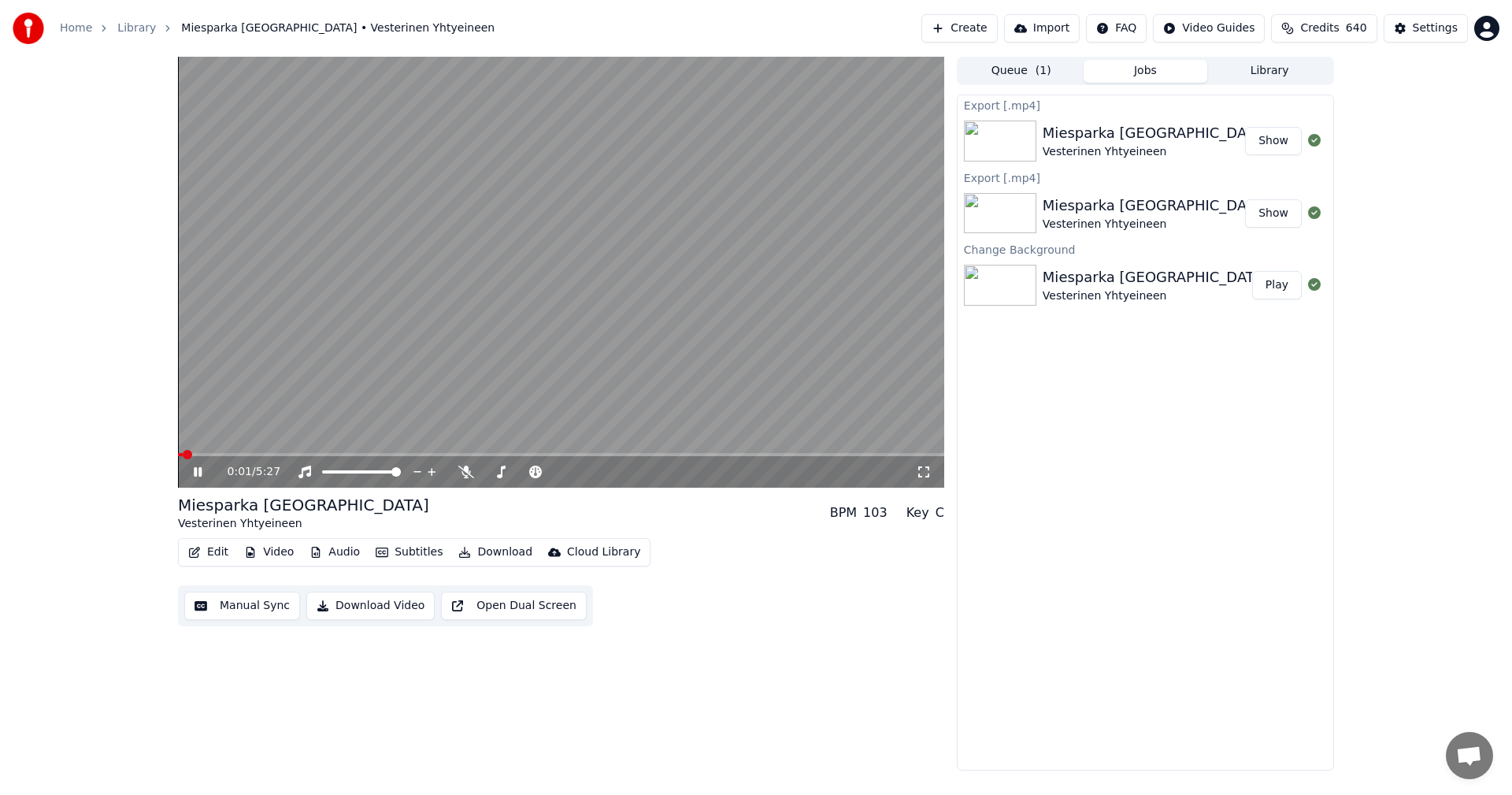
click at [203, 470] on icon at bounding box center [209, 472] width 37 height 13
click at [285, 552] on button "Video" at bounding box center [269, 553] width 62 height 22
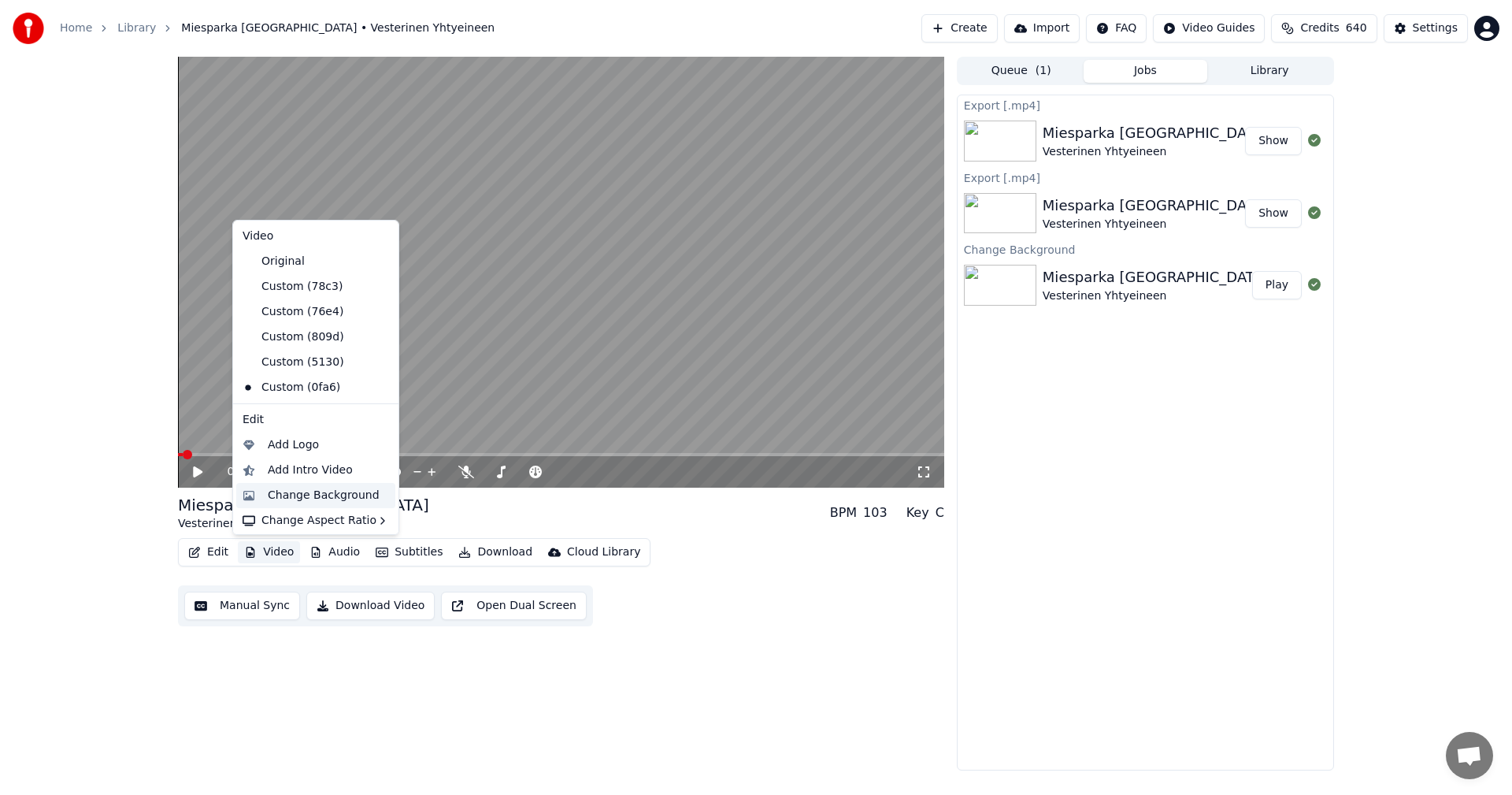
click at [315, 495] on div "Change Background" at bounding box center [324, 495] width 112 height 16
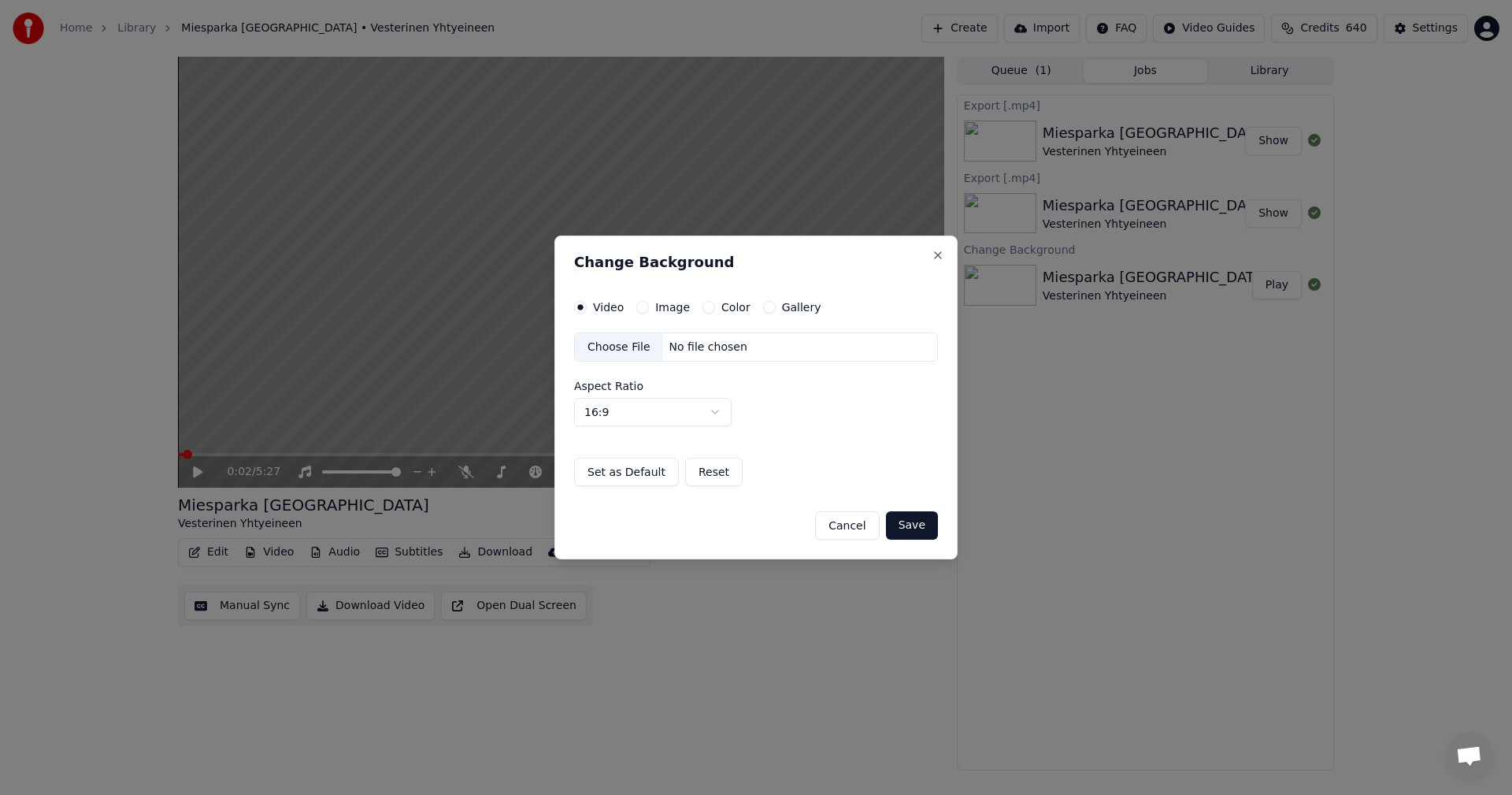
click at [644, 307] on button "Image" at bounding box center [643, 307] width 13 height 13
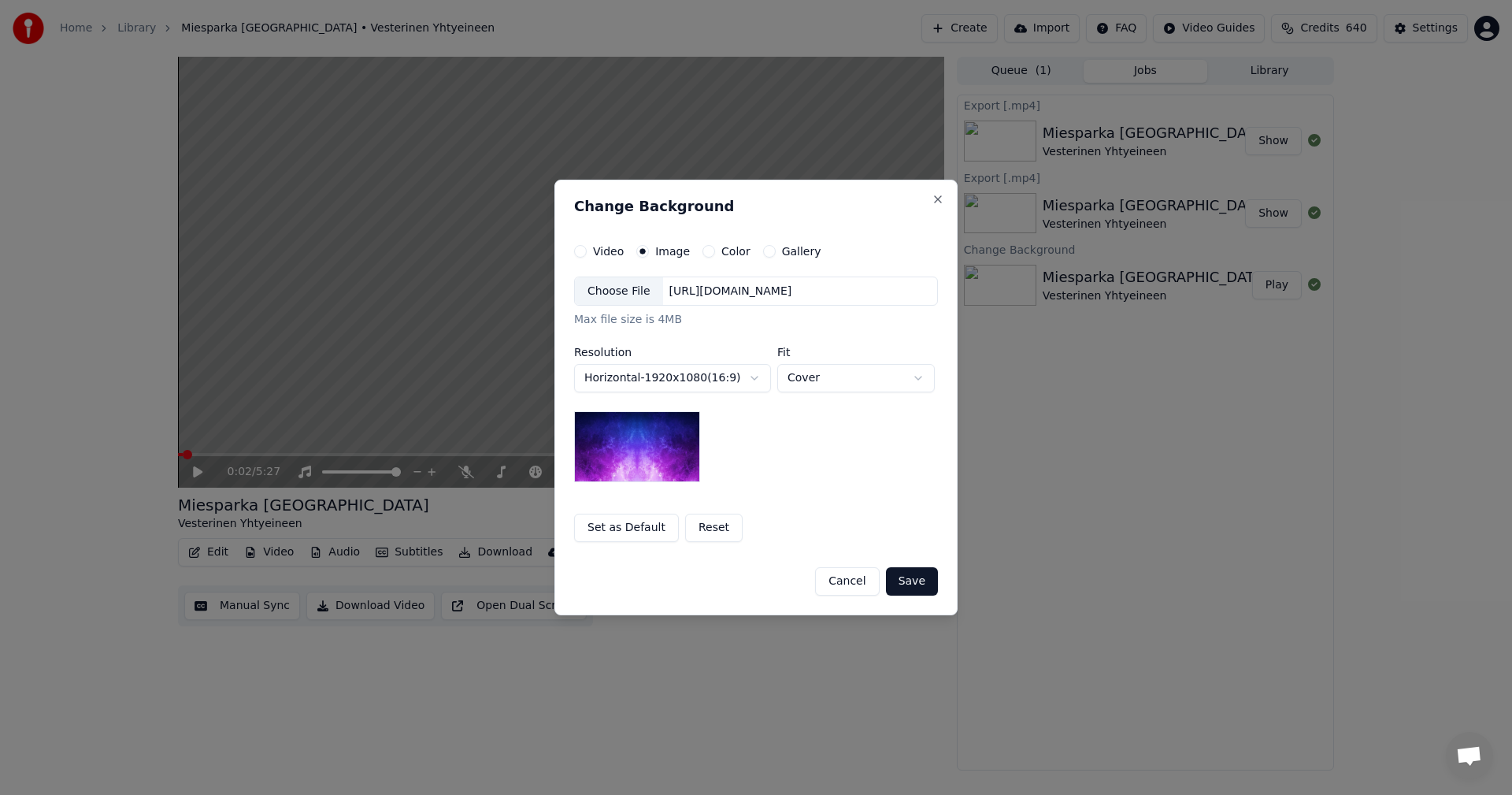
click at [636, 300] on div "Choose File" at bounding box center [619, 291] width 88 height 28
click at [911, 587] on button "Save" at bounding box center [912, 581] width 52 height 28
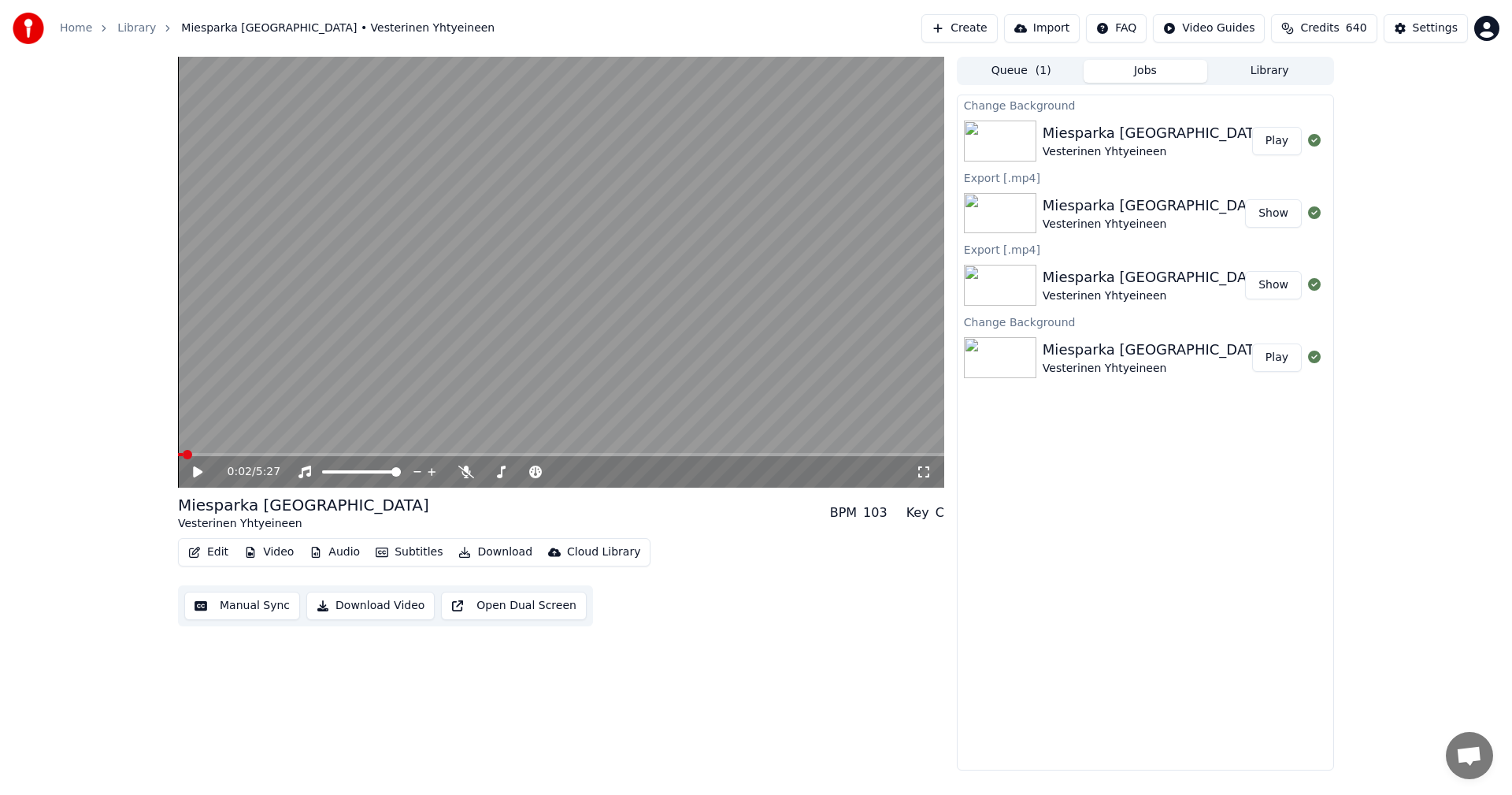
drag, startPoint x: 1281, startPoint y: 139, endPoint x: 1246, endPoint y: 178, distance: 52.4
click at [1281, 139] on button "Play" at bounding box center [1277, 141] width 49 height 28
click at [197, 469] on icon at bounding box center [197, 472] width 7 height 9
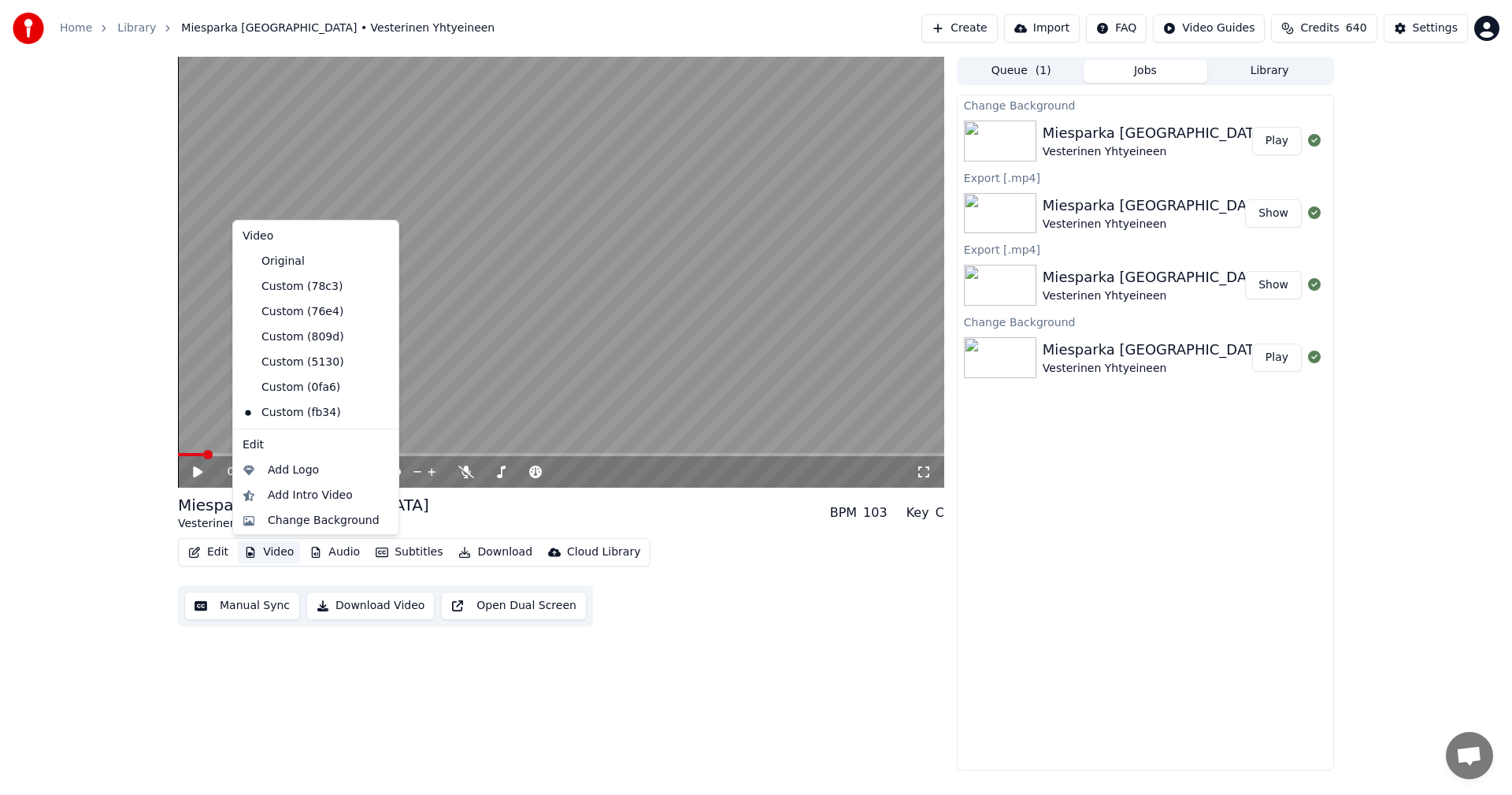
click at [254, 554] on icon "button" at bounding box center [250, 552] width 13 height 11
click at [311, 319] on div "Custom (76e4)" at bounding box center [304, 312] width 136 height 25
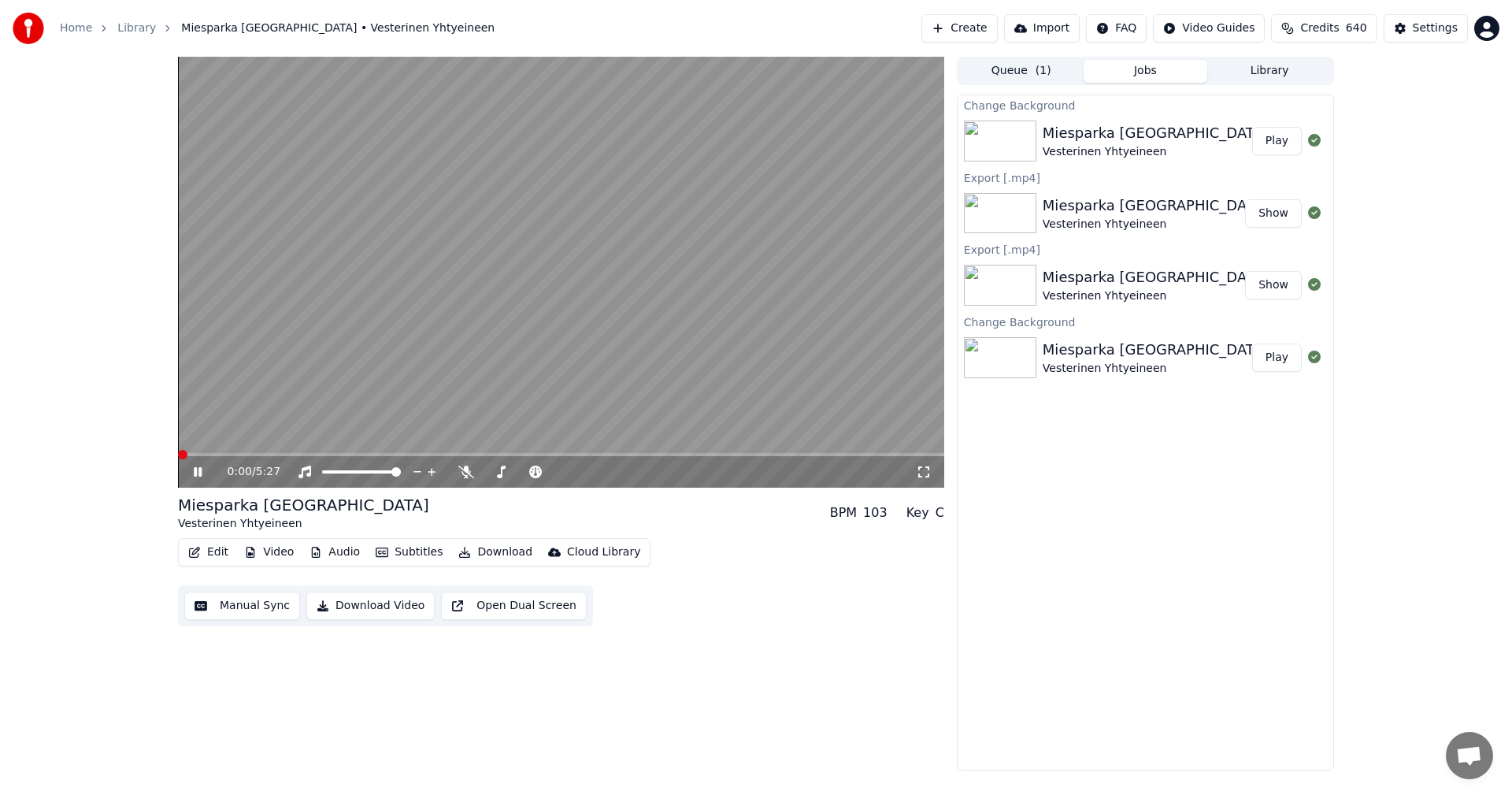
click at [274, 554] on button "Video" at bounding box center [269, 553] width 62 height 22
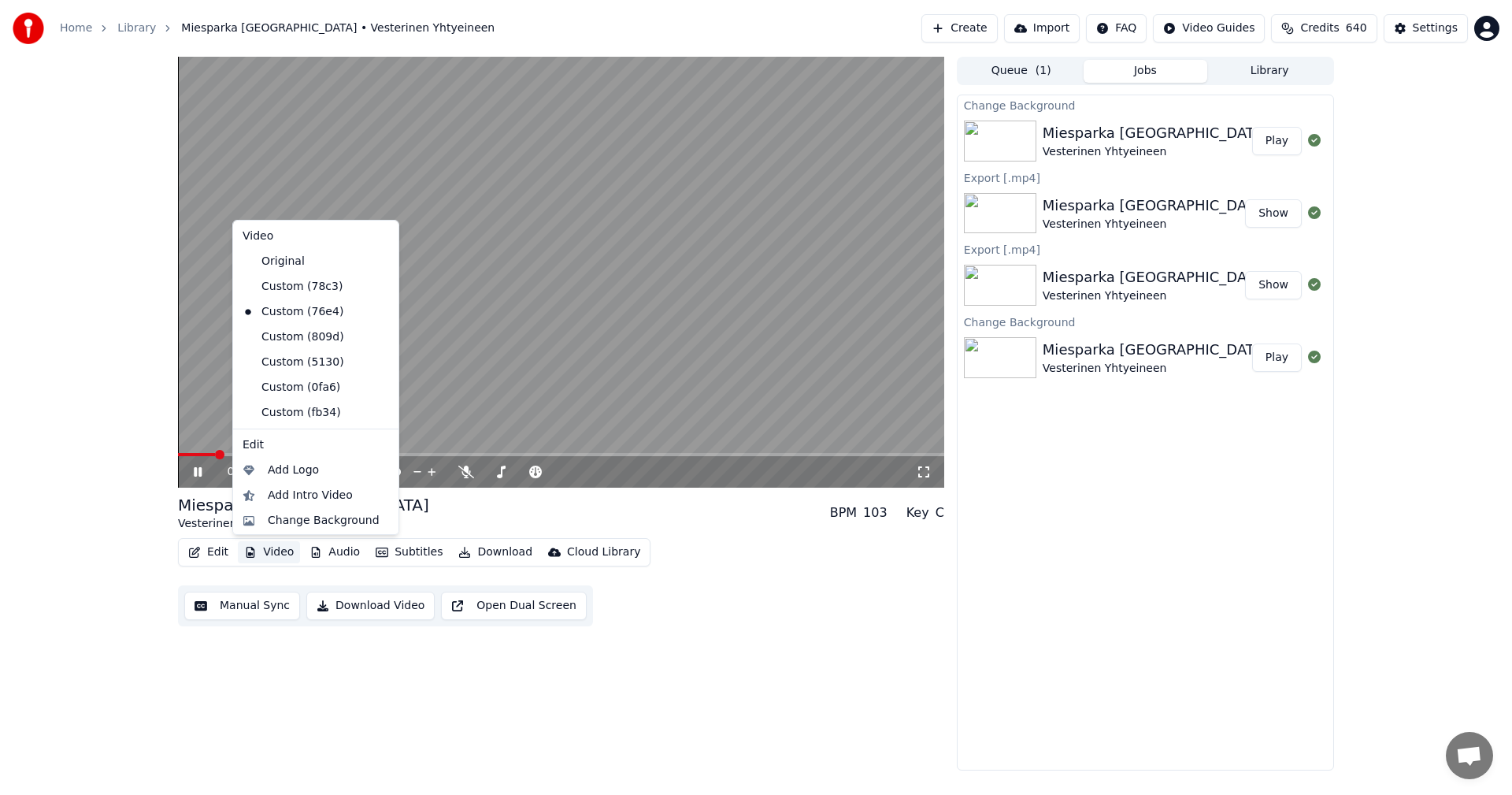
click at [200, 472] on icon at bounding box center [197, 472] width 7 height 9
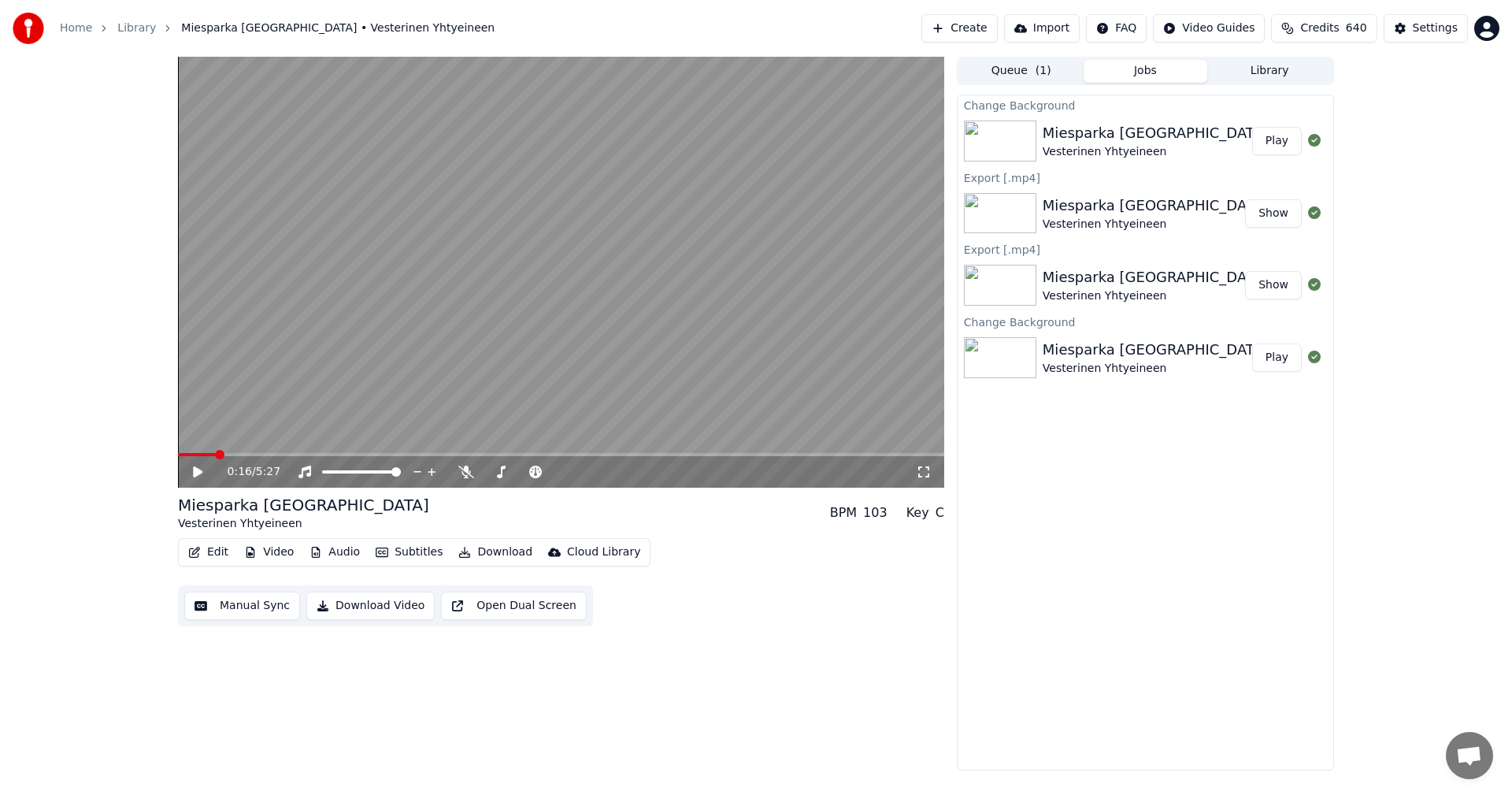
click at [285, 553] on button "Video" at bounding box center [269, 553] width 62 height 22
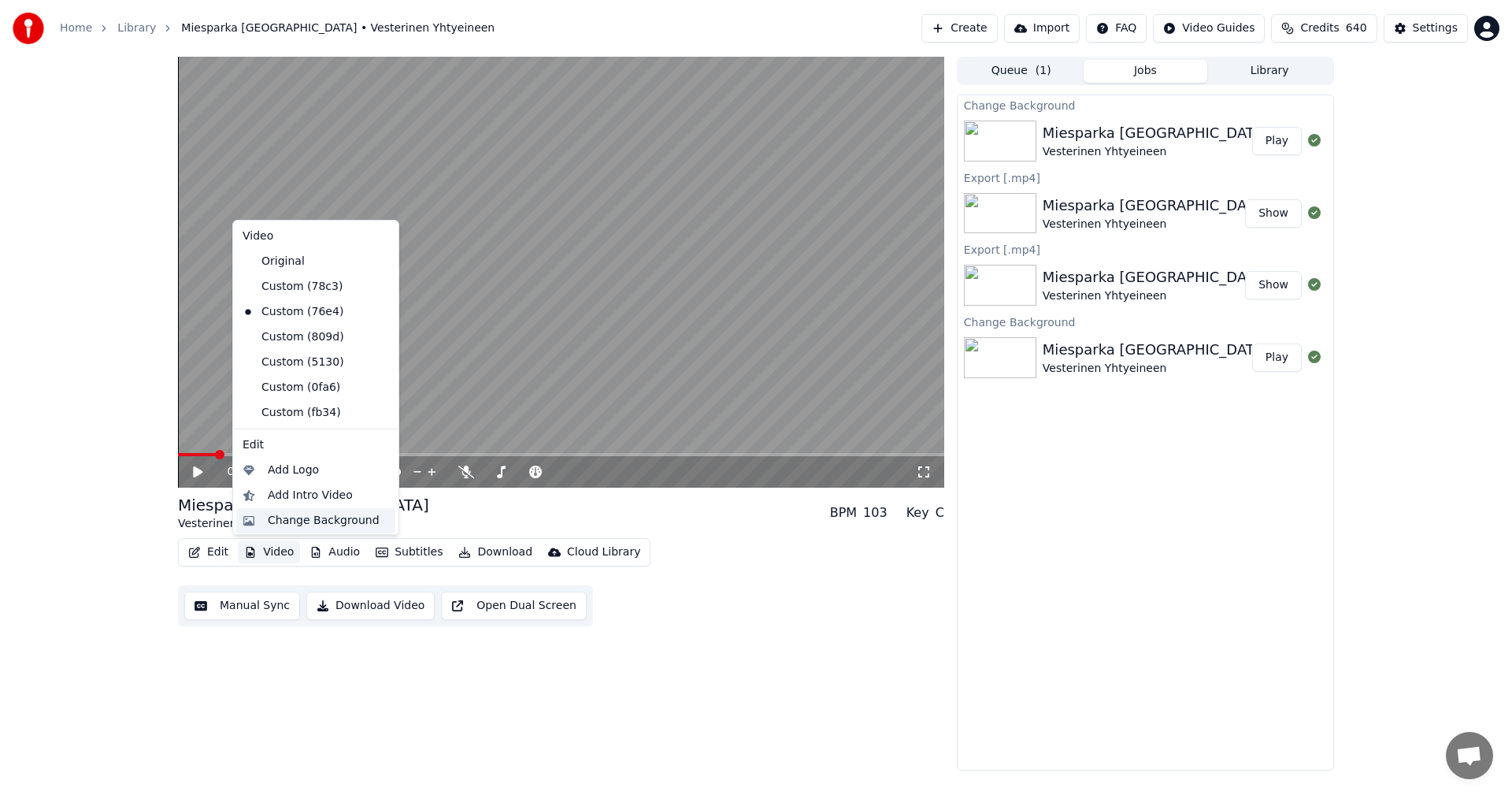
click at [325, 528] on div "Change Background" at bounding box center [324, 520] width 112 height 16
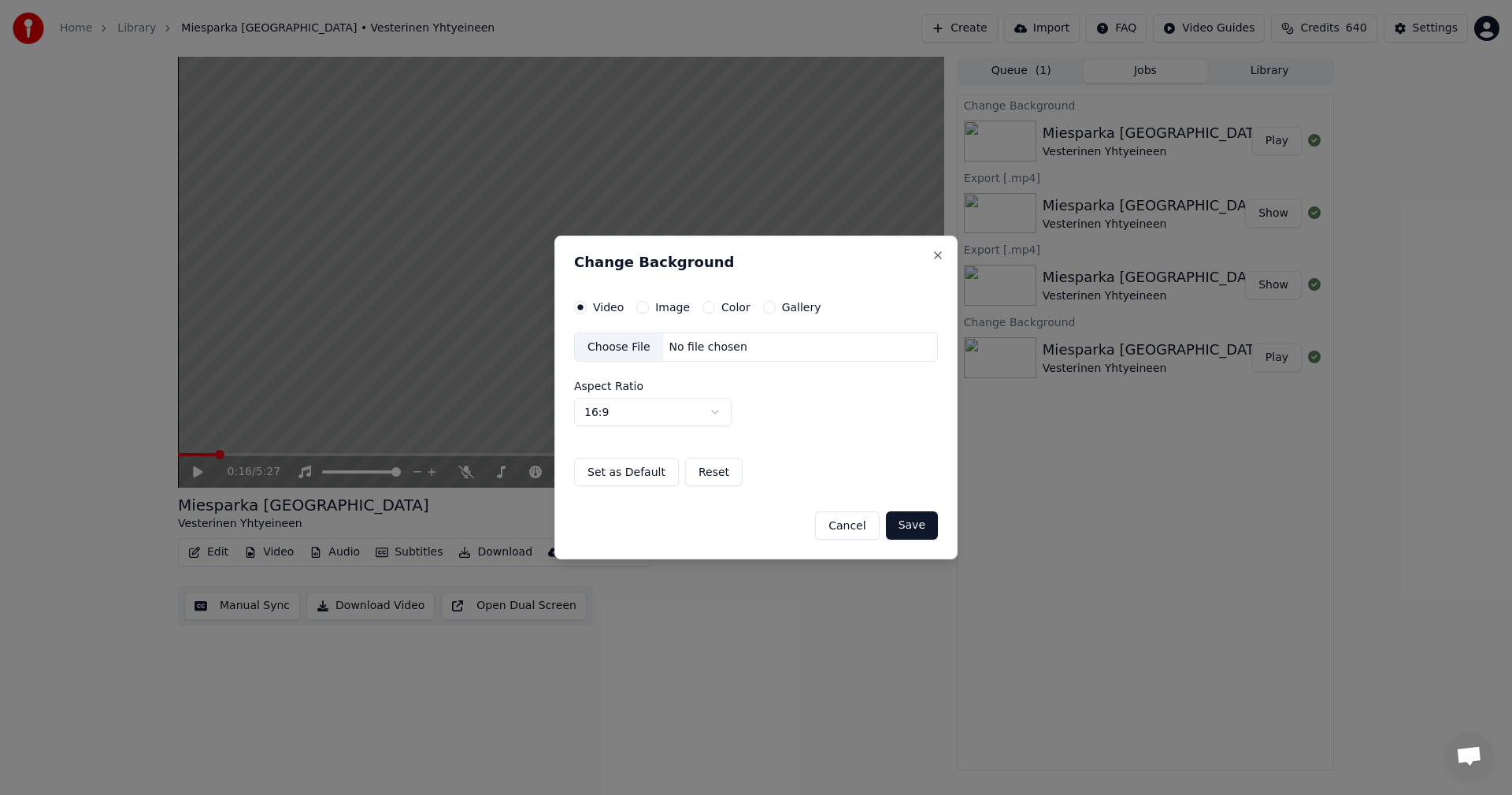
click at [643, 308] on button "Image" at bounding box center [643, 307] width 13 height 13
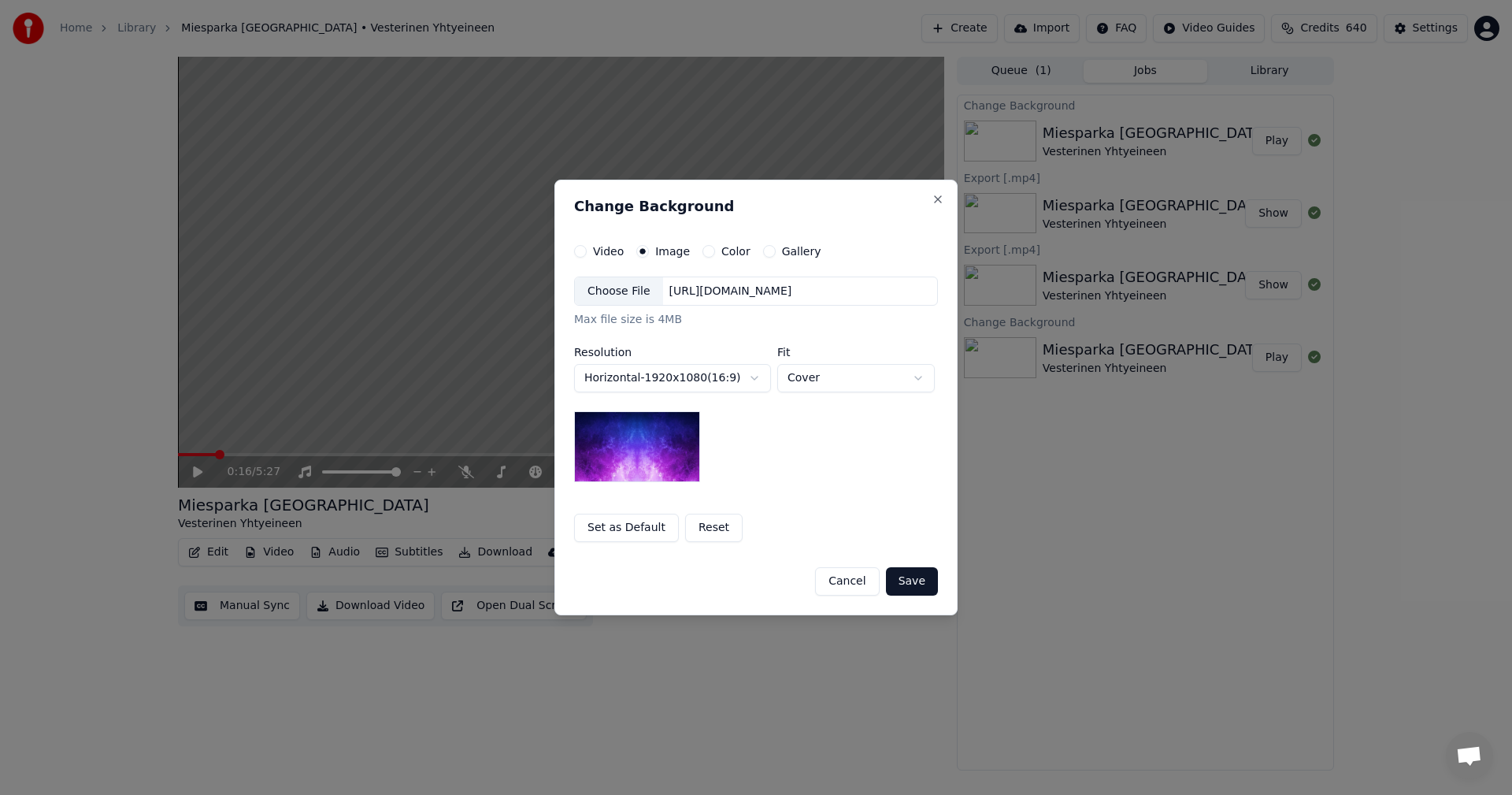
click at [623, 294] on div "Choose File" at bounding box center [619, 291] width 88 height 28
click at [915, 581] on button "Save" at bounding box center [912, 581] width 52 height 28
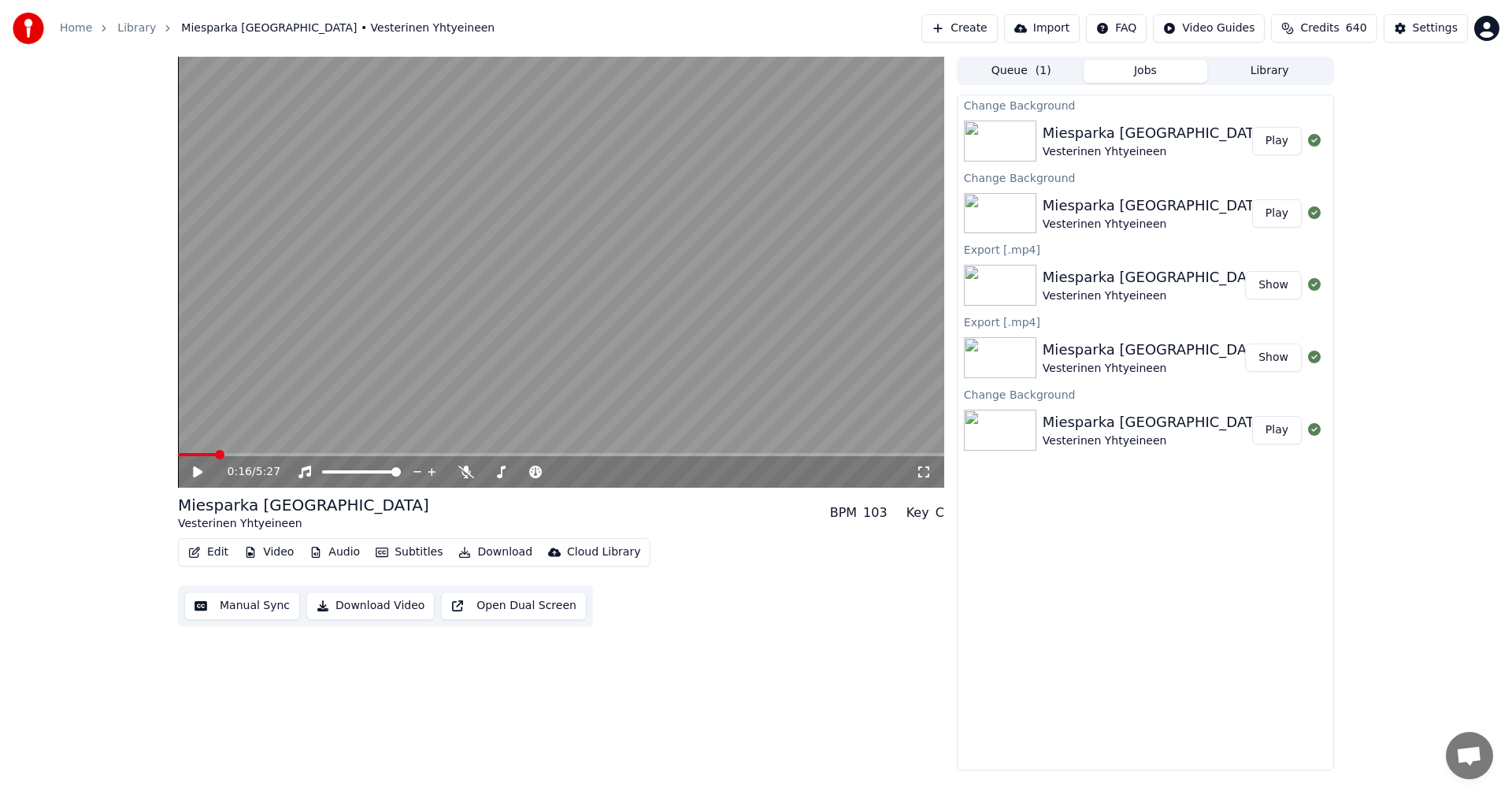
click at [1284, 136] on button "Play" at bounding box center [1277, 141] width 49 height 28
click at [196, 474] on icon at bounding box center [197, 472] width 7 height 9
click at [482, 549] on button "Download" at bounding box center [495, 553] width 87 height 22
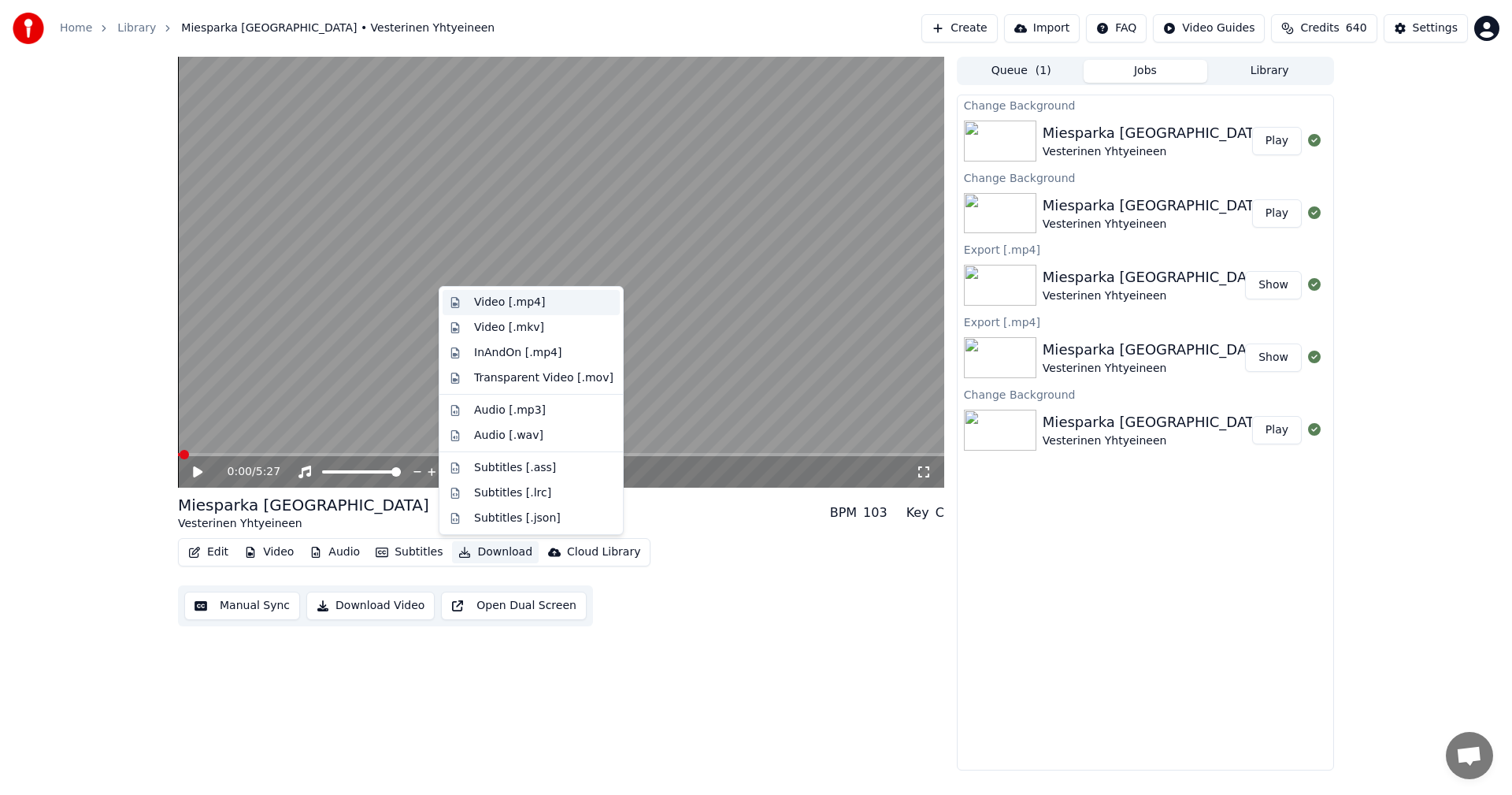
click at [498, 301] on div "Video [.mp4]" at bounding box center [510, 303] width 71 height 16
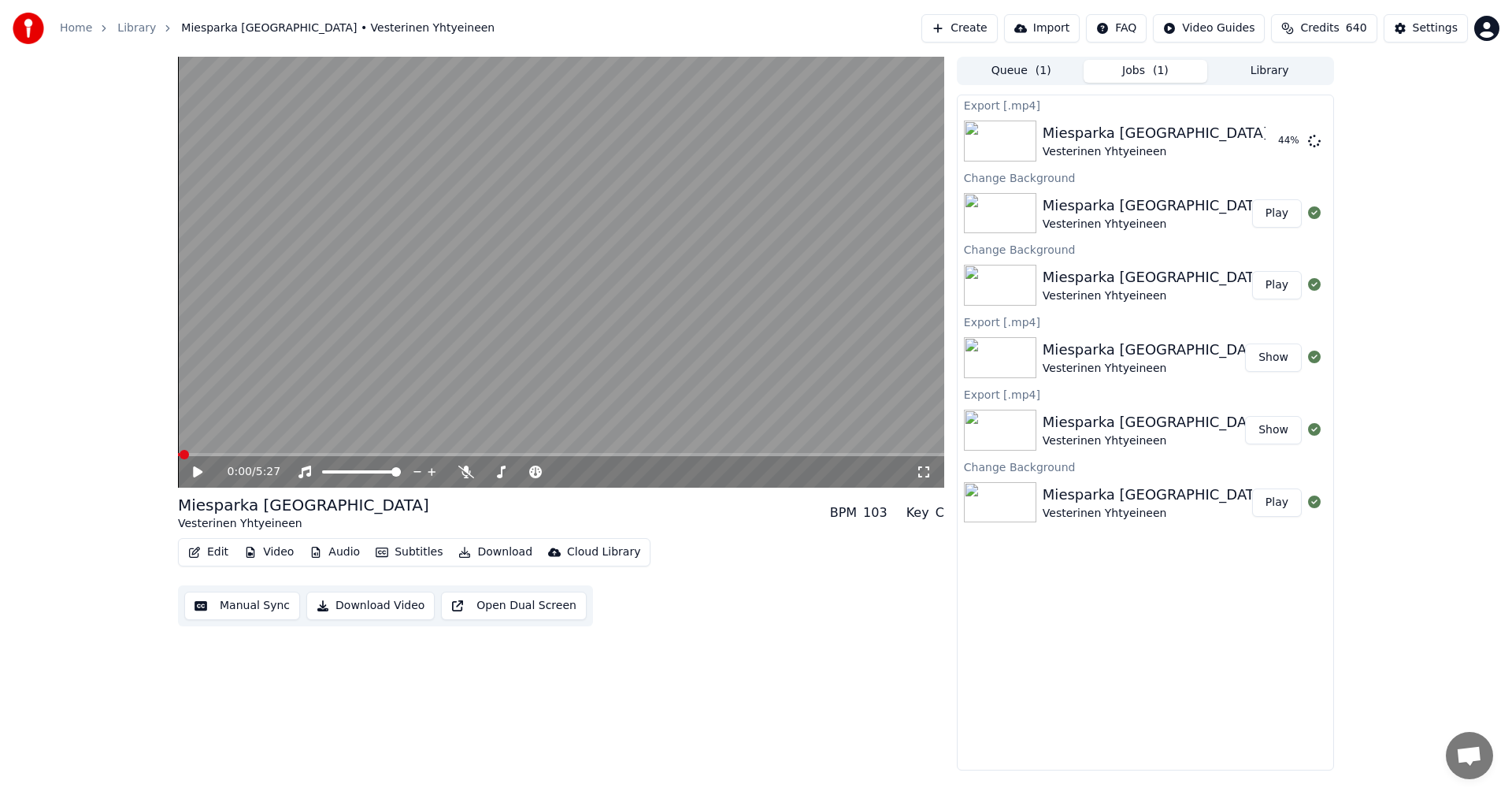
click at [1362, 31] on span "640" at bounding box center [1357, 28] width 21 height 16
click at [1164, 680] on div "Export [.mp4] Miesparka Toijalasta Vesterinen Yhtyeineen 48 % Change Background…" at bounding box center [1144, 433] width 377 height 676
click at [1364, 23] on span "640" at bounding box center [1357, 28] width 21 height 16
click at [995, 603] on div "Export [.mp4] Miesparka Toijalasta Vesterinen Yhtyeineen 55 % Change Background…" at bounding box center [1144, 433] width 377 height 676
click at [1278, 152] on button "Show" at bounding box center [1273, 141] width 57 height 28
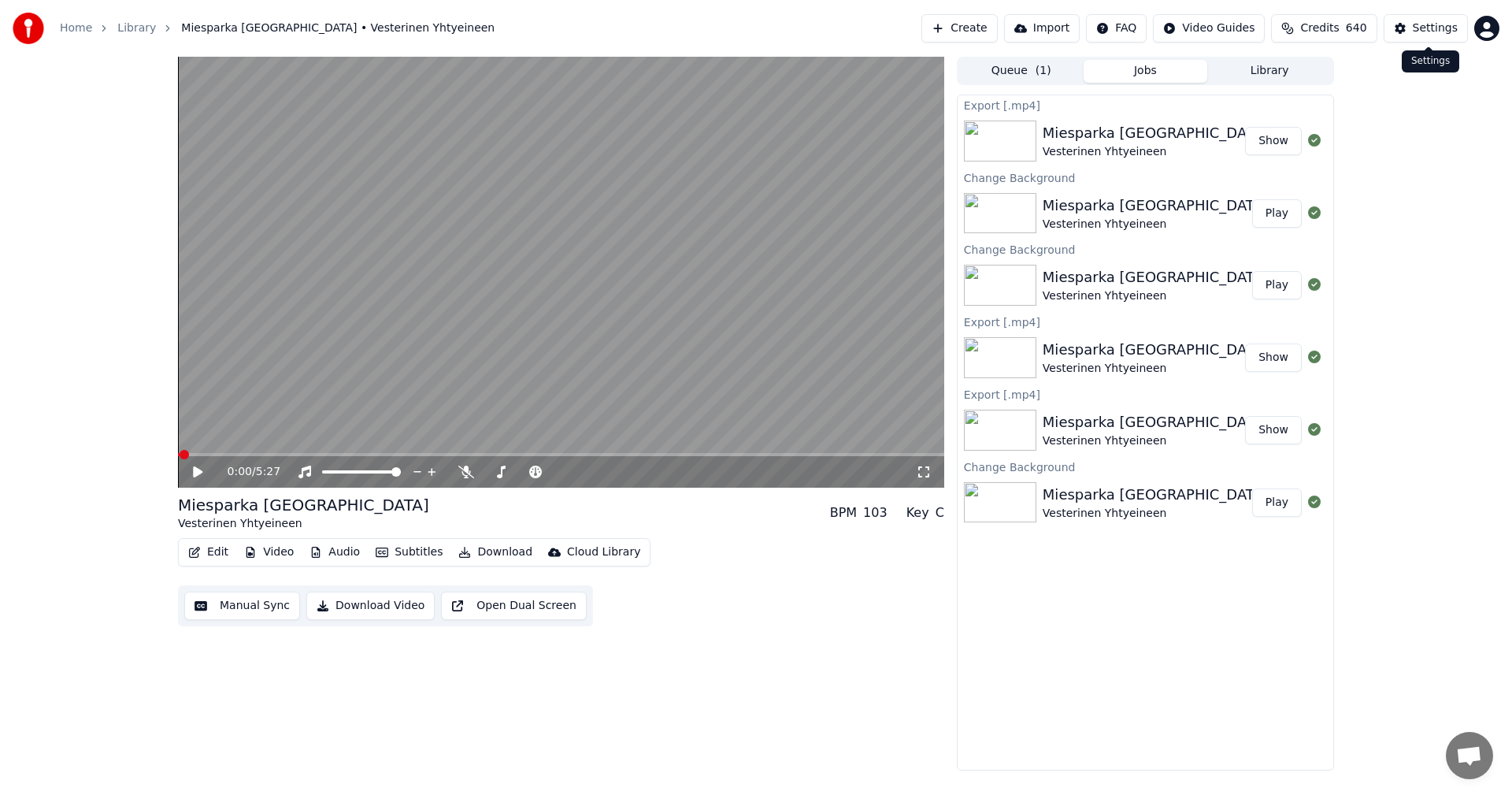
click at [1438, 24] on div "Settings" at bounding box center [1436, 28] width 45 height 16
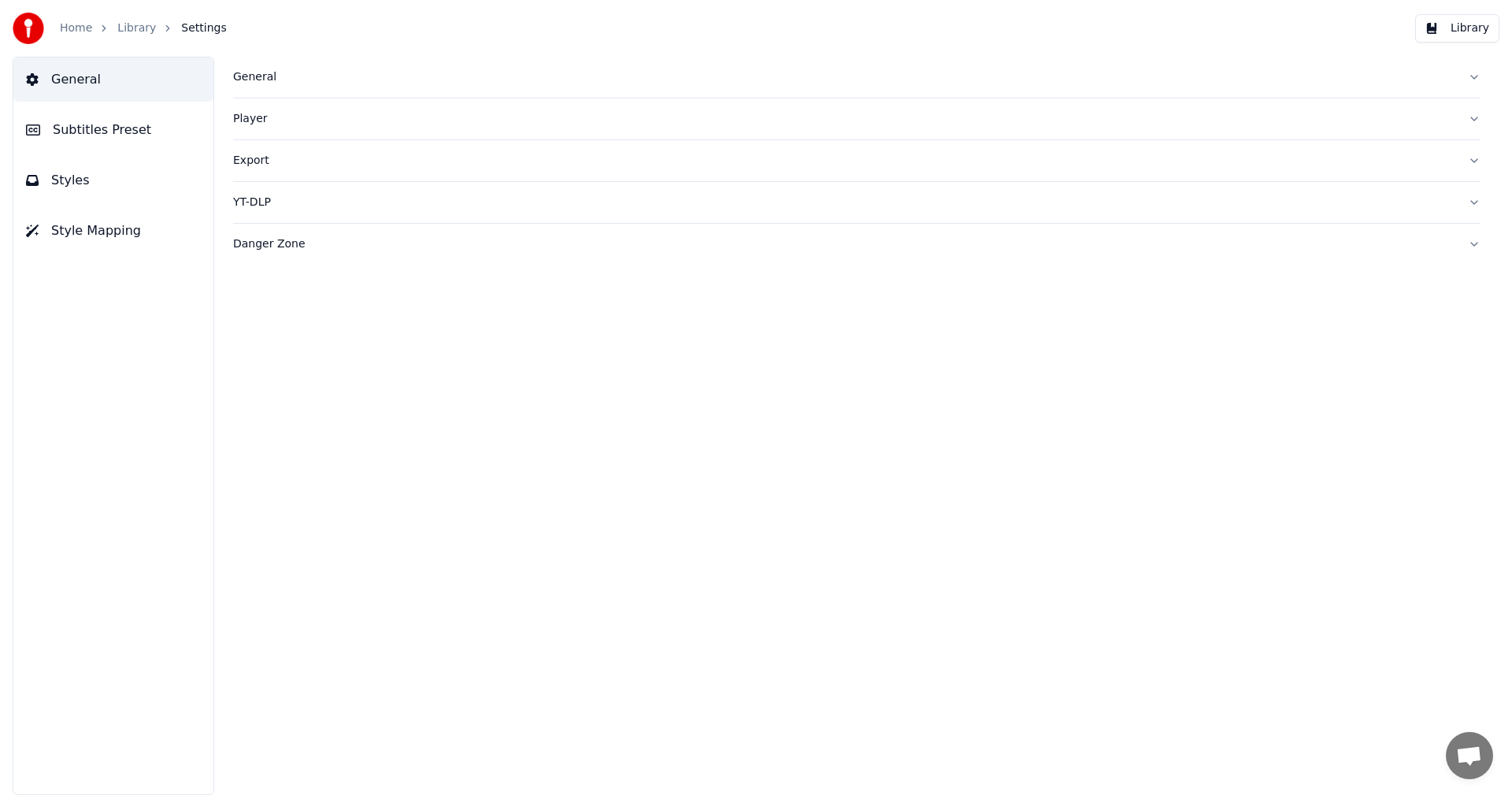
click at [261, 200] on div "YT-DLP" at bounding box center [845, 202] width 1223 height 16
drag, startPoint x: 250, startPoint y: 261, endPoint x: 233, endPoint y: 264, distance: 17.3
click at [233, 264] on div "General Player Export YT-DLP Enabled Max Video Quality 480p Danger Zone" at bounding box center [857, 425] width 1311 height 738
drag, startPoint x: 251, startPoint y: 264, endPoint x: 225, endPoint y: 263, distance: 26.0
click at [225, 263] on div "General Player Export YT-DLP Enabled Max Video Quality 480p Danger Zone" at bounding box center [857, 425] width 1311 height 738
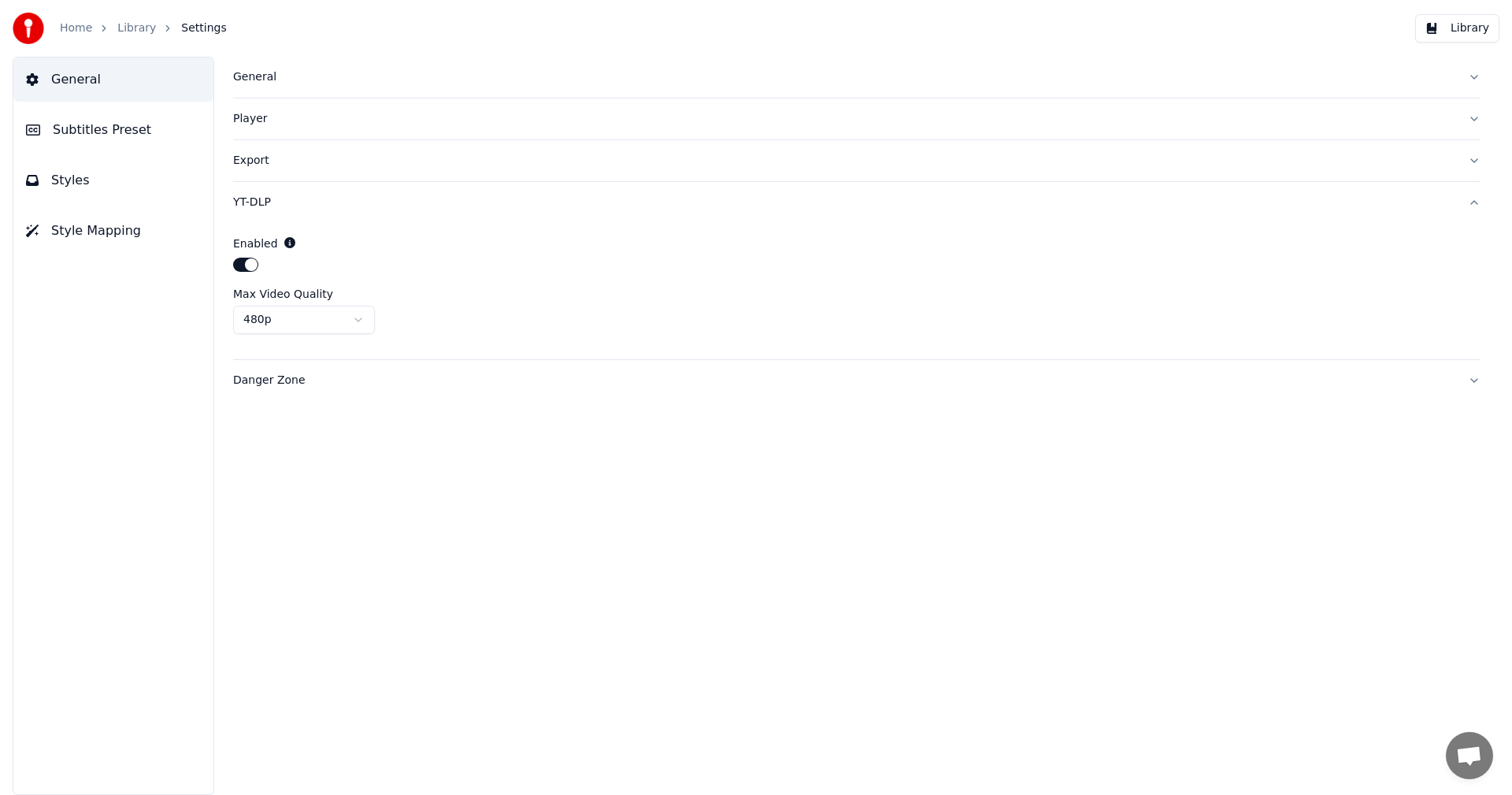
drag, startPoint x: 248, startPoint y: 265, endPoint x: 234, endPoint y: 265, distance: 14.0
click at [234, 265] on button "button" at bounding box center [246, 264] width 25 height 14
click at [259, 158] on div "Export" at bounding box center [845, 160] width 1223 height 16
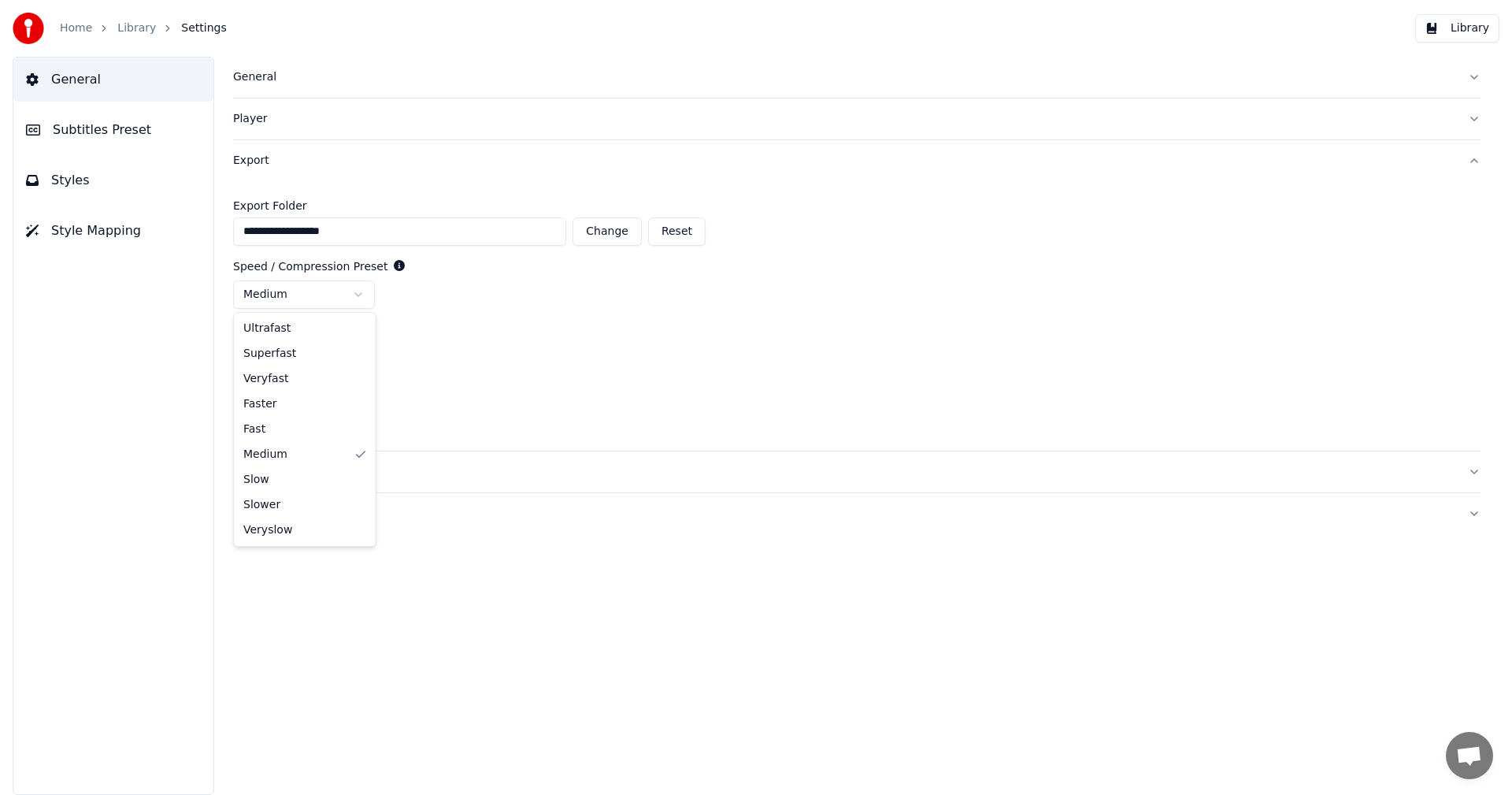
click at [356, 295] on html "**********" at bounding box center [756, 398] width 1512 height 795
click at [341, 387] on div "Constant Rate Factor" at bounding box center [857, 385] width 1248 height 11
drag, startPoint x: 342, startPoint y: 385, endPoint x: 295, endPoint y: 383, distance: 47.0
click at [295, 383] on div "Constant Rate Factor" at bounding box center [857, 385] width 1248 height 11
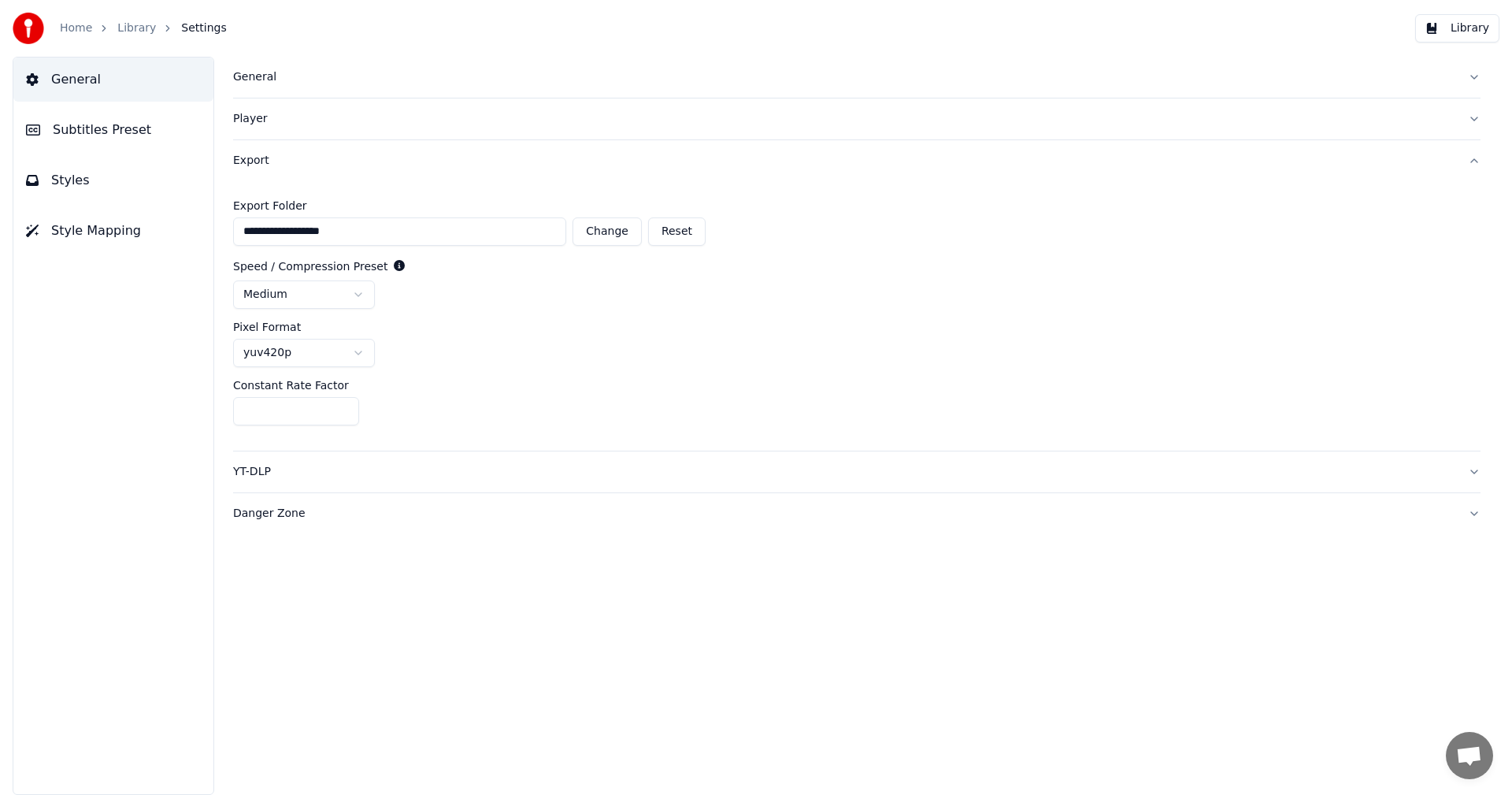
click at [325, 418] on input "**" at bounding box center [296, 411] width 126 height 28
click at [341, 406] on input "**" at bounding box center [296, 411] width 126 height 28
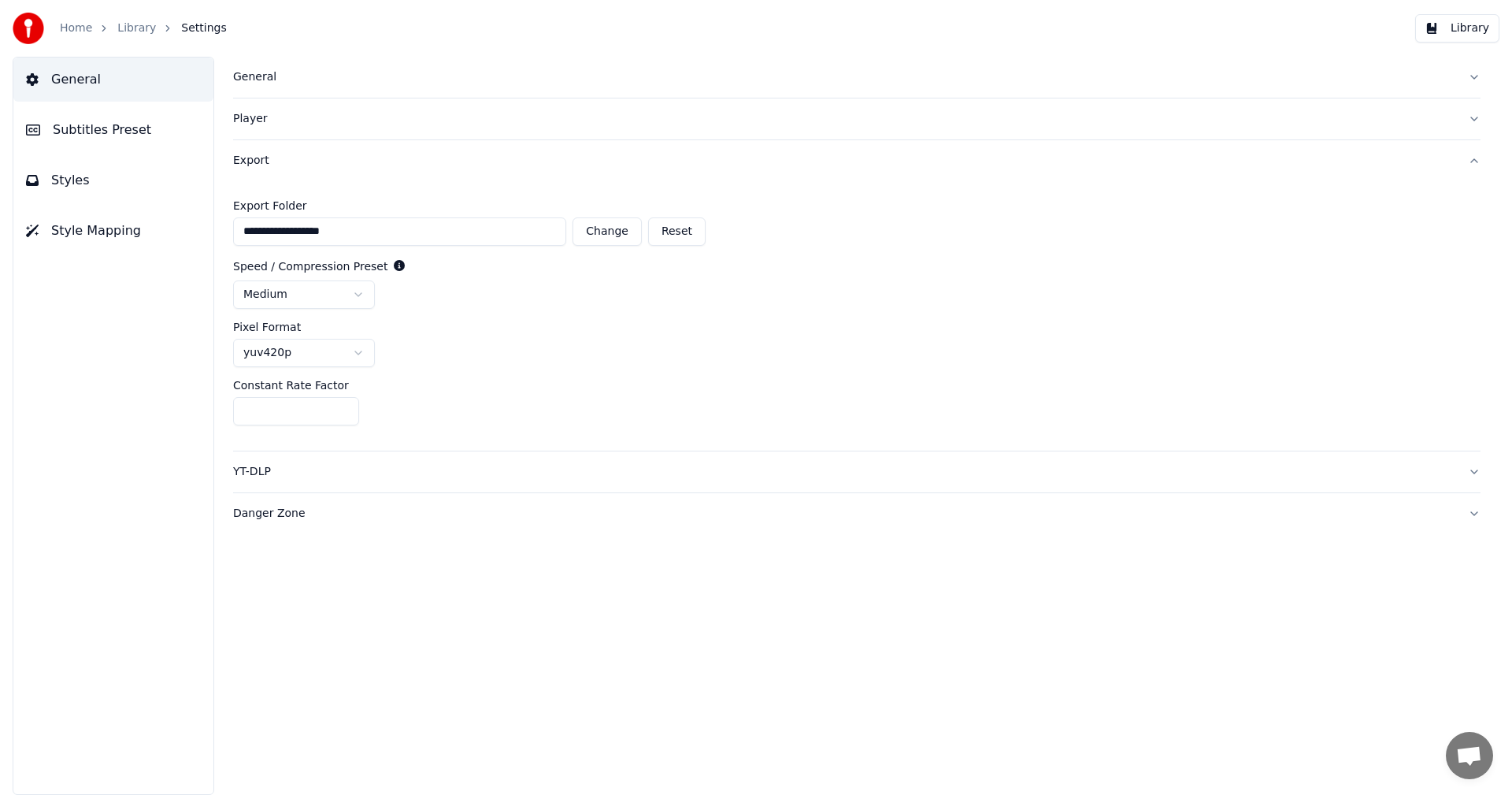
click at [341, 406] on input "**" at bounding box center [296, 411] width 126 height 28
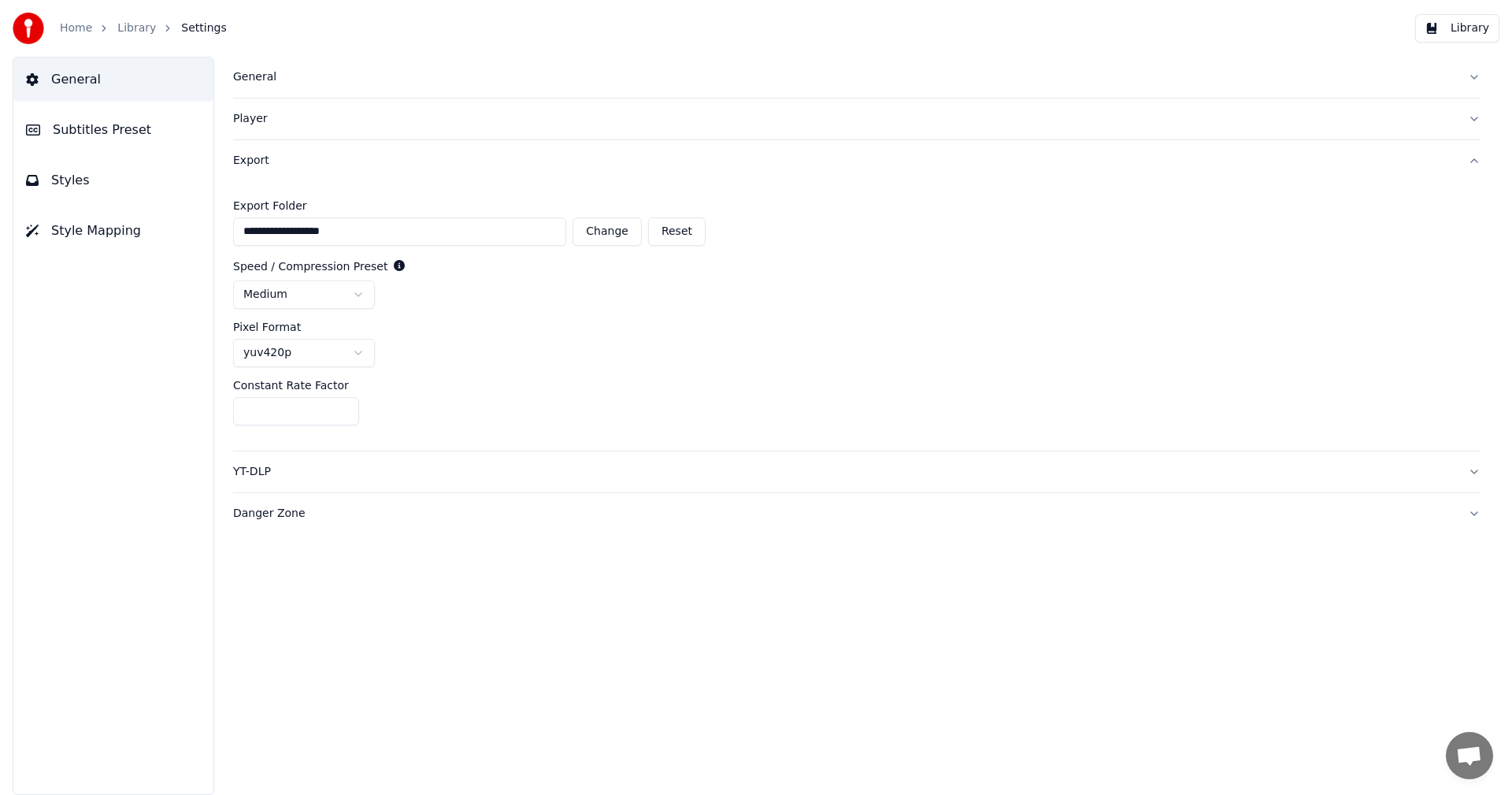
click at [341, 406] on input "**" at bounding box center [296, 411] width 126 height 28
type input "**"
click at [341, 406] on input "**" at bounding box center [296, 411] width 126 height 28
click at [121, 28] on link "Library" at bounding box center [136, 28] width 38 height 16
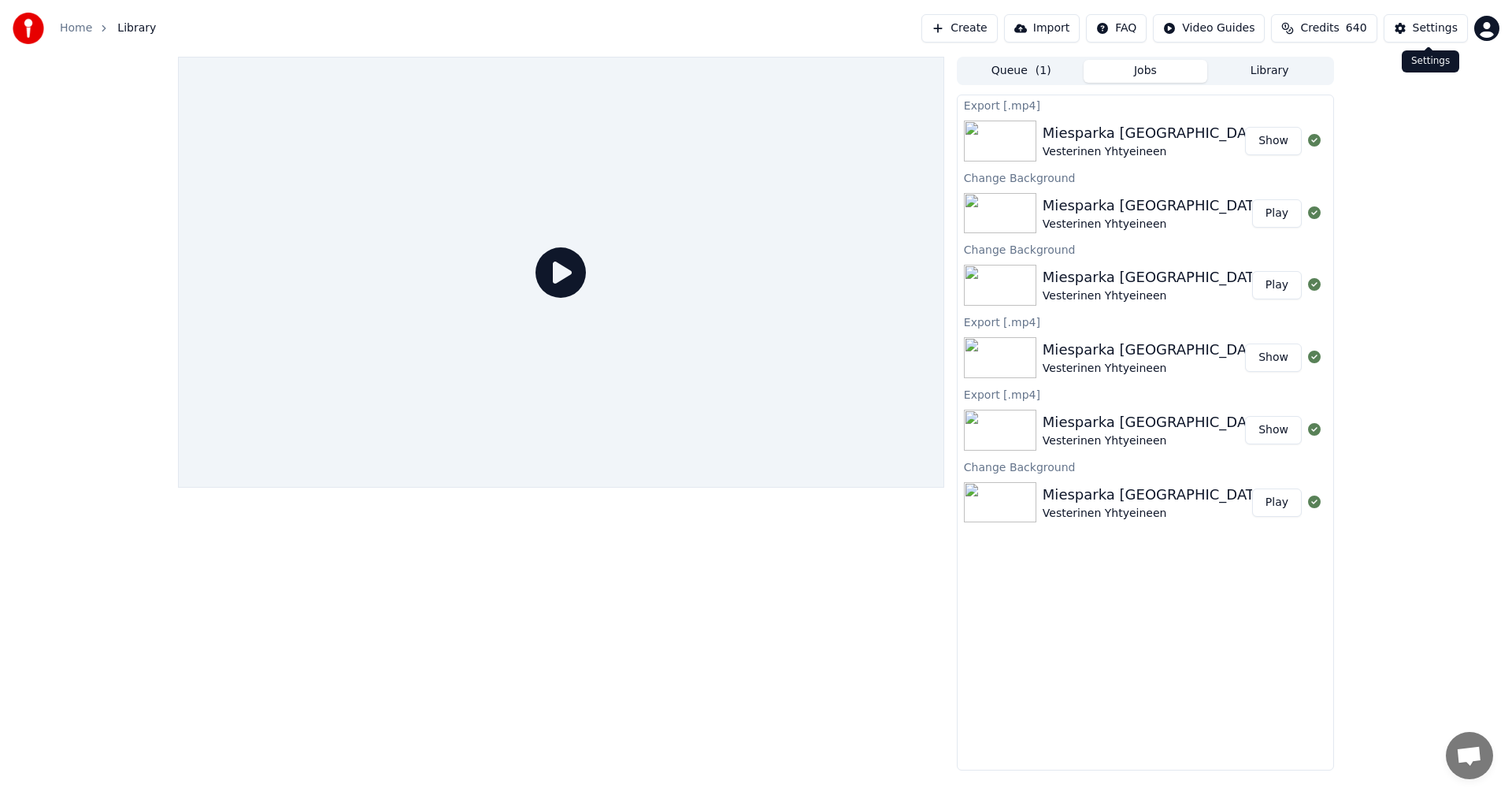
click at [1434, 28] on div "Settings" at bounding box center [1436, 28] width 45 height 16
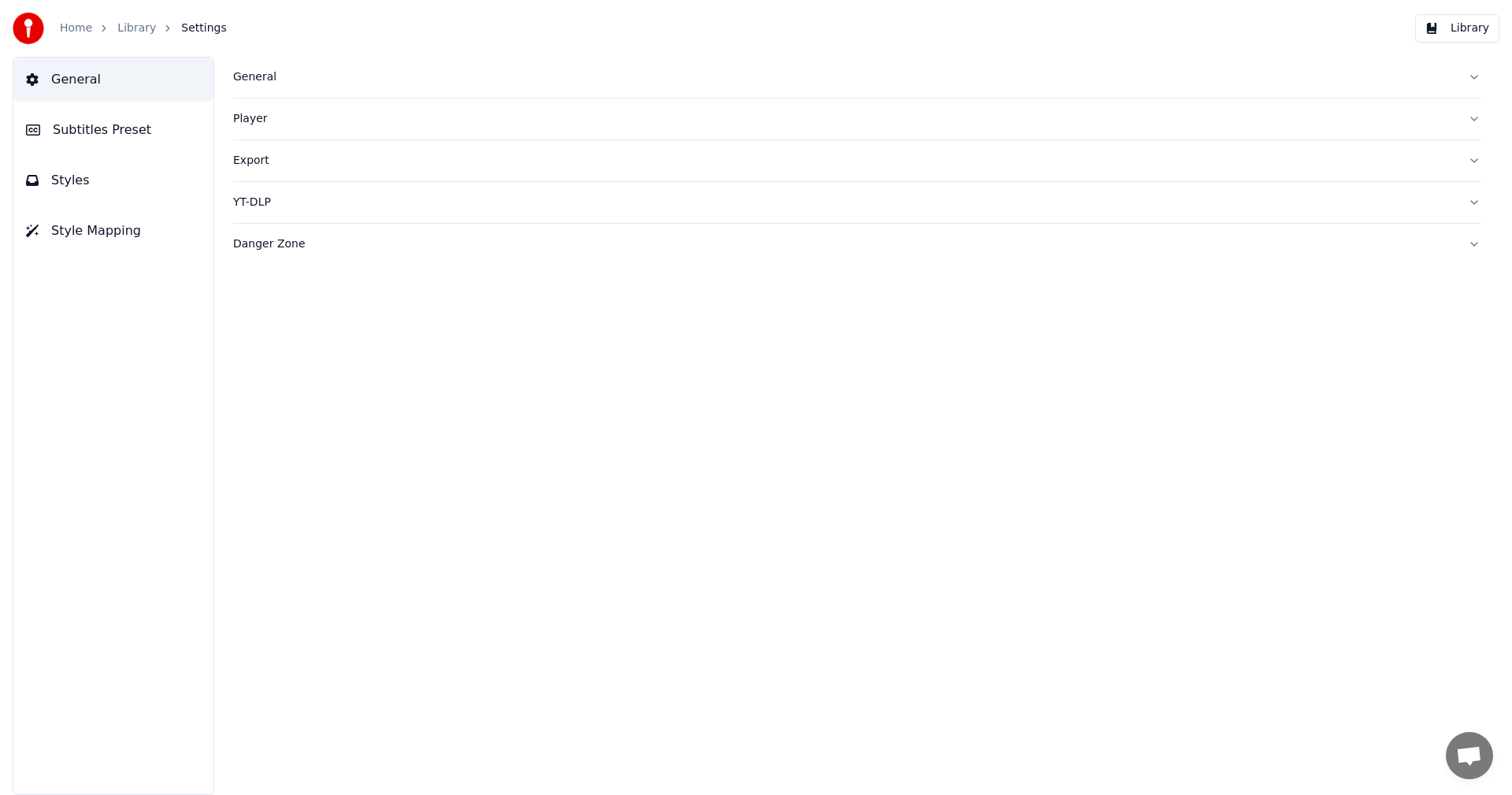
click at [255, 196] on div "YT-DLP" at bounding box center [845, 202] width 1223 height 16
click at [255, 198] on div "YT-DLP" at bounding box center [845, 202] width 1223 height 16
click at [262, 159] on div "Export" at bounding box center [845, 160] width 1223 height 16
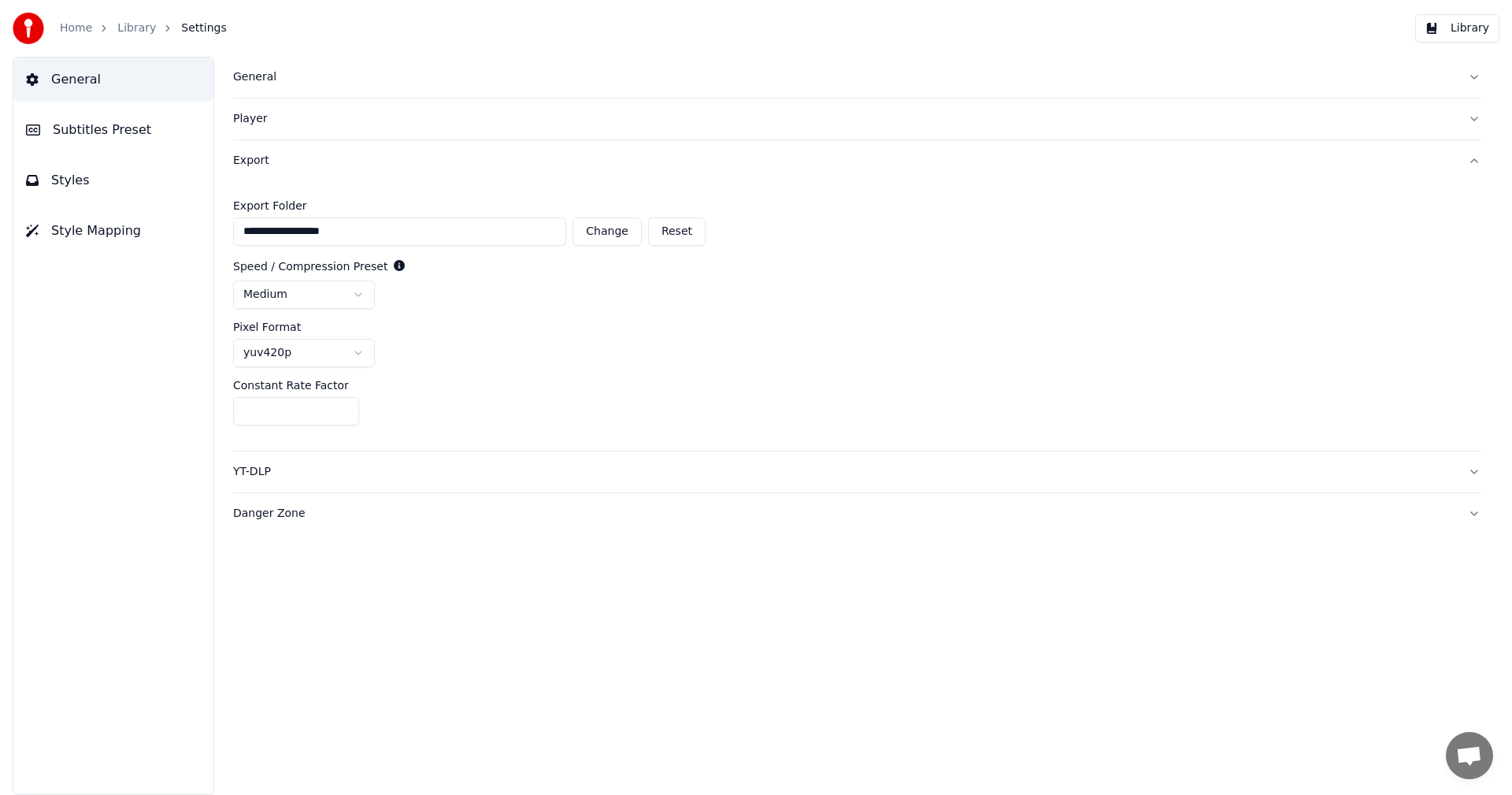
click at [1462, 27] on button "Library" at bounding box center [1457, 28] width 85 height 28
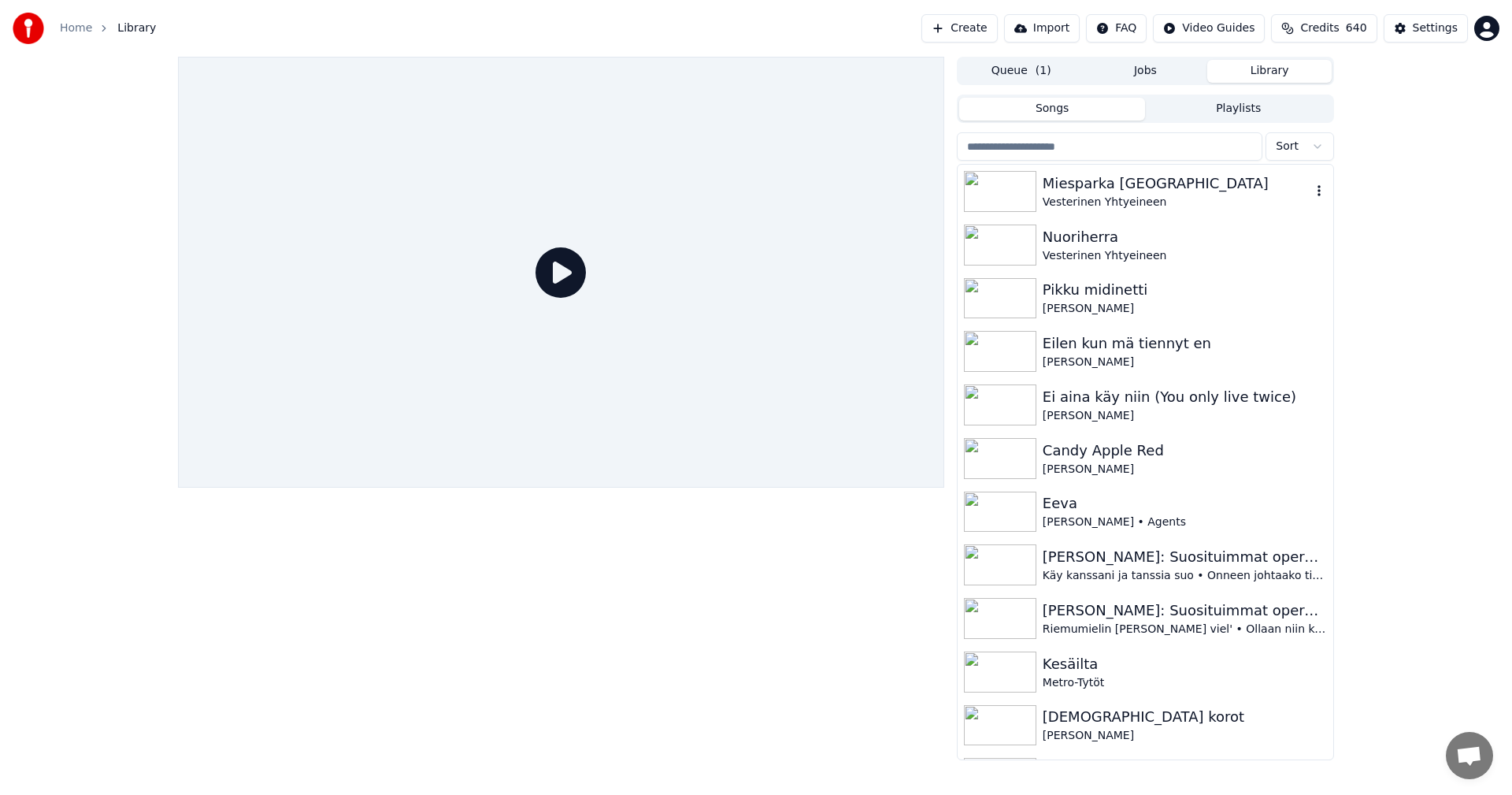
click at [1100, 192] on div "Miesparka [GEOGRAPHIC_DATA]" at bounding box center [1177, 183] width 269 height 22
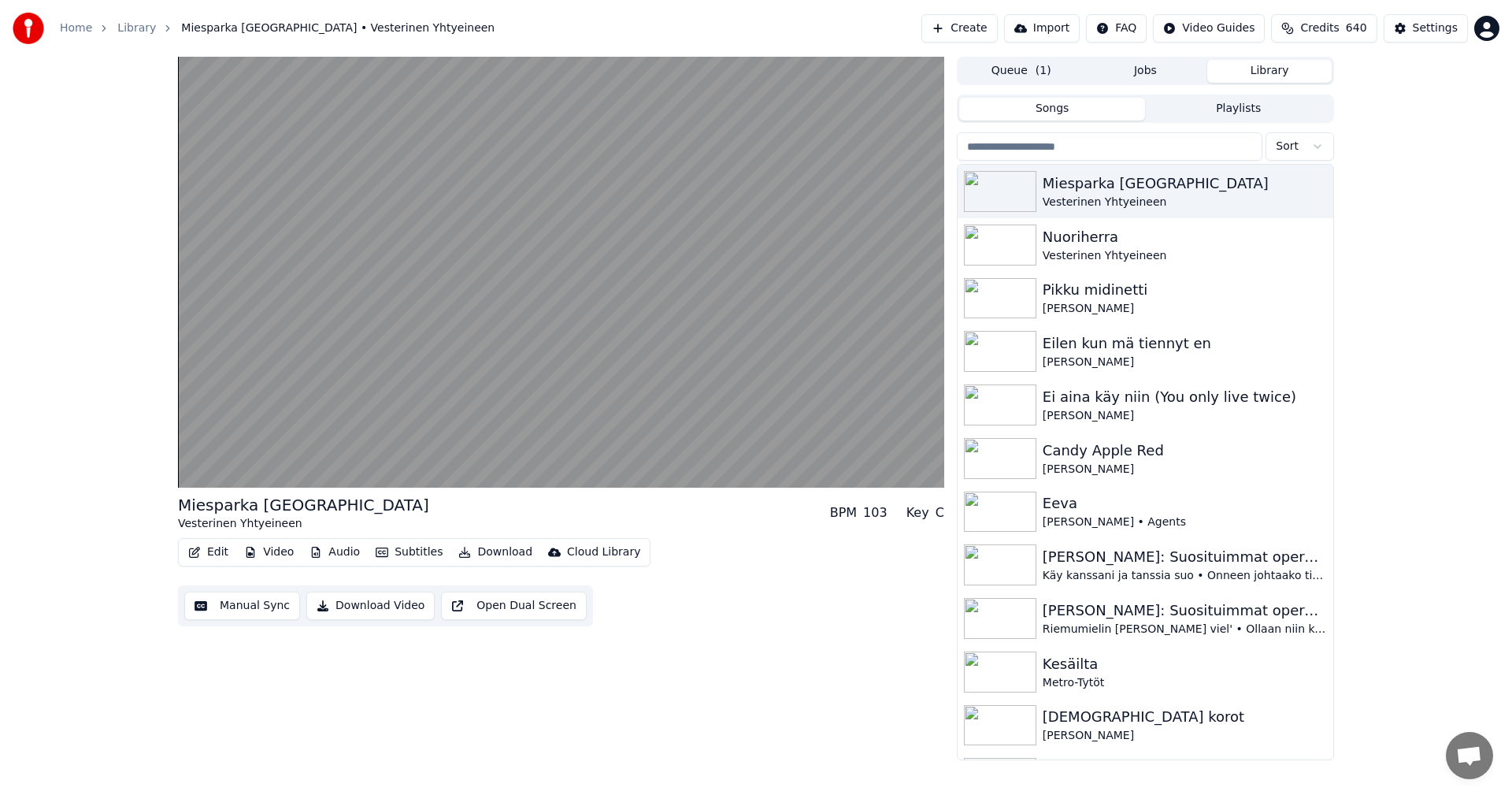
click at [266, 552] on button "Video" at bounding box center [269, 553] width 62 height 22
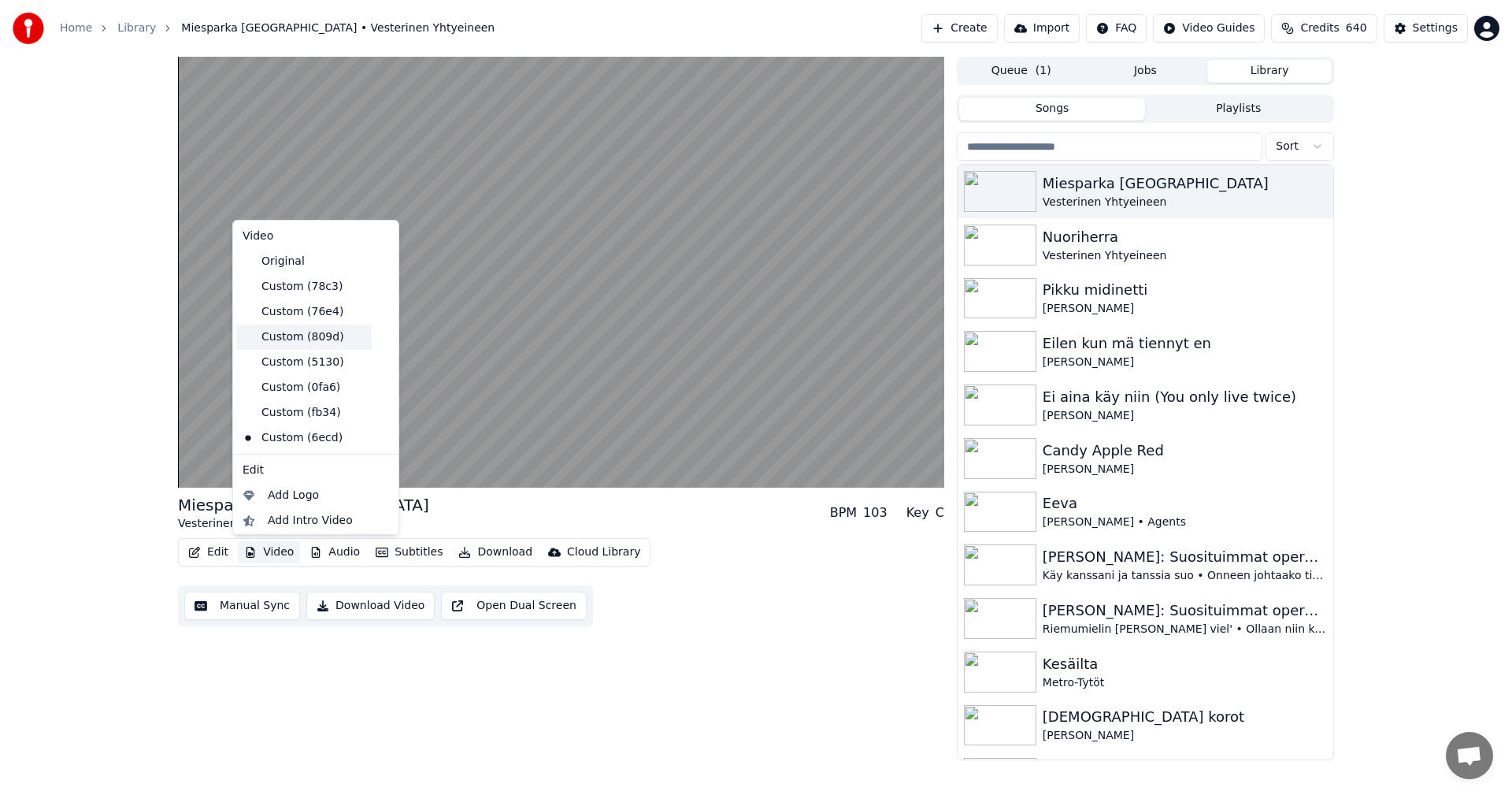
click at [317, 336] on div "Custom (809d)" at bounding box center [304, 337] width 136 height 25
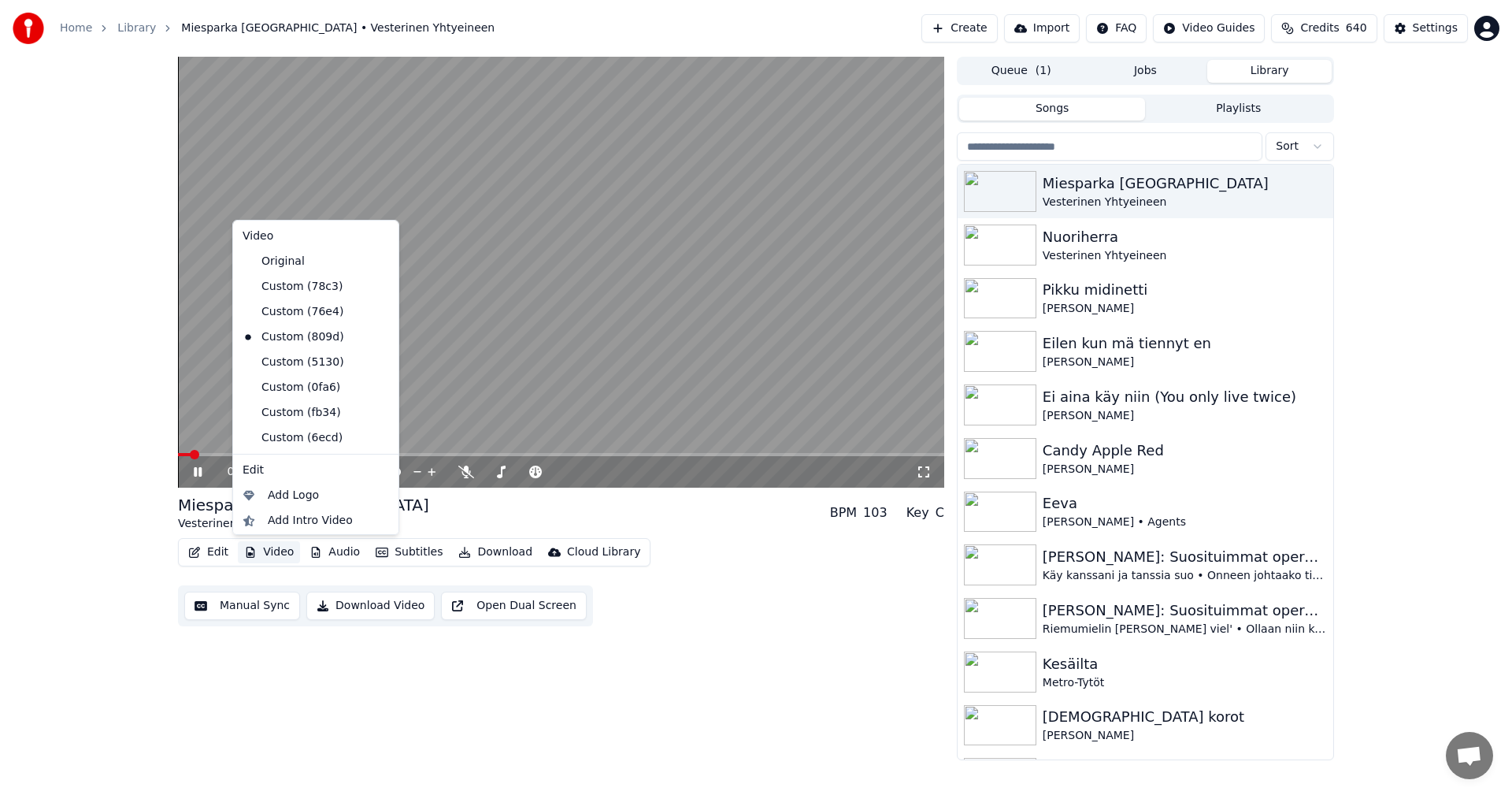
click at [283, 550] on button "Video" at bounding box center [269, 553] width 62 height 22
click at [313, 311] on div "Custom (76e4)" at bounding box center [304, 312] width 136 height 25
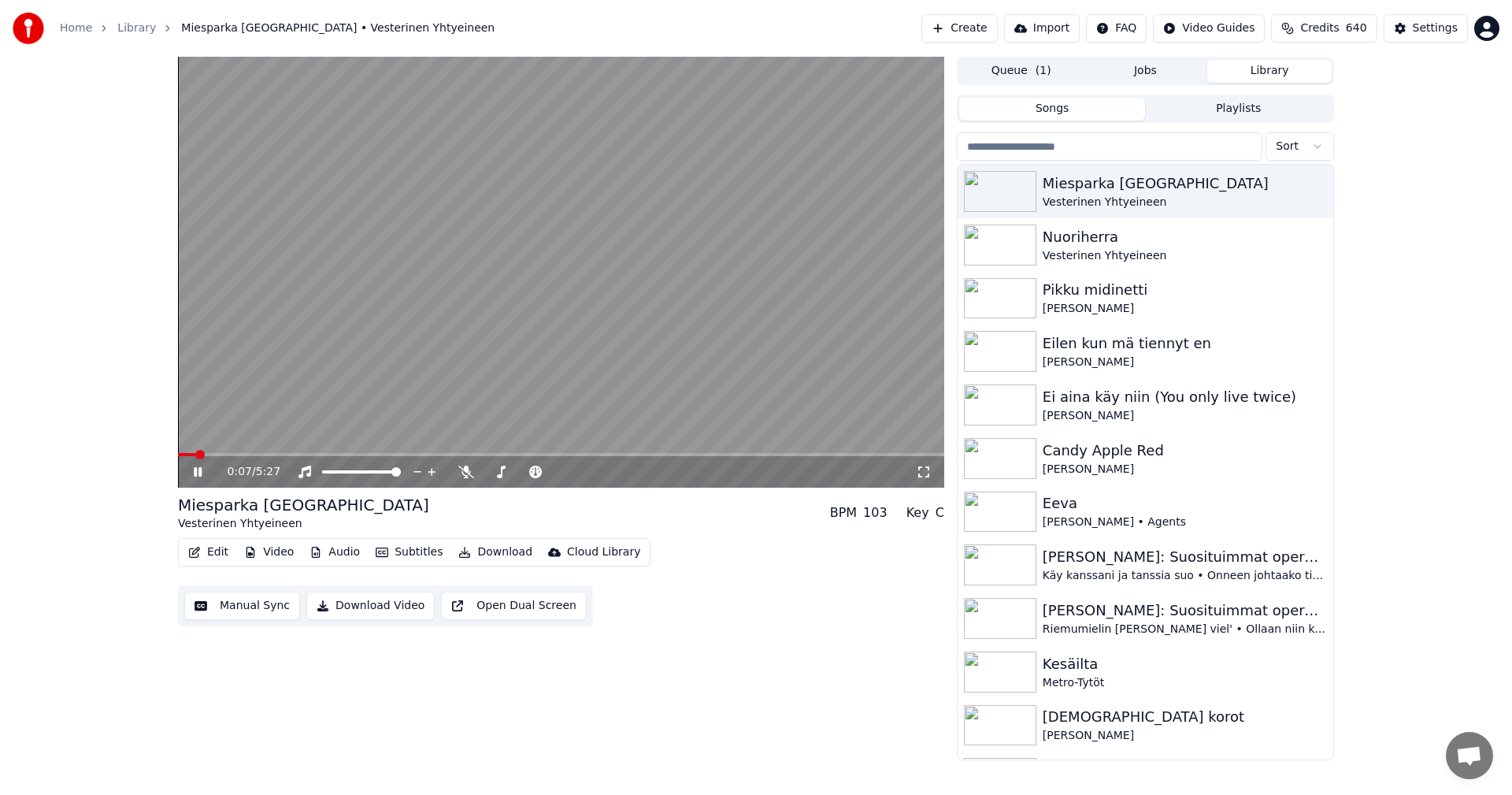
click at [199, 472] on icon at bounding box center [197, 472] width 7 height 9
click at [413, 556] on button "Subtitles" at bounding box center [408, 553] width 79 height 22
click at [490, 554] on button "Download" at bounding box center [495, 553] width 87 height 22
click at [495, 546] on button "Download" at bounding box center [495, 553] width 87 height 22
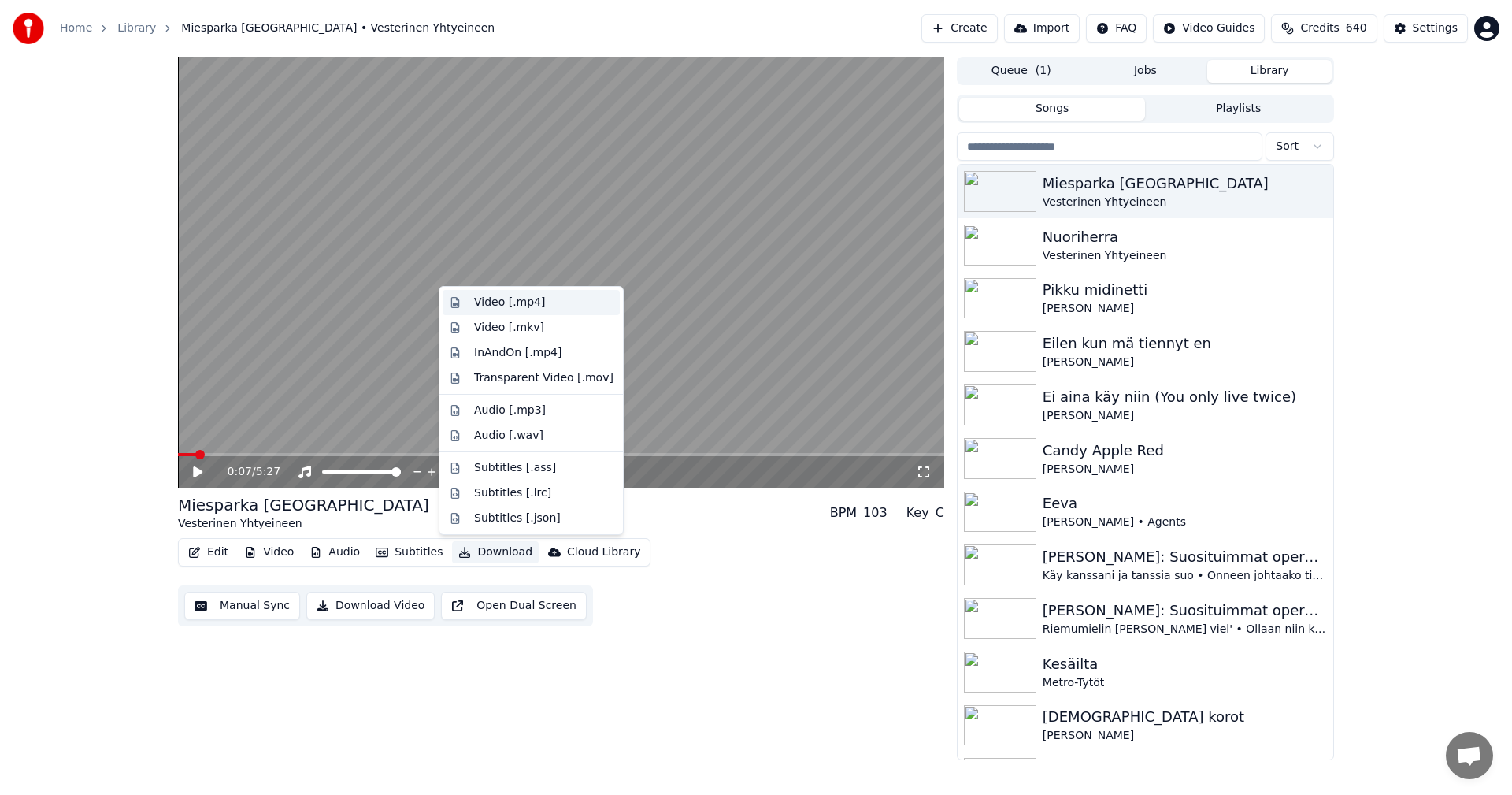
click at [546, 304] on div "Video [.mp4]" at bounding box center [544, 303] width 140 height 16
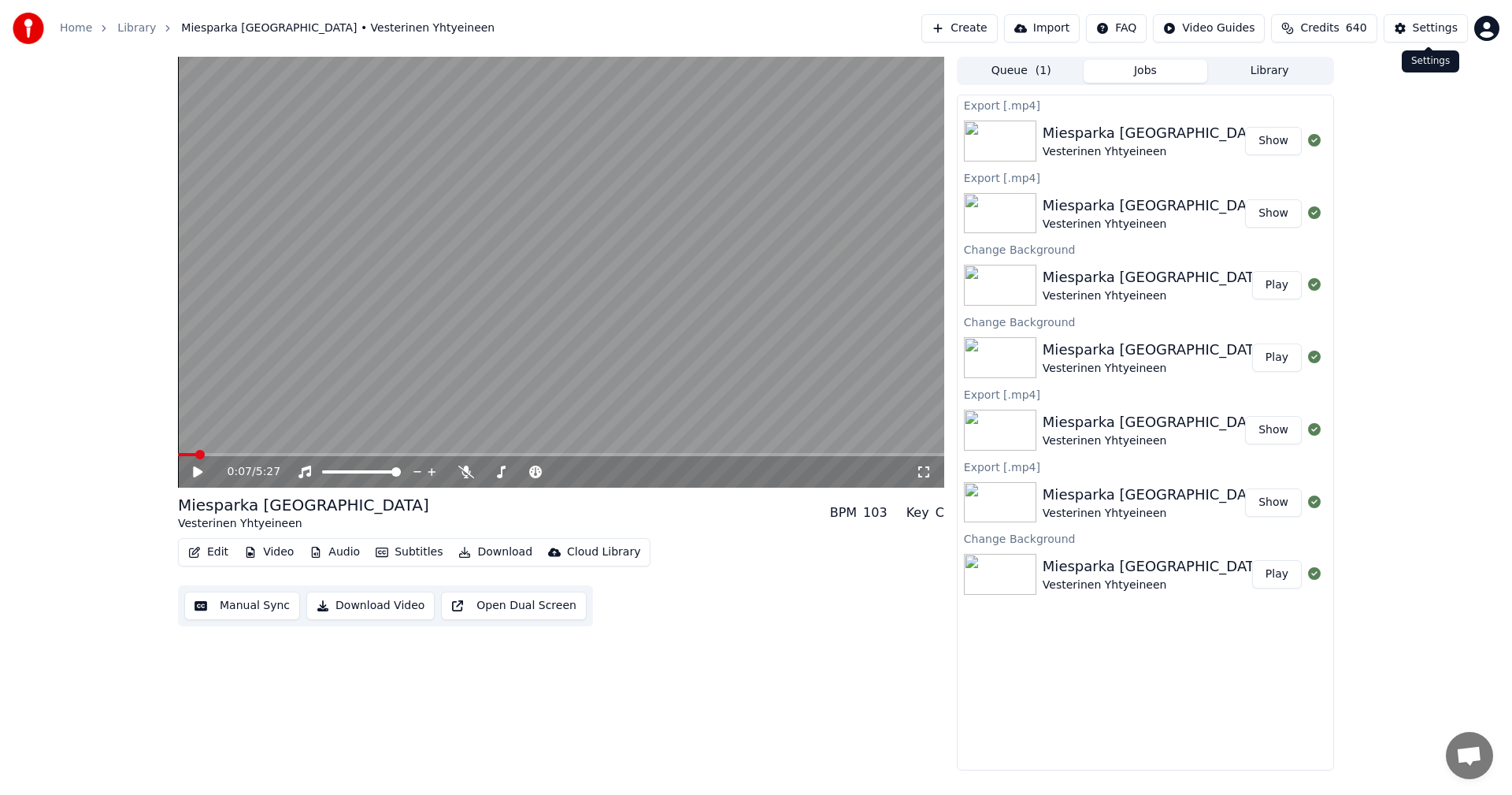
click at [1434, 34] on div "Settings" at bounding box center [1436, 28] width 45 height 16
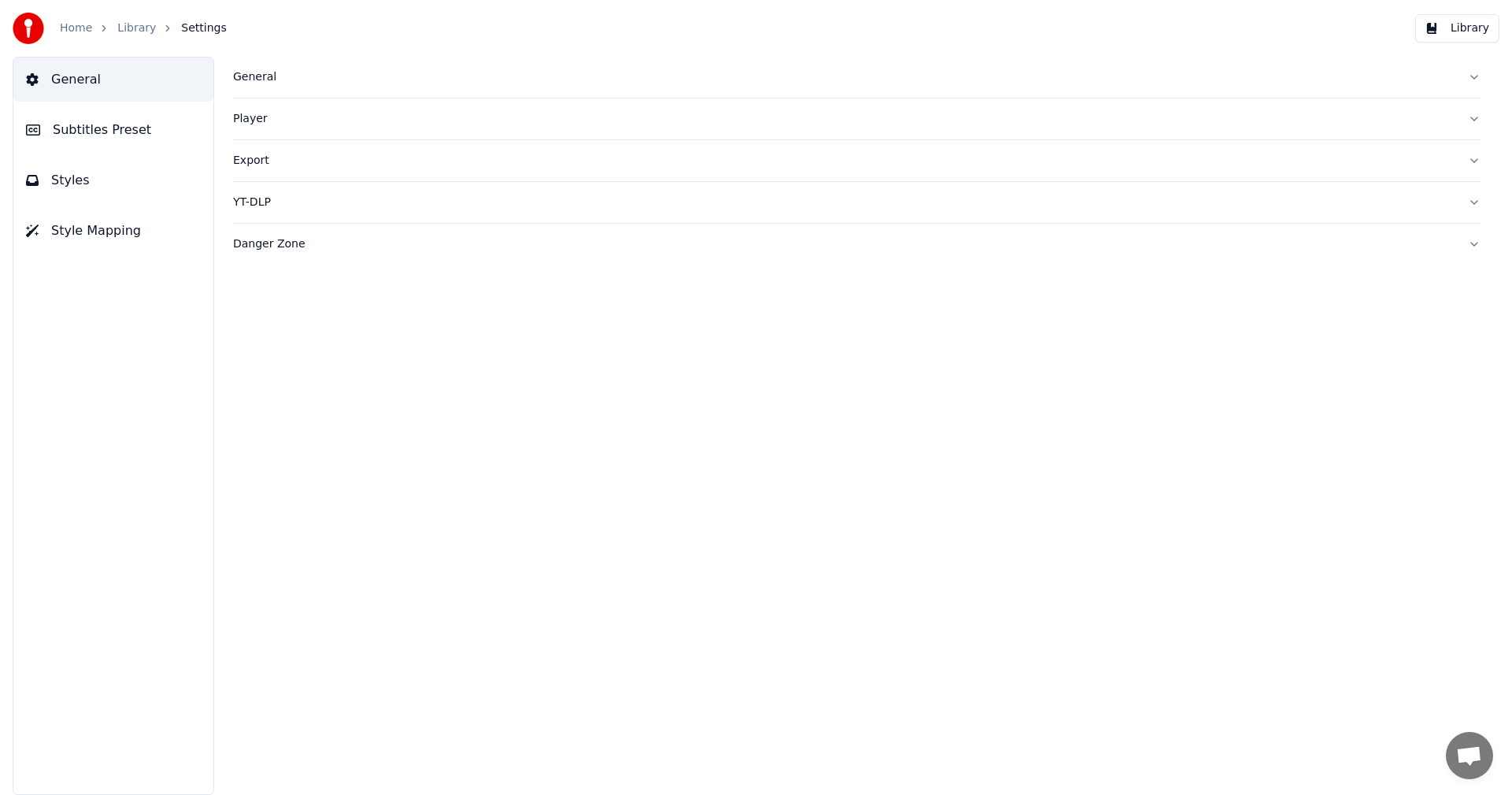
click at [256, 203] on div "YT-DLP" at bounding box center [845, 202] width 1223 height 16
click at [254, 166] on div "Export" at bounding box center [845, 160] width 1223 height 16
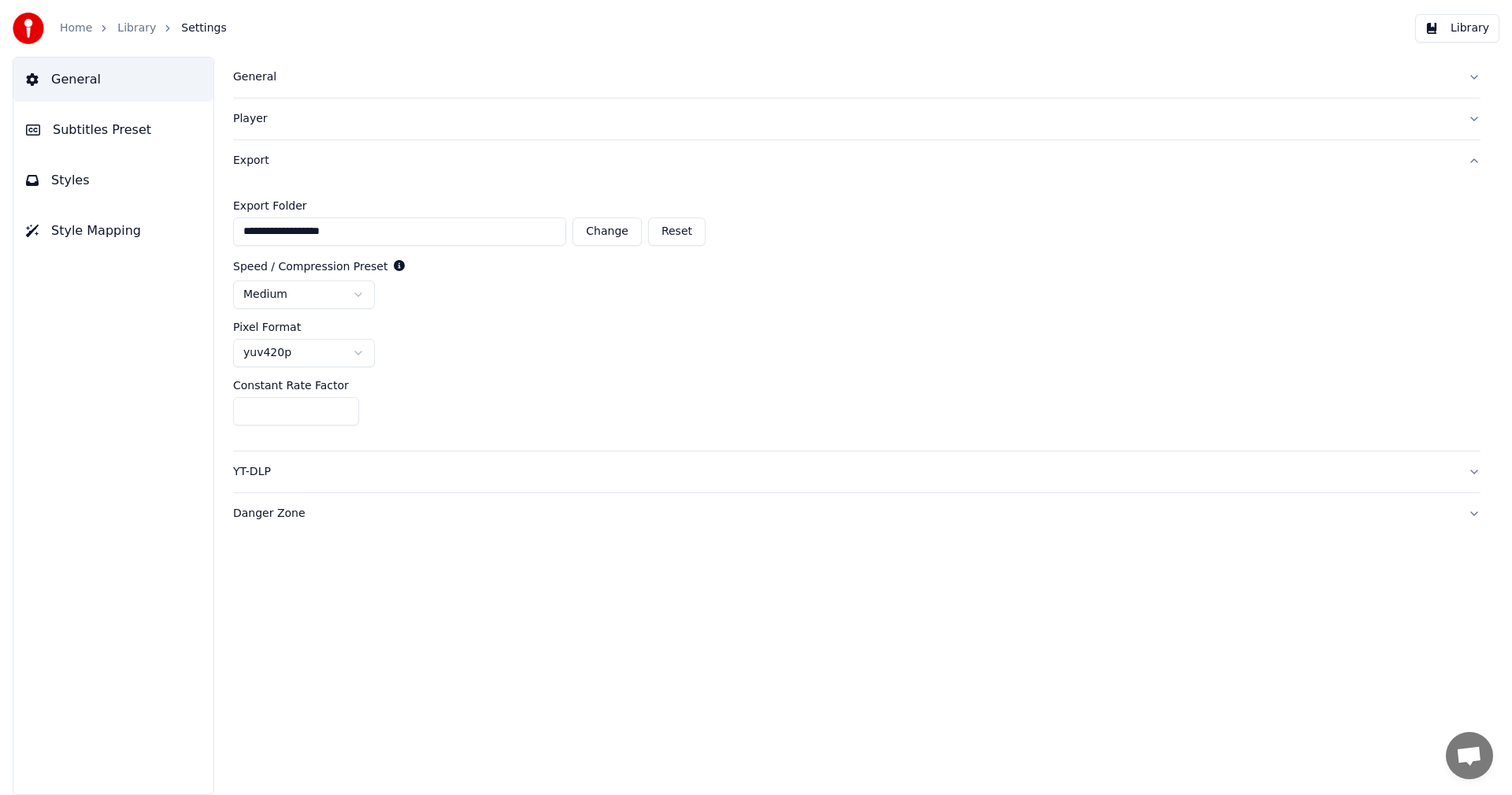
click at [343, 408] on input "**" at bounding box center [296, 411] width 126 height 28
type input "**"
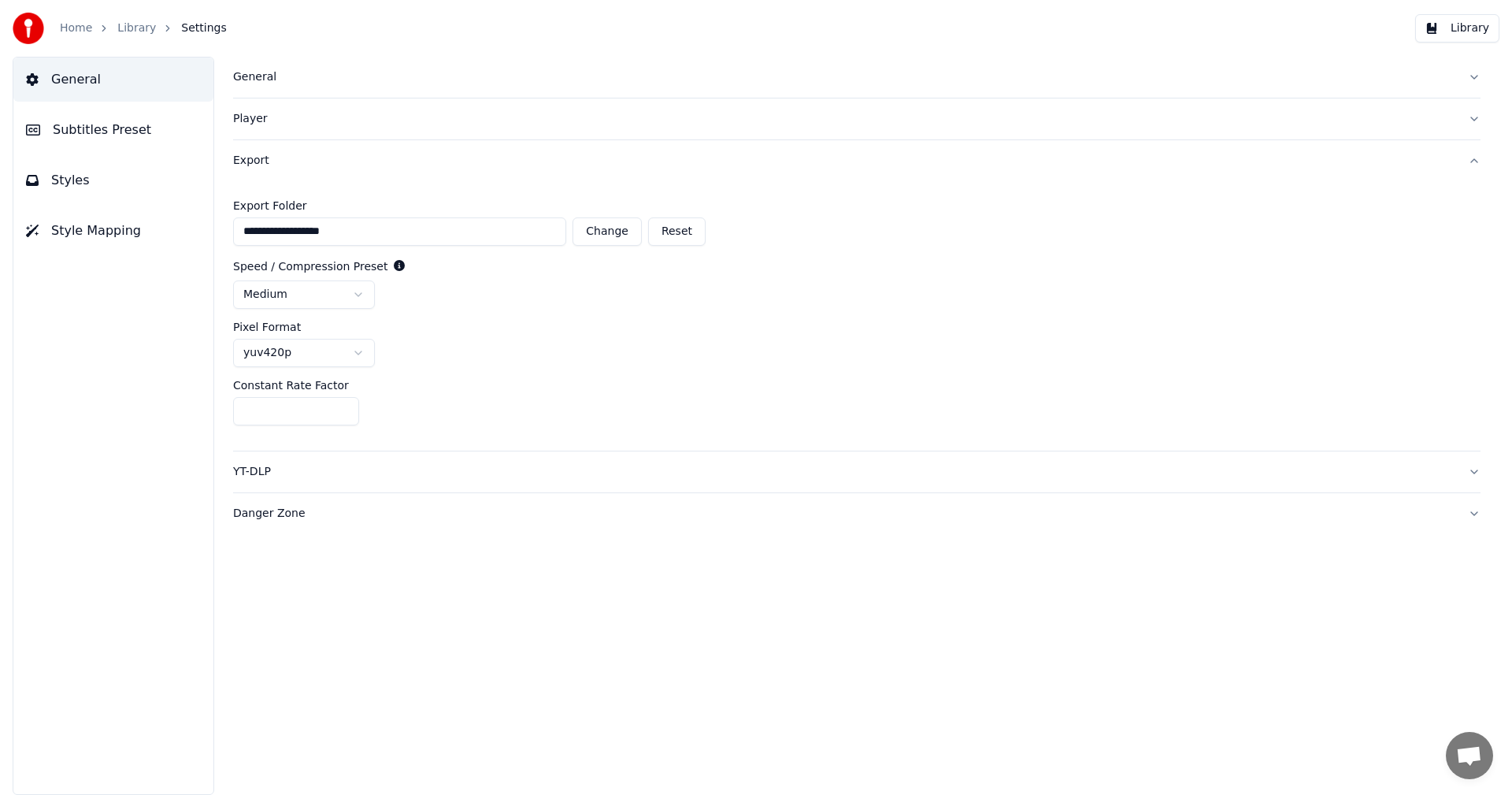
click at [343, 408] on input "**" at bounding box center [296, 411] width 126 height 28
click at [1469, 34] on button "Library" at bounding box center [1457, 28] width 85 height 28
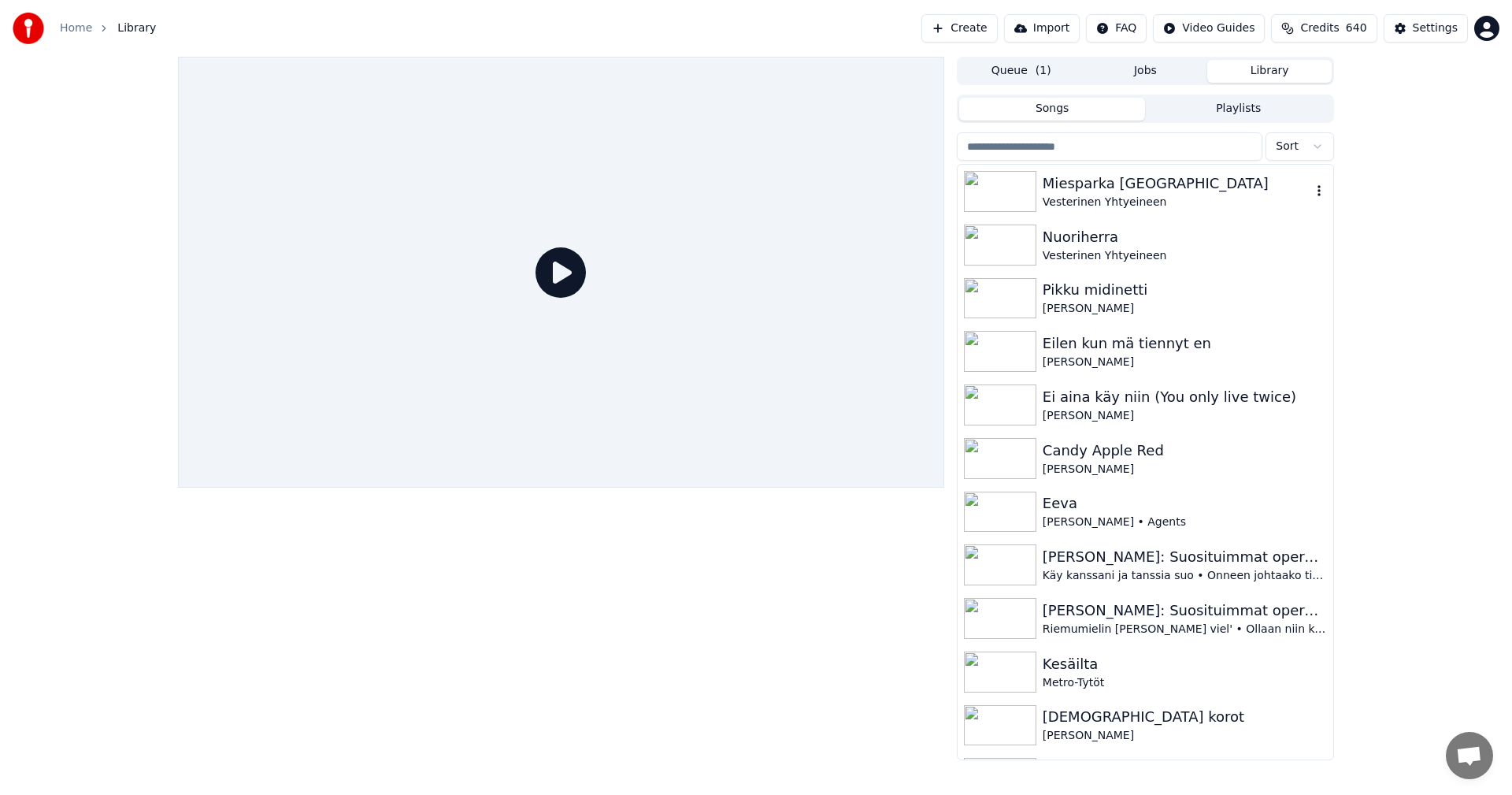
click at [1118, 190] on div "Miesparka [GEOGRAPHIC_DATA]" at bounding box center [1177, 183] width 269 height 22
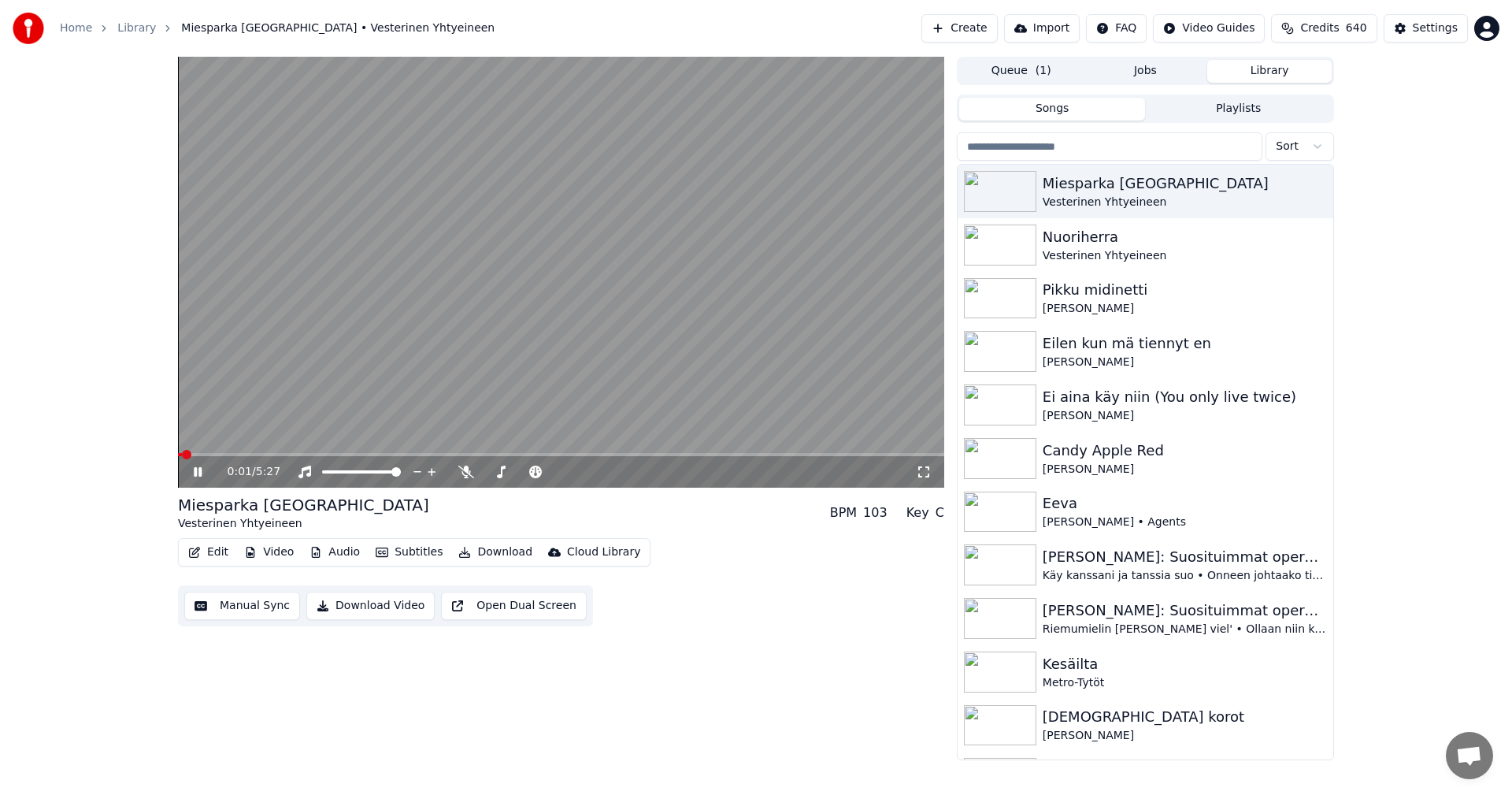
click at [284, 553] on button "Video" at bounding box center [269, 553] width 62 height 22
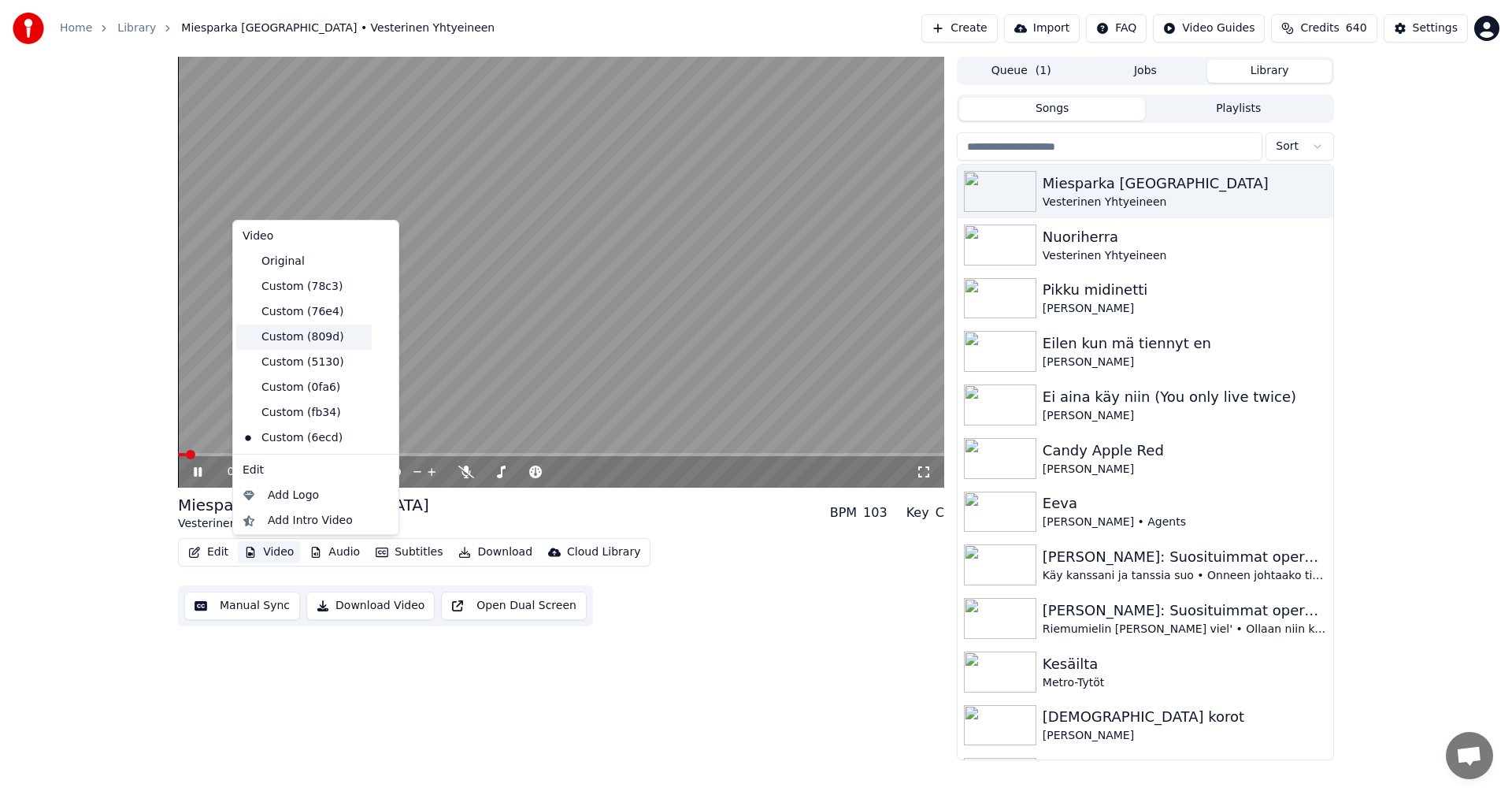
click at [308, 338] on div "Custom (809d)" at bounding box center [304, 337] width 136 height 25
click at [274, 548] on button "Video" at bounding box center [269, 553] width 62 height 22
click at [305, 316] on div "Custom (76e4)" at bounding box center [304, 312] width 136 height 25
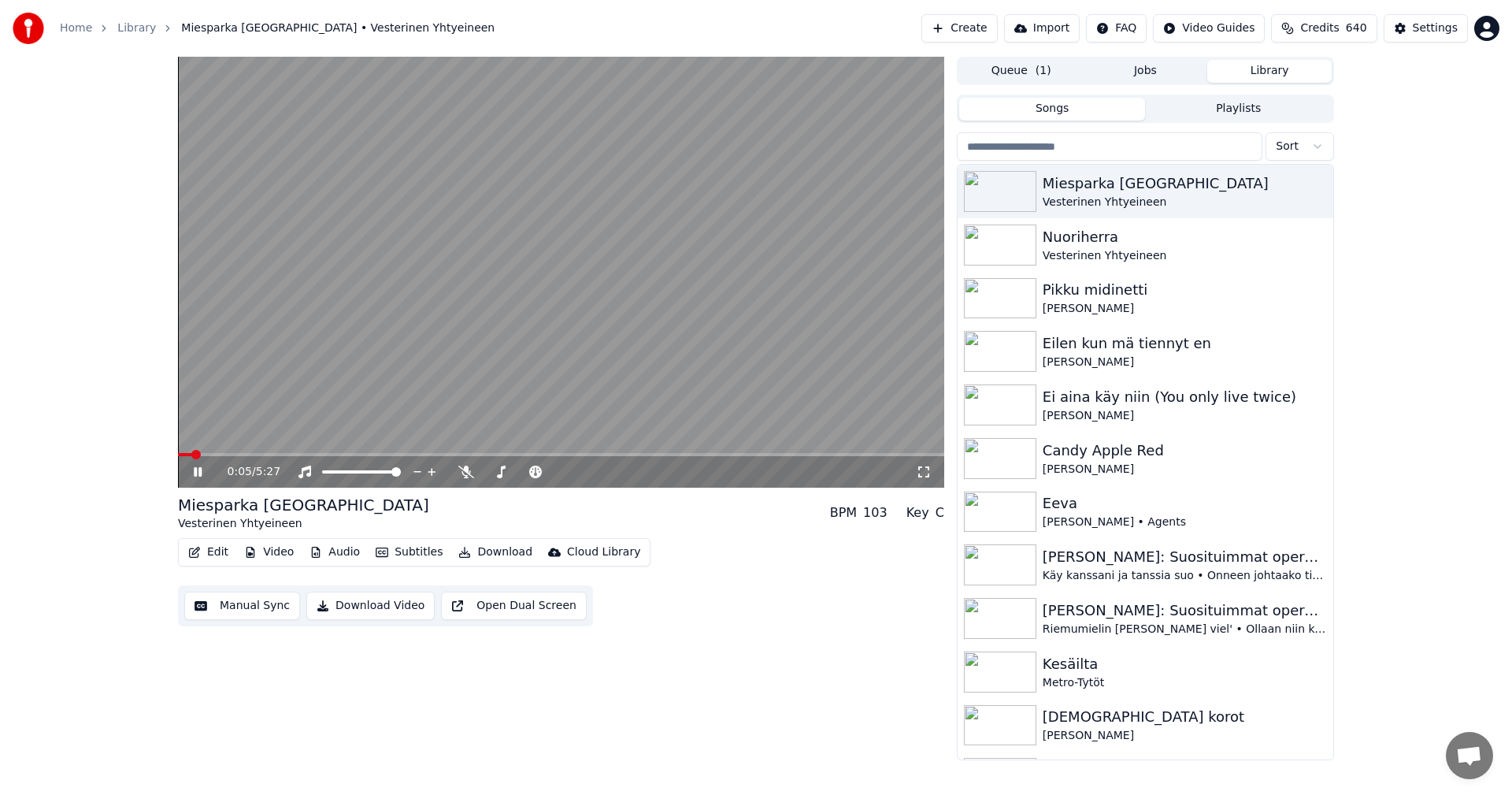
click at [200, 467] on icon at bounding box center [209, 472] width 37 height 13
click at [489, 556] on button "Download" at bounding box center [495, 553] width 87 height 22
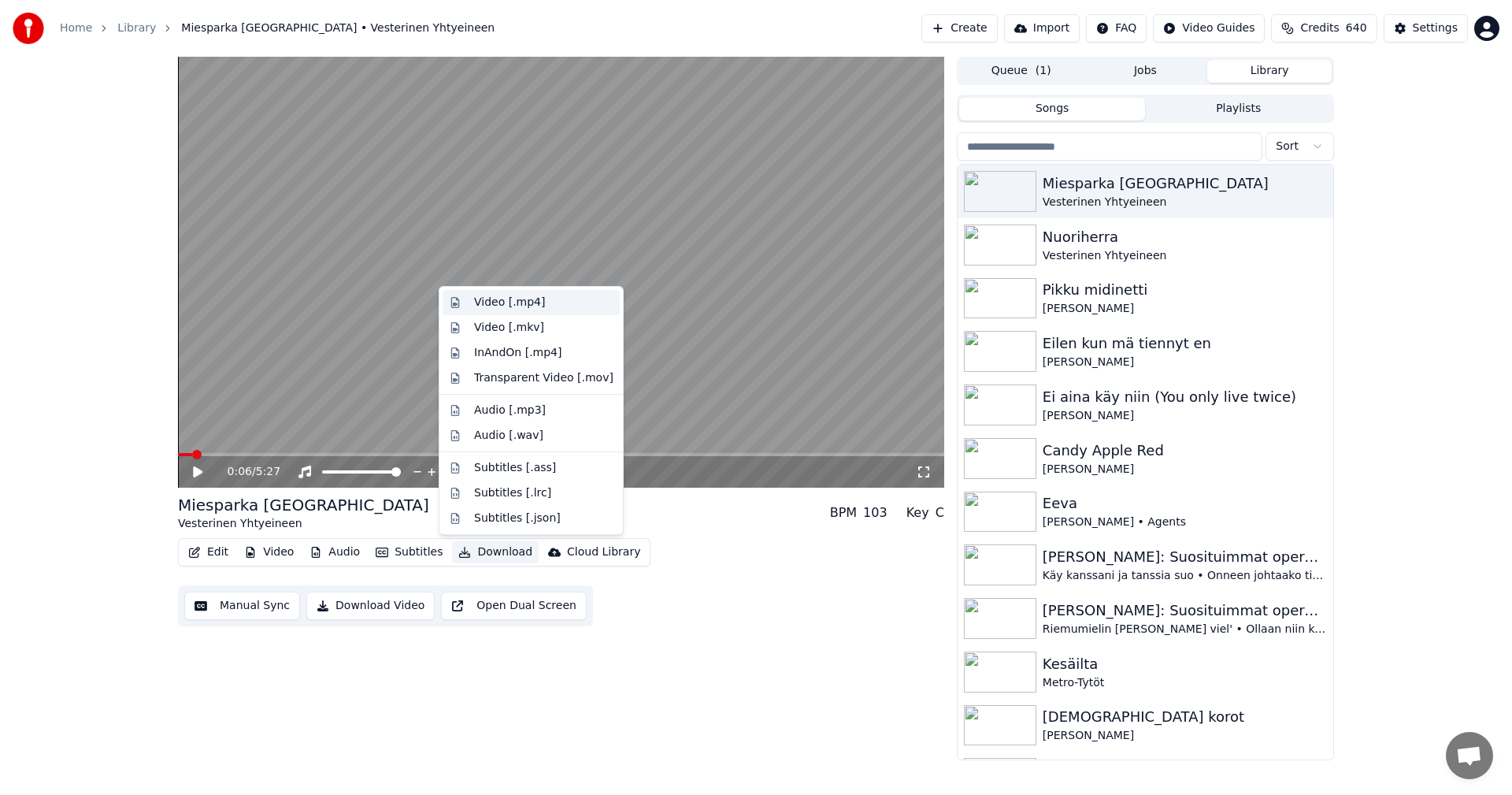
click at [530, 305] on div "Video [.mp4]" at bounding box center [510, 303] width 71 height 16
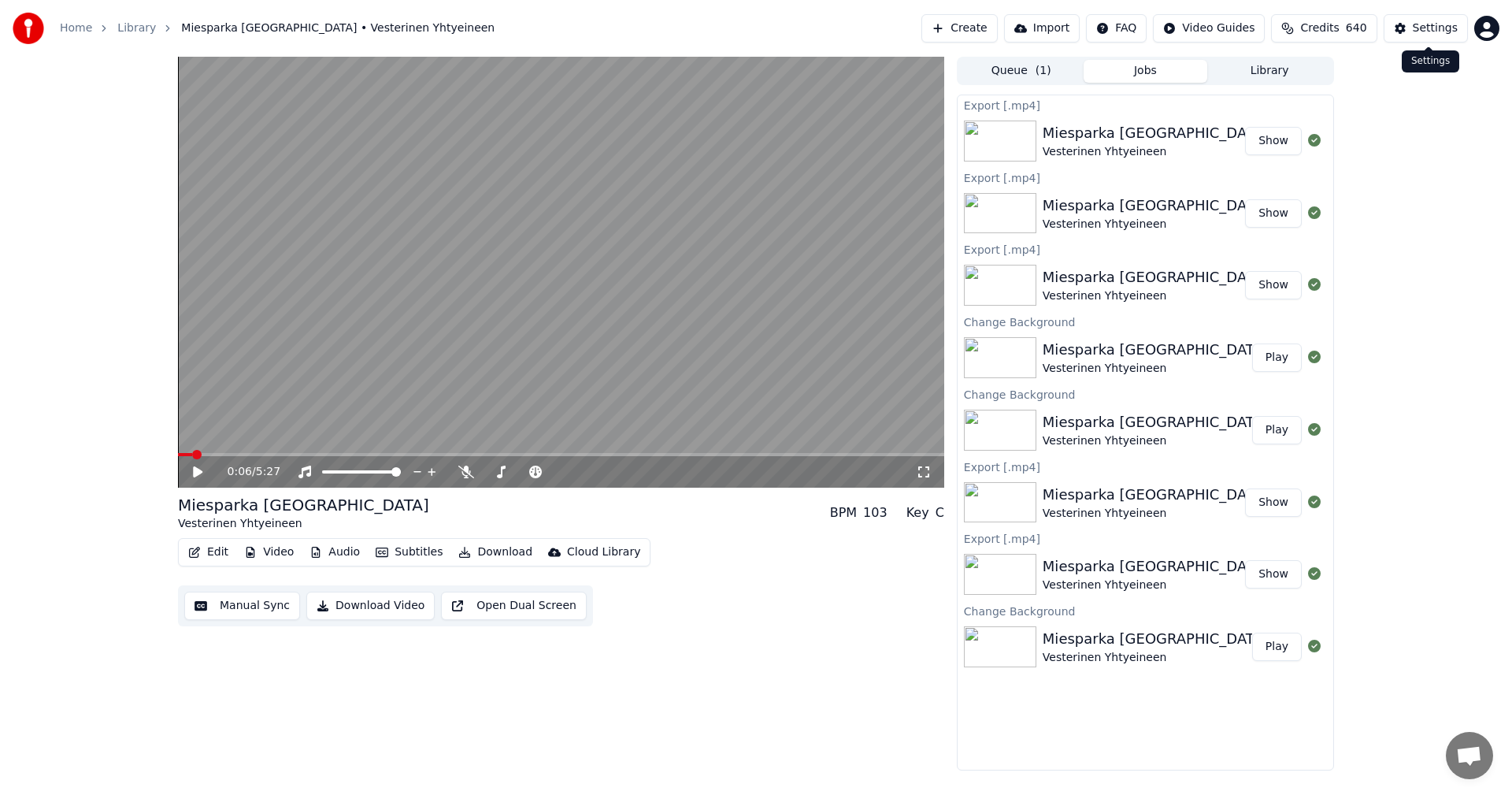
click at [1459, 34] on button "Settings" at bounding box center [1425, 28] width 85 height 28
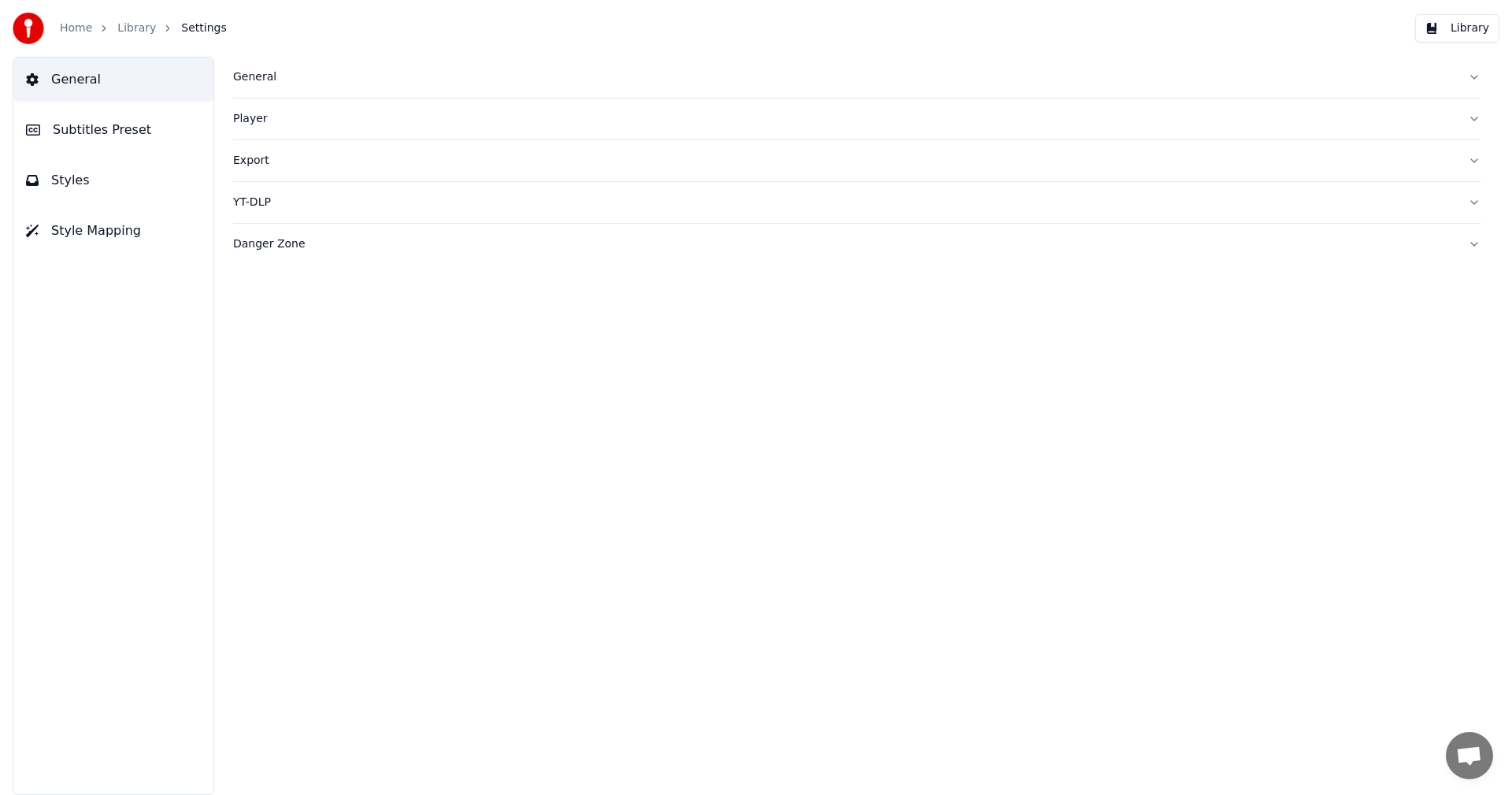
click at [237, 163] on div "Export" at bounding box center [845, 160] width 1223 height 16
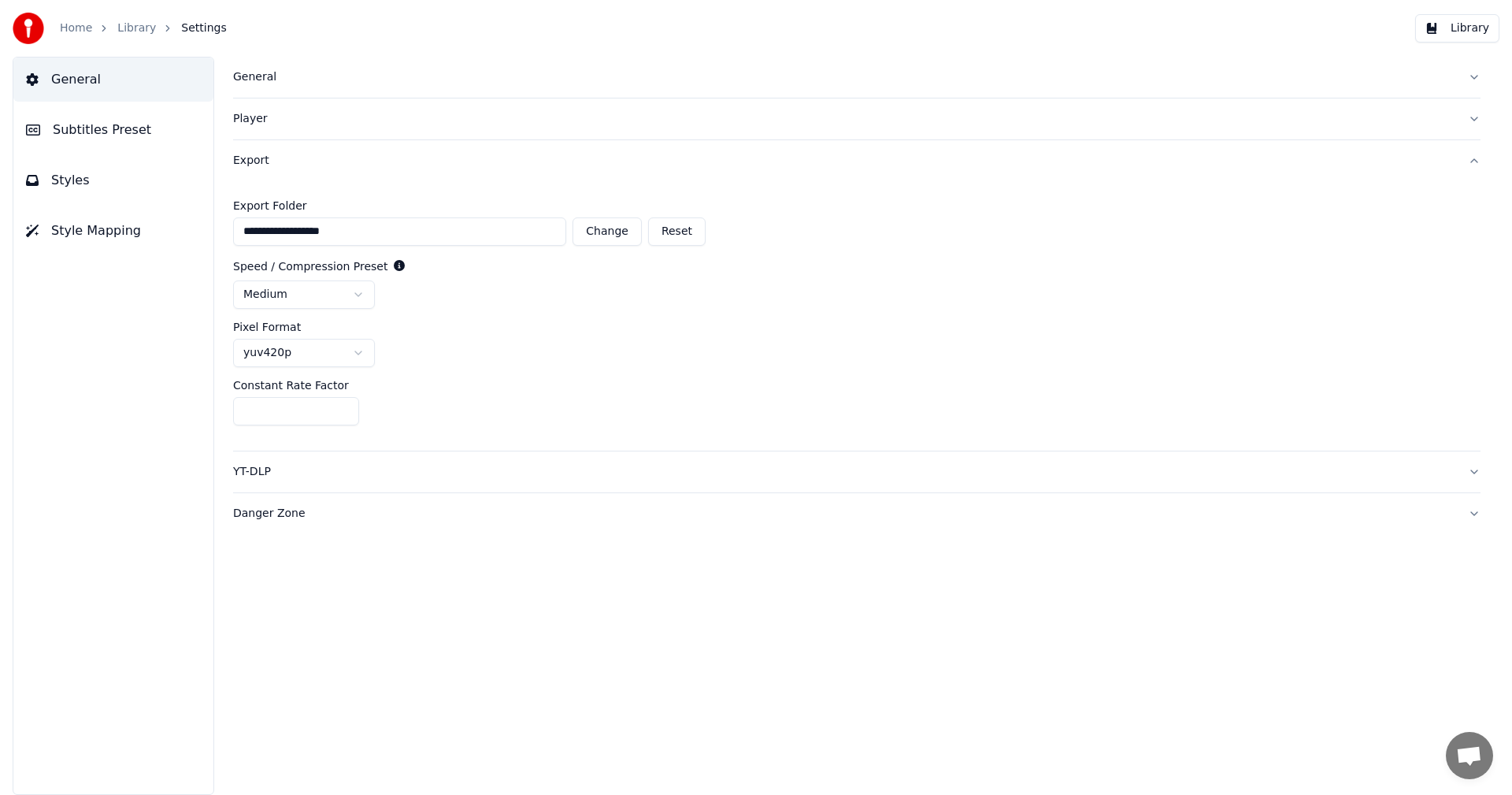
click at [343, 415] on input "**" at bounding box center [296, 411] width 126 height 28
type input "**"
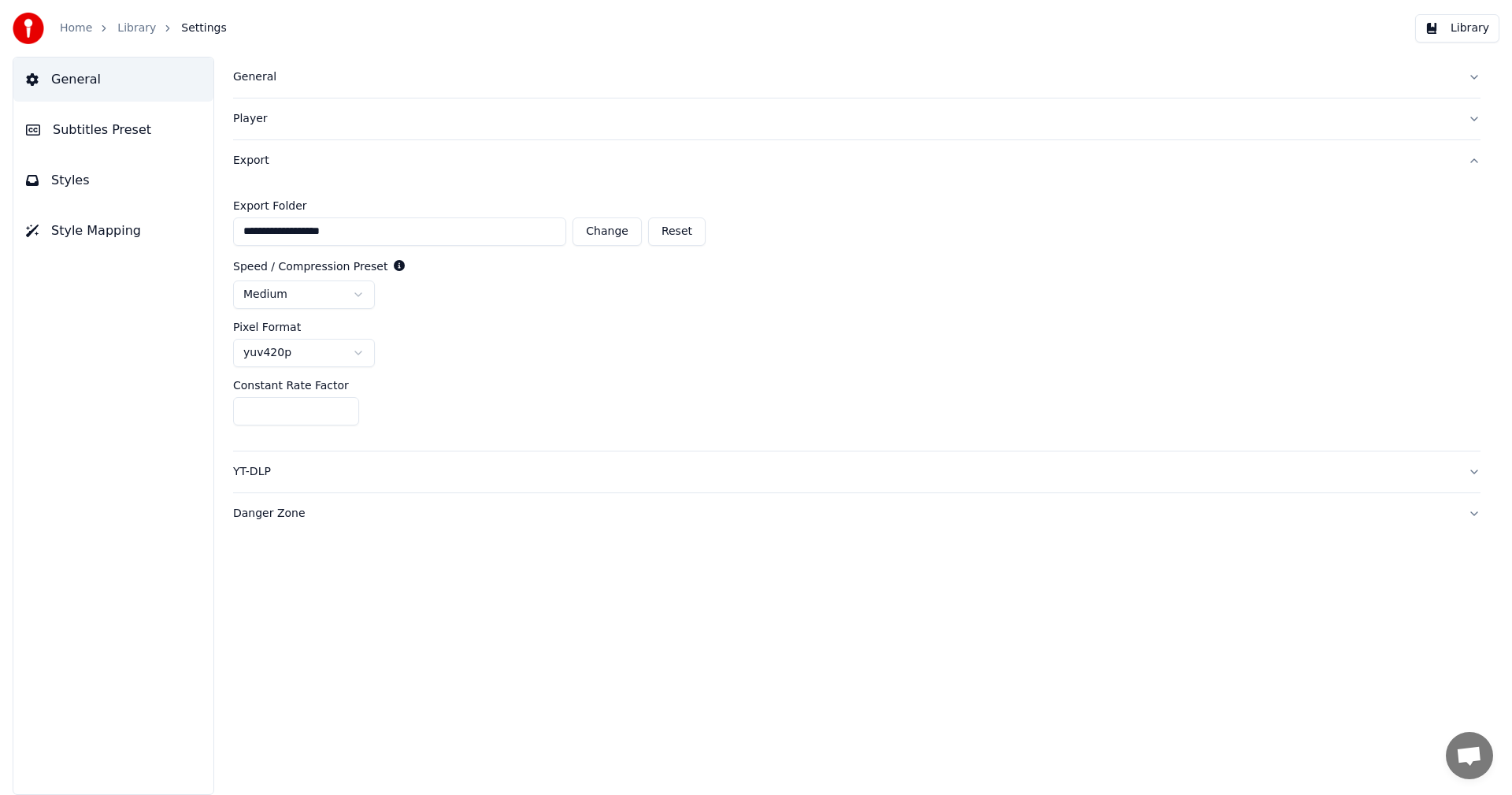
click at [343, 415] on input "**" at bounding box center [296, 411] width 126 height 28
click at [557, 415] on div "**" at bounding box center [857, 411] width 1248 height 28
click at [1469, 29] on button "Library" at bounding box center [1457, 28] width 85 height 28
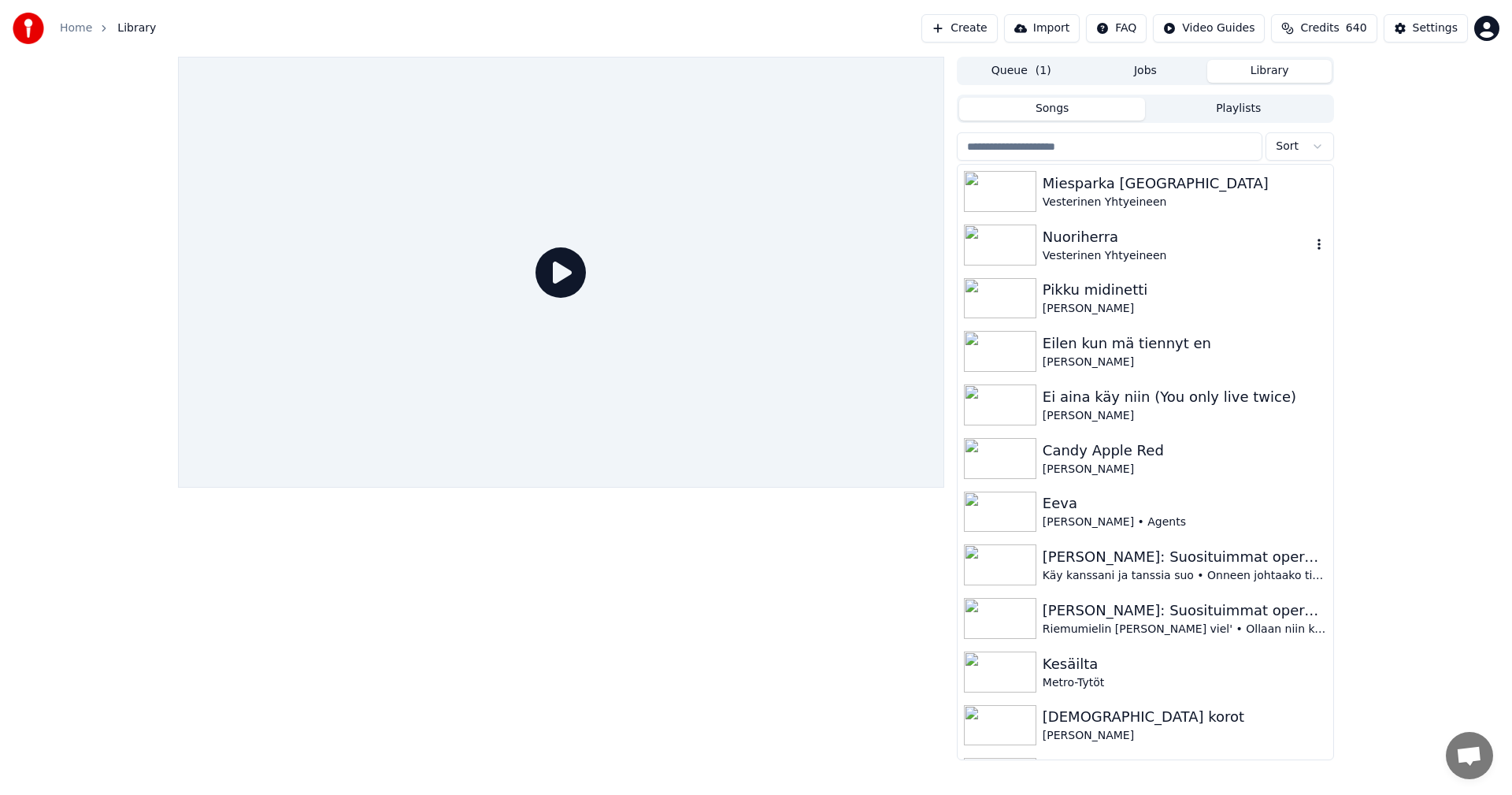
click at [1013, 239] on img at bounding box center [1000, 245] width 73 height 41
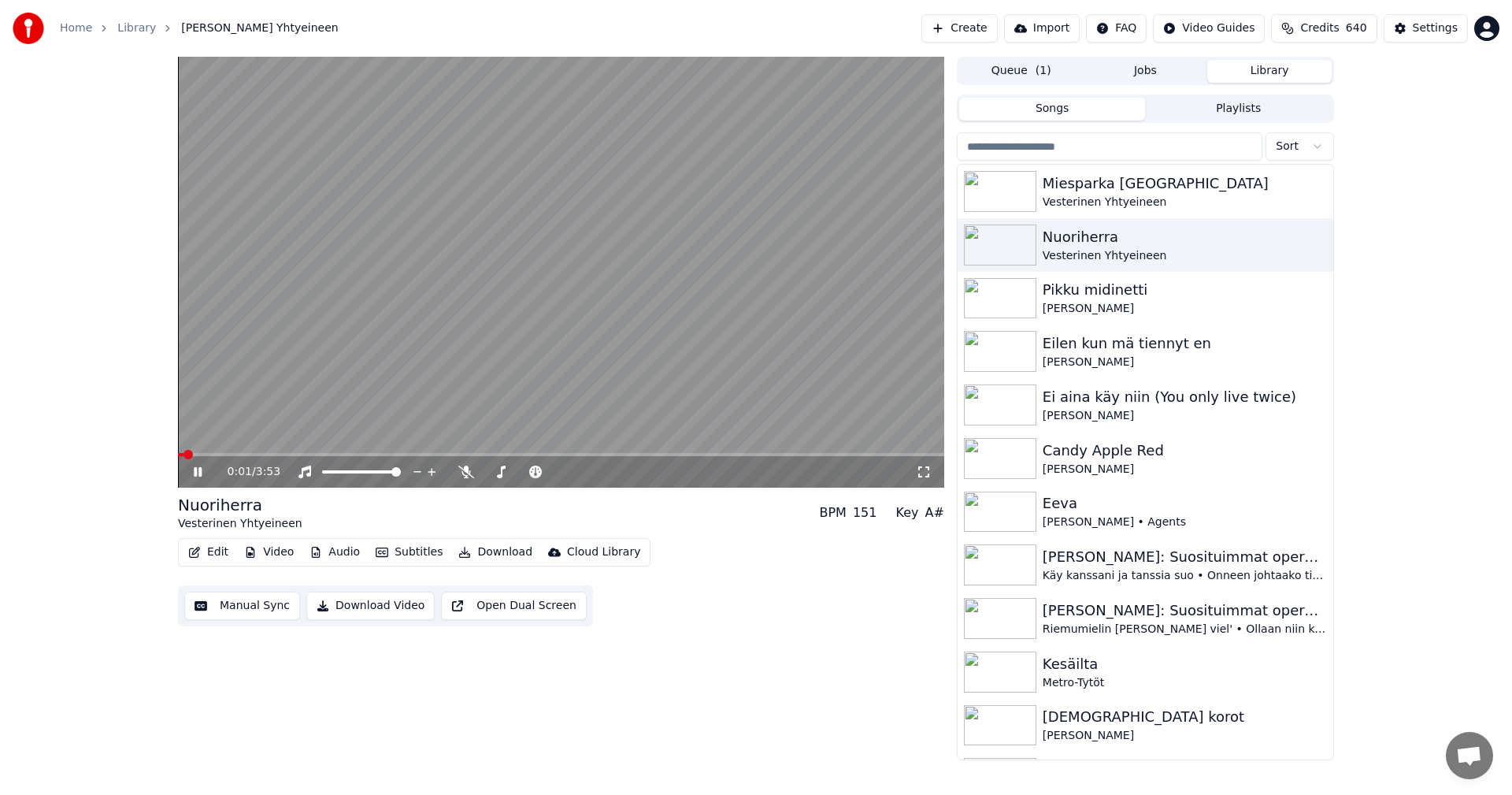
click at [197, 469] on icon at bounding box center [209, 472] width 37 height 13
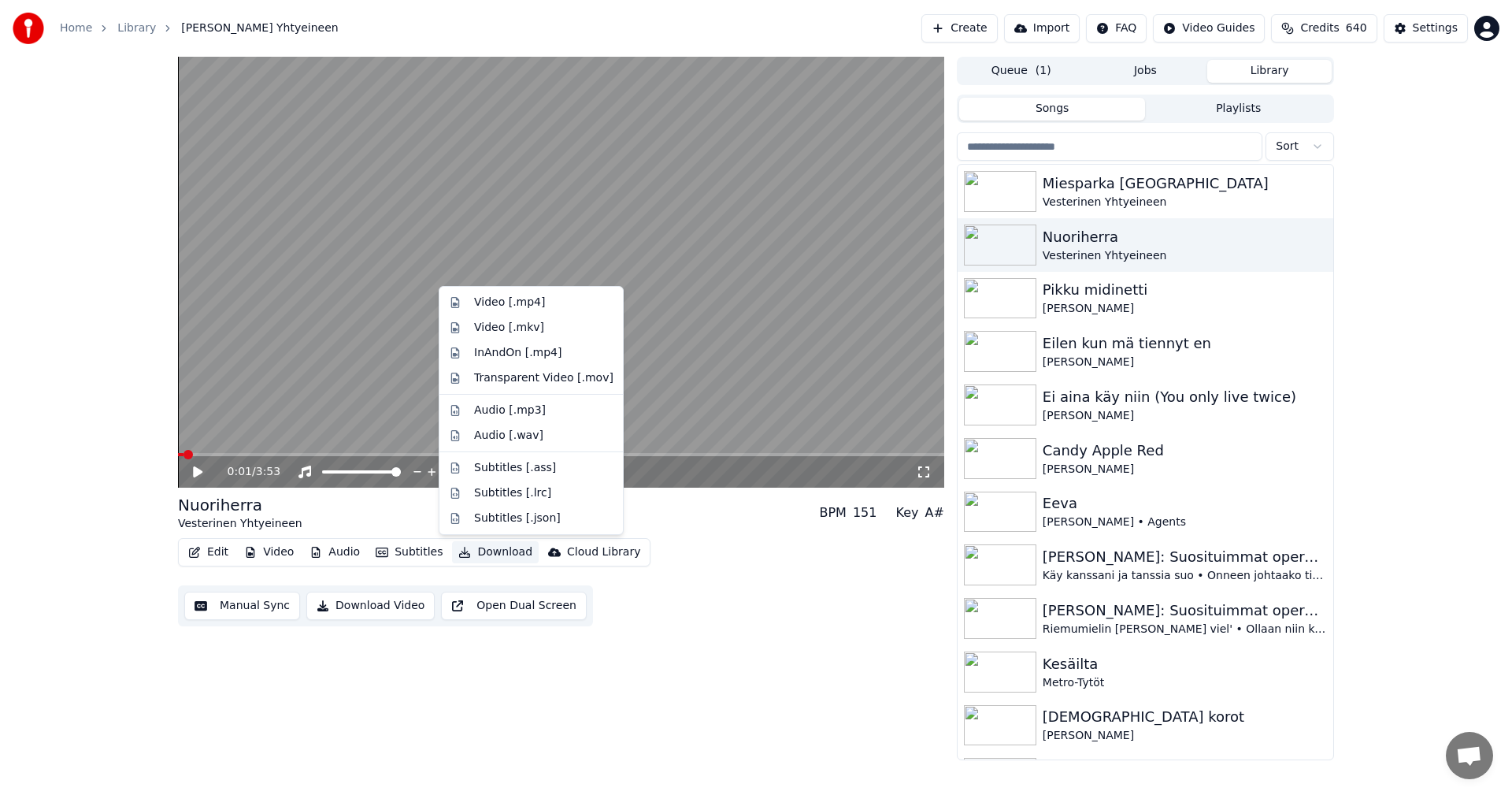
click at [486, 553] on button "Download" at bounding box center [495, 553] width 87 height 22
click at [522, 303] on div "Video [.mp4]" at bounding box center [510, 303] width 71 height 16
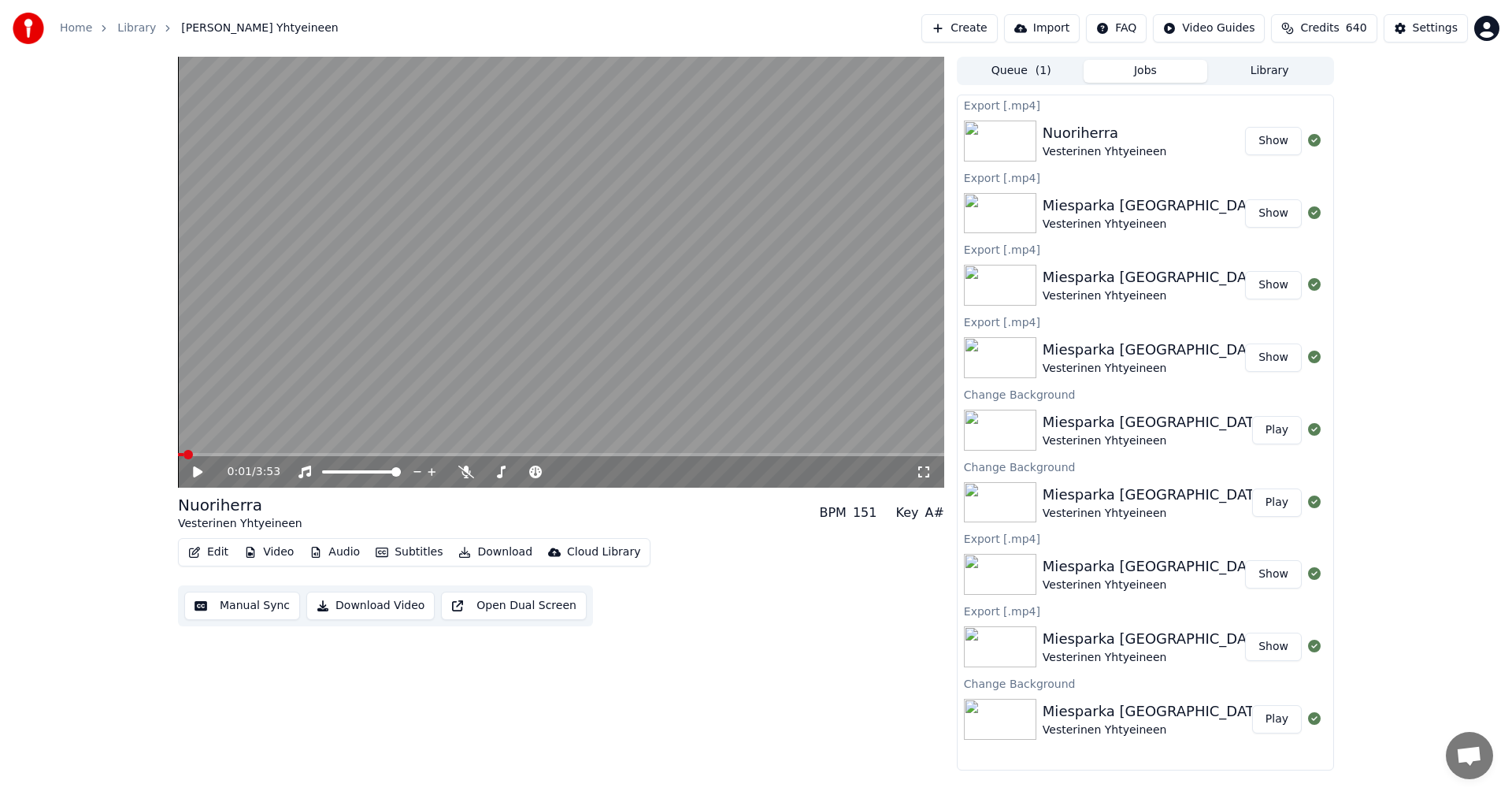
click at [74, 32] on link "Home" at bounding box center [75, 28] width 33 height 16
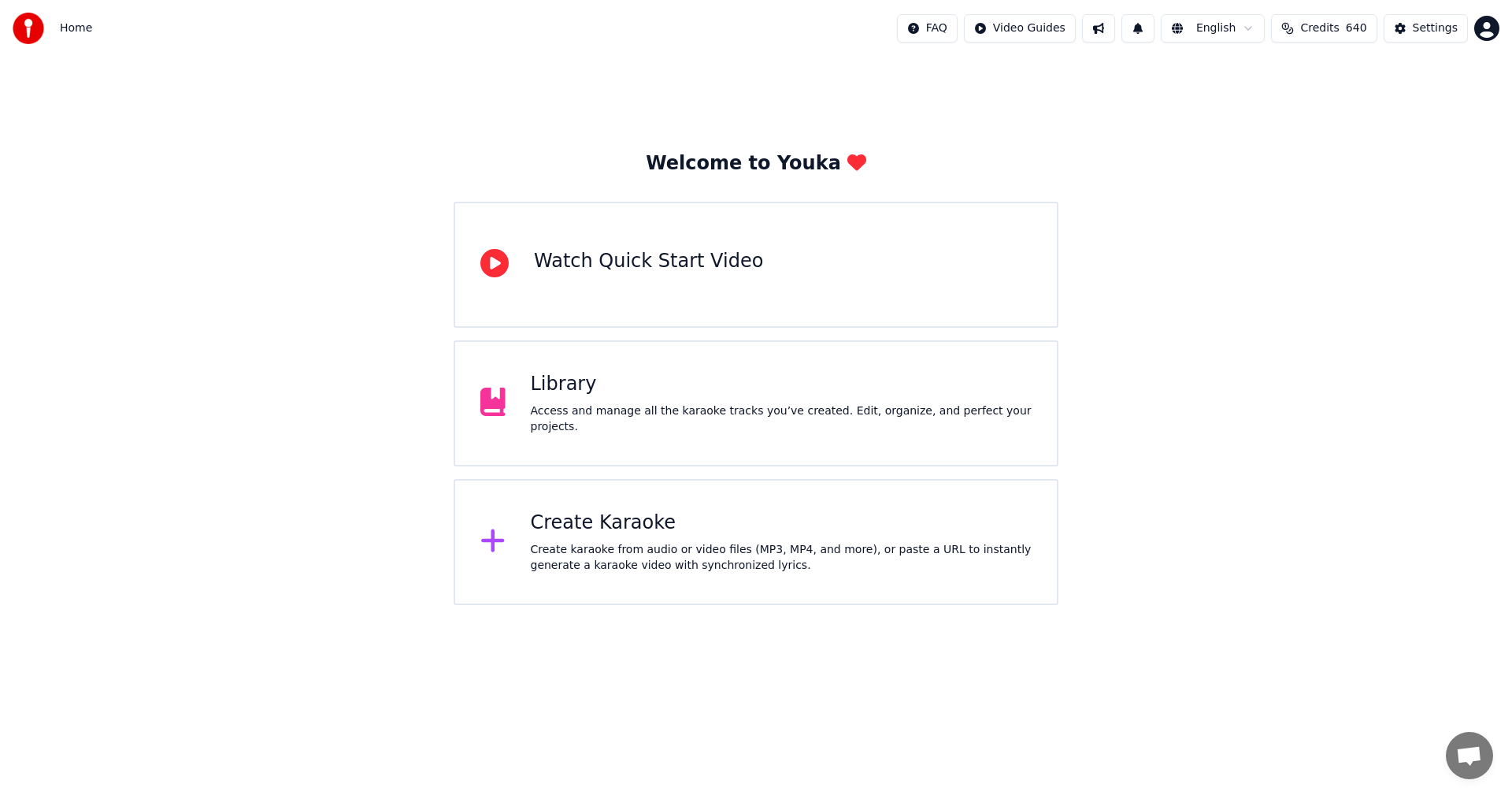
click at [623, 526] on div "Create Karaoke" at bounding box center [782, 523] width 502 height 25
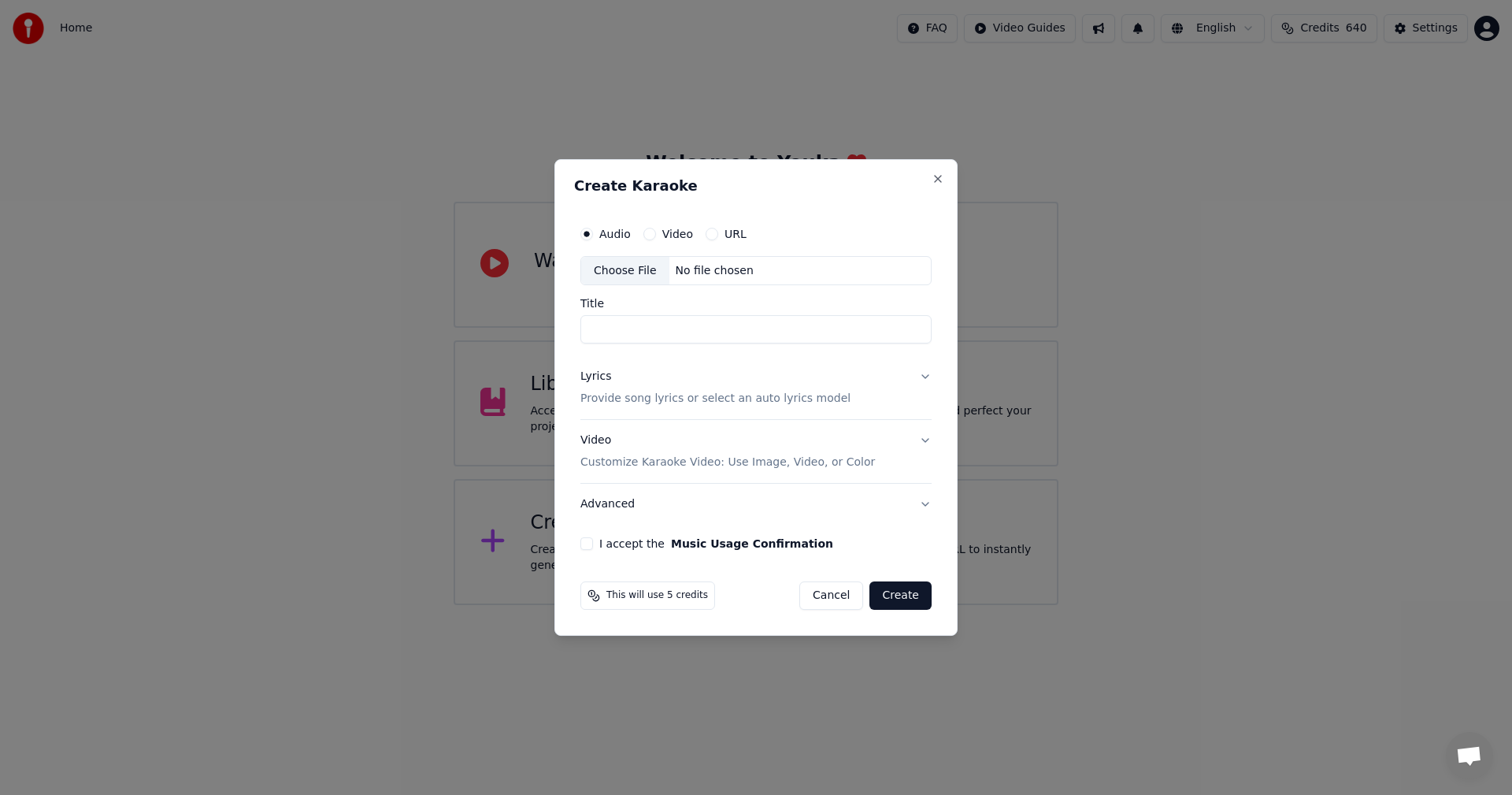
click at [615, 276] on div "Choose File" at bounding box center [625, 271] width 88 height 28
type input "**********"
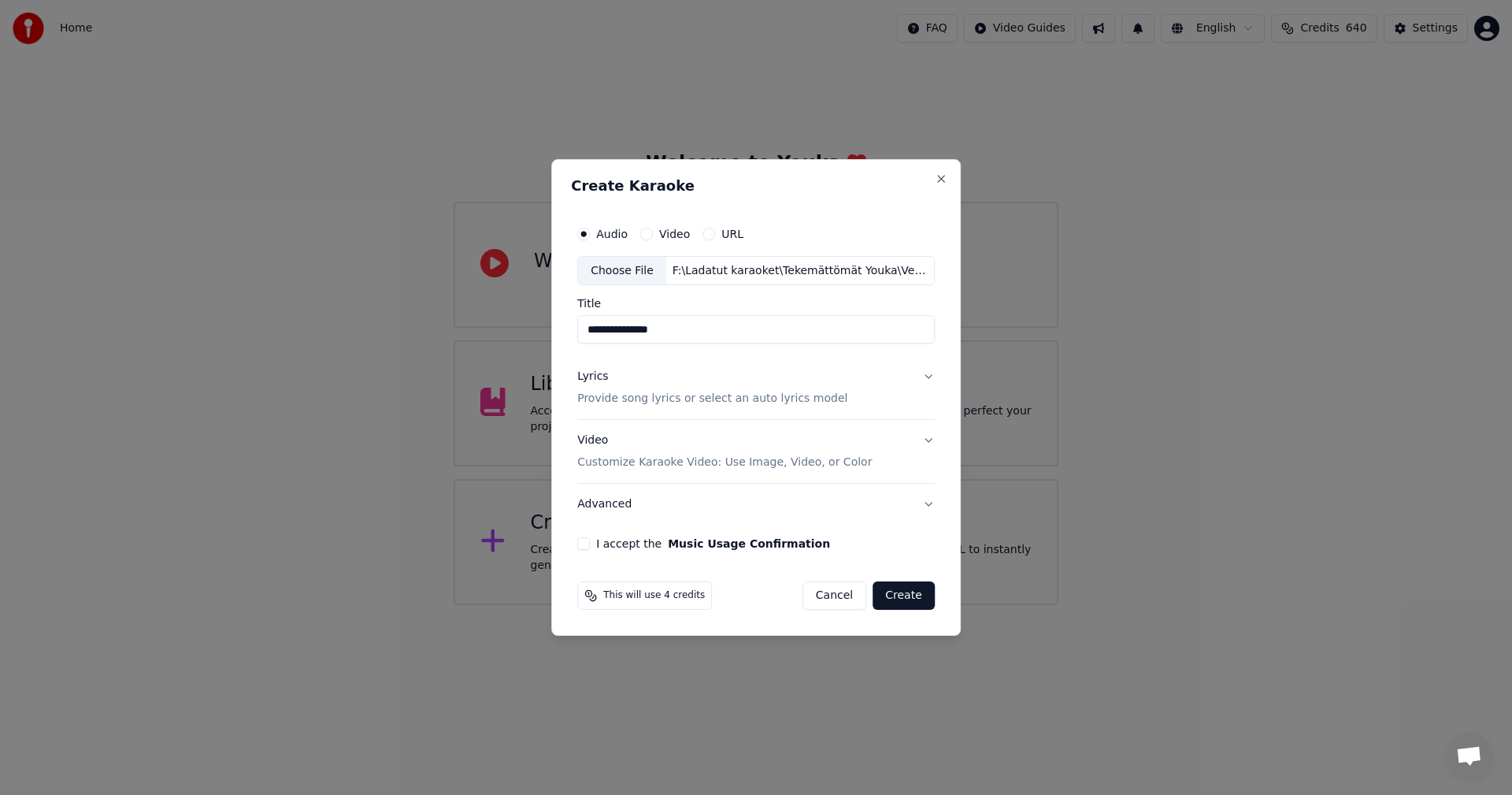
click at [927, 374] on button "Lyrics Provide song lyrics or select an auto lyrics model" at bounding box center [756, 388] width 357 height 63
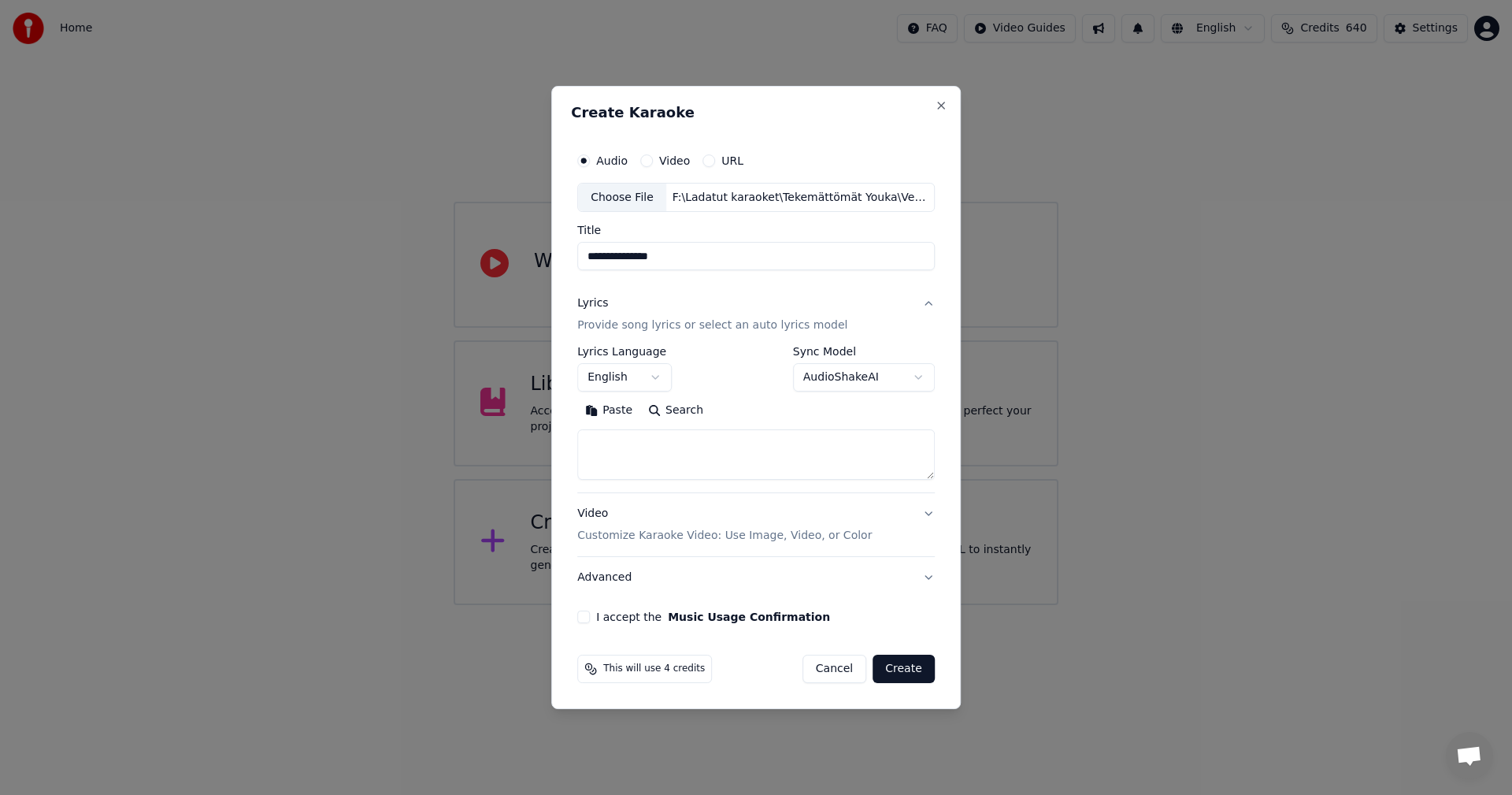
click at [659, 377] on body "**********" at bounding box center [756, 303] width 1512 height 605
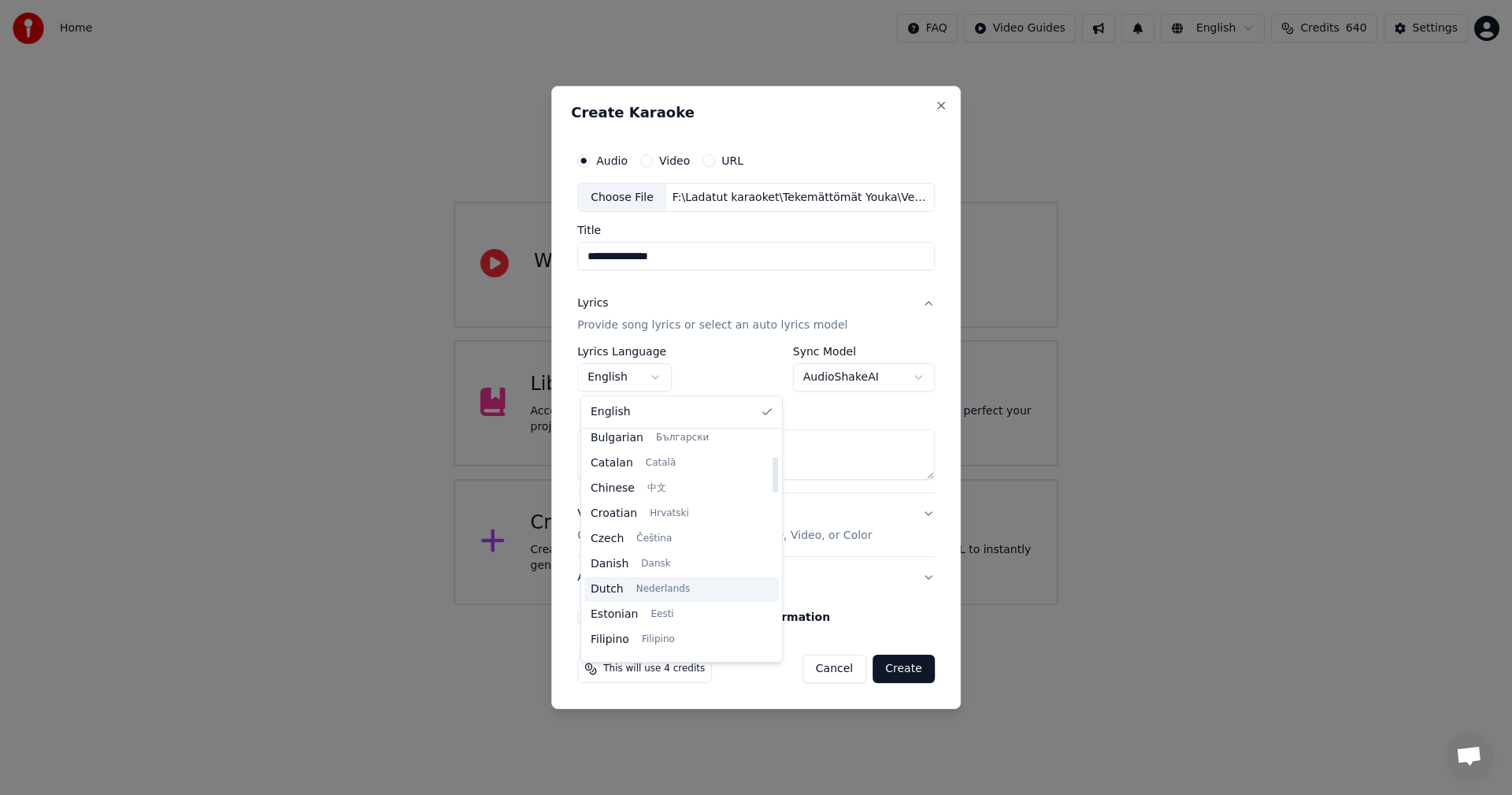
scroll to position [316, 0]
select select "**"
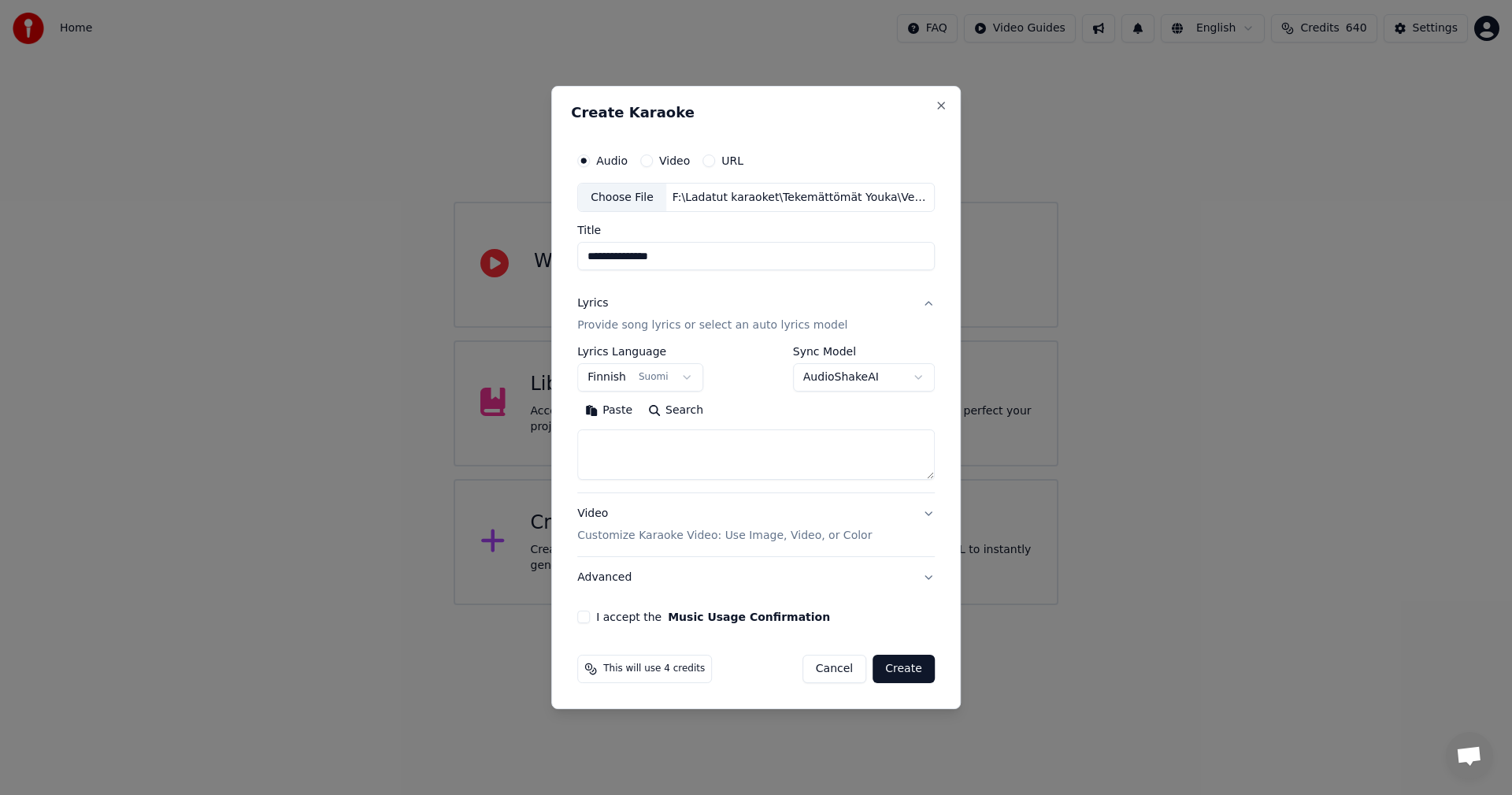
click at [617, 409] on button "Paste" at bounding box center [609, 411] width 63 height 25
click at [590, 618] on button "I accept the Music Usage Confirmation" at bounding box center [583, 617] width 13 height 13
click at [900, 671] on button "Create" at bounding box center [903, 668] width 62 height 28
type textarea "**********"
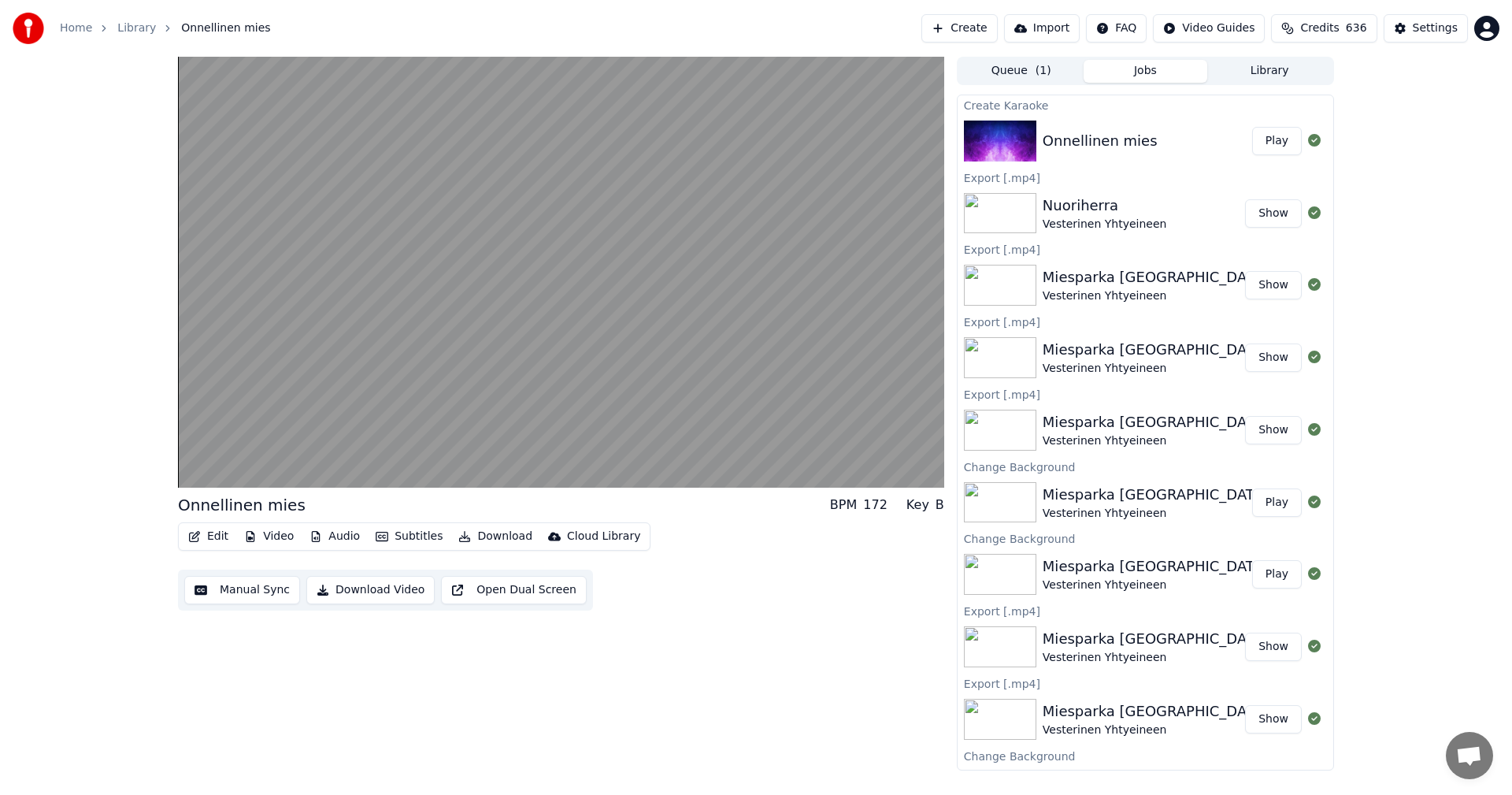
click at [267, 540] on button "Video" at bounding box center [269, 537] width 62 height 22
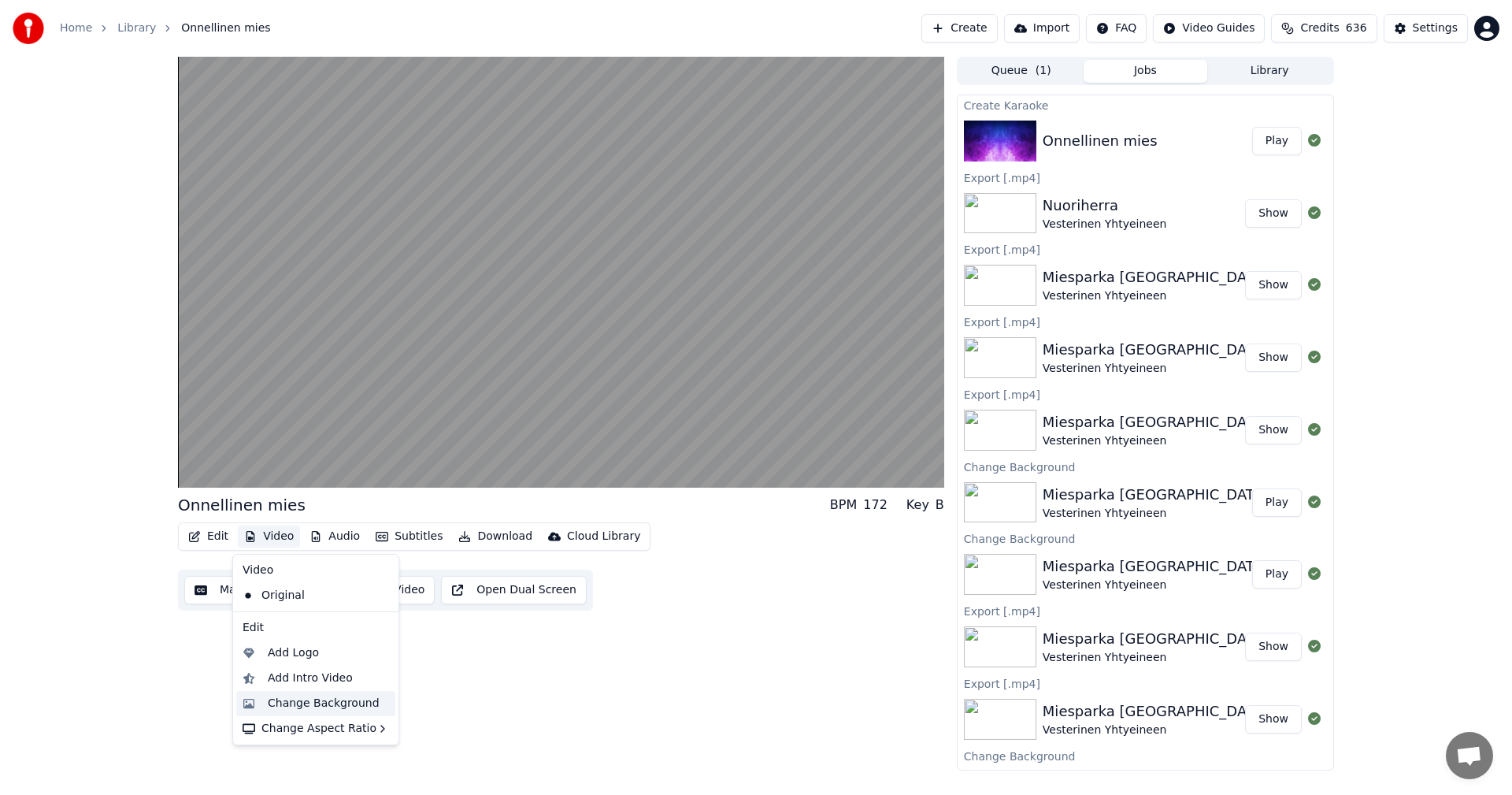
click at [300, 702] on div "Change Background" at bounding box center [324, 703] width 112 height 16
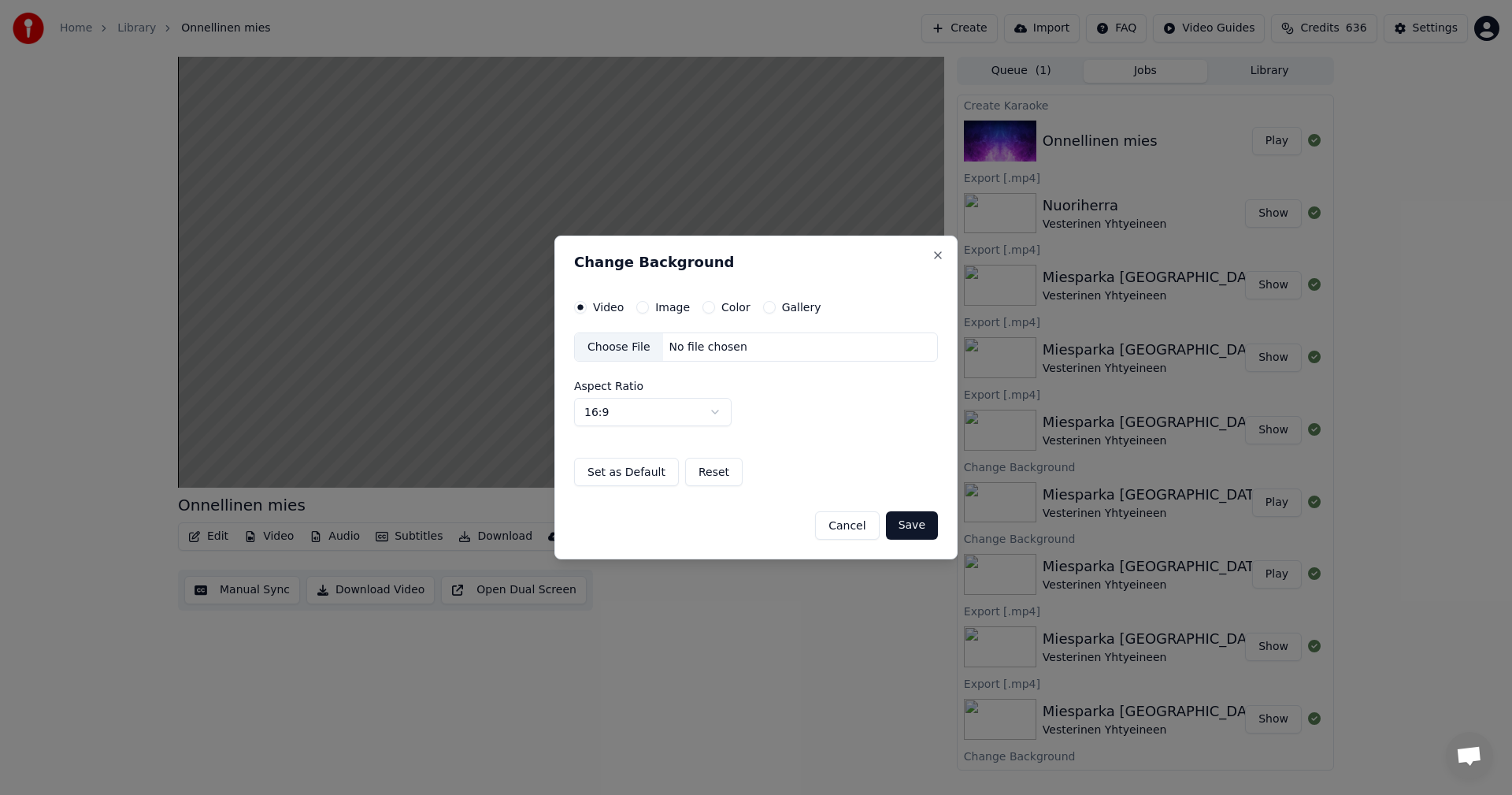
click at [642, 307] on button "Image" at bounding box center [643, 307] width 13 height 13
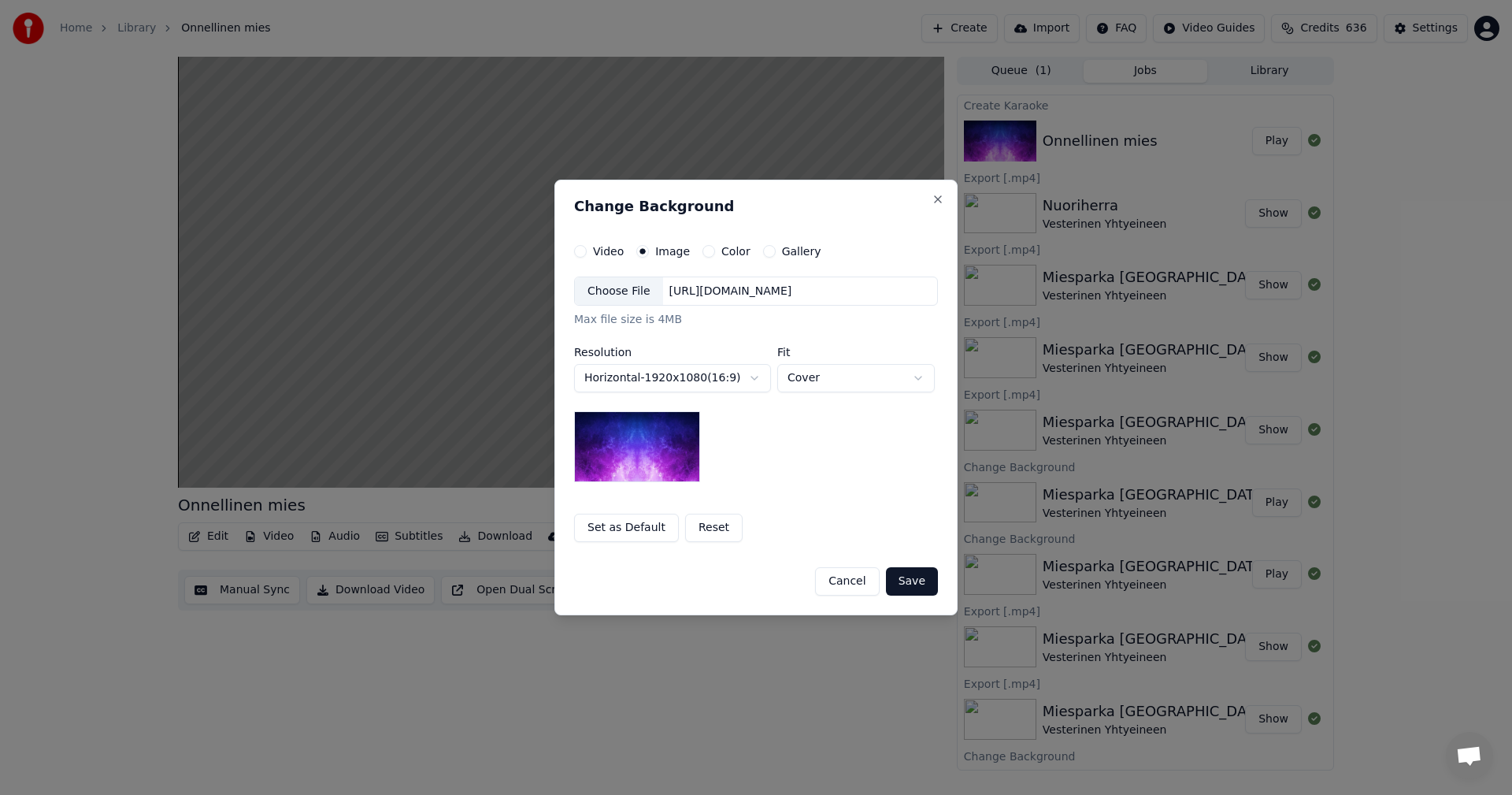
click at [635, 286] on div "Choose File" at bounding box center [619, 291] width 88 height 28
click at [923, 585] on button "Save" at bounding box center [912, 581] width 52 height 28
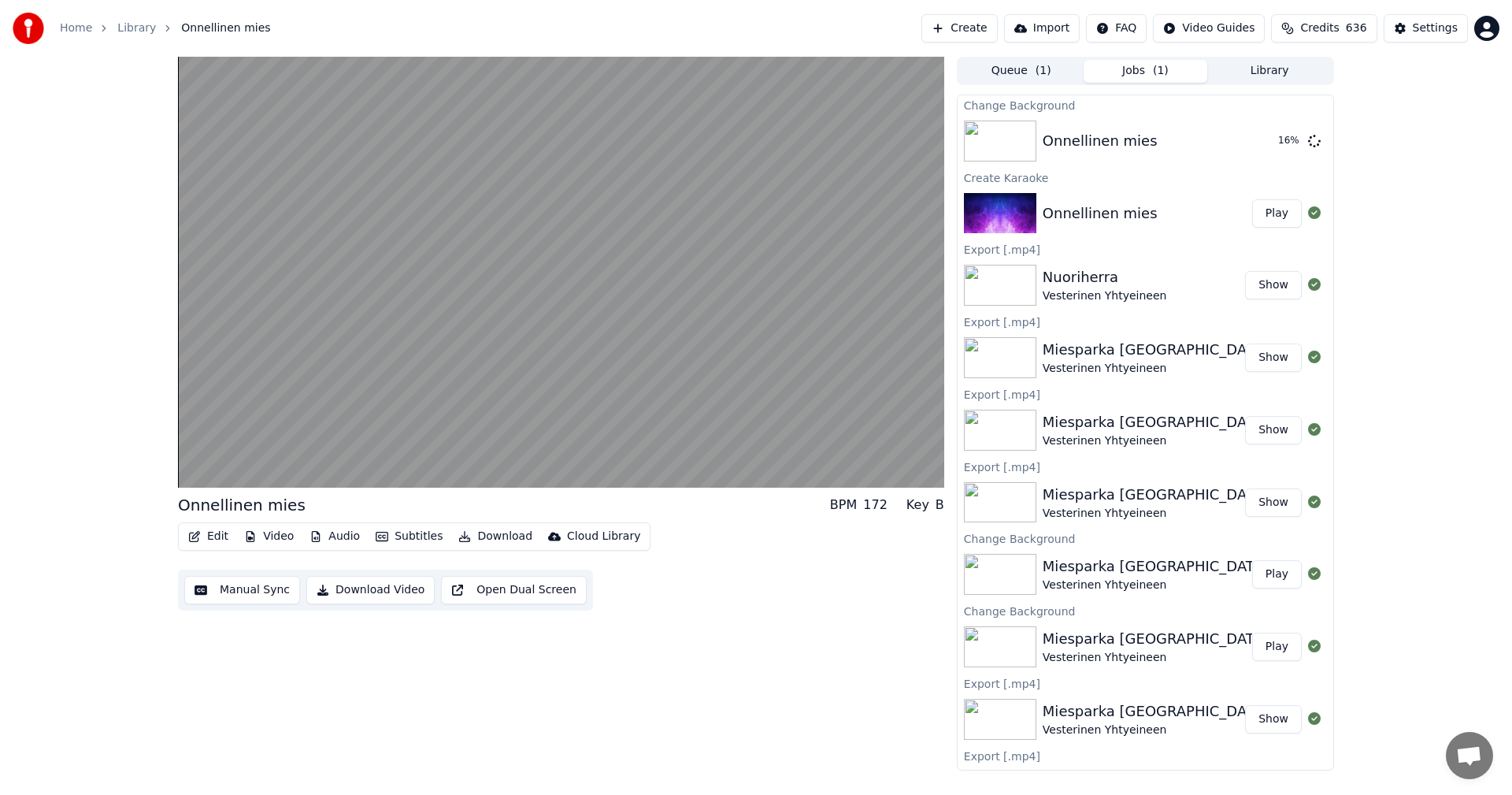
click at [234, 532] on div "Edit Video Audio Subtitles Download Cloud Library" at bounding box center [414, 536] width 473 height 28
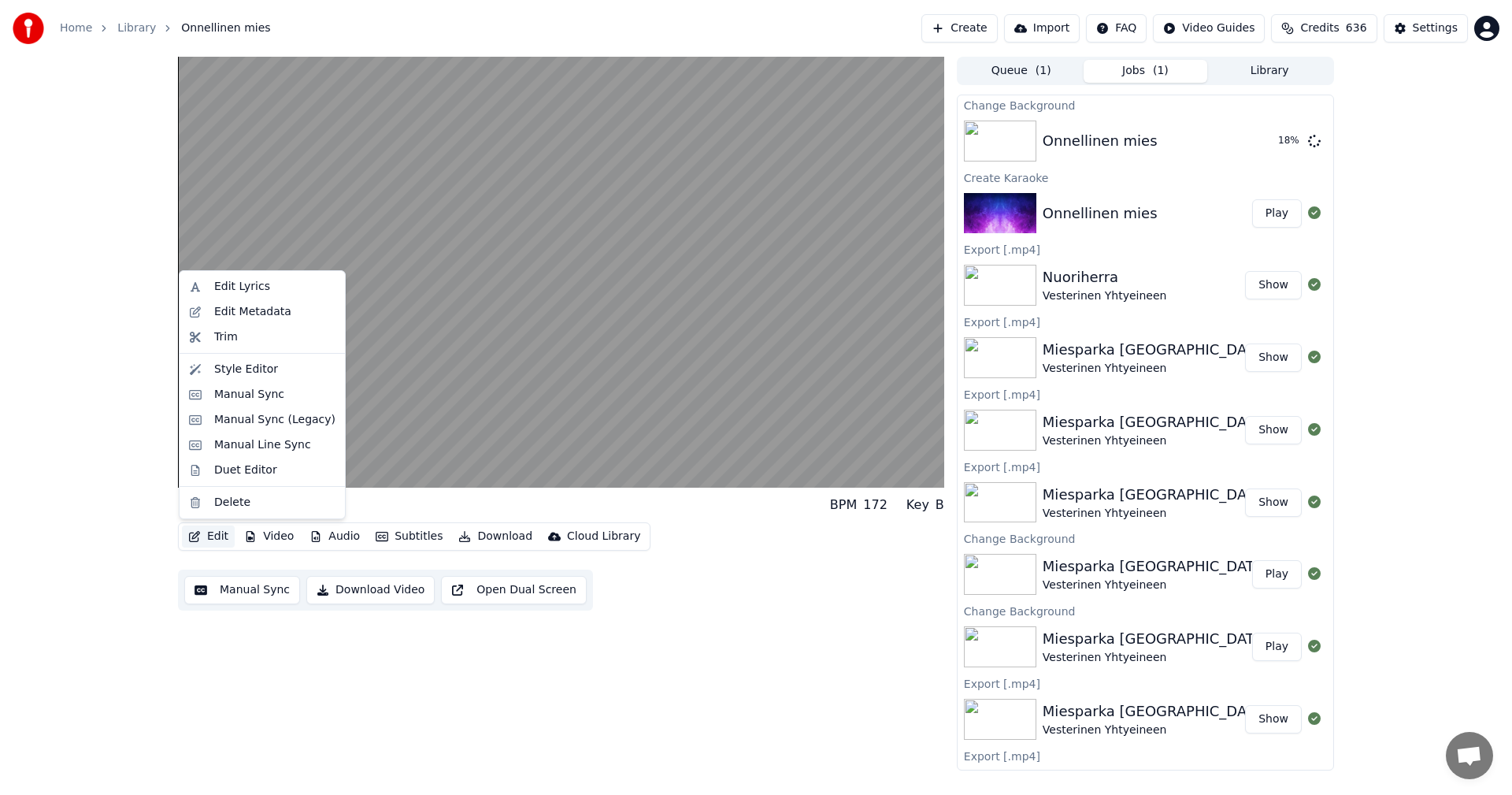
click at [218, 533] on button "Edit" at bounding box center [208, 537] width 53 height 22
click at [263, 315] on div "Edit Metadata" at bounding box center [252, 312] width 77 height 16
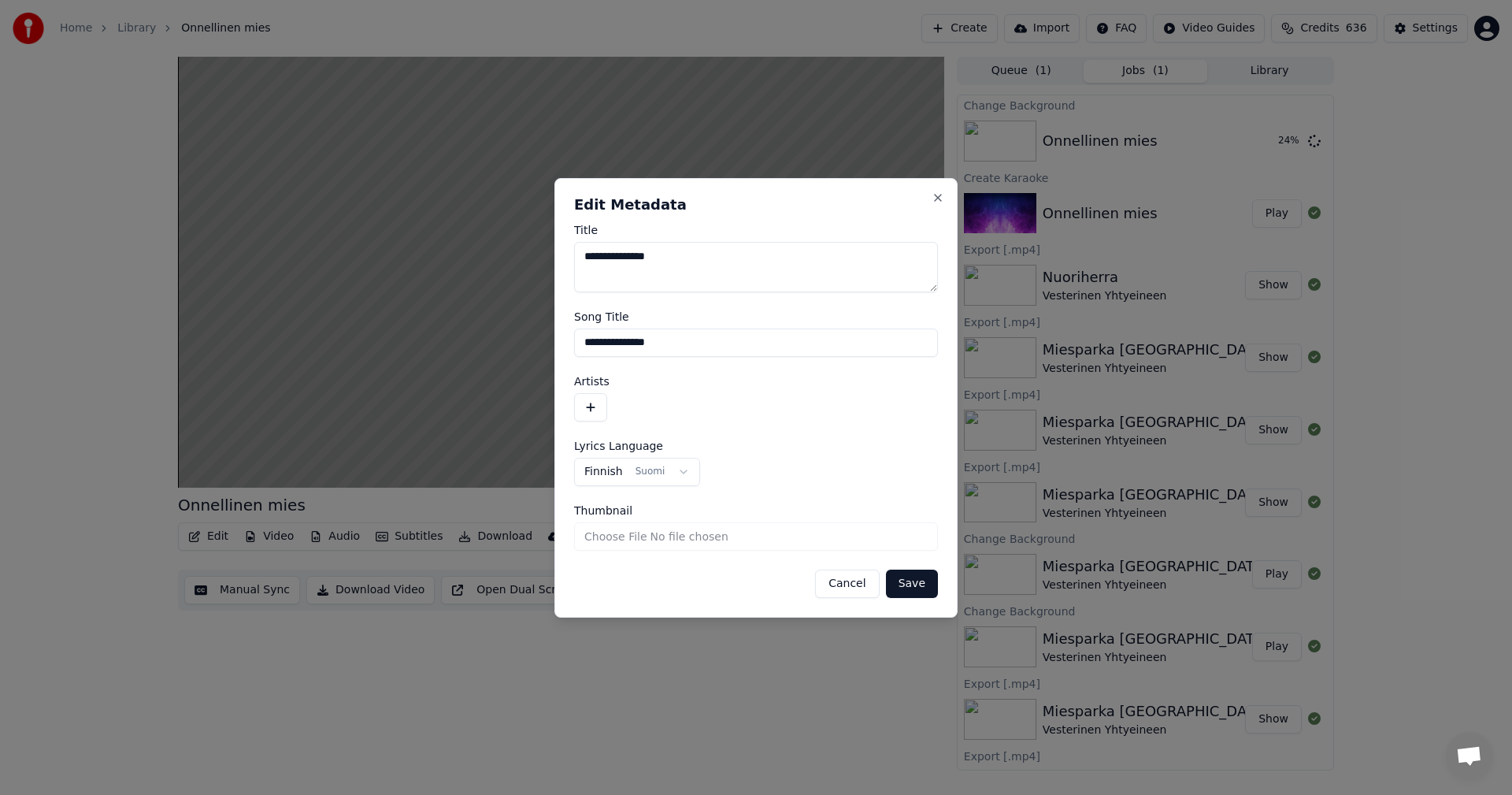
click at [595, 405] on button "button" at bounding box center [591, 407] width 33 height 28
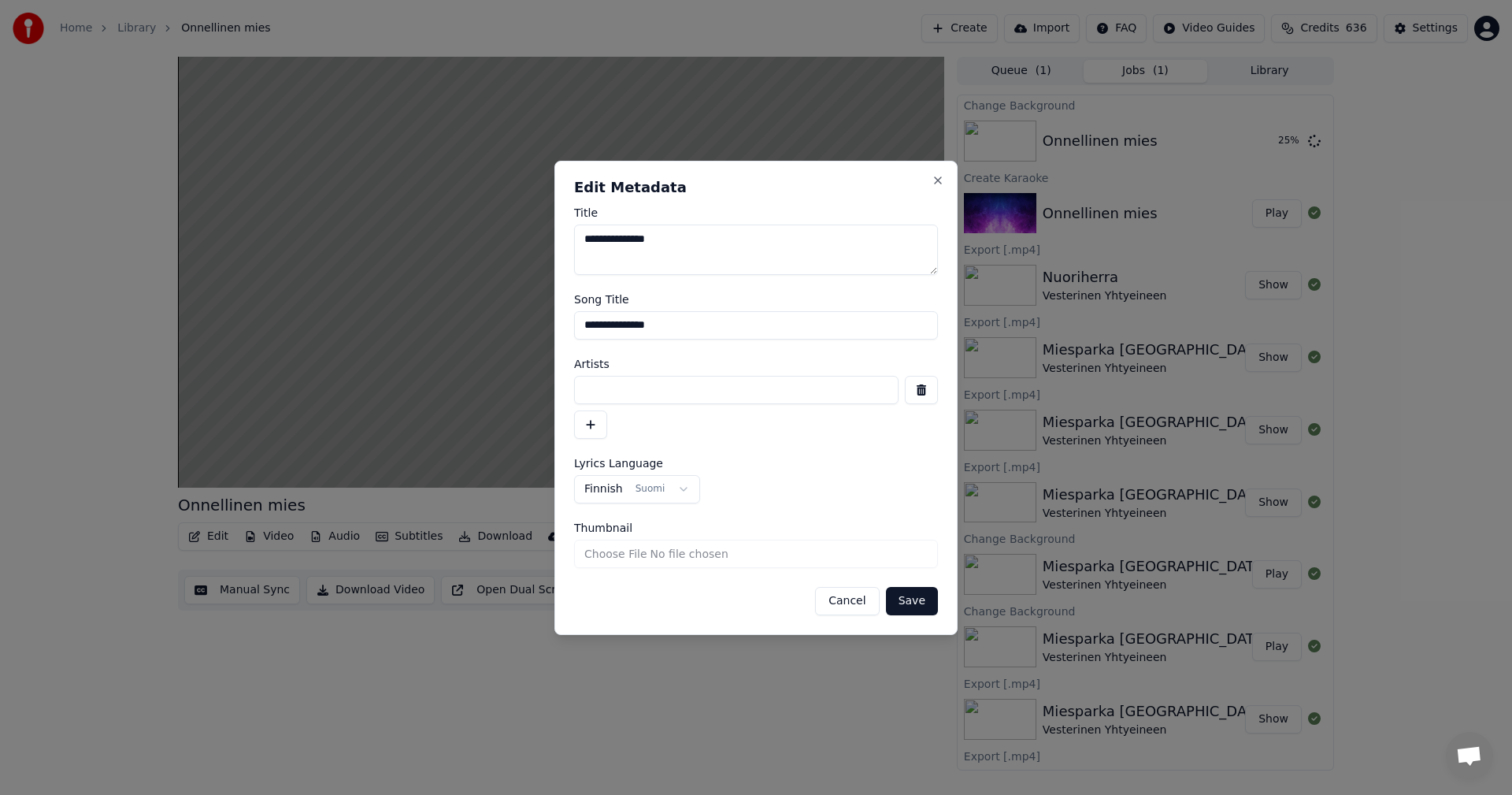
click at [604, 387] on input at bounding box center [736, 390] width 325 height 28
type input "**********"
click at [913, 602] on button "Save" at bounding box center [912, 601] width 52 height 28
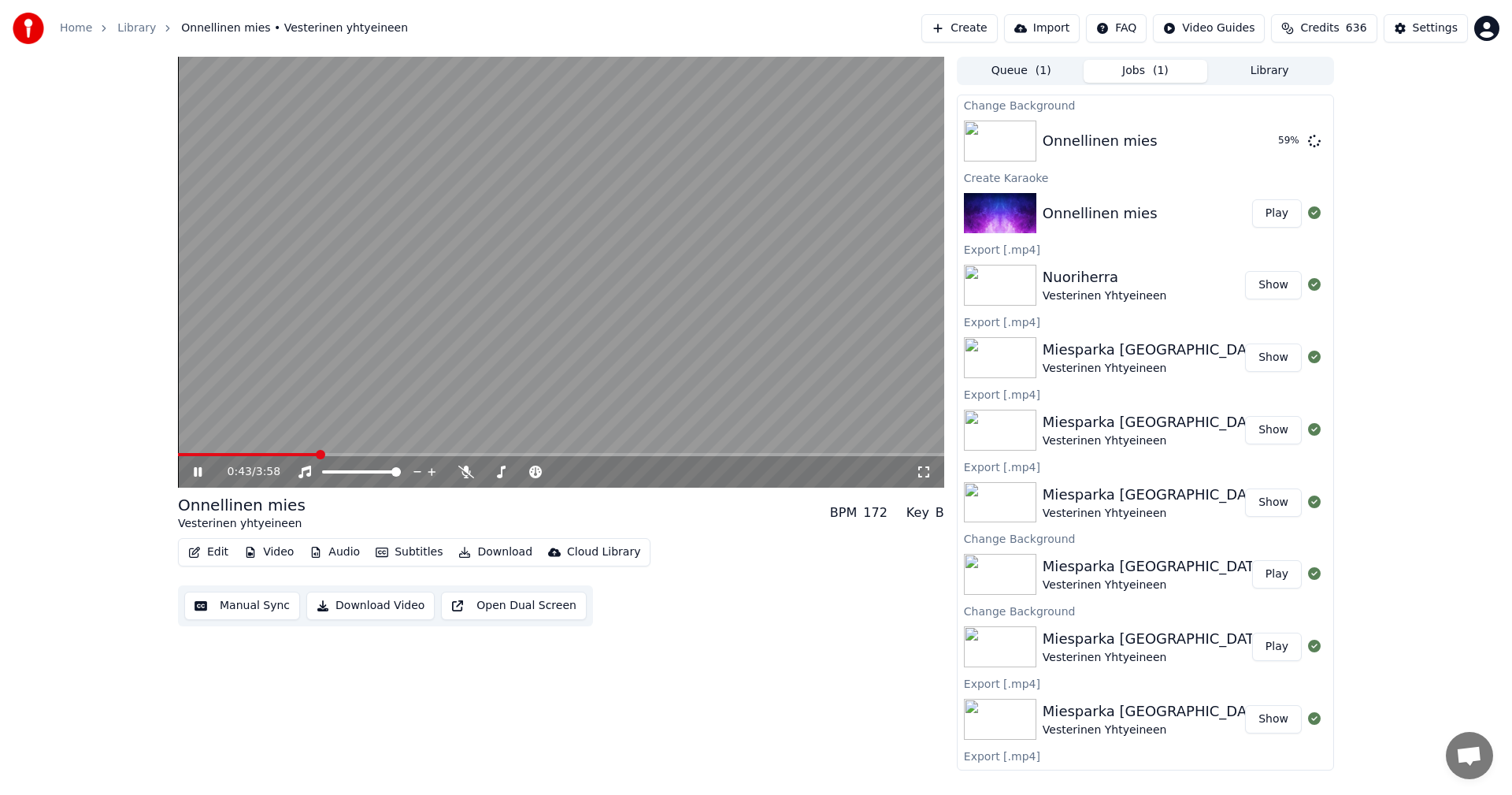
click at [203, 469] on icon at bounding box center [209, 472] width 37 height 13
click at [230, 551] on button "Edit" at bounding box center [208, 553] width 53 height 22
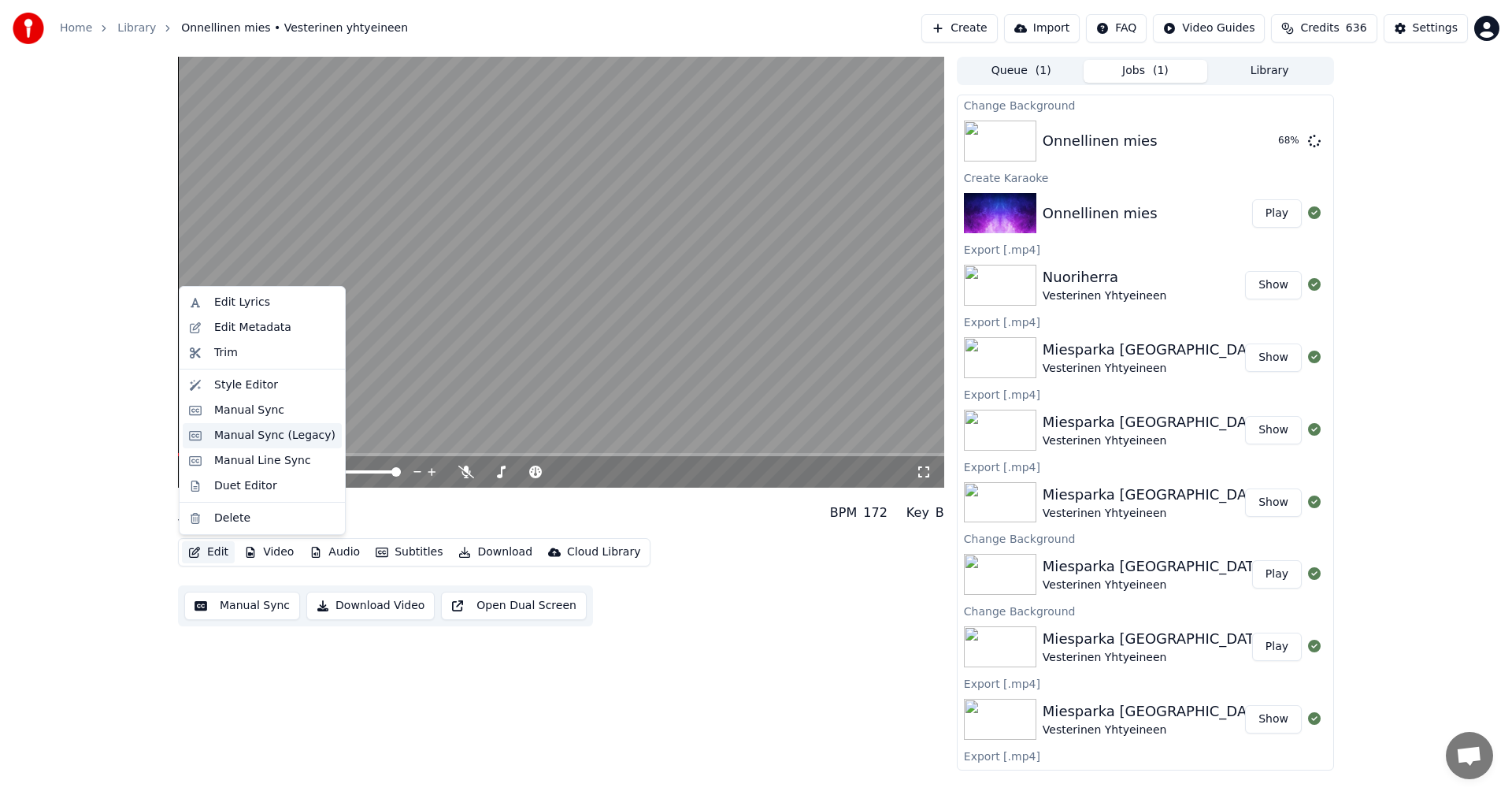
click at [295, 438] on div "Manual Sync (Legacy)" at bounding box center [274, 436] width 121 height 16
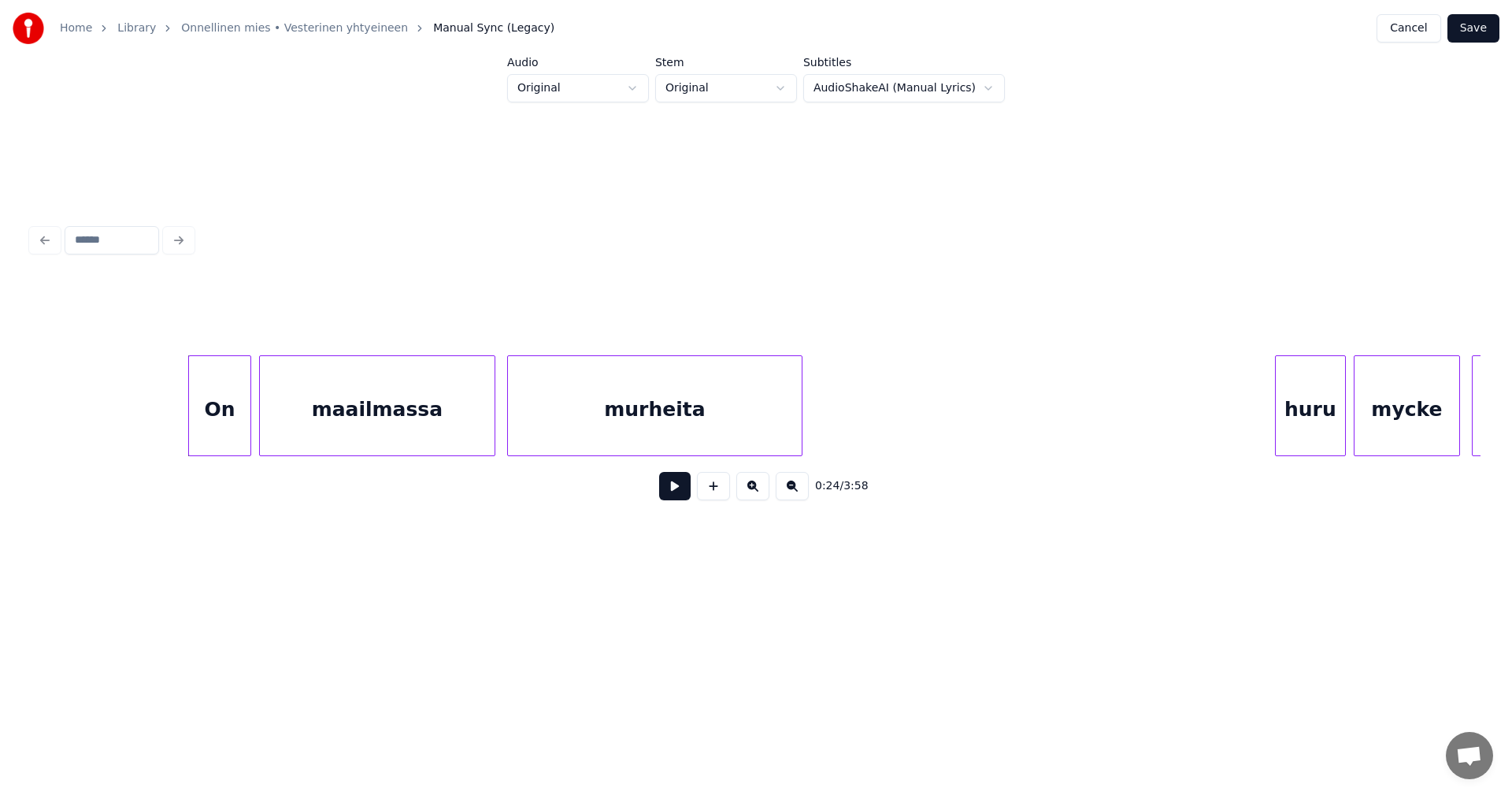
scroll to position [0, 4658]
click at [195, 425] on div "On" at bounding box center [215, 410] width 61 height 107
click at [676, 488] on button at bounding box center [675, 486] width 32 height 28
click at [676, 487] on button at bounding box center [675, 486] width 32 height 28
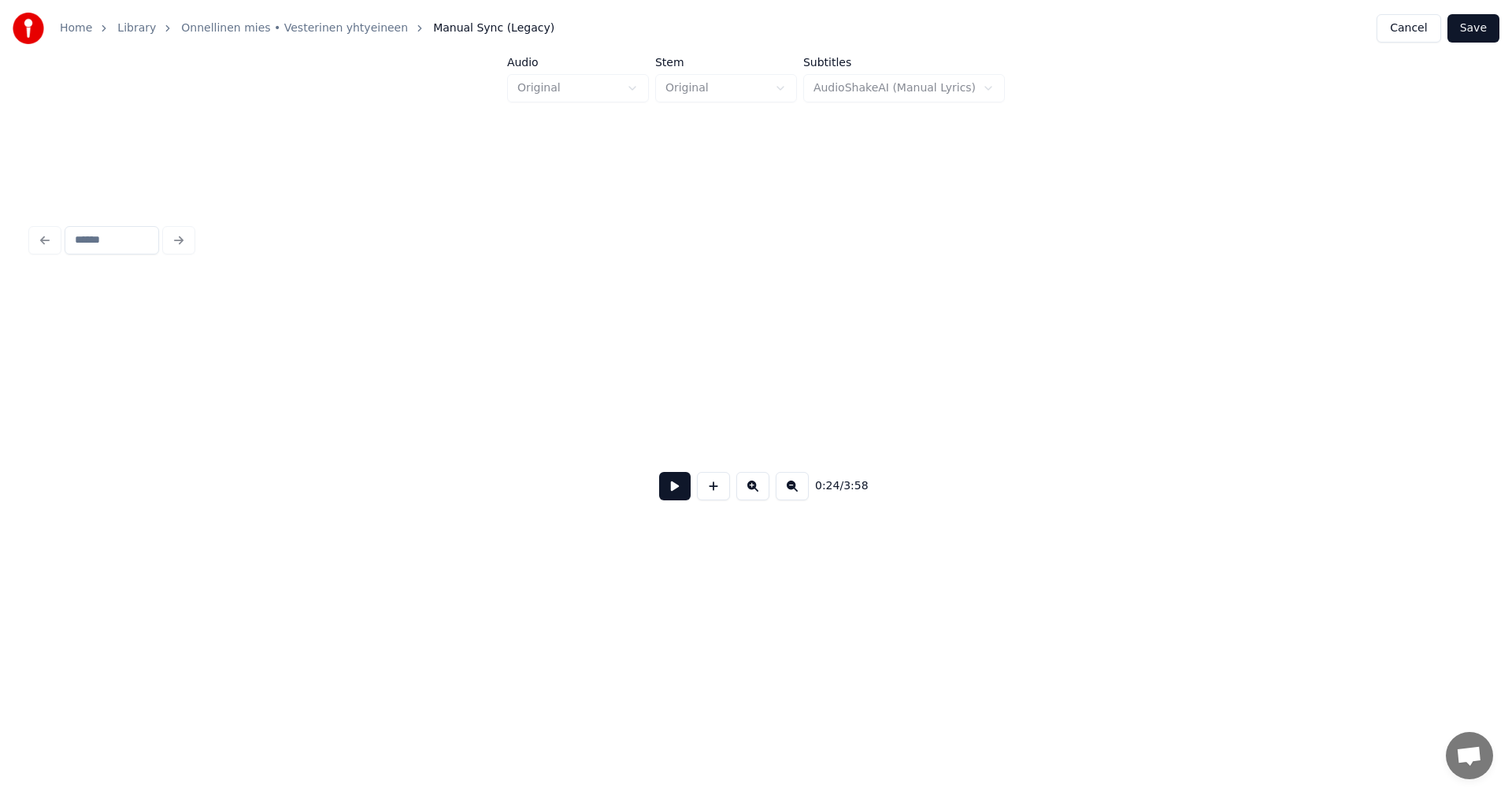
scroll to position [0, 4815]
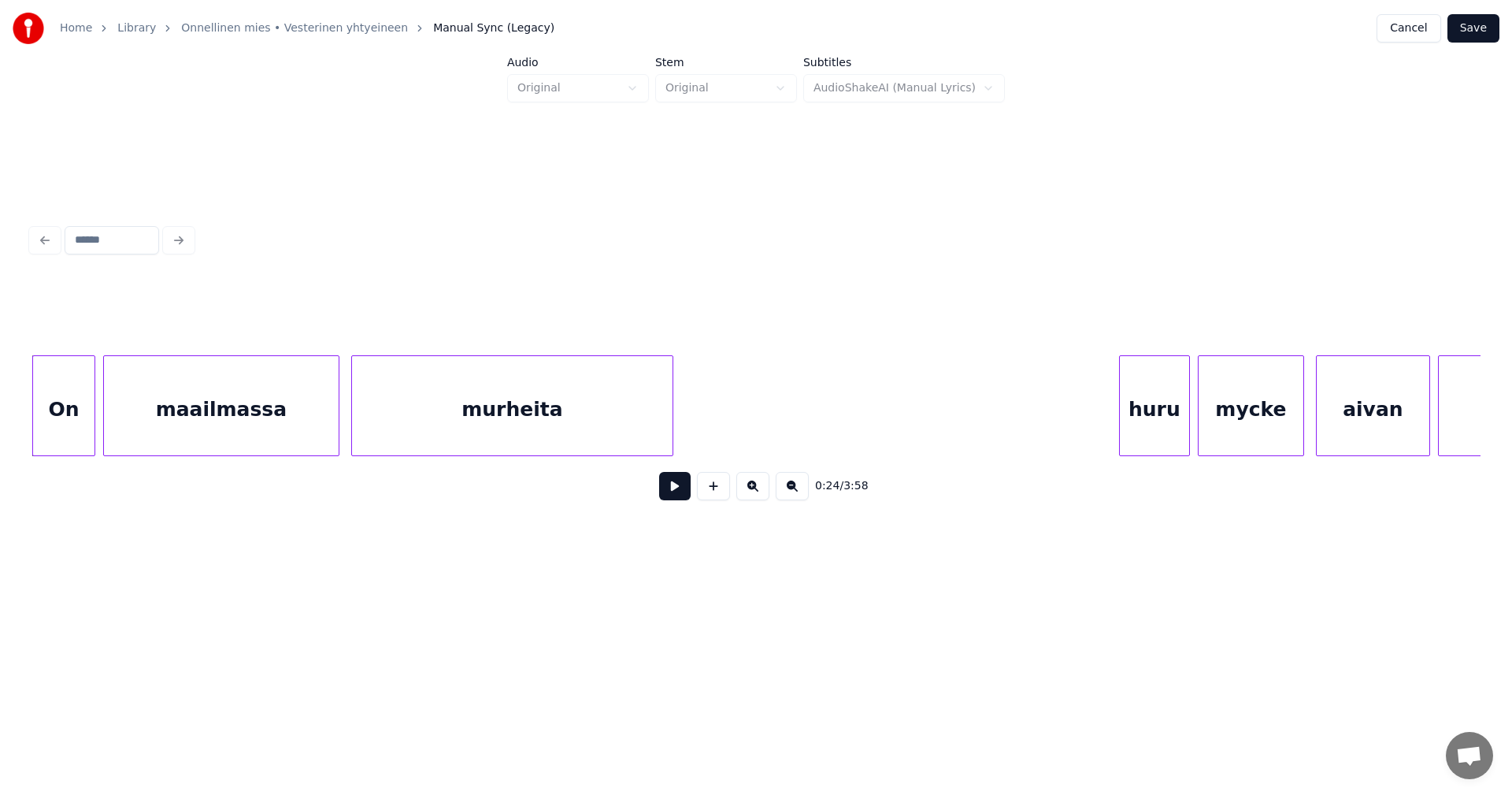
click at [671, 424] on div at bounding box center [670, 406] width 5 height 100
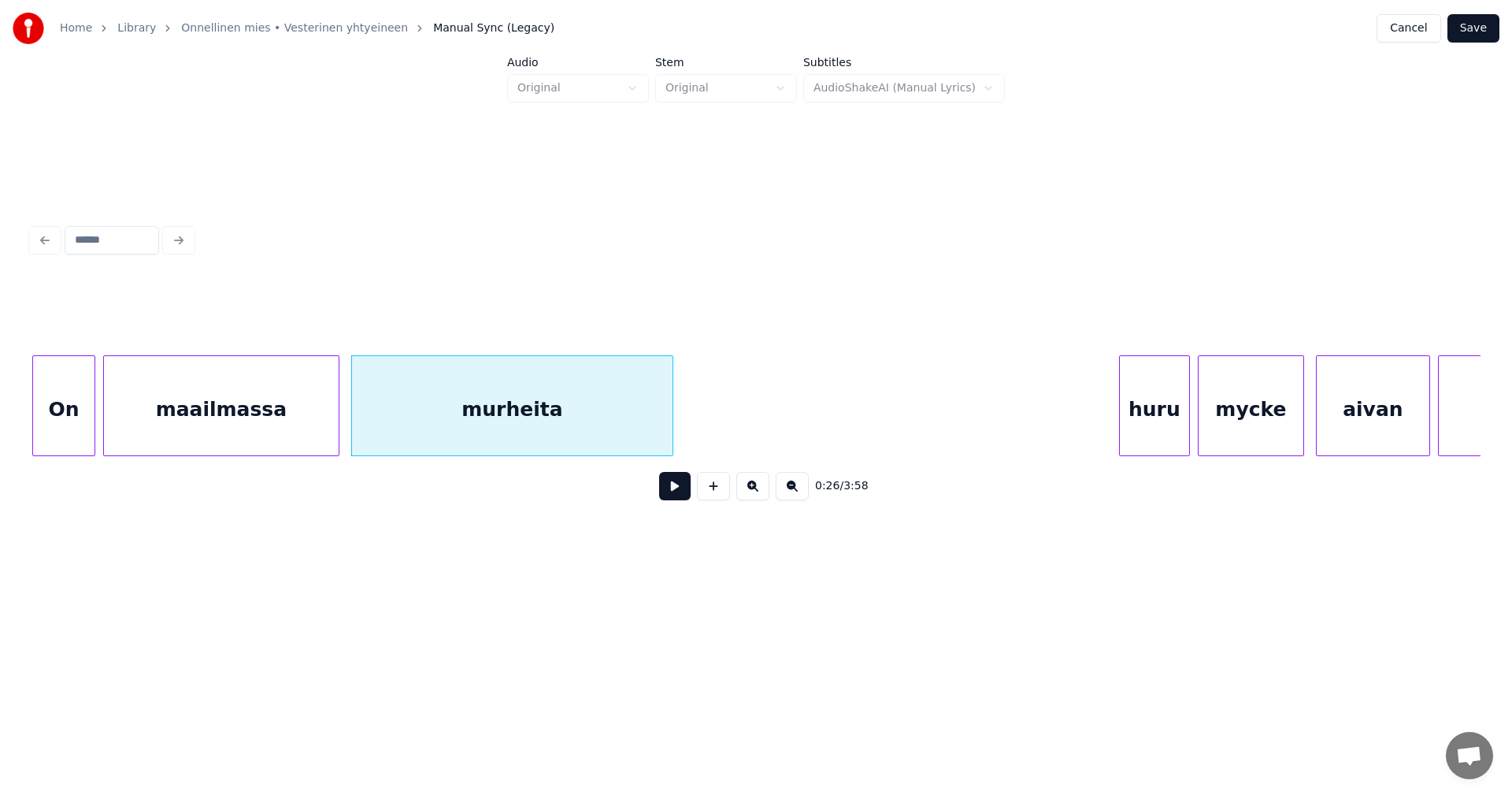
click at [1467, 27] on button "Save" at bounding box center [1474, 28] width 52 height 28
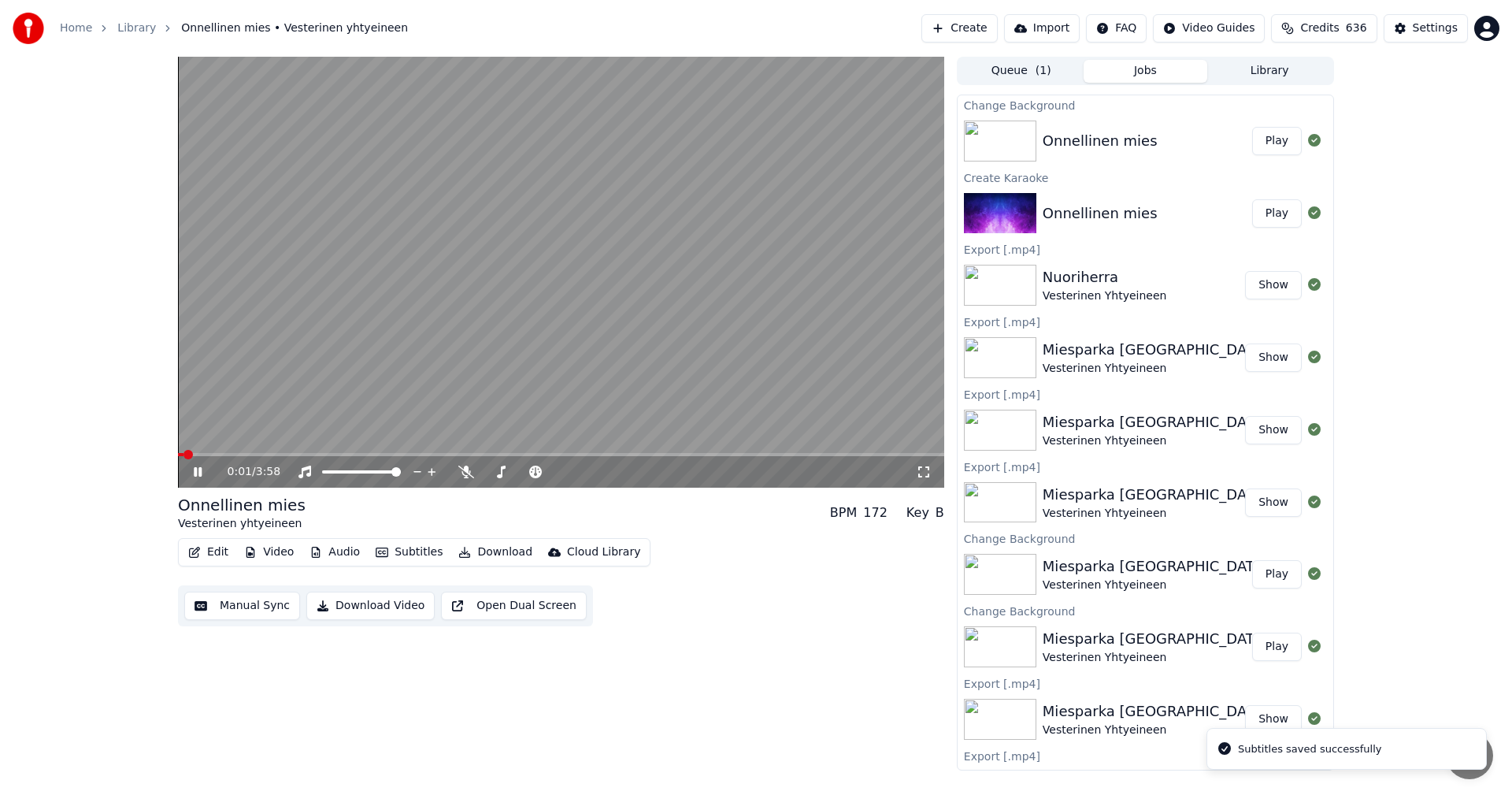
click at [921, 465] on icon at bounding box center [923, 472] width 16 height 13
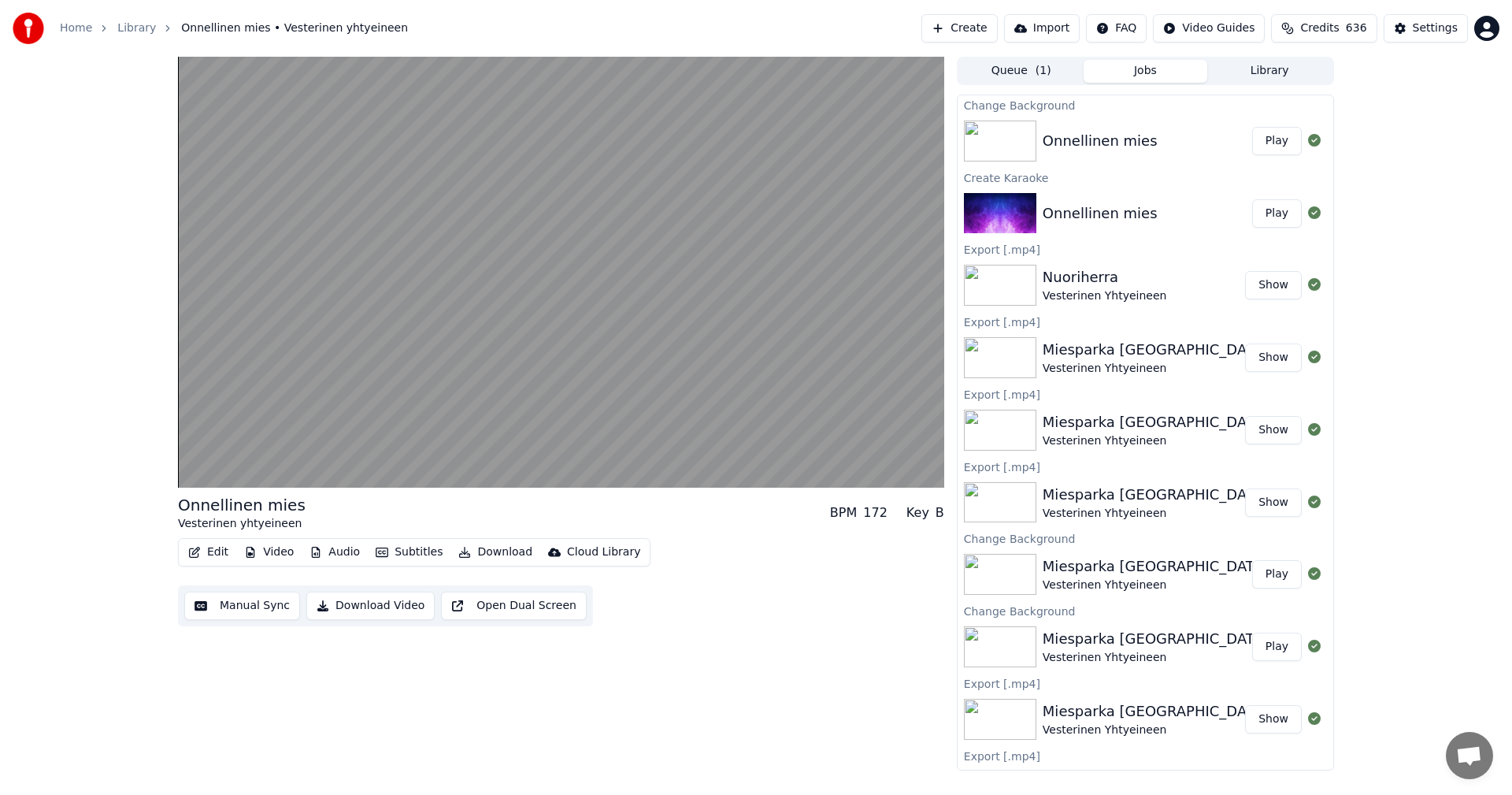
click at [218, 554] on button "Edit" at bounding box center [208, 553] width 53 height 22
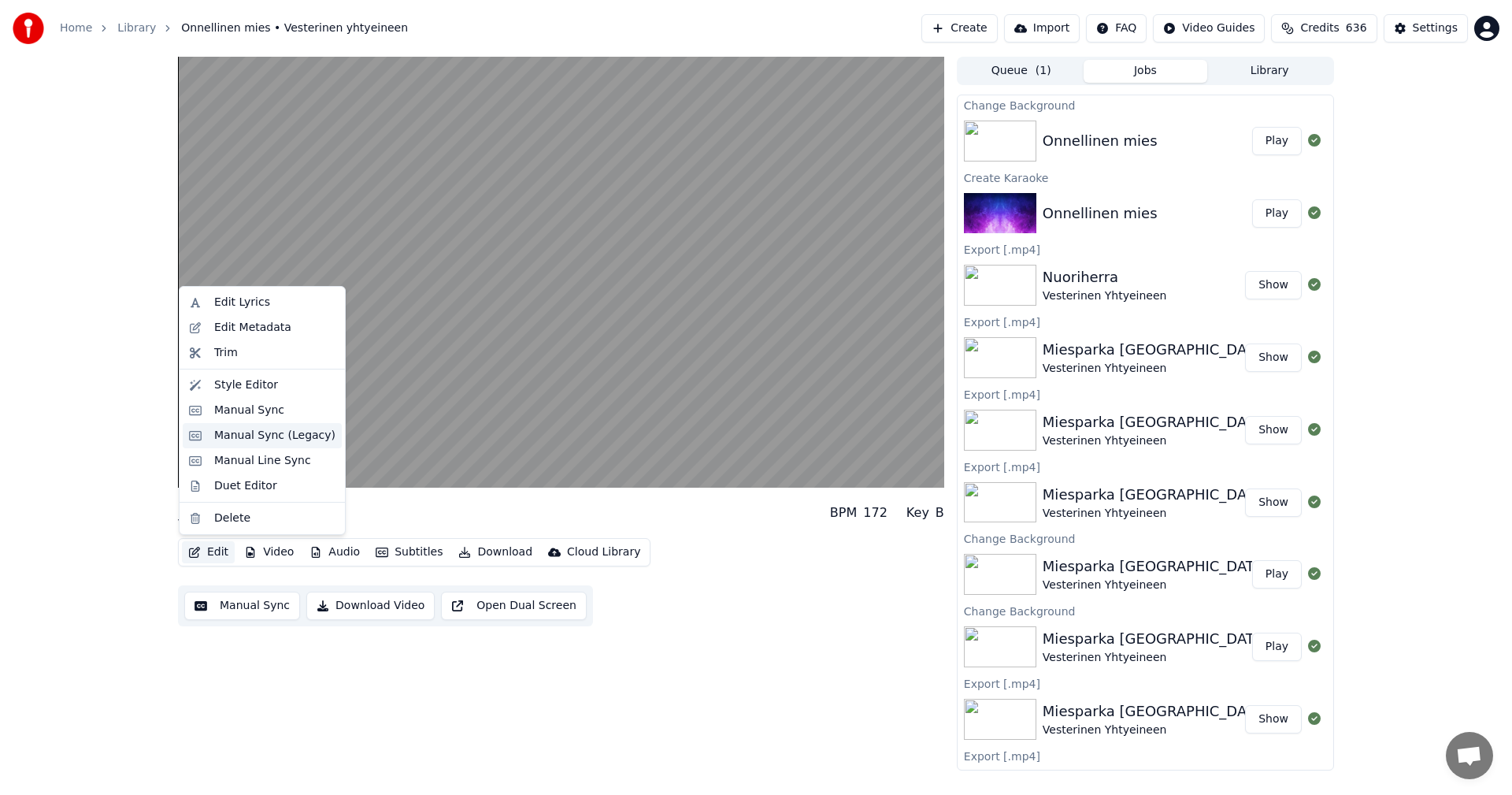
click at [251, 435] on div "Manual Sync (Legacy)" at bounding box center [274, 436] width 121 height 16
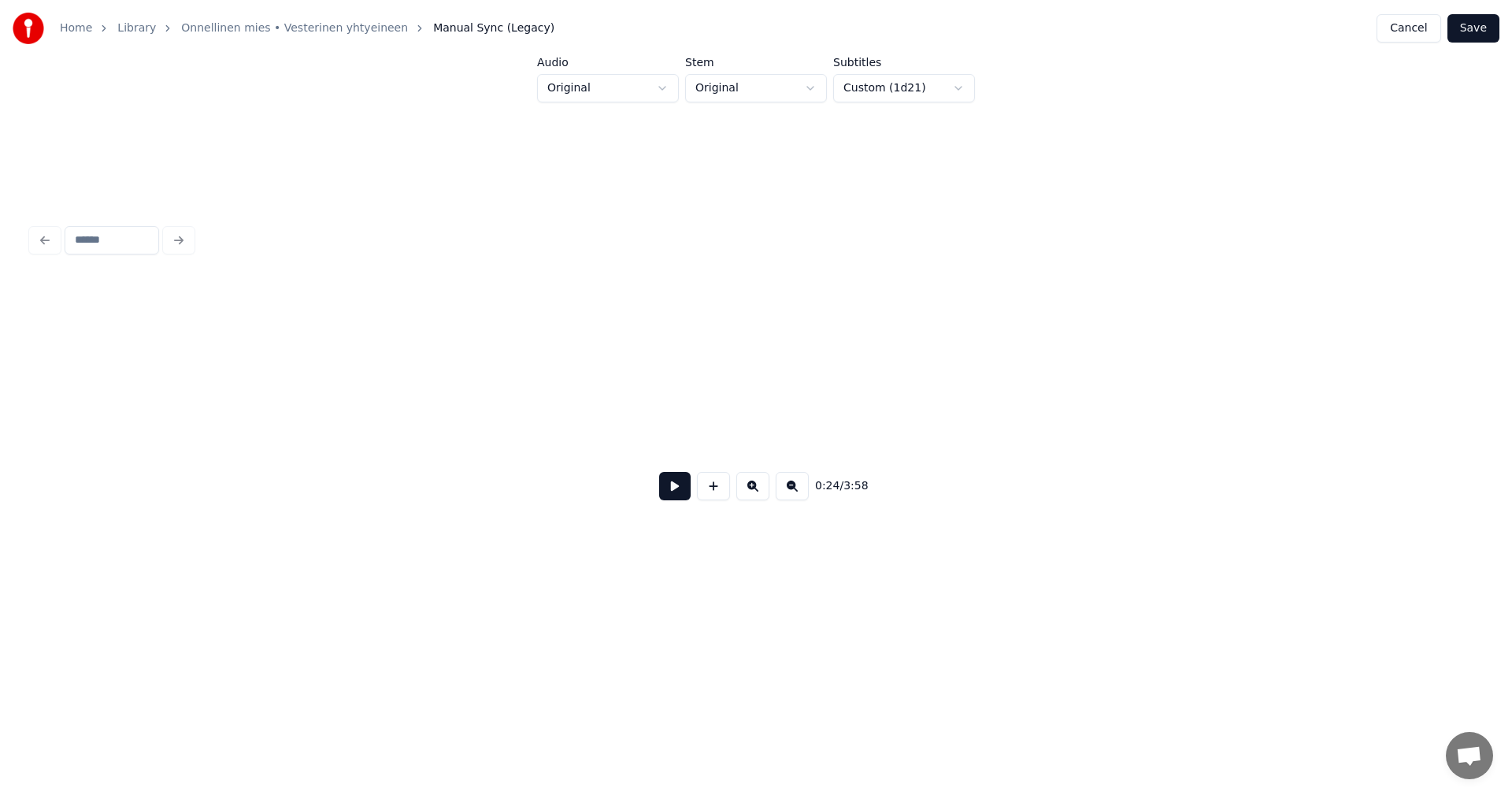
scroll to position [0, 4815]
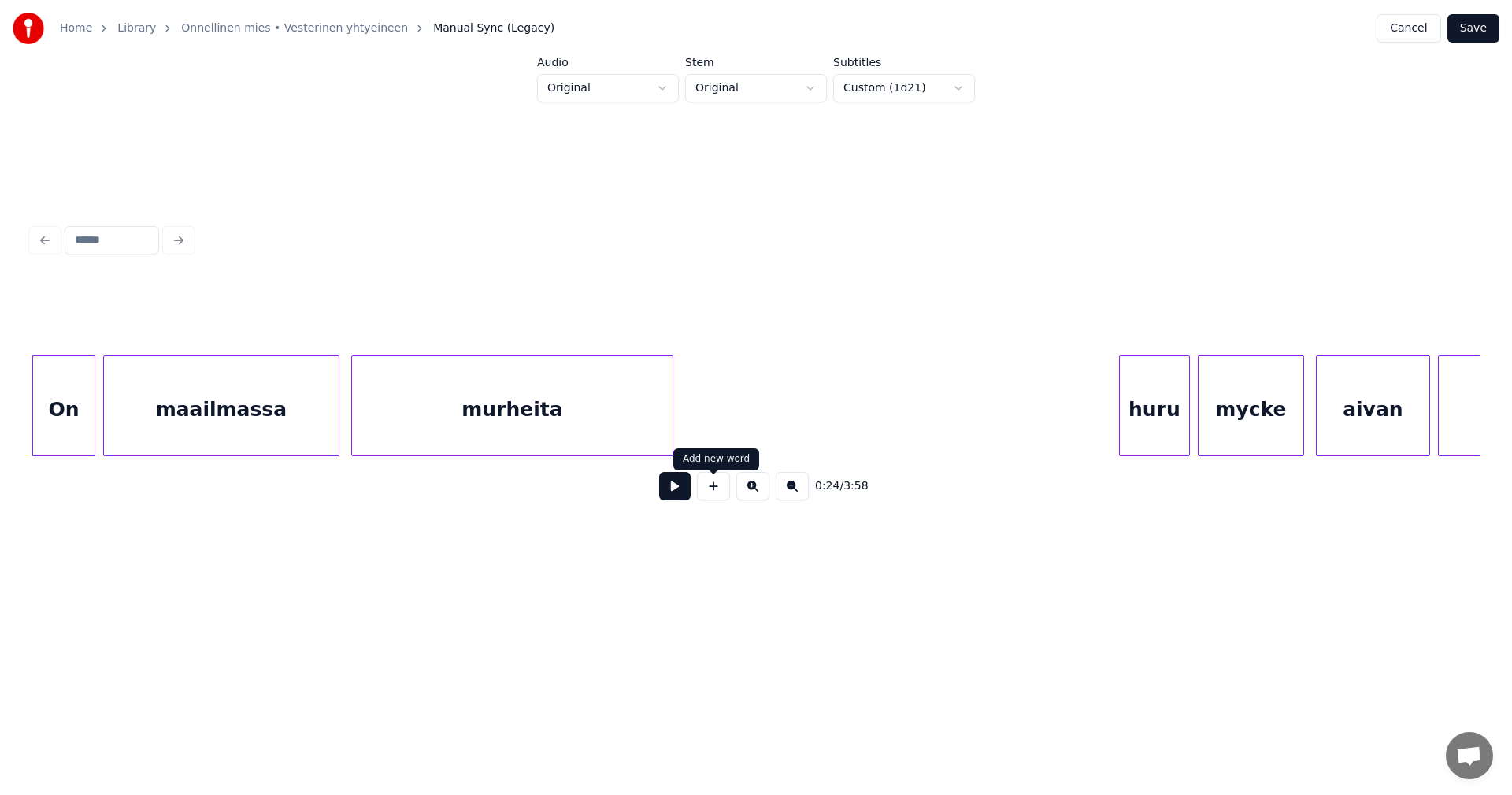
drag, startPoint x: 679, startPoint y: 490, endPoint x: 716, endPoint y: 486, distance: 37.2
click at [716, 486] on div "0:24 / 3:58" at bounding box center [756, 486] width 1424 height 34
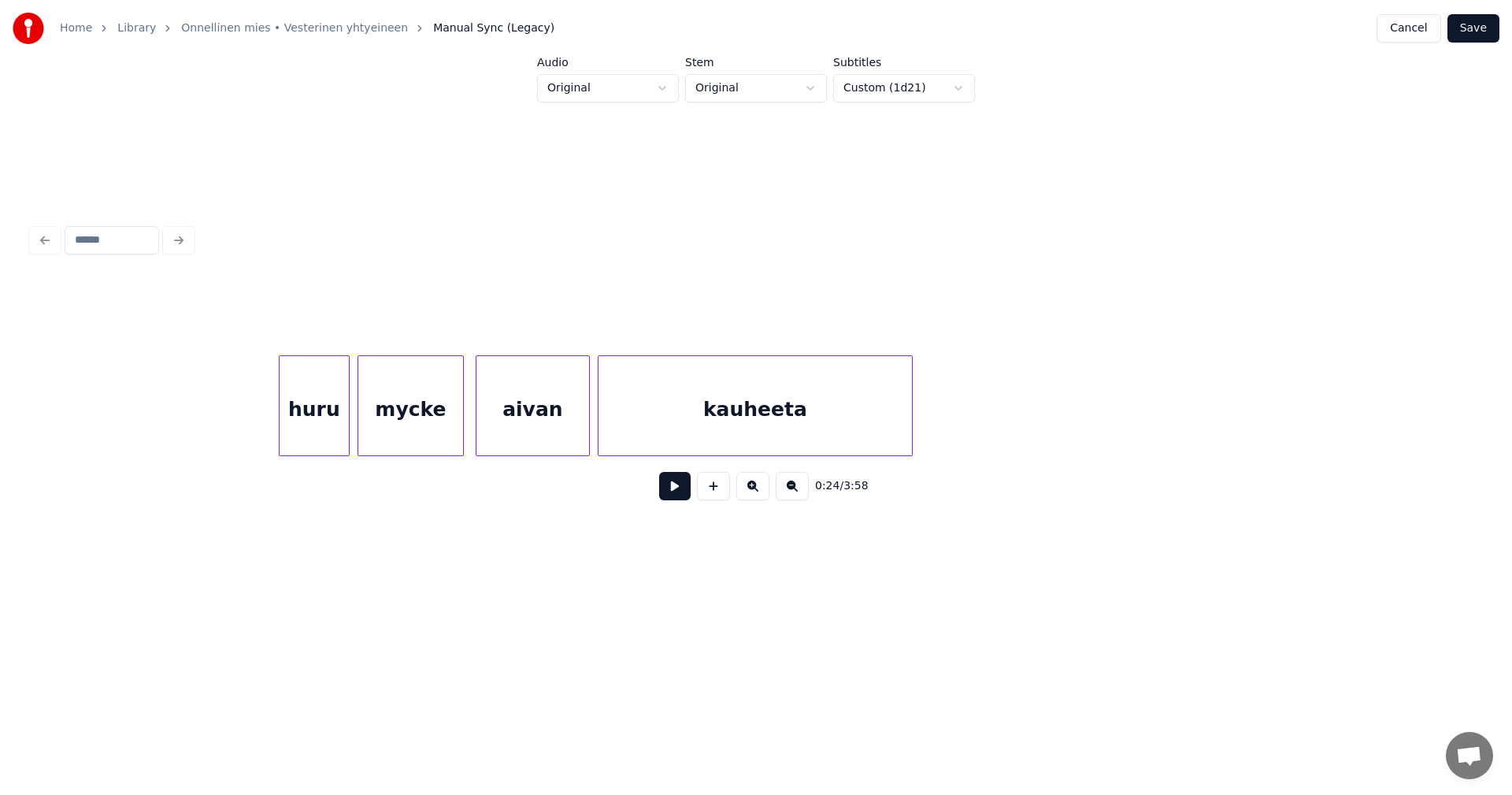
scroll to position [0, 5680]
click at [286, 428] on div "huru" at bounding box center [288, 410] width 69 height 107
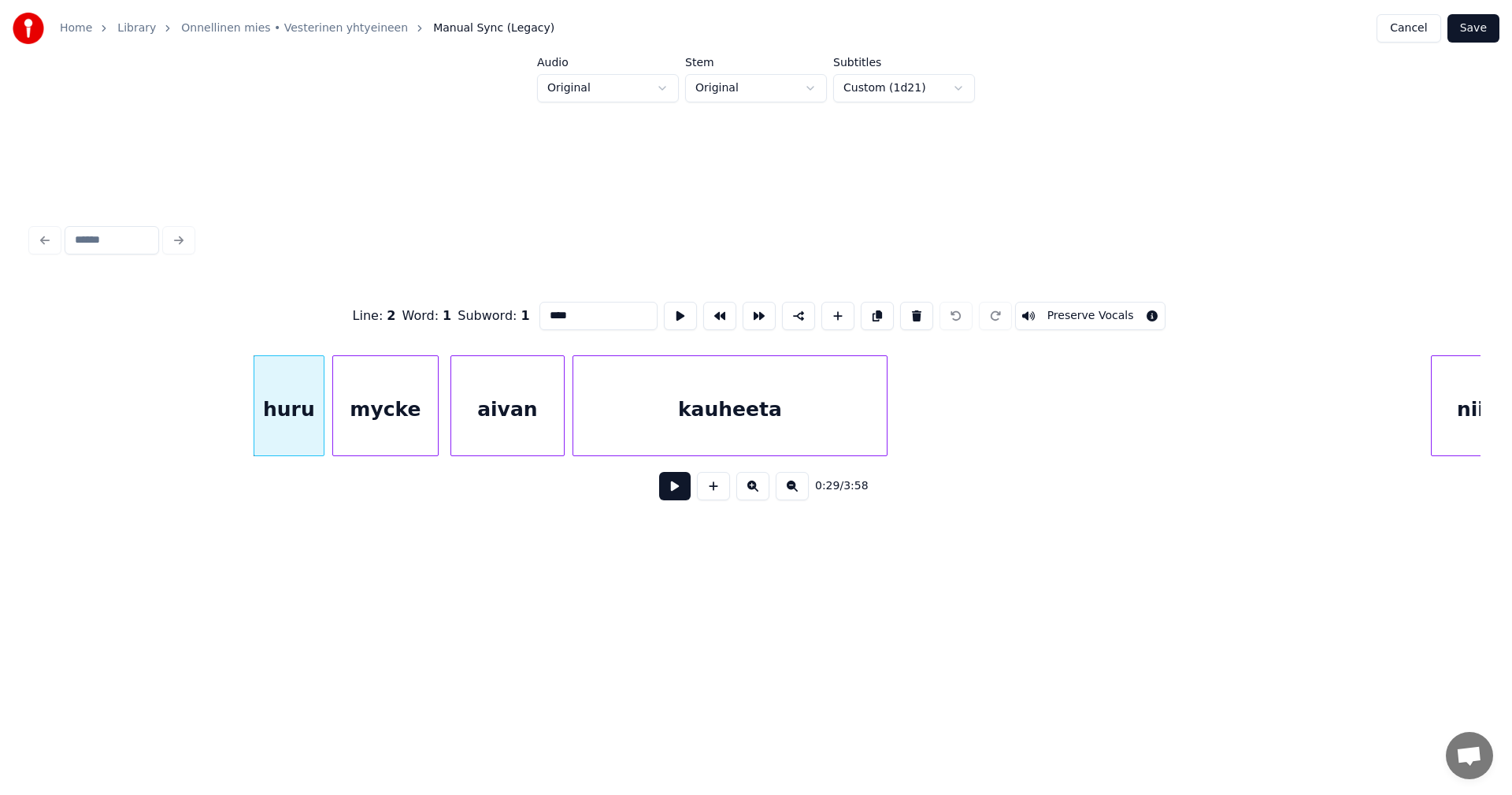
click at [676, 492] on button at bounding box center [675, 486] width 32 height 28
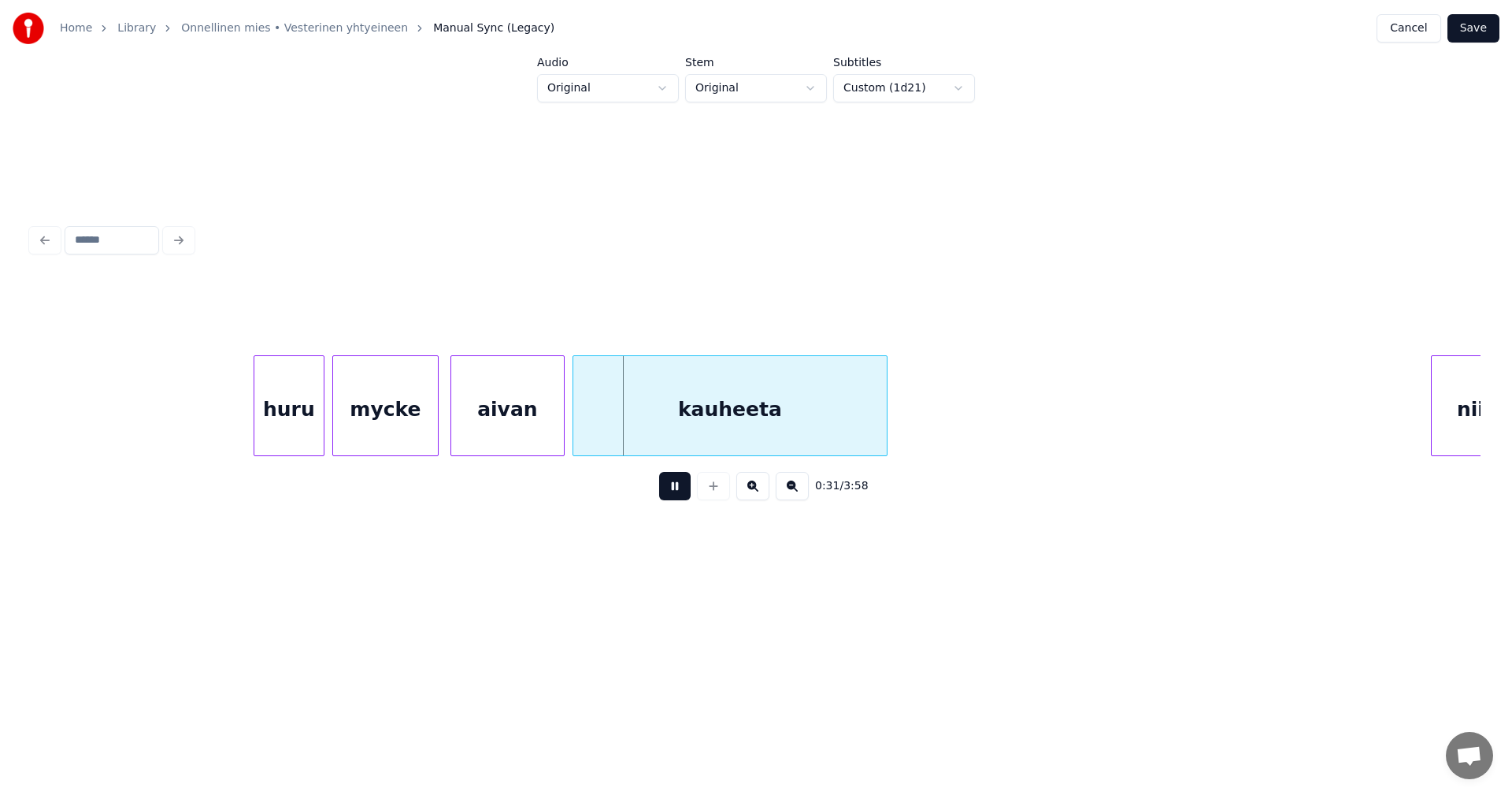
click at [676, 492] on button at bounding box center [675, 486] width 32 height 28
click at [448, 434] on div at bounding box center [449, 406] width 5 height 100
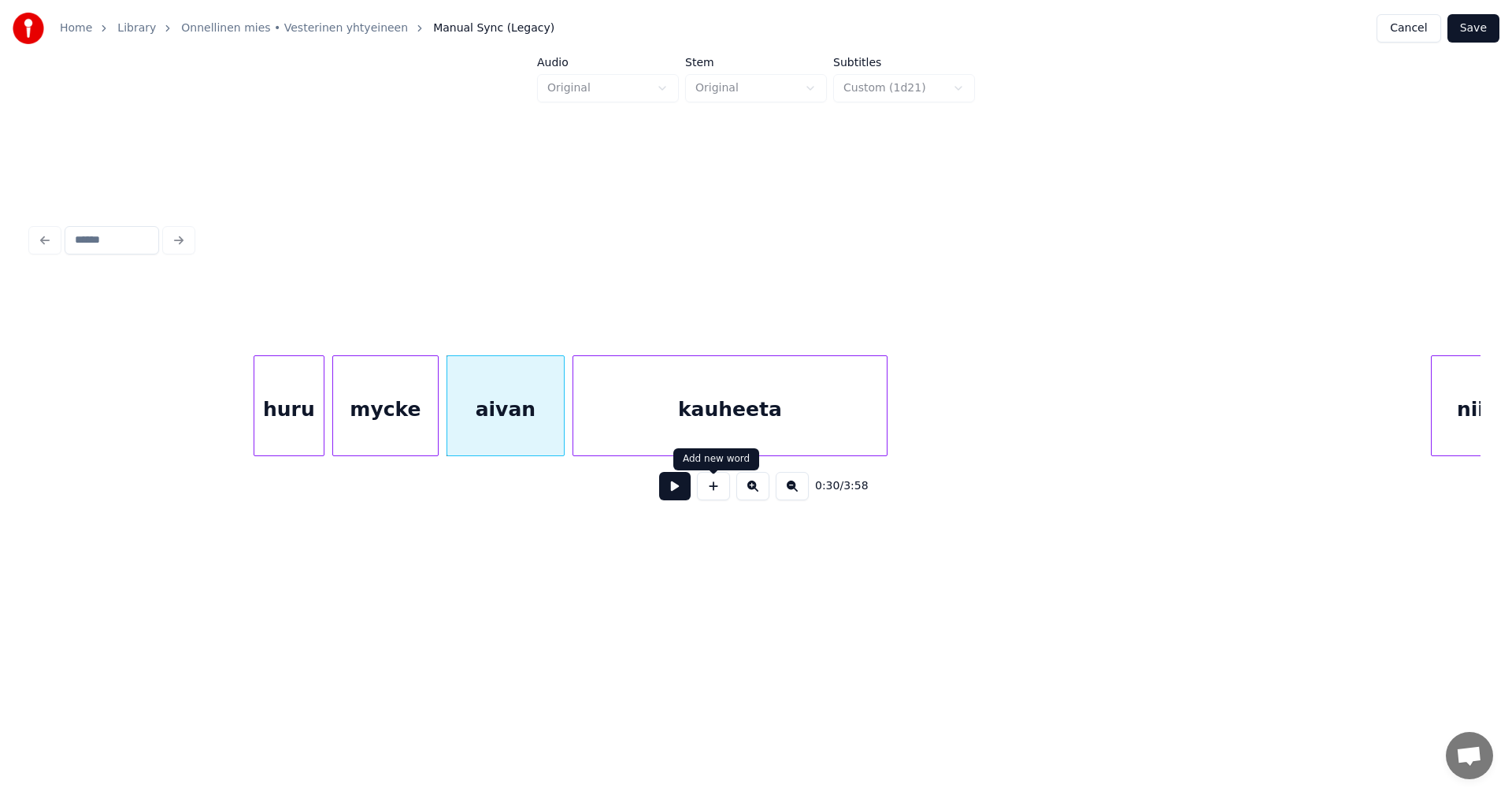
click at [680, 494] on button at bounding box center [675, 486] width 32 height 28
click at [679, 492] on button at bounding box center [675, 486] width 32 height 28
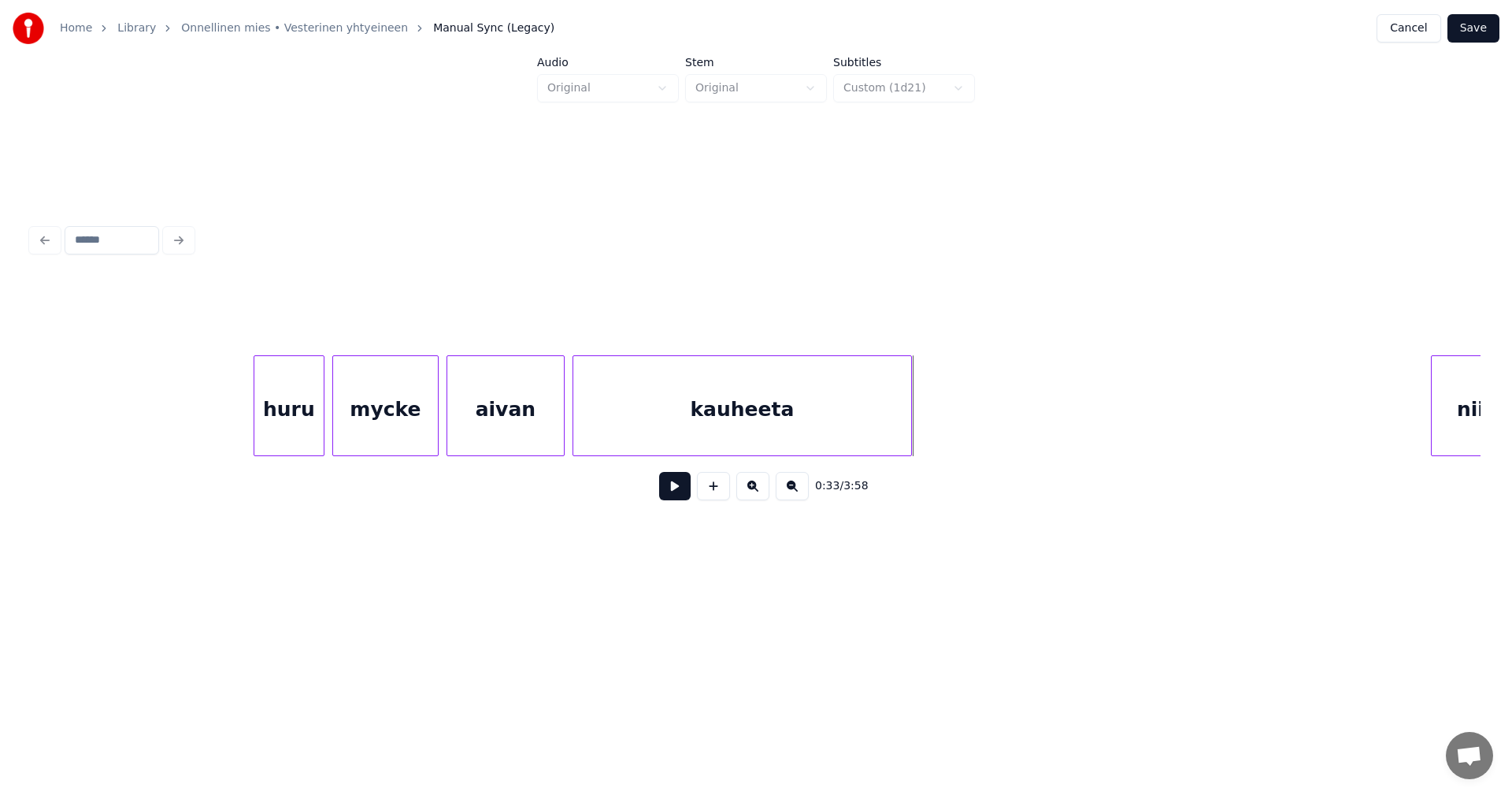
click at [911, 423] on div at bounding box center [908, 406] width 5 height 100
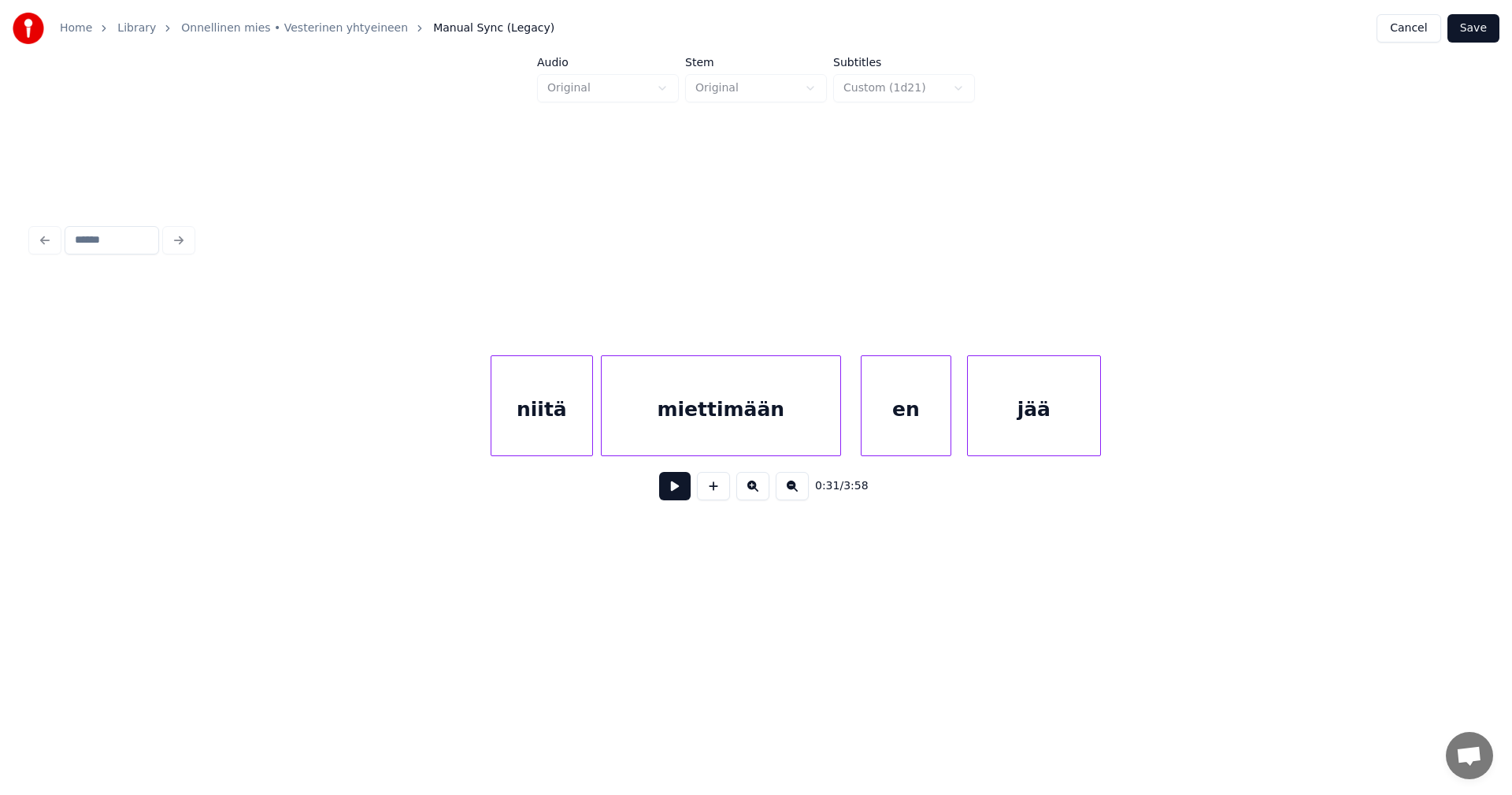
scroll to position [0, 6626]
click at [552, 433] on div "niitä" at bounding box center [529, 410] width 100 height 107
click at [679, 496] on button at bounding box center [675, 486] width 32 height 28
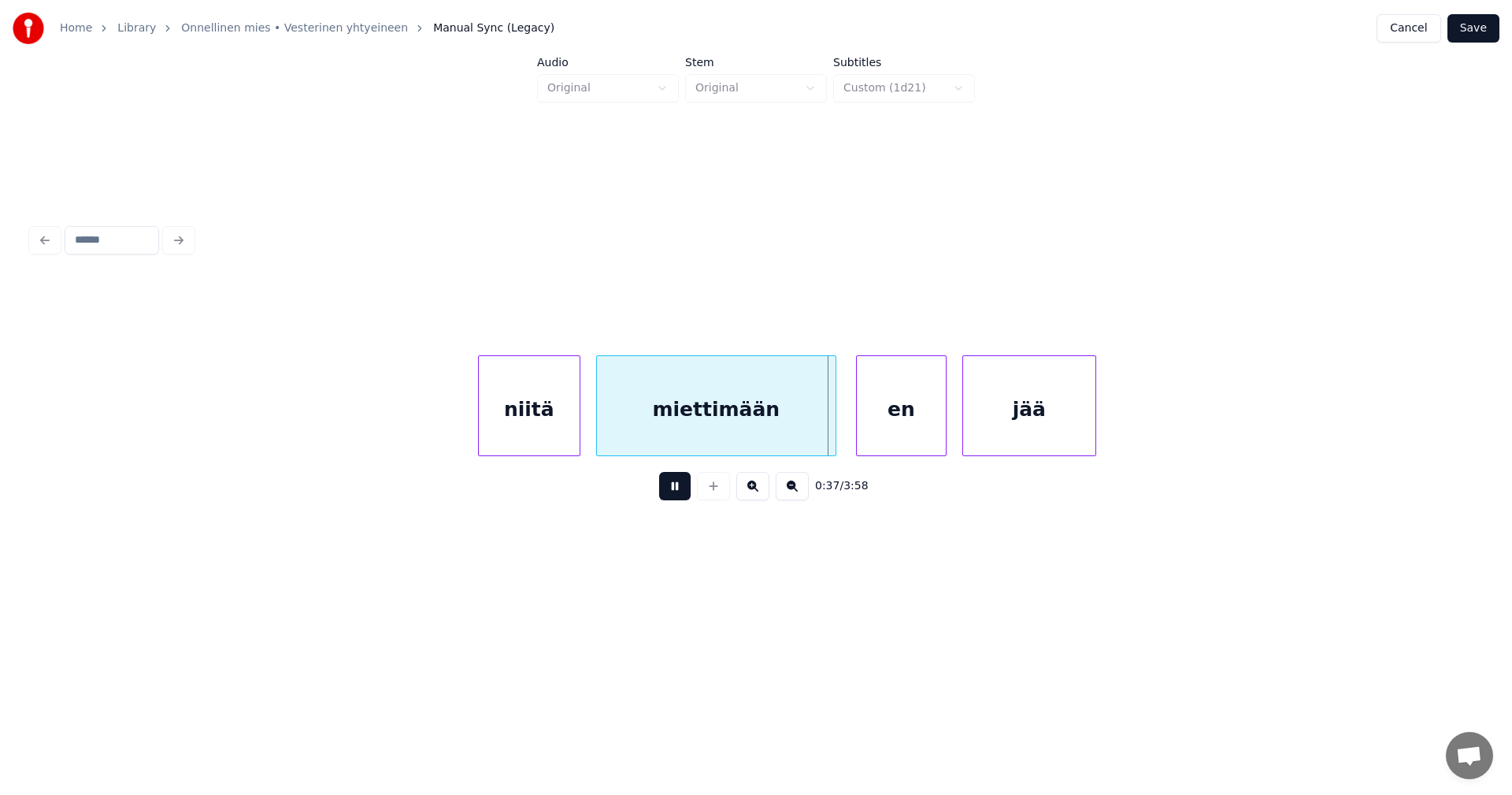
drag, startPoint x: 679, startPoint y: 496, endPoint x: 799, endPoint y: 457, distance: 126.2
click at [682, 496] on button at bounding box center [675, 486] width 32 height 28
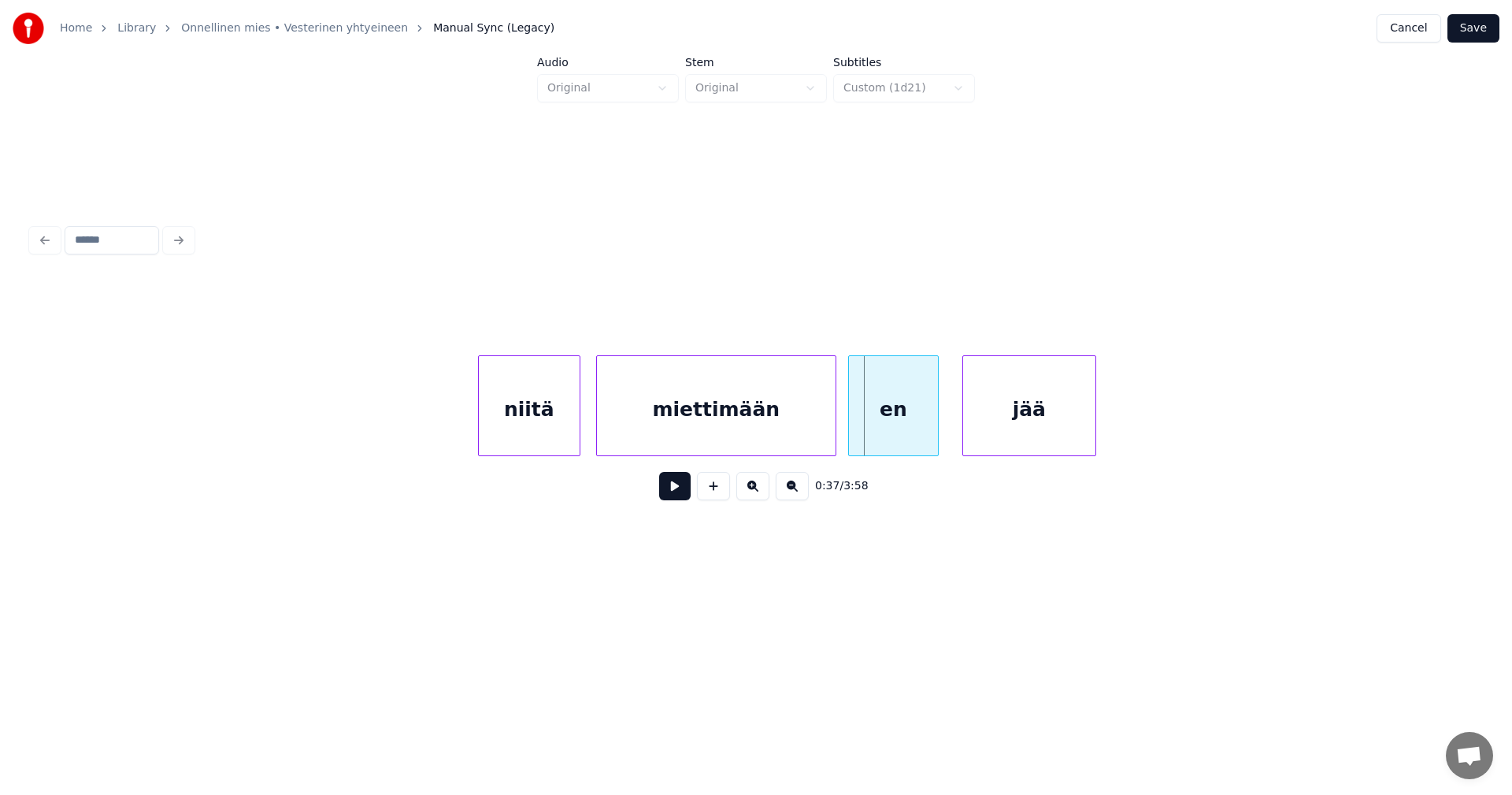
click at [891, 410] on div "en" at bounding box center [893, 410] width 89 height 107
click at [680, 498] on button at bounding box center [675, 486] width 32 height 28
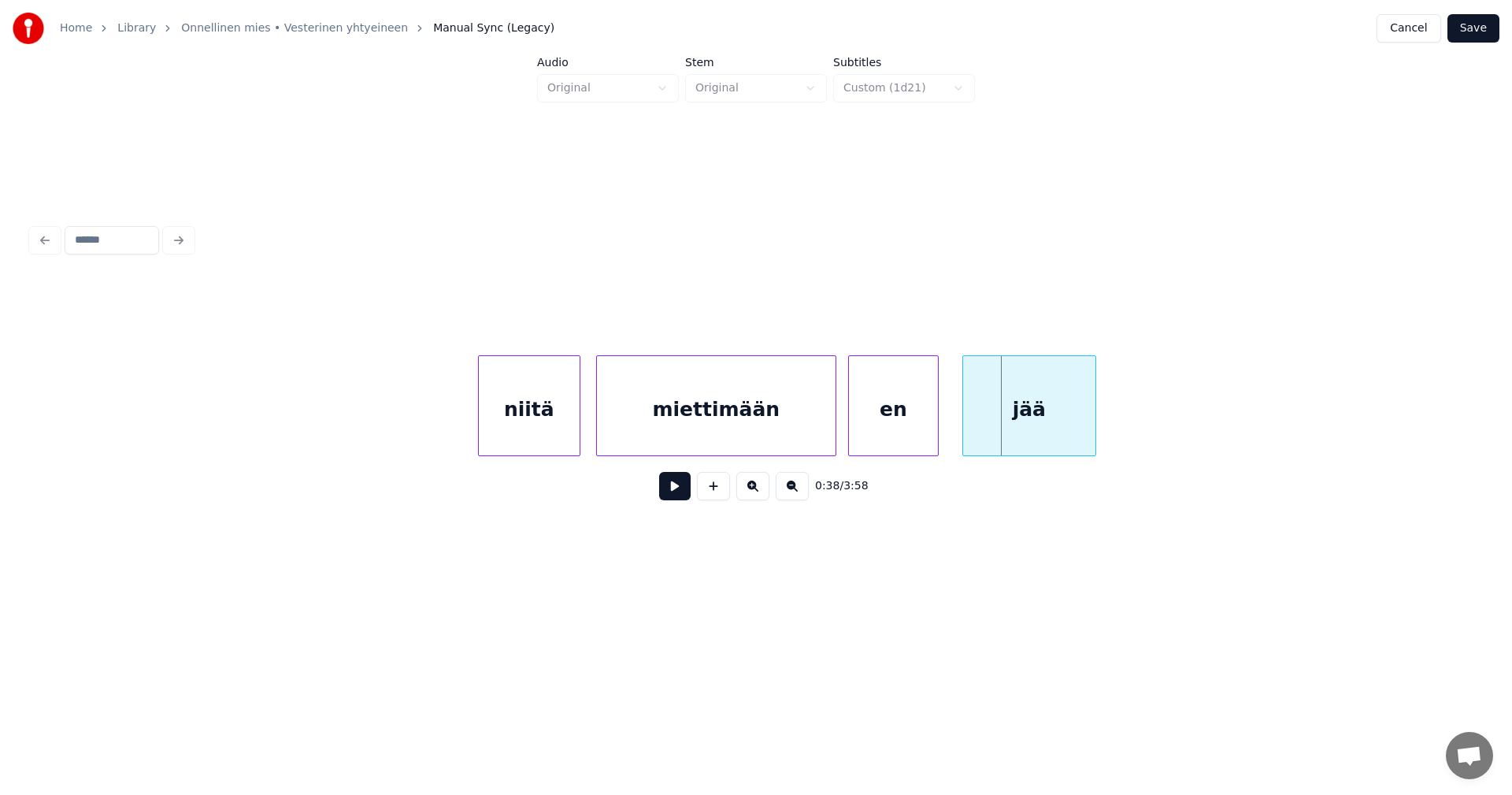
click at [995, 406] on div "jää" at bounding box center [1029, 410] width 132 height 107
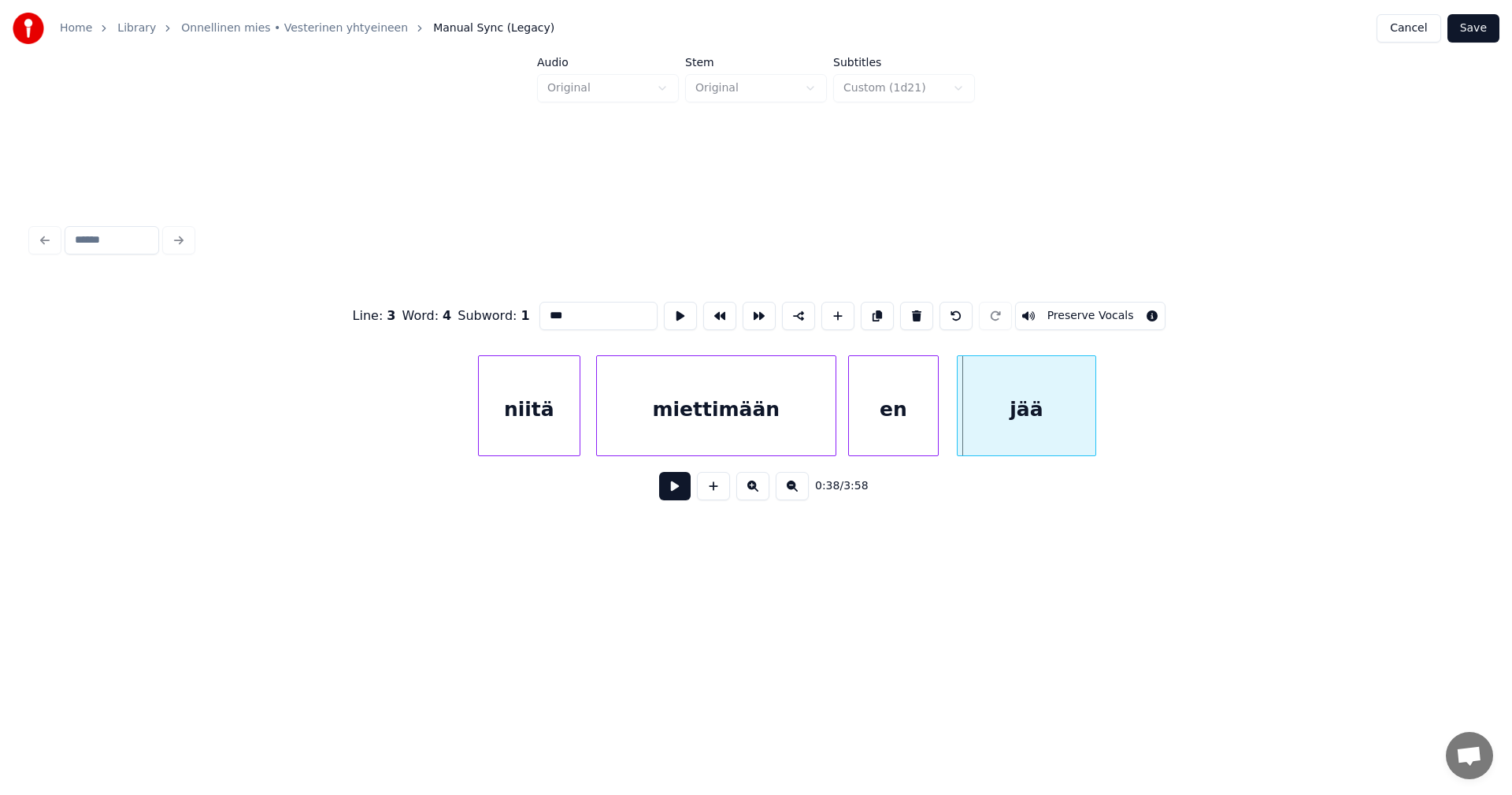
click at [960, 417] on div at bounding box center [959, 406] width 5 height 100
click at [684, 495] on button at bounding box center [675, 486] width 32 height 28
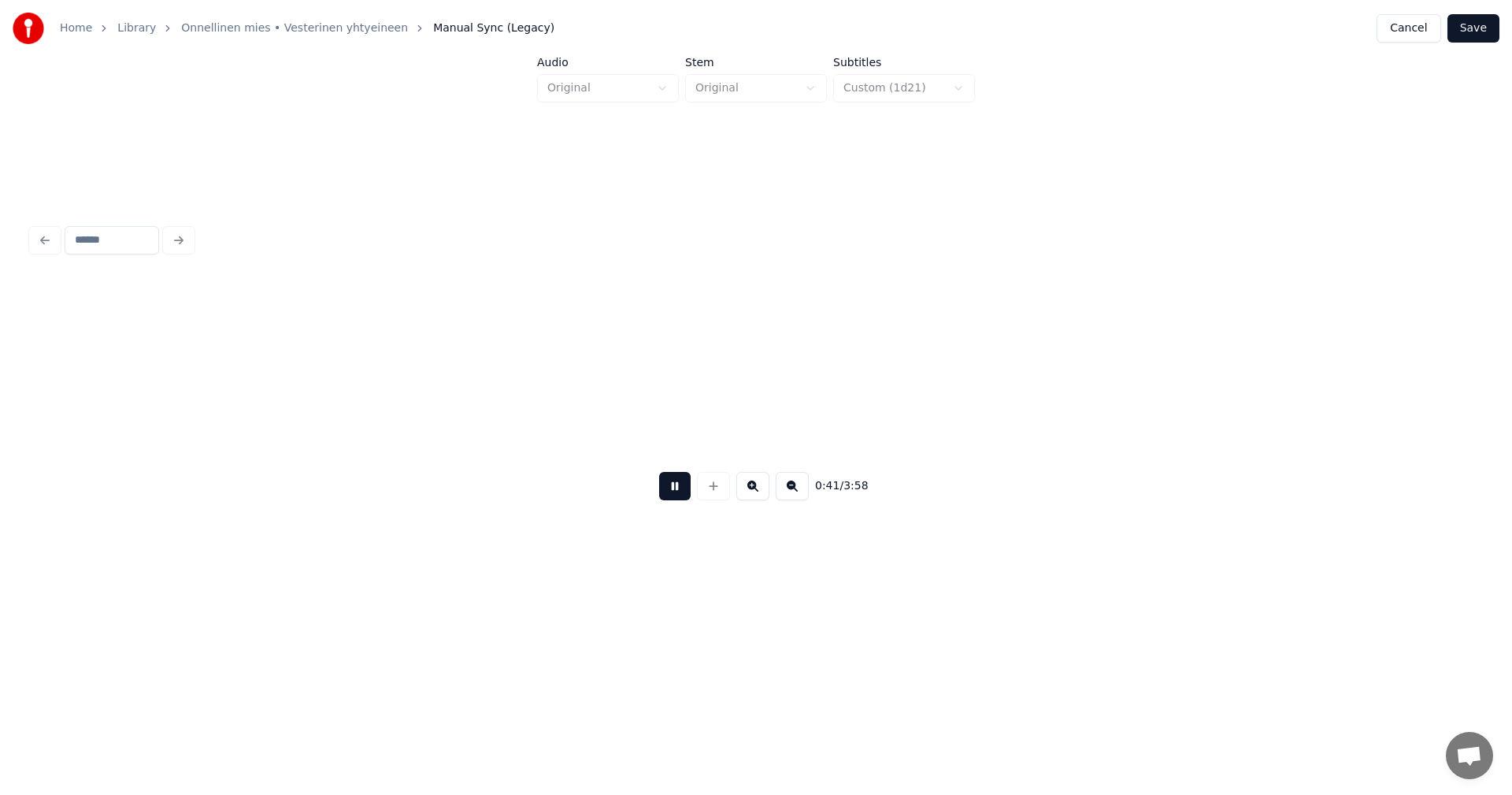
scroll to position [0, 8077]
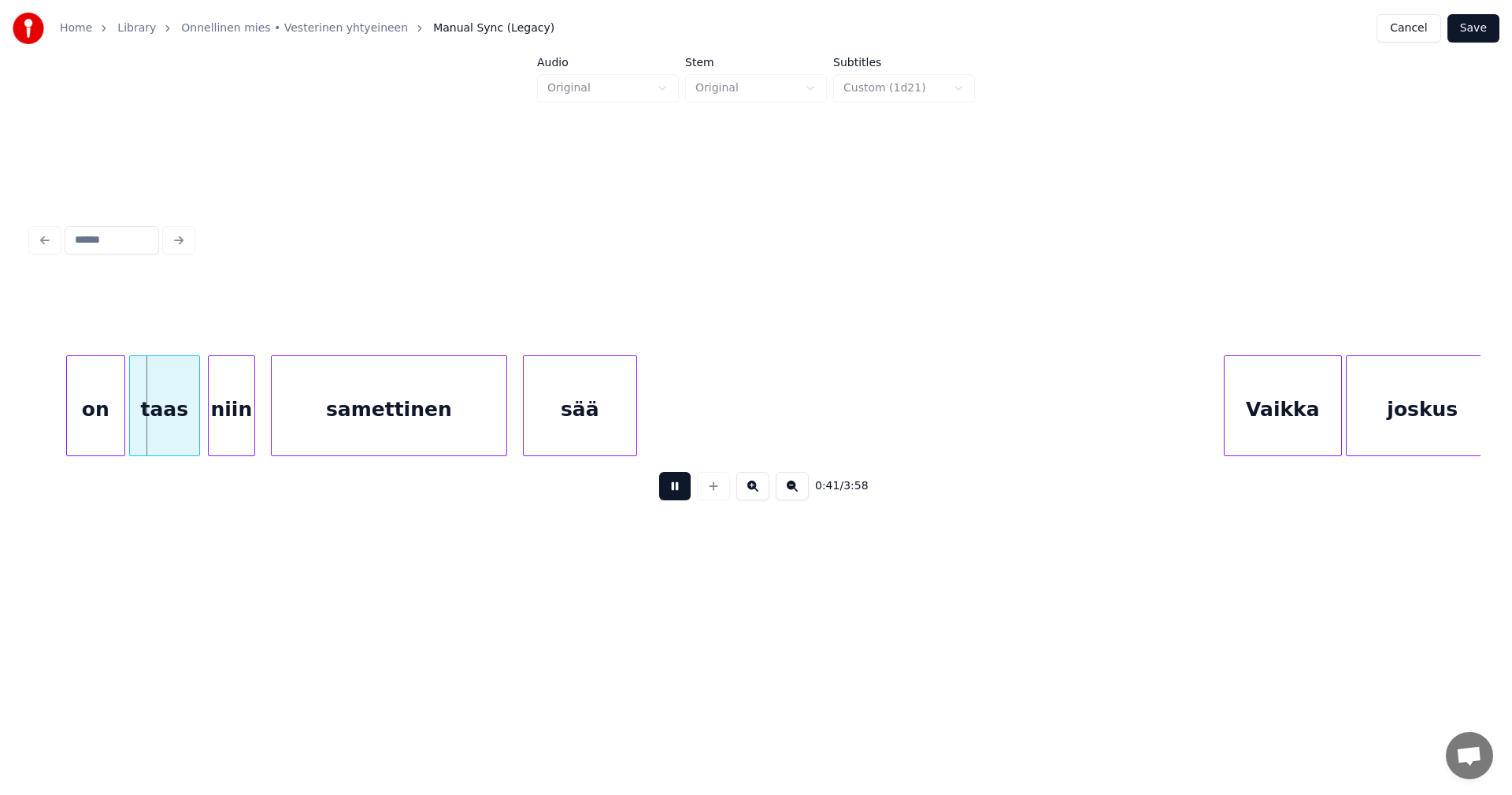
drag, startPoint x: 684, startPoint y: 495, endPoint x: 574, endPoint y: 500, distance: 110.1
click at [683, 495] on button at bounding box center [675, 486] width 32 height 28
click at [87, 435] on div "on" at bounding box center [87, 410] width 58 height 107
click at [156, 428] on div "taas" at bounding box center [165, 410] width 69 height 107
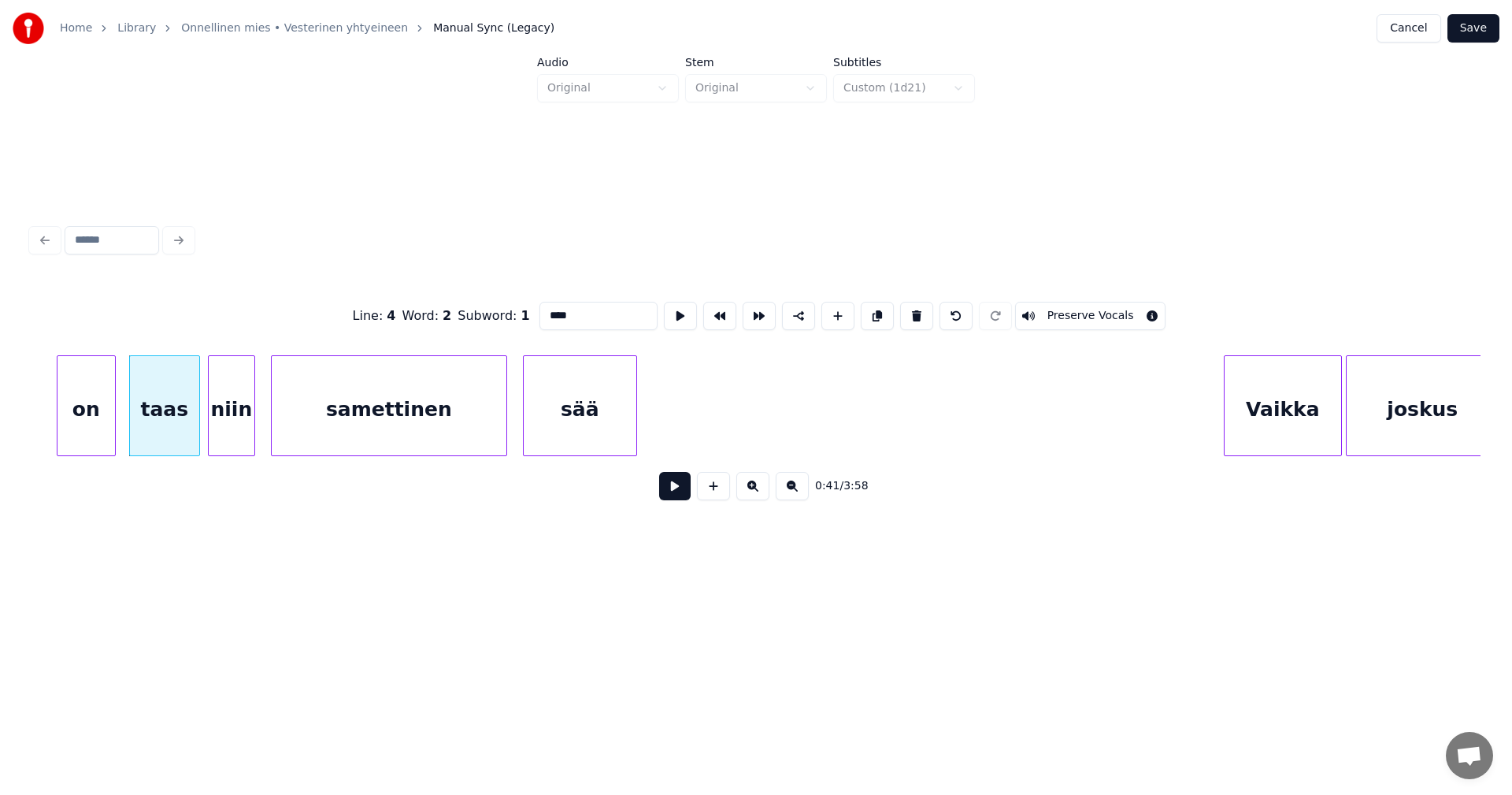
click at [664, 492] on button at bounding box center [675, 486] width 32 height 28
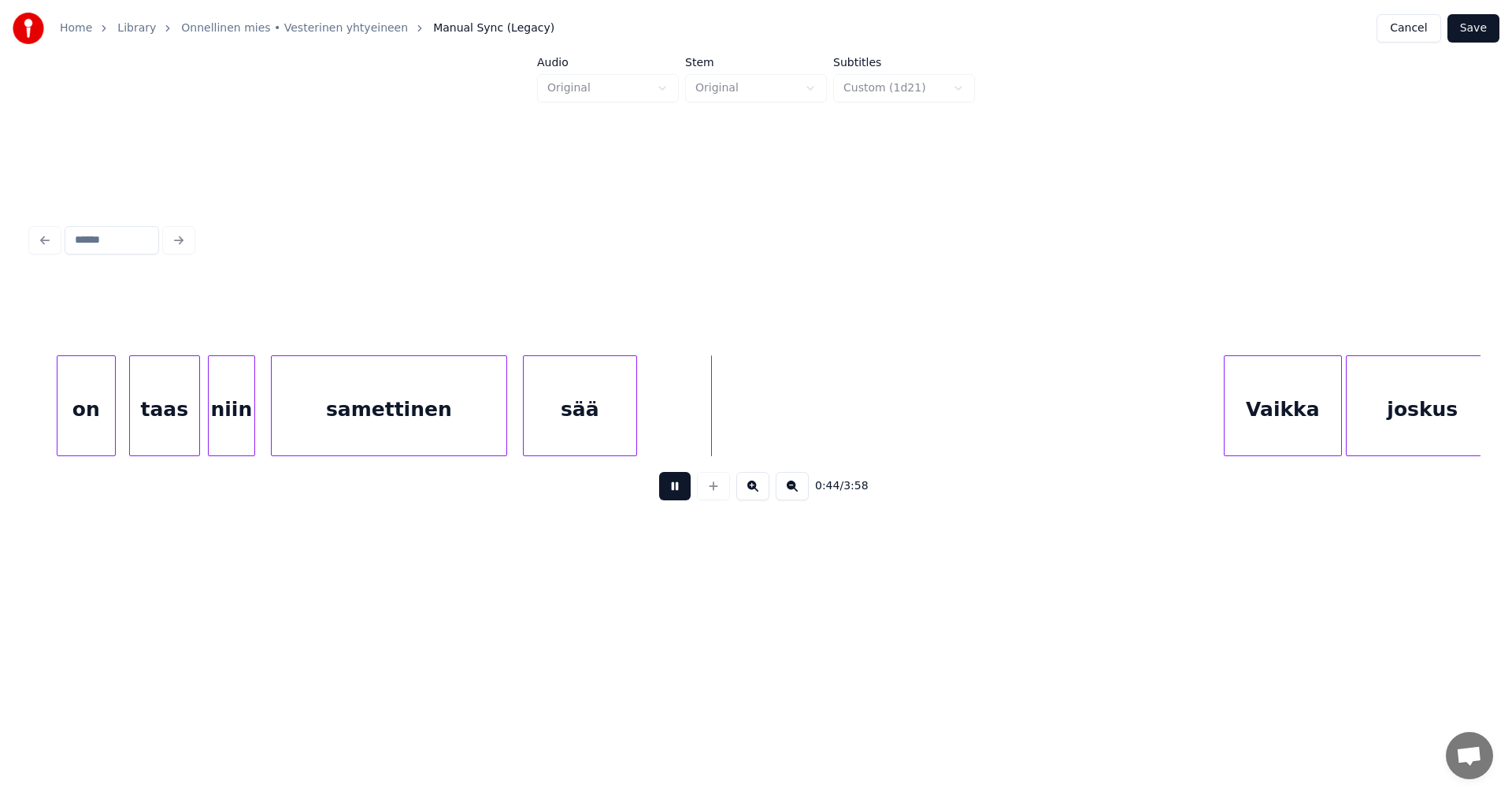
drag, startPoint x: 678, startPoint y: 492, endPoint x: 672, endPoint y: 446, distance: 46.4
click at [678, 486] on button at bounding box center [675, 486] width 32 height 28
click at [645, 431] on div at bounding box center [647, 406] width 5 height 100
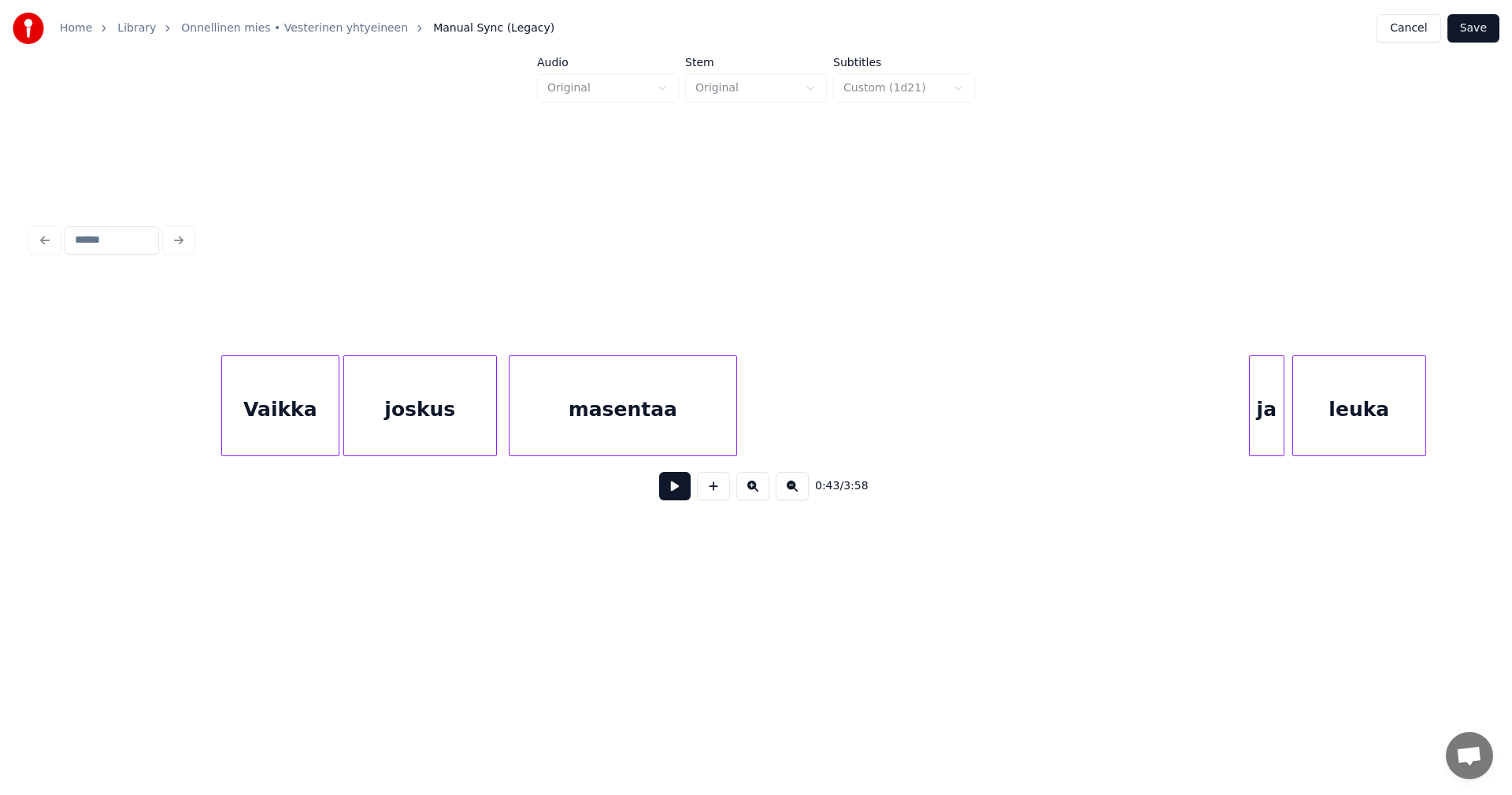
scroll to position [0, 9086]
click at [288, 424] on div "Vaikka" at bounding box center [269, 410] width 116 height 107
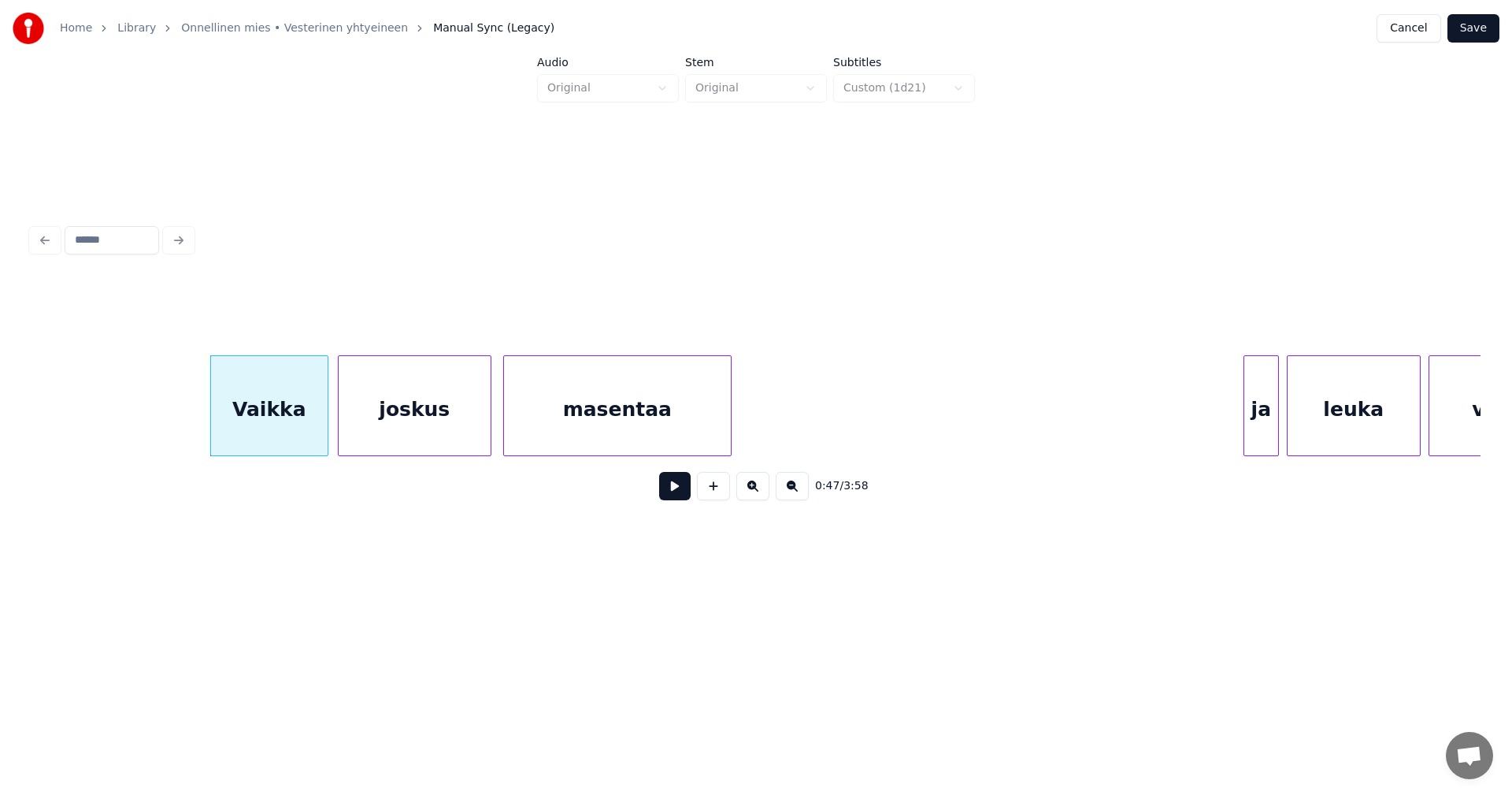
click at [673, 495] on button at bounding box center [675, 486] width 32 height 28
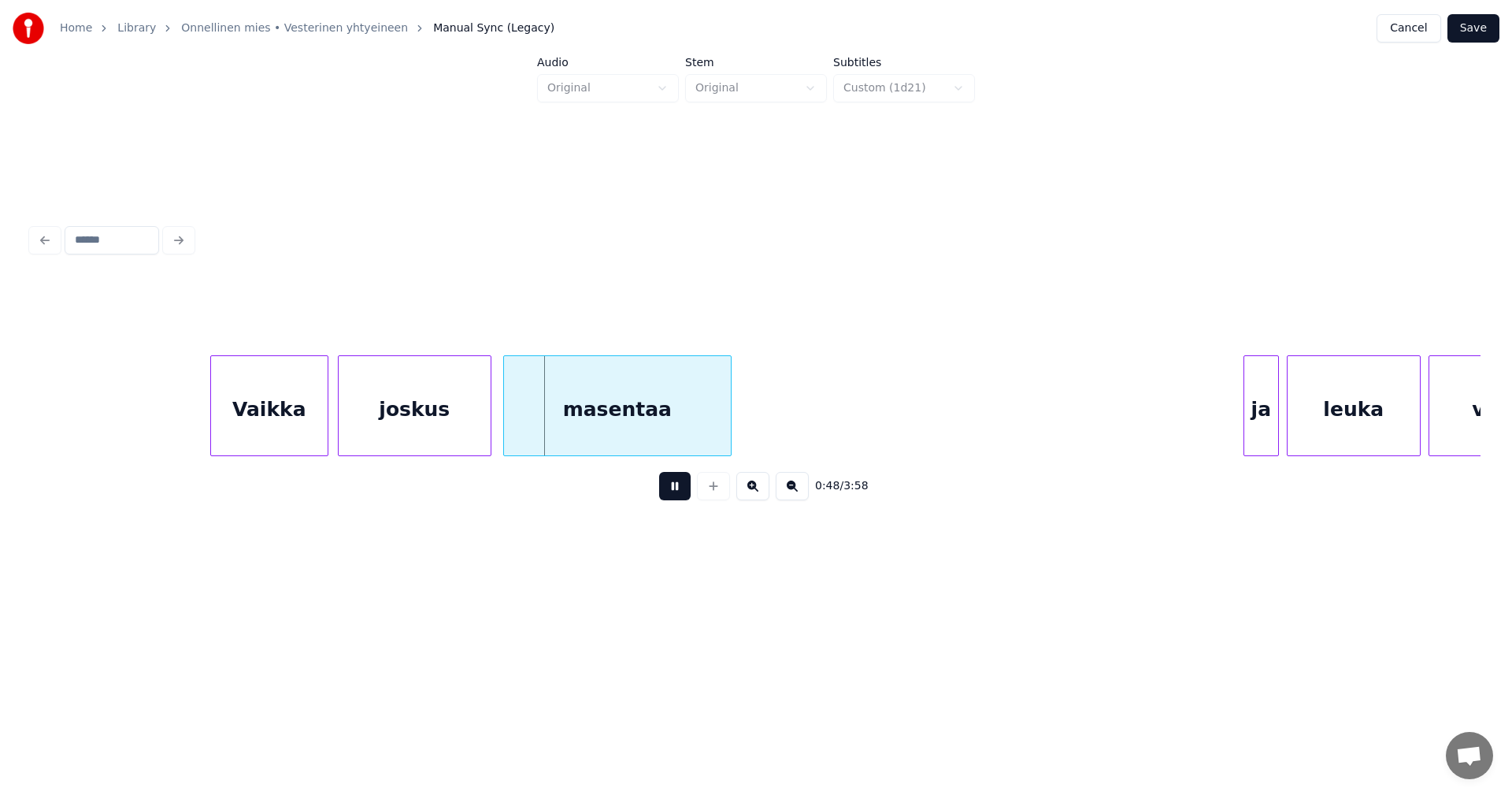
drag, startPoint x: 673, startPoint y: 495, endPoint x: 469, endPoint y: 453, distance: 208.3
click at [652, 490] on div "0:48 / 3:58" at bounding box center [756, 486] width 1424 height 34
click at [413, 424] on div "joskus" at bounding box center [414, 410] width 152 height 107
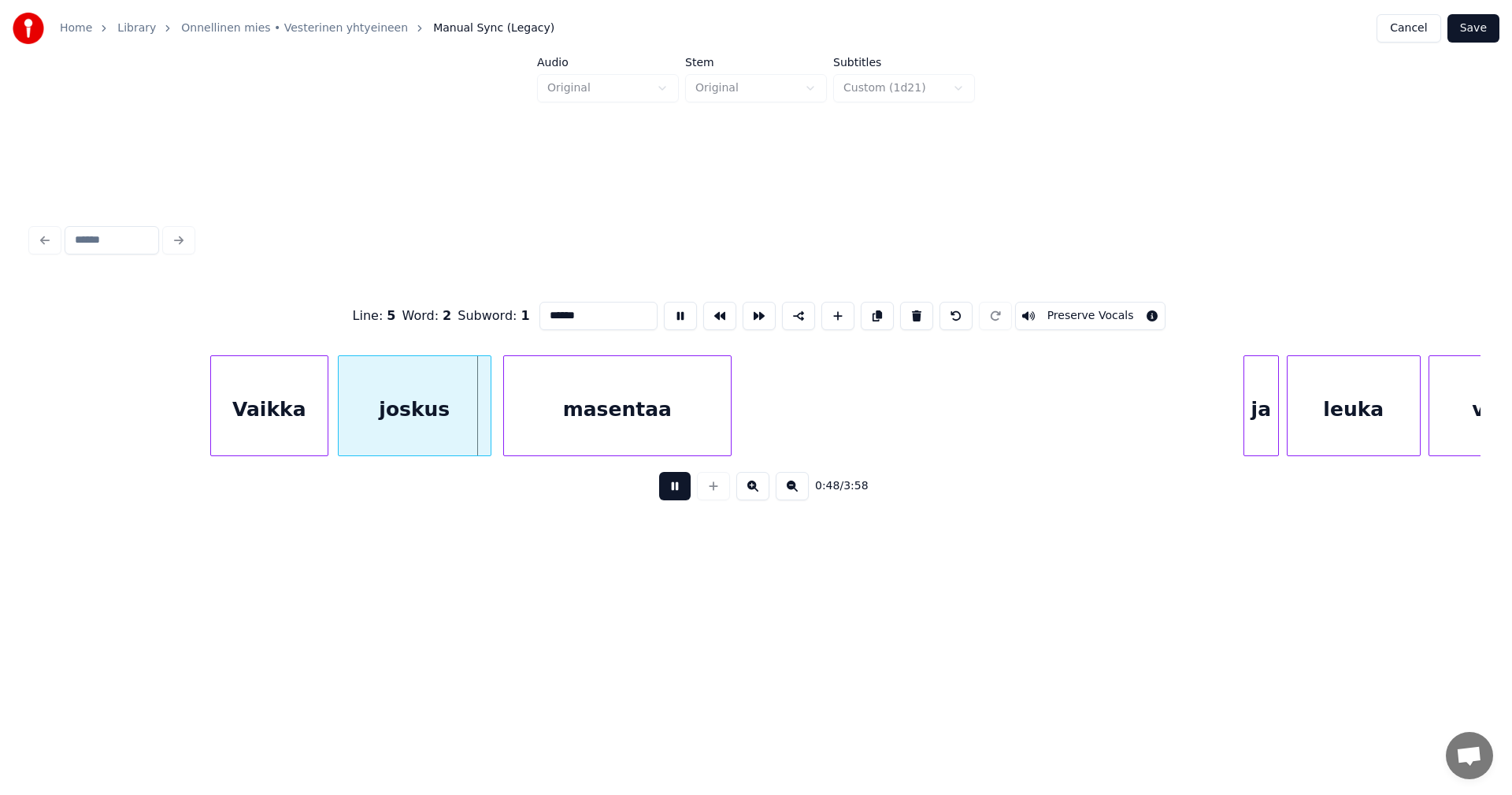
click at [675, 492] on button at bounding box center [675, 486] width 32 height 28
click at [480, 432] on div at bounding box center [479, 406] width 5 height 100
click at [500, 434] on div at bounding box center [502, 406] width 5 height 100
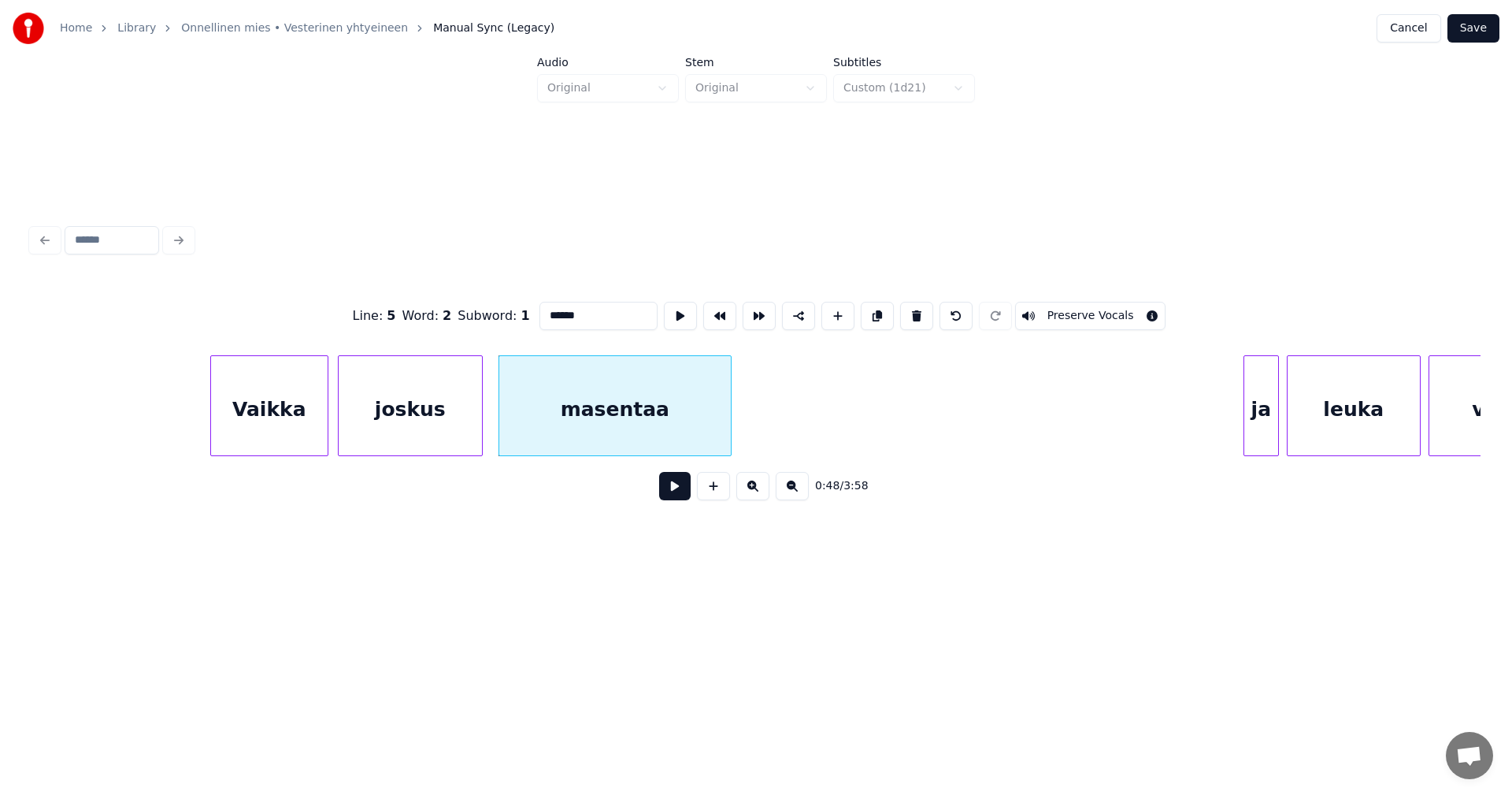
click at [452, 444] on div "joskus" at bounding box center [410, 410] width 143 height 107
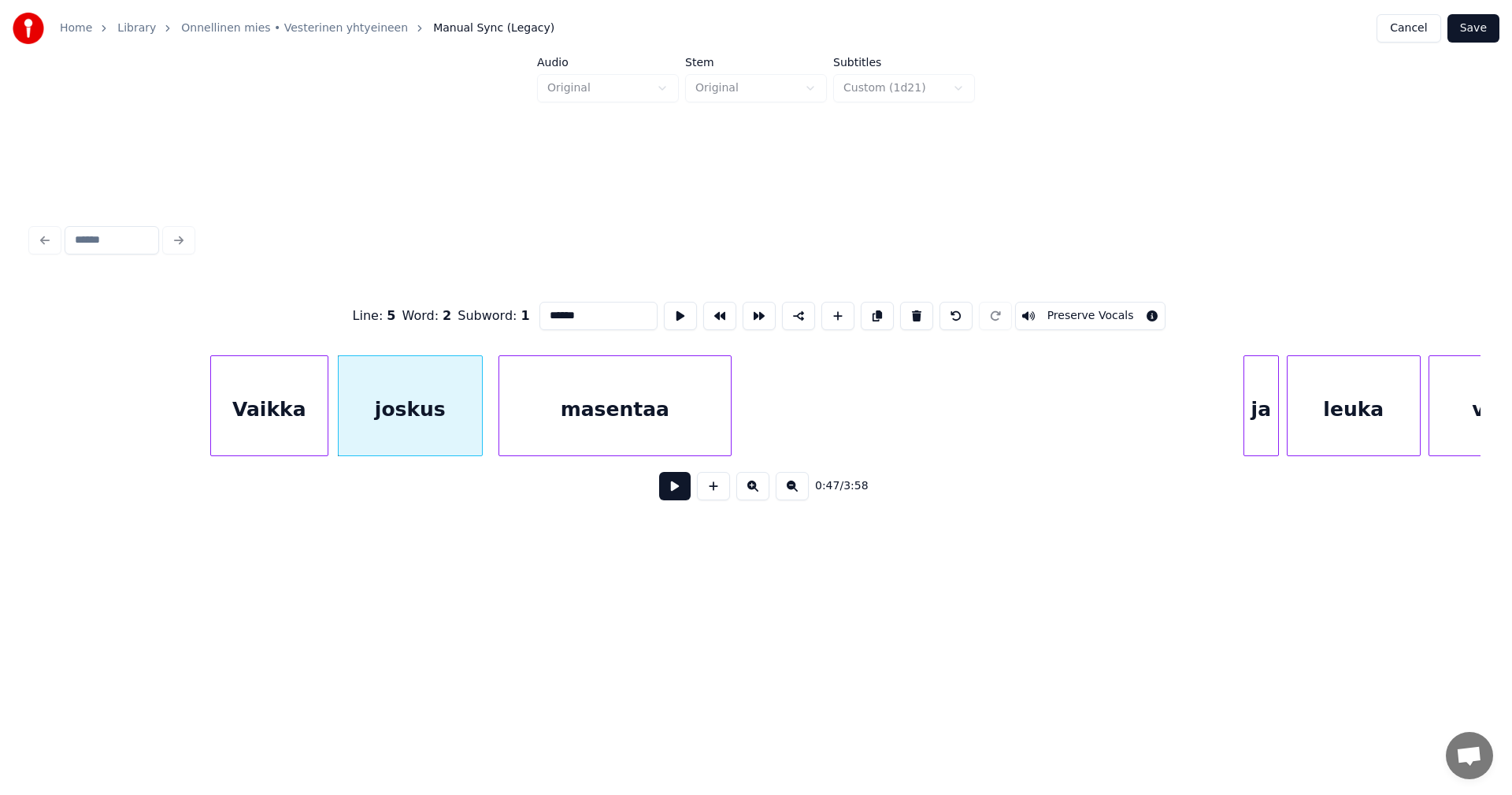
click at [671, 500] on button at bounding box center [675, 486] width 32 height 28
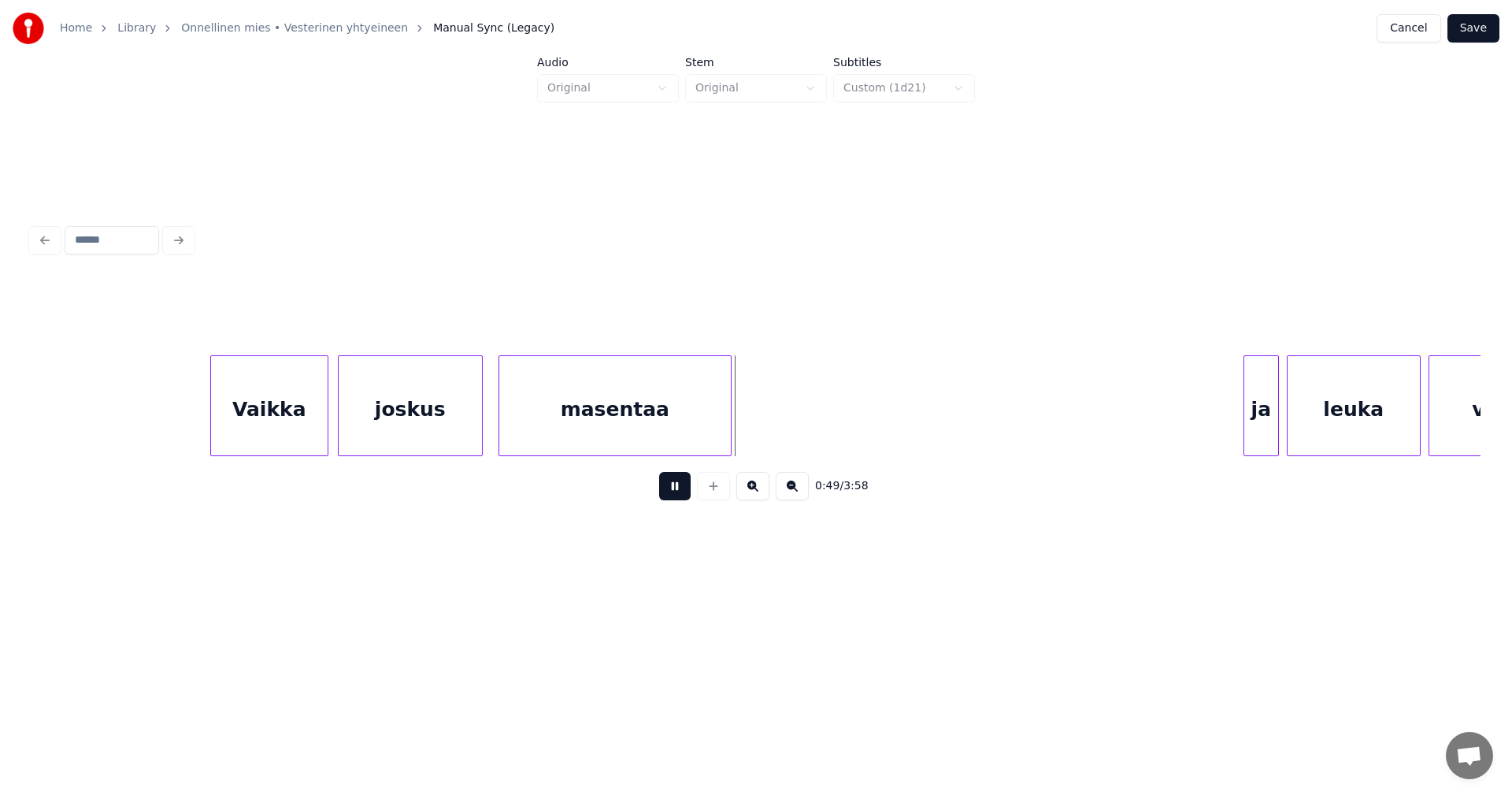
drag, startPoint x: 679, startPoint y: 495, endPoint x: 702, endPoint y: 487, distance: 24.4
click at [680, 495] on button at bounding box center [675, 486] width 32 height 28
click at [742, 432] on div at bounding box center [741, 406] width 5 height 100
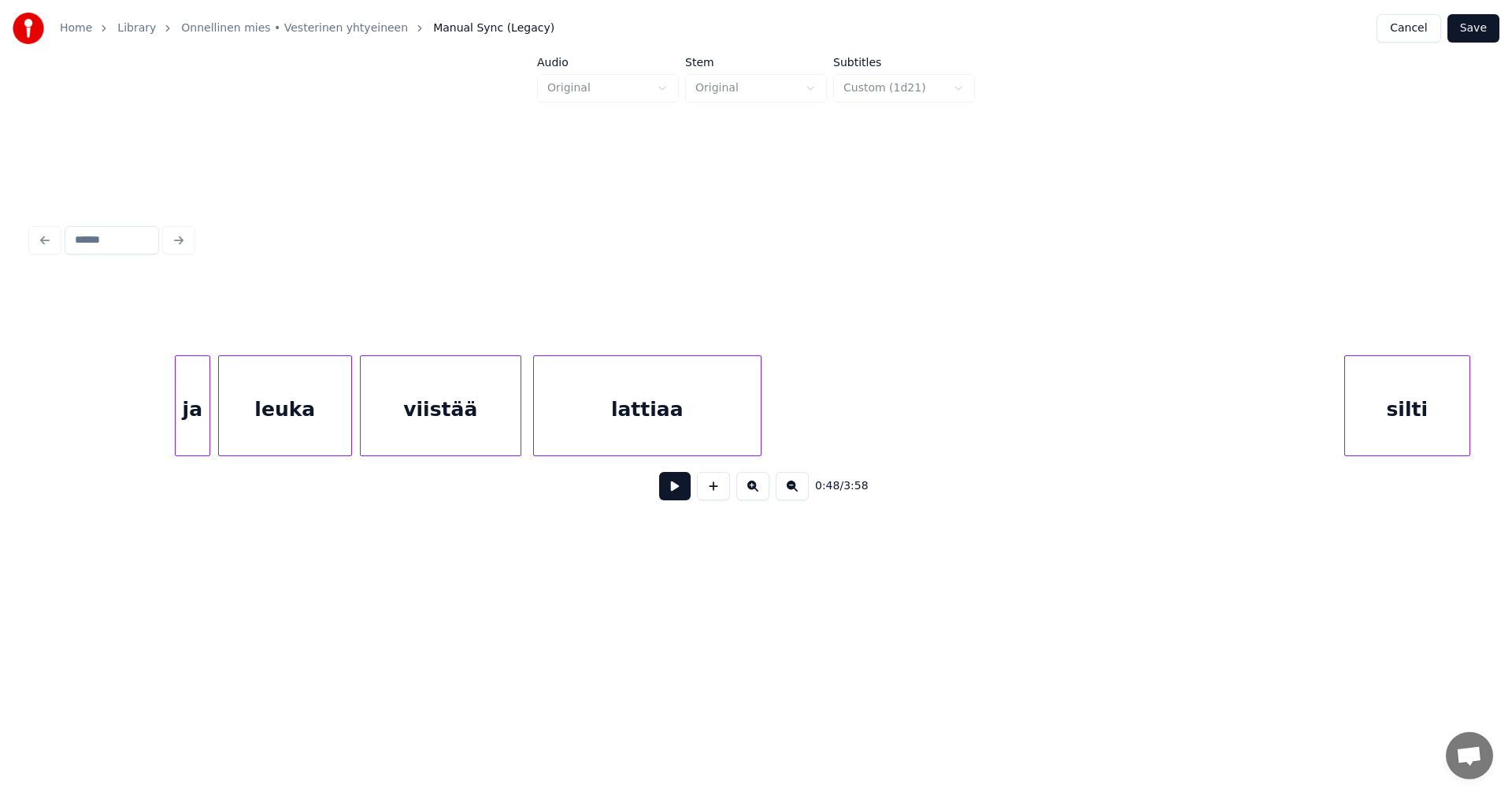
scroll to position [0, 10157]
click at [162, 426] on div at bounding box center [164, 406] width 5 height 100
click at [688, 490] on button at bounding box center [675, 486] width 32 height 28
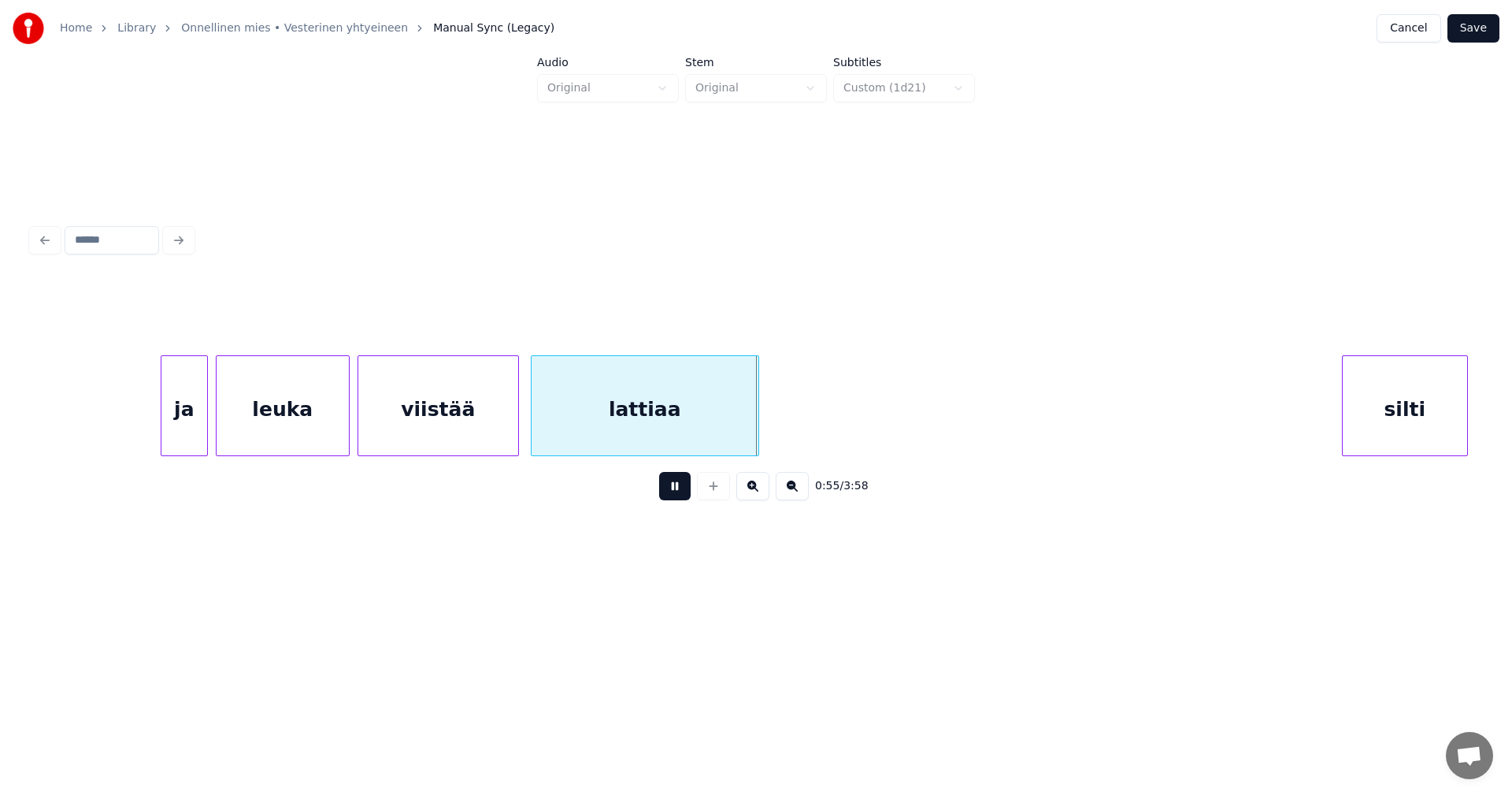
drag, startPoint x: 683, startPoint y: 488, endPoint x: 708, endPoint y: 478, distance: 26.9
click at [695, 483] on div "0:55 / 3:58" at bounding box center [756, 486] width 1424 height 34
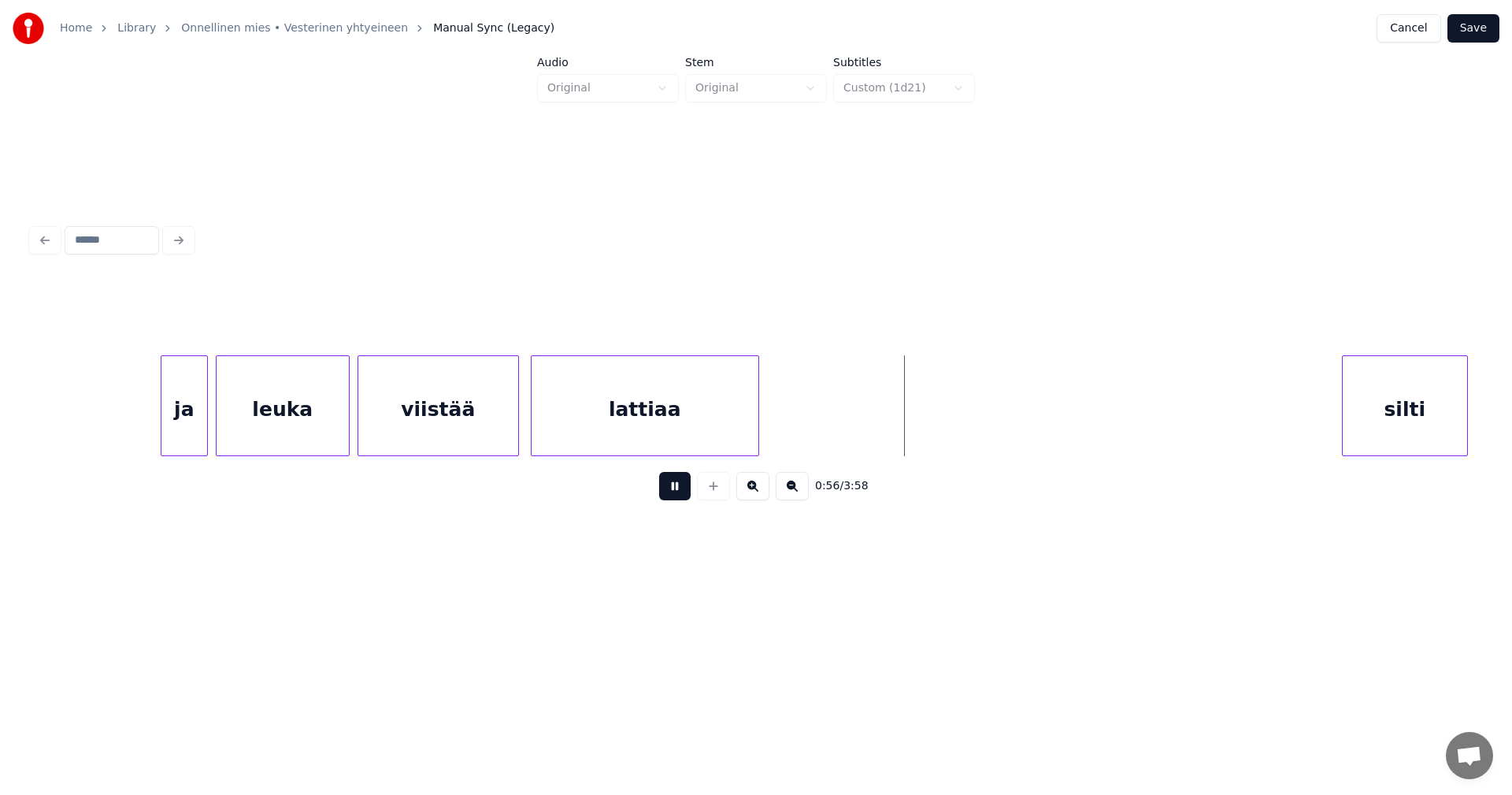
drag, startPoint x: 675, startPoint y: 499, endPoint x: 728, endPoint y: 452, distance: 70.8
click at [675, 495] on button at bounding box center [675, 486] width 32 height 28
click at [779, 424] on div at bounding box center [781, 406] width 5 height 100
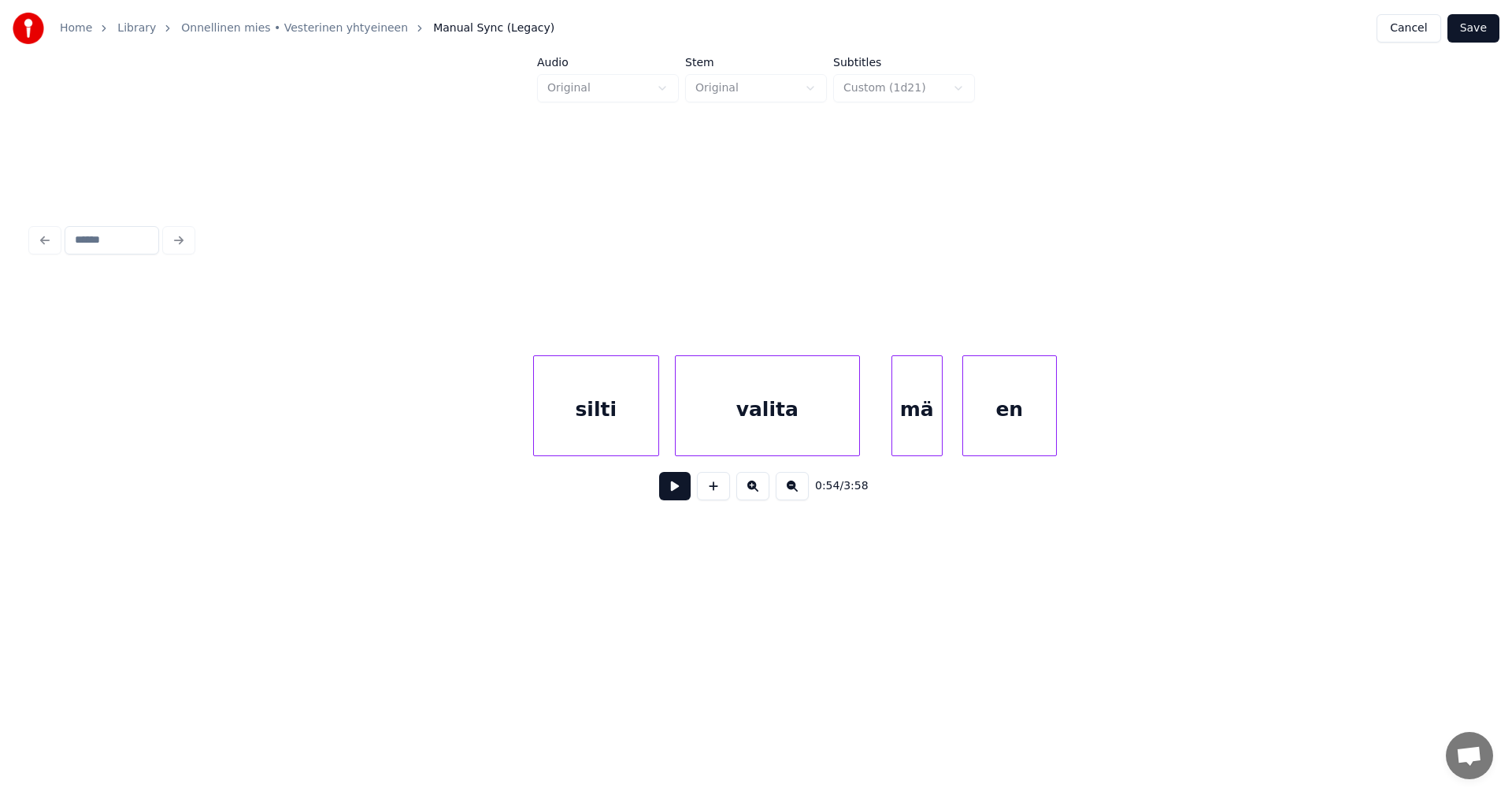
scroll to position [0, 10976]
click at [601, 424] on div "silti" at bounding box center [586, 410] width 125 height 107
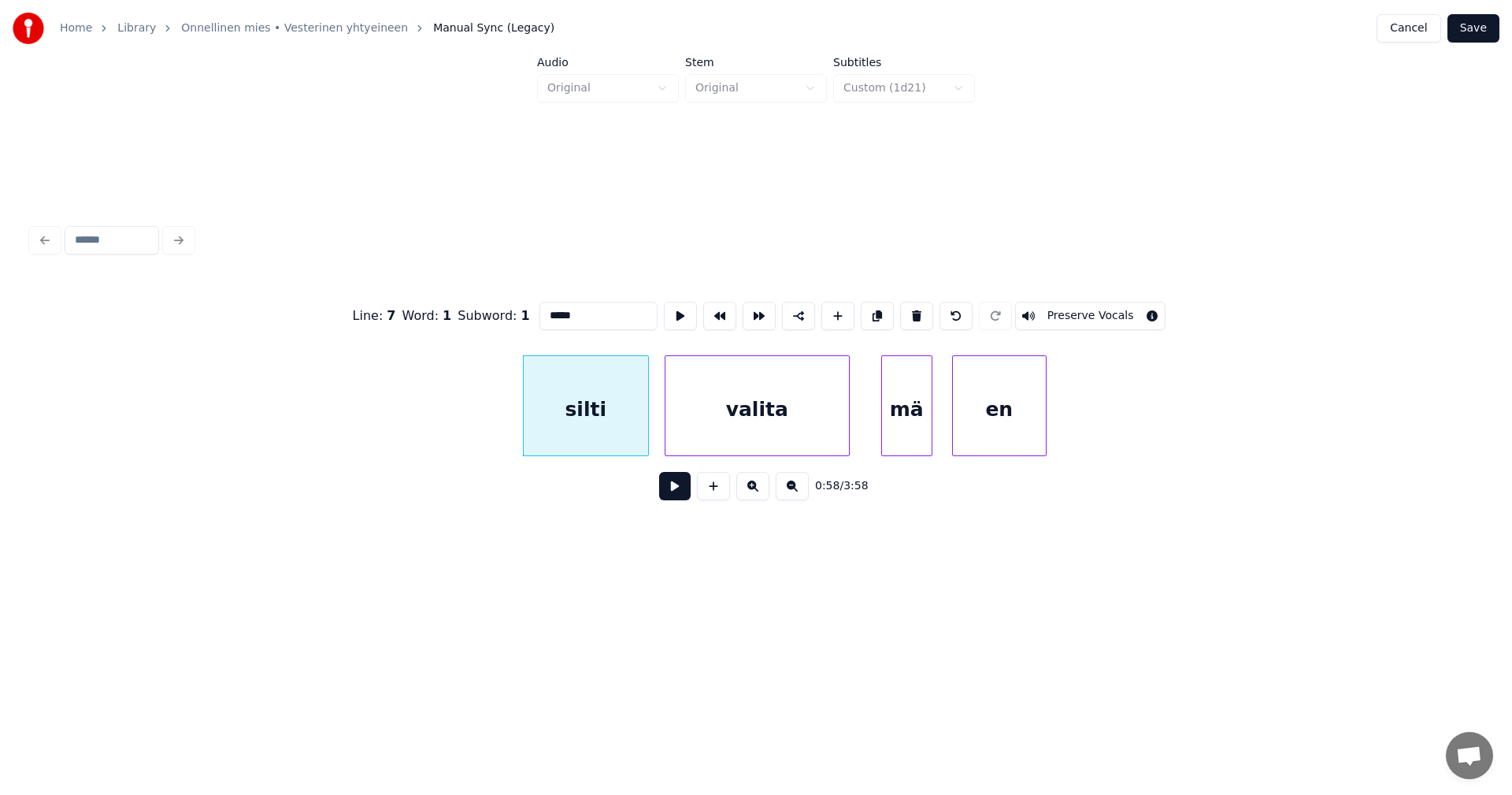
click at [679, 496] on button at bounding box center [675, 486] width 32 height 28
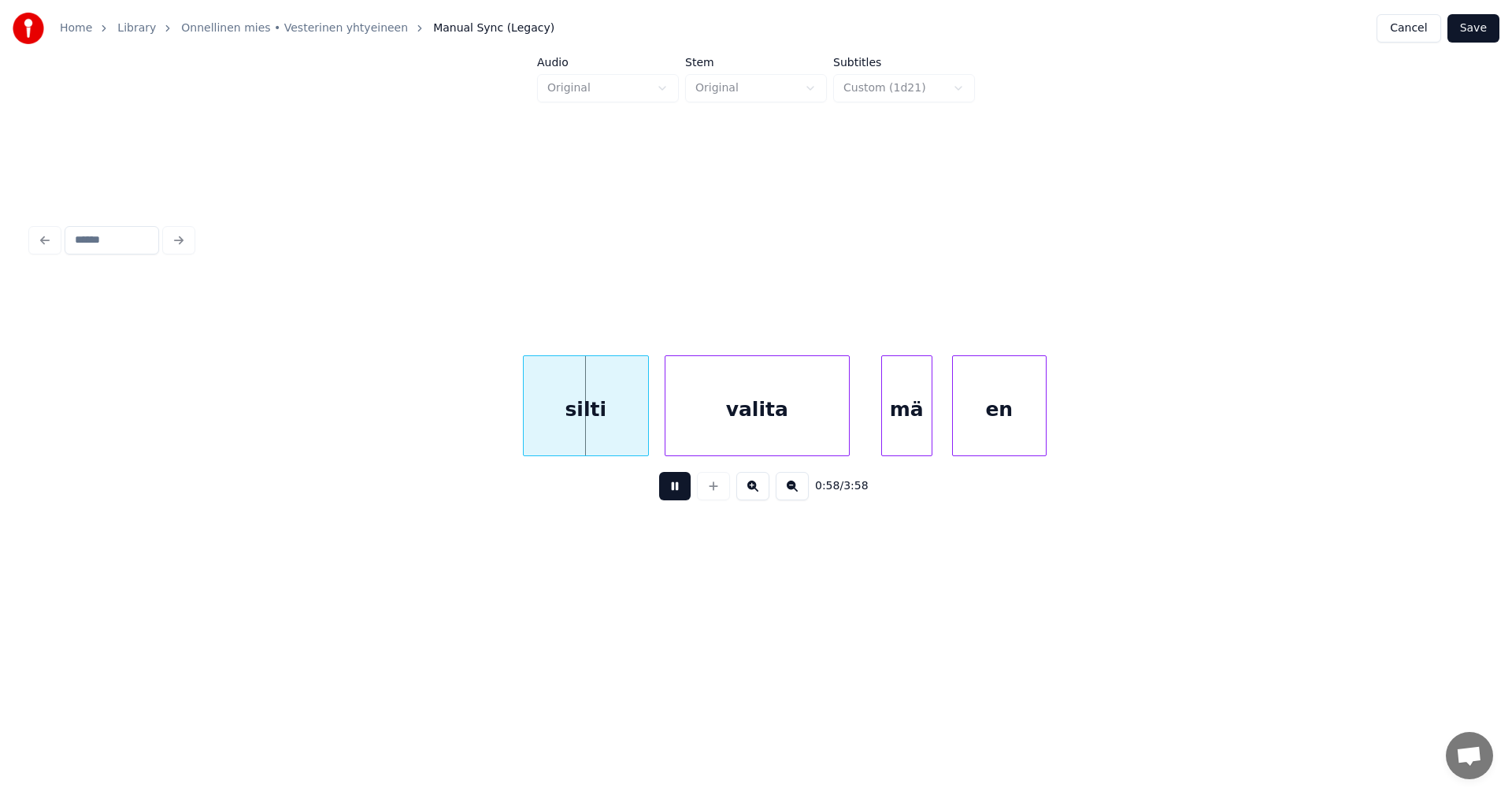
drag, startPoint x: 679, startPoint y: 496, endPoint x: 628, endPoint y: 462, distance: 61.3
click at [679, 495] on button at bounding box center [675, 486] width 32 height 28
click at [593, 428] on div "silti" at bounding box center [582, 410] width 125 height 107
click at [677, 492] on button at bounding box center [675, 486] width 32 height 28
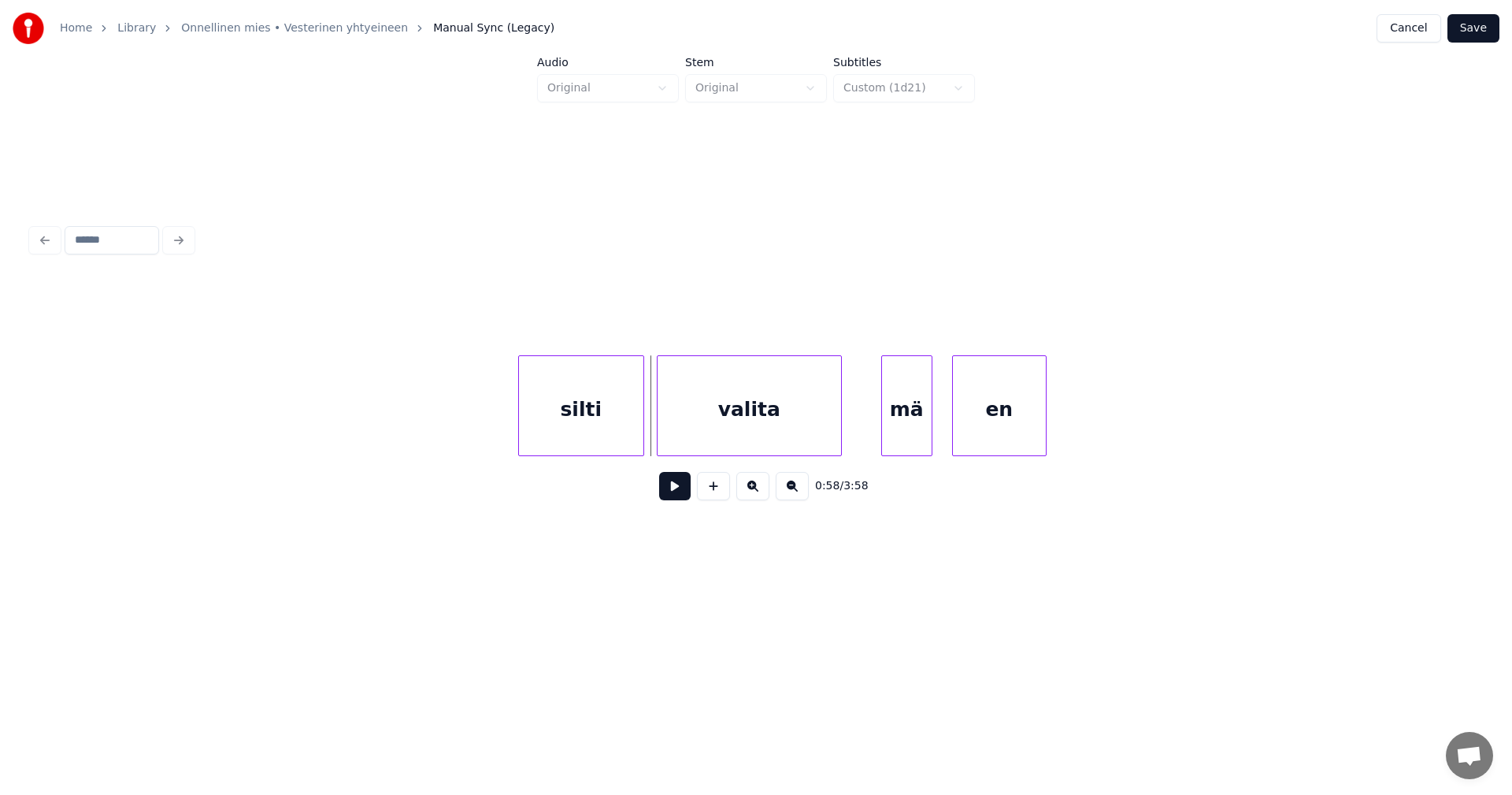
click at [704, 441] on div "valita" at bounding box center [749, 410] width 183 height 107
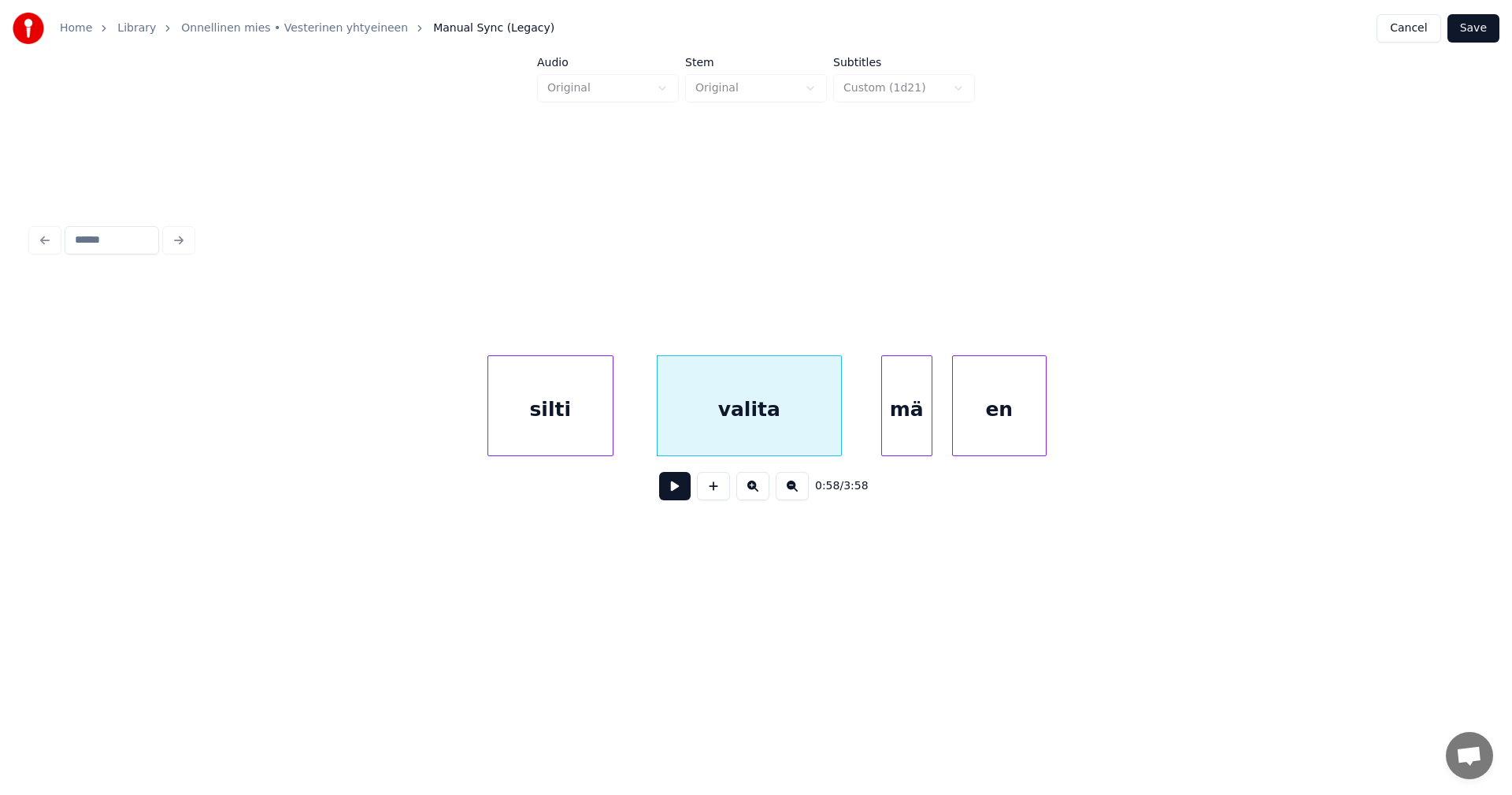
click at [560, 445] on div "silti" at bounding box center [551, 410] width 125 height 107
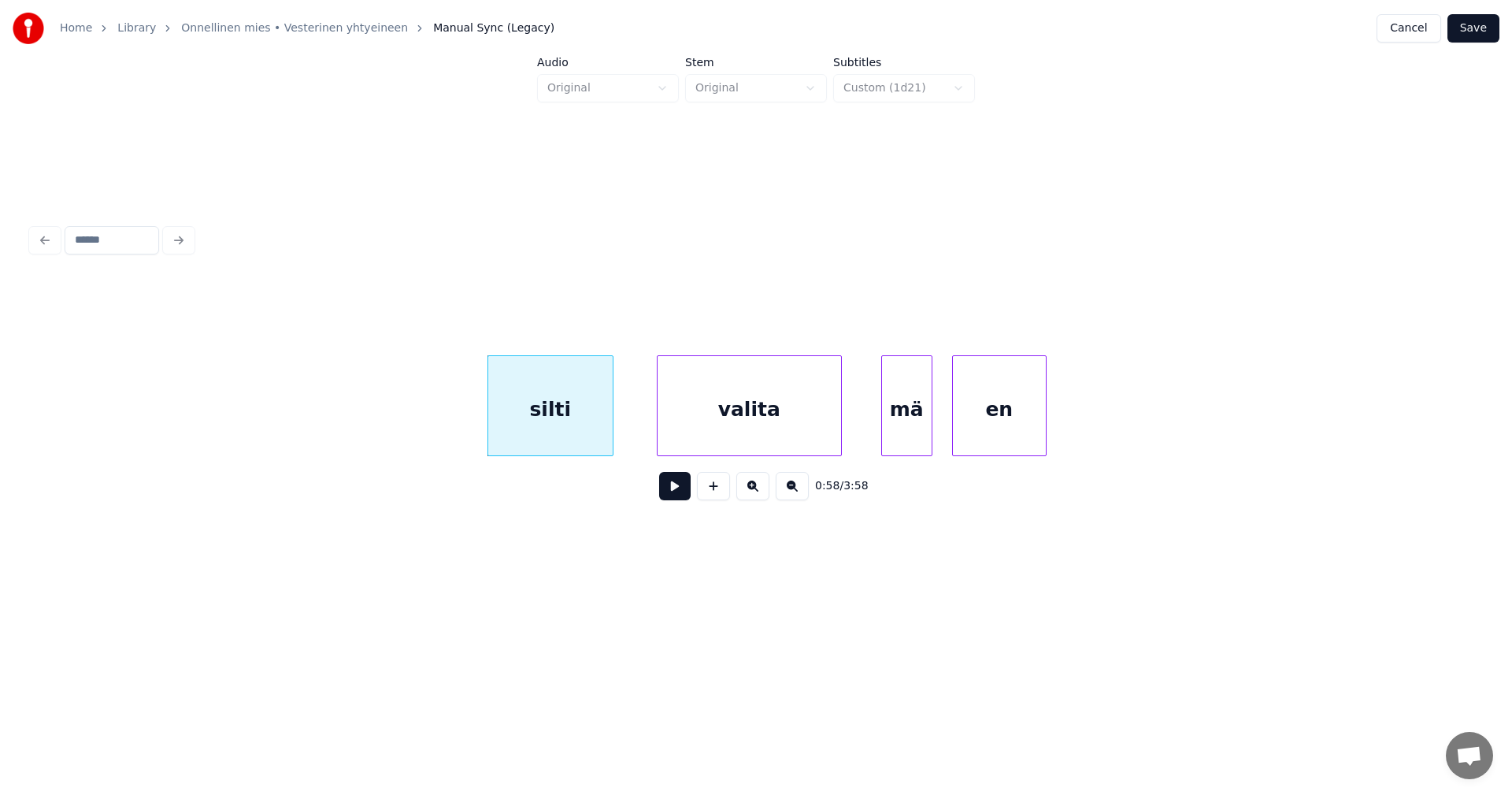
click at [669, 496] on button at bounding box center [675, 486] width 32 height 28
click at [673, 494] on button at bounding box center [675, 486] width 32 height 28
click at [640, 438] on div at bounding box center [641, 406] width 5 height 100
click at [670, 494] on button at bounding box center [675, 486] width 32 height 28
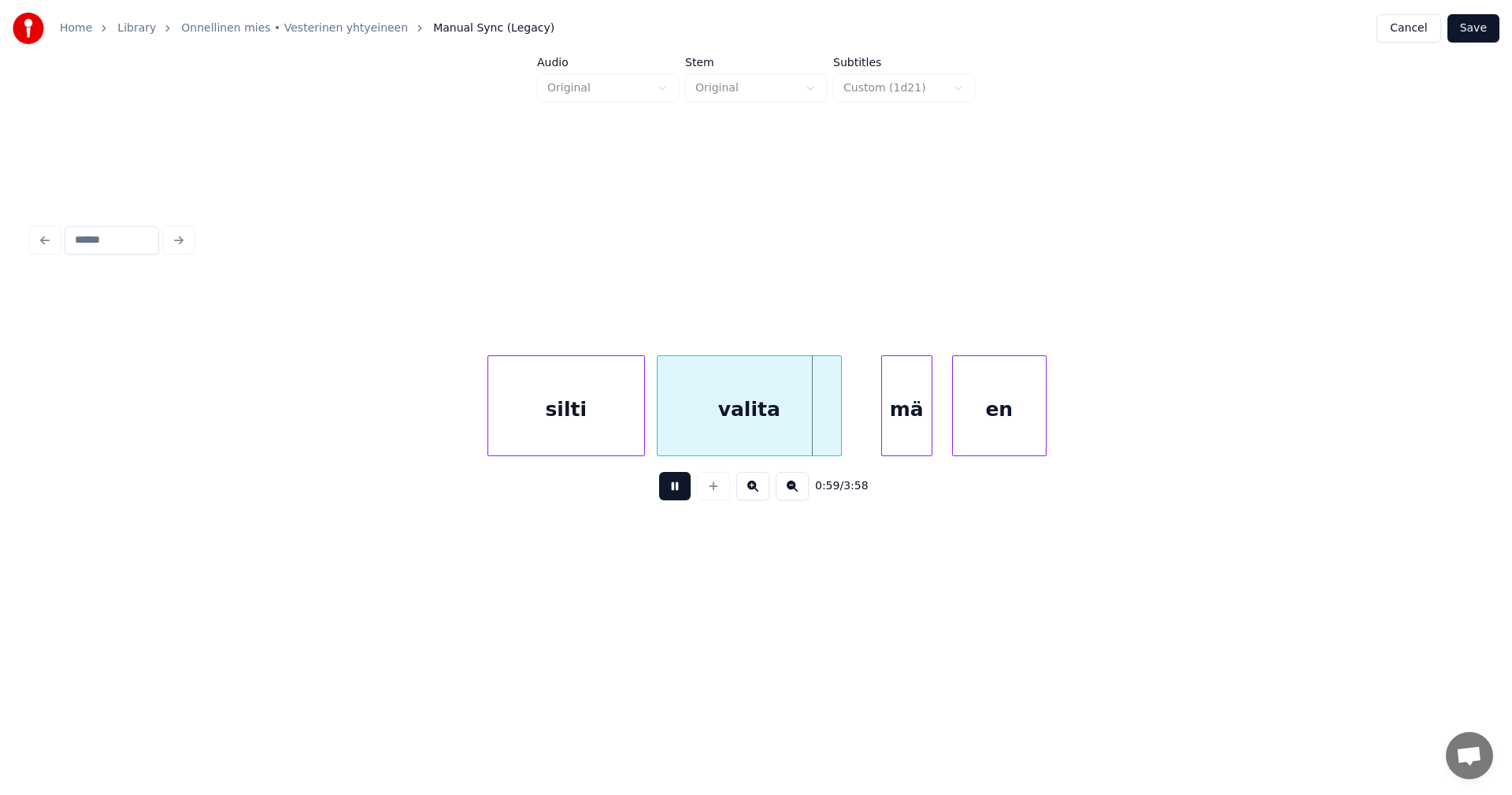
click at [671, 494] on button at bounding box center [675, 486] width 32 height 28
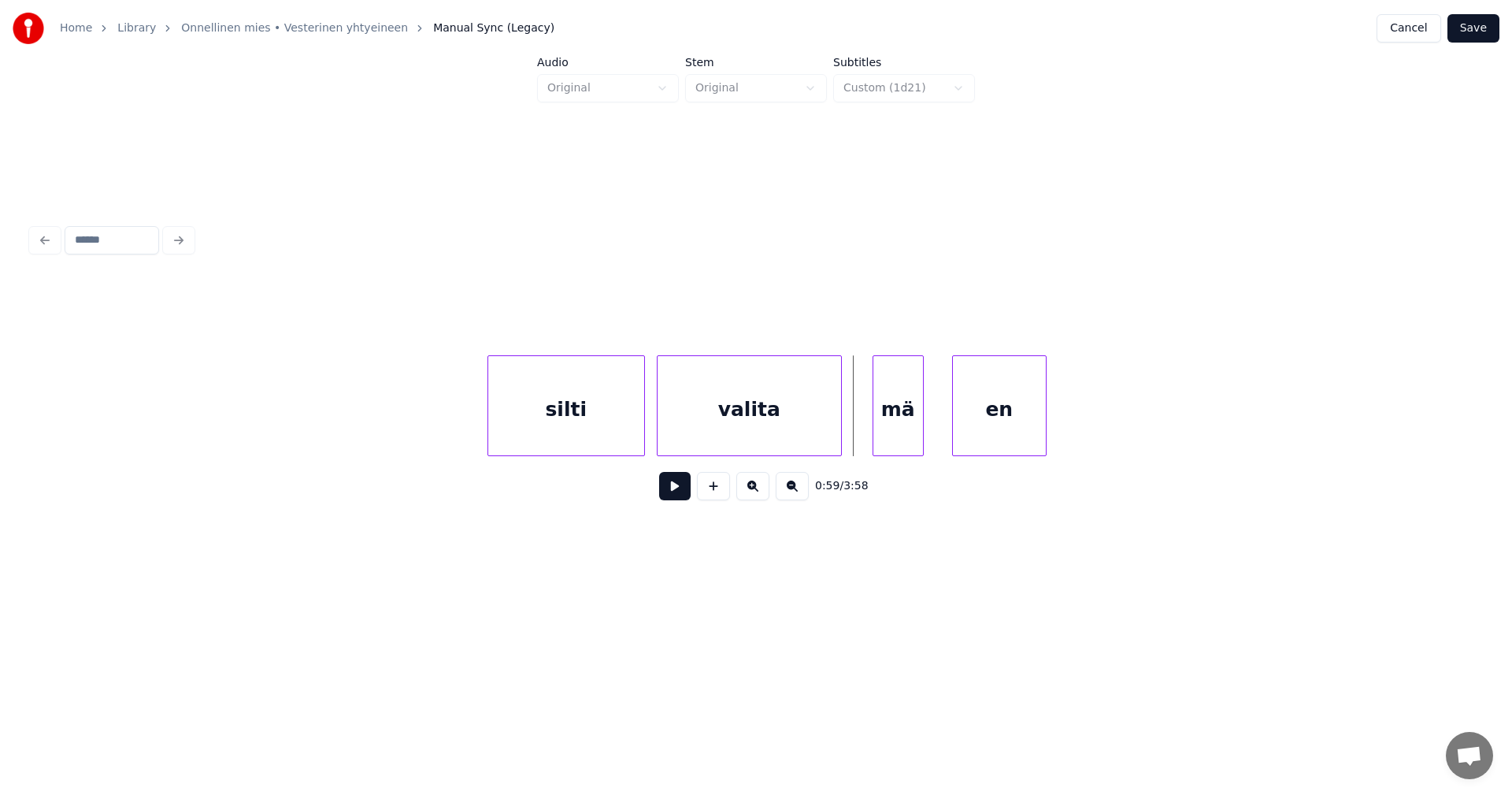
click at [894, 433] on div "mä" at bounding box center [898, 410] width 49 height 107
click at [867, 425] on div at bounding box center [868, 406] width 5 height 100
click at [792, 439] on div "valita" at bounding box center [749, 410] width 183 height 107
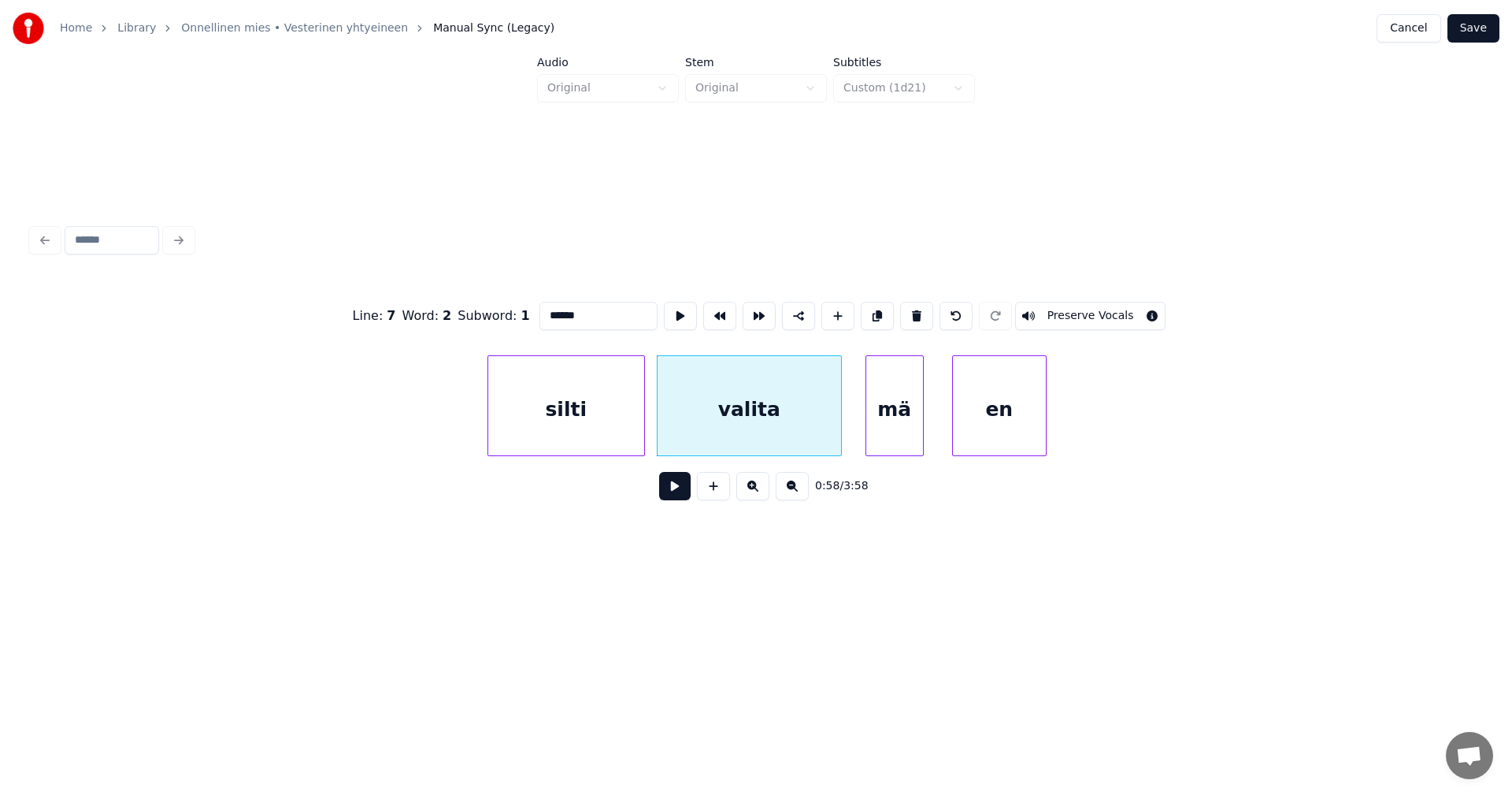
click at [679, 496] on button at bounding box center [675, 486] width 32 height 28
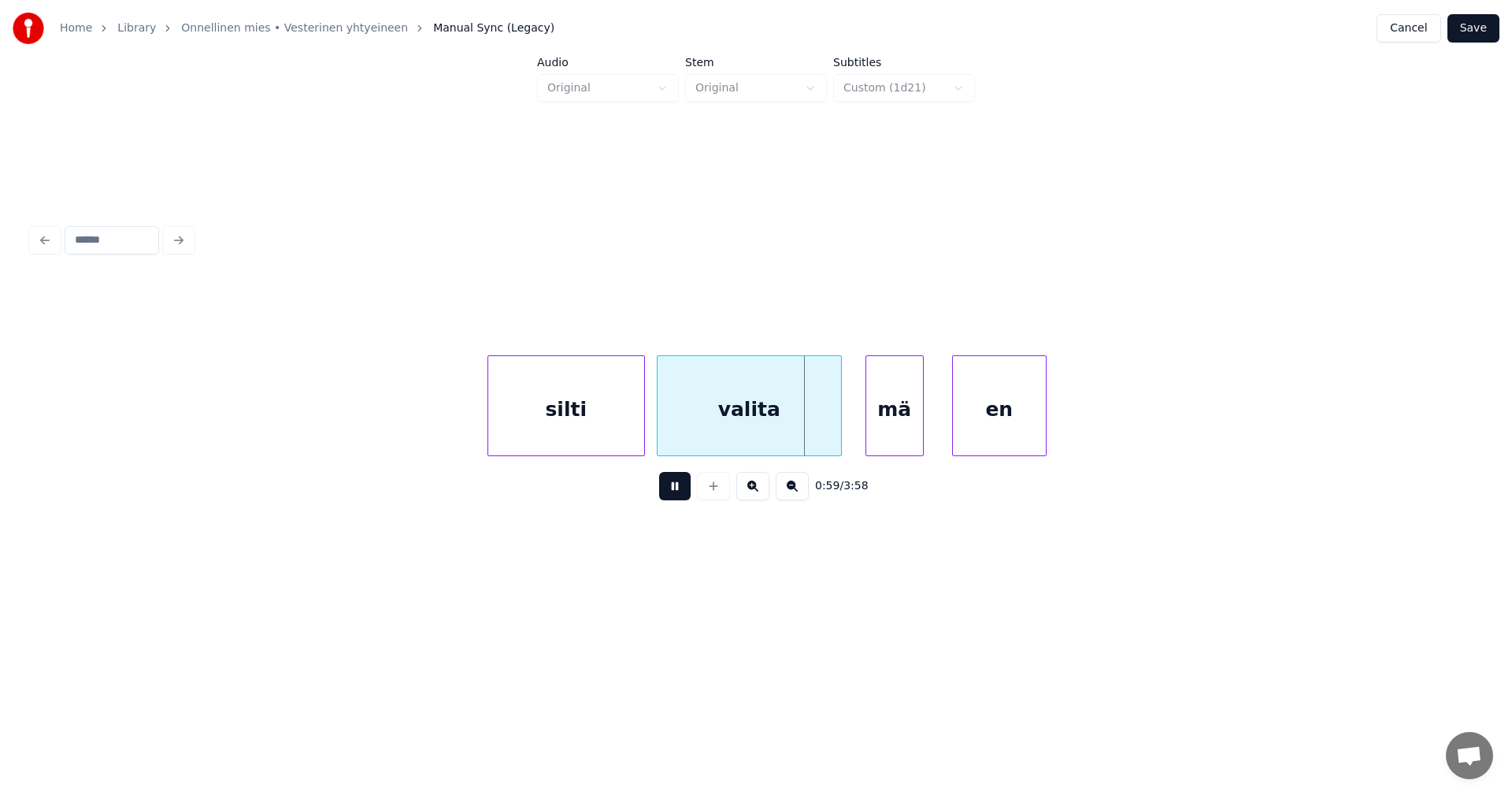
click at [679, 494] on button at bounding box center [675, 486] width 32 height 28
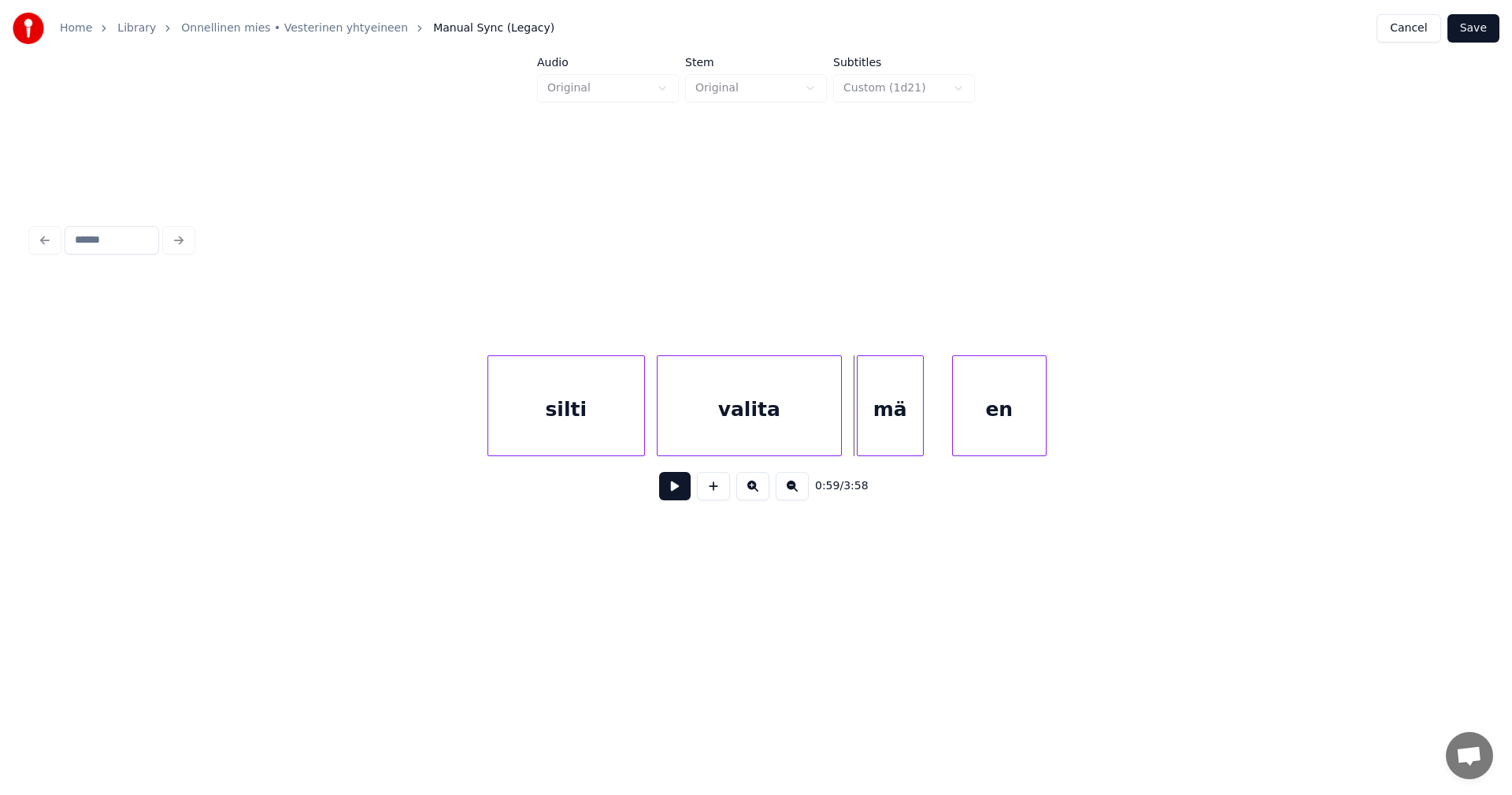
click at [860, 424] on div at bounding box center [860, 406] width 5 height 100
click at [683, 498] on button at bounding box center [675, 486] width 32 height 28
click at [1069, 417] on div at bounding box center [1066, 406] width 5 height 100
click at [1001, 427] on div "en" at bounding box center [1009, 410] width 126 height 107
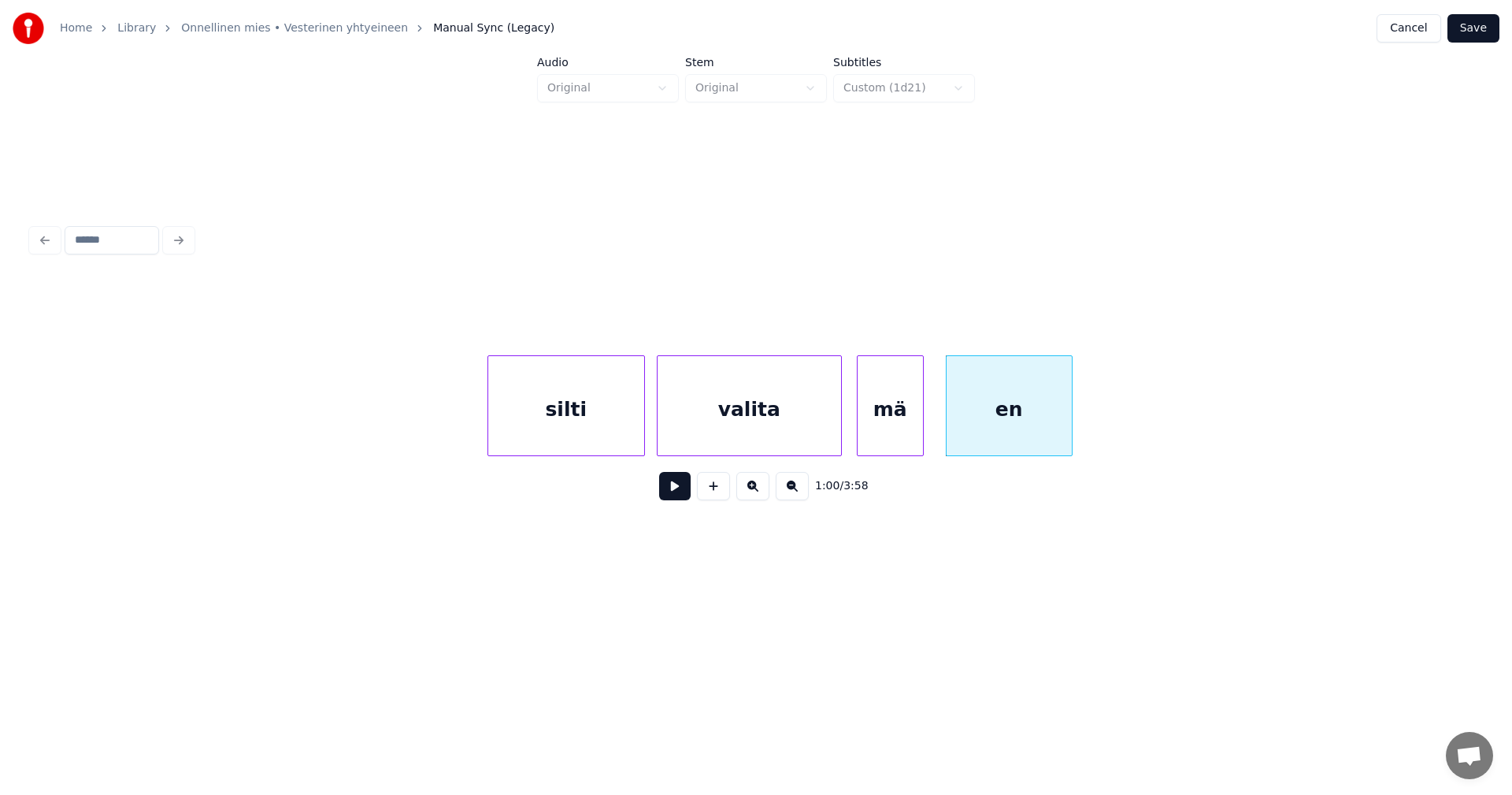
click at [885, 445] on div "mä" at bounding box center [890, 410] width 65 height 107
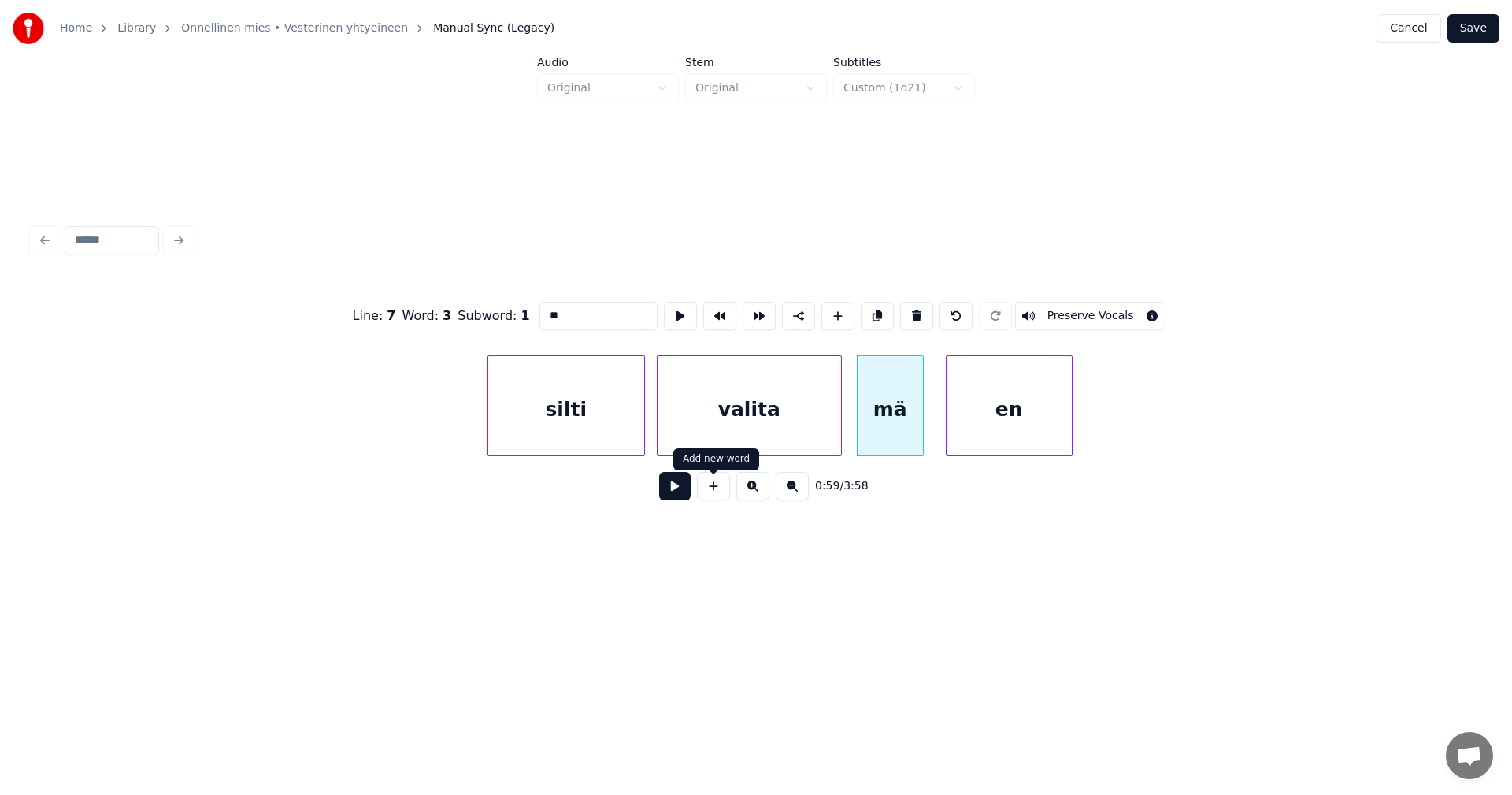
click at [690, 487] on div "0:59 / 3:58" at bounding box center [756, 486] width 1424 height 34
click at [684, 492] on button at bounding box center [675, 486] width 32 height 28
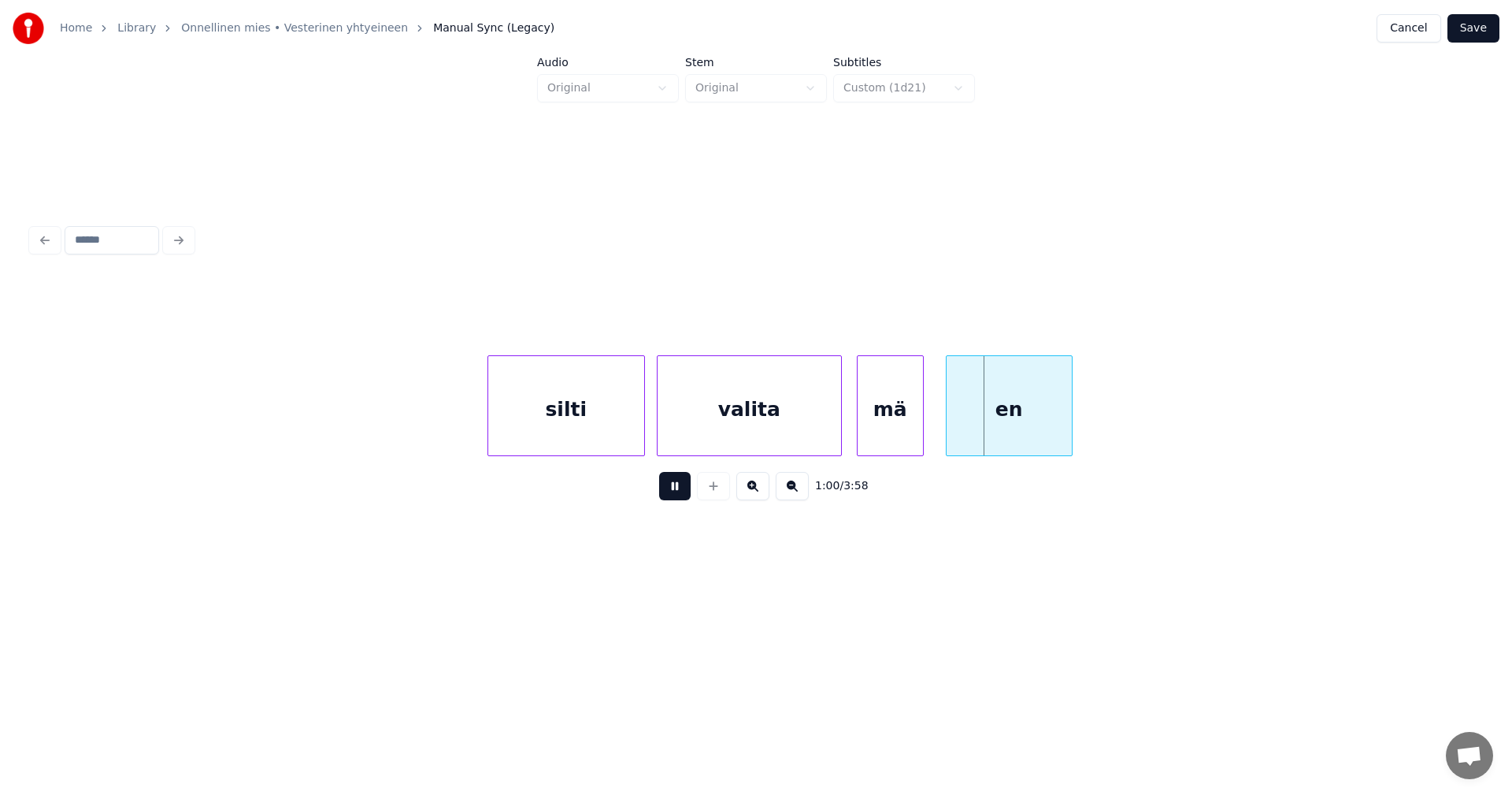
click at [737, 438] on div "valita" at bounding box center [749, 410] width 183 height 107
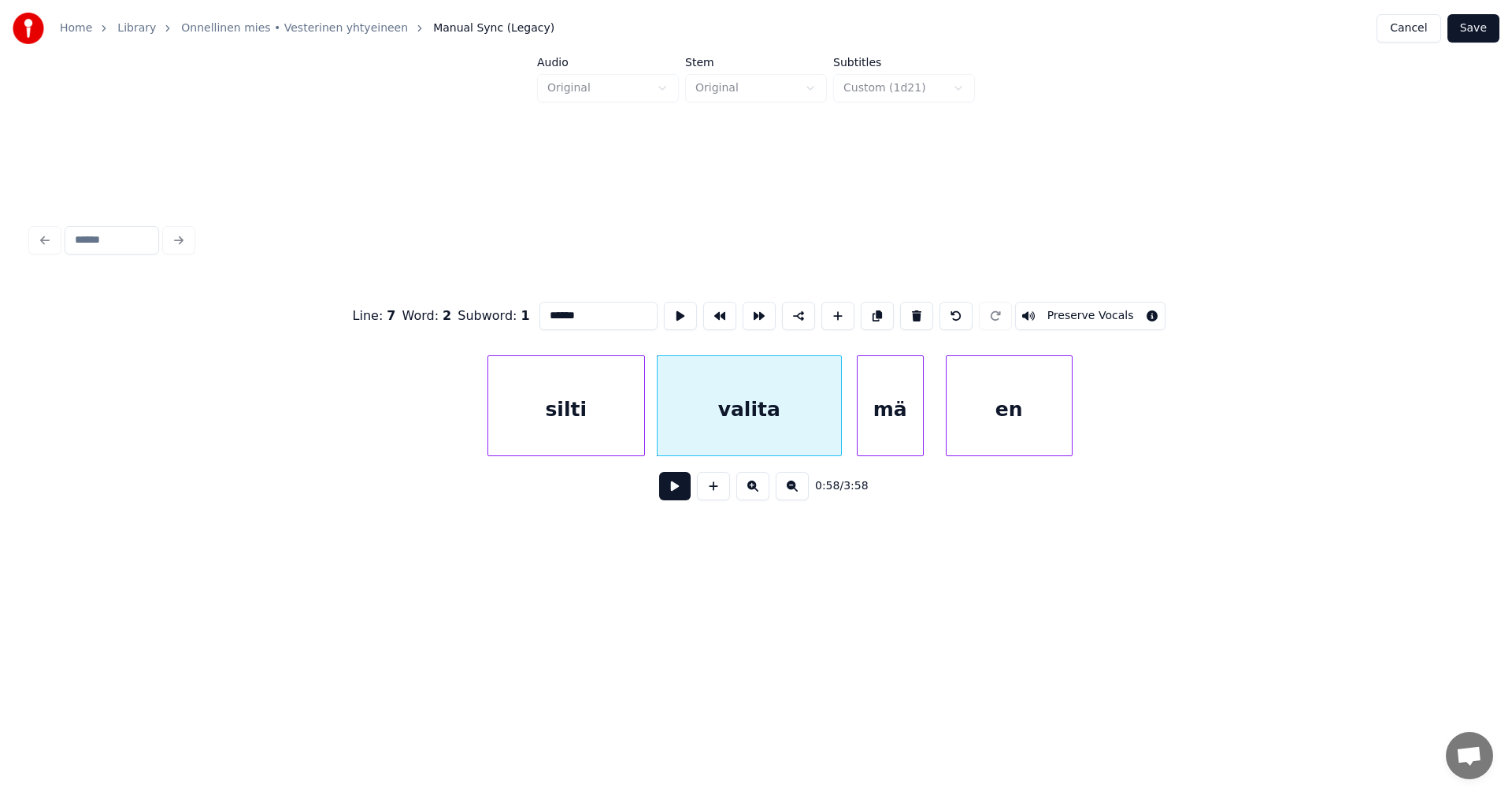
click at [681, 494] on button at bounding box center [675, 486] width 32 height 28
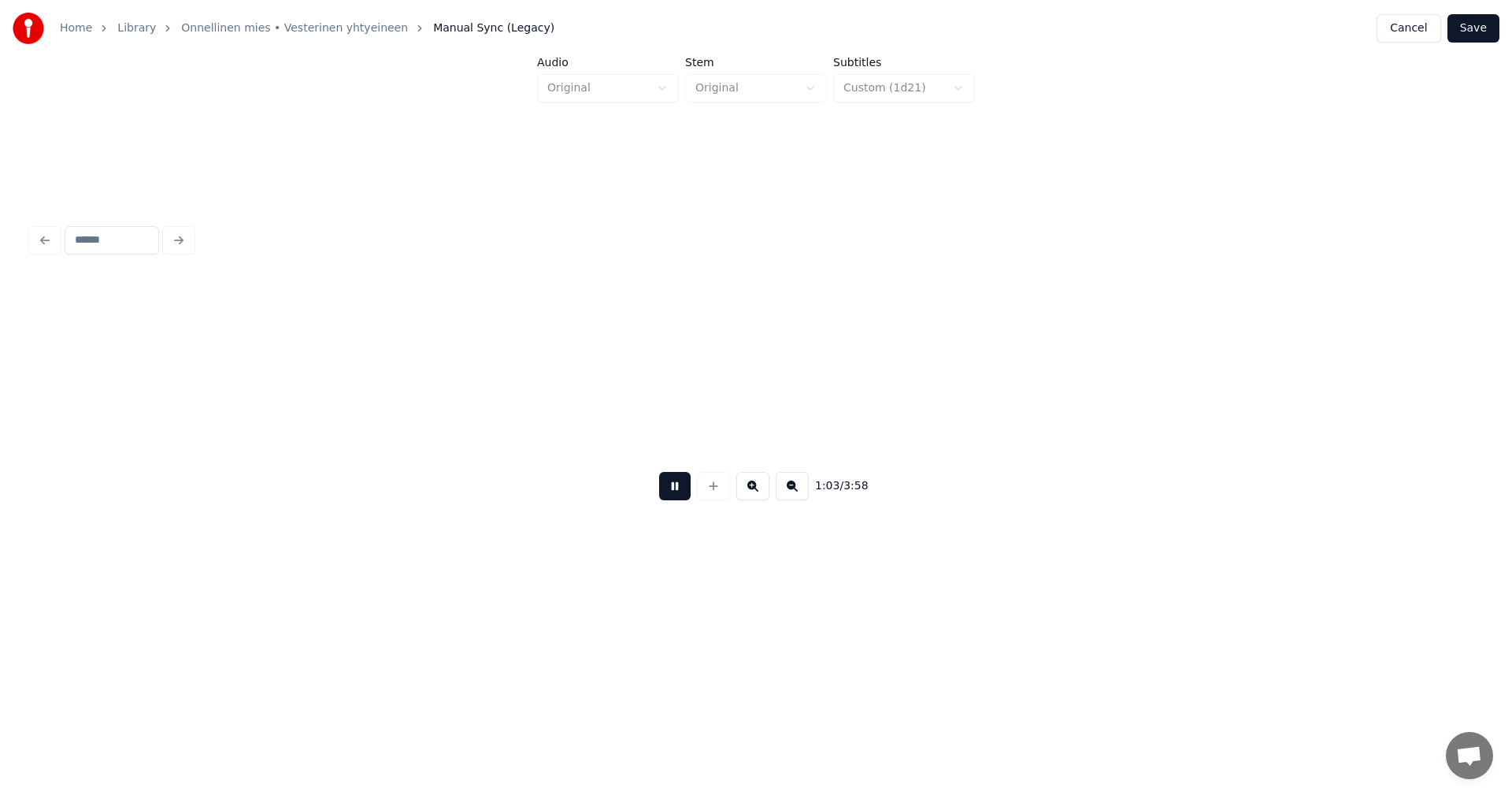
scroll to position [0, 12425]
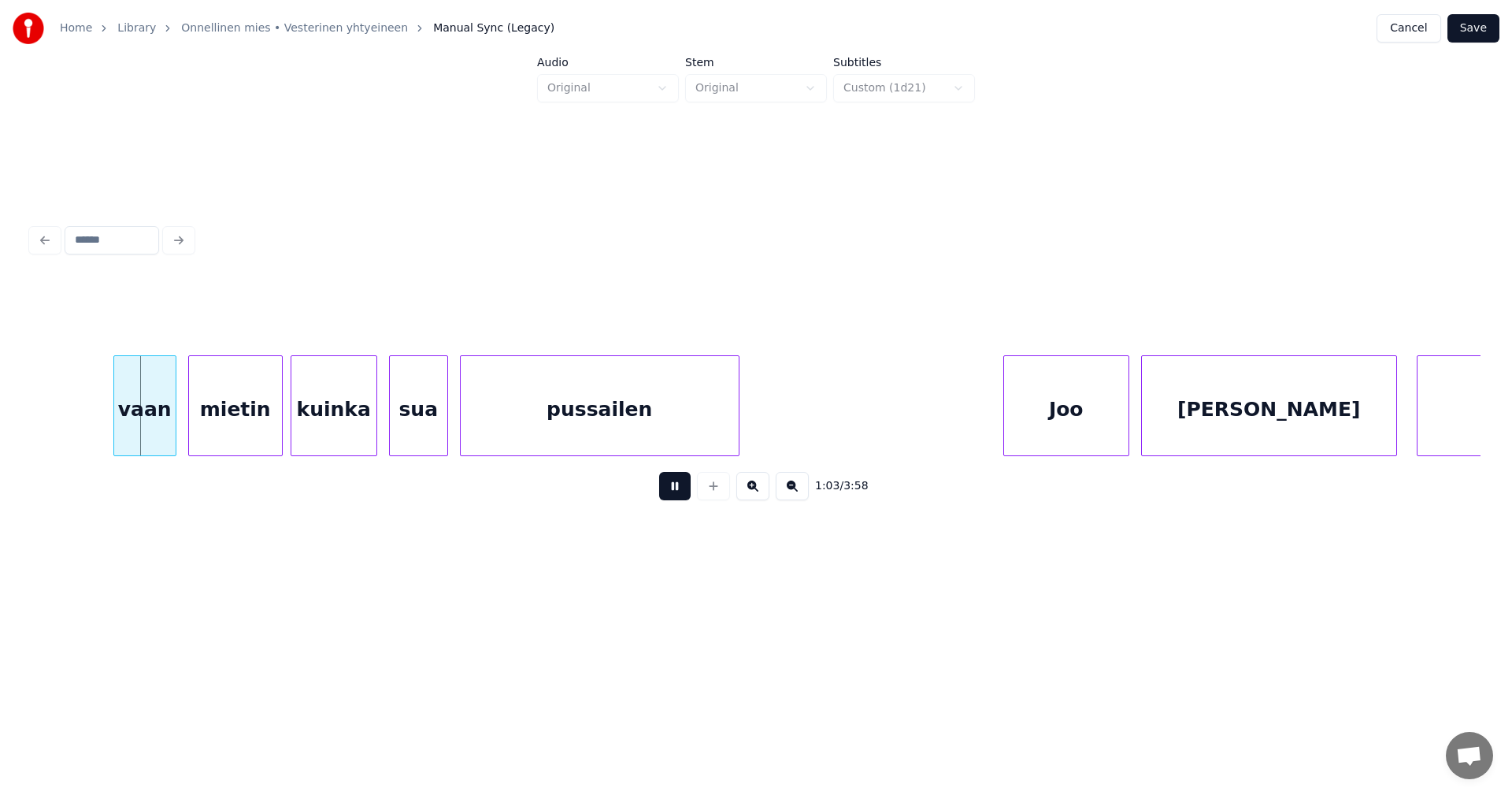
click at [681, 494] on button at bounding box center [675, 486] width 32 height 28
click at [166, 428] on div at bounding box center [167, 406] width 5 height 100
click at [146, 433] on div "vaan" at bounding box center [139, 410] width 56 height 107
click at [227, 431] on div "mietin" at bounding box center [230, 410] width 93 height 107
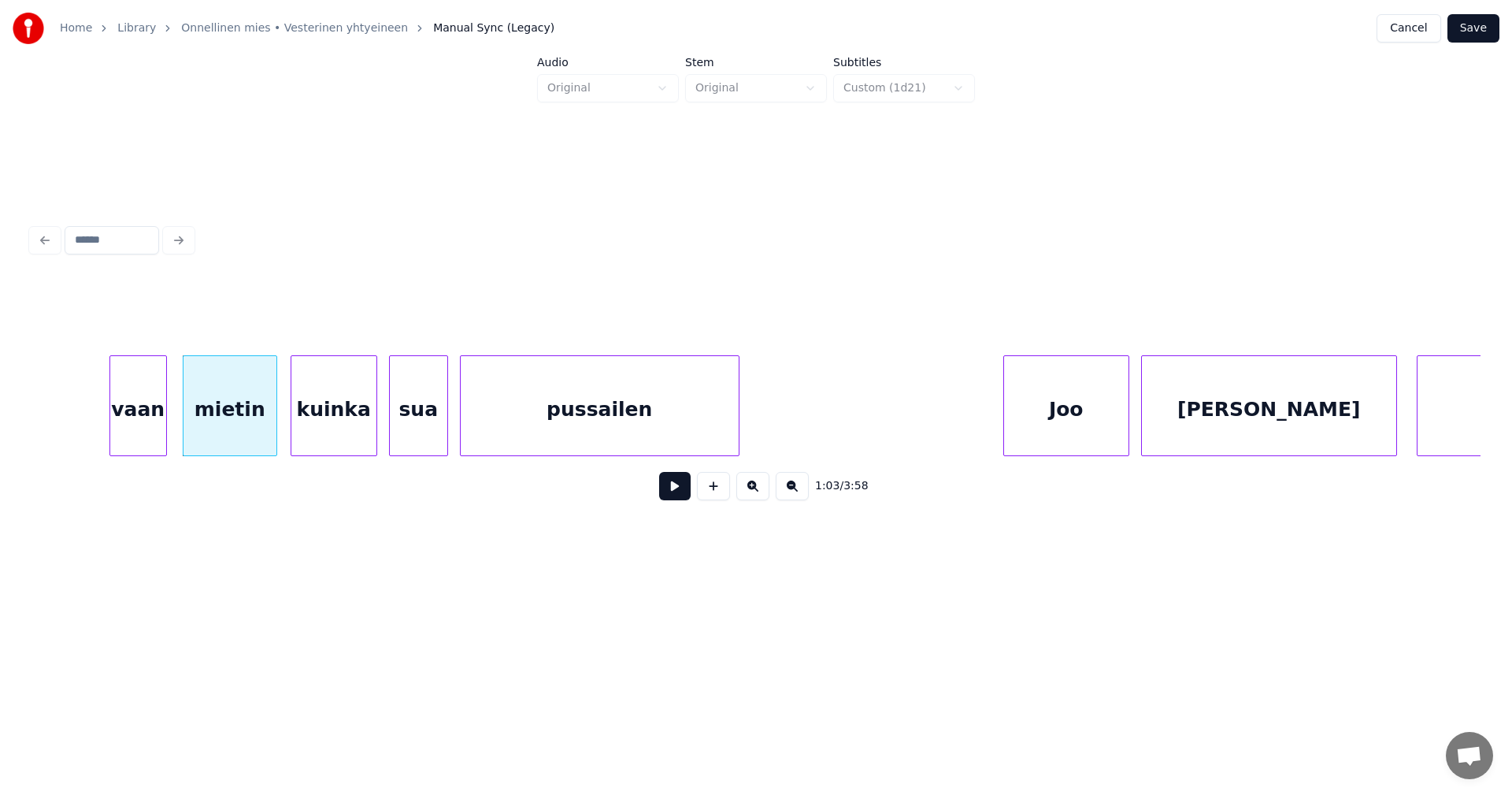
click at [312, 428] on div "kuinka" at bounding box center [333, 410] width 85 height 107
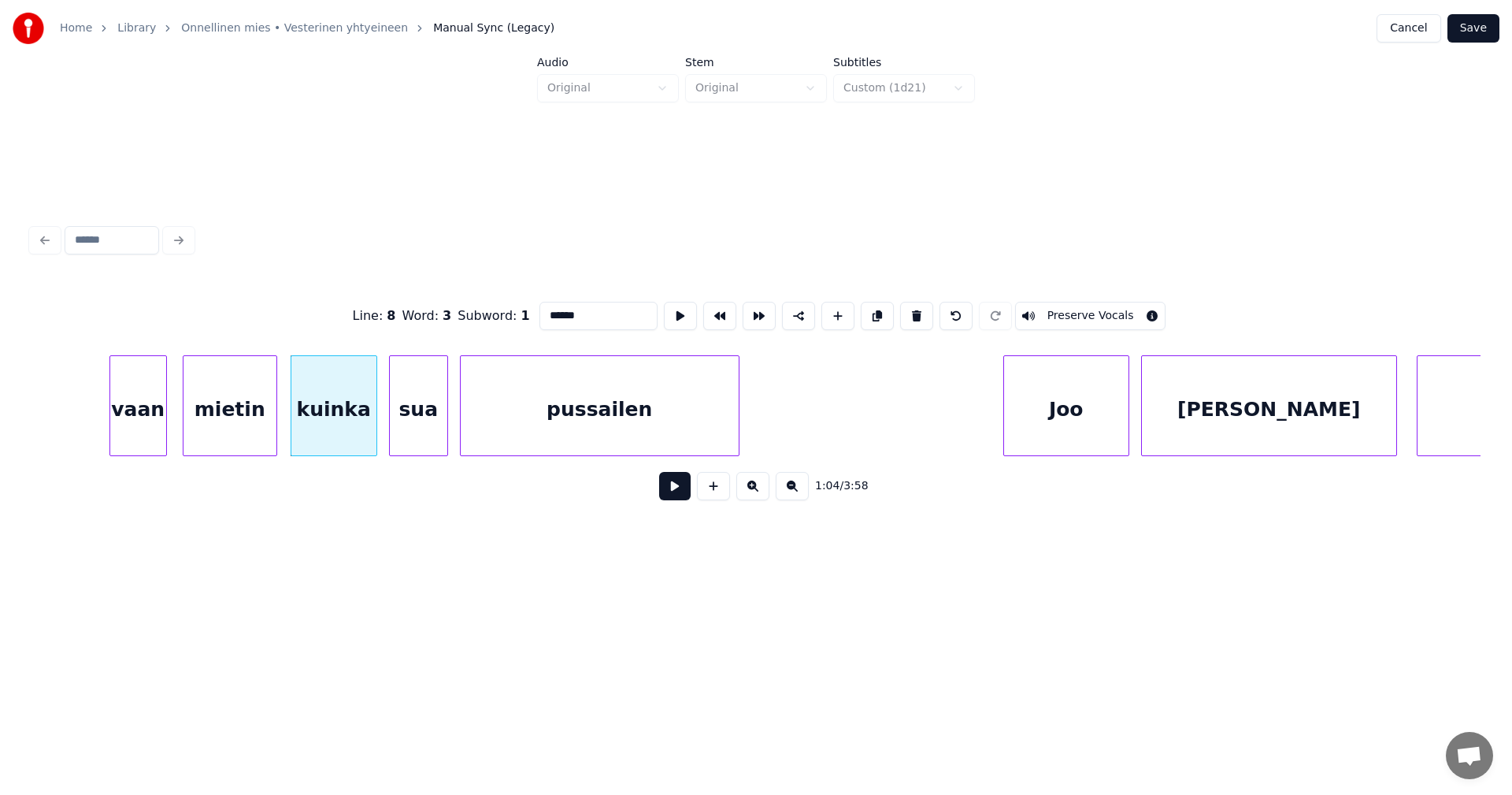
click at [671, 491] on button at bounding box center [675, 486] width 32 height 28
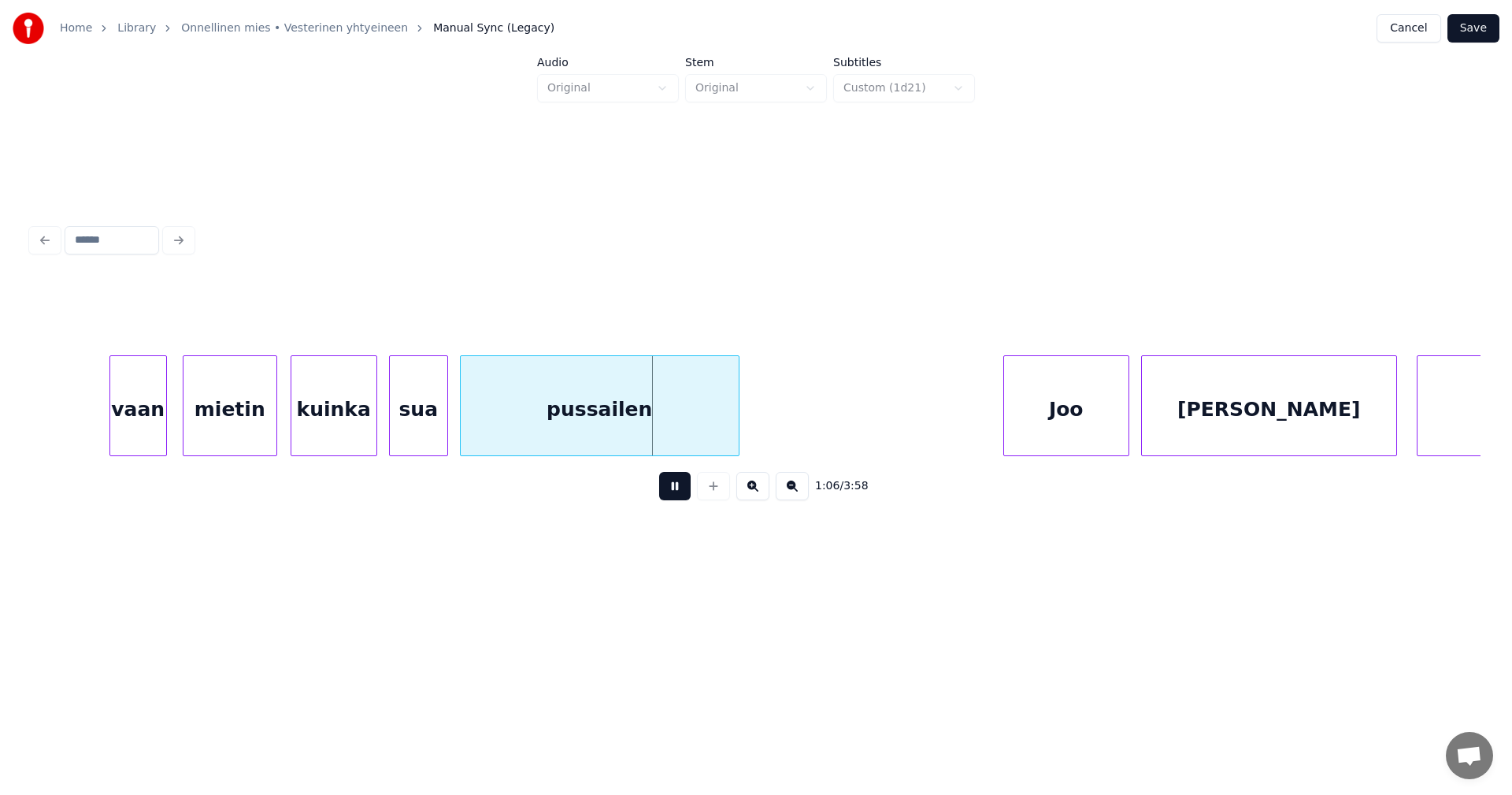
click at [676, 490] on button at bounding box center [675, 486] width 32 height 28
click at [421, 430] on div "sua" at bounding box center [419, 410] width 58 height 107
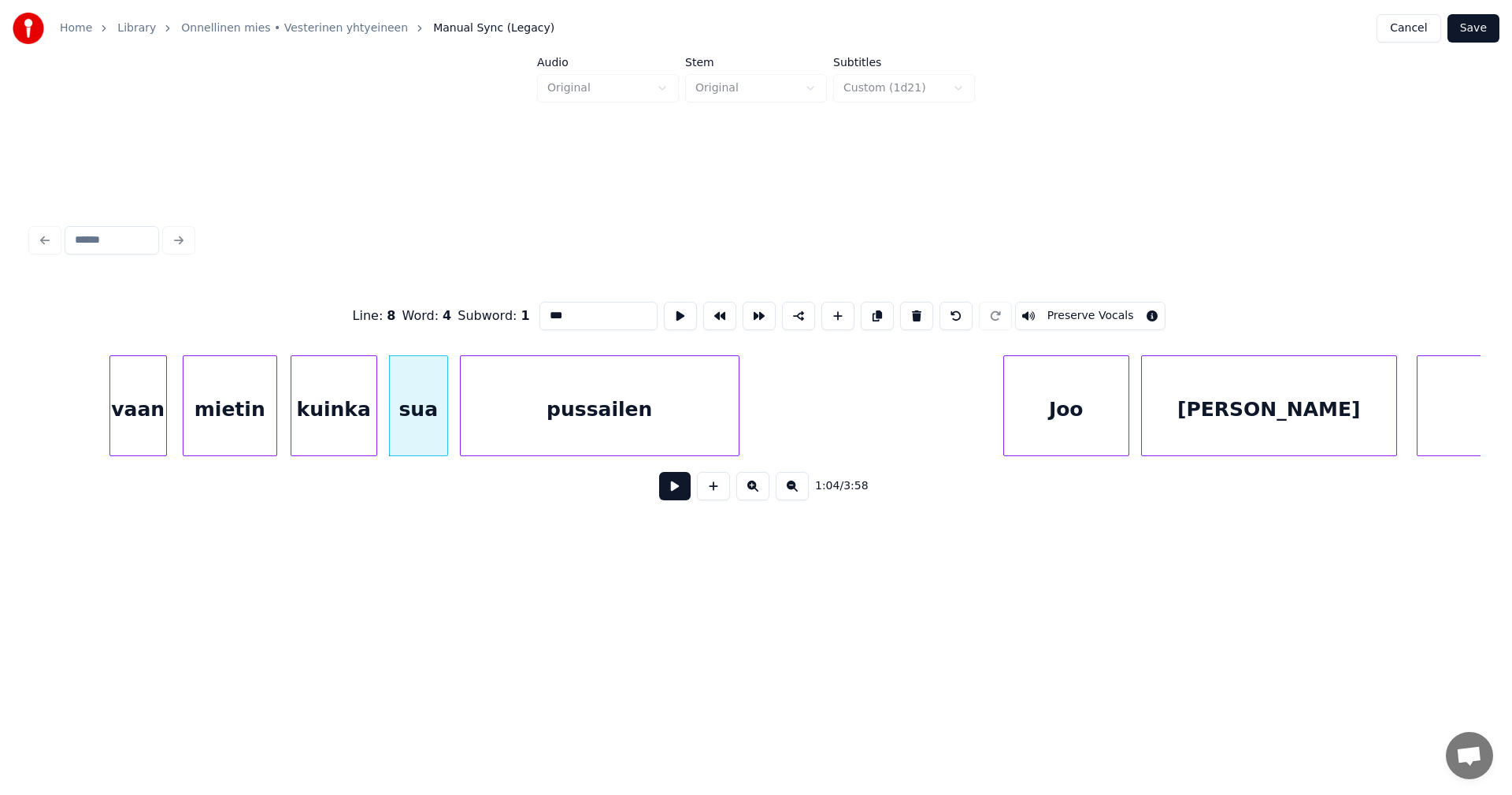
click at [668, 495] on button at bounding box center [675, 486] width 32 height 28
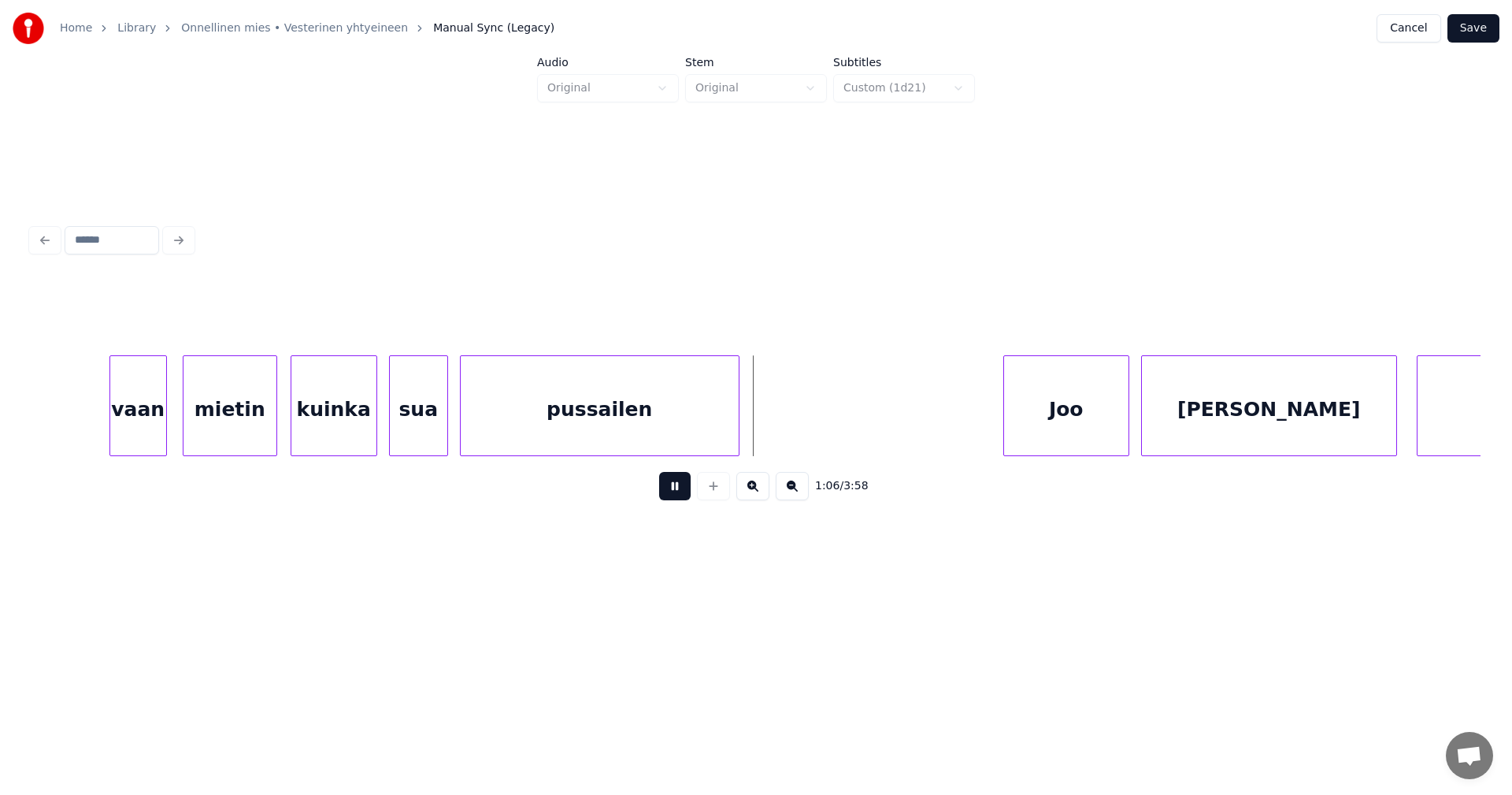
drag, startPoint x: 679, startPoint y: 493, endPoint x: 695, endPoint y: 487, distance: 17.1
click at [682, 492] on button at bounding box center [675, 486] width 32 height 28
click at [772, 429] on div at bounding box center [771, 406] width 5 height 100
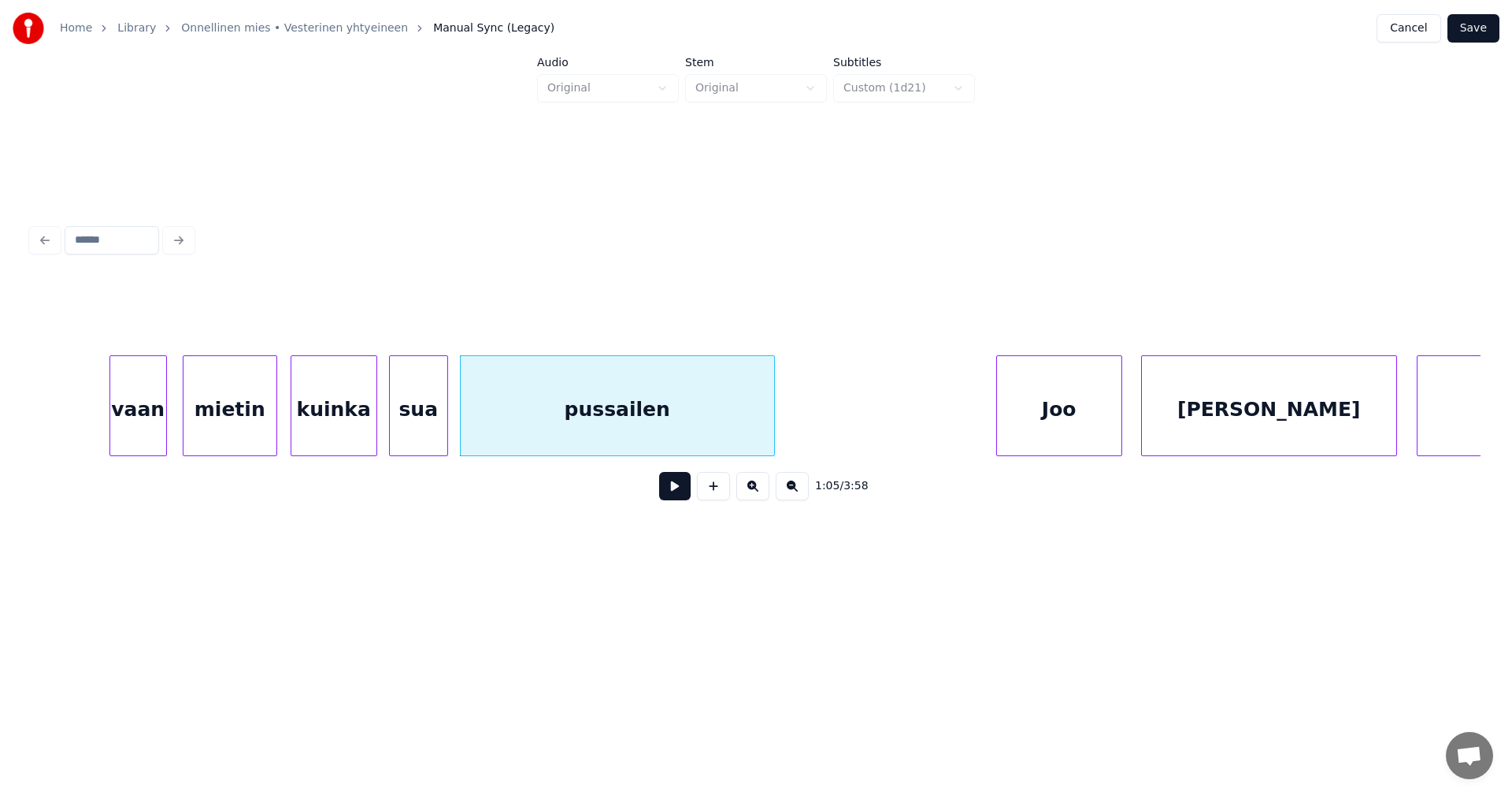
click at [1056, 433] on div "Joo" at bounding box center [1060, 410] width 125 height 107
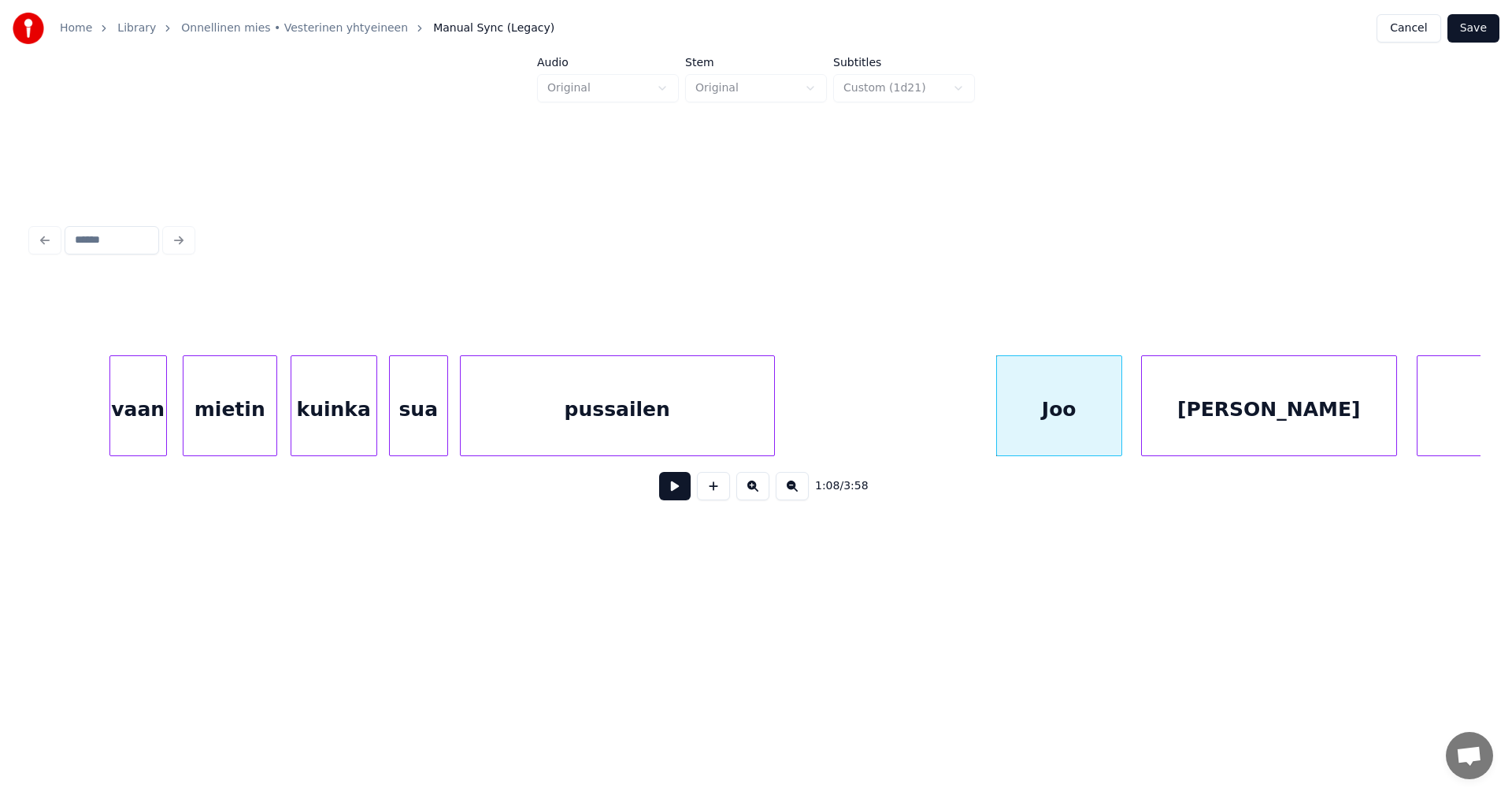
click at [669, 492] on button at bounding box center [675, 486] width 32 height 28
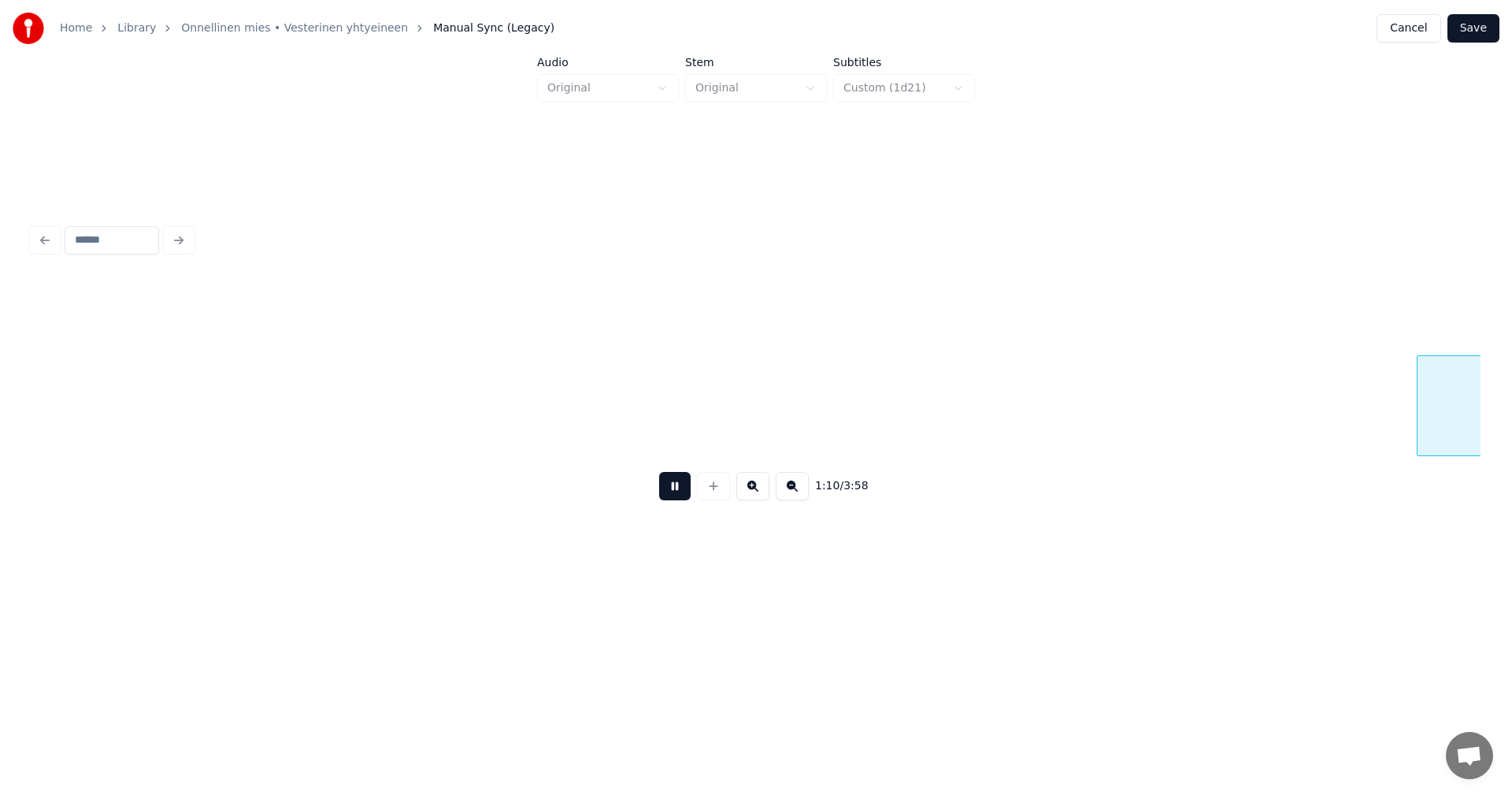
scroll to position [0, 13874]
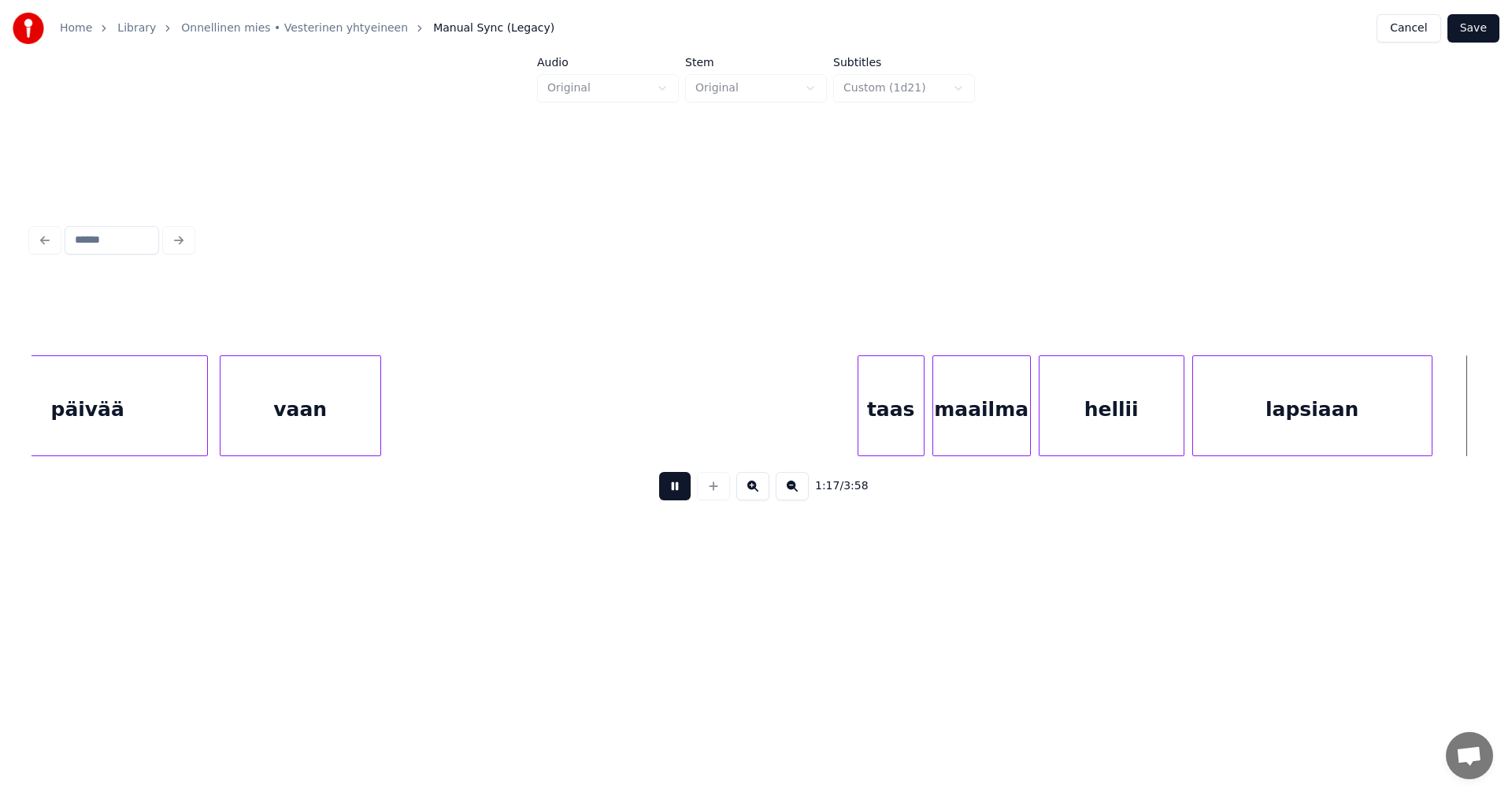
click at [670, 492] on button at bounding box center [675, 486] width 32 height 28
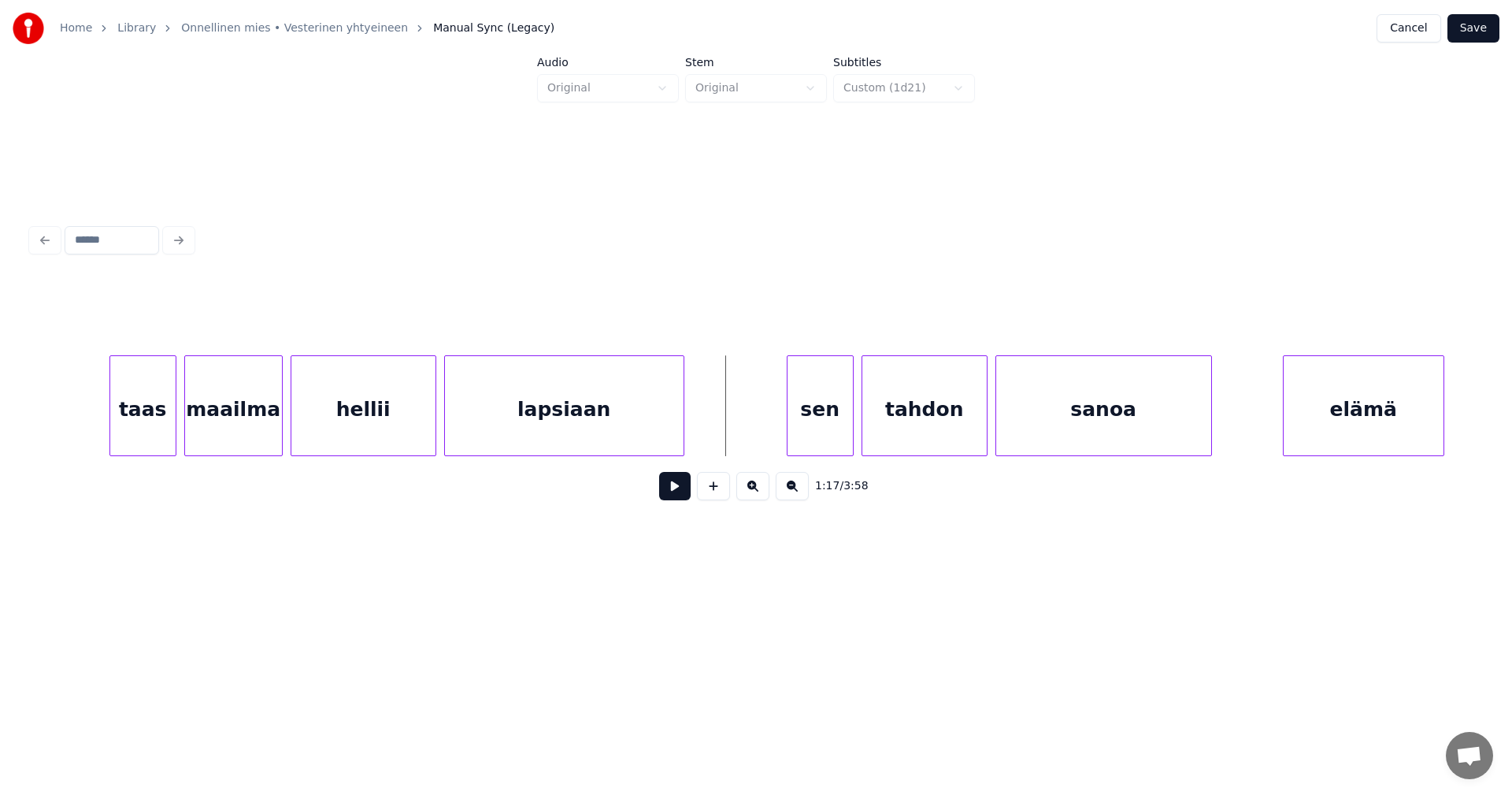
scroll to position [0, 14631]
click at [703, 434] on div at bounding box center [701, 406] width 5 height 100
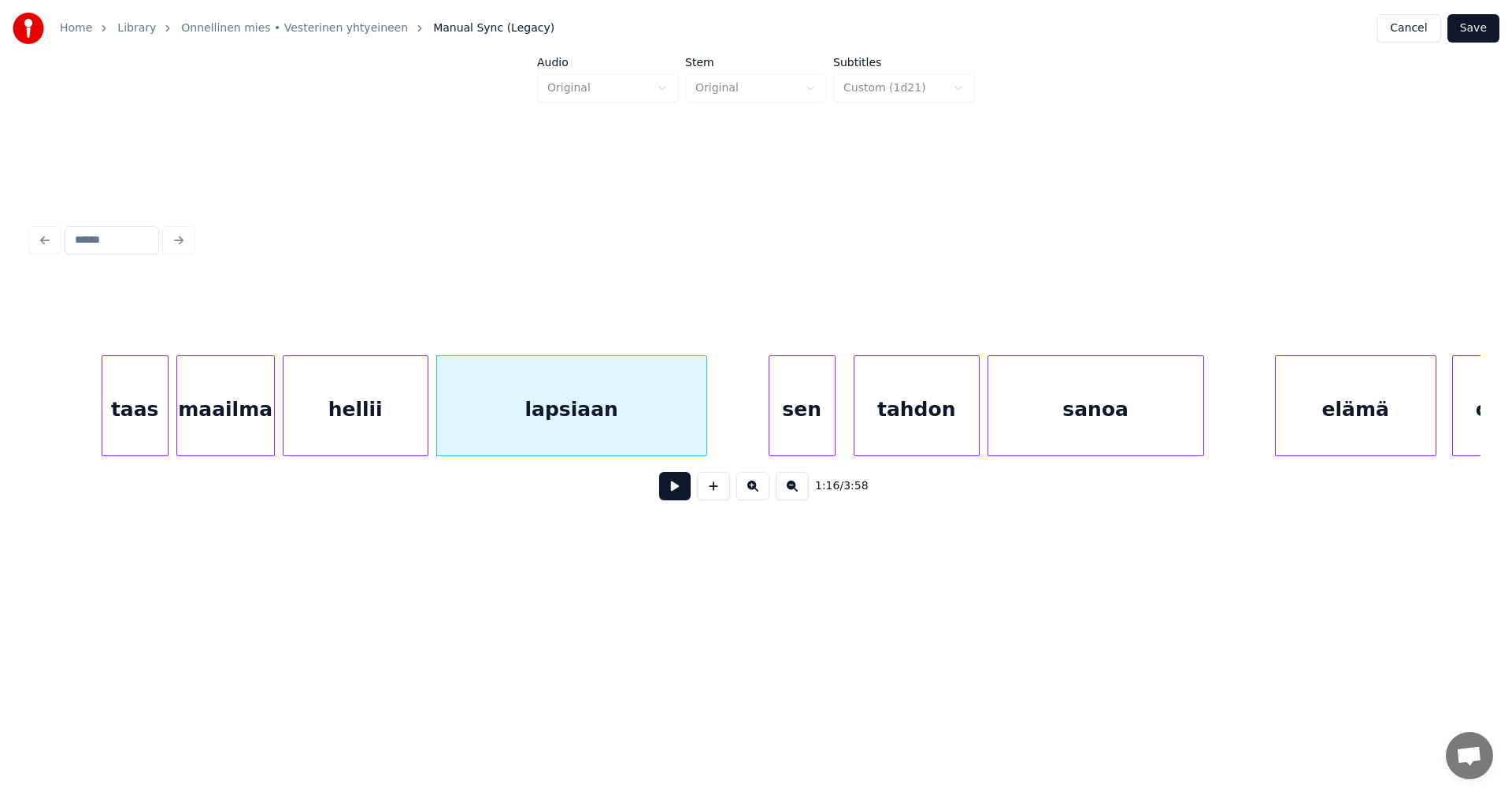
click at [793, 426] on div "sen" at bounding box center [802, 410] width 65 height 107
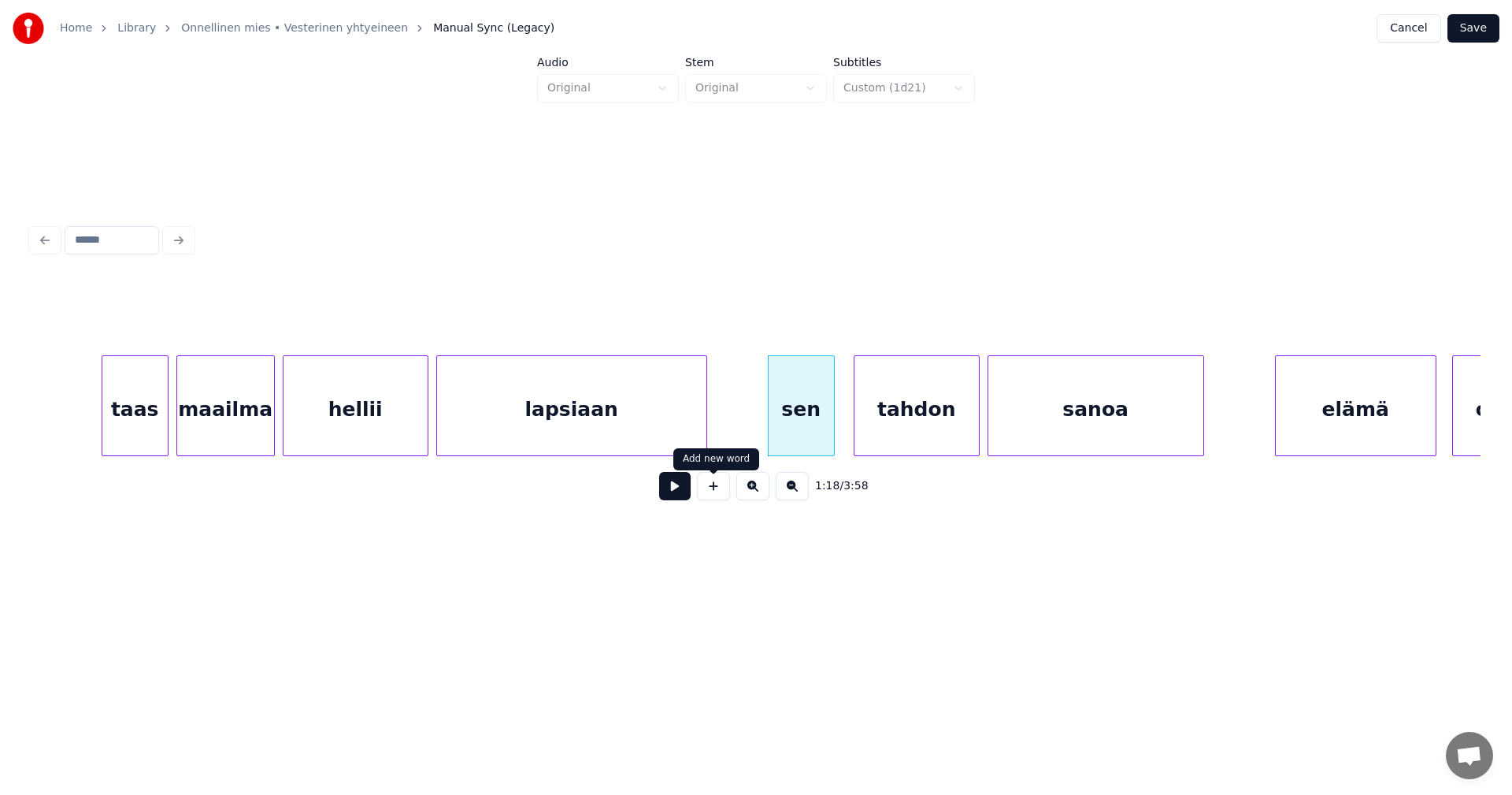
click at [684, 495] on button at bounding box center [675, 486] width 32 height 28
click at [683, 495] on button at bounding box center [675, 486] width 32 height 28
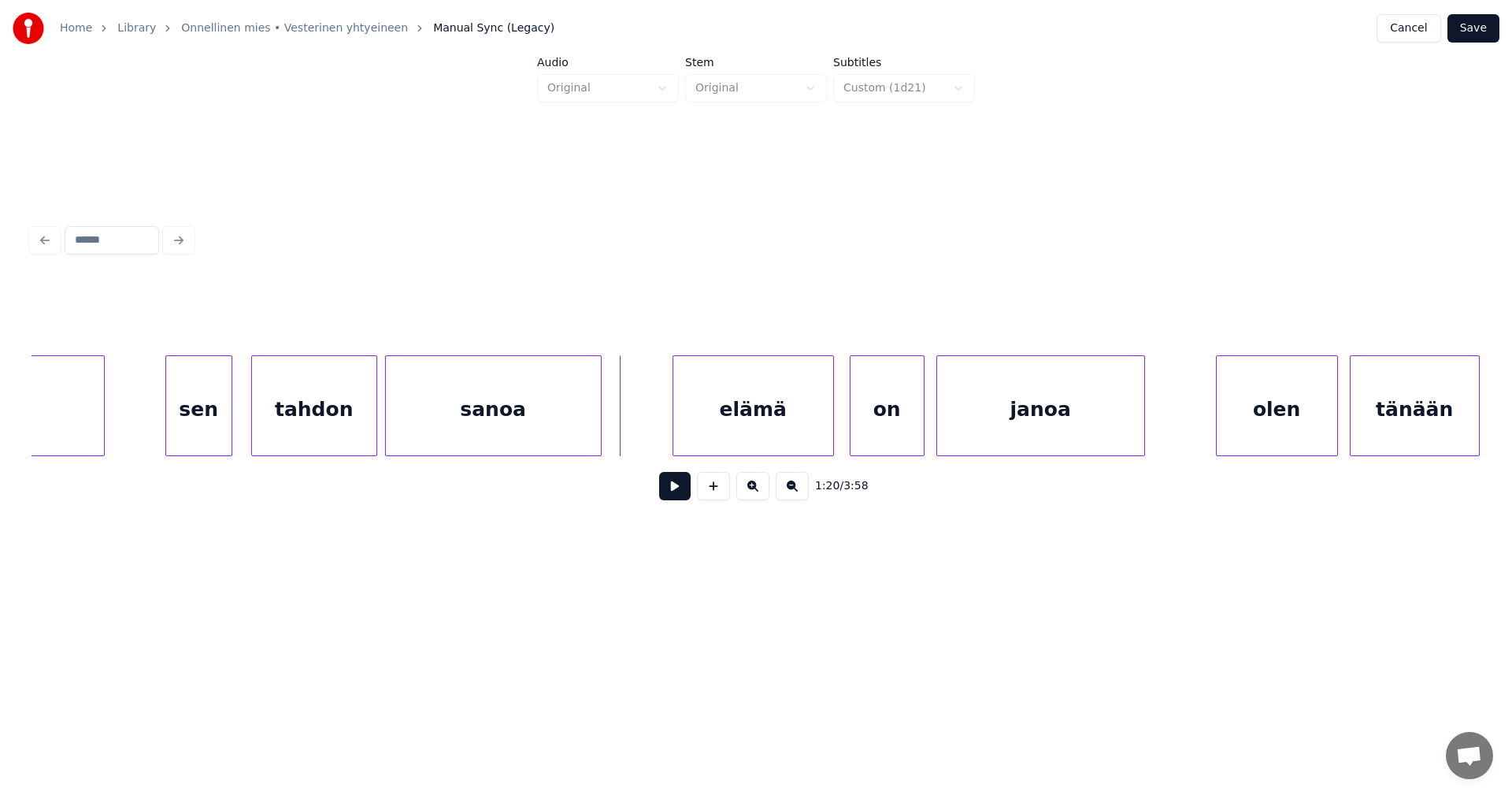
scroll to position [0, 15260]
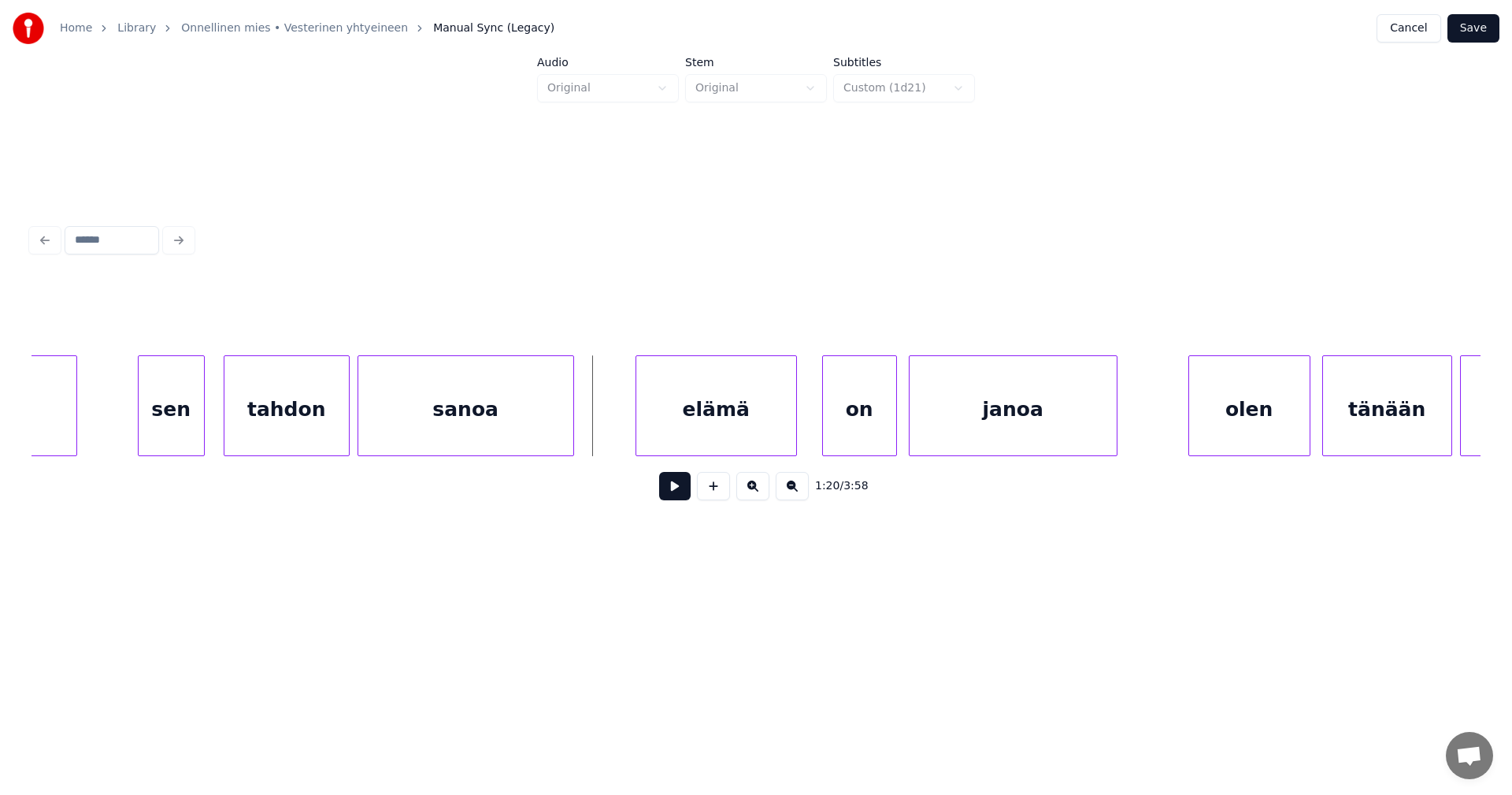
click at [767, 437] on div "elämä" at bounding box center [716, 410] width 160 height 107
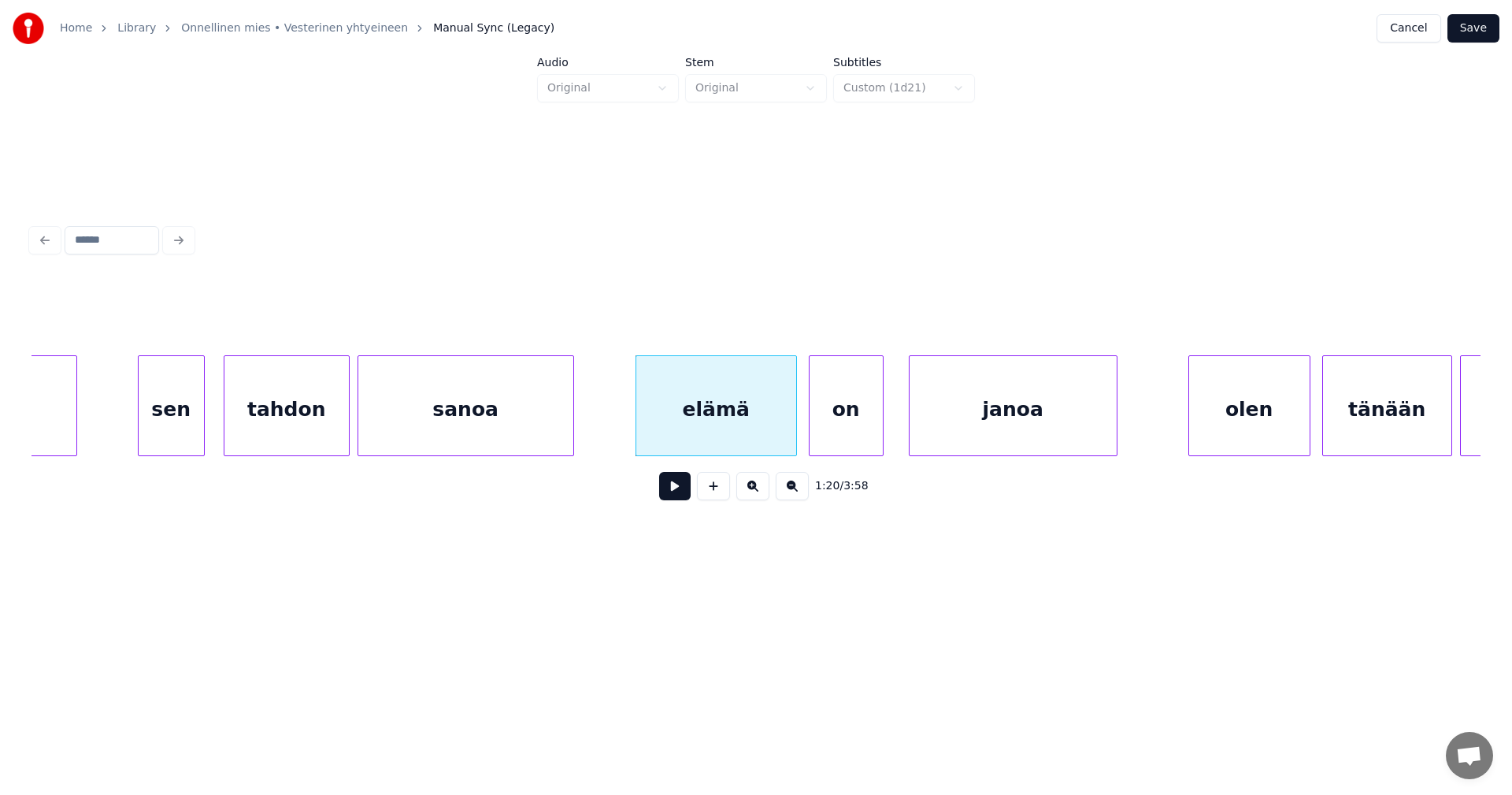
click at [838, 434] on div "on" at bounding box center [846, 410] width 74 height 107
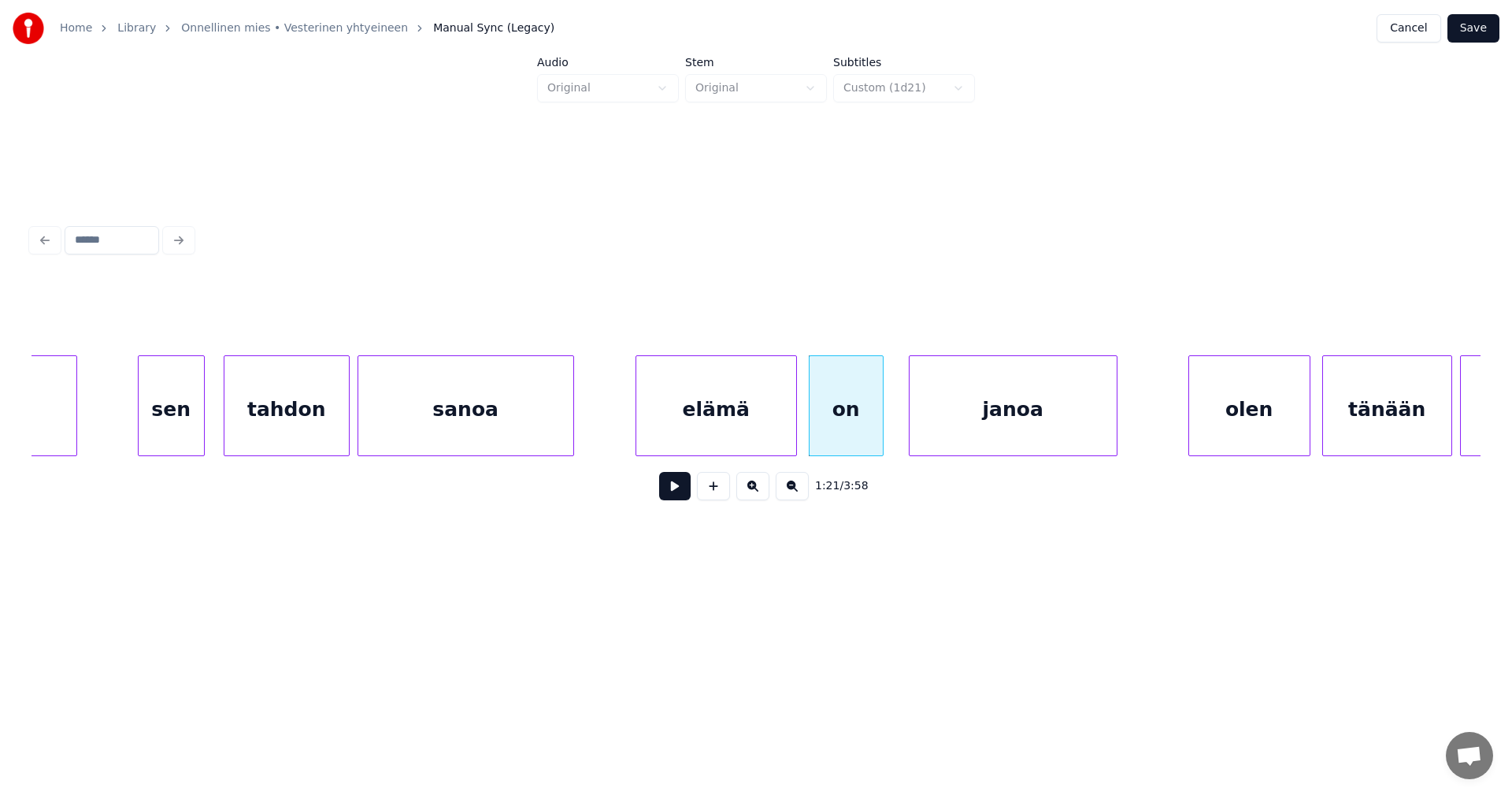
click at [702, 445] on div "elämä" at bounding box center [716, 410] width 160 height 107
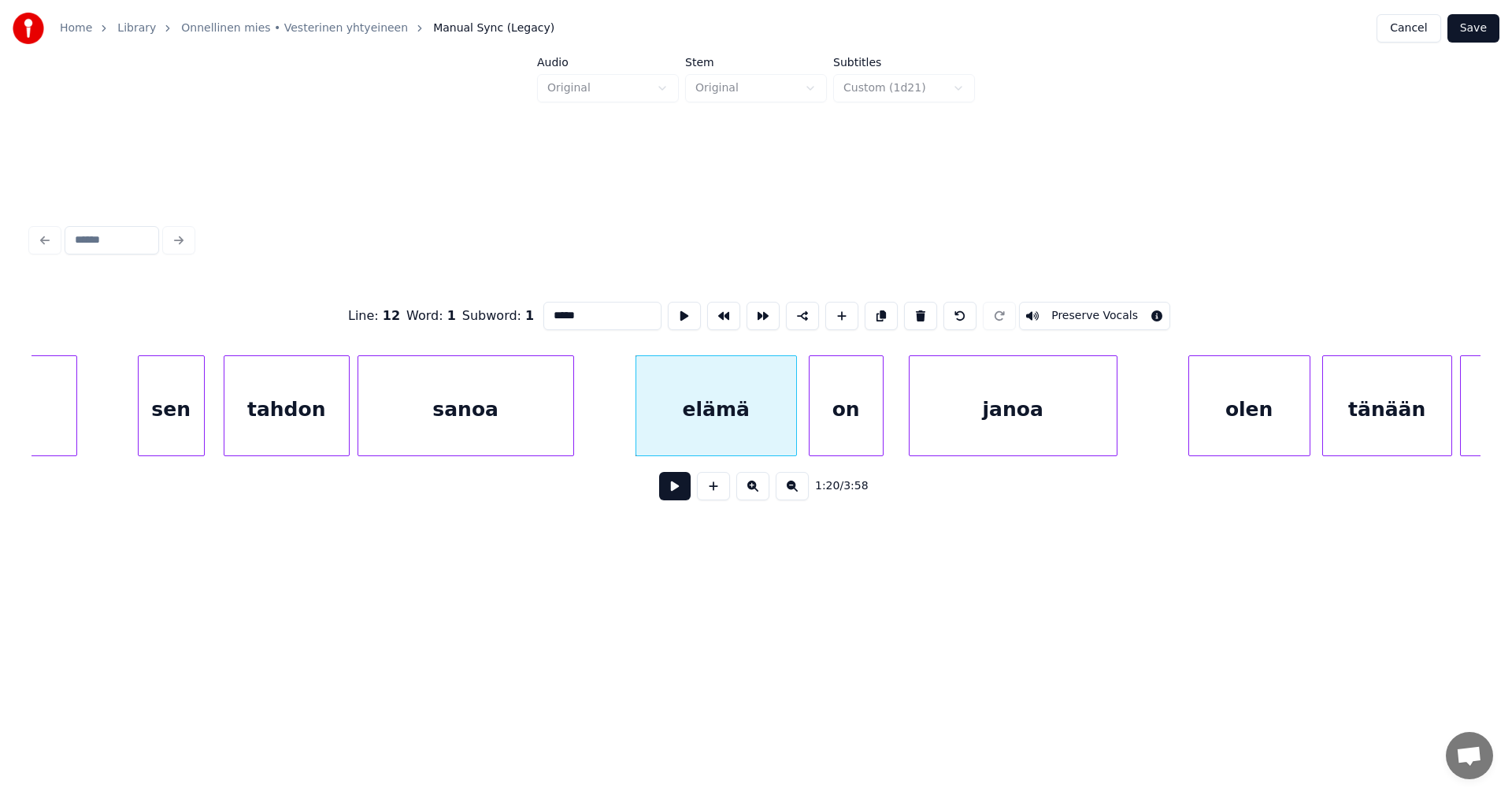
drag, startPoint x: 684, startPoint y: 480, endPoint x: 679, endPoint y: 489, distance: 10.3
click at [680, 487] on button at bounding box center [675, 486] width 32 height 28
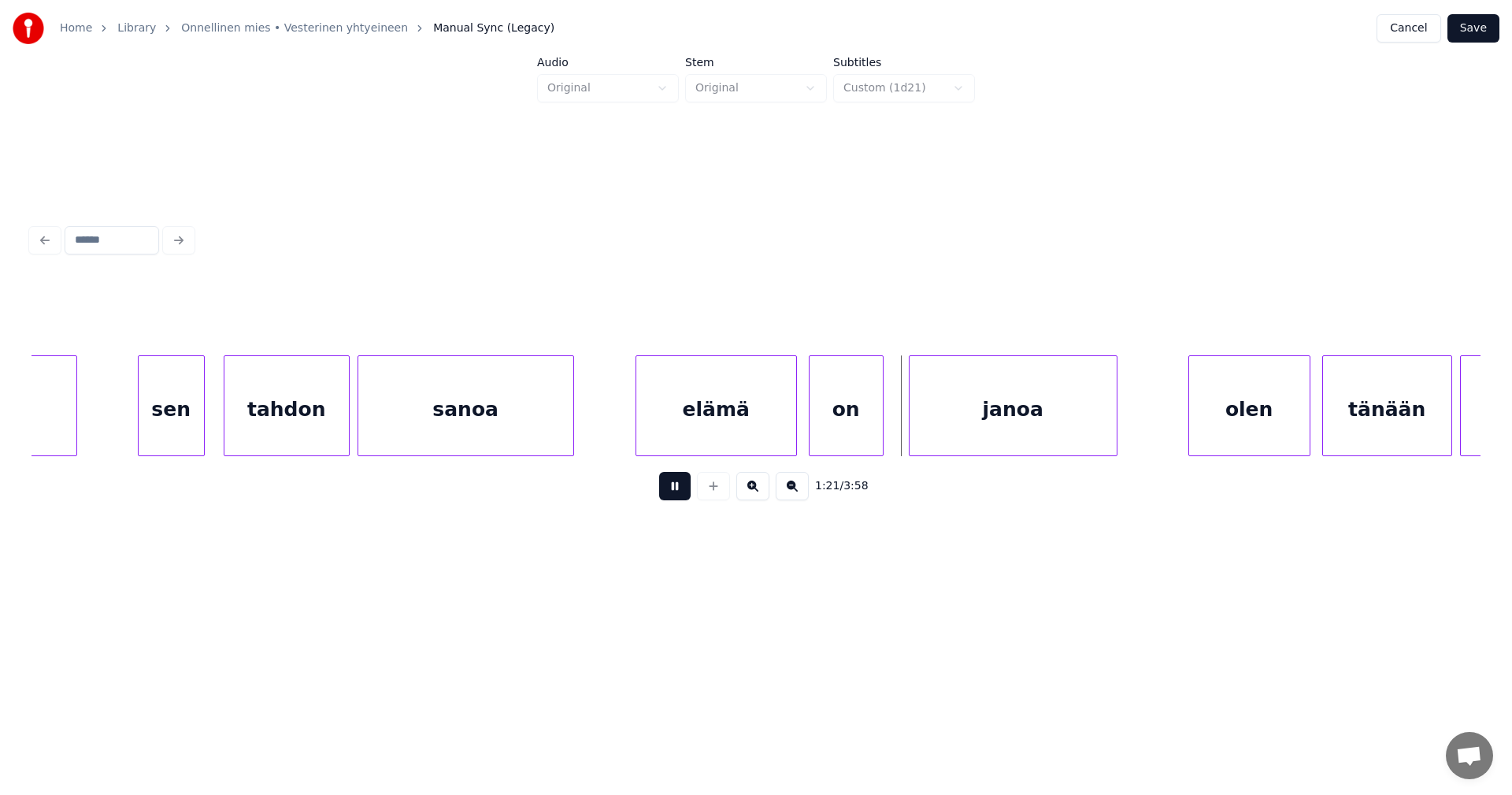
click at [679, 489] on button at bounding box center [675, 486] width 32 height 28
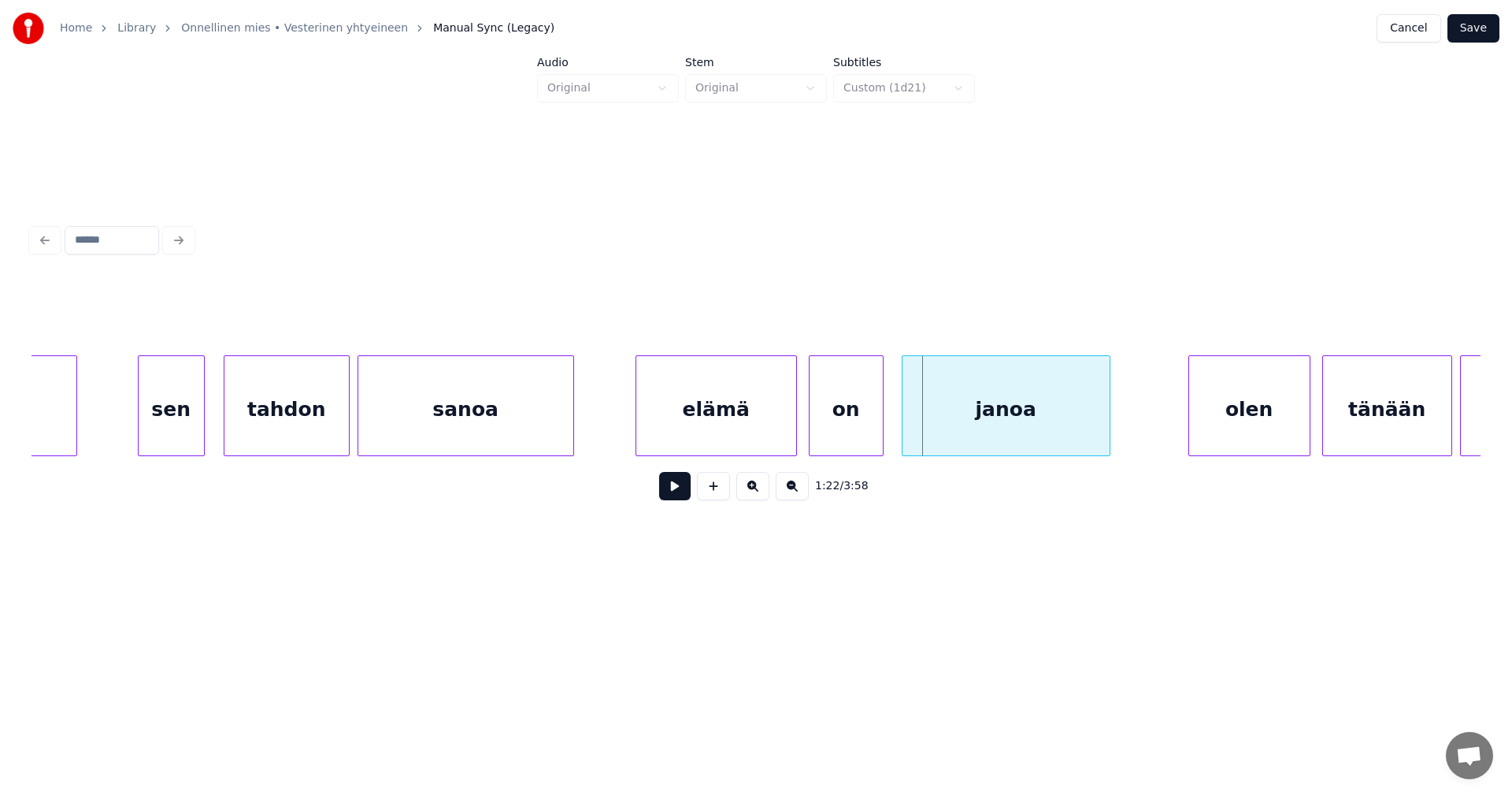
click at [936, 422] on div "janoa" at bounding box center [1006, 410] width 207 height 107
click at [686, 495] on button at bounding box center [675, 486] width 32 height 28
click at [685, 495] on button at bounding box center [675, 486] width 32 height 28
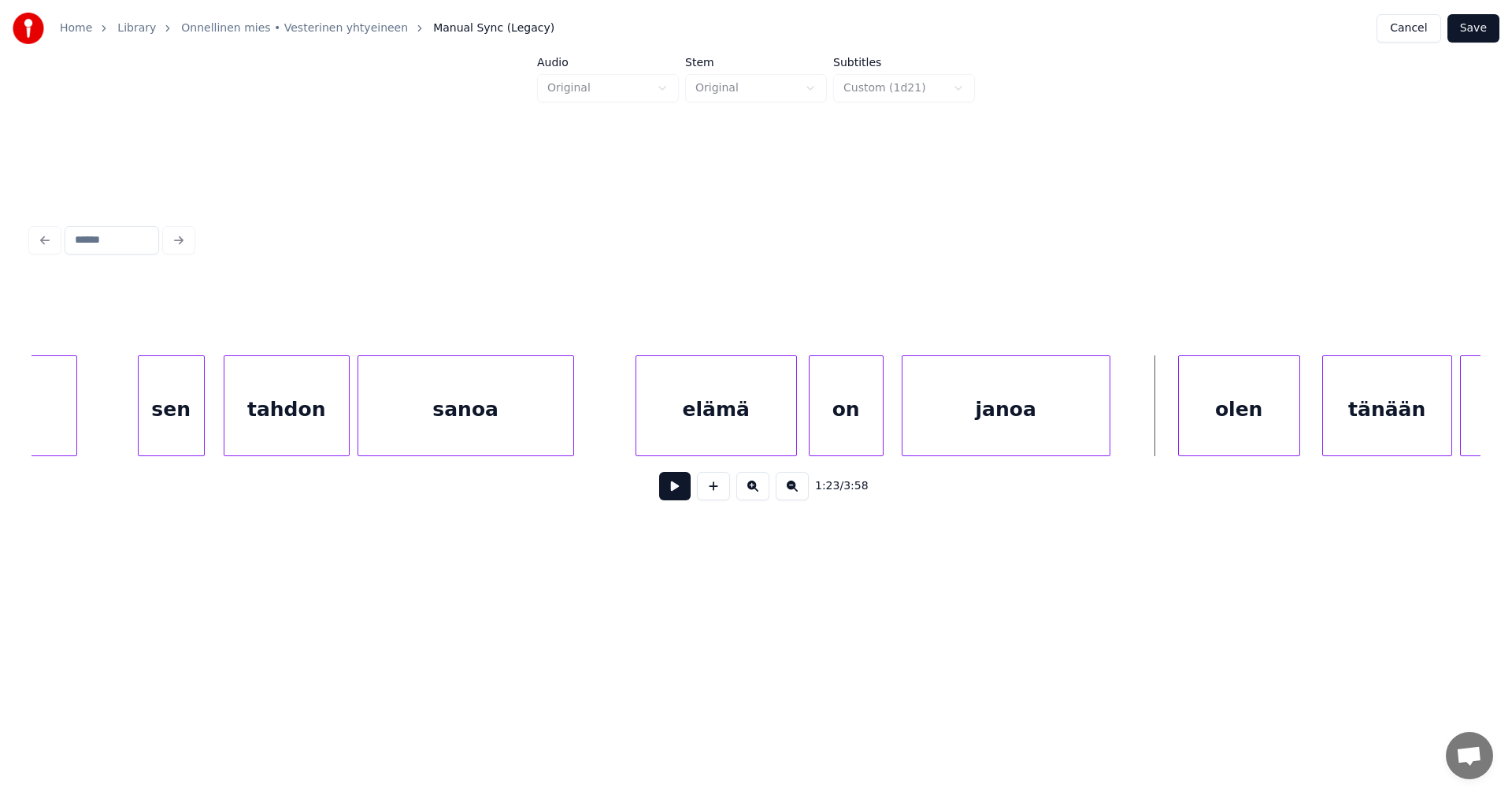
click at [1192, 424] on div "olen" at bounding box center [1239, 410] width 121 height 107
click at [1371, 414] on div "tänään" at bounding box center [1385, 410] width 128 height 107
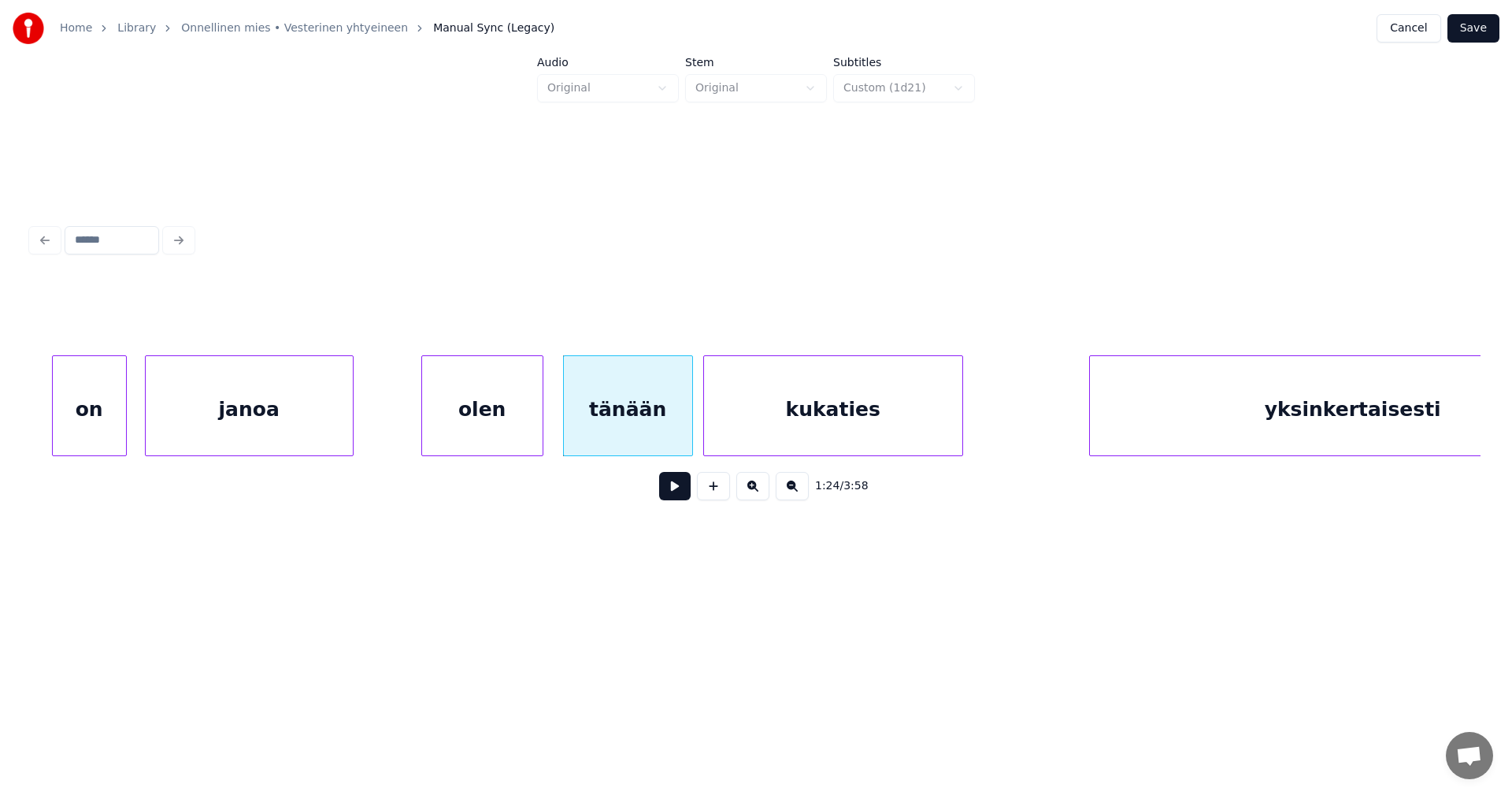
scroll to position [0, 16048]
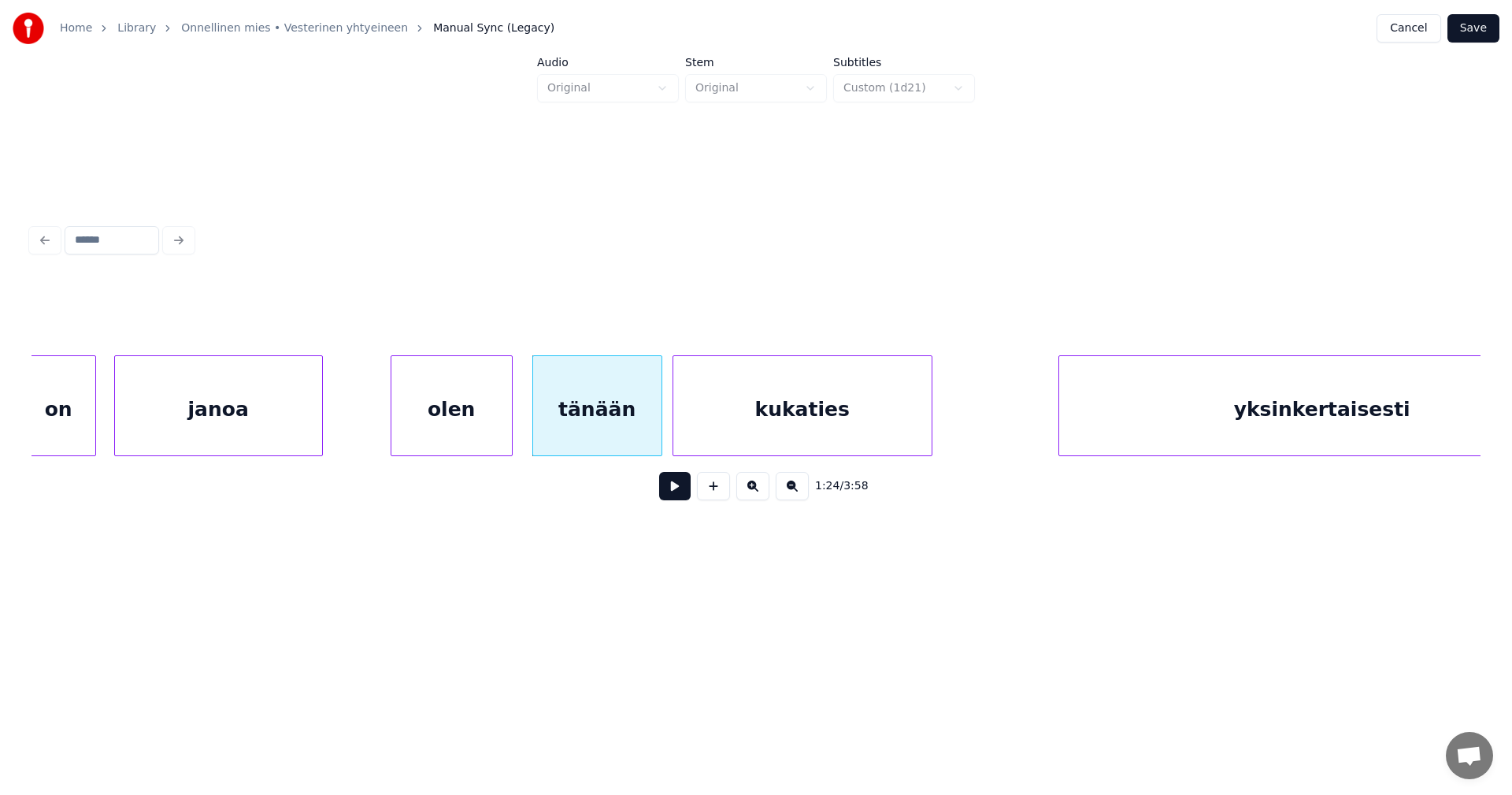
click at [488, 433] on div "olen" at bounding box center [452, 410] width 121 height 107
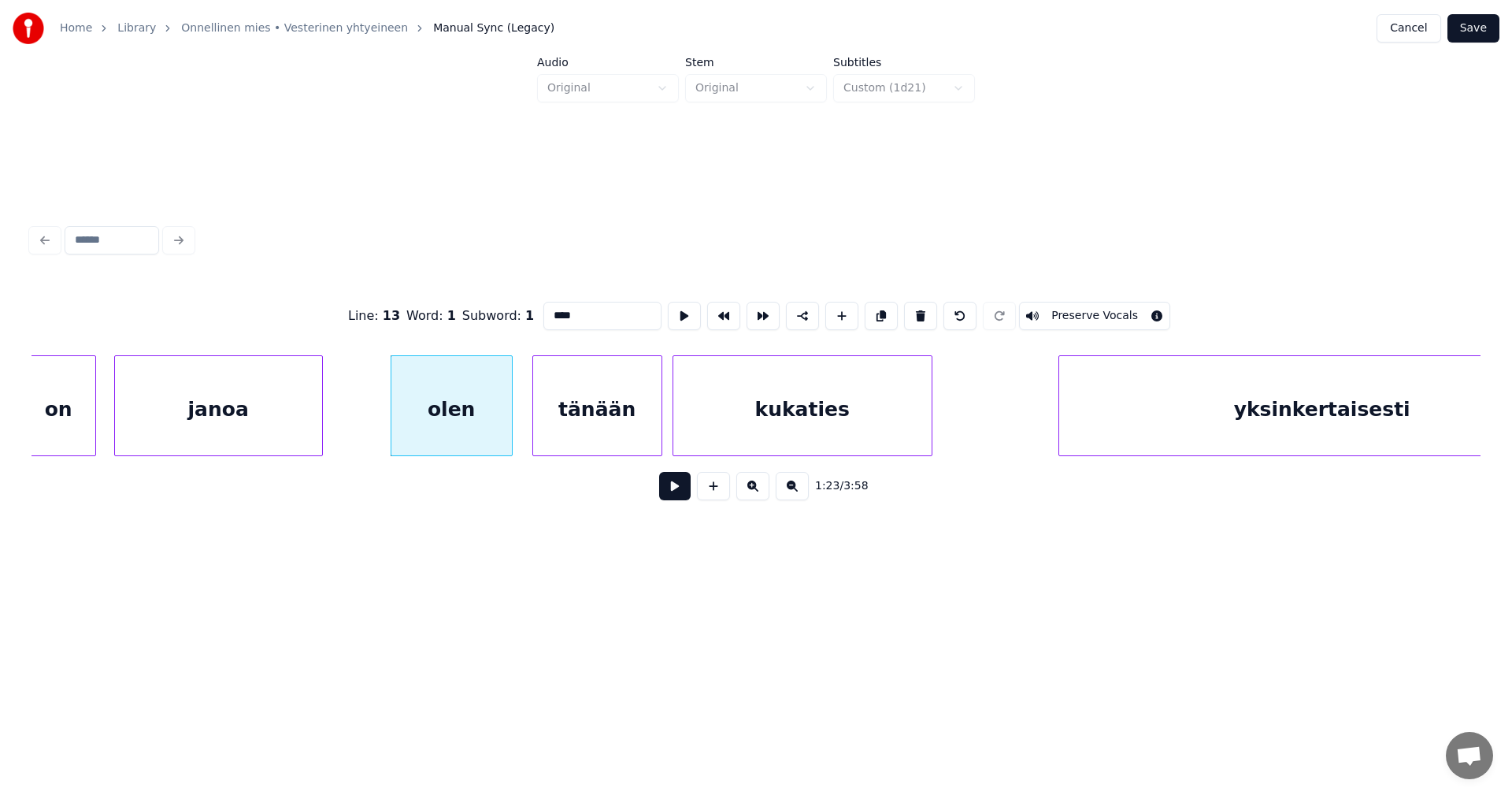
click at [671, 496] on button at bounding box center [675, 486] width 32 height 28
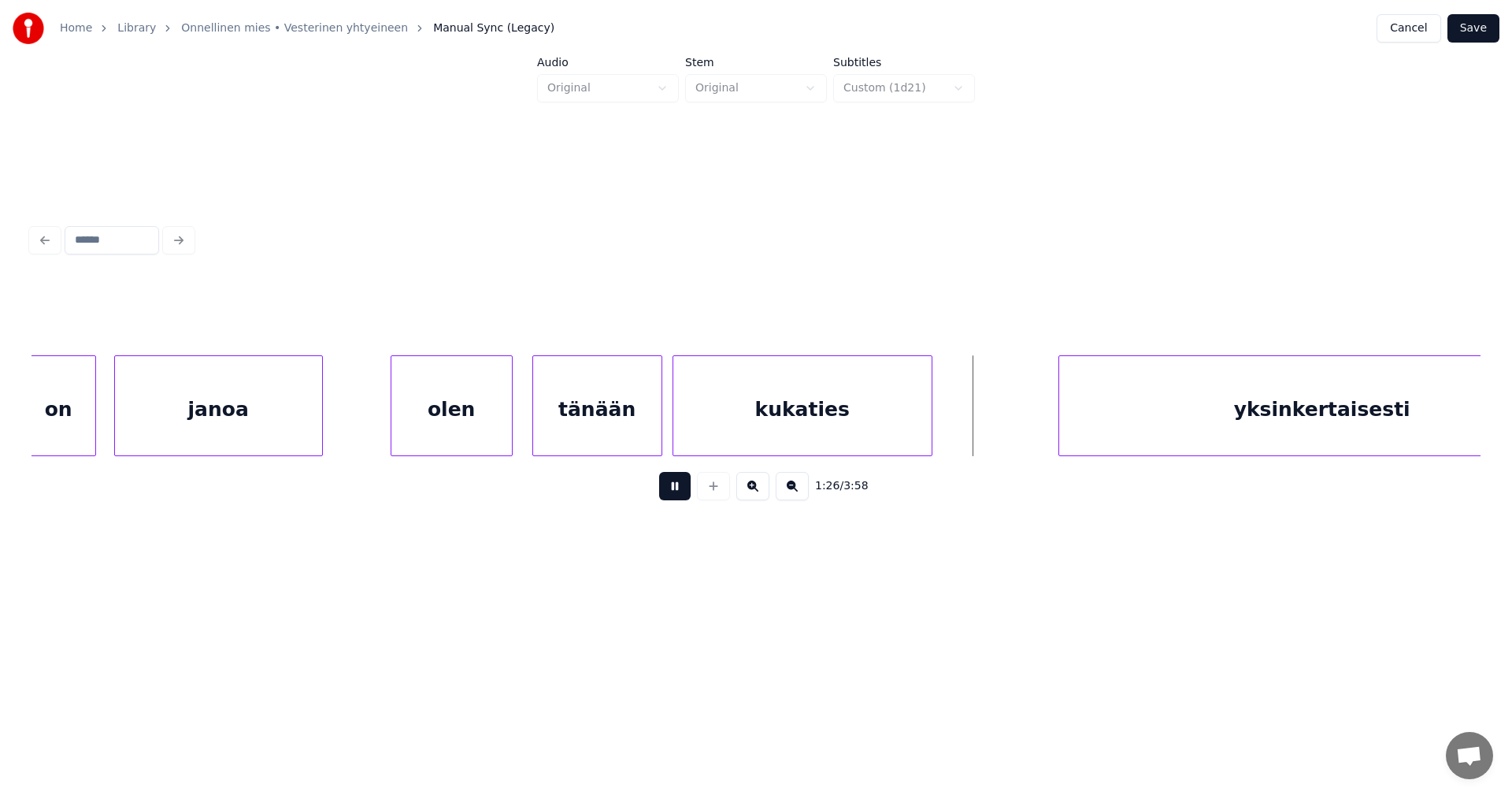
click at [674, 495] on button at bounding box center [675, 486] width 32 height 28
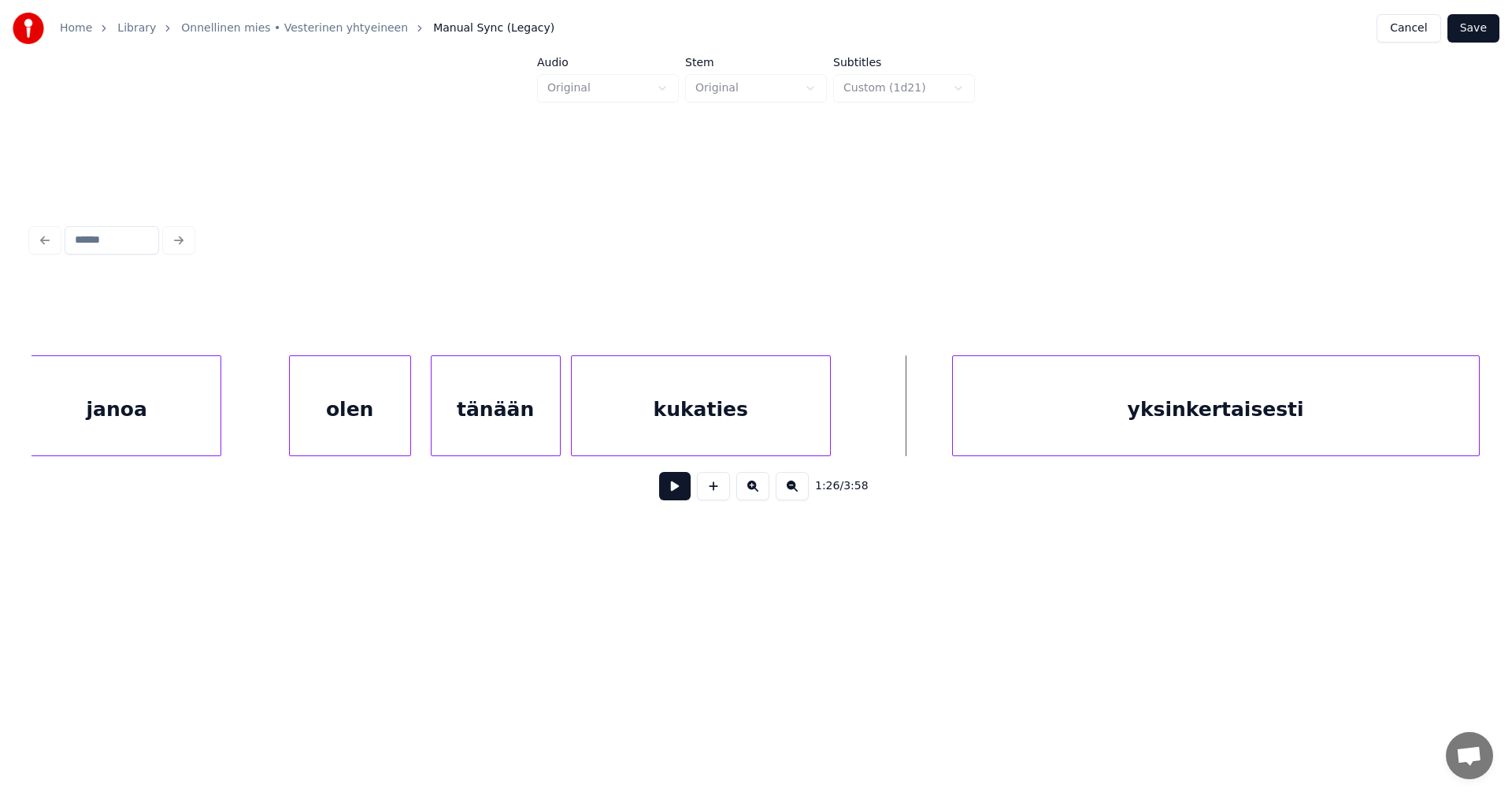
click at [1131, 424] on div "yksinkertaisesti" at bounding box center [1215, 410] width 526 height 107
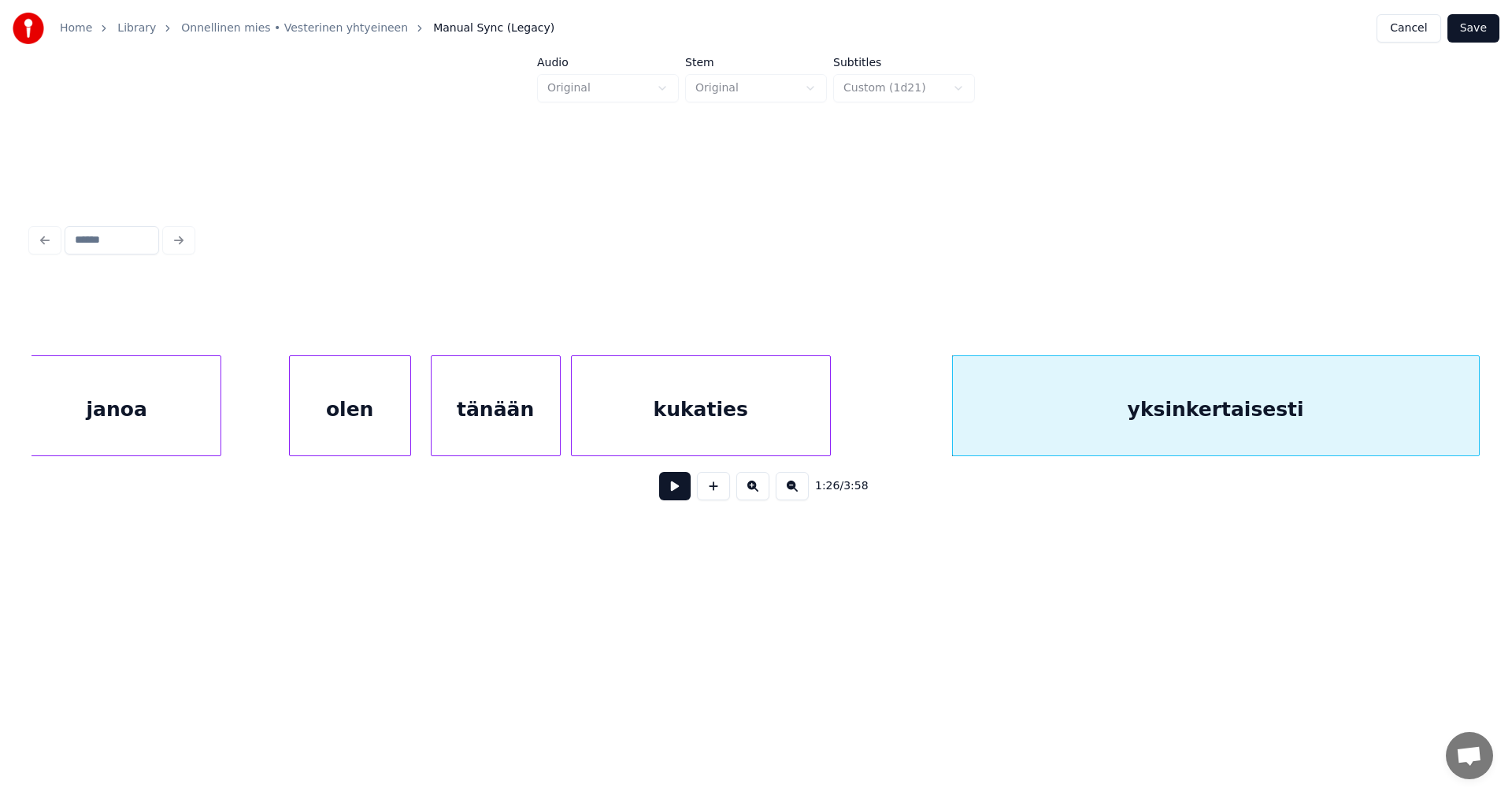
click at [677, 497] on button at bounding box center [675, 486] width 32 height 28
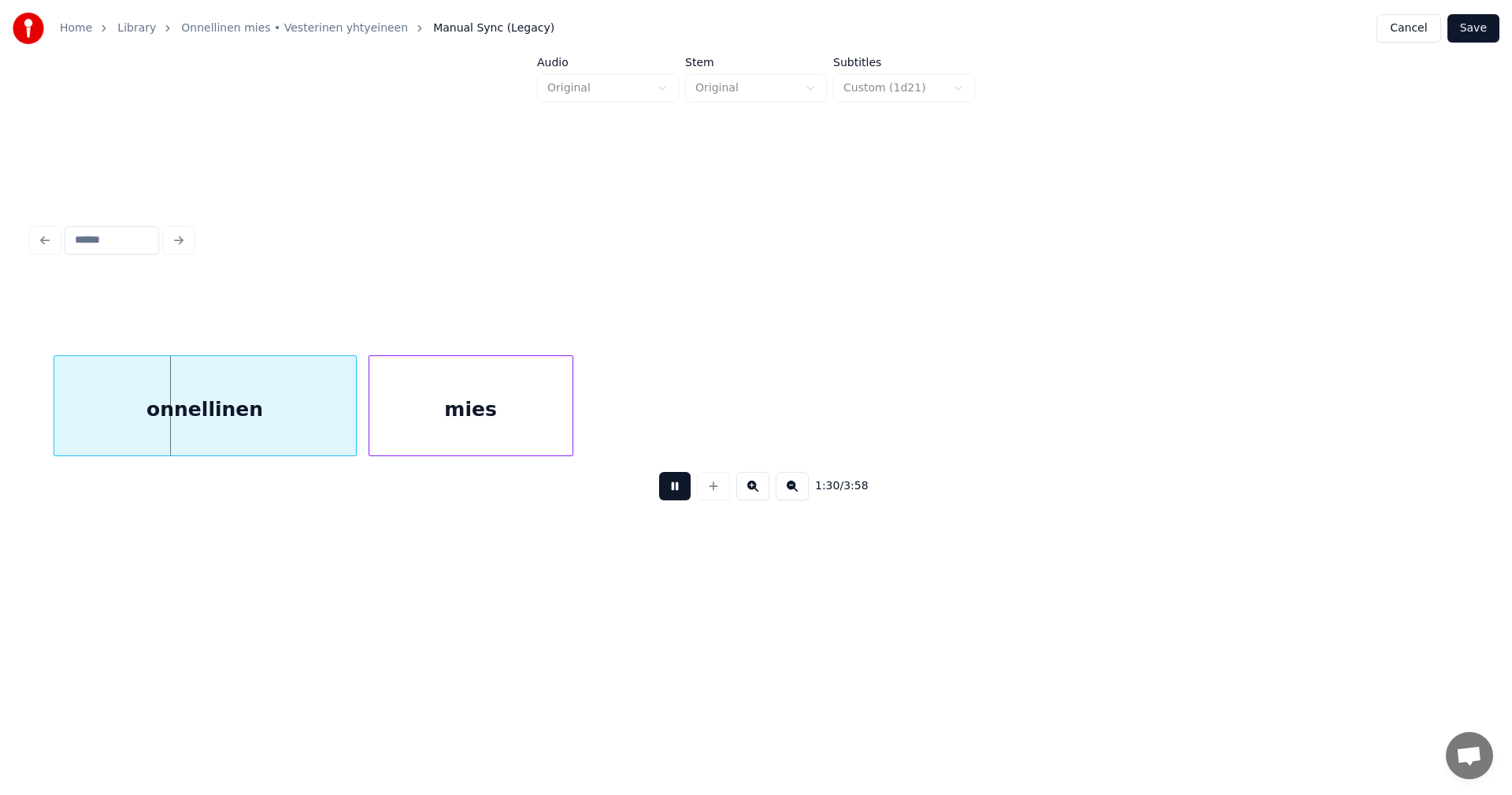
click at [679, 497] on button at bounding box center [675, 486] width 32 height 28
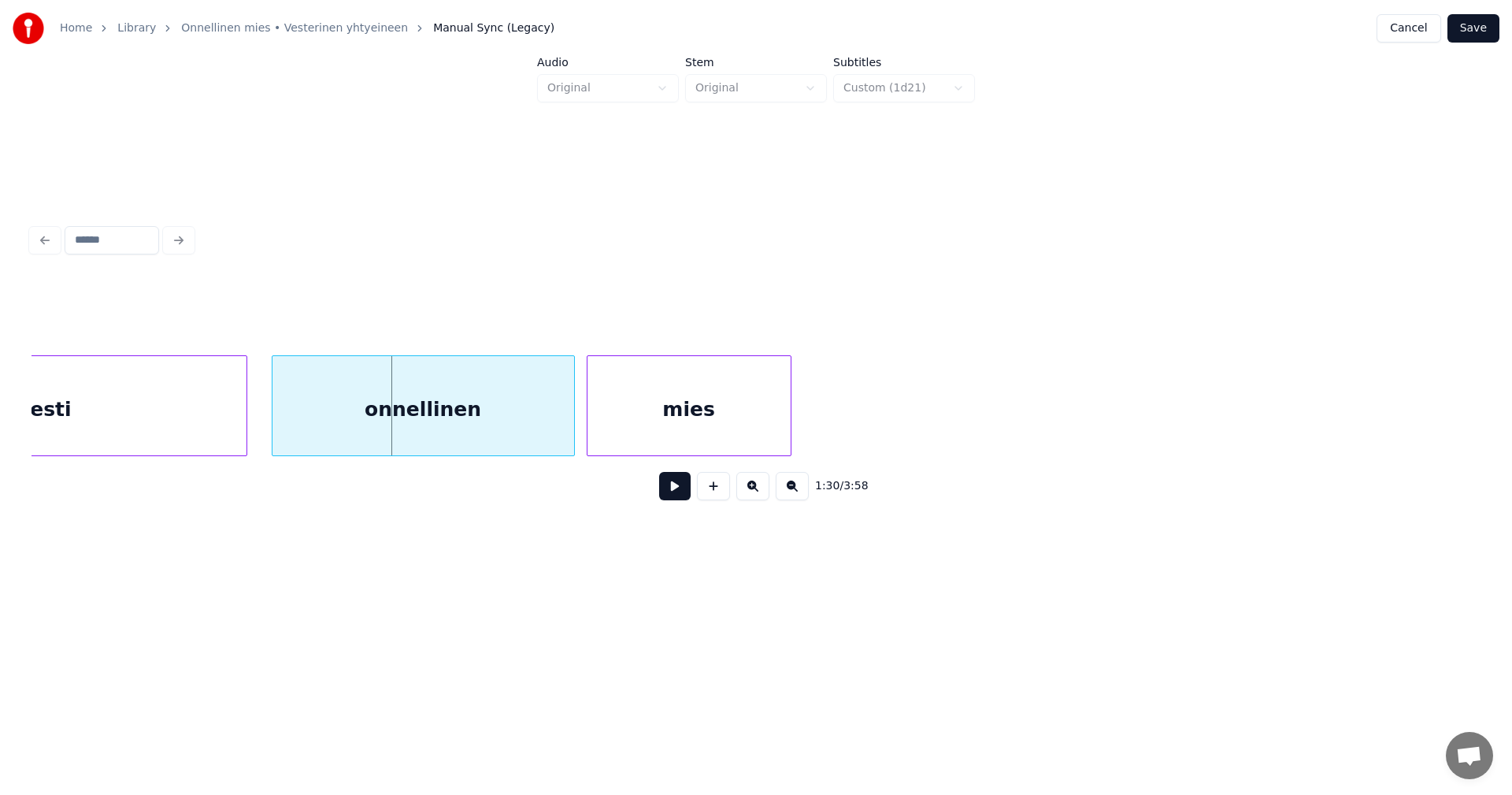
scroll to position [0, 17380]
click at [337, 428] on div "onnellinen" at bounding box center [420, 410] width 301 height 107
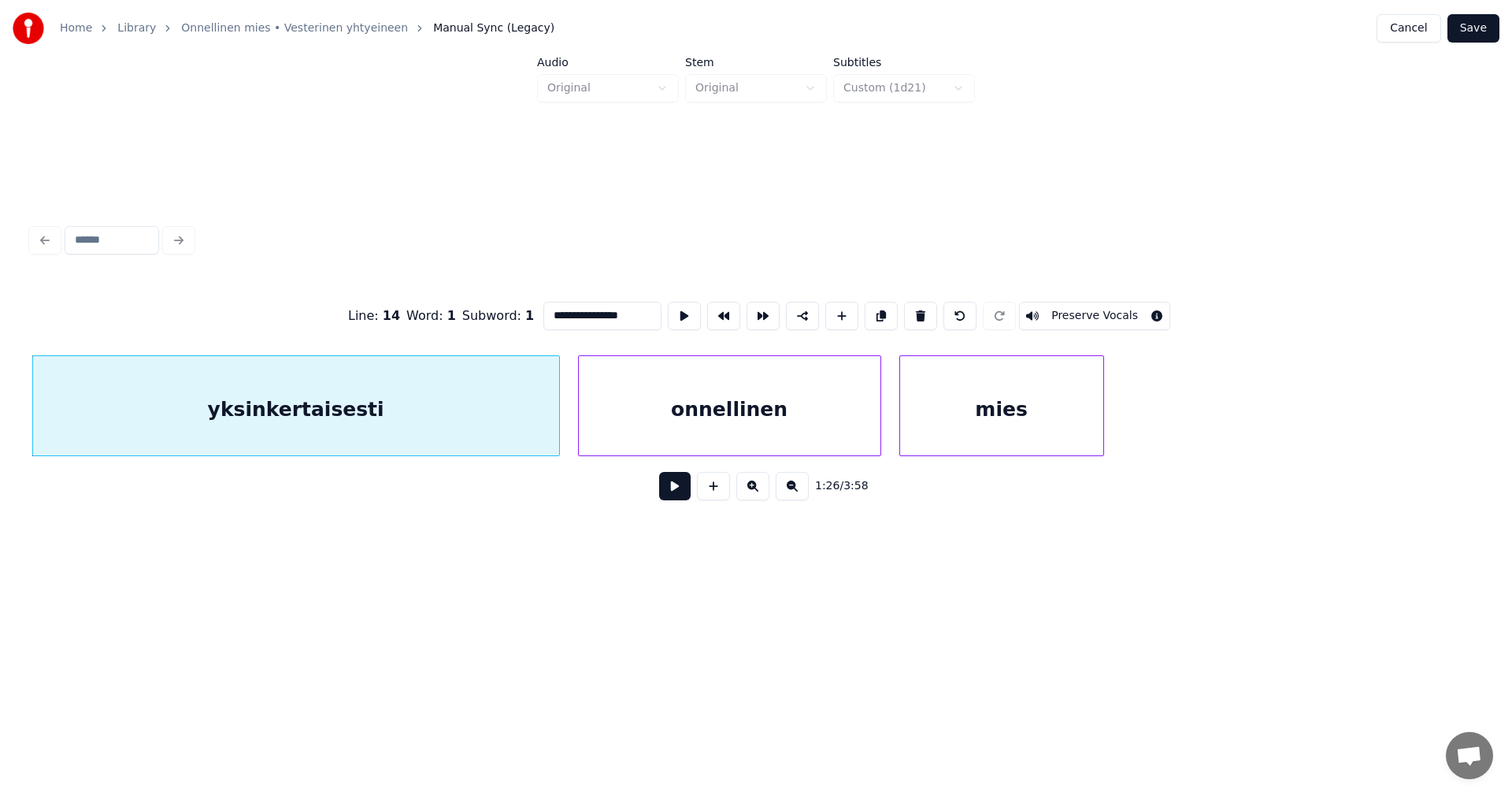
click at [685, 492] on button at bounding box center [675, 486] width 32 height 28
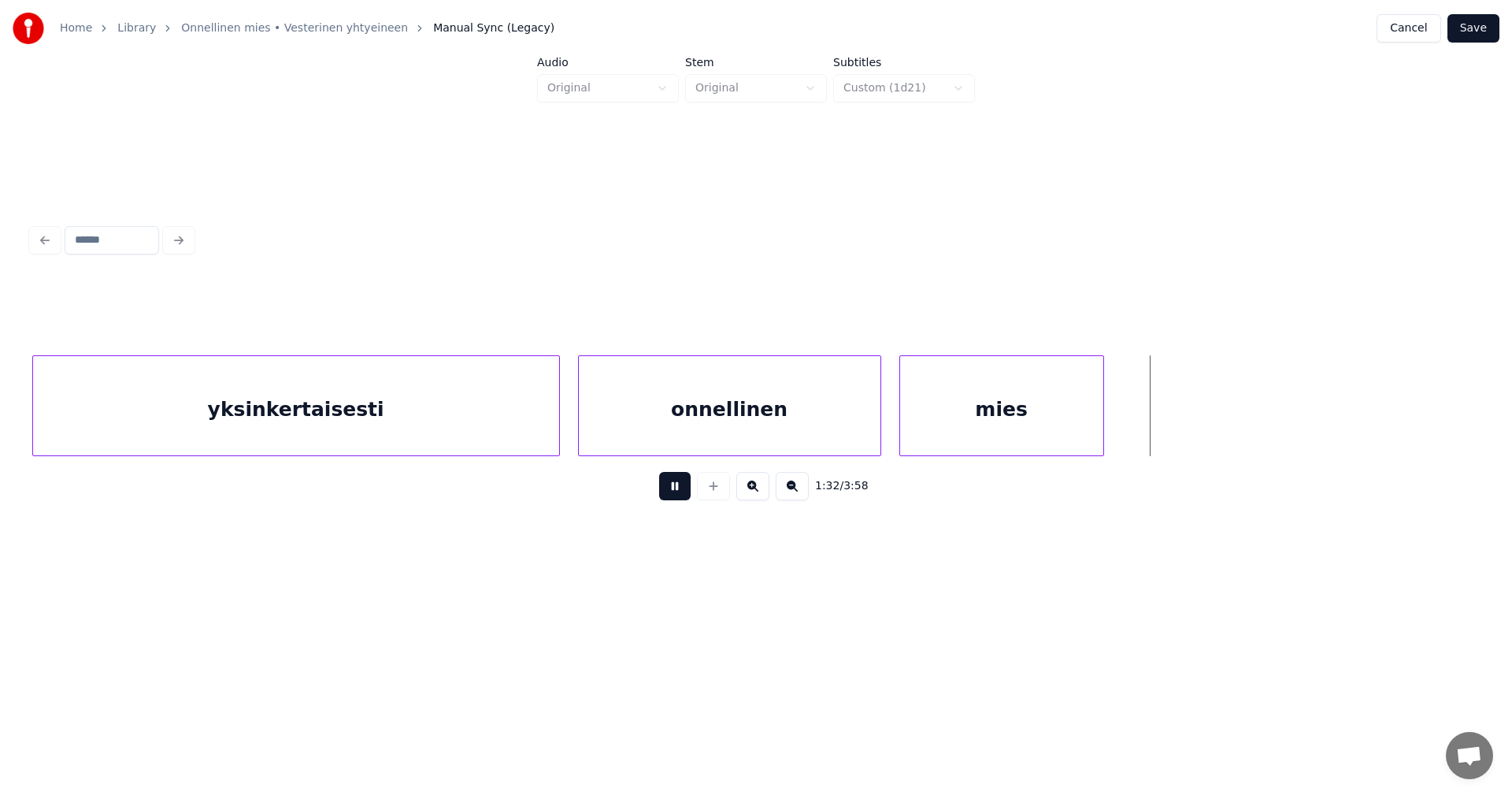
click at [681, 492] on button at bounding box center [675, 486] width 32 height 28
click at [1157, 435] on div at bounding box center [1157, 406] width 5 height 100
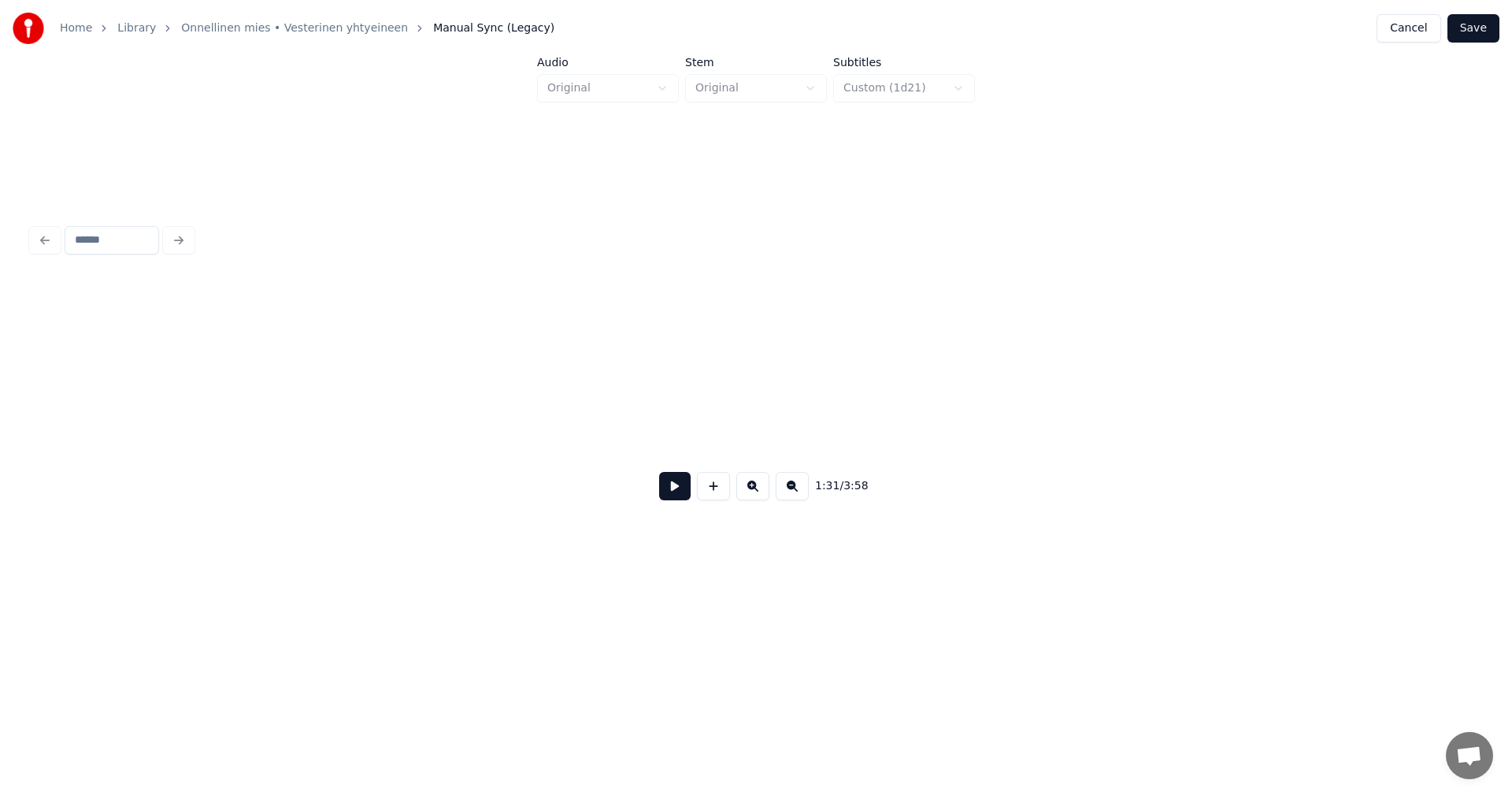
scroll to position [0, 19606]
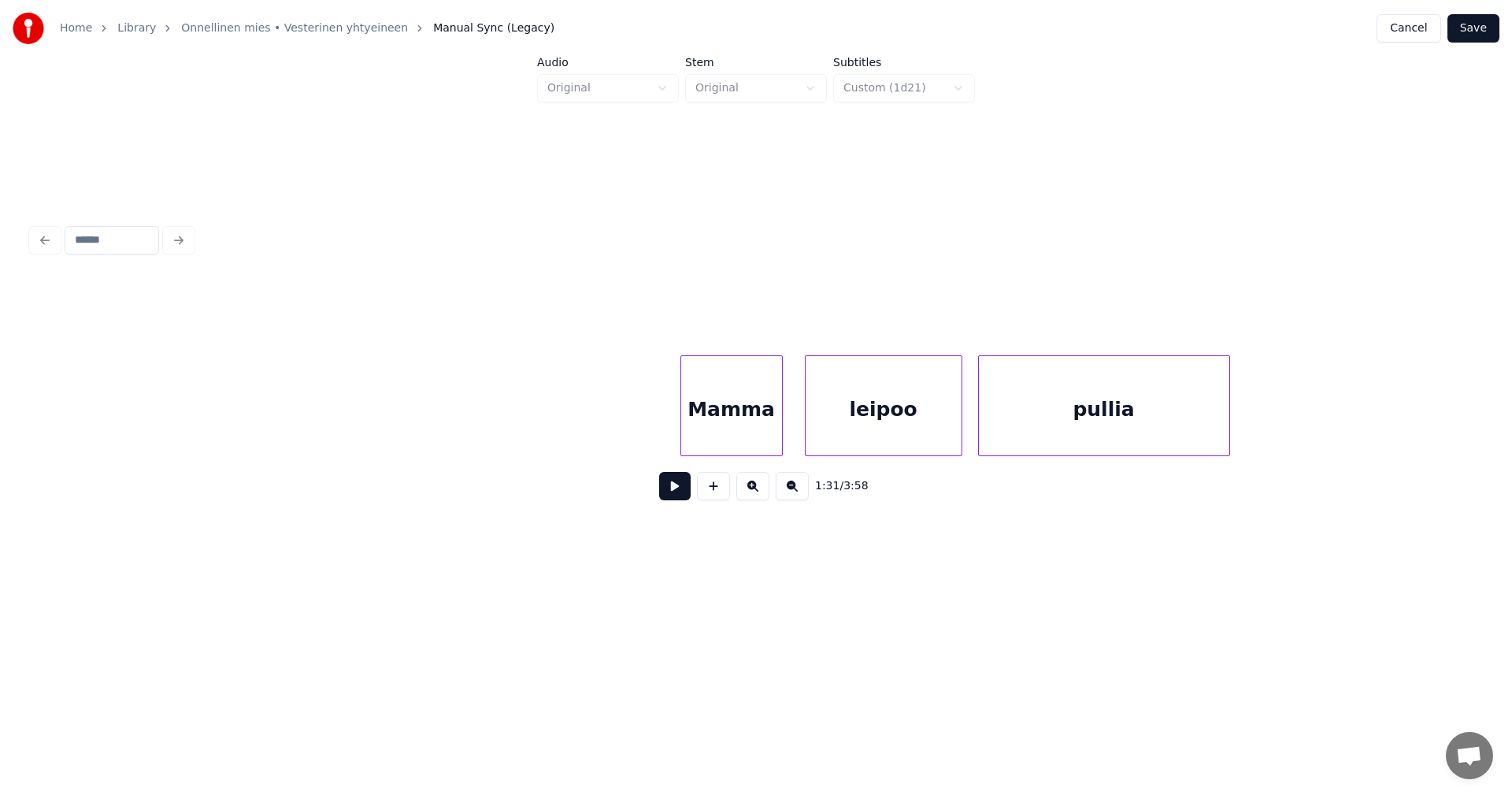
click at [755, 440] on div "Mamma" at bounding box center [731, 410] width 100 height 107
click at [677, 486] on button at bounding box center [675, 486] width 32 height 28
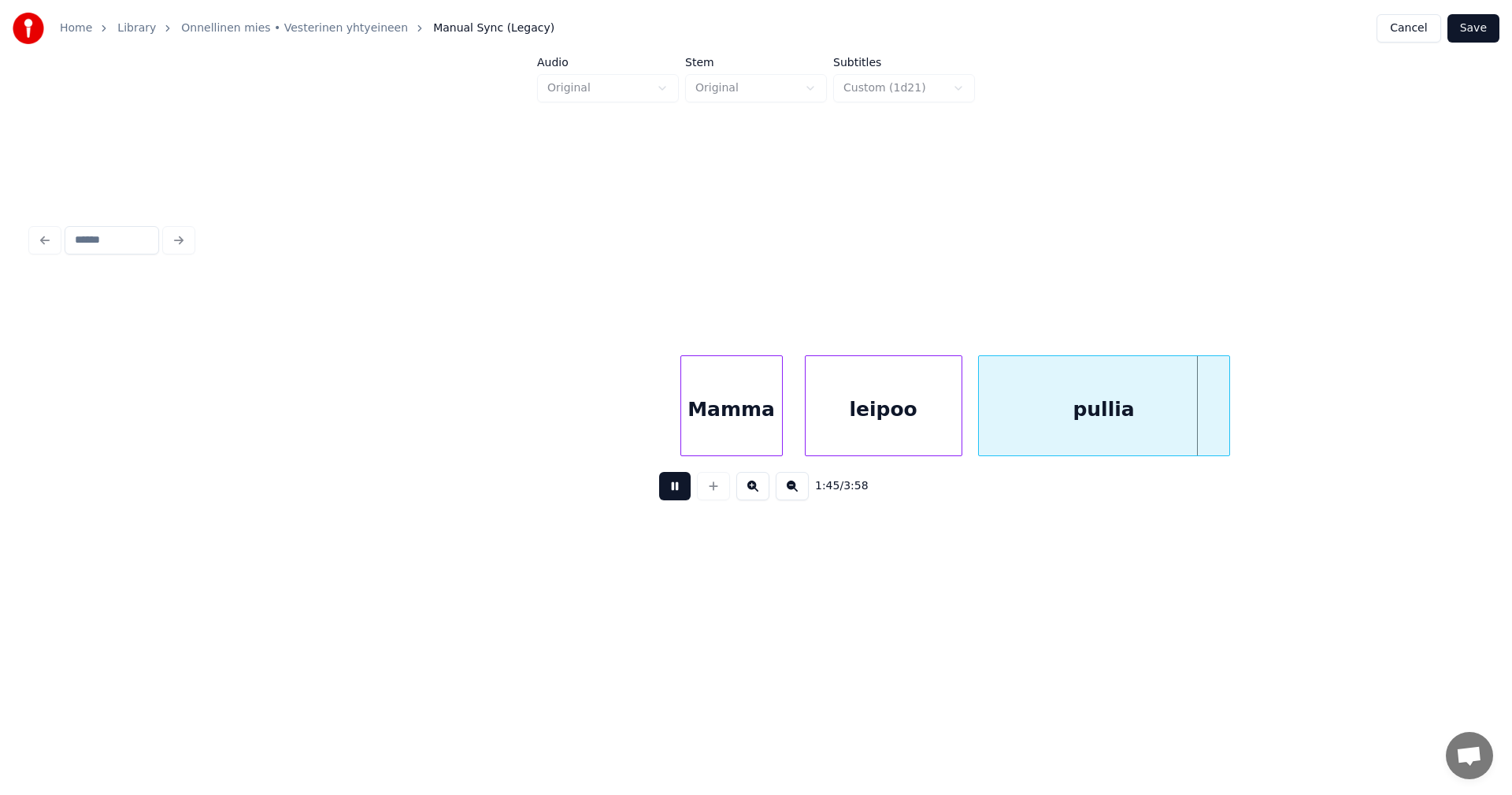
click at [676, 488] on button at bounding box center [675, 486] width 32 height 28
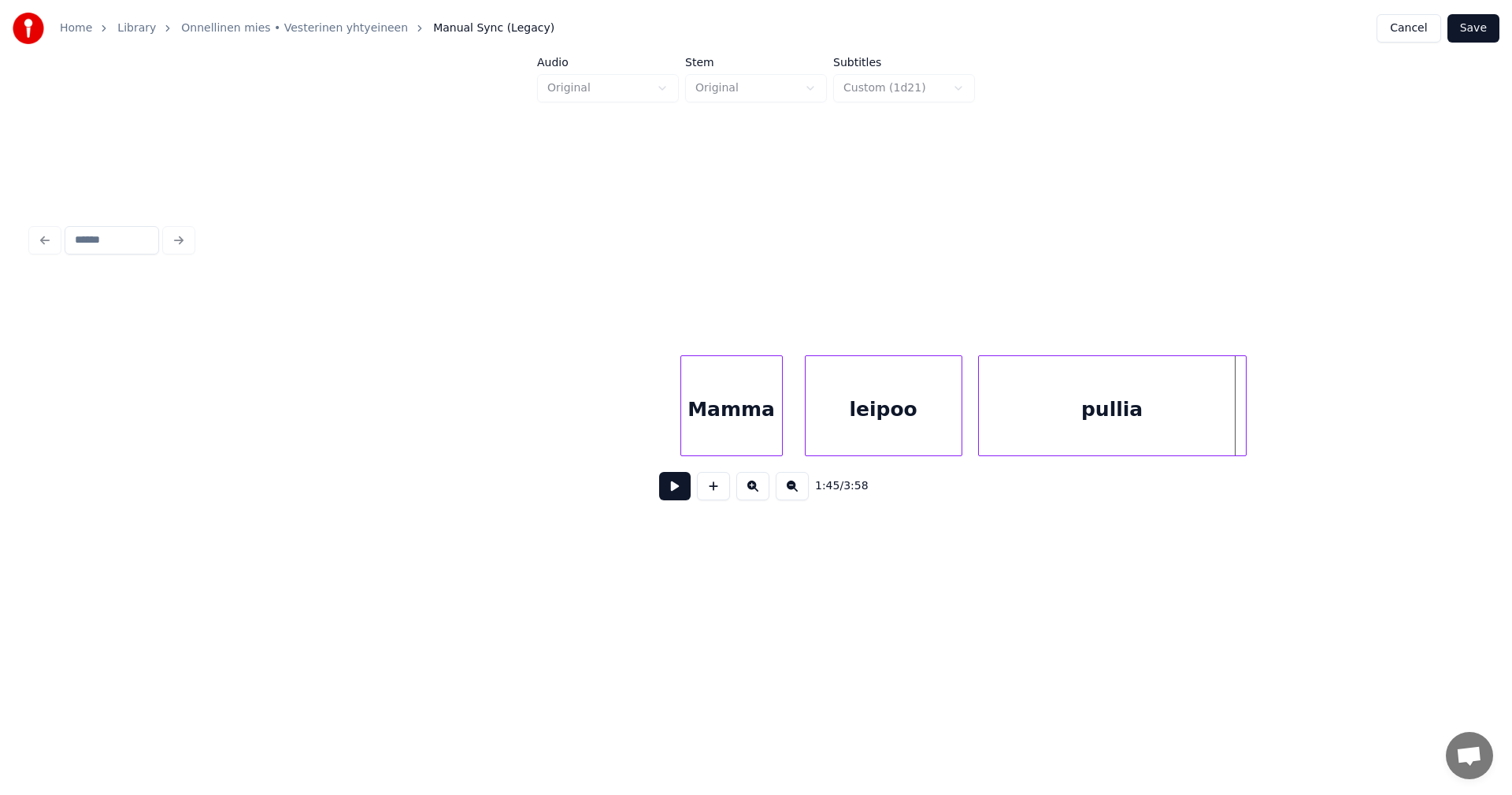
click at [1244, 416] on div at bounding box center [1243, 406] width 5 height 100
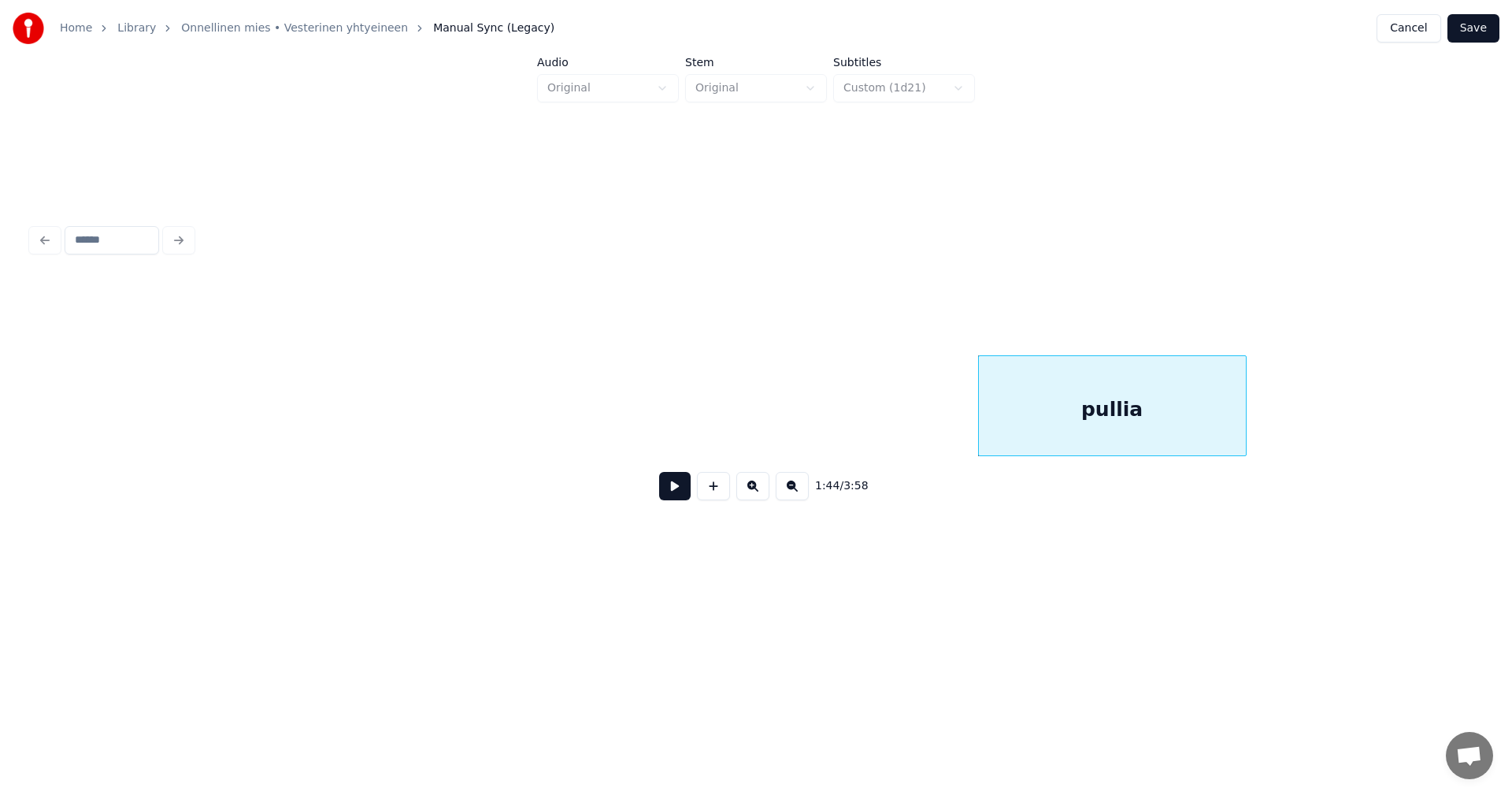
scroll to position [0, 20874]
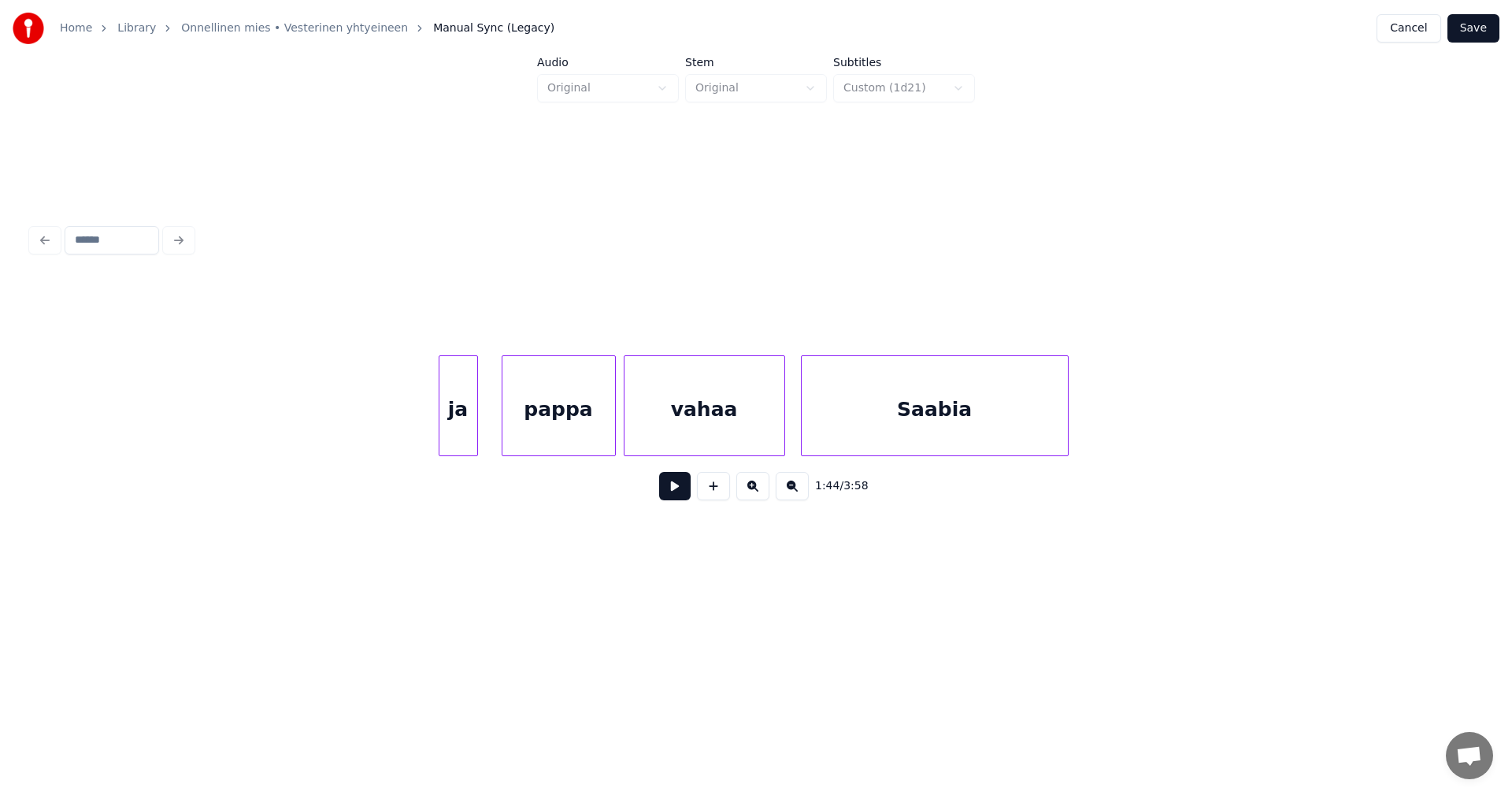
click at [461, 429] on div "ja" at bounding box center [458, 410] width 38 height 107
click at [668, 489] on button at bounding box center [675, 486] width 32 height 28
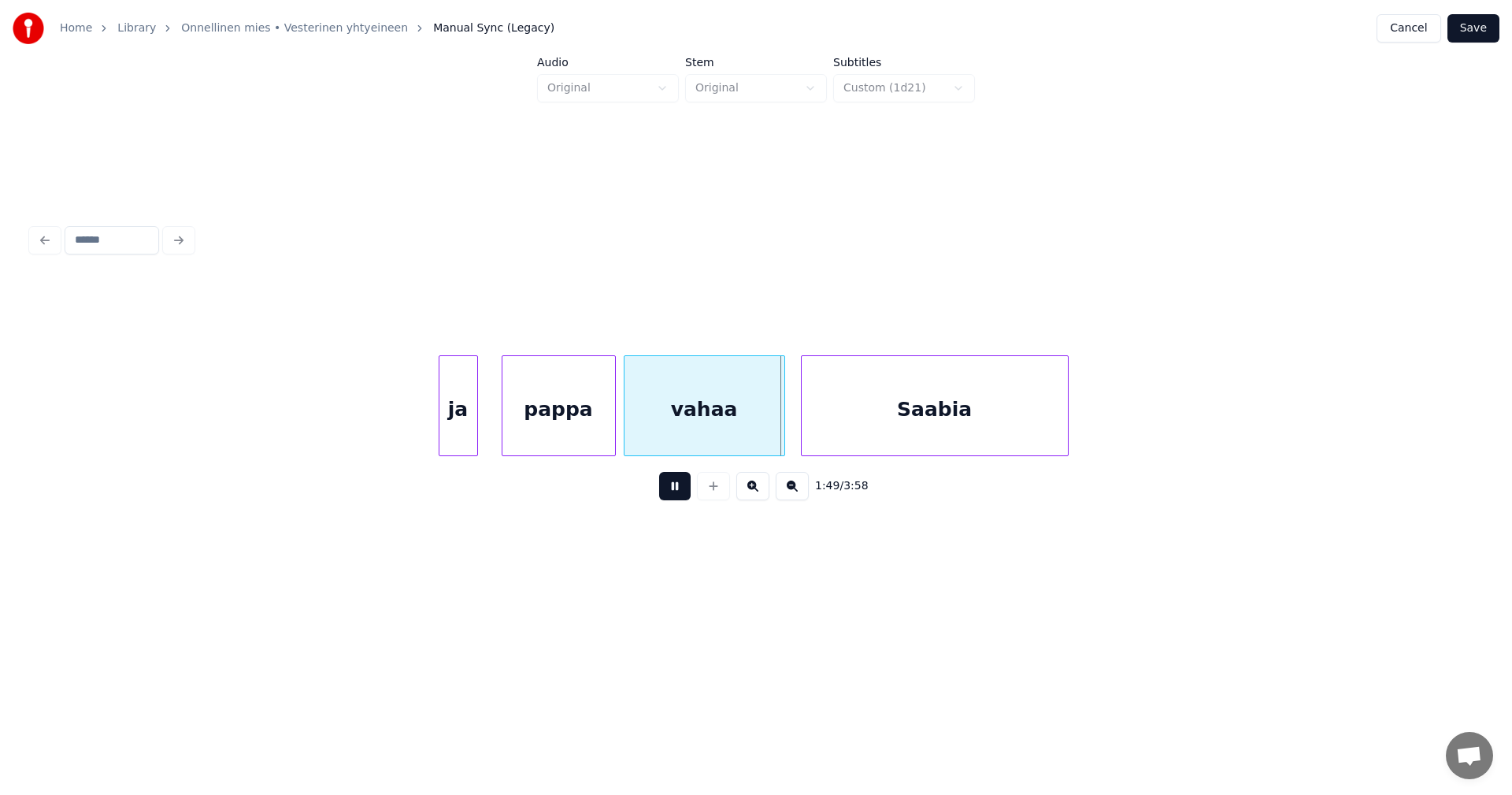
drag, startPoint x: 668, startPoint y: 489, endPoint x: 595, endPoint y: 447, distance: 84.2
click at [667, 489] on button at bounding box center [675, 486] width 32 height 28
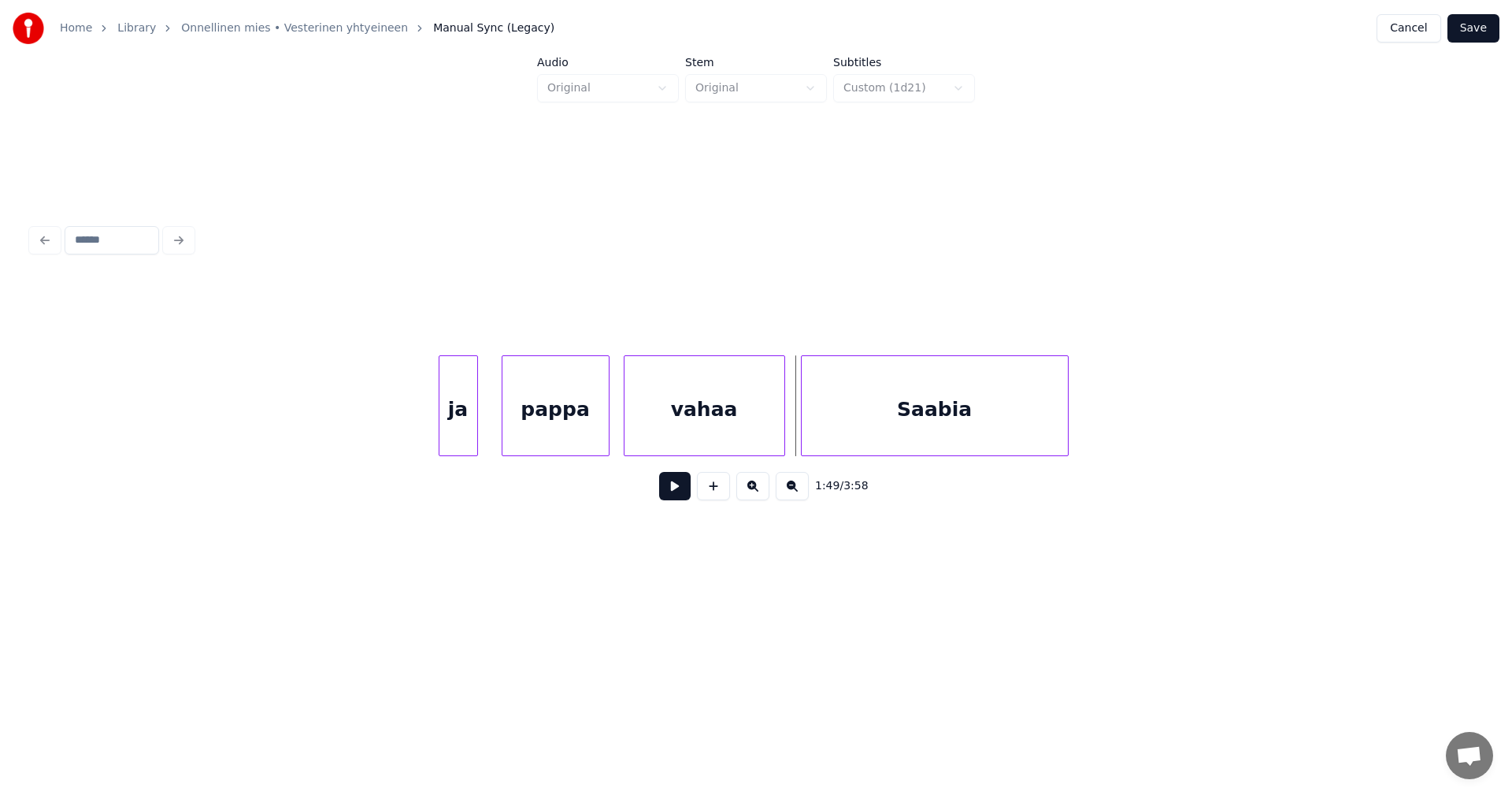
click at [606, 432] on div at bounding box center [606, 406] width 5 height 100
click at [650, 432] on div "vahaa" at bounding box center [700, 410] width 160 height 107
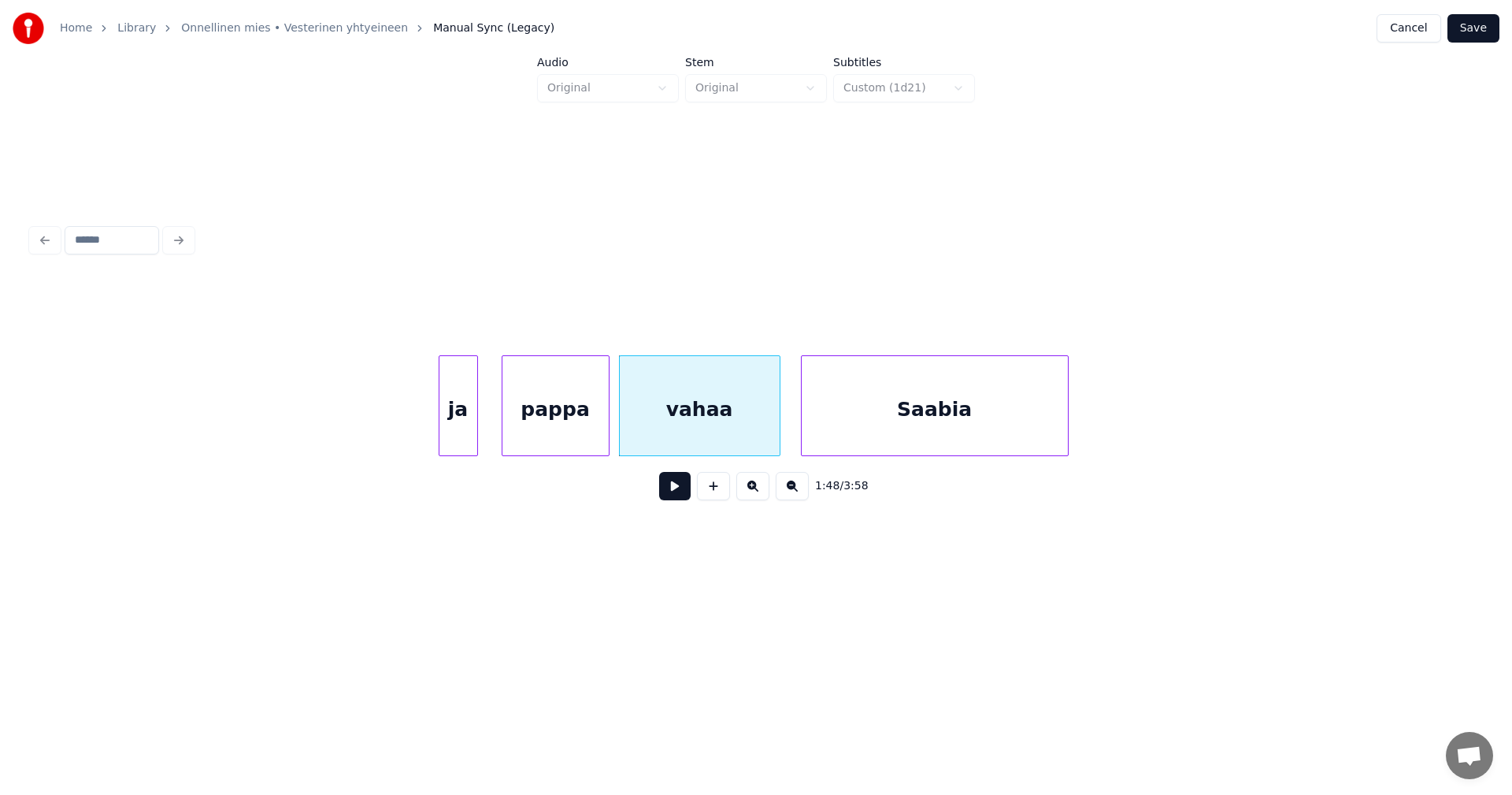
click at [679, 500] on button at bounding box center [675, 486] width 32 height 28
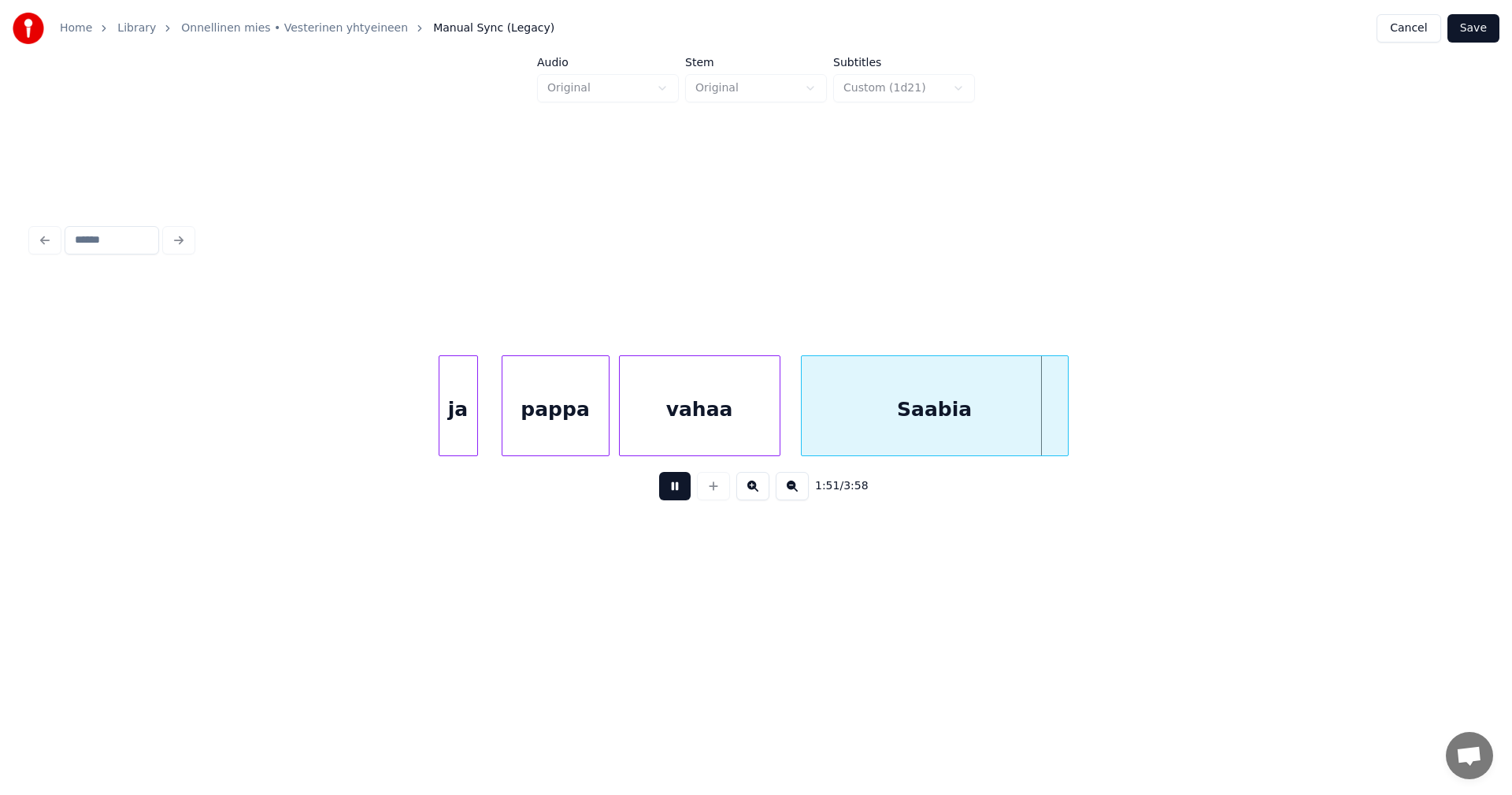
click at [687, 495] on button at bounding box center [675, 486] width 32 height 28
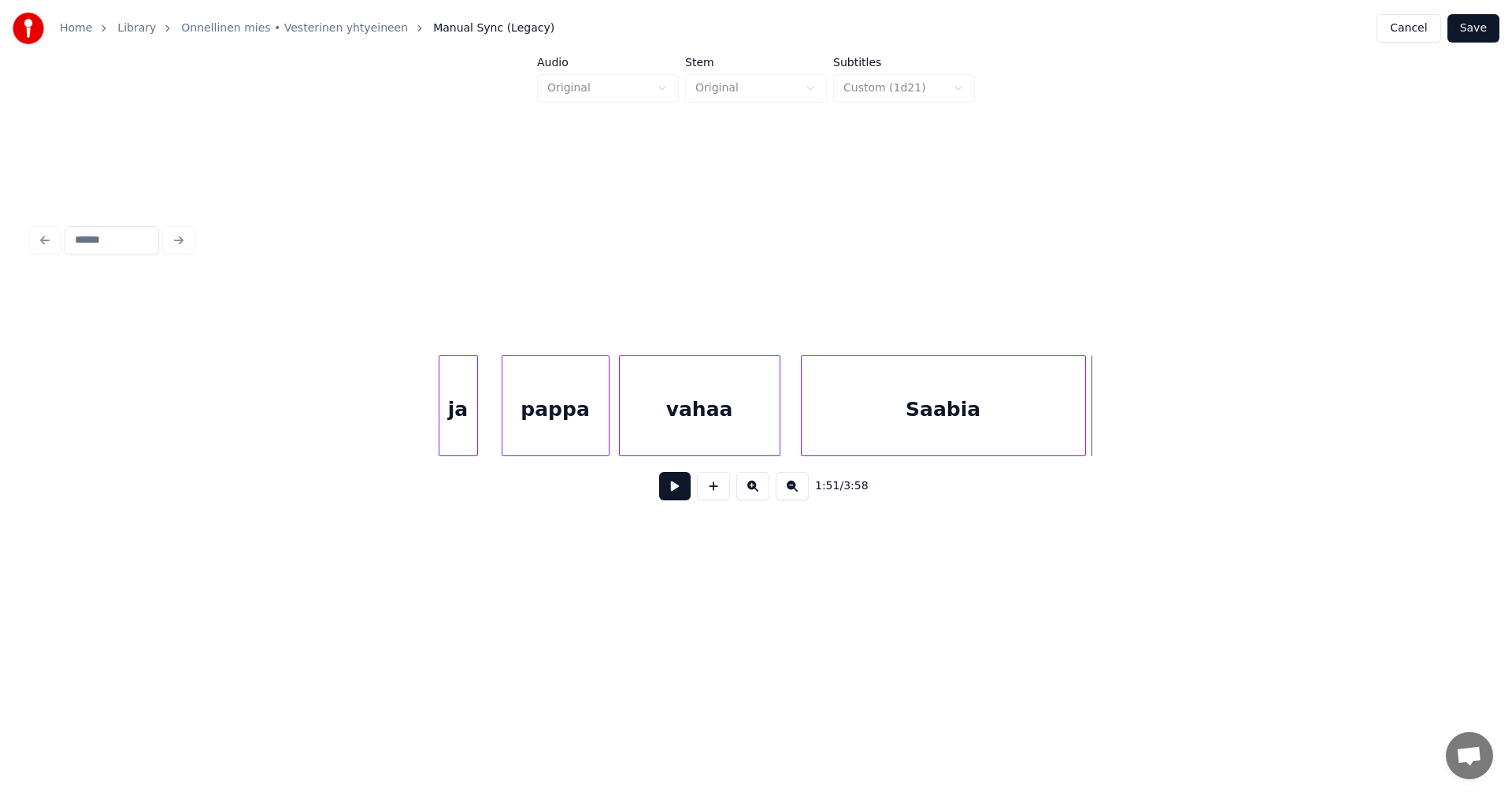
click at [1085, 427] on div at bounding box center [1082, 406] width 5 height 100
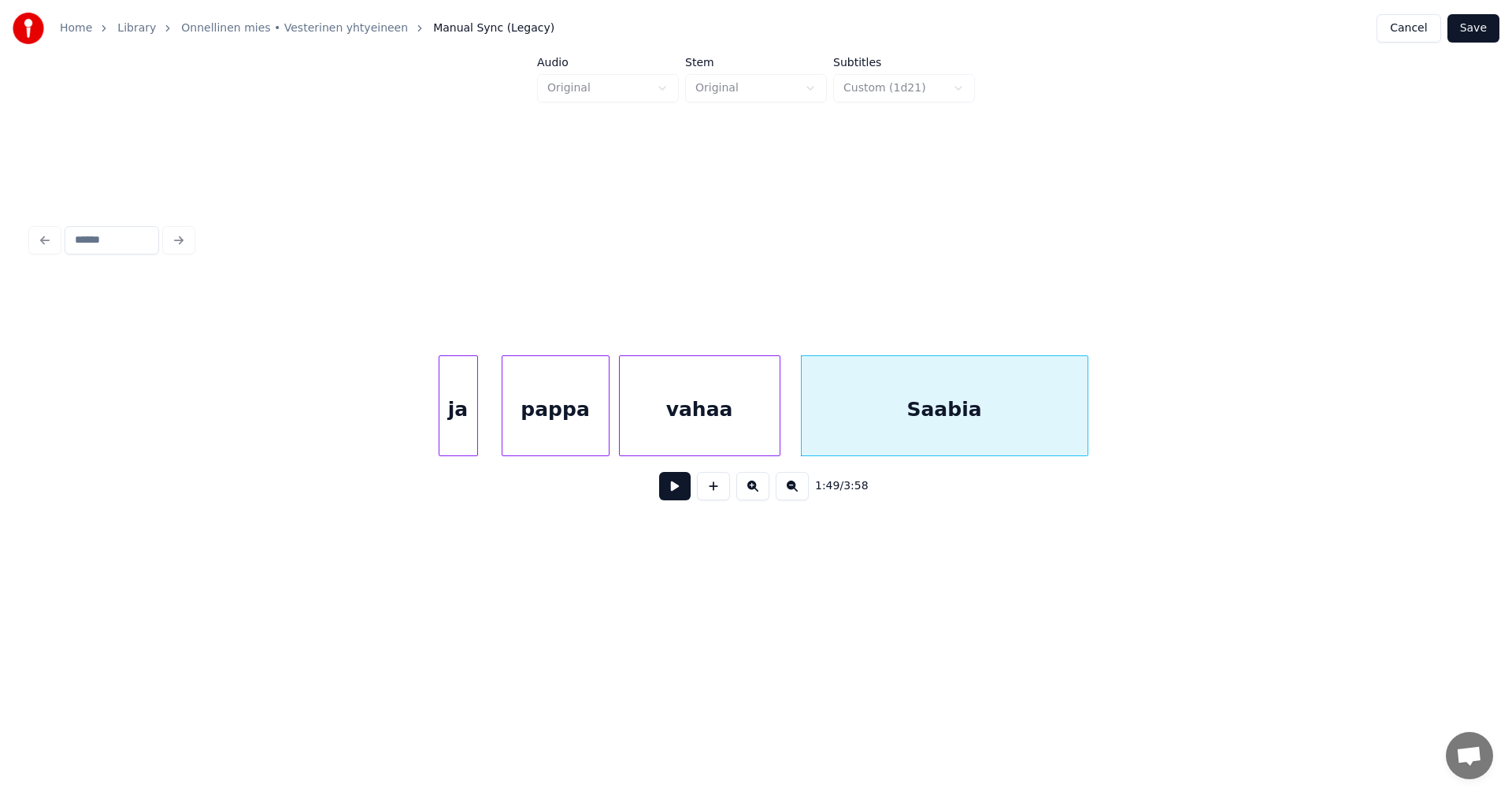
scroll to position [0, 22141]
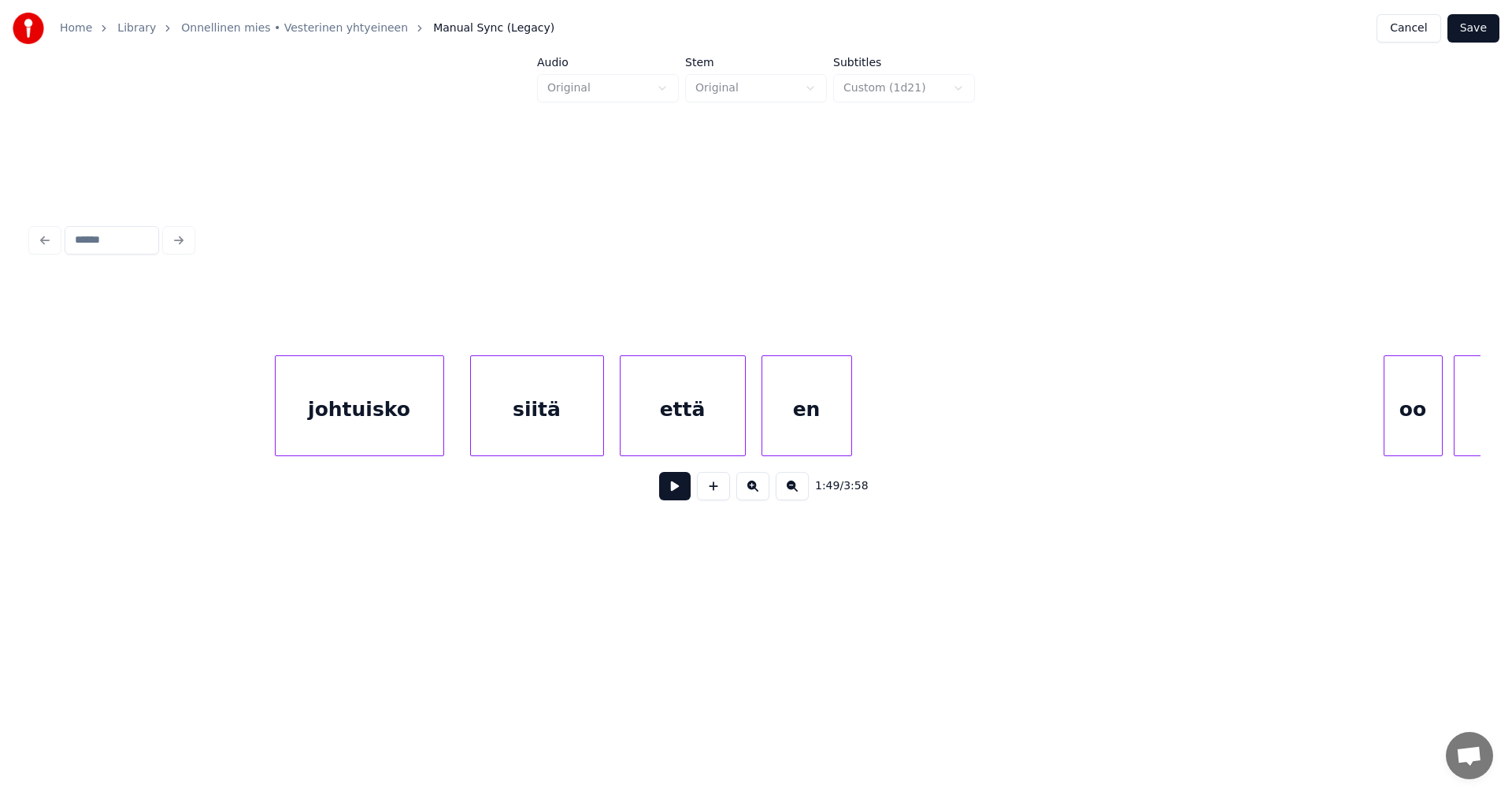
click at [418, 431] on div "johtuisko" at bounding box center [359, 410] width 167 height 107
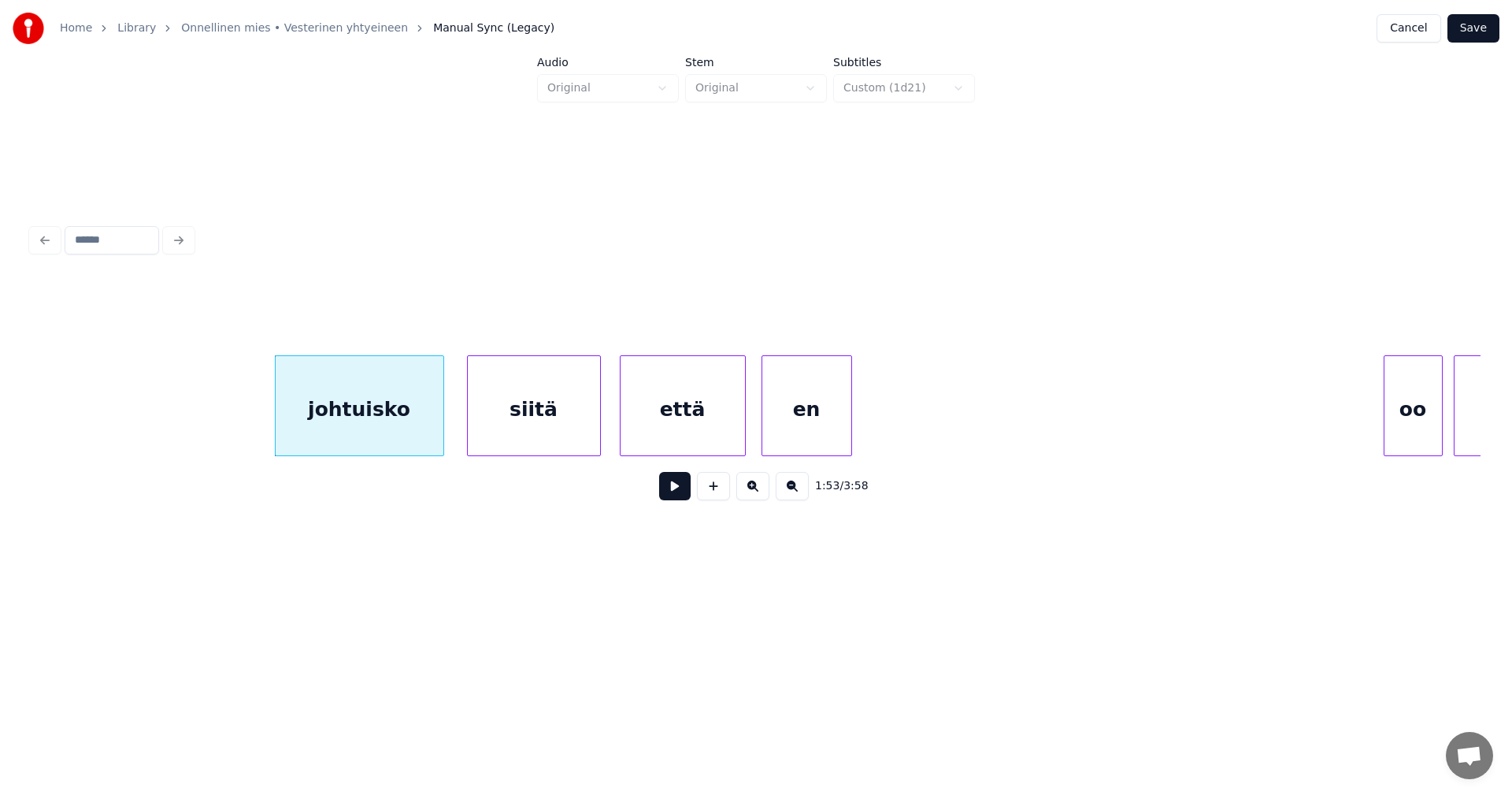
click at [577, 436] on div "siitä" at bounding box center [534, 410] width 132 height 107
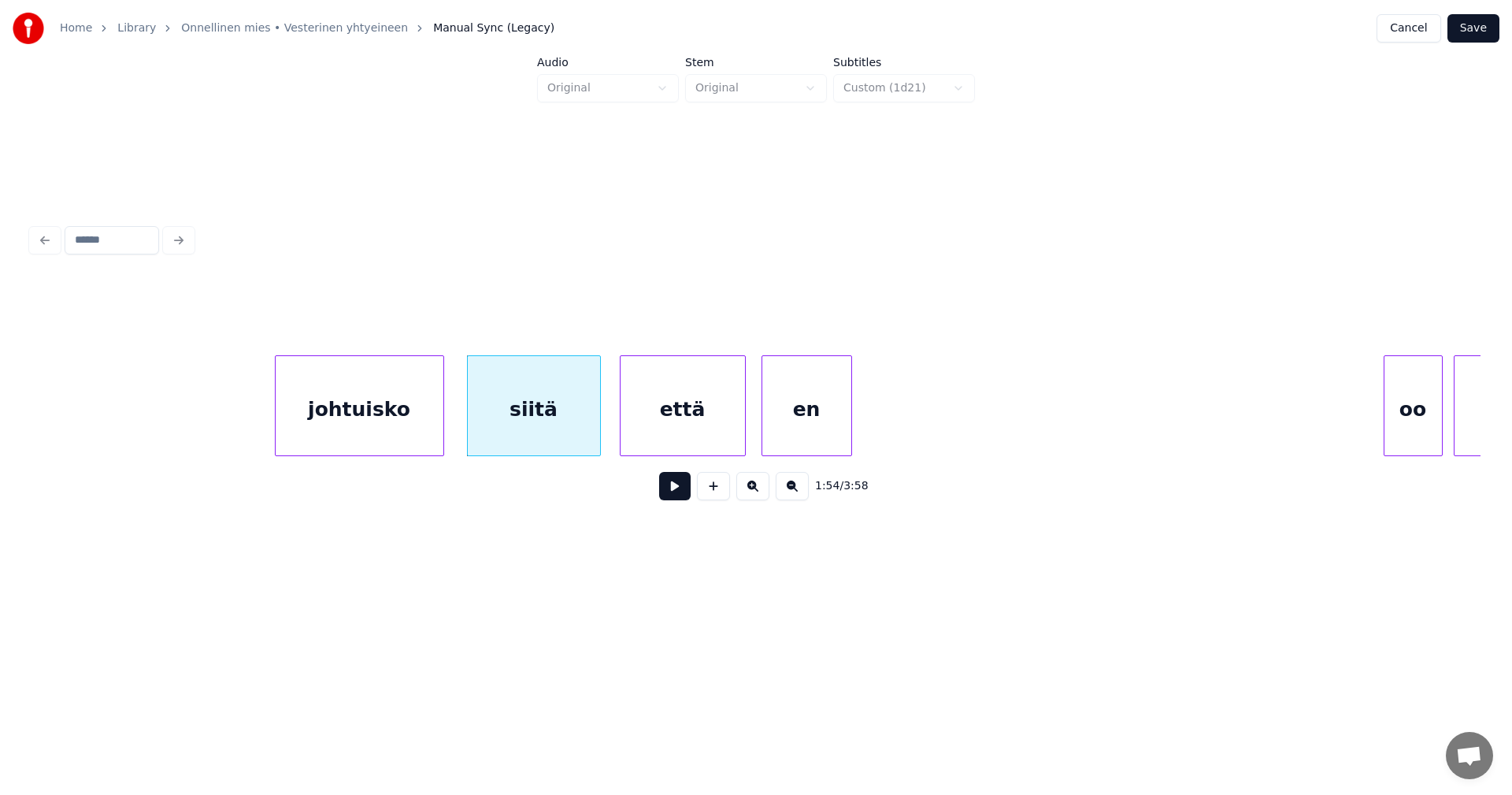
click at [675, 498] on button at bounding box center [675, 486] width 32 height 28
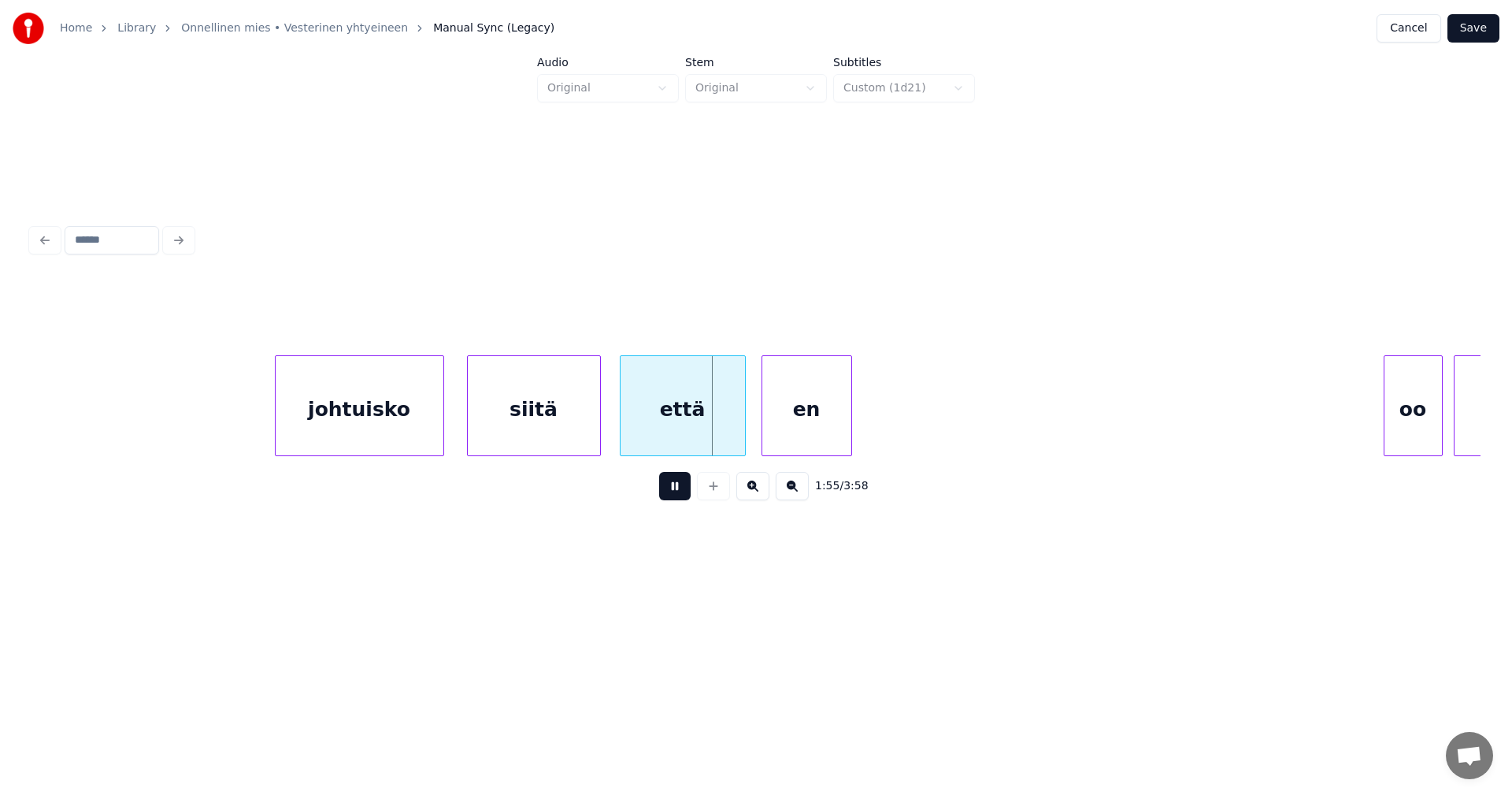
click at [675, 498] on button at bounding box center [675, 486] width 32 height 28
click at [756, 432] on div at bounding box center [758, 406] width 5 height 100
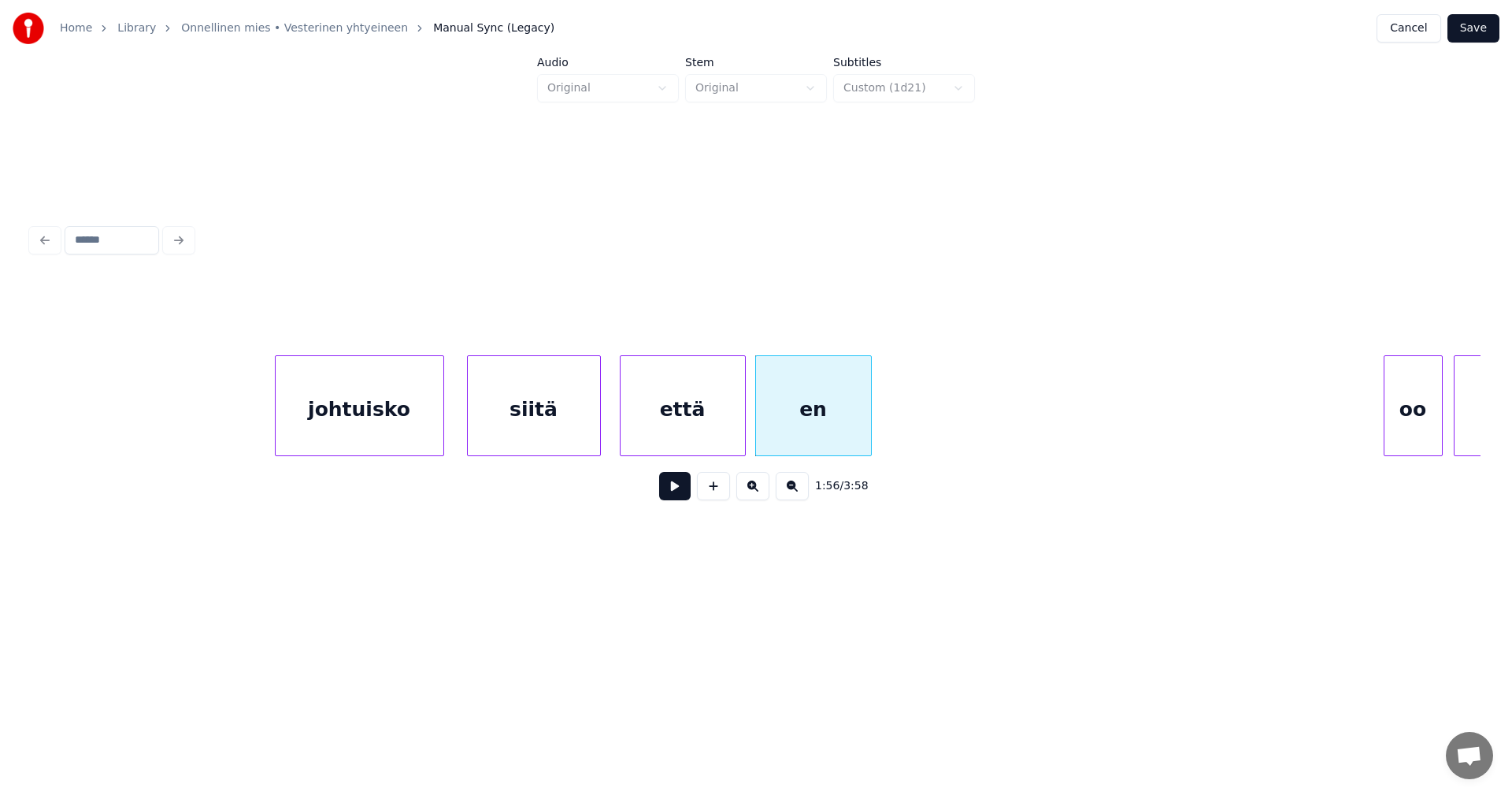
click at [868, 429] on div at bounding box center [868, 406] width 5 height 100
click at [416, 443] on div "johtuisko" at bounding box center [359, 410] width 167 height 107
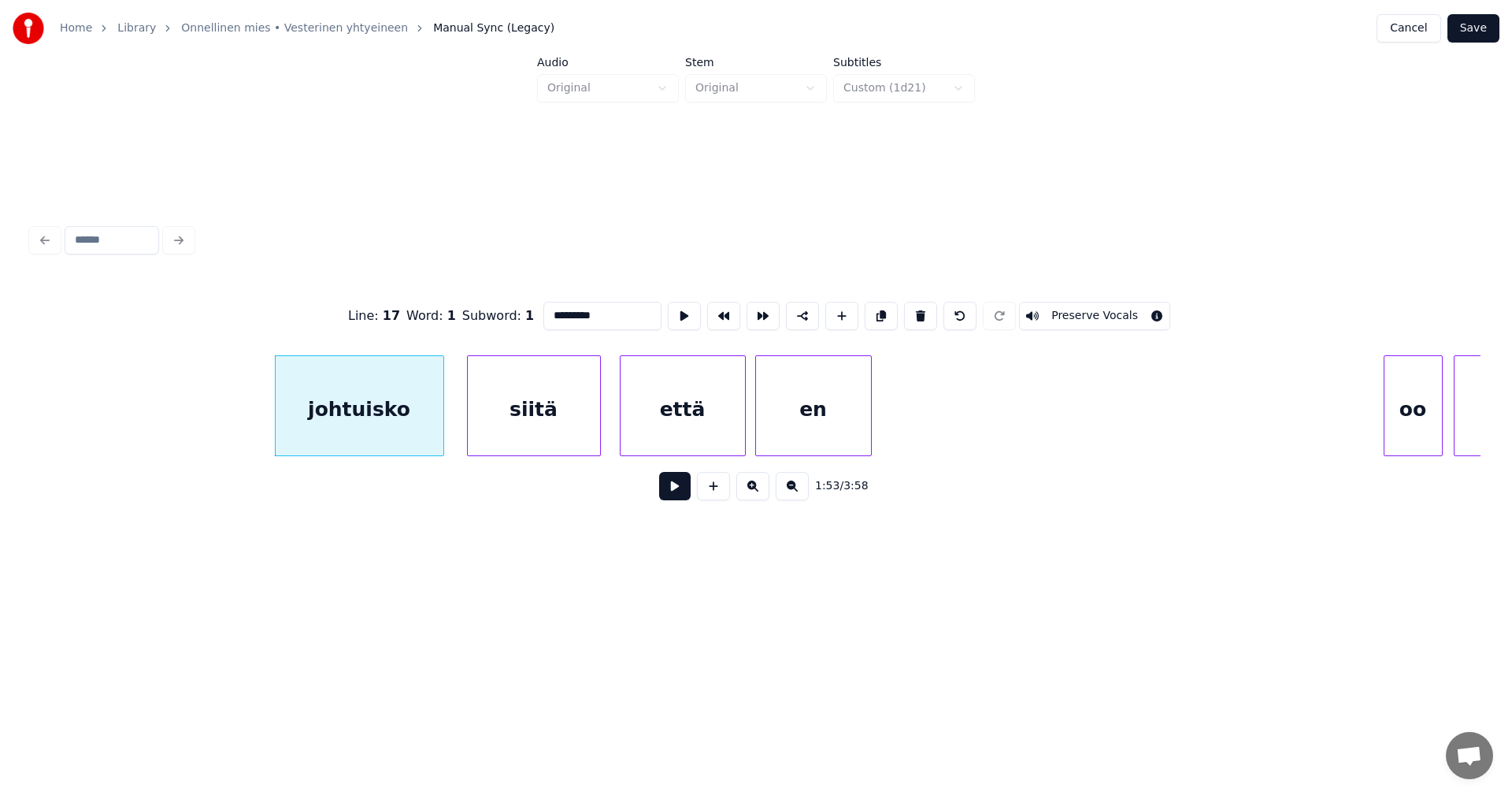
click at [669, 490] on button at bounding box center [675, 486] width 32 height 28
click at [669, 492] on button at bounding box center [675, 486] width 32 height 28
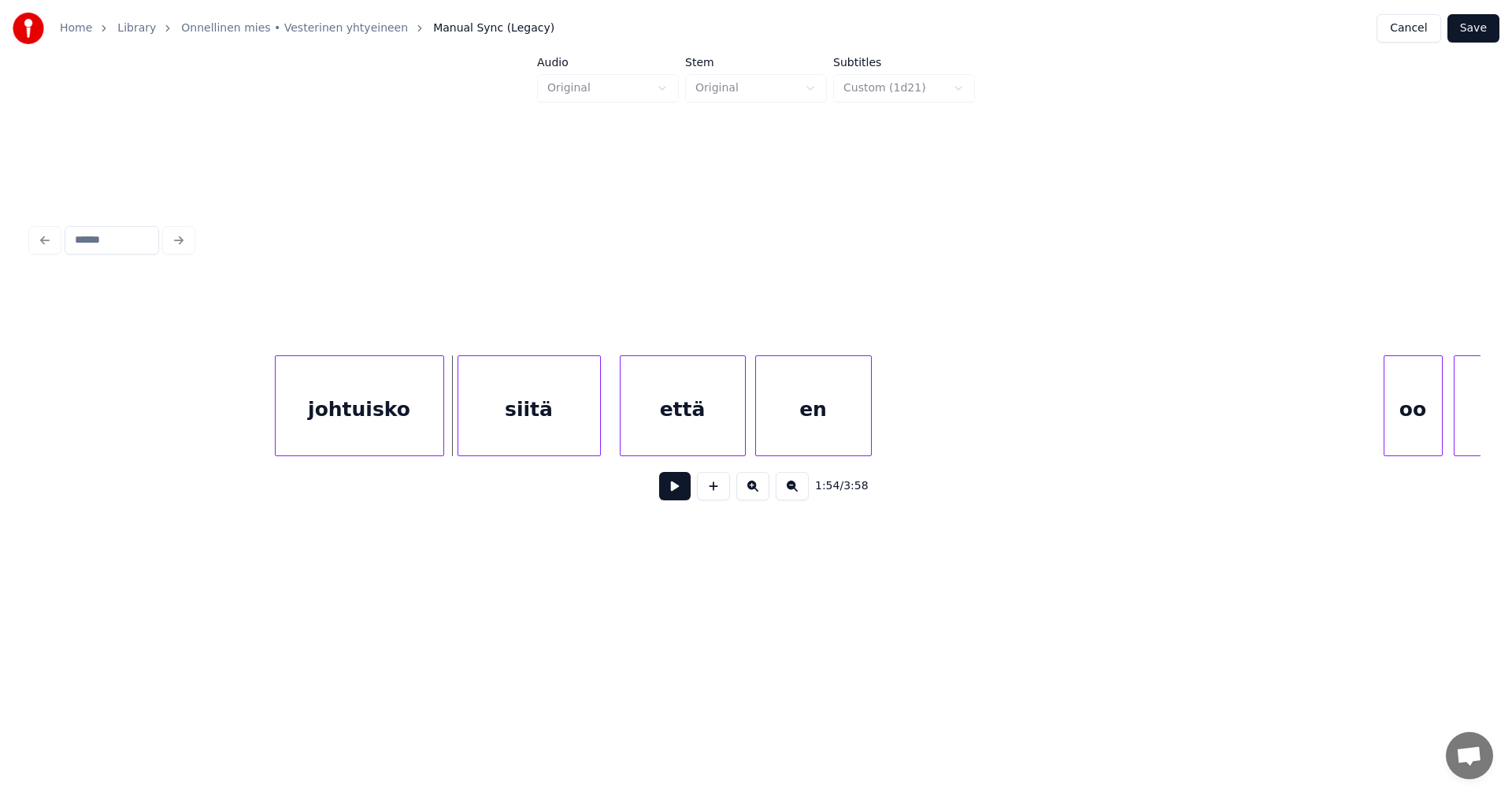
click at [462, 424] on div at bounding box center [461, 406] width 5 height 100
click at [428, 428] on div "johtuisko" at bounding box center [359, 410] width 167 height 107
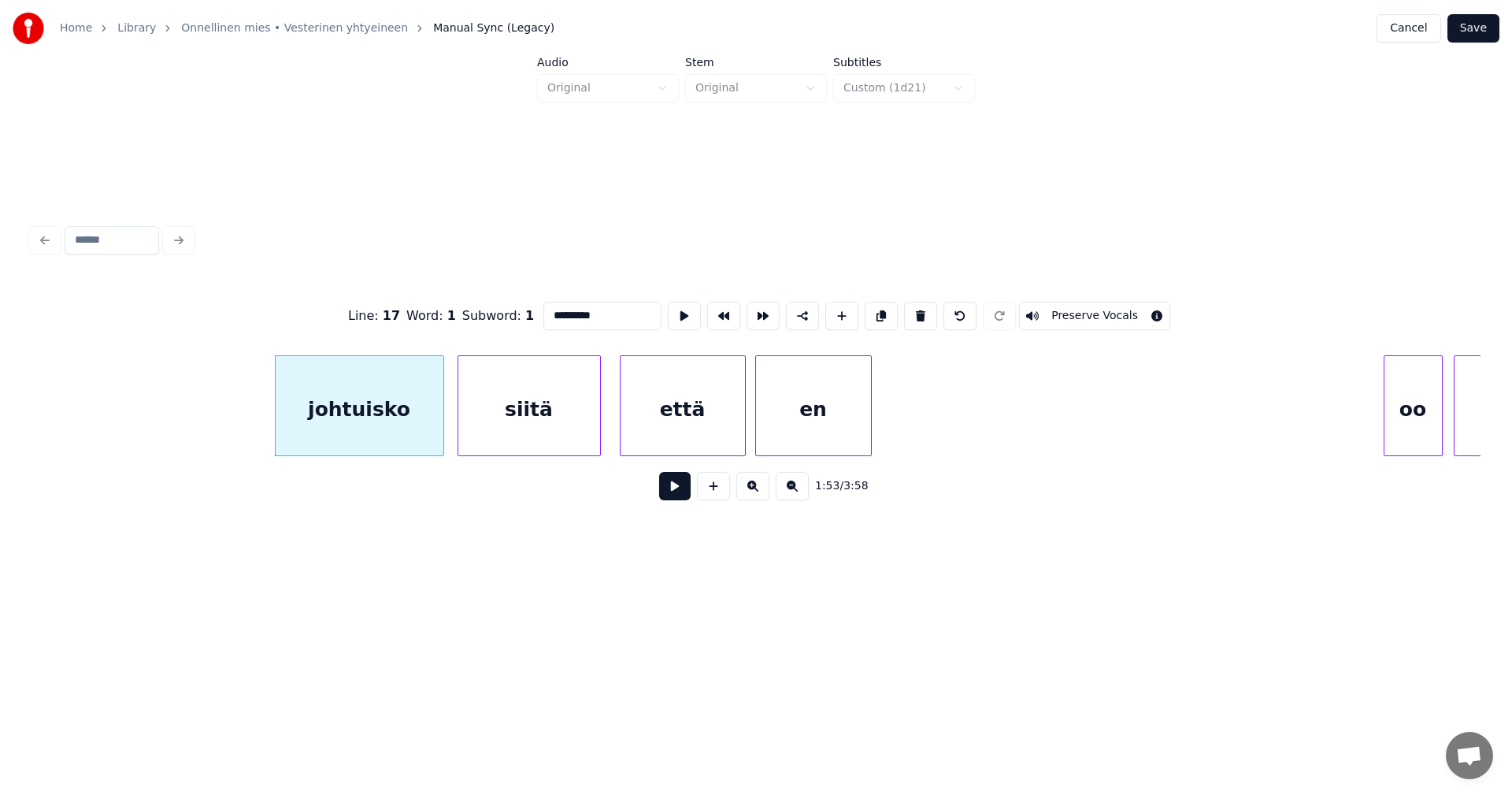
click at [668, 488] on button at bounding box center [675, 486] width 32 height 28
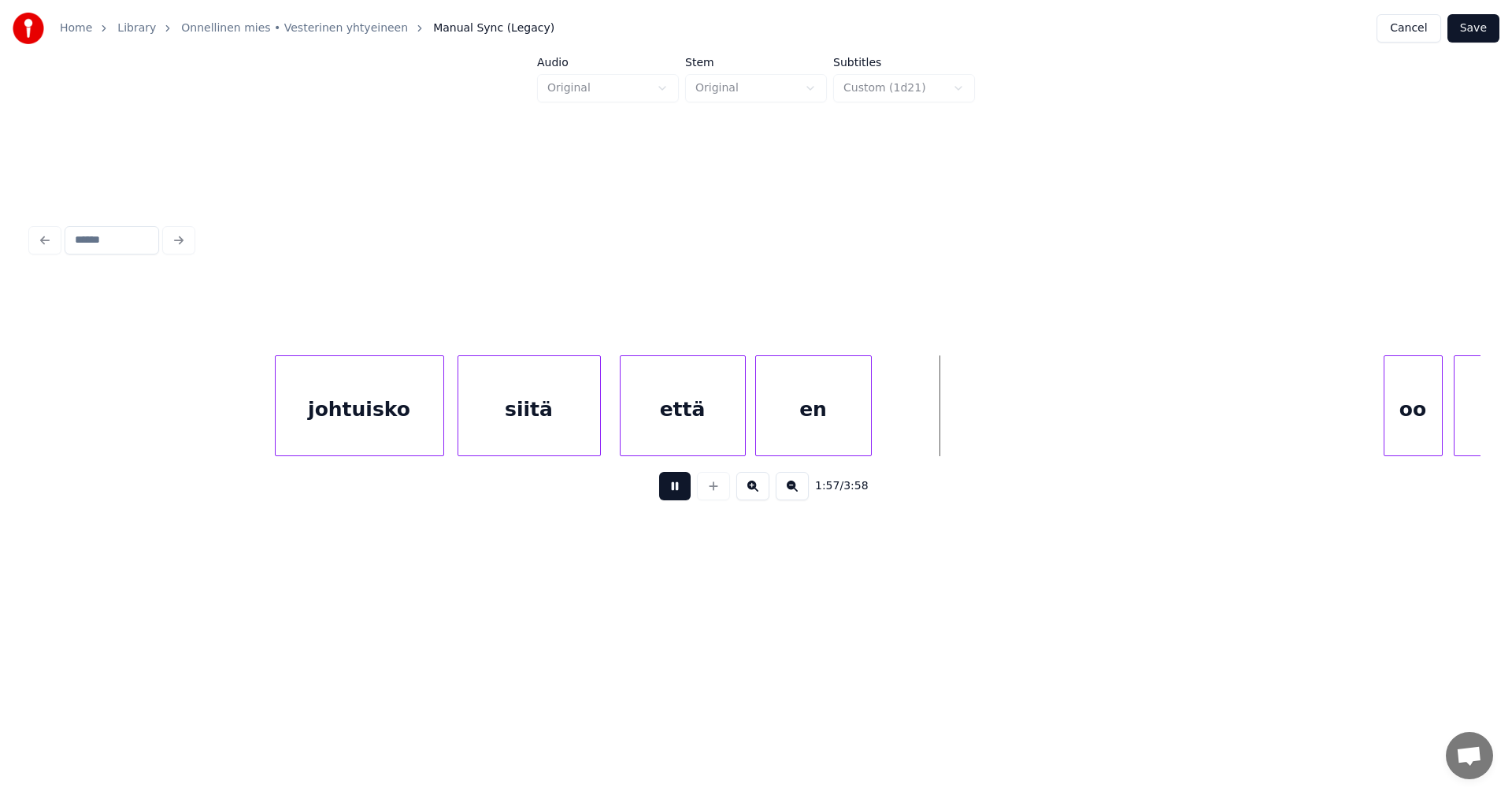
click at [674, 489] on button at bounding box center [675, 486] width 32 height 28
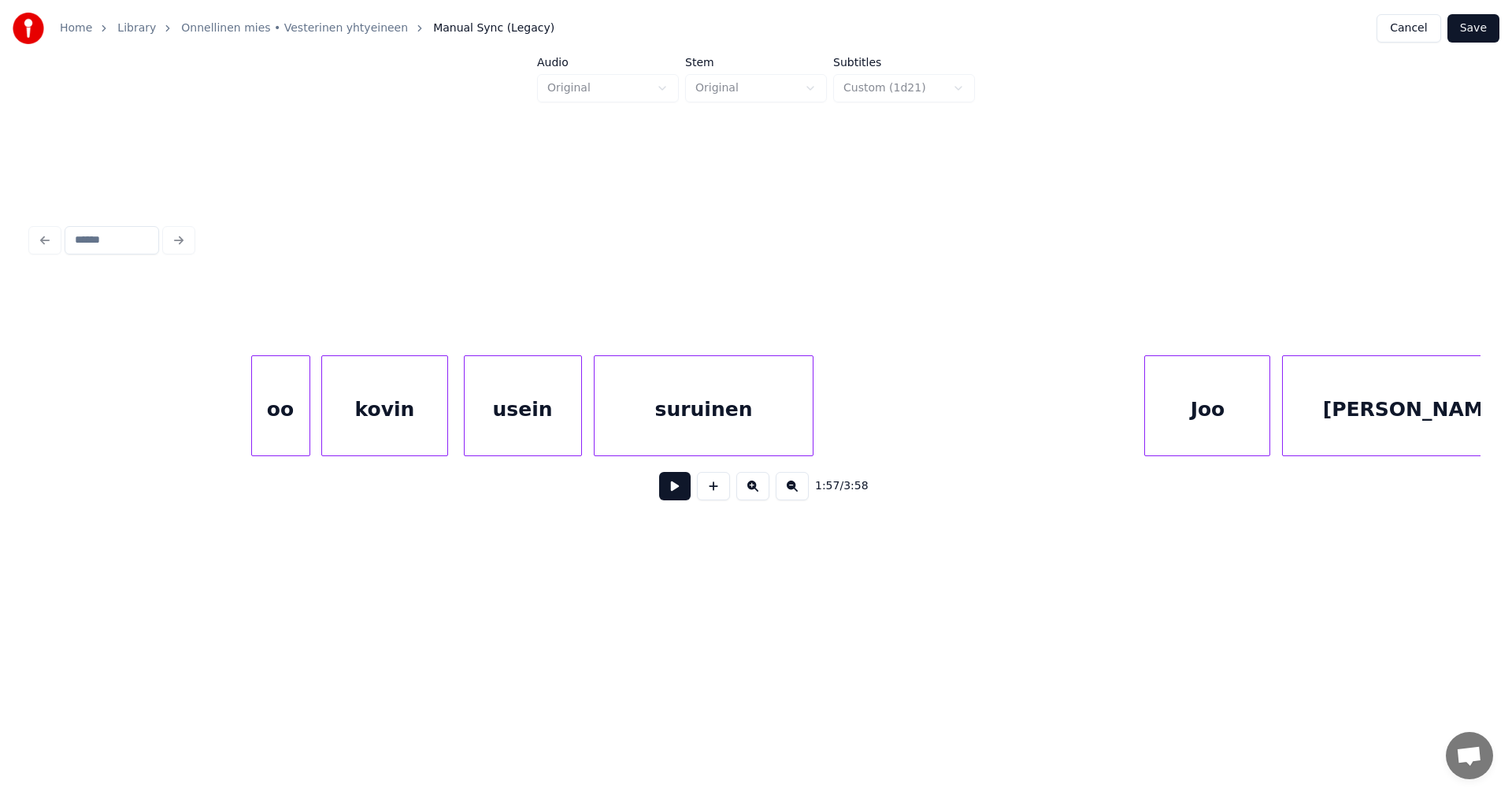
scroll to position [0, 23275]
click at [278, 429] on div "oo" at bounding box center [273, 410] width 58 height 107
click at [361, 435] on div "kovin" at bounding box center [379, 410] width 125 height 107
click at [489, 438] on div "usein" at bounding box center [515, 410] width 116 height 107
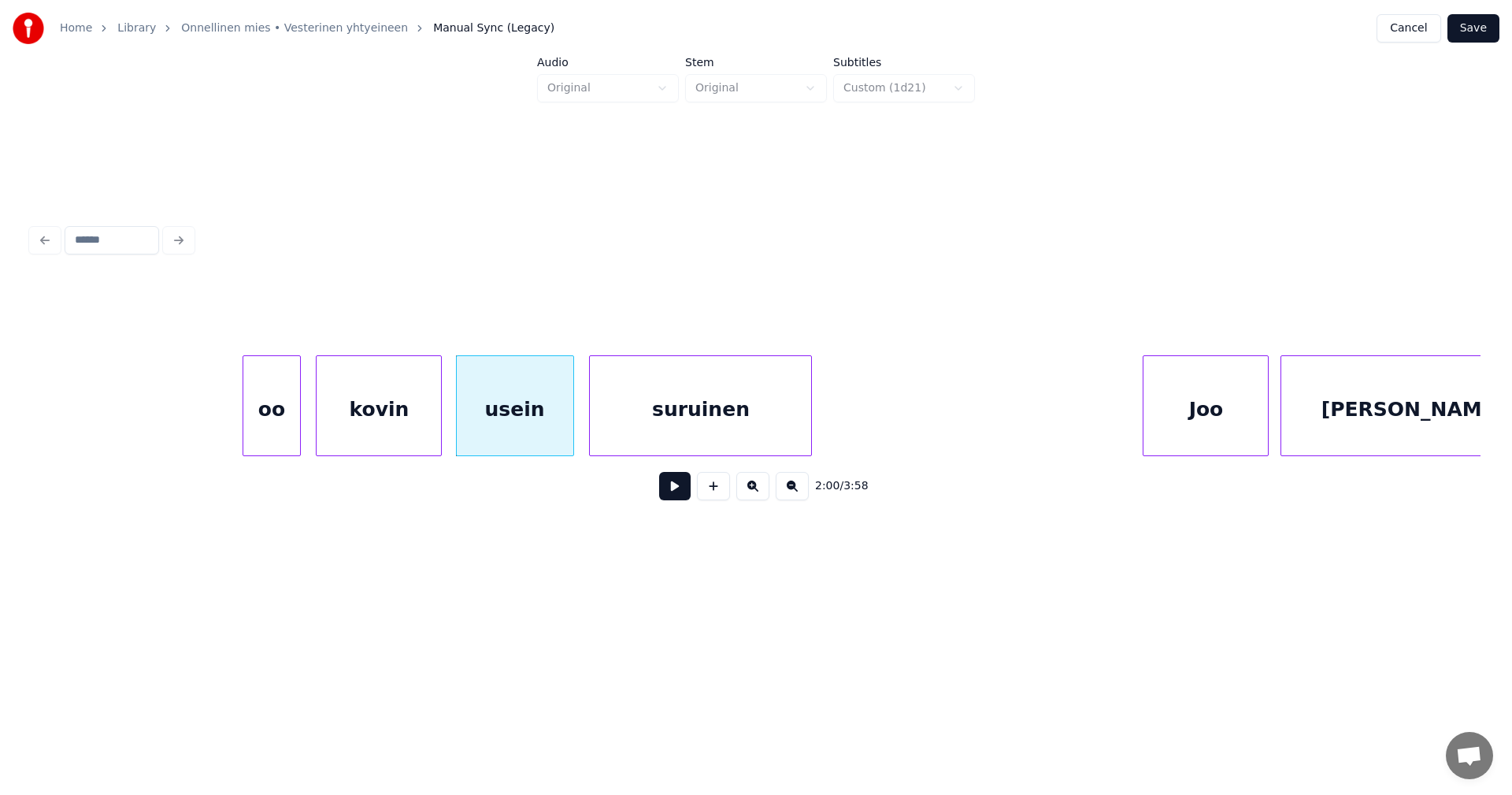
click at [590, 434] on div at bounding box center [592, 406] width 5 height 100
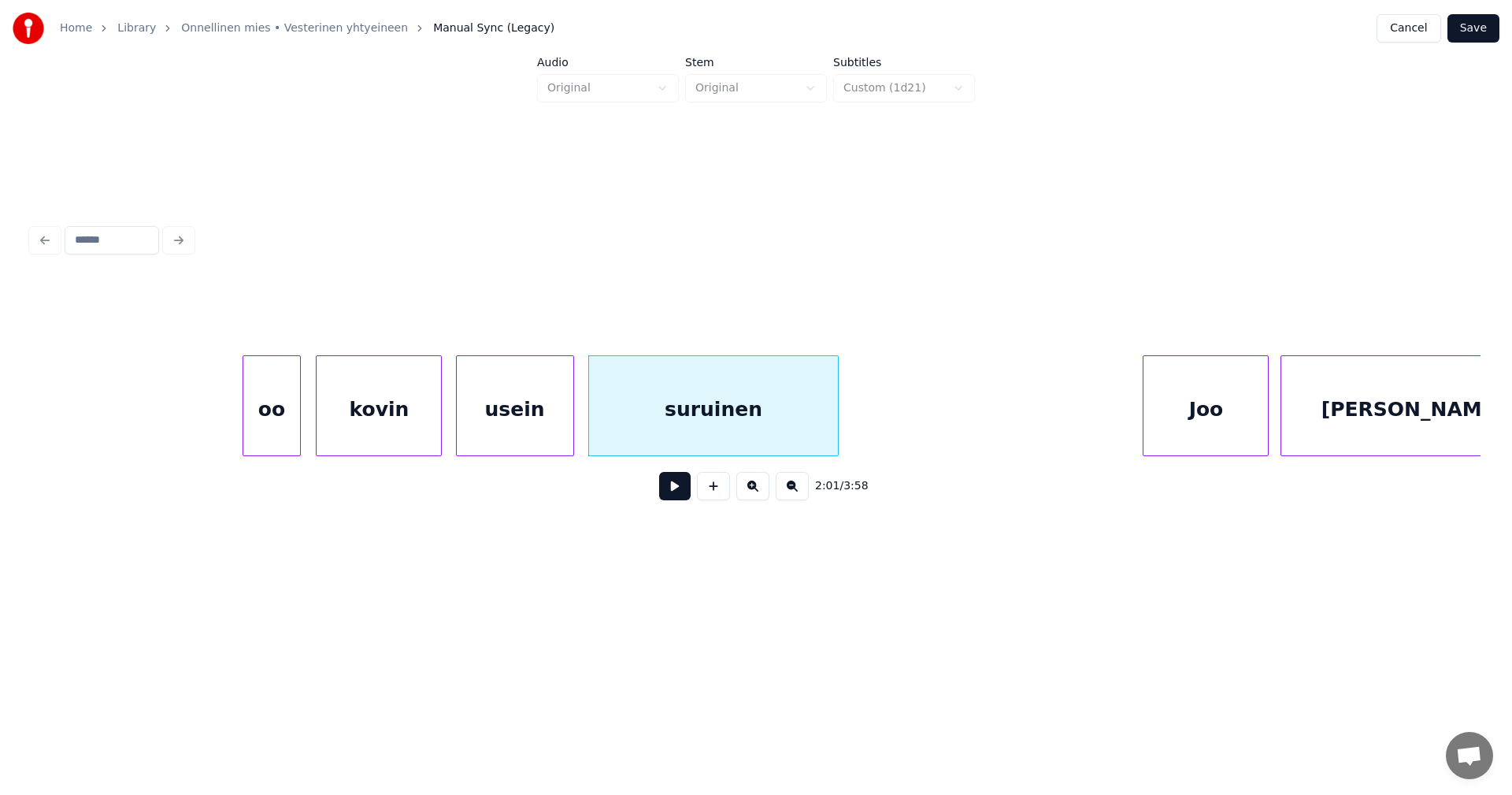
click at [838, 430] on div at bounding box center [836, 406] width 5 height 100
click at [277, 442] on div "oo" at bounding box center [273, 410] width 58 height 107
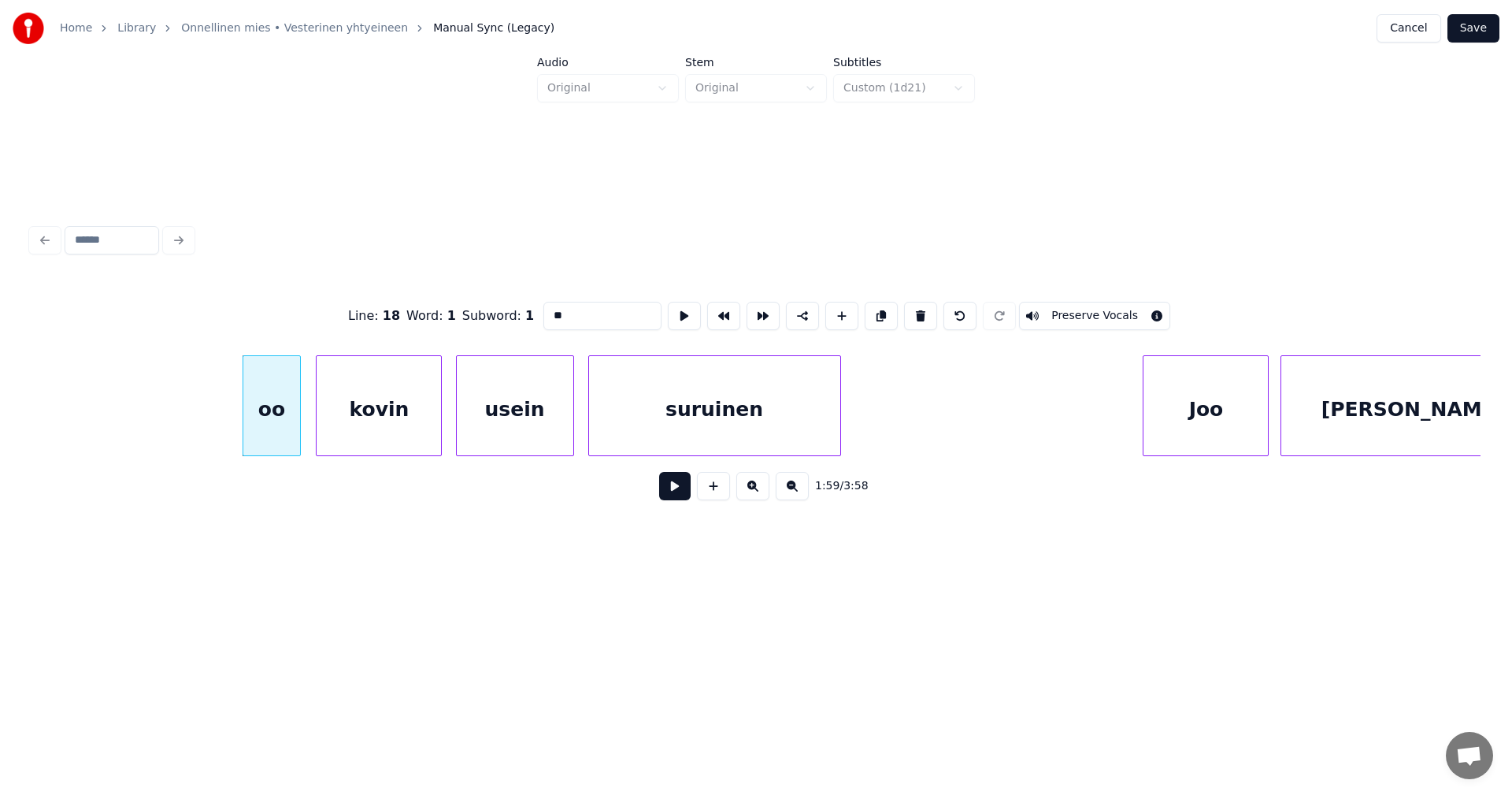
click at [670, 495] on button at bounding box center [675, 486] width 32 height 28
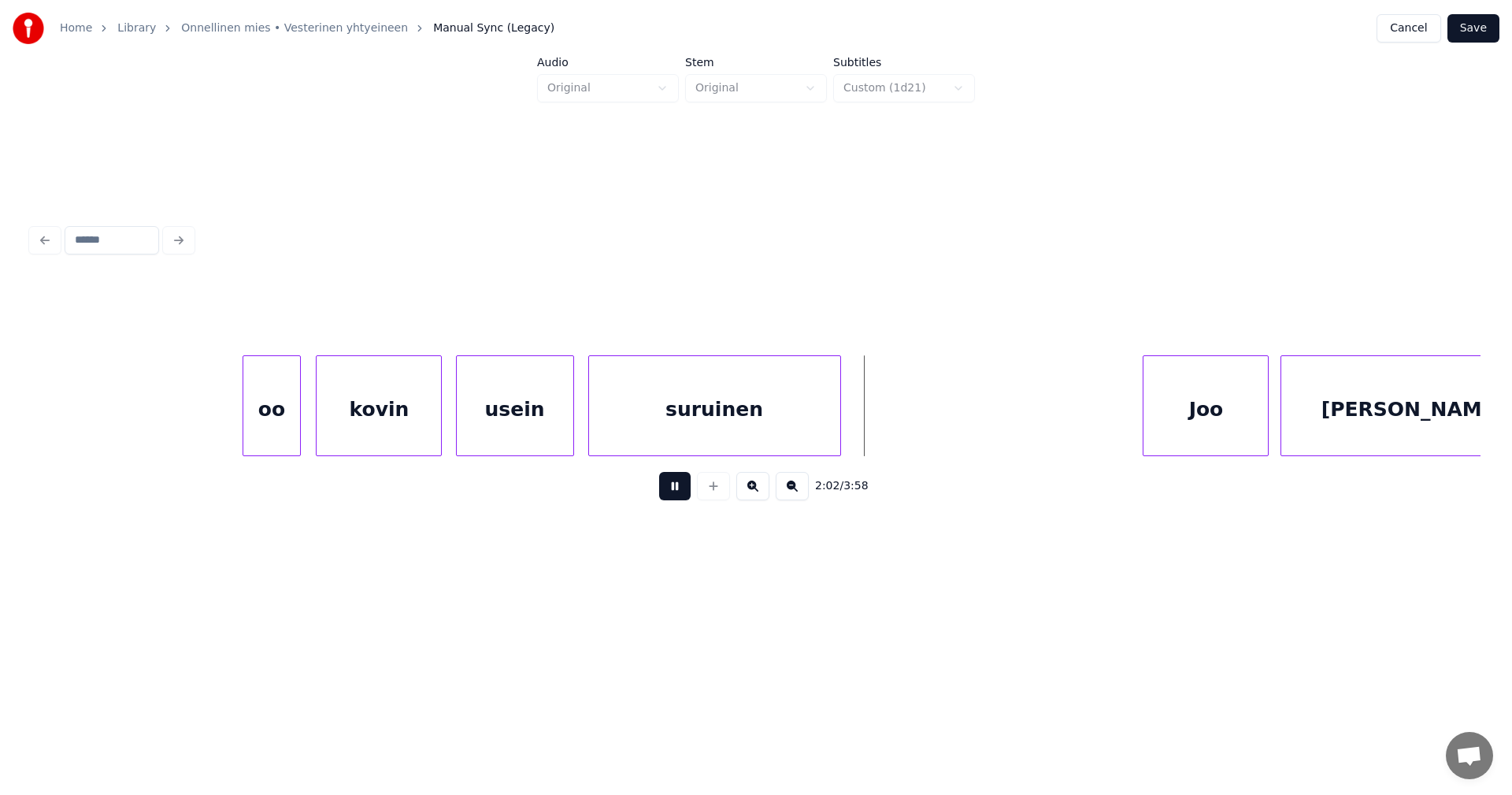
click at [670, 495] on button at bounding box center [675, 486] width 32 height 28
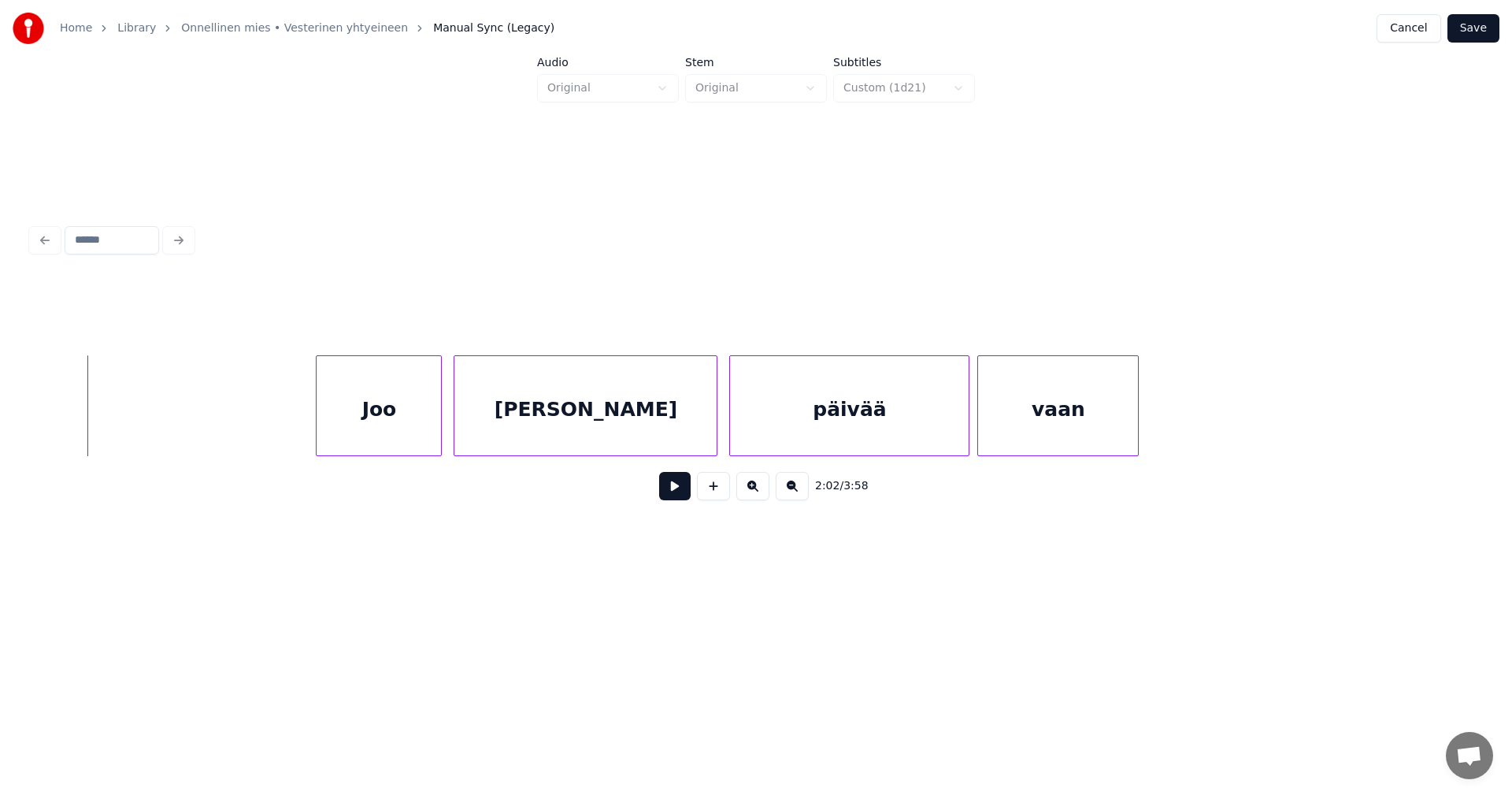
scroll to position [0, 24126]
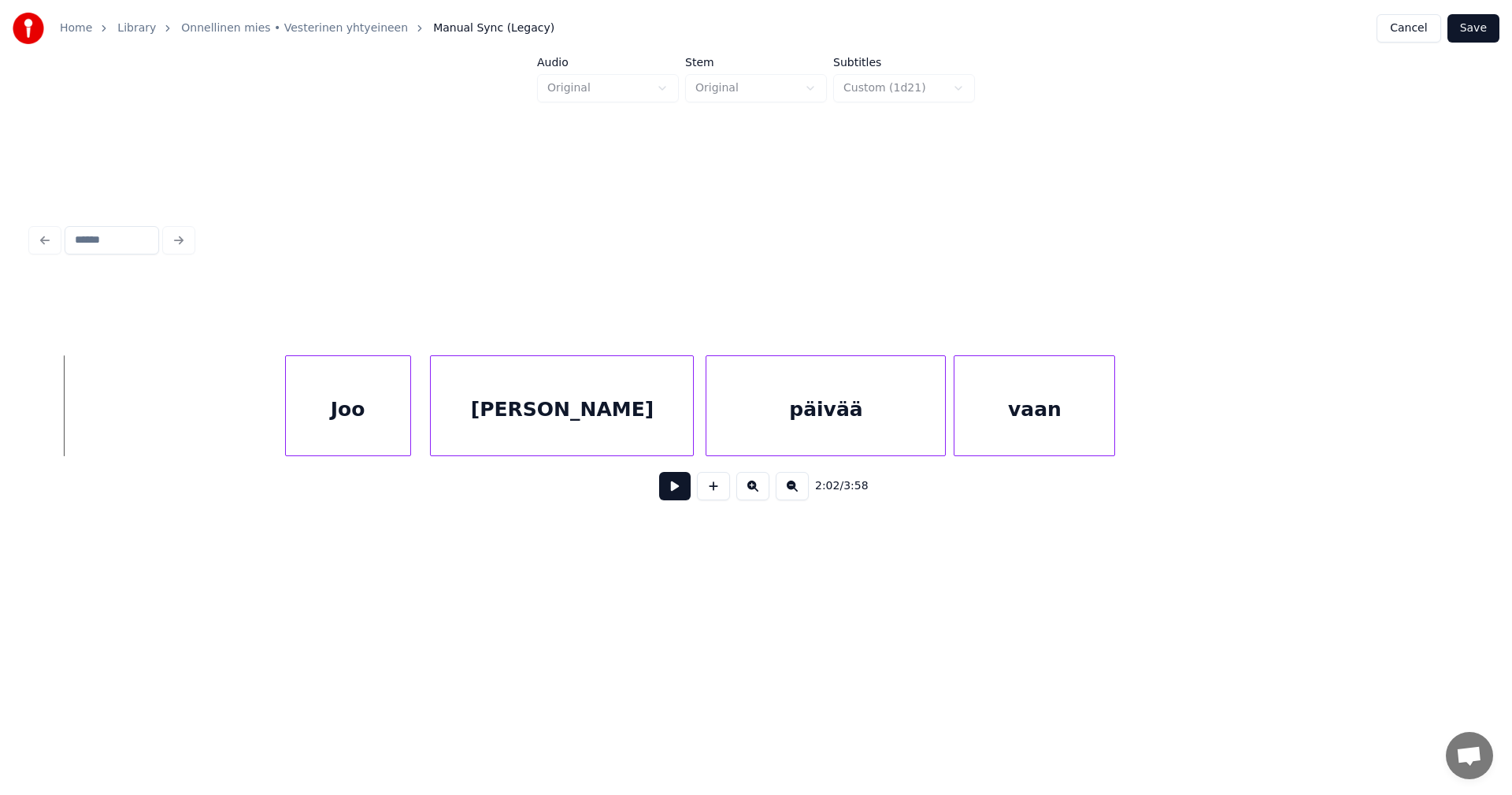
click at [368, 433] on div "Joo" at bounding box center [348, 410] width 125 height 107
click at [474, 420] on div "[PERSON_NAME]" at bounding box center [556, 410] width 262 height 107
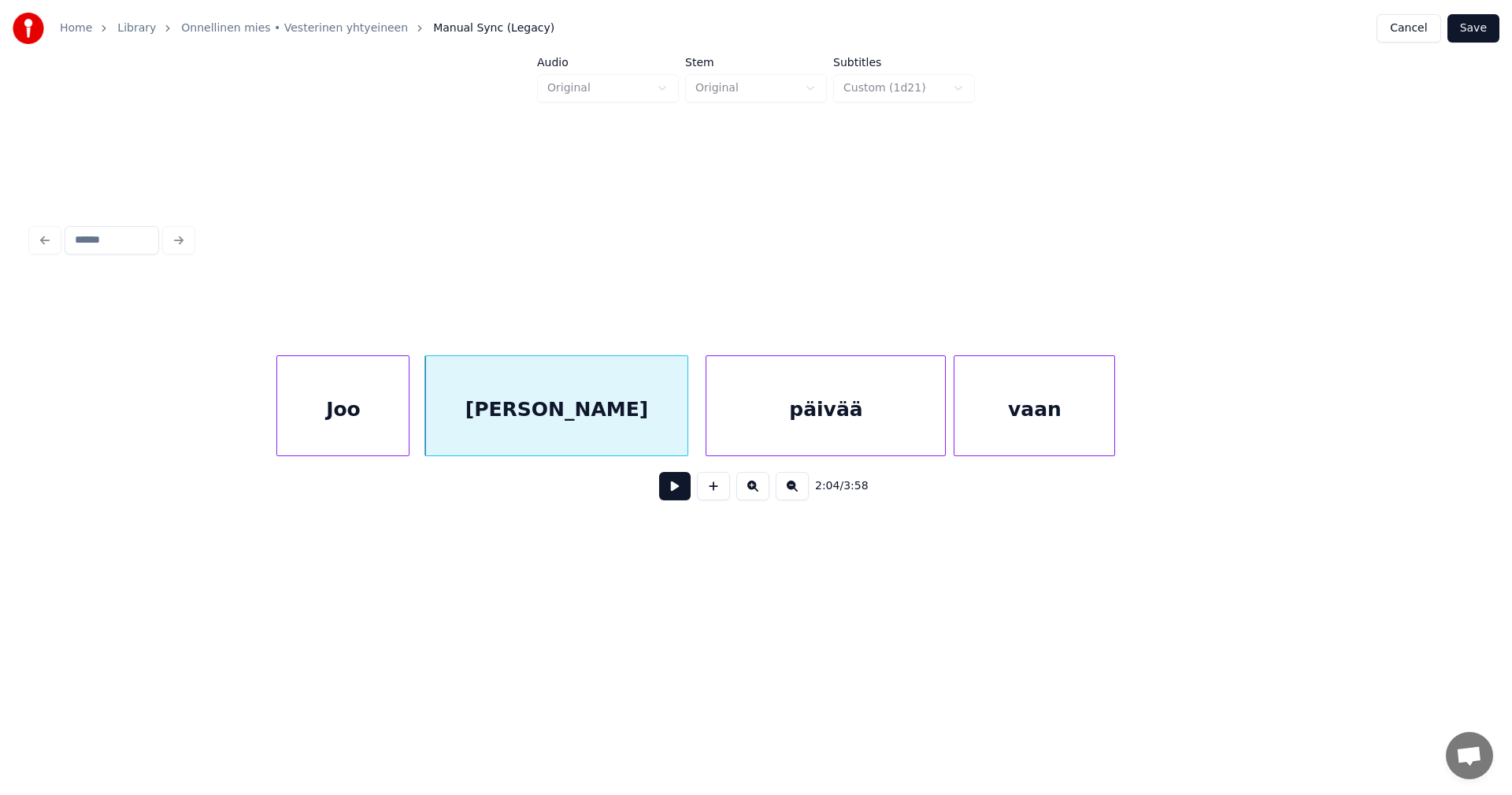
click at [278, 436] on div at bounding box center [279, 406] width 5 height 100
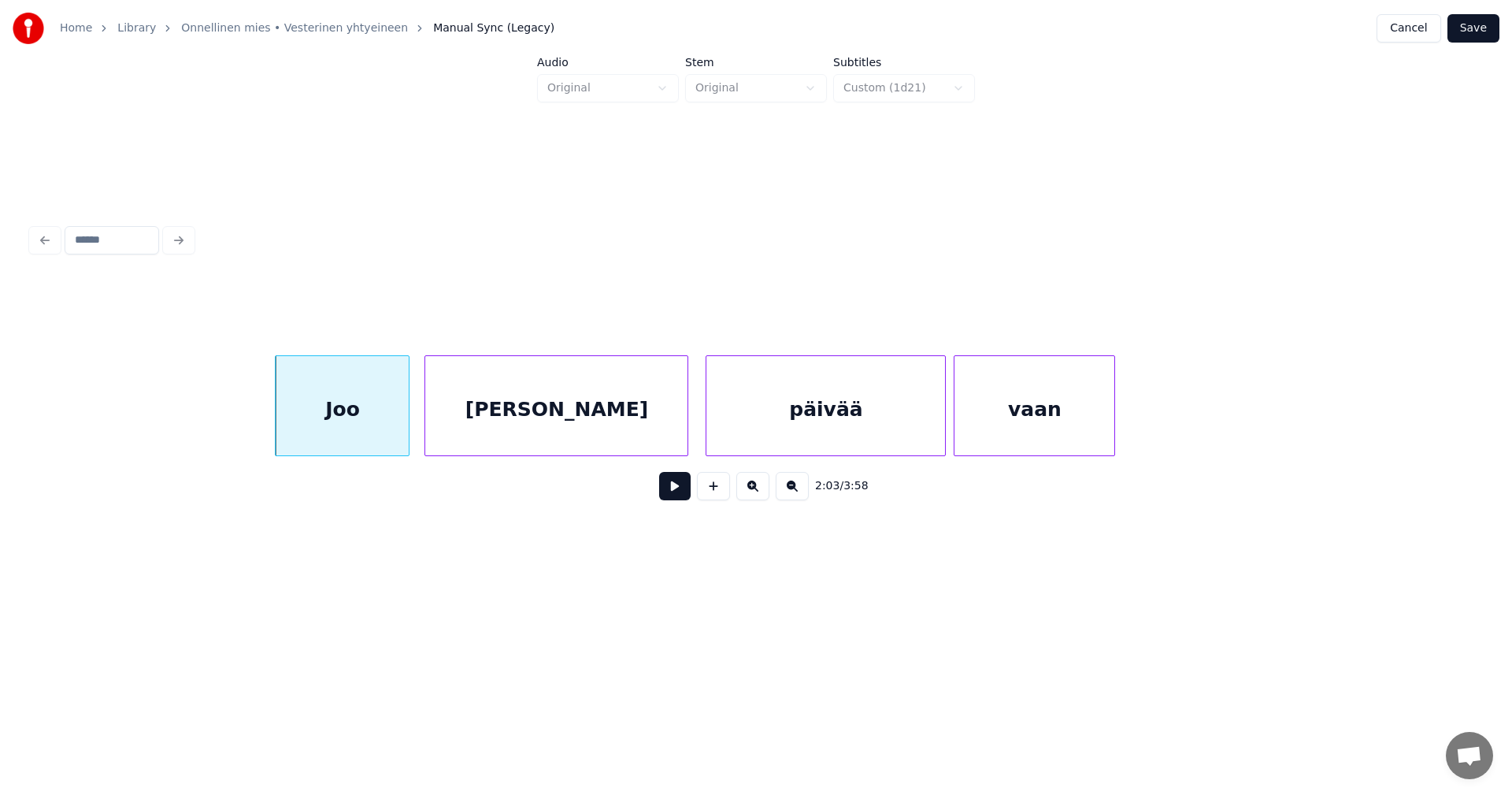
click at [668, 498] on button at bounding box center [675, 486] width 32 height 28
click at [669, 496] on button at bounding box center [675, 486] width 32 height 28
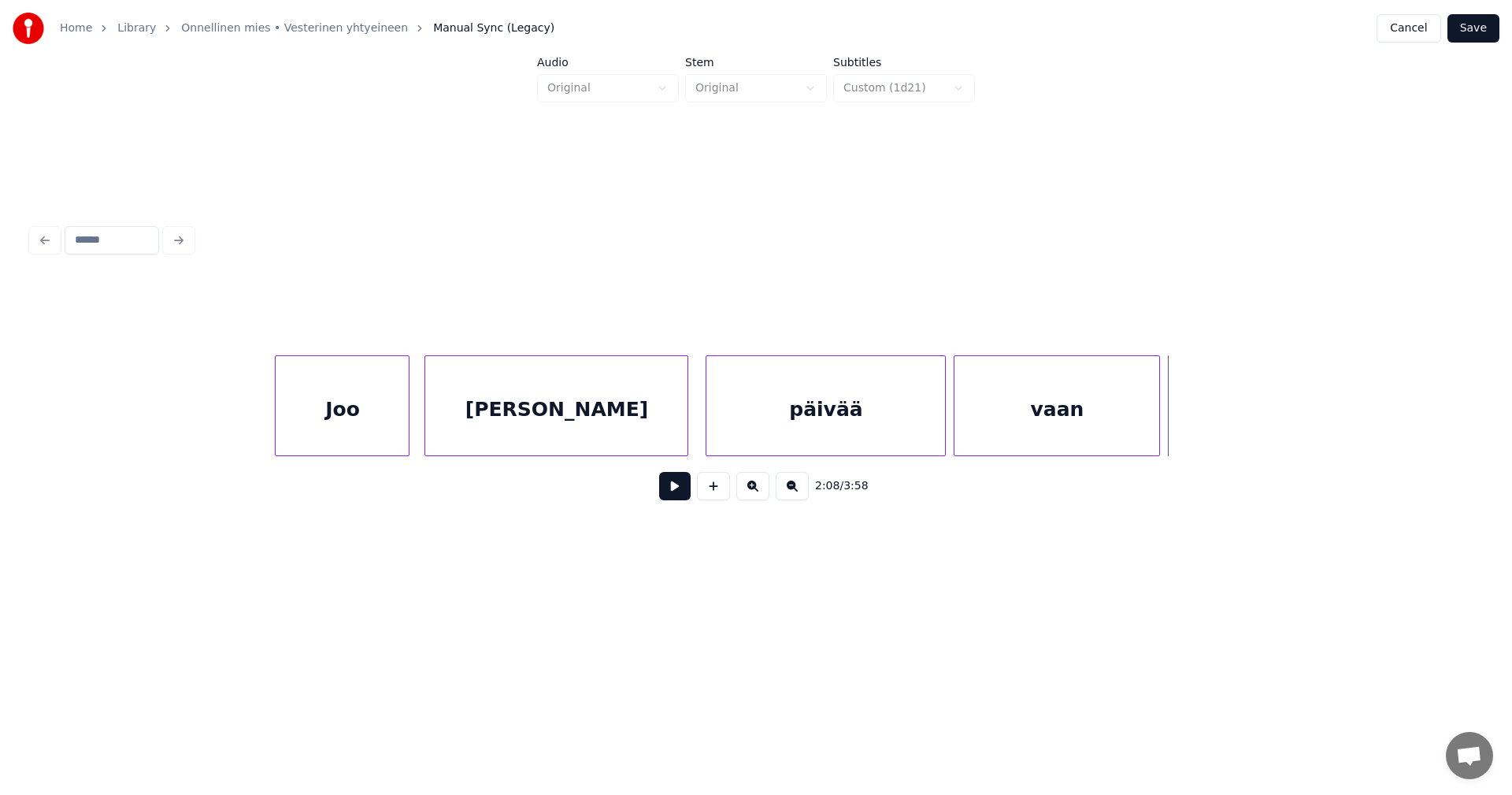
click at [1159, 430] on div at bounding box center [1157, 406] width 5 height 100
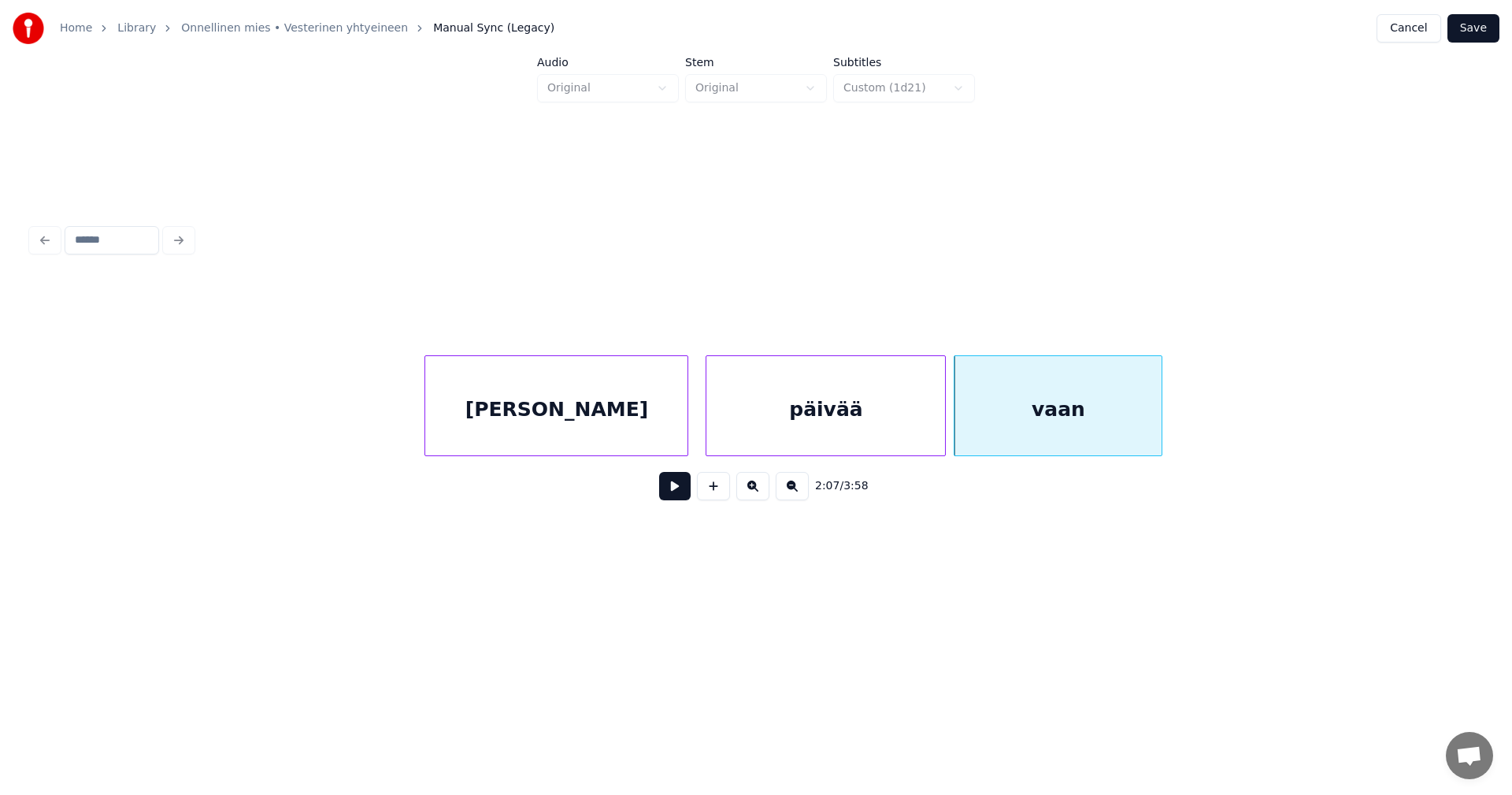
scroll to position [0, 25394]
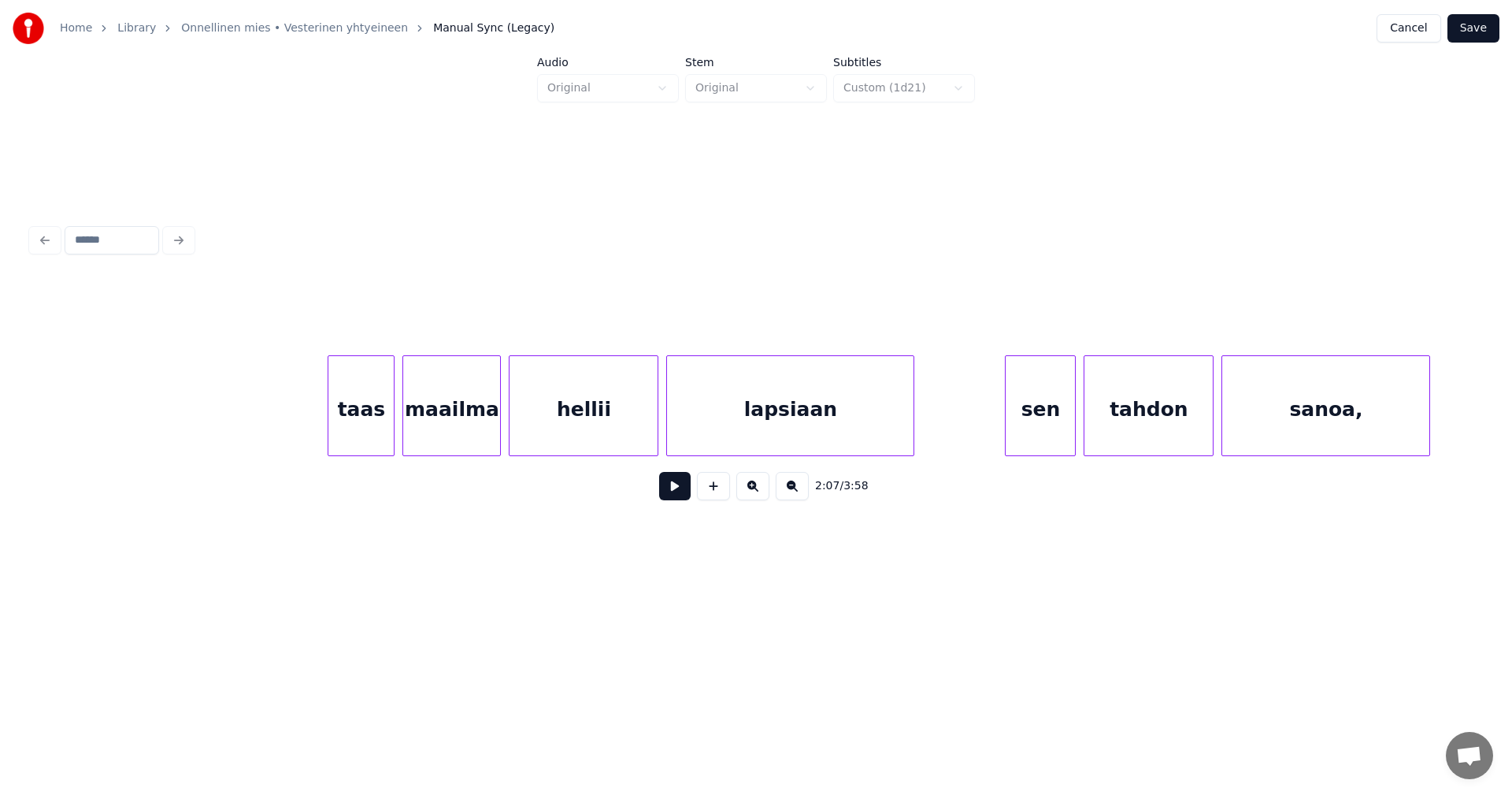
click at [382, 442] on div "taas" at bounding box center [361, 410] width 65 height 107
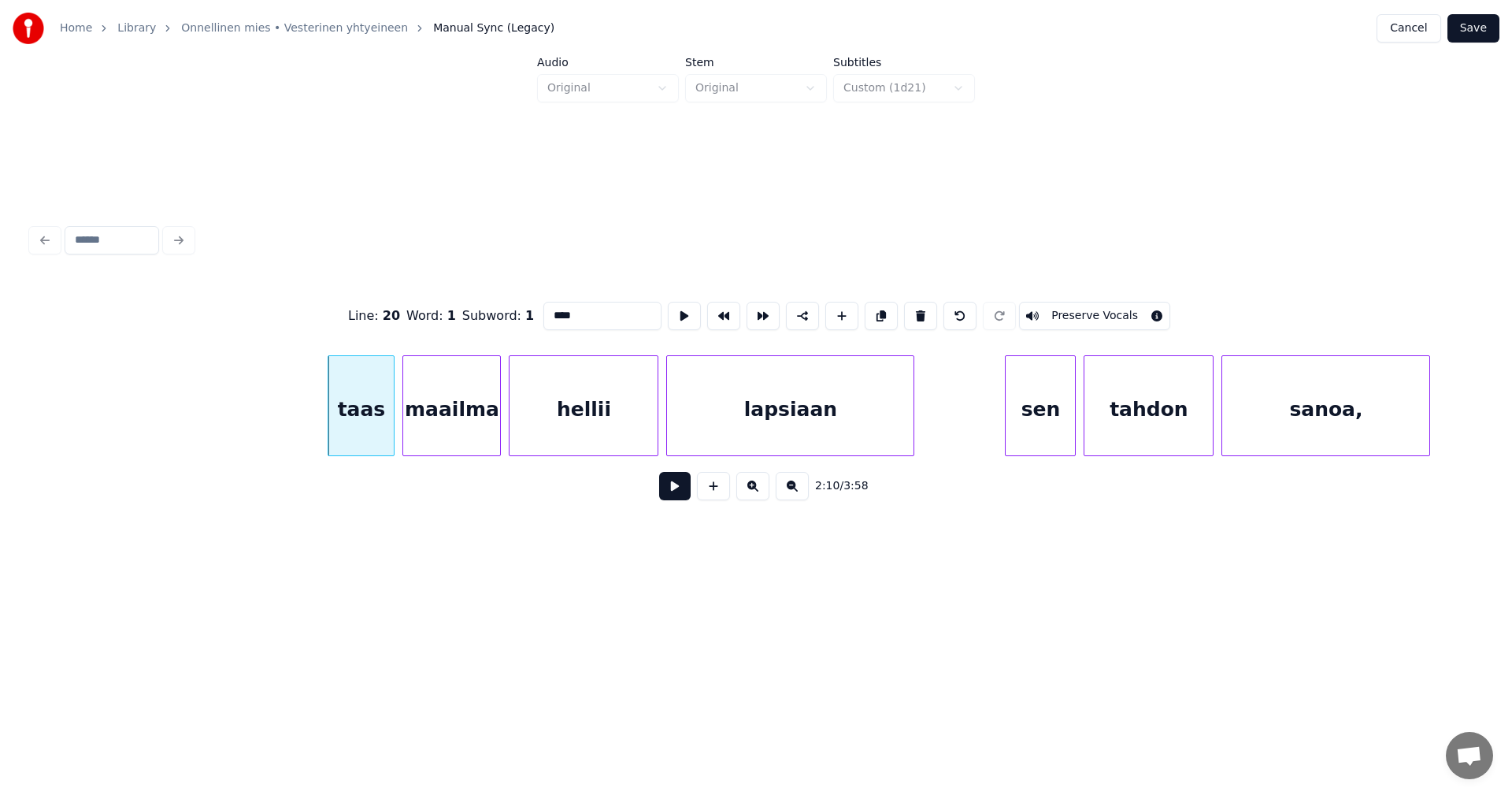
click at [675, 494] on button at bounding box center [675, 486] width 32 height 28
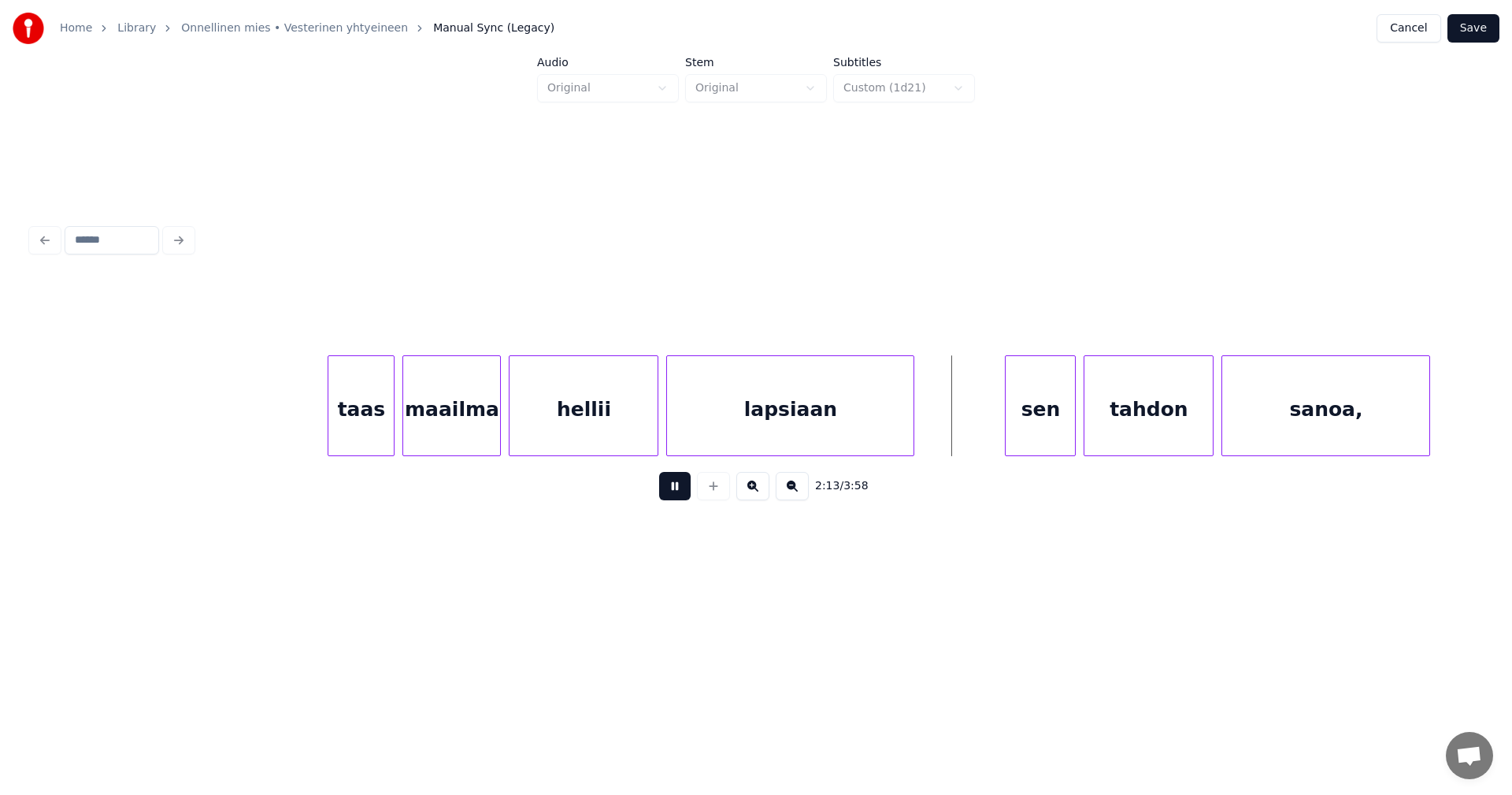
click at [675, 494] on button at bounding box center [675, 486] width 32 height 28
click at [1034, 420] on div "sen" at bounding box center [1030, 410] width 69 height 107
click at [1105, 416] on div "tahdon" at bounding box center [1144, 410] width 128 height 107
click at [674, 500] on button at bounding box center [675, 486] width 32 height 28
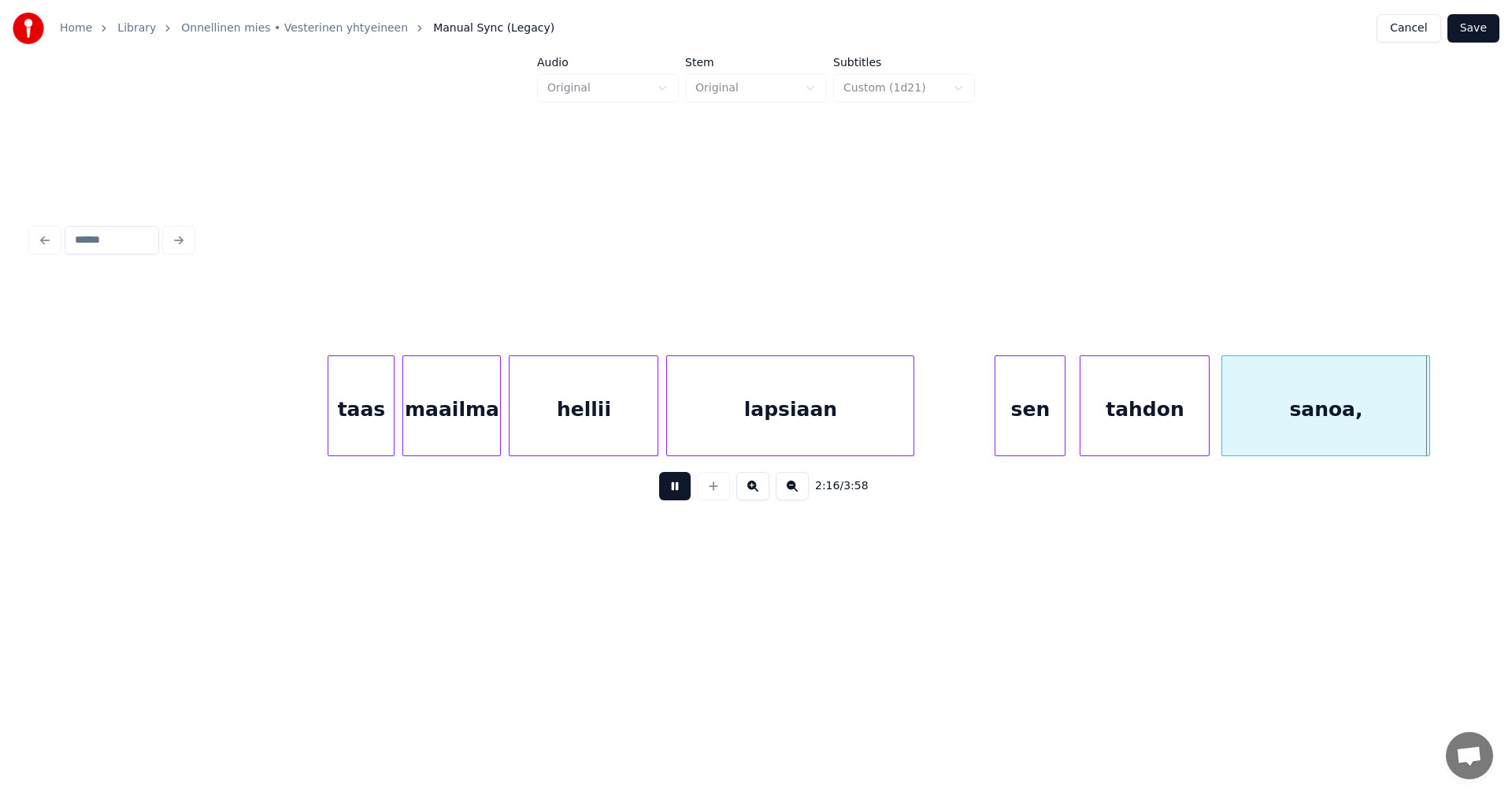
click at [674, 500] on button at bounding box center [675, 486] width 32 height 28
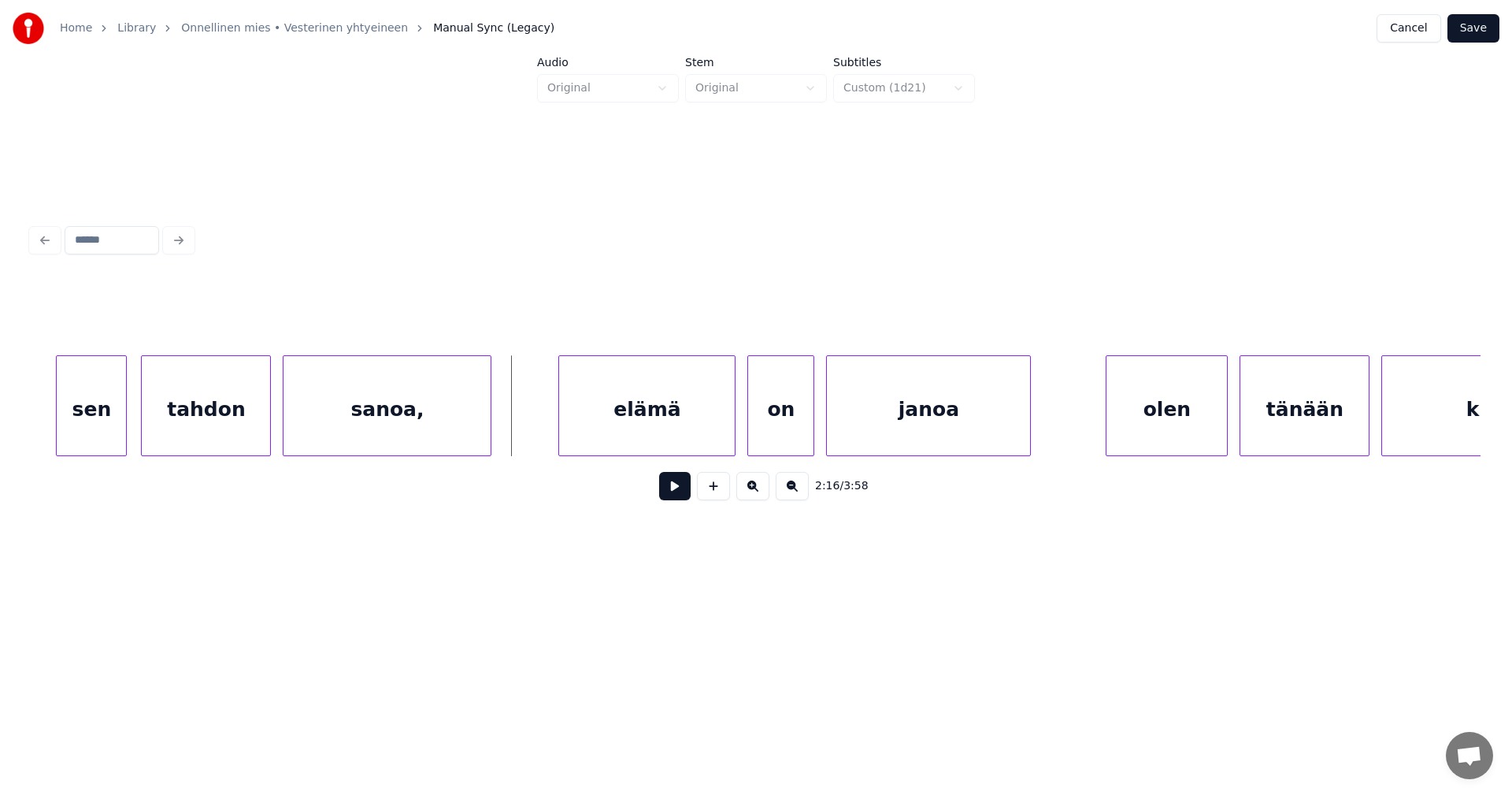
scroll to position [0, 26340]
click at [490, 431] on div at bounding box center [492, 406] width 5 height 100
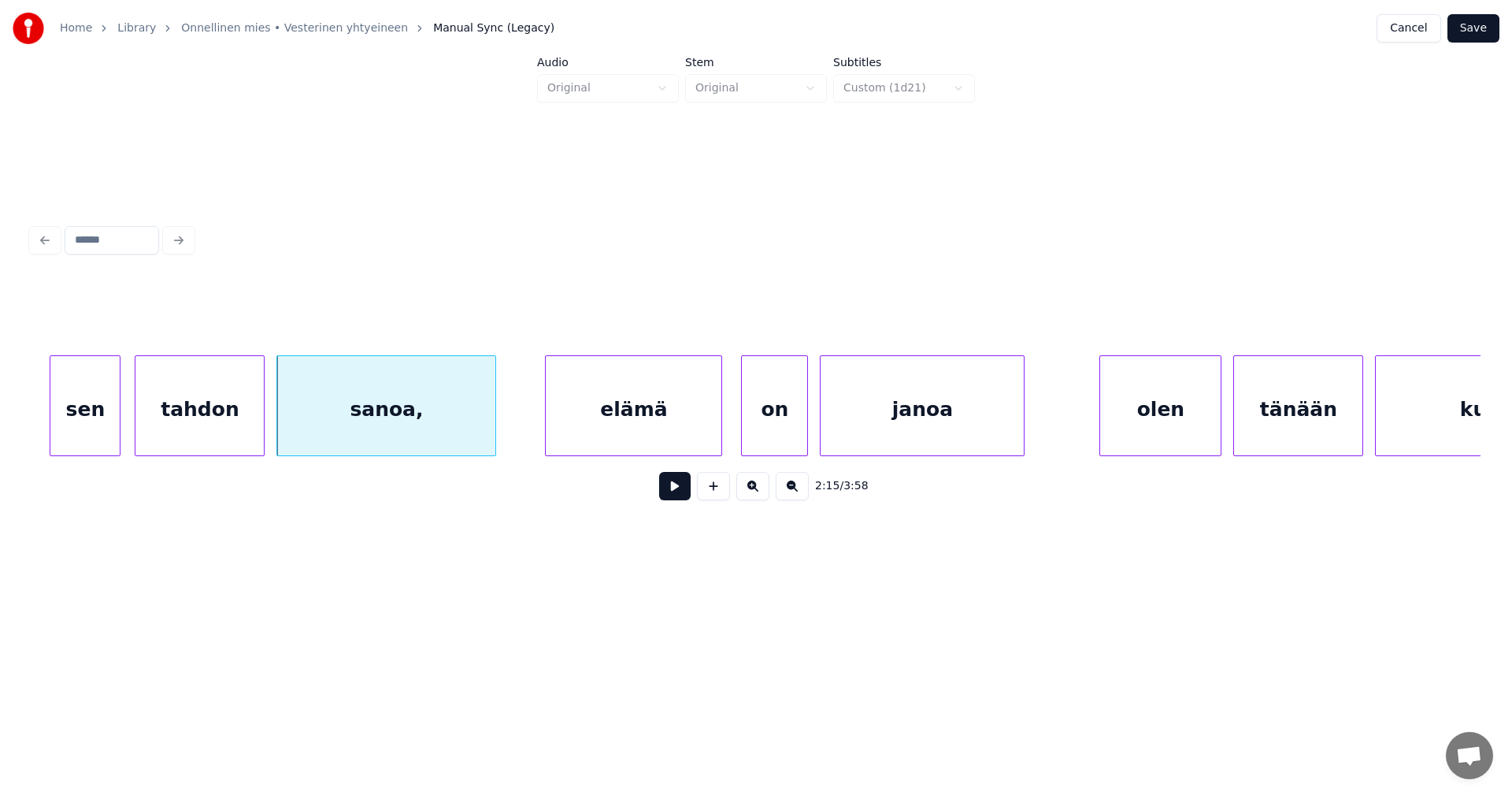
click at [601, 420] on div "elämä" at bounding box center [634, 410] width 176 height 107
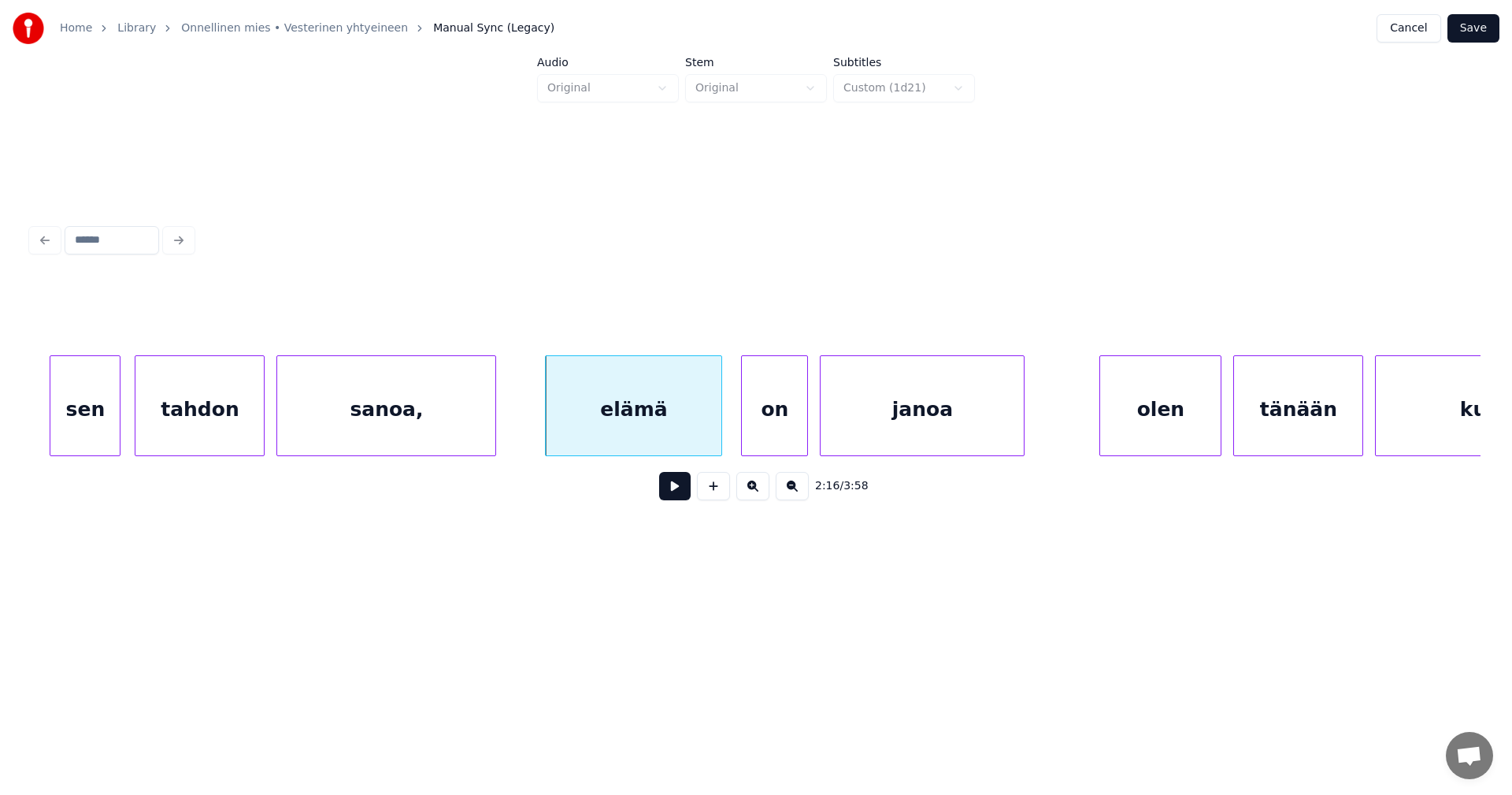
click at [679, 489] on button at bounding box center [675, 486] width 32 height 28
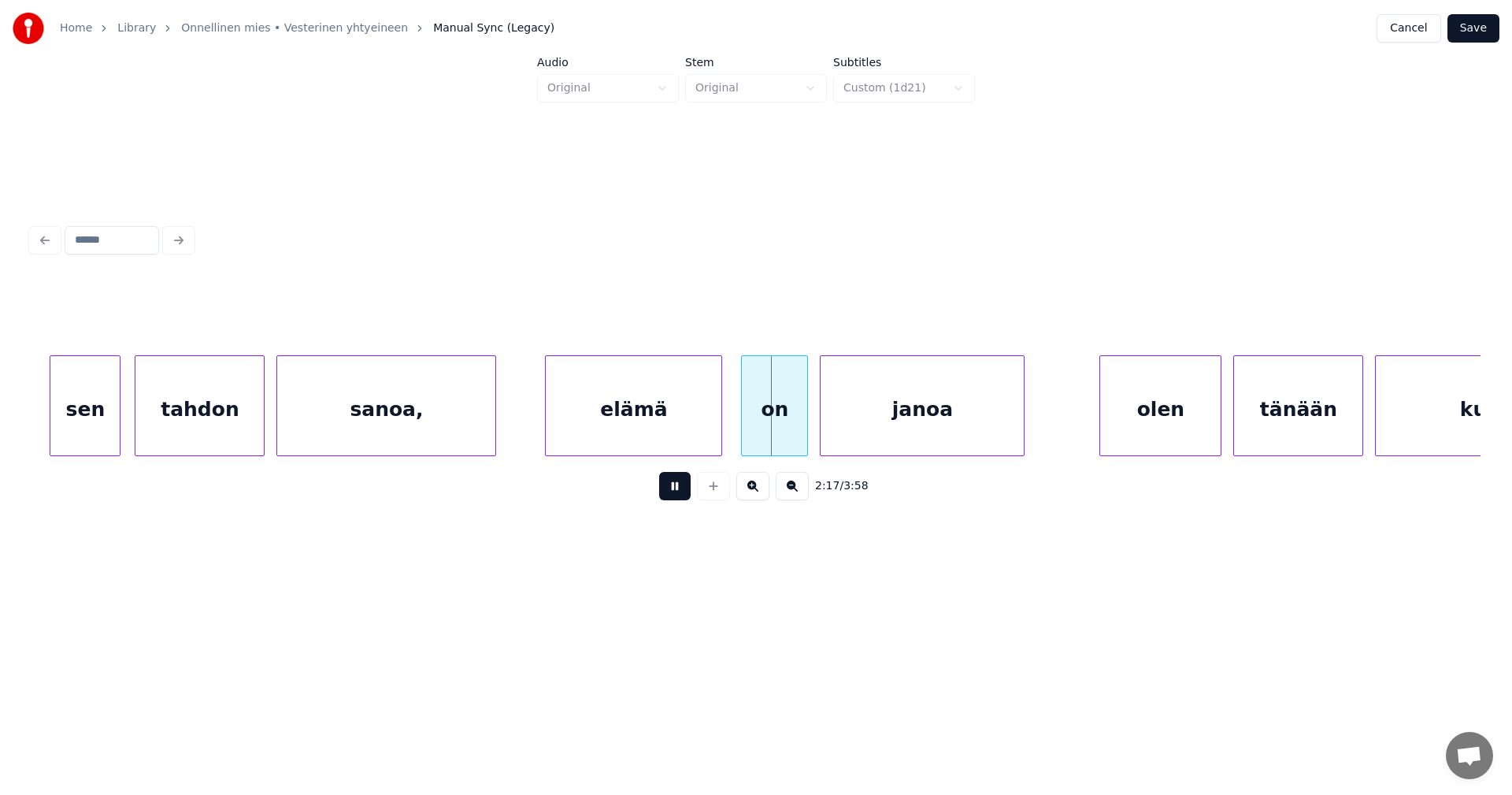
drag, startPoint x: 674, startPoint y: 495, endPoint x: 645, endPoint y: 475, distance: 35.2
click at [672, 494] on button at bounding box center [675, 486] width 32 height 28
click at [457, 438] on div "sanoa," at bounding box center [386, 410] width 218 height 107
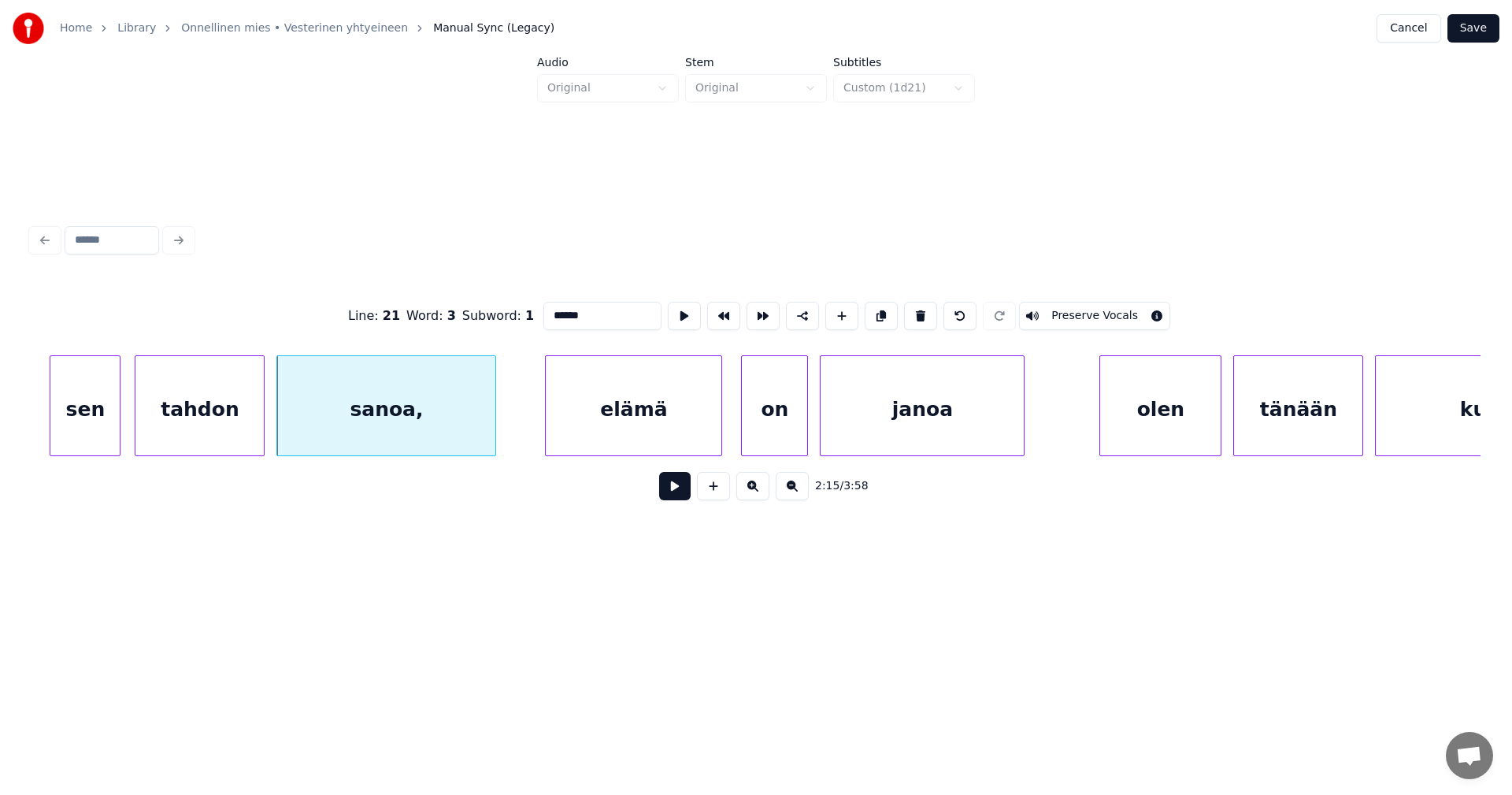
click at [597, 429] on div "elämä" at bounding box center [634, 410] width 176 height 107
type input "*****"
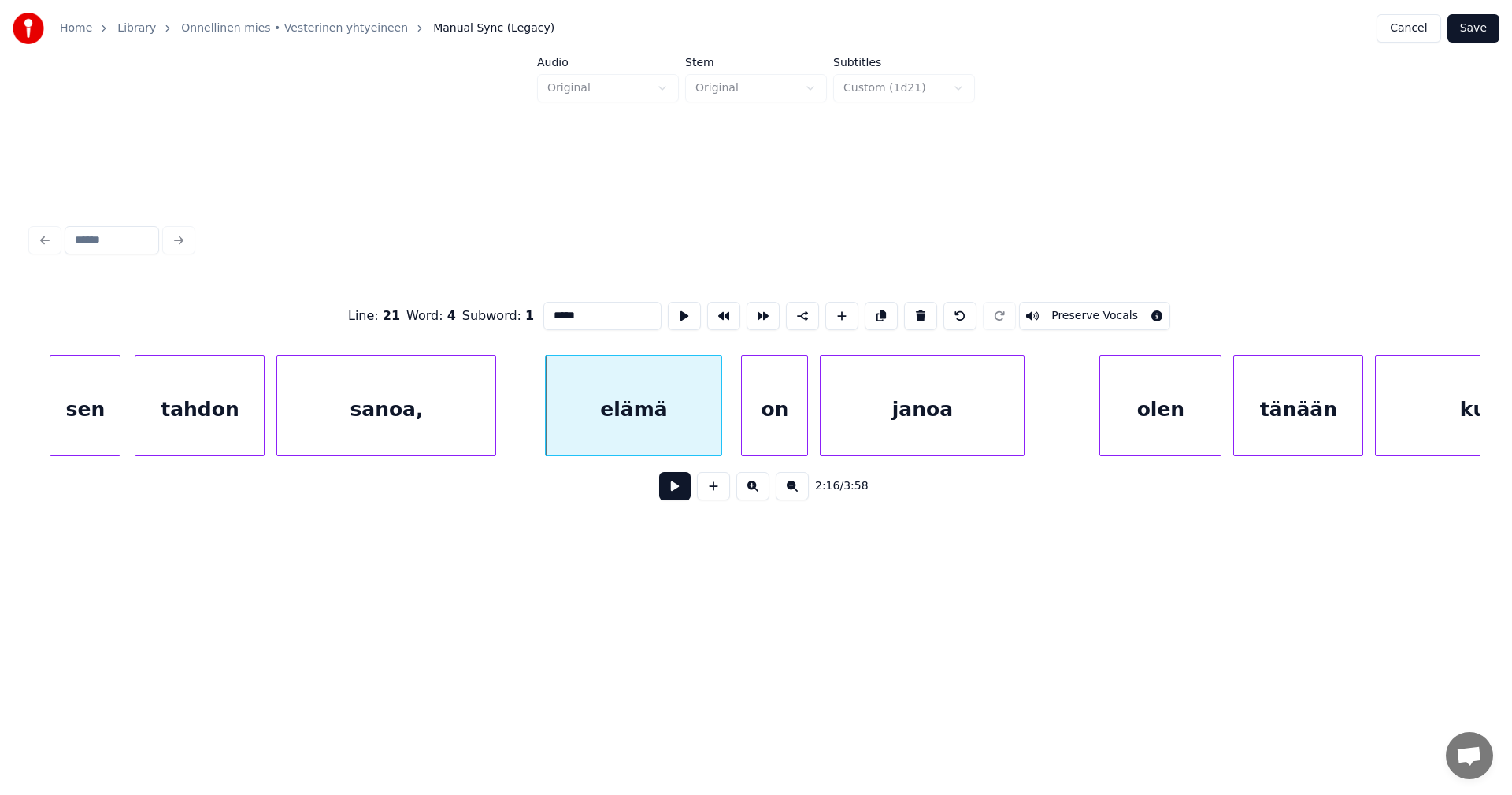
click at [668, 488] on button at bounding box center [675, 486] width 32 height 28
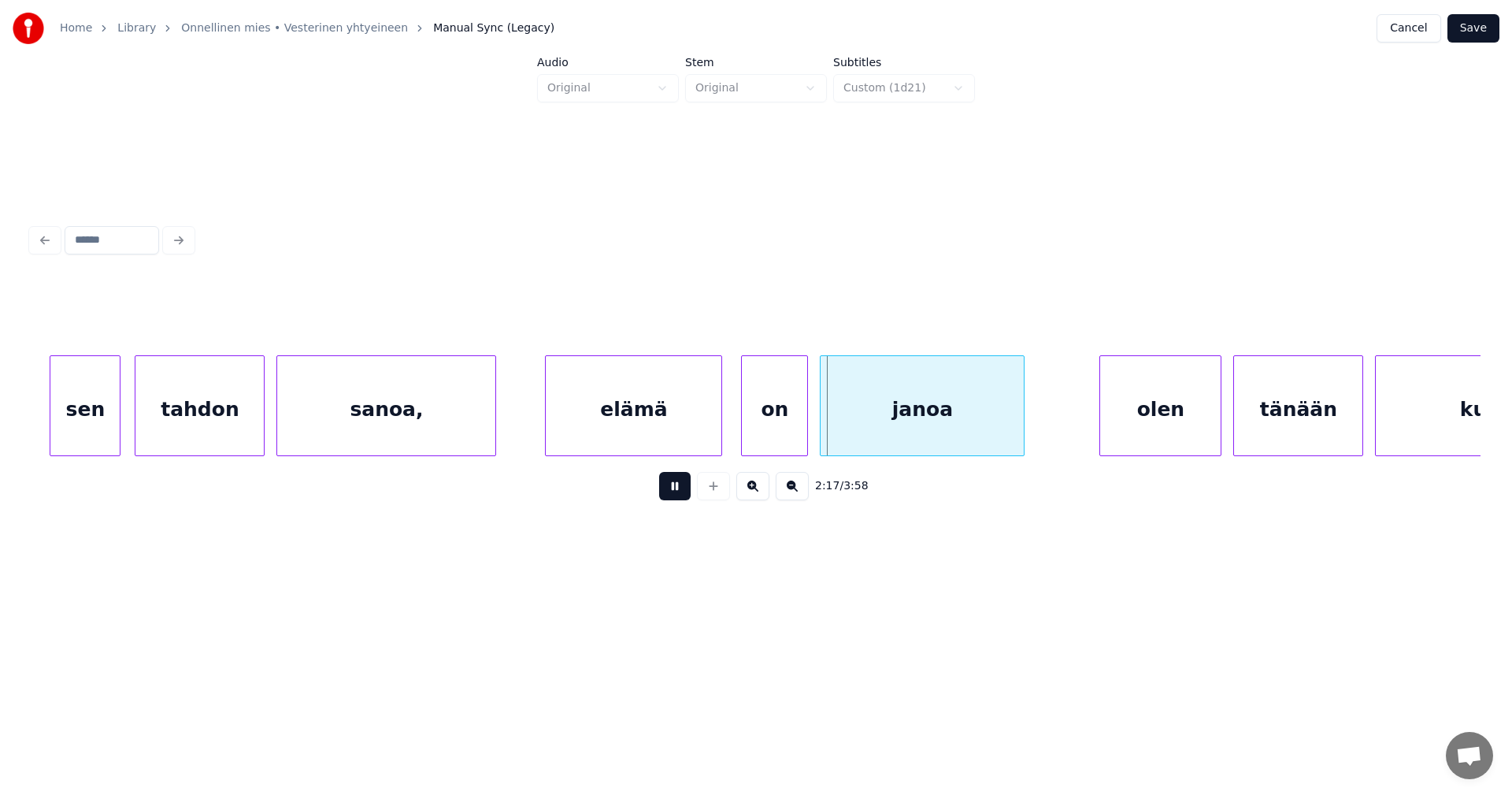
drag, startPoint x: 669, startPoint y: 489, endPoint x: 775, endPoint y: 415, distance: 129.3
click at [669, 489] on button at bounding box center [675, 486] width 32 height 28
click at [781, 413] on div "on" at bounding box center [774, 410] width 65 height 107
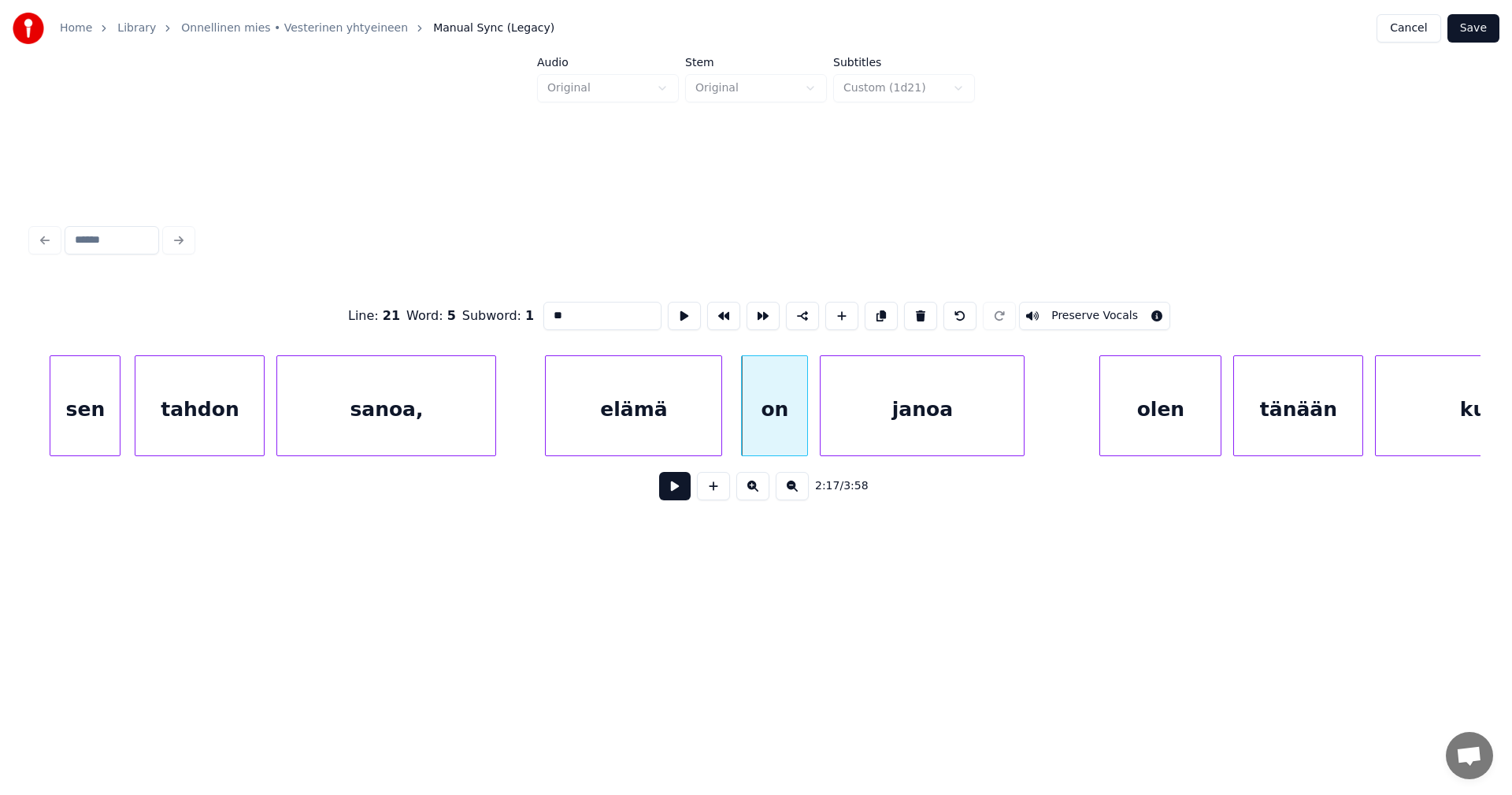
click at [676, 490] on button at bounding box center [675, 486] width 32 height 28
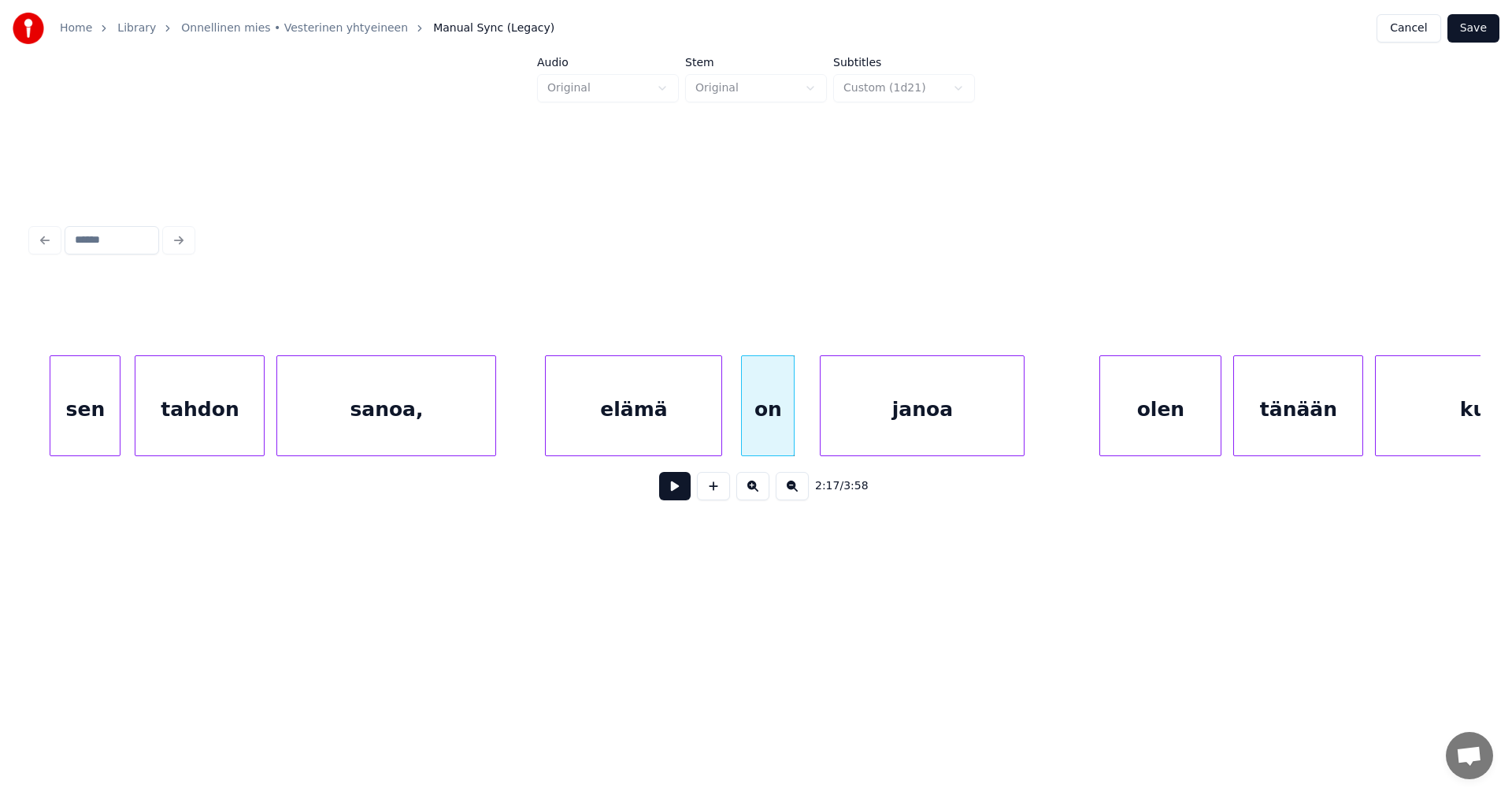
click at [792, 438] on div at bounding box center [791, 406] width 5 height 100
click at [812, 434] on div at bounding box center [810, 406] width 5 height 100
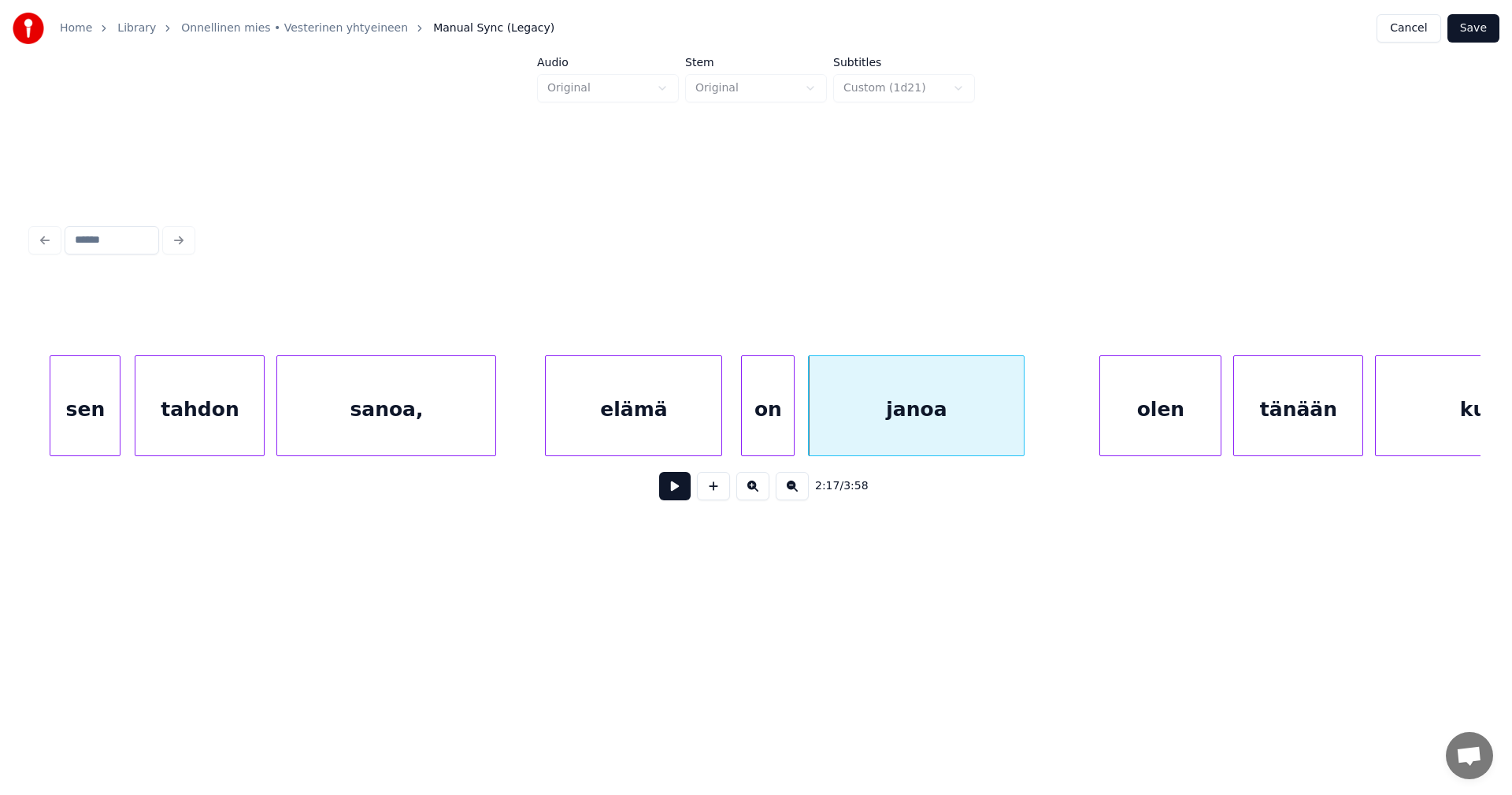
click at [766, 448] on div "on" at bounding box center [768, 410] width 52 height 107
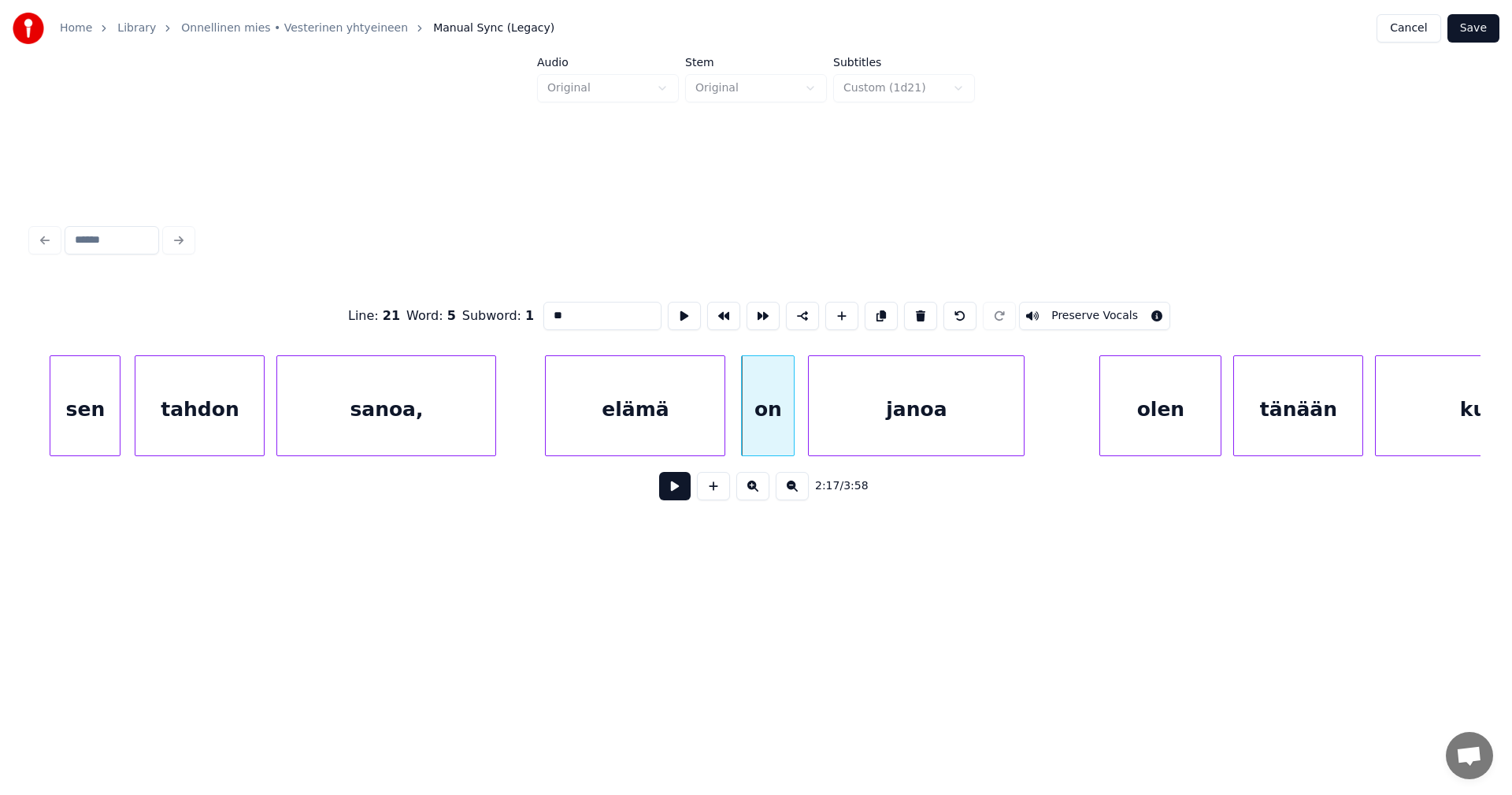
click at [720, 438] on div at bounding box center [722, 406] width 5 height 100
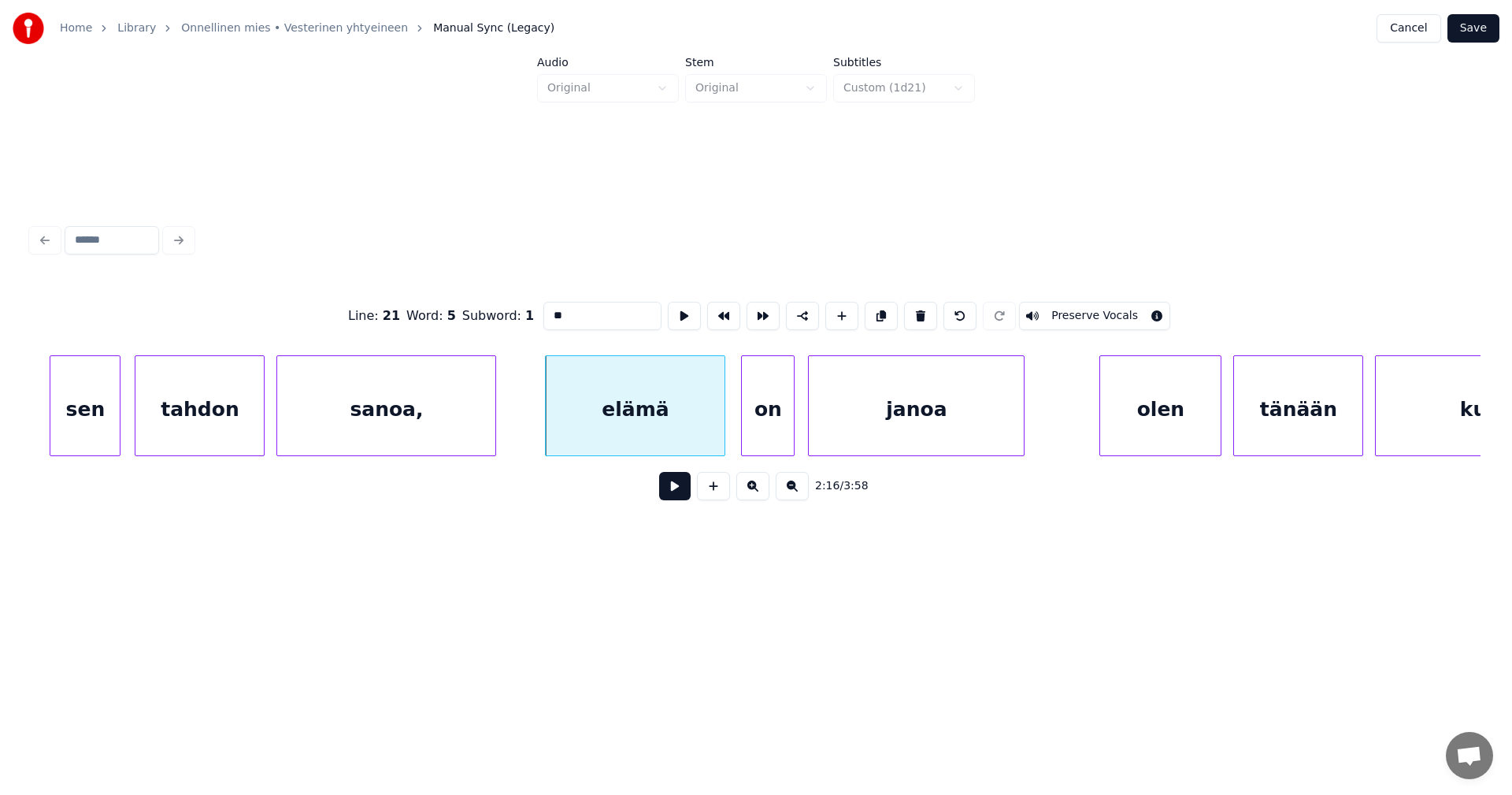
click at [654, 434] on div "elämä" at bounding box center [636, 410] width 179 height 107
type input "*****"
click at [669, 491] on button at bounding box center [675, 486] width 32 height 28
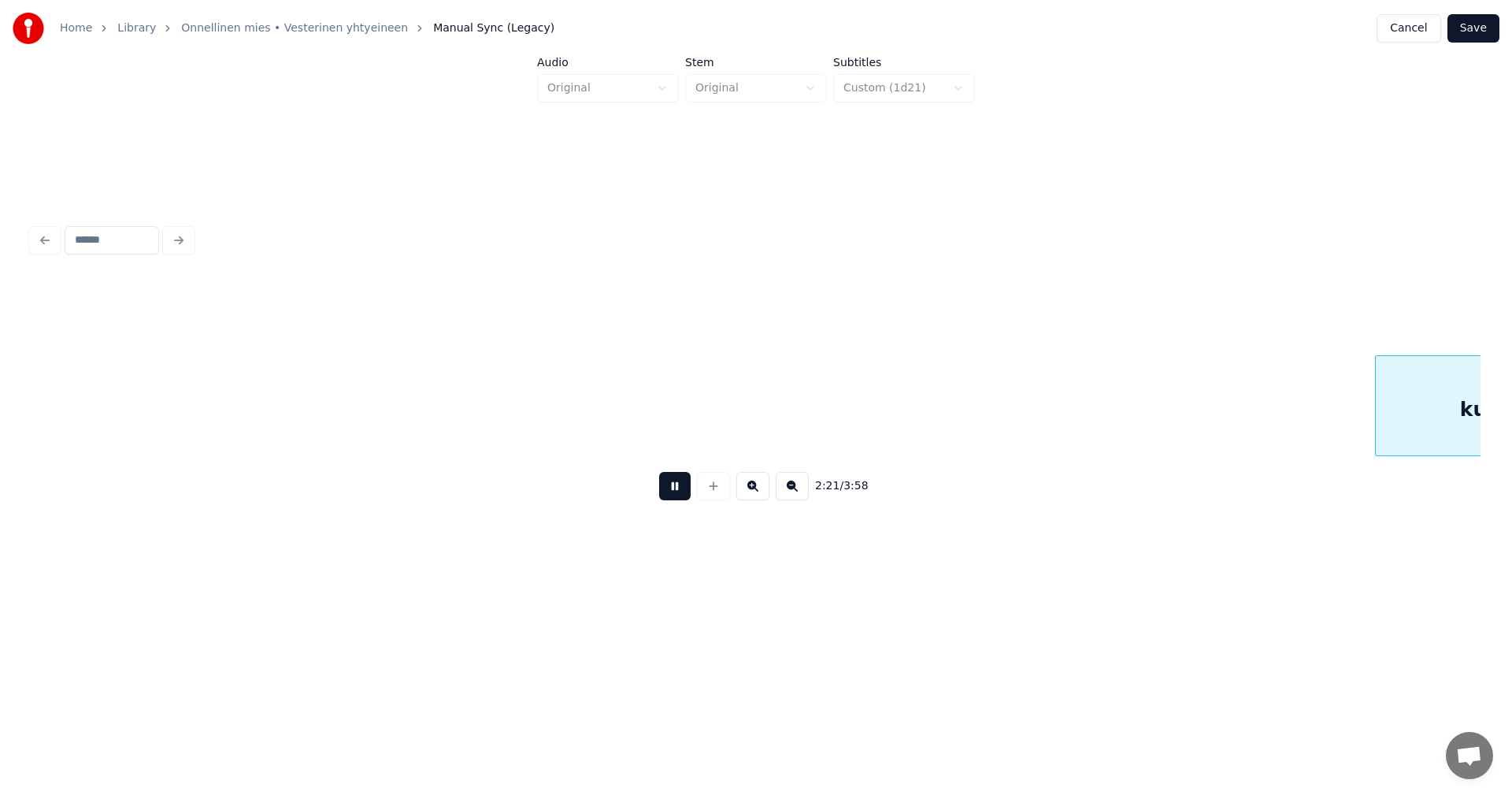
scroll to position [0, 27788]
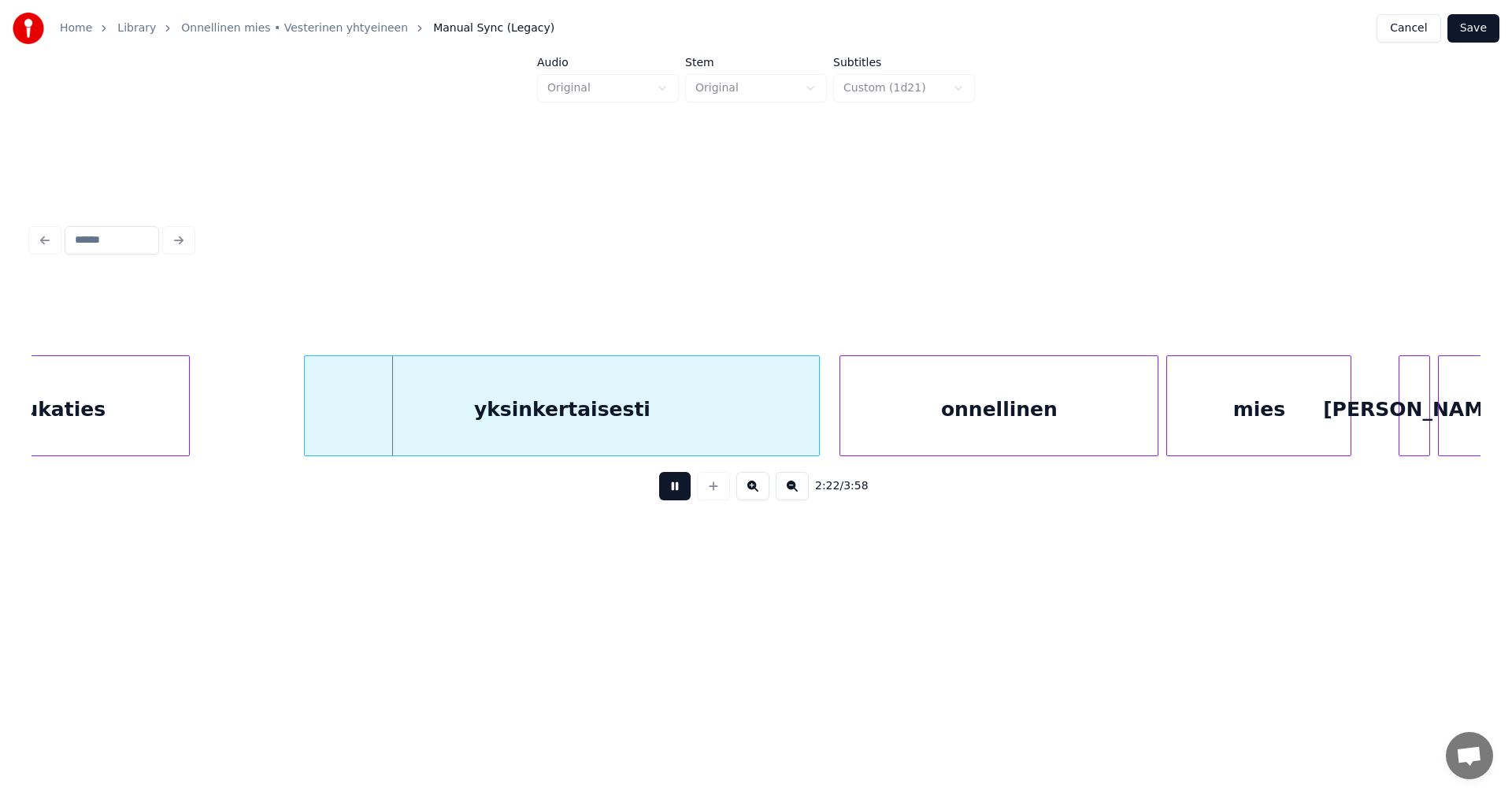
click at [665, 492] on button at bounding box center [675, 486] width 32 height 28
click at [653, 428] on div "yksinkertaisesti" at bounding box center [553, 410] width 515 height 107
click at [675, 490] on button at bounding box center [675, 486] width 32 height 28
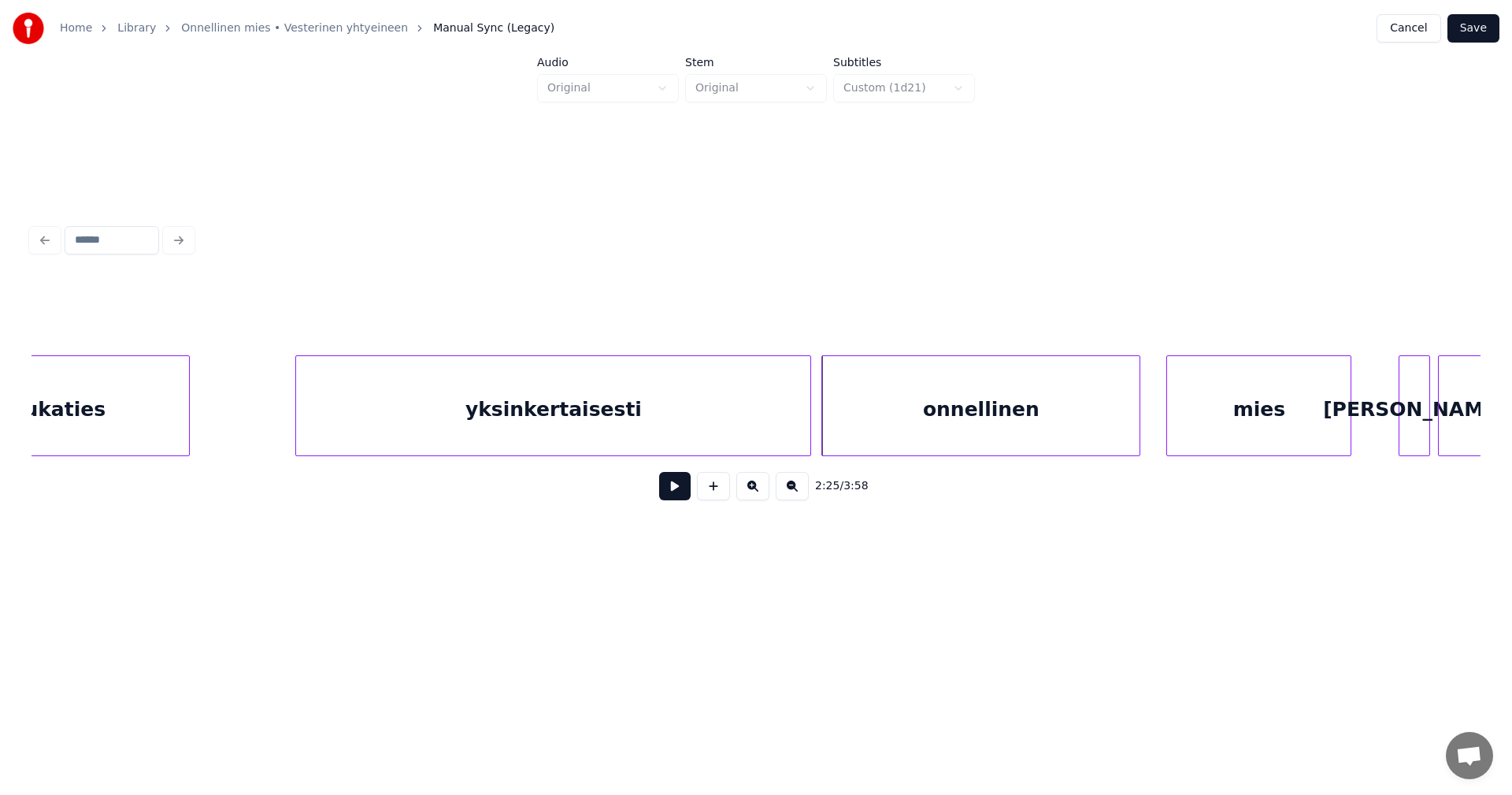
click at [856, 432] on div "onnellinen" at bounding box center [981, 410] width 317 height 107
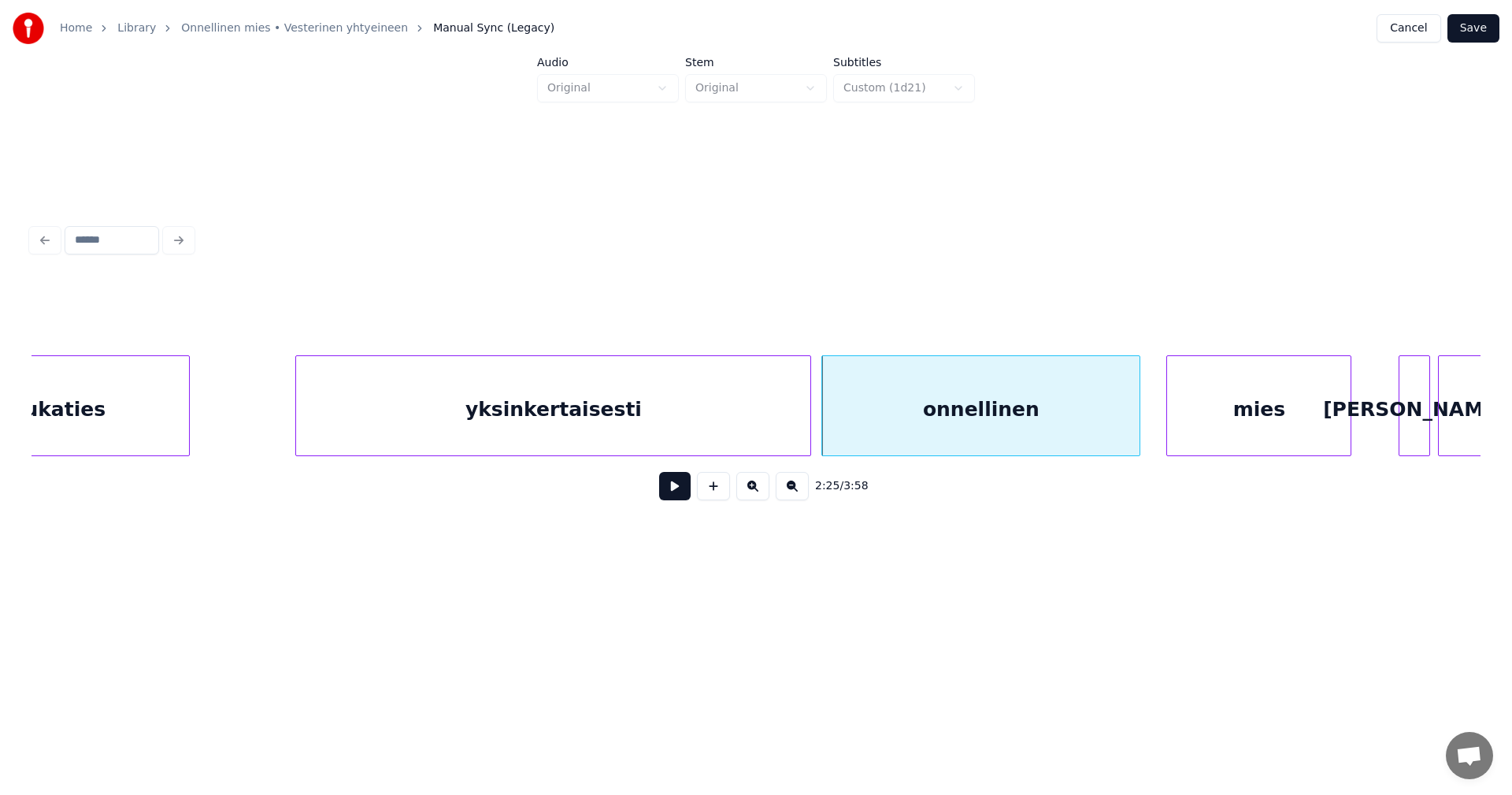
click at [675, 492] on button at bounding box center [675, 486] width 32 height 28
click at [915, 409] on div "onnellinen" at bounding box center [992, 410] width 317 height 107
click at [765, 426] on div "yksinkertaisesti" at bounding box center [553, 410] width 515 height 107
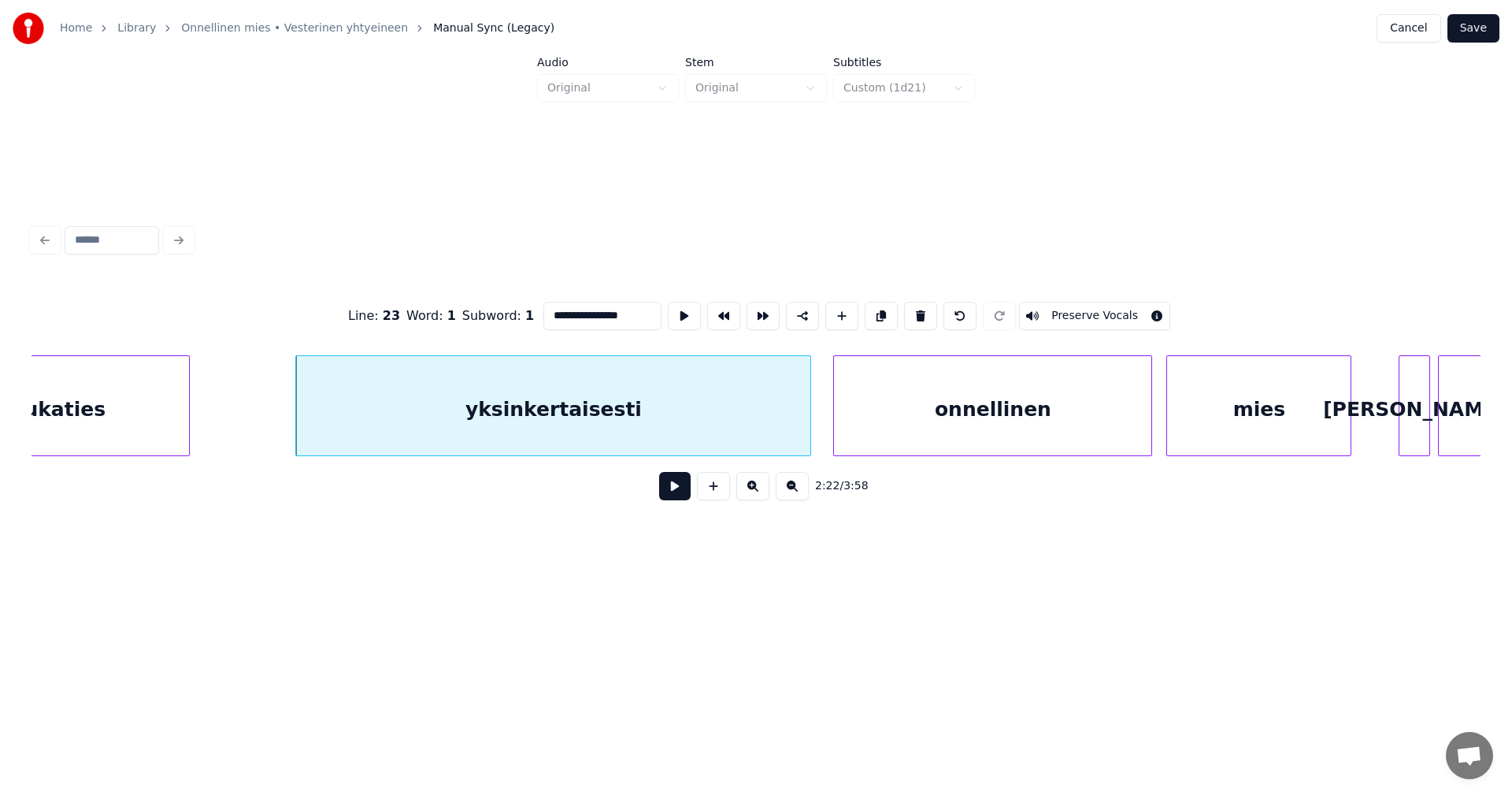
click at [683, 487] on button at bounding box center [675, 486] width 32 height 28
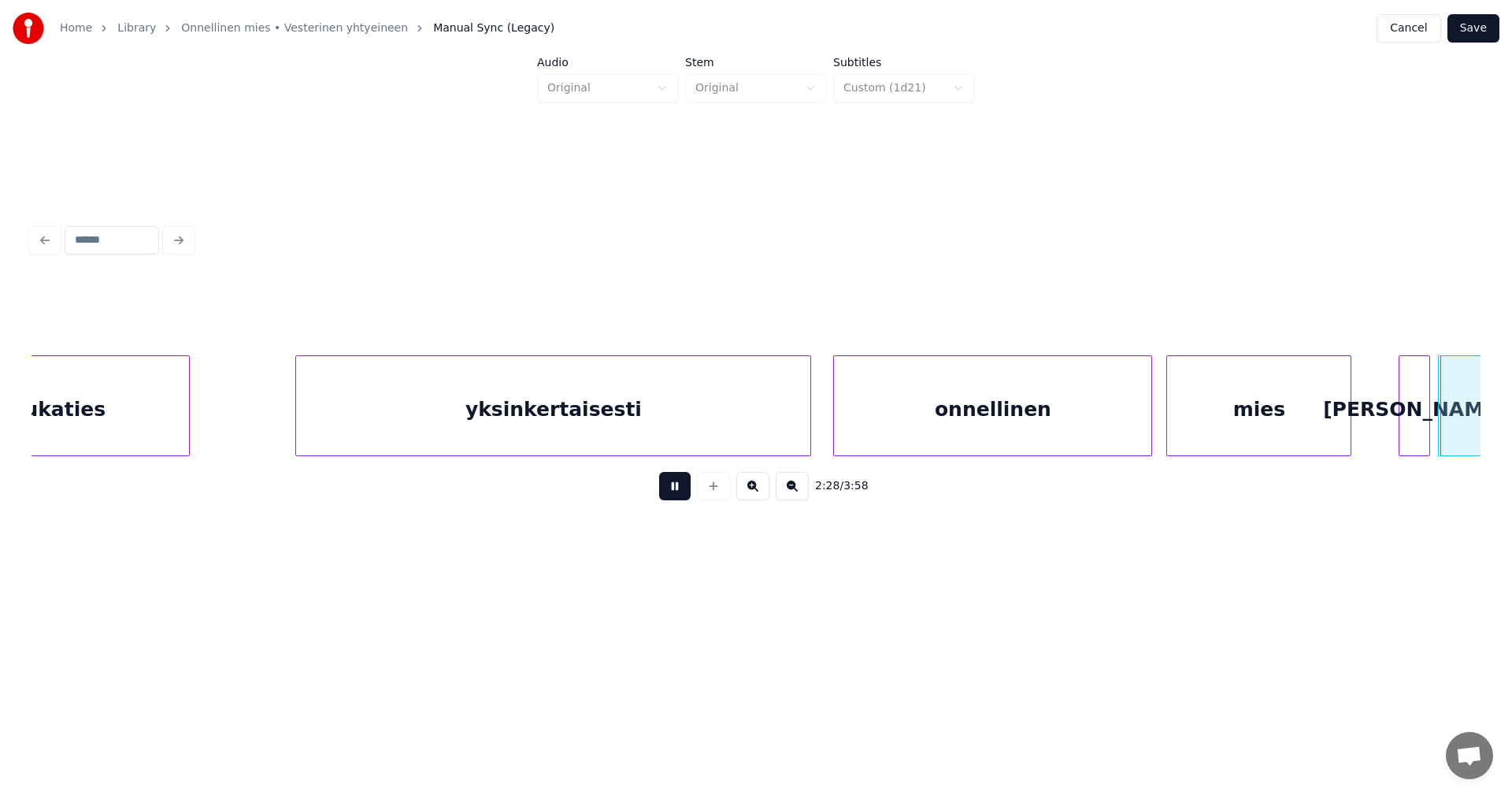
click at [663, 492] on button at bounding box center [675, 486] width 32 height 28
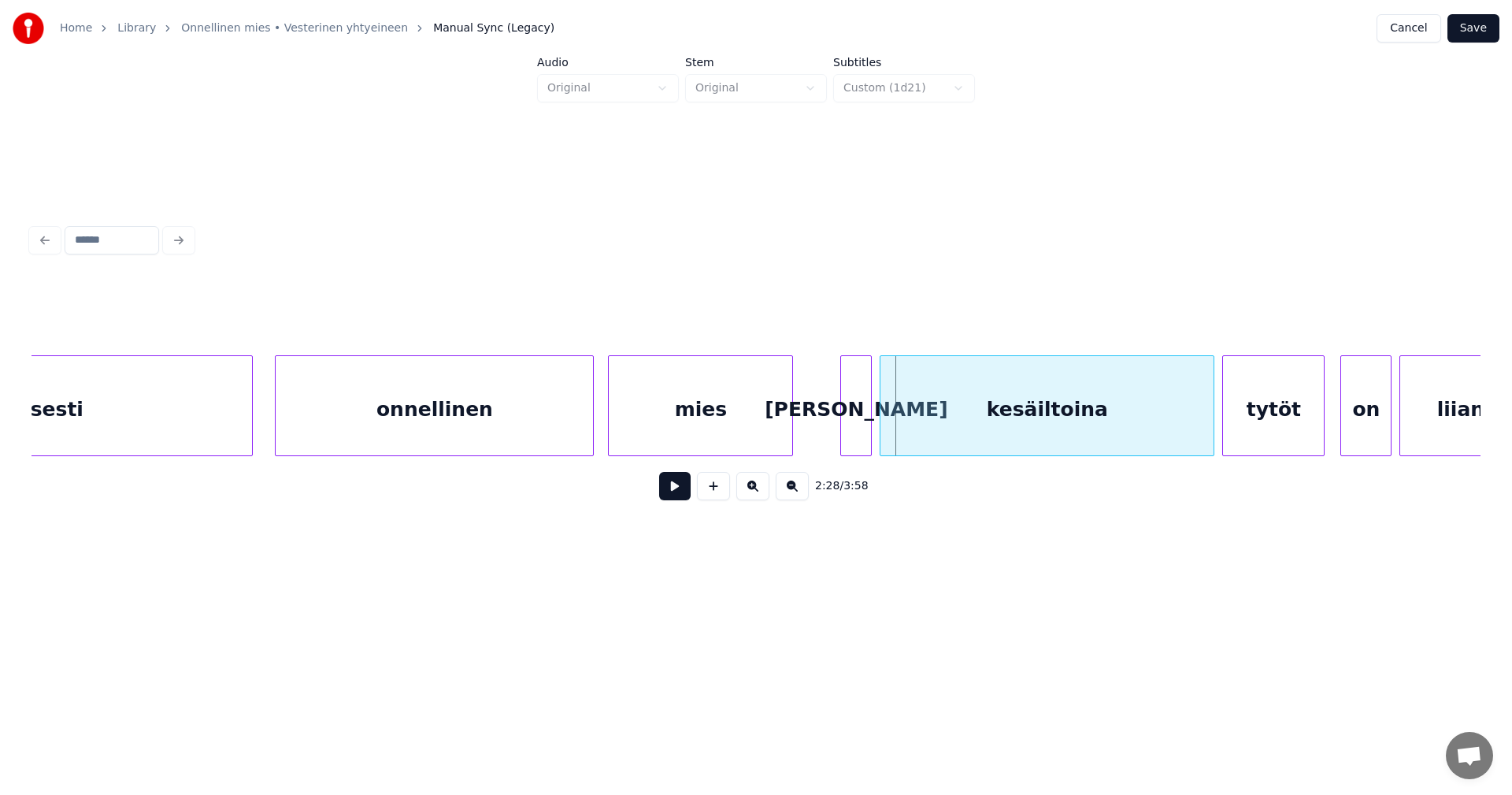
scroll to position [0, 28451]
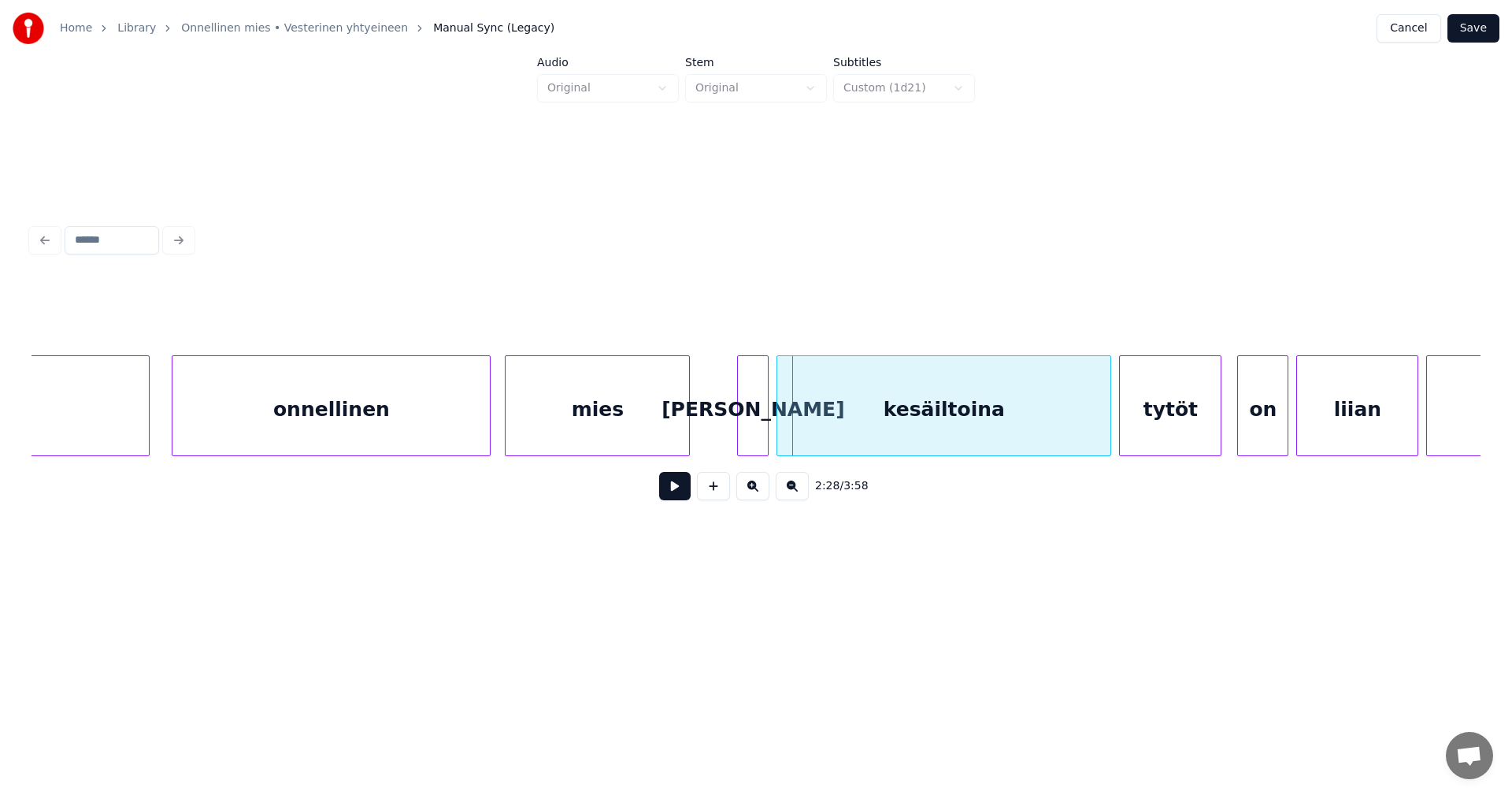
click at [586, 428] on div "mies" at bounding box center [596, 410] width 183 height 107
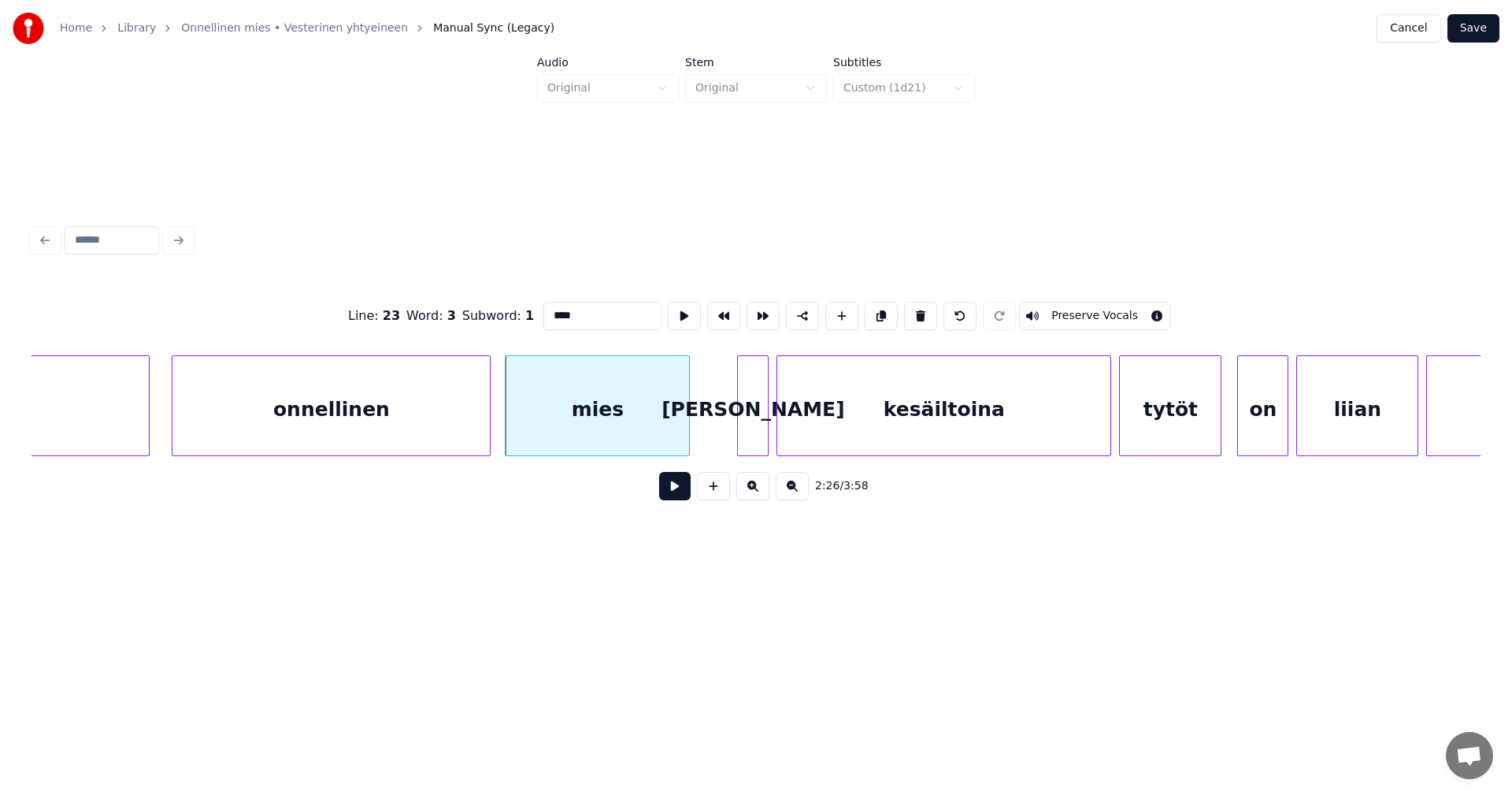
click at [743, 418] on div "Ja" at bounding box center [753, 410] width 30 height 107
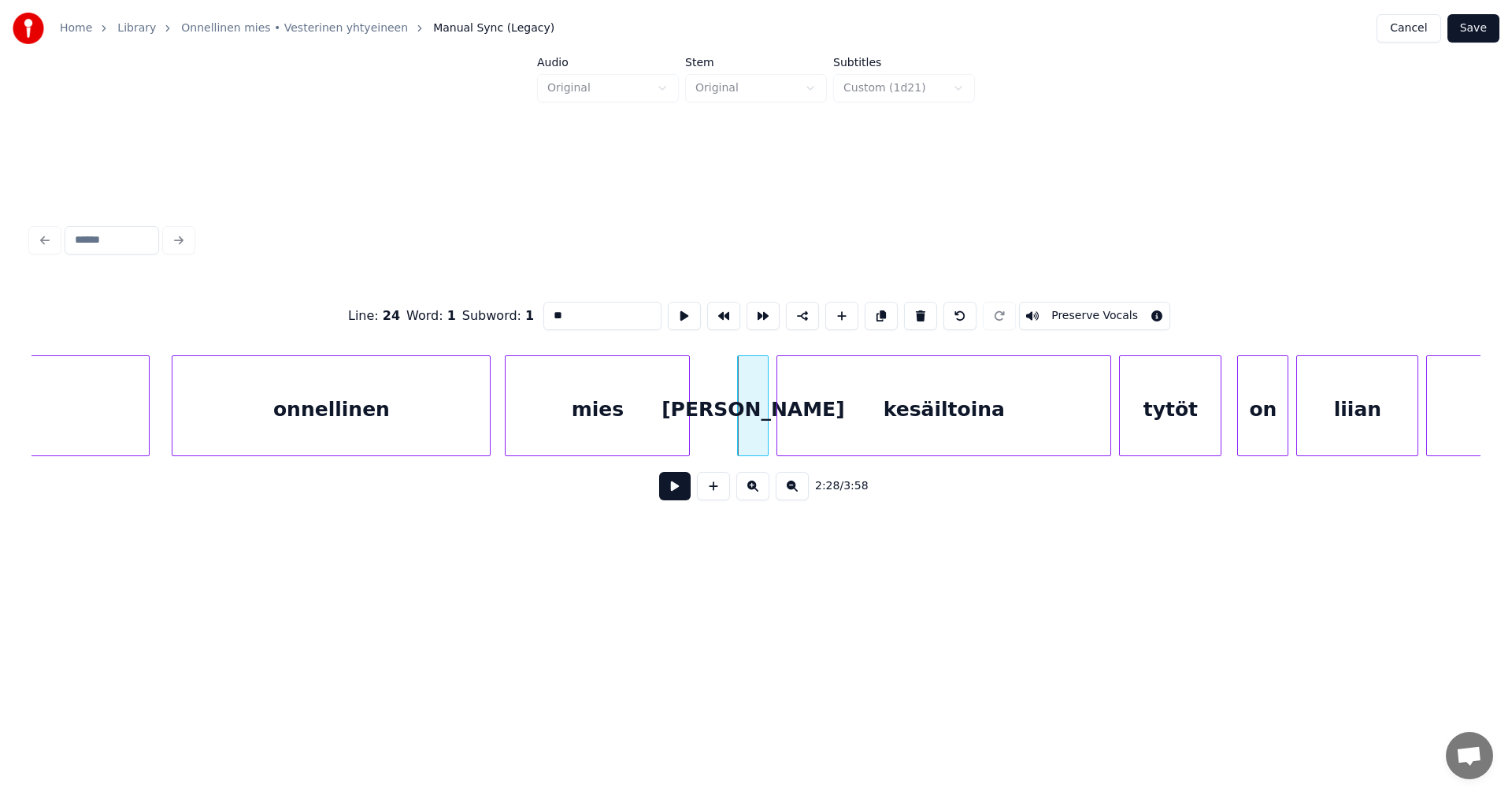
click at [551, 307] on input "**" at bounding box center [602, 316] width 118 height 28
type input "**"
click at [672, 492] on button at bounding box center [675, 486] width 32 height 28
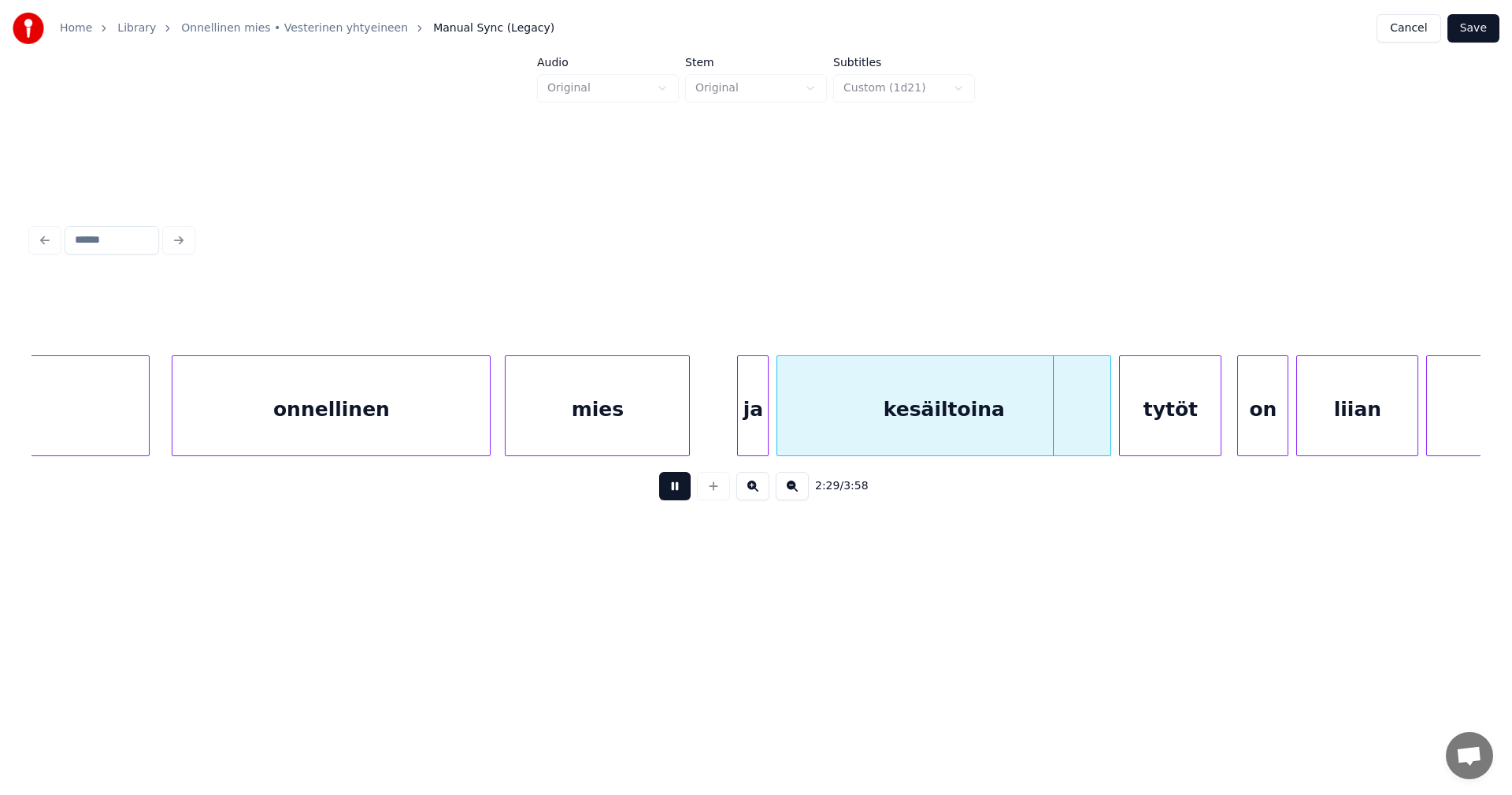
click at [671, 492] on button at bounding box center [675, 486] width 32 height 28
click at [1102, 433] on div at bounding box center [1104, 406] width 5 height 100
click at [1140, 429] on div "tytöt" at bounding box center [1169, 410] width 100 height 107
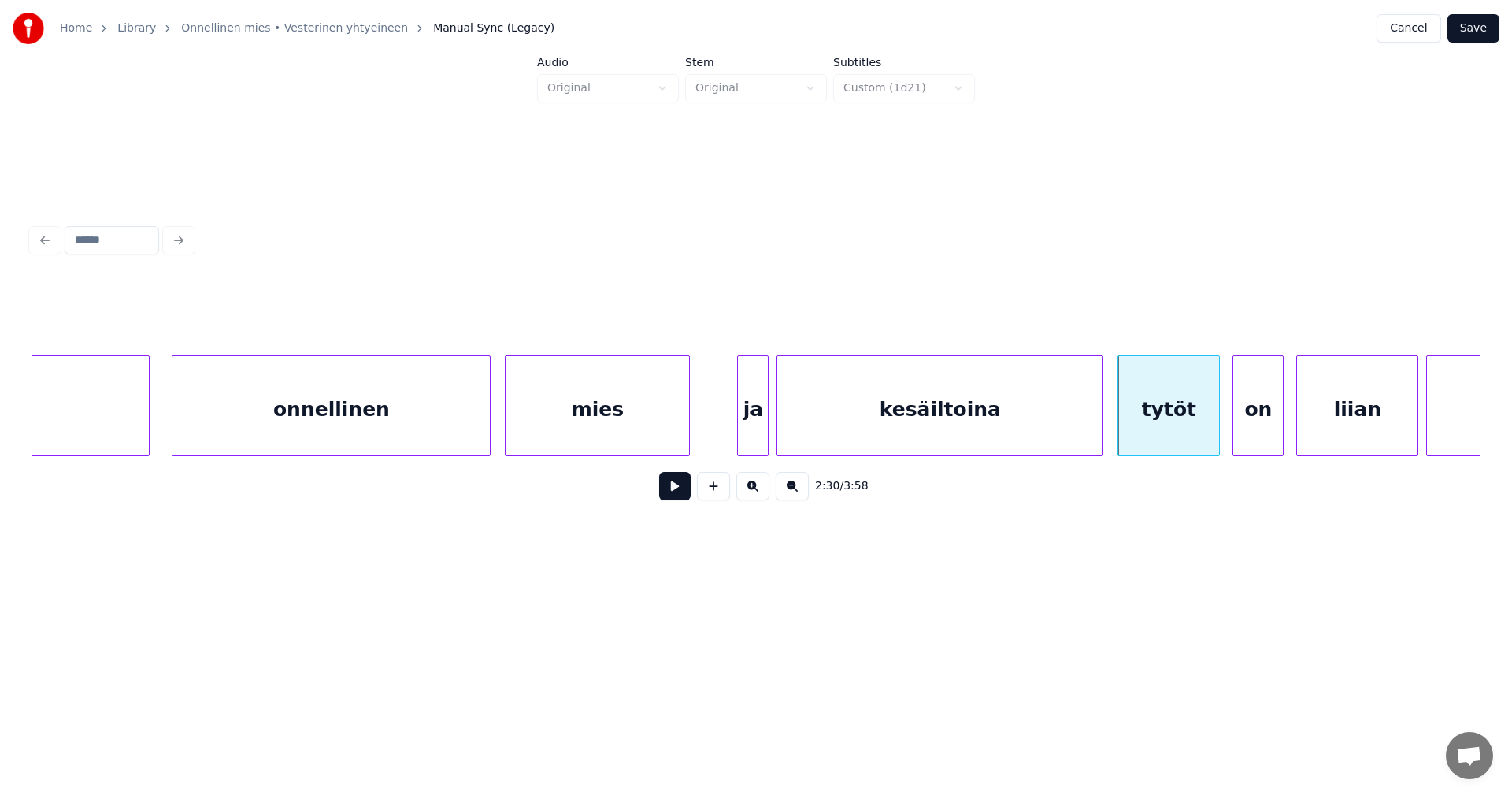
click at [1238, 426] on div "on" at bounding box center [1258, 410] width 49 height 107
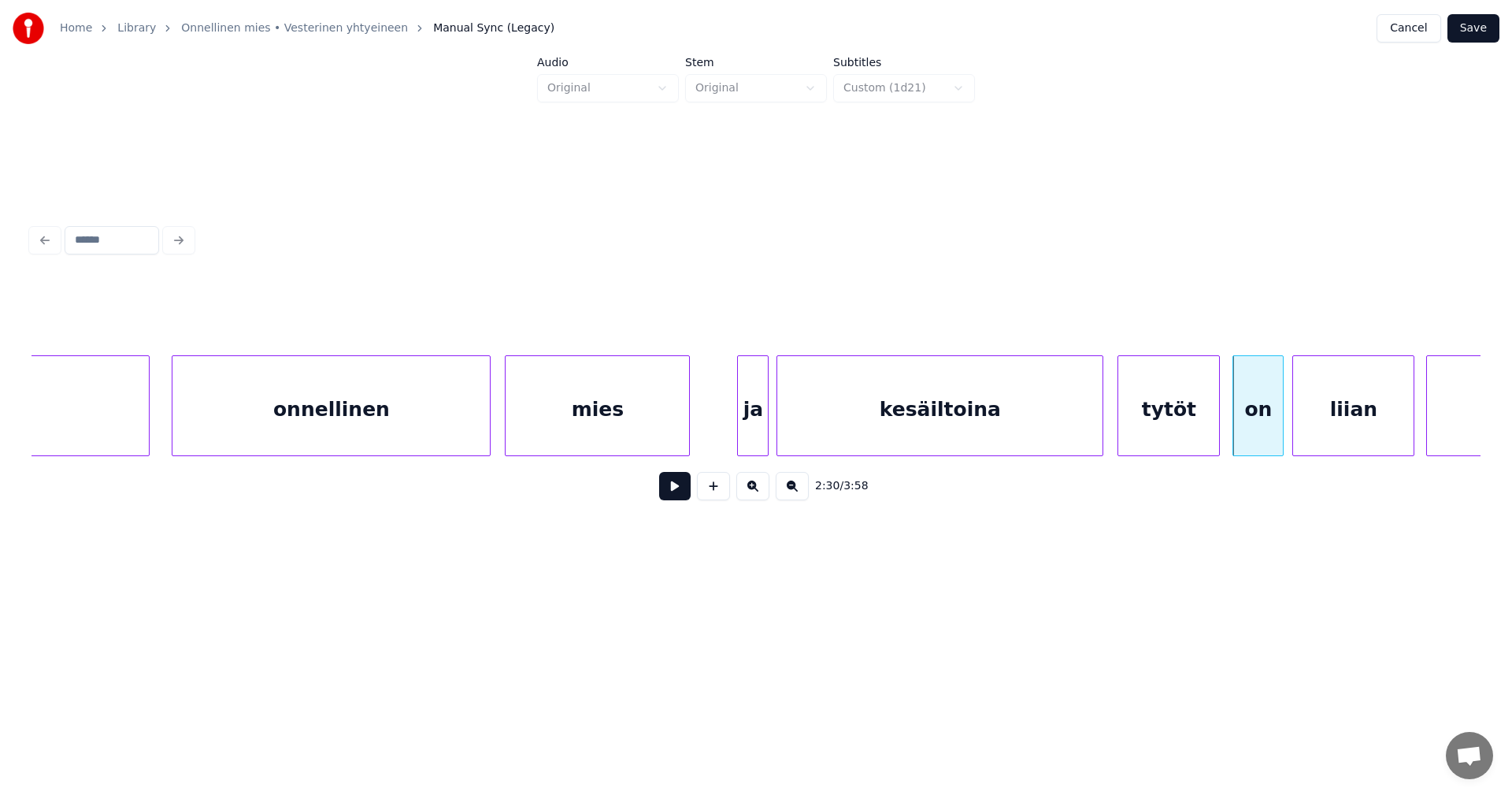
click at [1342, 424] on div "liian" at bounding box center [1354, 410] width 121 height 107
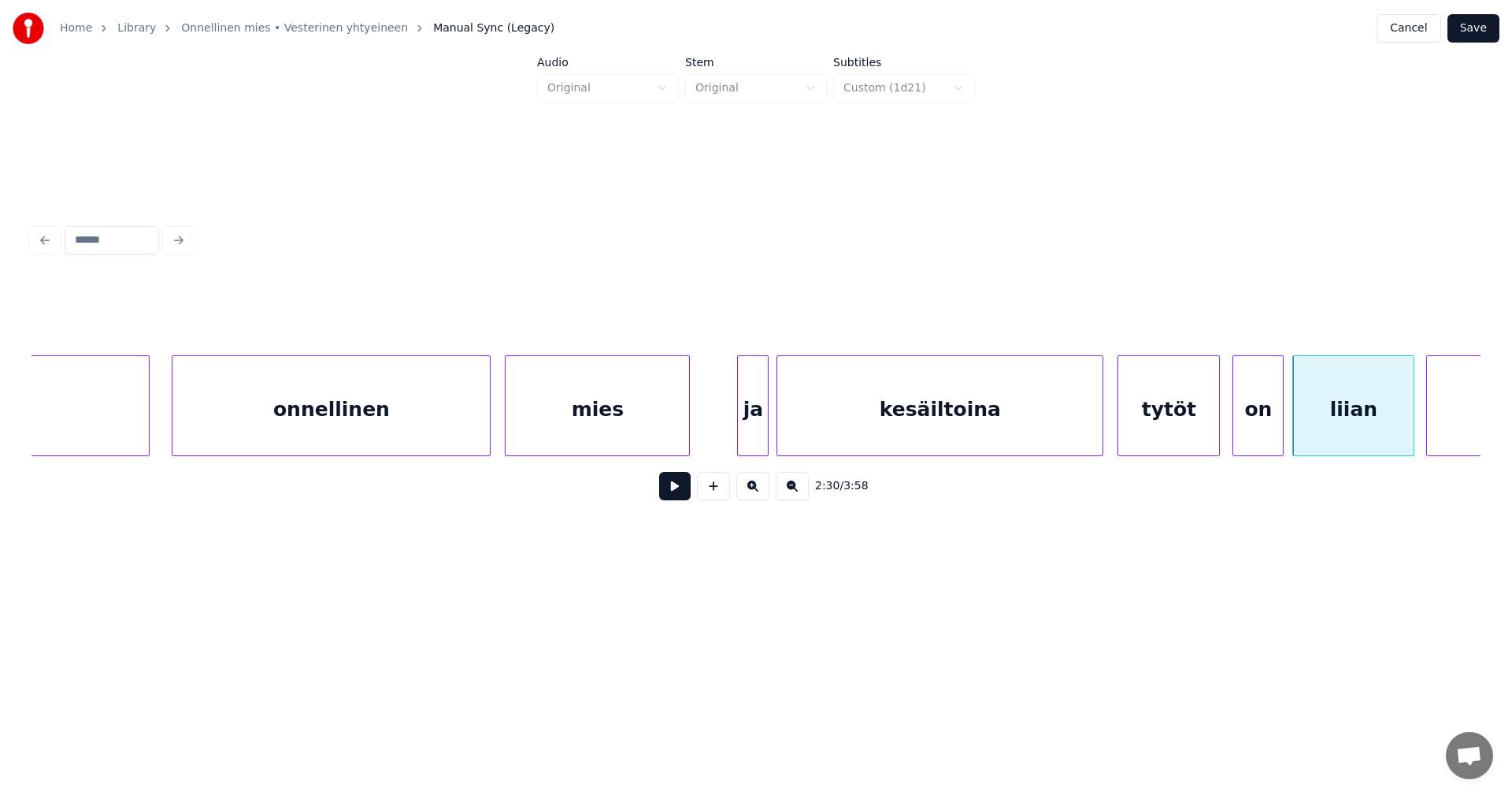
click at [996, 438] on div "kesäiltoina" at bounding box center [940, 410] width 326 height 107
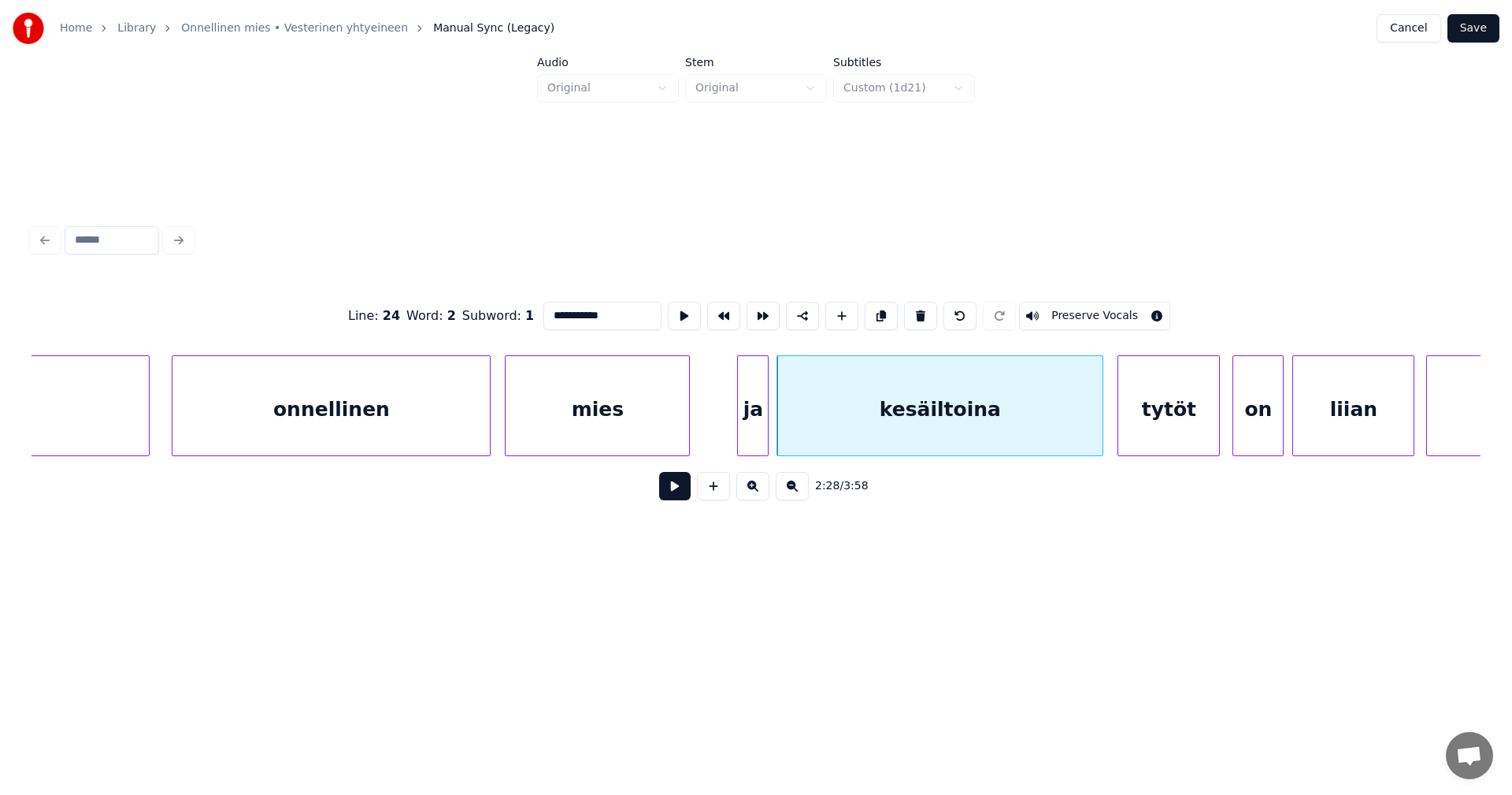
click at [679, 500] on button at bounding box center [675, 486] width 32 height 28
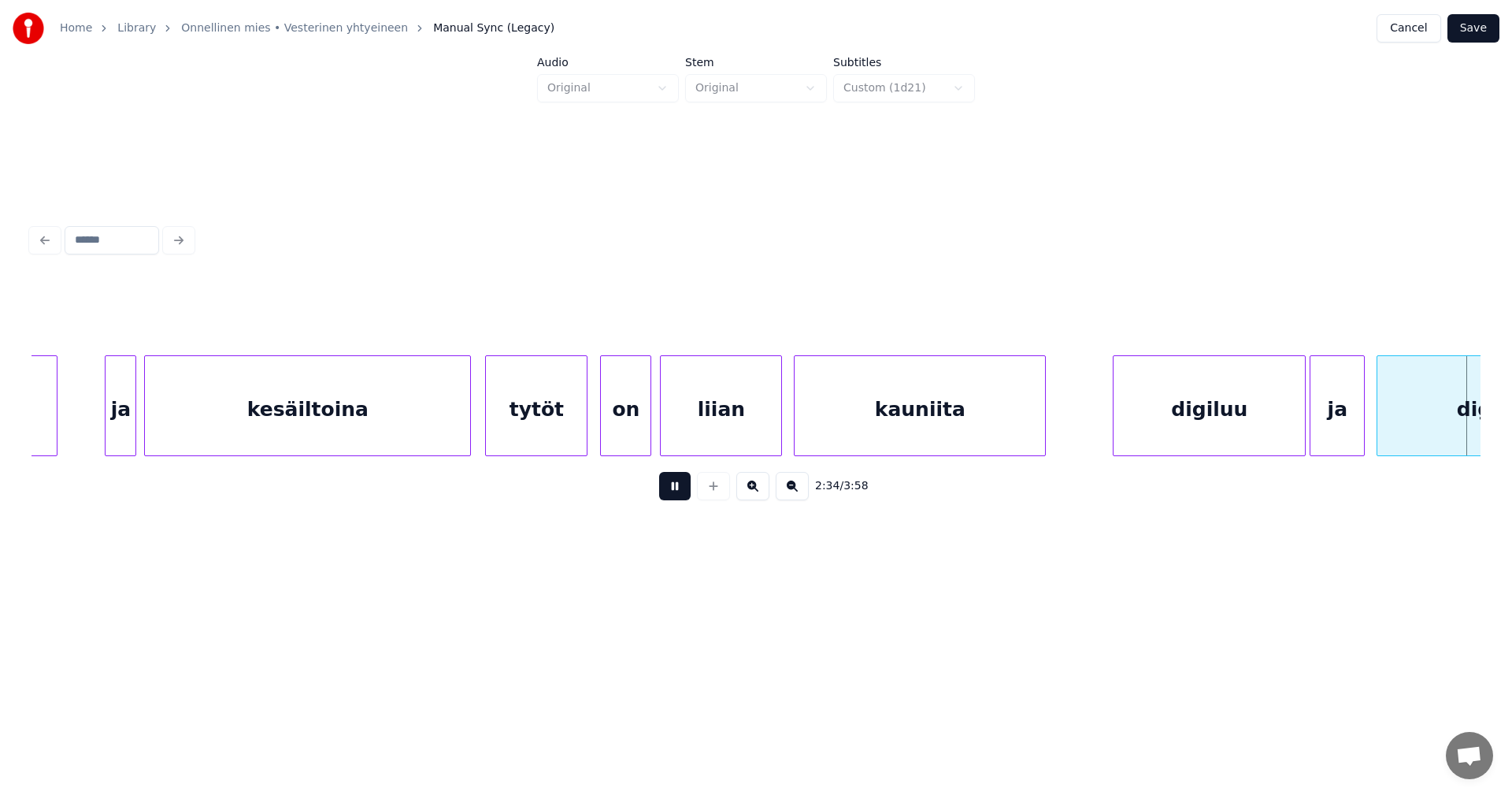
scroll to position [0, 30533]
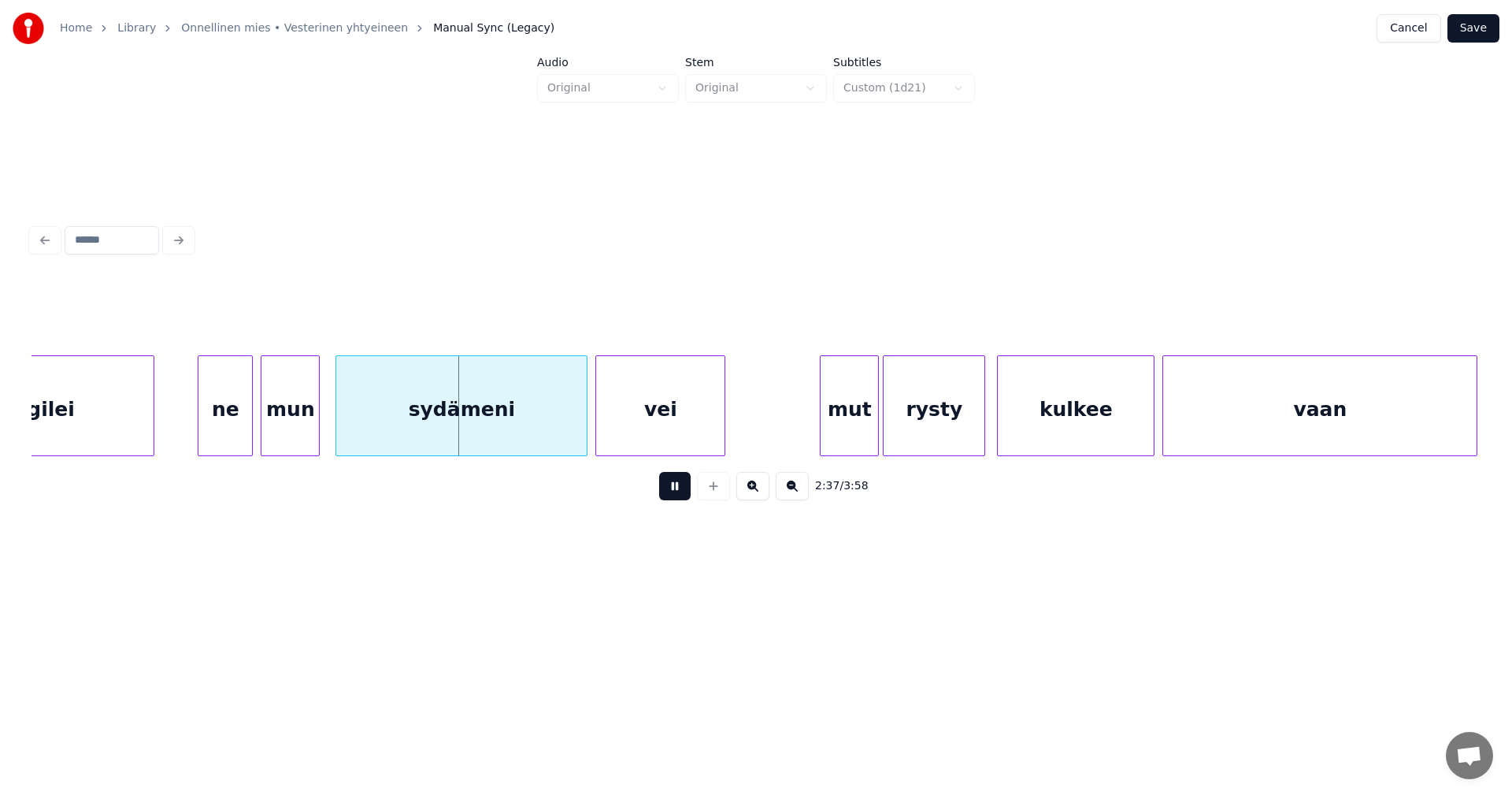
click at [670, 496] on button at bounding box center [675, 486] width 32 height 28
click at [320, 435] on div at bounding box center [320, 406] width 5 height 100
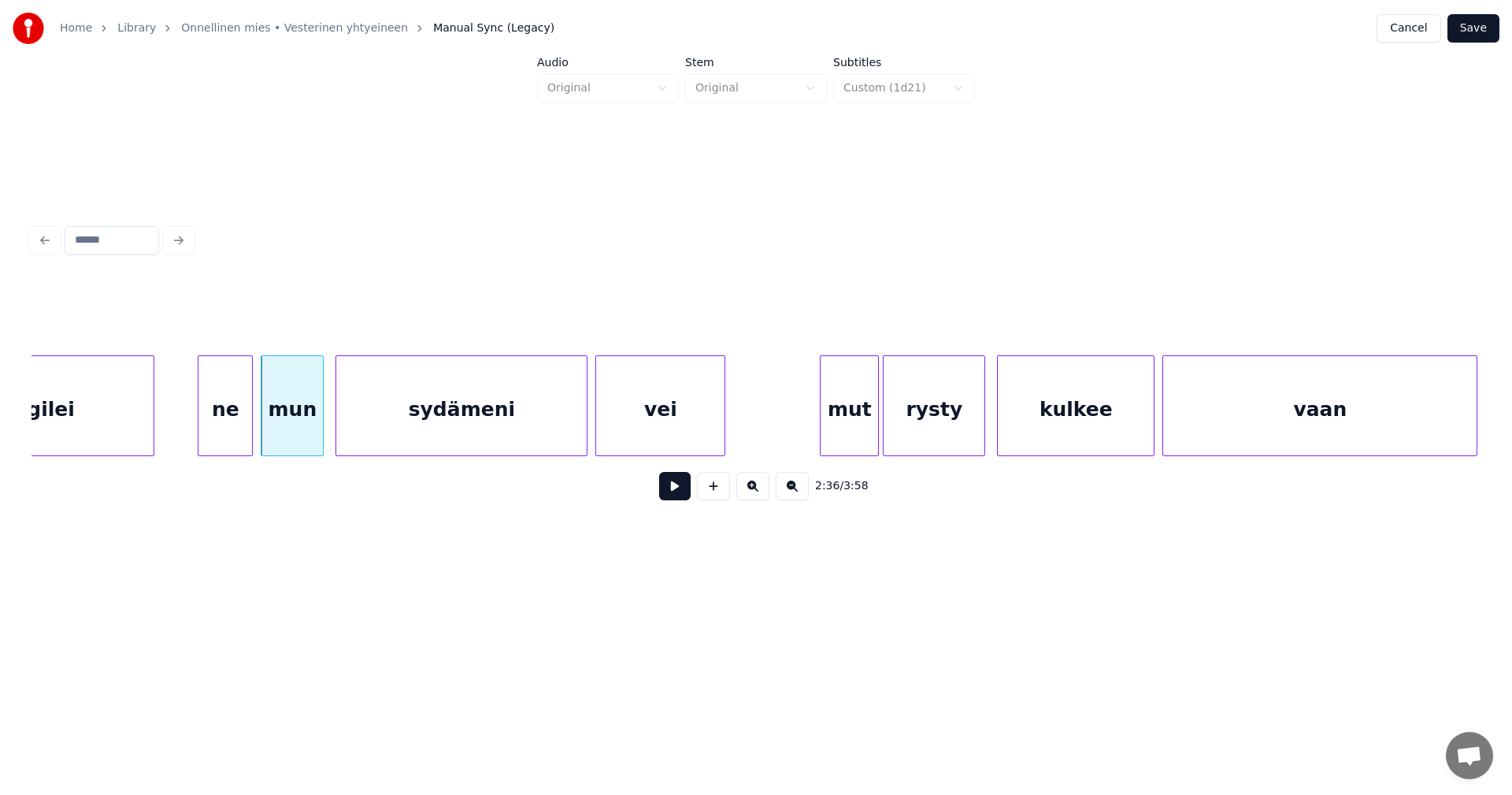
click at [667, 499] on button at bounding box center [675, 486] width 32 height 28
click at [669, 496] on button at bounding box center [675, 486] width 32 height 28
click at [859, 408] on div "mut" at bounding box center [843, 410] width 58 height 107
click at [680, 494] on button at bounding box center [675, 486] width 32 height 28
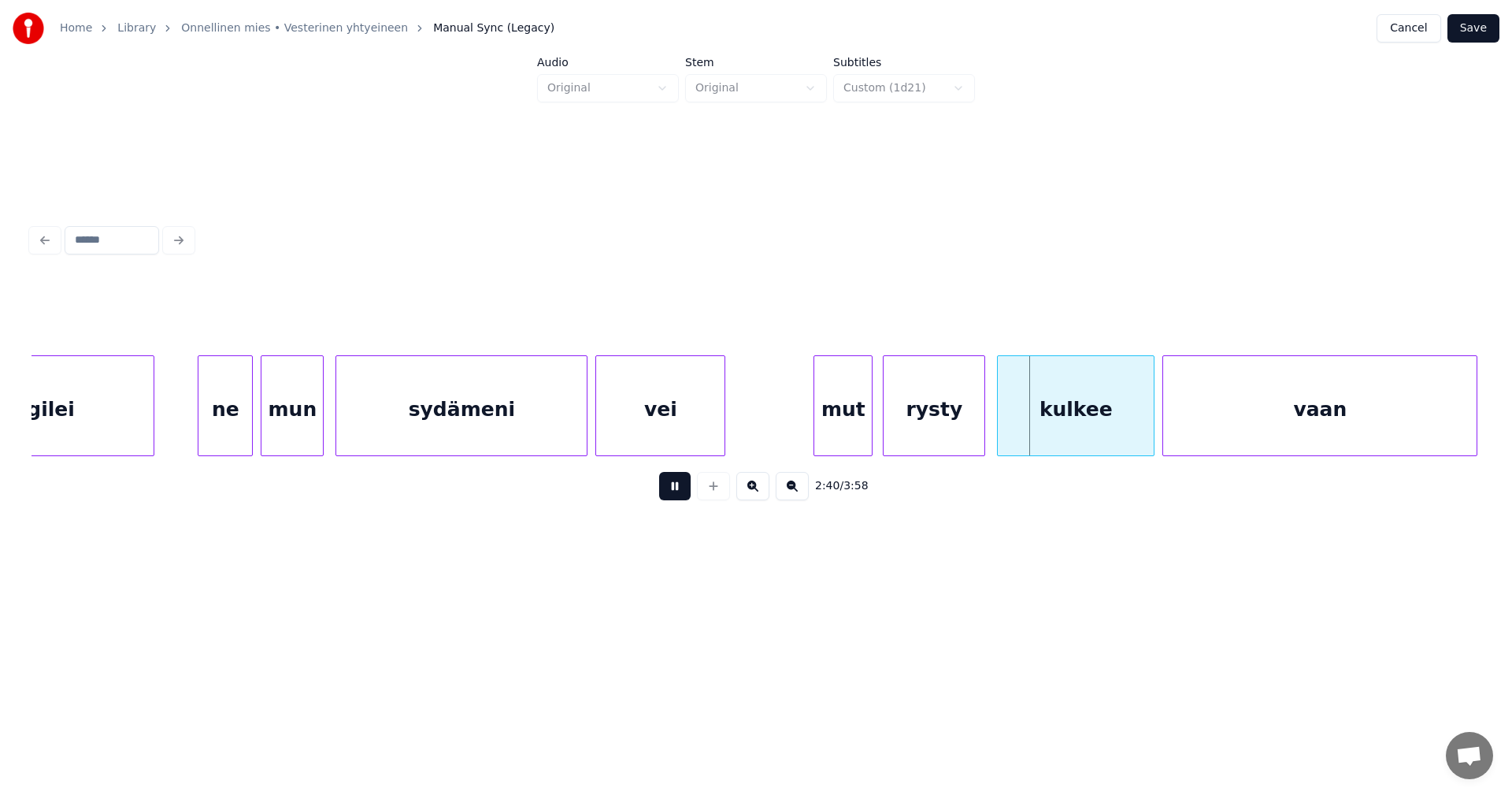
drag, startPoint x: 680, startPoint y: 494, endPoint x: 1005, endPoint y: 428, distance: 331.6
click at [684, 493] on button at bounding box center [675, 486] width 32 height 28
click at [980, 416] on div at bounding box center [980, 406] width 5 height 100
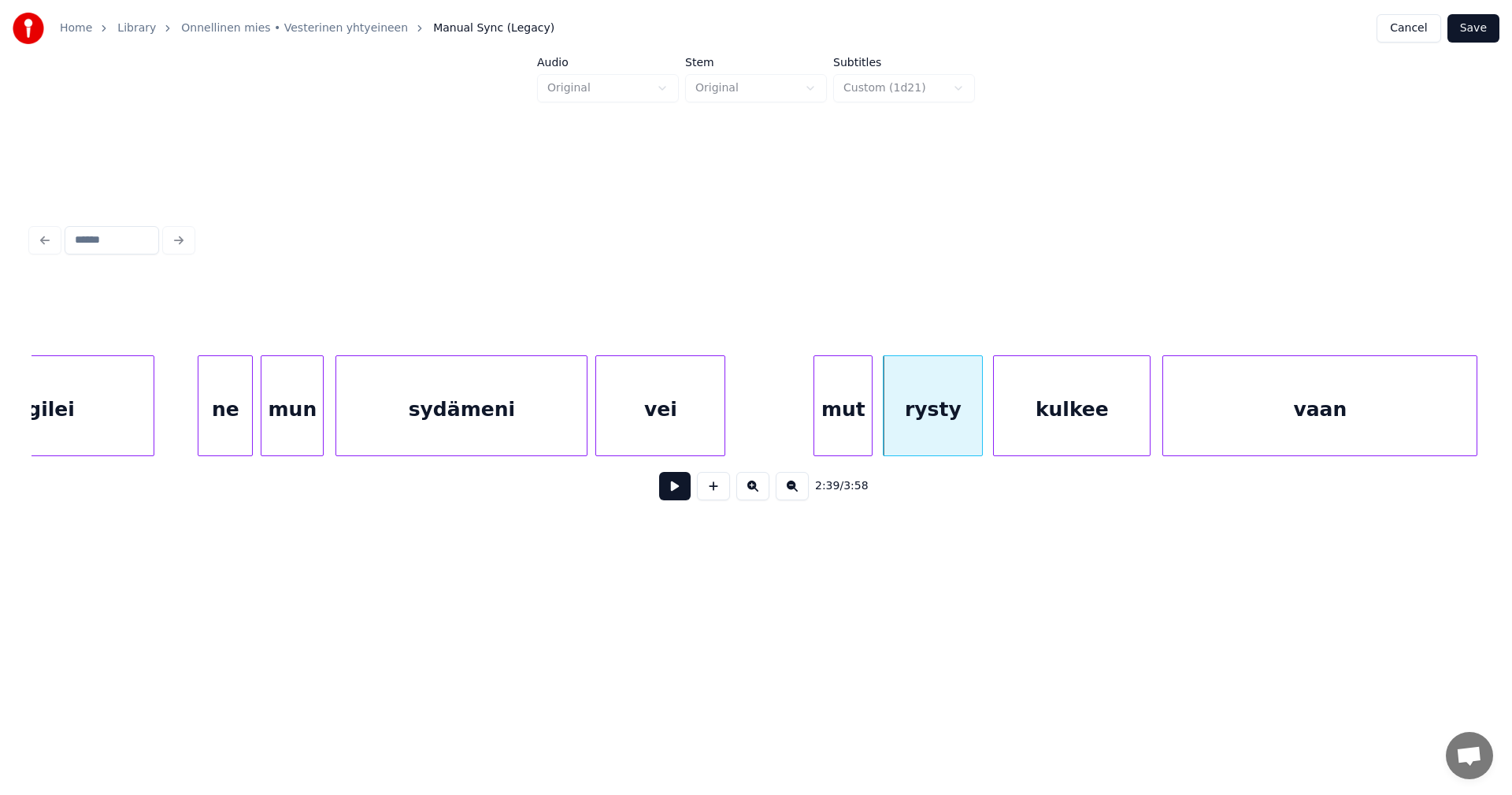
click at [1028, 417] on div "kulkee" at bounding box center [1072, 410] width 156 height 107
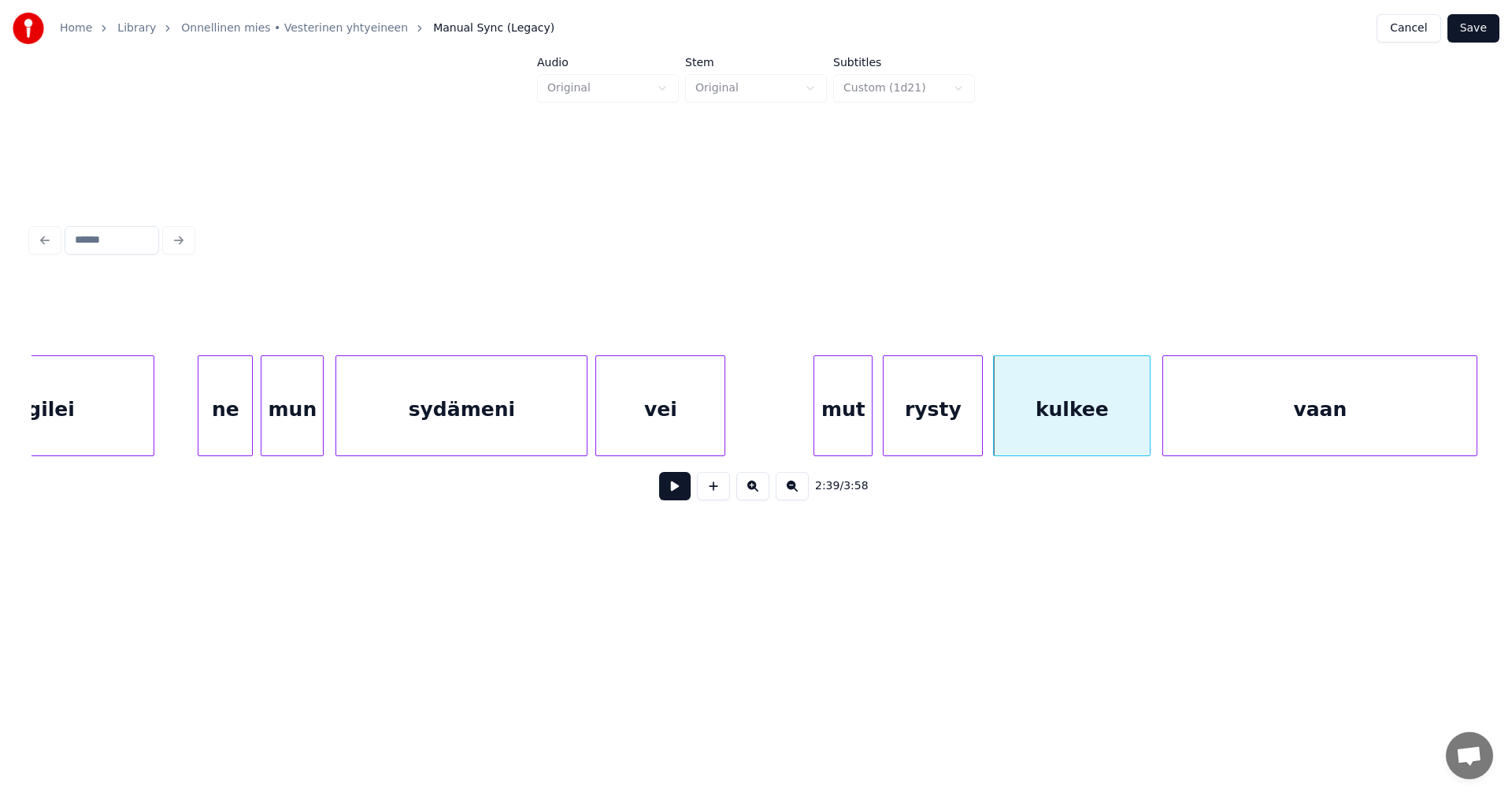
click at [934, 438] on div "rysty" at bounding box center [933, 410] width 99 height 107
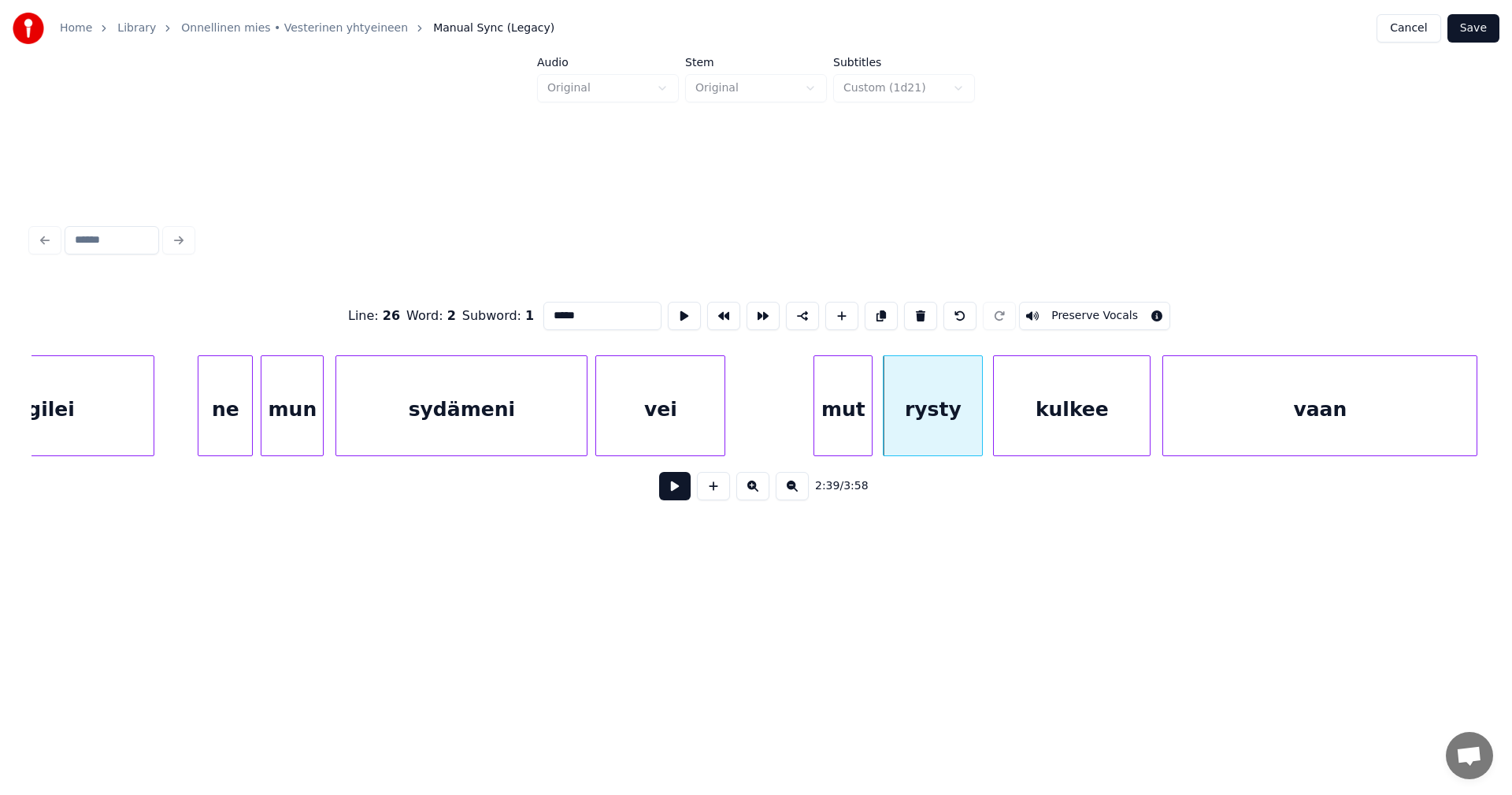
click at [671, 500] on button at bounding box center [675, 486] width 32 height 28
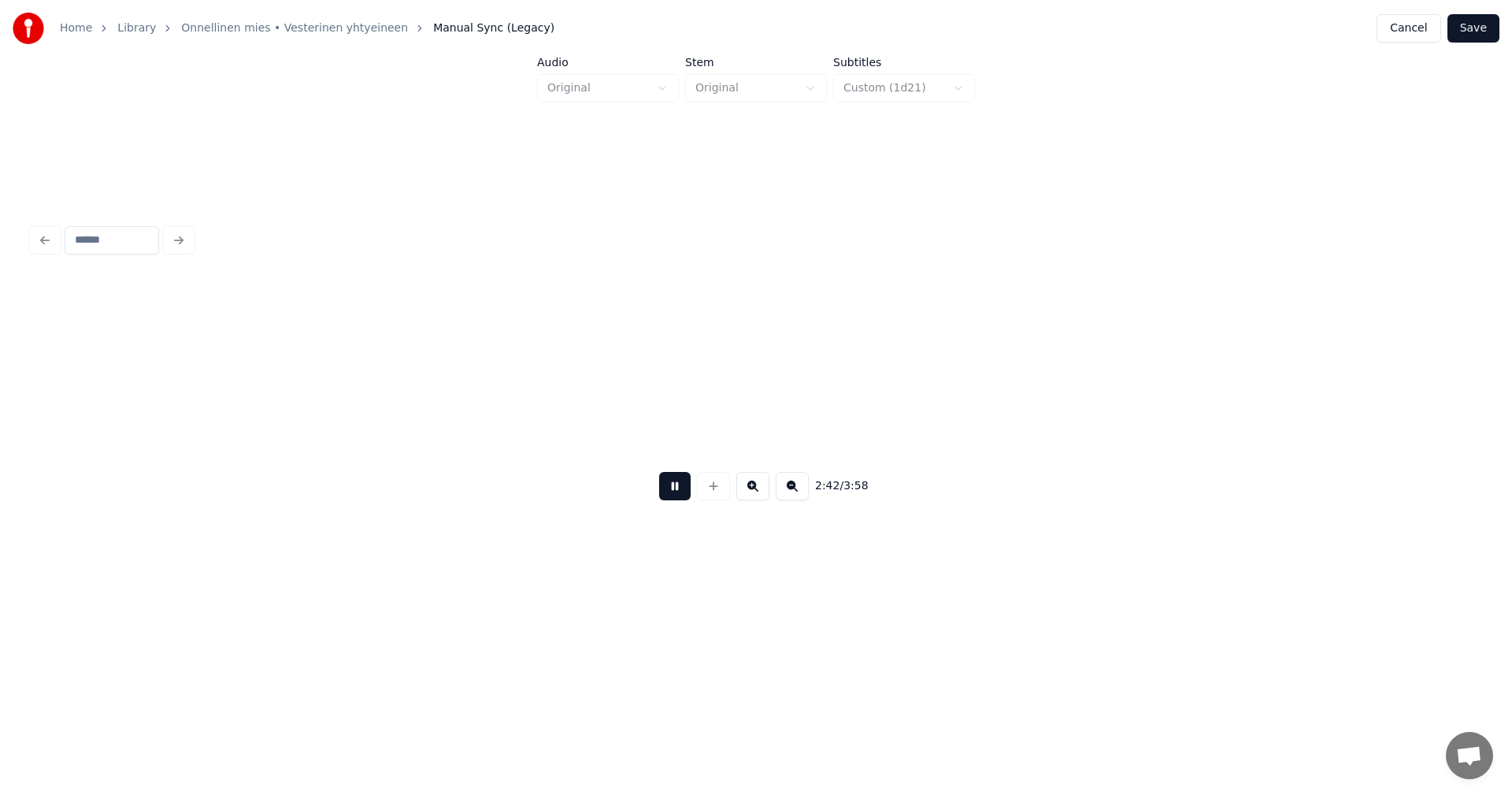
scroll to position [0, 31985]
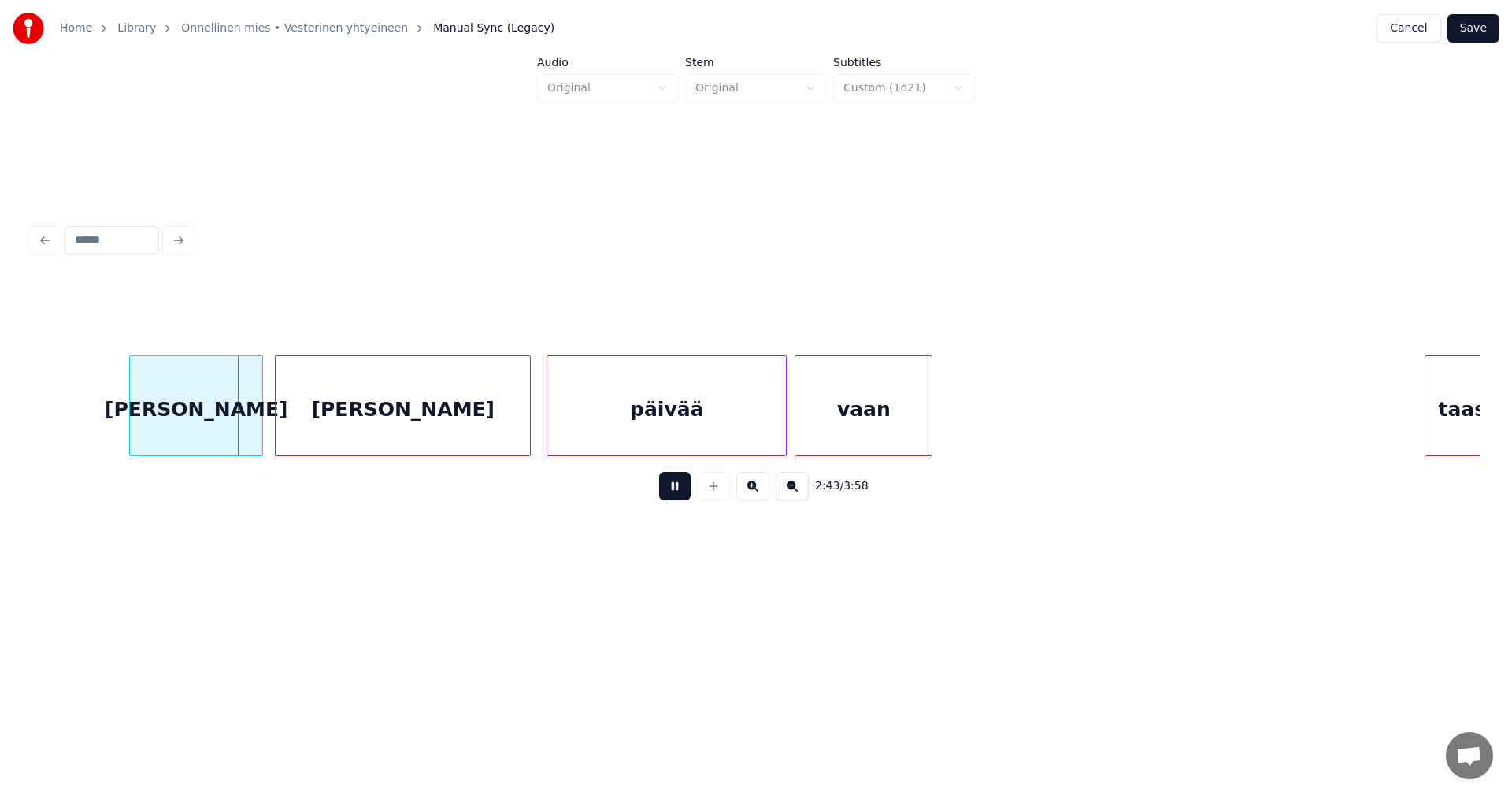
drag, startPoint x: 669, startPoint y: 504, endPoint x: 438, endPoint y: 502, distance: 231.0
click at [668, 500] on button at bounding box center [675, 486] width 32 height 28
click at [202, 430] on div "[PERSON_NAME]" at bounding box center [191, 410] width 132 height 107
click at [336, 421] on div "[PERSON_NAME]" at bounding box center [400, 410] width 254 height 107
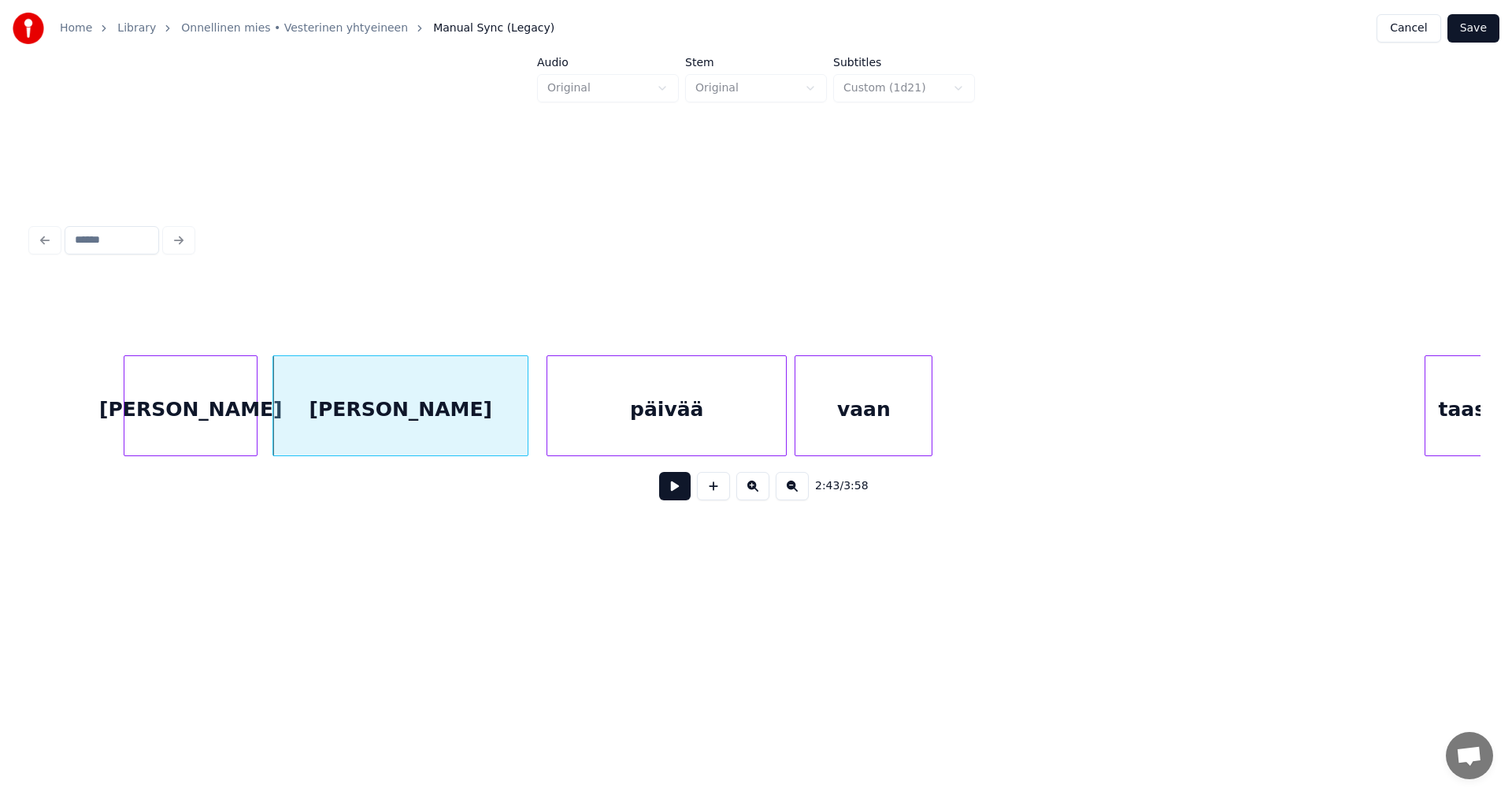
click at [676, 490] on button at bounding box center [675, 486] width 32 height 28
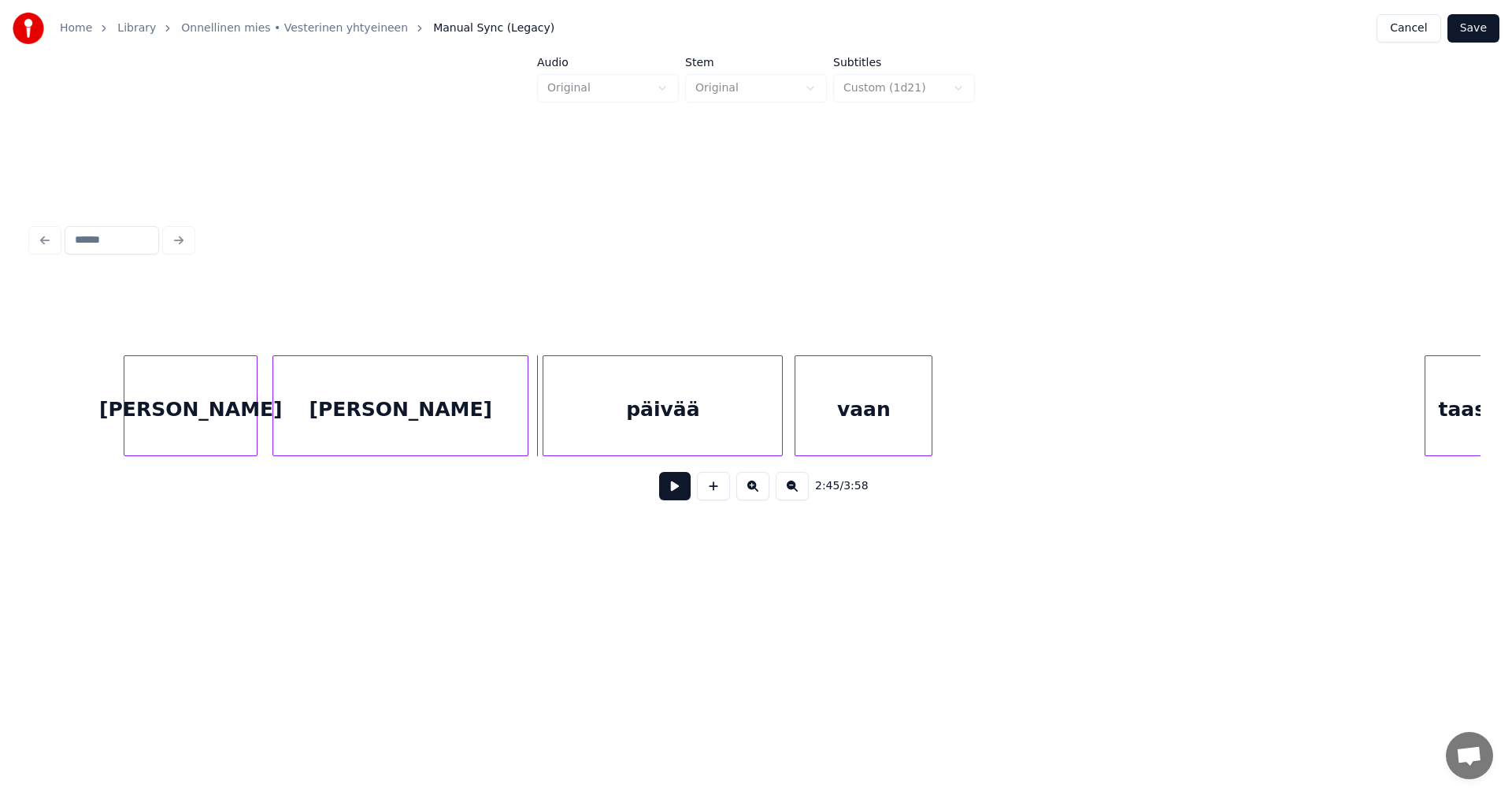
click at [676, 420] on div "päivää" at bounding box center [662, 410] width 238 height 107
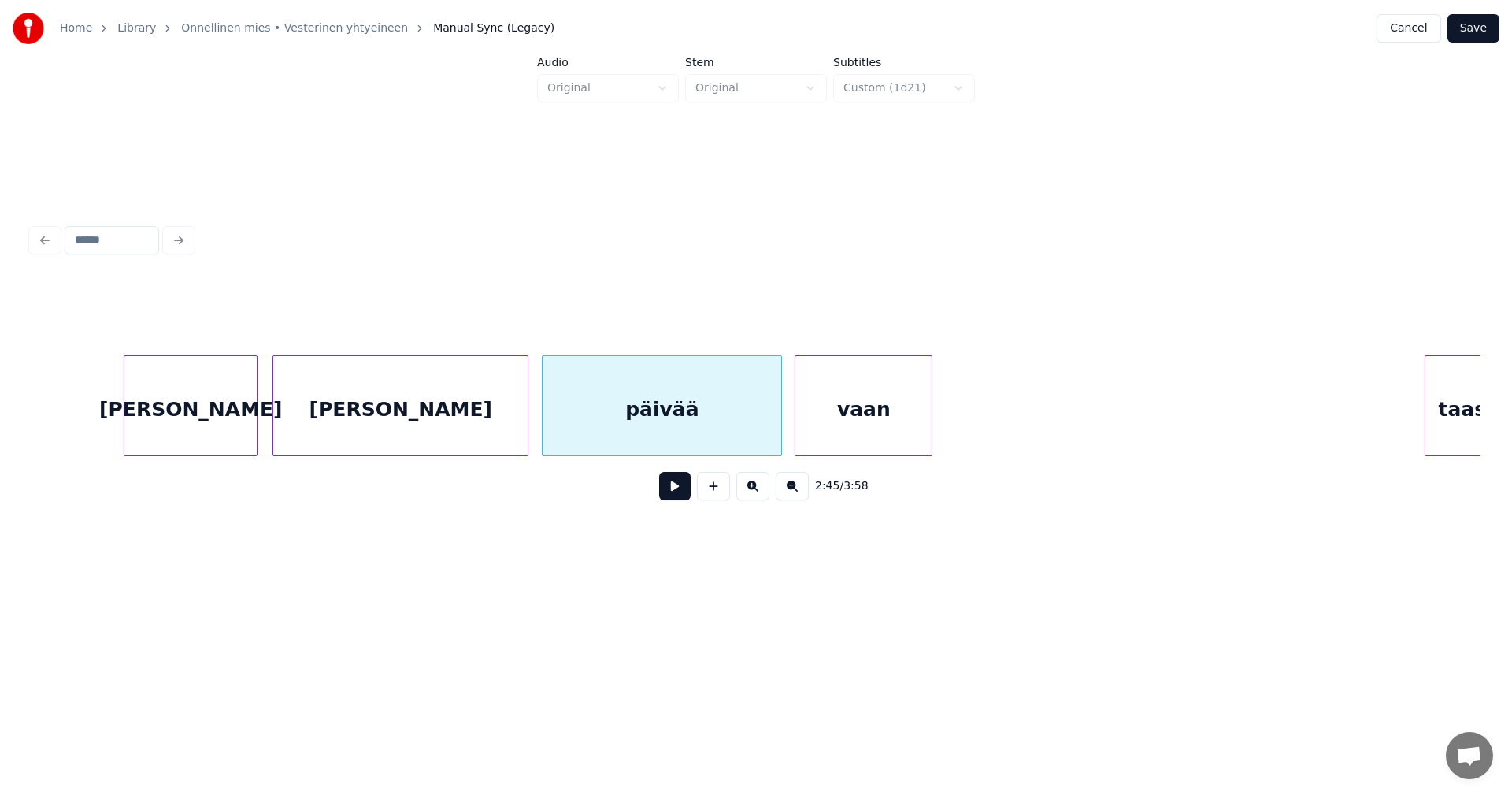
click at [677, 492] on button at bounding box center [675, 486] width 32 height 28
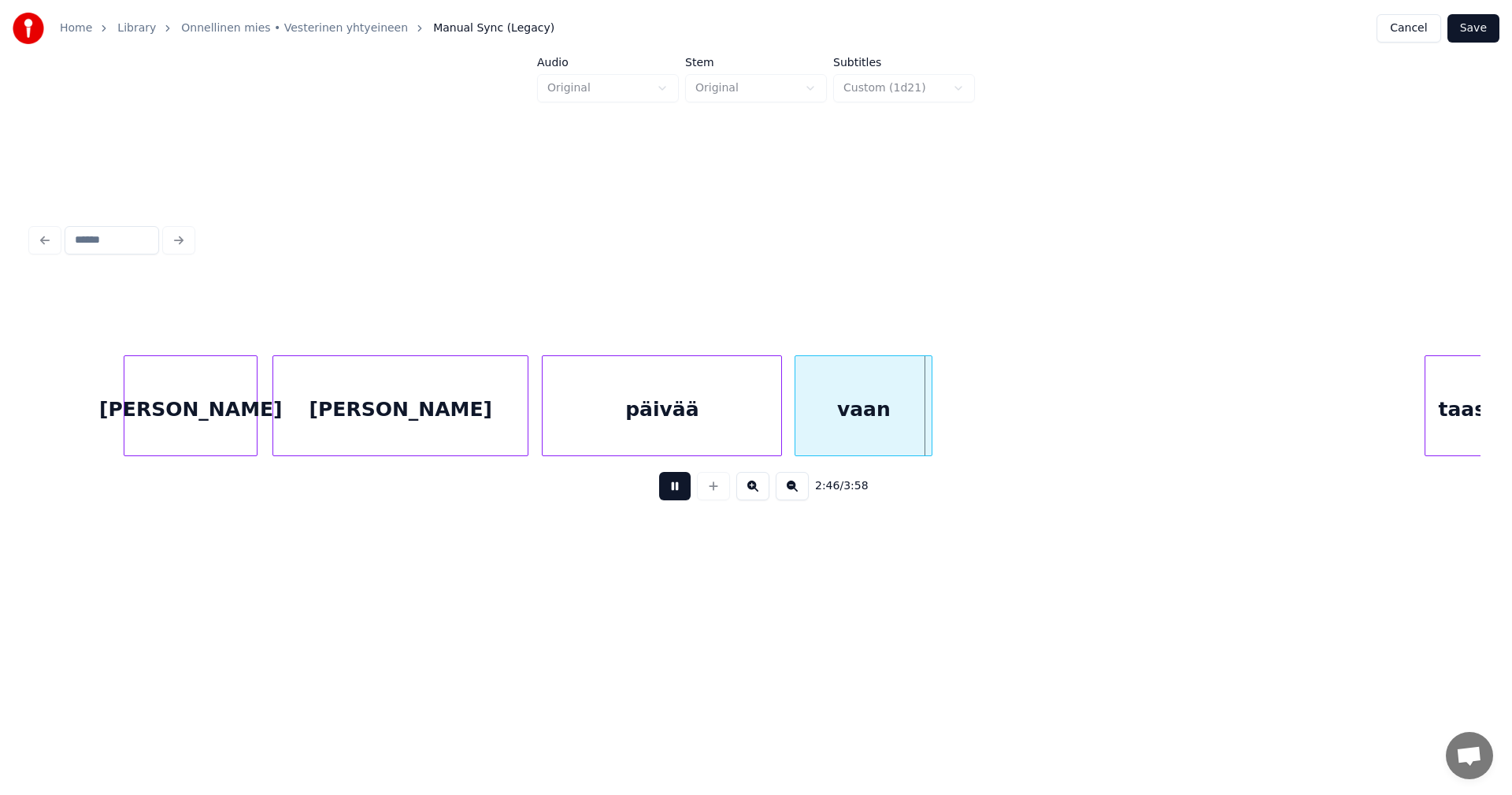
drag, startPoint x: 677, startPoint y: 492, endPoint x: 819, endPoint y: 449, distance: 148.4
click at [683, 491] on button at bounding box center [675, 486] width 32 height 28
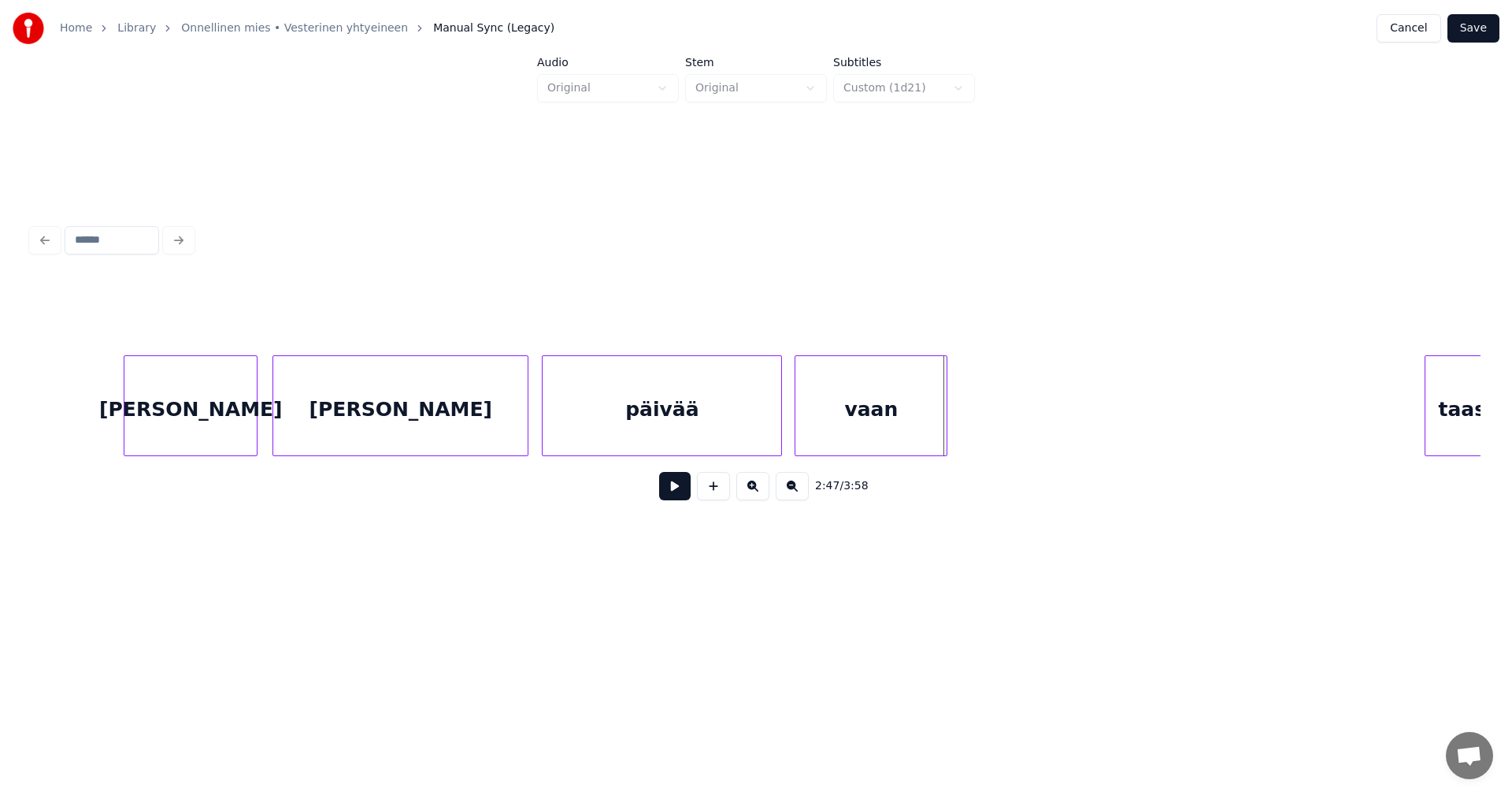
click at [944, 424] on div at bounding box center [943, 406] width 5 height 100
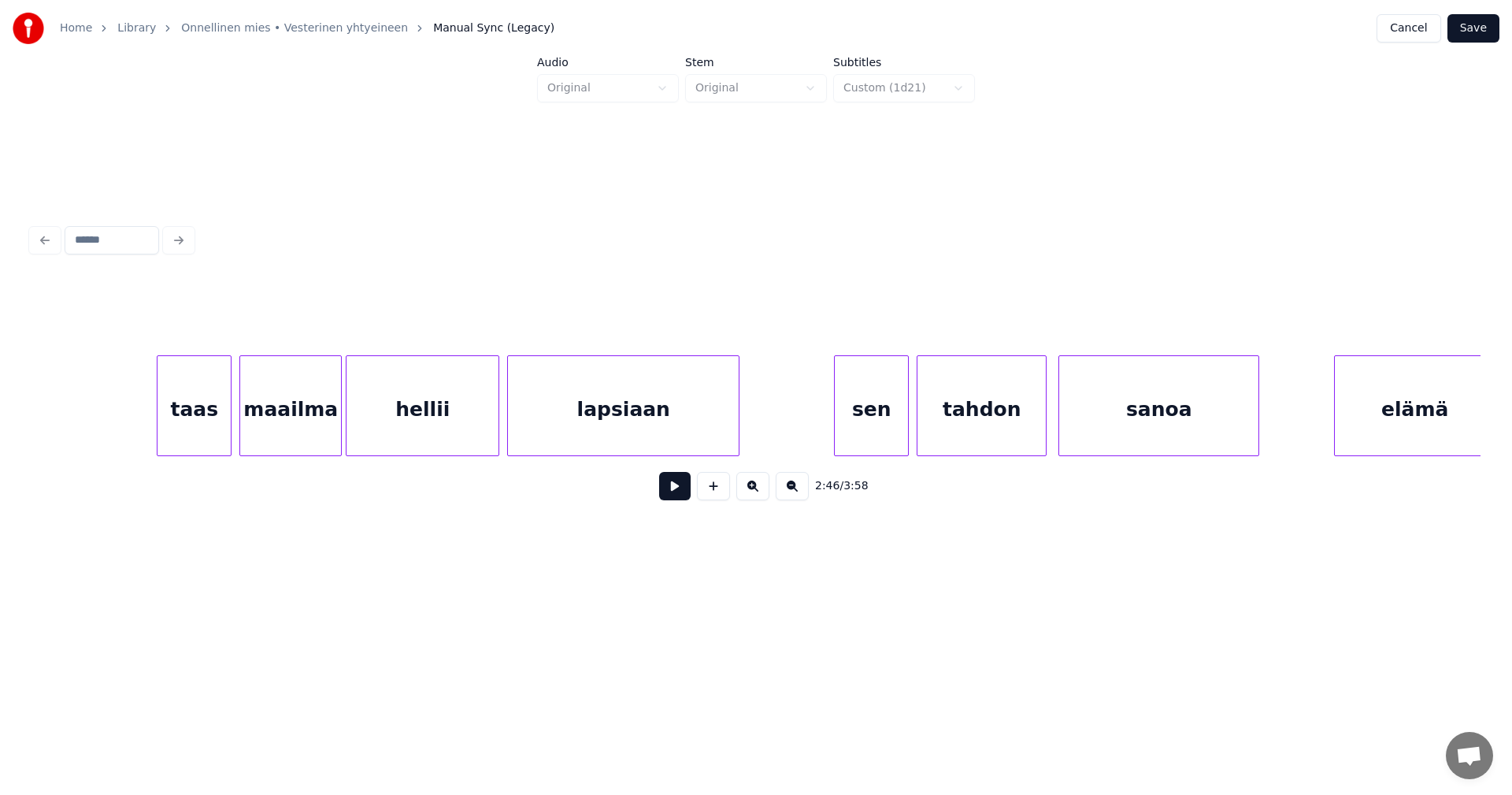
click at [219, 433] on div "taas" at bounding box center [194, 410] width 74 height 107
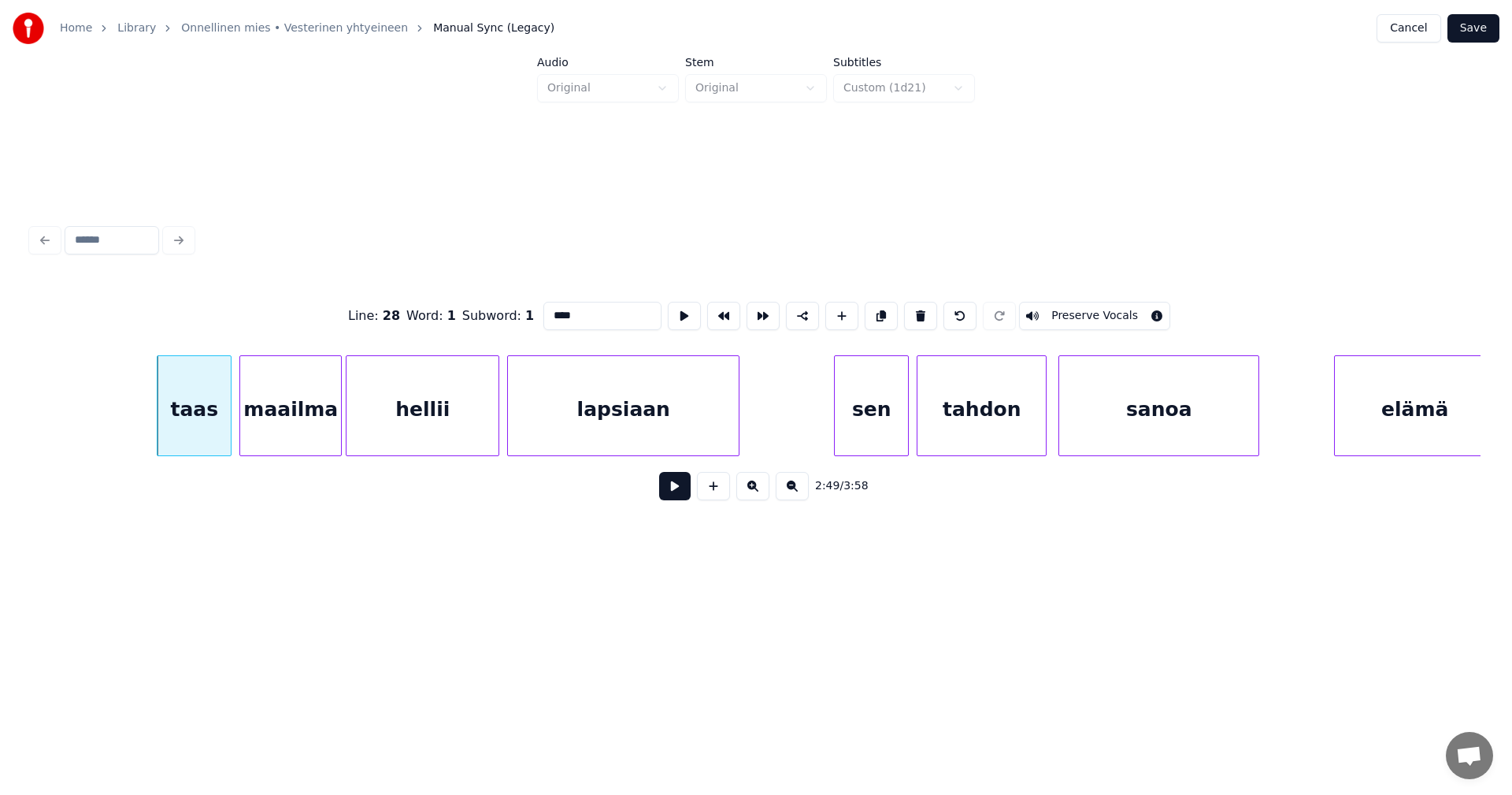
click at [671, 490] on button at bounding box center [675, 486] width 32 height 28
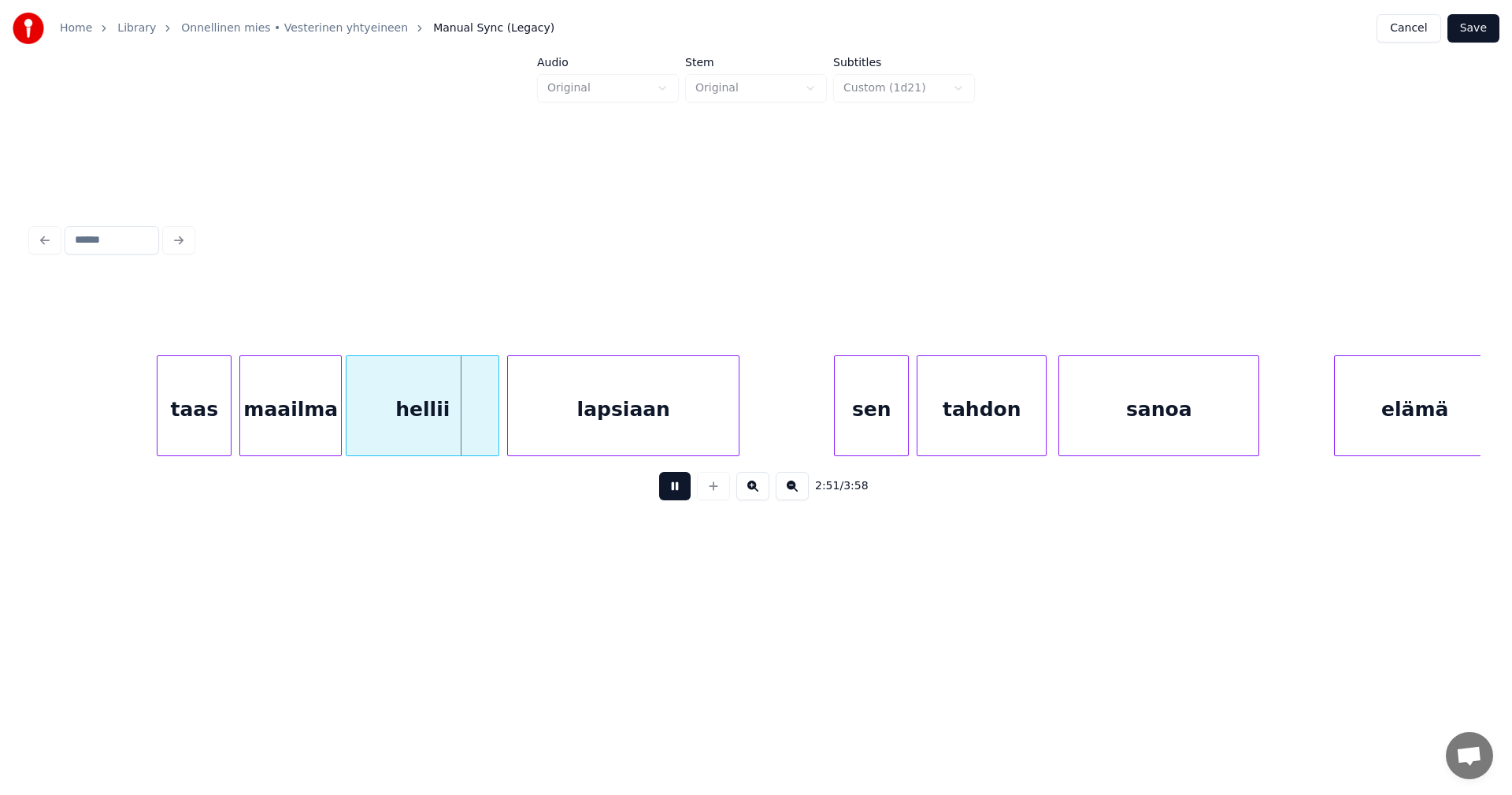
click at [671, 490] on button at bounding box center [675, 486] width 32 height 28
click at [674, 491] on button at bounding box center [675, 486] width 32 height 28
drag, startPoint x: 676, startPoint y: 491, endPoint x: 850, endPoint y: 438, distance: 181.9
click at [678, 491] on button at bounding box center [675, 486] width 32 height 28
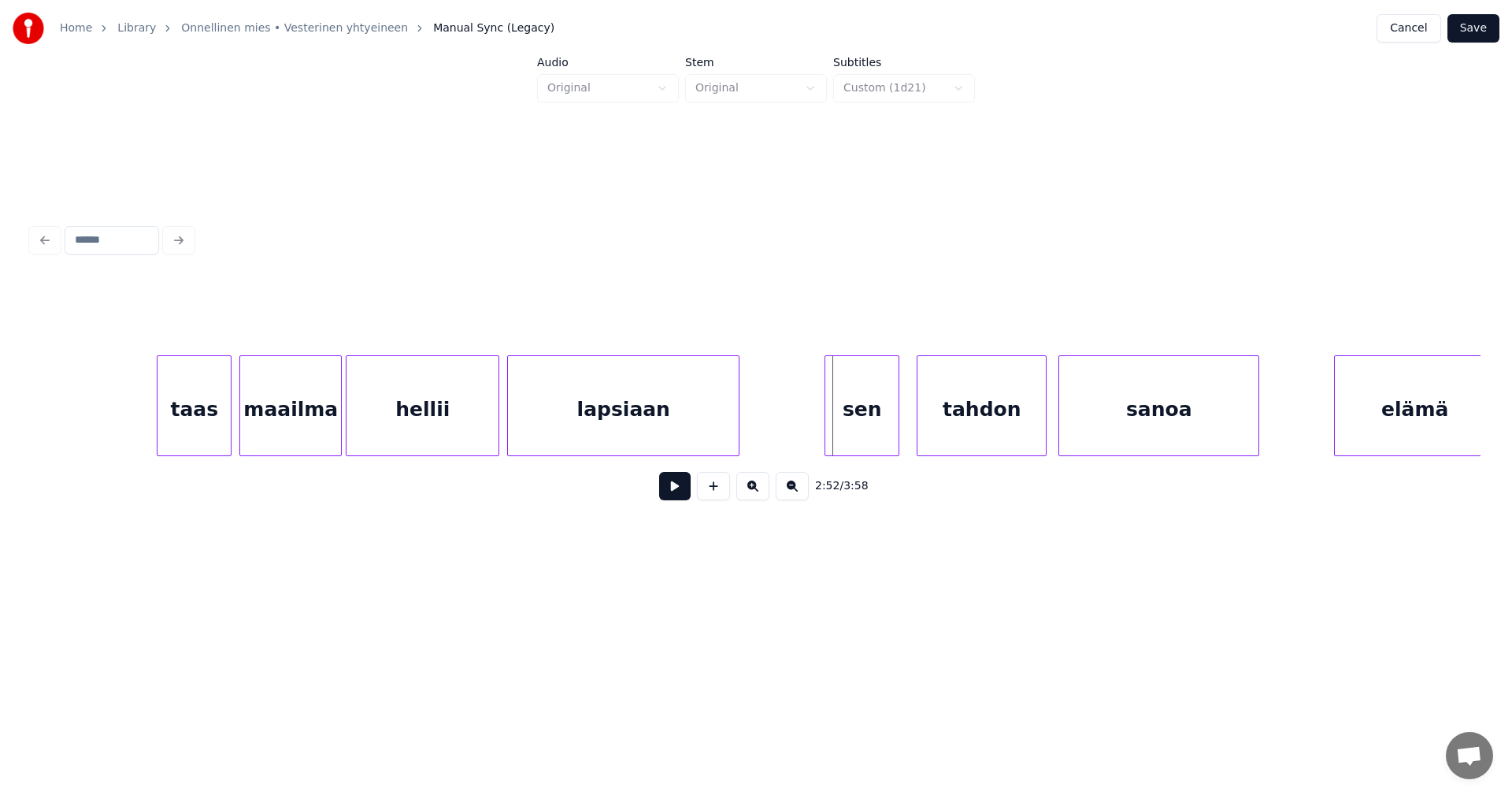
click at [861, 423] on div "sen" at bounding box center [862, 410] width 74 height 107
click at [948, 420] on div "tahdon" at bounding box center [979, 410] width 128 height 107
click at [675, 495] on button at bounding box center [675, 486] width 32 height 28
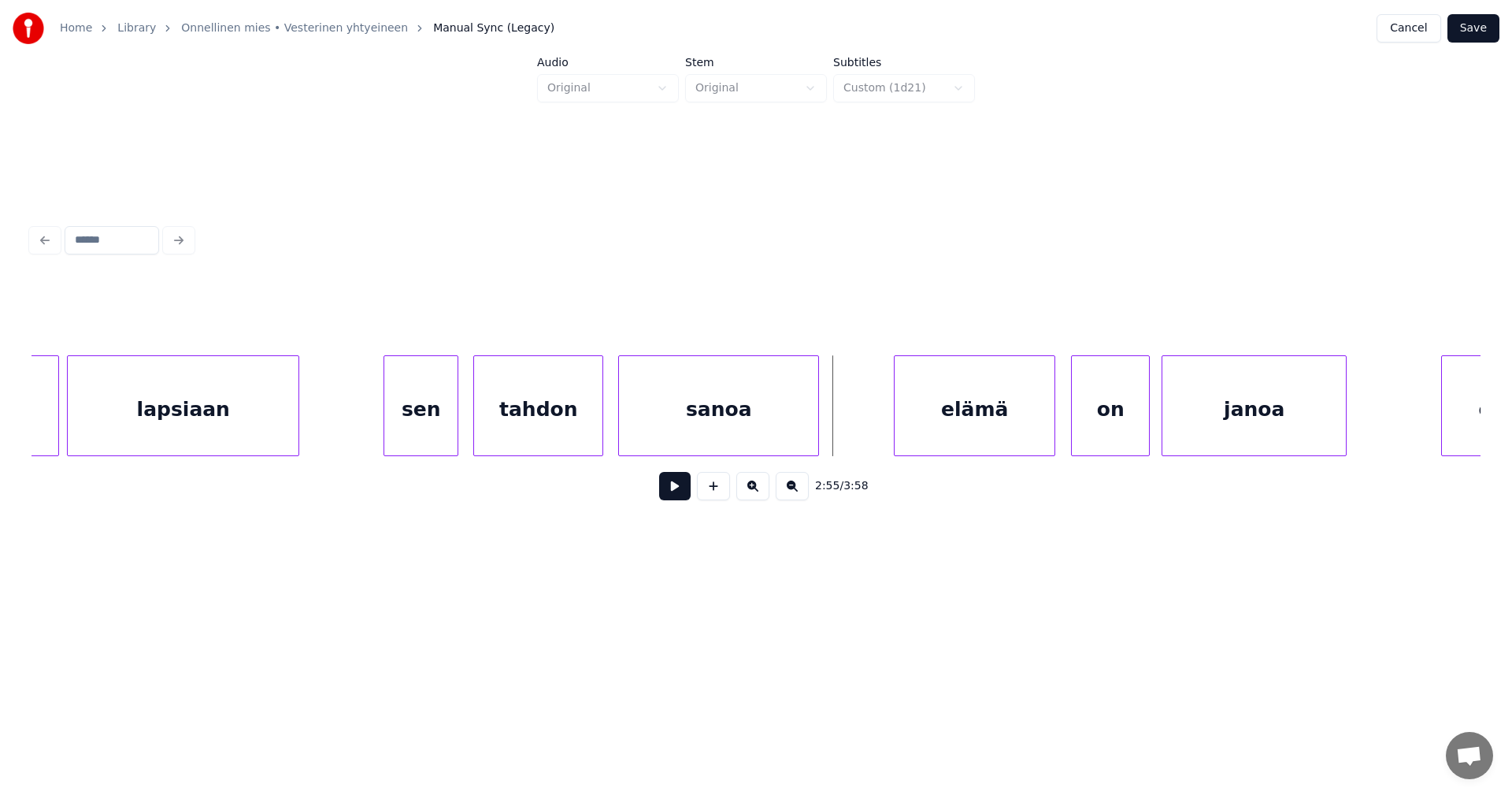
scroll to position [0, 33693]
click at [978, 423] on div "elämä" at bounding box center [970, 410] width 160 height 107
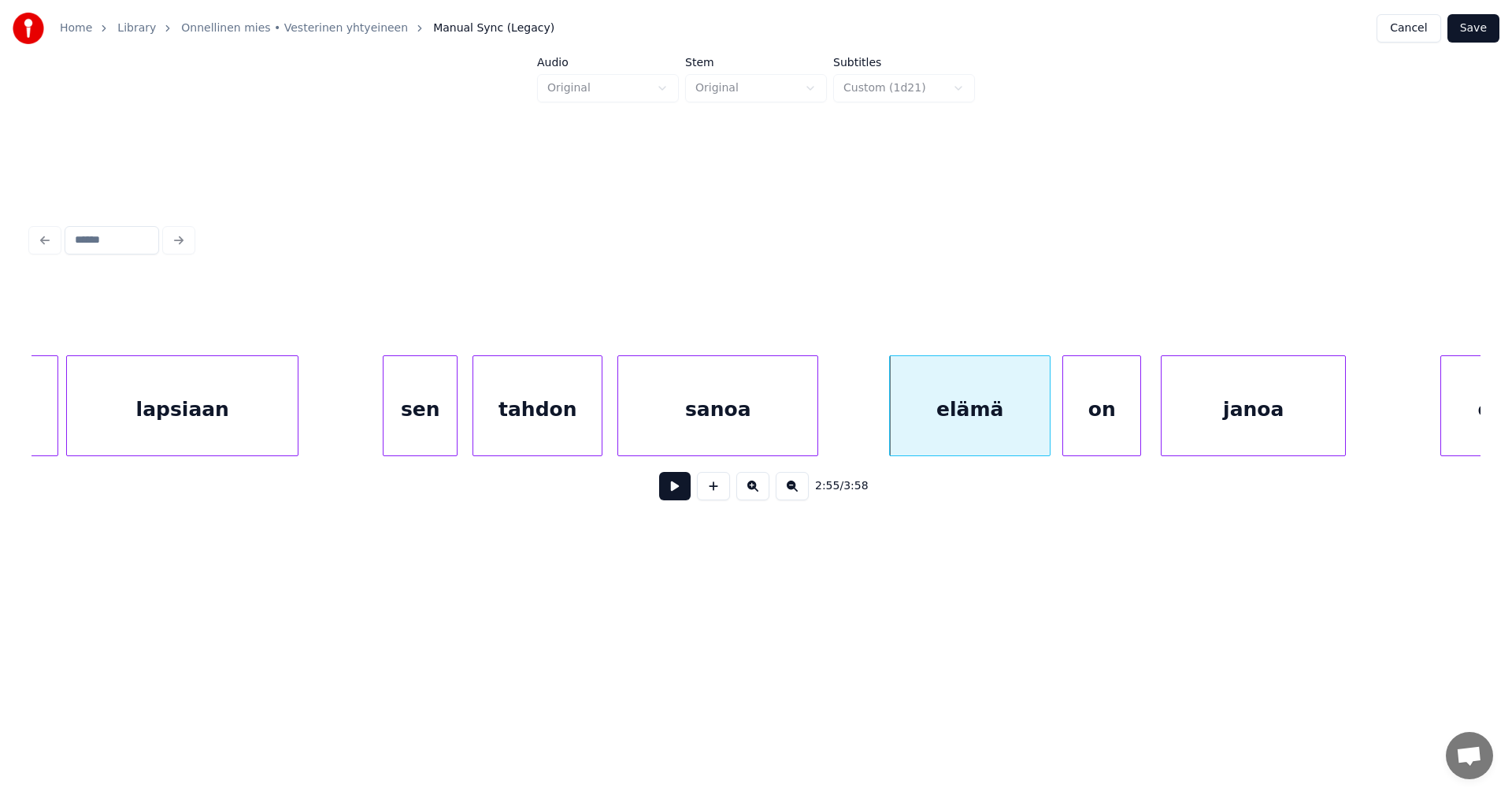
click at [1094, 423] on div "on" at bounding box center [1102, 410] width 77 height 107
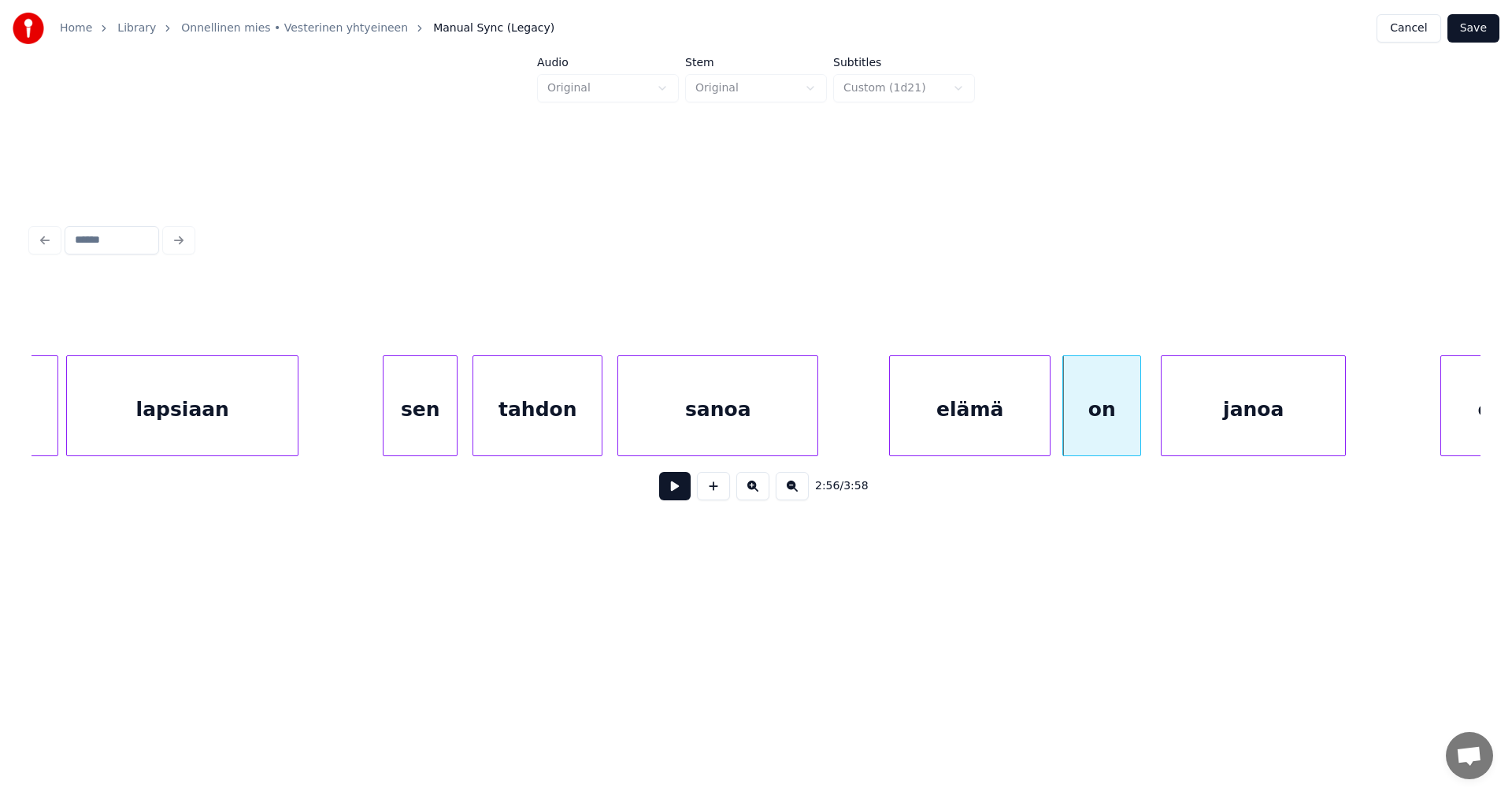
click at [935, 435] on div "elämä" at bounding box center [970, 410] width 160 height 107
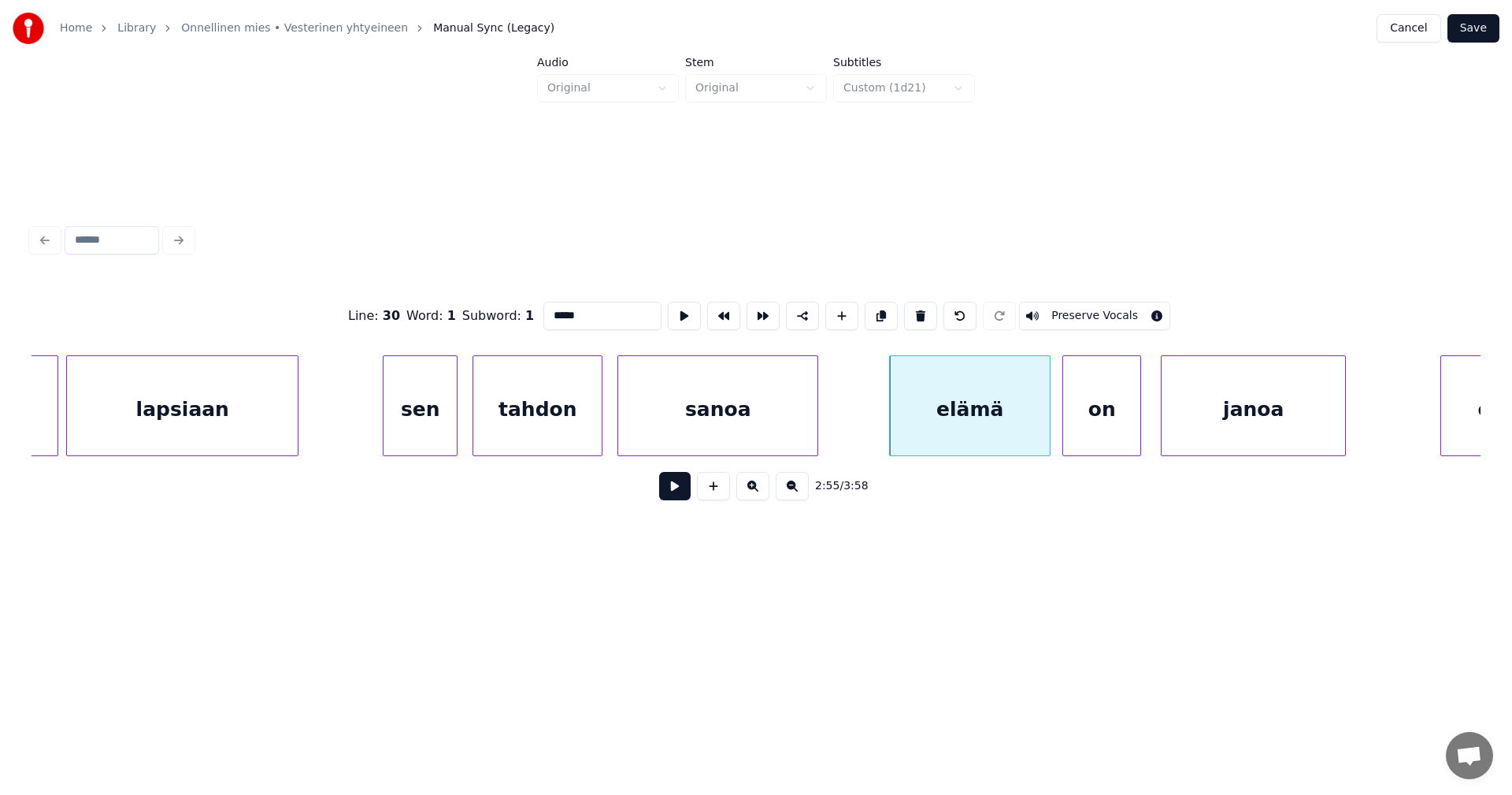
click at [676, 500] on button at bounding box center [675, 486] width 32 height 28
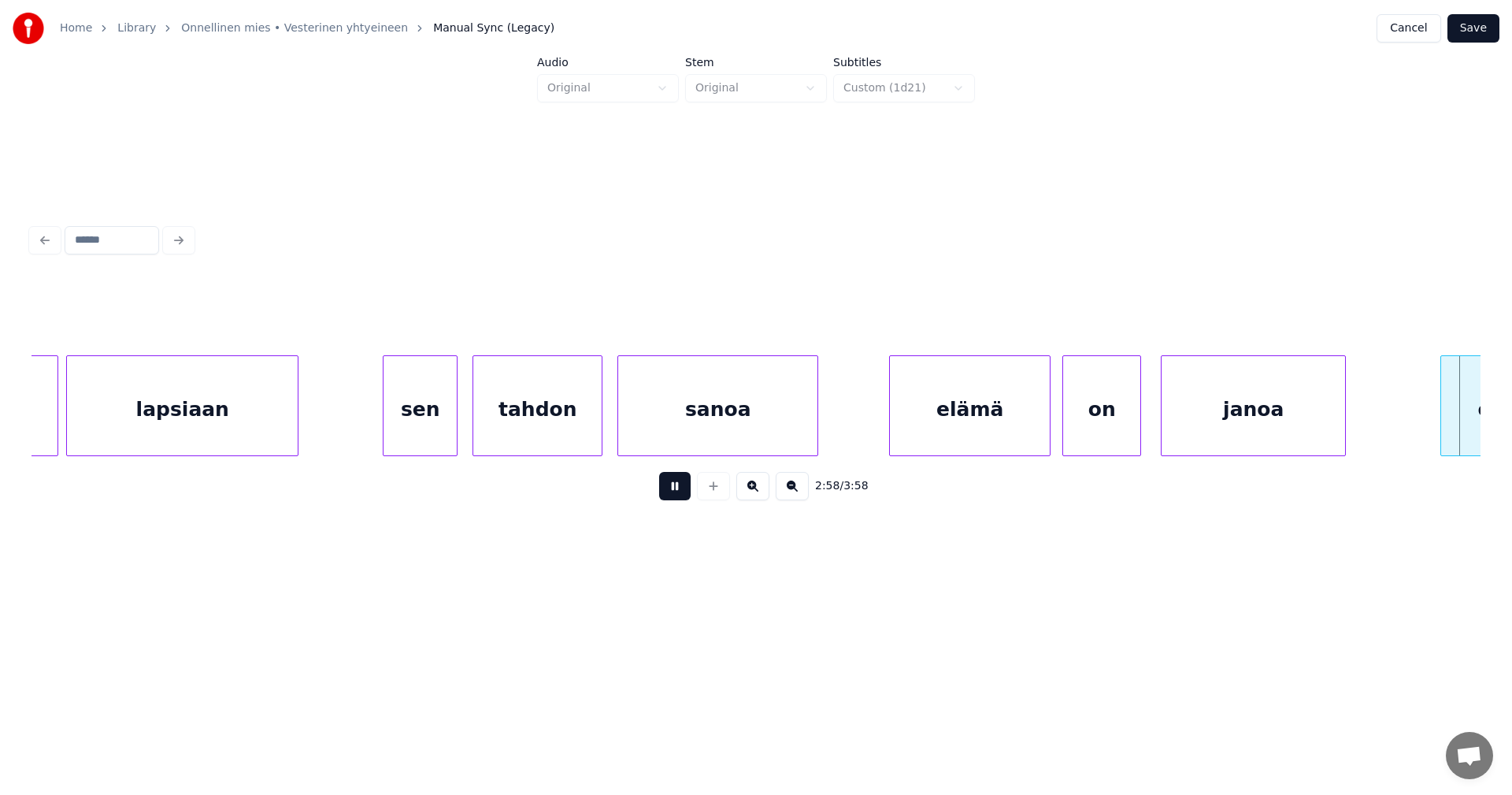
scroll to position [0, 35144]
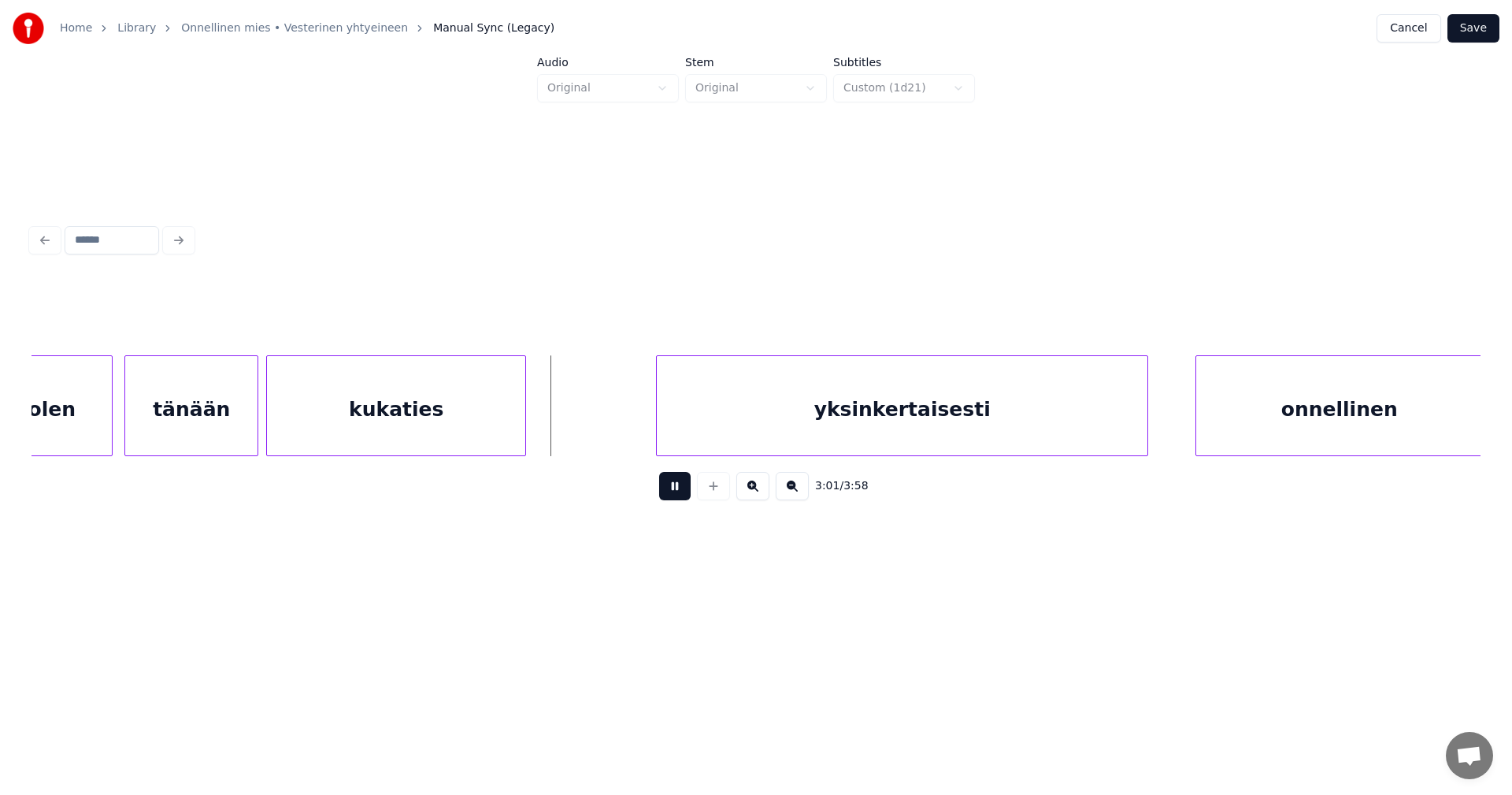
click at [676, 500] on button at bounding box center [675, 486] width 32 height 28
click at [788, 433] on div "yksinkertaisesti" at bounding box center [895, 410] width 490 height 107
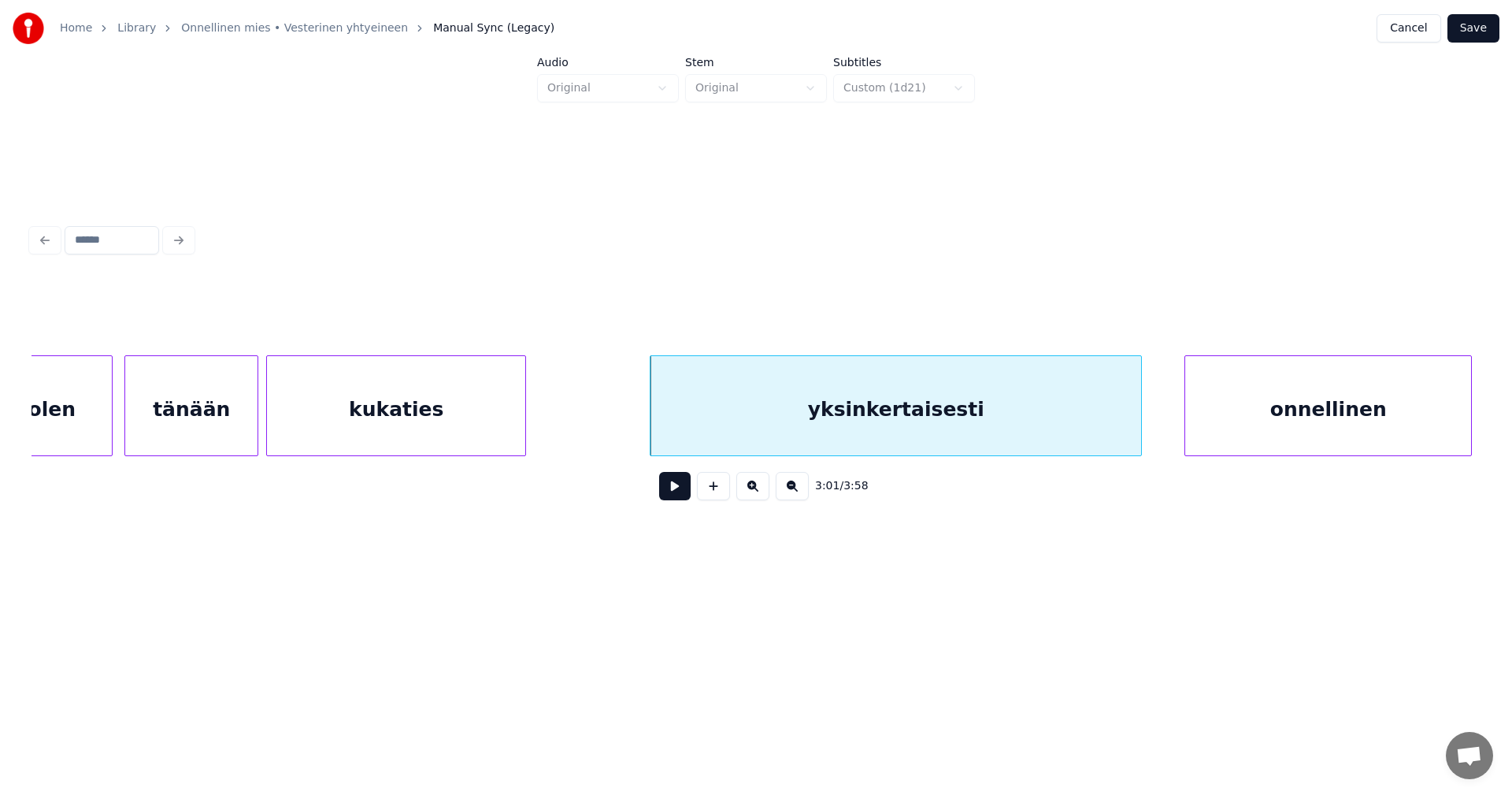
click at [1273, 416] on div "onnellinen" at bounding box center [1328, 410] width 286 height 107
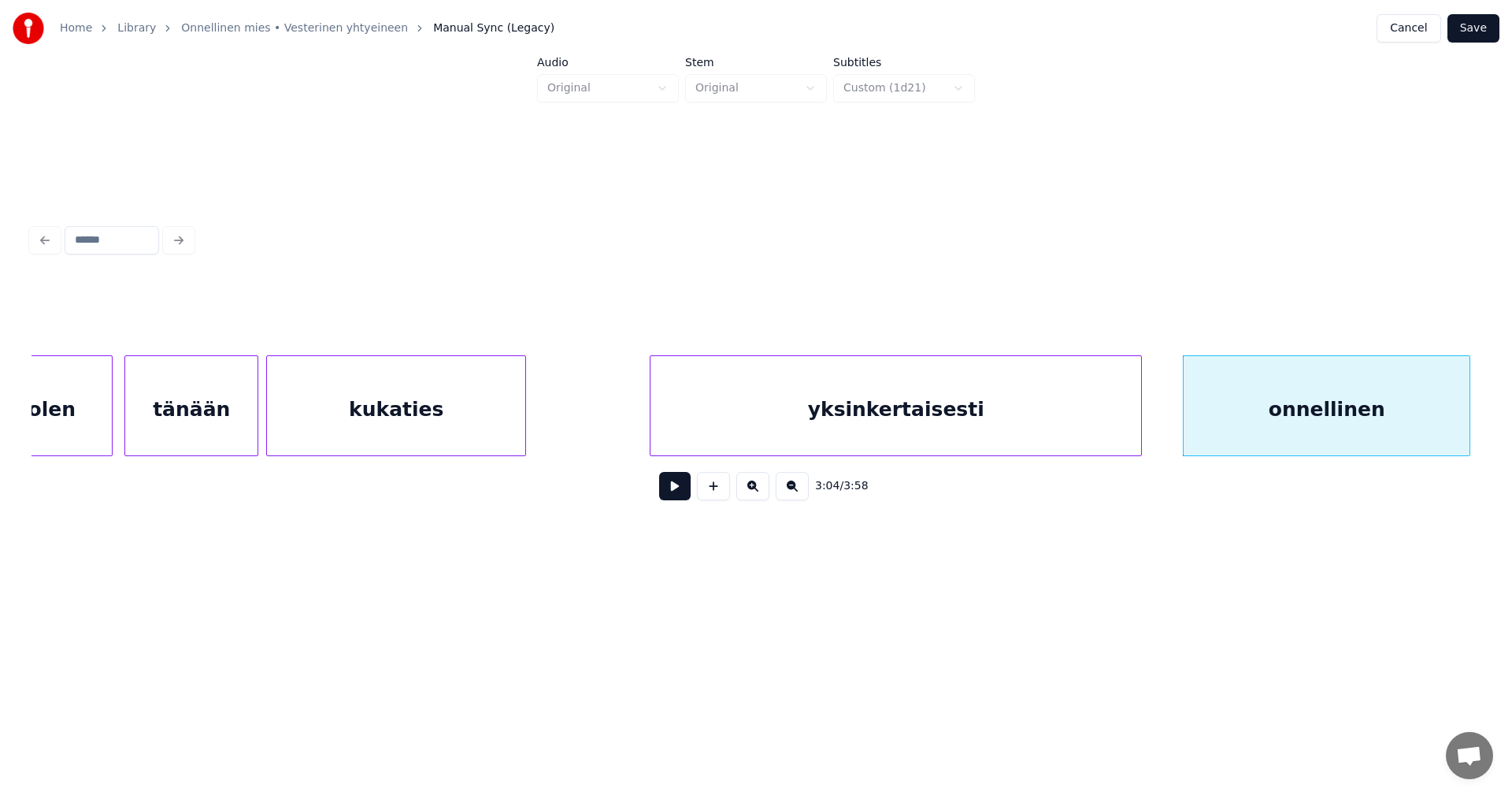
click at [1002, 424] on div "yksinkertaisesti" at bounding box center [895, 410] width 490 height 107
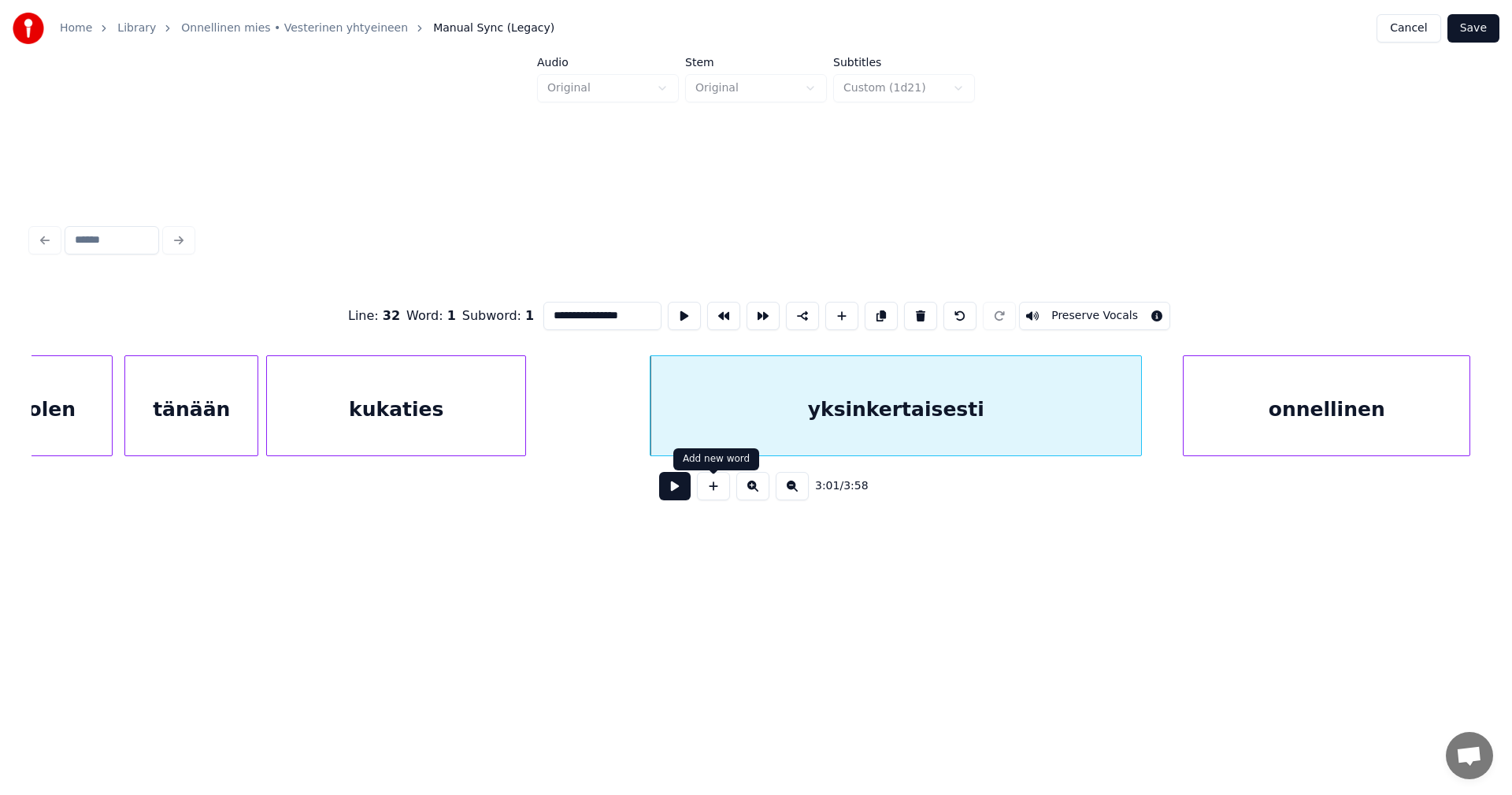
click at [681, 500] on button at bounding box center [675, 486] width 32 height 28
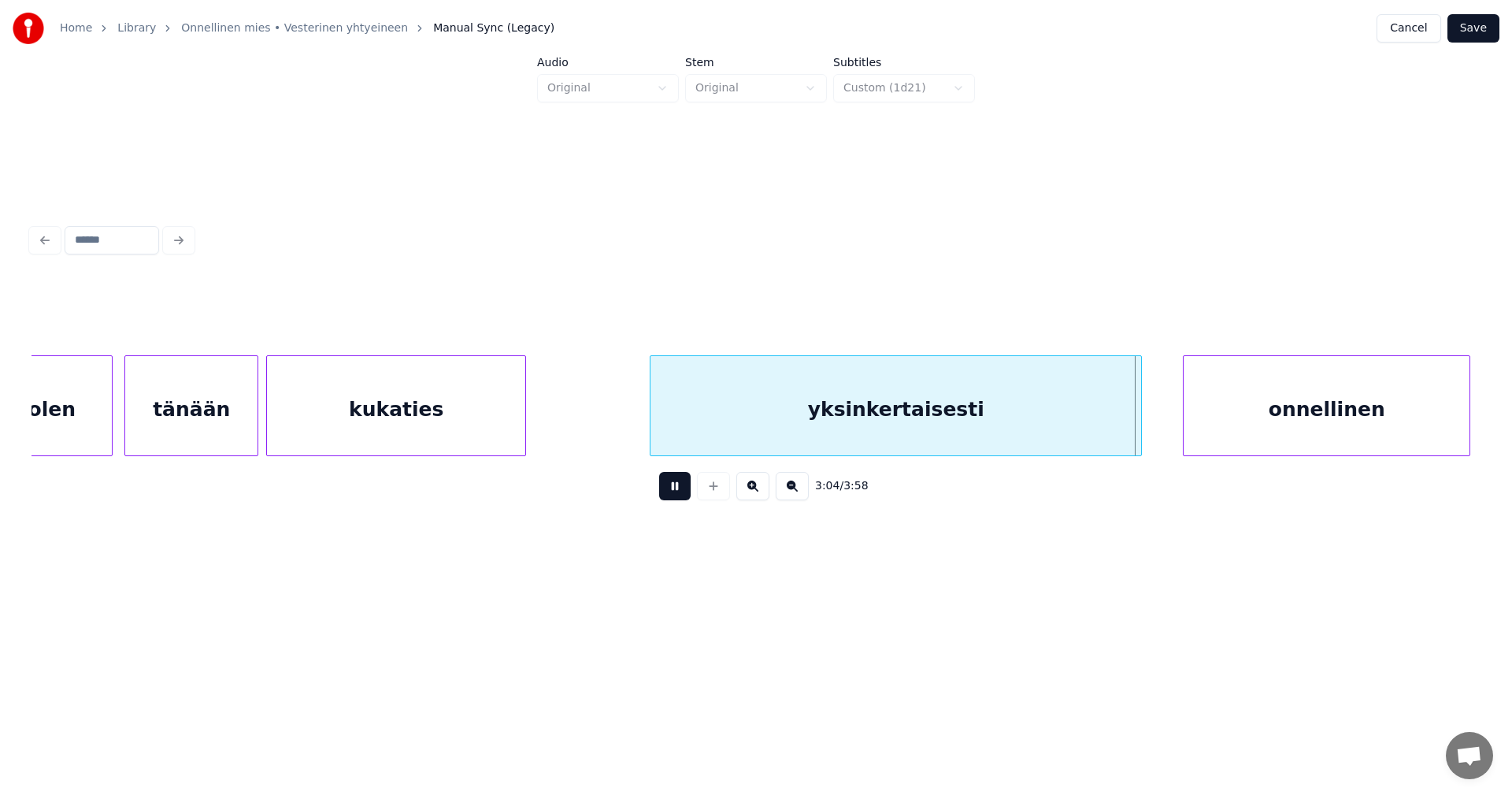
click at [679, 495] on button at bounding box center [675, 486] width 32 height 28
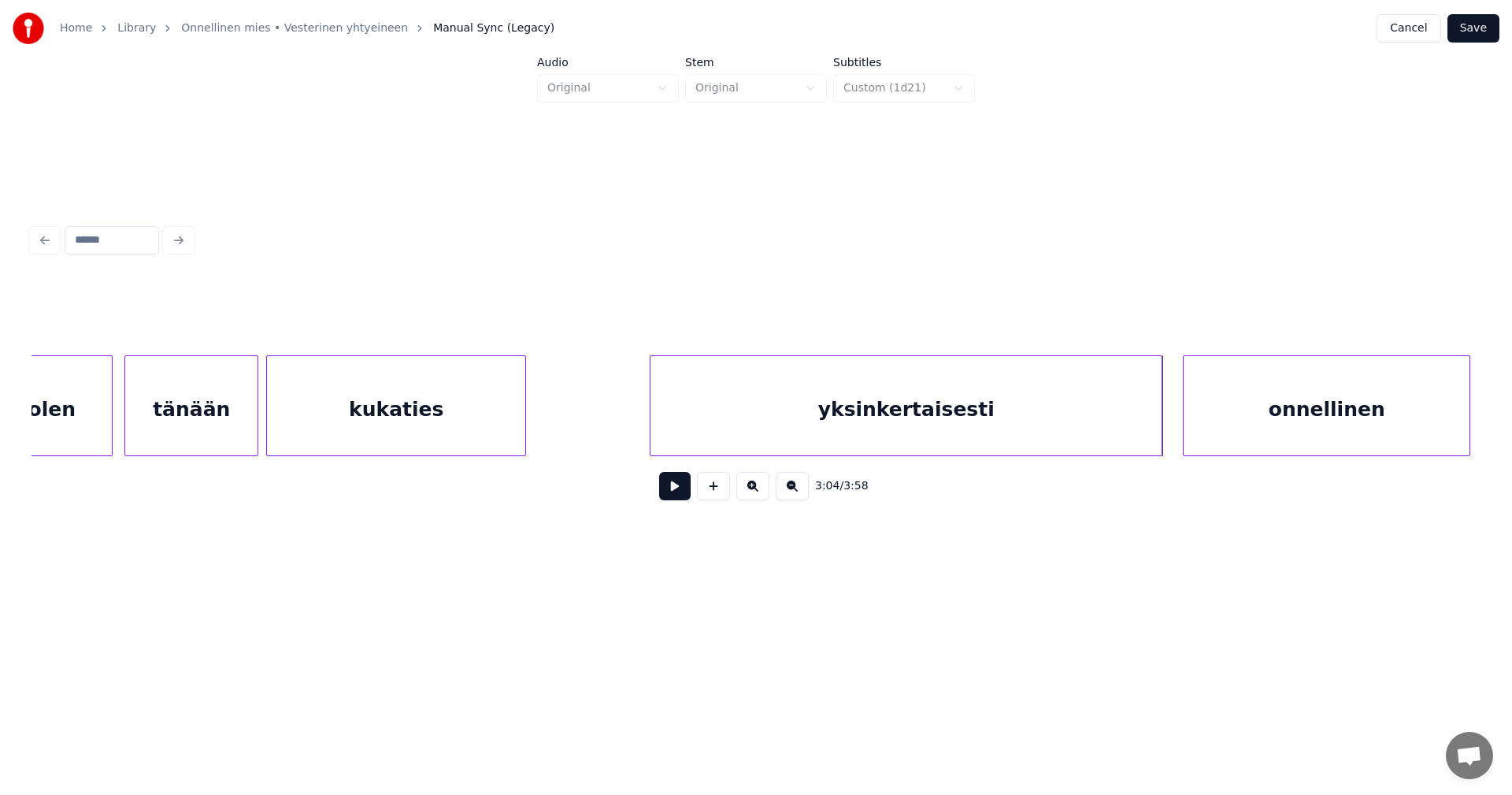
click at [1161, 431] on div at bounding box center [1158, 406] width 5 height 100
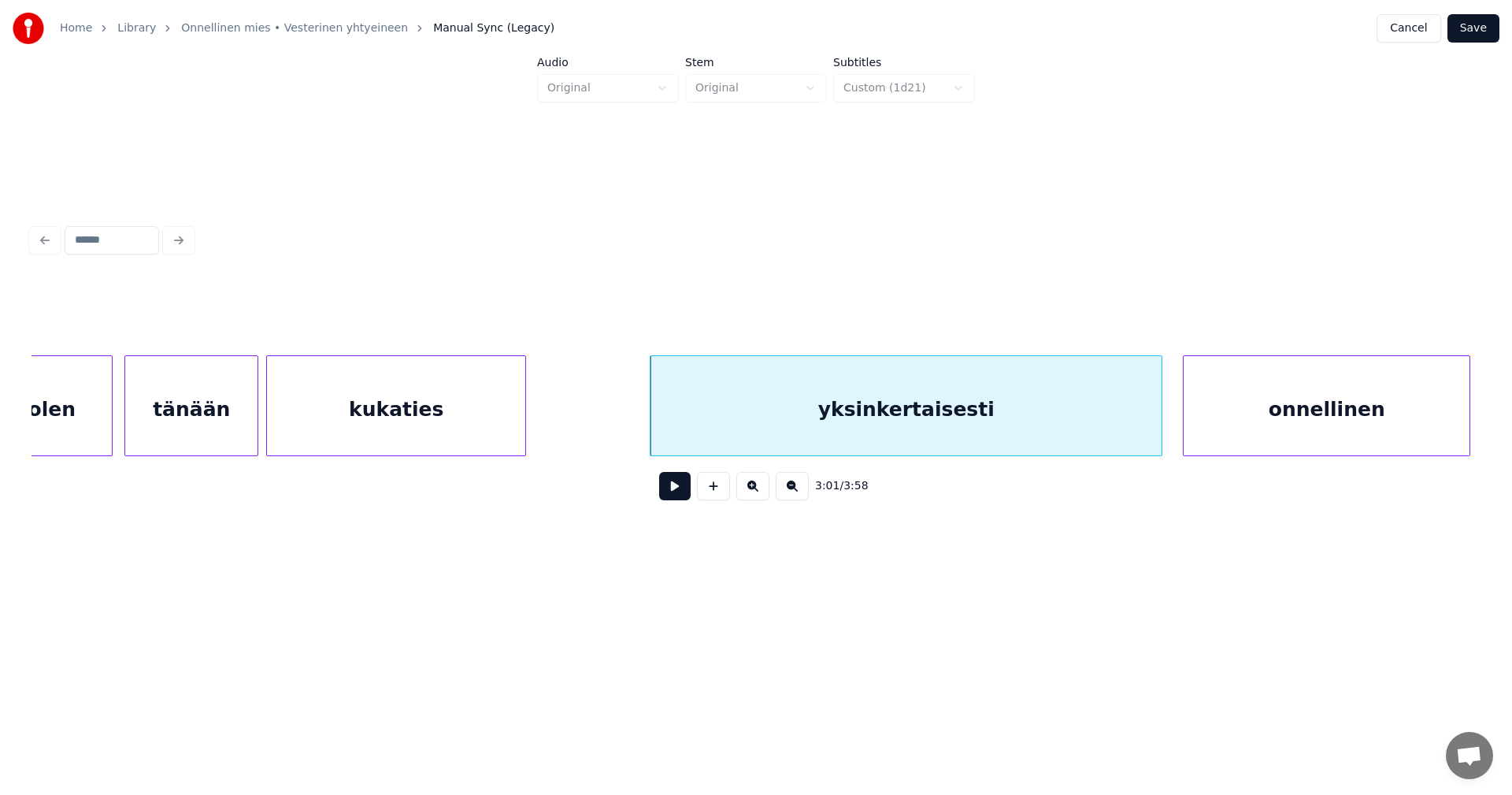
click at [683, 496] on button at bounding box center [675, 486] width 32 height 28
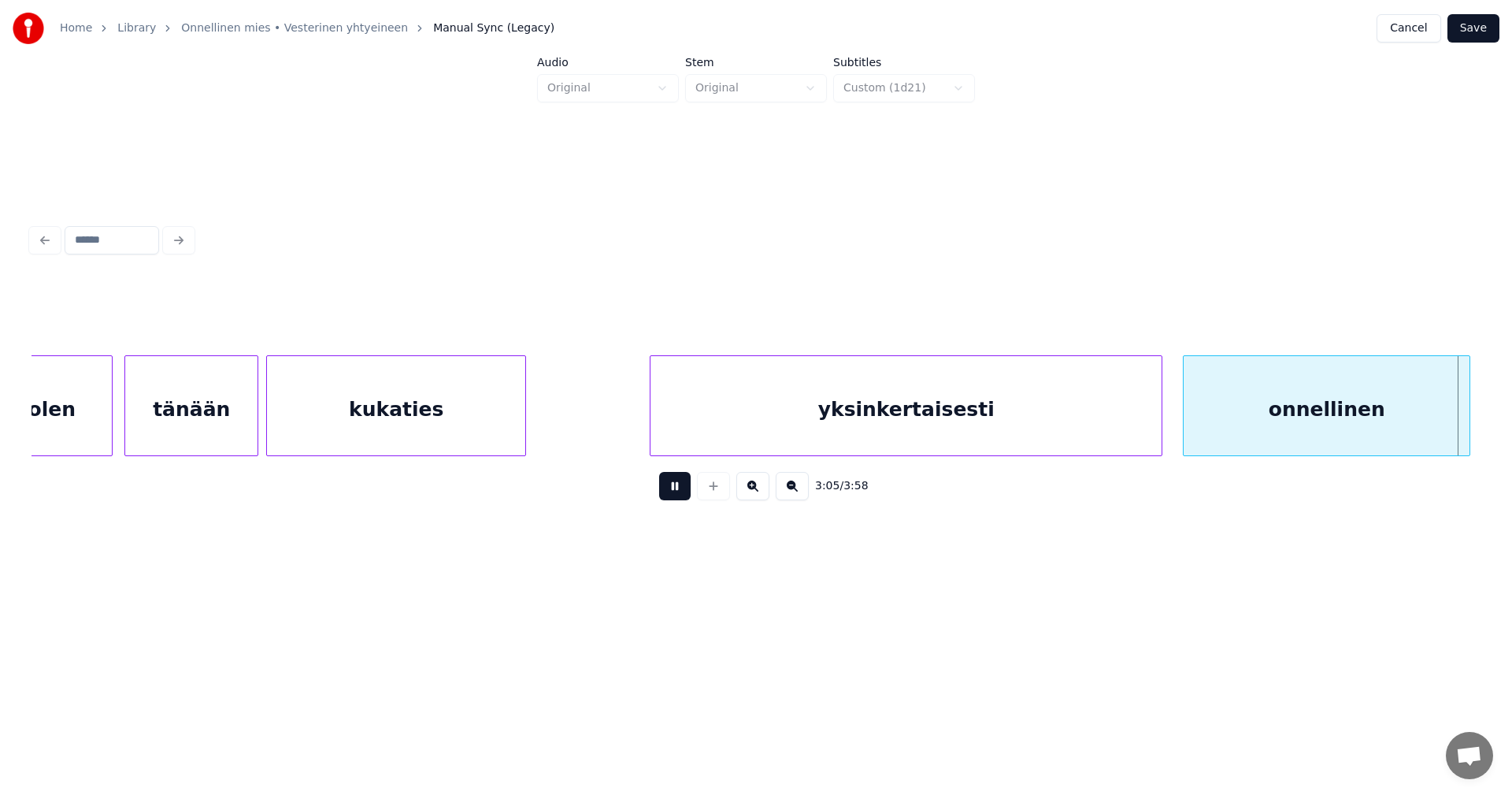
scroll to position [0, 36592]
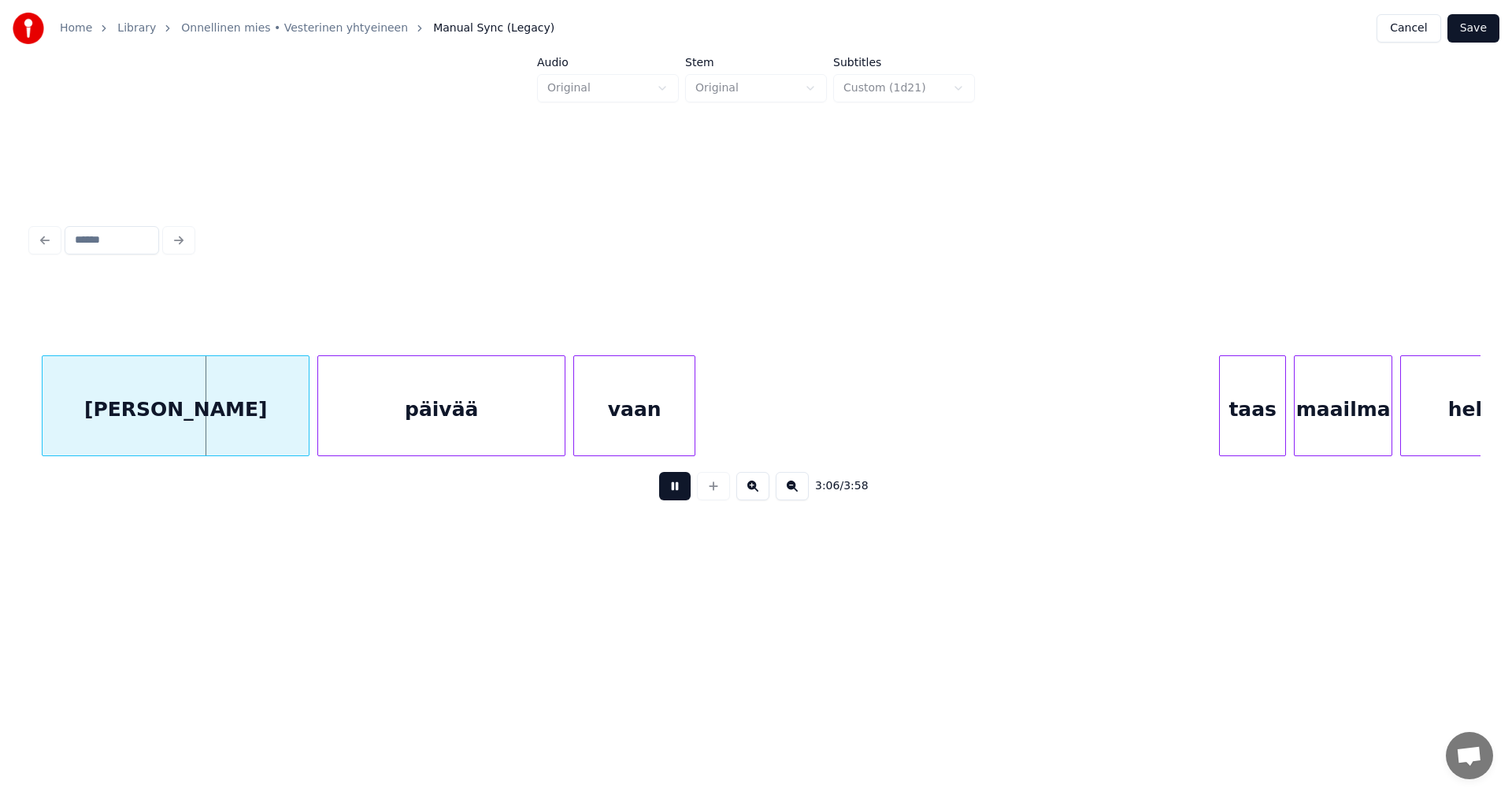
click at [682, 496] on button at bounding box center [675, 486] width 32 height 28
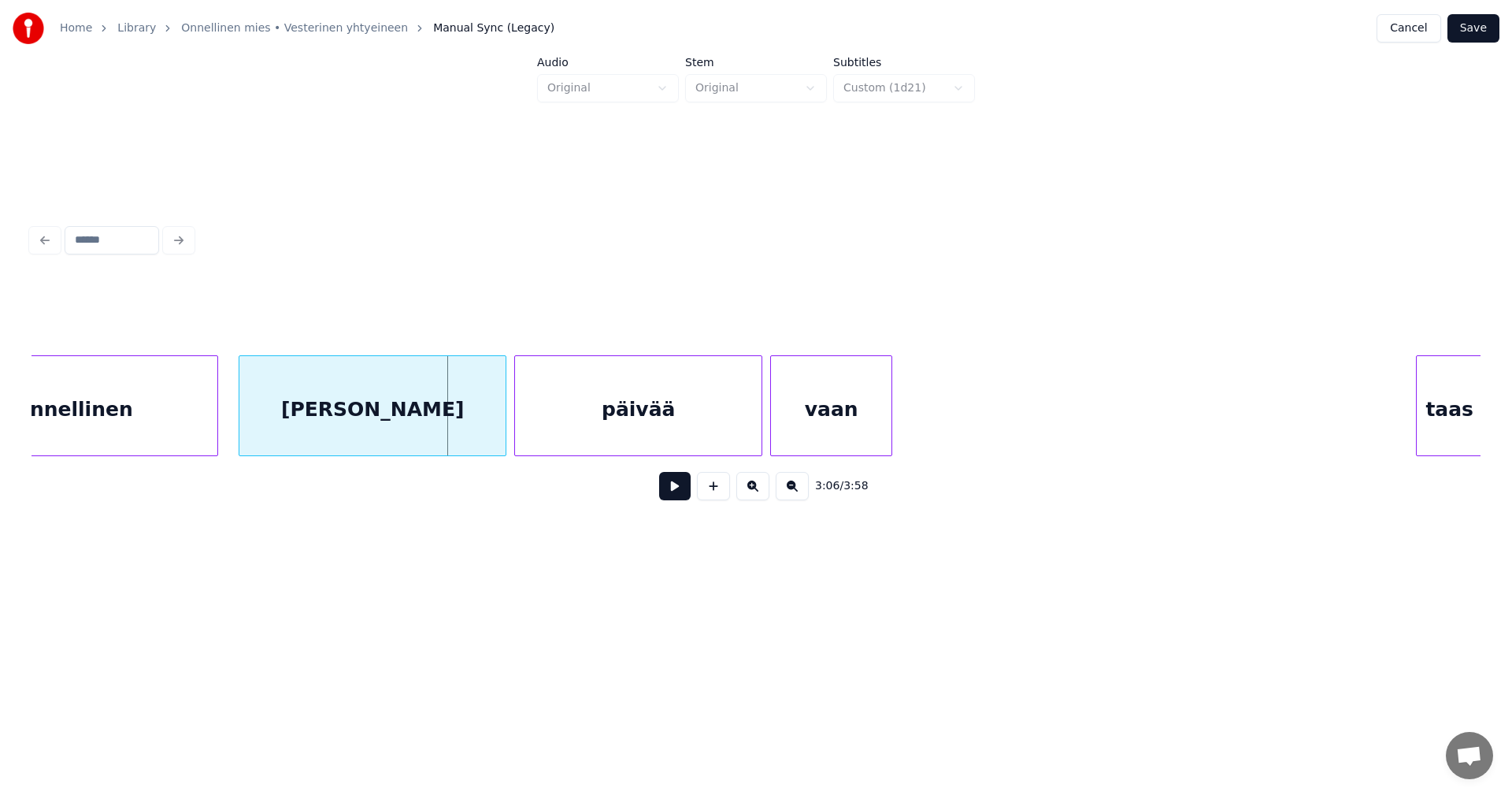
scroll to position [0, 36372]
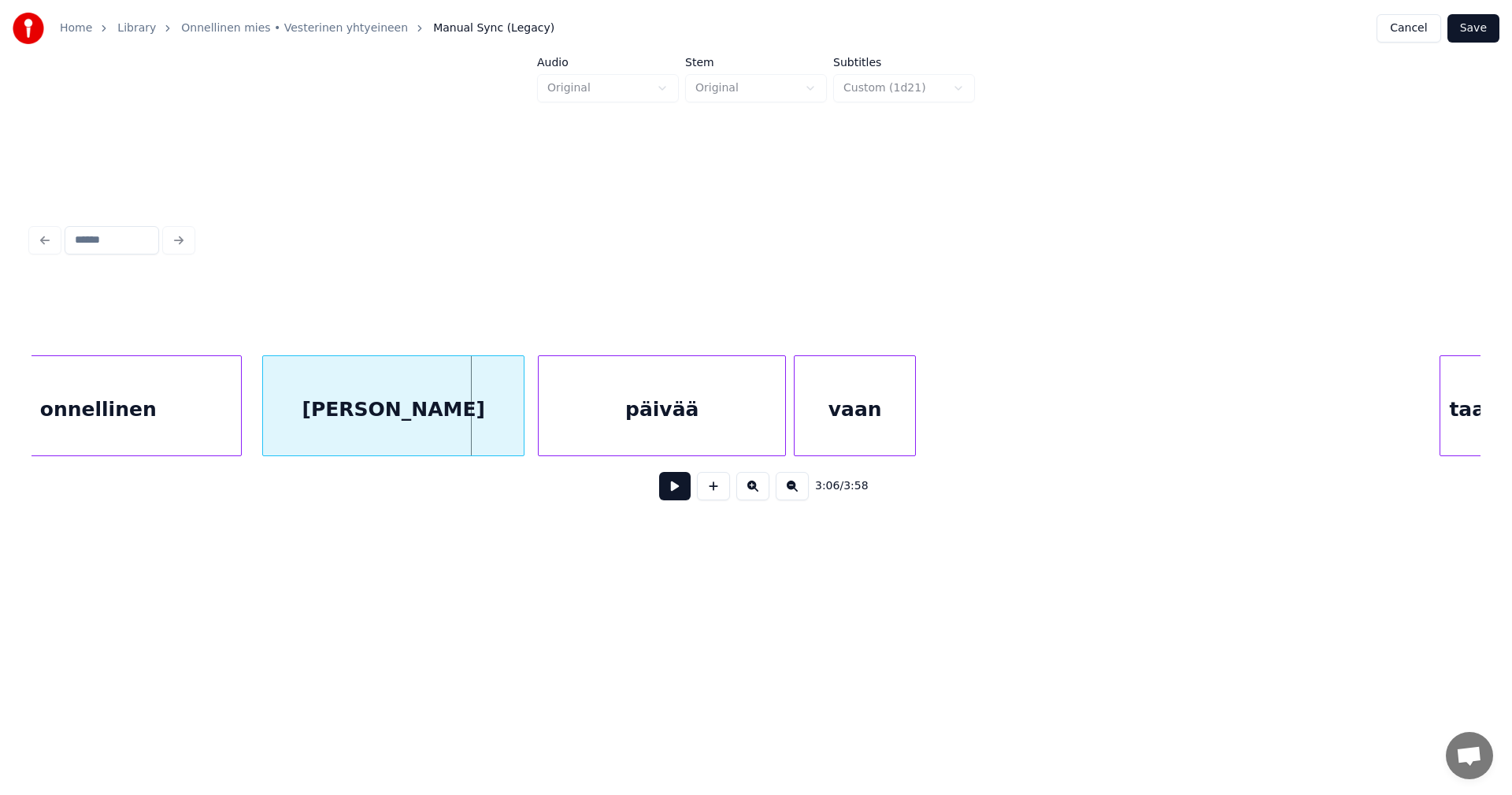
click at [521, 435] on div at bounding box center [521, 406] width 5 height 100
click at [676, 500] on button at bounding box center [675, 486] width 32 height 28
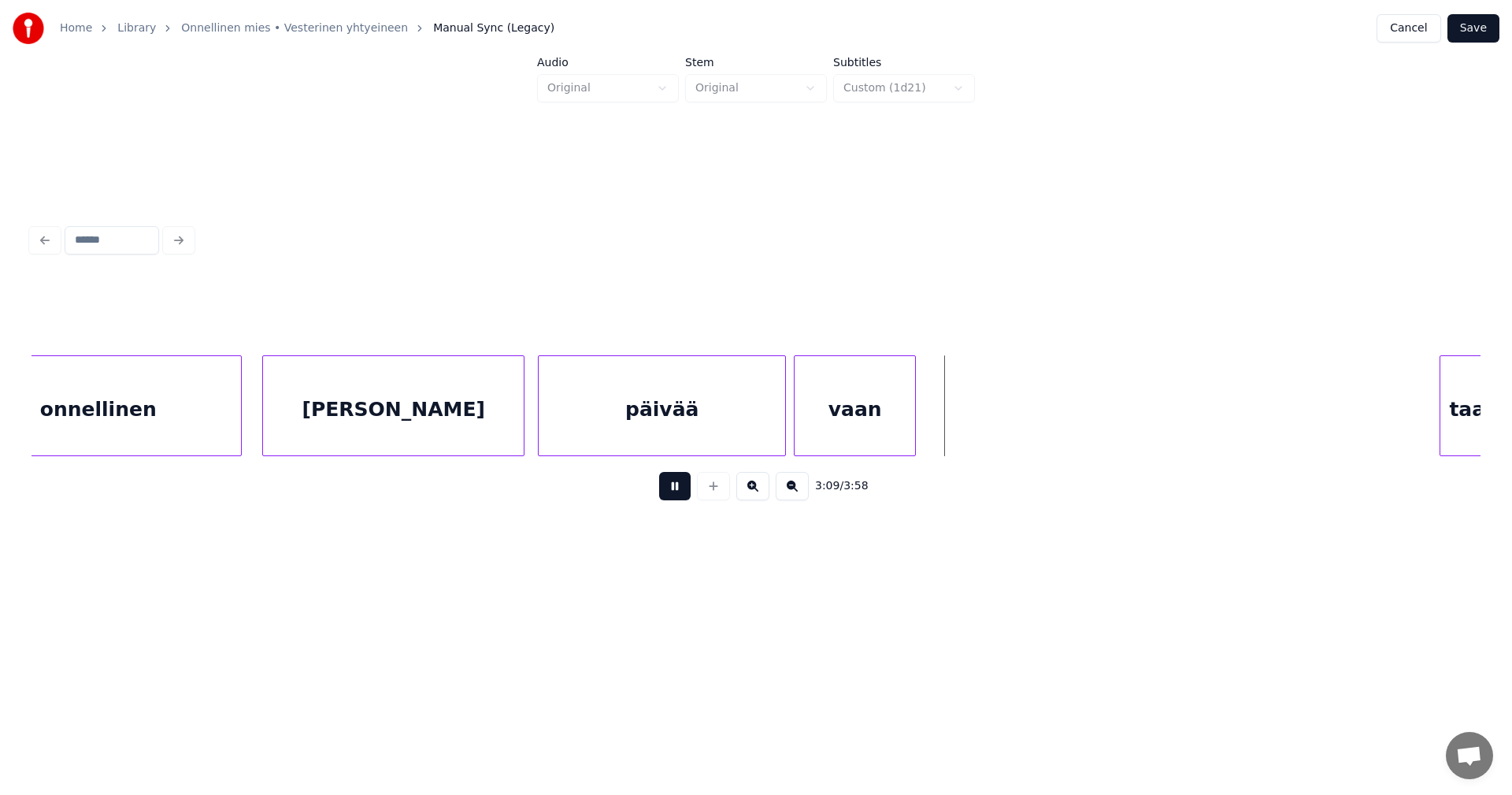
drag, startPoint x: 676, startPoint y: 497, endPoint x: 768, endPoint y: 476, distance: 94.4
click at [690, 497] on div "3:09 / 3:58" at bounding box center [756, 486] width 1424 height 34
click at [680, 493] on button at bounding box center [675, 486] width 32 height 28
click at [957, 424] on div at bounding box center [955, 406] width 5 height 100
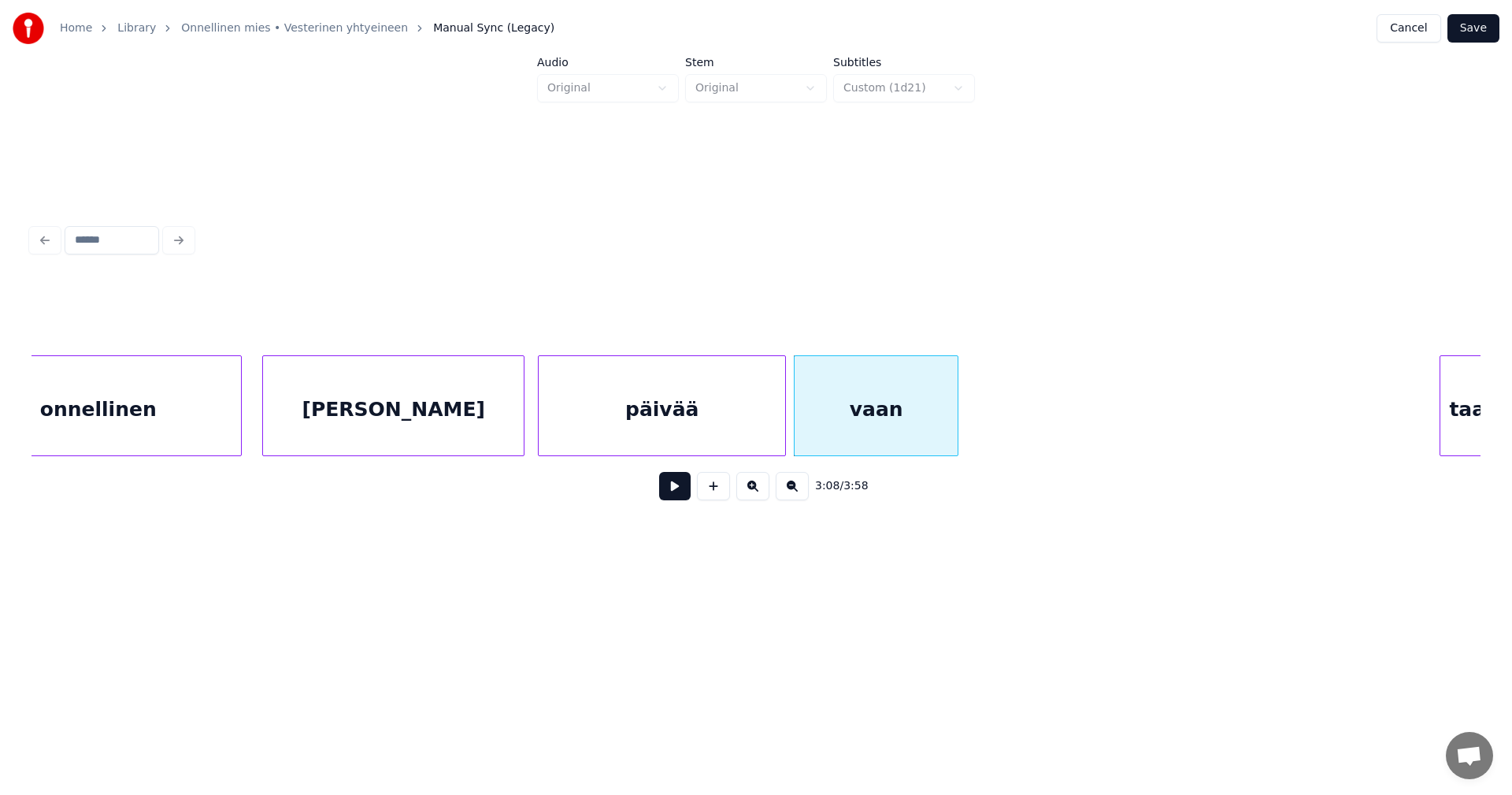
scroll to position [0, 37640]
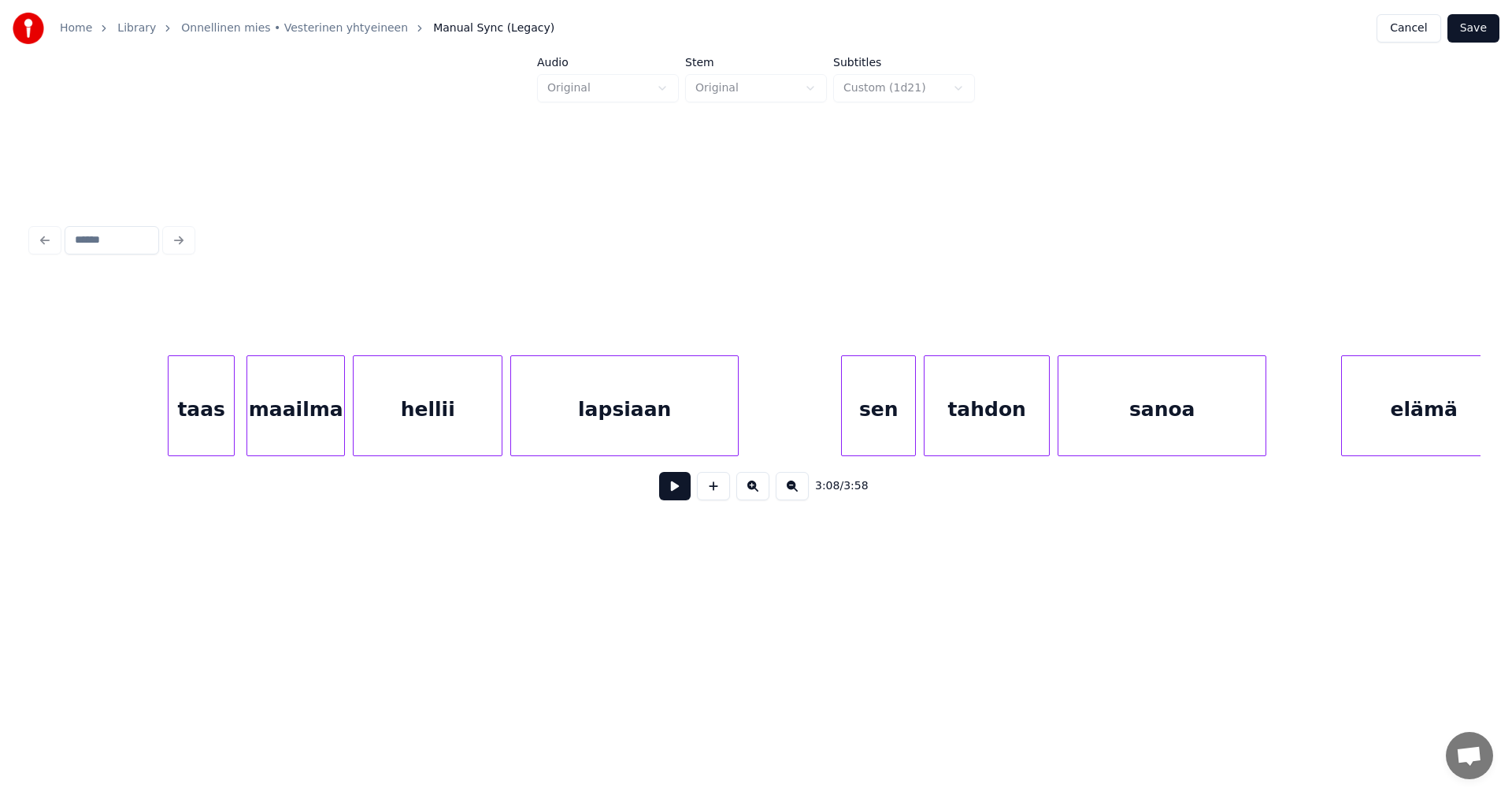
click at [217, 420] on div "taas" at bounding box center [201, 410] width 65 height 107
click at [680, 493] on button at bounding box center [675, 486] width 32 height 28
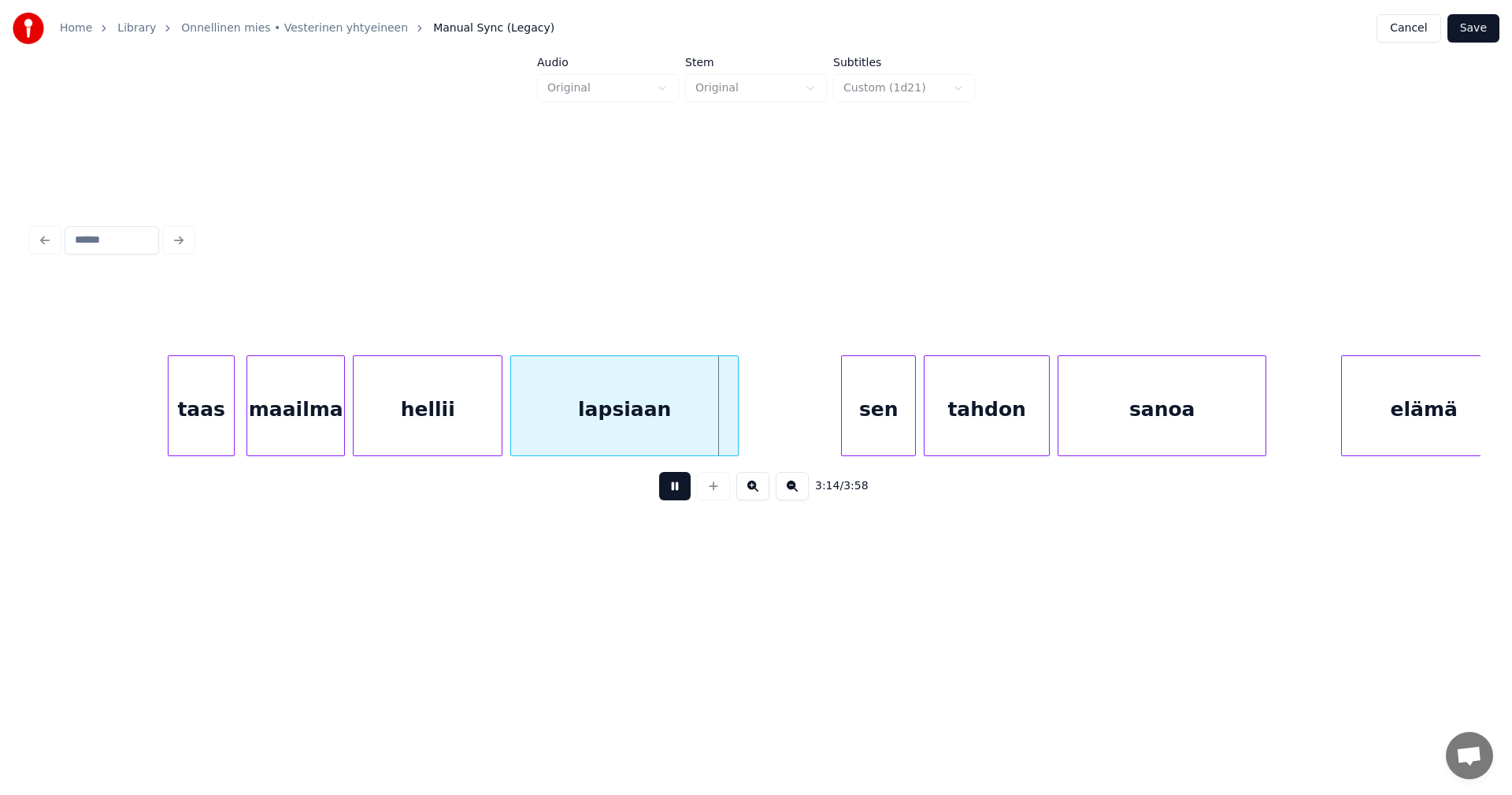
click at [677, 492] on button at bounding box center [675, 486] width 32 height 28
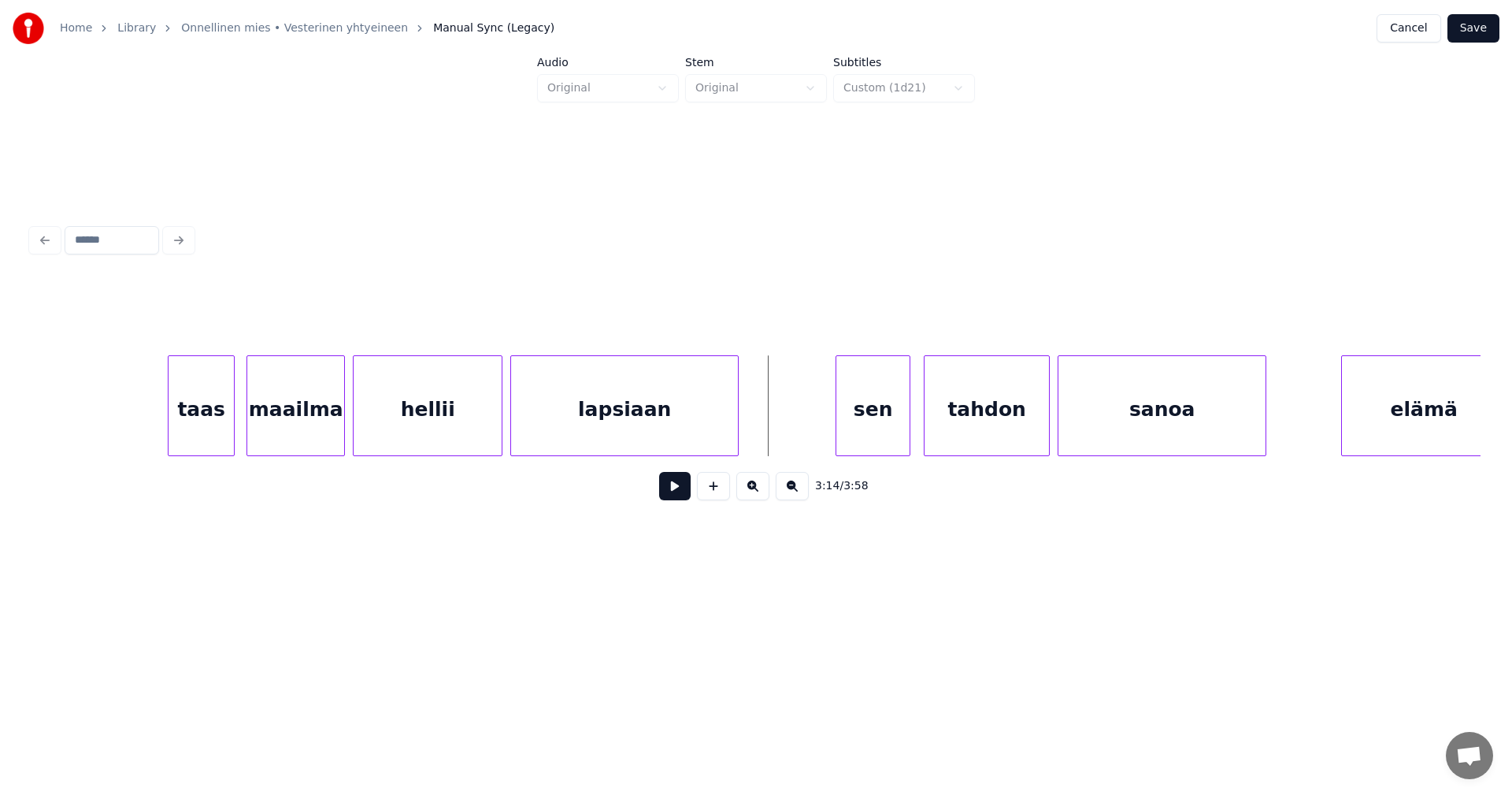
click at [866, 411] on div "sen" at bounding box center [873, 410] width 74 height 107
click at [831, 418] on div at bounding box center [833, 406] width 5 height 100
click at [676, 491] on button at bounding box center [675, 486] width 32 height 28
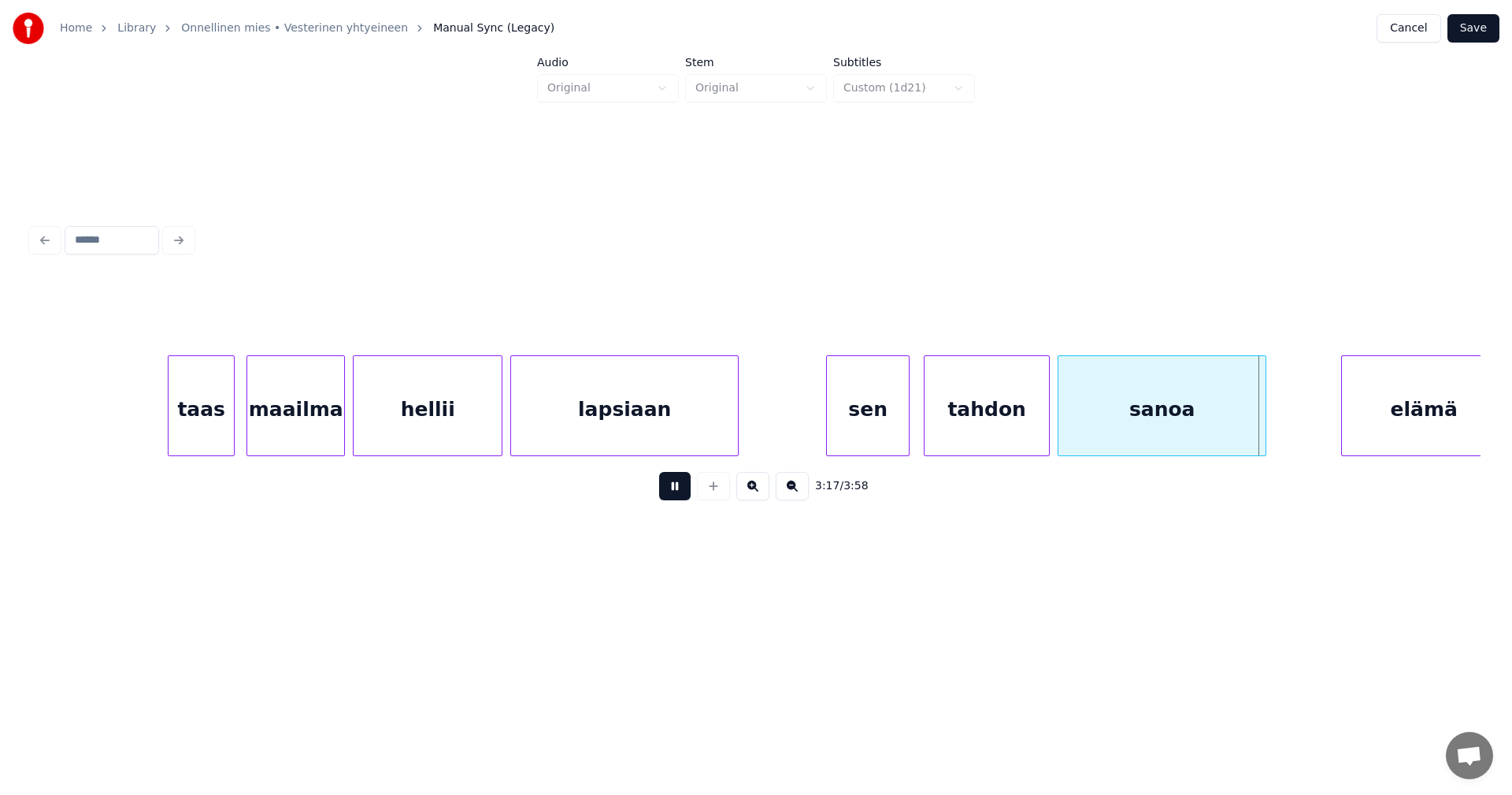
click at [679, 490] on button at bounding box center [675, 486] width 32 height 28
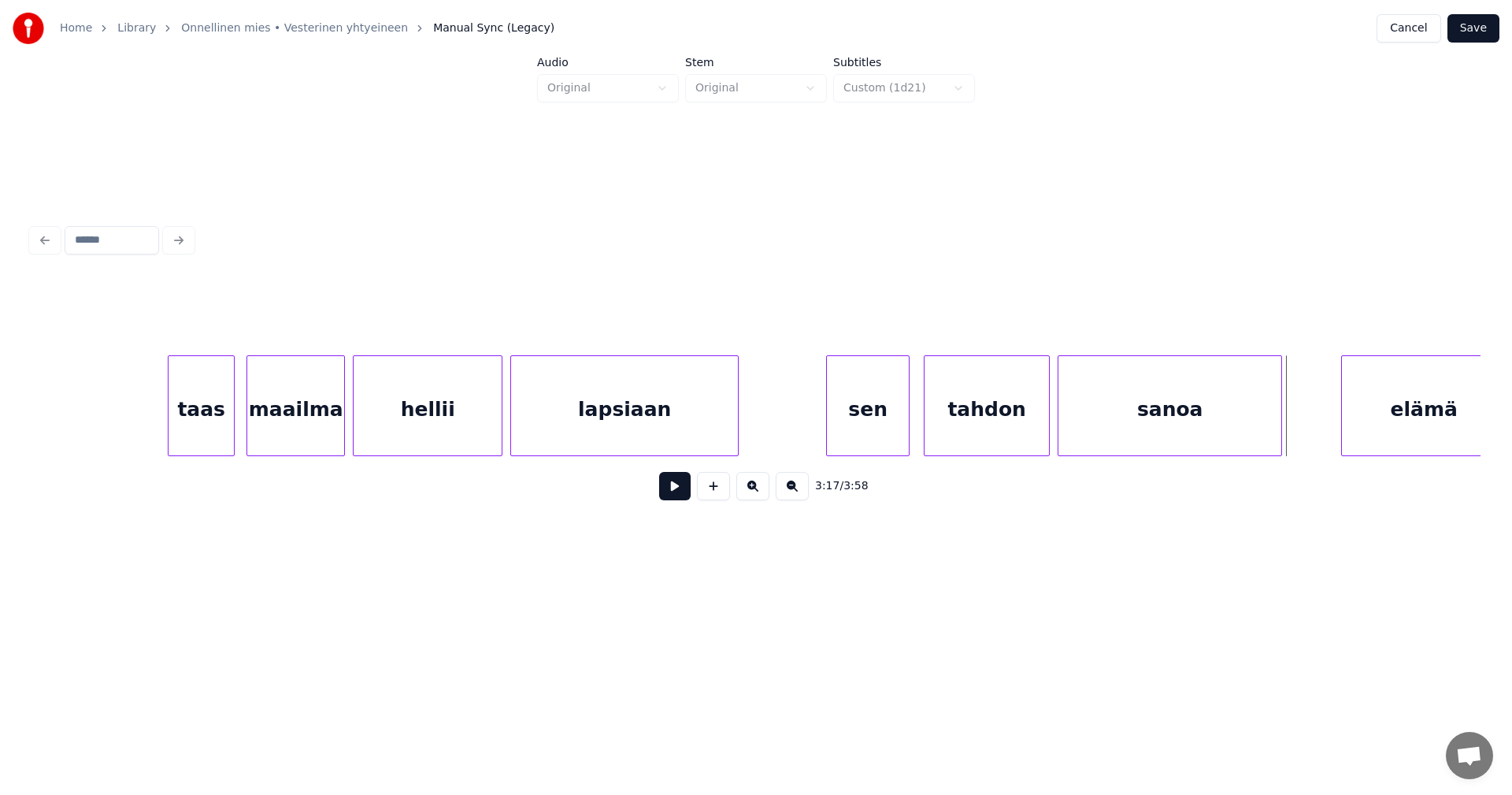
click at [1279, 423] on div at bounding box center [1278, 406] width 5 height 100
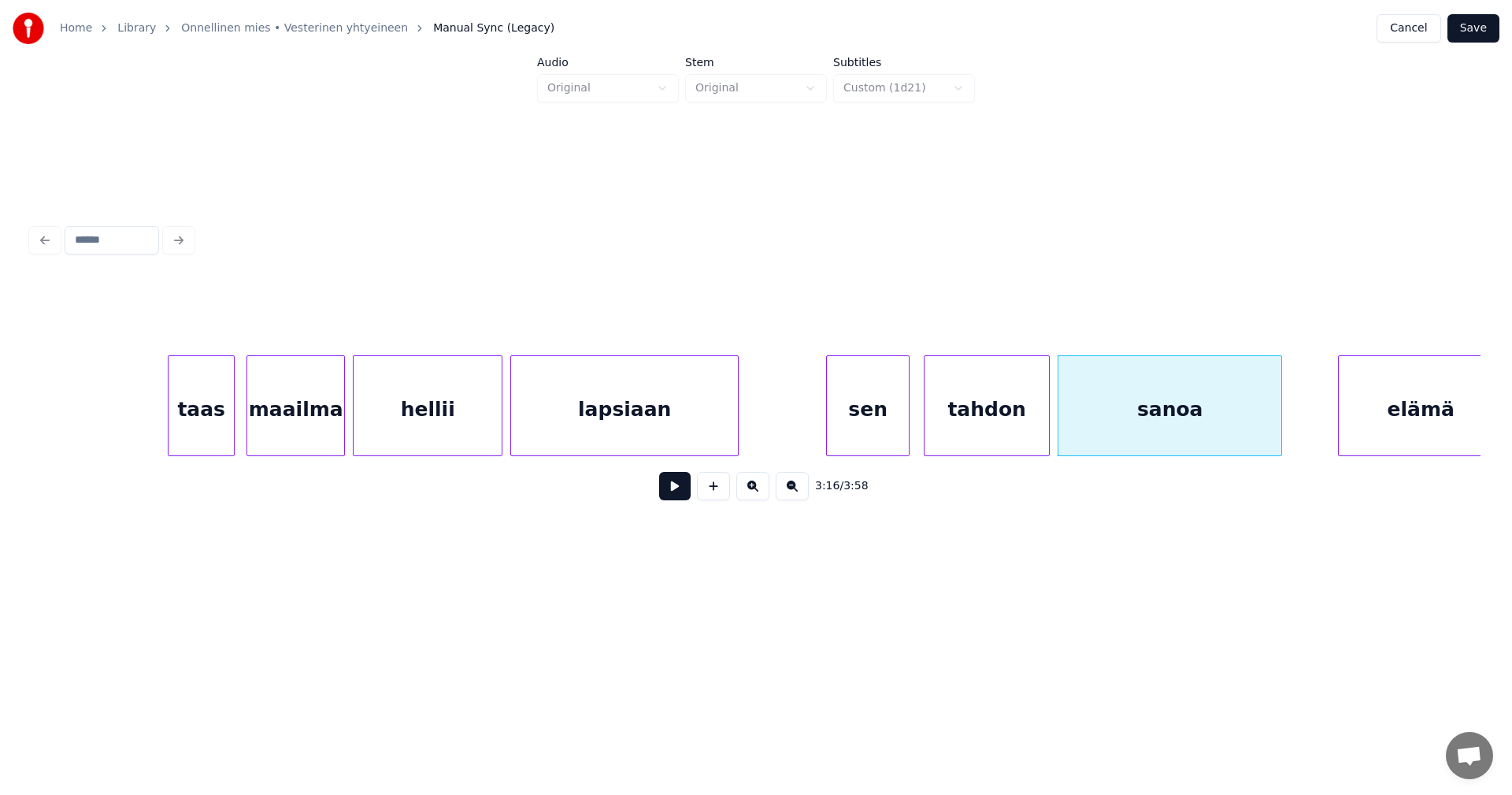
scroll to position [0, 37663]
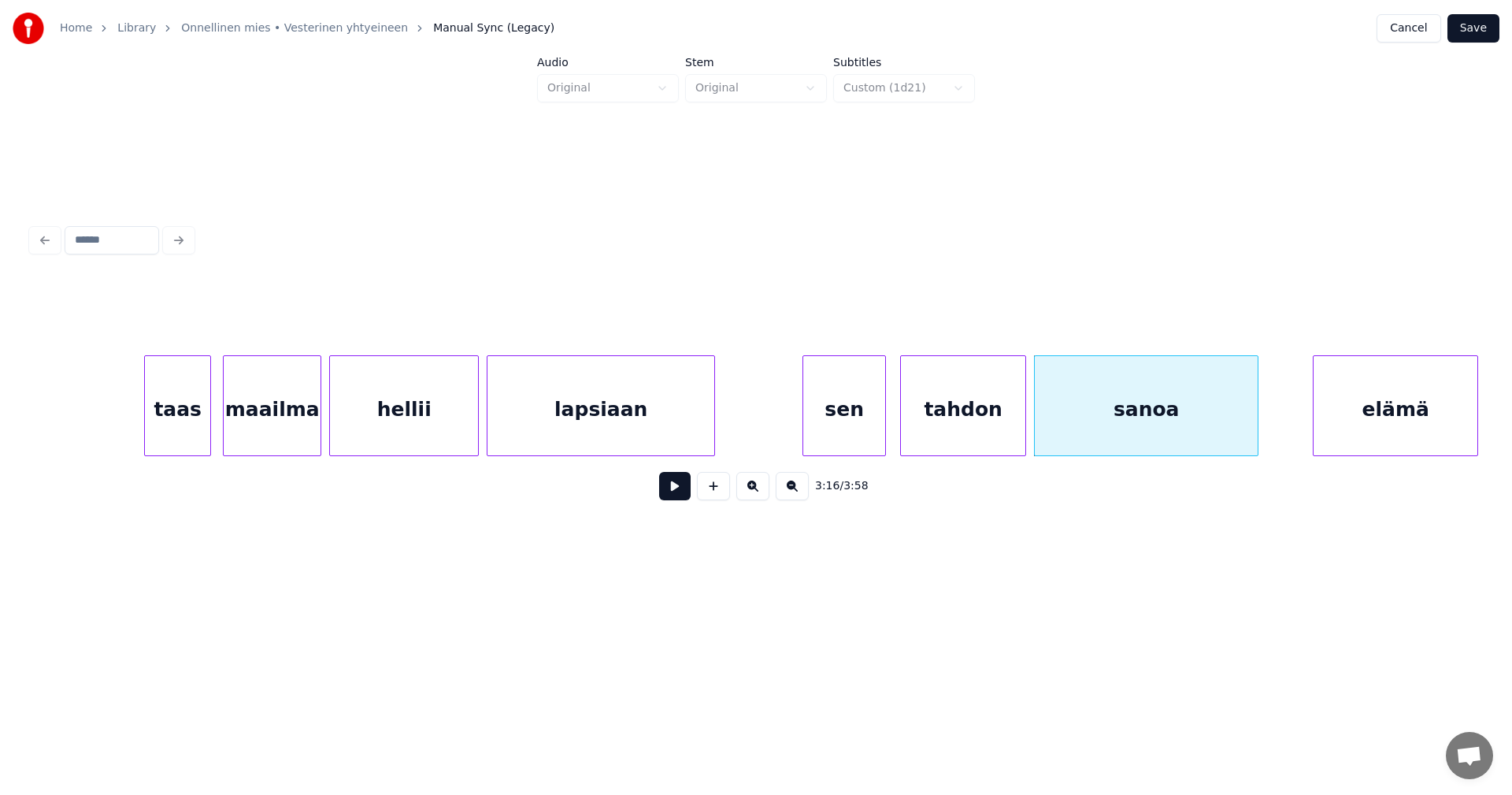
click at [1398, 442] on div "elämä" at bounding box center [1396, 410] width 164 height 107
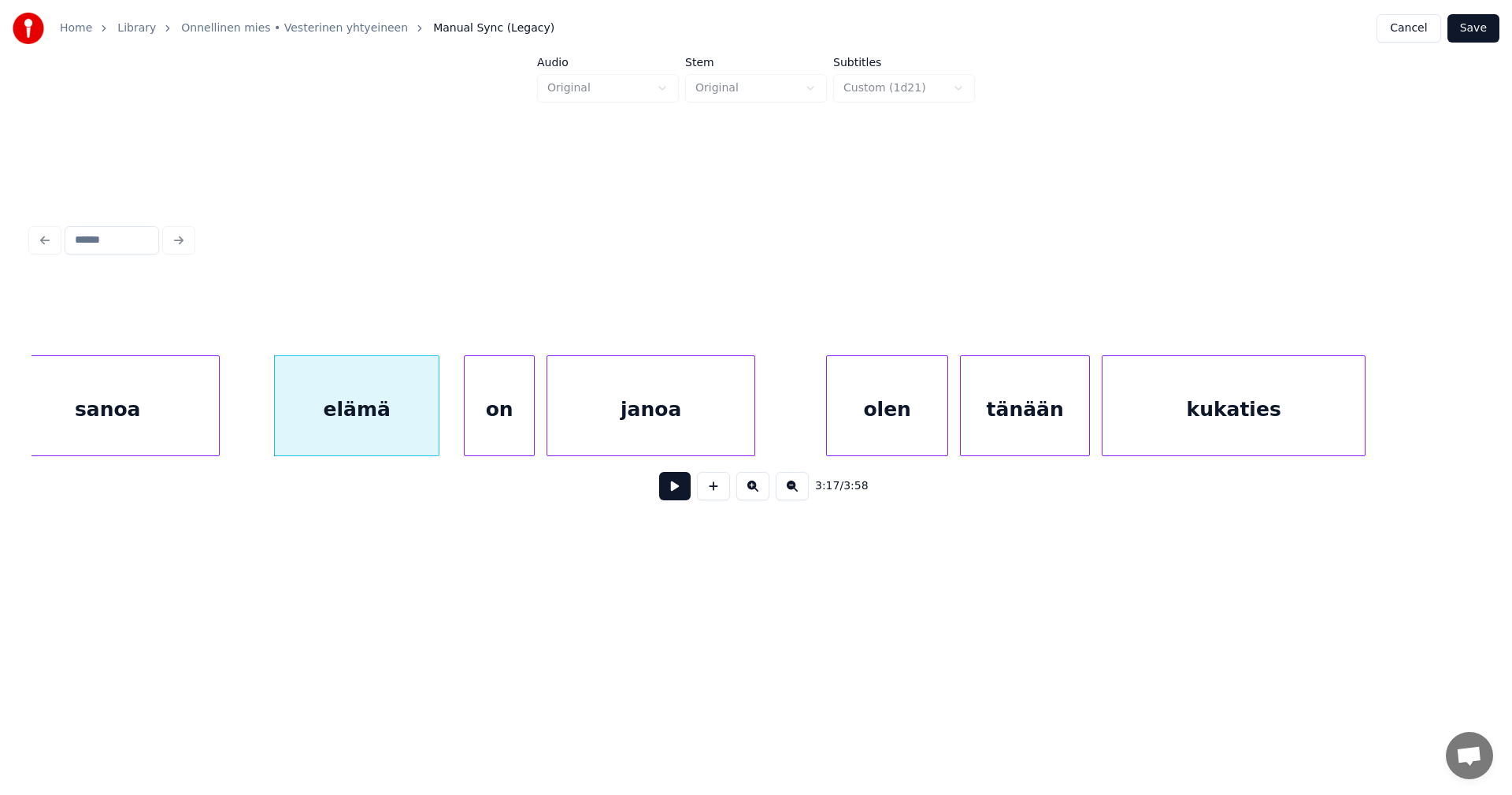
scroll to position [0, 38703]
click at [500, 427] on div "on" at bounding box center [490, 410] width 69 height 107
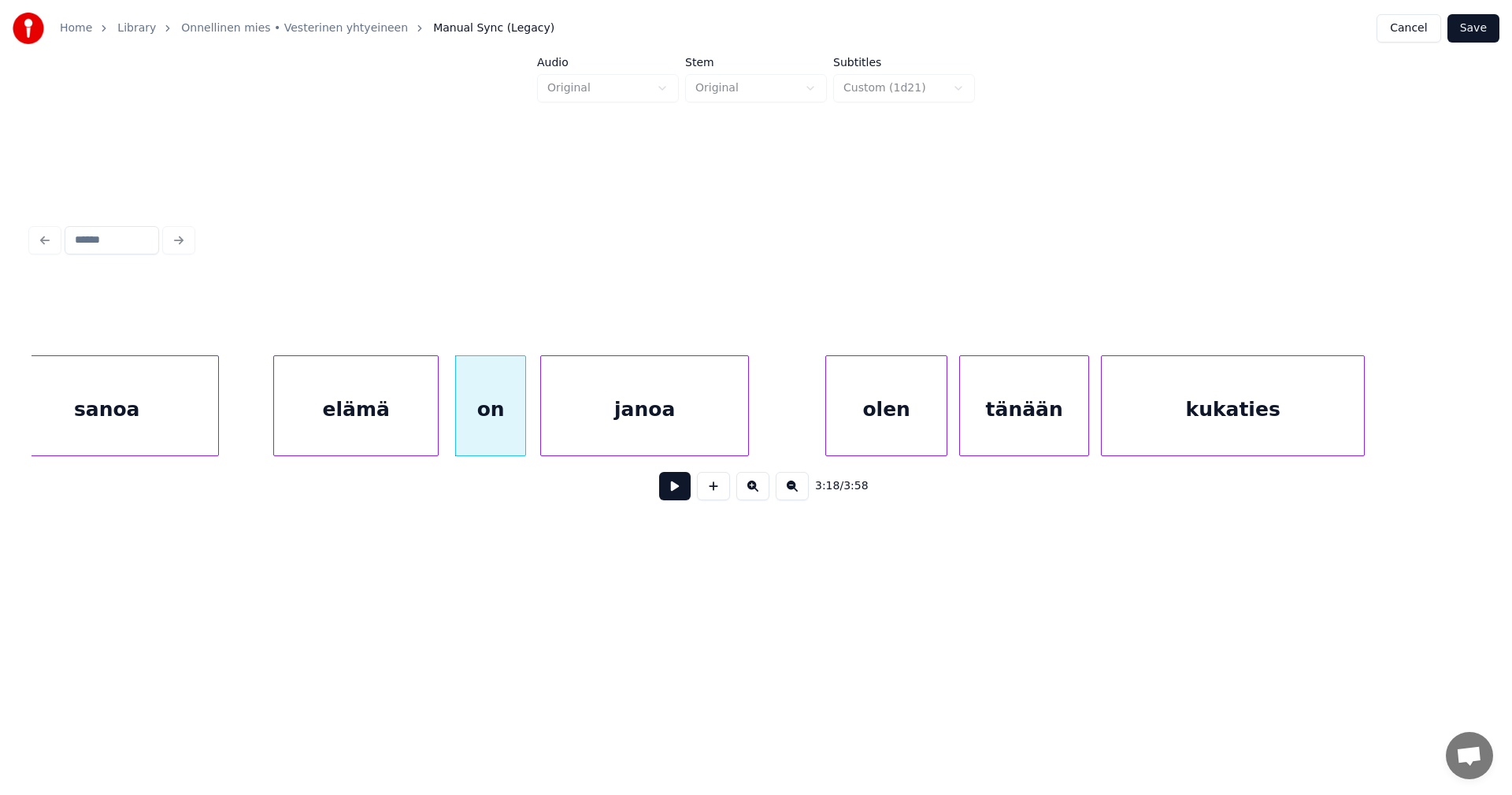
click at [604, 428] on div "janoa" at bounding box center [645, 410] width 207 height 107
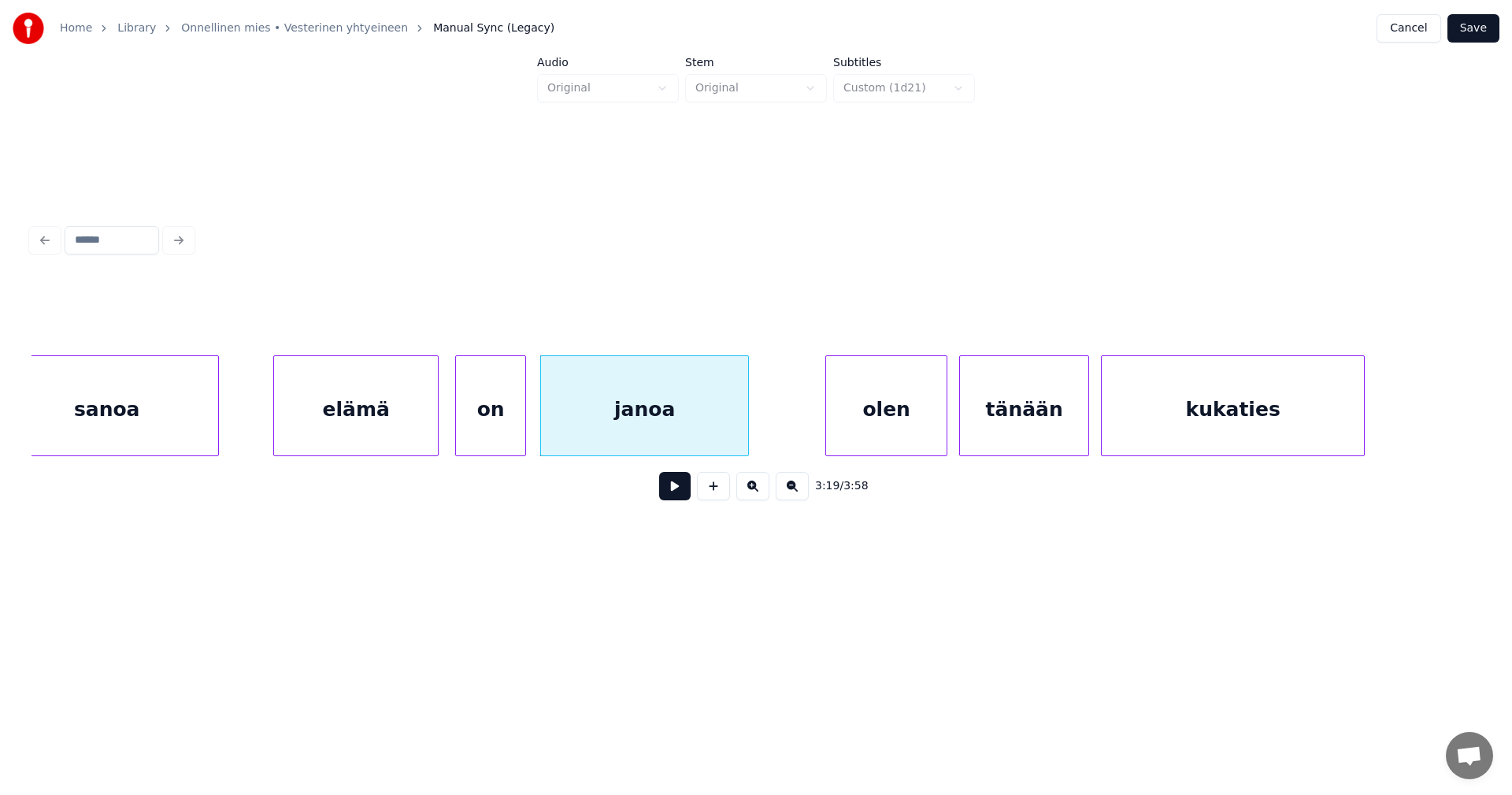
click at [679, 490] on button at bounding box center [675, 486] width 32 height 28
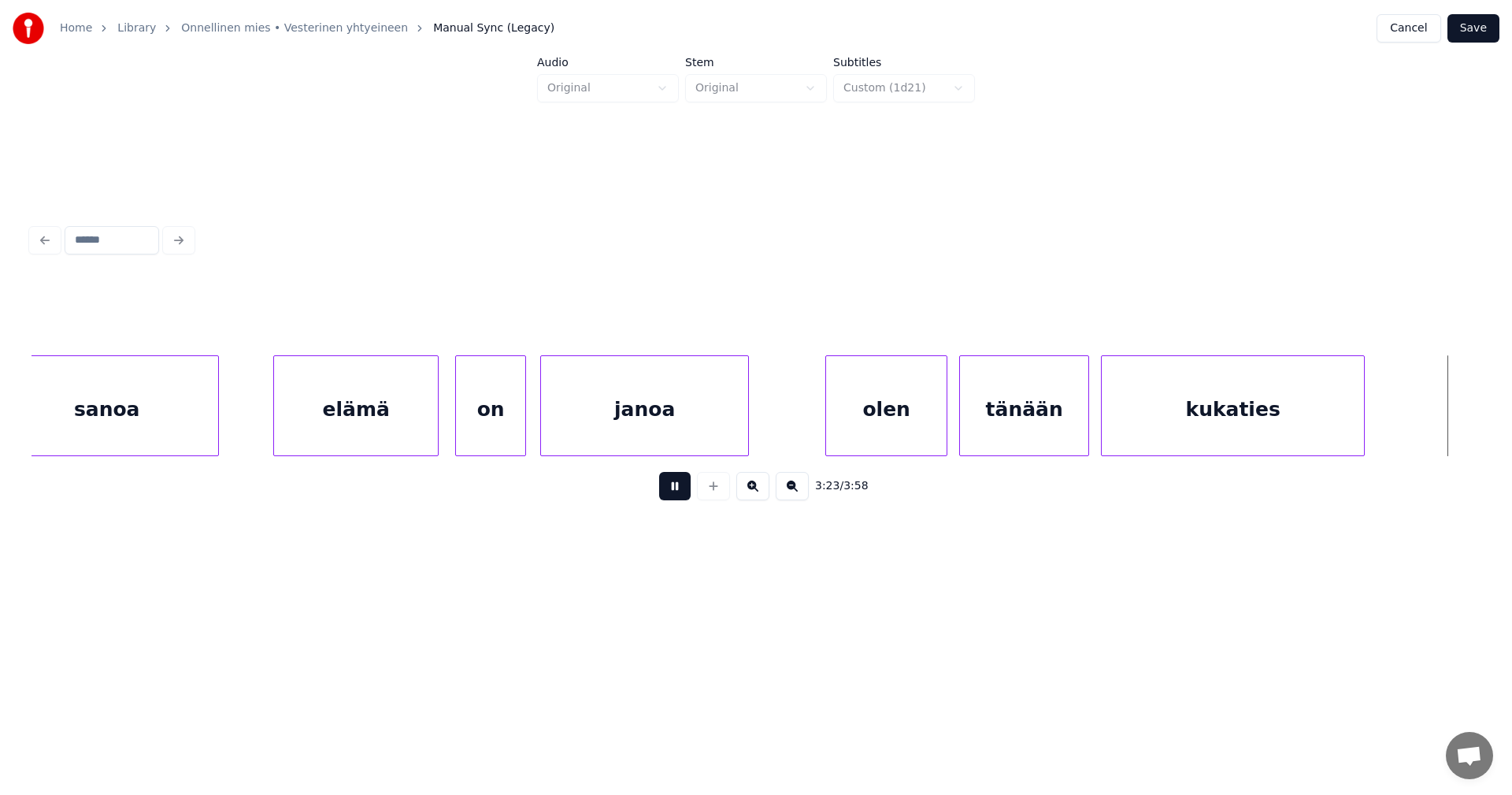
drag, startPoint x: 664, startPoint y: 495, endPoint x: 1009, endPoint y: 497, distance: 345.0
click at [671, 493] on button at bounding box center [675, 486] width 32 height 28
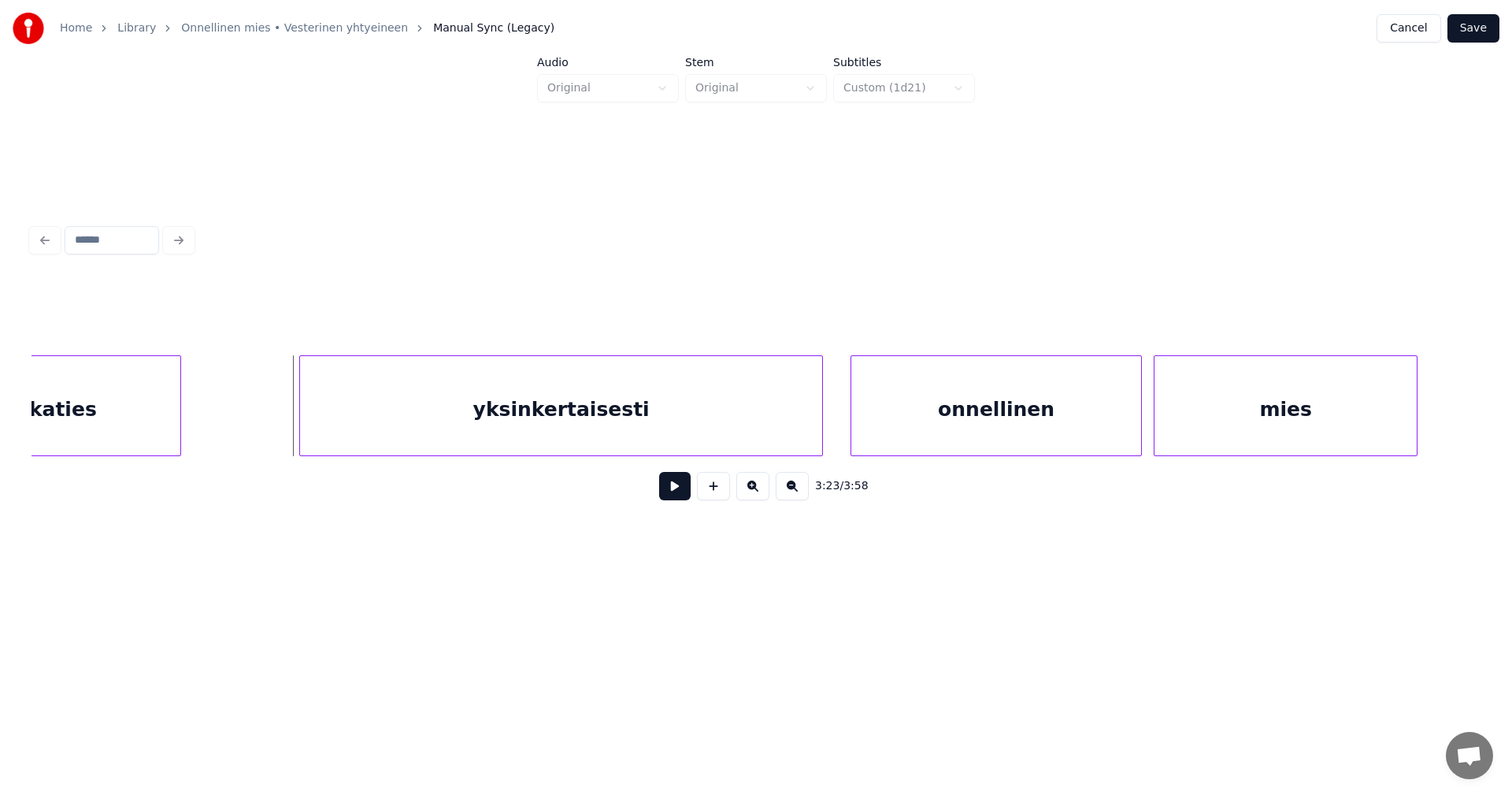
scroll to position [0, 39900]
click at [282, 427] on div at bounding box center [281, 406] width 5 height 100
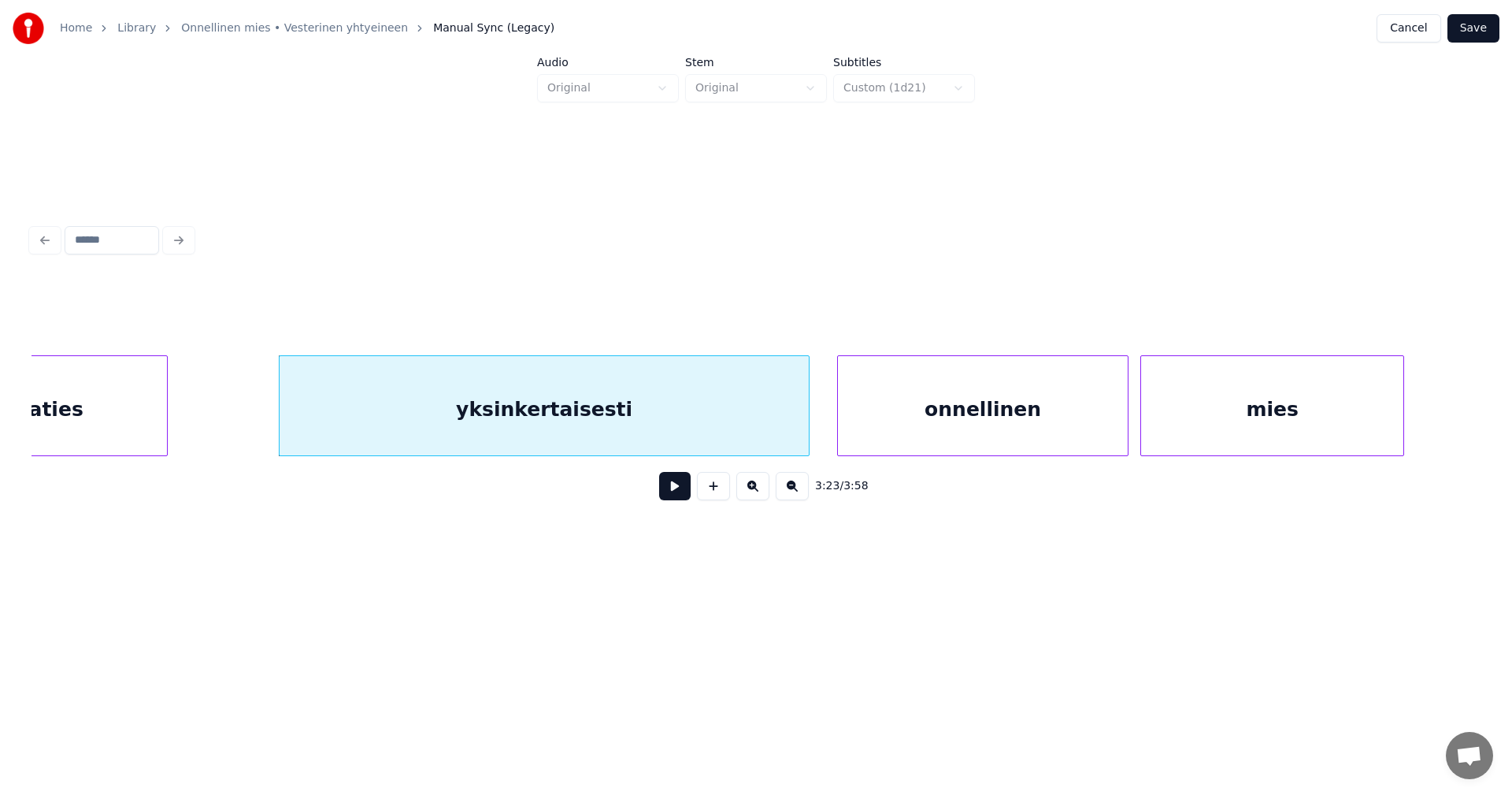
click at [673, 488] on button at bounding box center [675, 486] width 32 height 28
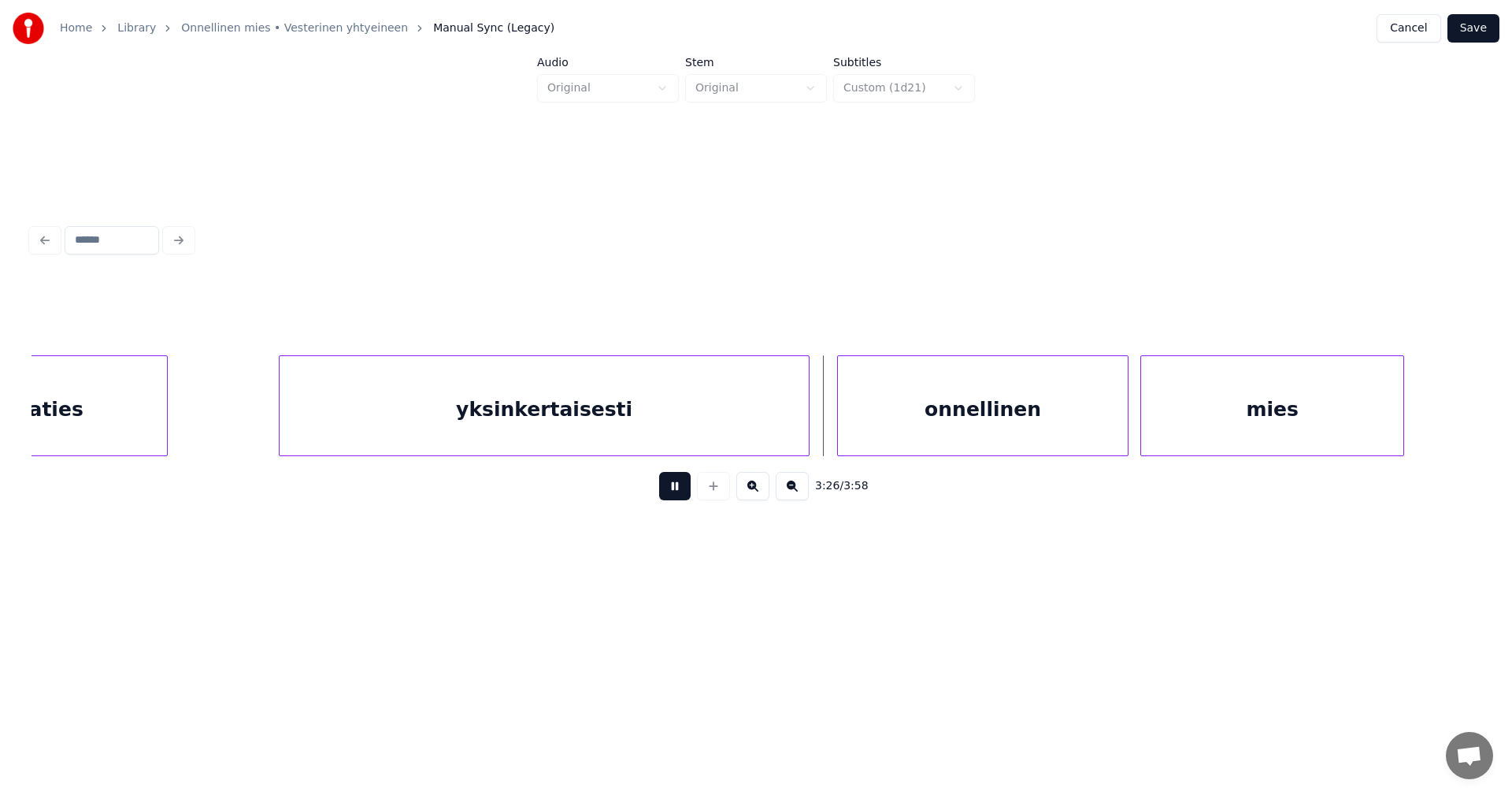
click at [659, 489] on div "3:26 / 3:58" at bounding box center [756, 486] width 1424 height 34
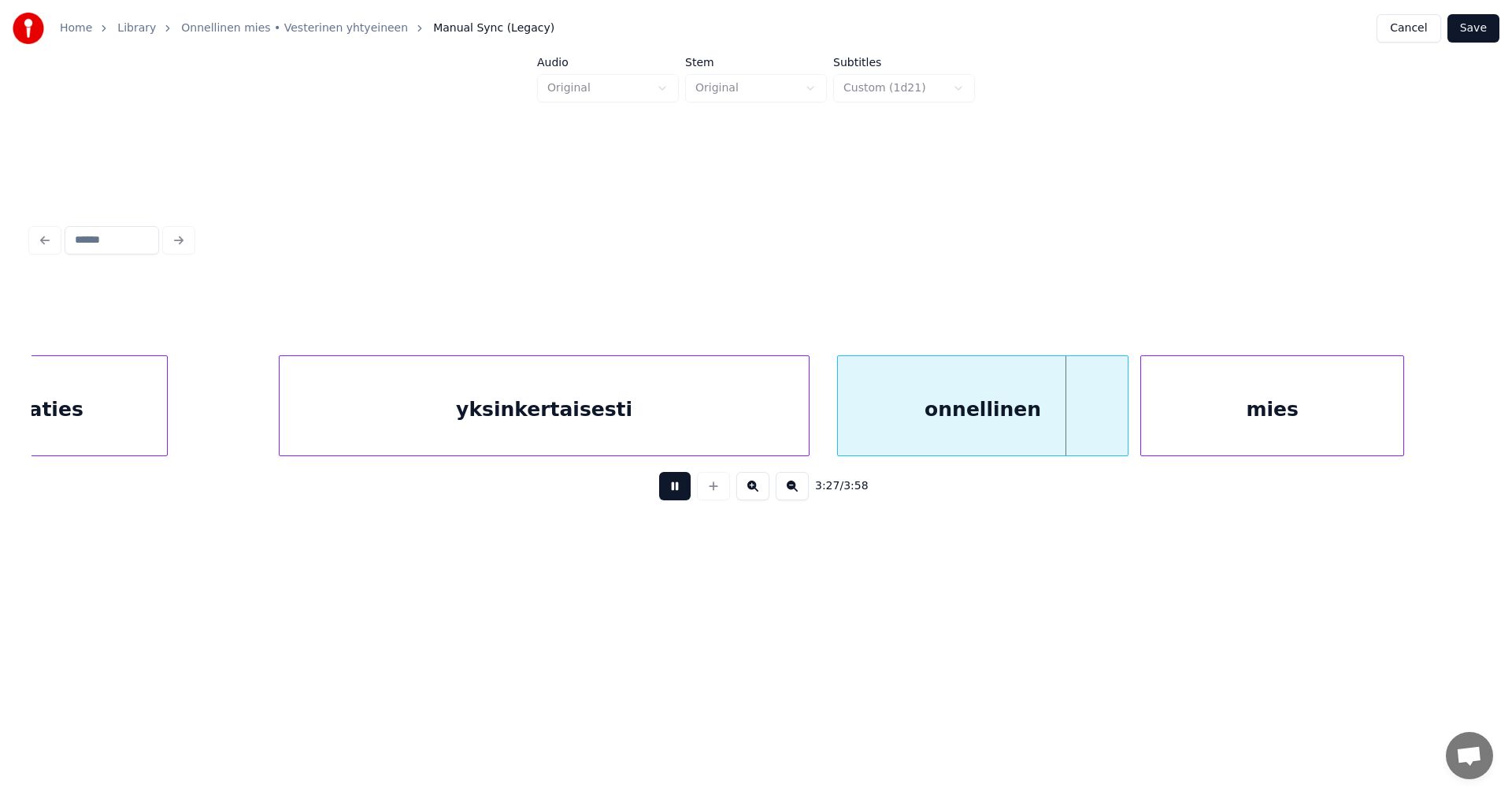
drag, startPoint x: 662, startPoint y: 492, endPoint x: 814, endPoint y: 464, distance: 154.6
click at [663, 492] on button at bounding box center [675, 486] width 32 height 28
click at [865, 438] on div "onnellinen" at bounding box center [972, 410] width 289 height 107
click at [676, 494] on button at bounding box center [675, 486] width 32 height 28
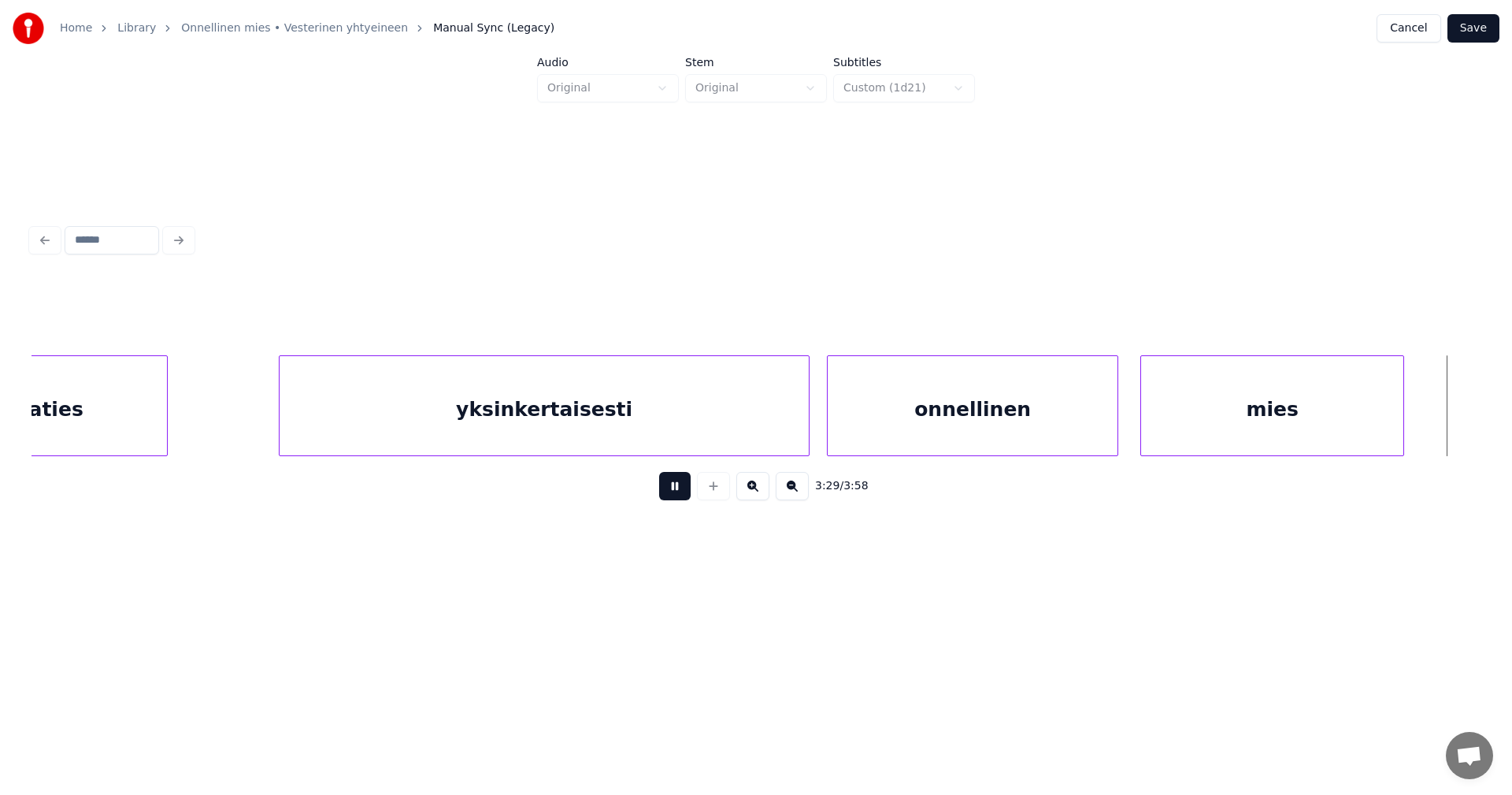
click at [675, 494] on button at bounding box center [675, 486] width 32 height 28
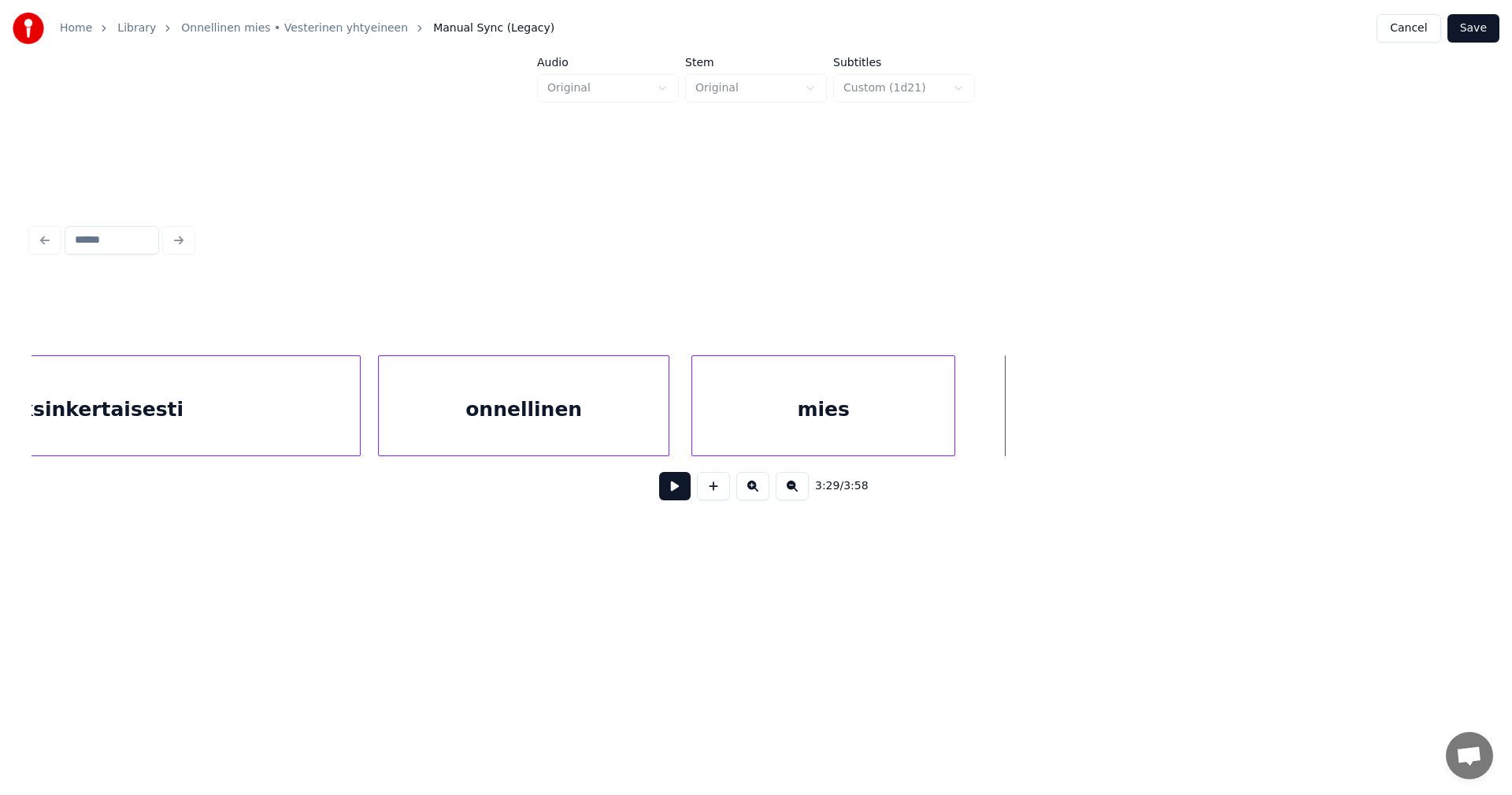
scroll to position [0, 40373]
click at [979, 431] on div at bounding box center [979, 406] width 5 height 100
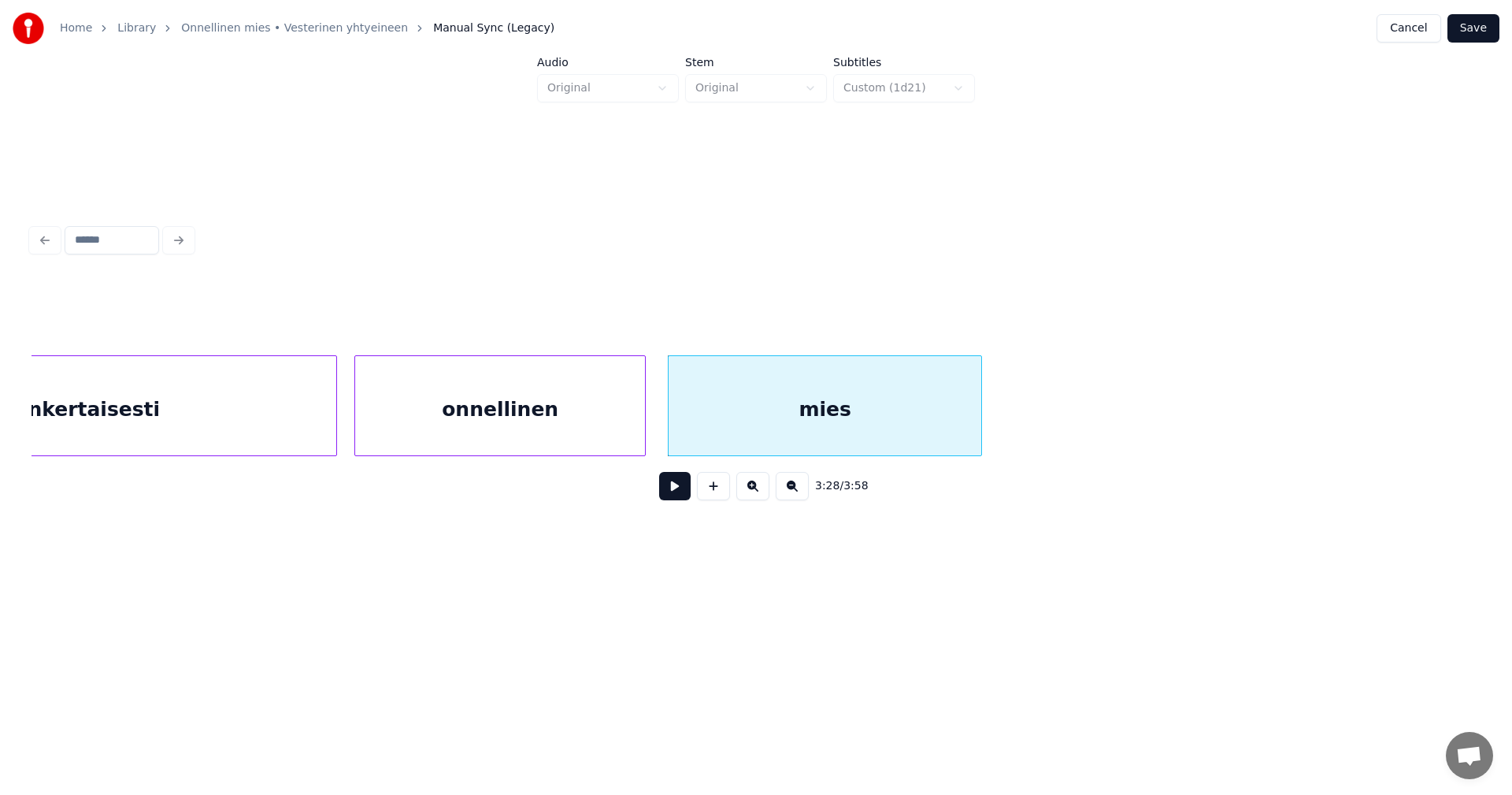
click at [685, 495] on button at bounding box center [675, 486] width 32 height 28
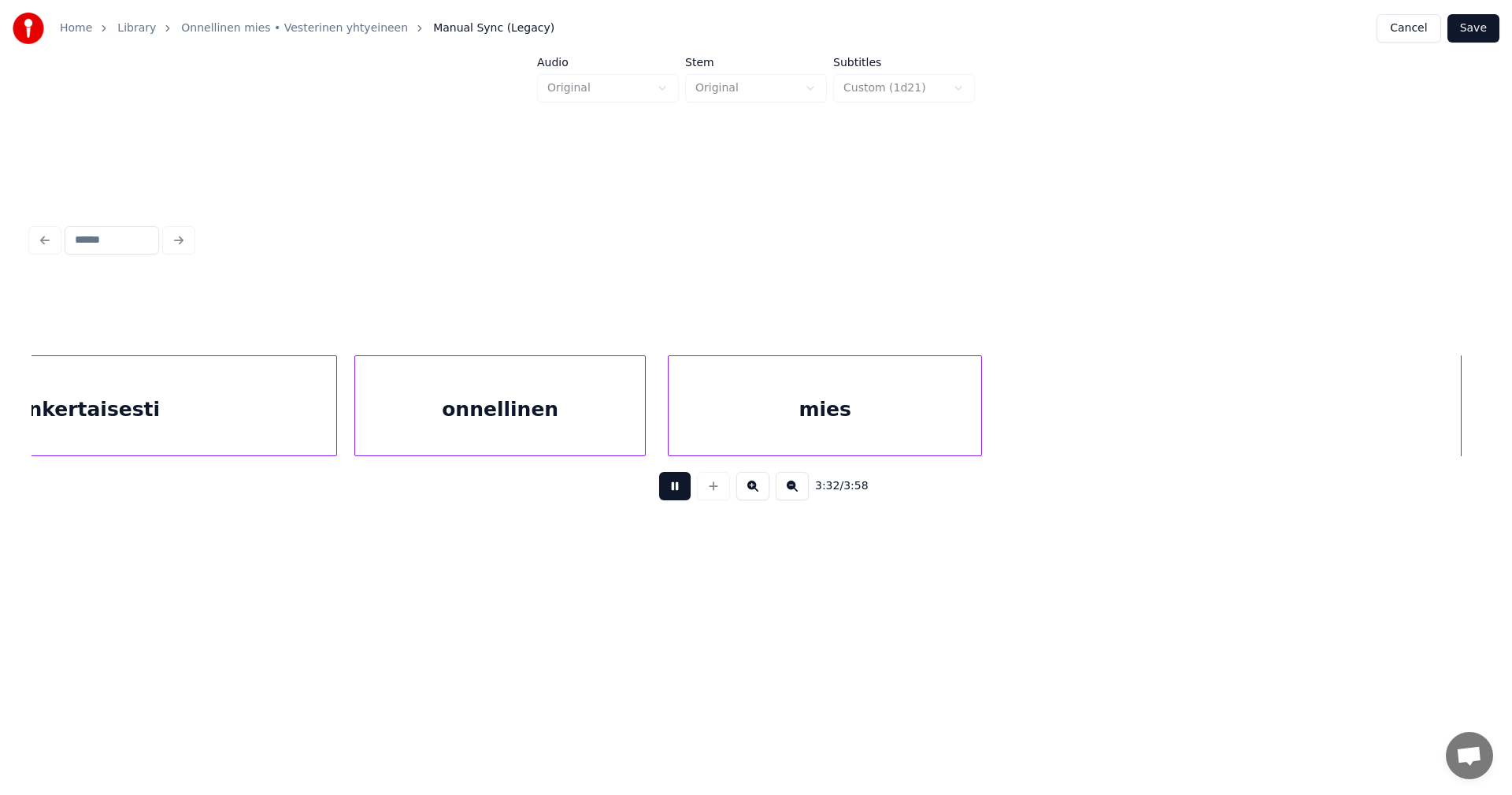
scroll to position [0, 41825]
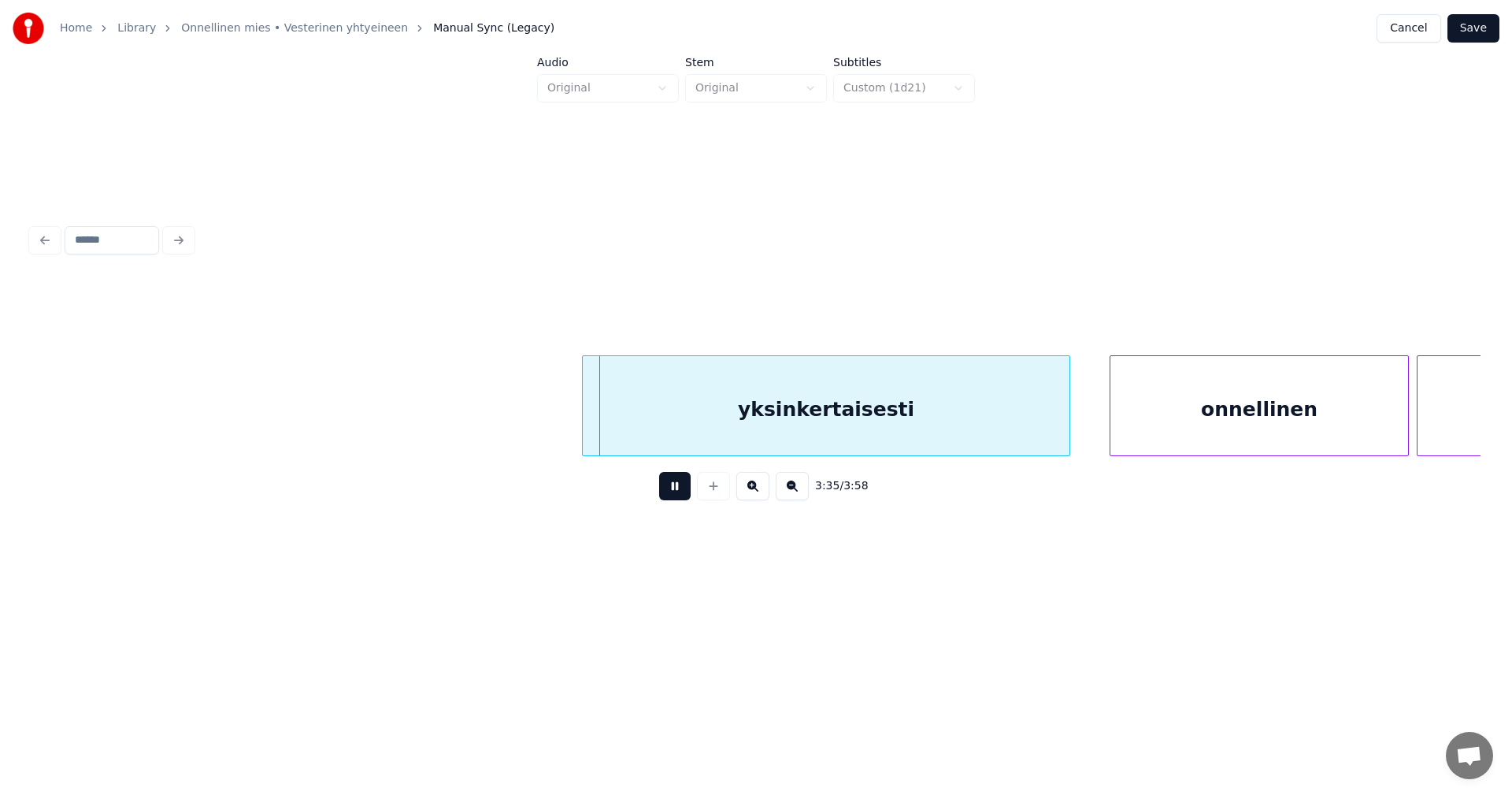
drag, startPoint x: 678, startPoint y: 496, endPoint x: 679, endPoint y: 489, distance: 7.1
click at [678, 490] on button at bounding box center [675, 486] width 32 height 28
click at [738, 415] on div "yksinkertaisesti" at bounding box center [820, 410] width 487 height 107
click at [687, 495] on button at bounding box center [675, 486] width 32 height 28
click at [681, 495] on button at bounding box center [675, 486] width 32 height 28
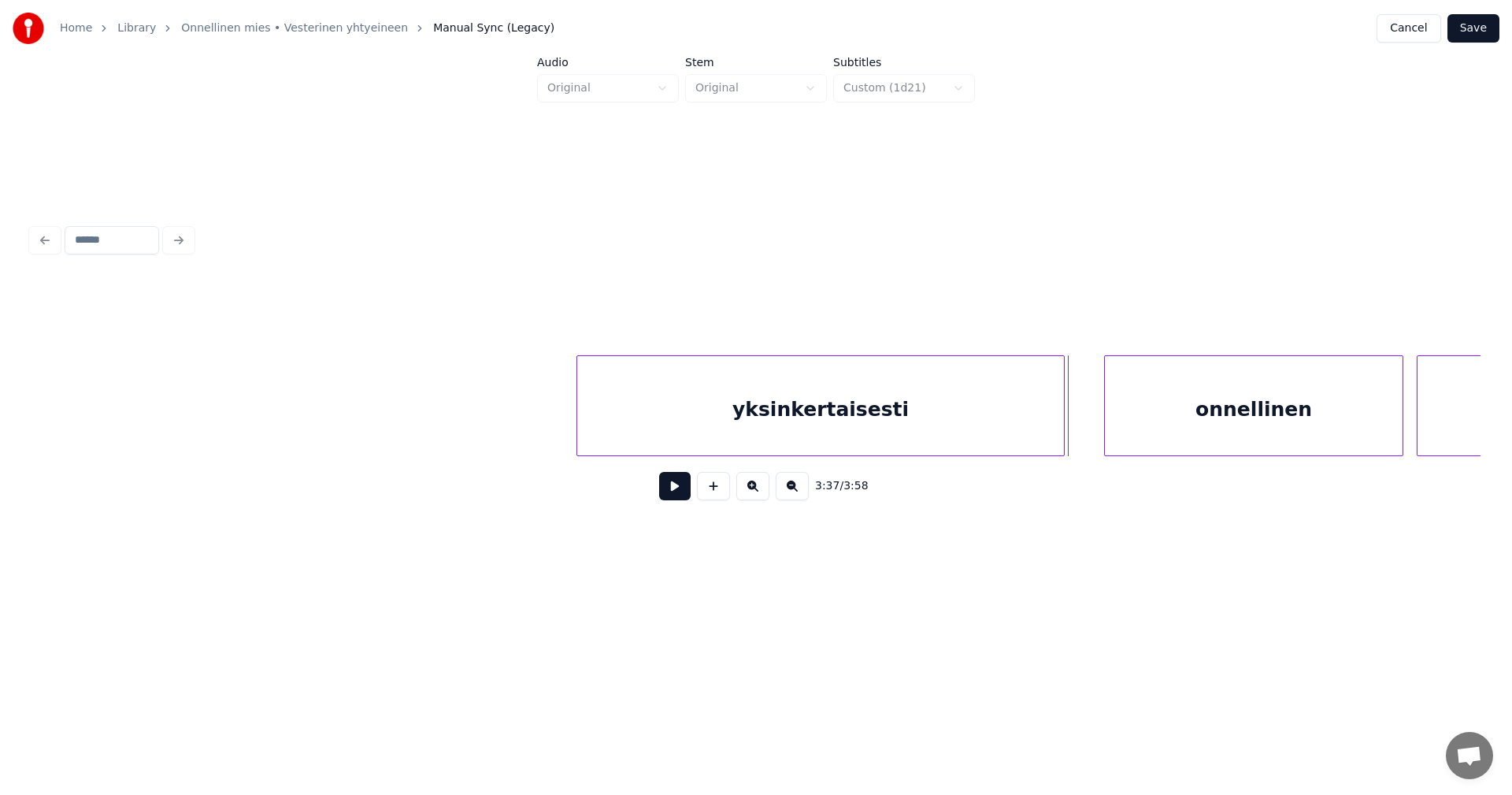
click at [1186, 400] on div "onnellinen" at bounding box center [1254, 410] width 298 height 107
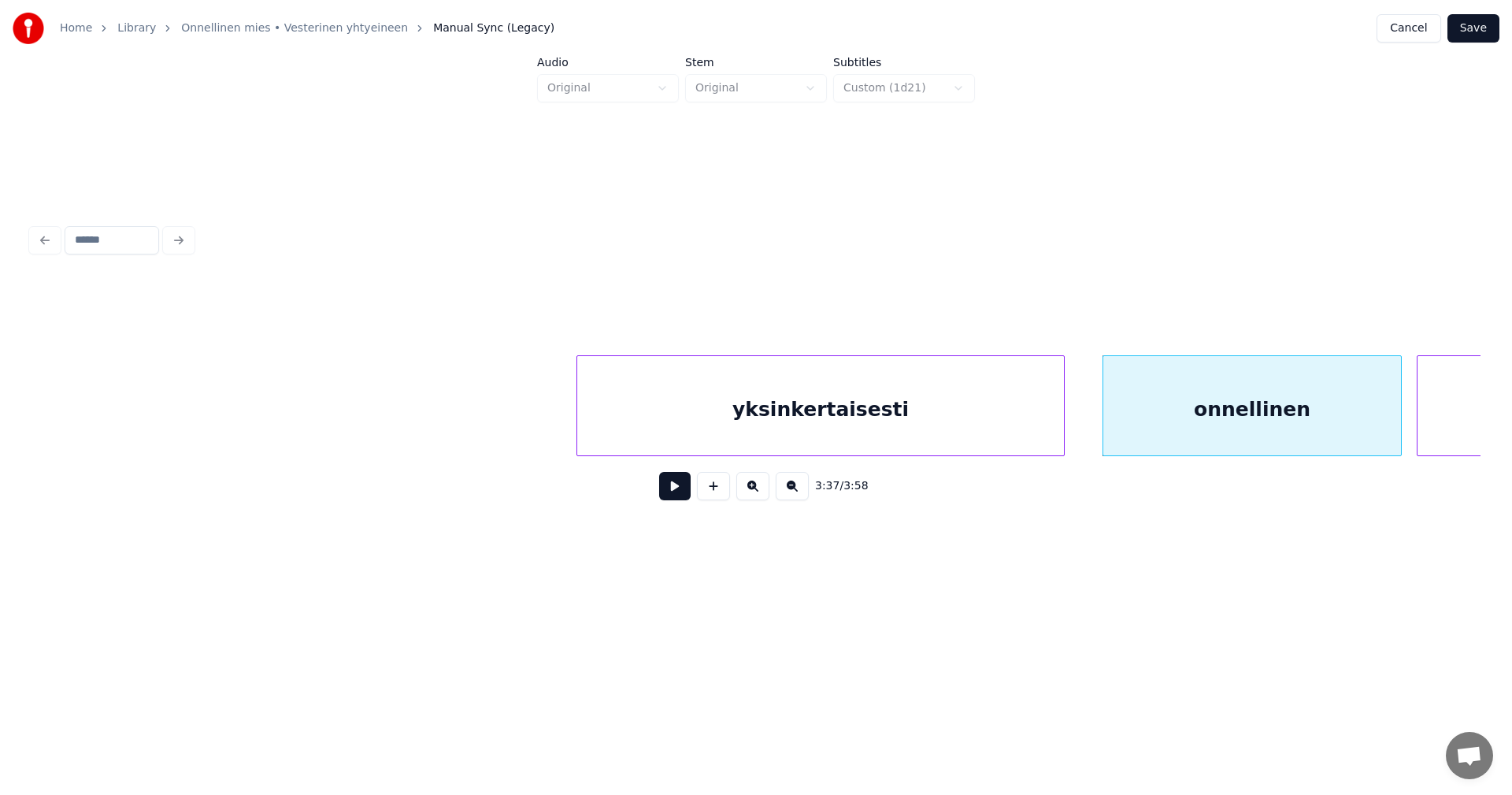
click at [681, 496] on button at bounding box center [675, 486] width 32 height 28
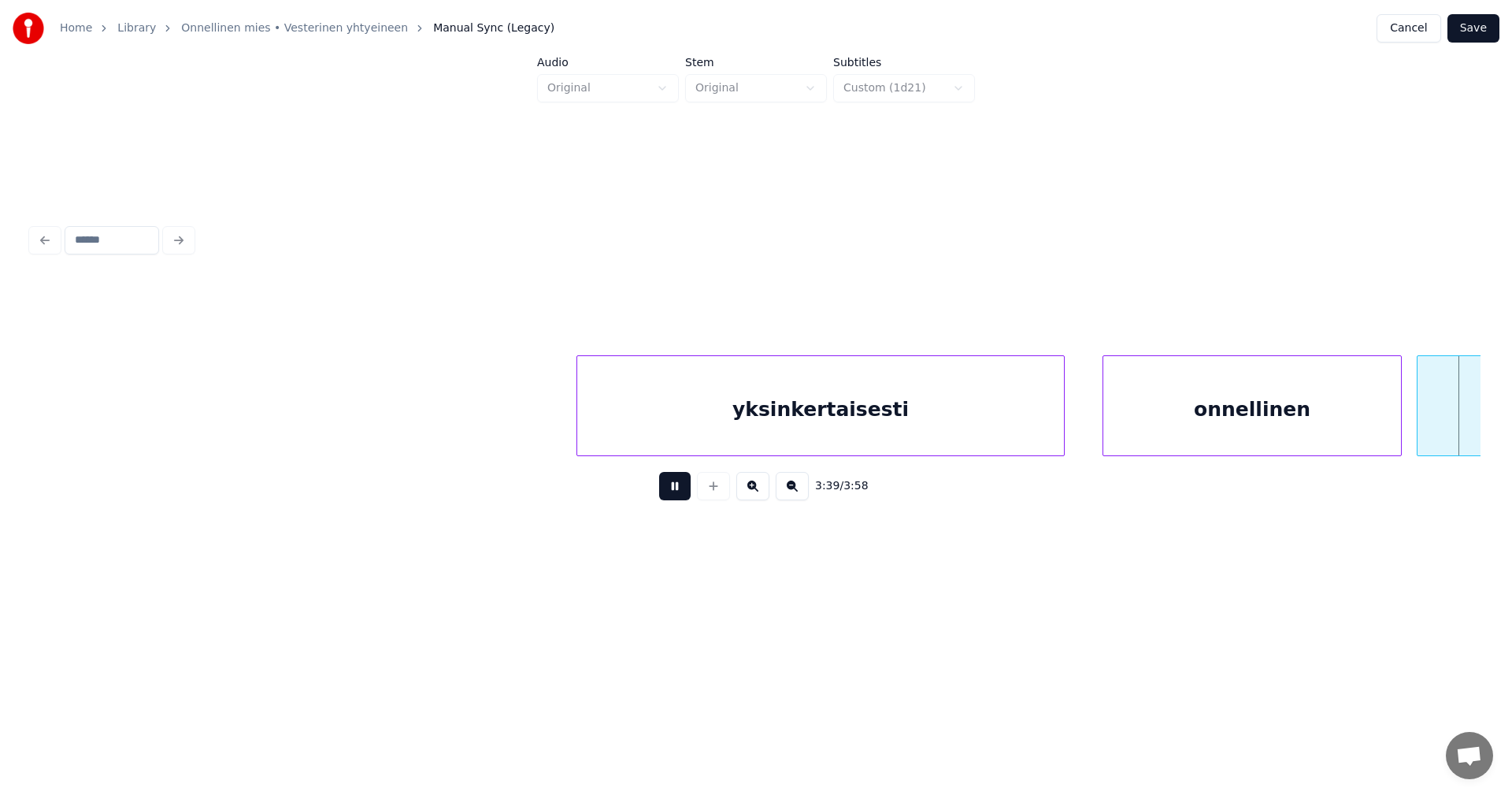
scroll to position [0, 43274]
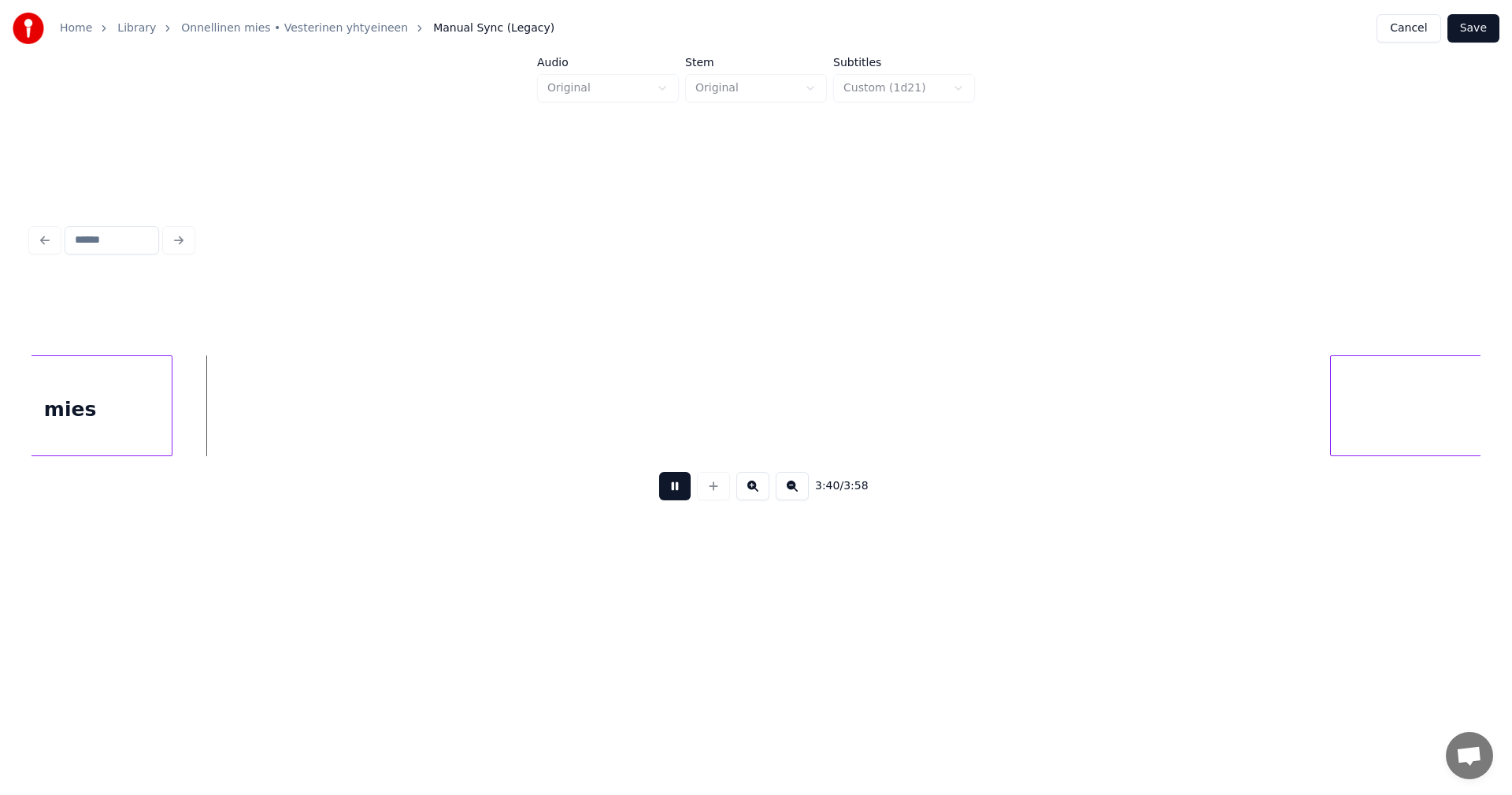
click at [681, 496] on button at bounding box center [675, 486] width 32 height 28
click at [230, 430] on div at bounding box center [230, 406] width 5 height 100
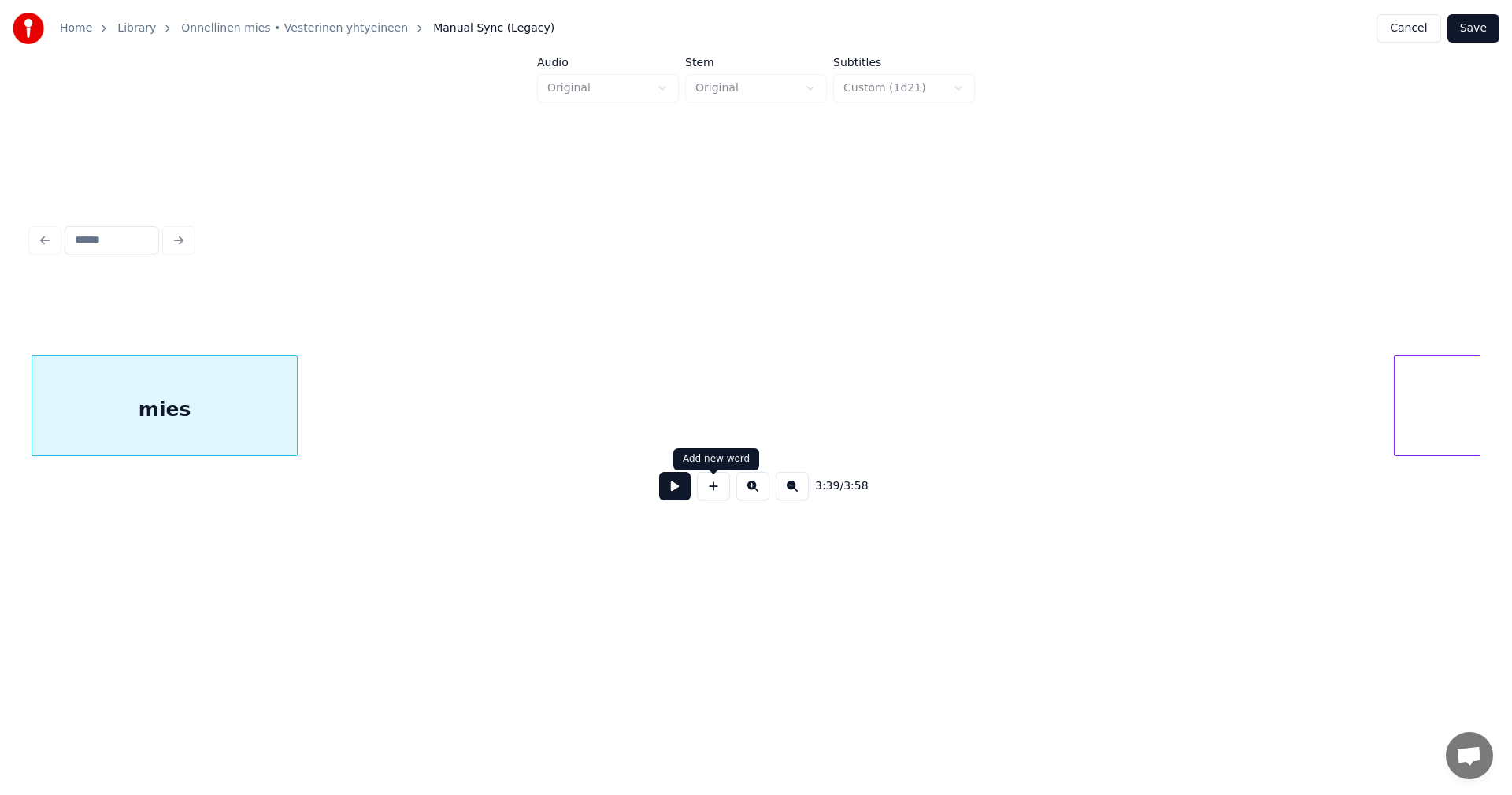
click at [675, 495] on button at bounding box center [675, 486] width 32 height 28
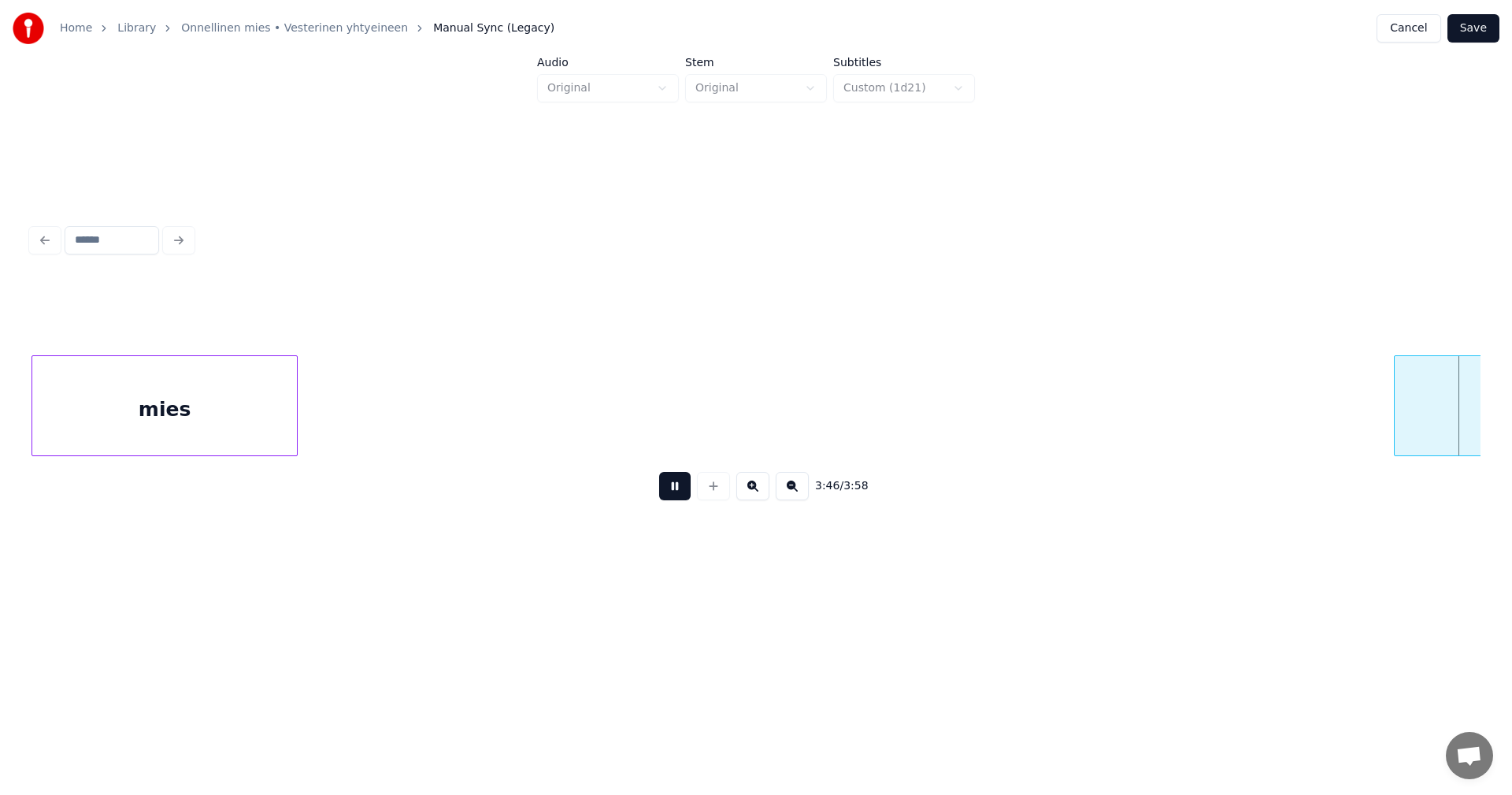
scroll to position [0, 44659]
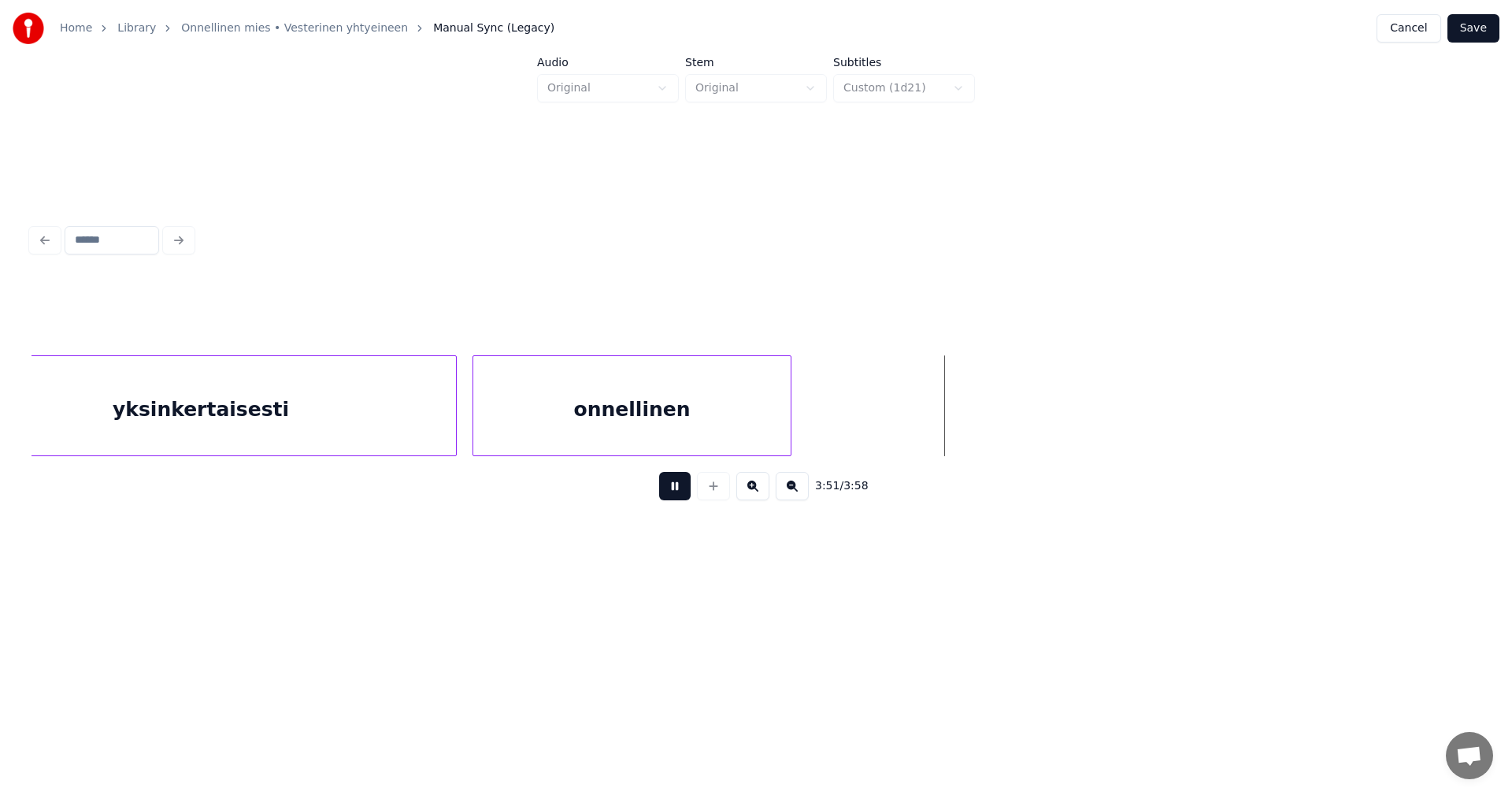
drag, startPoint x: 669, startPoint y: 494, endPoint x: 916, endPoint y: 398, distance: 265.0
click at [682, 488] on button at bounding box center [675, 486] width 32 height 28
click at [1482, 26] on button "Save" at bounding box center [1474, 28] width 52 height 28
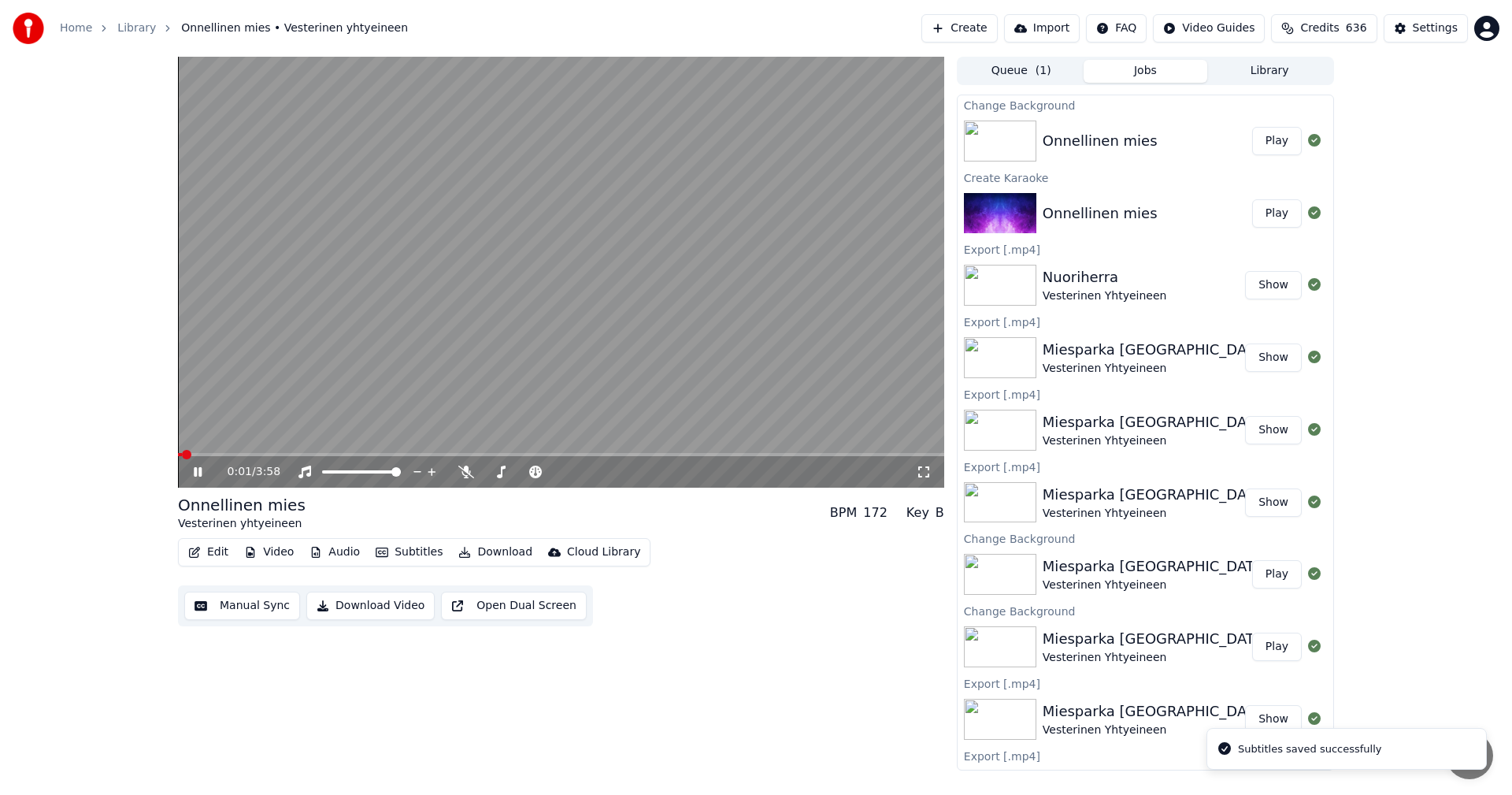
click at [200, 474] on icon at bounding box center [197, 472] width 7 height 9
click at [335, 551] on button "Audio" at bounding box center [335, 553] width 63 height 22
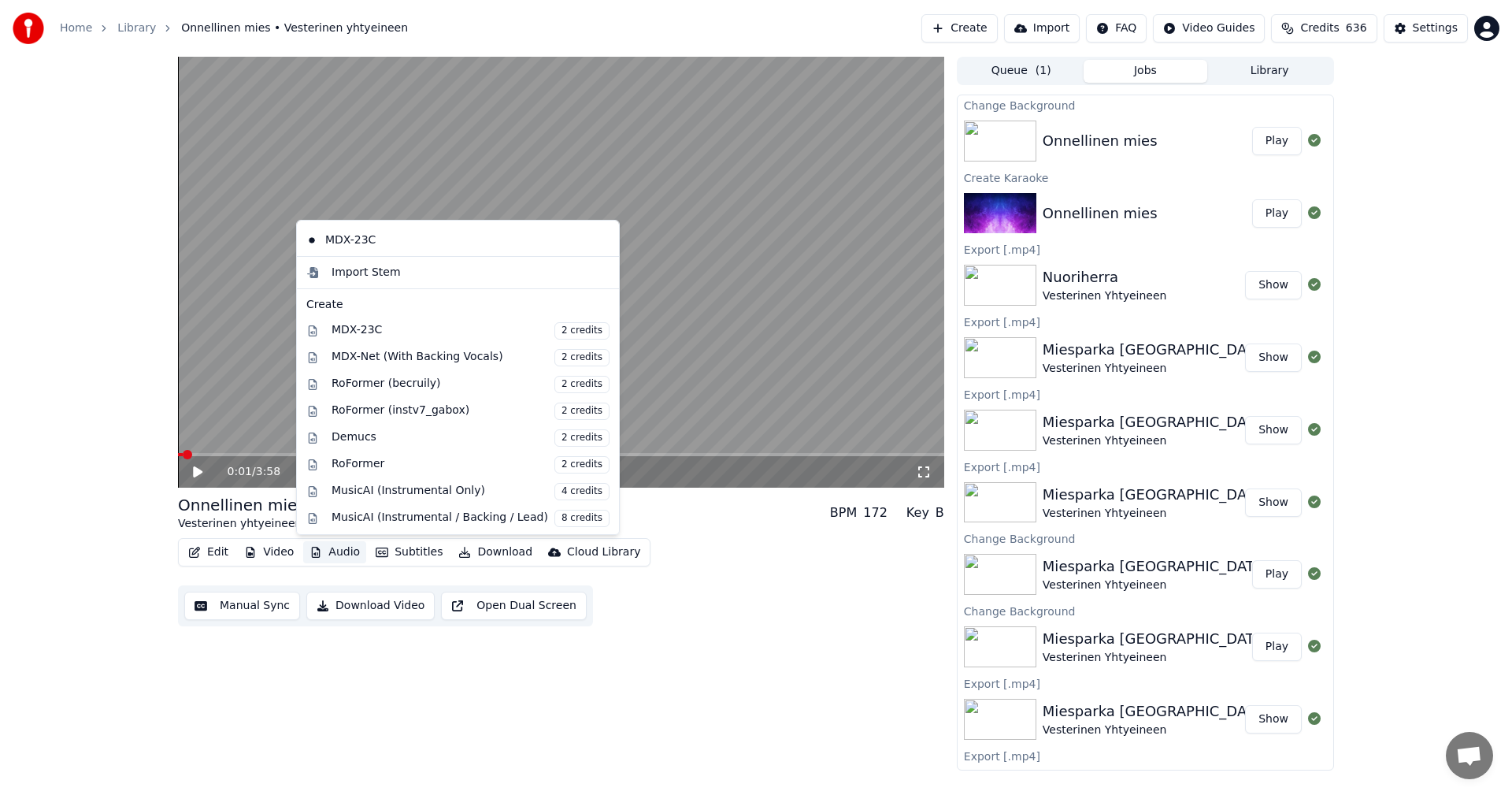
scroll to position [157, 0]
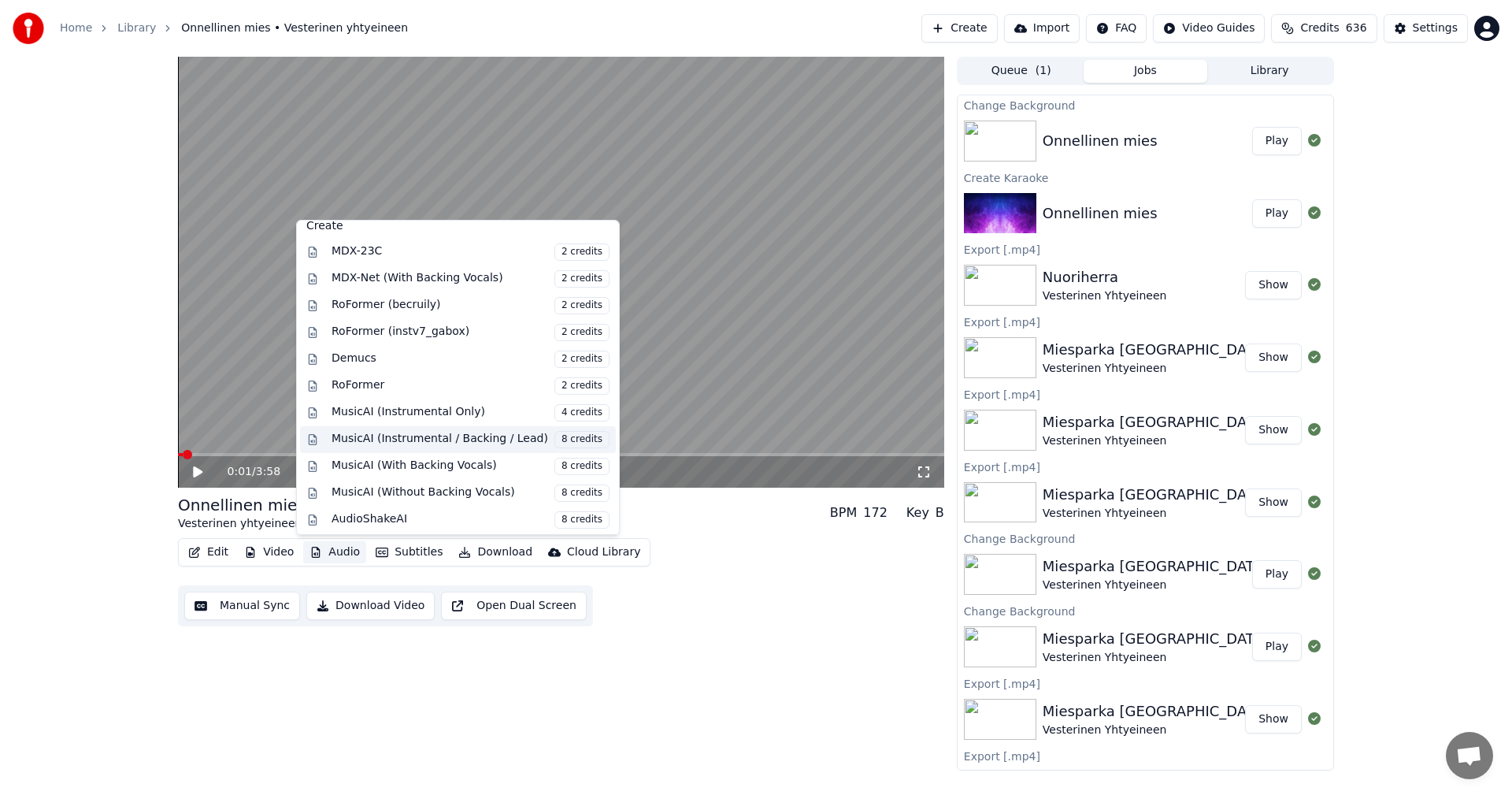
click at [382, 440] on div "MusicAI (Instrumental / Backing / Lead) 8 credits" at bounding box center [470, 439] width 278 height 18
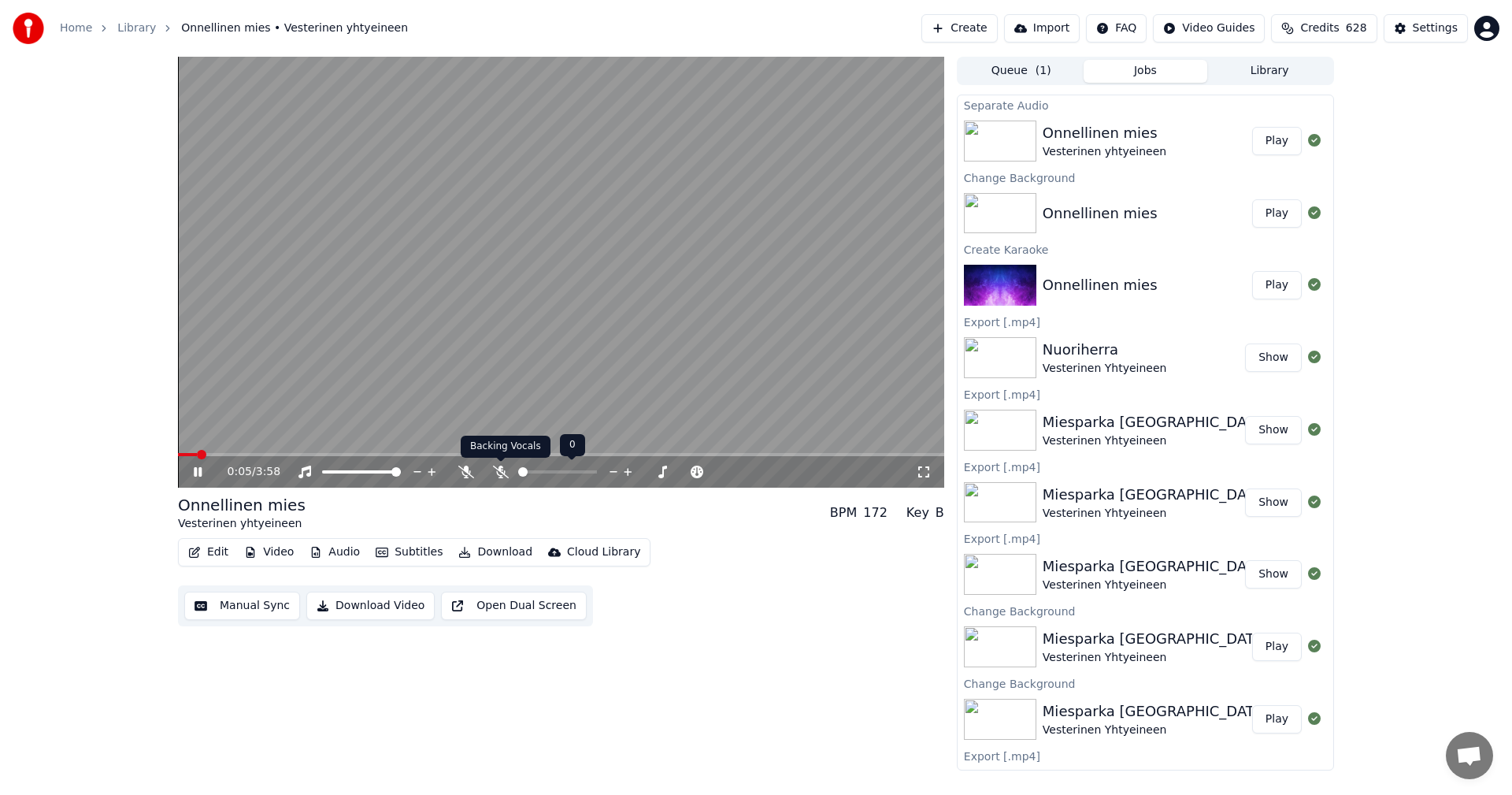
click at [497, 469] on icon at bounding box center [501, 472] width 16 height 13
click at [276, 455] on span at bounding box center [561, 454] width 767 height 3
click at [336, 455] on span at bounding box center [561, 454] width 767 height 3
click at [387, 453] on span at bounding box center [282, 454] width 208 height 3
click at [676, 454] on span at bounding box center [561, 454] width 767 height 3
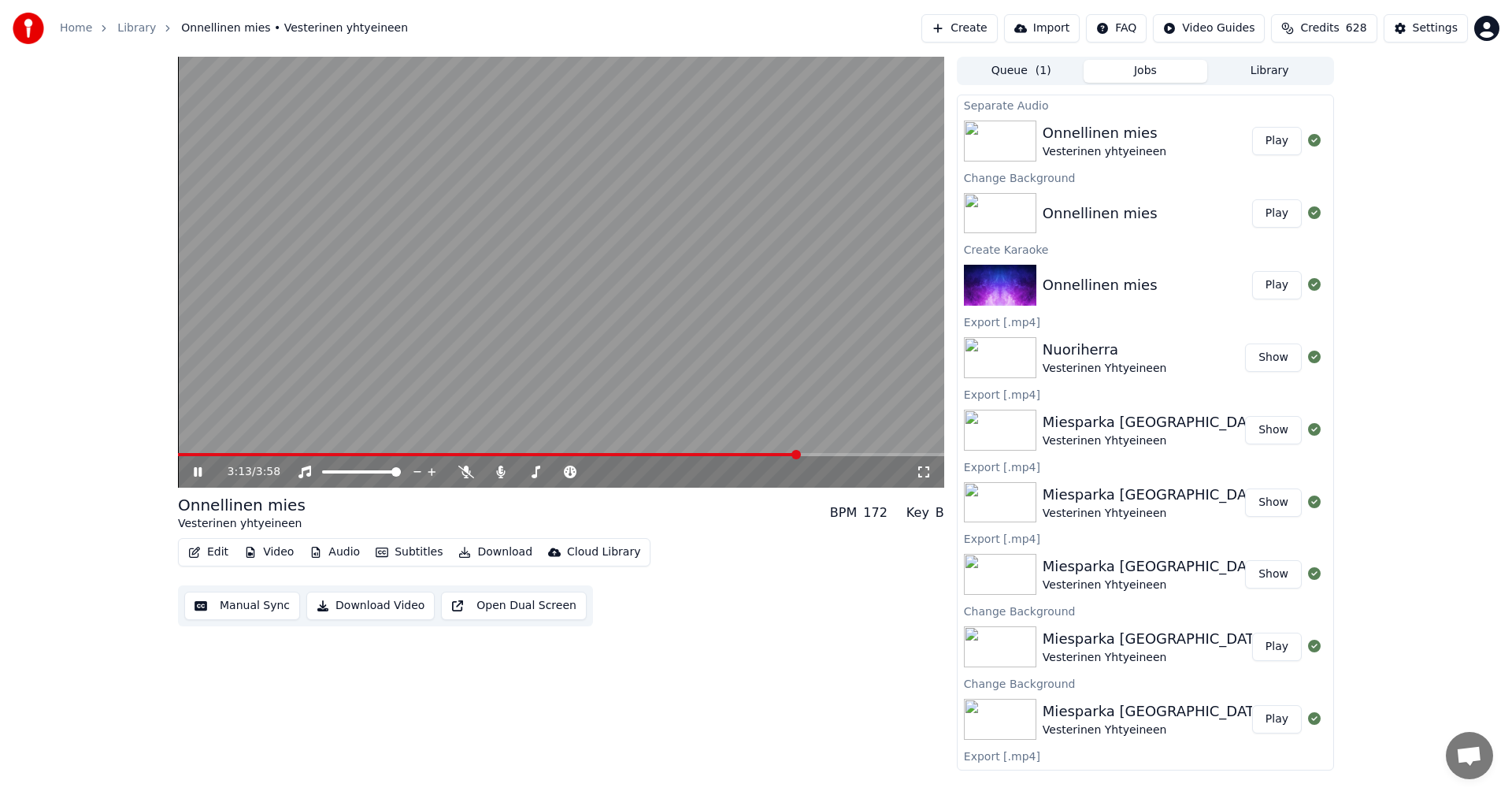
click at [200, 473] on icon at bounding box center [197, 472] width 7 height 9
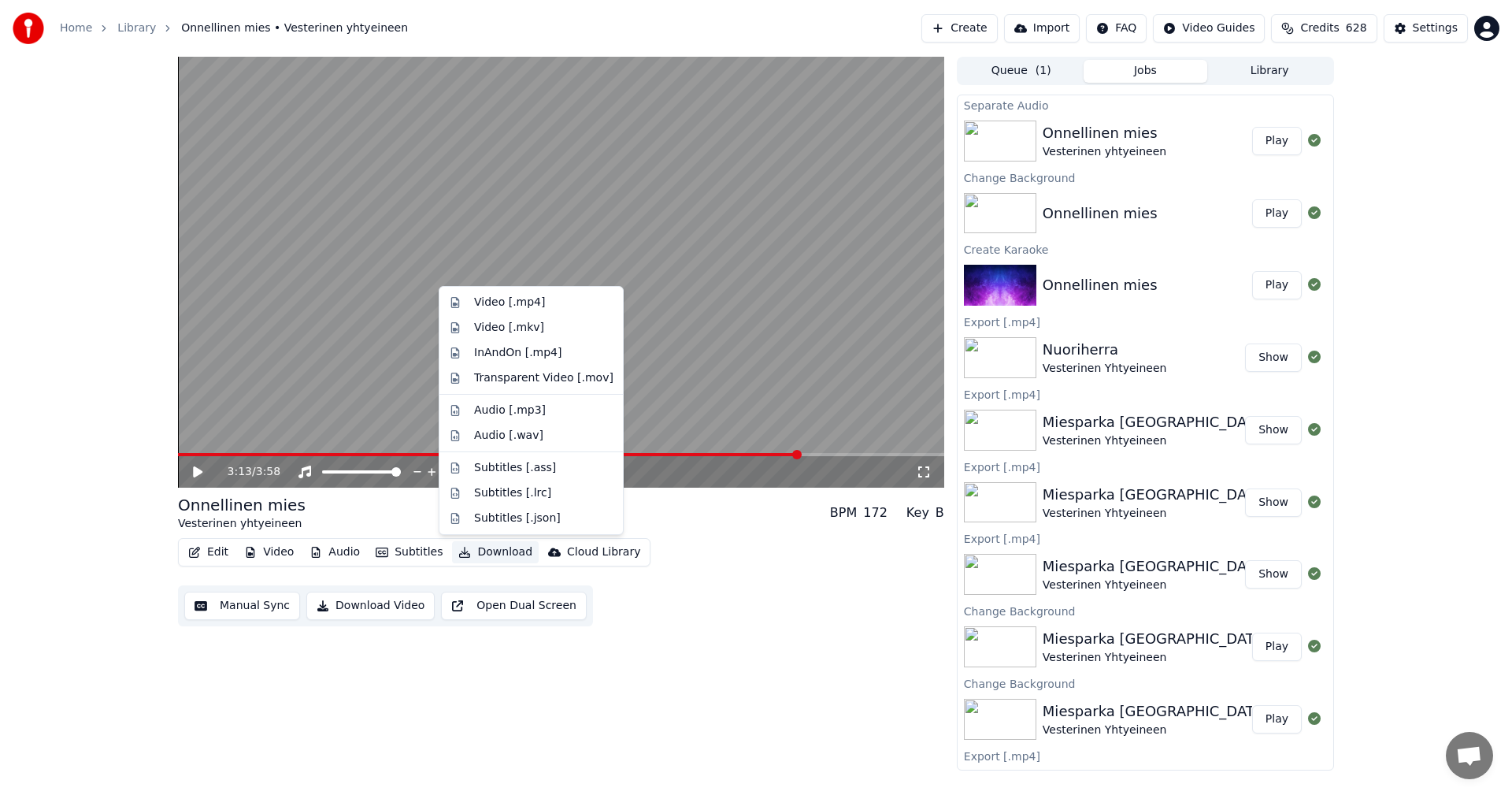
click at [496, 550] on button "Download" at bounding box center [495, 553] width 87 height 22
click at [509, 305] on div "Video [.mp4]" at bounding box center [510, 303] width 71 height 16
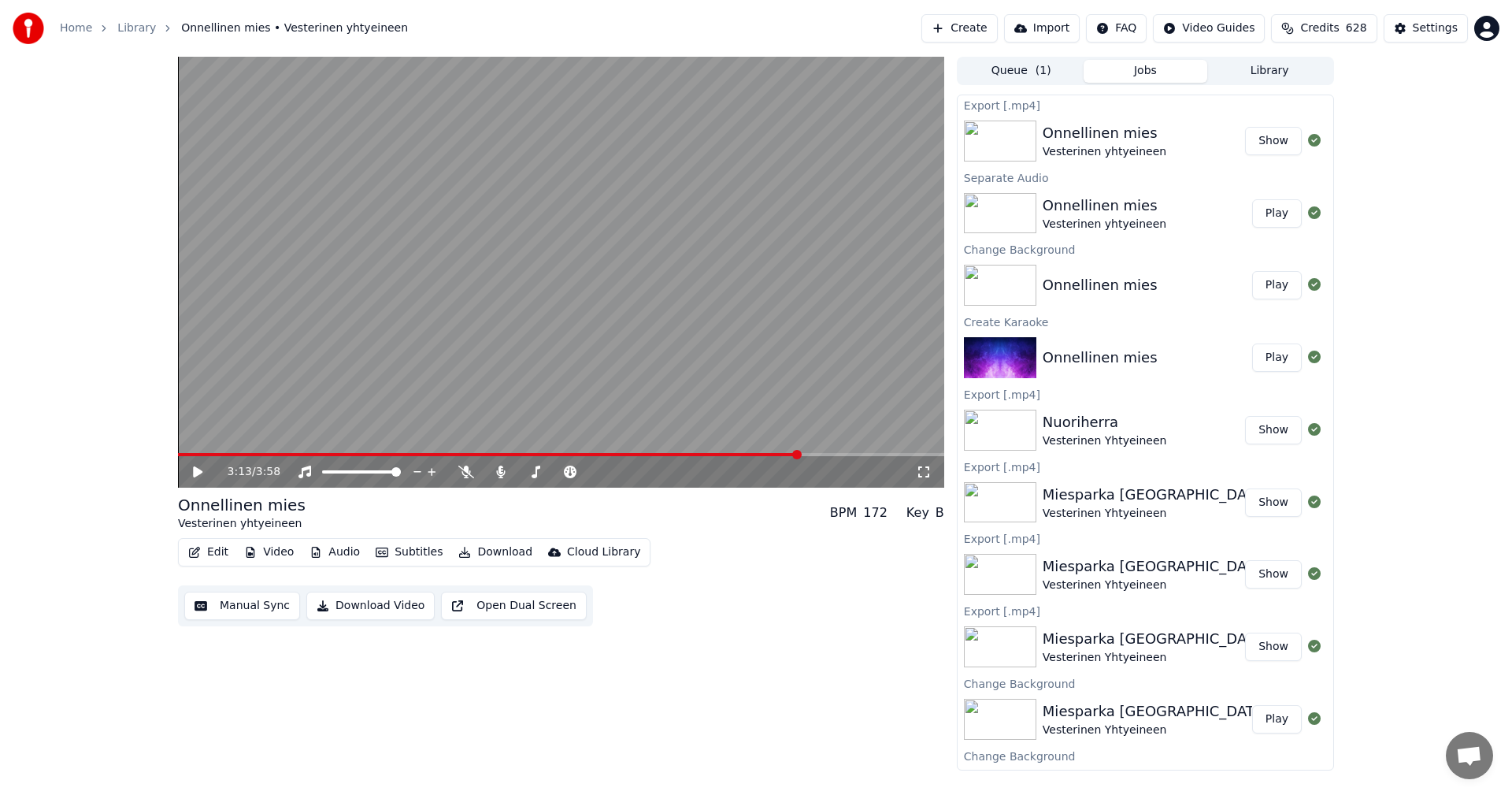
click at [1271, 143] on button "Show" at bounding box center [1273, 141] width 57 height 28
click at [500, 467] on icon at bounding box center [500, 472] width 8 height 13
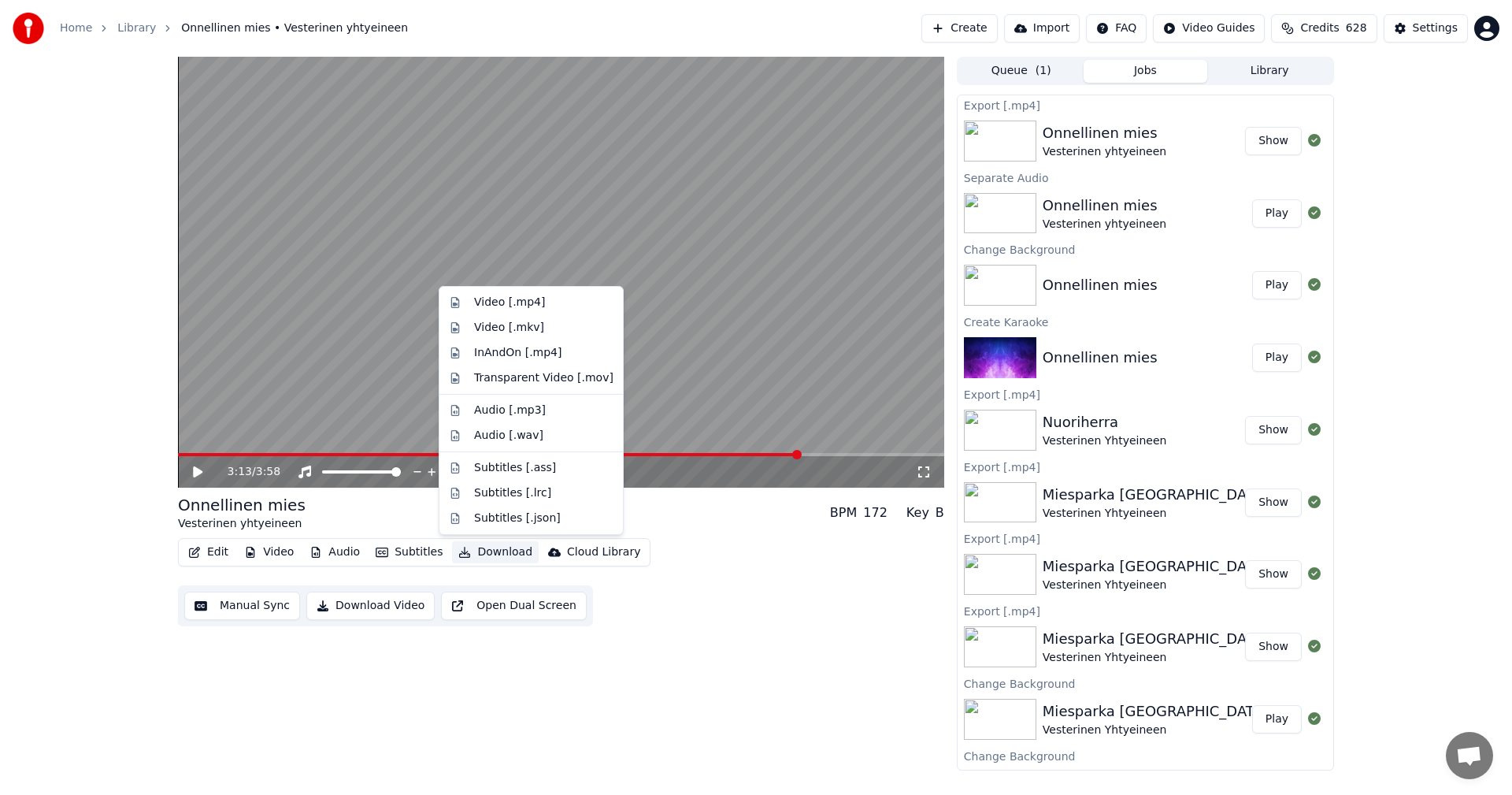
click at [475, 552] on button "Download" at bounding box center [495, 553] width 87 height 22
click at [515, 303] on div "Video [.mp4]" at bounding box center [510, 303] width 71 height 16
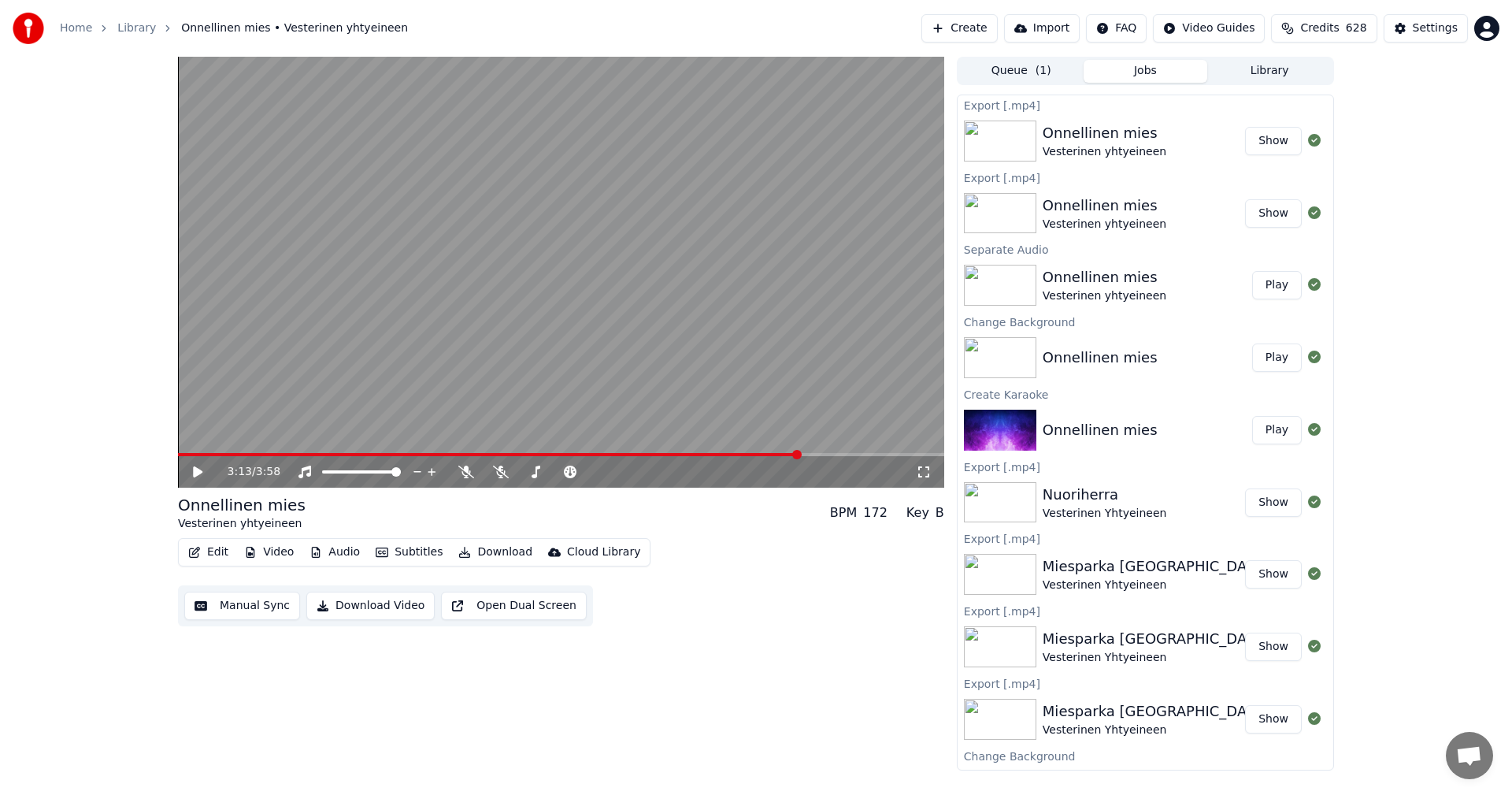
click at [346, 552] on button "Audio" at bounding box center [335, 553] width 63 height 22
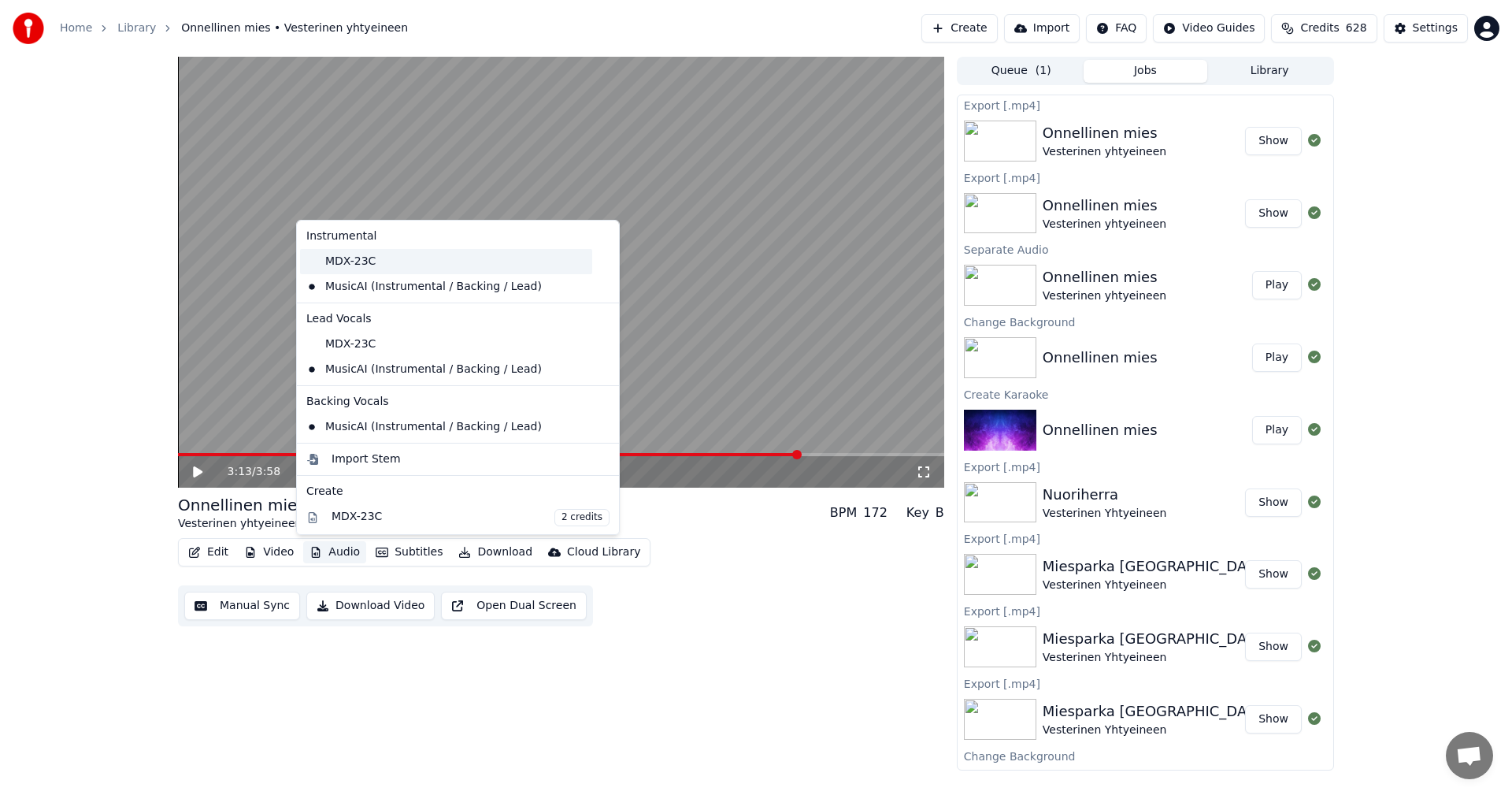
click at [368, 259] on div "MDX-23C" at bounding box center [446, 261] width 292 height 25
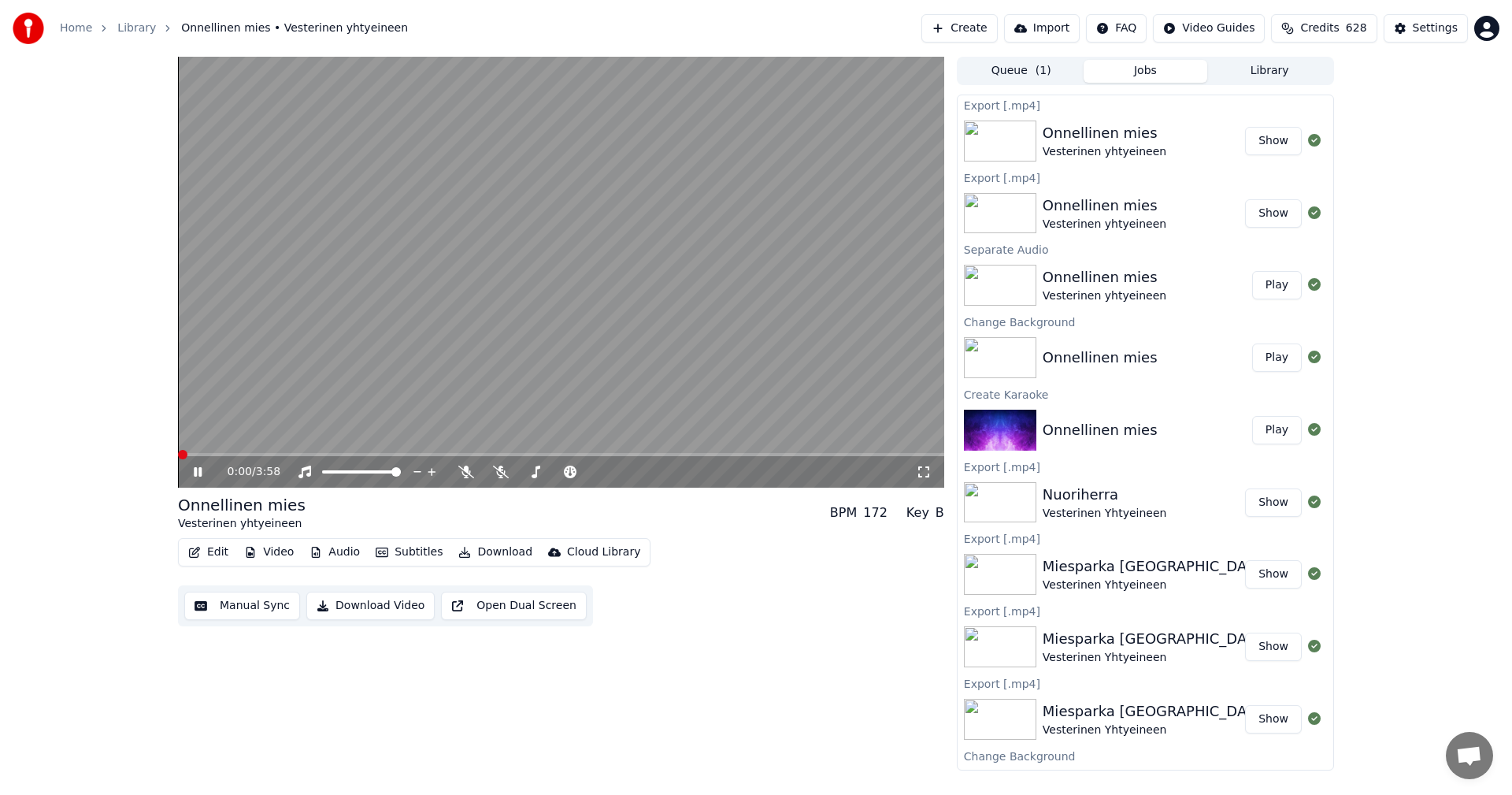
click at [356, 551] on button "Audio" at bounding box center [335, 553] width 63 height 22
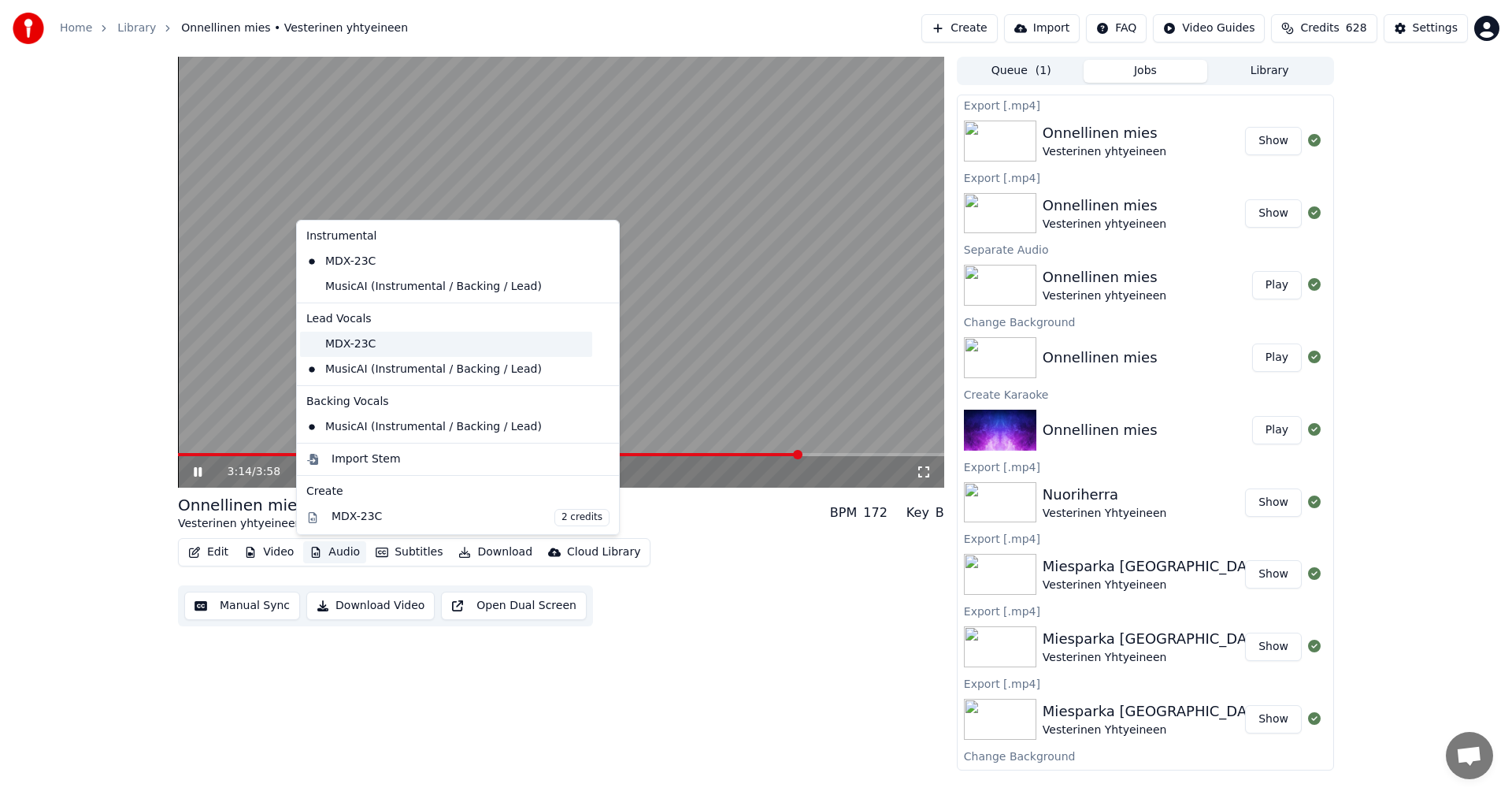
click at [374, 346] on div "MDX-23C" at bounding box center [446, 344] width 292 height 25
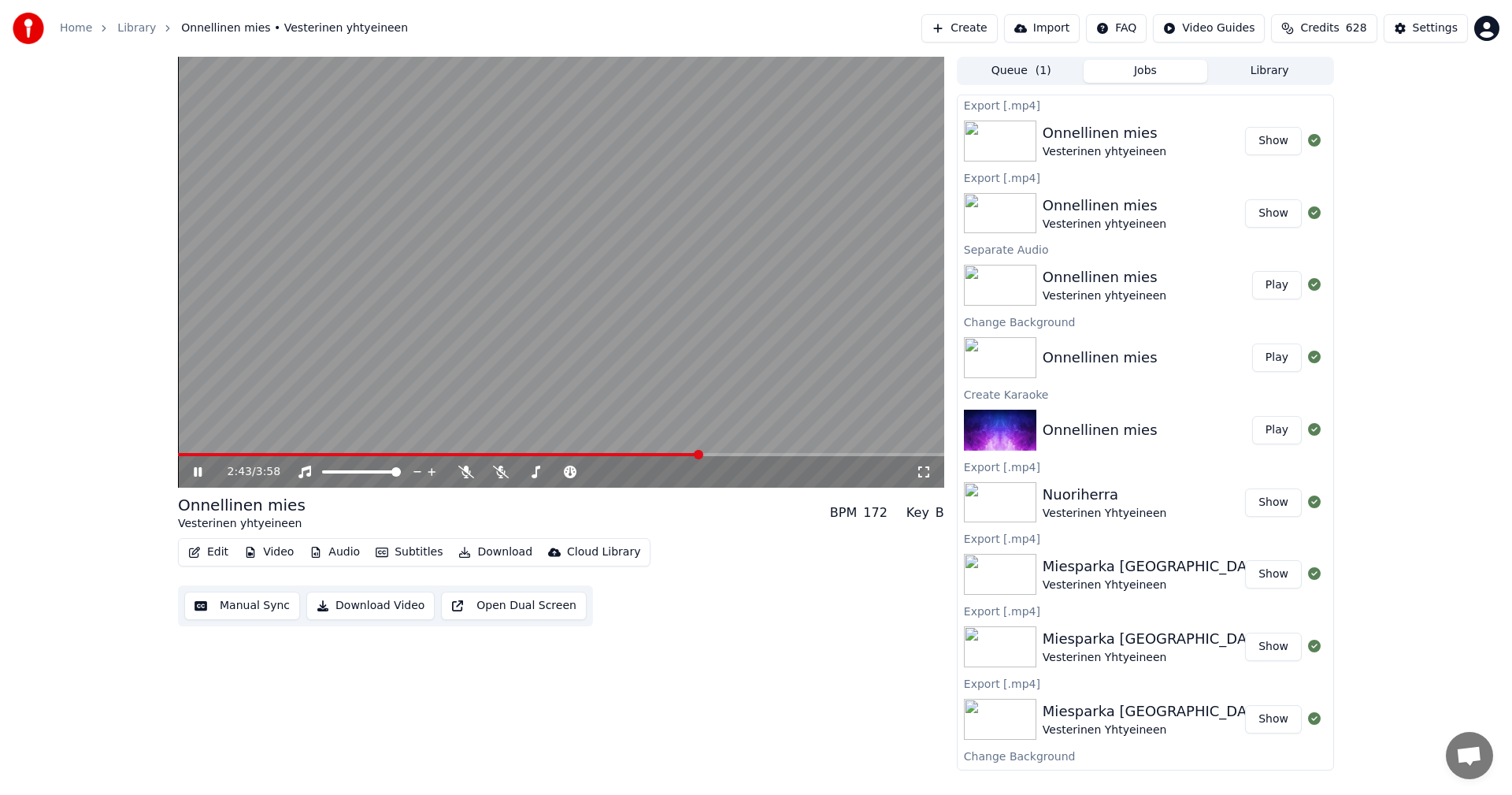
click at [701, 453] on span at bounding box center [439, 454] width 523 height 3
click at [355, 555] on button "Audio" at bounding box center [335, 553] width 63 height 22
click at [734, 573] on div "Edit Video Audio Subtitles Download Cloud Library Manual Sync Download Video Op…" at bounding box center [561, 582] width 767 height 88
click at [198, 470] on icon at bounding box center [209, 472] width 37 height 13
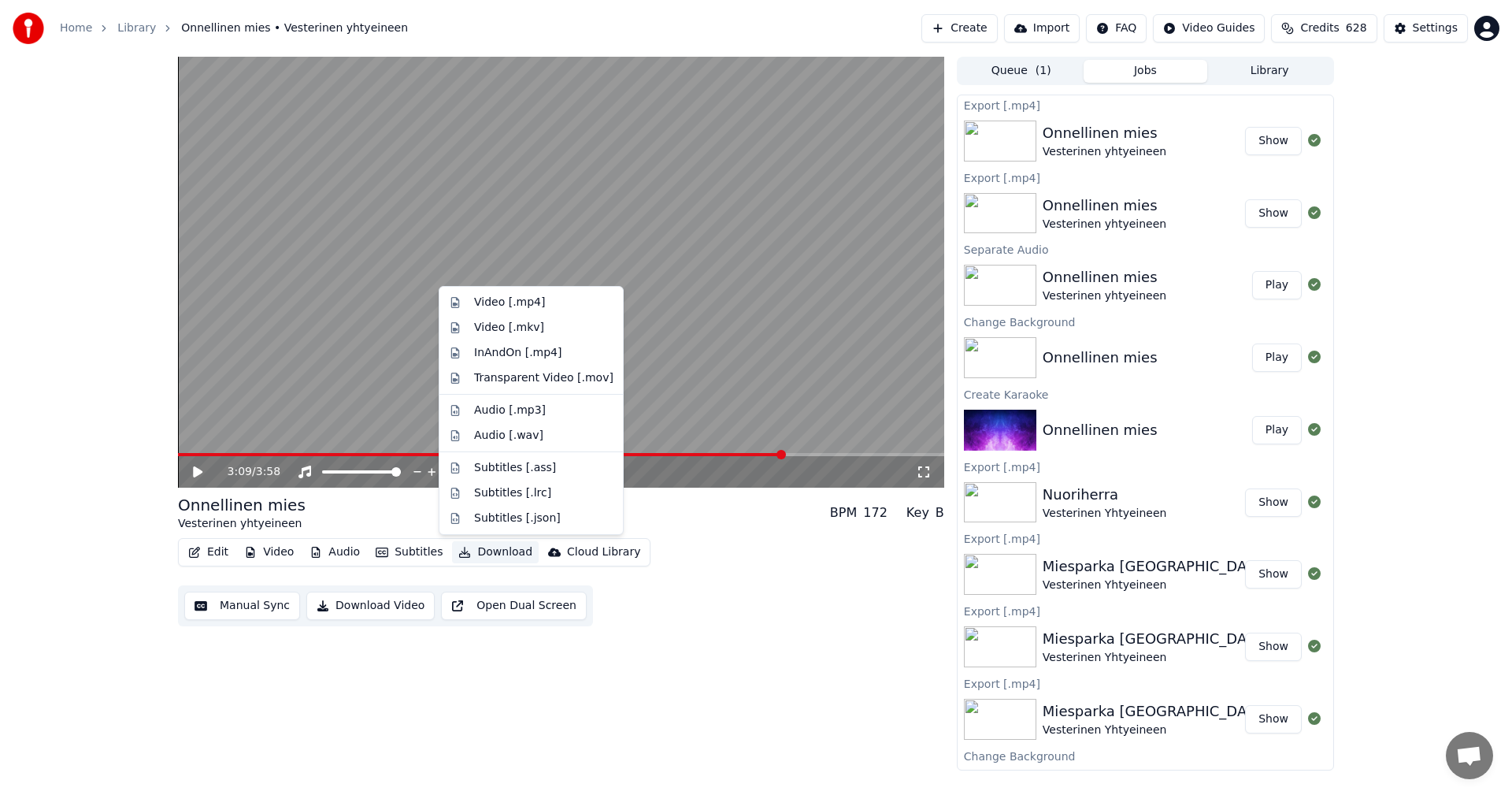
click at [494, 557] on button "Download" at bounding box center [495, 553] width 87 height 22
drag, startPoint x: 521, startPoint y: 303, endPoint x: 541, endPoint y: 300, distance: 20.2
click at [521, 303] on div "Video [.mp4]" at bounding box center [510, 303] width 71 height 16
